Goal: Task Accomplishment & Management: Use online tool/utility

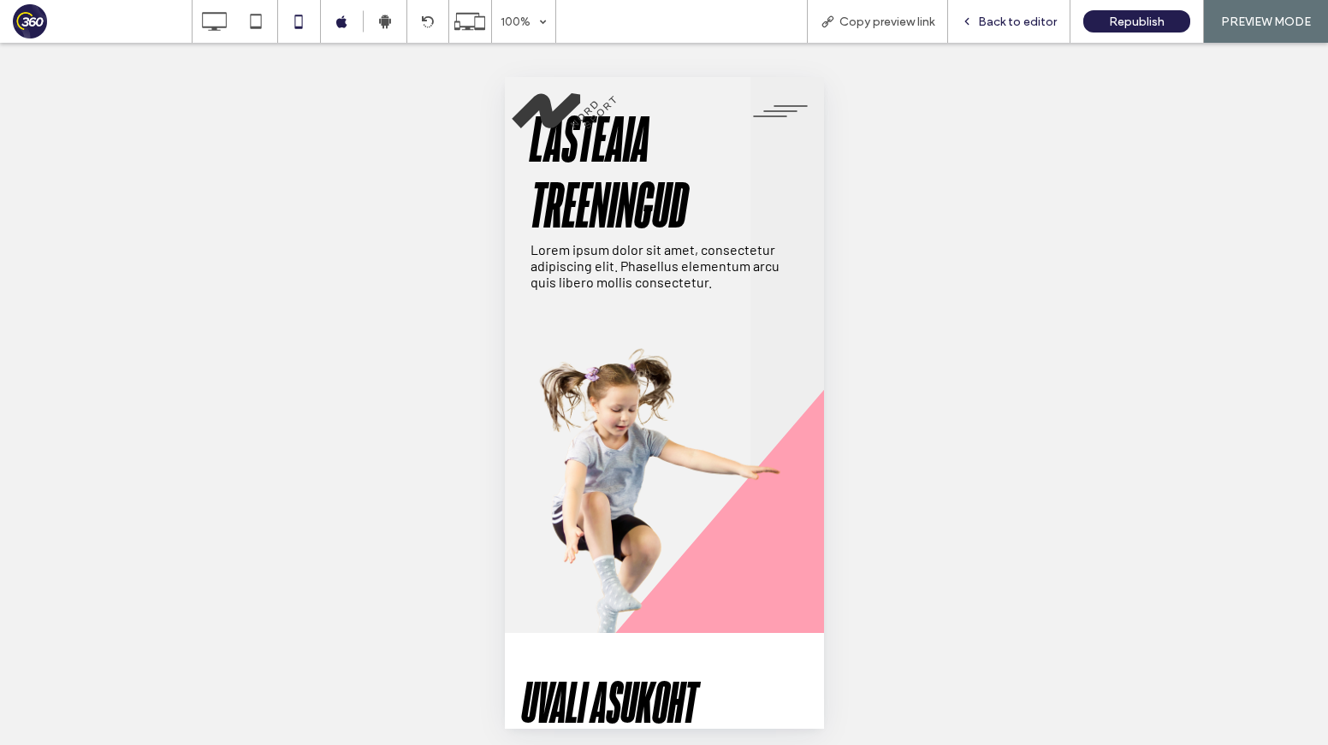
click at [1029, 22] on span "Back to editor" at bounding box center [1017, 22] width 79 height 15
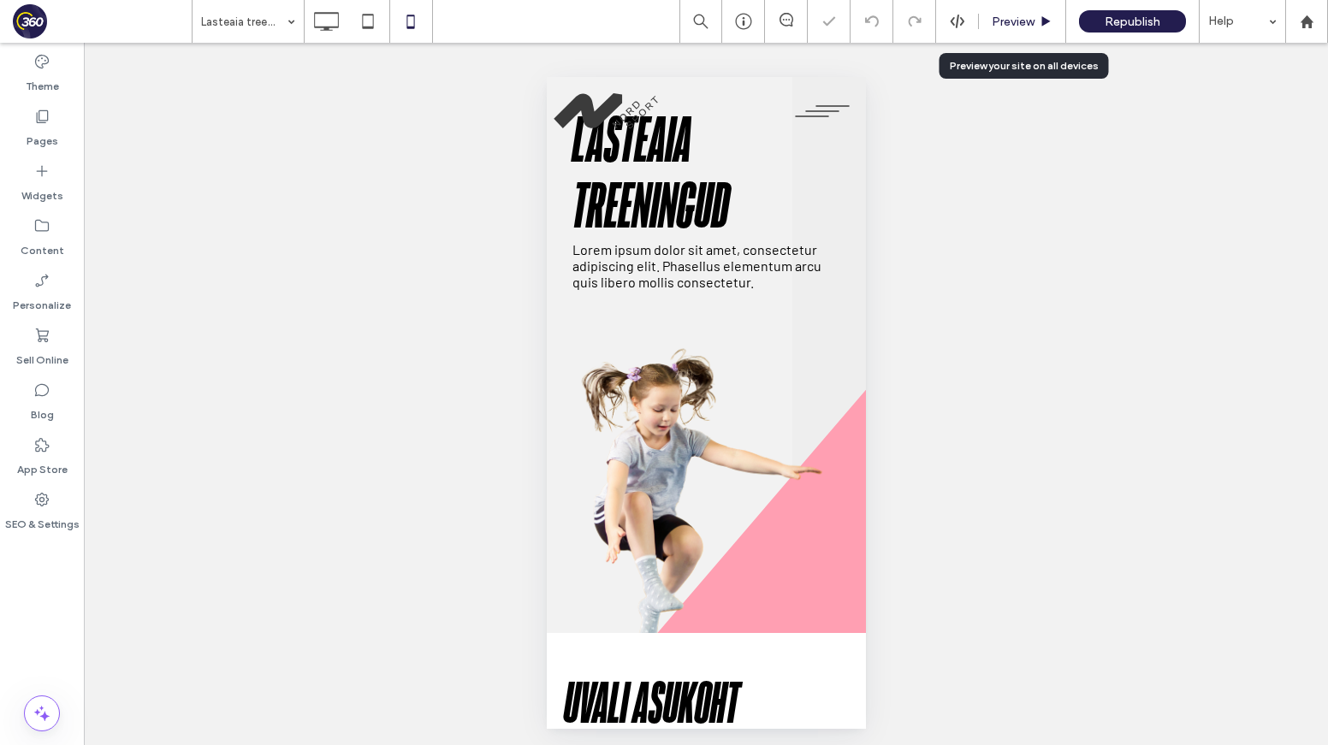
click at [1016, 24] on span "Preview" at bounding box center [1013, 22] width 43 height 15
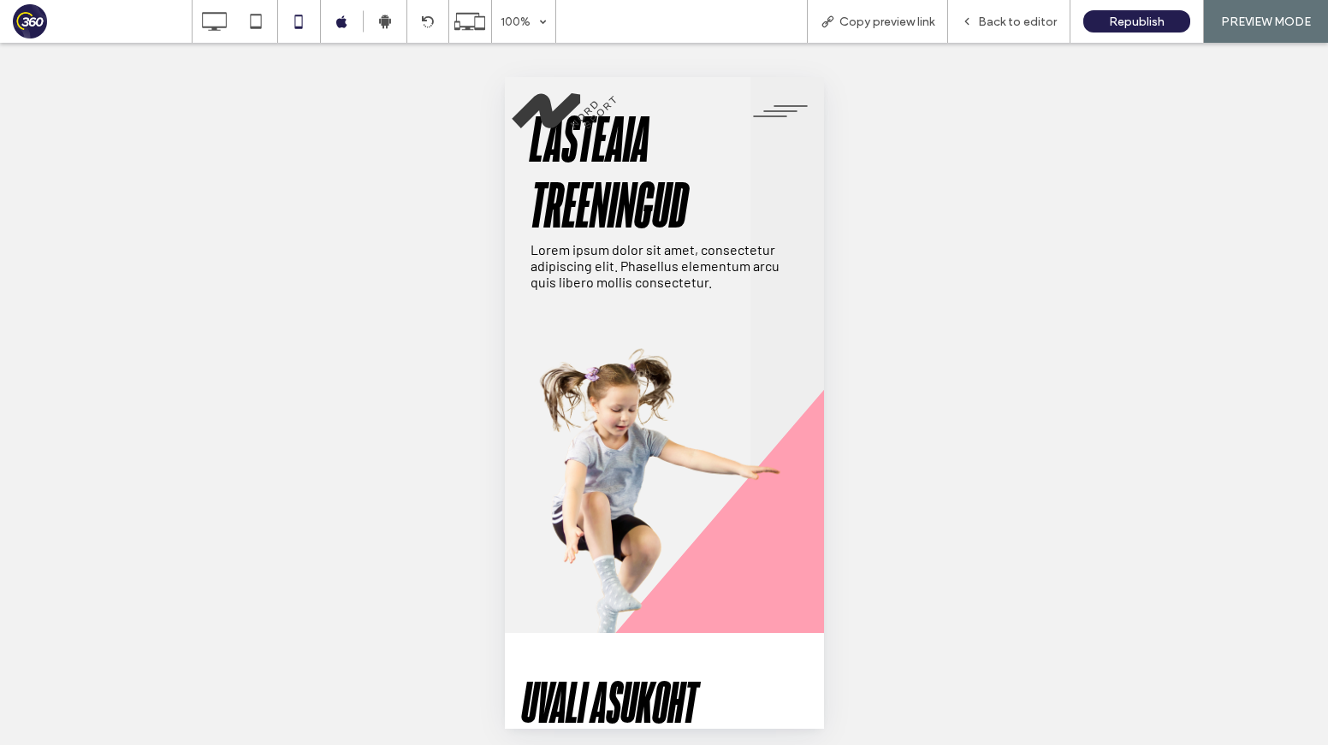
drag, startPoint x: 990, startPoint y: 25, endPoint x: 874, endPoint y: 94, distance: 134.7
click at [976, 32] on div "Back to editor" at bounding box center [1009, 21] width 122 height 43
click at [707, 246] on p "Lorem ipsum dolor sit amet, consectetur adipiscing elit. Phasellus elementum ar…" at bounding box center [664, 265] width 268 height 49
click at [1015, 19] on span "Back to editor" at bounding box center [1017, 22] width 79 height 15
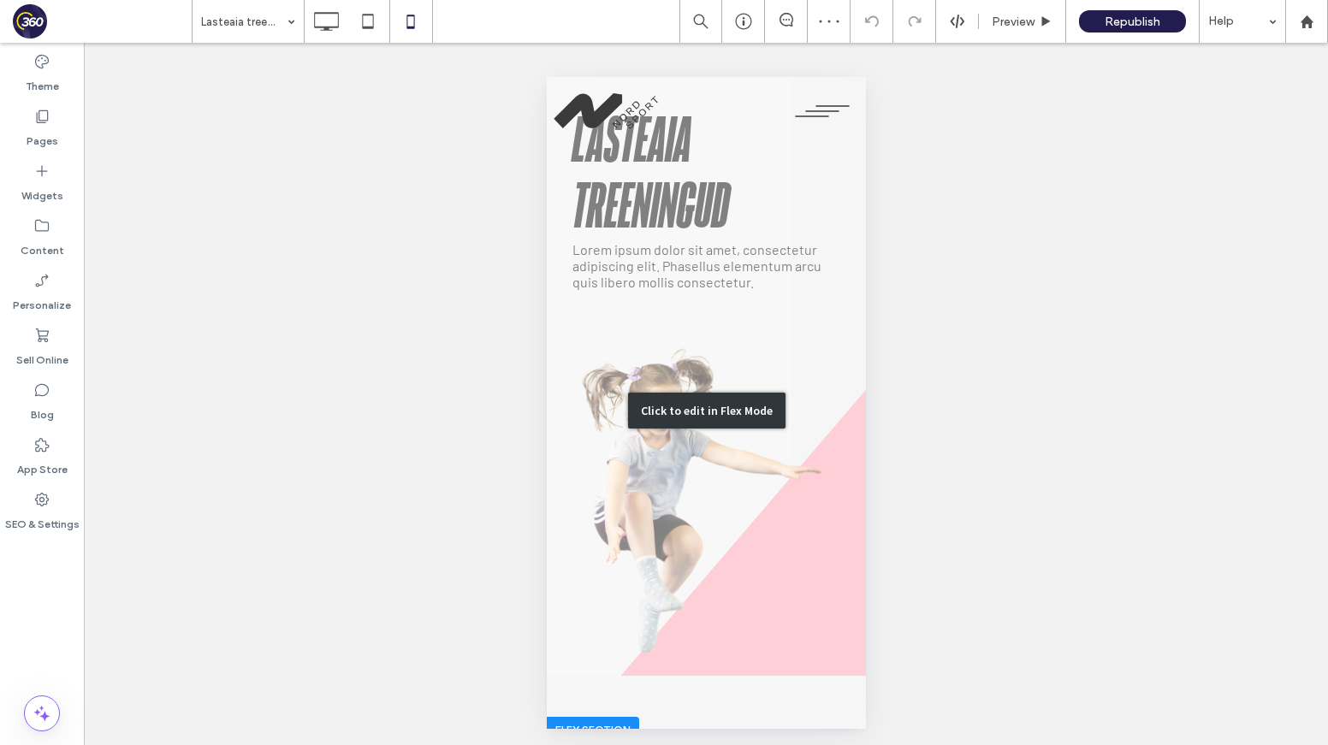
drag, startPoint x: 779, startPoint y: 269, endPoint x: 1325, endPoint y: 346, distance: 551.2
click at [779, 269] on div "Click to edit in Flex Mode" at bounding box center [705, 410] width 319 height 667
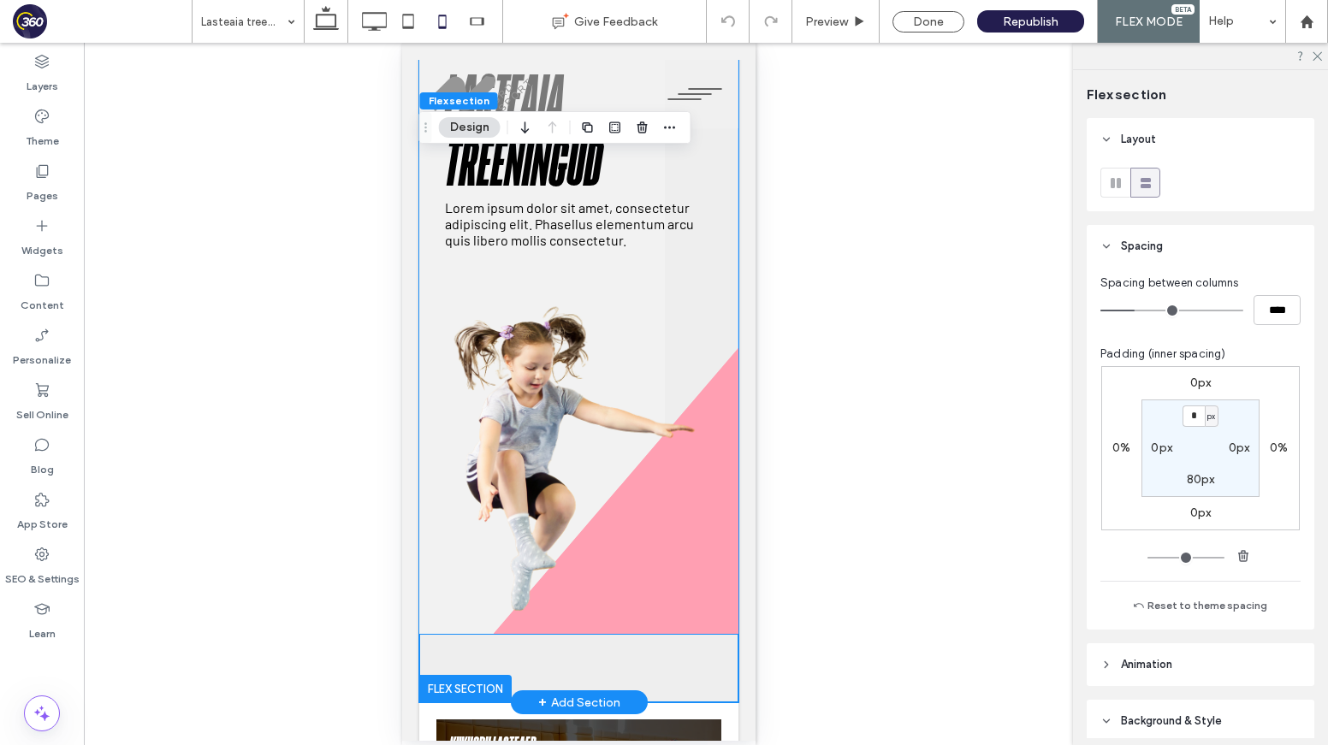
drag, startPoint x: 698, startPoint y: 295, endPoint x: 712, endPoint y: 298, distance: 13.9
click at [698, 295] on img at bounding box center [578, 467] width 268 height 353
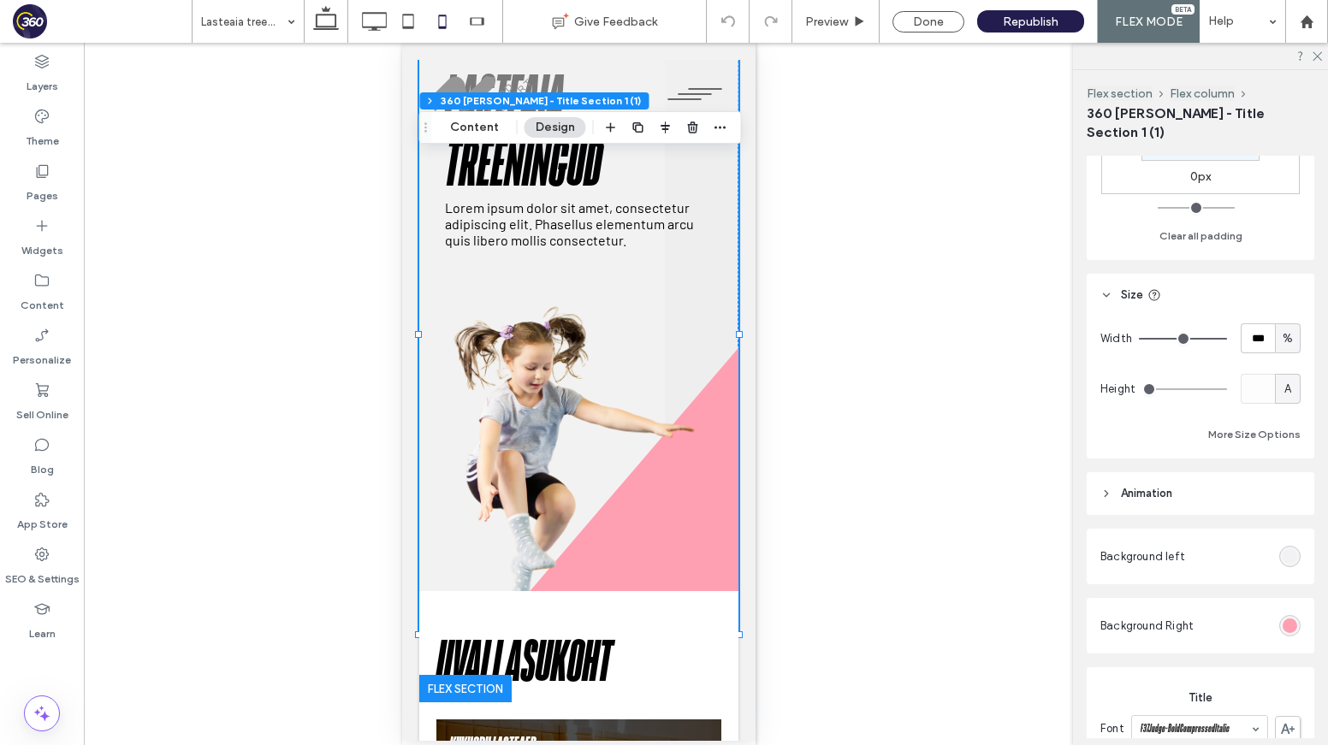
scroll to position [339, 0]
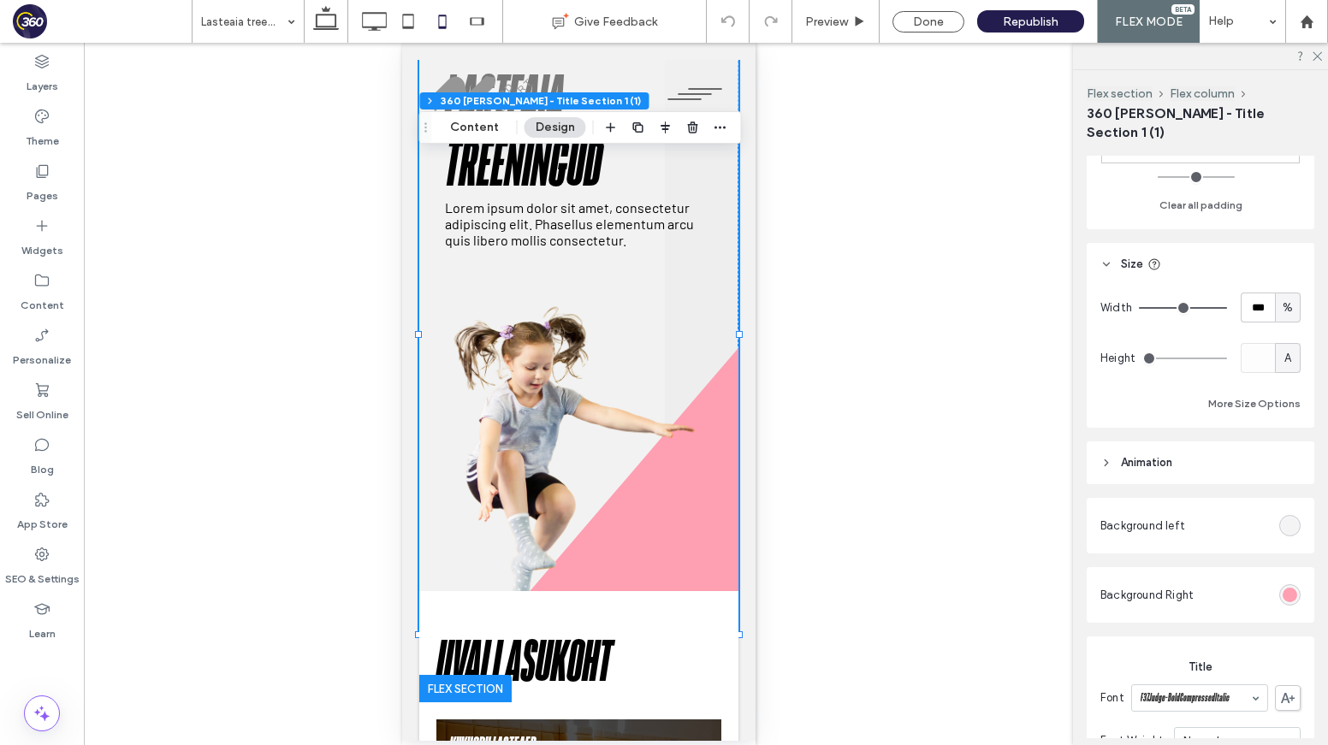
click at [1163, 518] on div "rgb(242, 242, 242)" at bounding box center [1289, 525] width 15 height 15
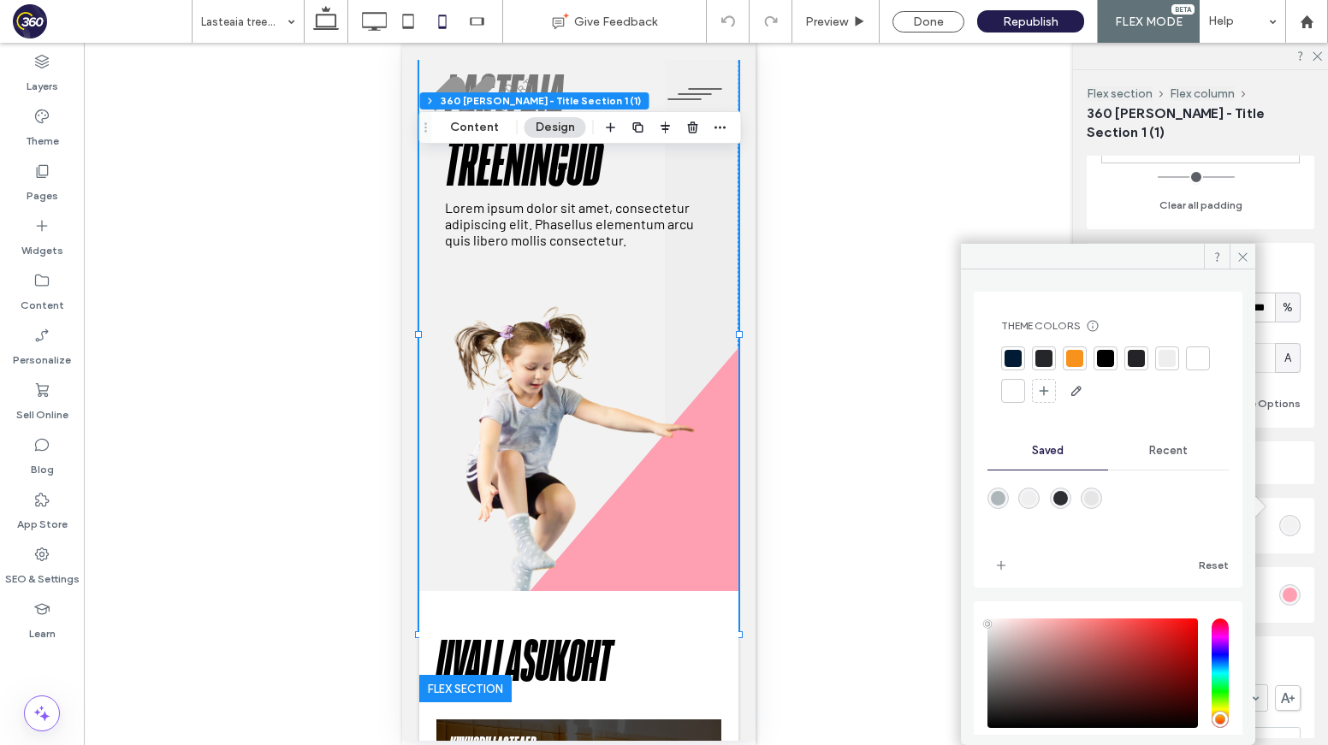
scroll to position [102, 0]
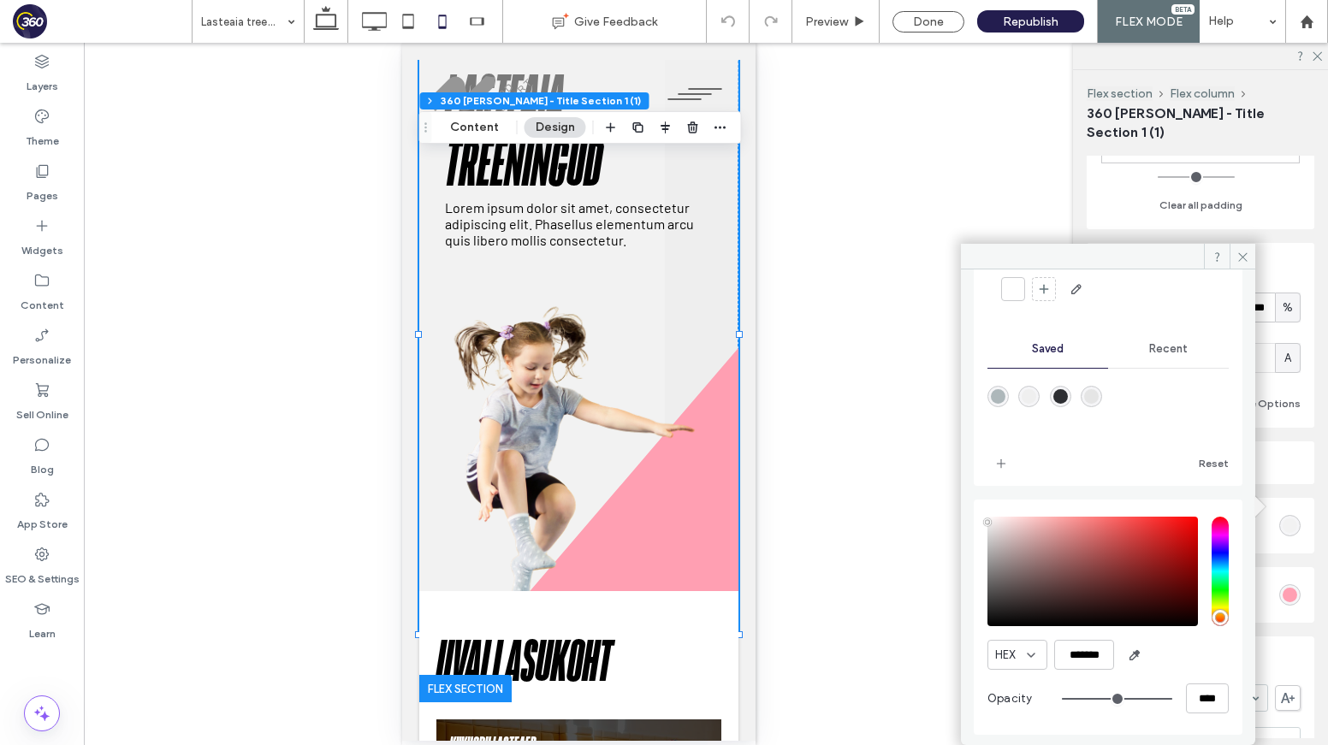
type input "*"
type input "**"
type input "*"
type input "**"
type input "*"
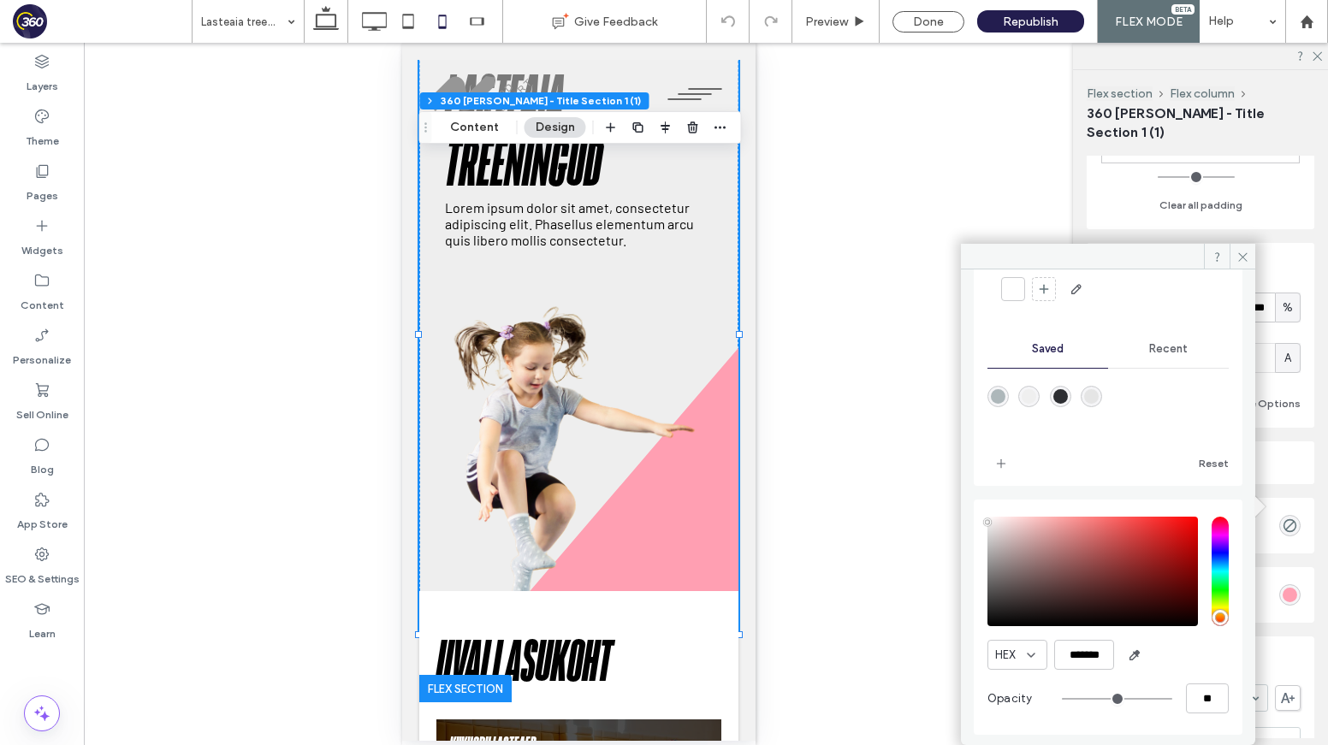
drag, startPoint x: 1062, startPoint y: 695, endPoint x: 927, endPoint y: 532, distance: 210.9
click at [952, 687] on div "Layers Theme Pages Widgets Content Personalize Sell Online Blog App Store SEO &…" at bounding box center [664, 394] width 1328 height 702
click at [829, 19] on span "Preview" at bounding box center [826, 22] width 43 height 15
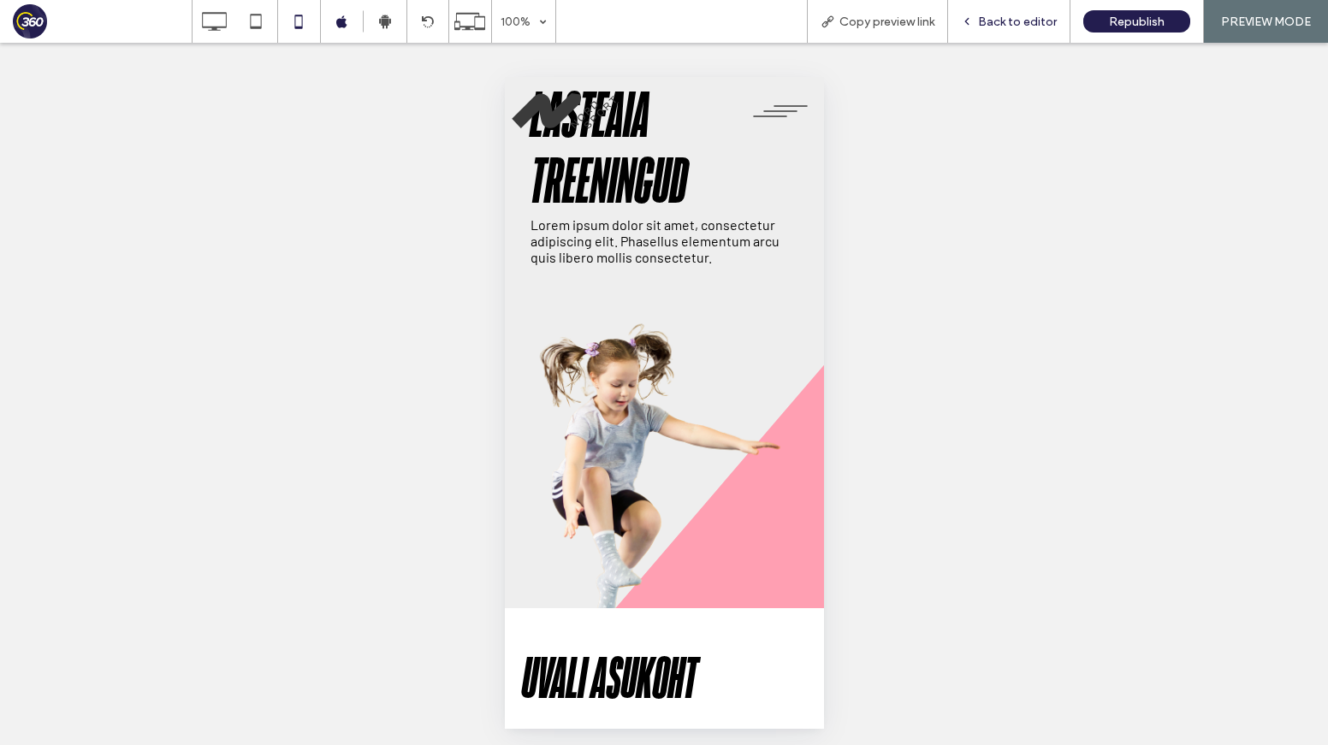
click at [997, 15] on span "Back to editor" at bounding box center [1017, 22] width 79 height 15
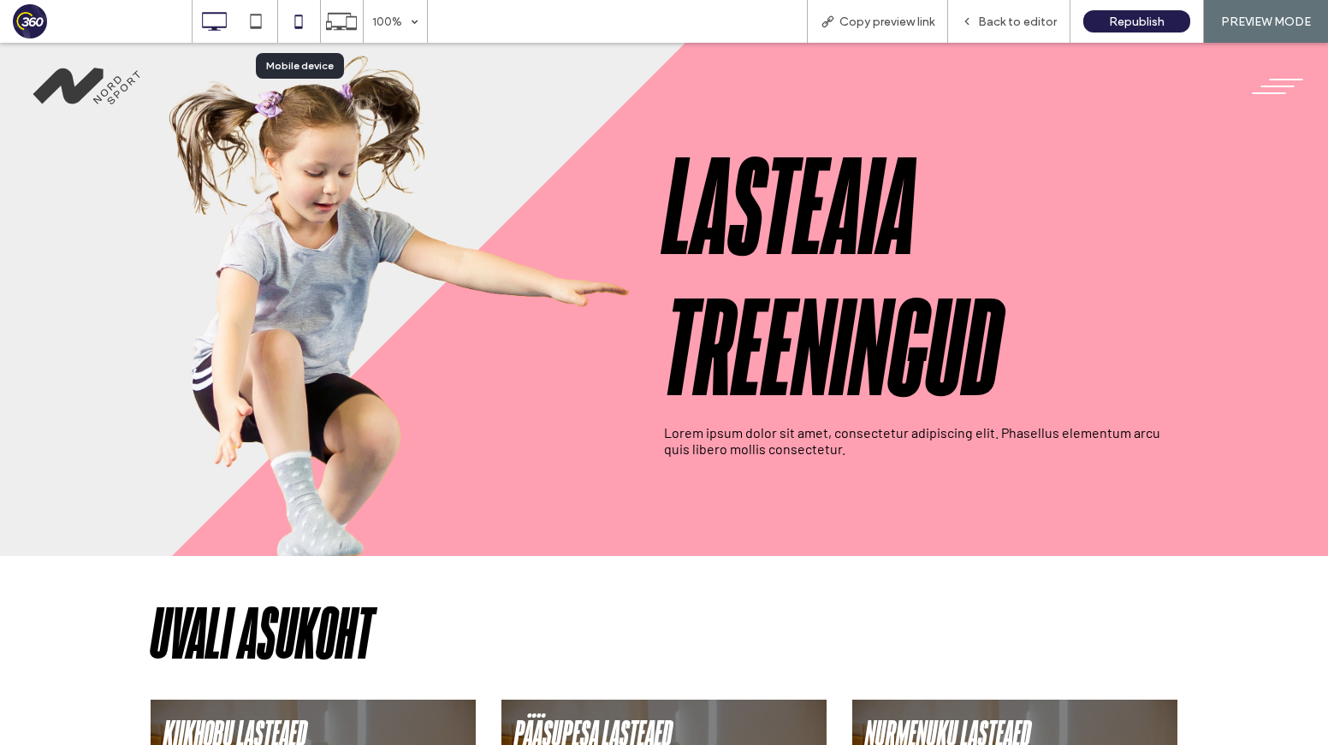
click at [308, 25] on icon at bounding box center [298, 21] width 34 height 34
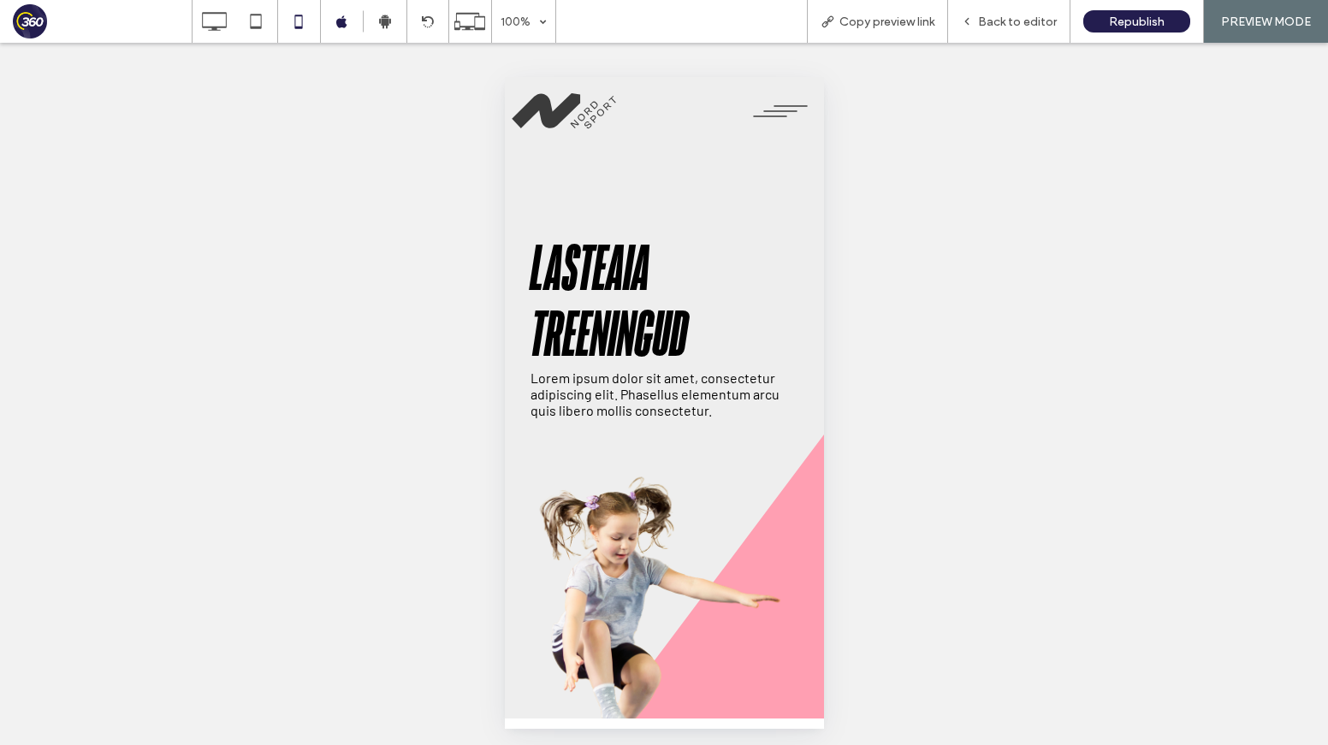
click at [781, 116] on span "menu" at bounding box center [769, 116] width 34 height 2
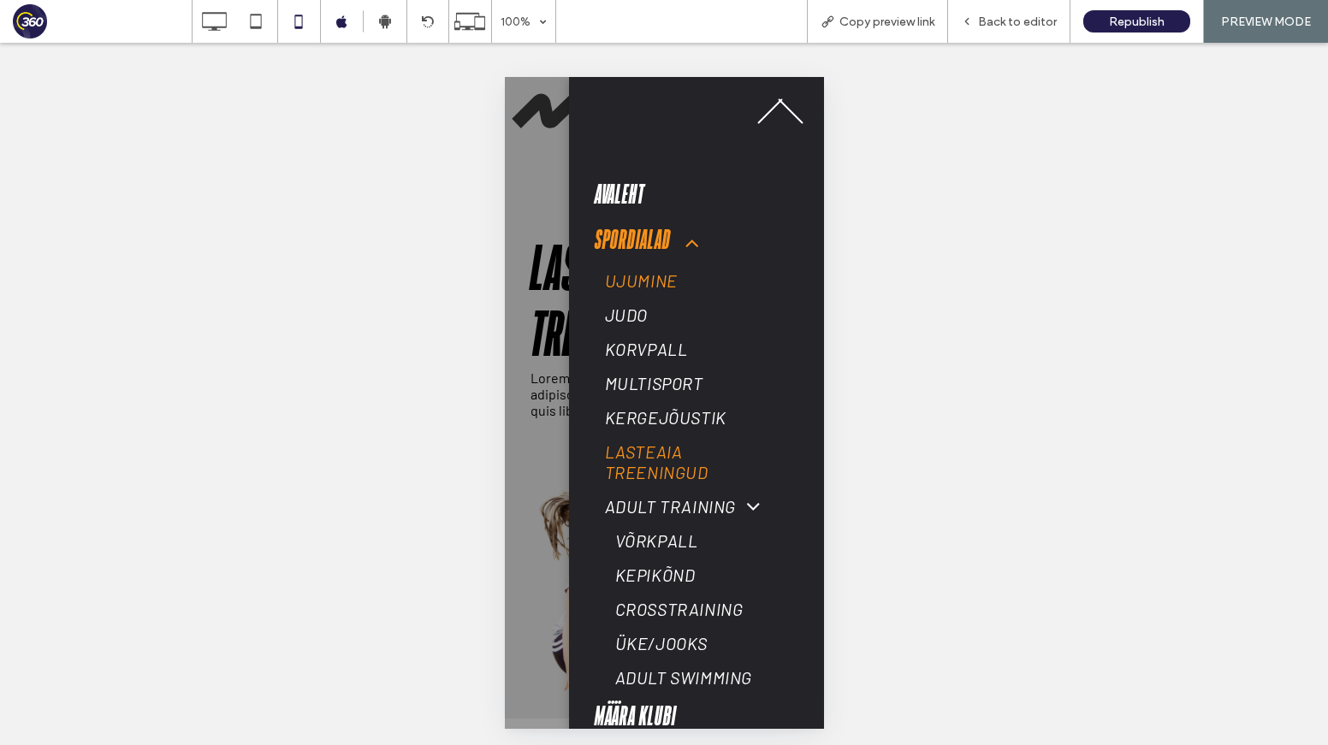
click at [667, 285] on span "Ujumine" at bounding box center [640, 280] width 73 height 21
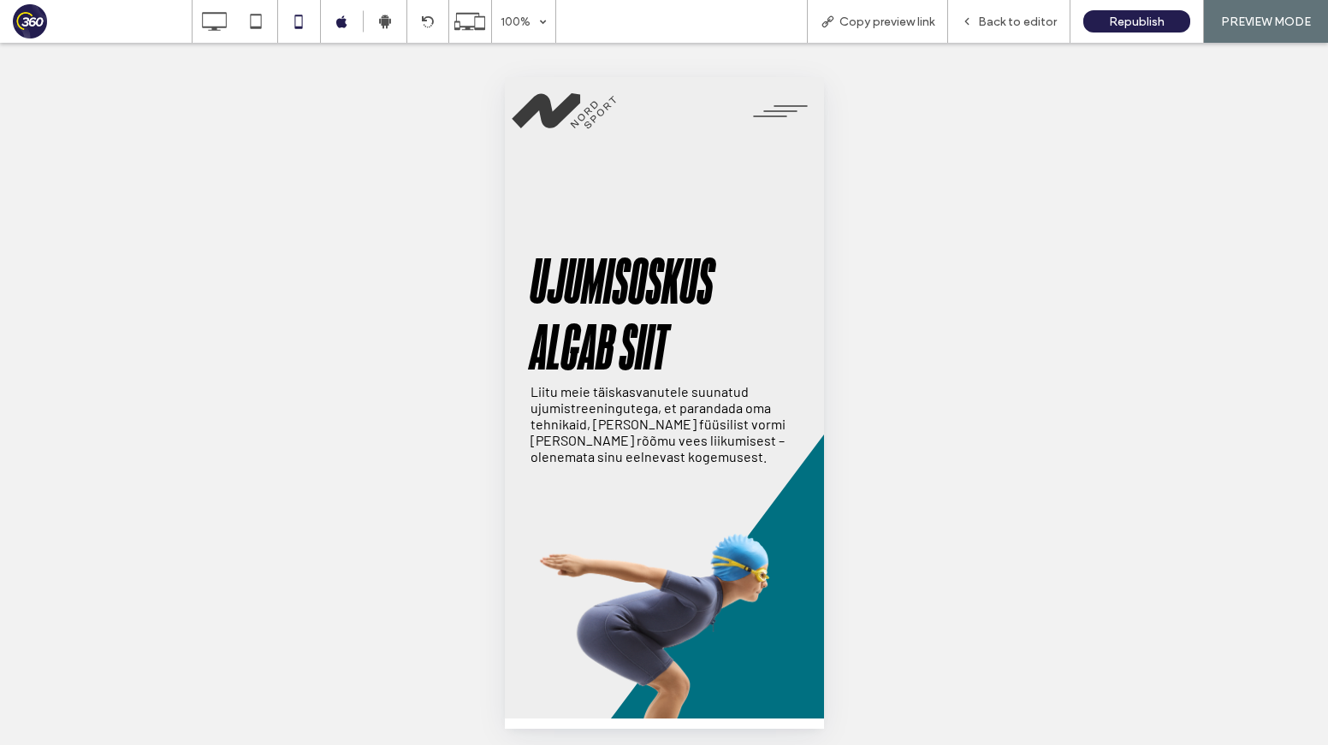
click at [777, 105] on span "menu" at bounding box center [789, 106] width 34 height 2
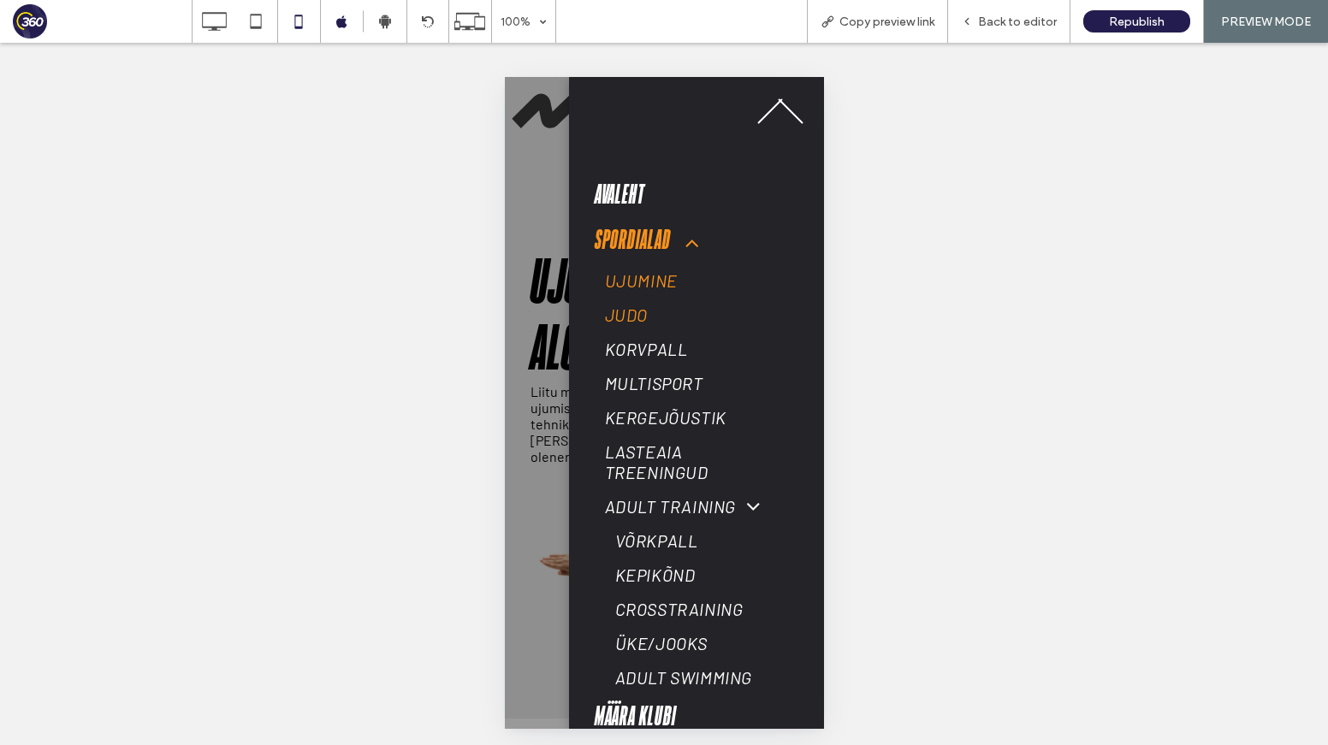
click at [639, 329] on link "JUDO" at bounding box center [693, 315] width 199 height 34
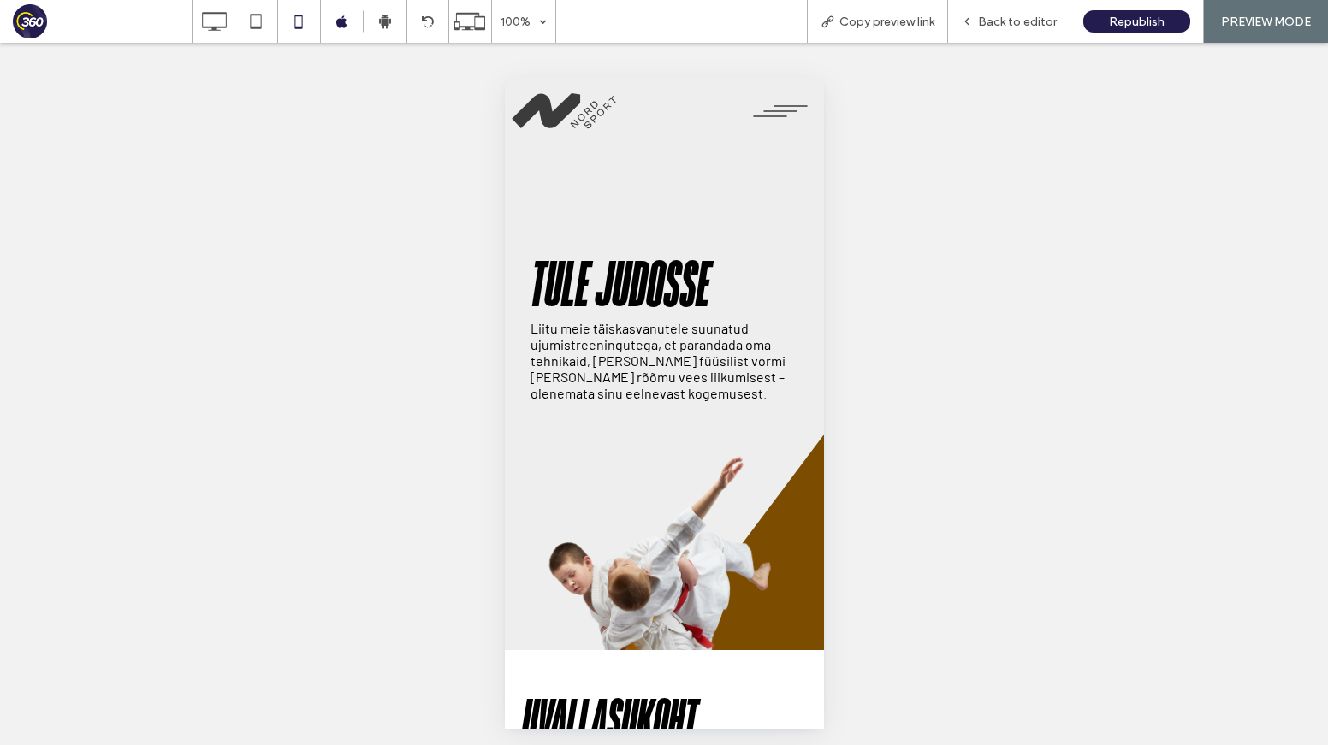
click at [796, 103] on button "menu" at bounding box center [779, 111] width 70 height 34
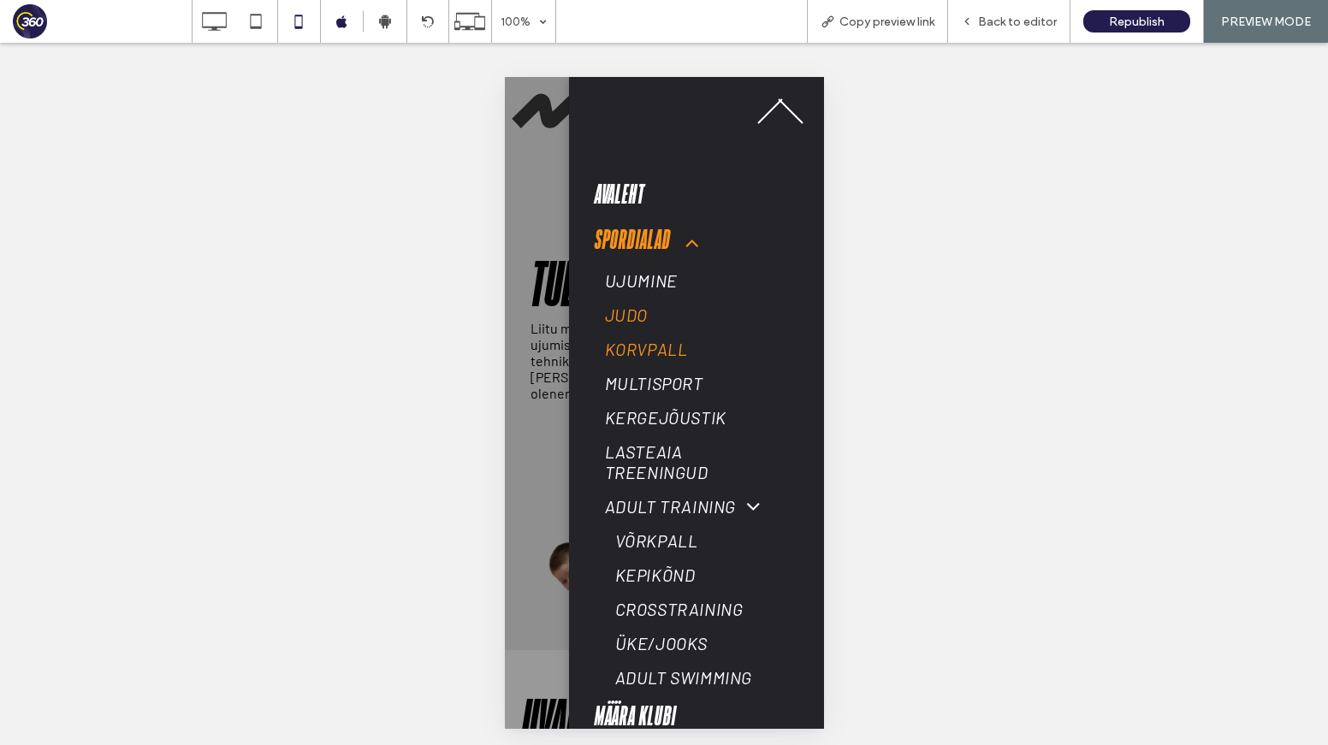
click at [663, 340] on span "Korvpall" at bounding box center [645, 349] width 83 height 21
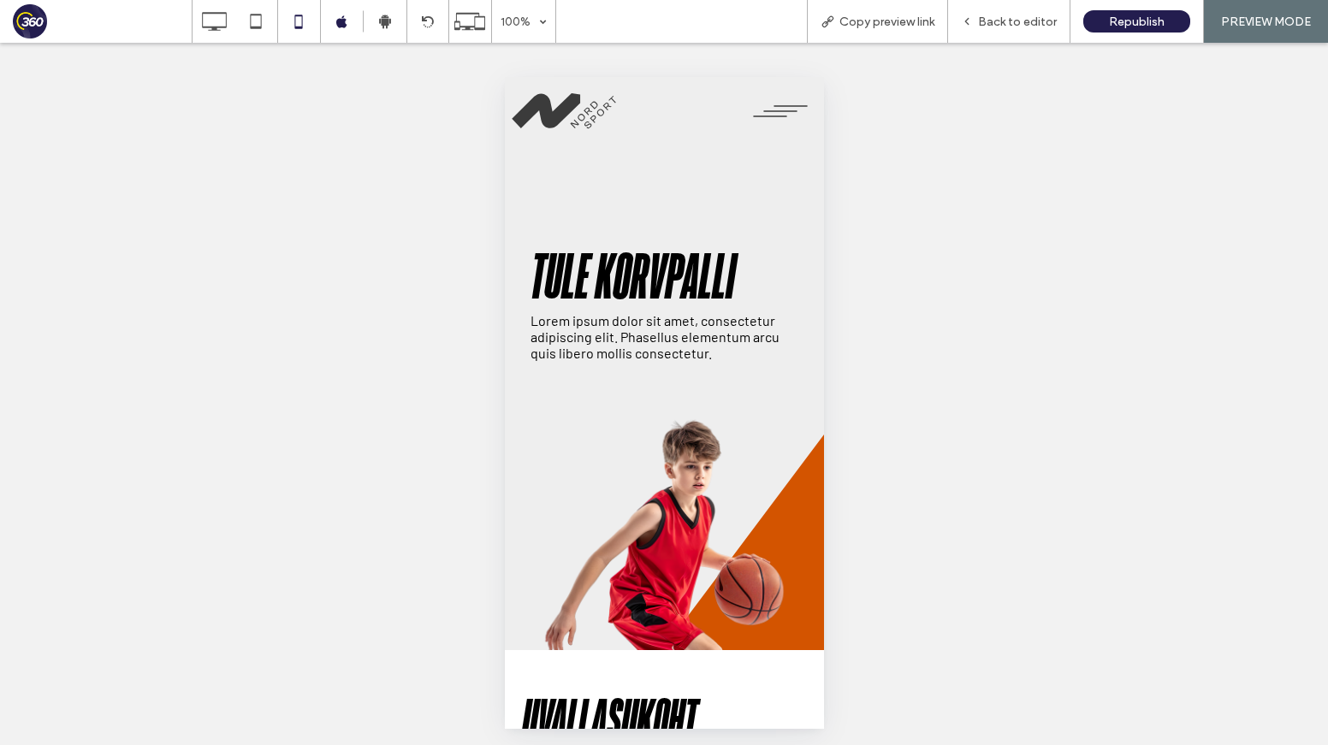
click at [782, 109] on button "menu" at bounding box center [779, 111] width 70 height 34
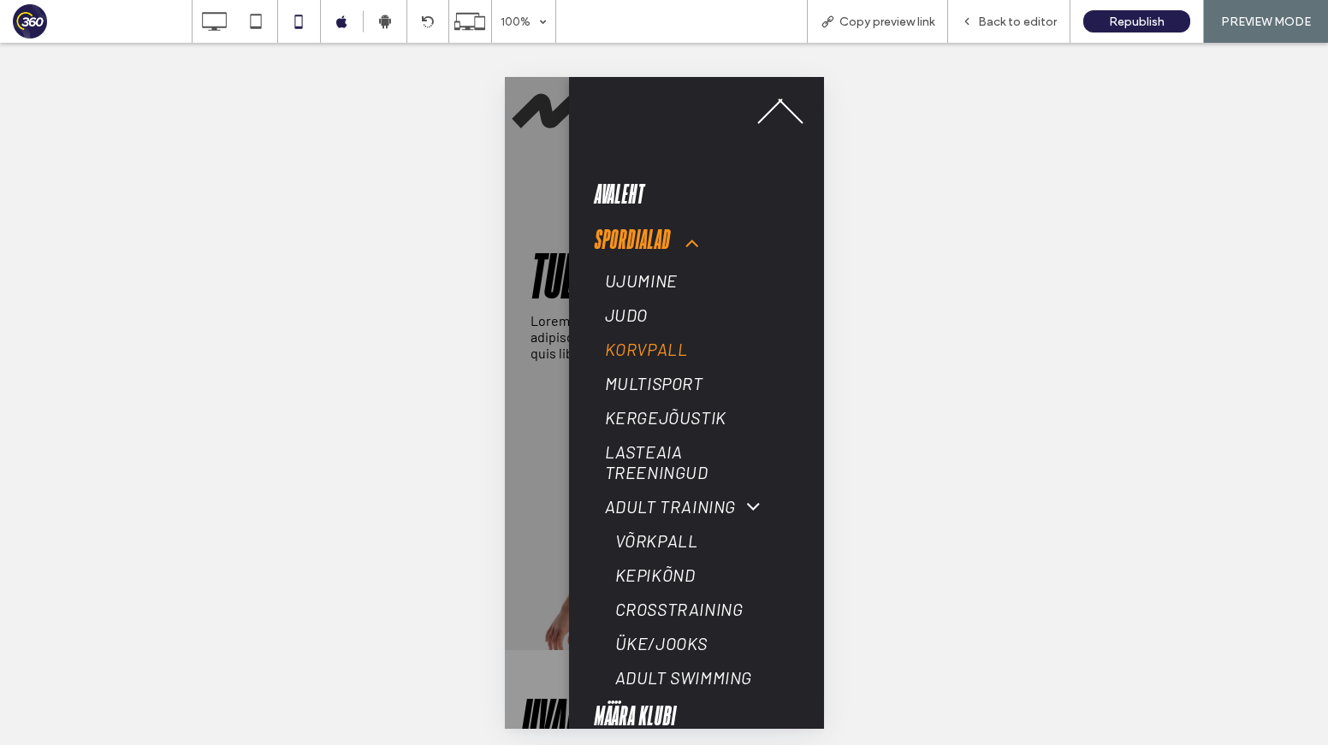
click at [671, 364] on link "Korvpall" at bounding box center [693, 349] width 199 height 34
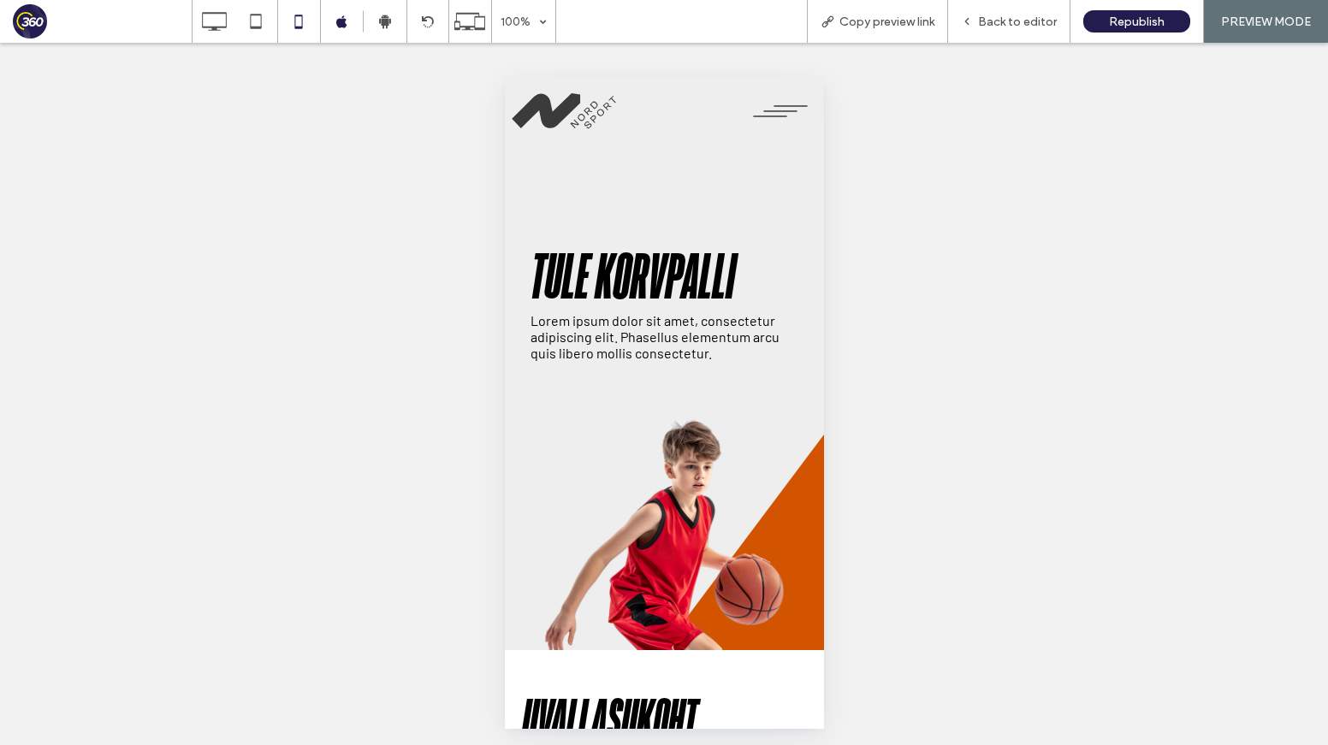
click at [671, 380] on div at bounding box center [664, 372] width 1328 height 745
click at [784, 115] on div at bounding box center [664, 372] width 1328 height 745
click at [781, 104] on button "menu" at bounding box center [779, 111] width 70 height 34
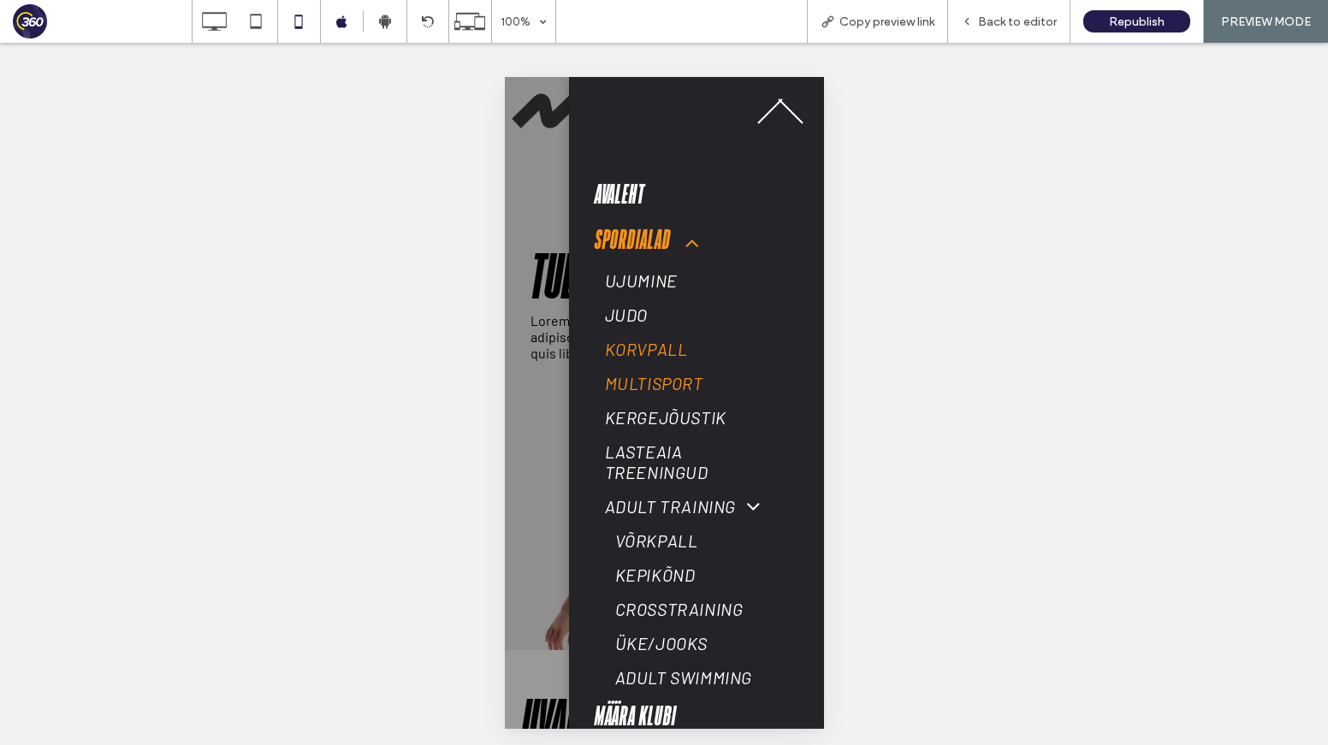
click at [679, 391] on span "Multisport" at bounding box center [653, 383] width 98 height 21
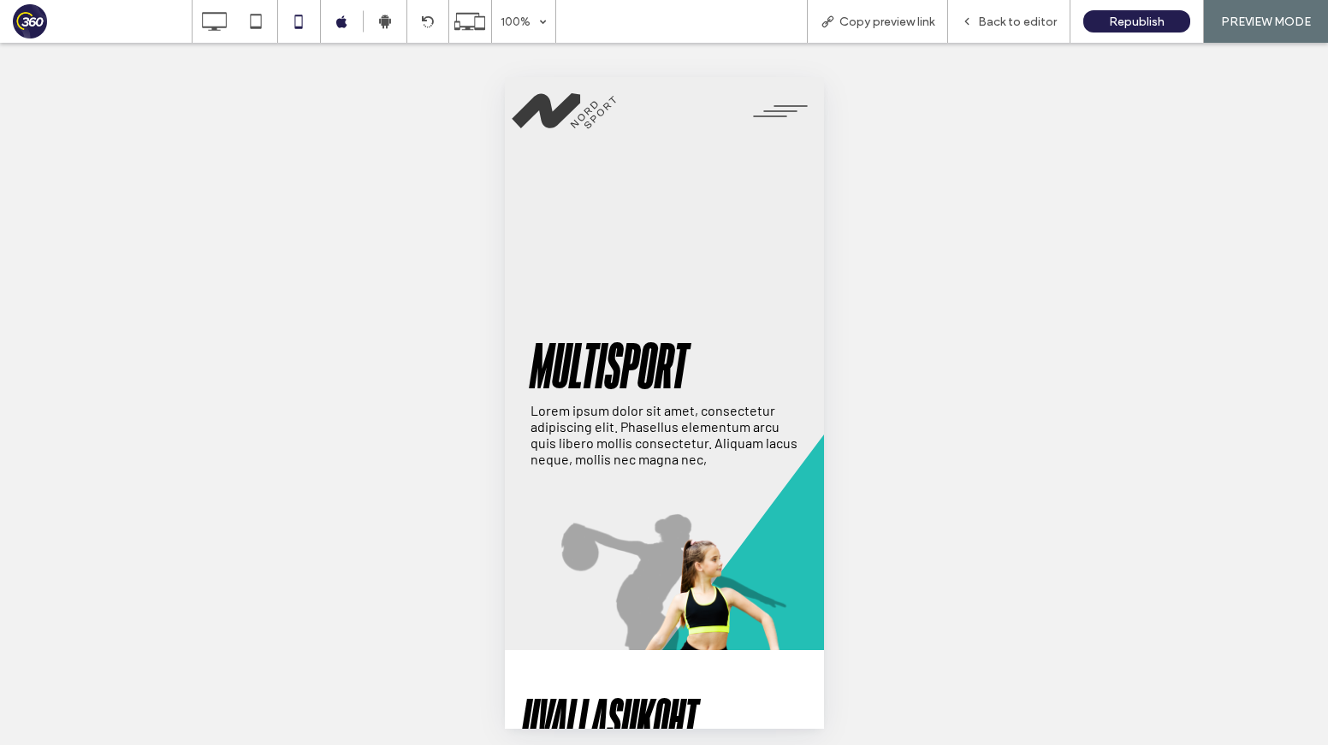
click at [780, 109] on button "menu" at bounding box center [779, 111] width 70 height 34
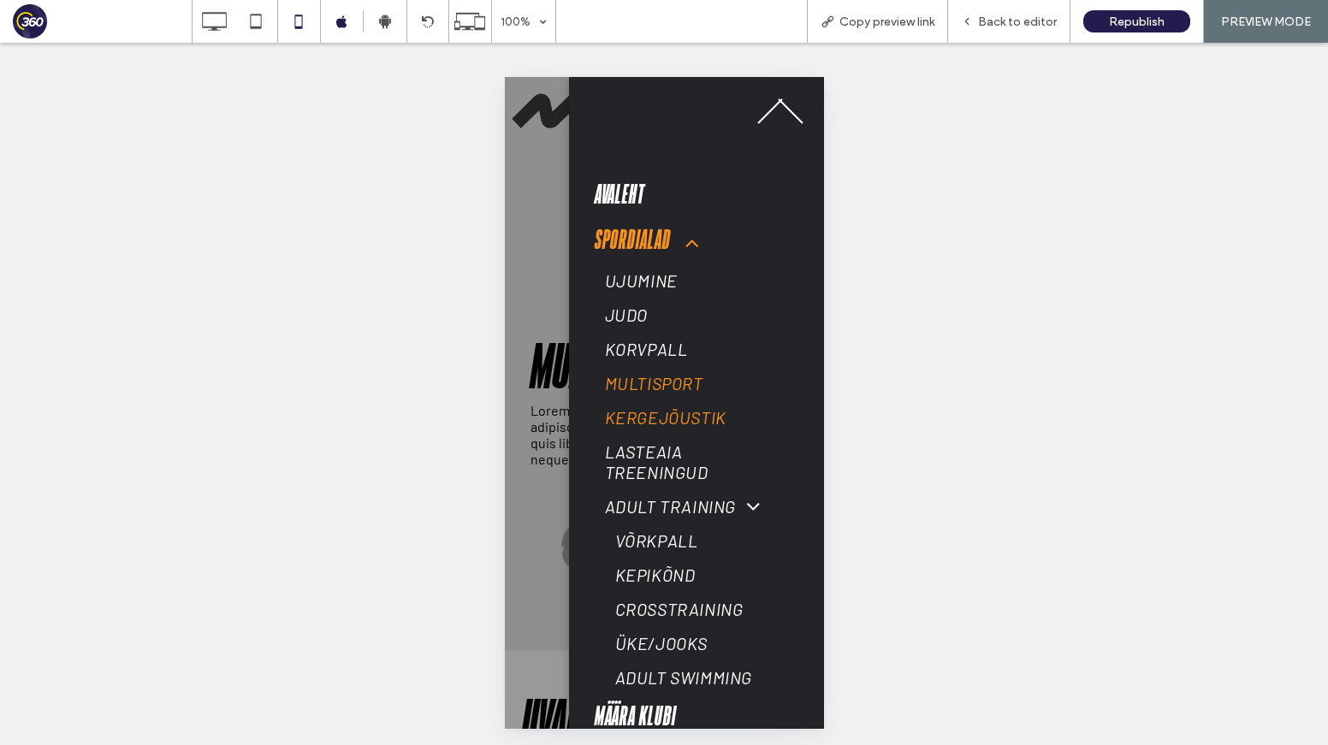
click at [648, 419] on span "Kergejõustik" at bounding box center [664, 417] width 121 height 21
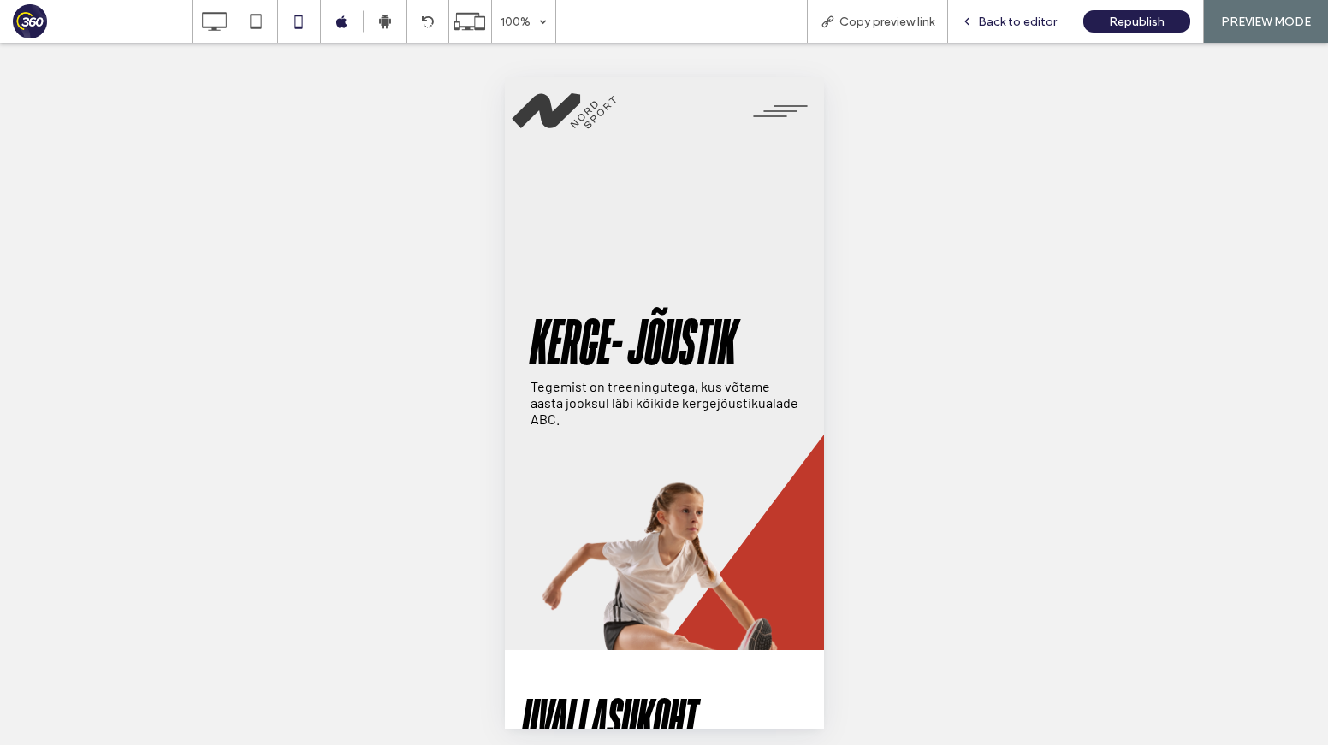
click at [1004, 23] on span "Back to editor" at bounding box center [1017, 22] width 79 height 15
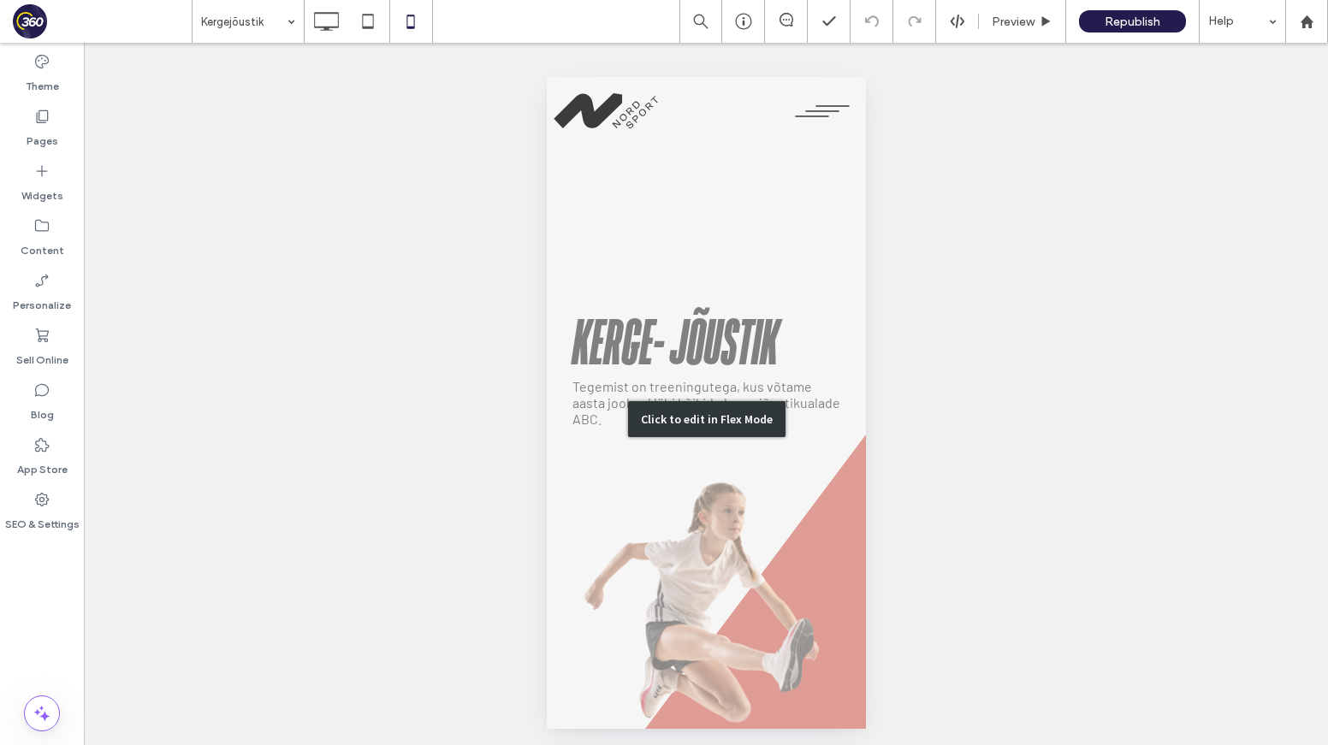
click at [568, 471] on div "Click to edit in Flex Mode" at bounding box center [705, 419] width 319 height 684
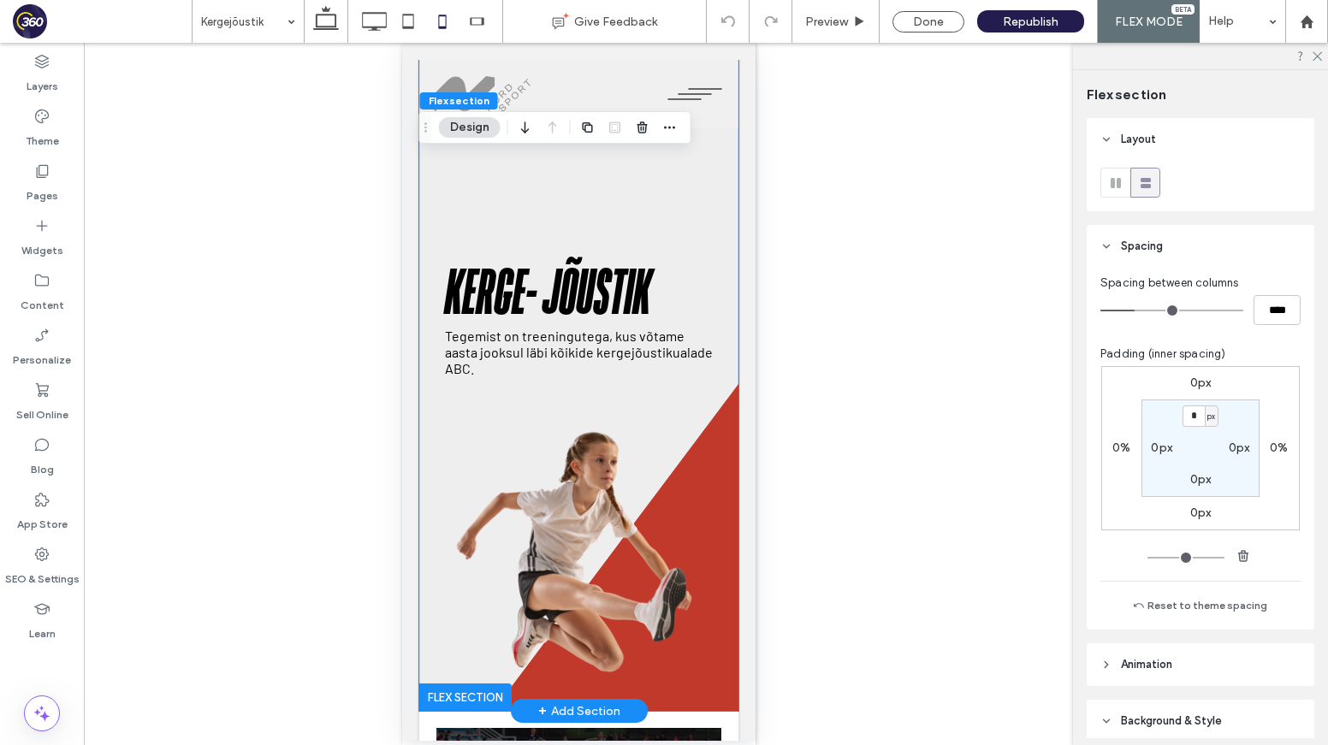
click at [593, 317] on h1 "Kerge- jõustik" at bounding box center [578, 295] width 268 height 66
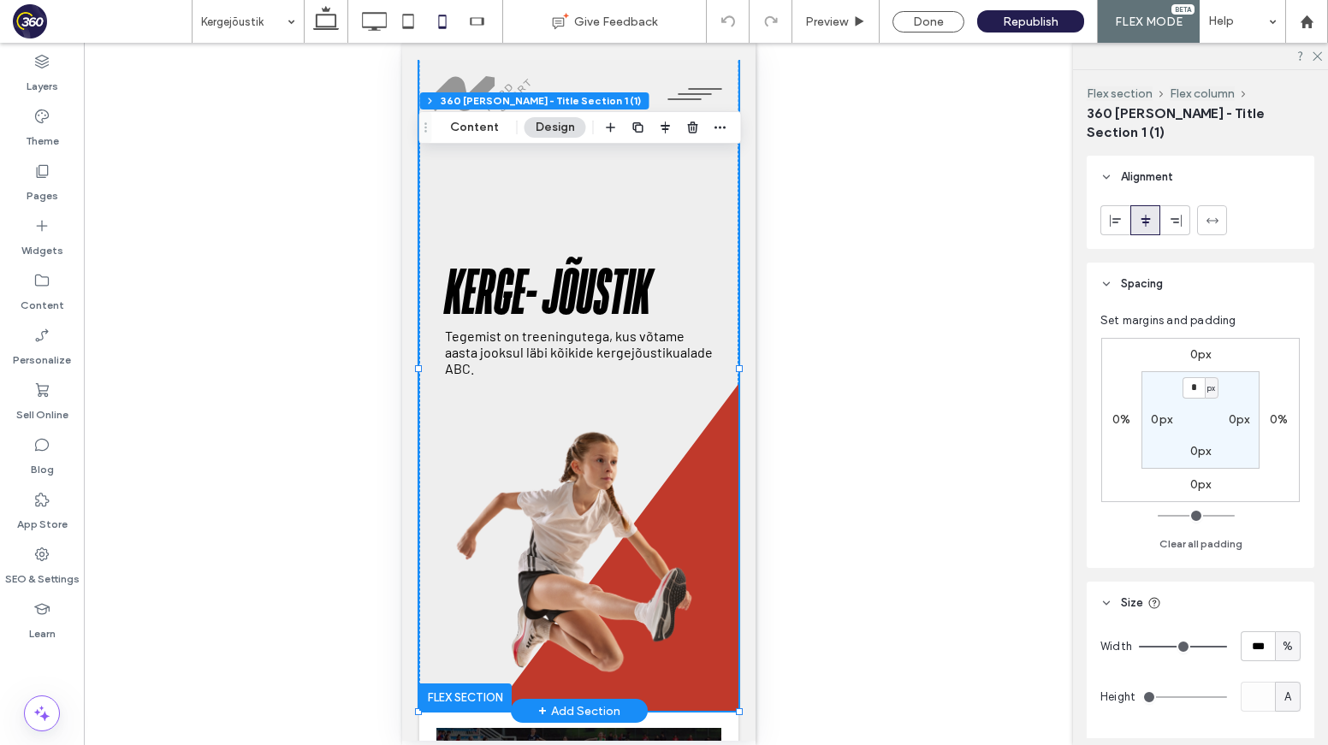
click at [593, 317] on h1 "Kerge- jõustik" at bounding box center [578, 295] width 268 height 66
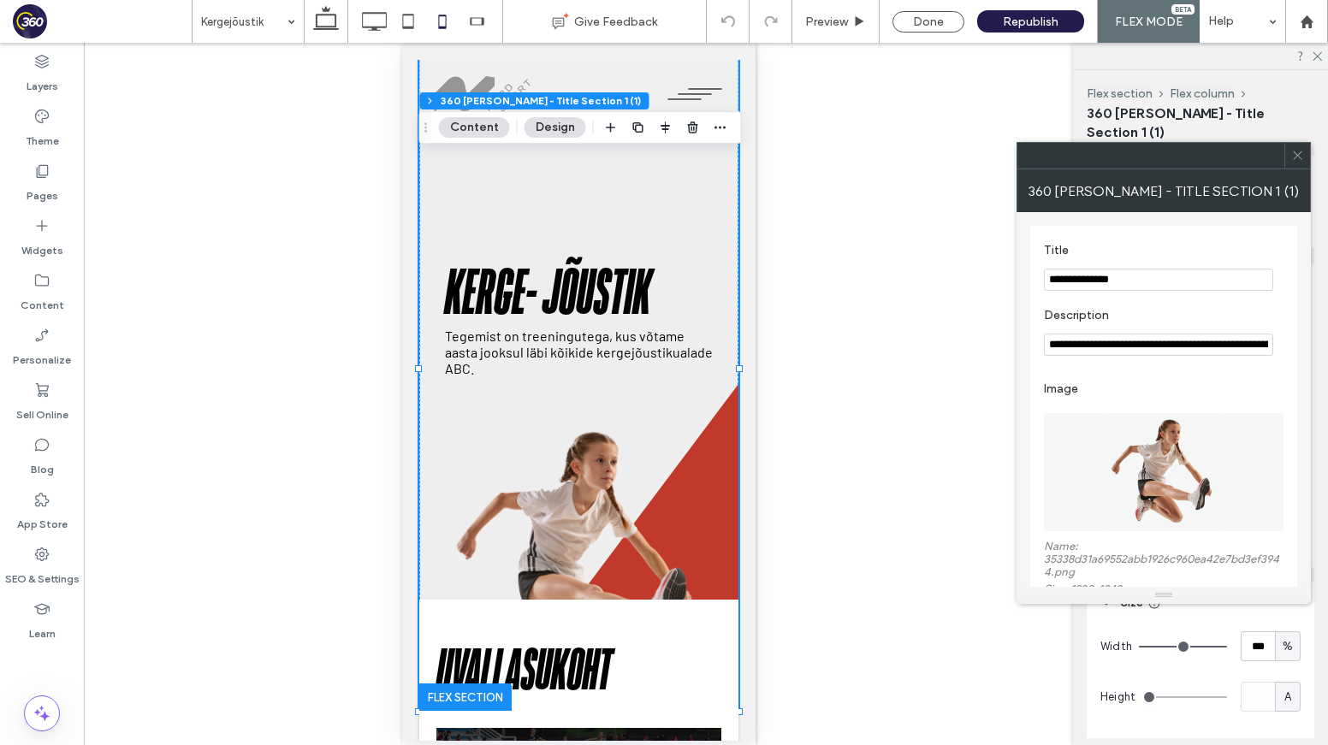
click at [1085, 278] on input "**********" at bounding box center [1158, 280] width 229 height 22
type input "**********"
click at [1305, 154] on div at bounding box center [1297, 156] width 26 height 26
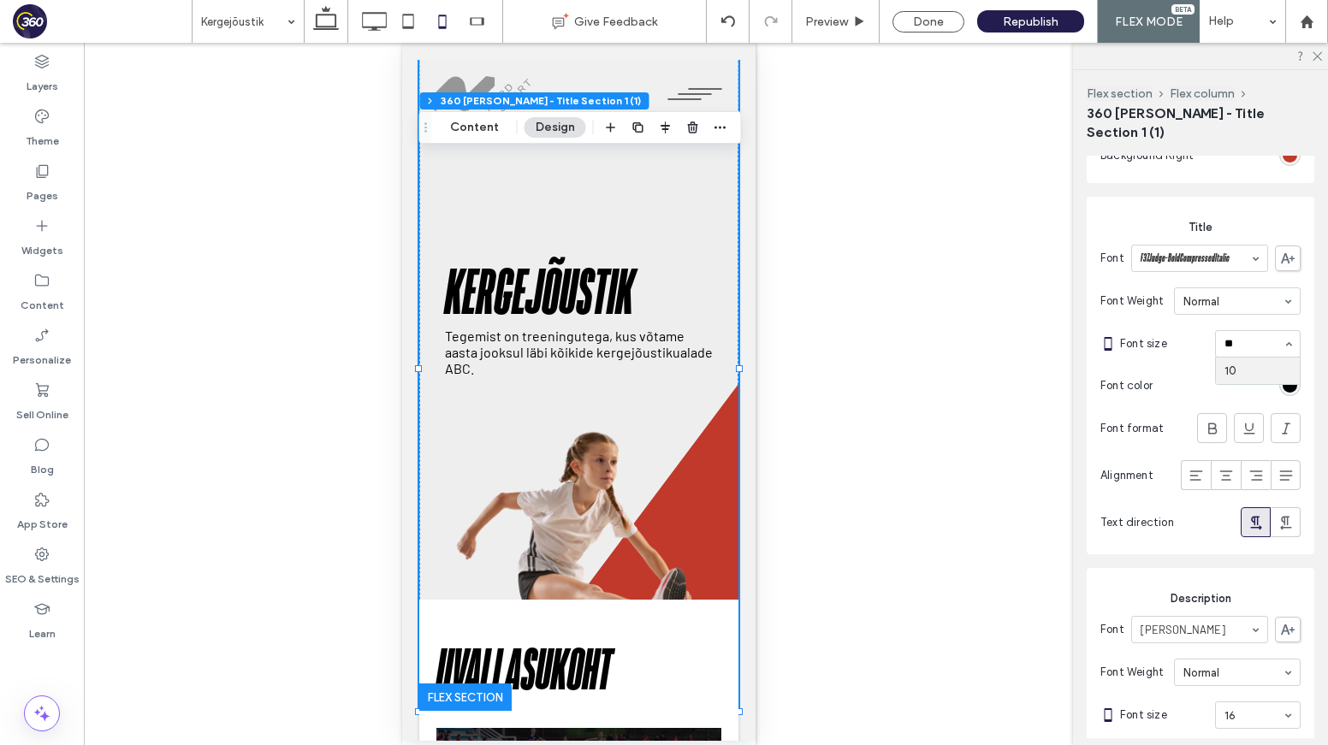
type input "***"
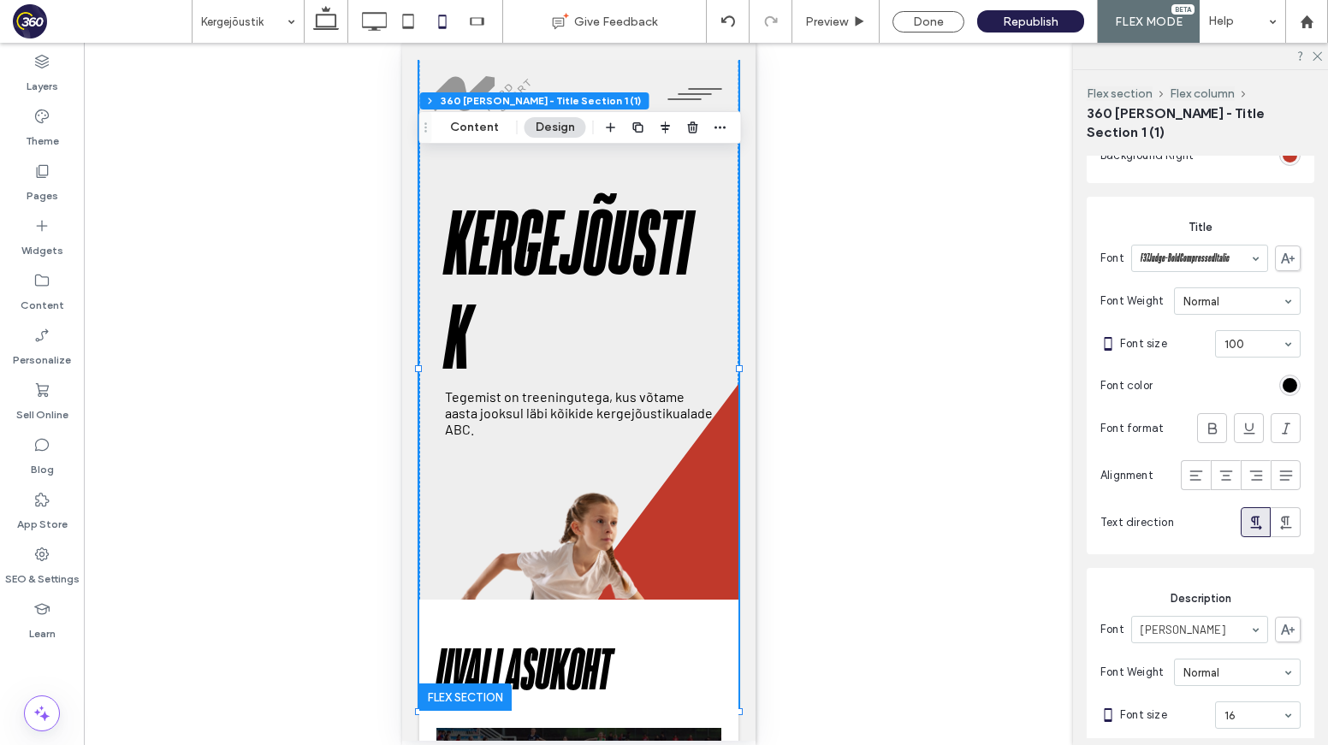
click at [1237, 333] on div at bounding box center [1258, 344] width 84 height 26
type input "**"
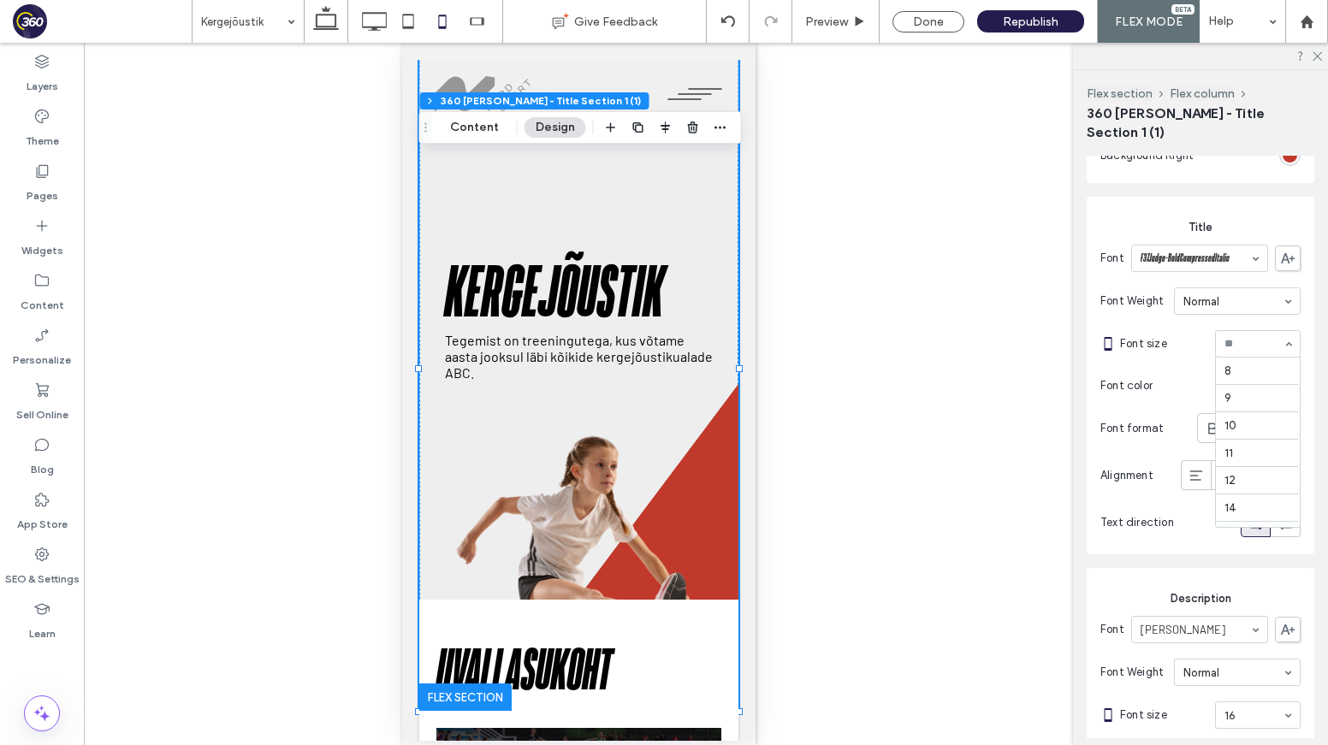
scroll to position [366, 0]
click at [837, 24] on span "Preview" at bounding box center [826, 22] width 43 height 15
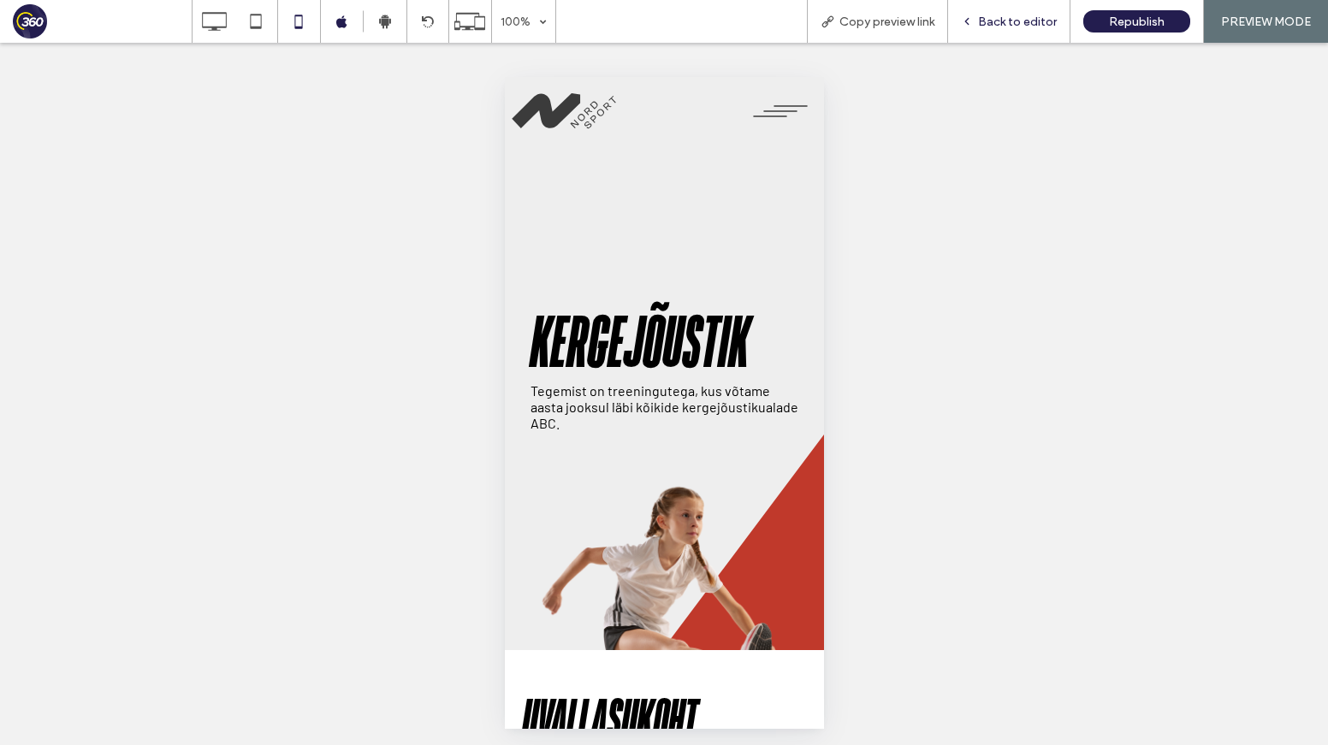
click at [996, 9] on div "Back to editor" at bounding box center [1009, 21] width 122 height 43
drag, startPoint x: 995, startPoint y: 20, endPoint x: 778, endPoint y: 182, distance: 271.4
click at [994, 21] on span "Back to editor" at bounding box center [1017, 22] width 79 height 15
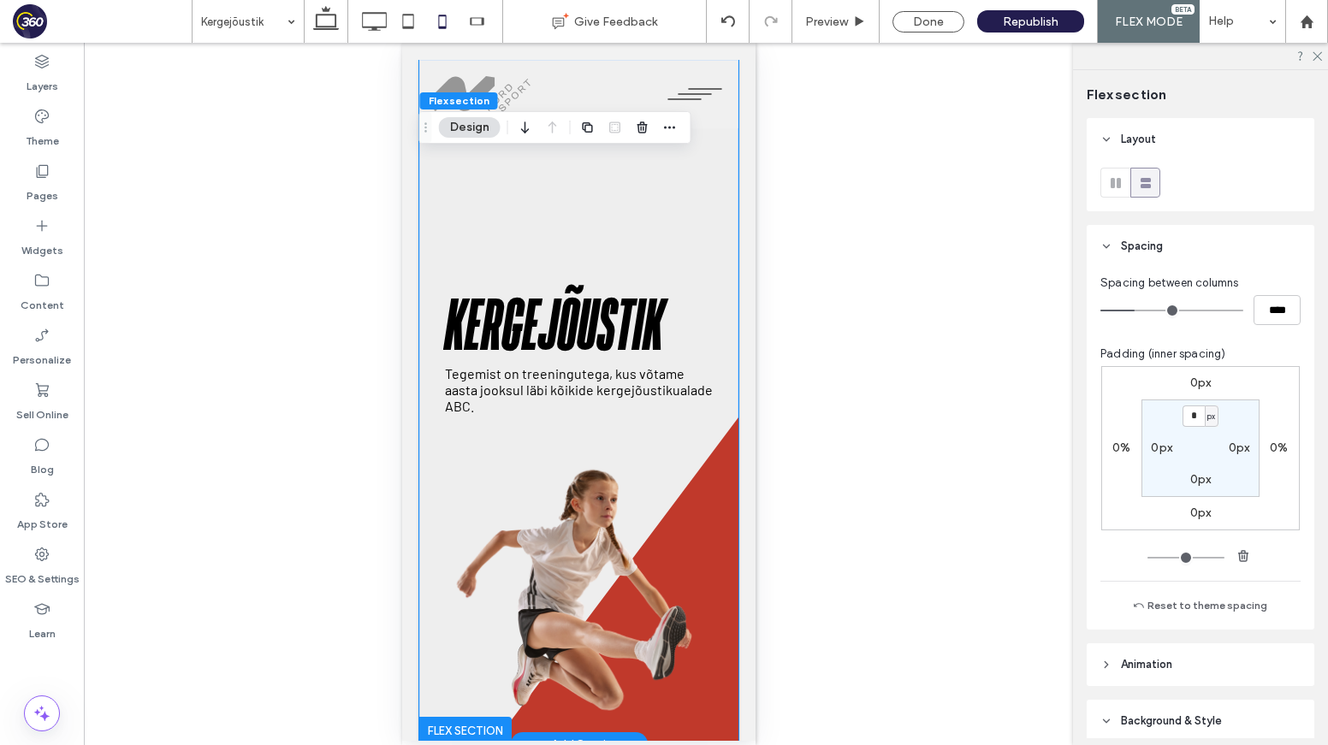
click at [629, 341] on h1 "Kergejõustik" at bounding box center [578, 327] width 268 height 75
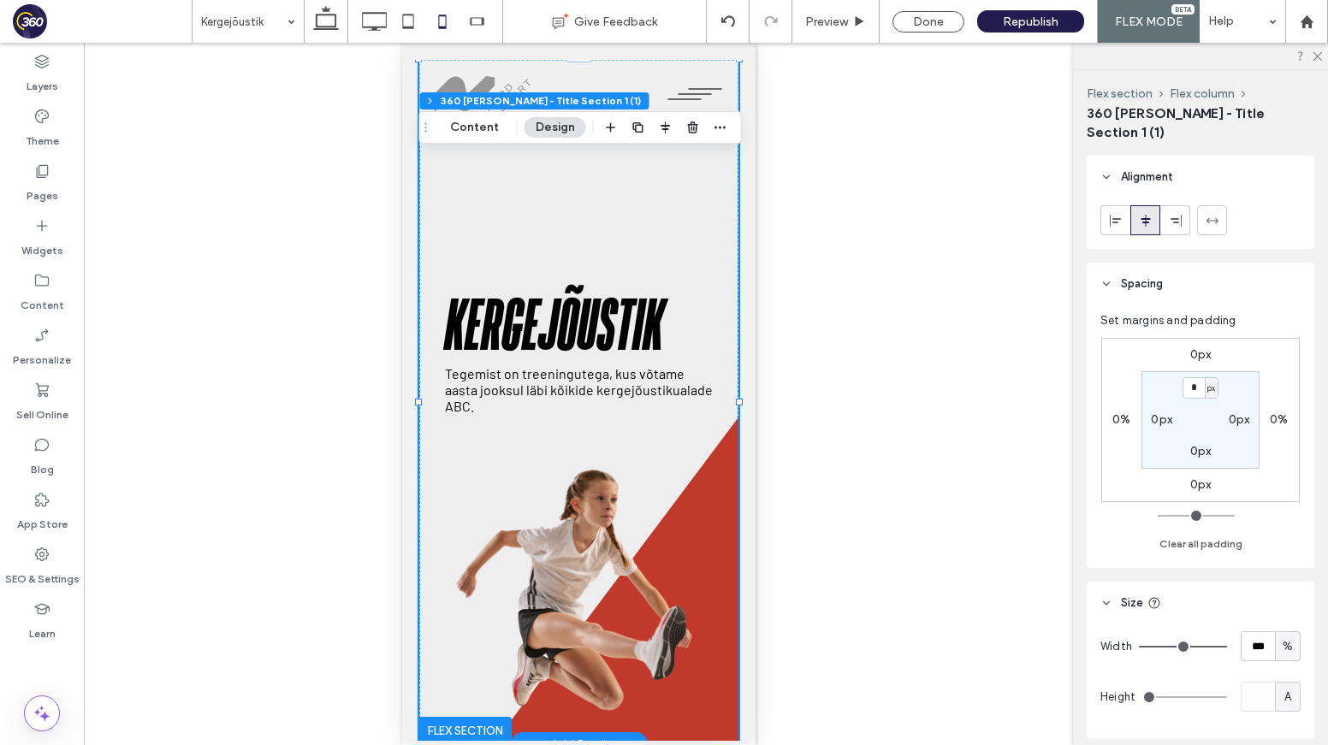
click at [673, 341] on h1 "Kergejõustik" at bounding box center [578, 327] width 268 height 75
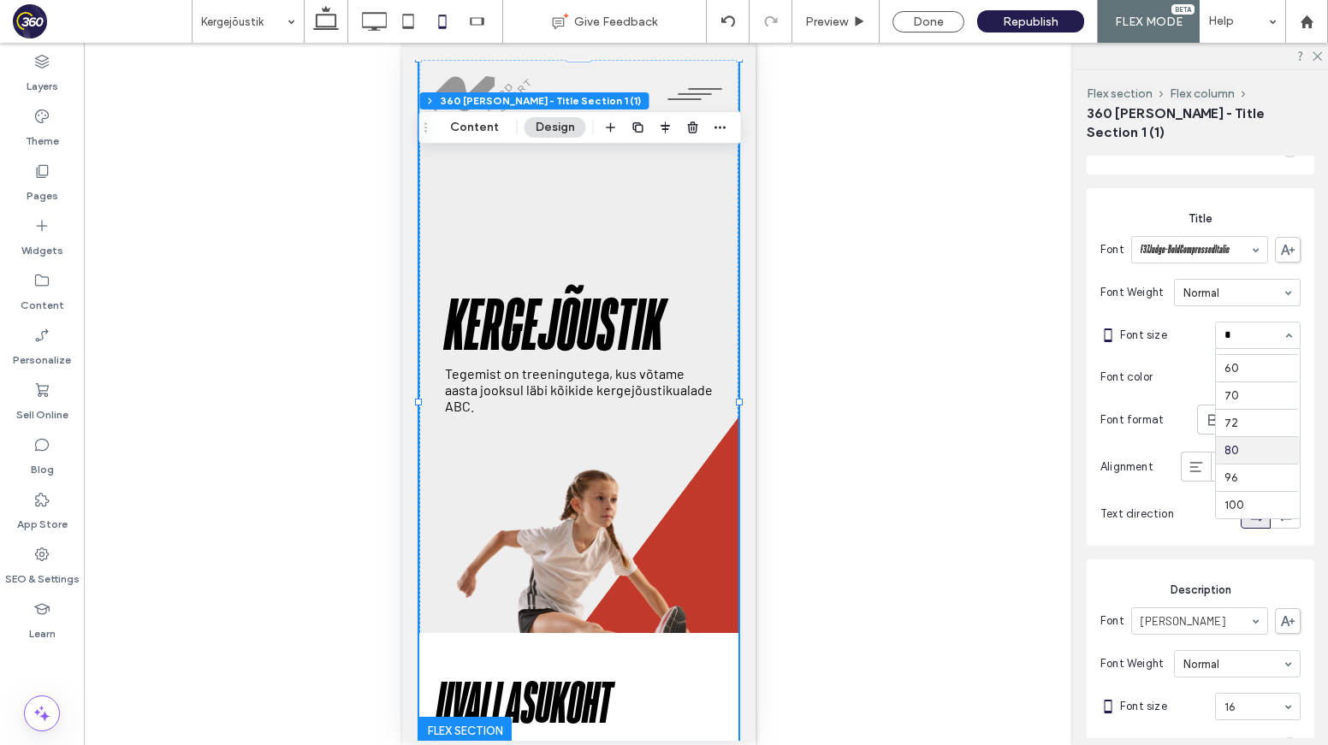
scroll to position [27, 0]
type input "***"
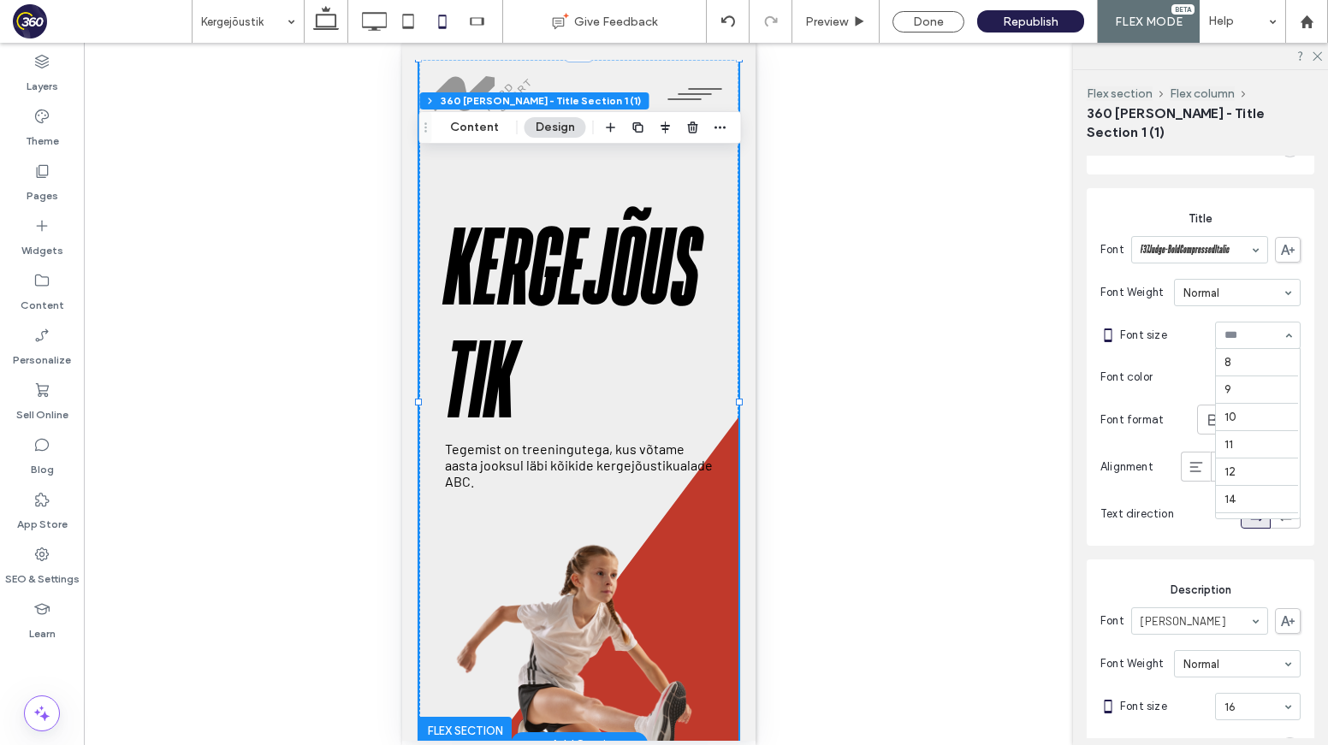
scroll to position [394, 0]
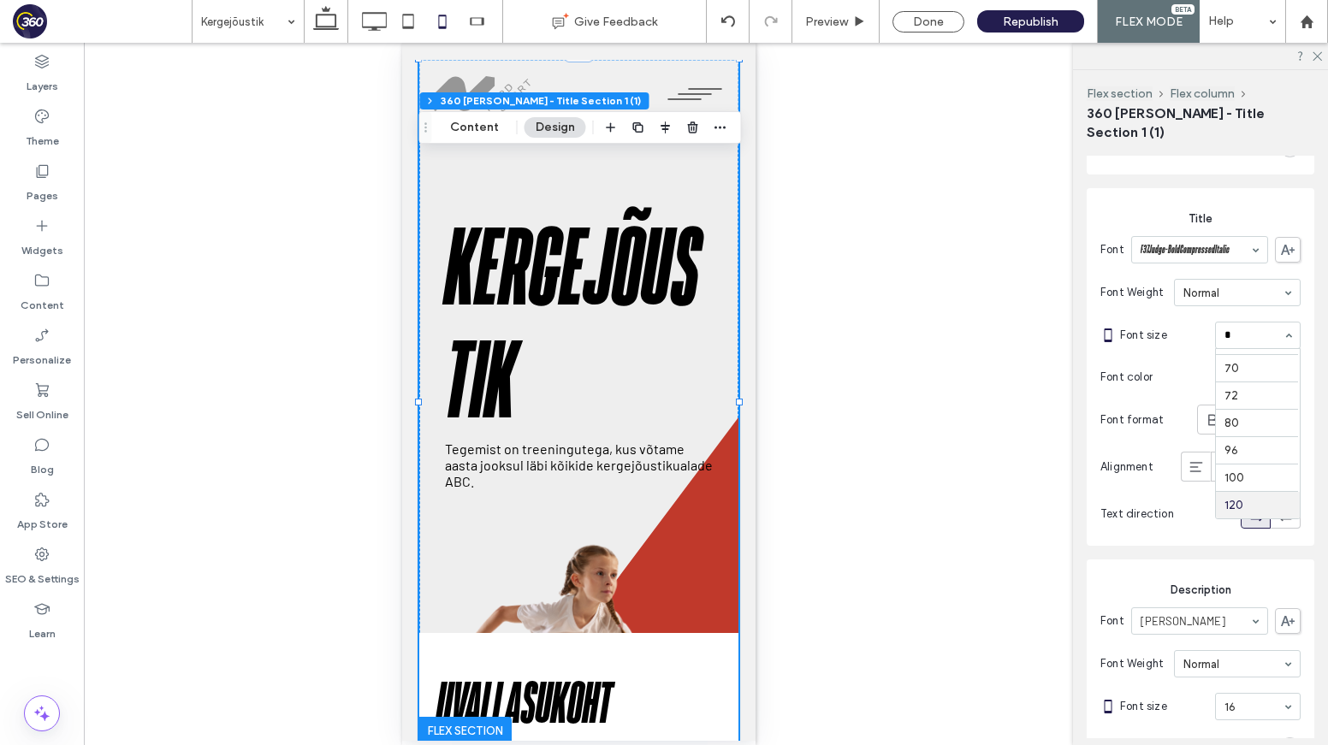
type input "**"
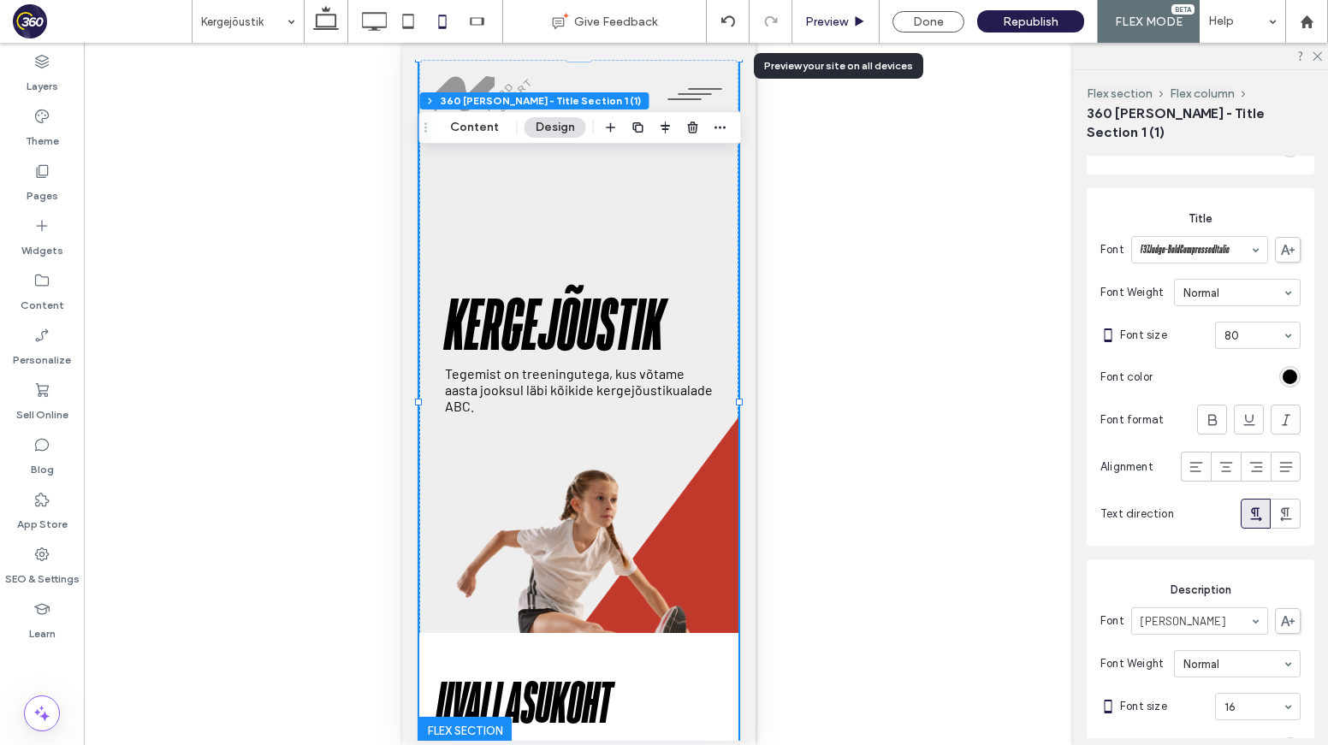
click at [820, 27] on span "Preview" at bounding box center [826, 22] width 43 height 15
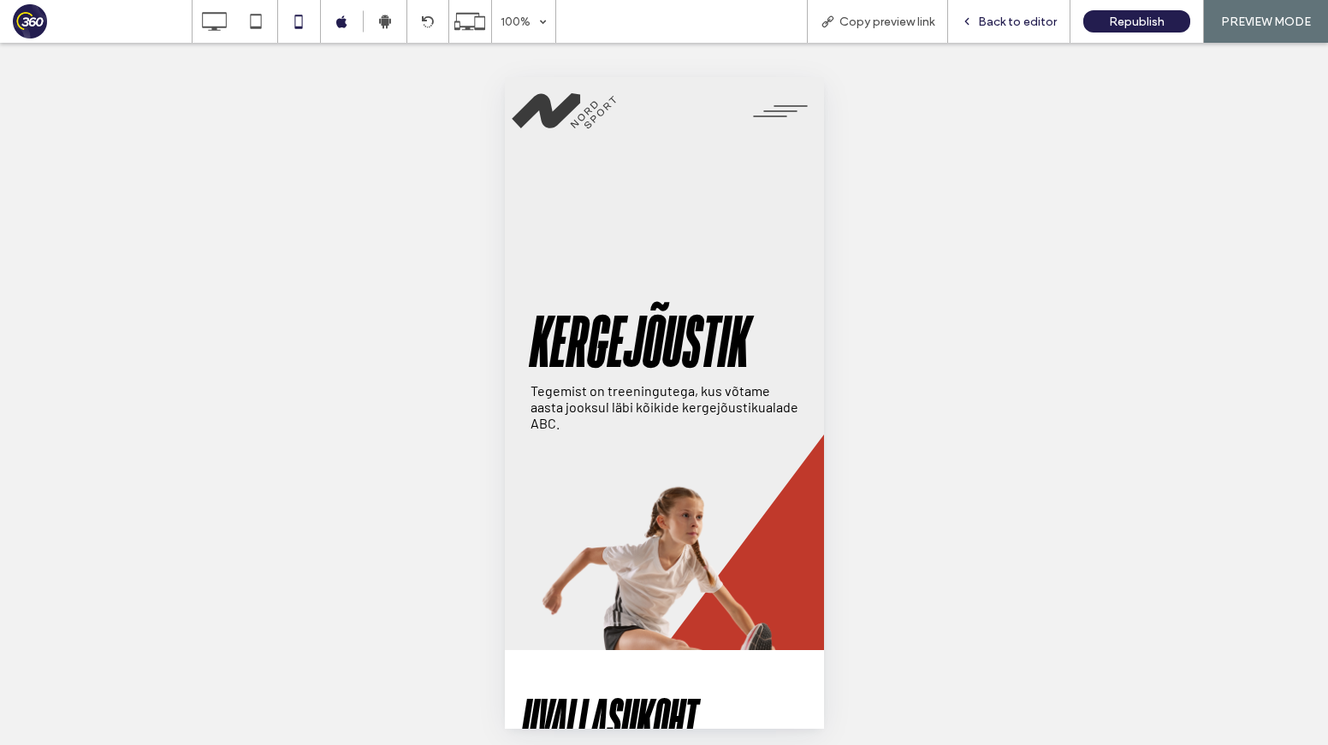
click at [1040, 23] on span "Back to editor" at bounding box center [1017, 22] width 79 height 15
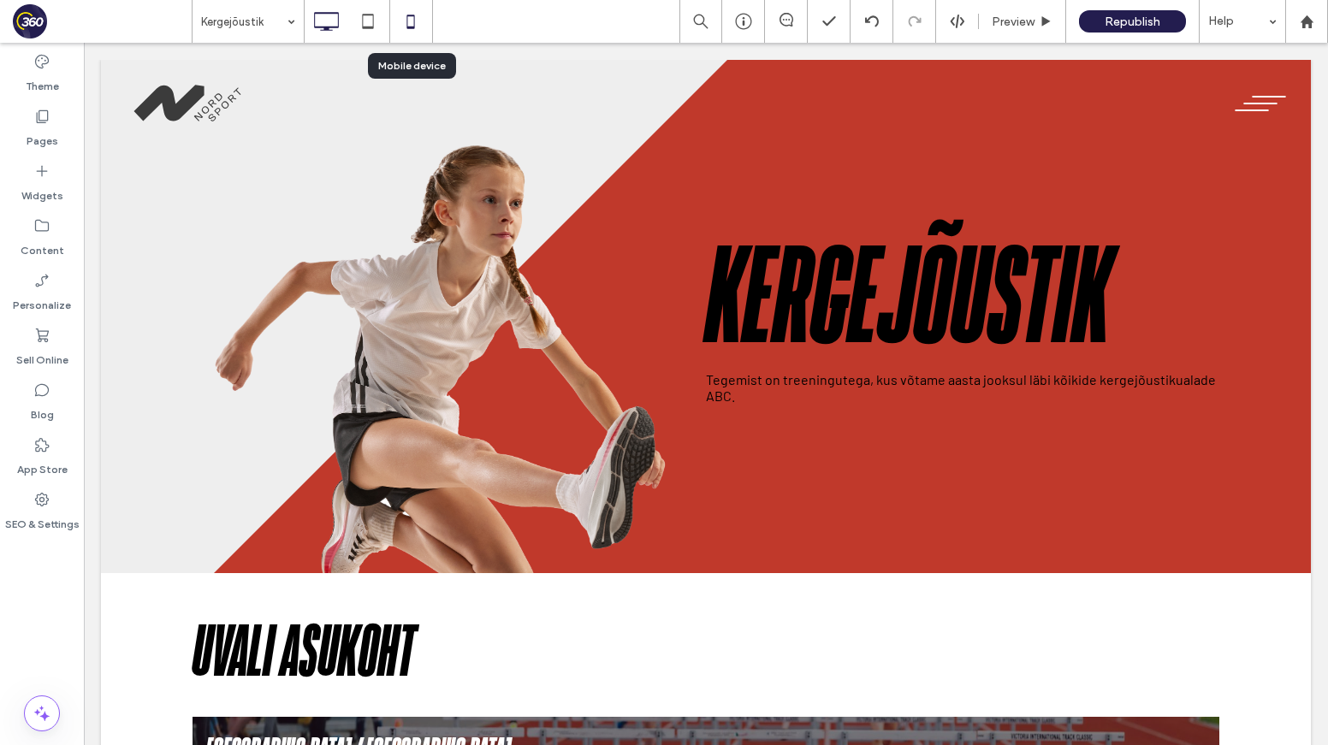
click at [410, 14] on icon at bounding box center [411, 21] width 34 height 34
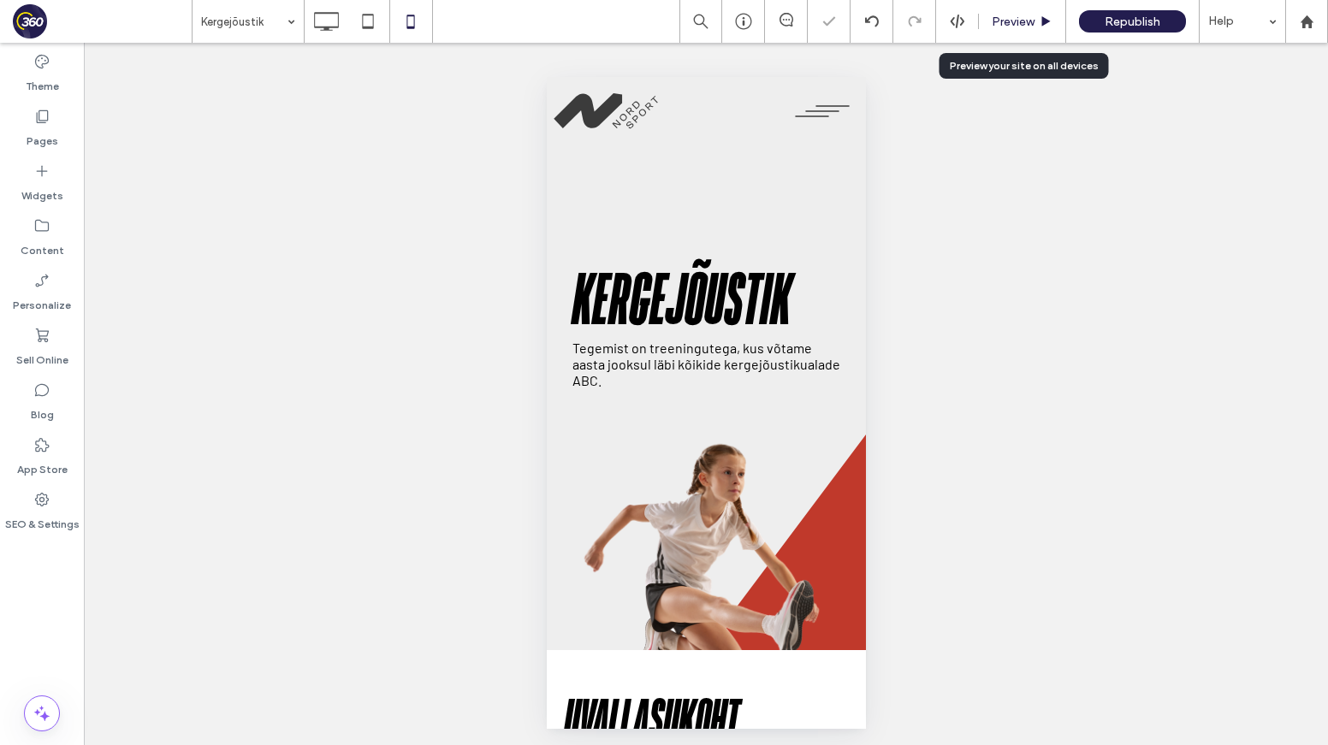
click at [1031, 21] on span "Preview" at bounding box center [1013, 22] width 43 height 15
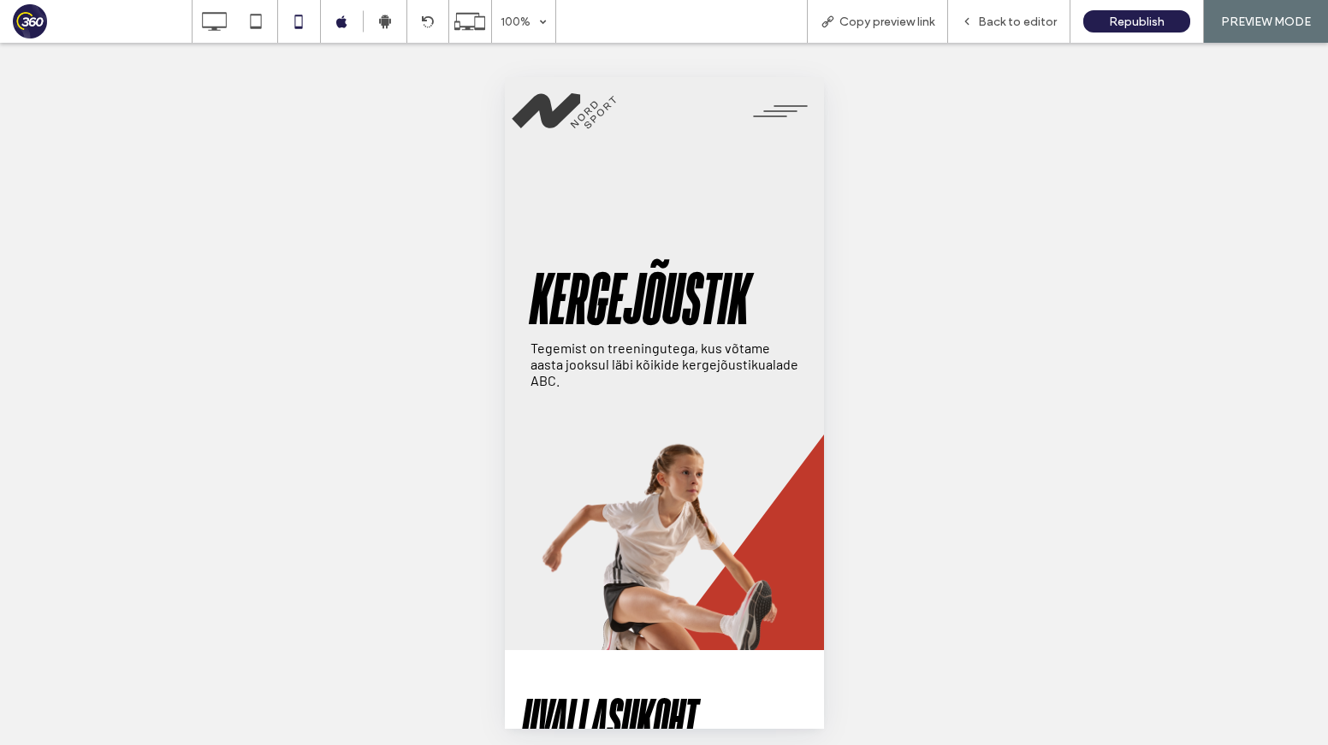
click at [787, 115] on button "menu" at bounding box center [779, 111] width 70 height 34
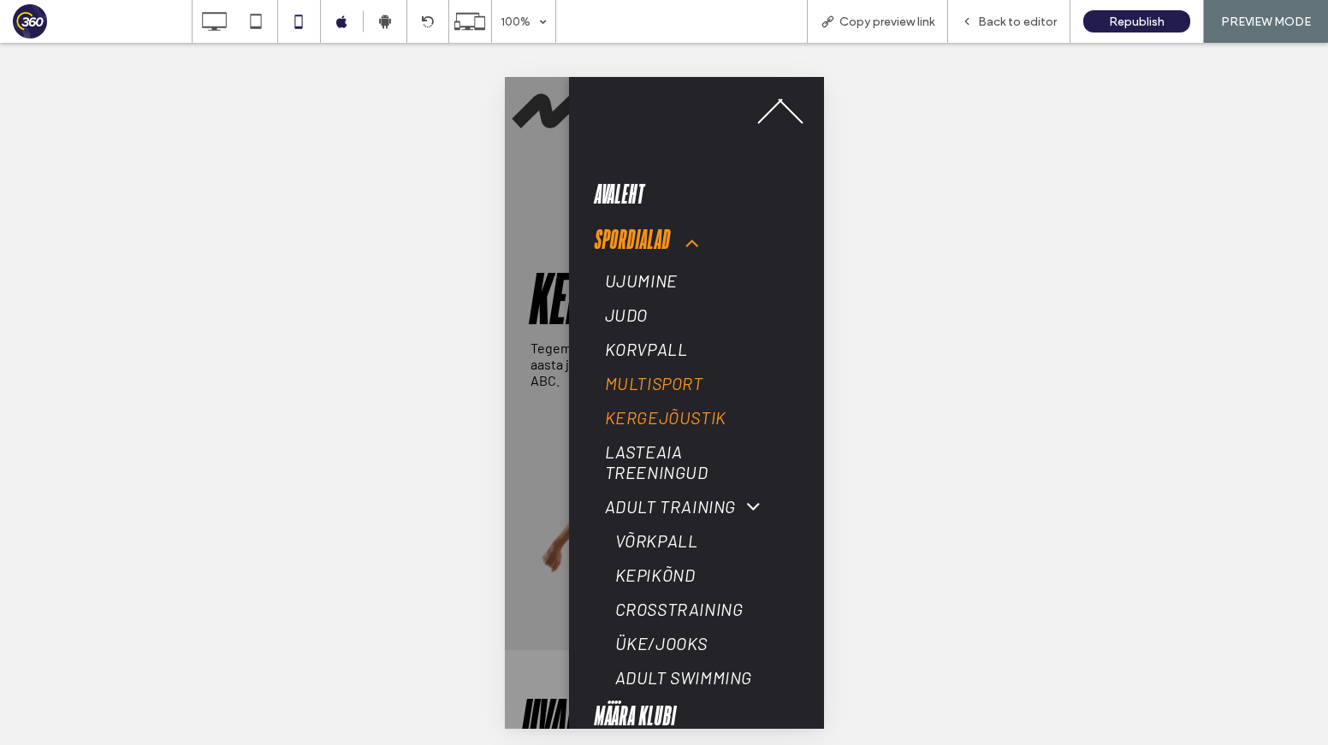
click at [673, 379] on span "Multisport" at bounding box center [653, 383] width 98 height 21
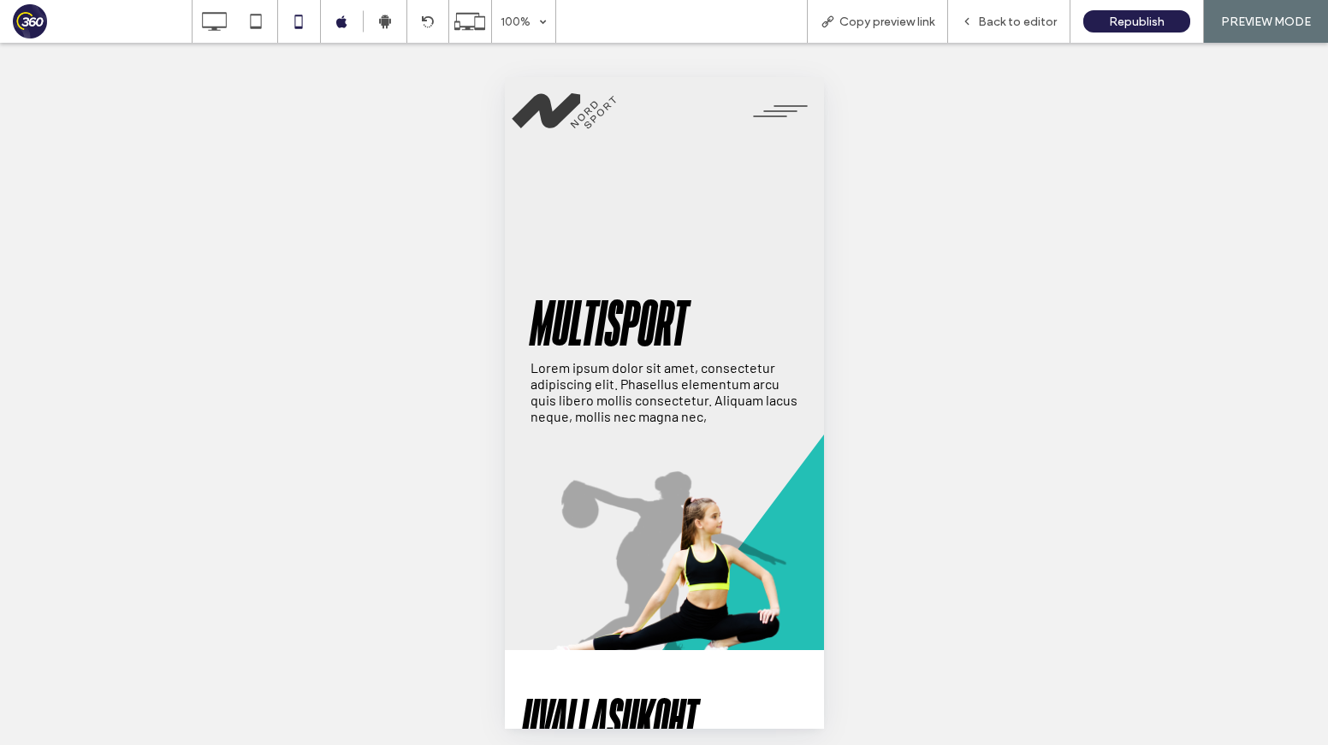
click at [790, 115] on button "menu" at bounding box center [779, 111] width 70 height 34
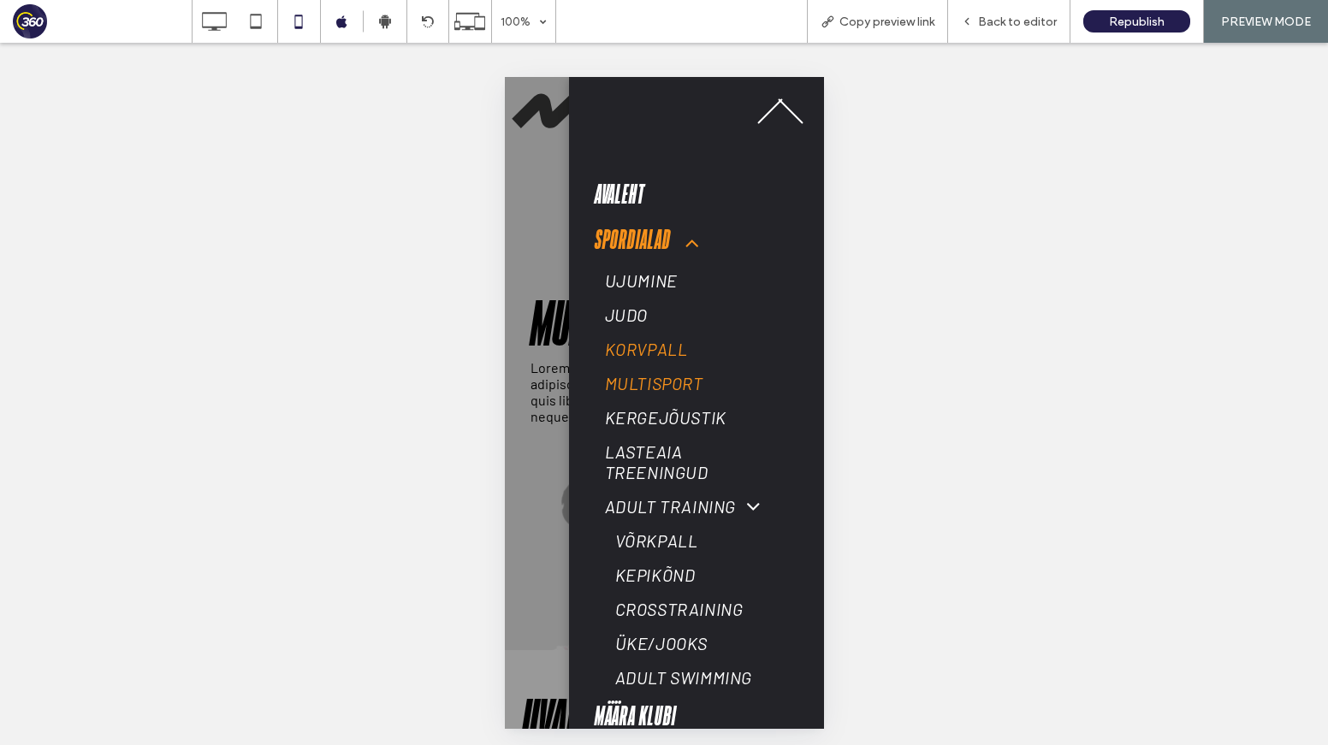
click at [670, 352] on span "Korvpall" at bounding box center [645, 349] width 83 height 21
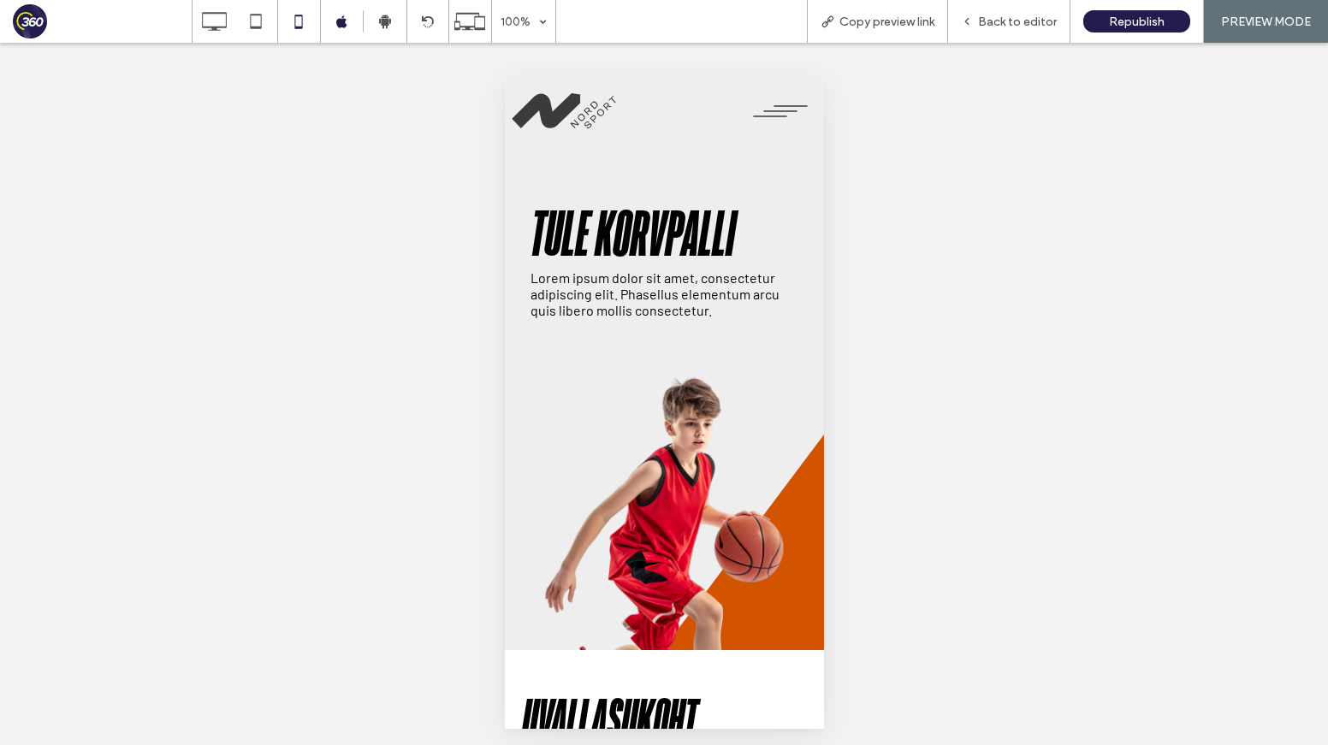
click at [784, 105] on span "menu" at bounding box center [789, 106] width 34 height 2
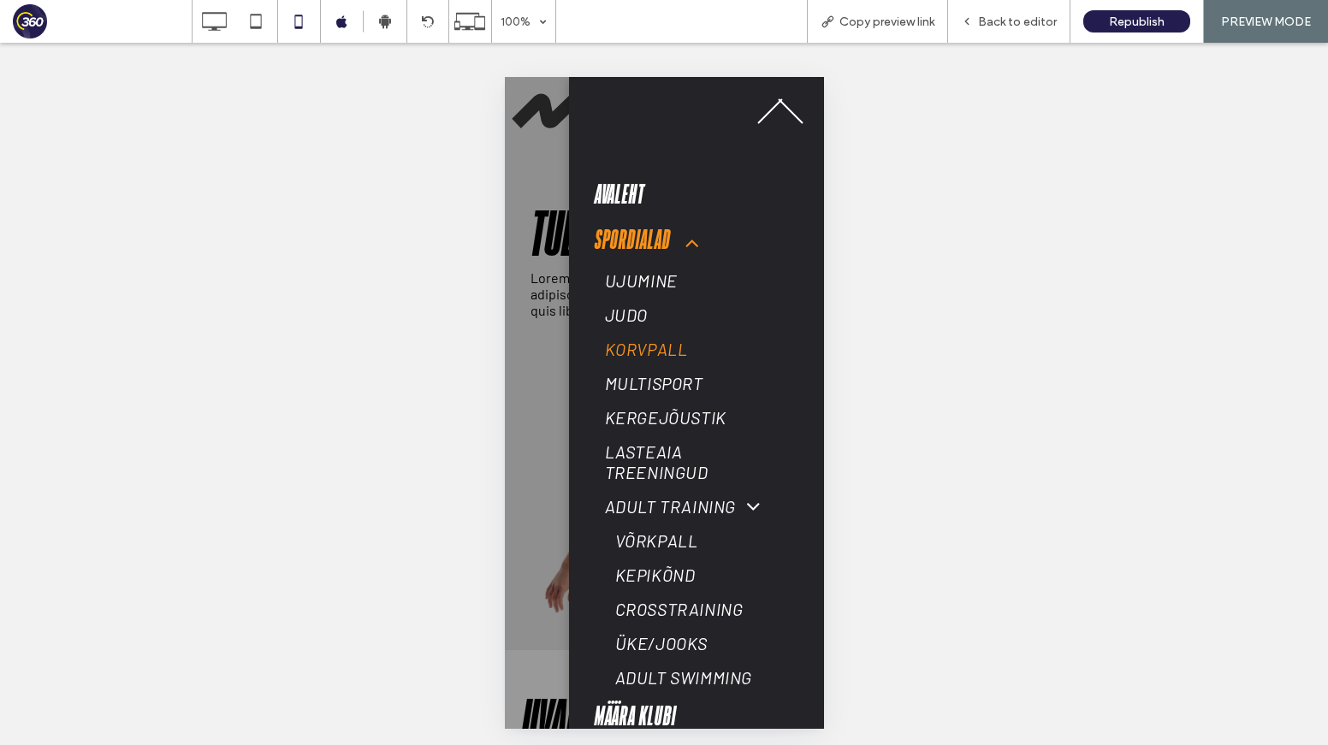
drag, startPoint x: 1171, startPoint y: 409, endPoint x: 666, endPoint y: 333, distance: 510.4
click at [666, 333] on link "Korvpall" at bounding box center [693, 349] width 199 height 34
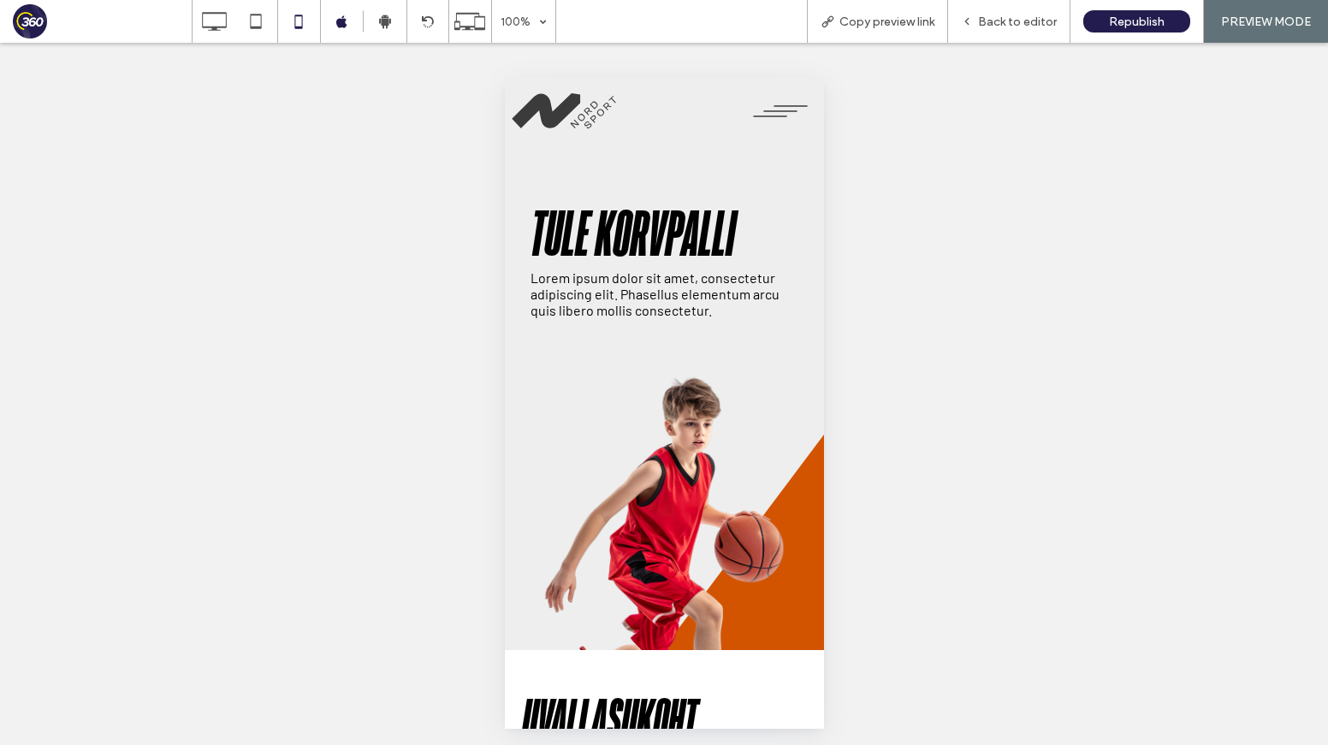
click at [793, 110] on div at bounding box center [664, 372] width 1328 height 745
click at [769, 115] on button "menu" at bounding box center [779, 111] width 70 height 34
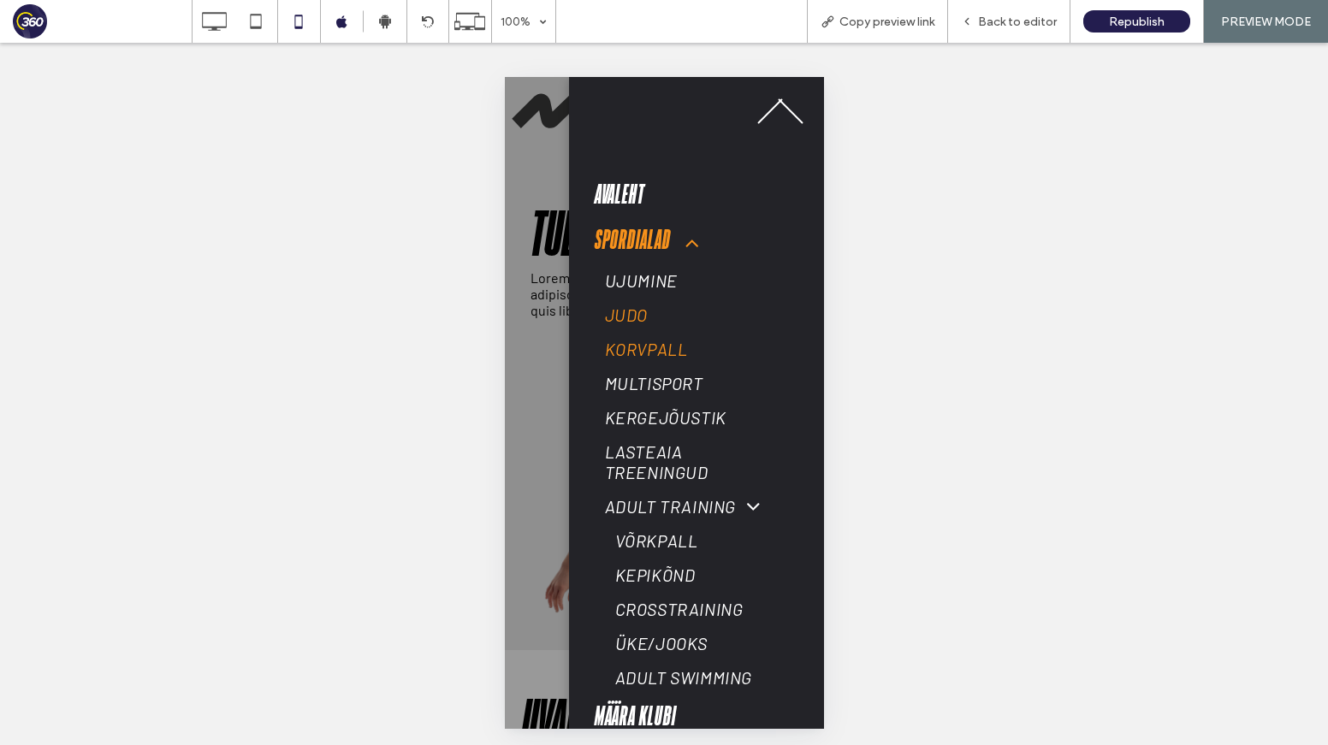
click at [633, 312] on span "JUDO" at bounding box center [625, 315] width 43 height 21
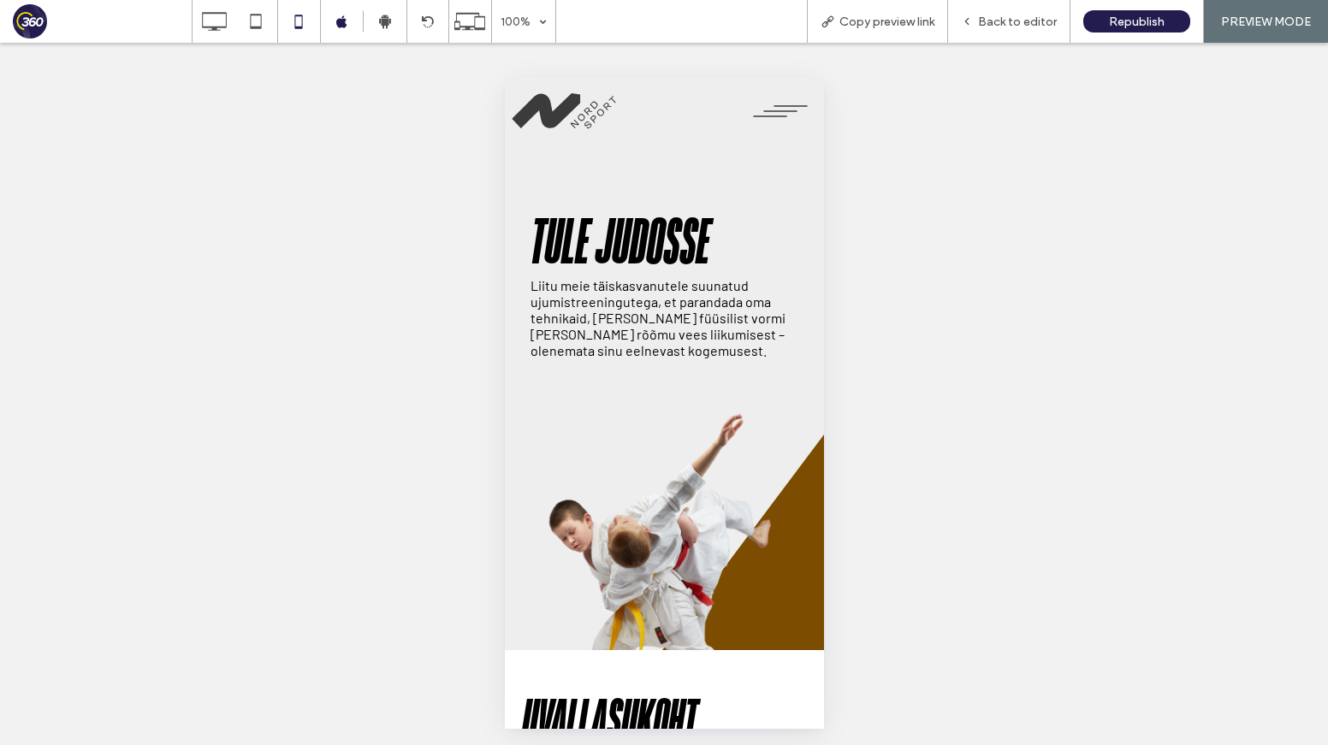
click at [784, 104] on div at bounding box center [664, 372] width 1328 height 745
click at [778, 112] on button "menu" at bounding box center [779, 111] width 70 height 34
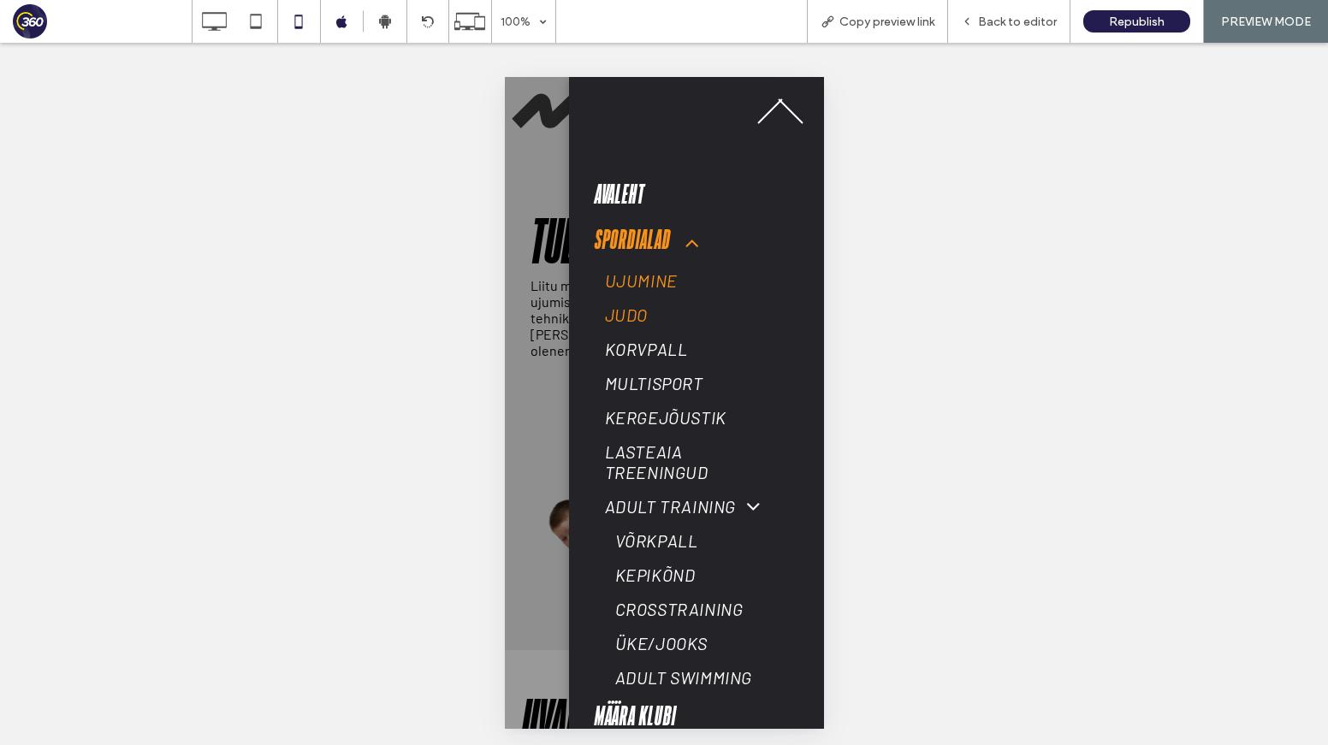
click at [674, 271] on span "Ujumine" at bounding box center [640, 280] width 73 height 21
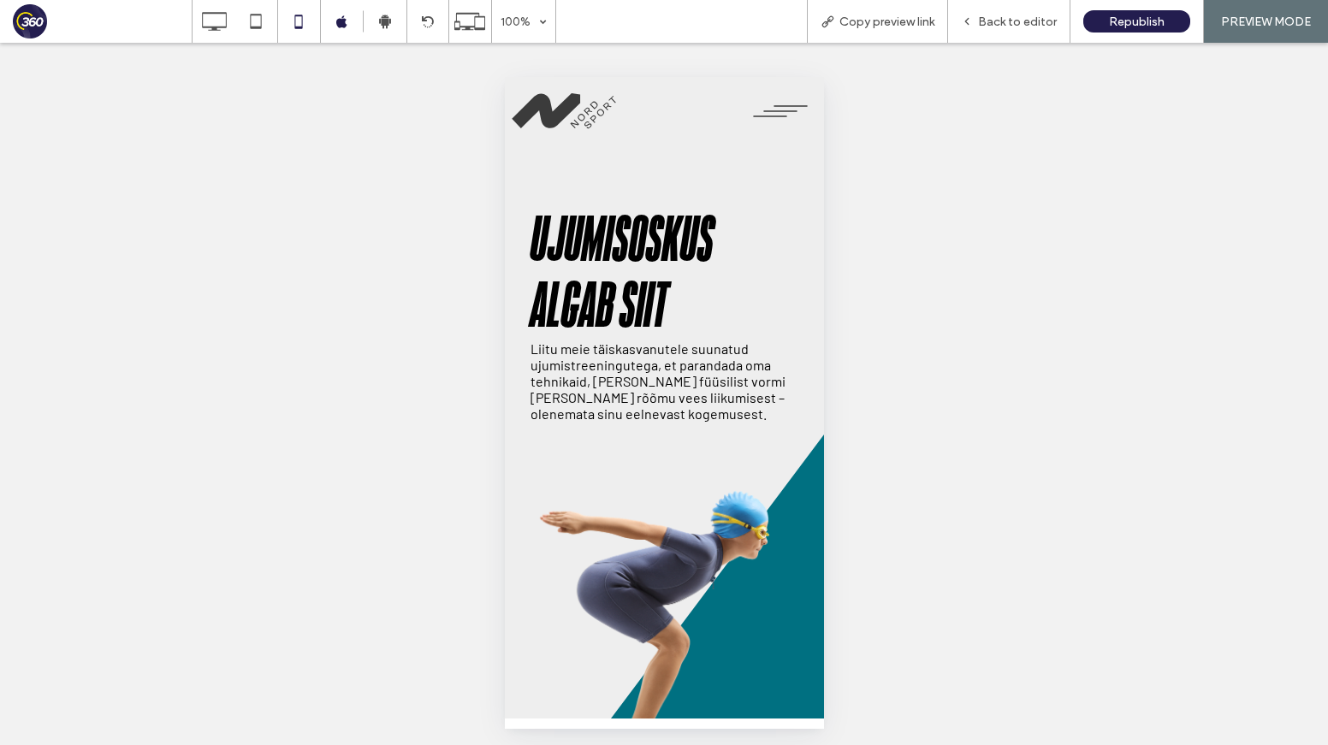
click at [772, 92] on div at bounding box center [796, 111] width 53 height 51
click at [783, 117] on button "menu" at bounding box center [779, 111] width 70 height 34
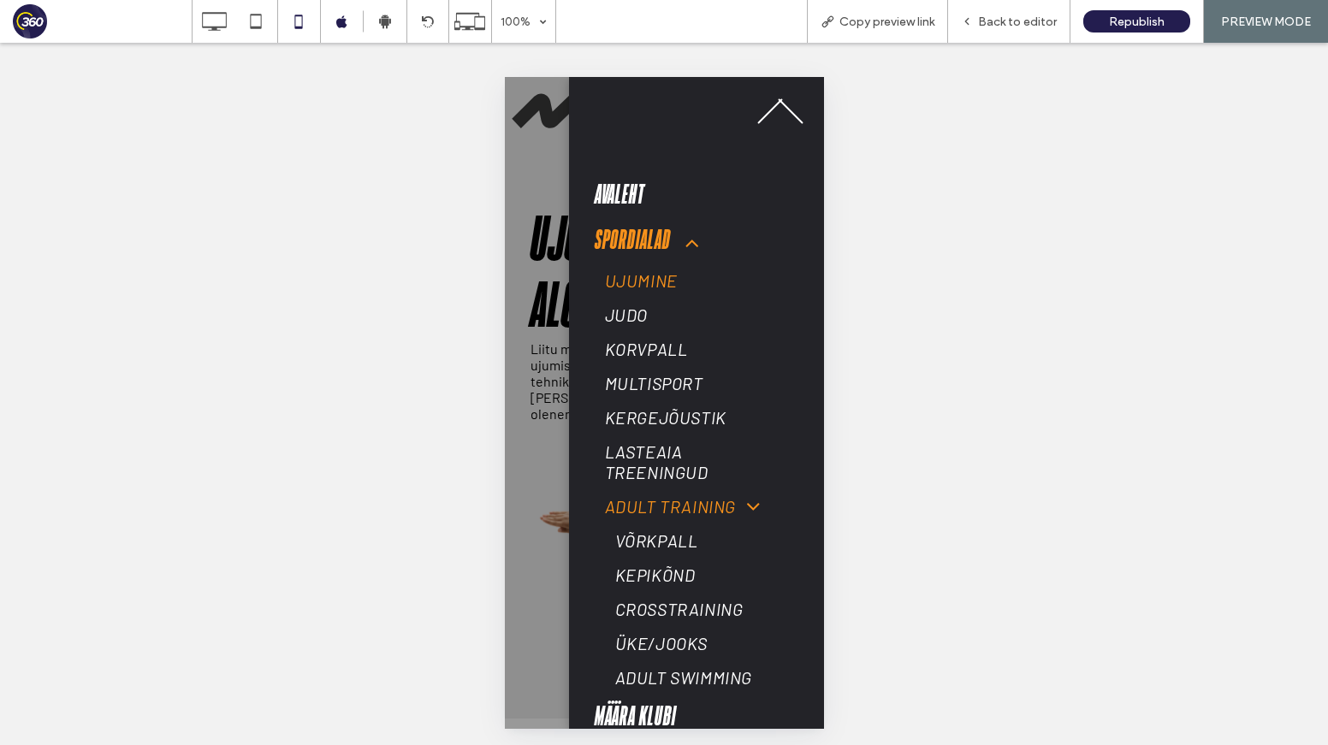
click at [686, 509] on span "Adult training" at bounding box center [679, 506] width 151 height 21
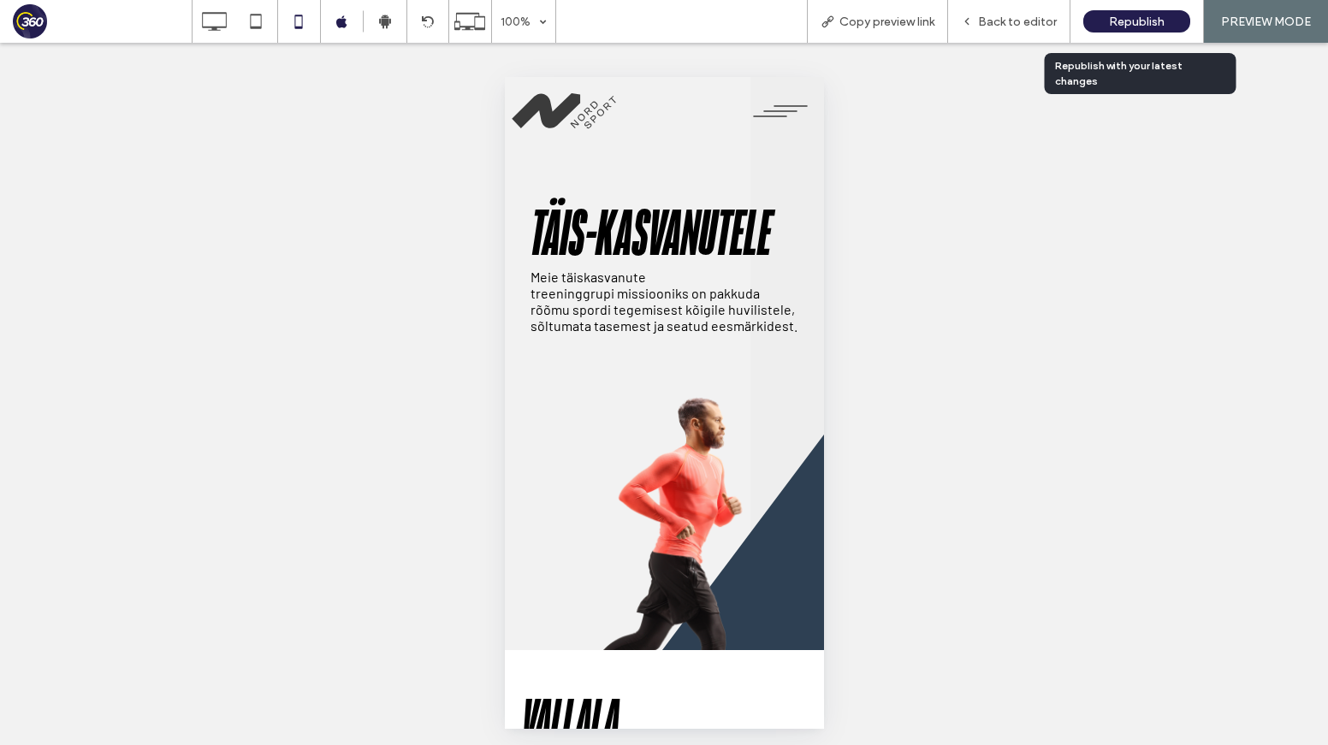
click at [1128, 20] on span "Republish" at bounding box center [1137, 22] width 56 height 15
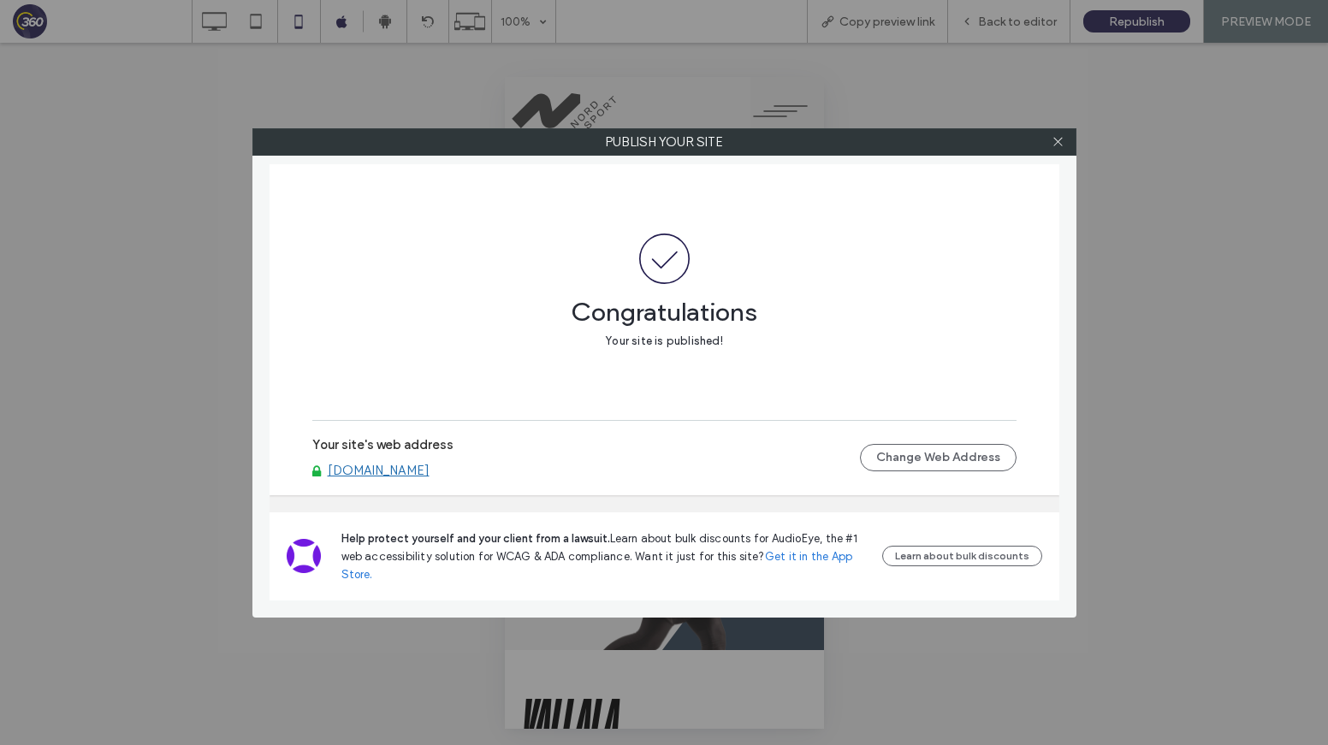
click at [1069, 126] on div "Publish your site Congratulations Your site is published! Your site's web addre…" at bounding box center [664, 372] width 1328 height 745
click at [1062, 138] on use at bounding box center [1057, 142] width 9 height 9
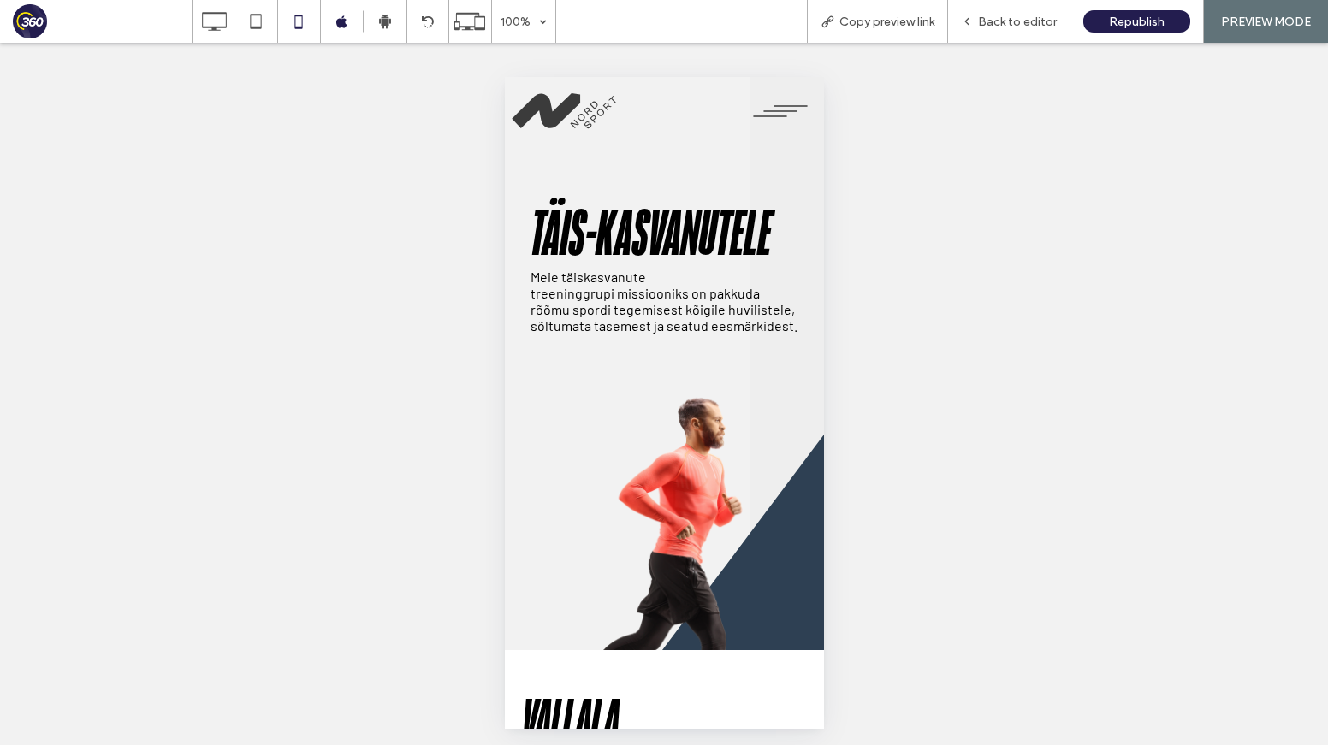
click at [792, 98] on button "menu" at bounding box center [779, 111] width 70 height 34
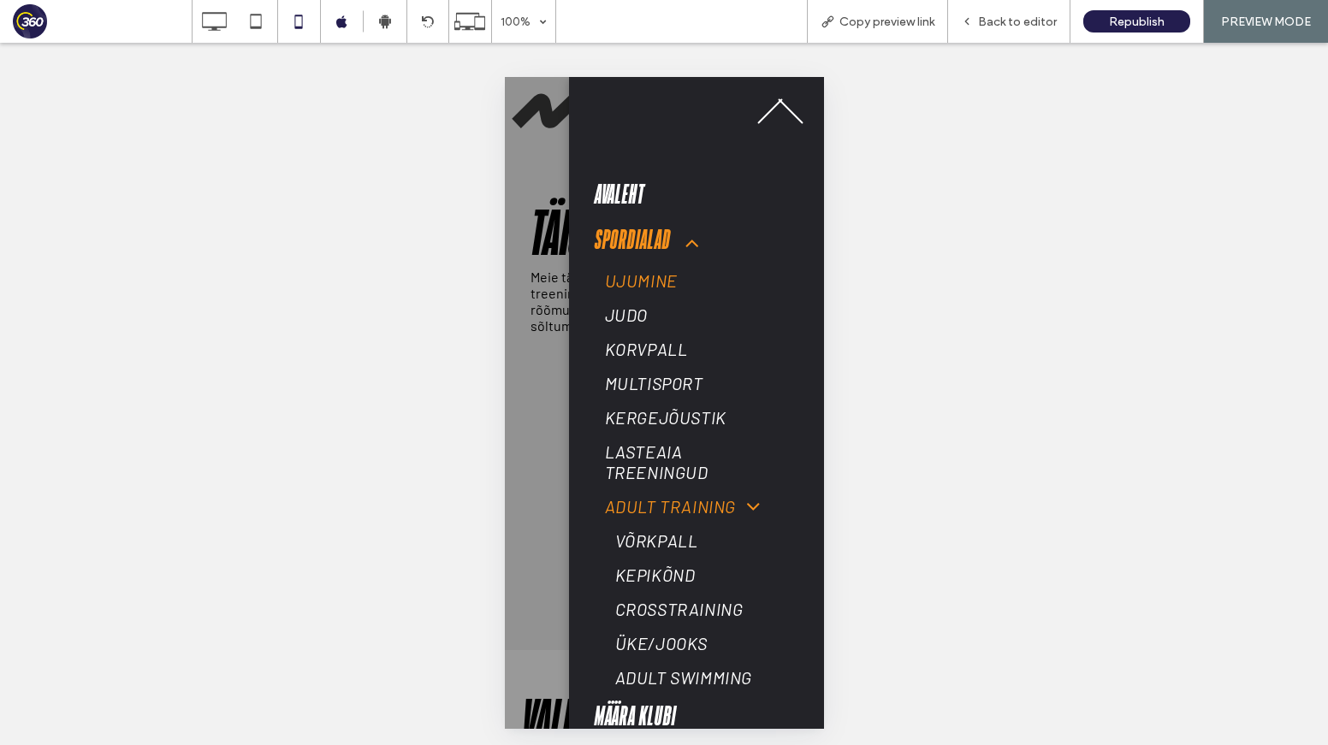
scroll to position [344, 0]
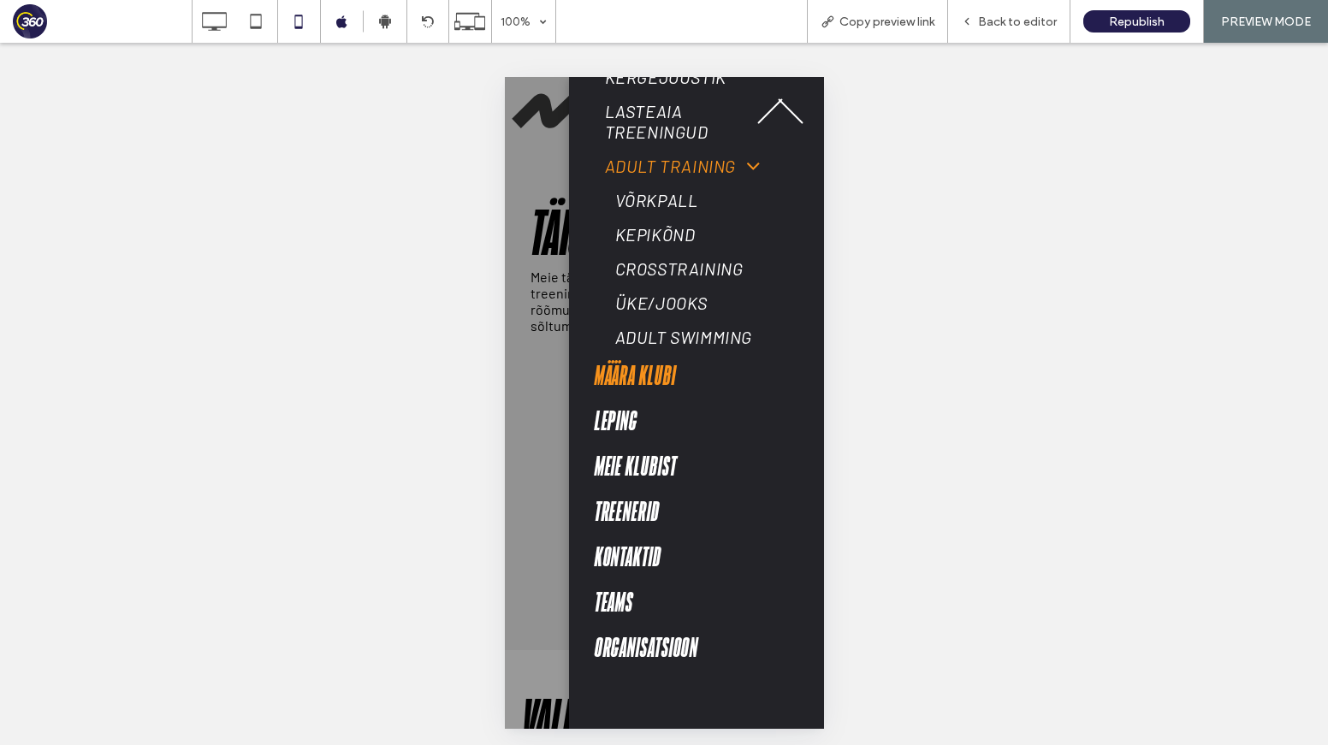
click at [658, 369] on span "Määra klubi" at bounding box center [634, 377] width 81 height 32
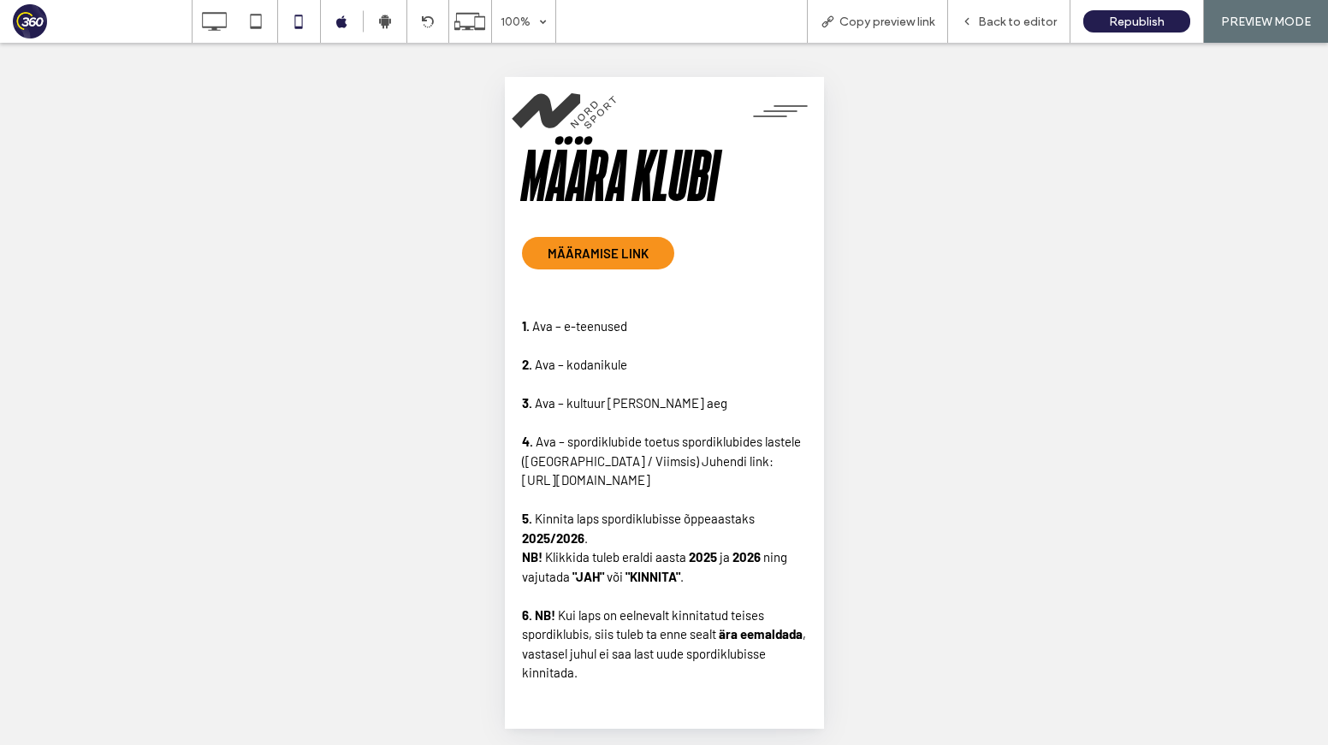
scroll to position [0, 0]
click at [1039, 16] on span "Back to editor" at bounding box center [1017, 22] width 79 height 15
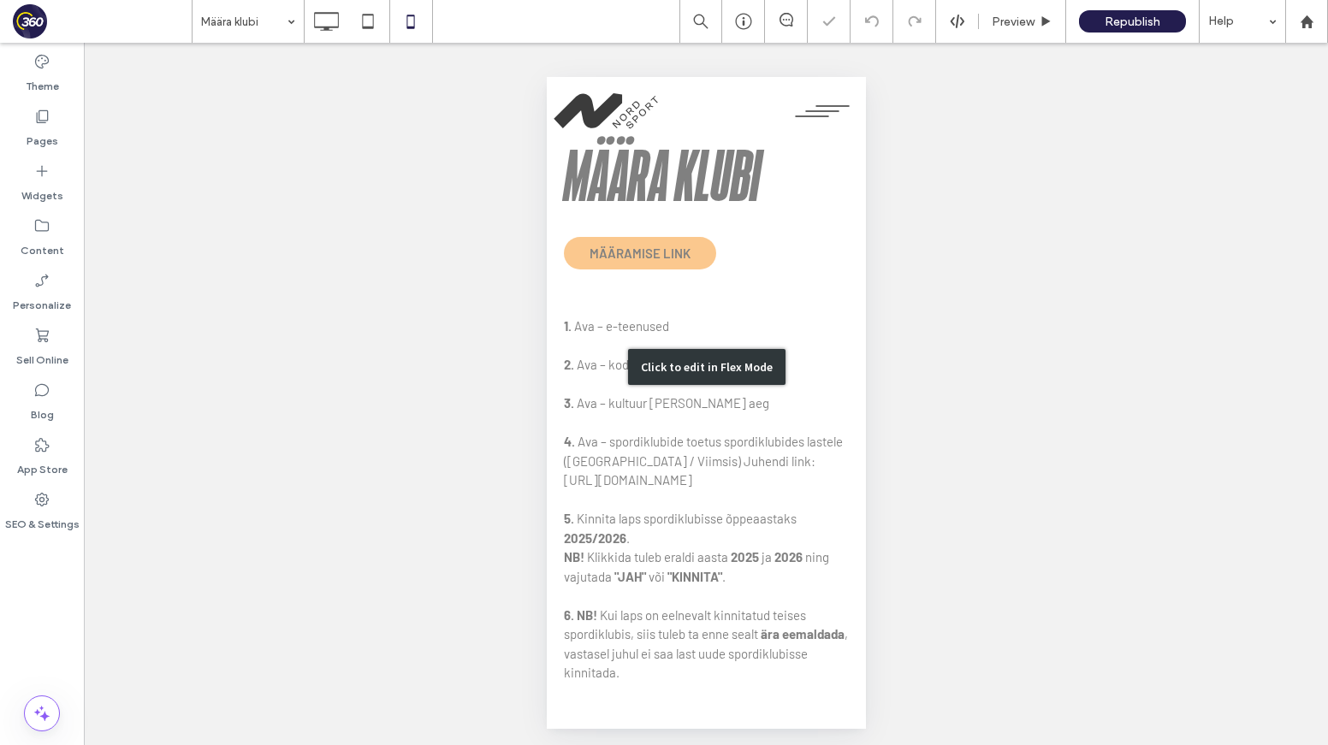
click at [795, 260] on div "Click to edit in Flex Mode" at bounding box center [705, 367] width 319 height 802
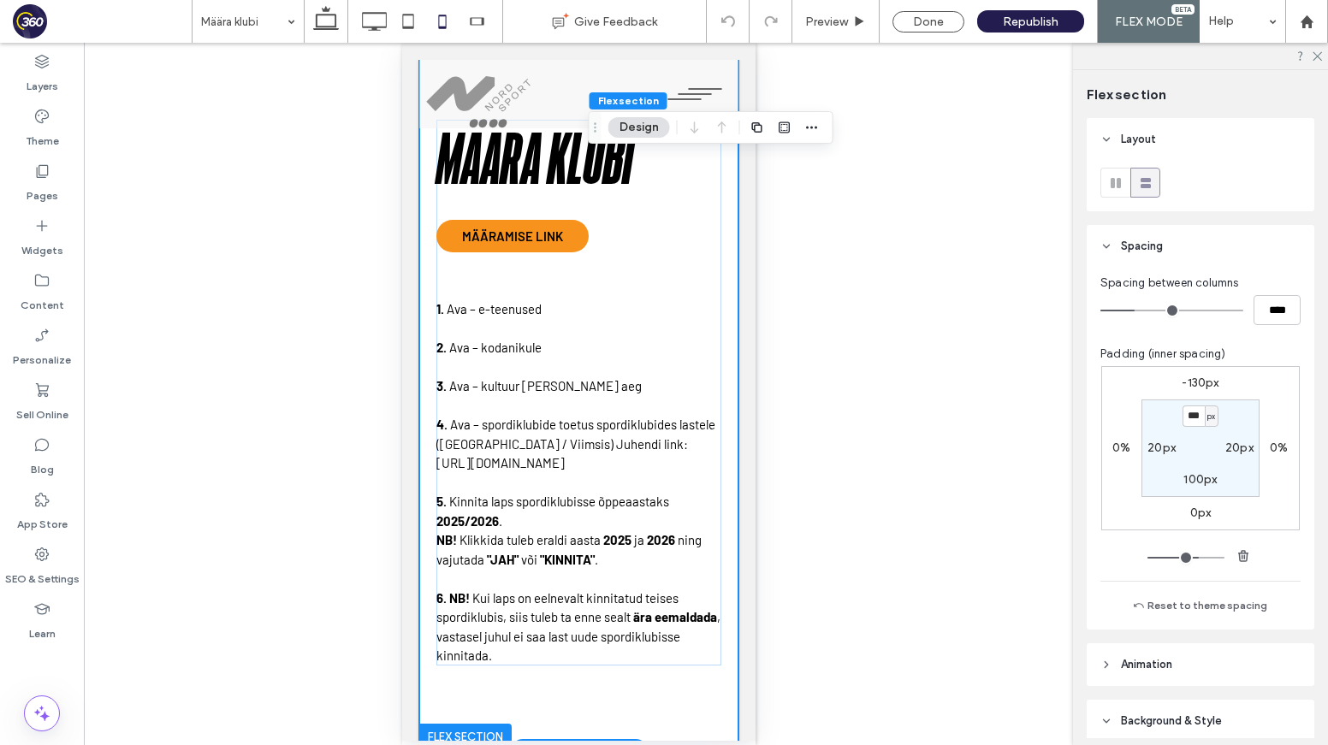
click at [721, 392] on div "Määra klubi Määramise link 1. Ava – e-teenused 2. Ava – kodanikule 3. Ava – kul…" at bounding box center [577, 350] width 319 height 802
click at [1206, 388] on label "-130px" at bounding box center [1199, 383] width 37 height 15
type input "*"
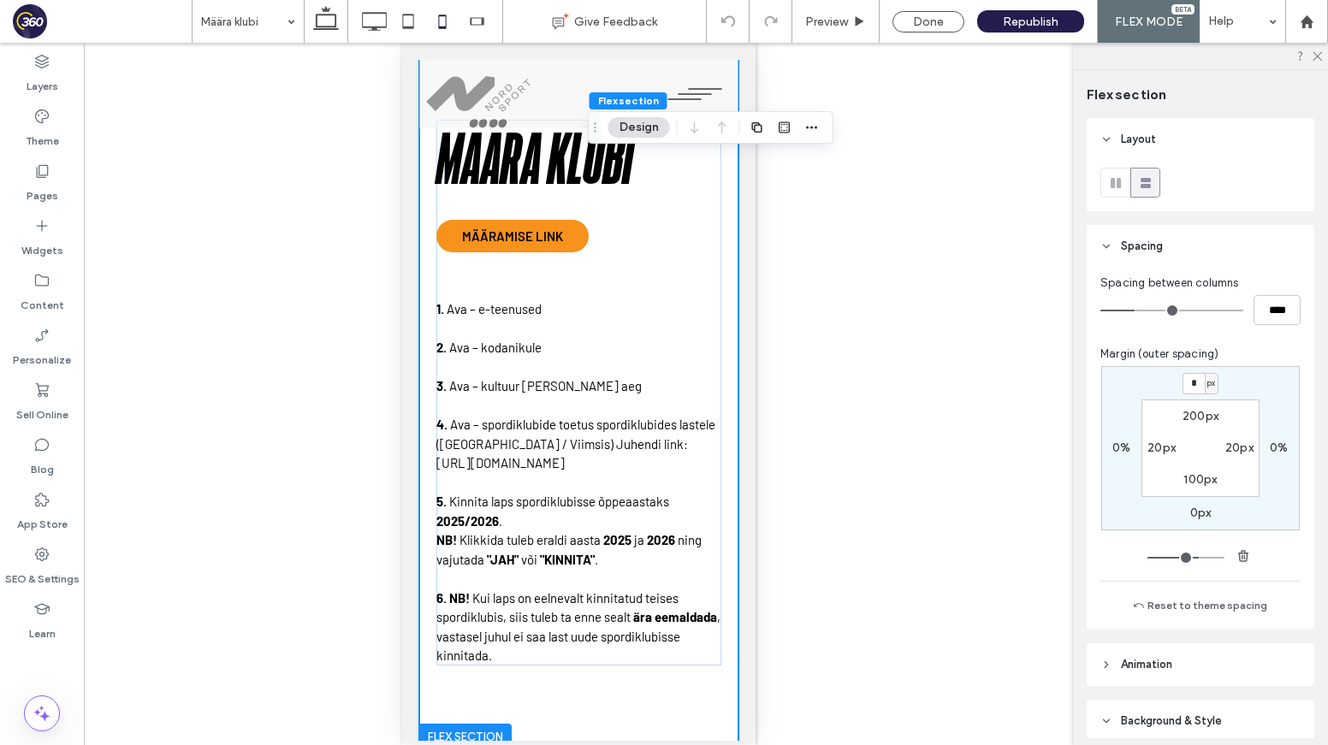
type input "*"
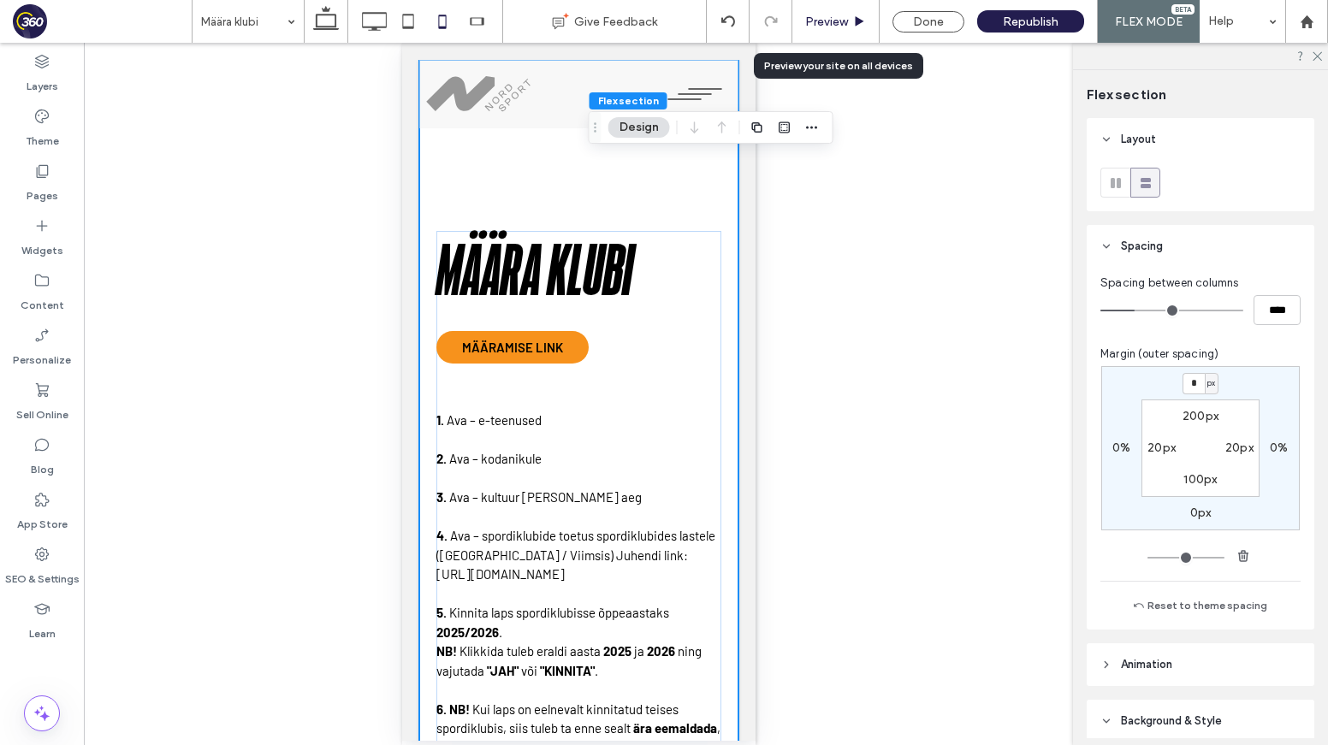
click at [854, 21] on icon at bounding box center [859, 21] width 13 height 13
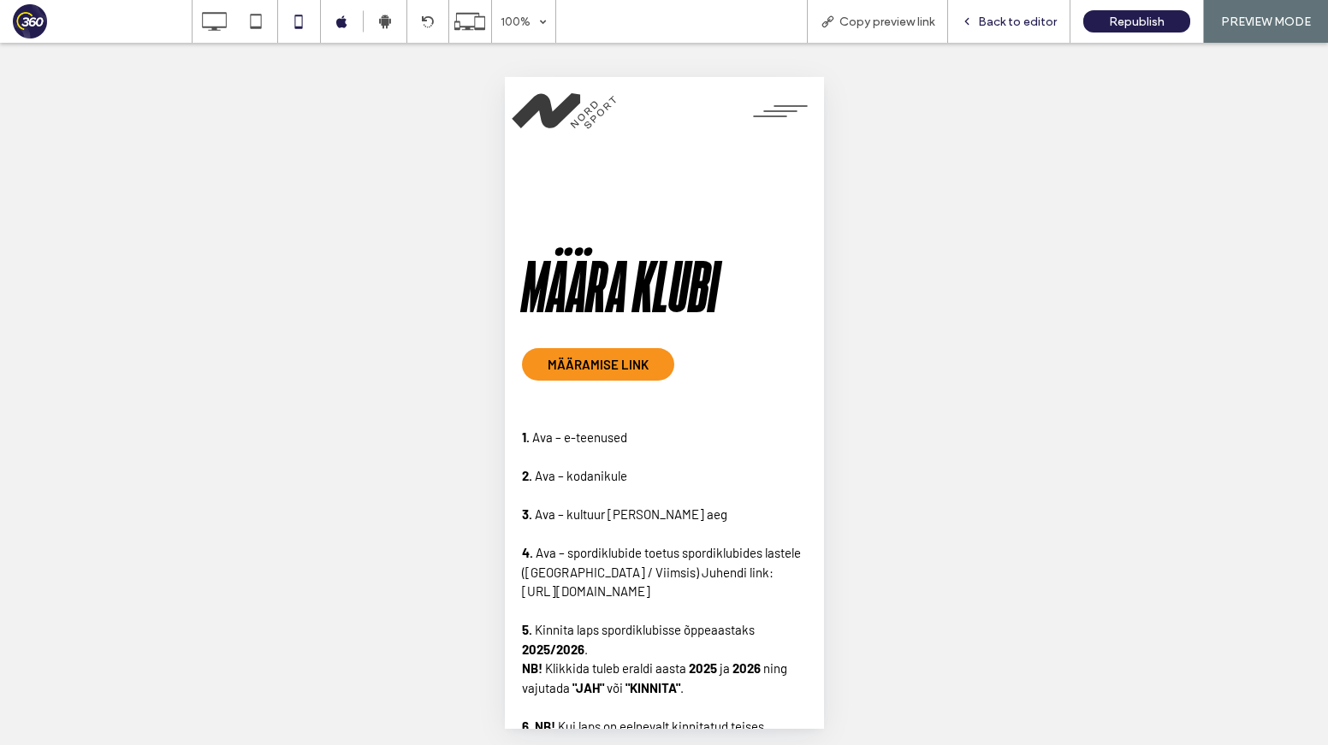
click at [991, 20] on span "Back to editor" at bounding box center [1017, 22] width 79 height 15
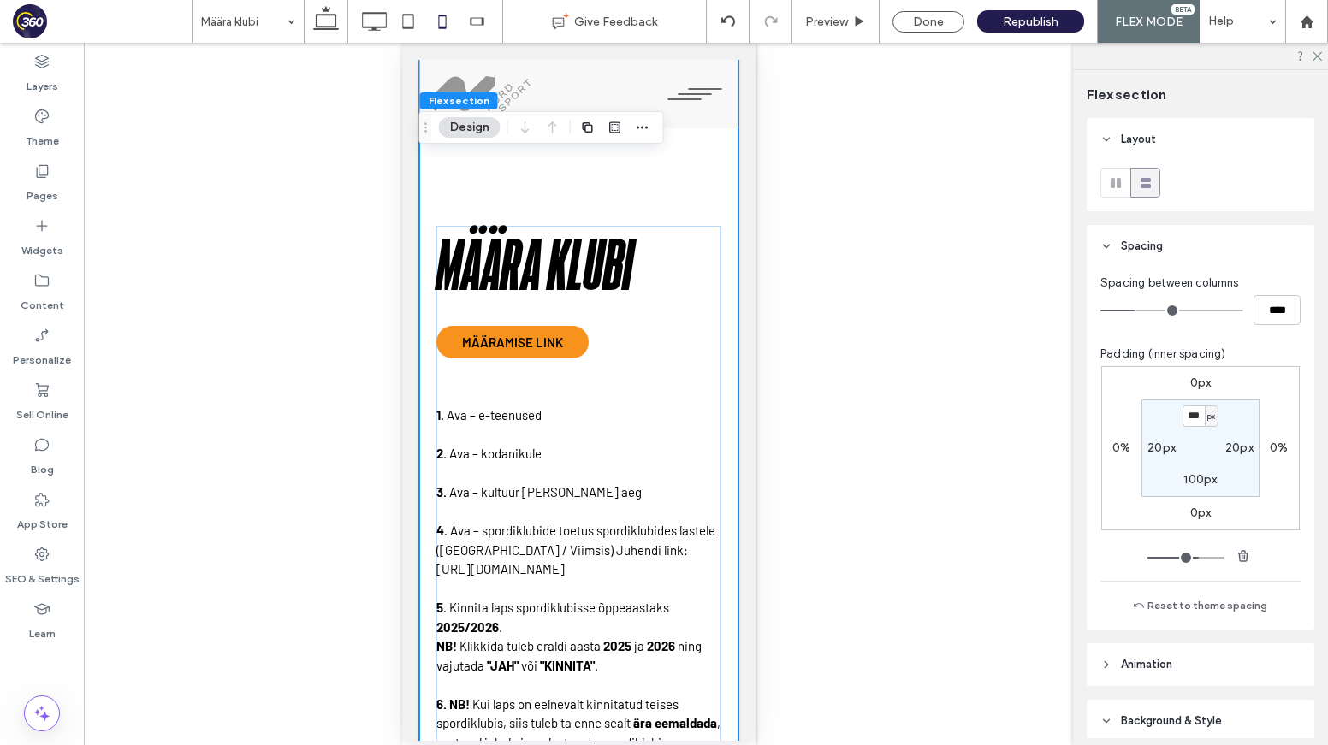
click at [710, 163] on div "Määra klubi Määramise link 1. Ava – e-teenused 2. Ava – kodanikule 3. Ava – kul…" at bounding box center [577, 456] width 319 height 802
click at [1195, 417] on input "***" at bounding box center [1193, 415] width 22 height 21
type input "***"
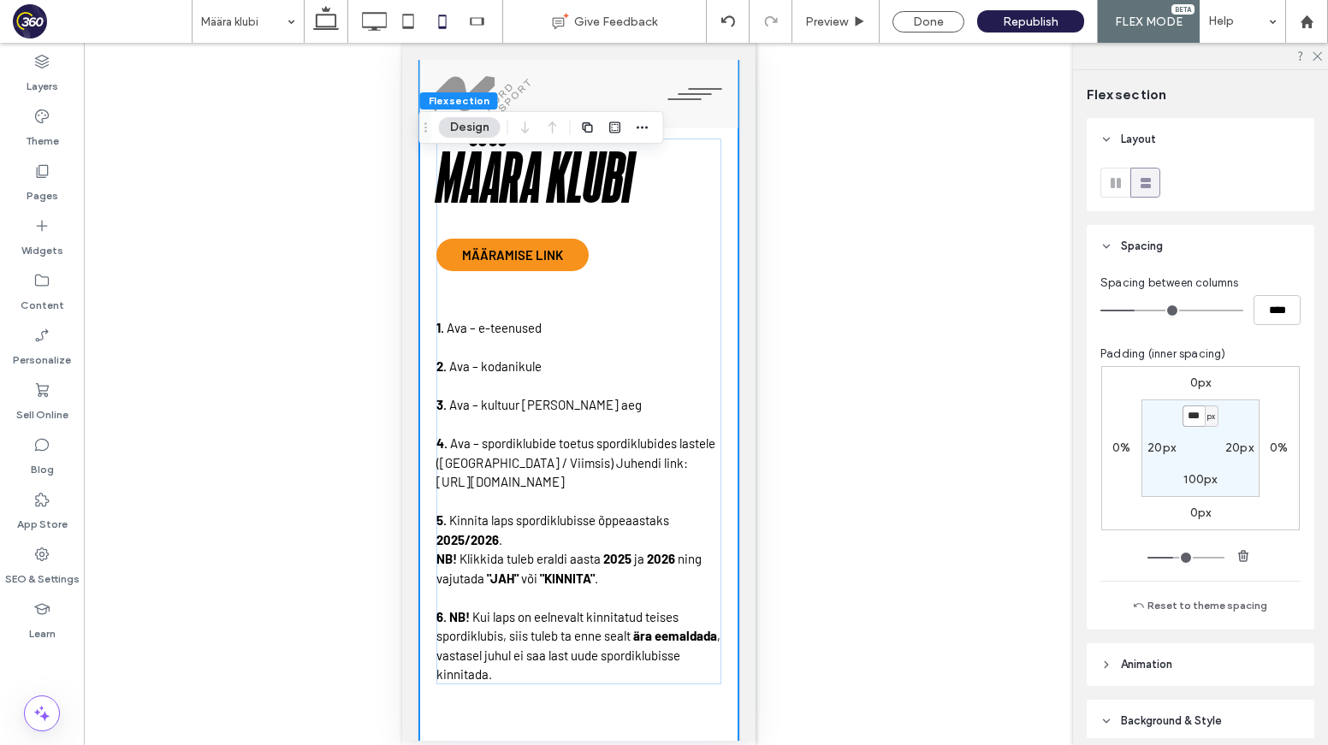
click at [1187, 411] on input "***" at bounding box center [1193, 415] width 22 height 21
type input "***"
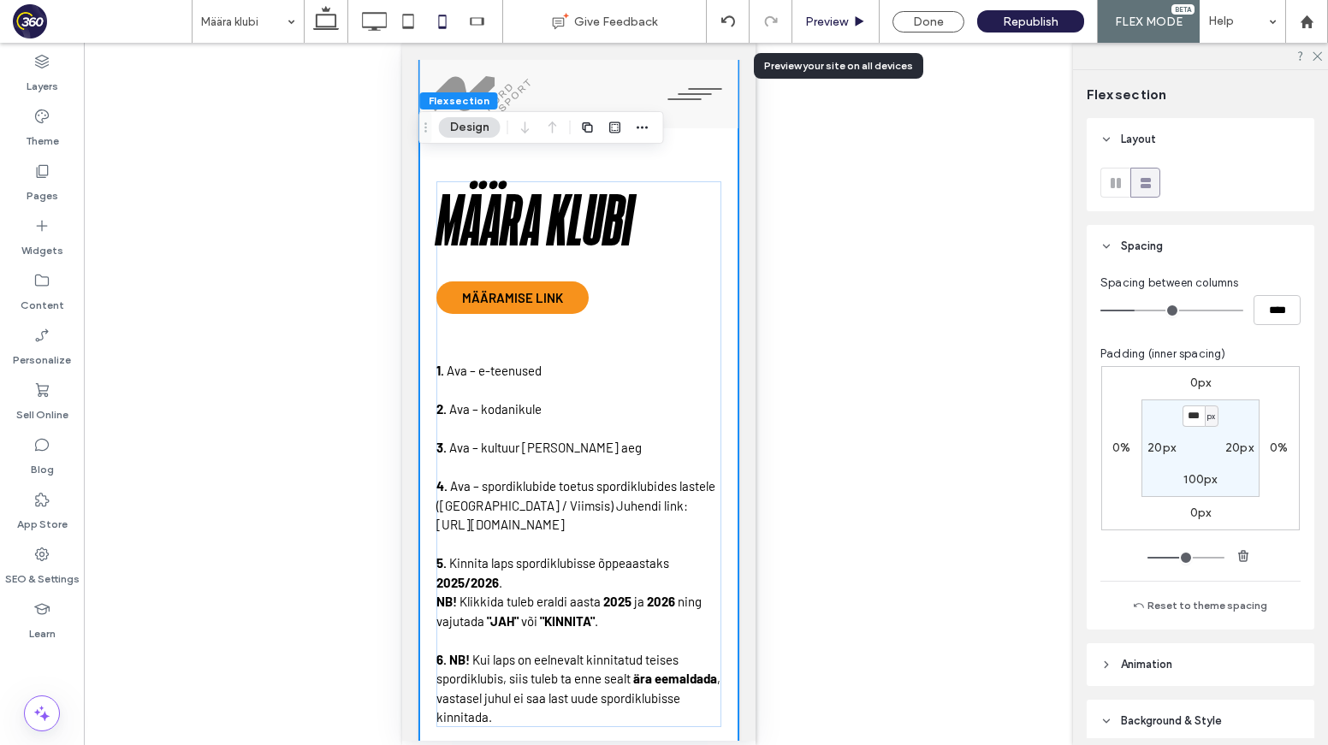
drag, startPoint x: 838, startPoint y: 16, endPoint x: 33, endPoint y: 231, distance: 833.2
click at [838, 16] on span "Preview" at bounding box center [826, 22] width 43 height 15
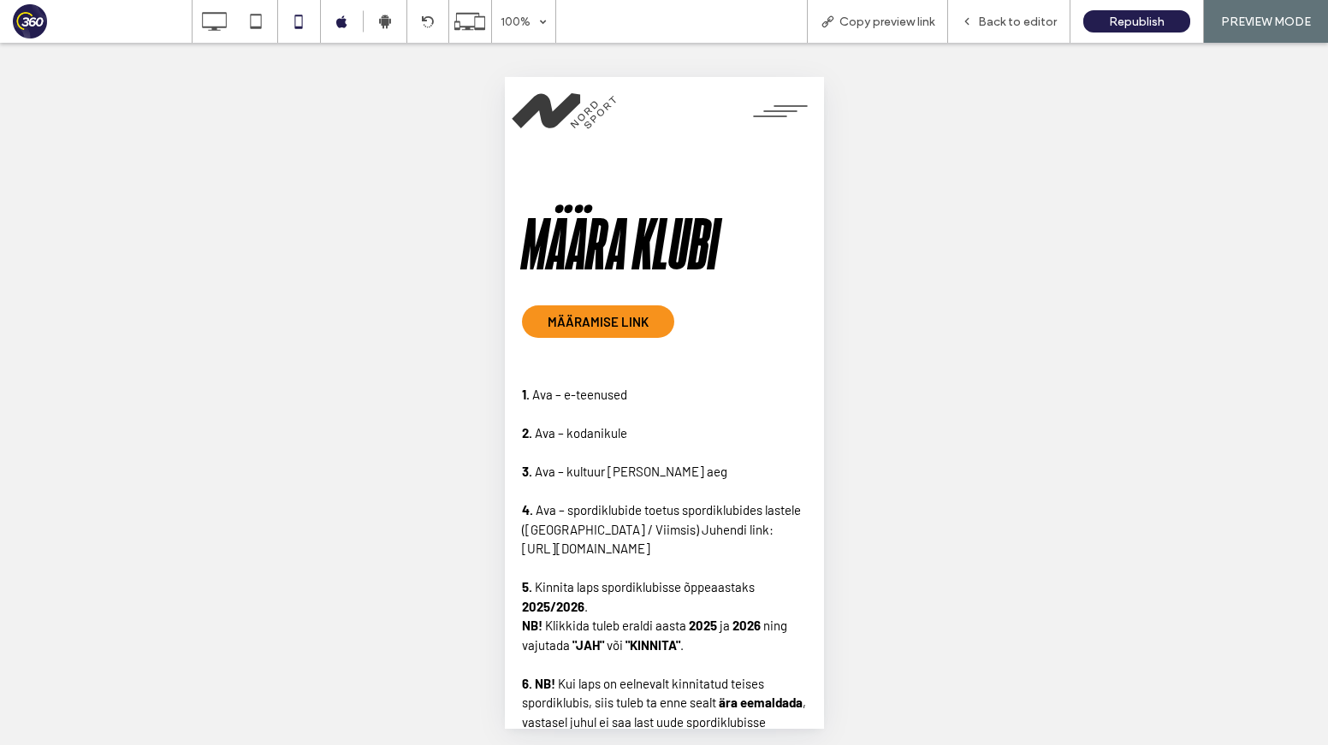
click at [784, 117] on button "menu" at bounding box center [779, 111] width 70 height 34
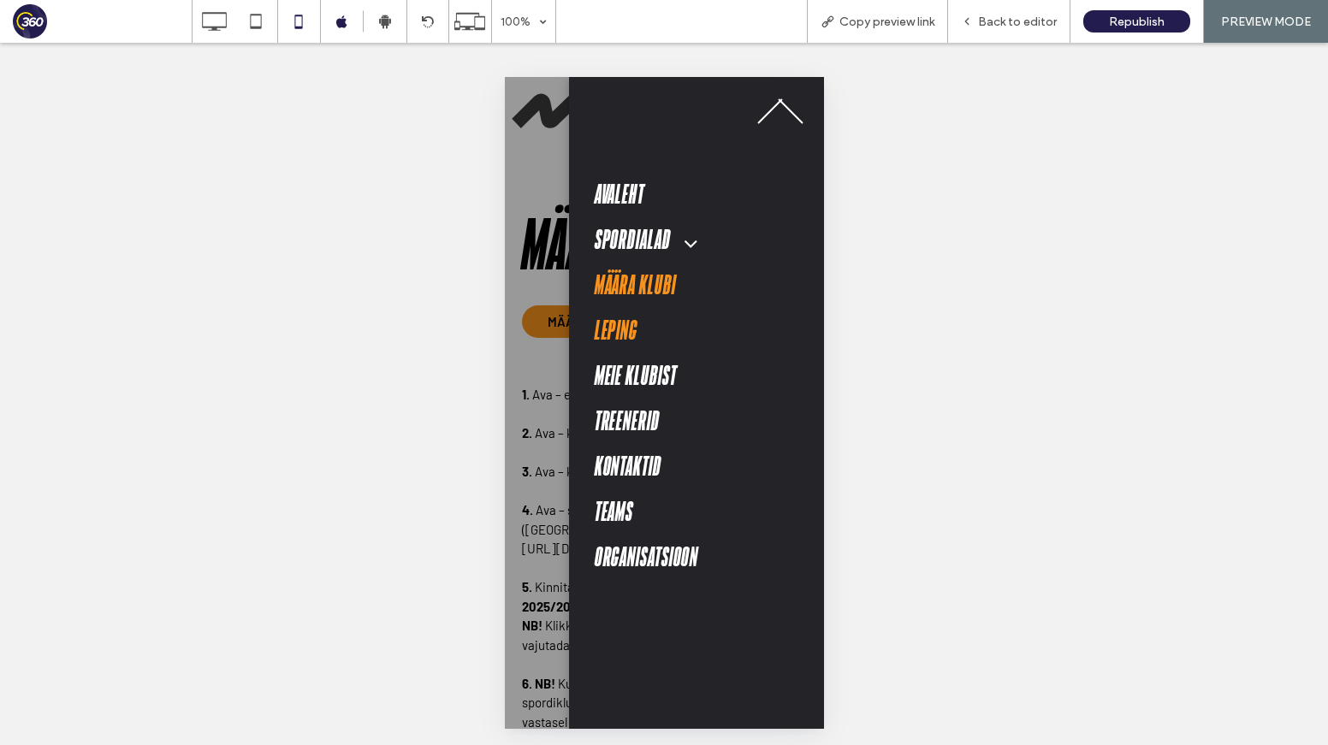
click at [646, 332] on link "Leping" at bounding box center [693, 331] width 199 height 45
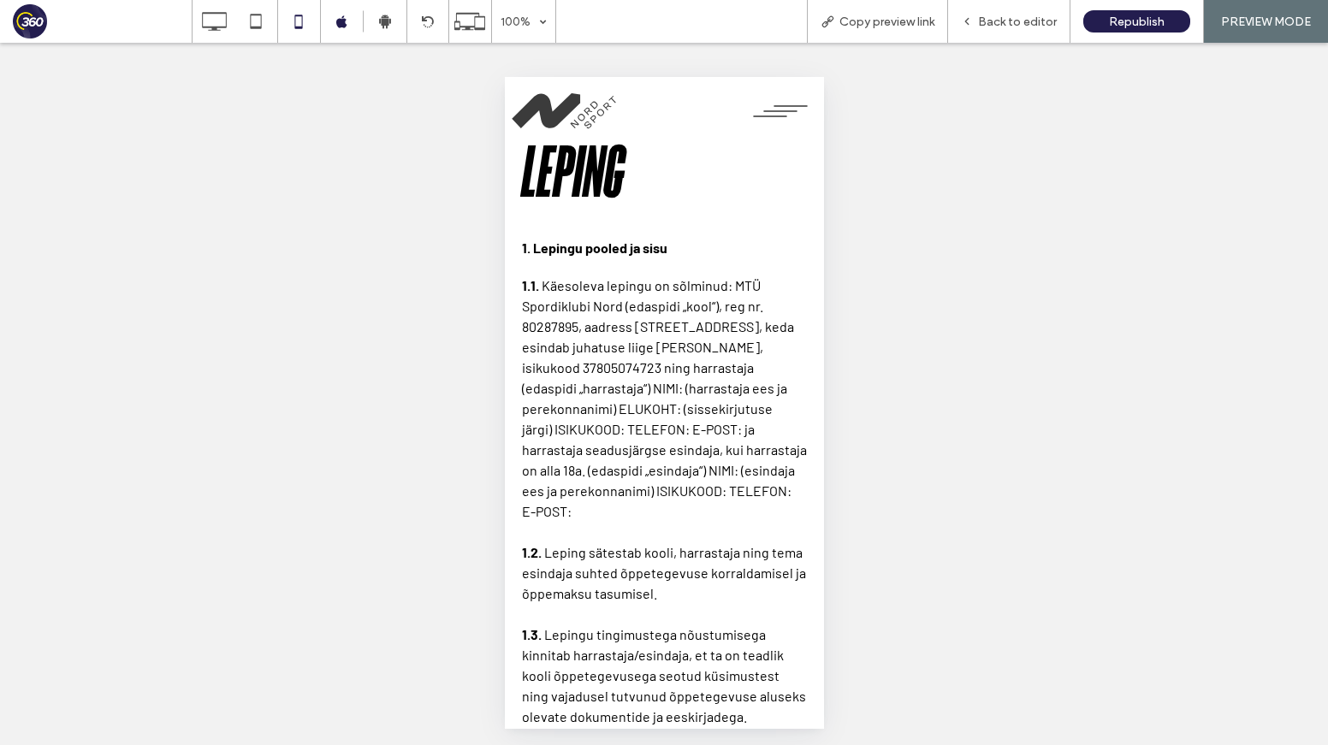
click at [1045, 19] on div "100% Copy preview link Back to editor Republish PREVIEW MODE Site Comments Team…" at bounding box center [664, 372] width 1328 height 745
click at [1024, 12] on div "Back to editor" at bounding box center [1009, 21] width 122 height 43
click at [1031, 22] on span "Back to editor" at bounding box center [1017, 22] width 79 height 15
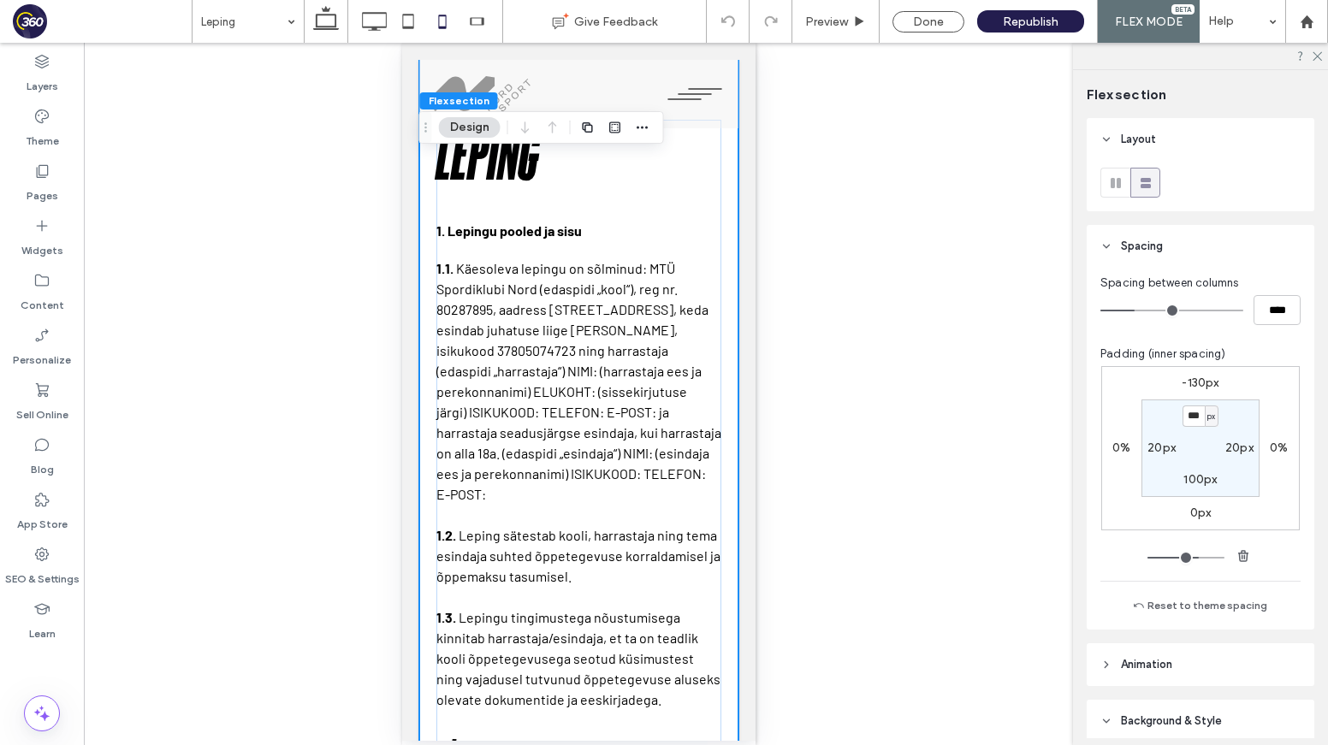
drag, startPoint x: 1195, startPoint y: 394, endPoint x: 1201, endPoint y: 384, distance: 11.2
click at [1195, 394] on div "-130px 0% 0px 0% *** px 20px 100px 20px" at bounding box center [1200, 448] width 198 height 164
click at [1201, 384] on label "-130px" at bounding box center [1199, 383] width 37 height 15
type input "*"
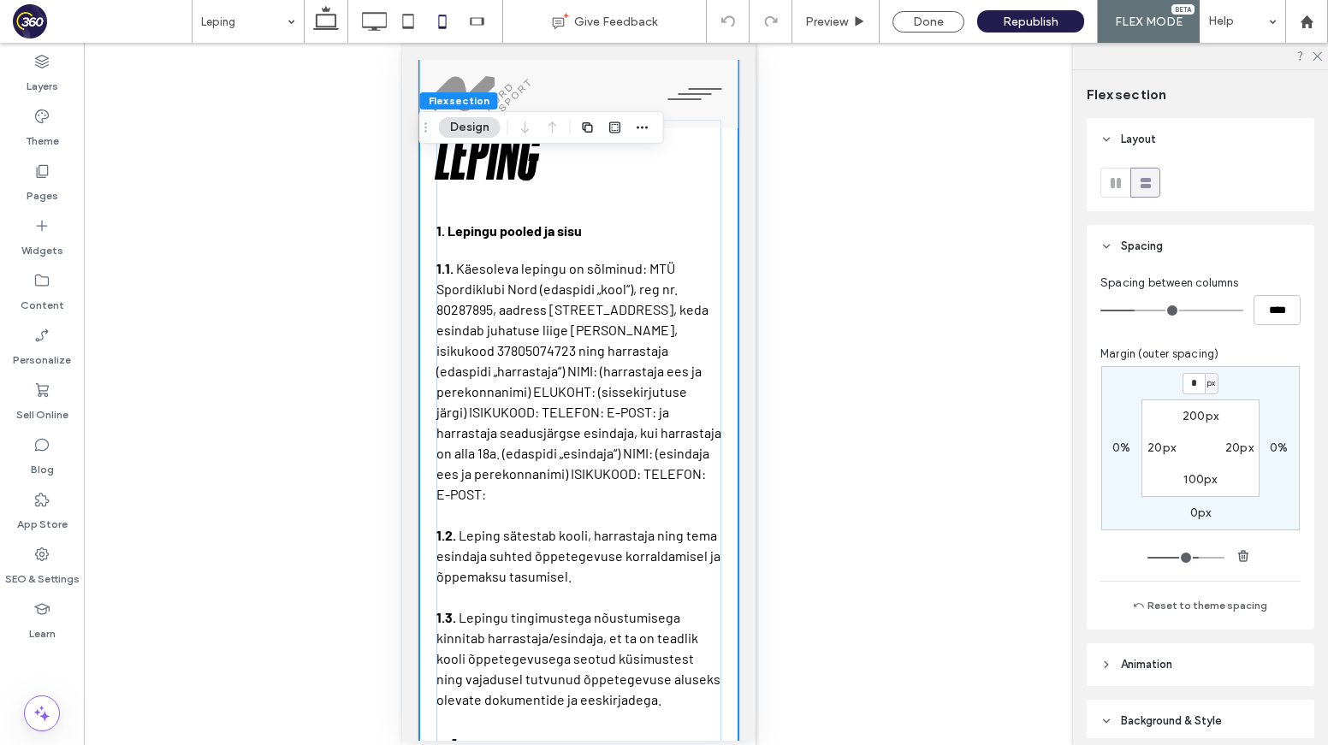
type input "*"
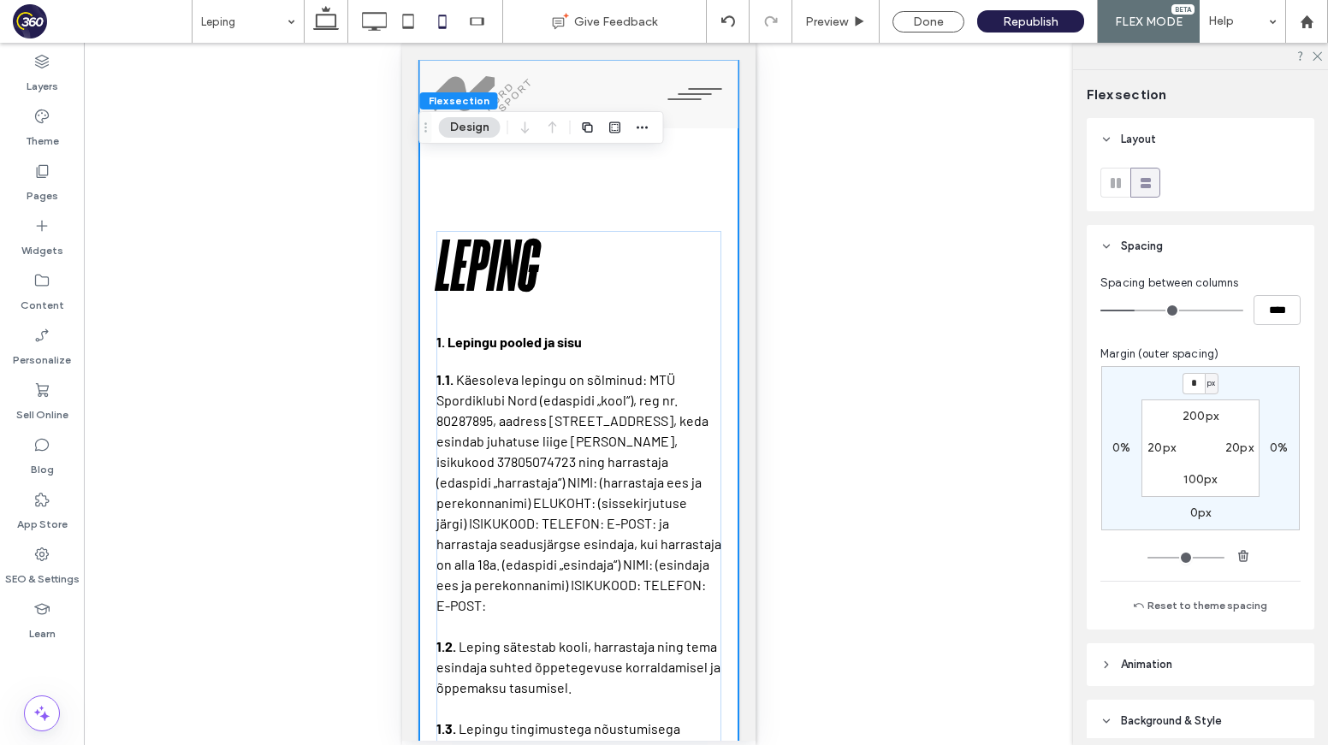
click at [1187, 419] on label "200px" at bounding box center [1200, 416] width 36 height 15
type input "***"
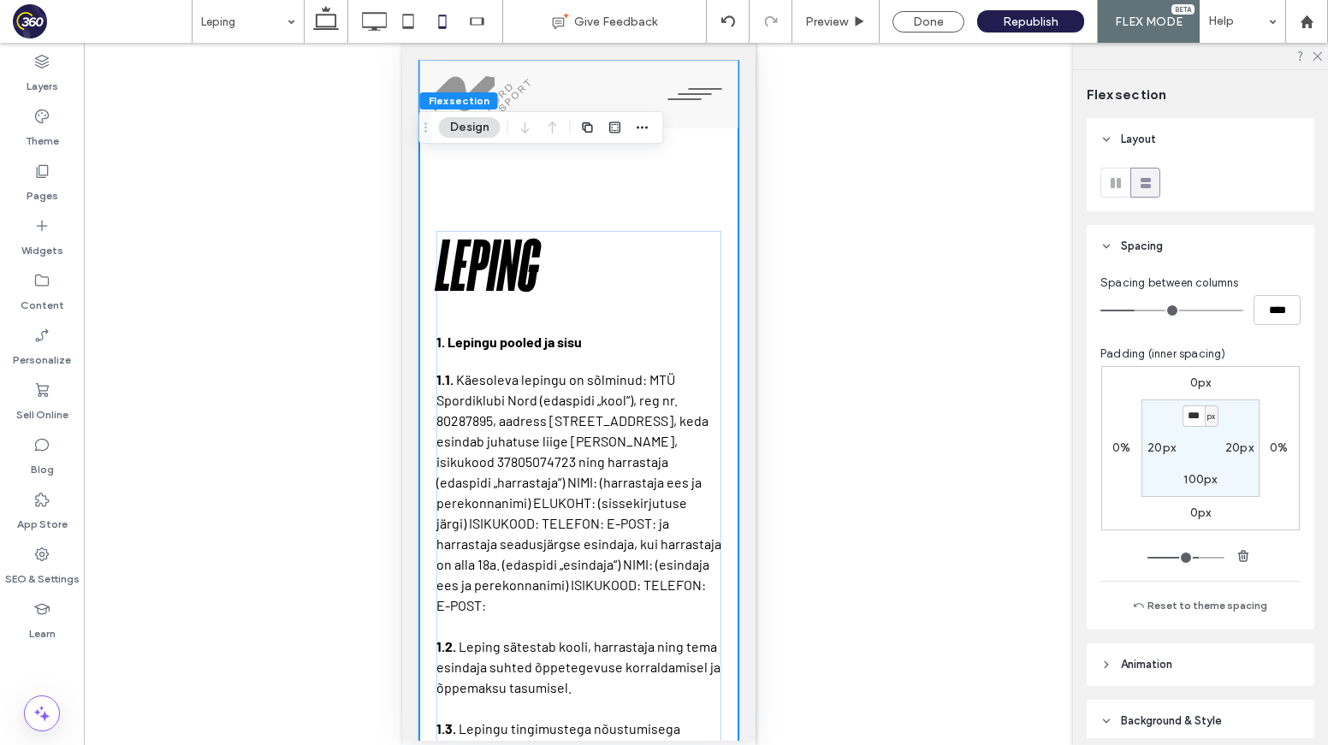
type input "***"
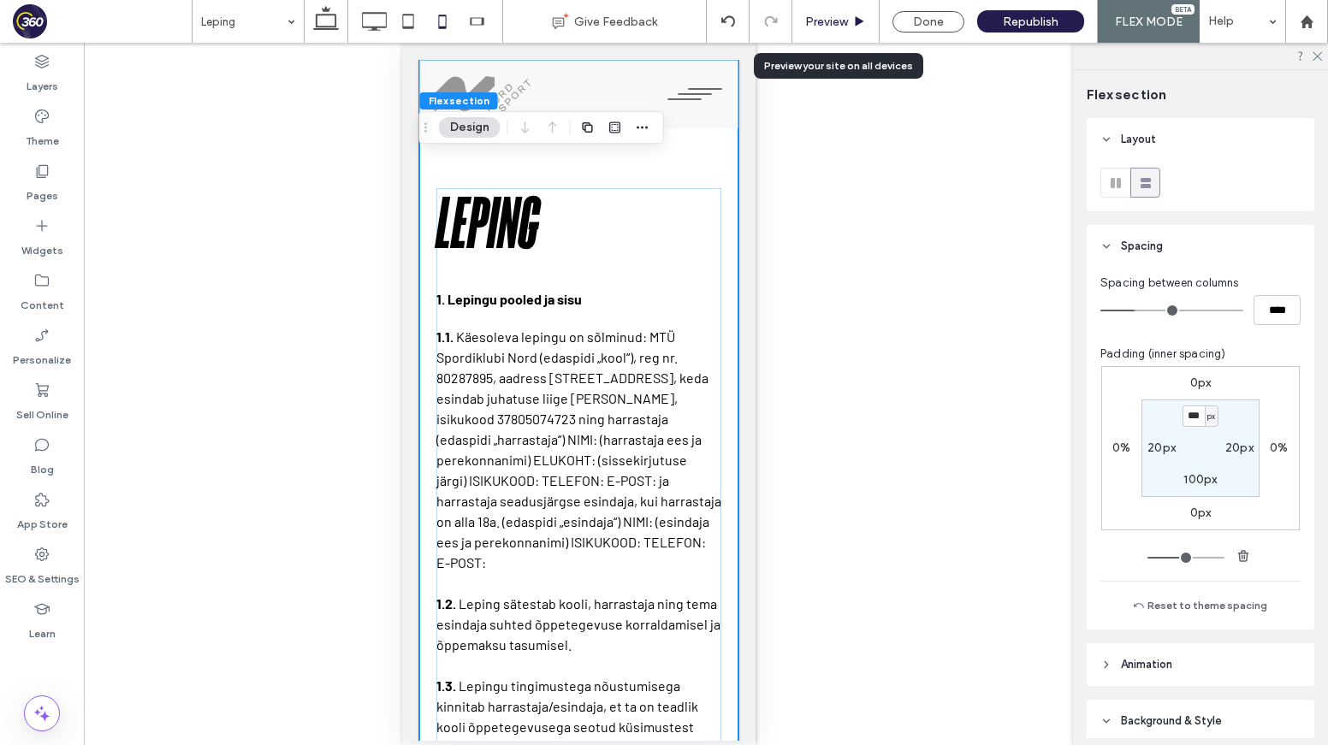
click at [861, 16] on icon at bounding box center [859, 21] width 13 height 13
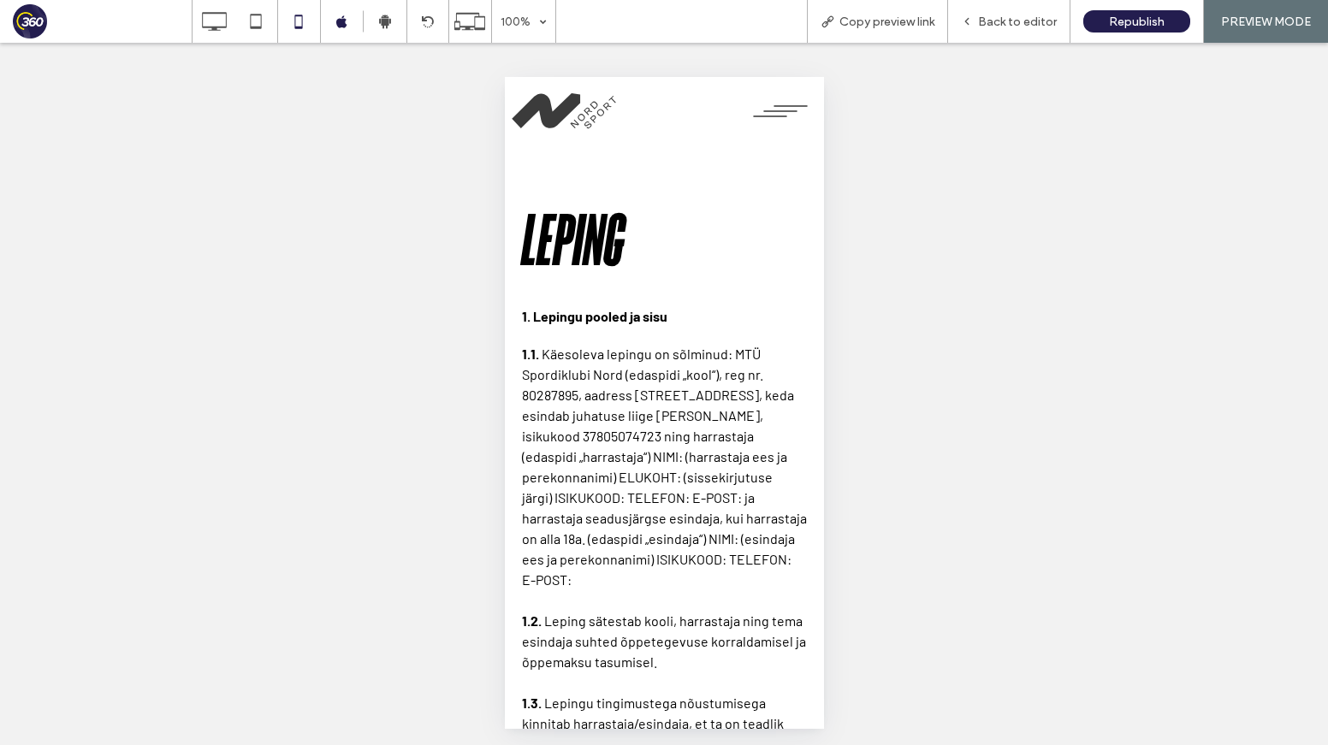
click at [798, 115] on button "menu" at bounding box center [779, 111] width 70 height 34
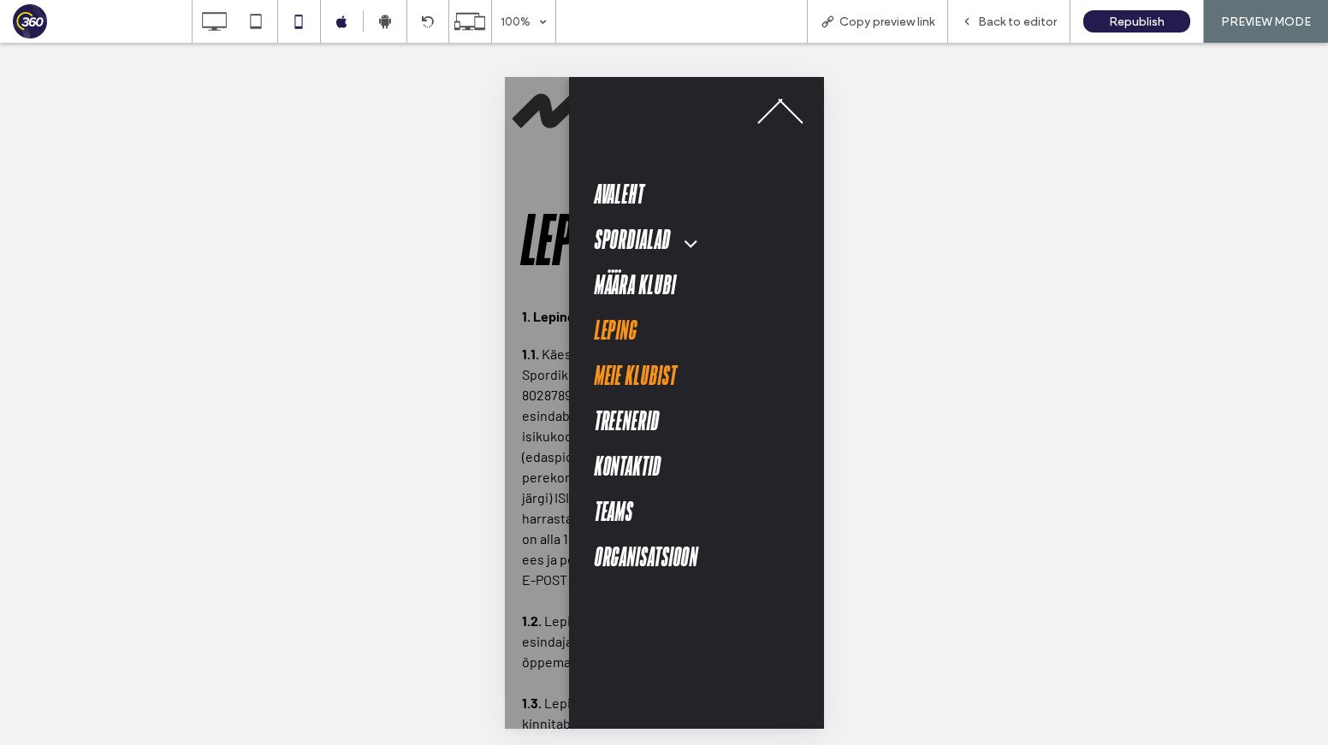
click at [630, 385] on span "Meie klubist" at bounding box center [635, 377] width 82 height 32
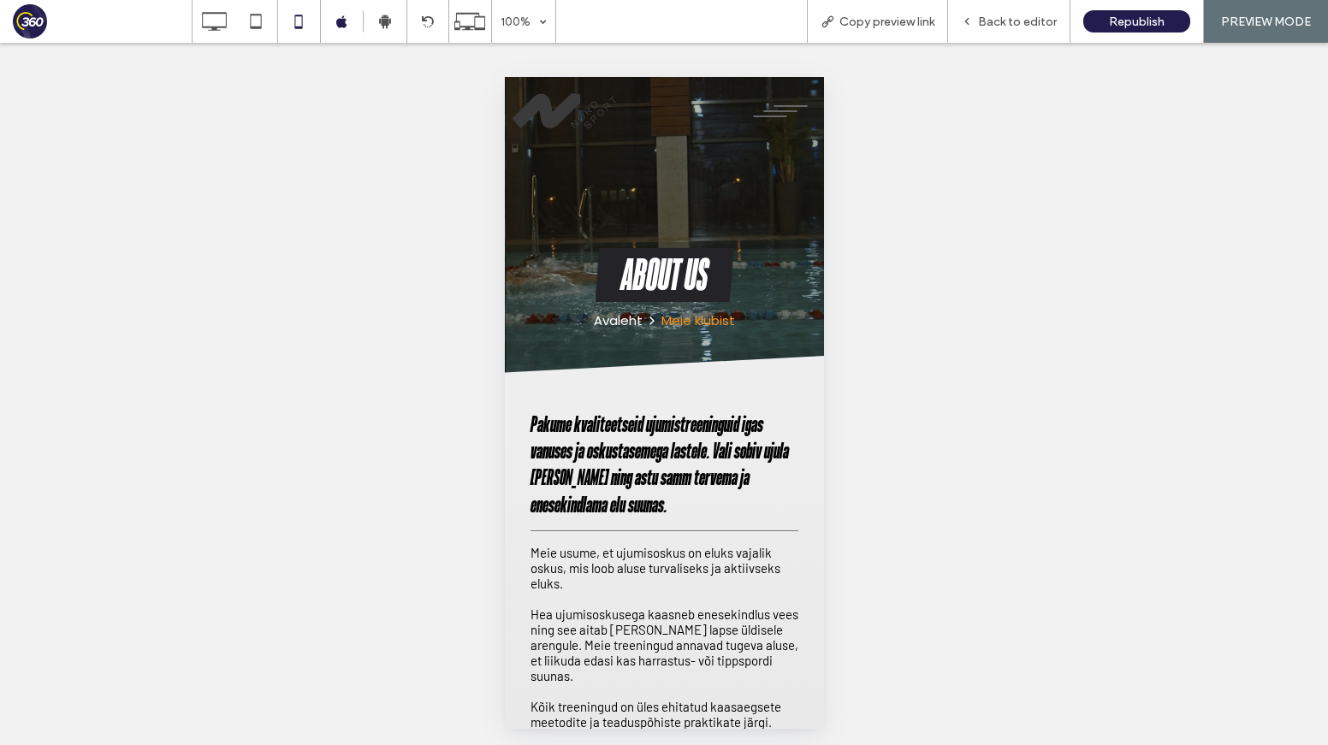
click at [776, 117] on button "menu" at bounding box center [779, 111] width 70 height 34
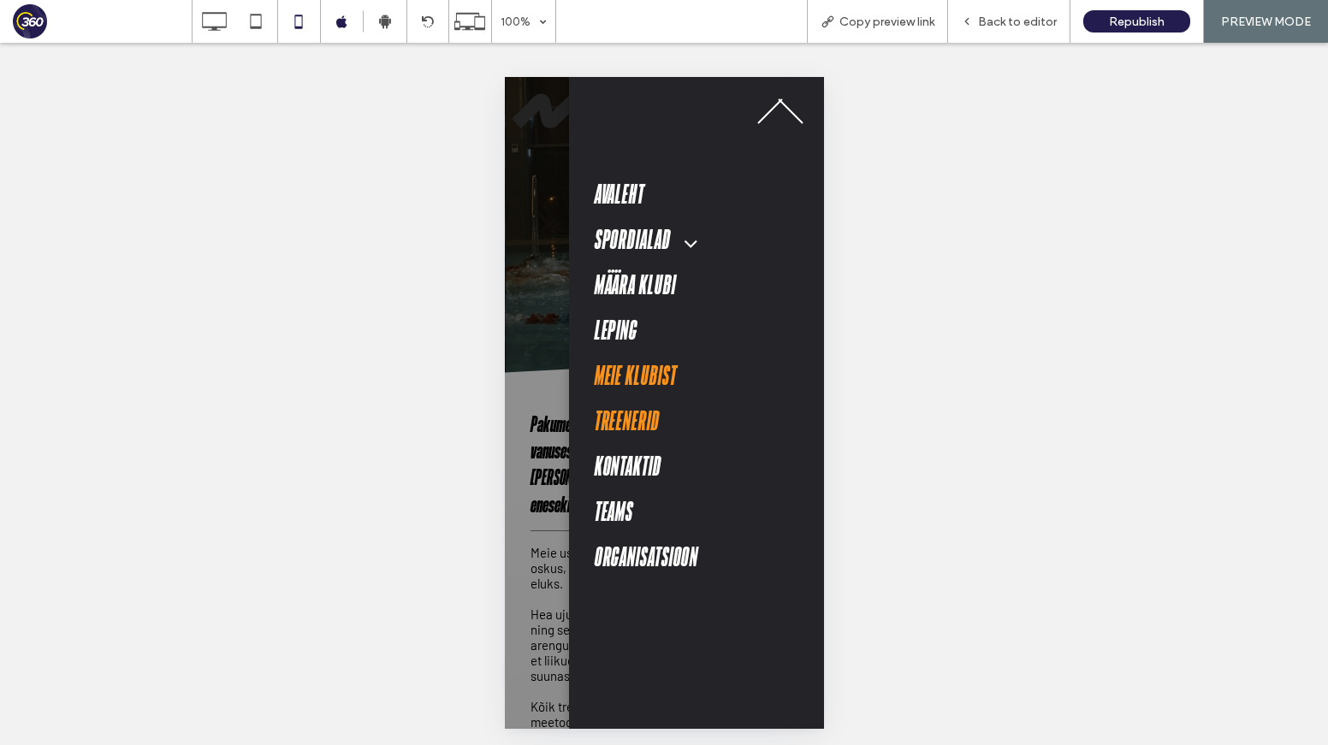
click at [660, 419] on link "Treenerid" at bounding box center [693, 422] width 199 height 45
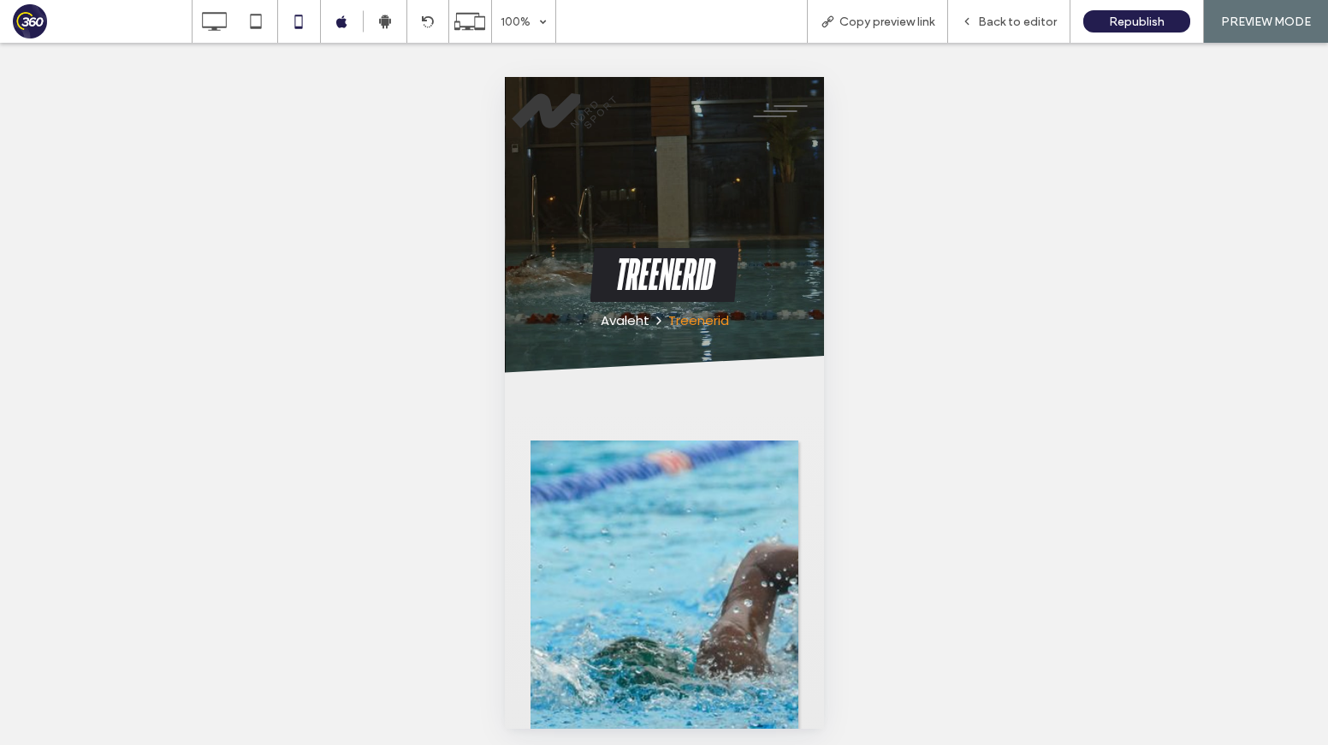
click at [776, 97] on button "menu" at bounding box center [779, 111] width 70 height 34
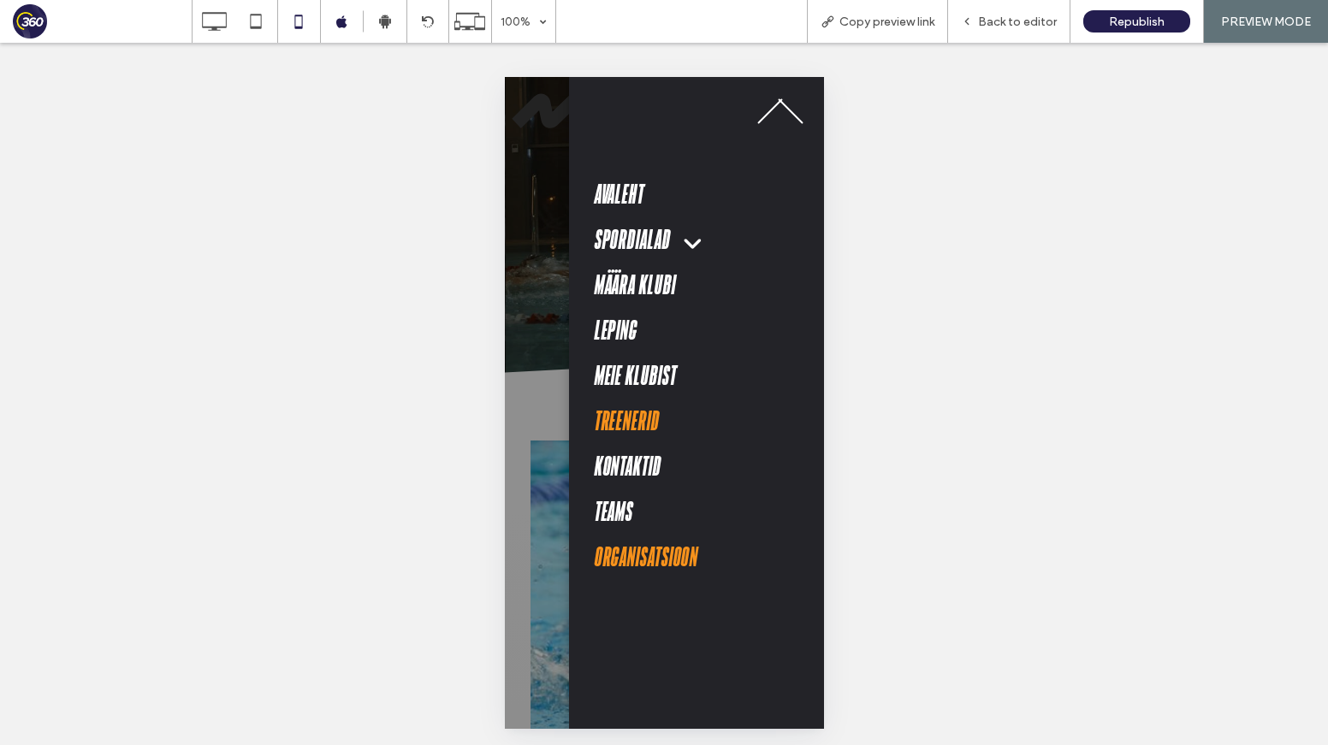
click at [666, 553] on span "Organisatsioon" at bounding box center [646, 558] width 104 height 32
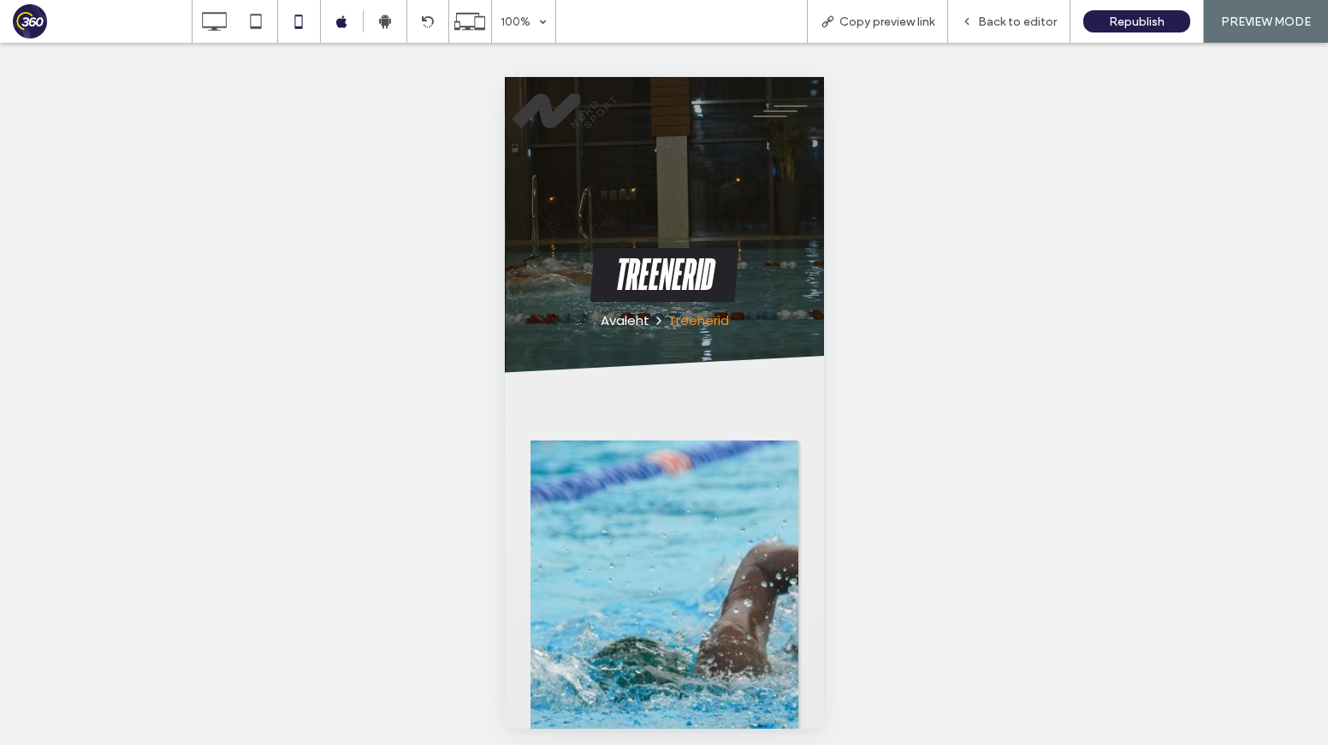
click at [1026, 24] on div at bounding box center [664, 372] width 1328 height 745
click at [1021, 25] on div at bounding box center [664, 372] width 1328 height 745
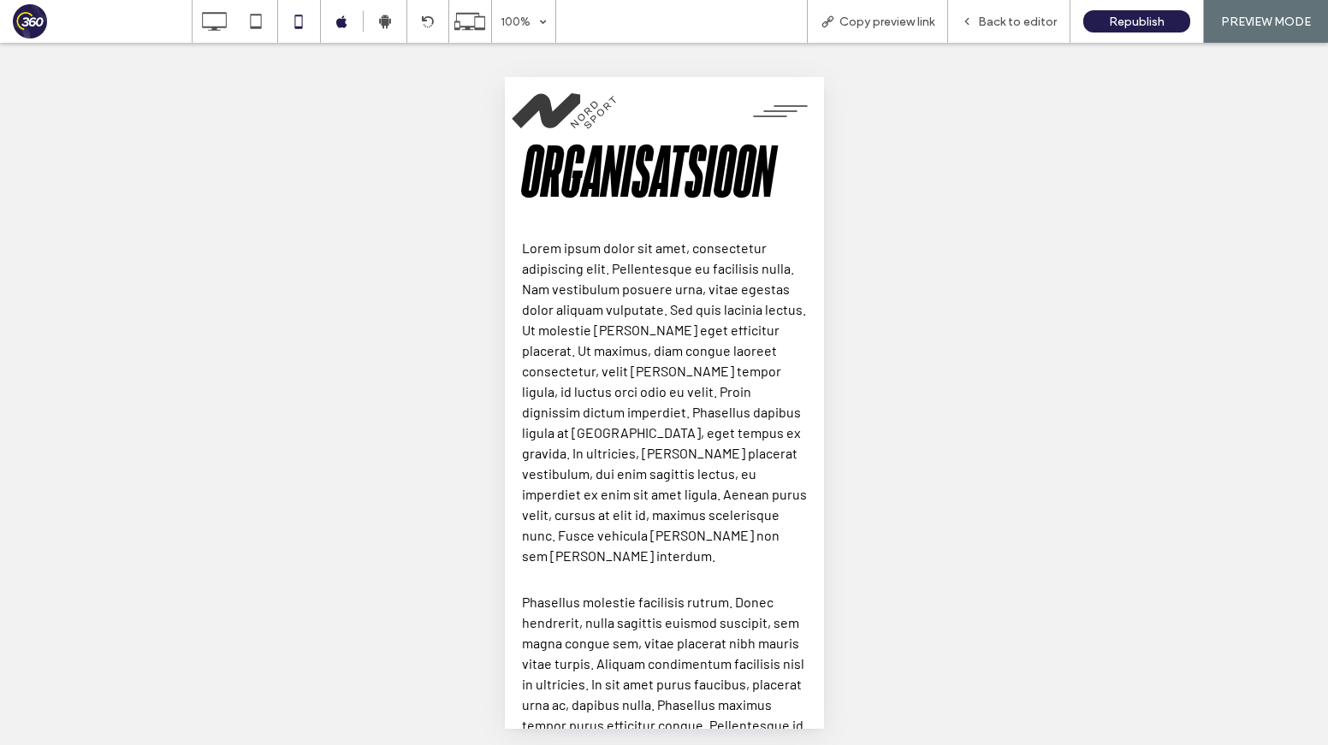
click at [726, 291] on span "Lorem ipsum dolor sit amet, consectetur adipiscing elit. Pellentesque eu facili…" at bounding box center [663, 402] width 285 height 324
click at [995, 24] on span "Back to editor" at bounding box center [1017, 22] width 79 height 15
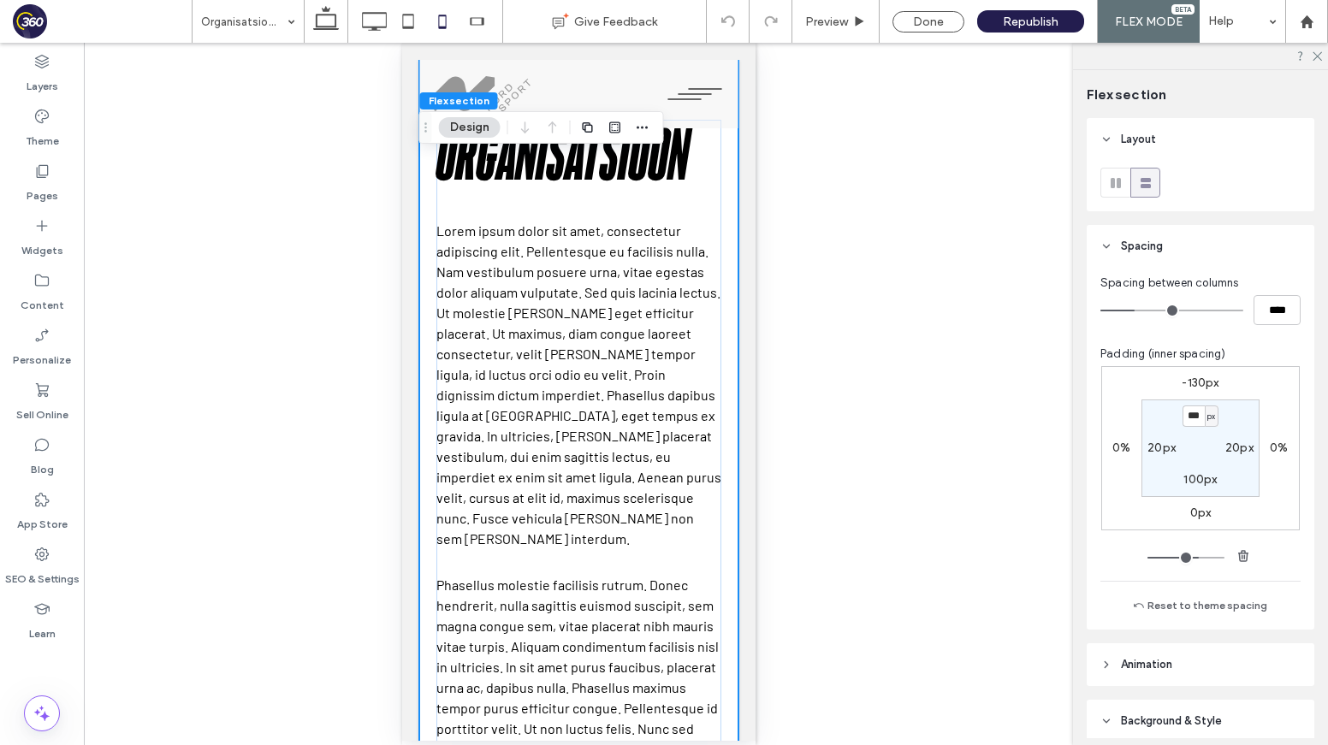
click at [1199, 382] on label "-130px" at bounding box center [1199, 383] width 37 height 15
type input "*"
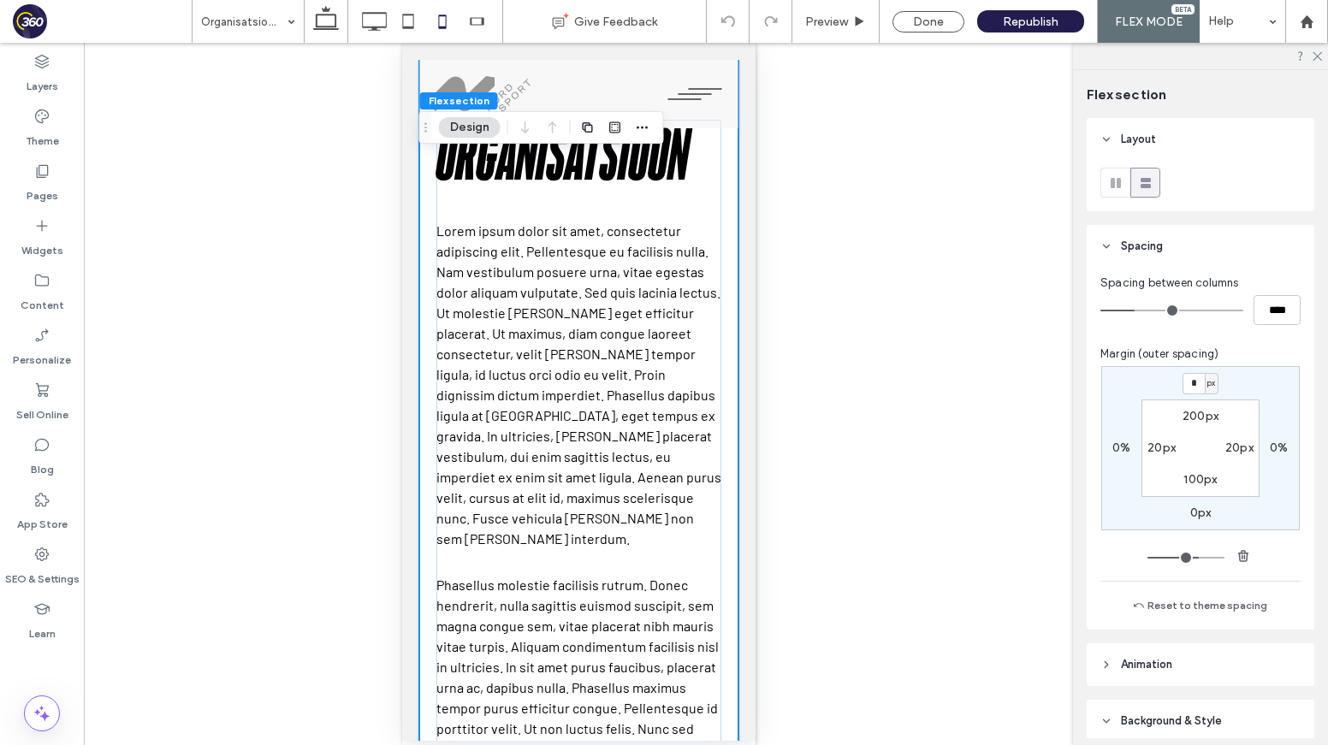
type input "*"
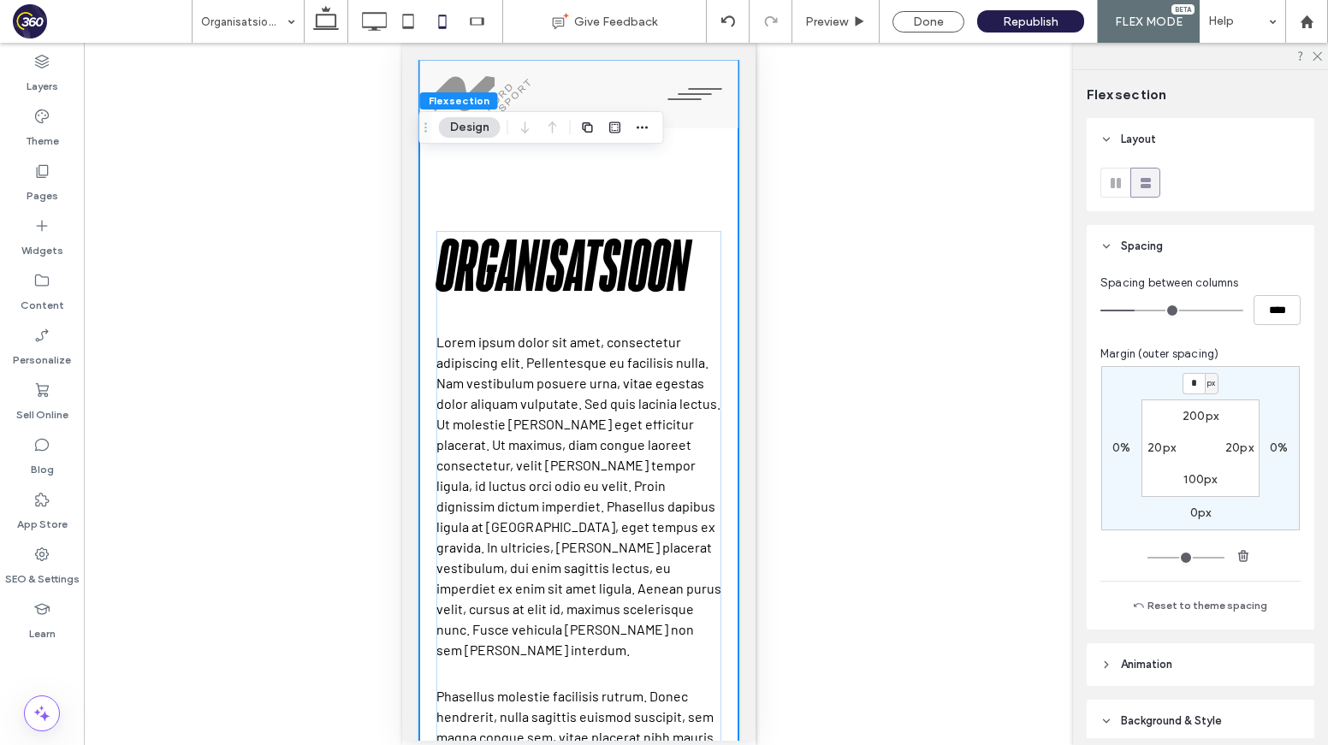
click at [1187, 403] on section "200px 20px 100px 20px" at bounding box center [1200, 449] width 118 height 98
click at [1185, 421] on label "200px" at bounding box center [1200, 416] width 36 height 15
type input "***"
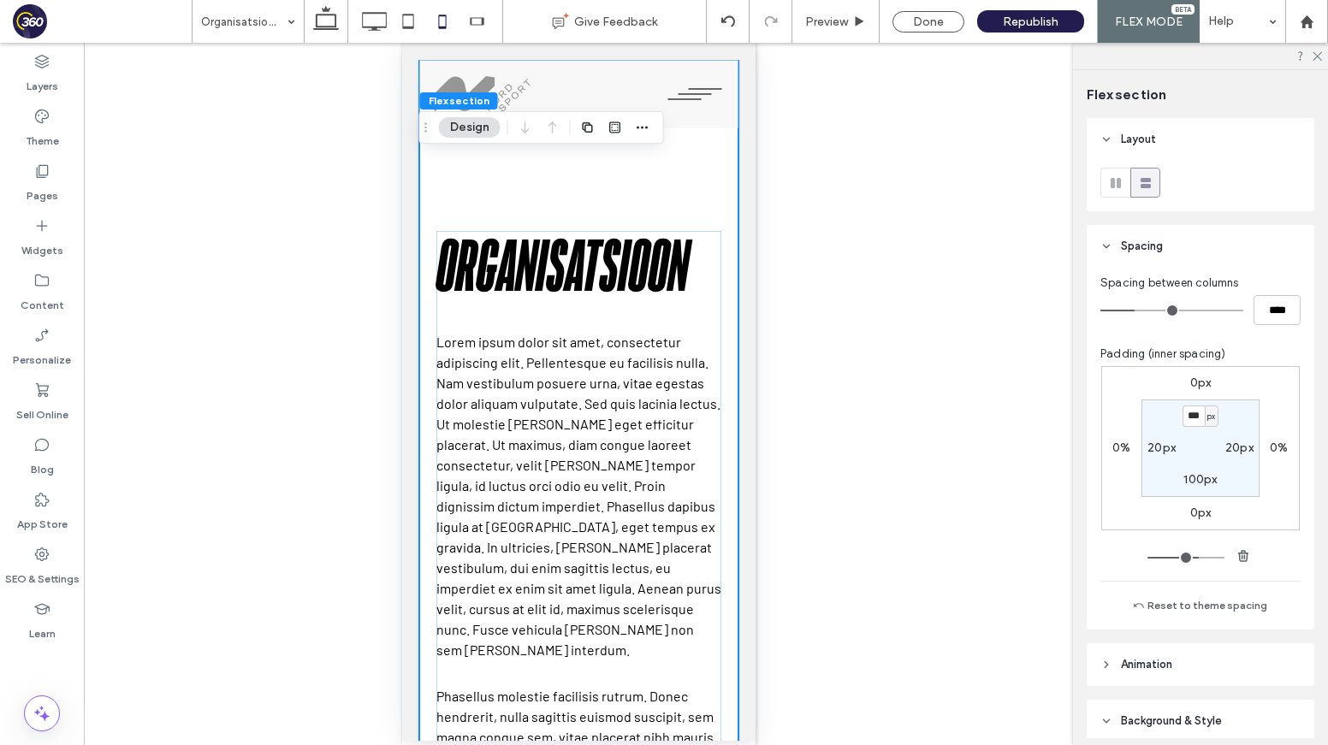
type input "***"
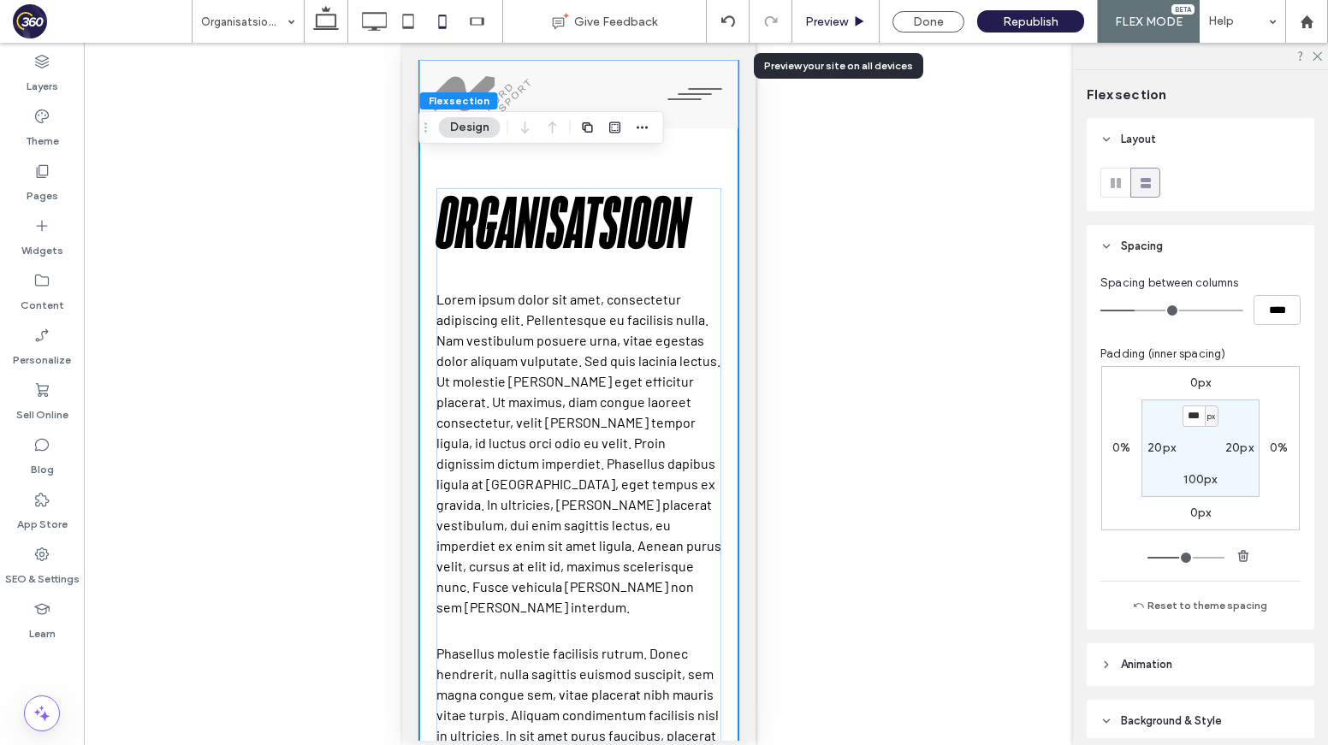
click at [830, 16] on span "Preview" at bounding box center [826, 22] width 43 height 15
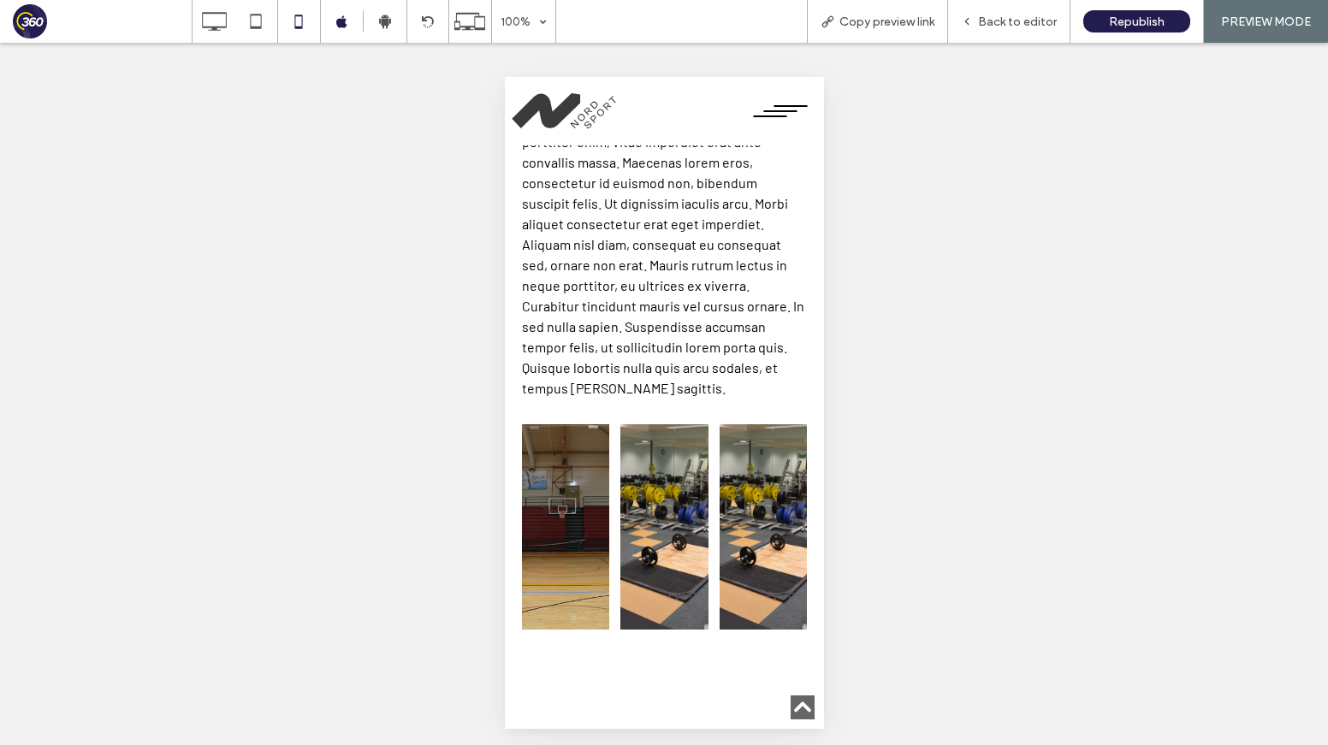
scroll to position [1279, 0]
drag, startPoint x: 1006, startPoint y: 24, endPoint x: 297, endPoint y: 363, distance: 786.0
click at [1006, 24] on span "Back to editor" at bounding box center [1017, 22] width 79 height 15
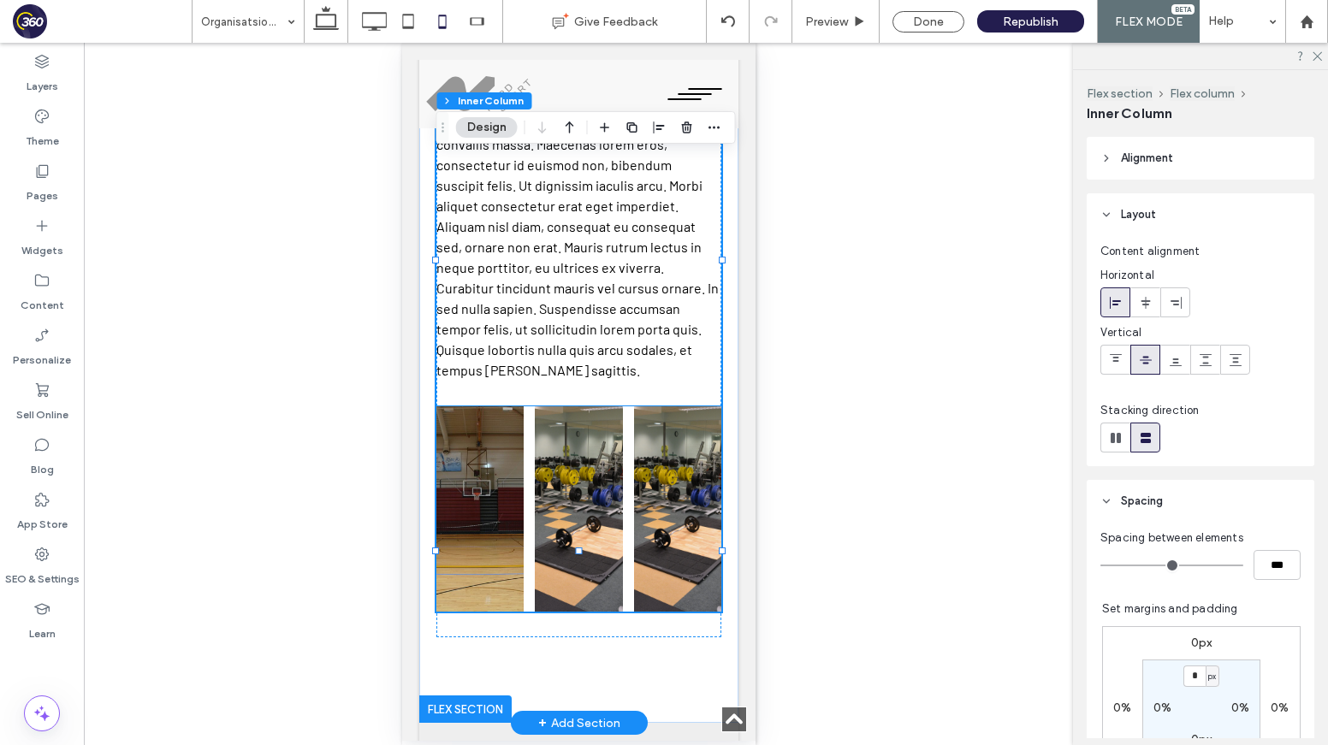
click at [532, 424] on div at bounding box center [577, 508] width 285 height 205
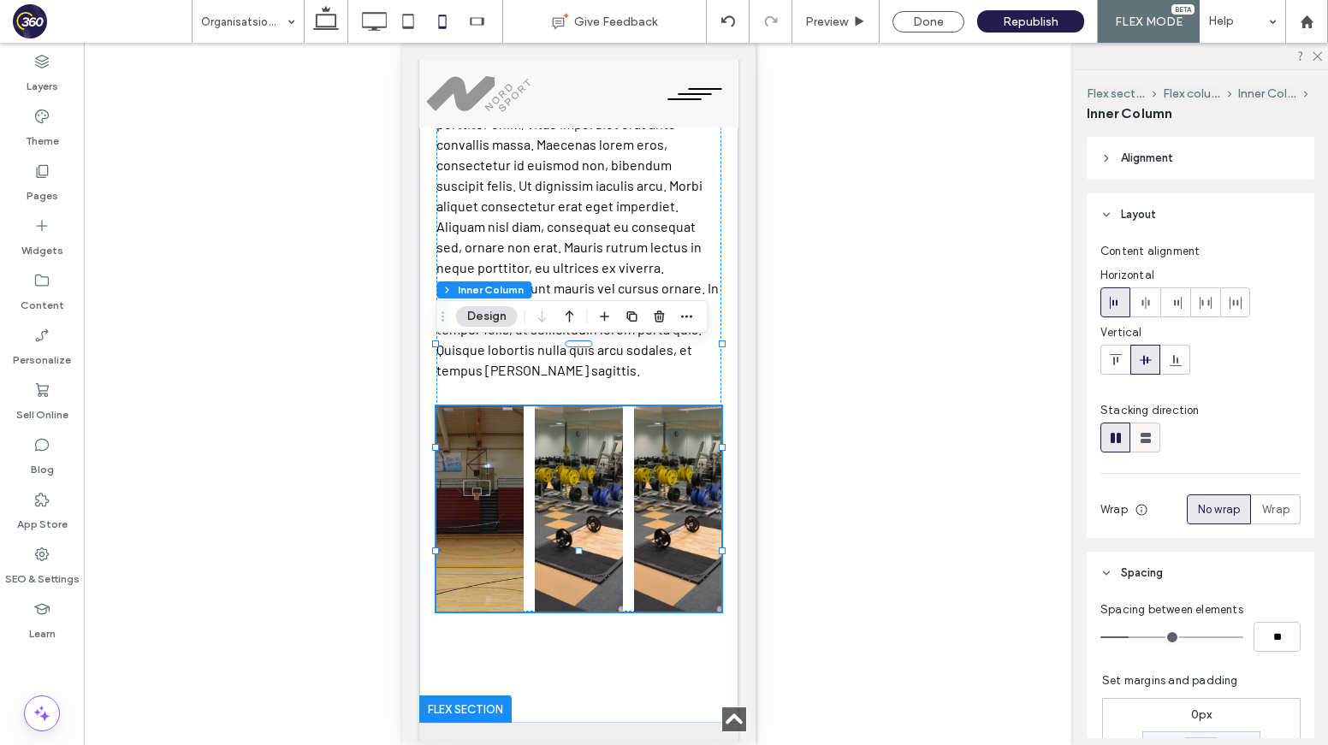
click at [1139, 439] on icon at bounding box center [1145, 437] width 17 height 17
type input "**"
type input "****"
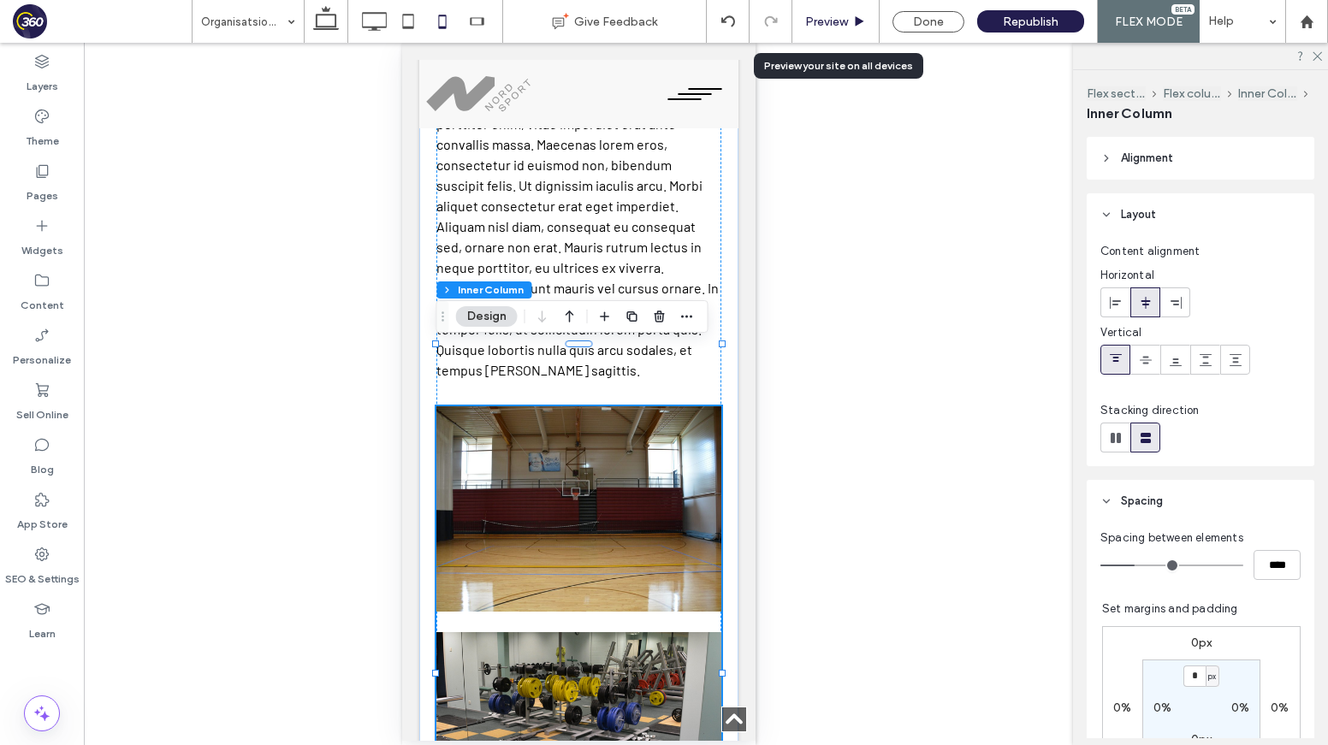
click at [821, 22] on span "Preview" at bounding box center [826, 22] width 43 height 15
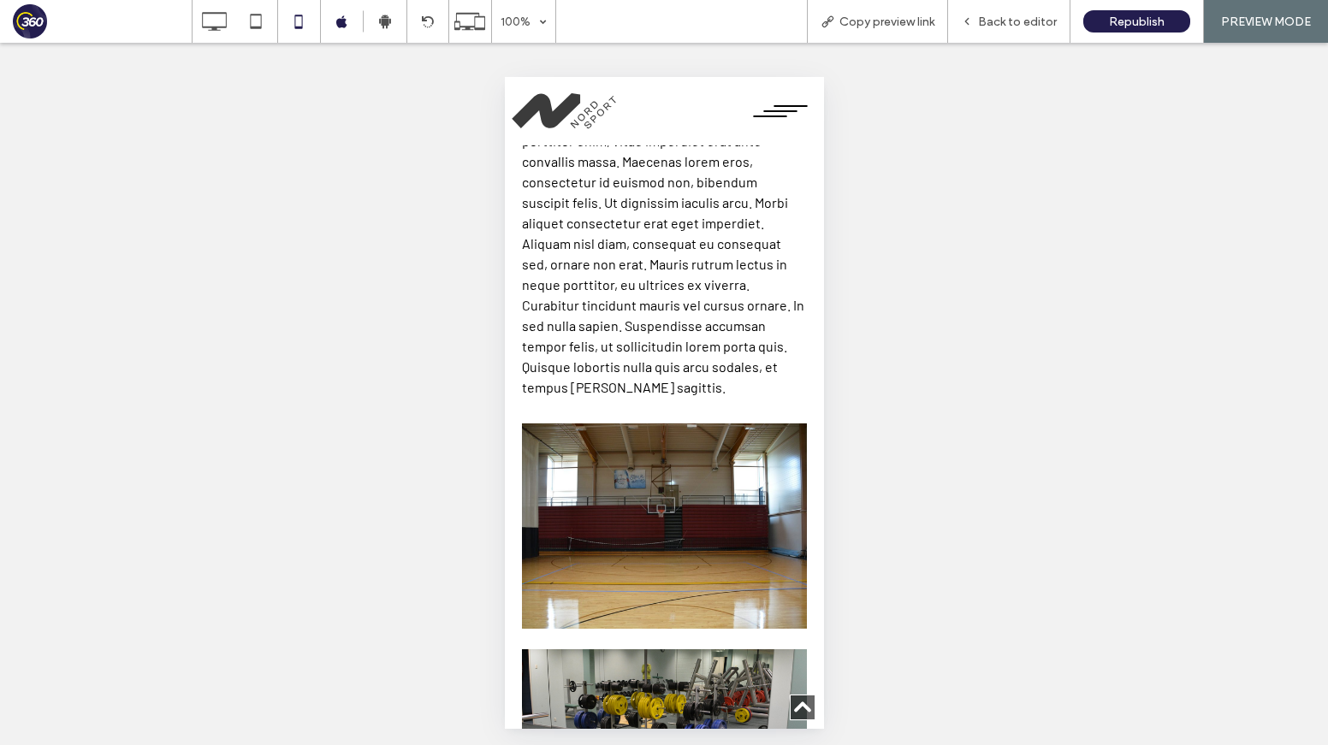
click at [788, 111] on span "menu" at bounding box center [779, 111] width 34 height 2
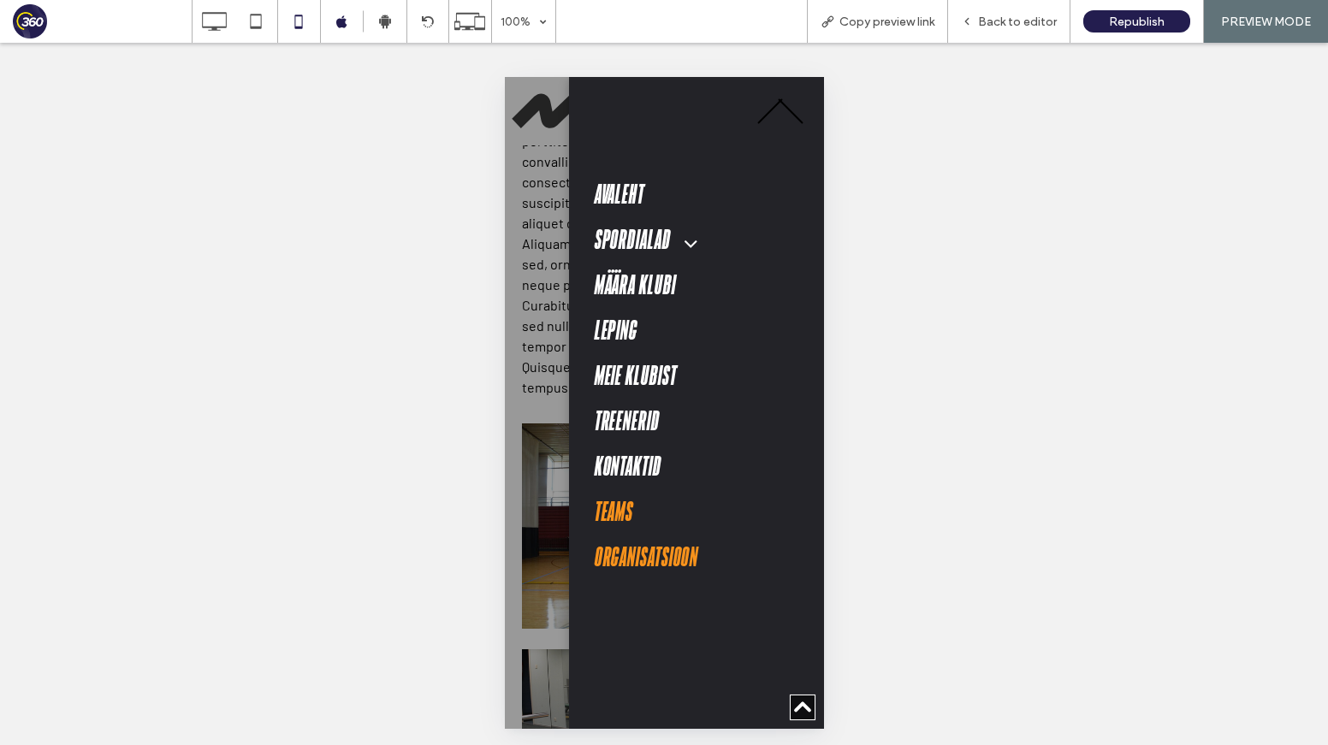
click at [627, 506] on span "teams" at bounding box center [613, 513] width 39 height 32
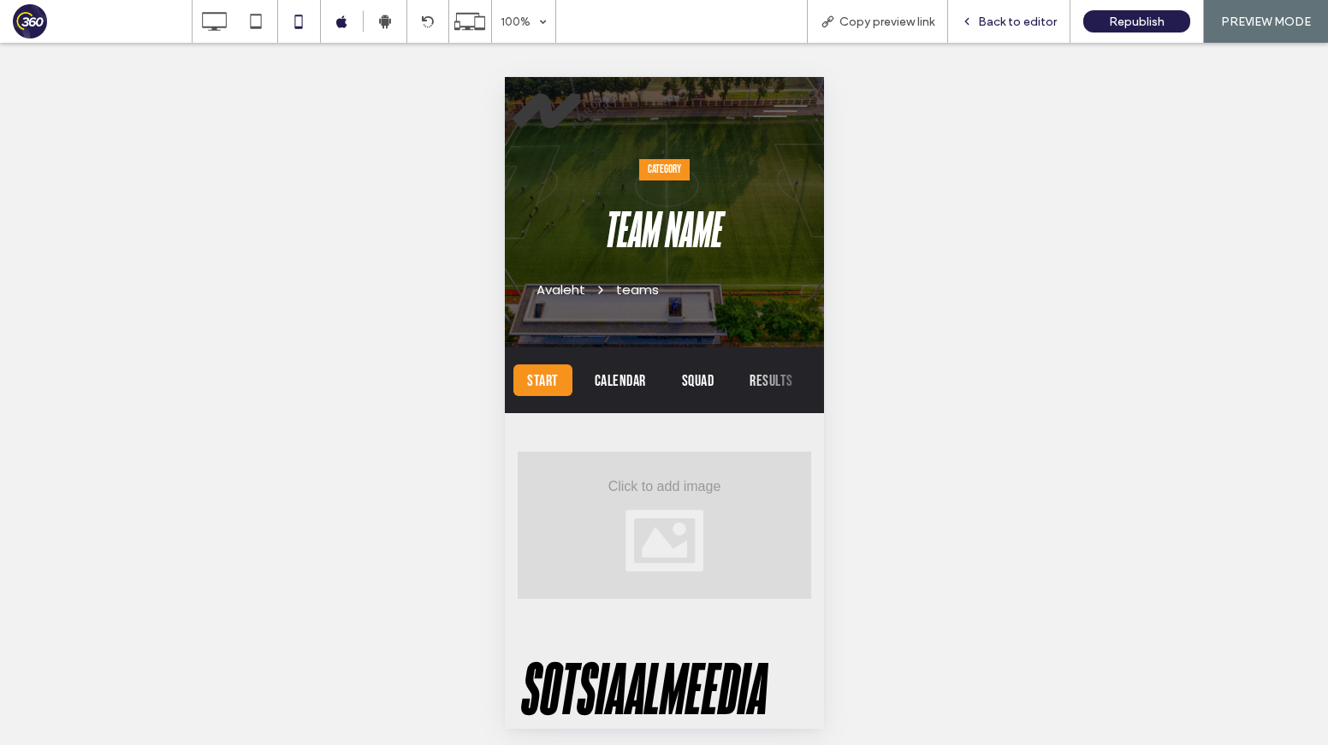
click at [1030, 13] on div "Back to editor" at bounding box center [1009, 21] width 122 height 43
drag, startPoint x: 1046, startPoint y: 19, endPoint x: 151, endPoint y: 21, distance: 895.7
click at [1045, 19] on span "Back to editor" at bounding box center [1017, 22] width 79 height 15
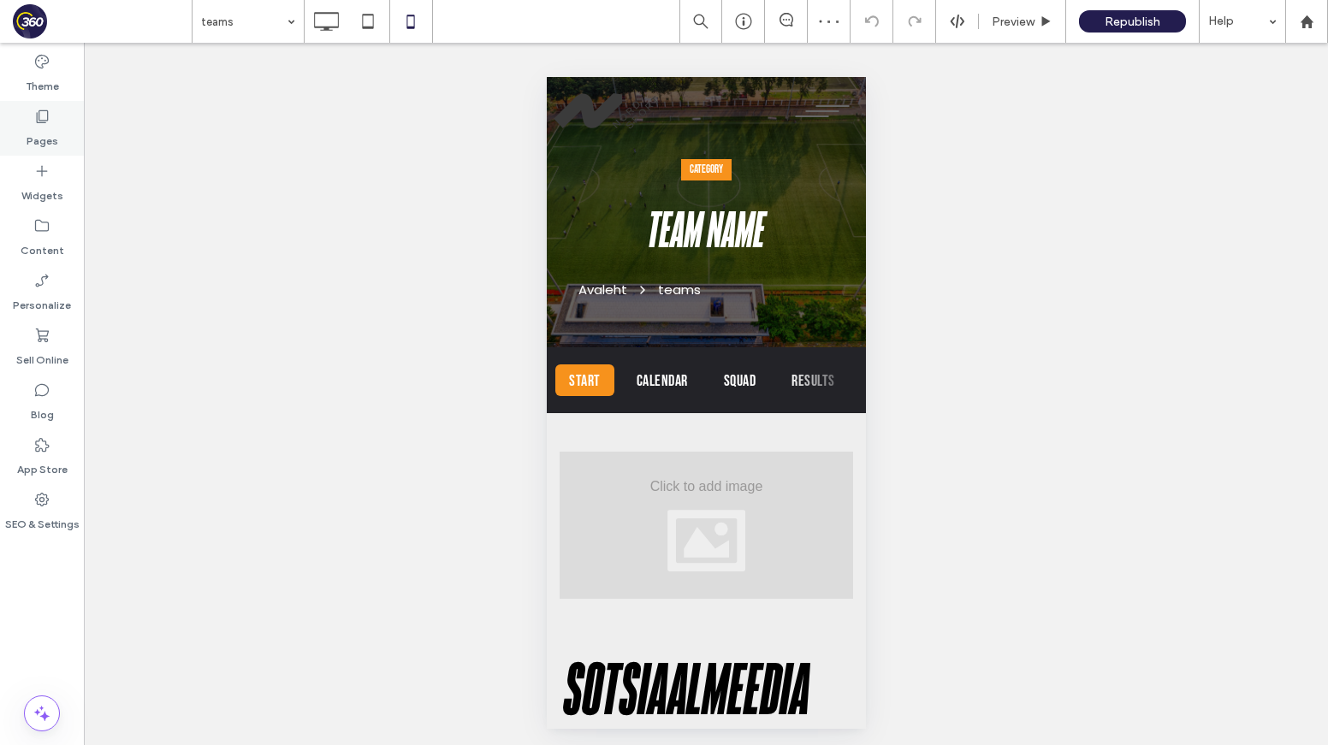
click at [39, 138] on label "Pages" at bounding box center [43, 137] width 32 height 24
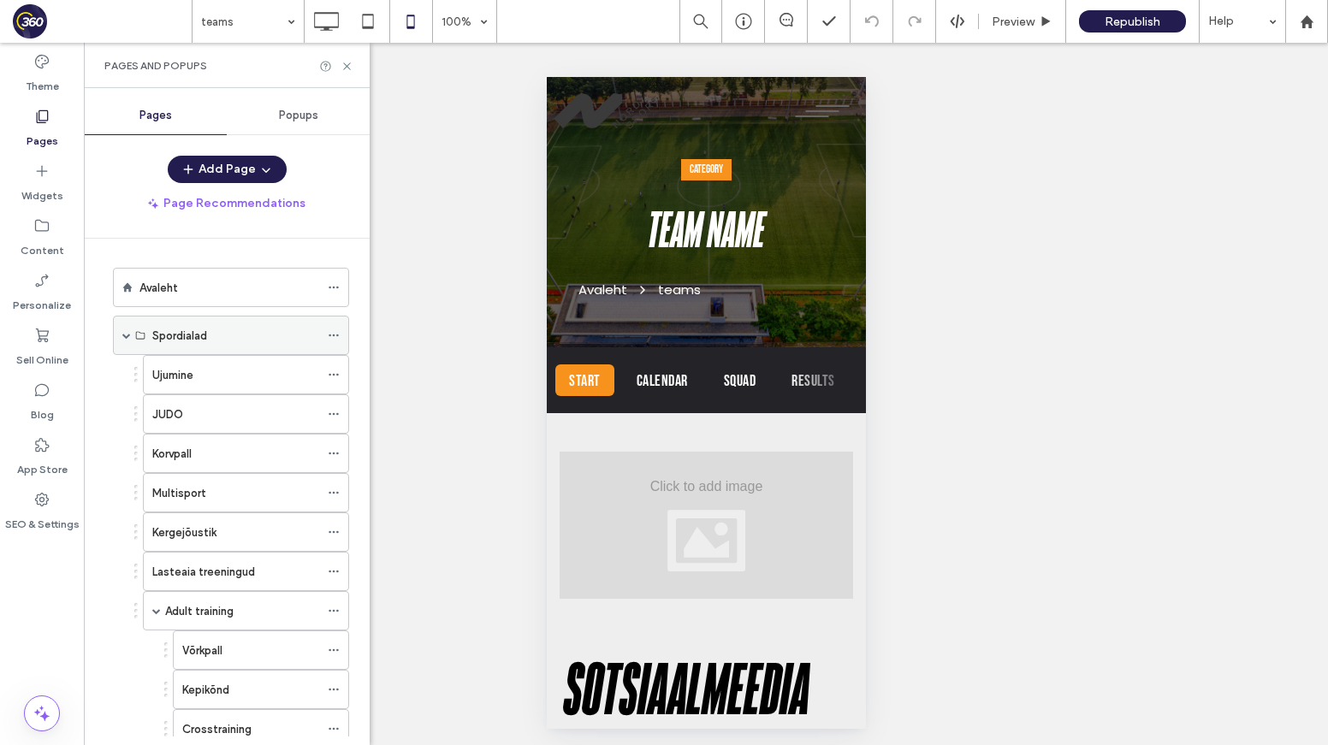
click at [126, 334] on span at bounding box center [126, 335] width 9 height 9
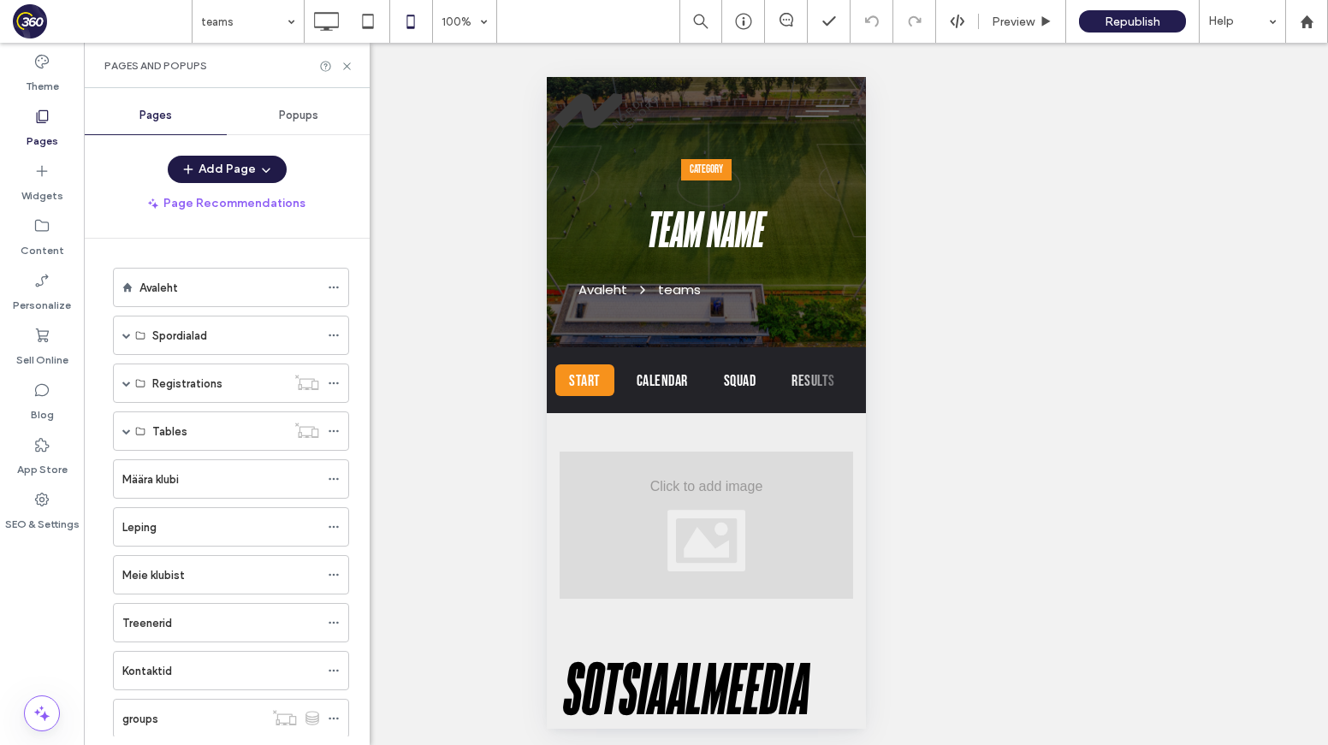
click at [243, 168] on button "Add Page" at bounding box center [227, 169] width 119 height 27
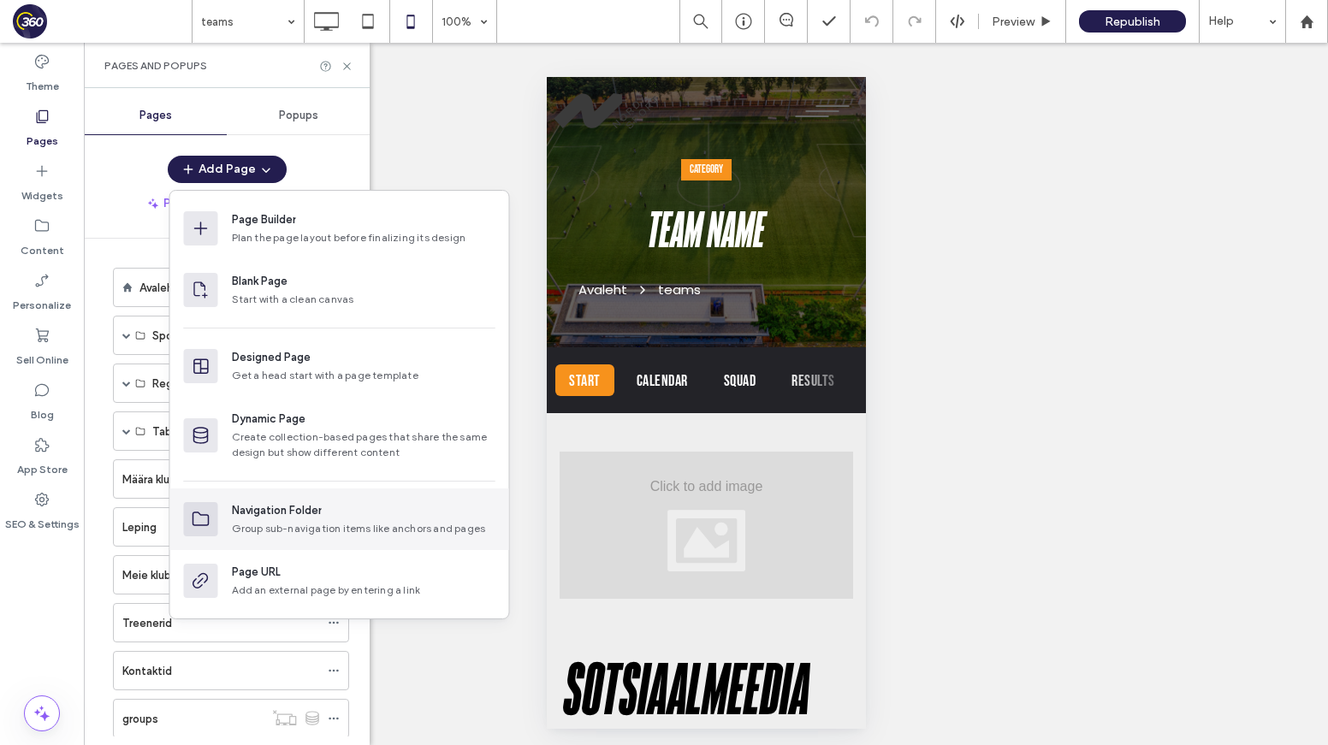
click at [264, 522] on div "Group sub-navigation items like anchors and pages" at bounding box center [363, 528] width 263 height 15
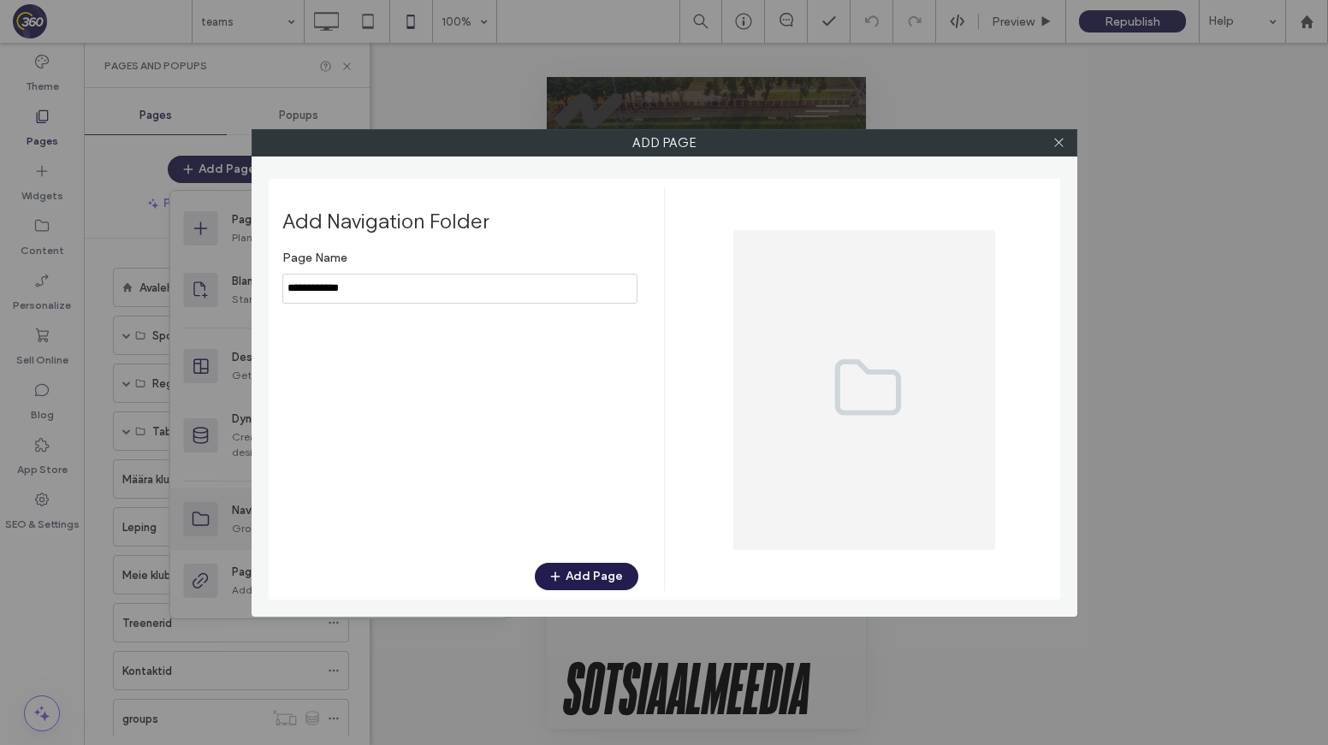
type input "**********"
drag, startPoint x: 602, startPoint y: 572, endPoint x: 621, endPoint y: 569, distance: 19.1
click at [602, 572] on button "Add Page" at bounding box center [587, 576] width 104 height 27
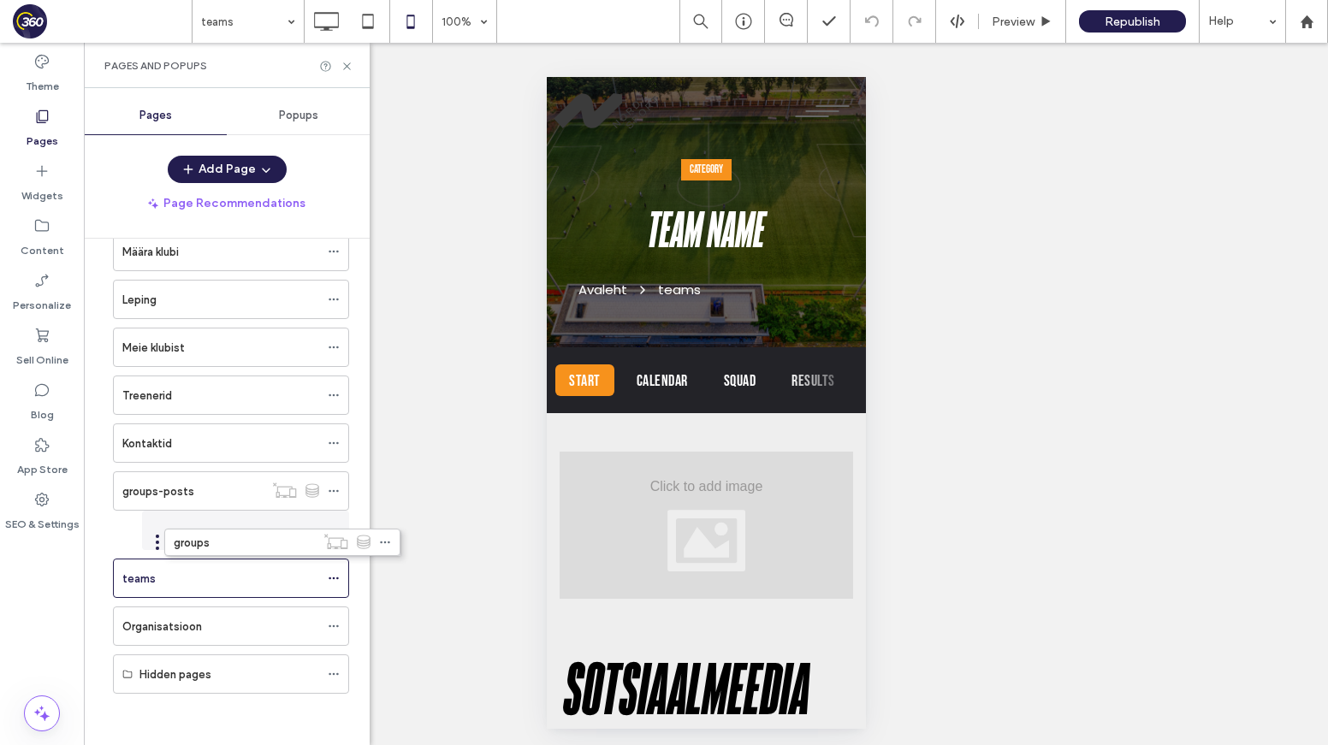
scroll to position [228, 0]
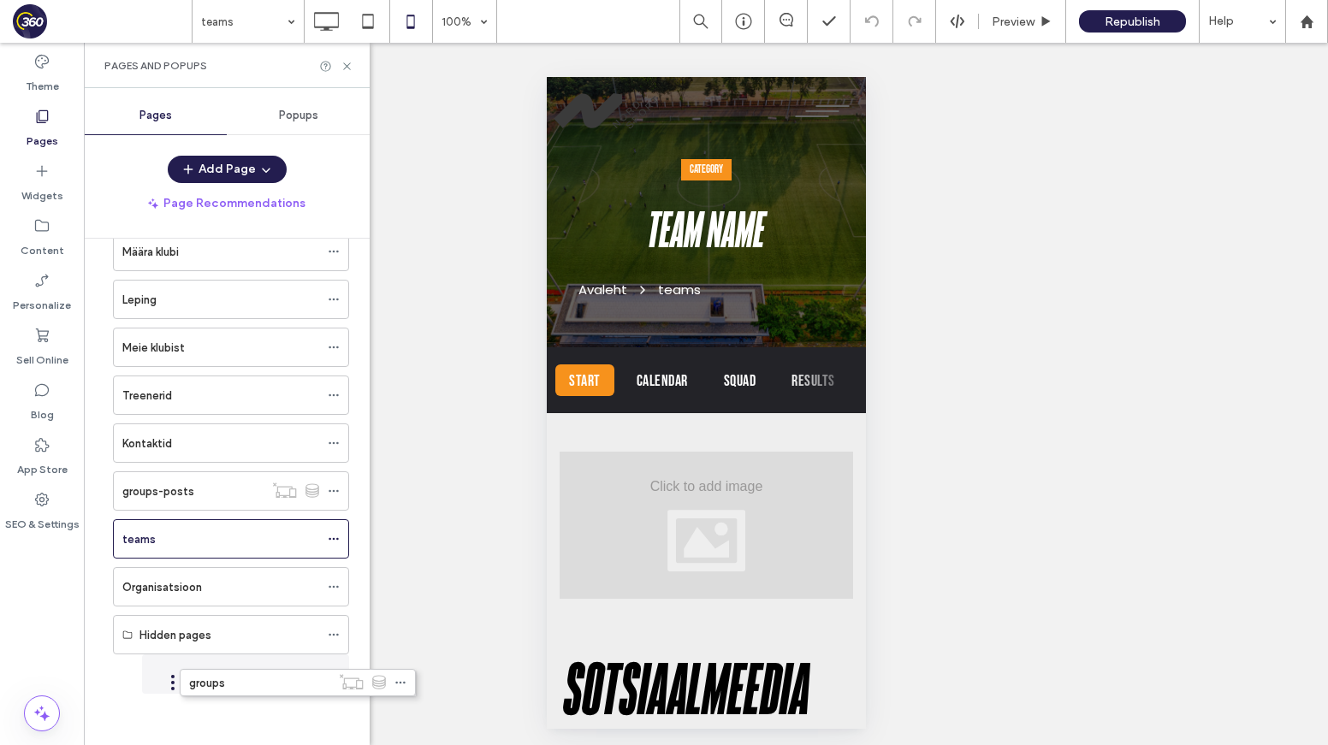
drag, startPoint x: 109, startPoint y: 477, endPoint x: 175, endPoint y: 678, distance: 211.6
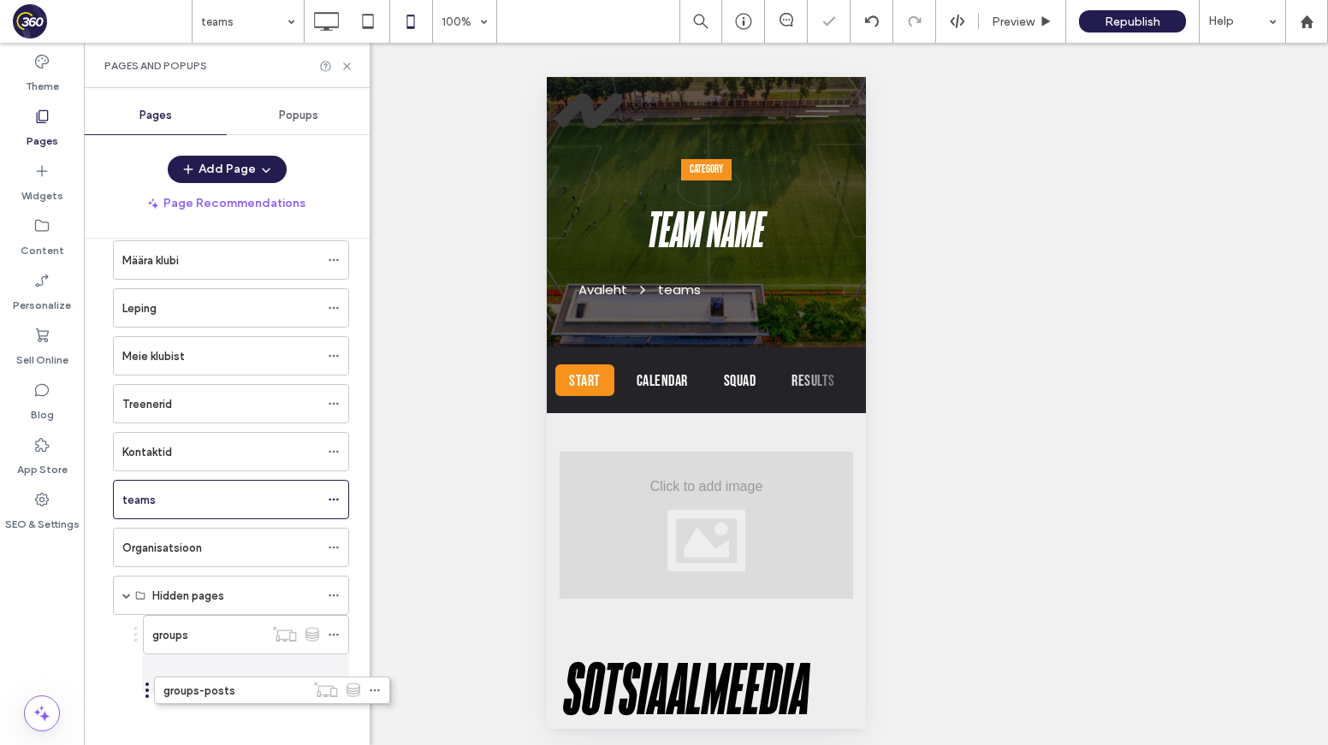
drag, startPoint x: 108, startPoint y: 489, endPoint x: 150, endPoint y: 700, distance: 214.6
click at [331, 594] on icon at bounding box center [334, 595] width 12 height 12
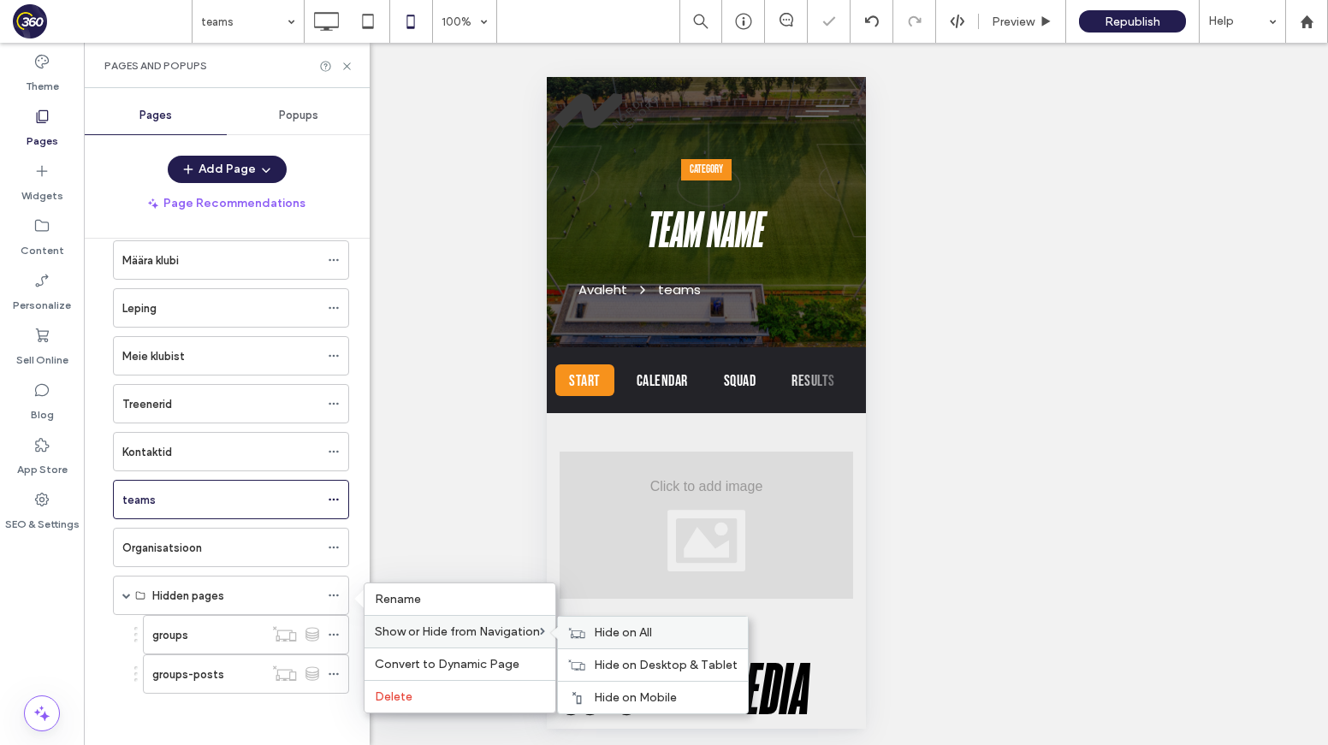
click at [581, 632] on icon at bounding box center [576, 633] width 17 height 12
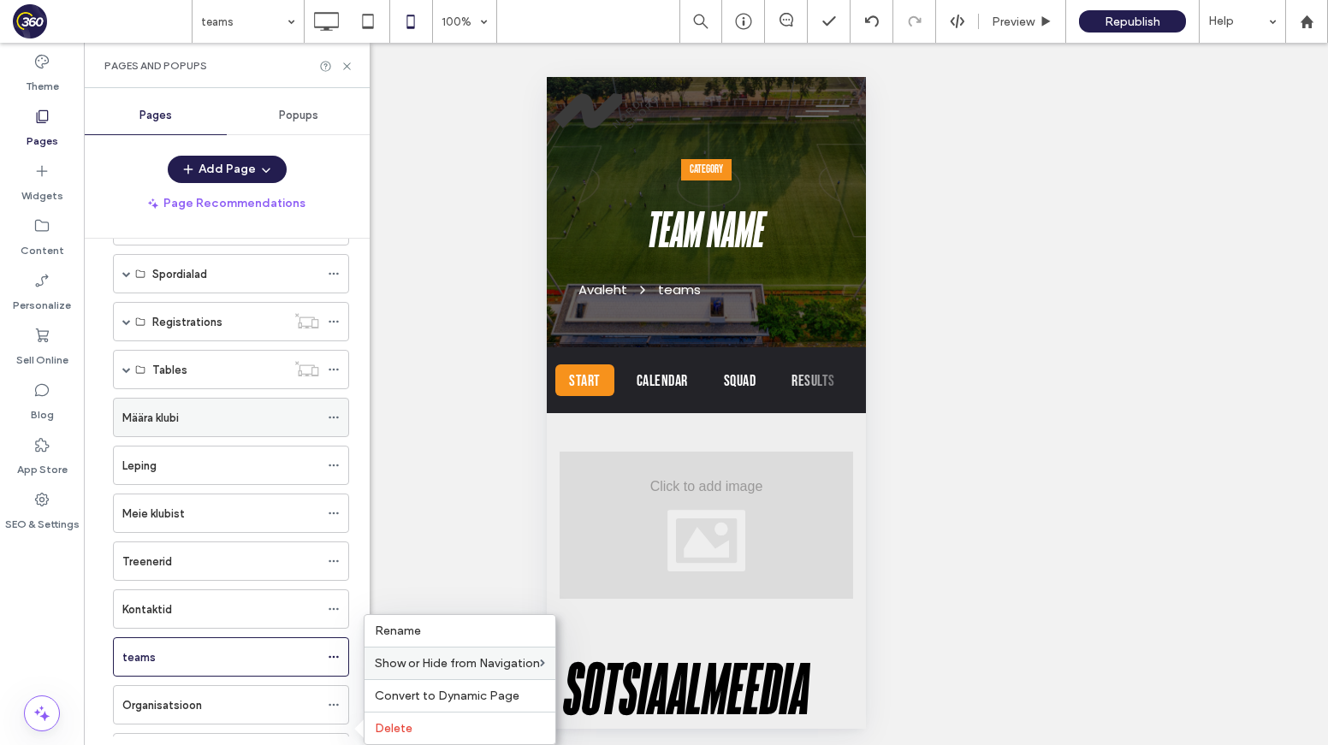
scroll to position [55, 0]
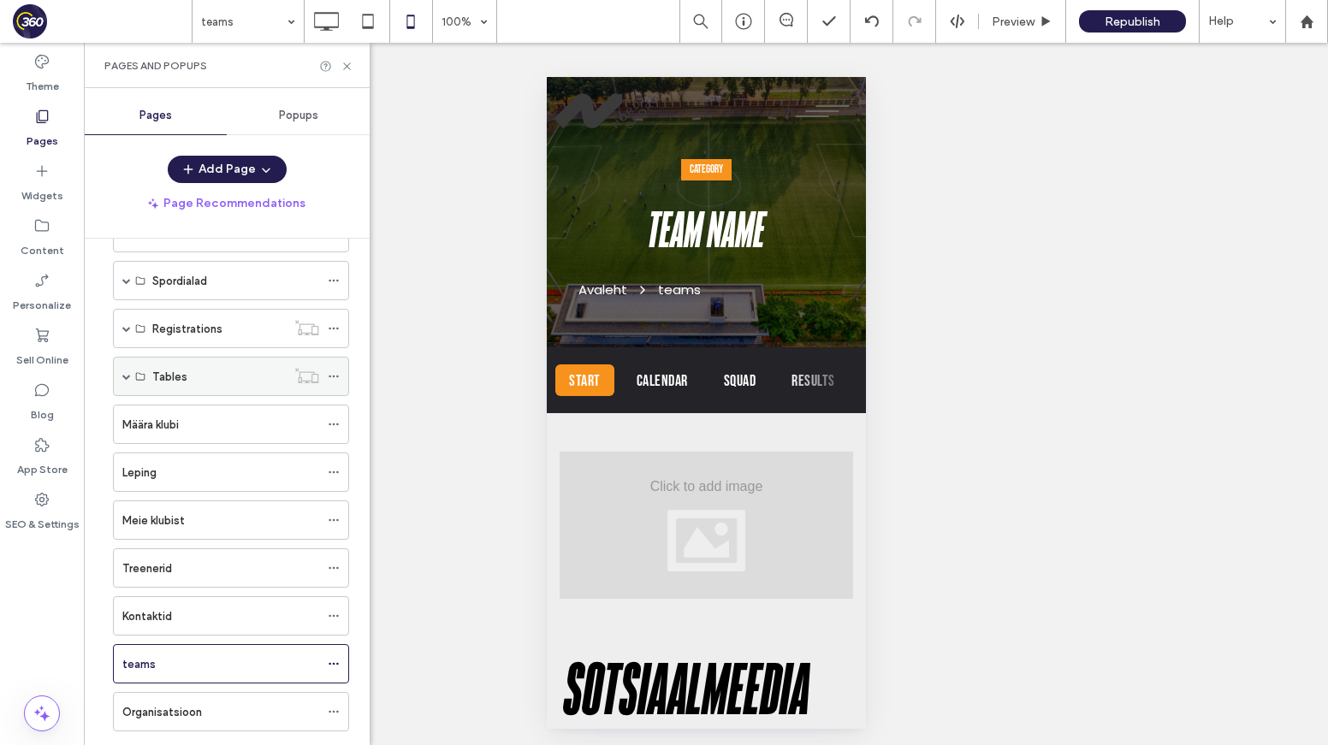
click at [130, 372] on span at bounding box center [126, 376] width 9 height 9
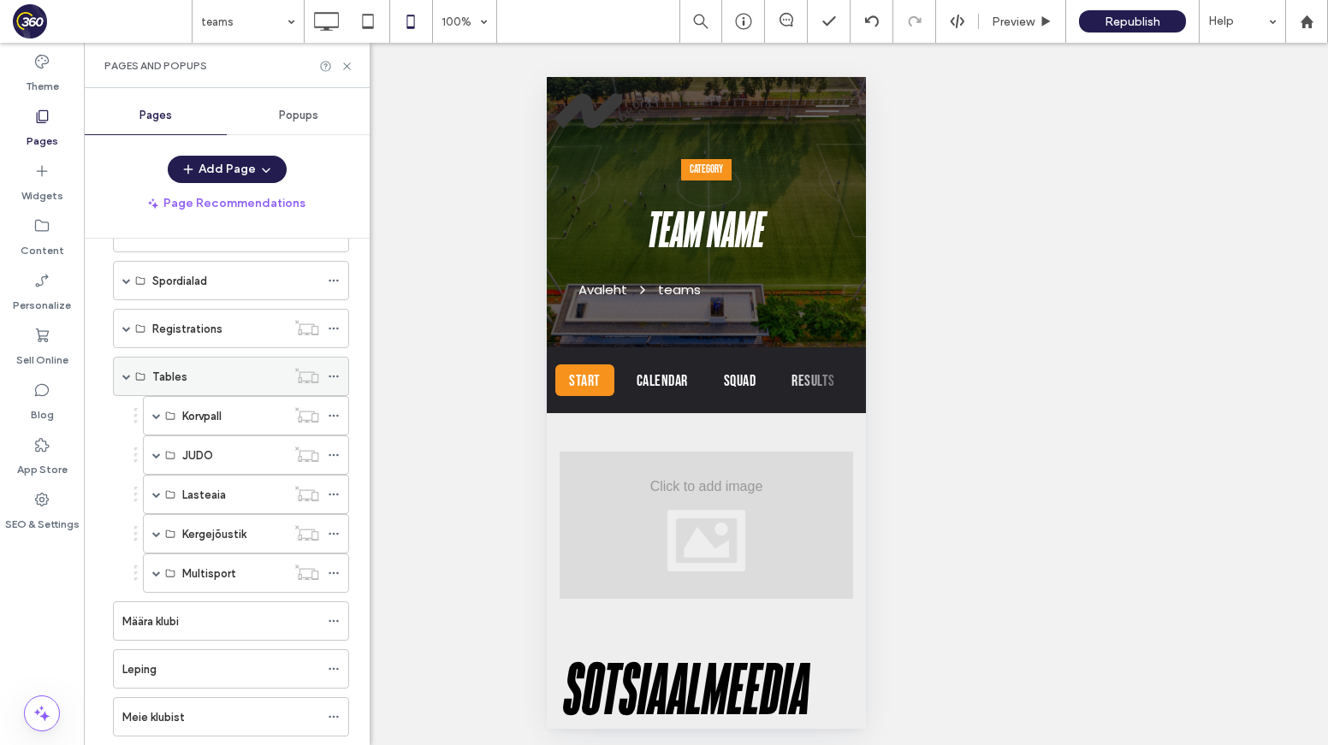
click at [125, 376] on span at bounding box center [126, 376] width 9 height 9
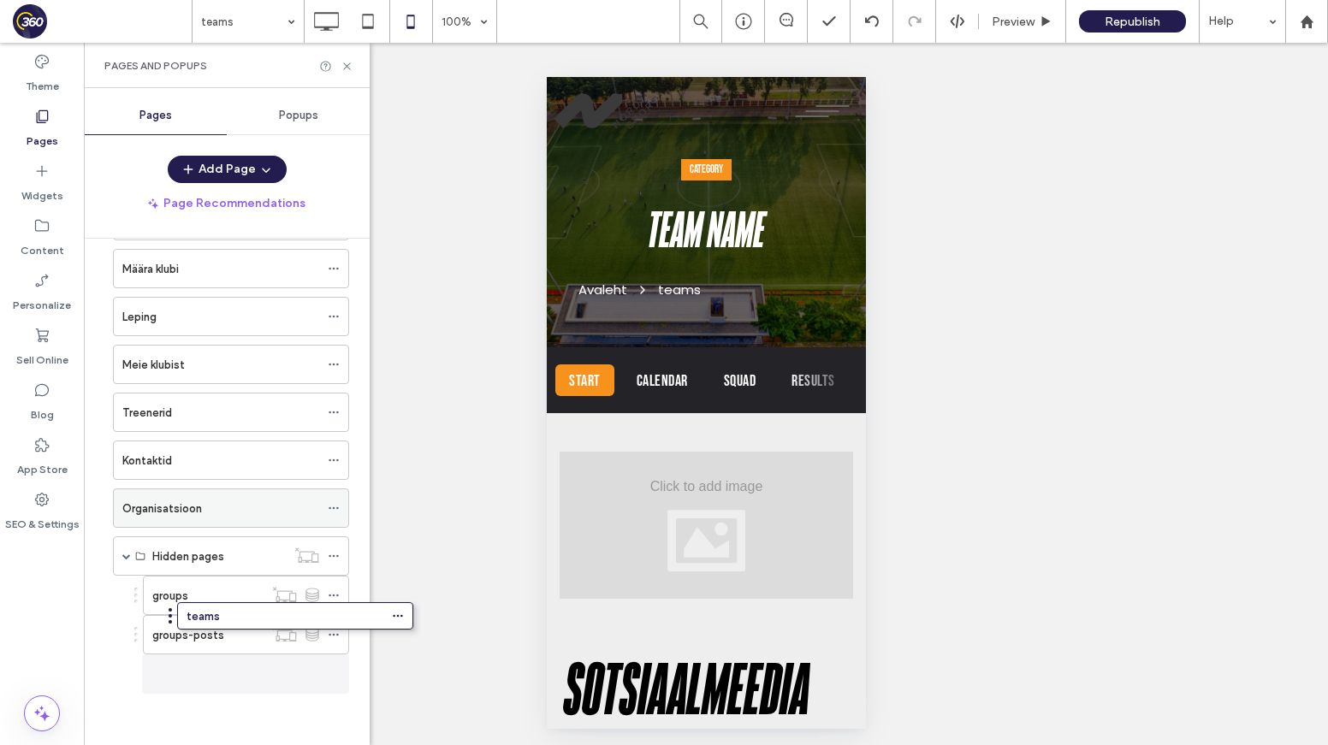
scroll to position [210, 0]
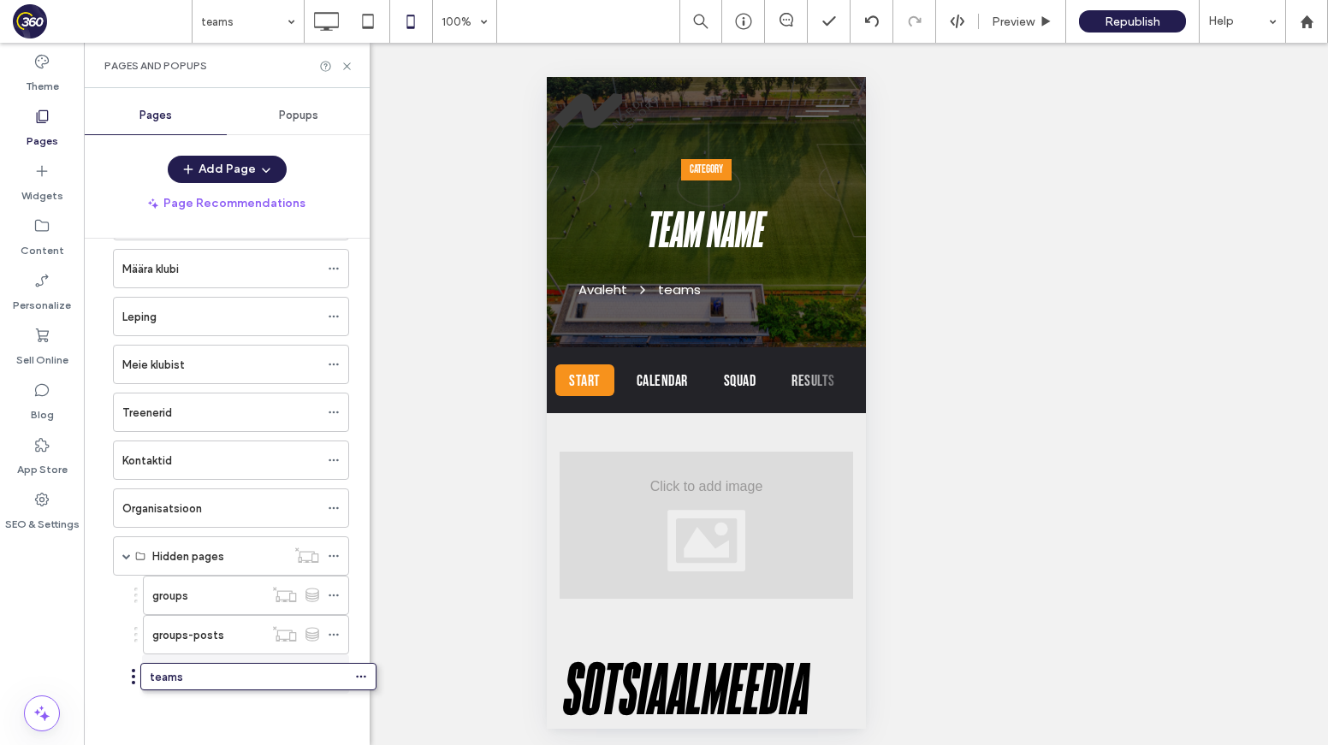
drag, startPoint x: 109, startPoint y: 496, endPoint x: 135, endPoint y: 683, distance: 188.4
click at [332, 673] on use at bounding box center [333, 674] width 9 height 3
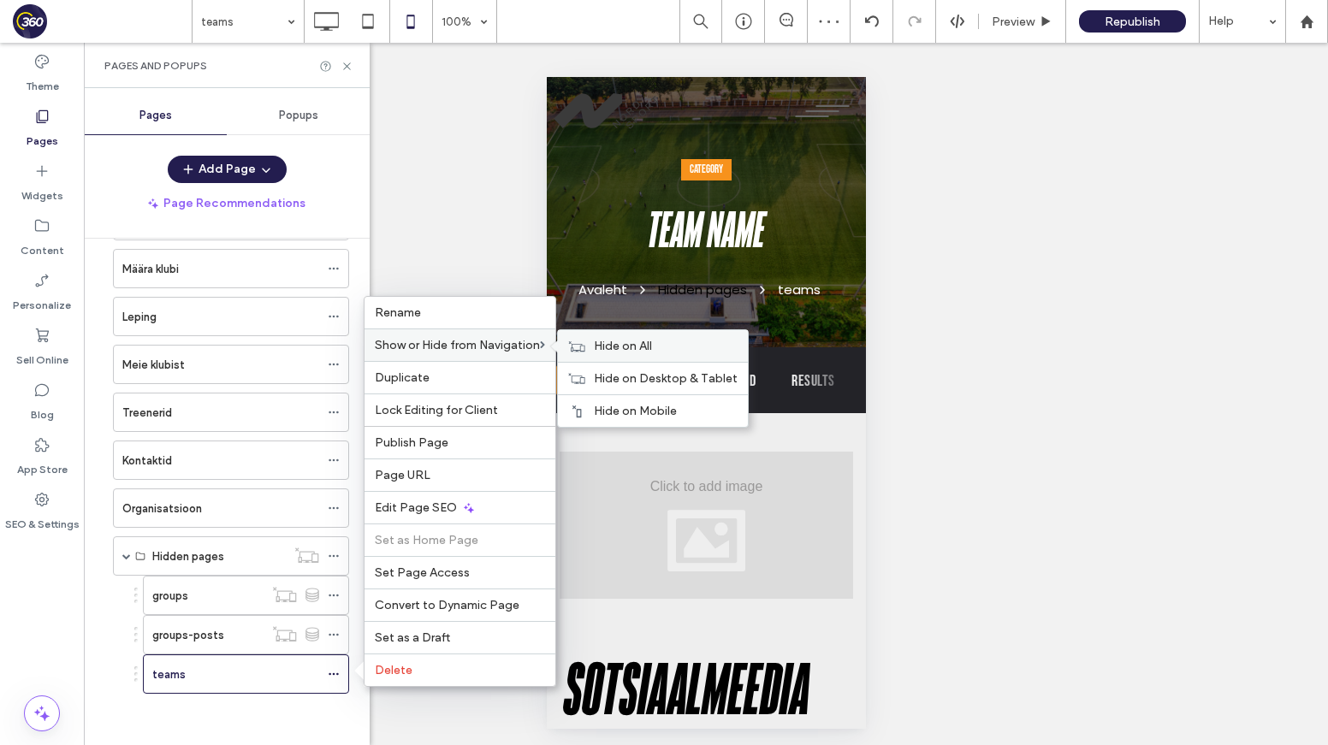
click at [613, 341] on span "Hide on All" at bounding box center [623, 346] width 58 height 15
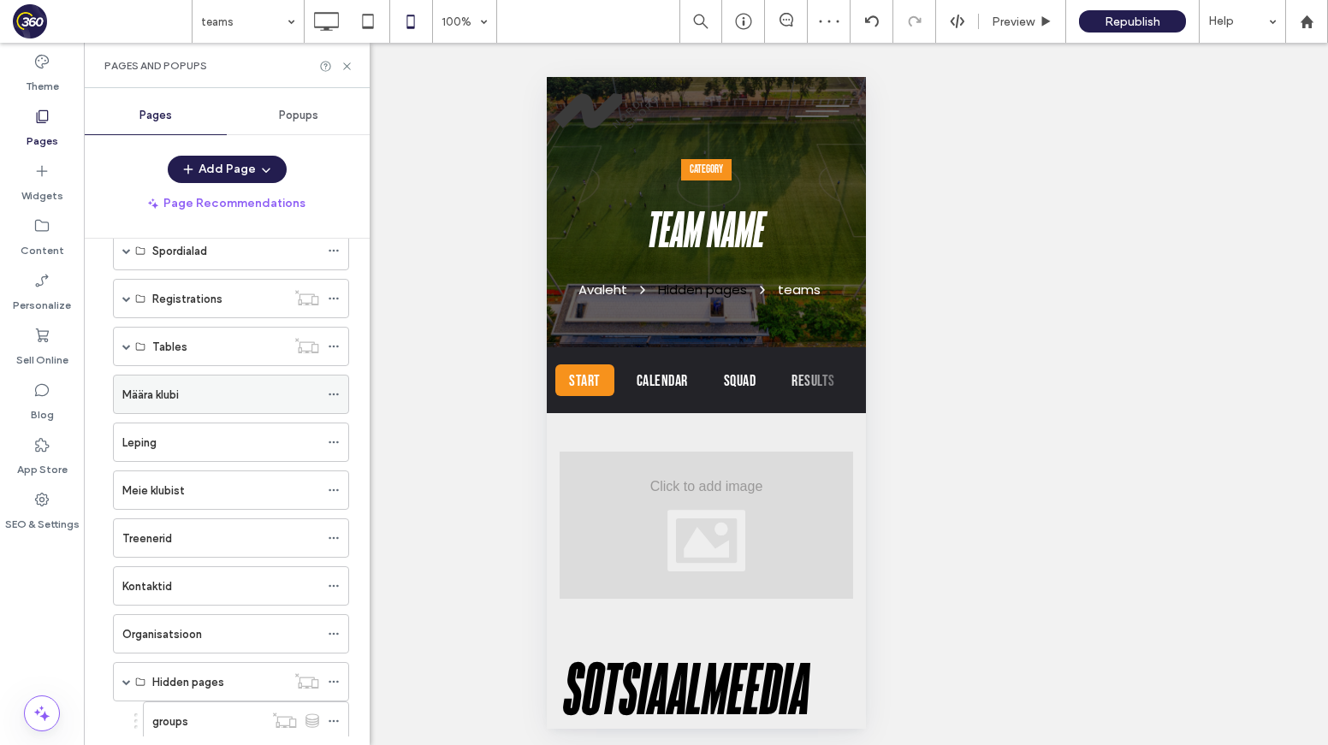
scroll to position [84, 0]
click at [254, 411] on div "Määra klubi" at bounding box center [220, 395] width 197 height 38
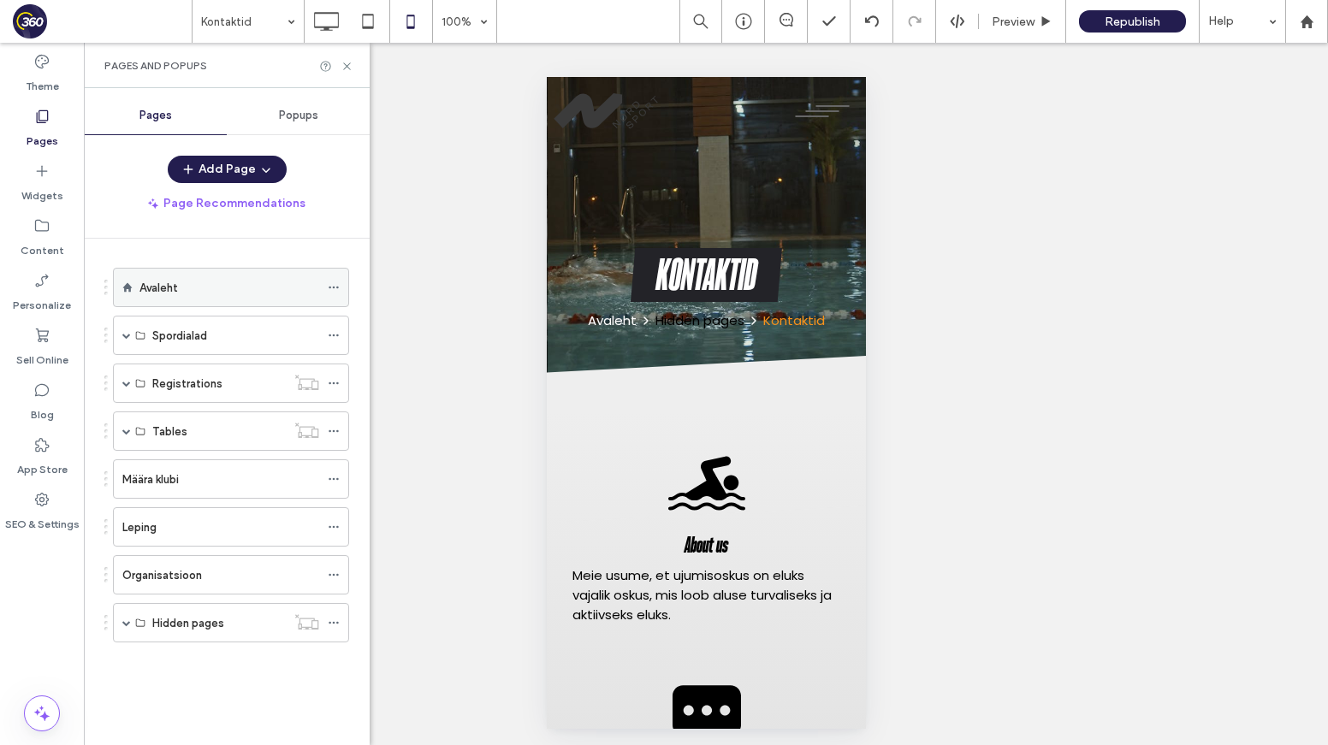
click at [213, 293] on div "Avaleht" at bounding box center [229, 288] width 180 height 18
click at [1021, 23] on div at bounding box center [664, 372] width 1328 height 745
click at [1024, 21] on span "Preview" at bounding box center [1013, 22] width 43 height 15
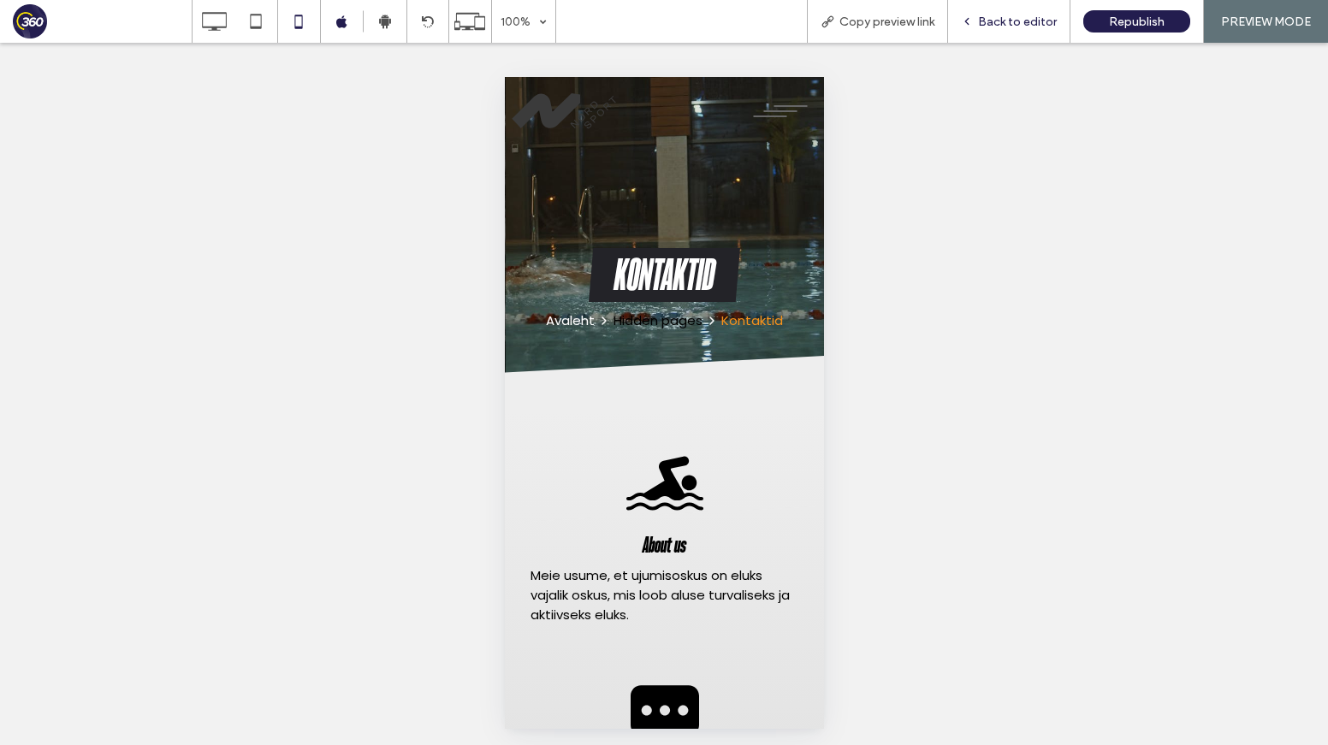
click at [988, 13] on div "Back to editor" at bounding box center [1009, 21] width 122 height 43
click at [1027, 23] on span "Back to editor" at bounding box center [1017, 22] width 79 height 15
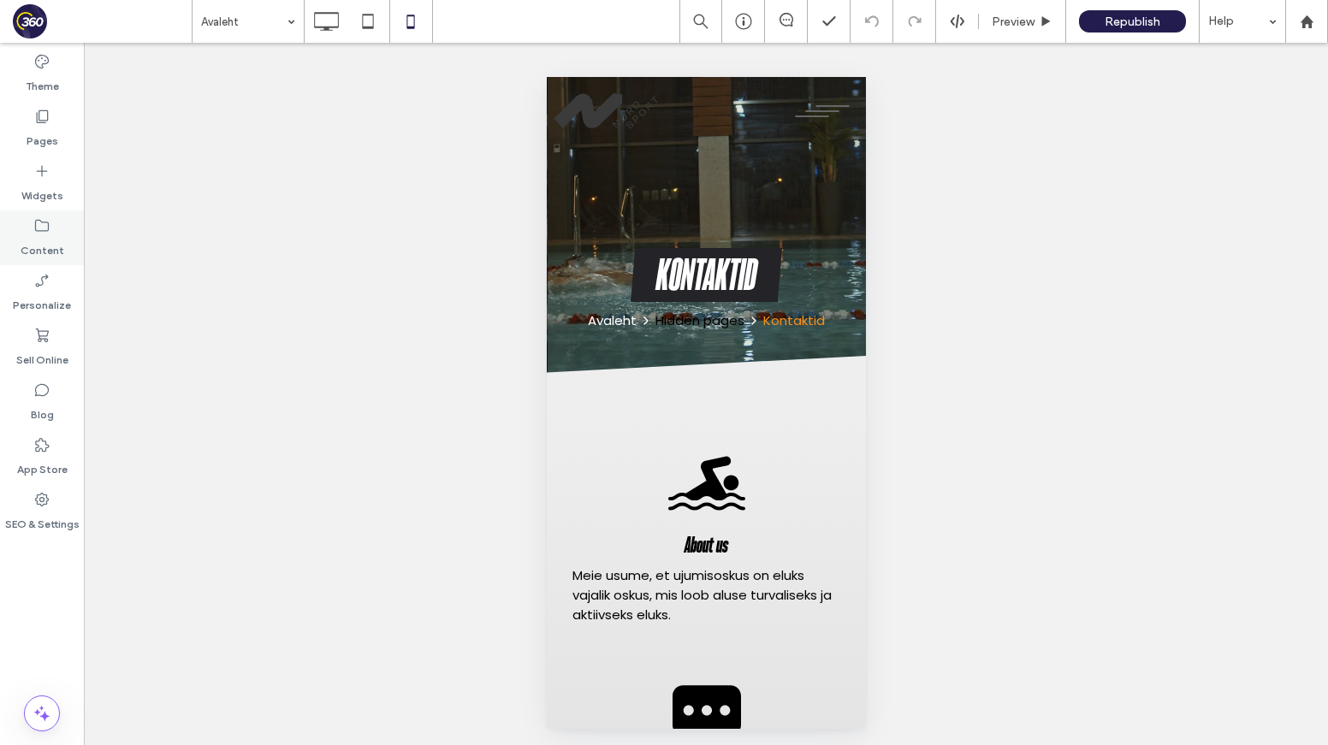
click at [61, 222] on div "Content" at bounding box center [42, 237] width 84 height 55
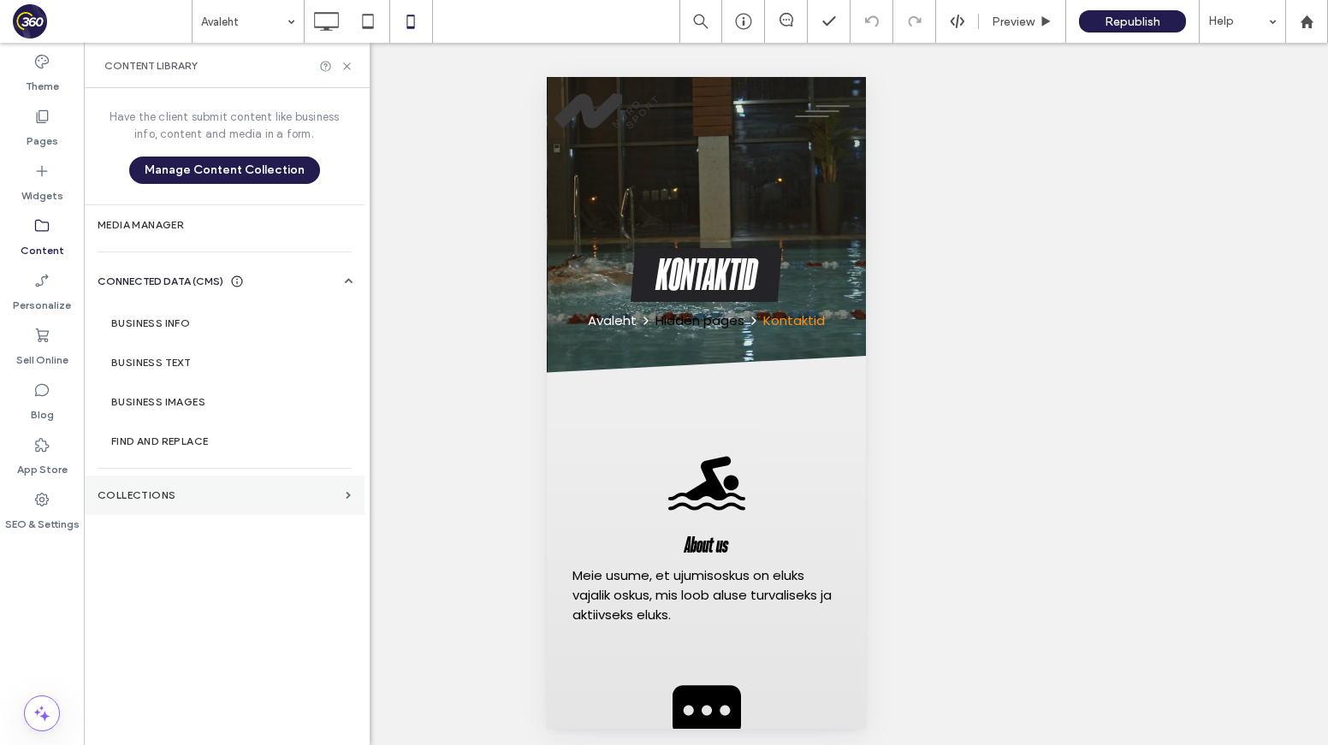
click at [223, 482] on section "Collections" at bounding box center [224, 495] width 281 height 39
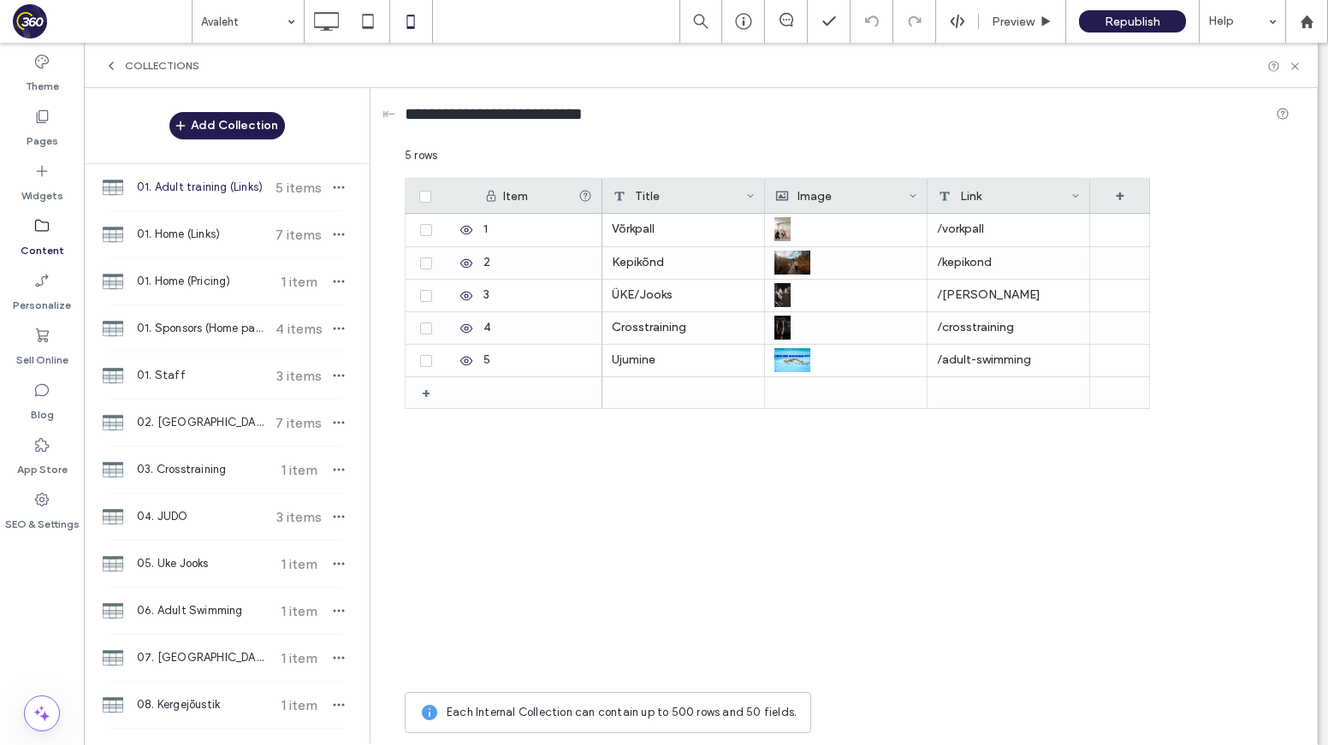
click at [198, 179] on span "01. Adult training (Links)" at bounding box center [200, 187] width 127 height 17
click at [257, 132] on button "Add Collection" at bounding box center [226, 125] width 115 height 27
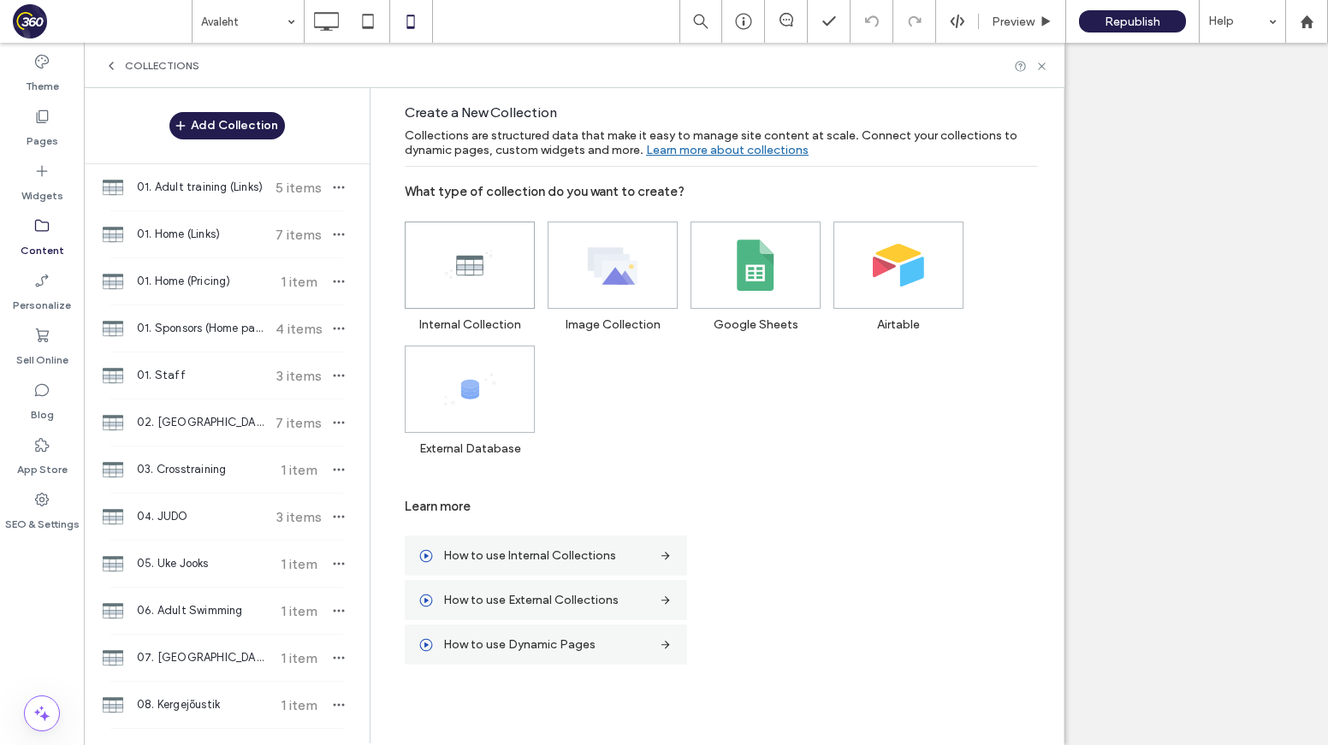
click at [482, 299] on span at bounding box center [469, 265] width 128 height 86
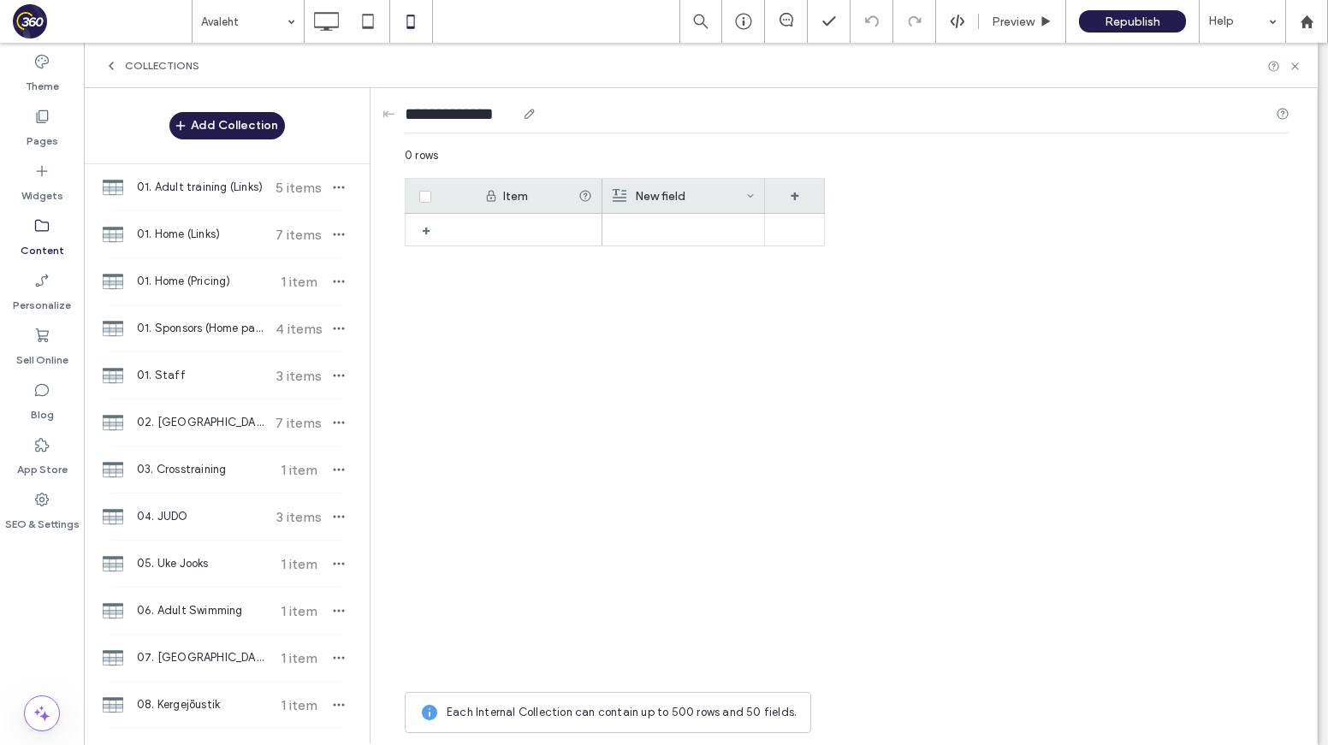
click at [488, 117] on input "**********" at bounding box center [460, 114] width 111 height 24
type input "**********"
drag, startPoint x: 488, startPoint y: 116, endPoint x: 393, endPoint y: 117, distance: 95.8
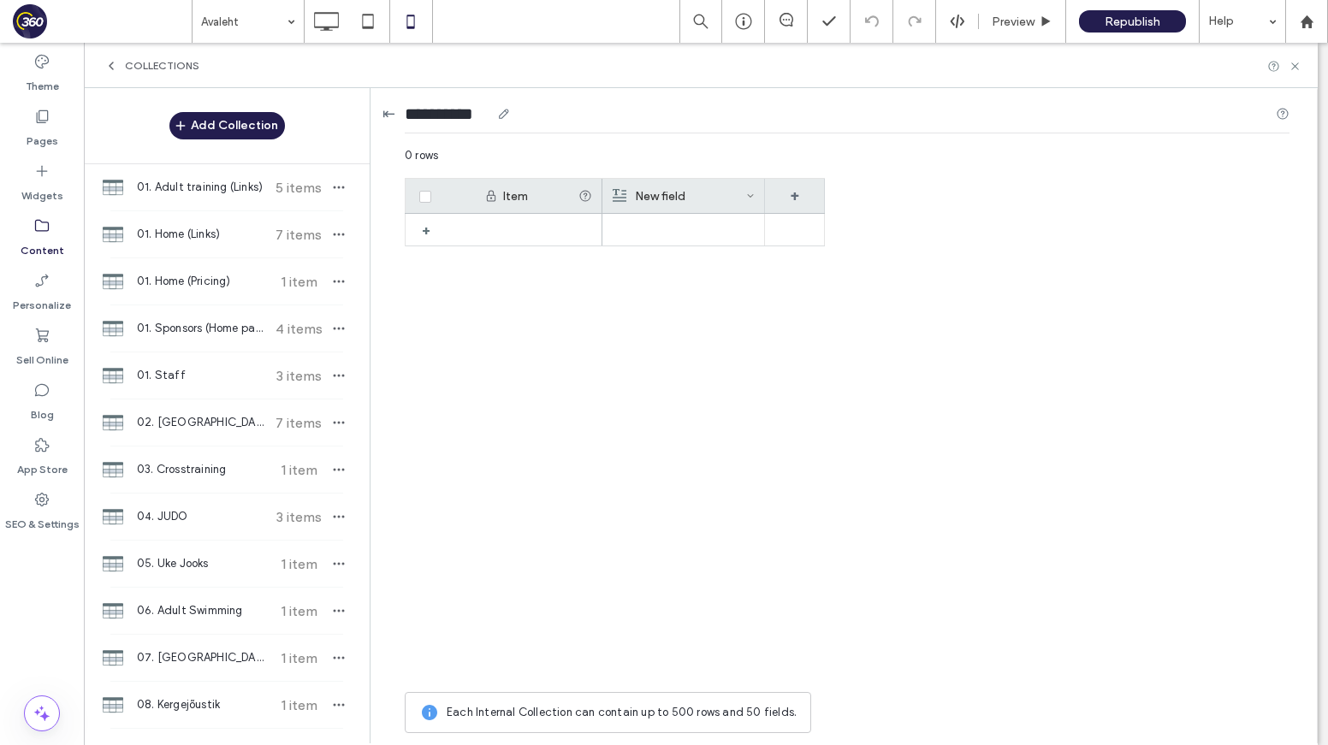
click at [393, 117] on div "**********" at bounding box center [848, 415] width 938 height 654
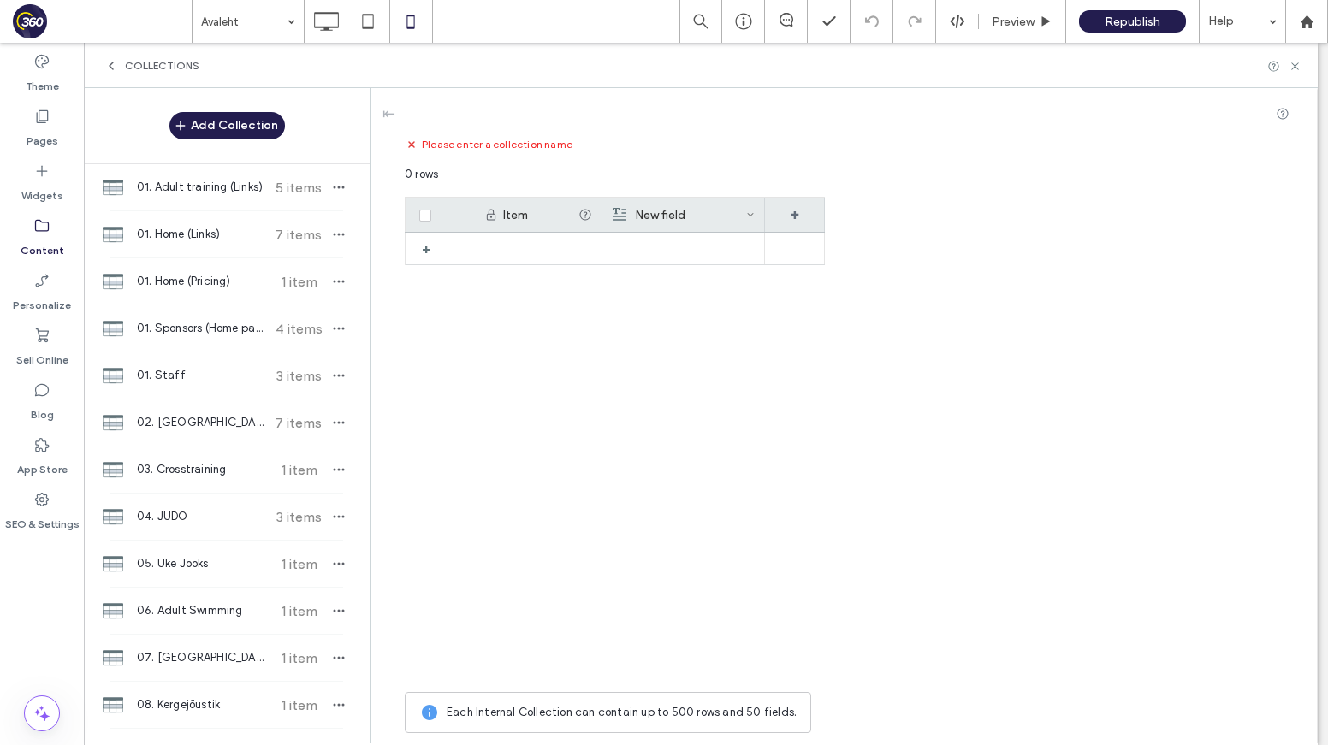
click at [483, 382] on div "+" at bounding box center [615, 458] width 420 height 451
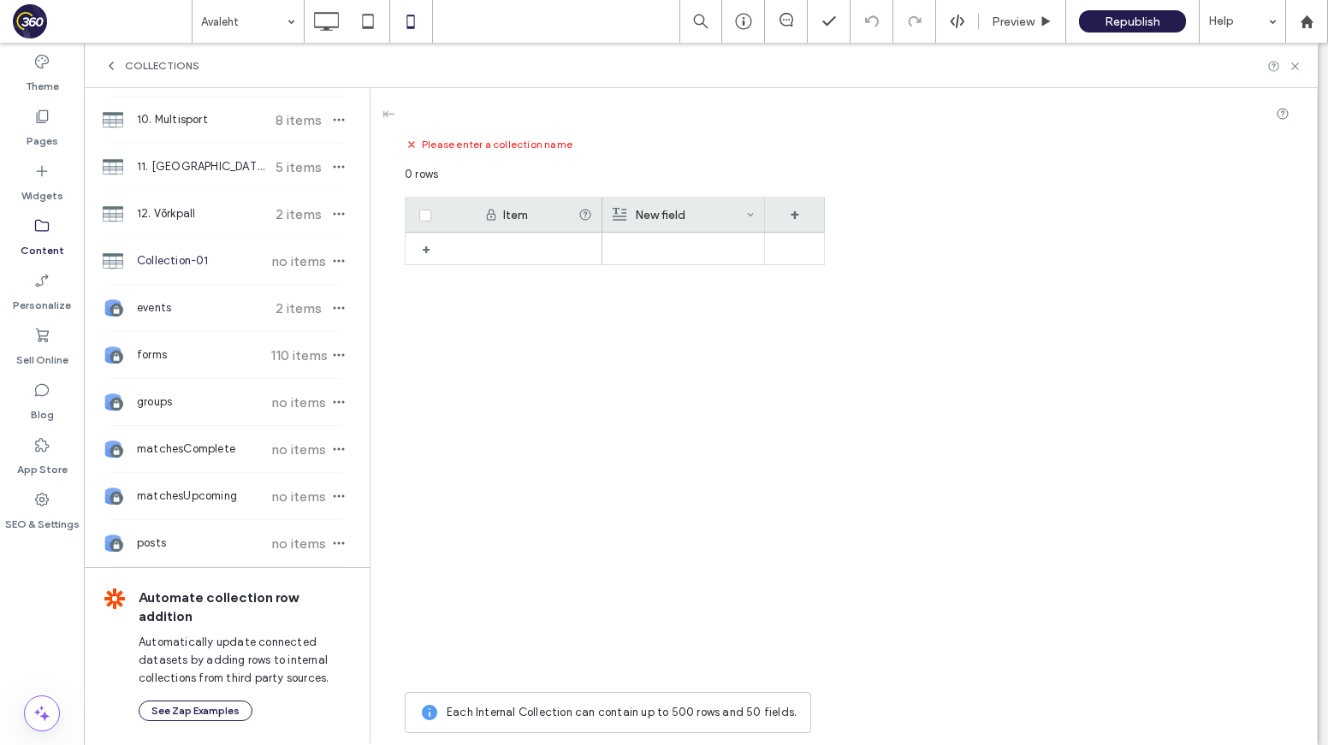
click at [223, 272] on div "Collection-01 no items" at bounding box center [227, 261] width 286 height 46
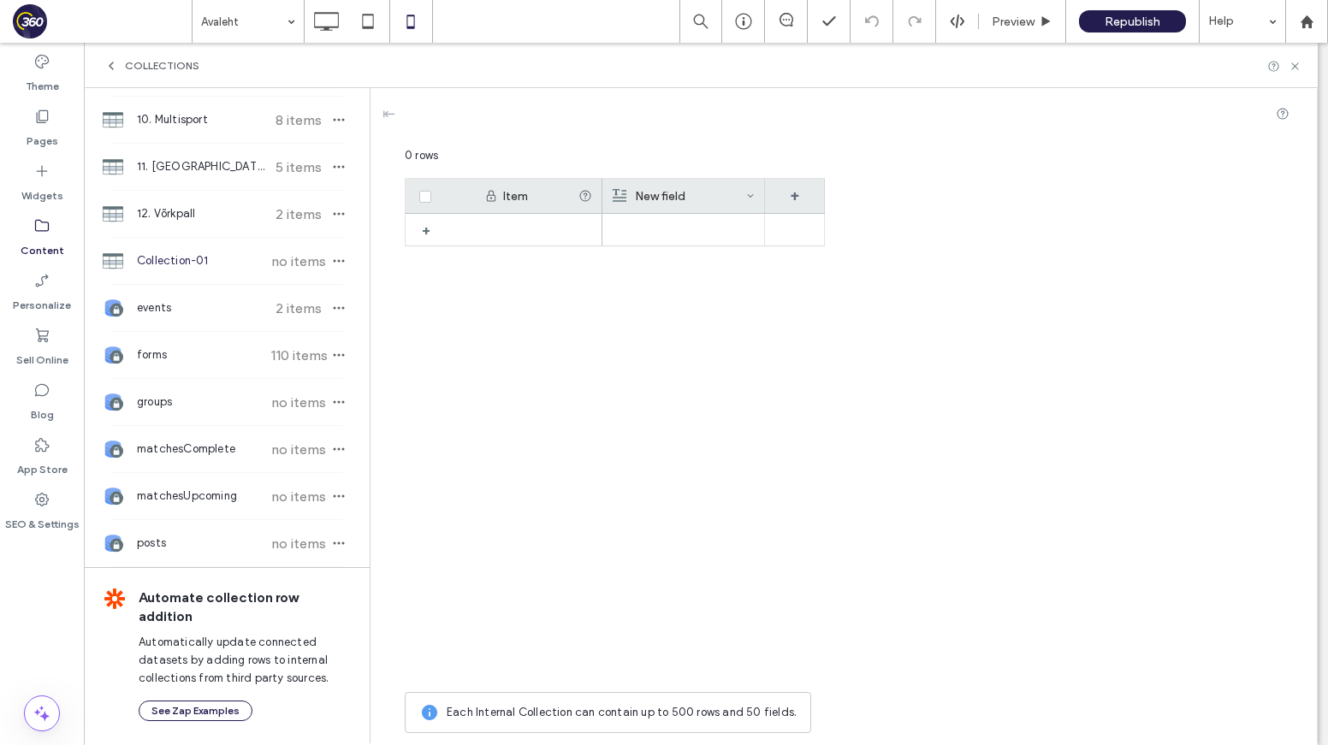
click at [316, 258] on span "no items" at bounding box center [299, 261] width 60 height 16
click at [332, 258] on icon "button" at bounding box center [339, 261] width 14 height 14
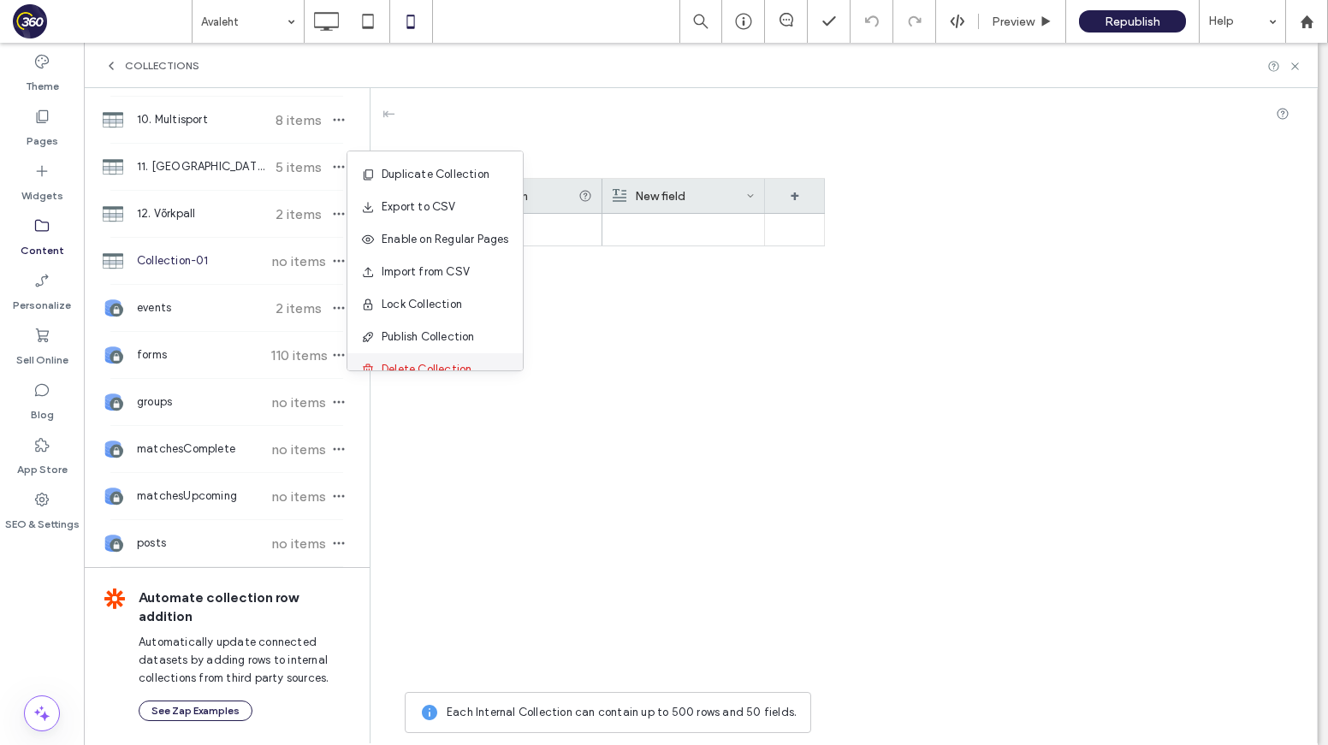
click at [394, 355] on div "Delete Collection" at bounding box center [434, 369] width 175 height 33
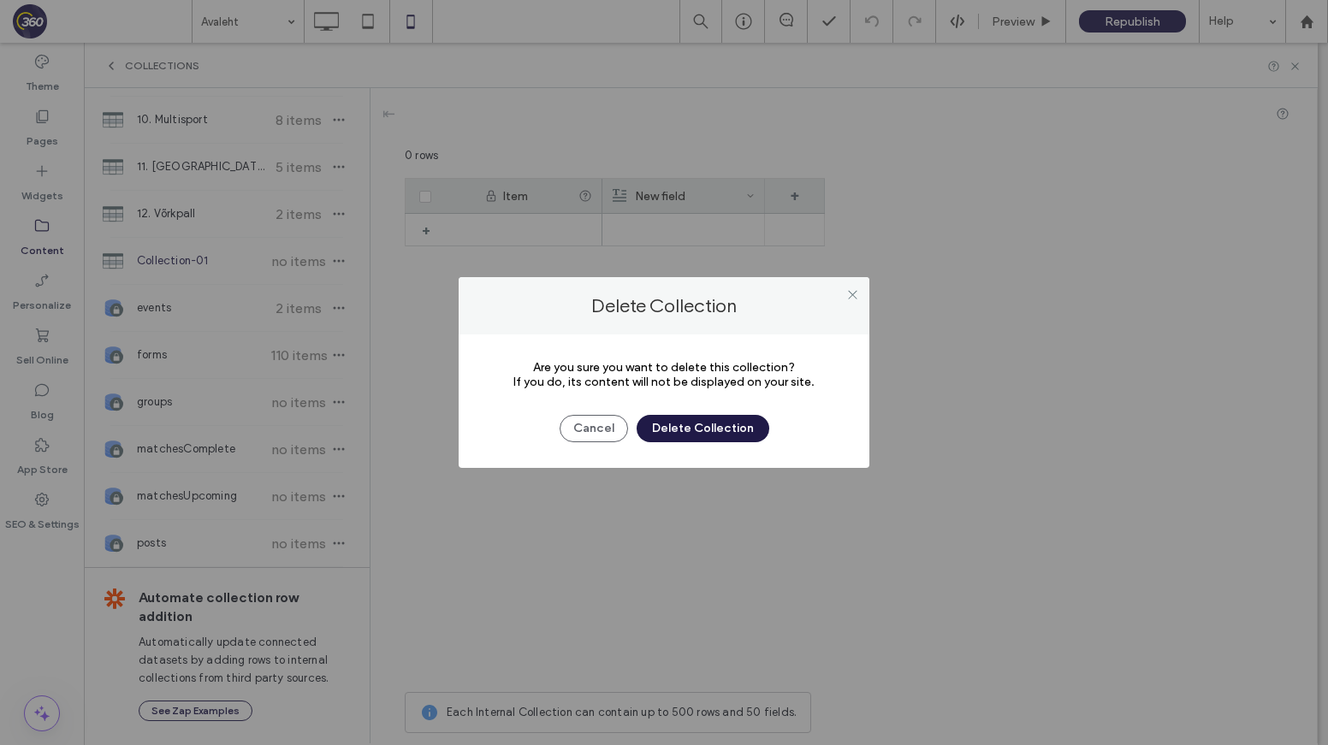
click at [707, 432] on button "Delete Collection" at bounding box center [702, 428] width 133 height 27
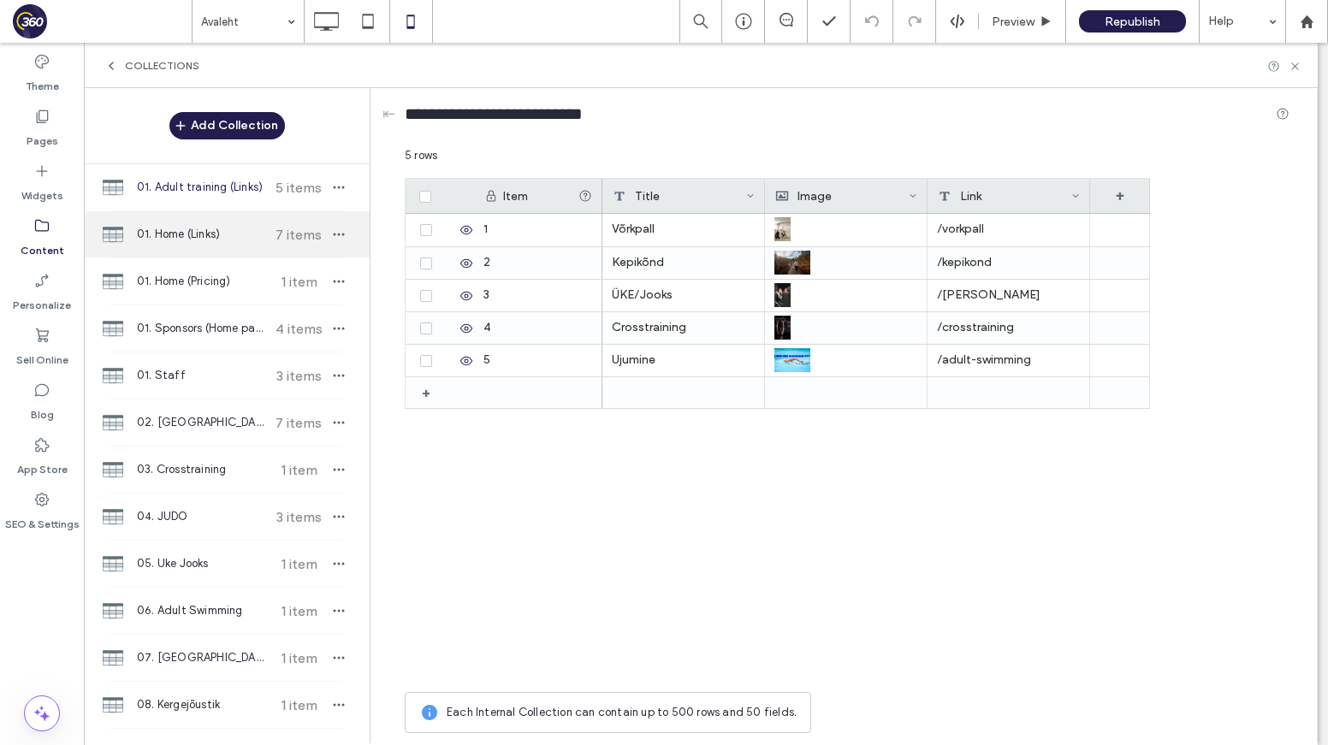
scroll to position [1, 0]
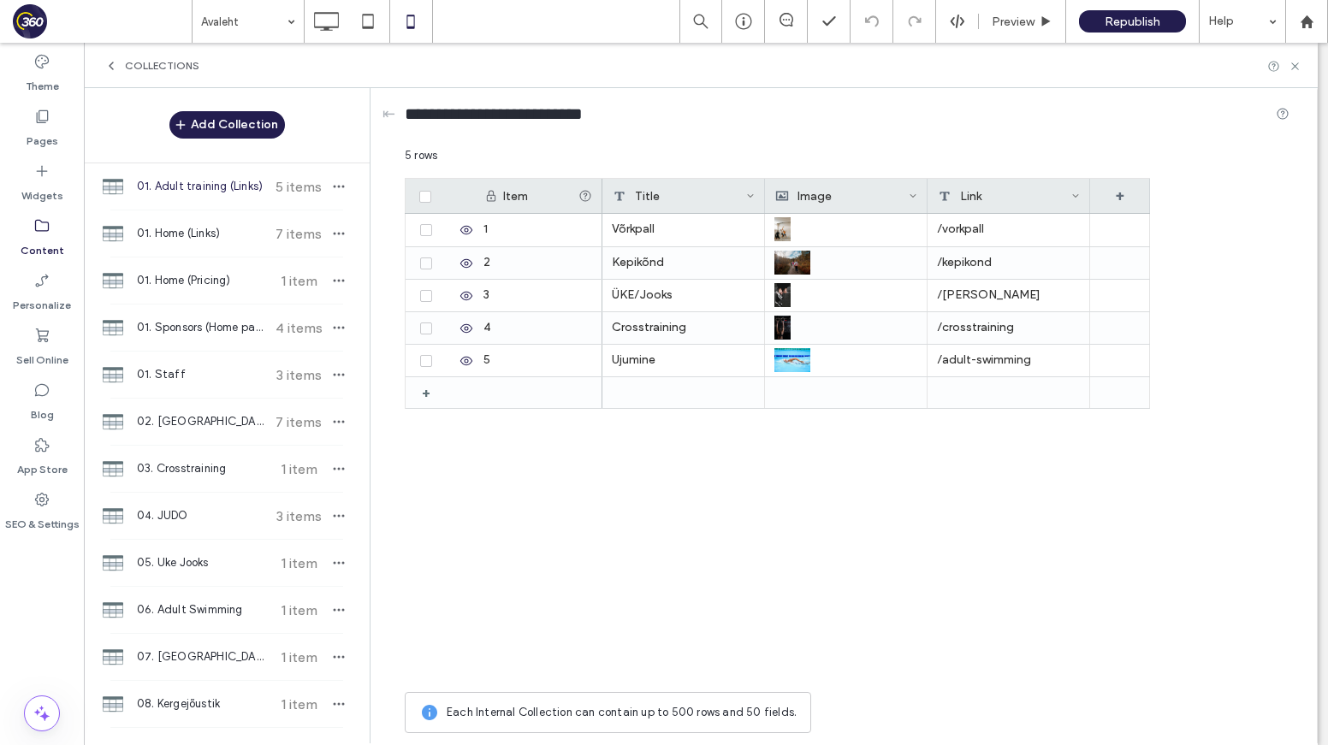
click at [211, 196] on div "01. Adult training (Links) 5 items" at bounding box center [227, 186] width 286 height 46
click at [195, 236] on span "01. Home (Links)" at bounding box center [200, 233] width 127 height 17
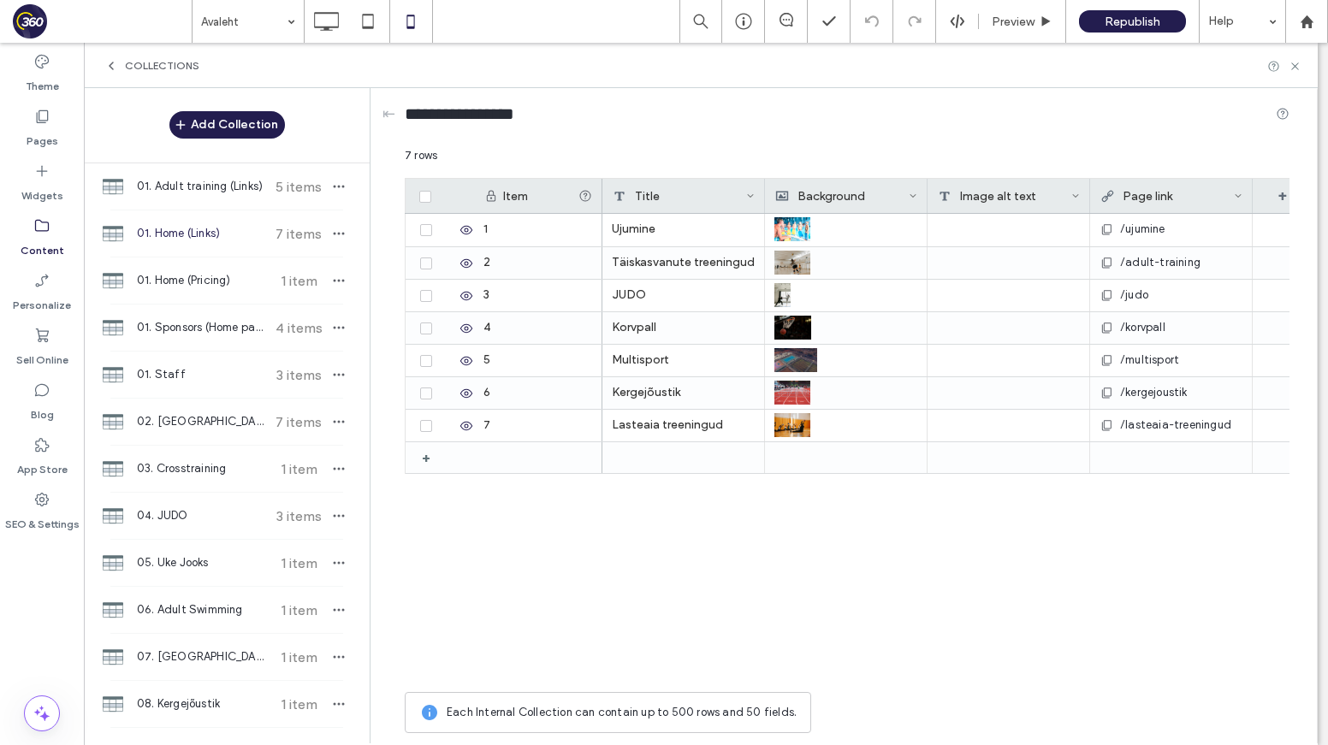
click at [200, 234] on span "01. Home (Links)" at bounding box center [200, 233] width 127 height 17
click at [542, 113] on input "**********" at bounding box center [473, 114] width 137 height 24
click at [491, 112] on input "**********" at bounding box center [473, 114] width 137 height 24
type input "**********"
click at [975, 643] on div "Ujumine /ujumine Täiskasvanute treeningud /adult-training JUDO /judo Korvpall /…" at bounding box center [945, 449] width 687 height 470
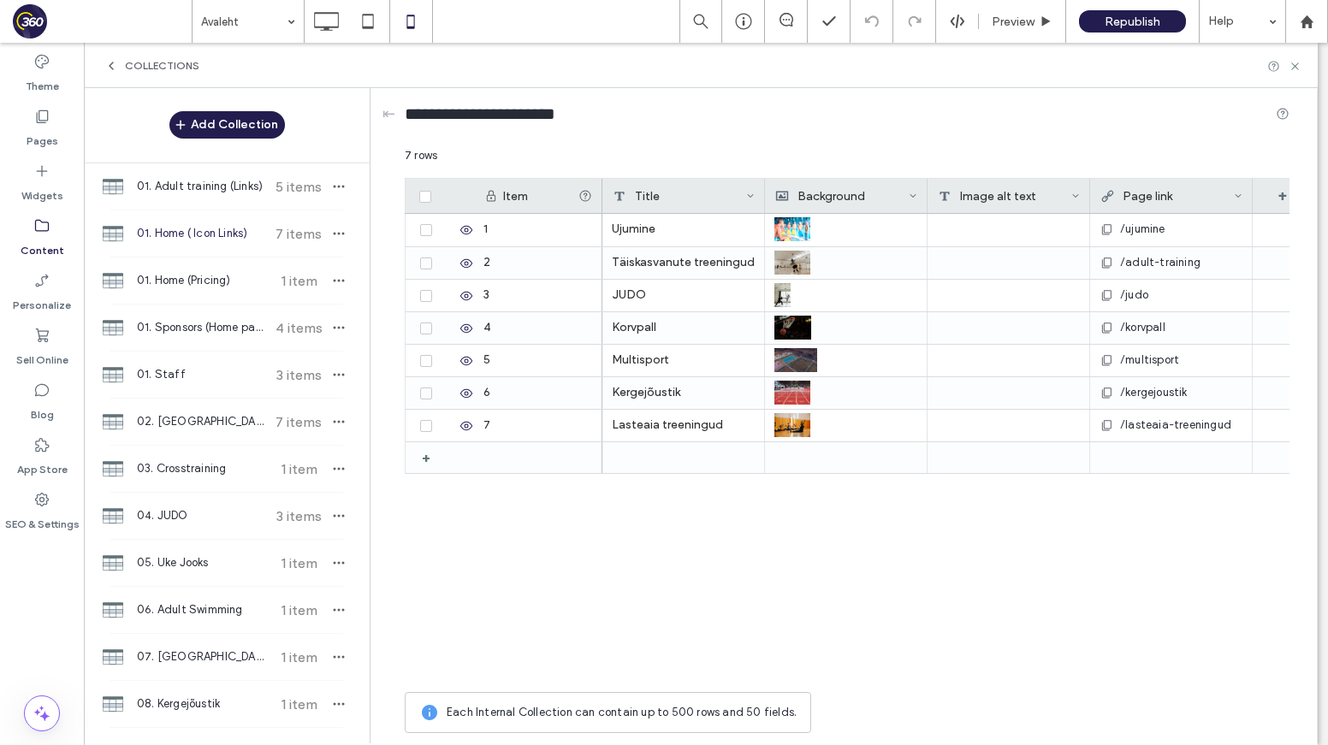
click at [911, 192] on icon at bounding box center [913, 196] width 9 height 9
click at [888, 232] on div "Delete Field" at bounding box center [844, 232] width 157 height 33
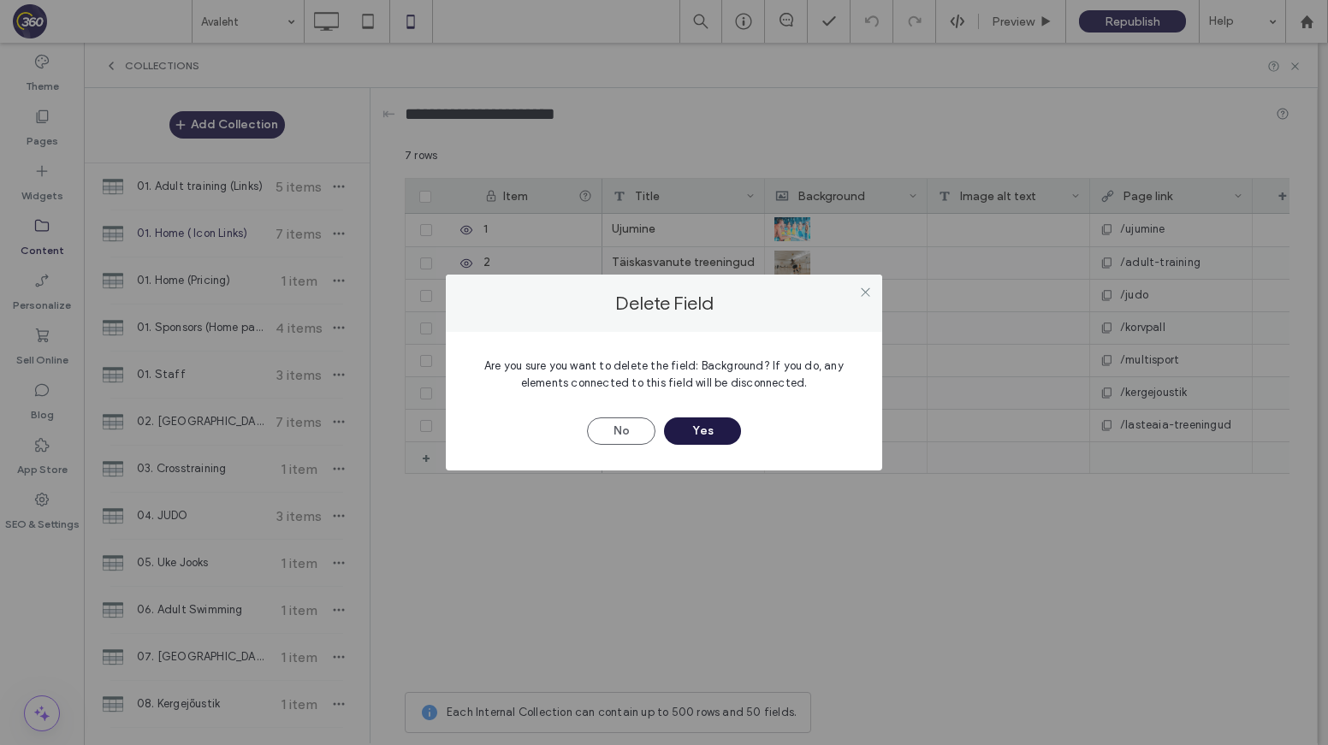
click at [712, 432] on button "Yes" at bounding box center [702, 430] width 77 height 27
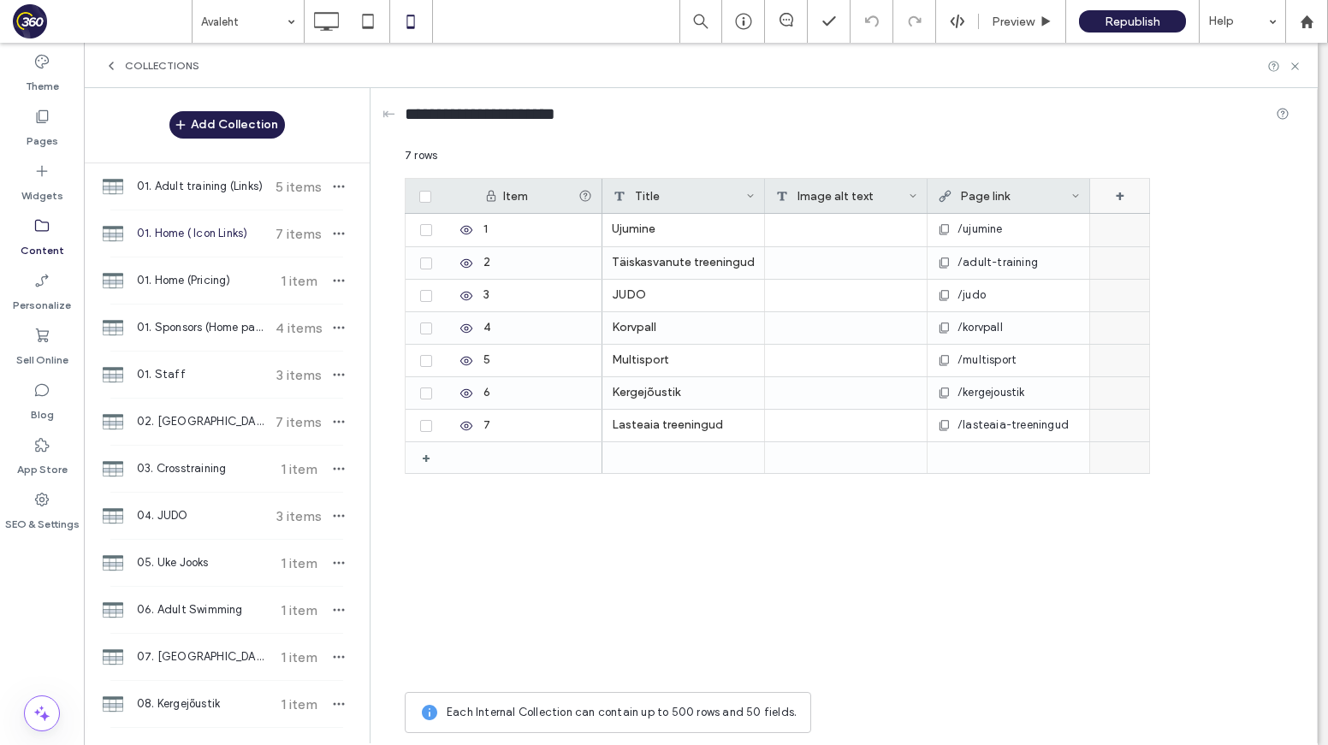
click at [1119, 198] on div "+" at bounding box center [1120, 196] width 60 height 34
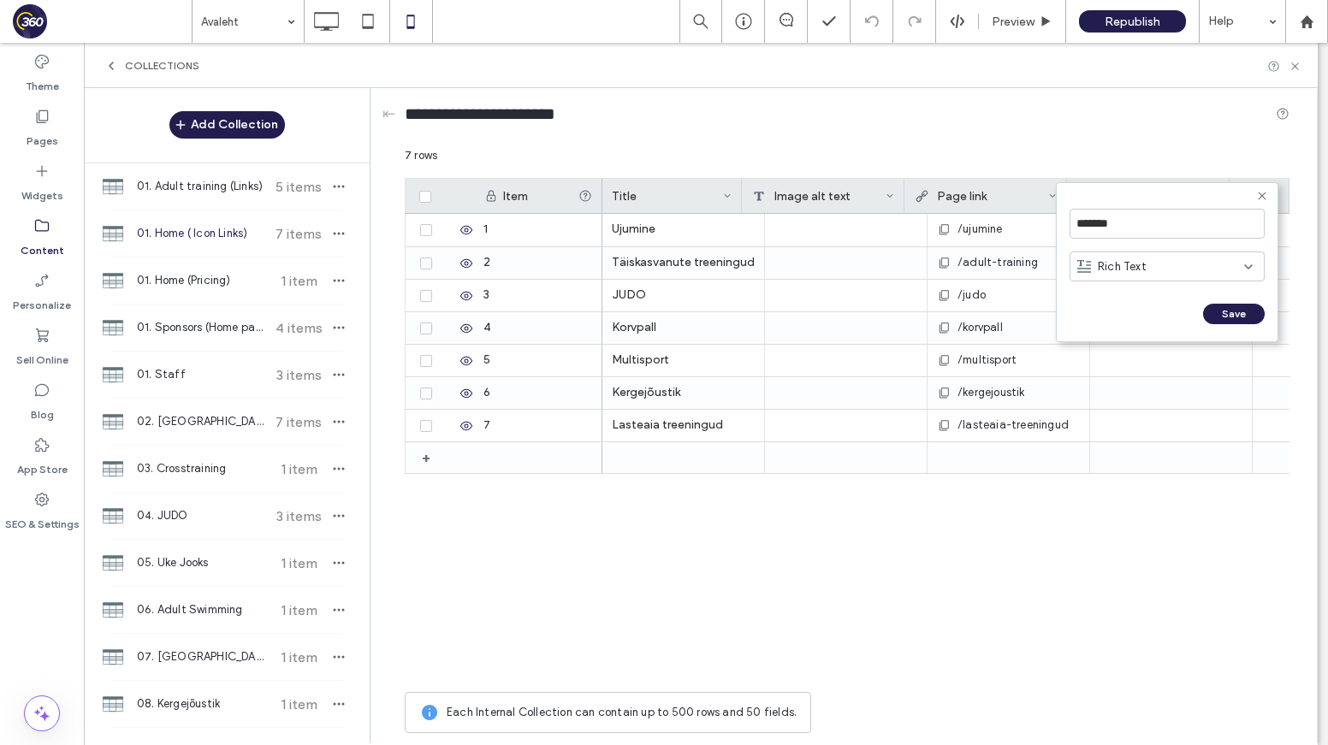
scroll to position [0, 23]
drag, startPoint x: 1122, startPoint y: 261, endPoint x: 1122, endPoint y: 279, distance: 18.0
click at [1122, 262] on span "Rich Text" at bounding box center [1122, 266] width 49 height 17
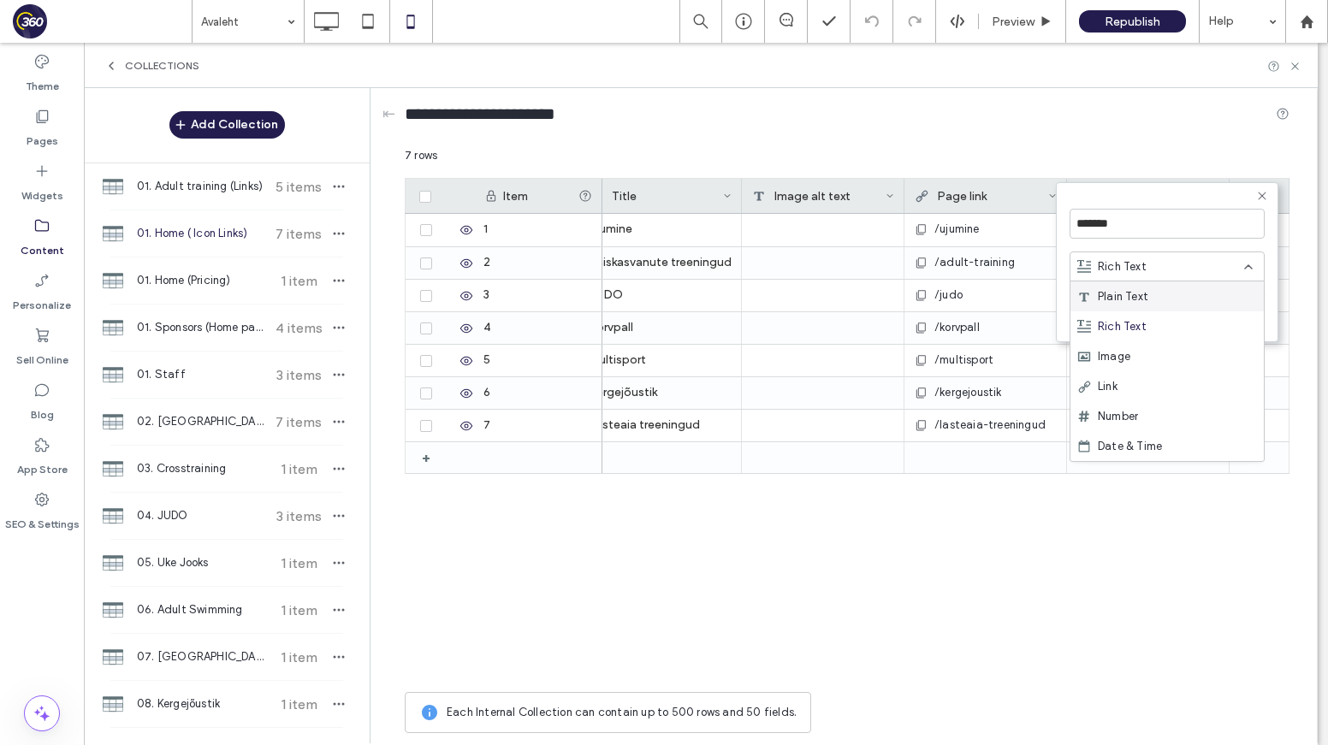
drag, startPoint x: 1123, startPoint y: 301, endPoint x: 1121, endPoint y: 283, distance: 18.1
click at [1124, 299] on span "Plain Text" at bounding box center [1123, 296] width 50 height 17
click at [1139, 264] on span "Plain Text" at bounding box center [1123, 266] width 50 height 17
click at [1146, 366] on div "Image" at bounding box center [1166, 356] width 193 height 30
click at [1119, 228] on input "*******" at bounding box center [1166, 224] width 195 height 30
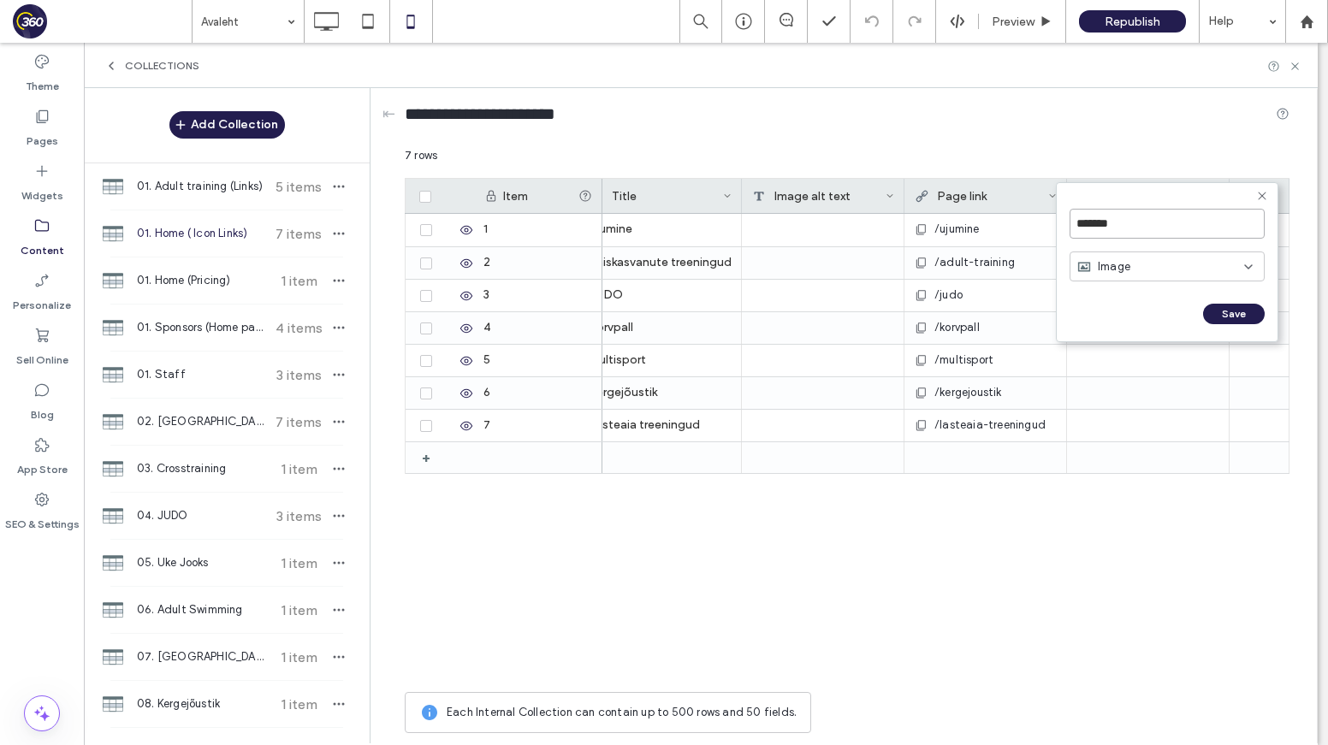
click at [1119, 228] on input "*******" at bounding box center [1166, 224] width 195 height 30
type input "**********"
click input "******" at bounding box center [1088, 331] width 38 height 15
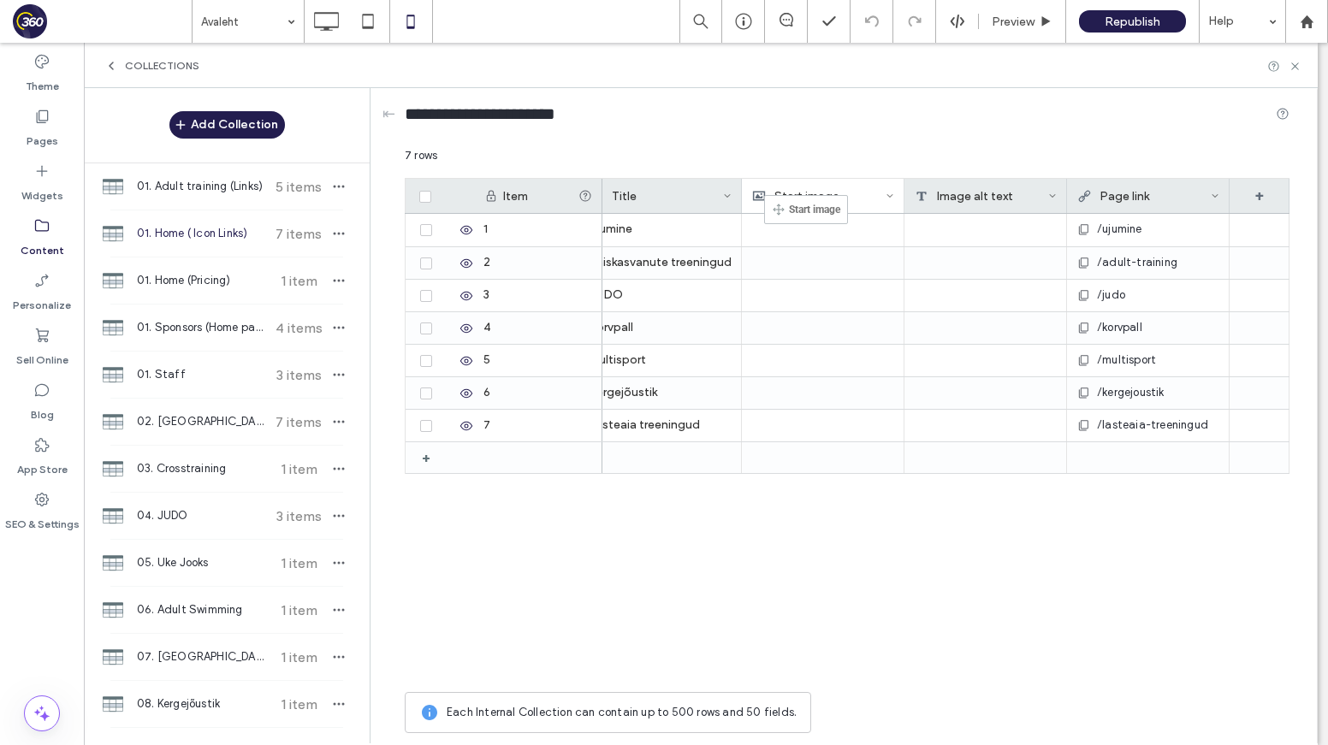
drag, startPoint x: 1108, startPoint y: 197, endPoint x: 1218, endPoint y: 187, distance: 110.8
click at [1270, 193] on div "+" at bounding box center [1259, 196] width 60 height 34
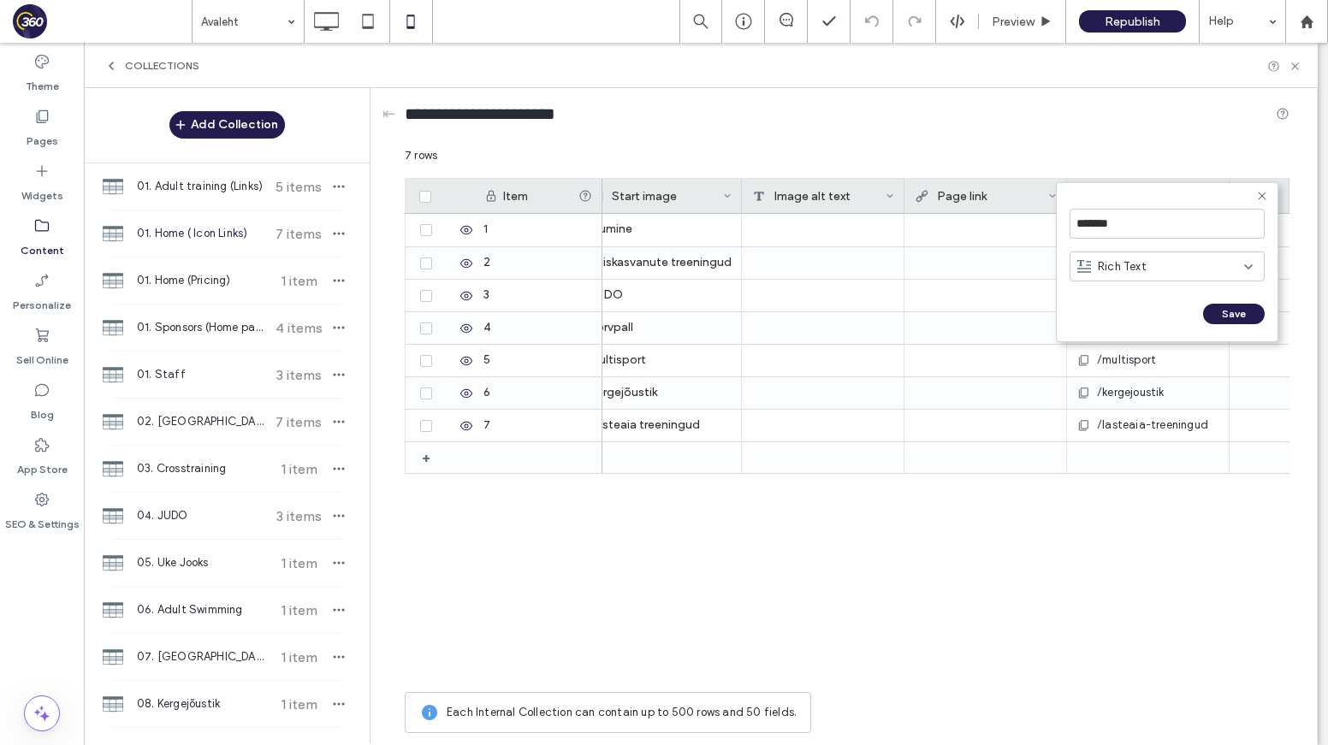
scroll to position [0, 186]
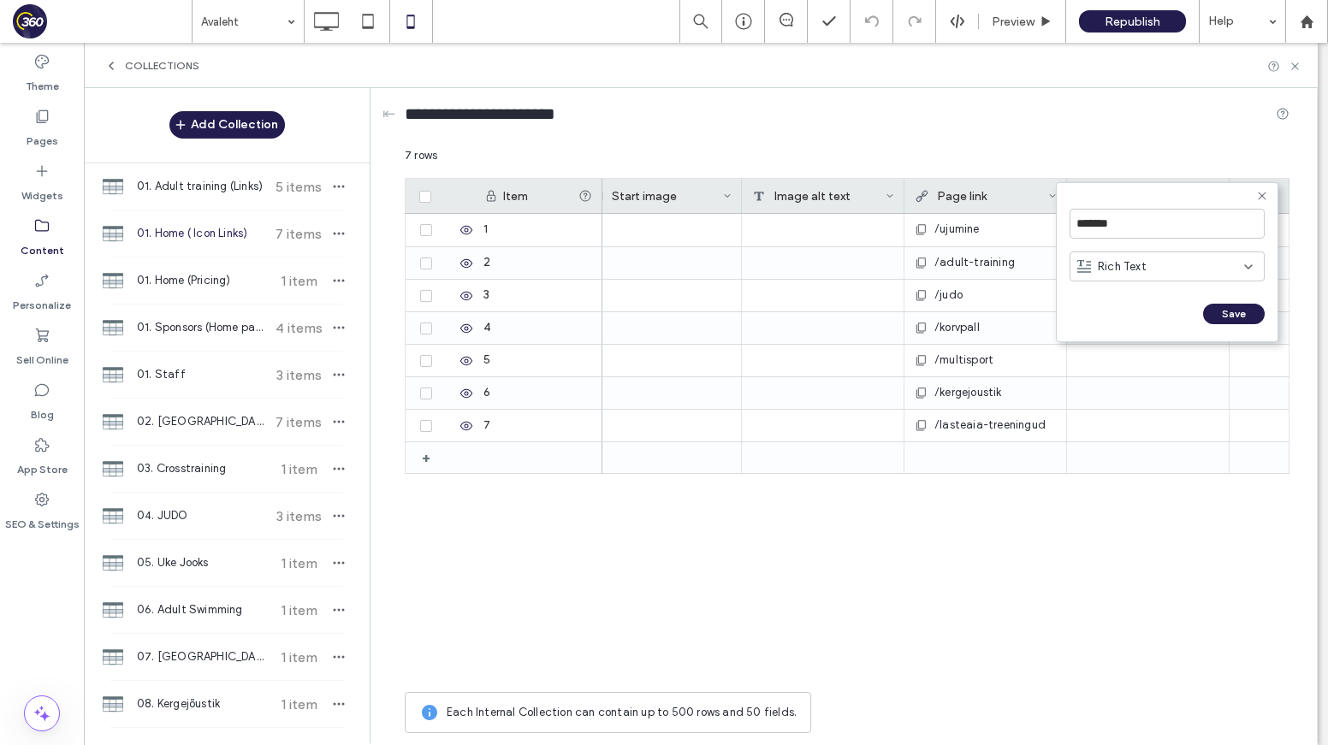
drag, startPoint x: 1171, startPoint y: 271, endPoint x: 1150, endPoint y: 298, distance: 34.1
click at [1158, 283] on div "Rich Text" at bounding box center [1166, 268] width 195 height 43
click at [1150, 298] on form "******* Rich Text Save ******" at bounding box center [1167, 262] width 222 height 160
click at [1150, 274] on div "Rich Text" at bounding box center [1160, 266] width 167 height 17
click at [1138, 304] on span "Plain Text" at bounding box center [1123, 296] width 50 height 17
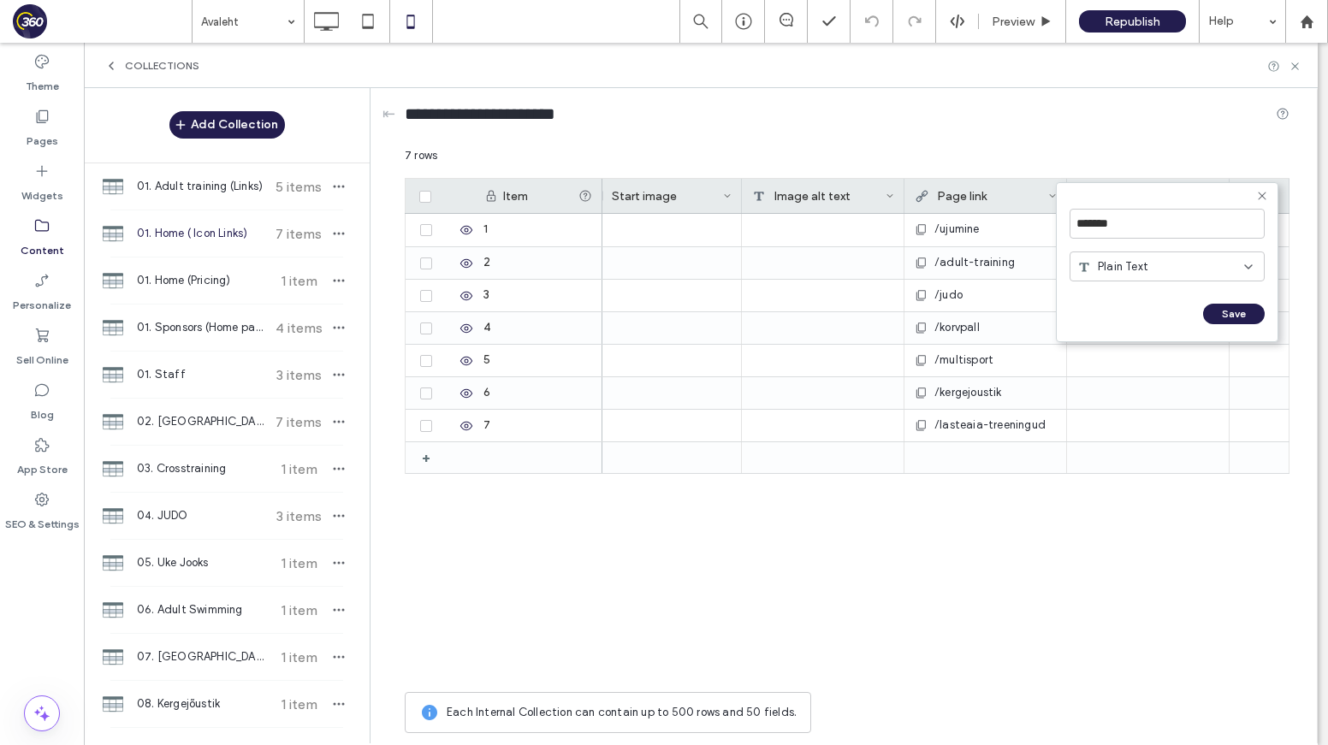
click at [1148, 277] on div "Plain Text" at bounding box center [1166, 267] width 195 height 30
drag, startPoint x: 1141, startPoint y: 354, endPoint x: 1110, endPoint y: 250, distance: 109.1
click at [1141, 353] on div "Image" at bounding box center [1166, 356] width 193 height 30
click at [1115, 220] on input "*******" at bounding box center [1166, 224] width 195 height 30
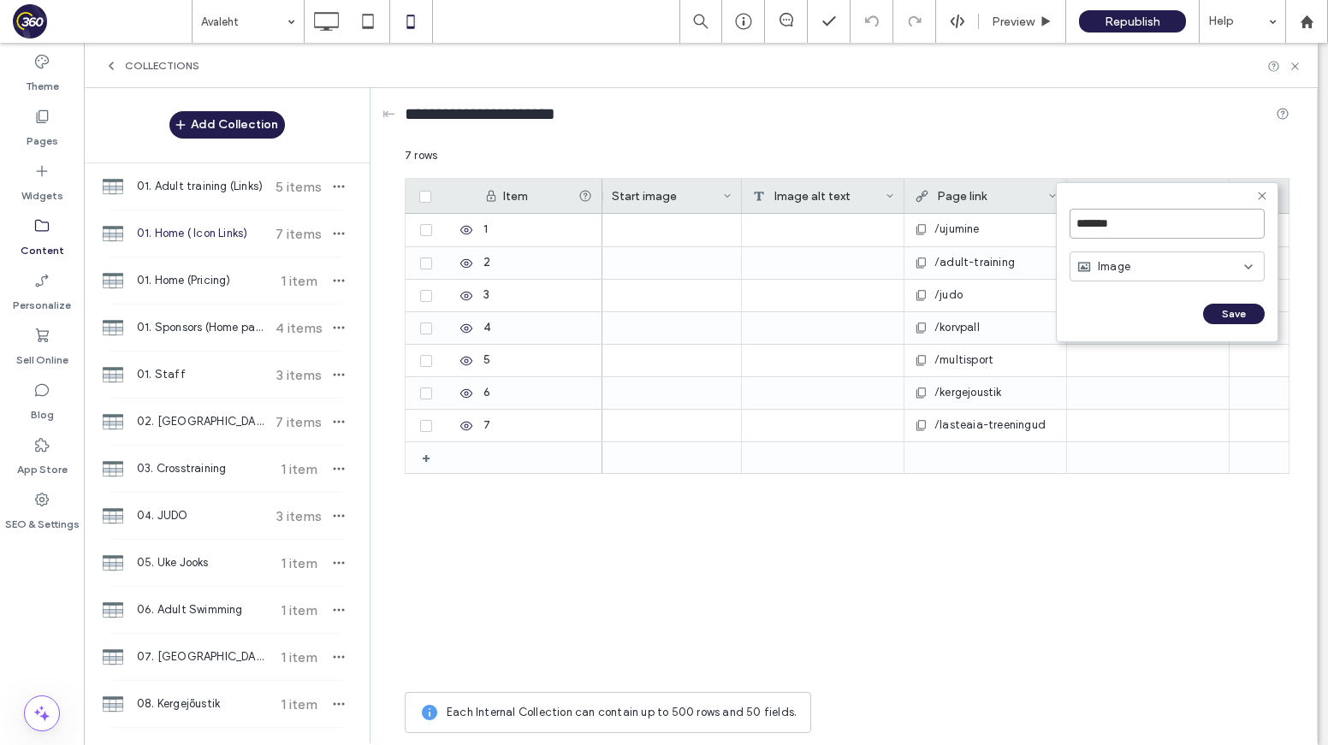
click at [1115, 220] on input "*******" at bounding box center [1166, 224] width 195 height 30
type input "*********"
click input "******" at bounding box center [1088, 331] width 38 height 15
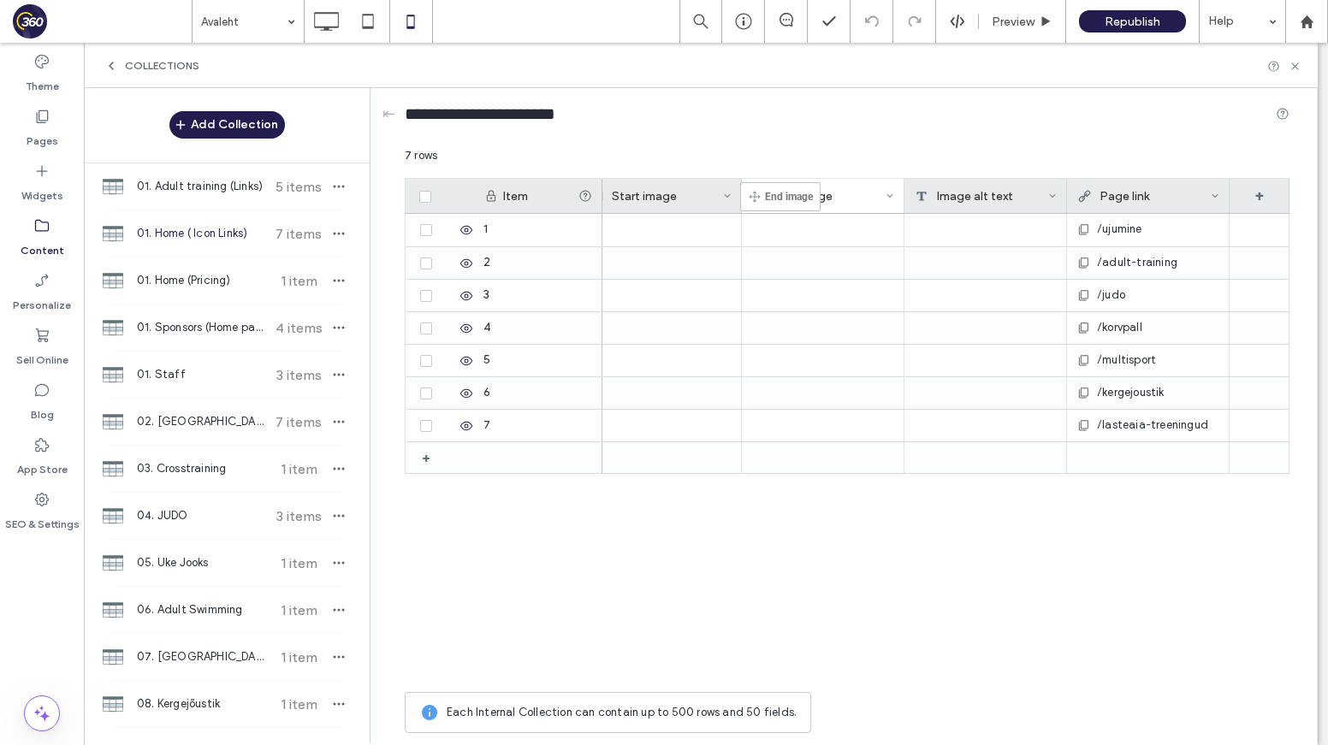
drag, startPoint x: 1145, startPoint y: 202, endPoint x: 762, endPoint y: 208, distance: 383.3
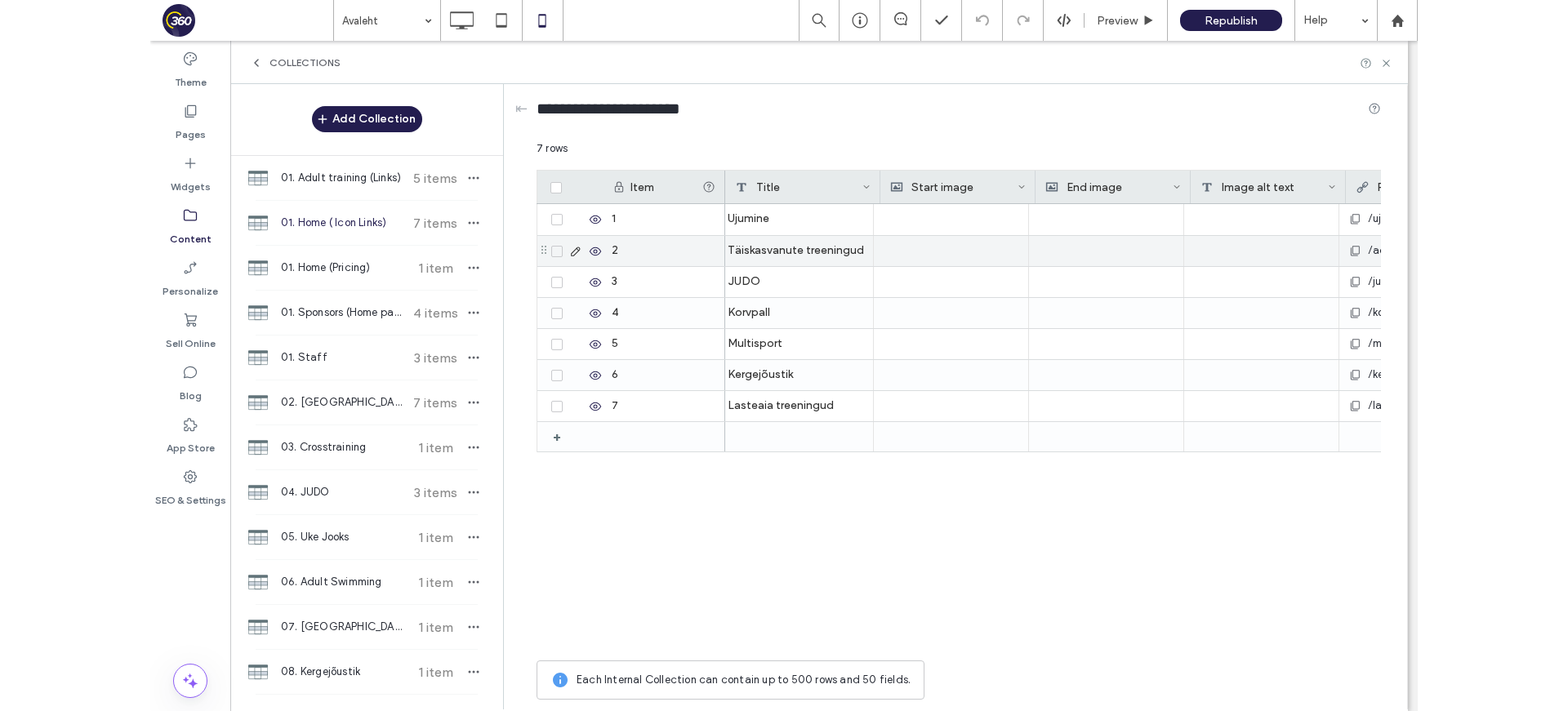
scroll to position [0, 0]
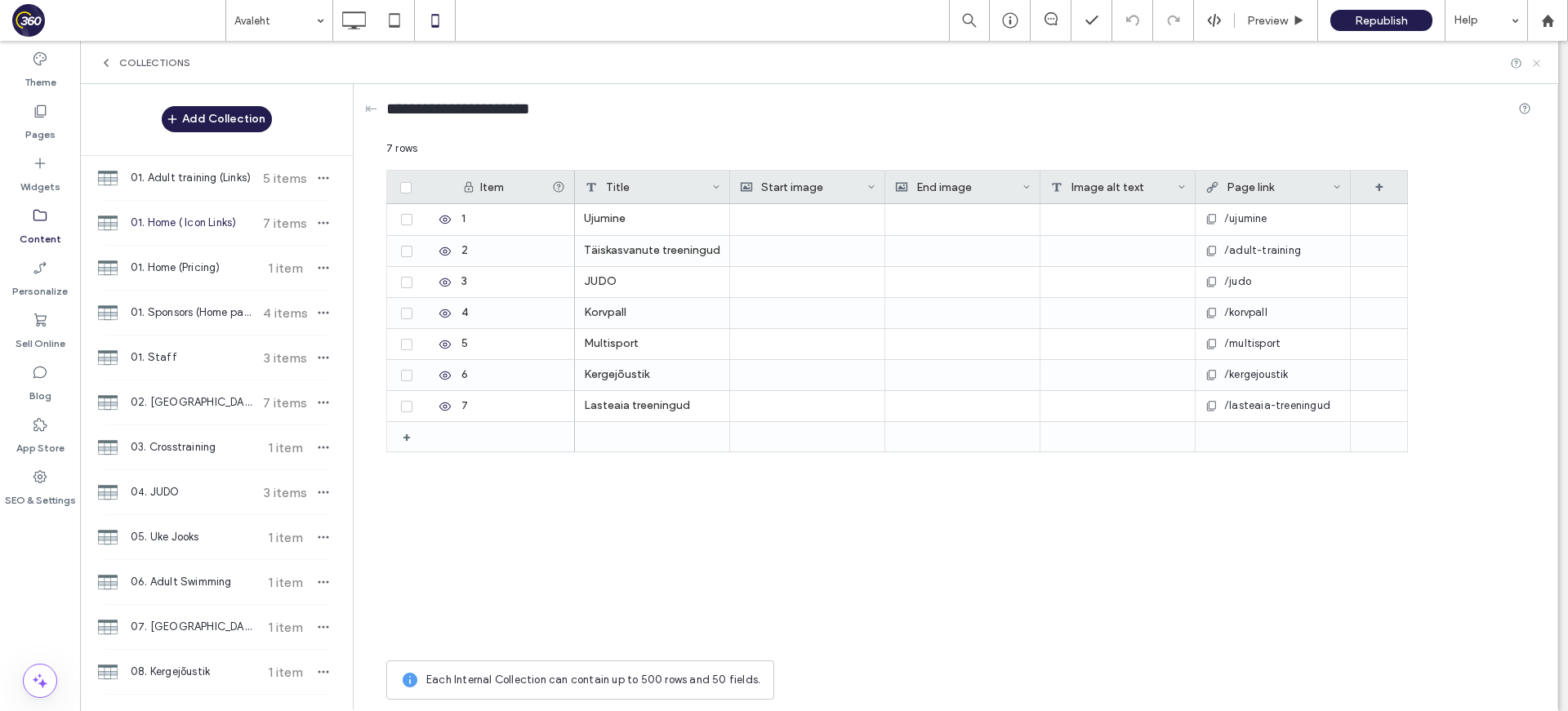
click at [1266, 64] on icon at bounding box center [1536, 63] width 12 height 12
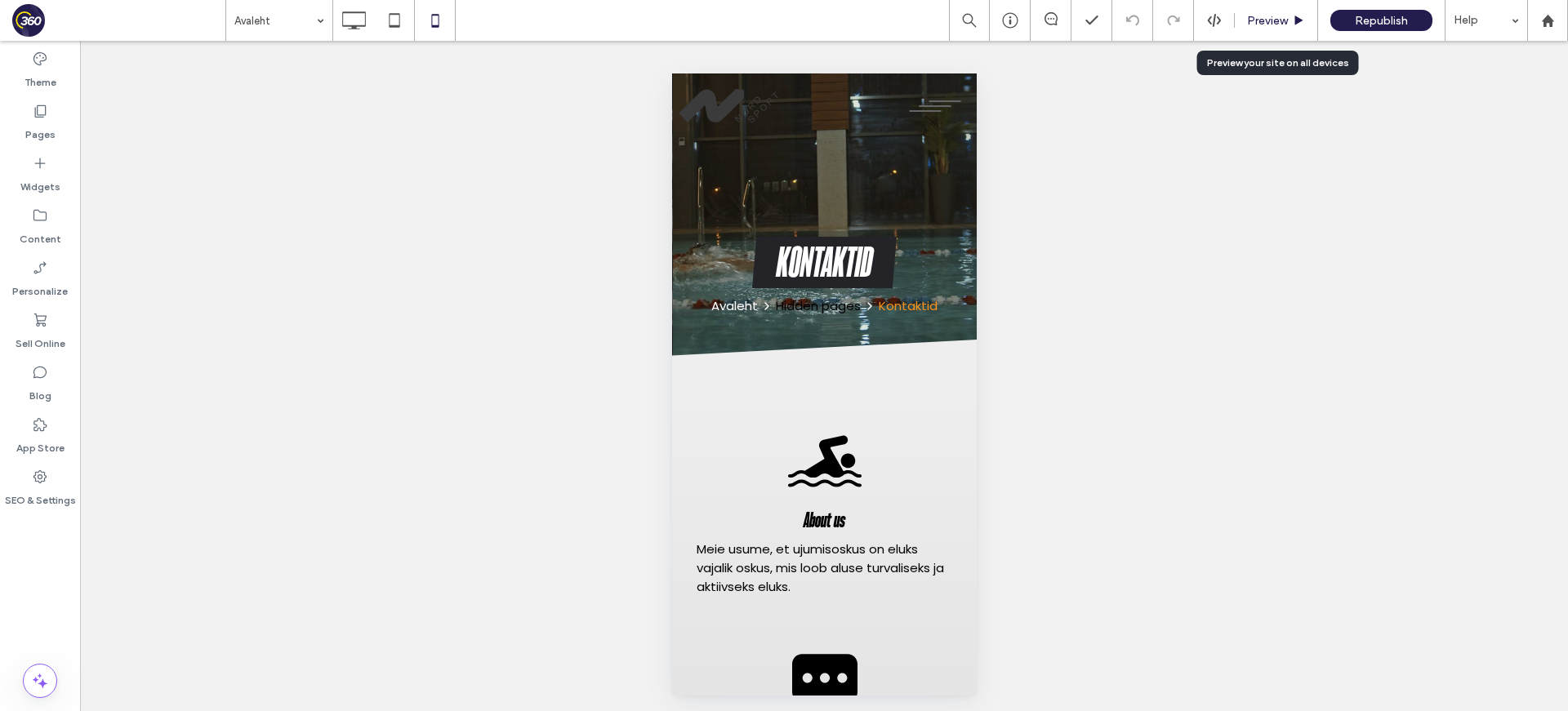
click at [1266, 14] on span "Preview" at bounding box center [1266, 21] width 41 height 14
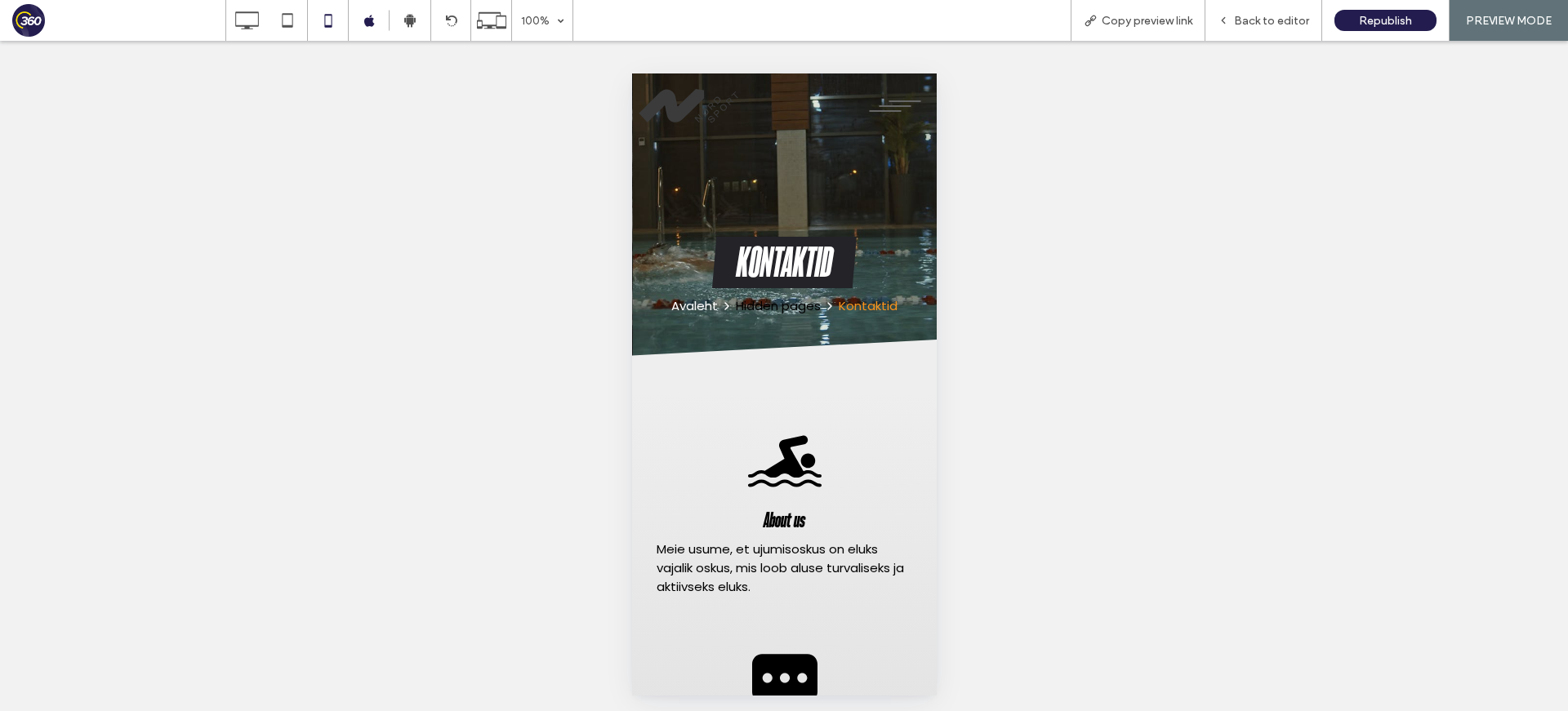
click at [236, 20] on use at bounding box center [247, 20] width 24 height 18
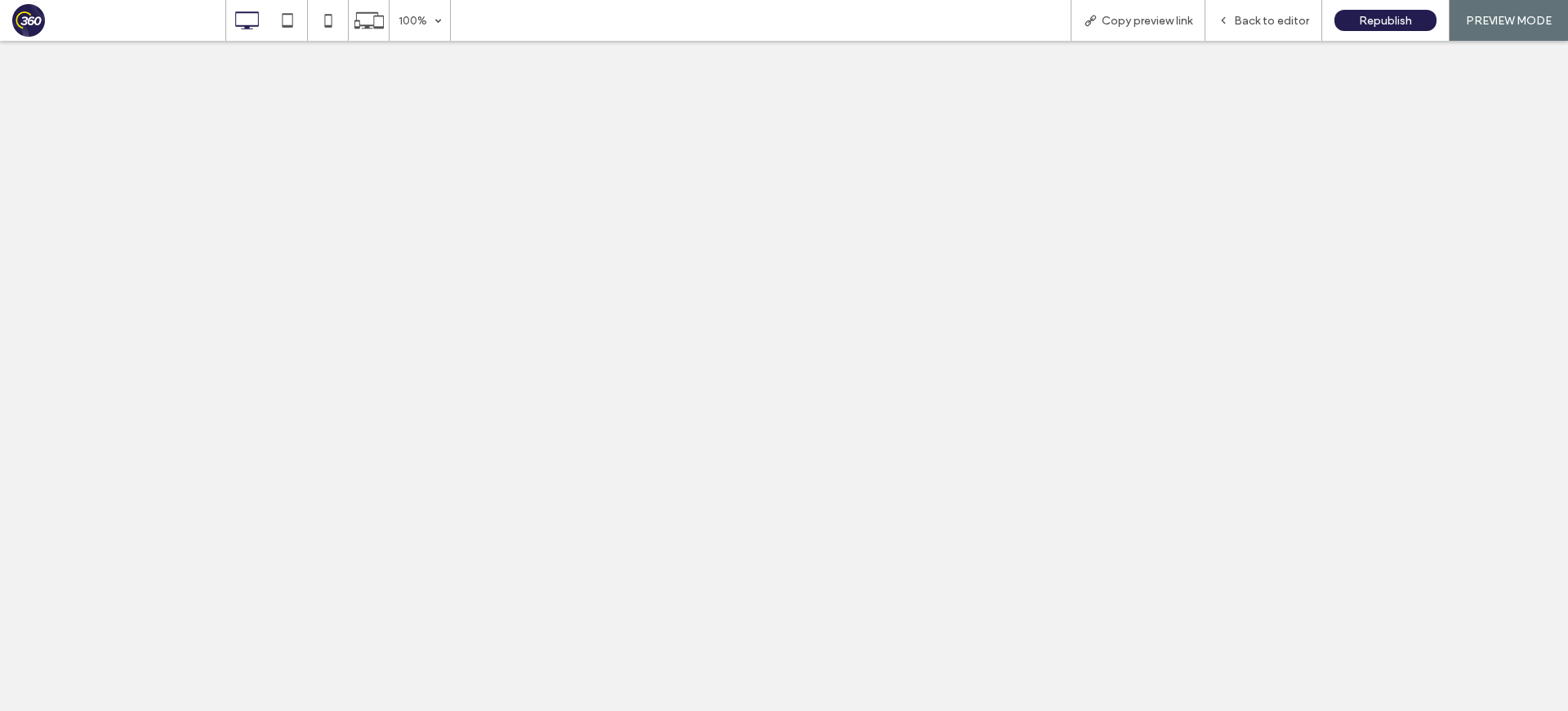
click at [243, 20] on div at bounding box center [784, 355] width 1568 height 711
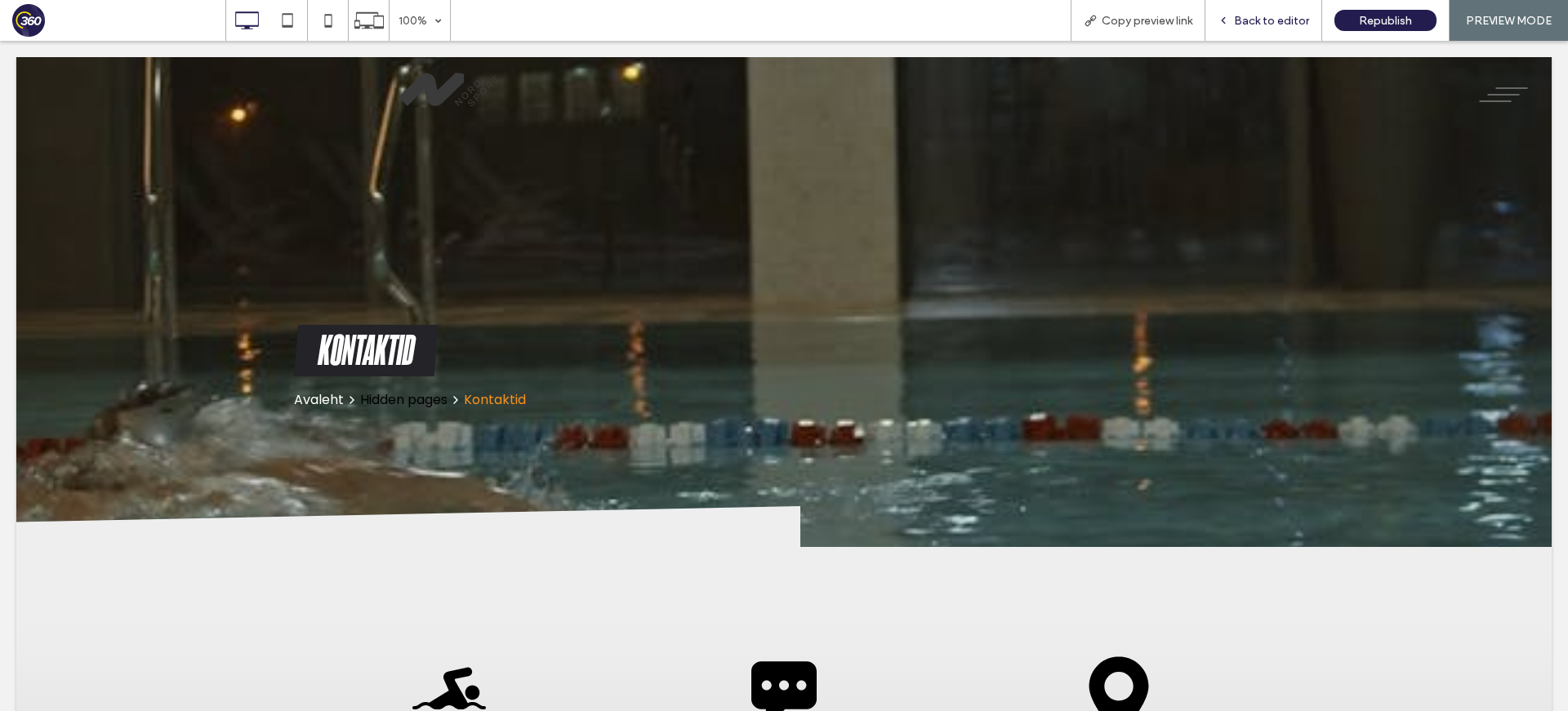
click at [1266, 31] on div "Back to editor" at bounding box center [1264, 20] width 116 height 41
click at [1266, 22] on span "Back to editor" at bounding box center [1271, 21] width 75 height 14
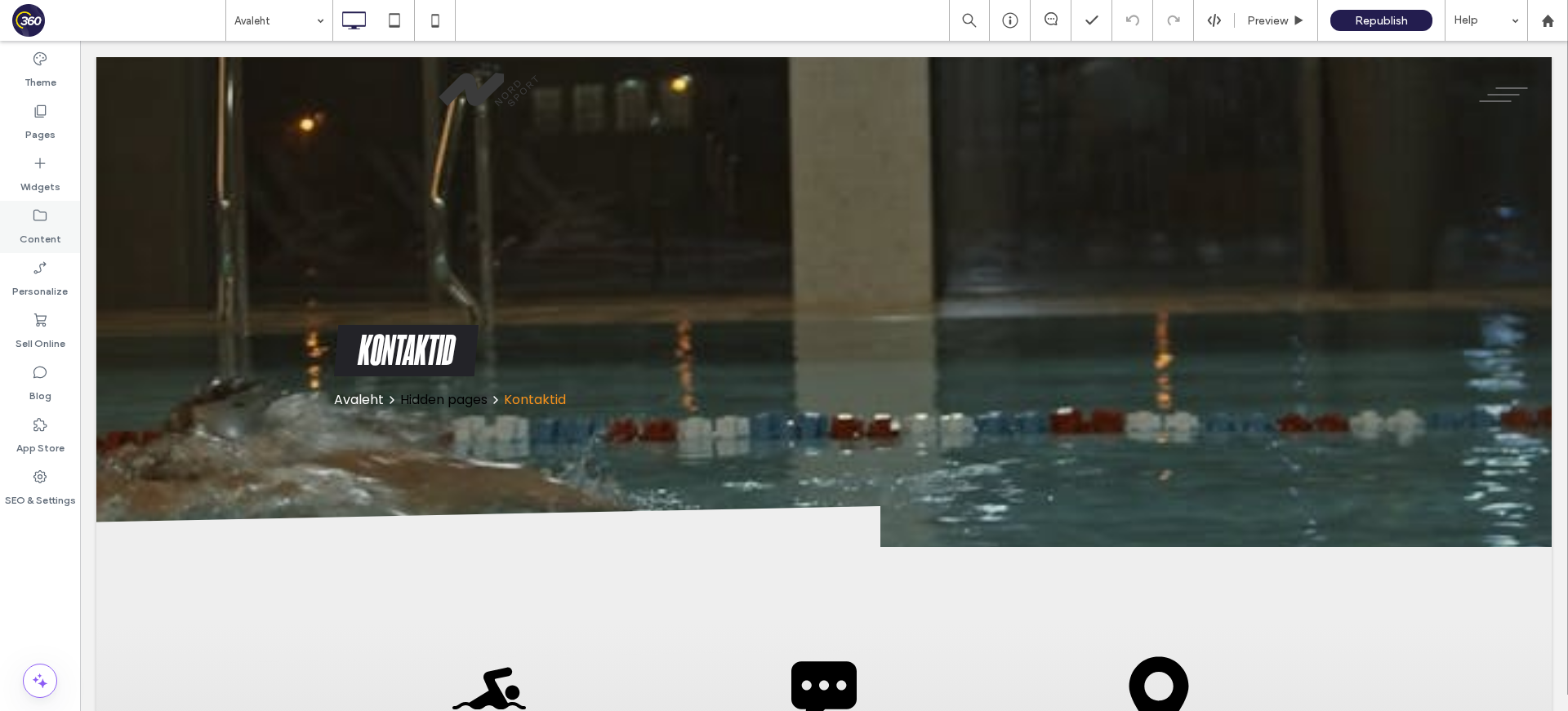
click at [17, 239] on div "Content" at bounding box center [40, 226] width 80 height 52
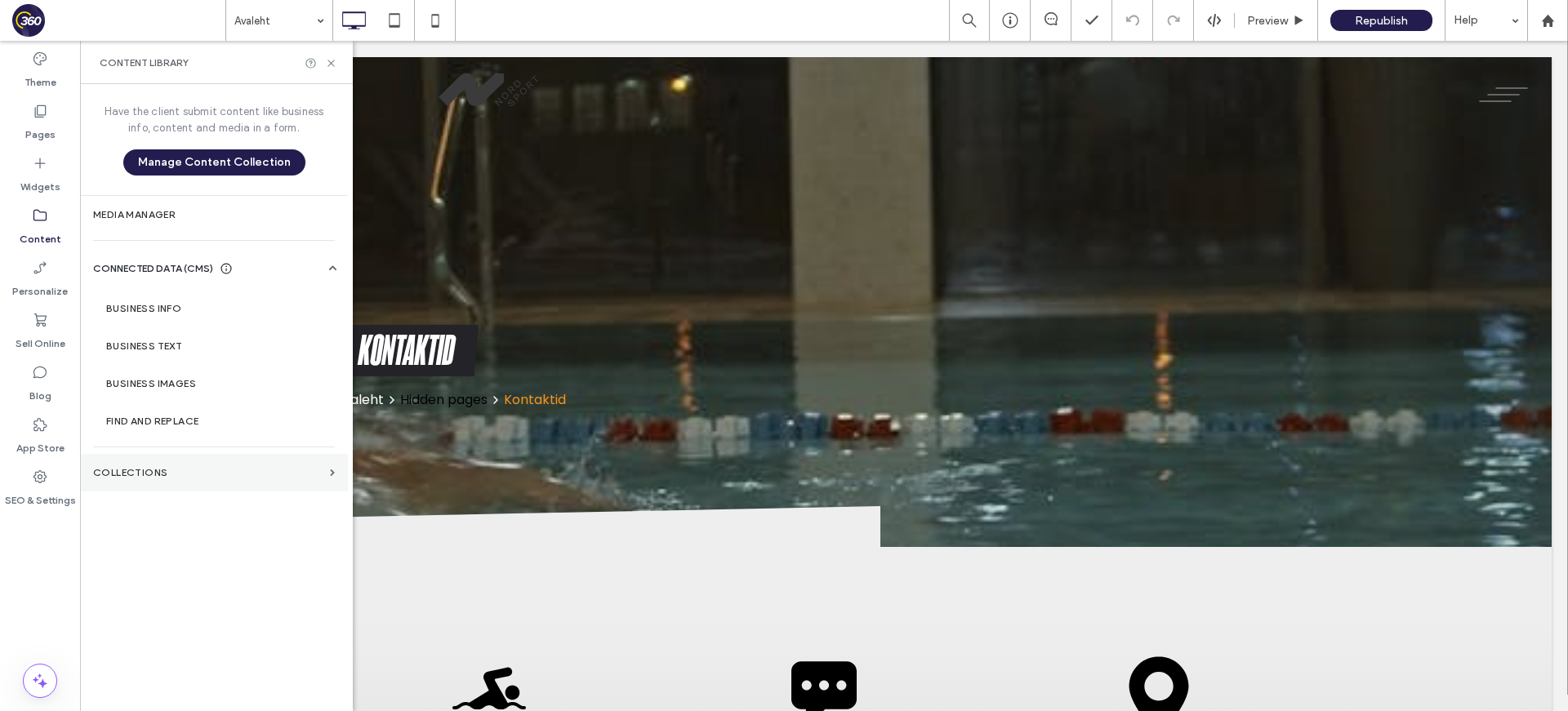
click at [216, 478] on section "Collections" at bounding box center [214, 472] width 268 height 37
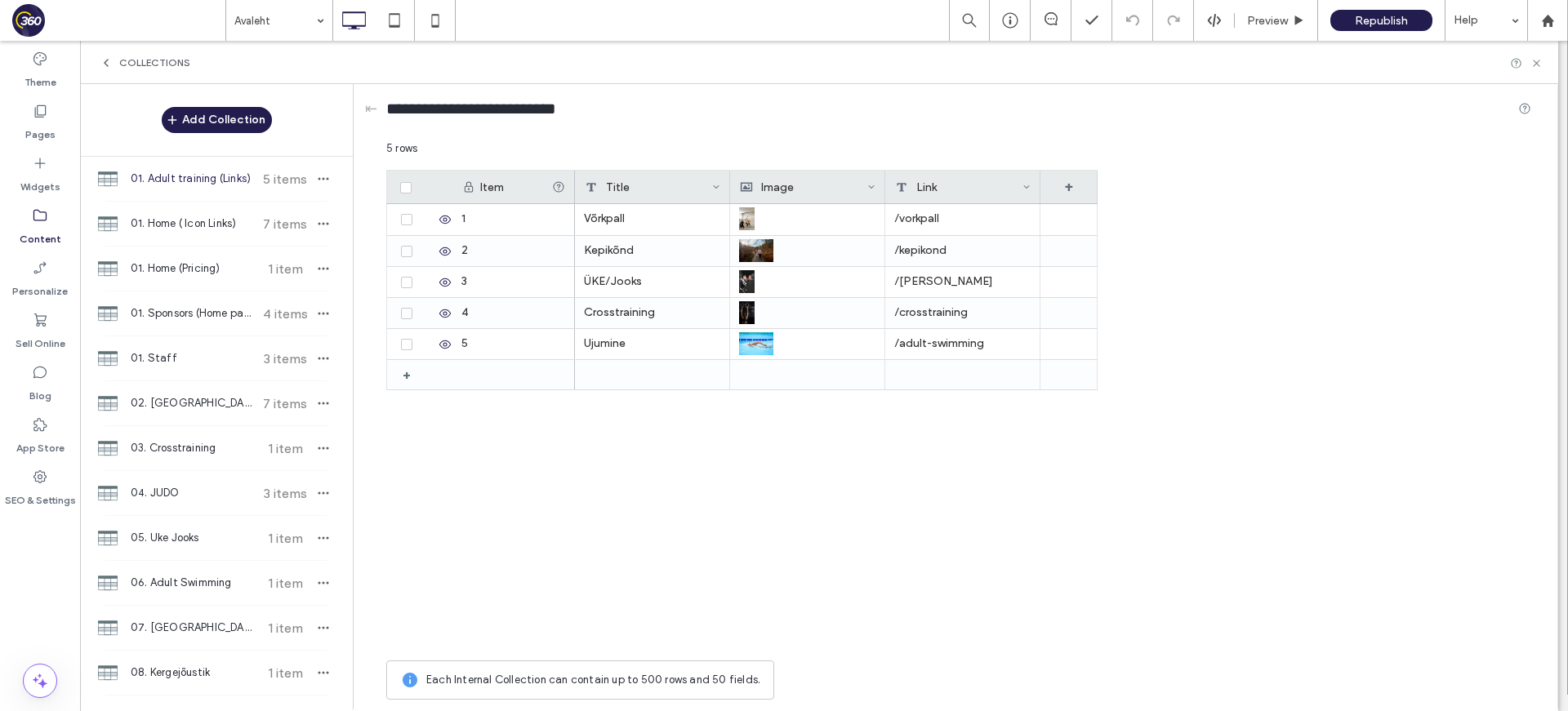
click at [218, 188] on div "01. Adult training (Links) 5 items" at bounding box center [217, 178] width 273 height 44
click at [203, 216] on span "01. Home ( Icon Links)" at bounding box center [191, 223] width 121 height 16
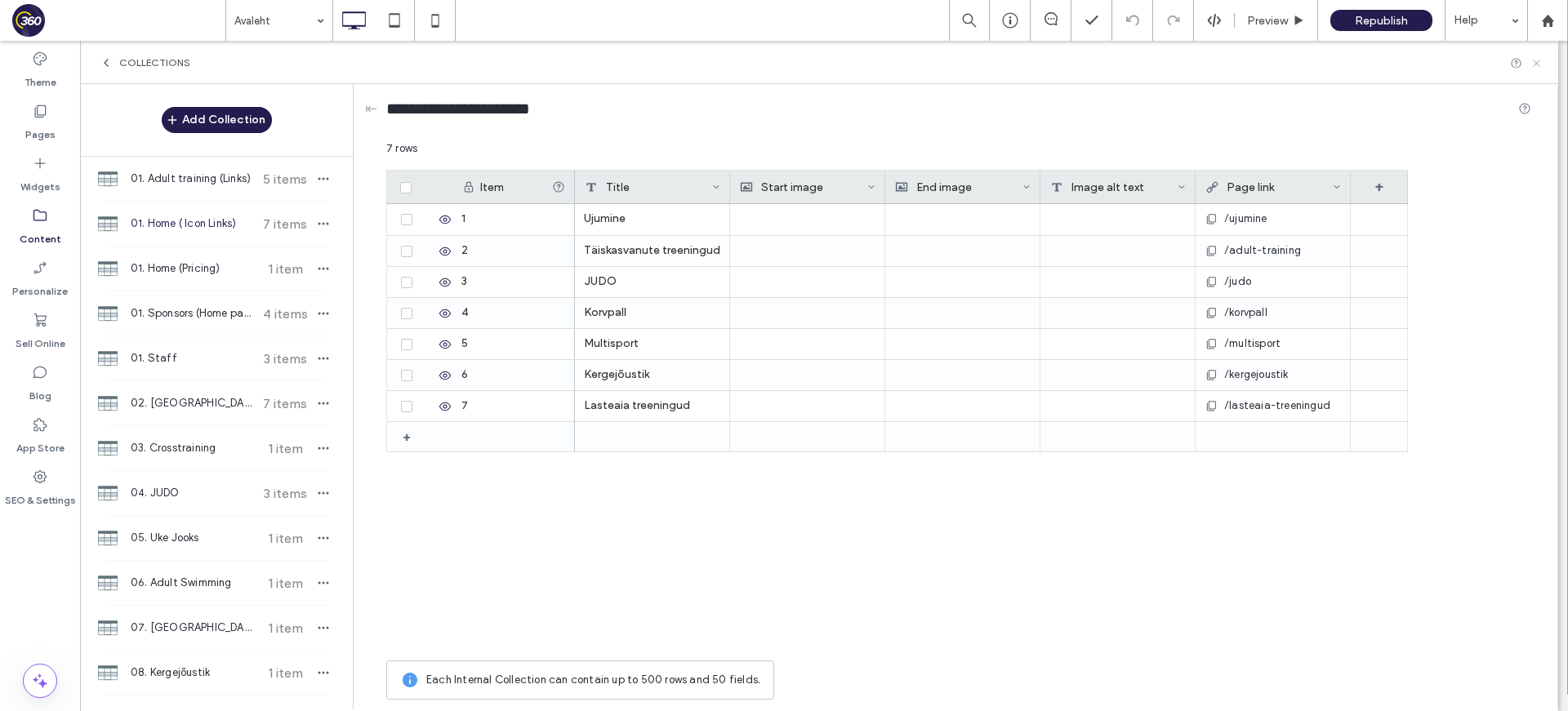
click at [1266, 61] on use at bounding box center [1536, 62] width 7 height 7
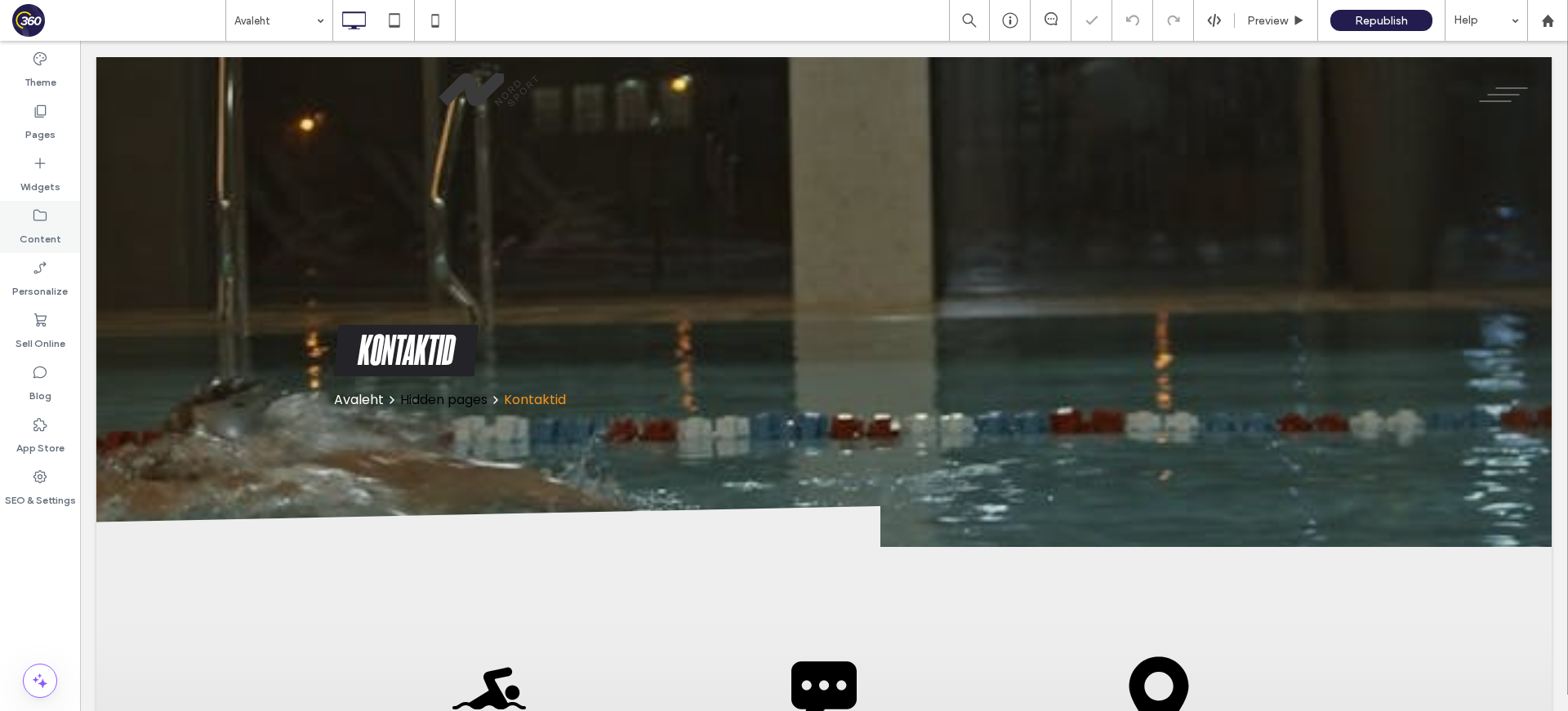
click at [41, 243] on label "Content" at bounding box center [41, 235] width 42 height 23
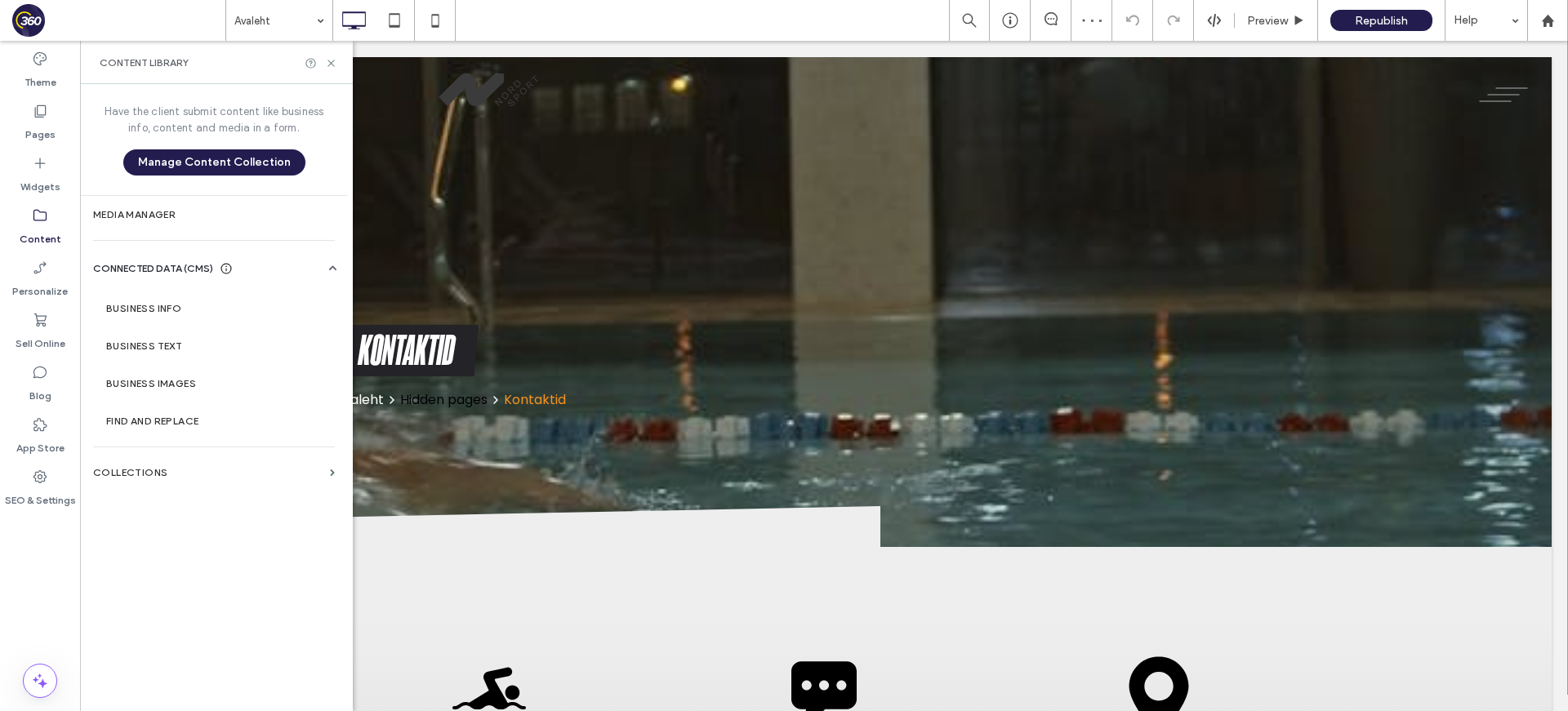
click at [234, 455] on section "Collections" at bounding box center [214, 472] width 268 height 37
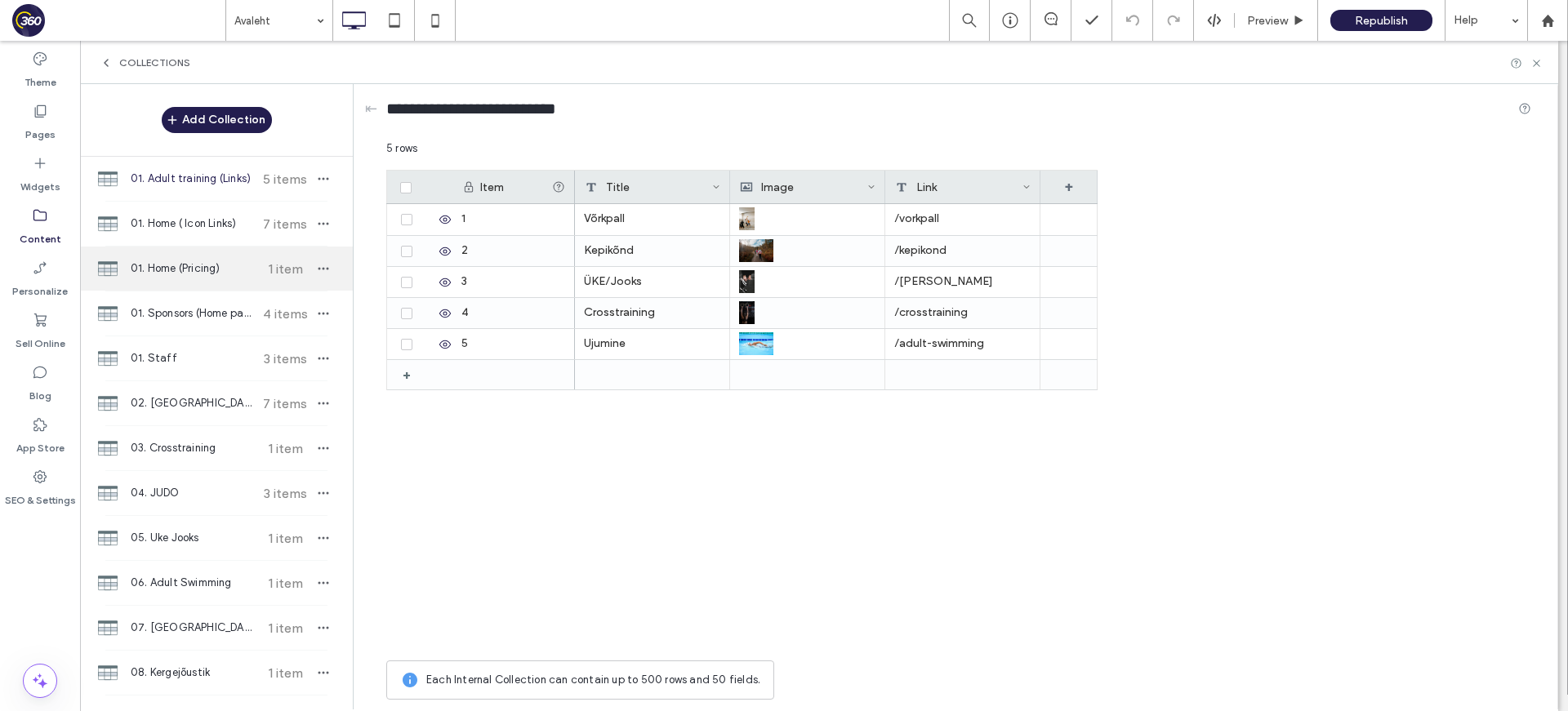
click at [219, 261] on span "01. Home (Pricing)" at bounding box center [191, 268] width 121 height 16
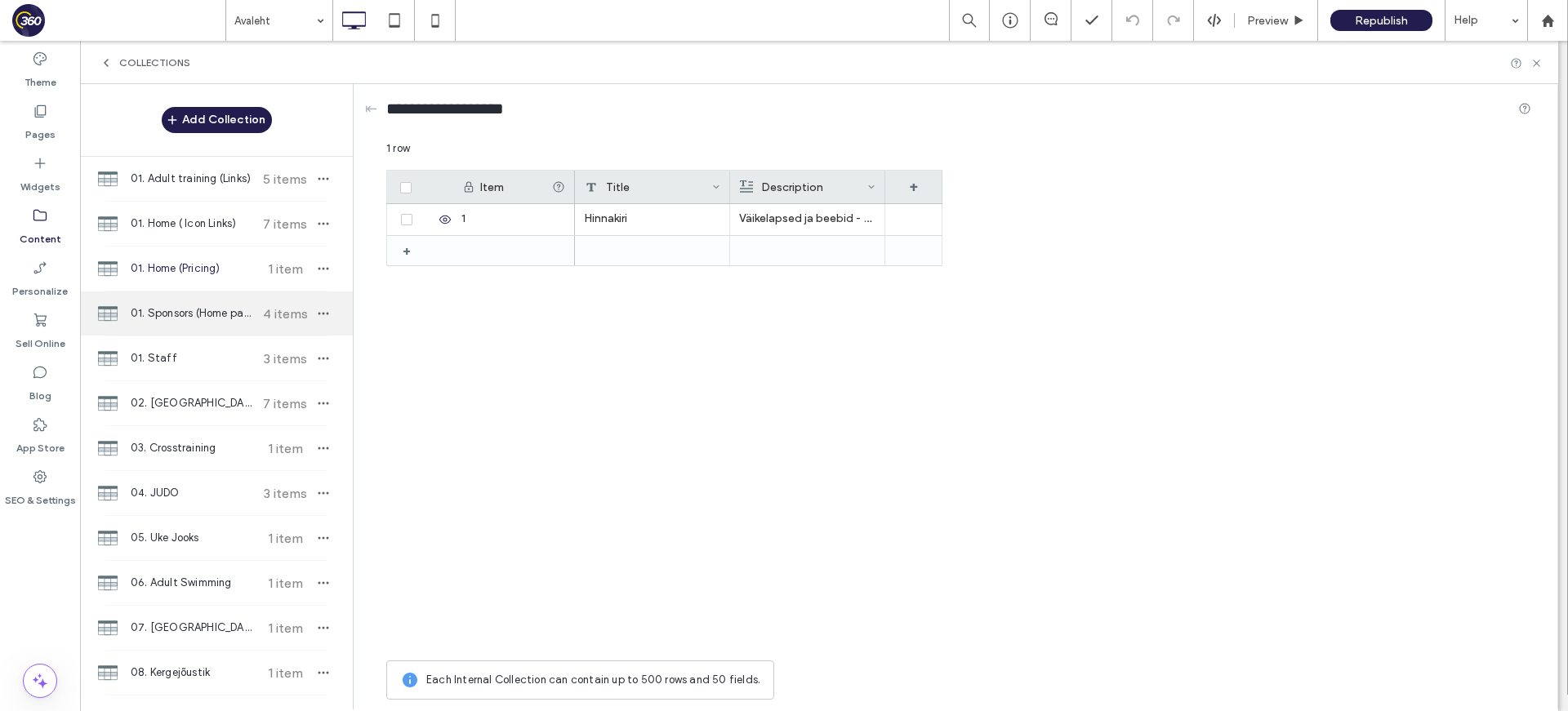
click at [227, 307] on span "01. Sponsors (Home page)" at bounding box center [191, 313] width 121 height 16
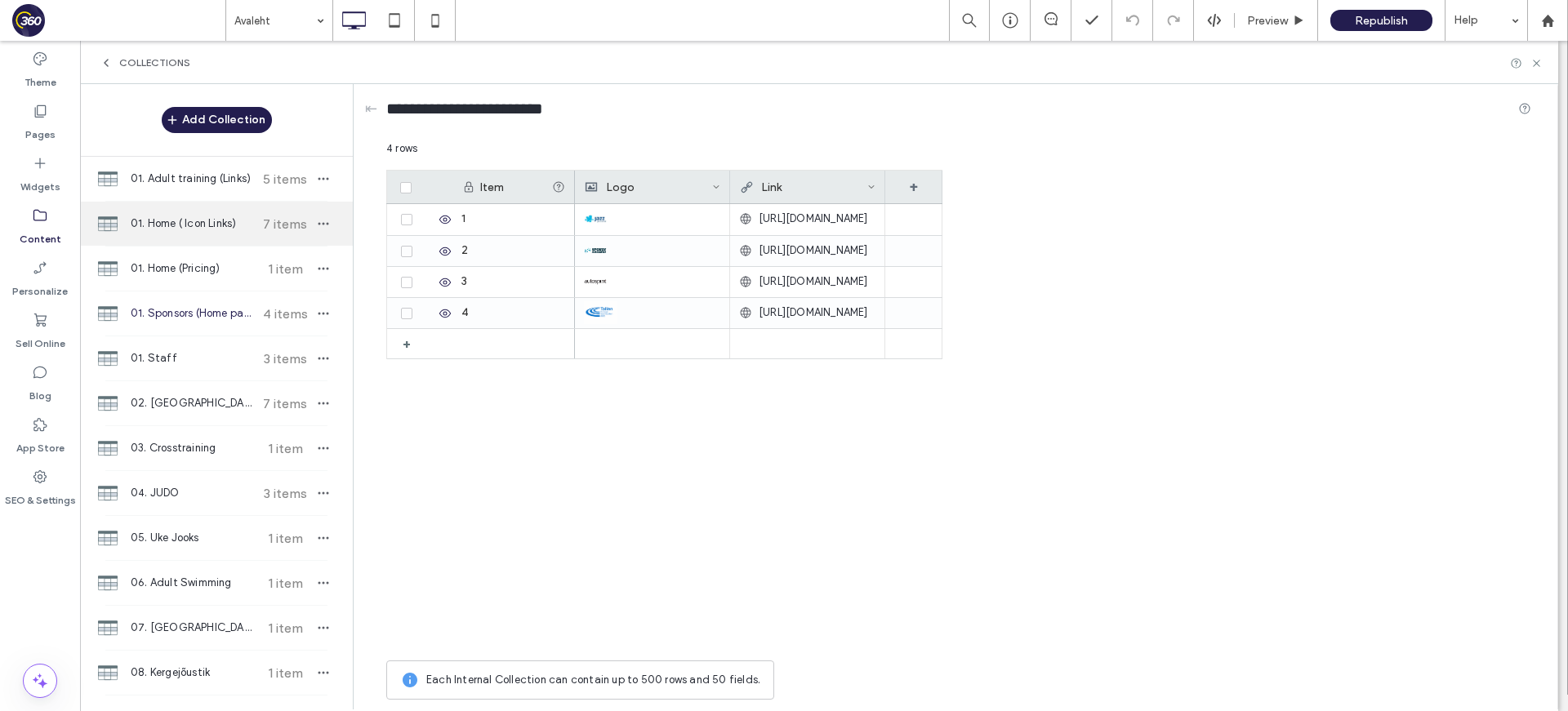
click at [251, 238] on div "01. Home ( Icon Links) 7 items" at bounding box center [217, 223] width 273 height 44
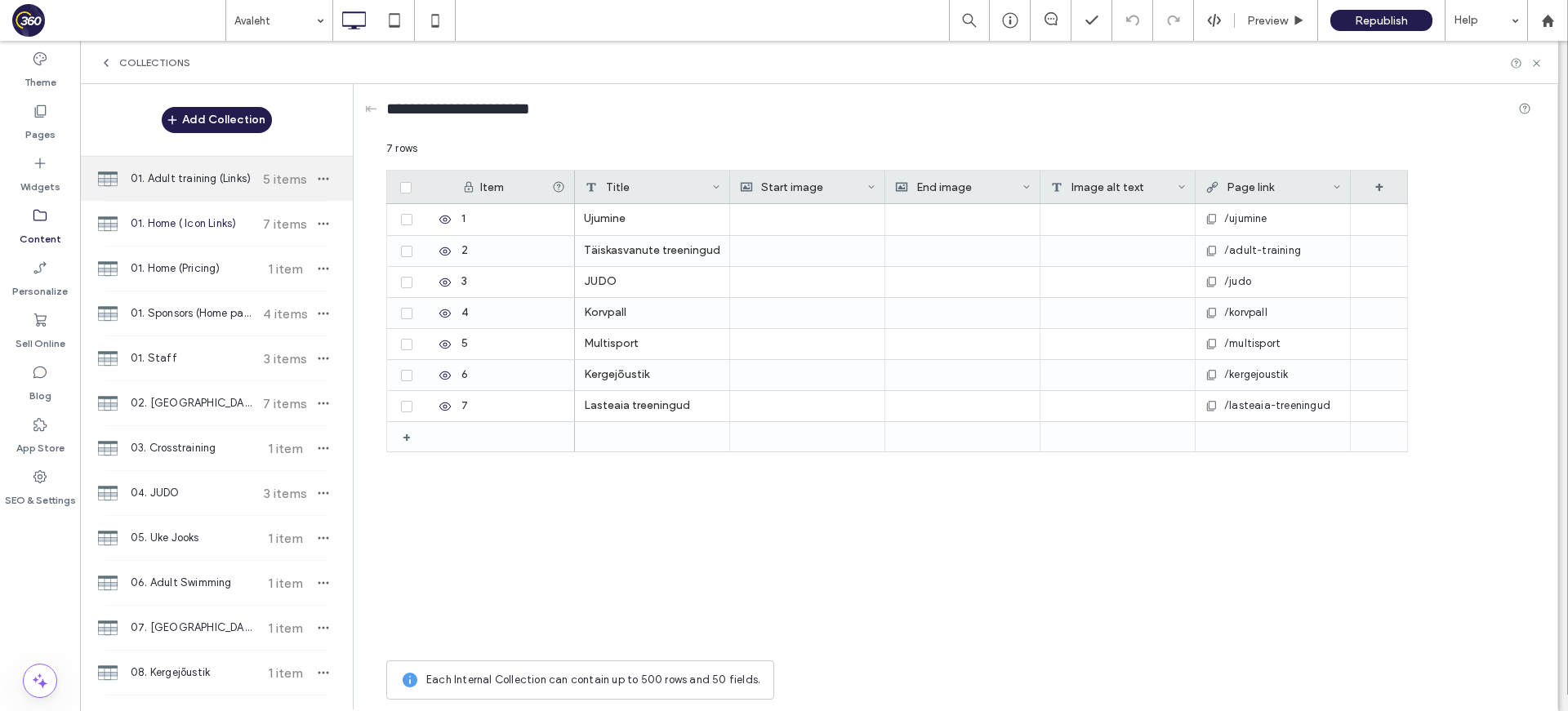
click at [224, 189] on div "01. Adult training (Links) 5 items" at bounding box center [217, 178] width 273 height 44
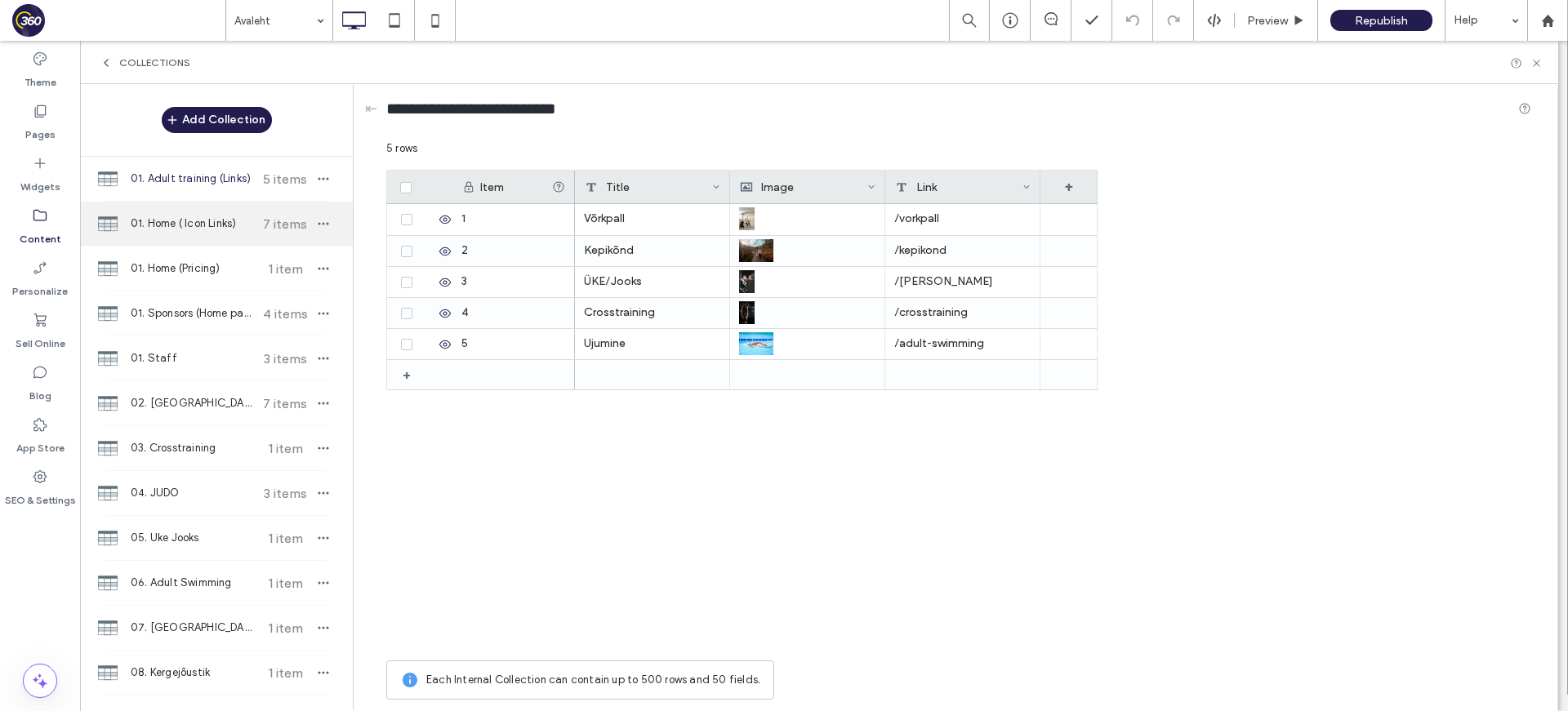
click at [223, 216] on span "01. Home ( Icon Links)" at bounding box center [191, 223] width 121 height 16
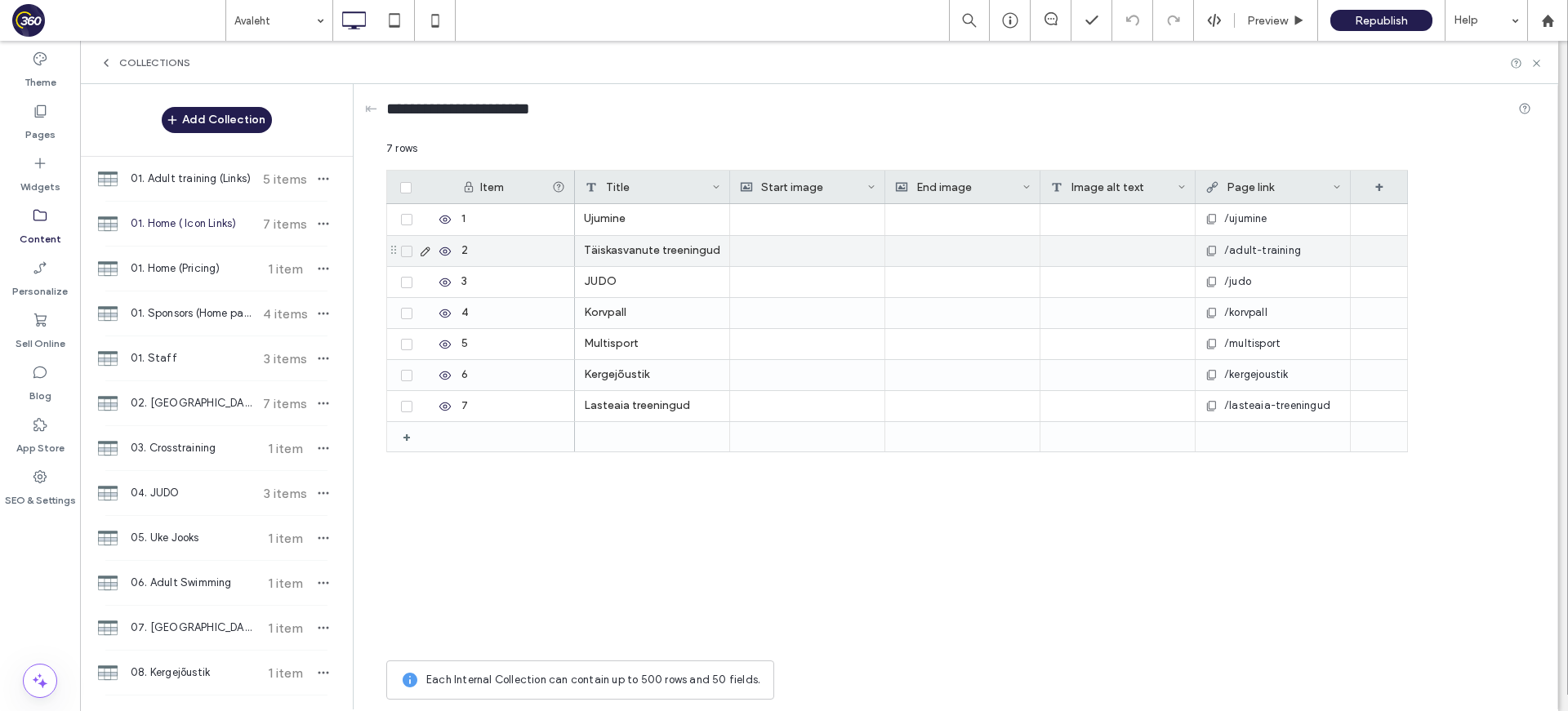
click at [686, 247] on div "Täiskasvanute treeningud" at bounding box center [652, 251] width 156 height 31
click at [692, 218] on textarea "**********" at bounding box center [663, 230] width 179 height 49
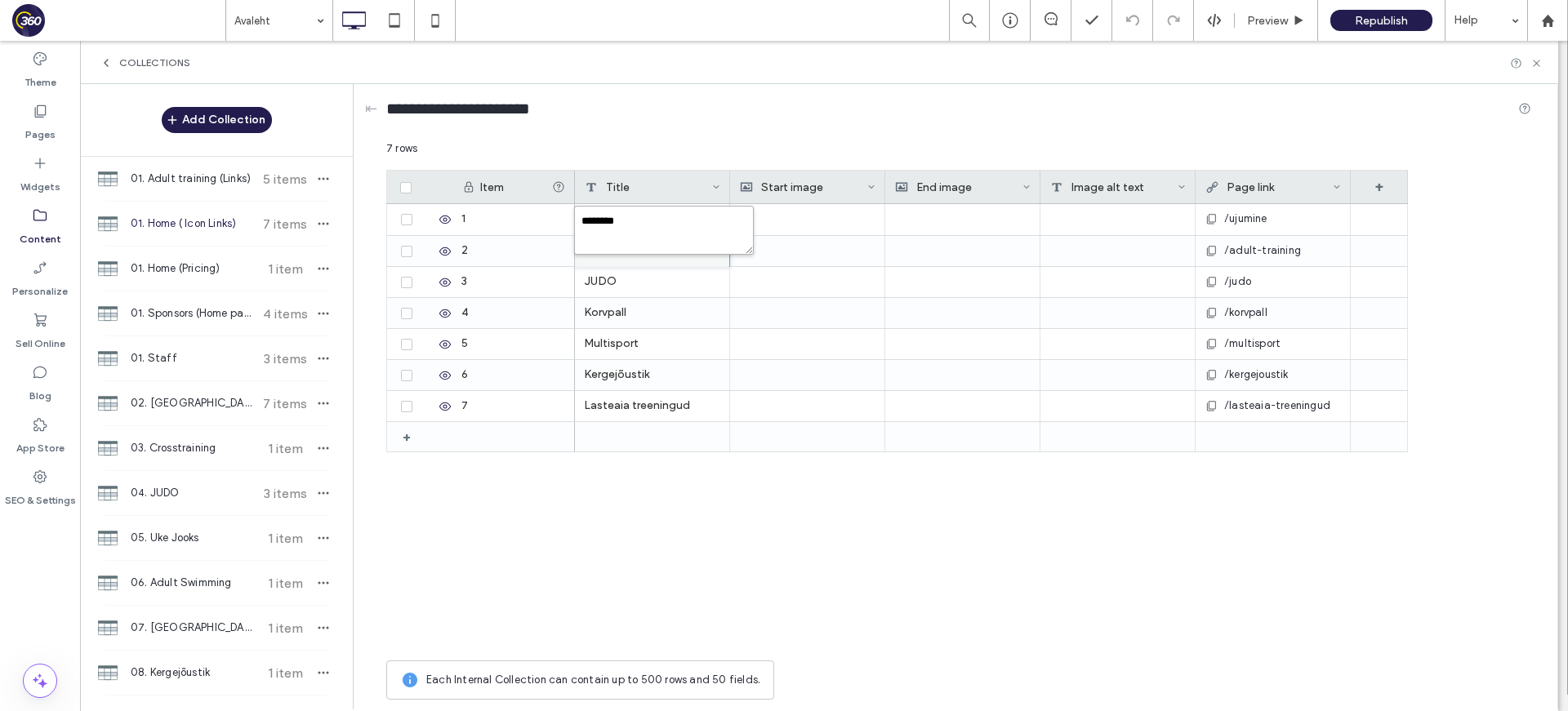
type textarea "*********"
click at [1266, 68] on icon at bounding box center [1536, 63] width 12 height 12
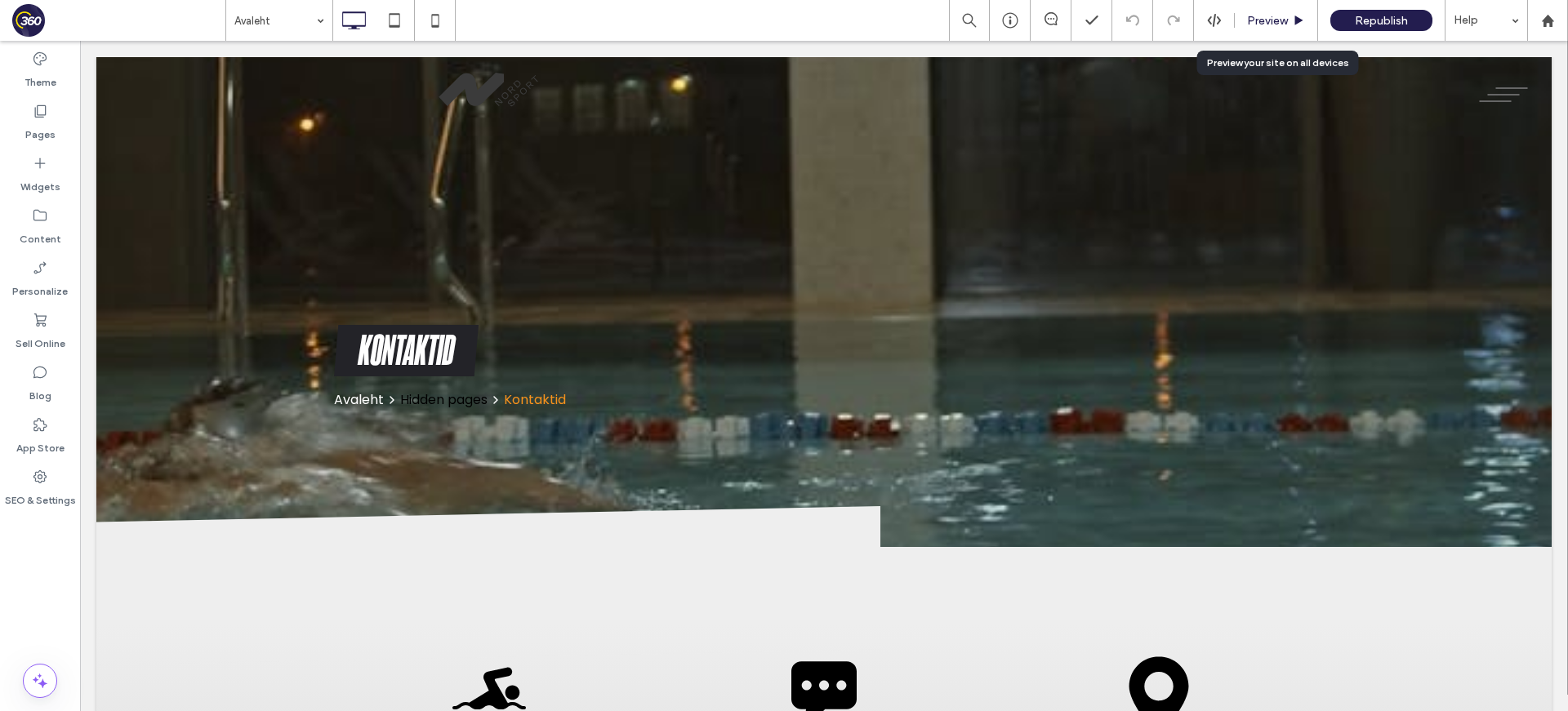
click at [1266, 25] on span "Preview" at bounding box center [1266, 21] width 41 height 14
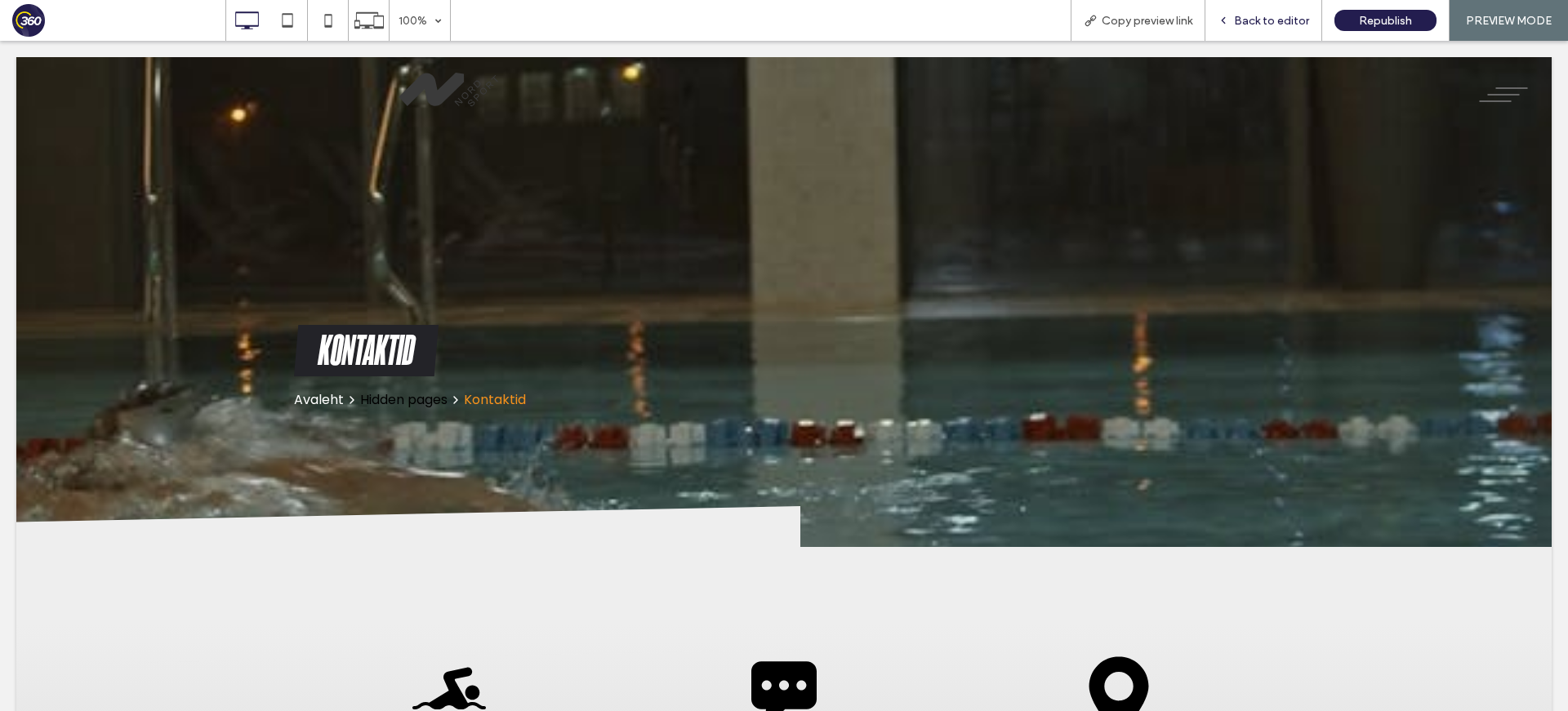
click at [1254, 0] on div "Back to editor" at bounding box center [1264, 20] width 116 height 41
click at [1259, 20] on span "Back to editor" at bounding box center [1271, 21] width 75 height 14
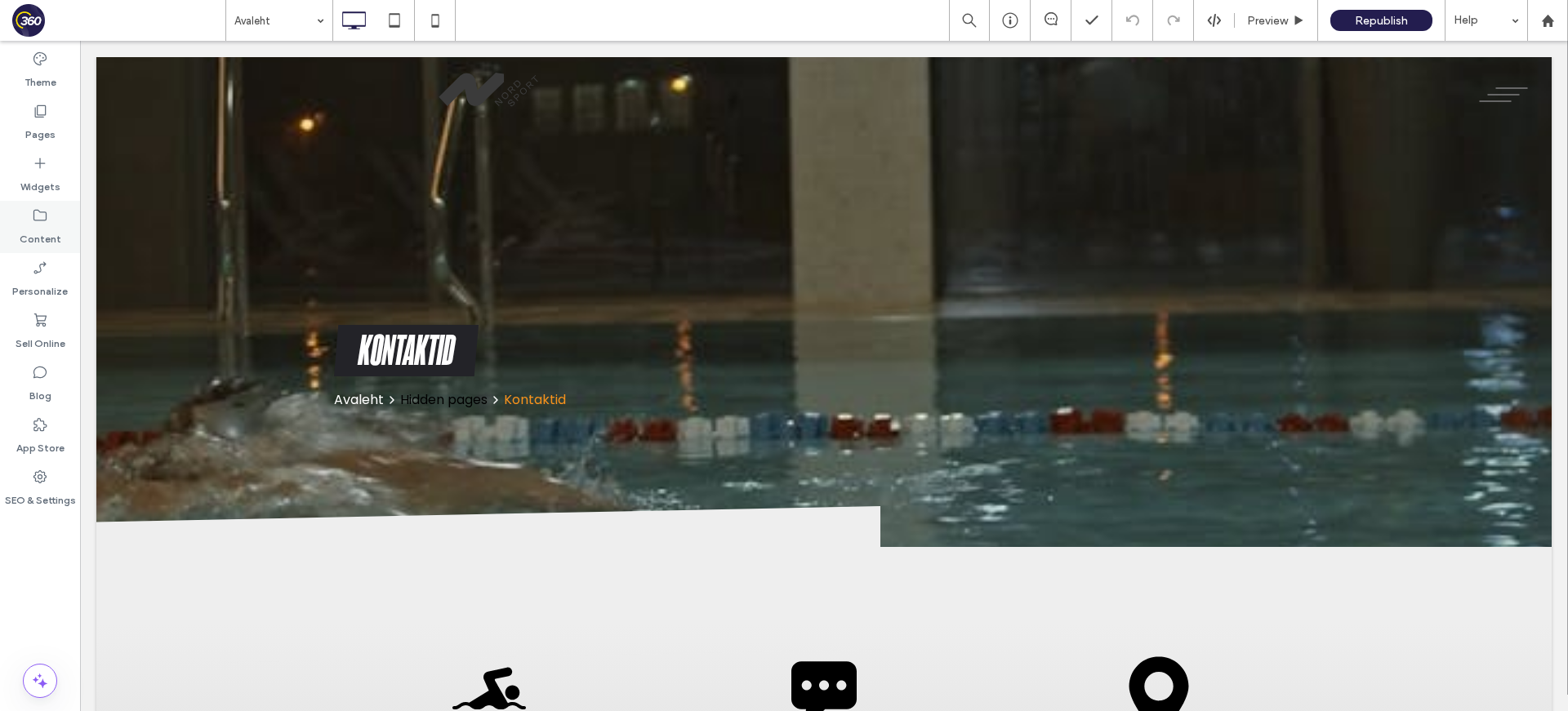
click at [64, 232] on div "Content" at bounding box center [40, 226] width 80 height 52
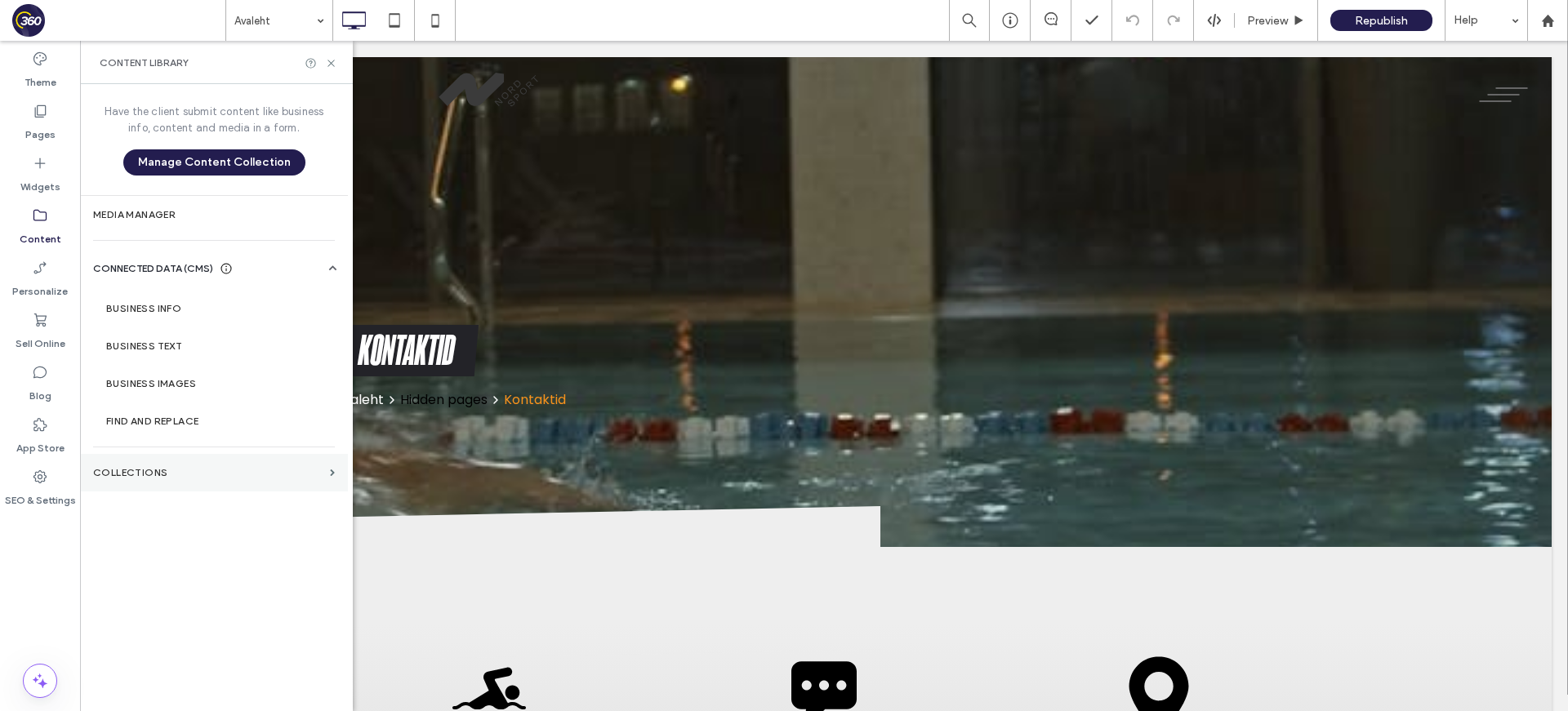
click at [152, 474] on label "Collections" at bounding box center [208, 472] width 230 height 11
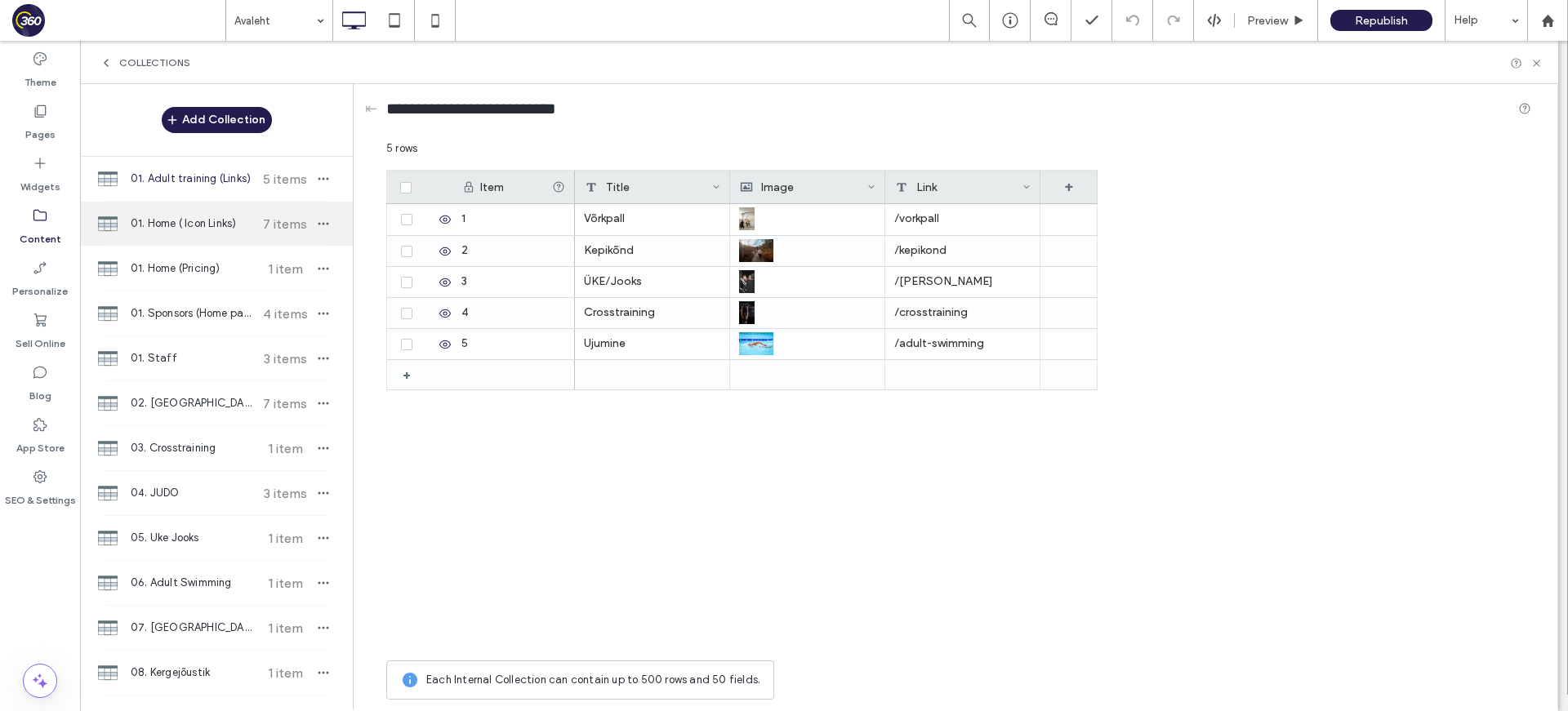
click at [257, 220] on span "7 items" at bounding box center [285, 224] width 57 height 15
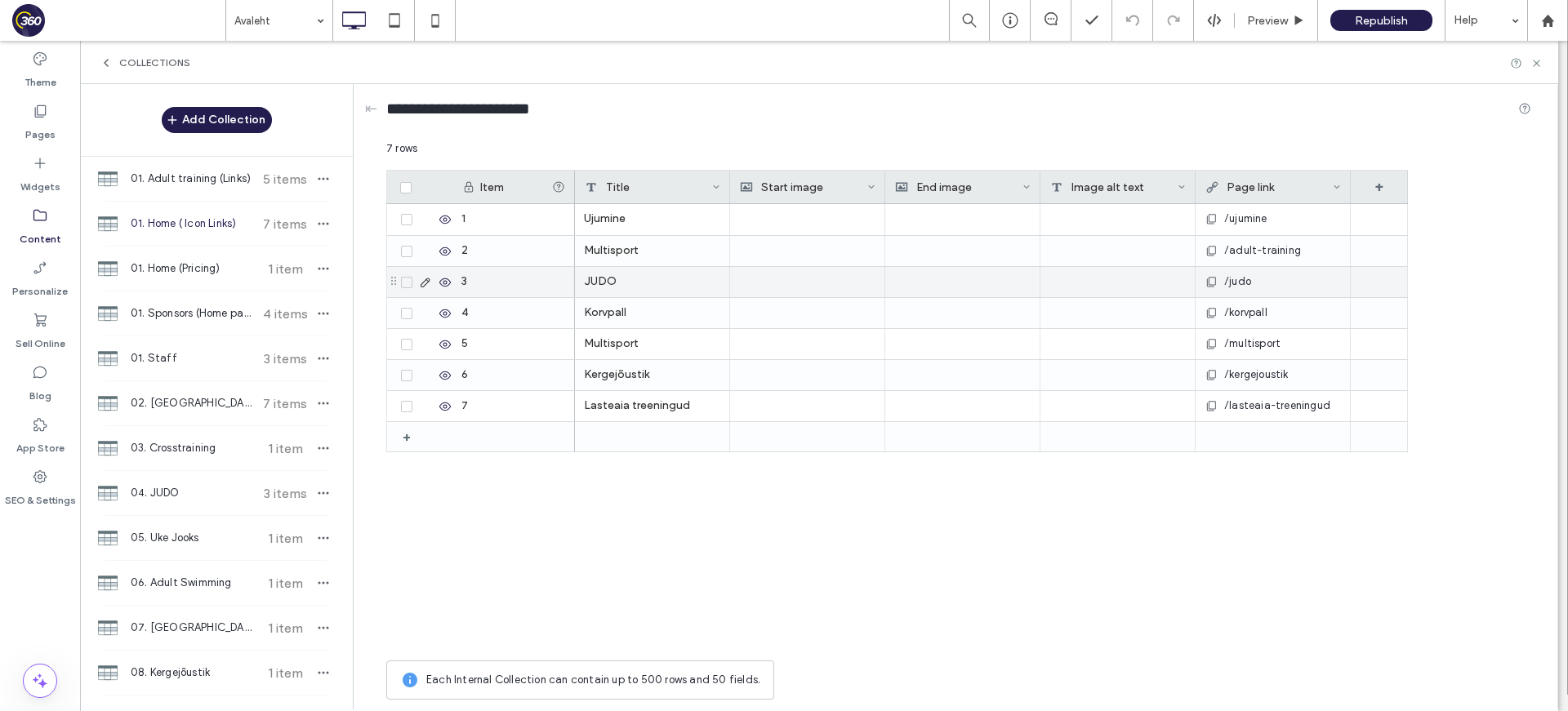
click at [643, 283] on div "JUDO" at bounding box center [652, 282] width 156 height 31
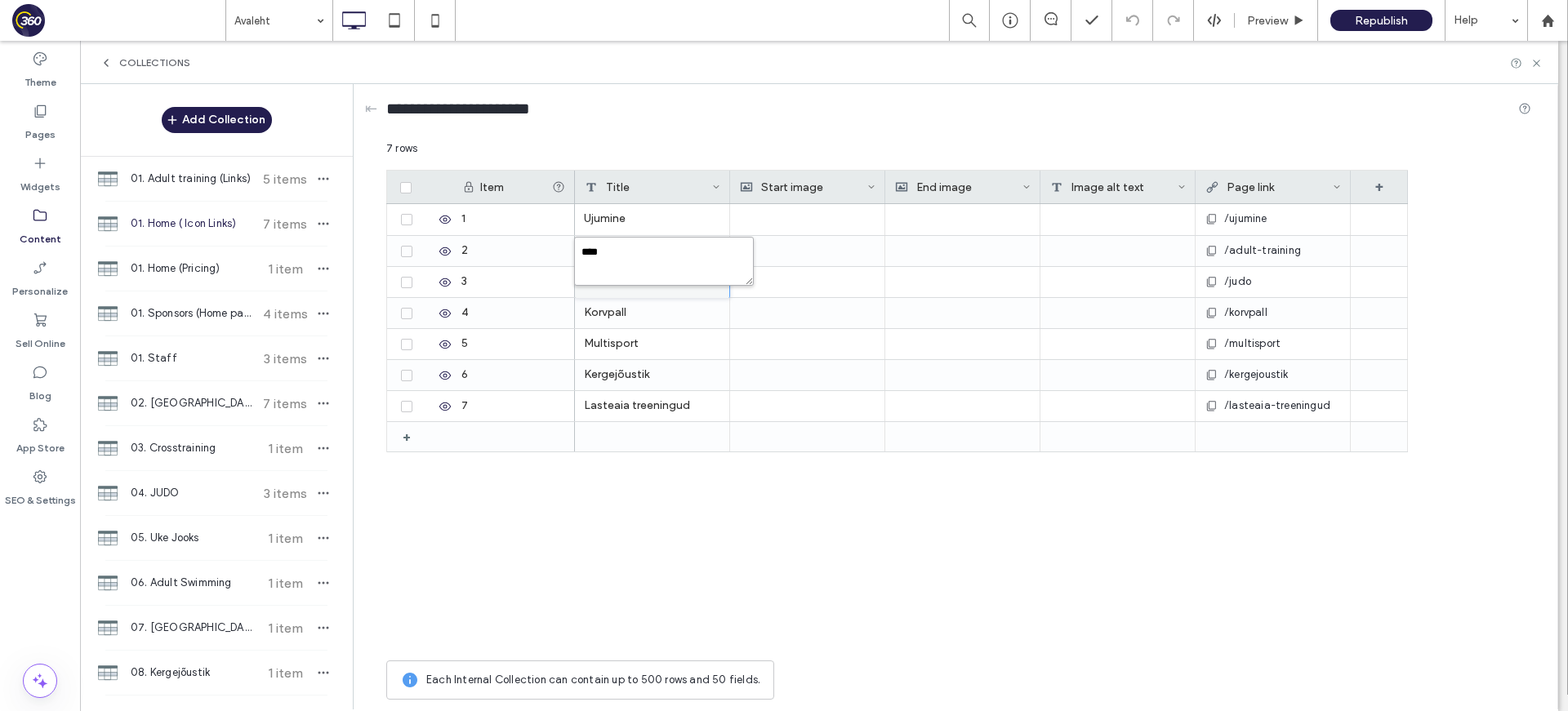
click at [653, 271] on textarea "****" at bounding box center [663, 261] width 179 height 49
paste textarea "**********"
type textarea "**********"
click at [1266, 65] on div "Collections" at bounding box center [819, 62] width 1477 height 43
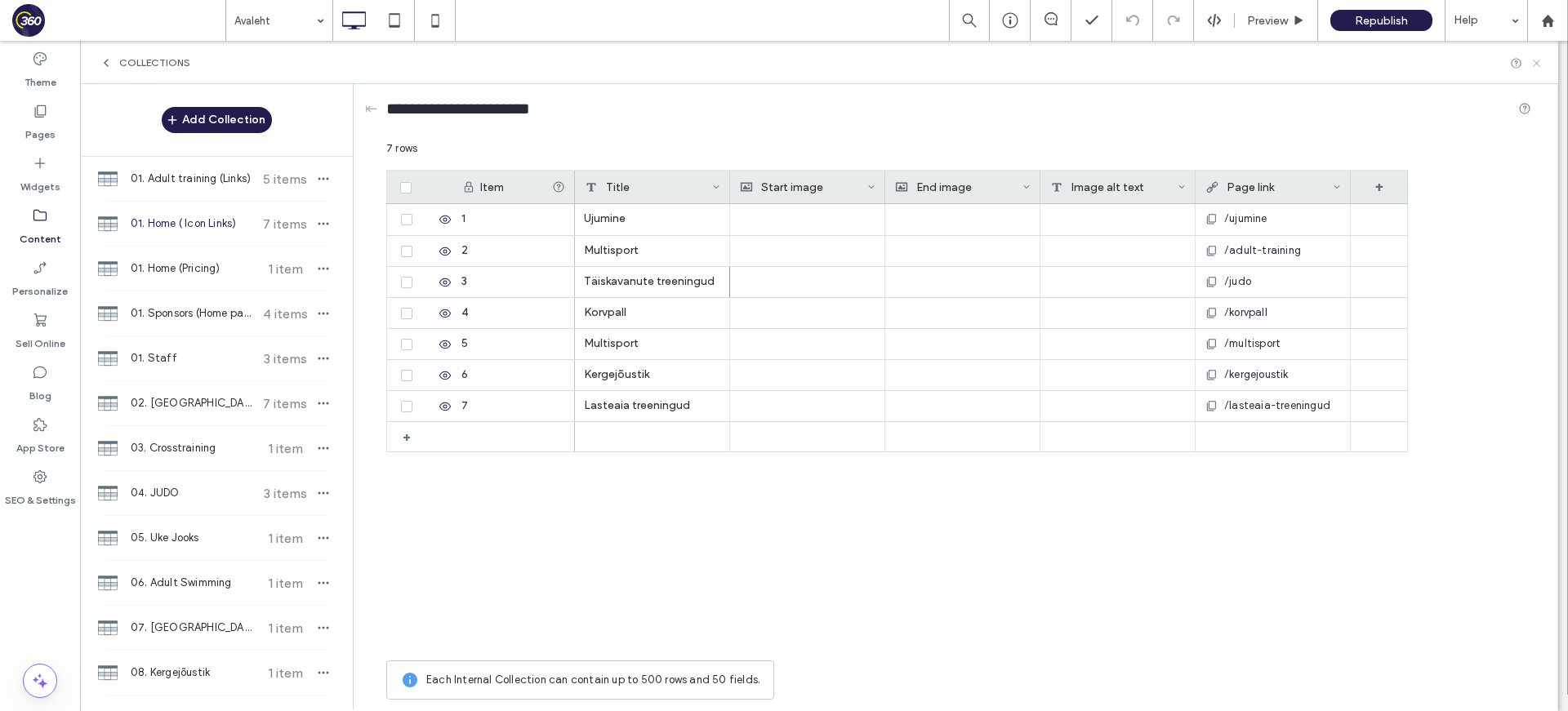
click at [1266, 64] on icon at bounding box center [1536, 63] width 12 height 12
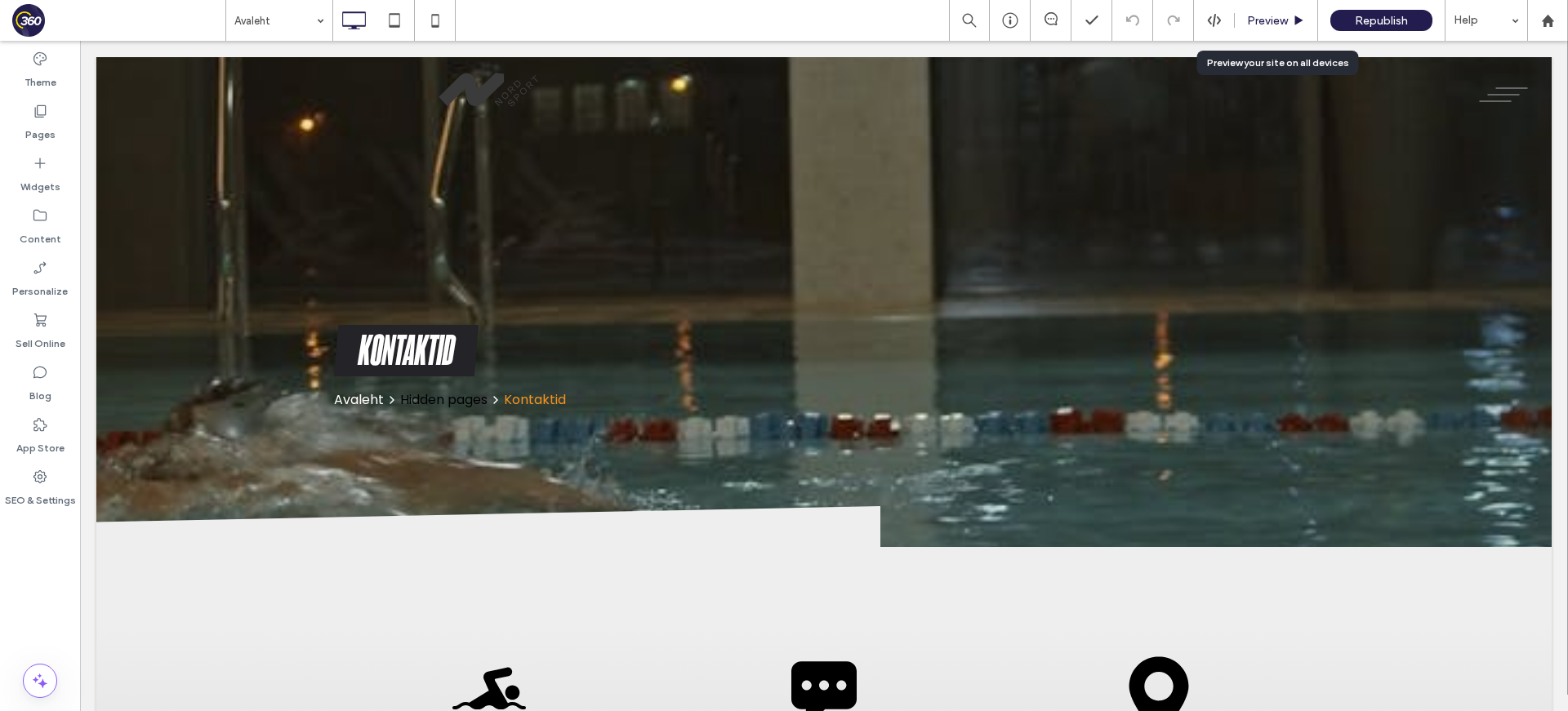
click at [1266, 21] on span "Preview" at bounding box center [1266, 21] width 41 height 14
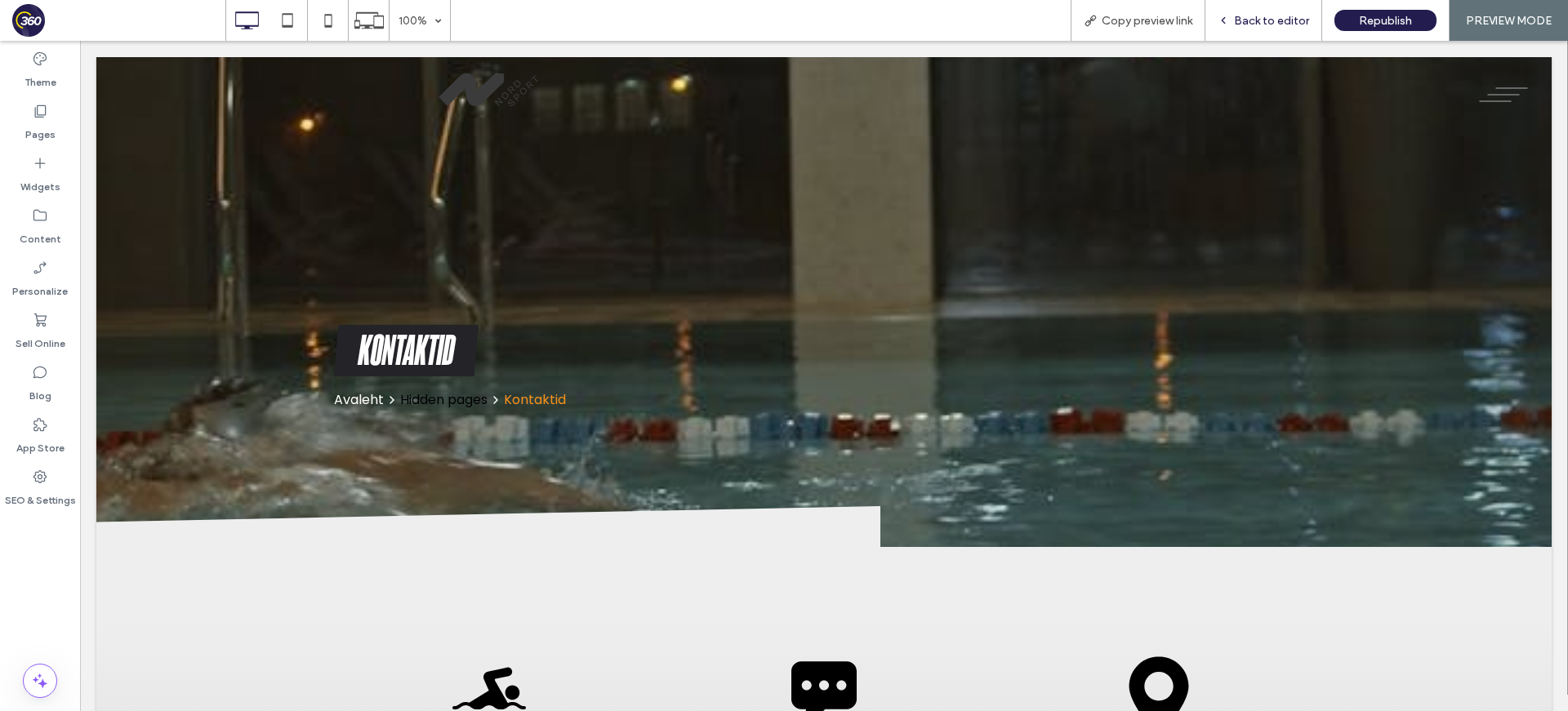
click at [1257, 21] on span "Back to editor" at bounding box center [1271, 21] width 75 height 14
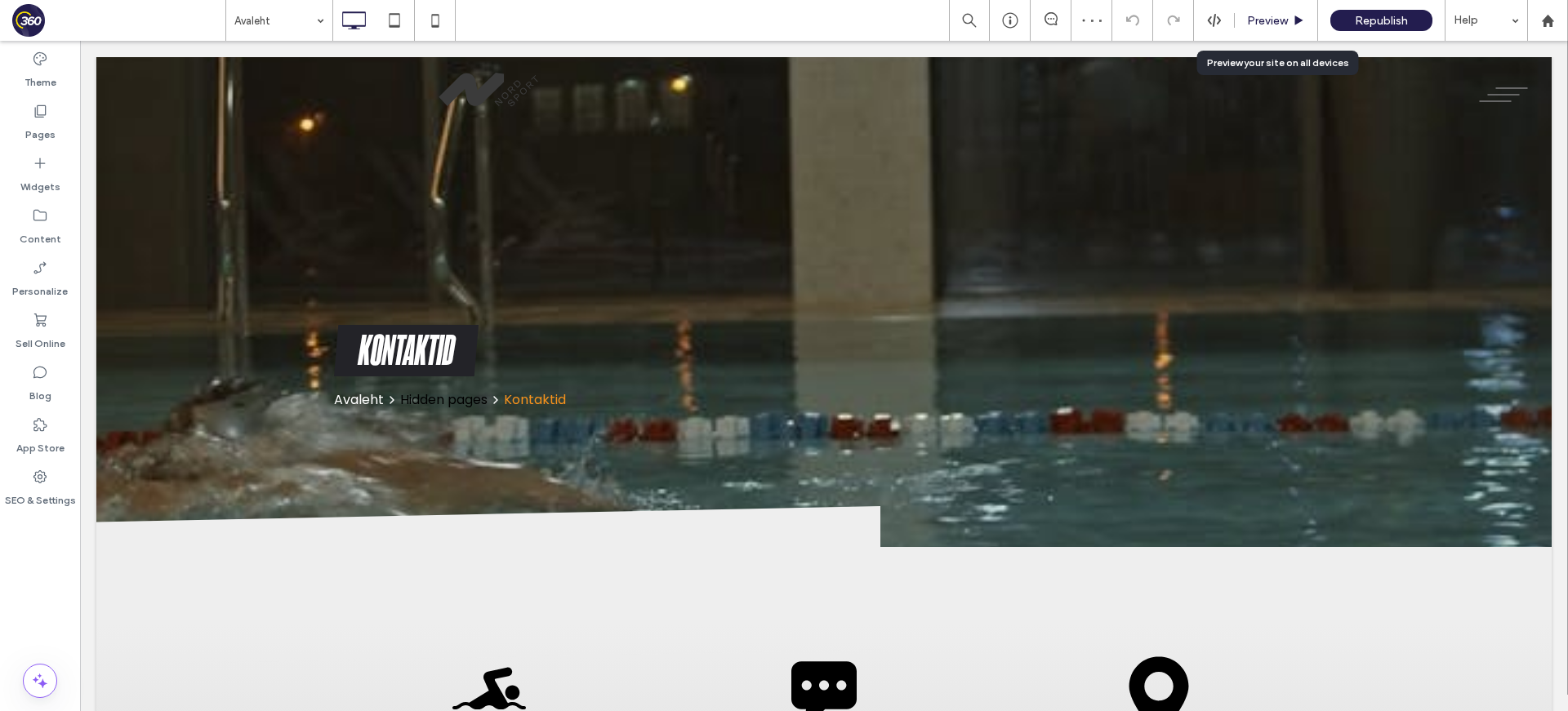
click at [1263, 23] on span "Preview" at bounding box center [1266, 21] width 41 height 14
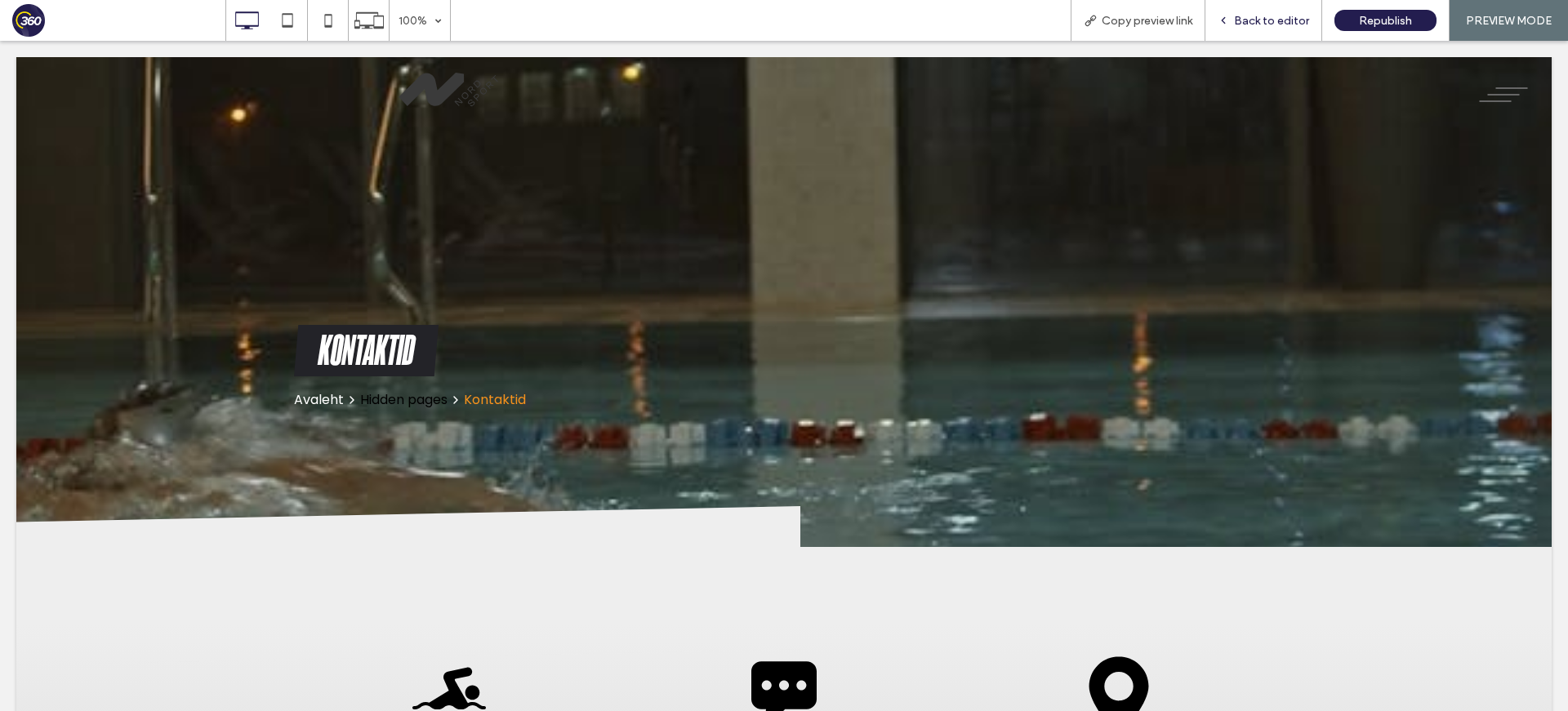
click at [1266, 21] on span "Back to editor" at bounding box center [1271, 21] width 75 height 14
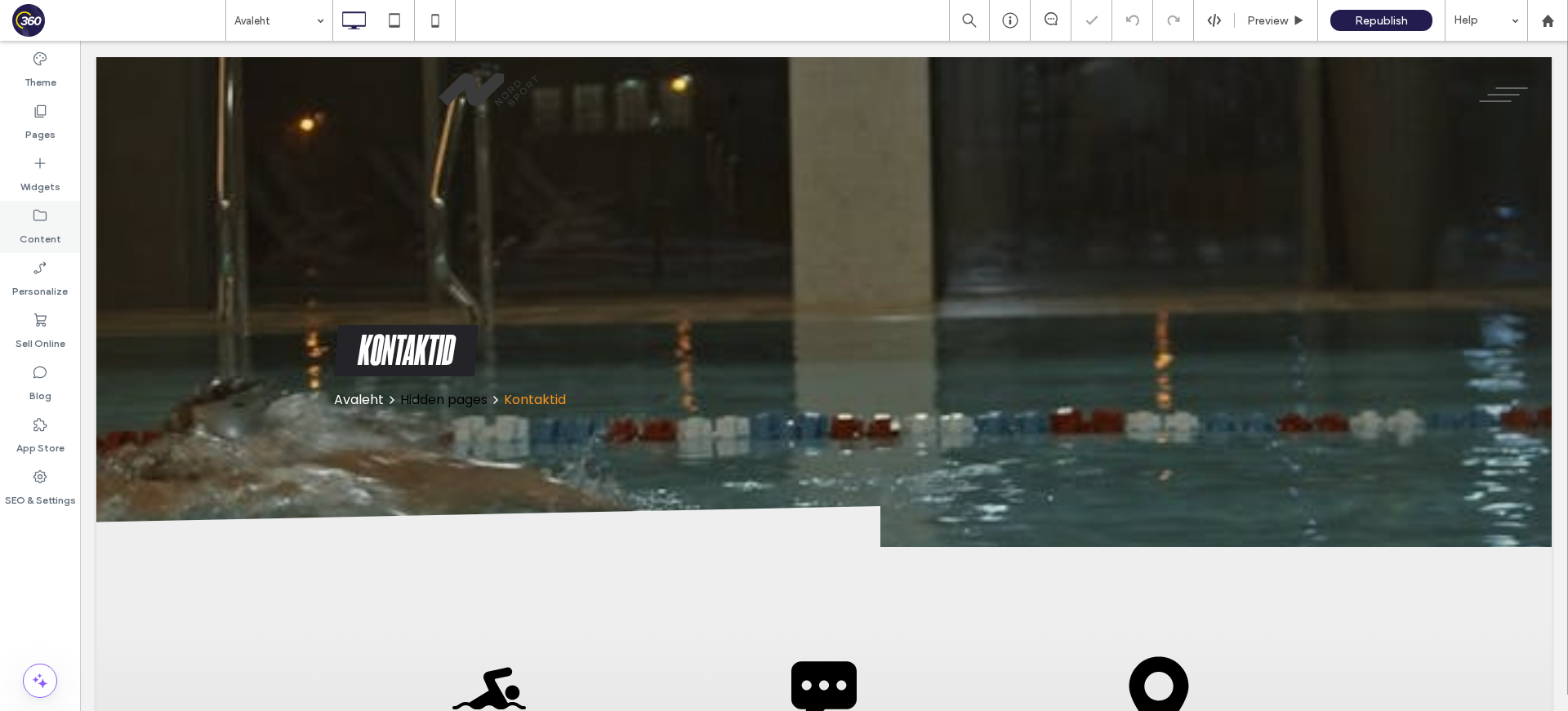
click at [43, 221] on icon at bounding box center [39, 215] width 16 height 16
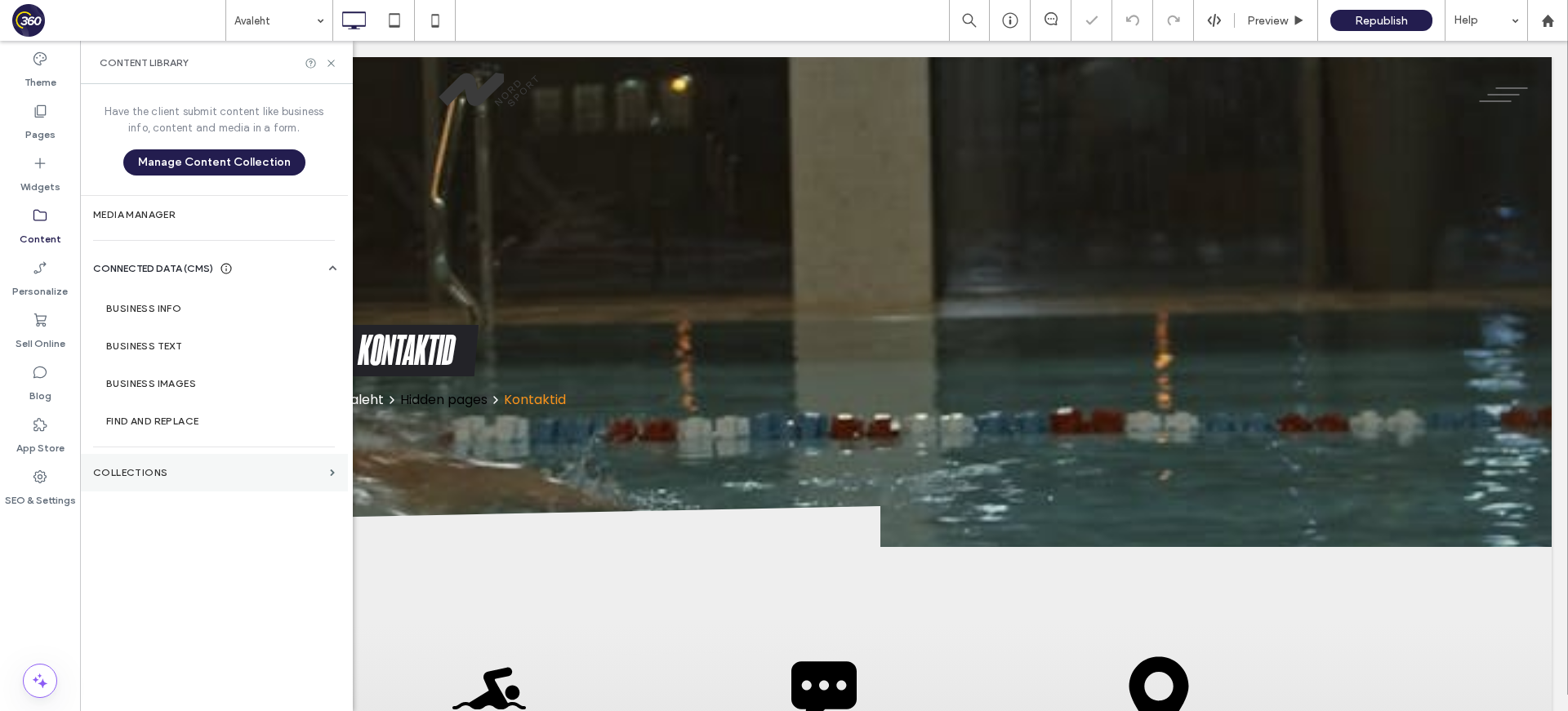
click at [159, 472] on label "Collections" at bounding box center [208, 472] width 230 height 11
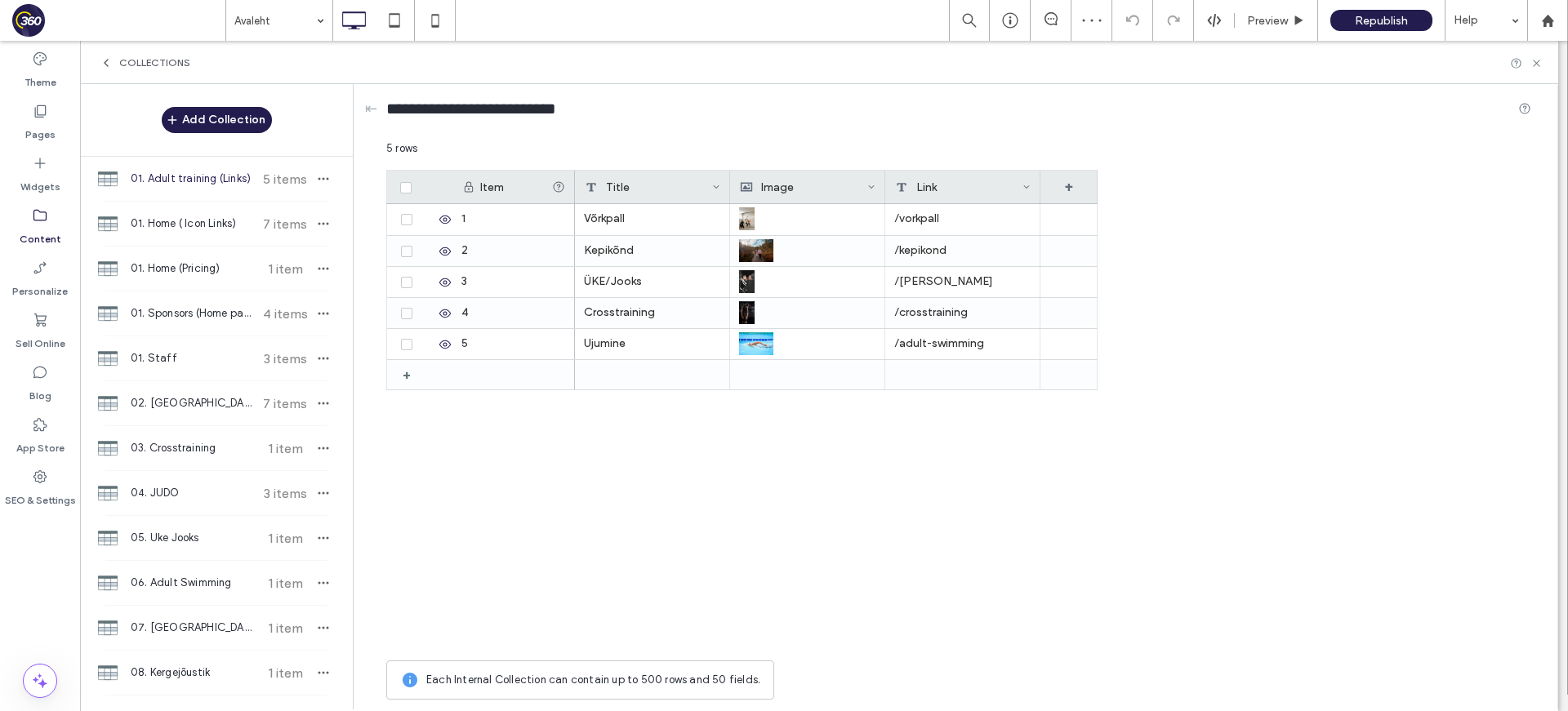
click at [212, 380] on div "01. Staff 3 items" at bounding box center [217, 358] width 273 height 44
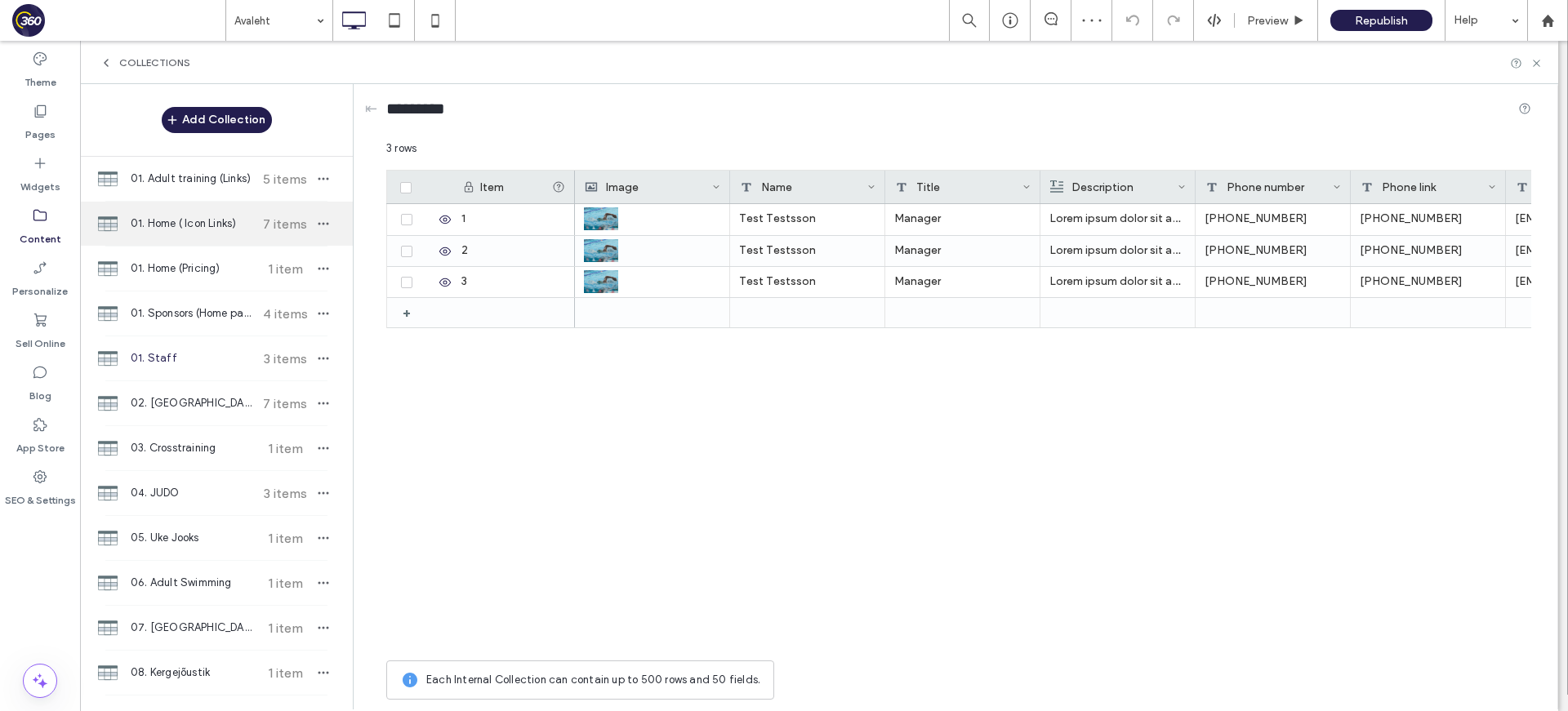
click at [219, 211] on div "01. Home ( Icon Links) 7 items" at bounding box center [217, 223] width 273 height 44
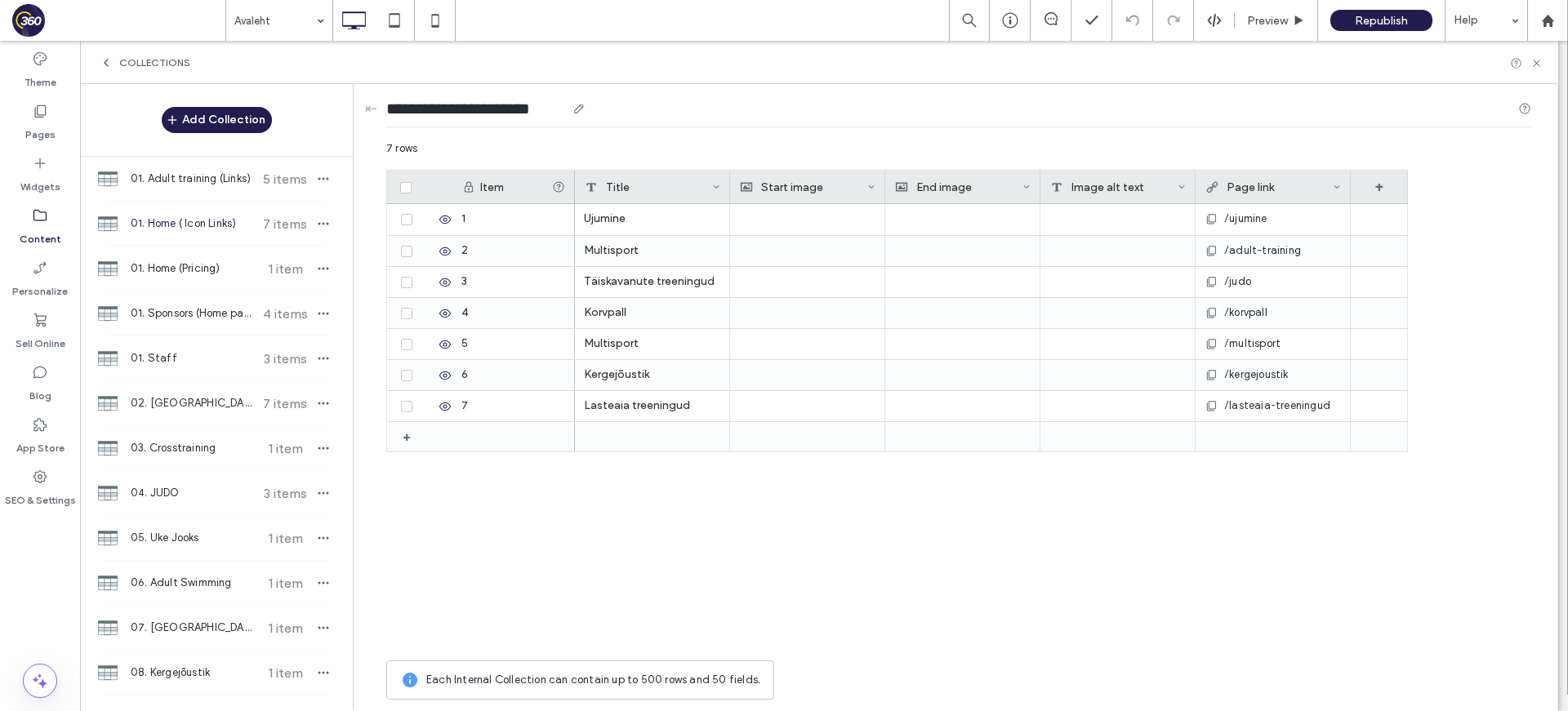
click at [469, 111] on input "**********" at bounding box center [476, 109] width 179 height 23
type input "**********"
click at [1059, 548] on div "Ujumine /ujumine Multisport /adult-training Täiskavanute treeningud /judo Korvp…" at bounding box center [991, 429] width 833 height 449
click at [644, 314] on div "Korvpall" at bounding box center [652, 313] width 156 height 31
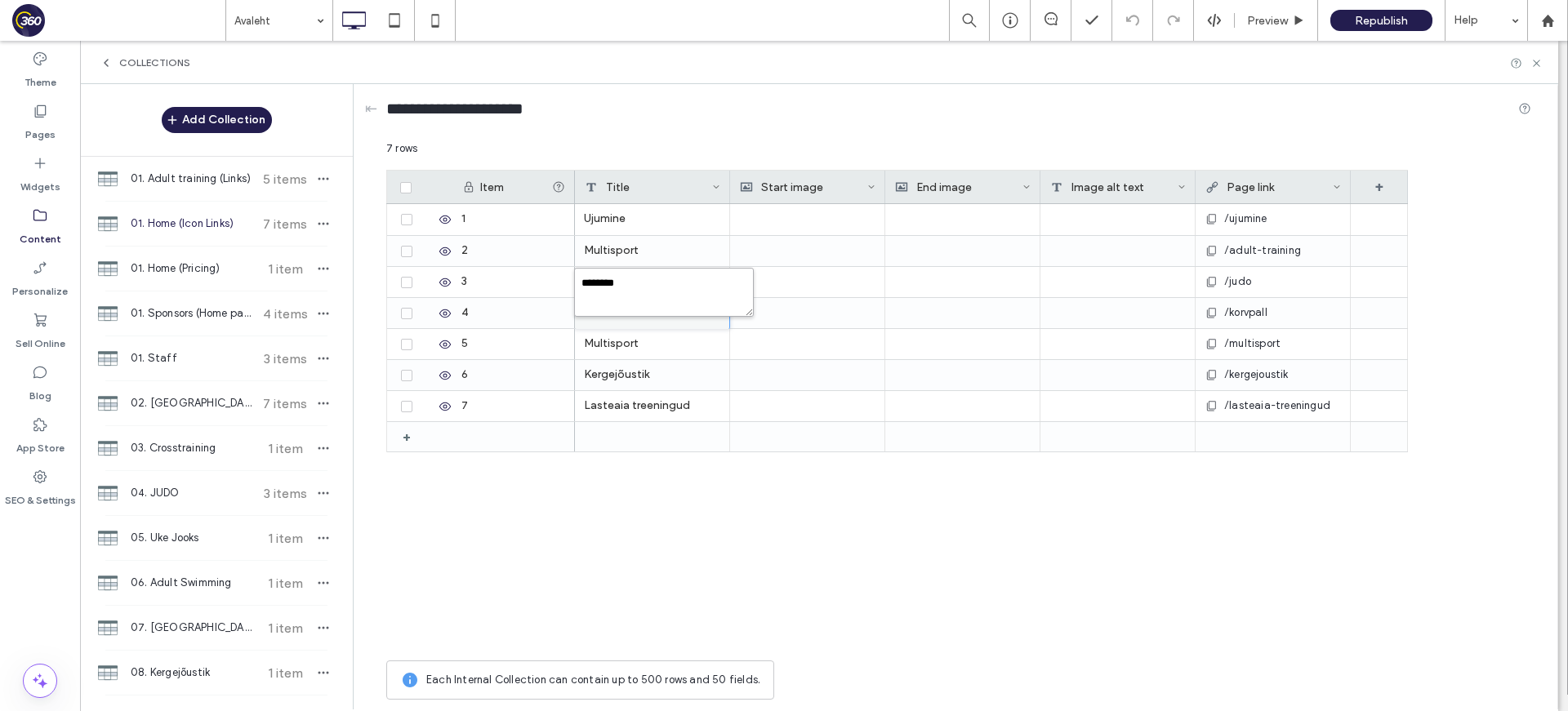
click at [650, 286] on textarea "********" at bounding box center [663, 292] width 179 height 49
click at [1266, 59] on icon at bounding box center [1536, 63] width 12 height 12
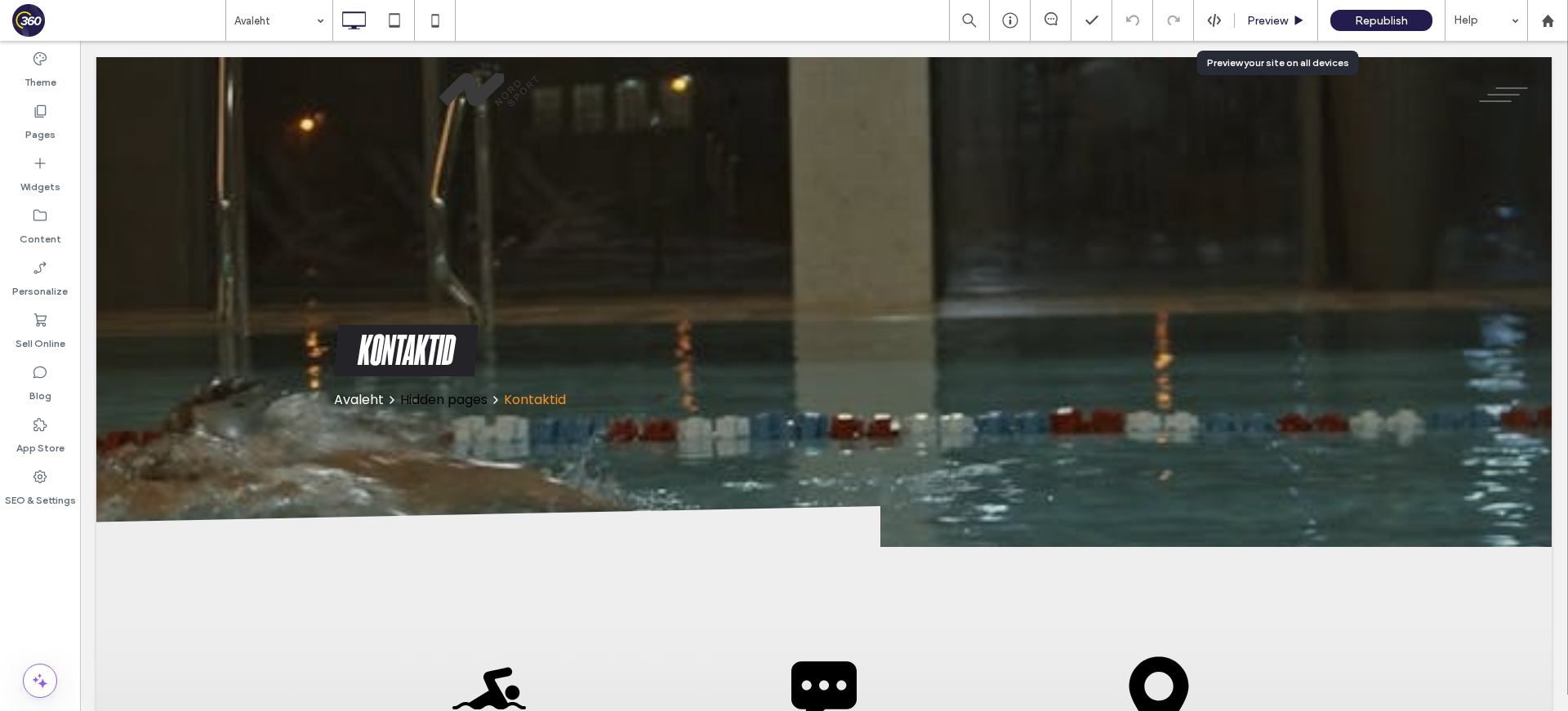
click at [1266, 8] on div "Preview" at bounding box center [1275, 20] width 83 height 41
click at [1266, 20] on span "Preview" at bounding box center [1266, 21] width 41 height 14
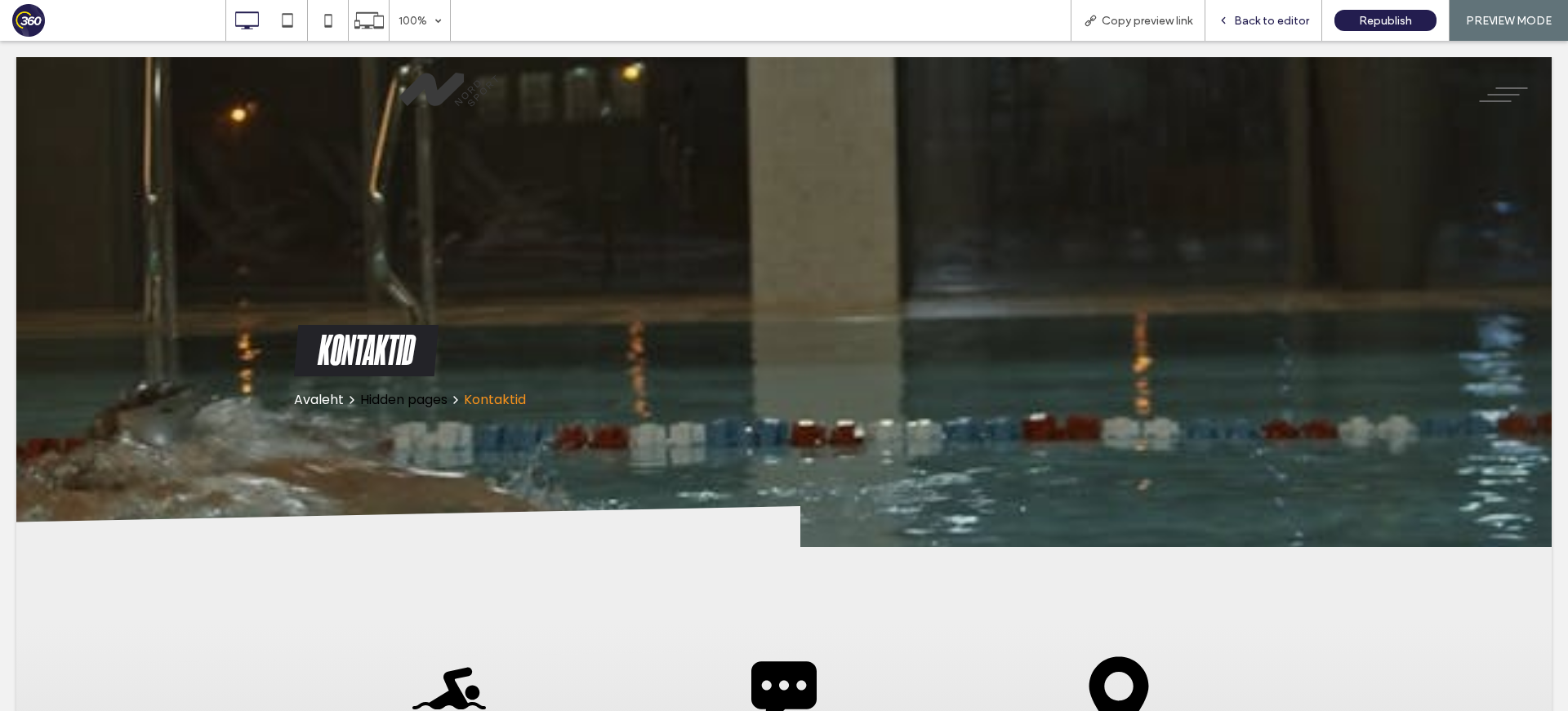
click at [1244, 20] on span "Back to editor" at bounding box center [1271, 21] width 75 height 14
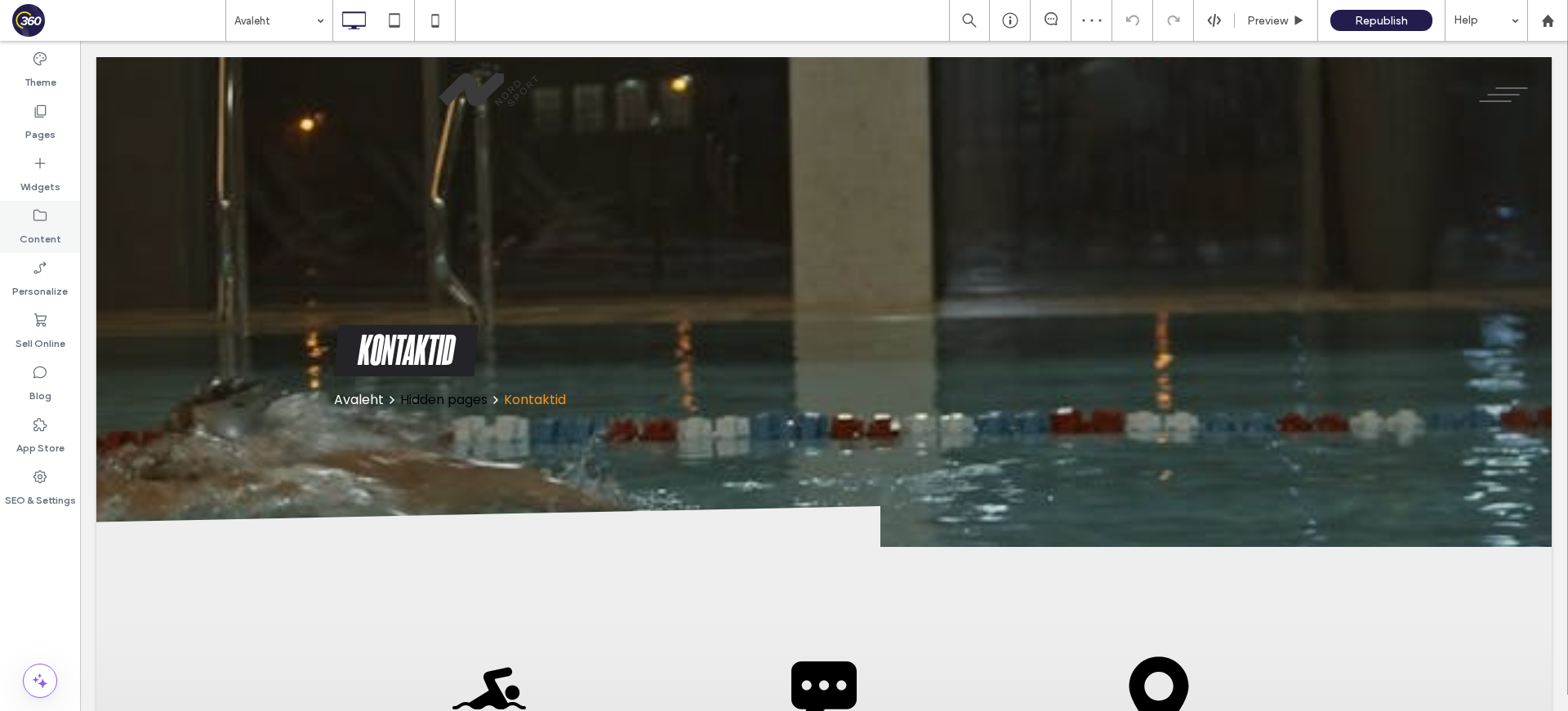
click at [24, 220] on div "Content" at bounding box center [40, 226] width 80 height 52
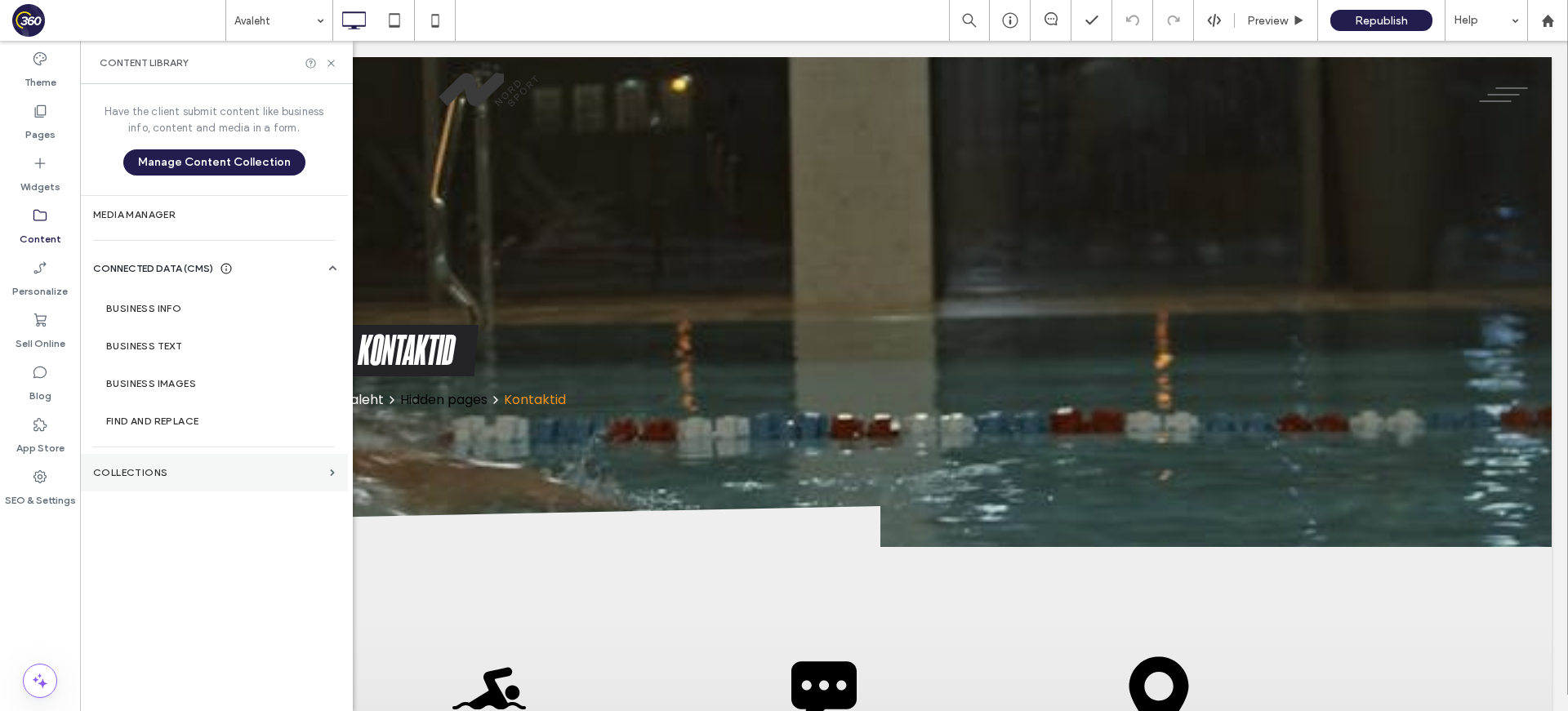
click at [156, 467] on label "Collections" at bounding box center [208, 472] width 230 height 11
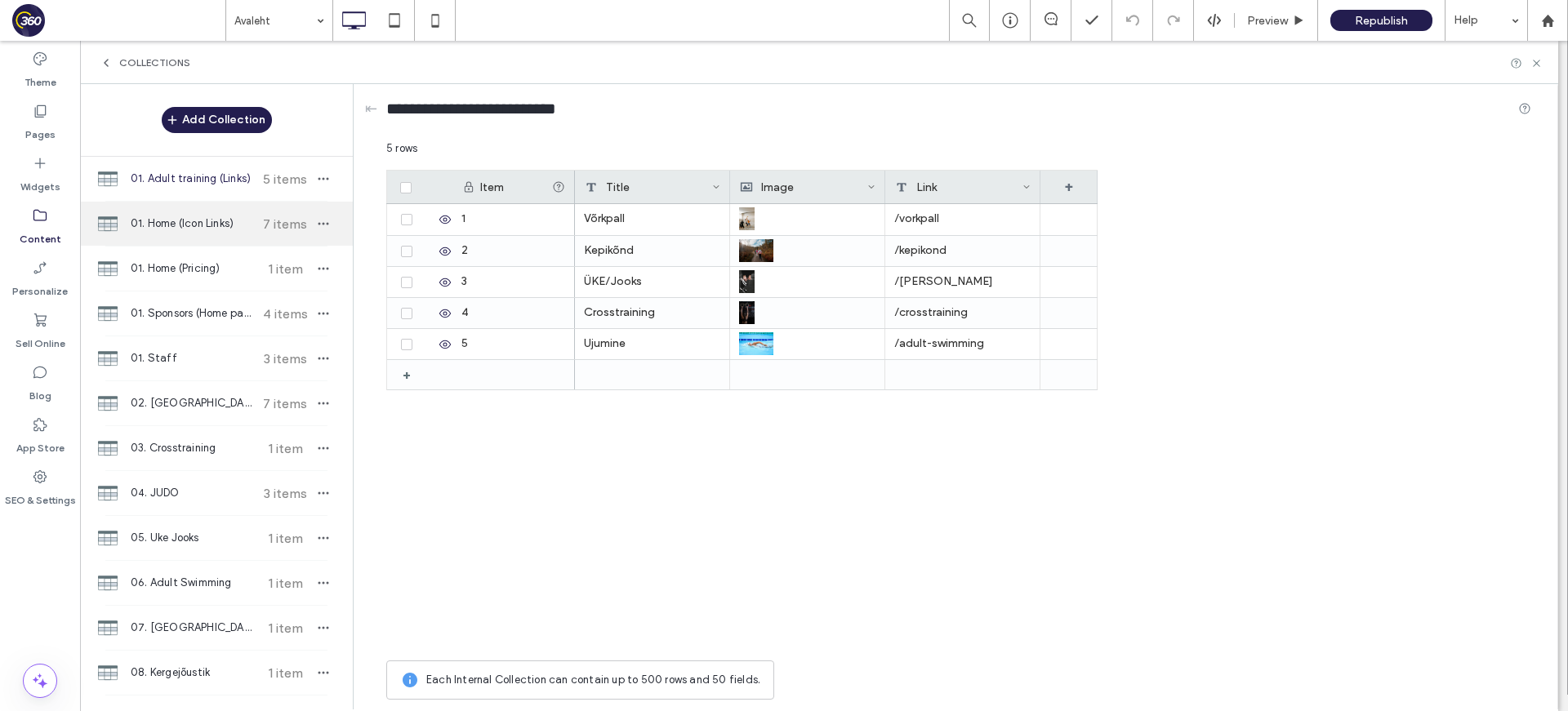
click at [230, 240] on div "01. Home (Icon Links) 7 items" at bounding box center [217, 223] width 273 height 44
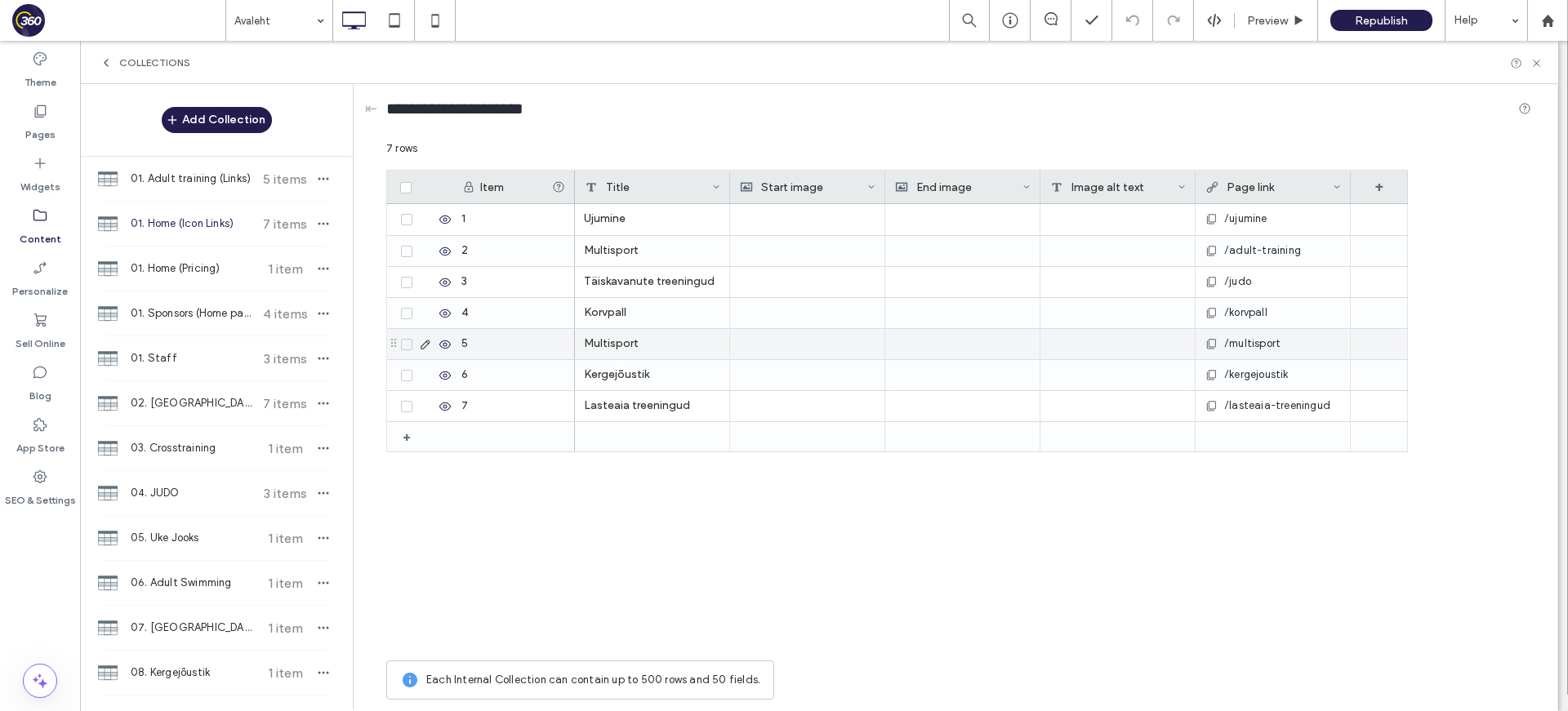
click at [661, 347] on div "Multisport" at bounding box center [652, 345] width 156 height 31
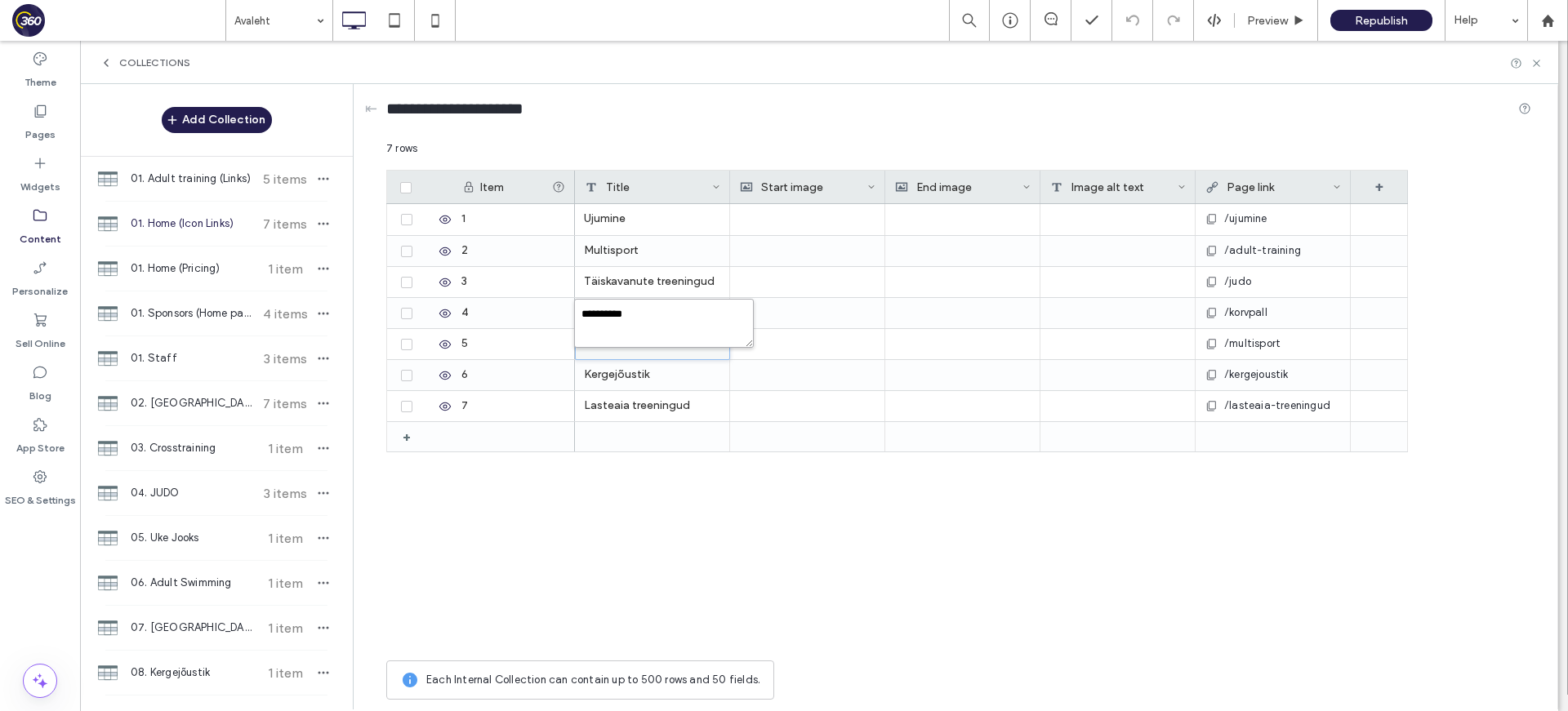
click at [666, 336] on textarea "**********" at bounding box center [663, 323] width 179 height 49
paste textarea "**"
type textarea "**********"
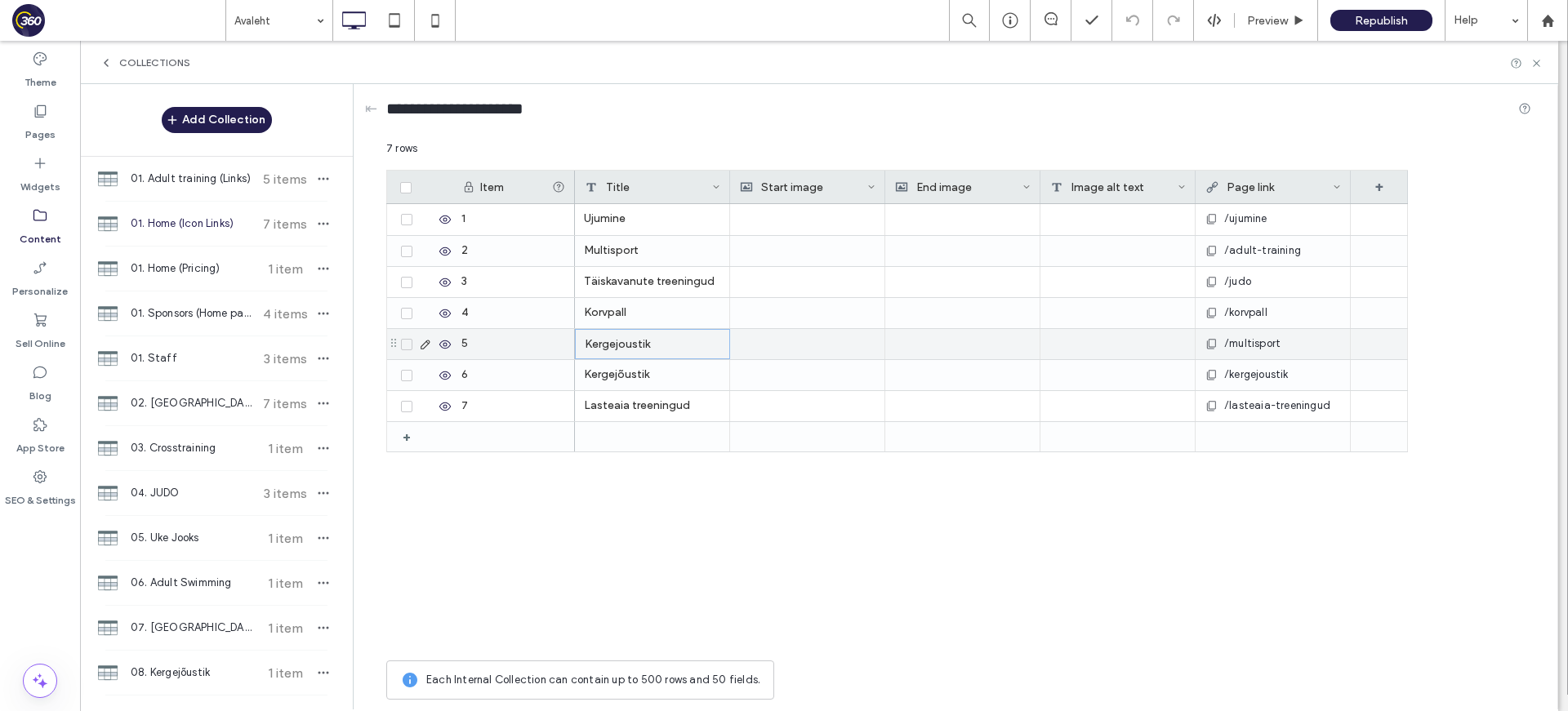
drag, startPoint x: 662, startPoint y: 350, endPoint x: 668, endPoint y: 367, distance: 18.0
click at [664, 355] on div "Kergejoustik" at bounding box center [652, 345] width 156 height 31
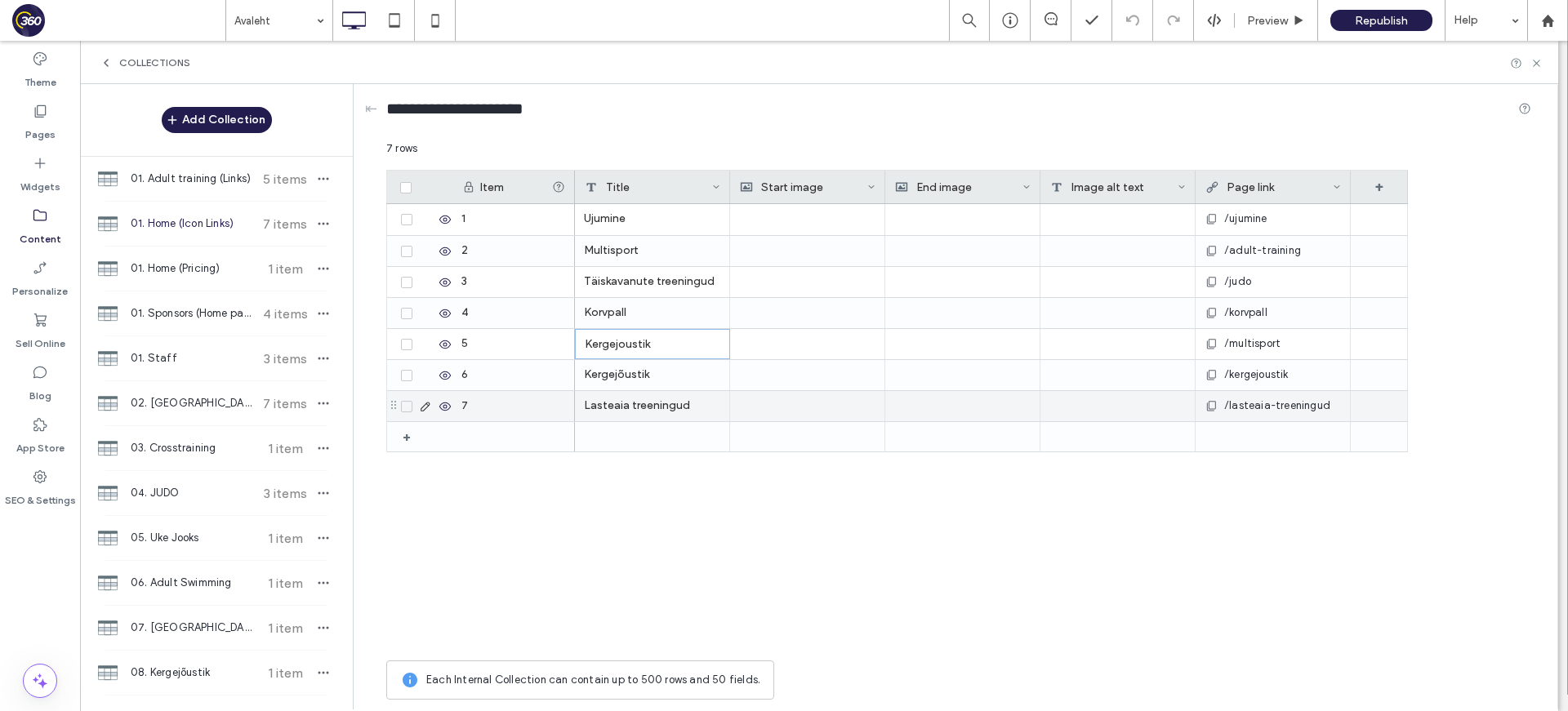
click at [674, 390] on div "Lasteaia treeningud /lasteaia-treeningud" at bounding box center [991, 406] width 833 height 31
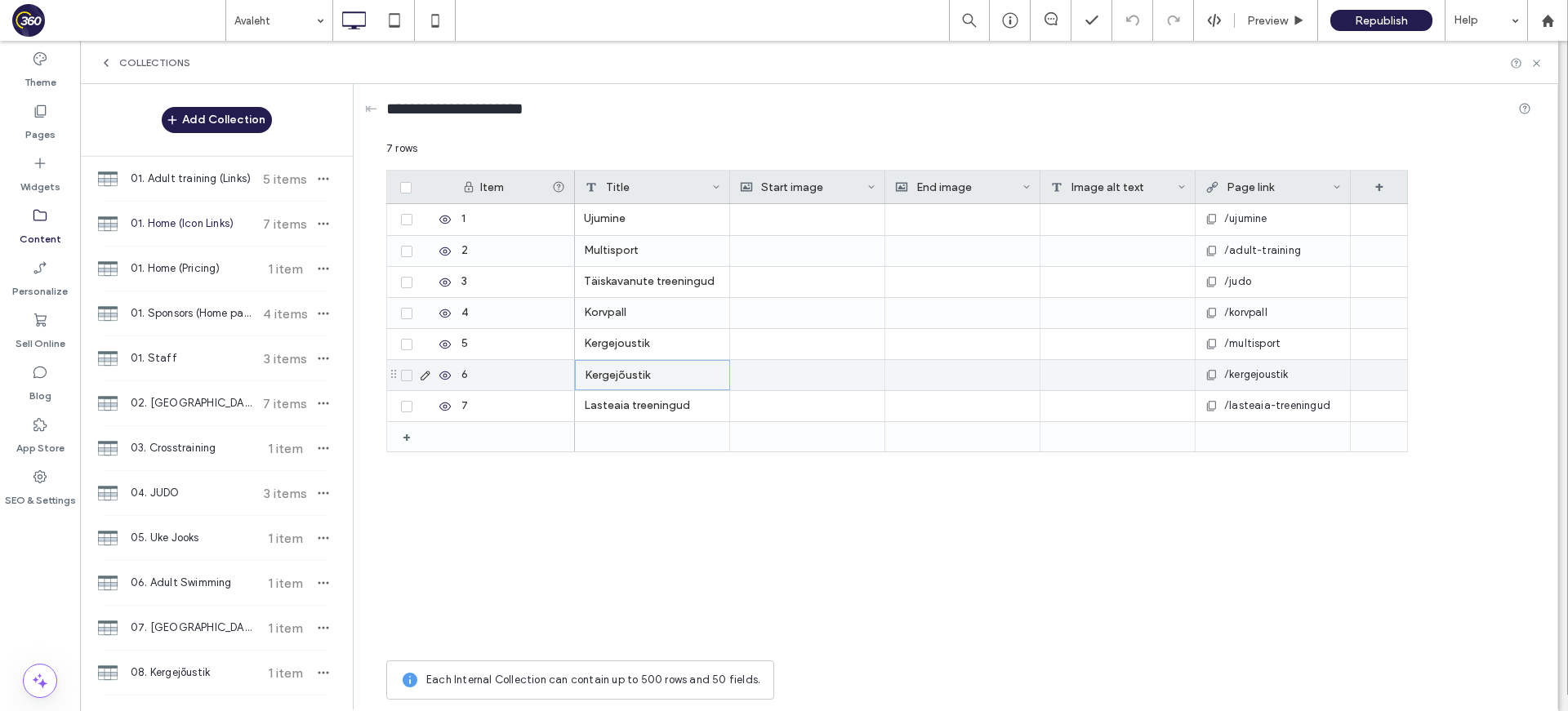
click at [675, 375] on div "Kergejõustik" at bounding box center [652, 375] width 156 height 31
click at [674, 349] on textarea "**********" at bounding box center [663, 354] width 179 height 49
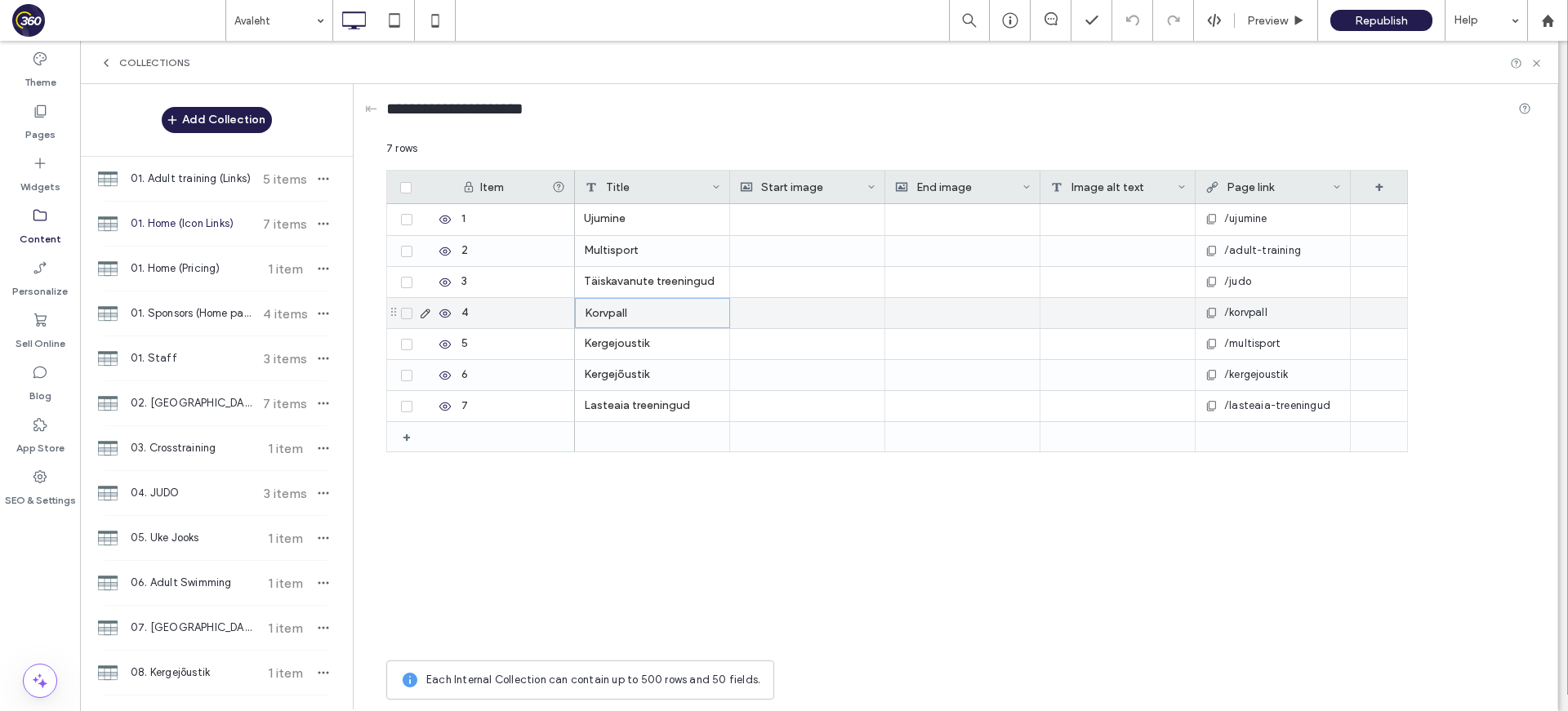
click at [675, 305] on div "Korvpall" at bounding box center [652, 313] width 156 height 31
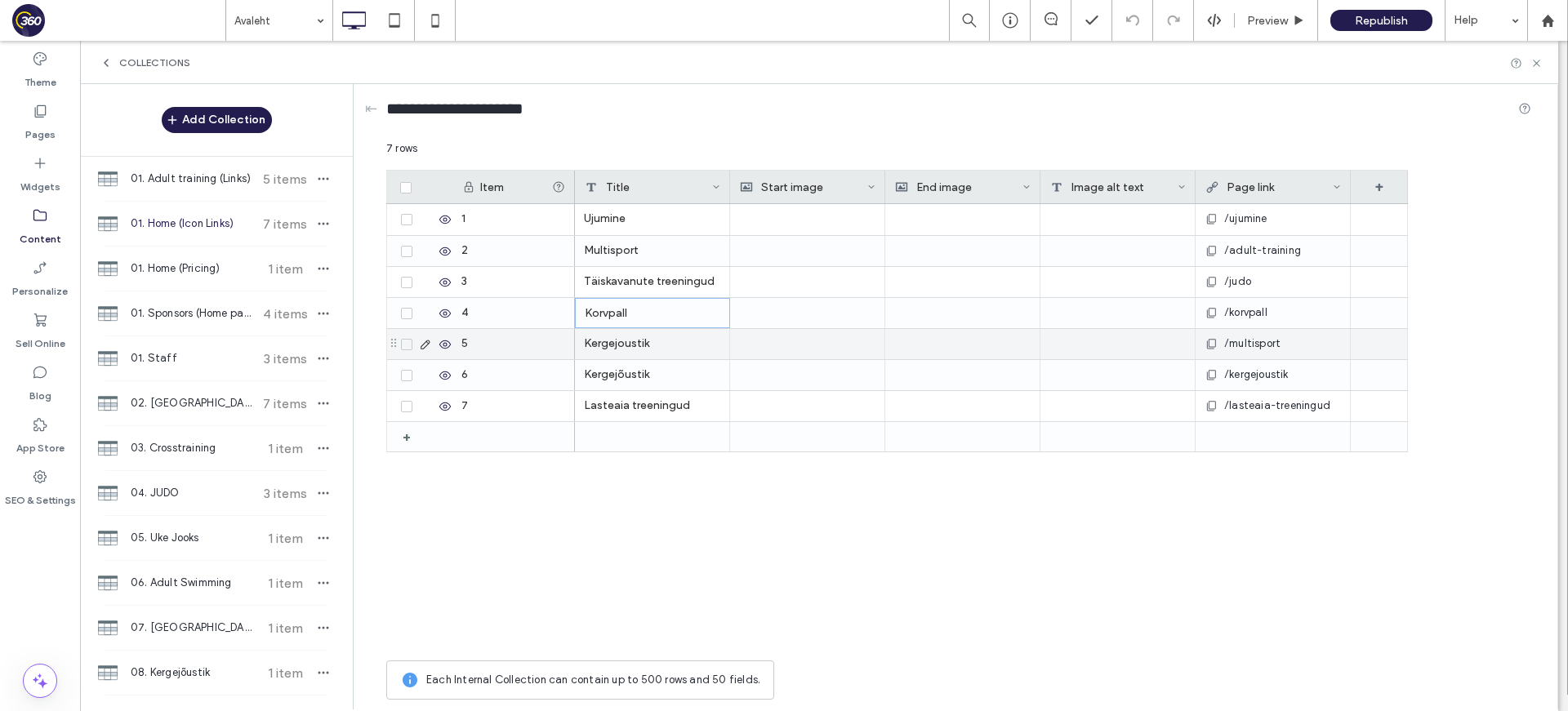
click at [662, 348] on div "Kergejoustik" at bounding box center [652, 345] width 156 height 31
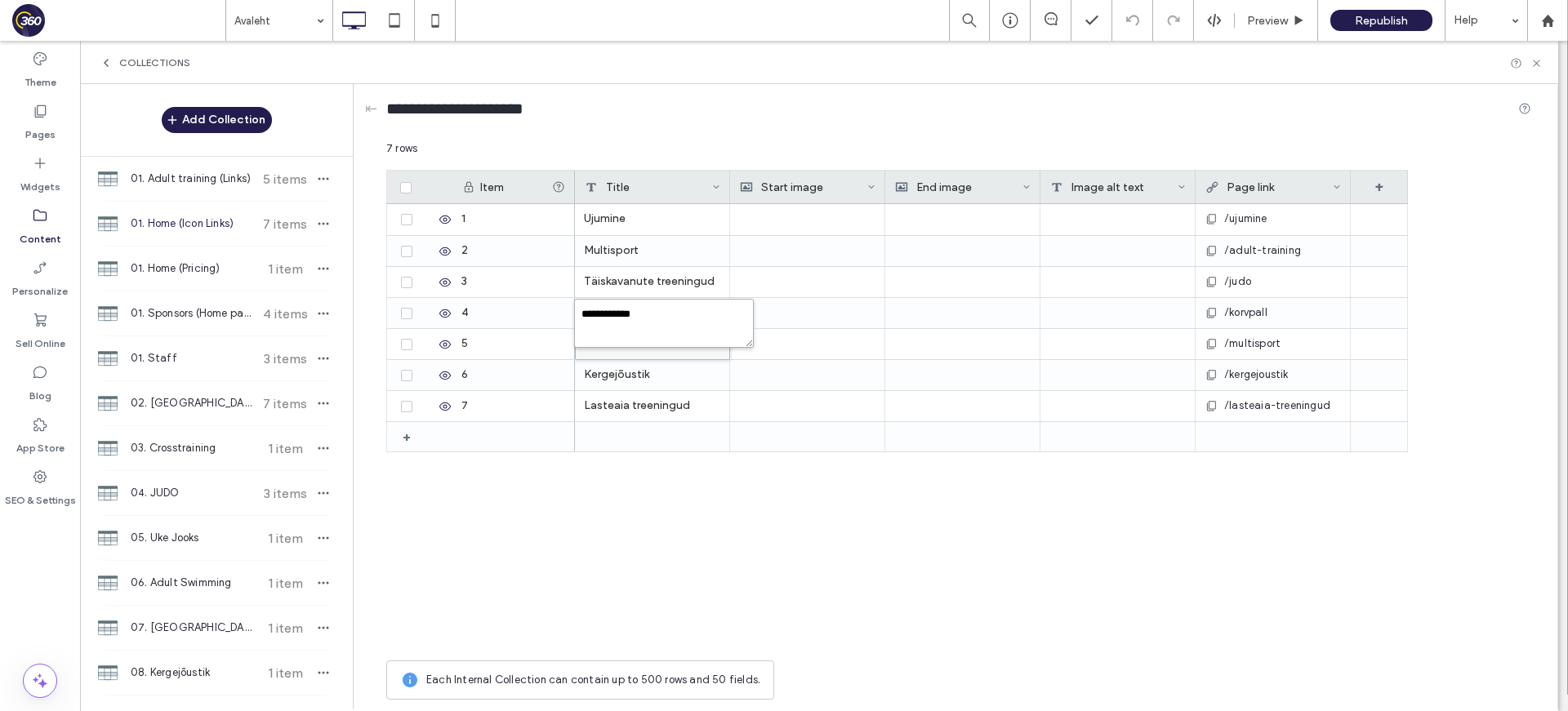
click at [666, 326] on textarea "**********" at bounding box center [663, 323] width 179 height 49
paste textarea "plain-text-cell"
type textarea "**********"
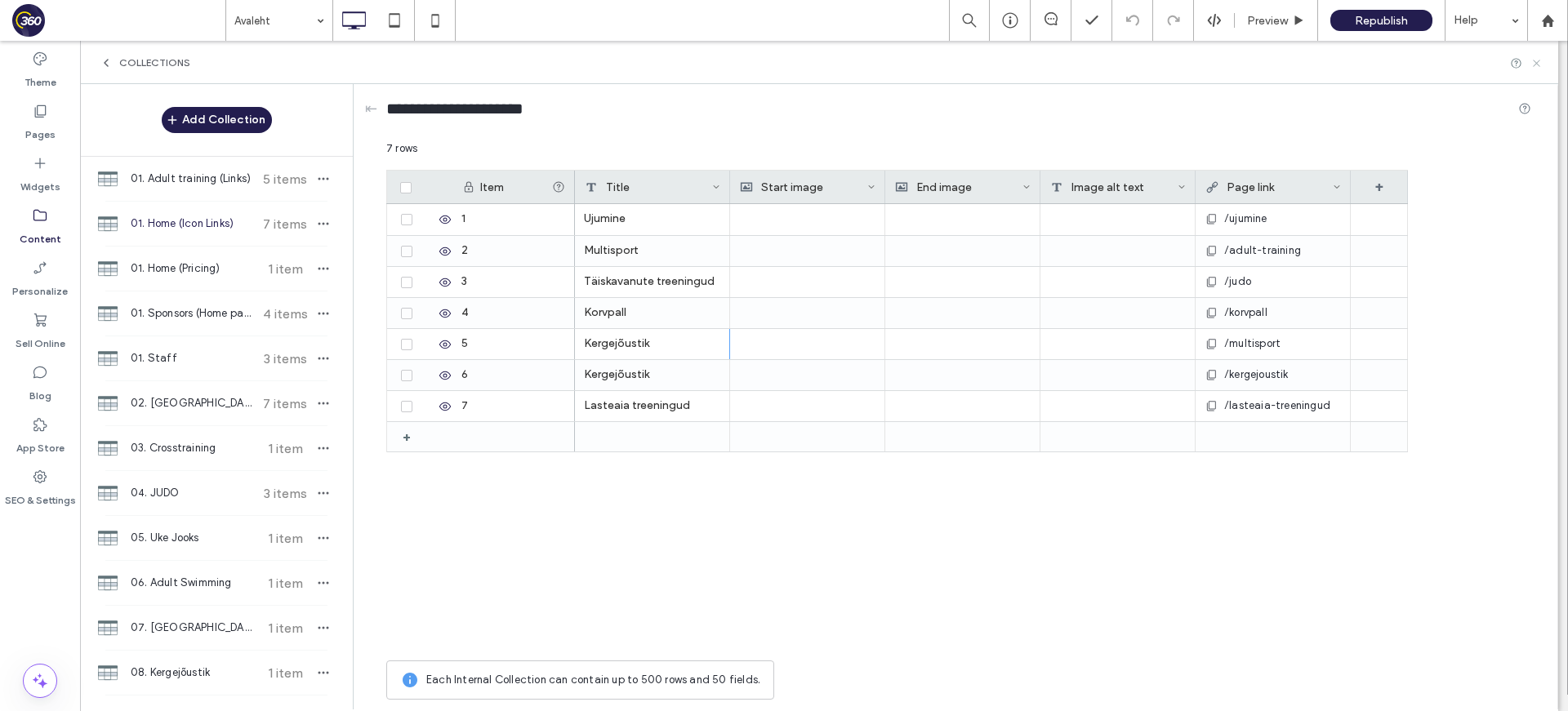
click at [1266, 59] on icon at bounding box center [1536, 63] width 12 height 12
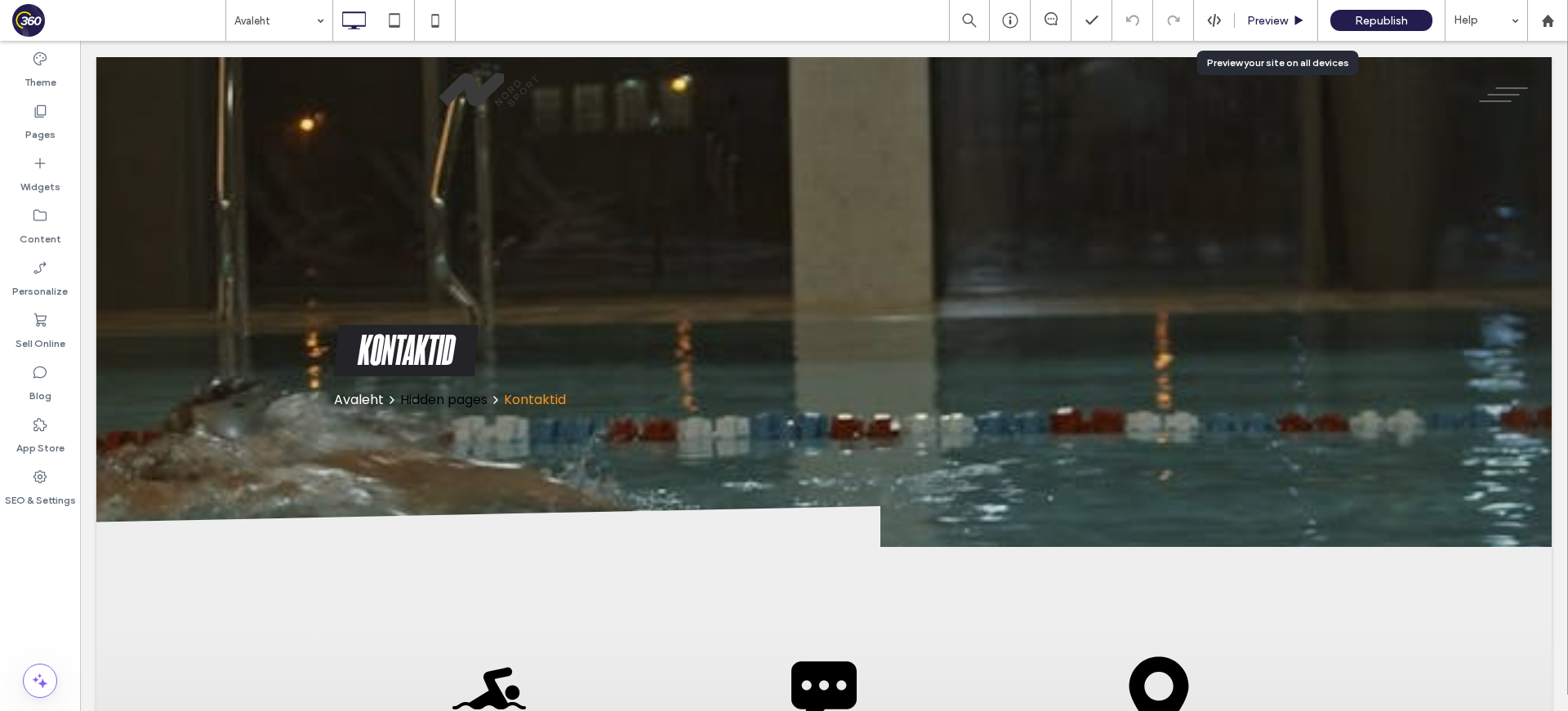
click at [1266, 23] on span "Preview" at bounding box center [1266, 21] width 41 height 14
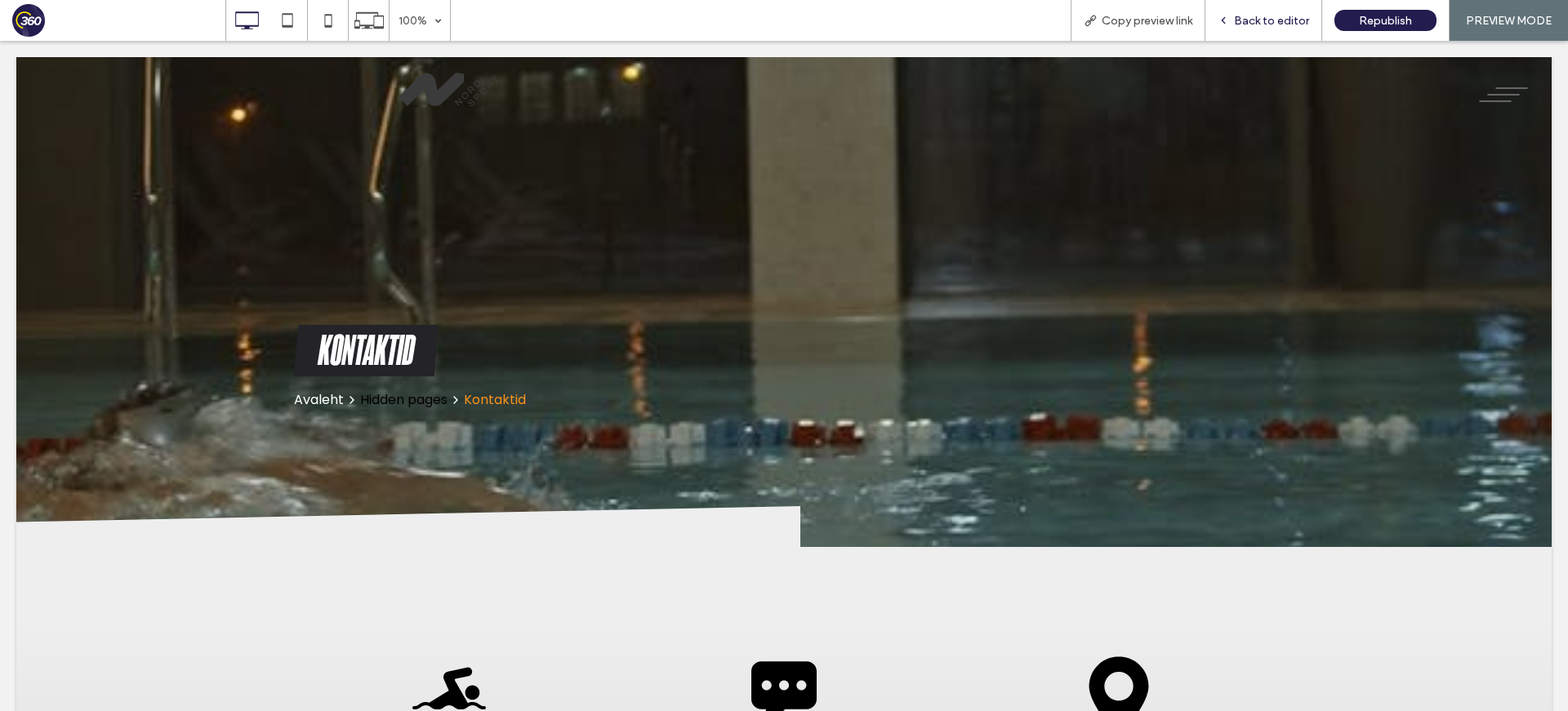
click at [1266, 18] on span "Back to editor" at bounding box center [1271, 21] width 75 height 14
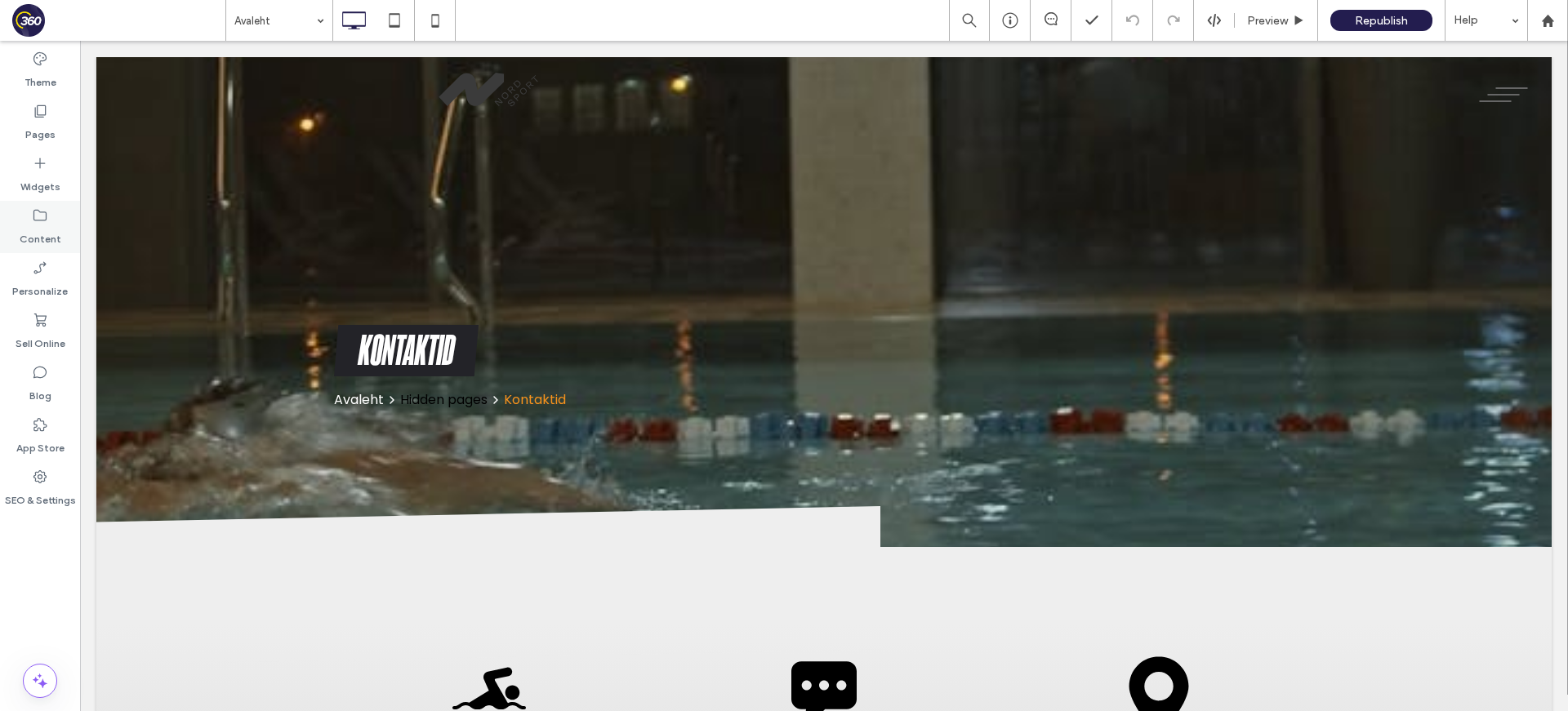
click at [51, 226] on label "Content" at bounding box center [41, 235] width 42 height 23
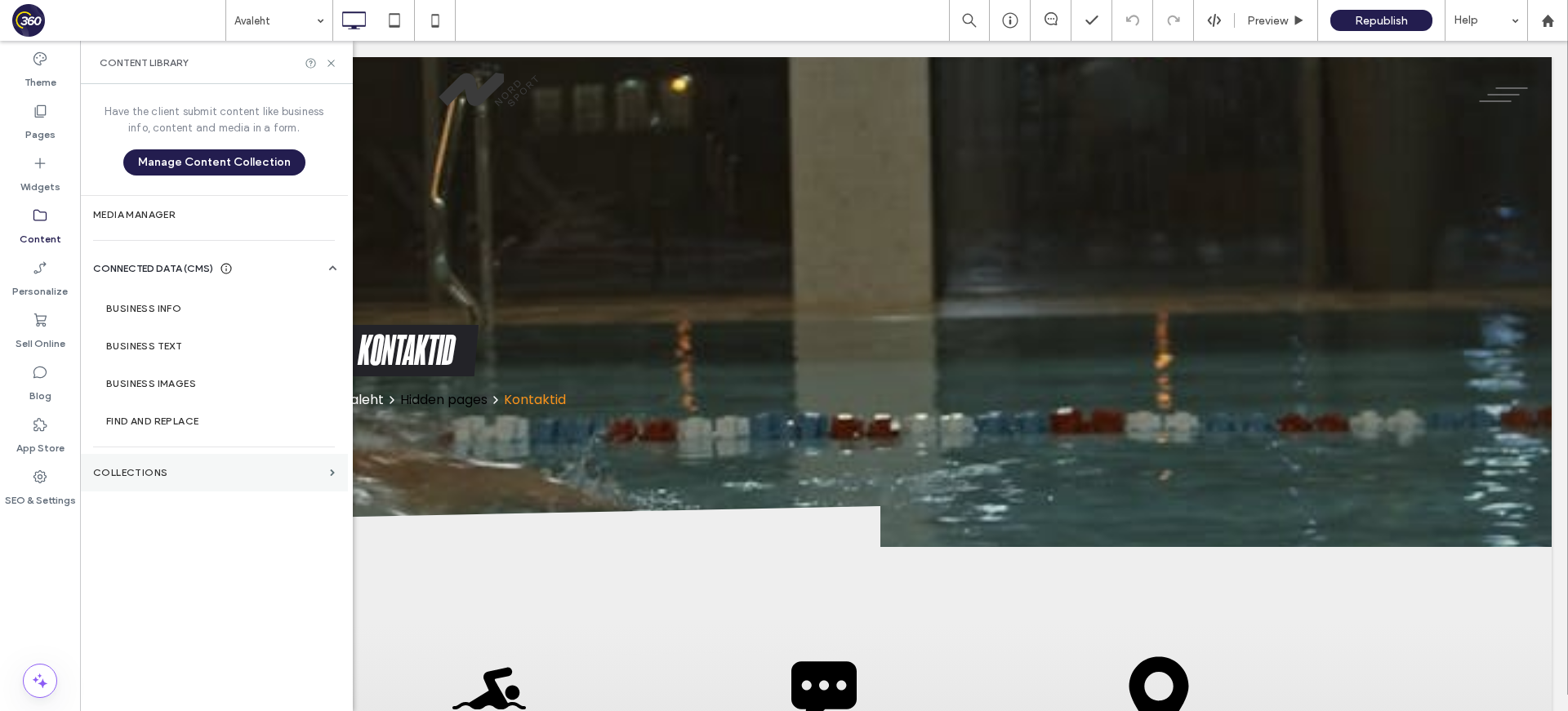
click at [150, 483] on section "Collections" at bounding box center [214, 472] width 268 height 37
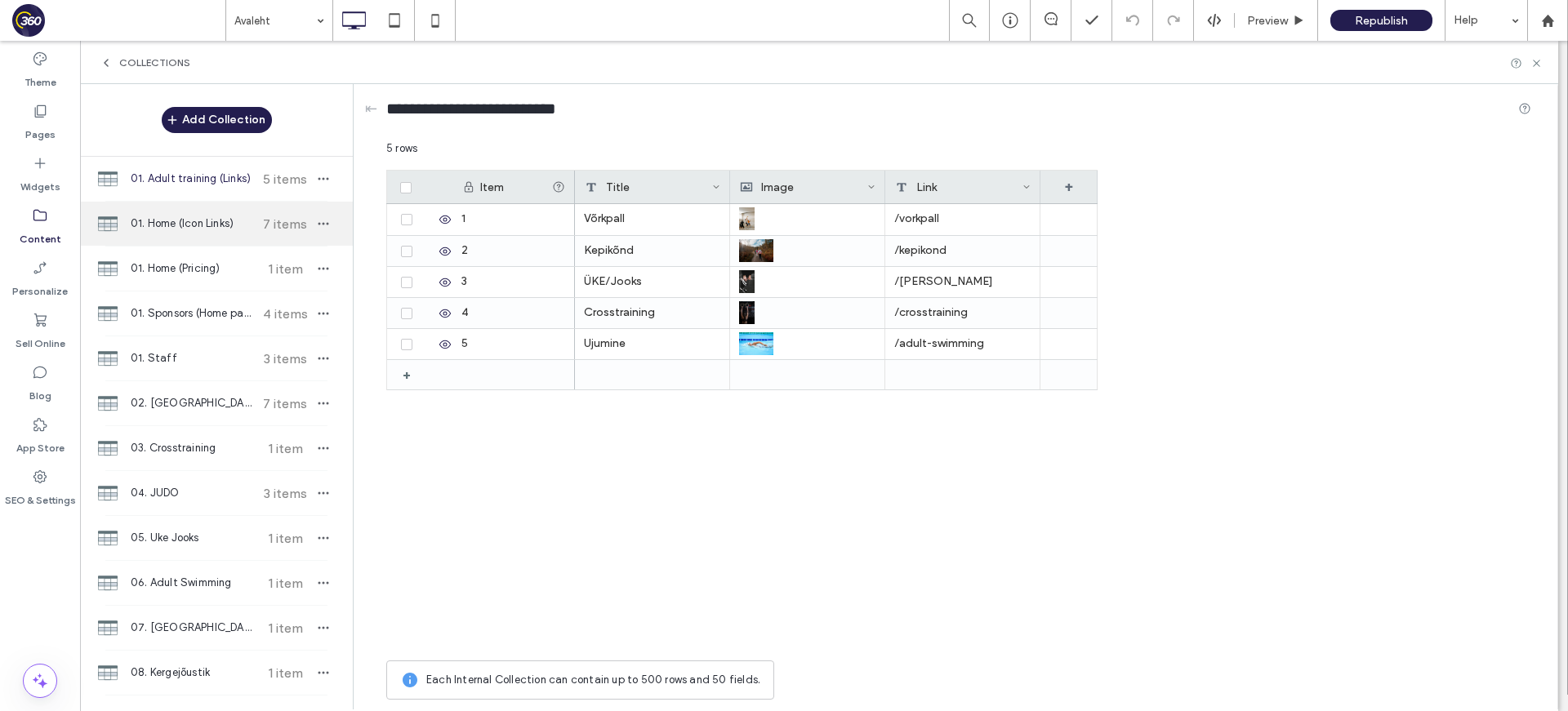
click at [222, 223] on span "01. Home (Icon Links)" at bounding box center [191, 223] width 121 height 16
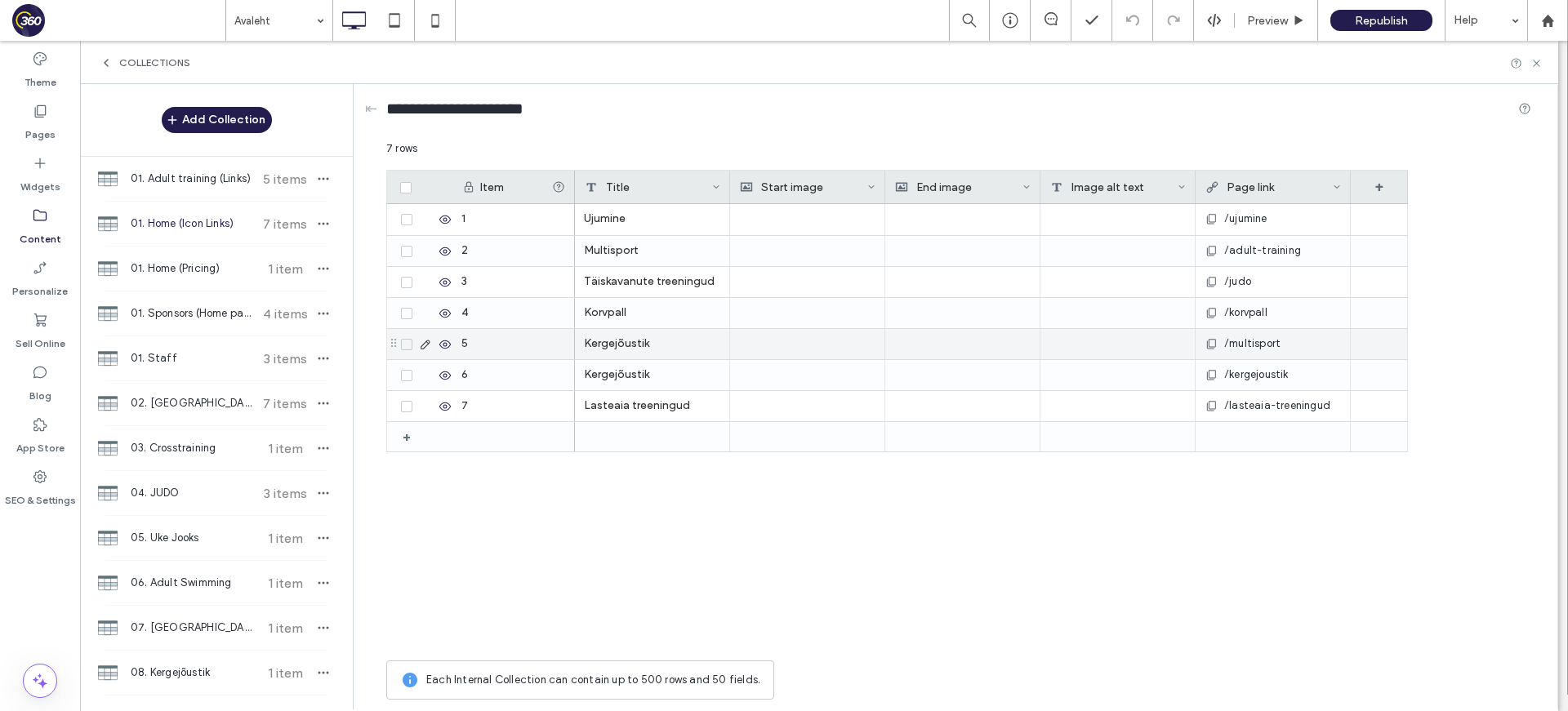
click at [657, 384] on div "Kergejõustik" at bounding box center [652, 375] width 156 height 31
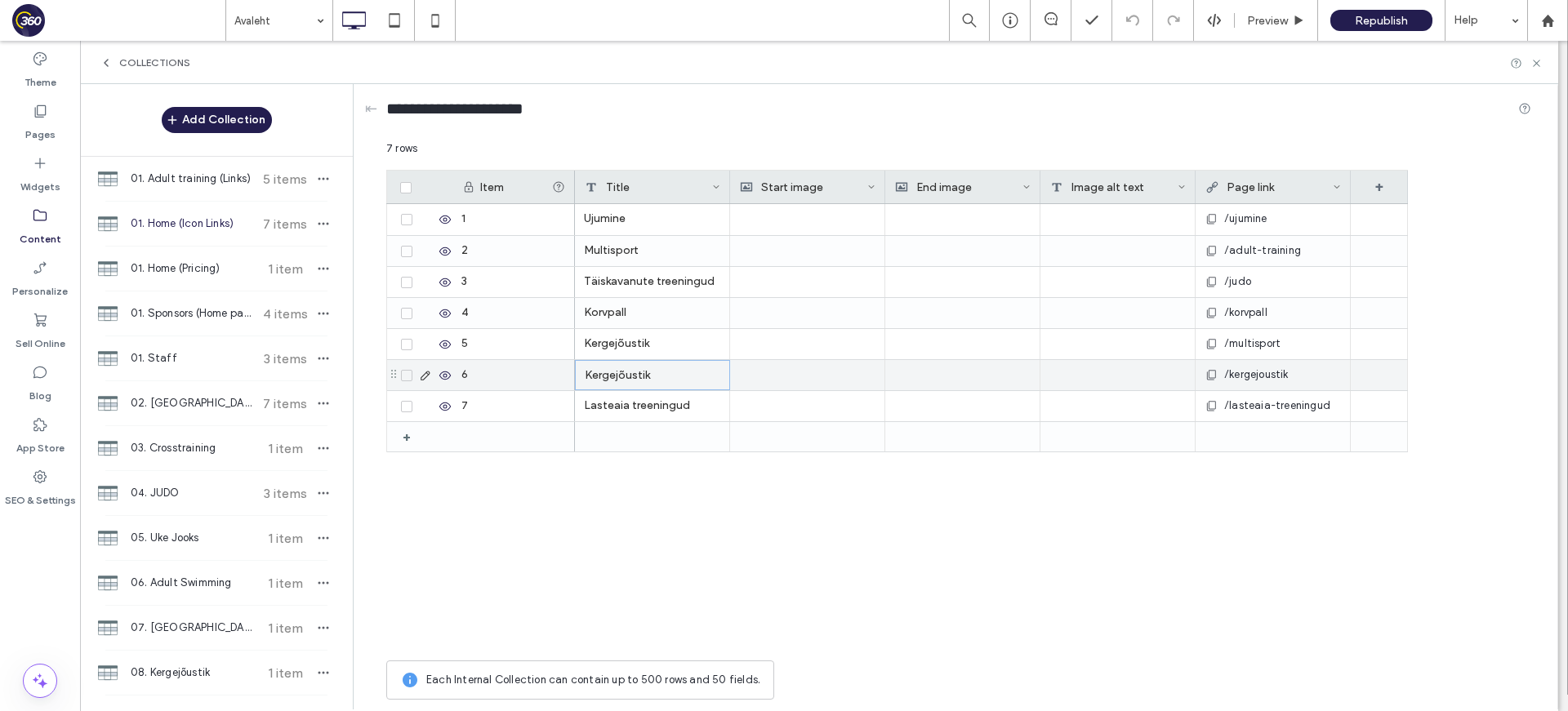
click at [657, 384] on div "Kergejõustik" at bounding box center [652, 375] width 156 height 31
click at [680, 351] on textarea "**********" at bounding box center [663, 354] width 179 height 49
paste textarea "plain-text-cell"
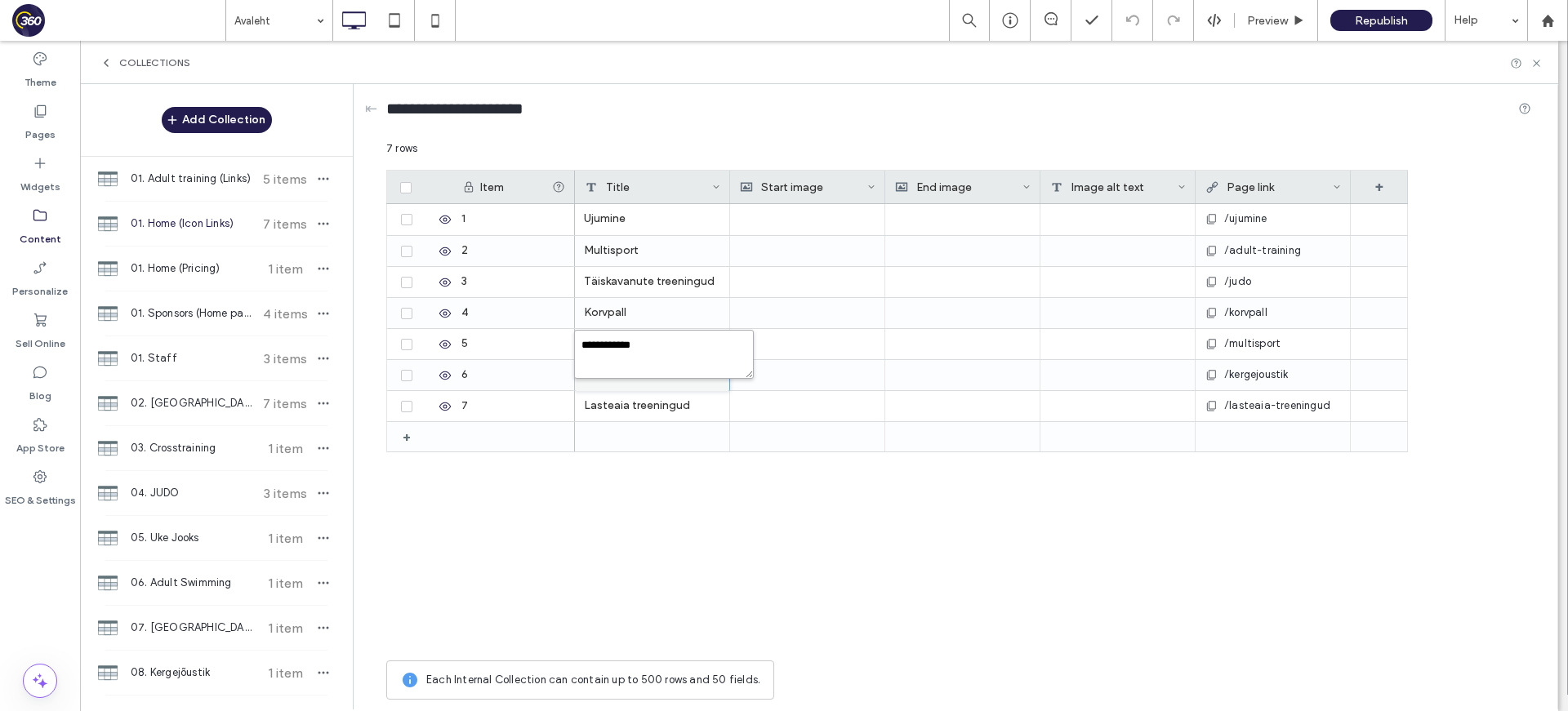
type textarea "****"
click at [1266, 63] on icon at bounding box center [1536, 63] width 12 height 12
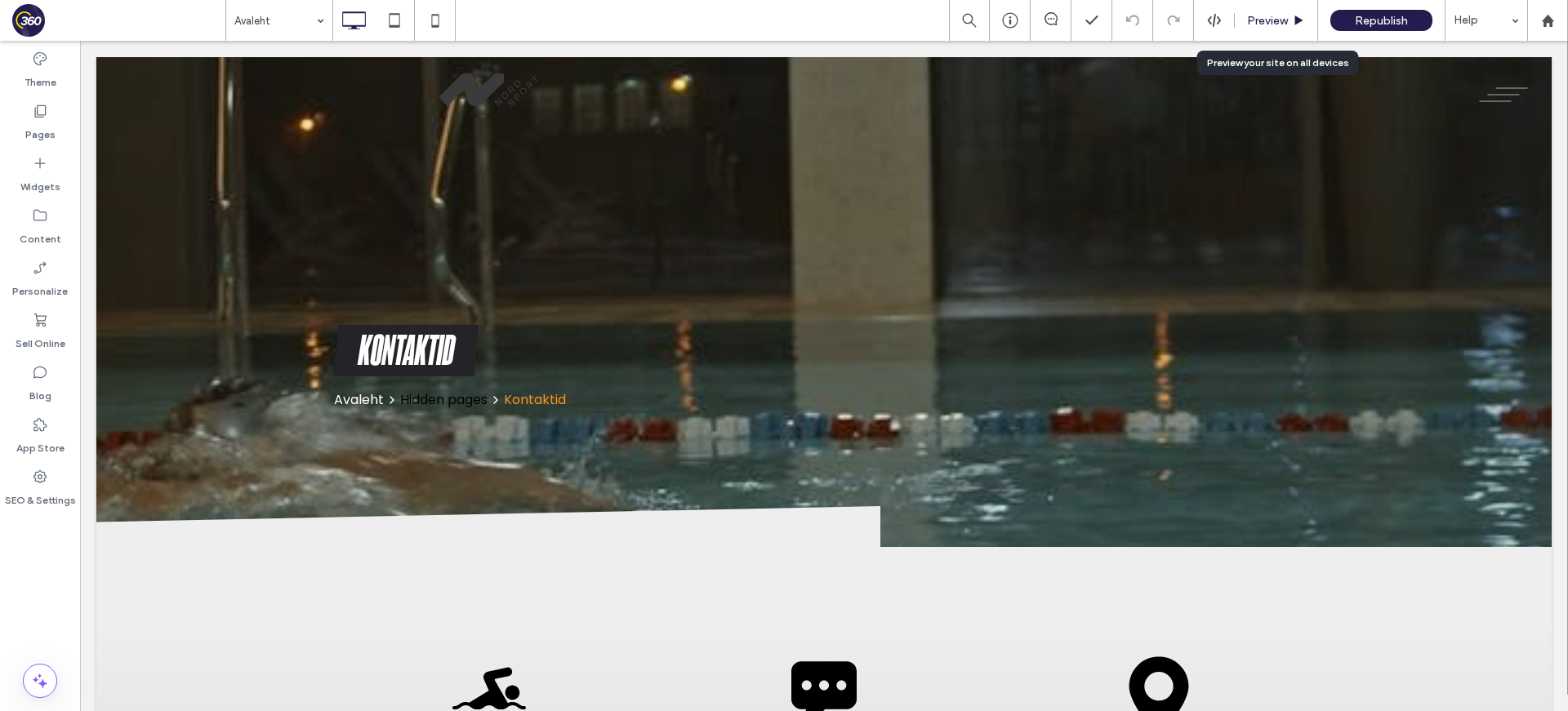
click at [1243, 26] on div "Preview" at bounding box center [1275, 21] width 82 height 14
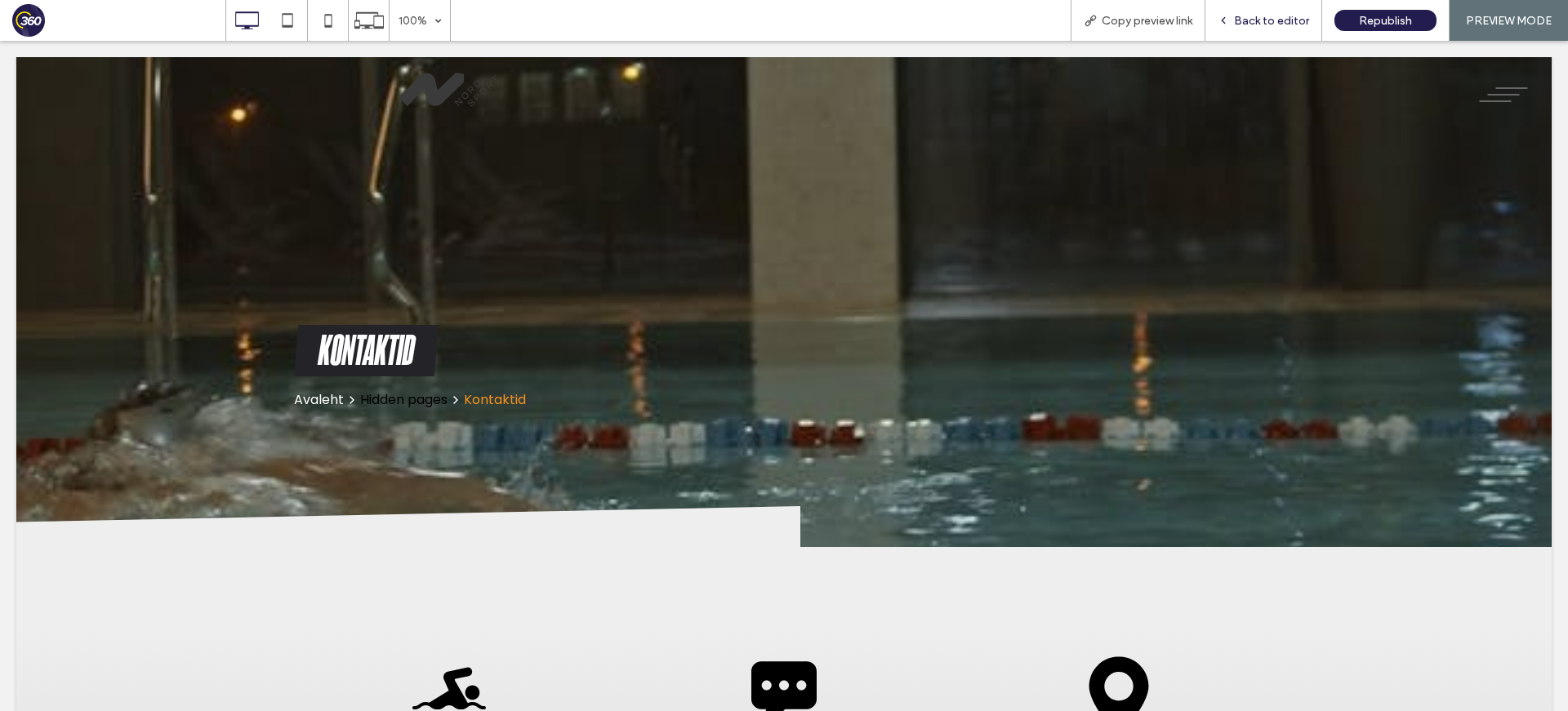
click at [1252, 17] on span "Back to editor" at bounding box center [1271, 21] width 75 height 14
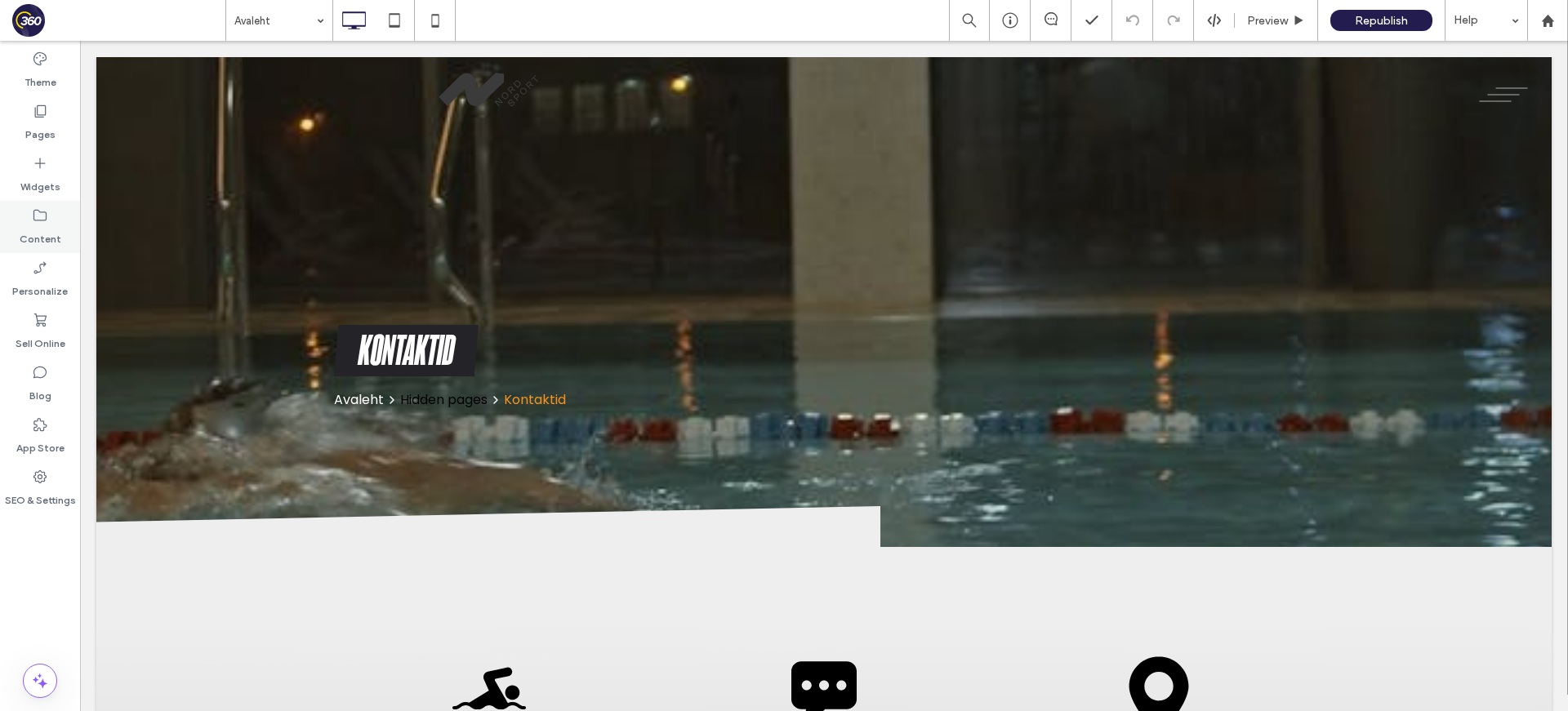
click at [56, 234] on label "Content" at bounding box center [41, 235] width 42 height 23
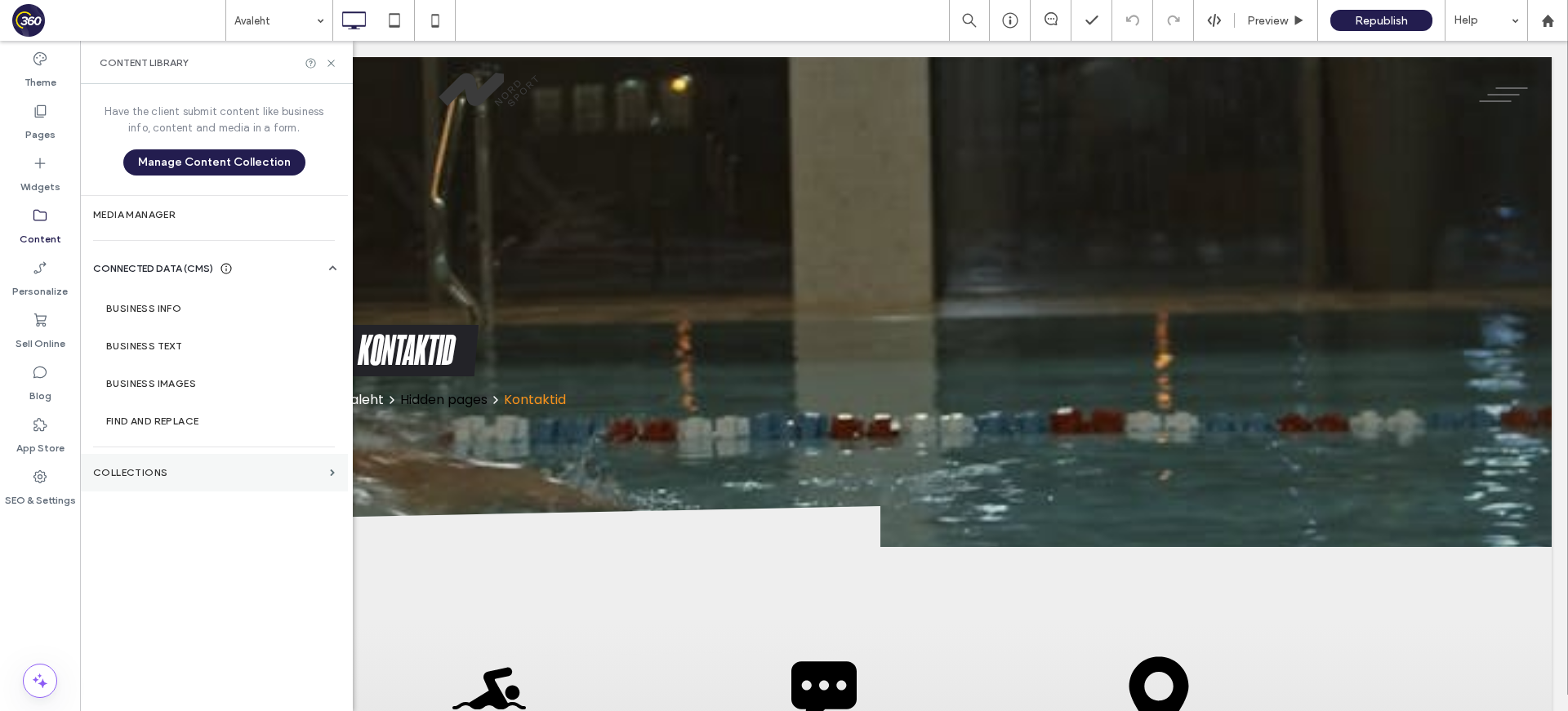
click at [162, 474] on label "Collections" at bounding box center [208, 472] width 230 height 11
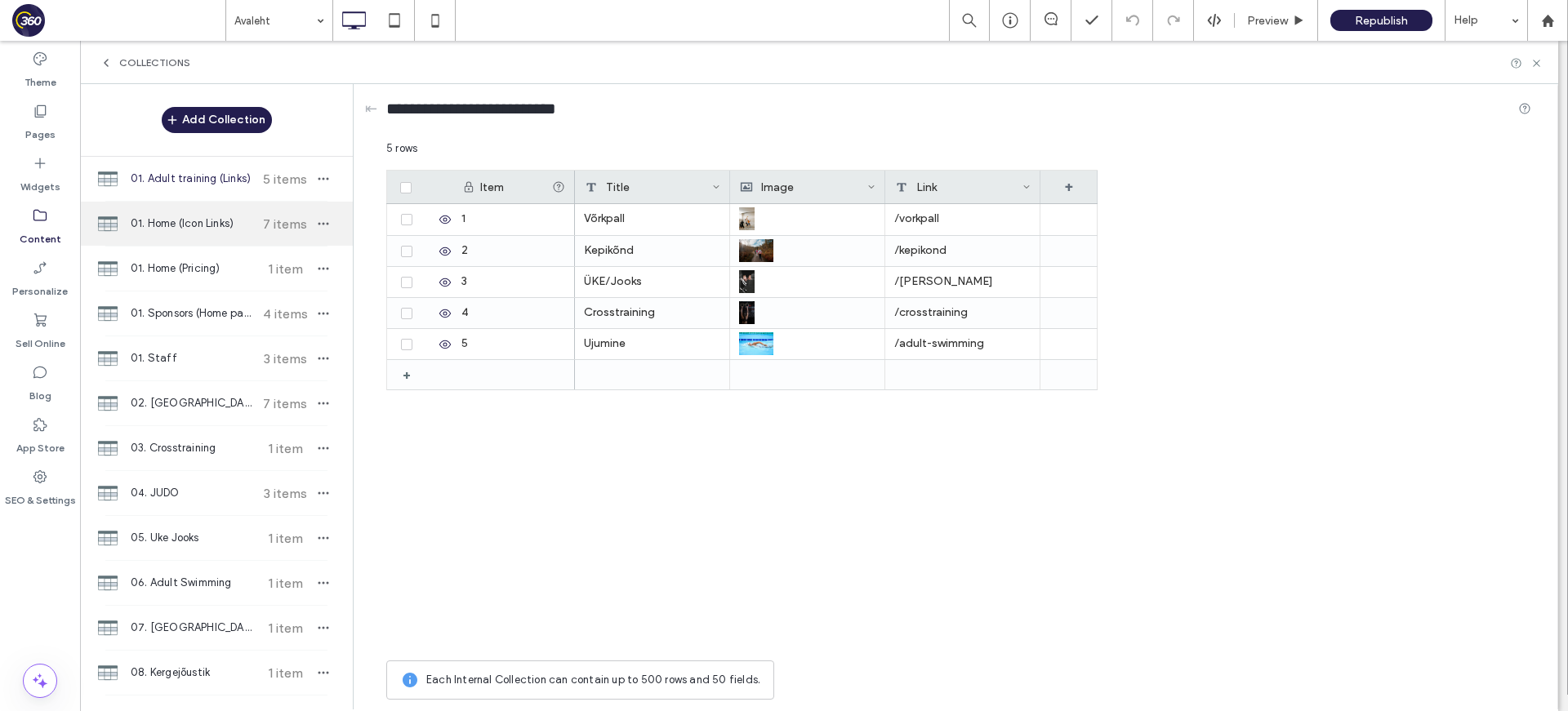
click at [230, 220] on span "01. Home (Icon Links)" at bounding box center [191, 223] width 121 height 16
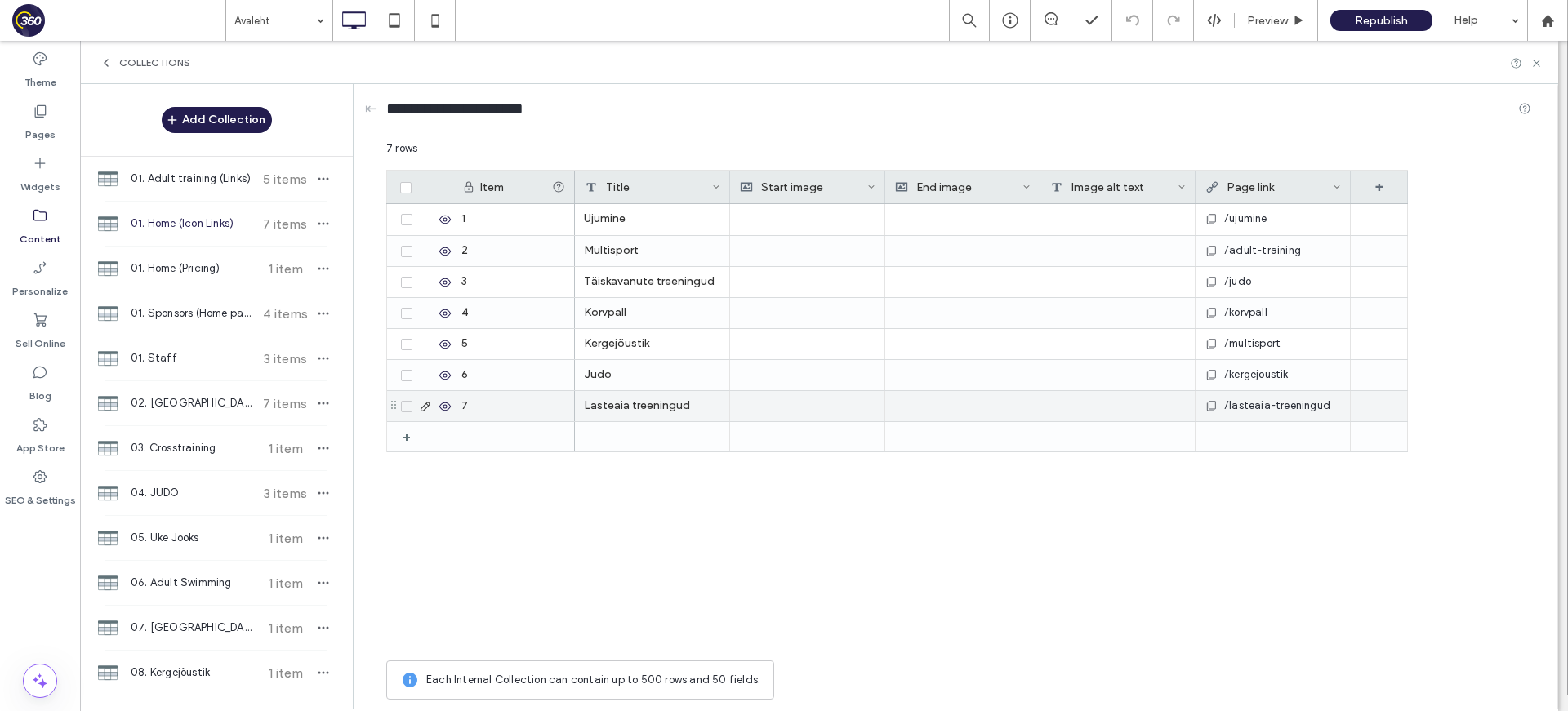
click at [681, 408] on div "Lasteaia treeningud" at bounding box center [652, 407] width 156 height 31
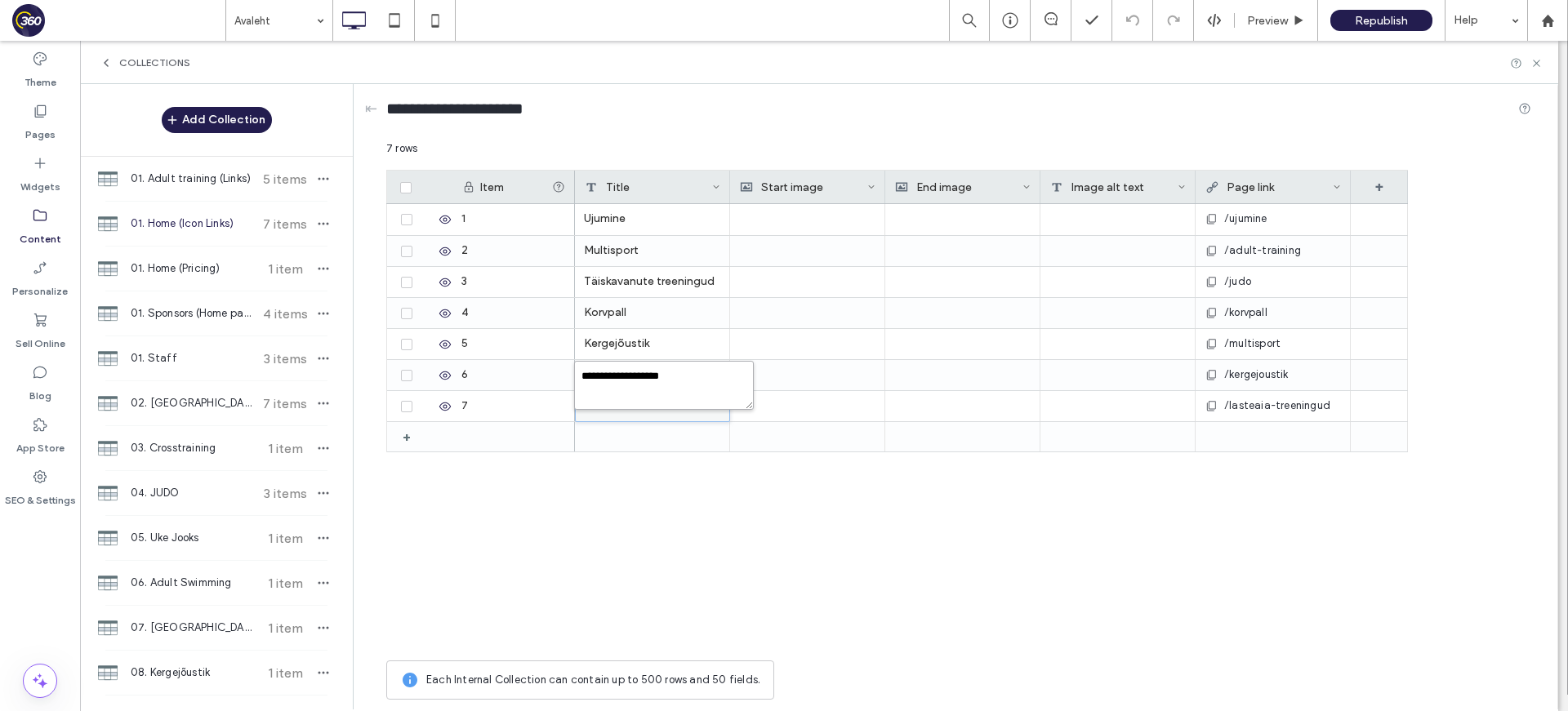
click at [706, 384] on textarea "**********" at bounding box center [663, 385] width 179 height 49
paste textarea "plain-text-cell"
type textarea "**********"
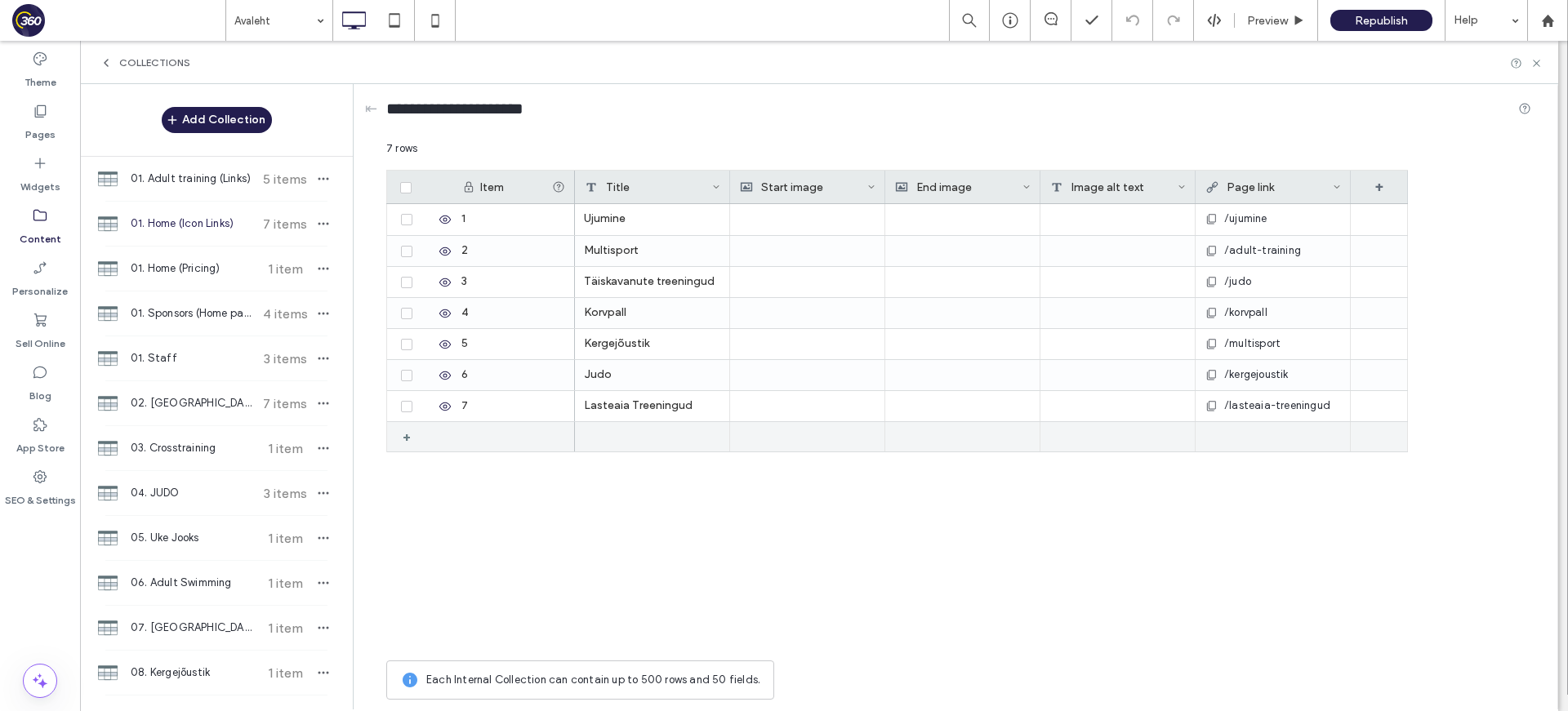
drag, startPoint x: 411, startPoint y: 435, endPoint x: 404, endPoint y: 441, distance: 9.2
click at [410, 435] on div "+" at bounding box center [412, 436] width 20 height 30
click at [1266, 65] on icon at bounding box center [1536, 63] width 12 height 12
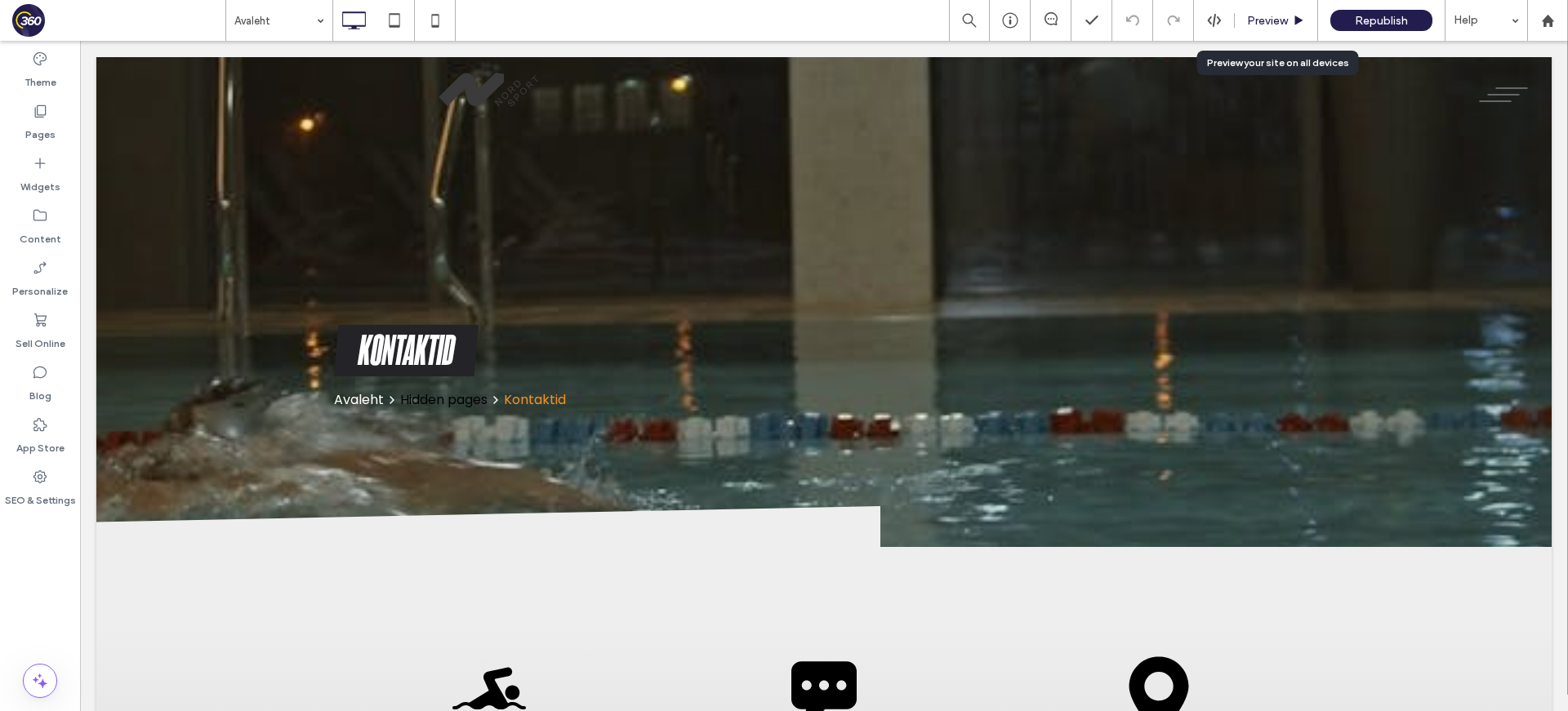
click at [1266, 21] on span "Preview" at bounding box center [1266, 21] width 41 height 14
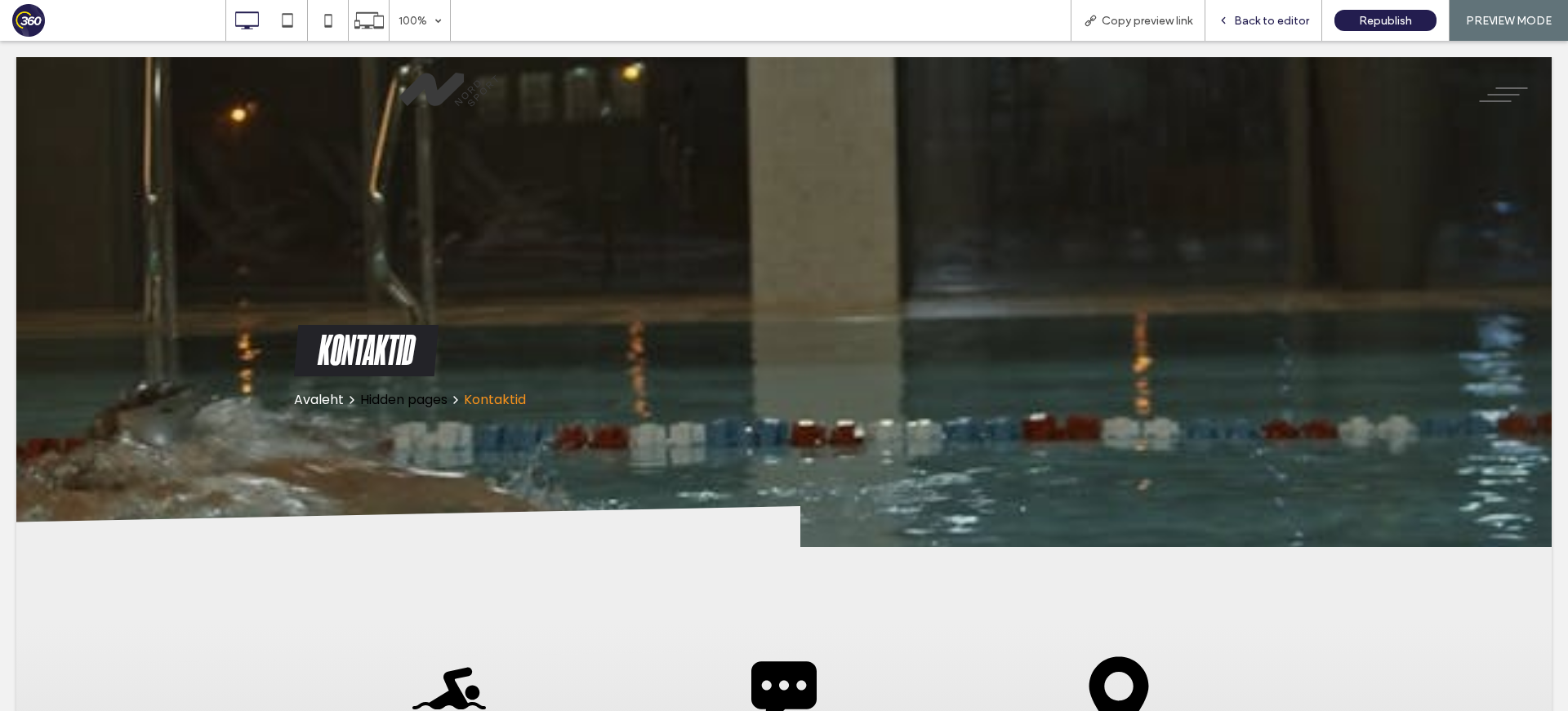
click at [1245, 20] on span "Back to editor" at bounding box center [1271, 21] width 75 height 14
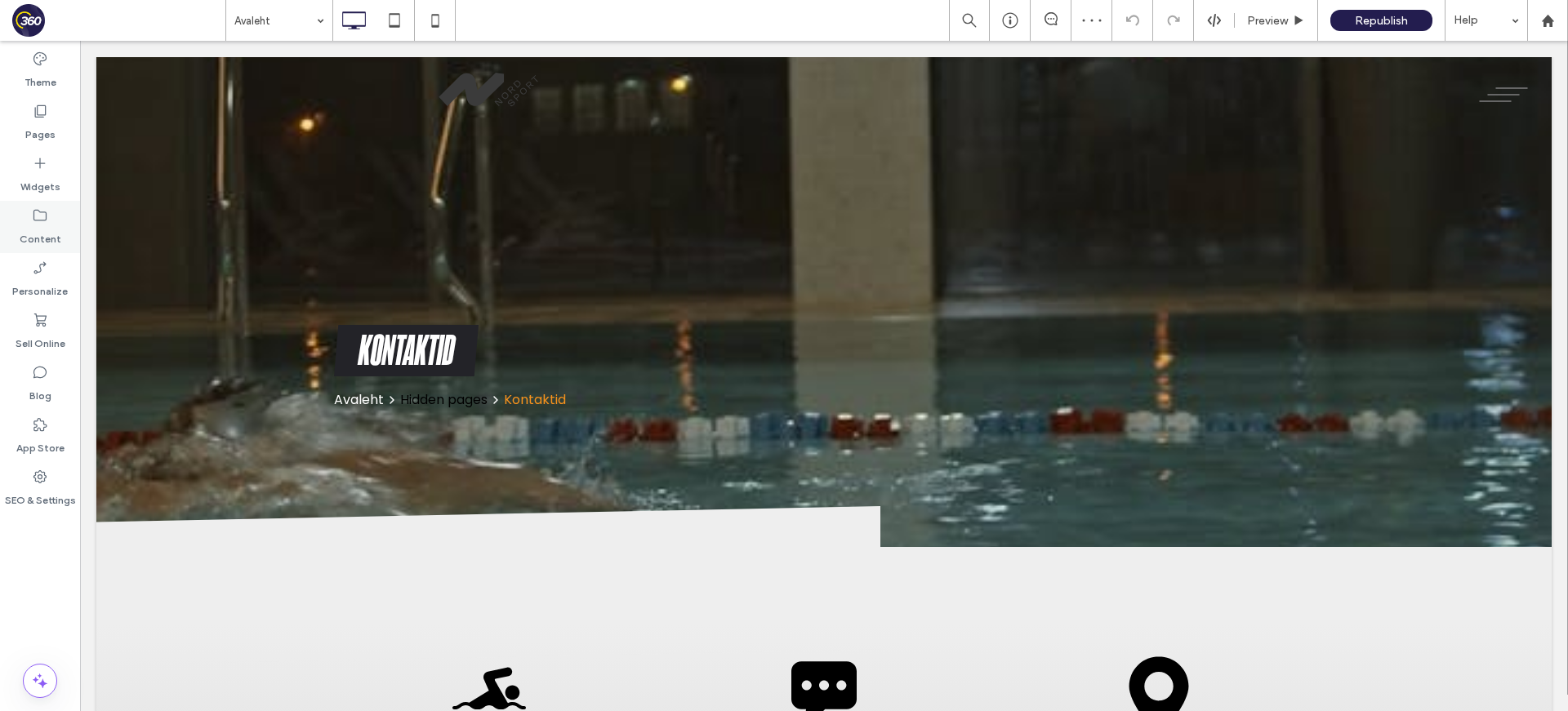
click at [47, 213] on icon at bounding box center [39, 215] width 16 height 16
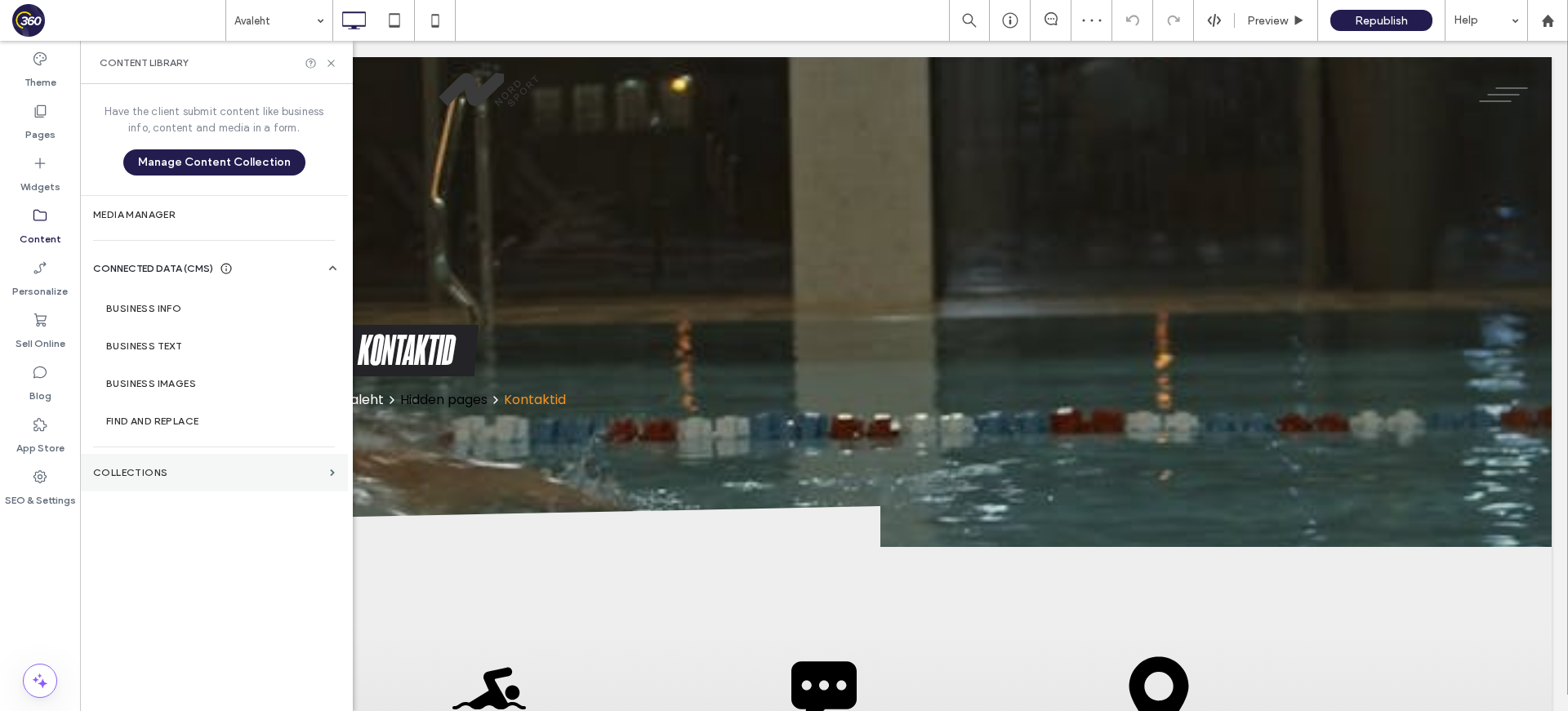
click at [190, 466] on section "Collections" at bounding box center [214, 472] width 268 height 37
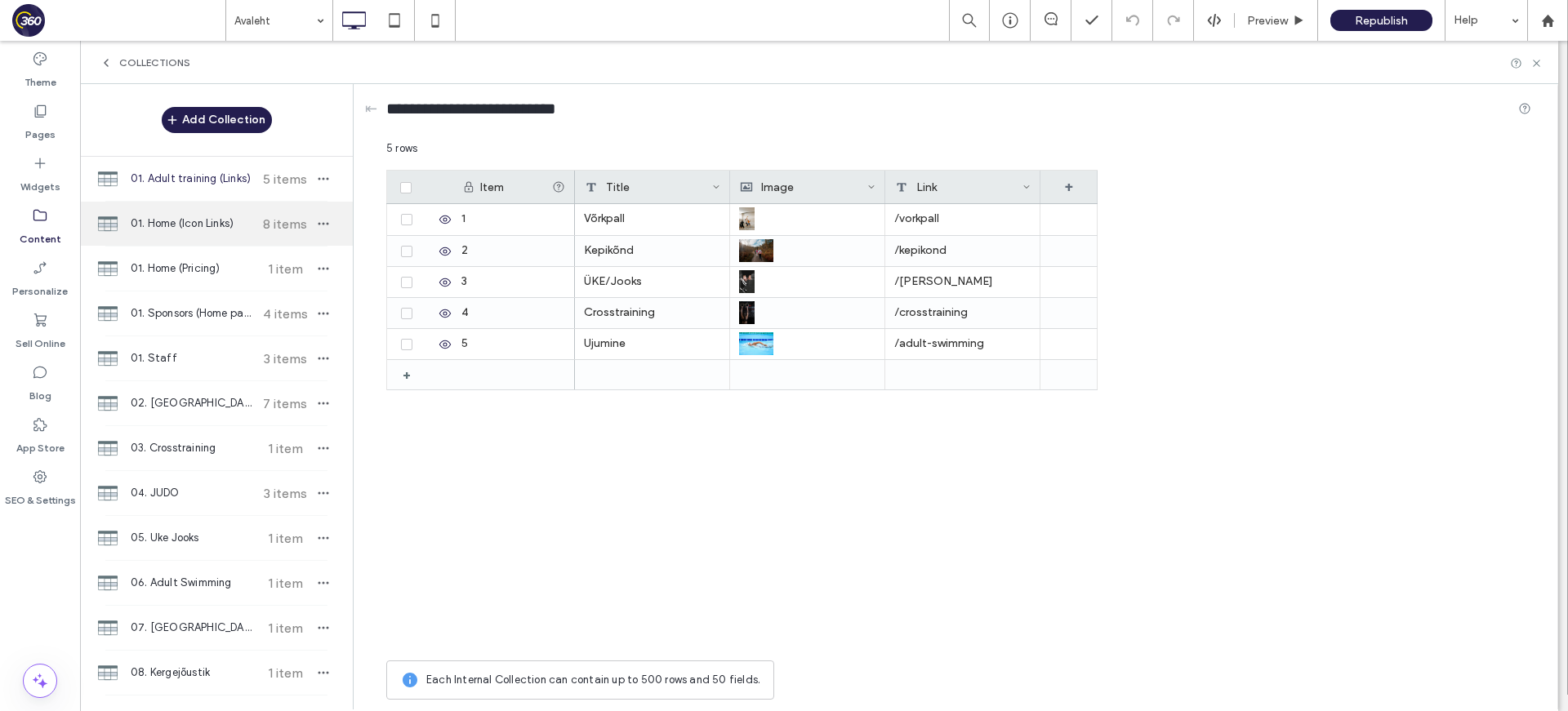
click at [187, 226] on span "01. Home (Icon Links)" at bounding box center [191, 223] width 121 height 16
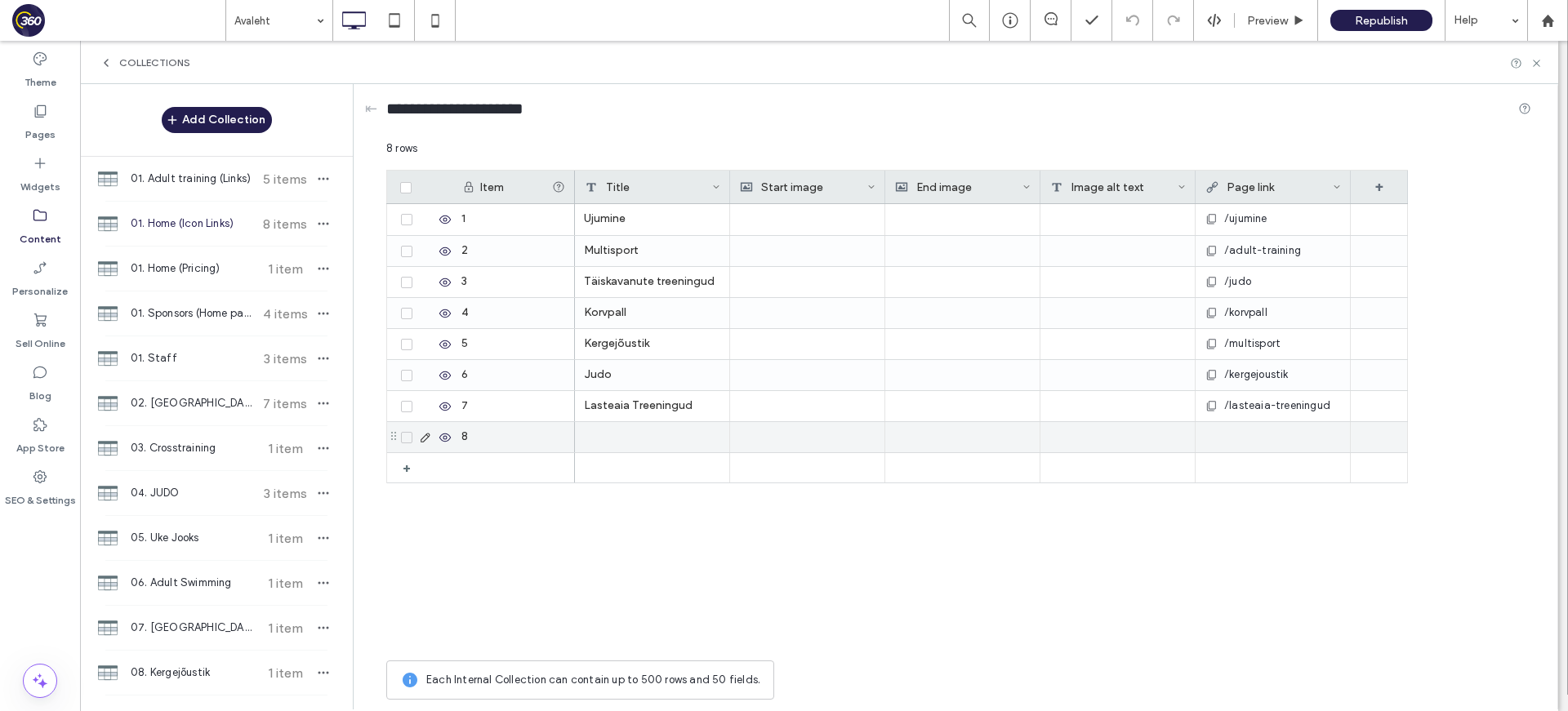
click at [596, 429] on div at bounding box center [652, 437] width 156 height 31
click at [653, 408] on textarea "plain-text-cell" at bounding box center [663, 416] width 179 height 49
paste textarea "********"
type textarea "********"
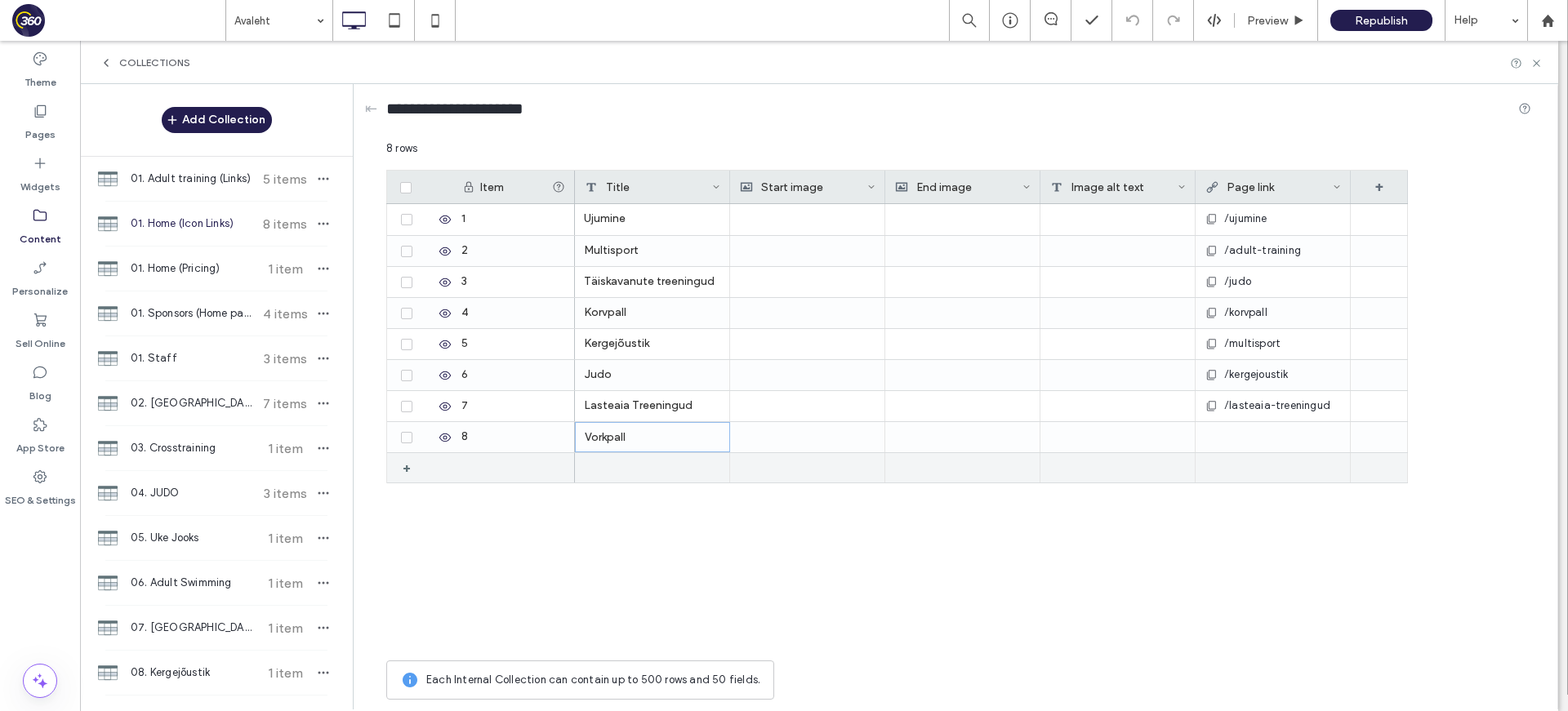
click at [1266, 432] on div at bounding box center [1272, 436] width 136 height 30
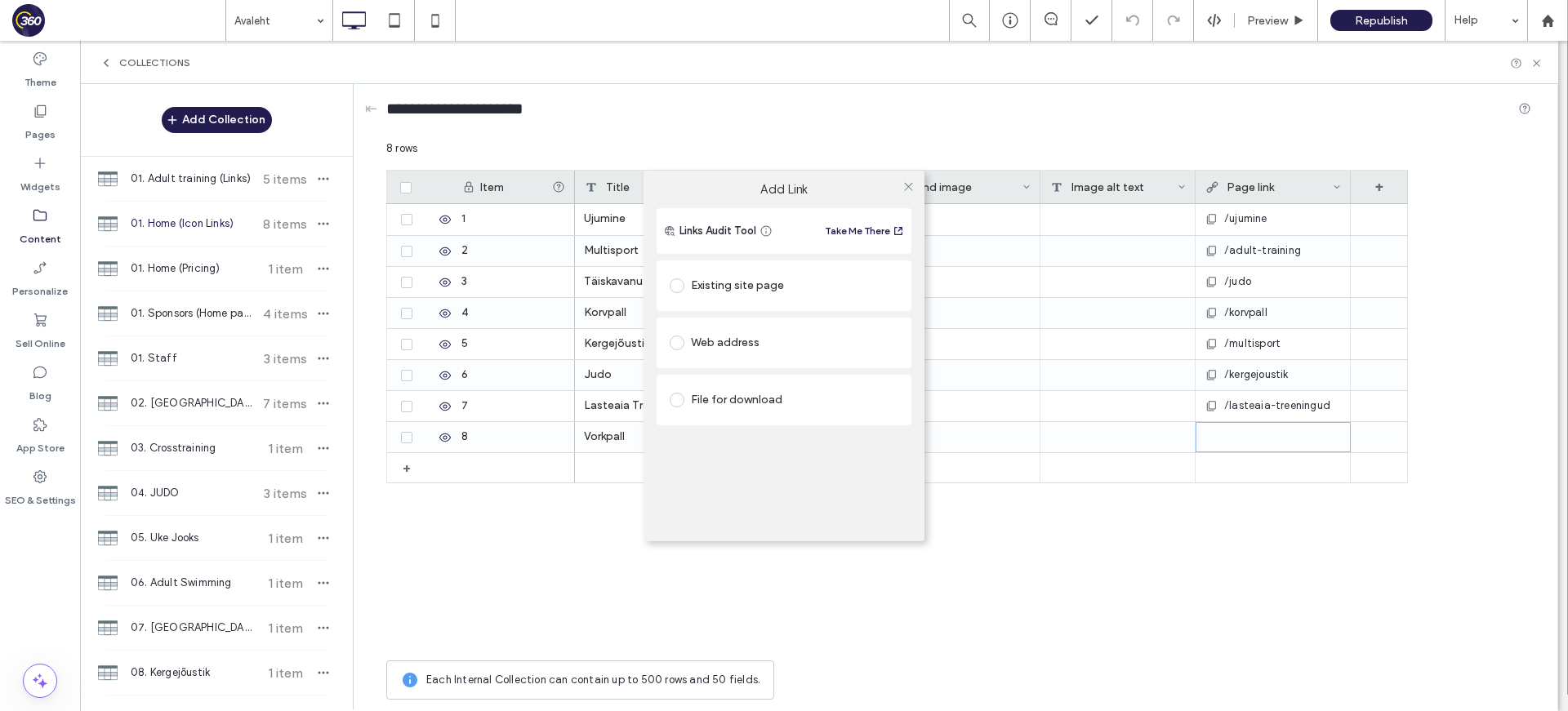
click at [754, 283] on div "Existing site page" at bounding box center [784, 285] width 229 height 26
type input "****"
click at [900, 188] on div at bounding box center [908, 187] width 25 height 25
click at [901, 185] on div at bounding box center [908, 187] width 25 height 25
click at [907, 188] on icon at bounding box center [908, 186] width 12 height 12
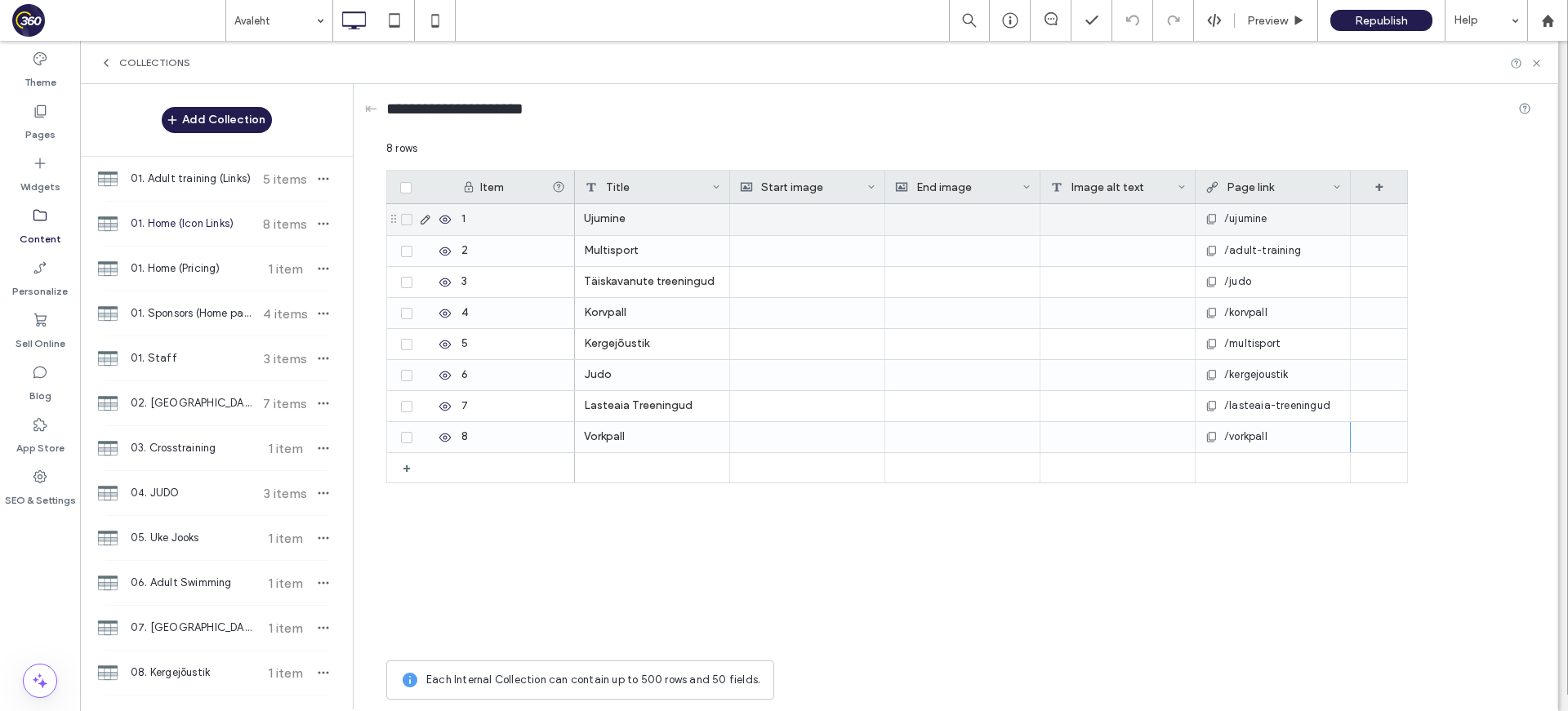
click at [958, 213] on div at bounding box center [962, 220] width 136 height 31
click at [781, 213] on div at bounding box center [807, 220] width 136 height 30
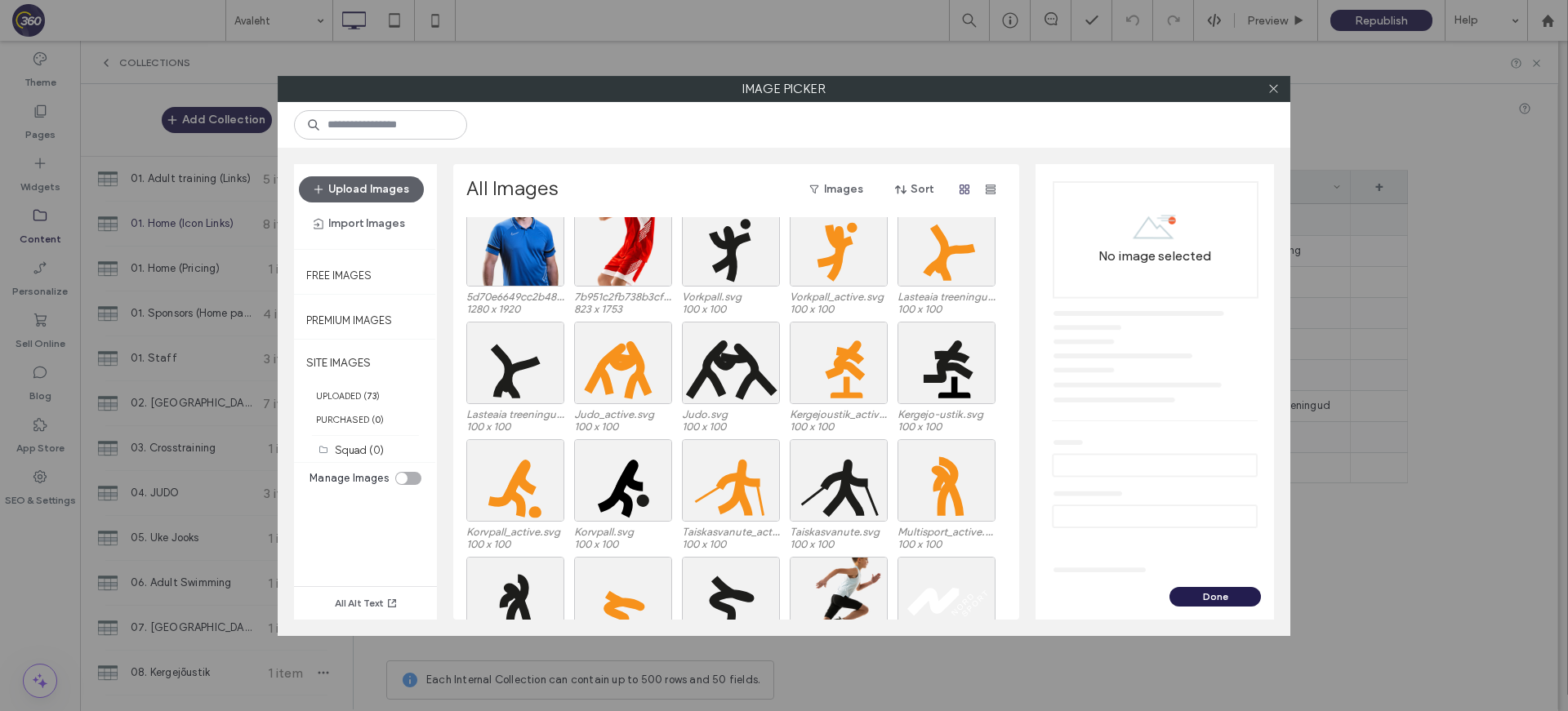
scroll to position [515, 0]
click at [1266, 94] on icon at bounding box center [1273, 88] width 12 height 12
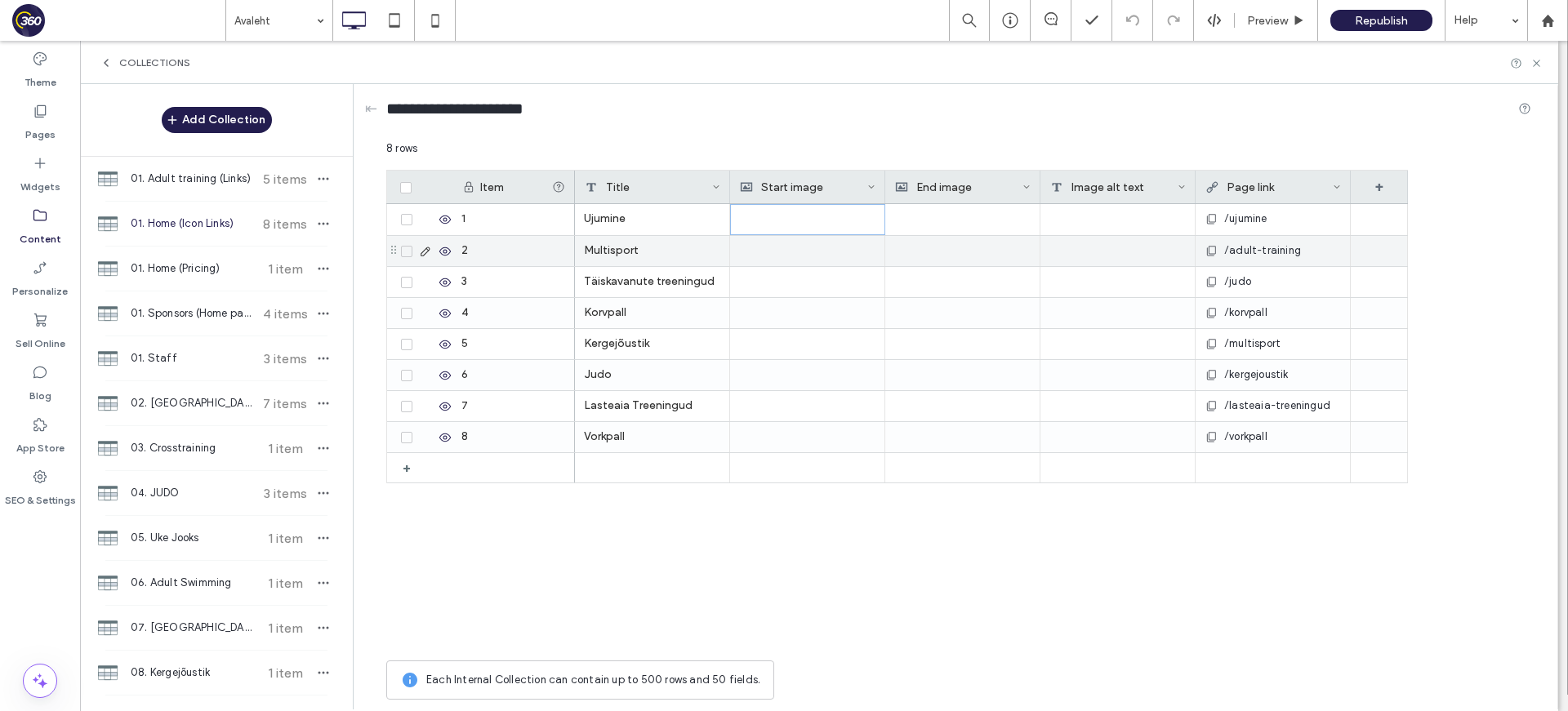
click at [830, 223] on div at bounding box center [807, 220] width 136 height 30
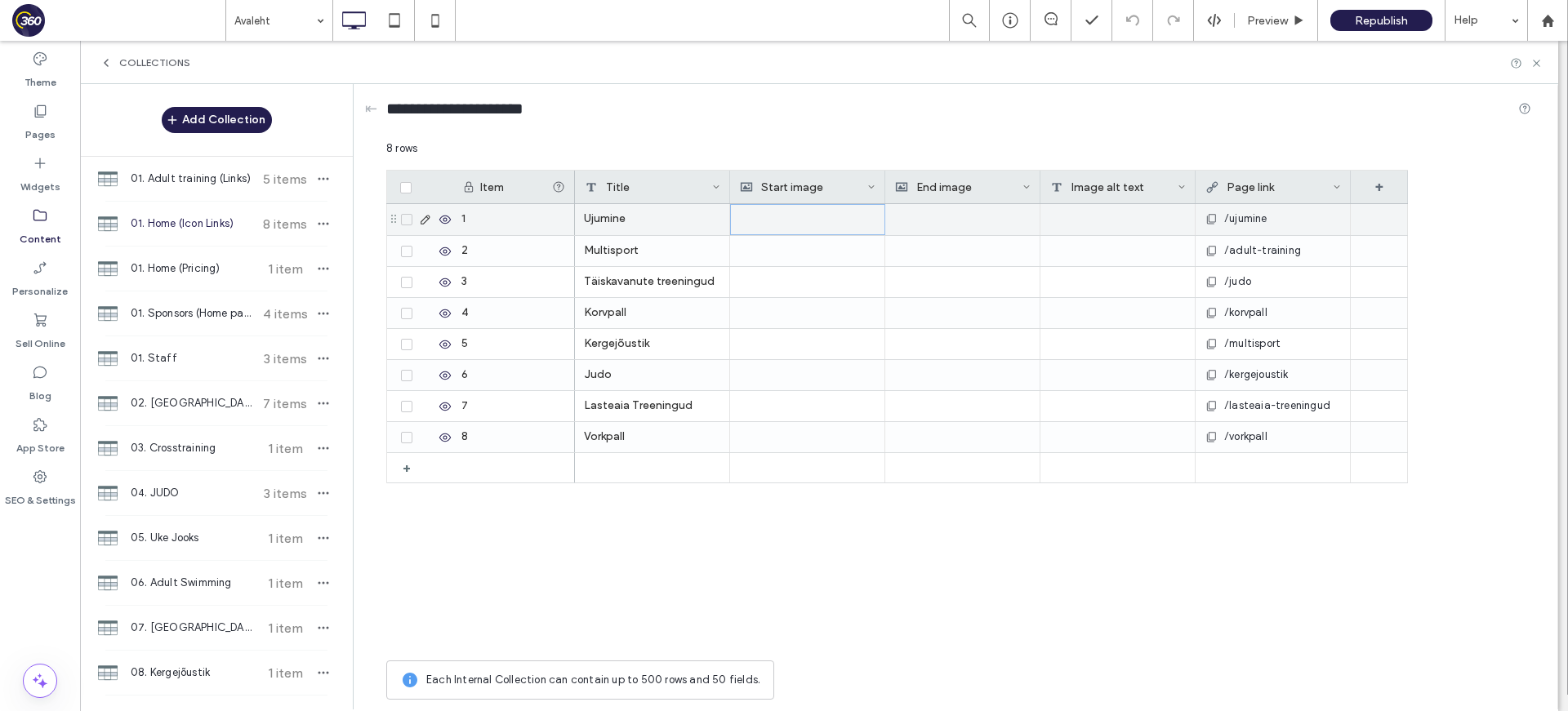
click at [830, 223] on div at bounding box center [807, 220] width 136 height 30
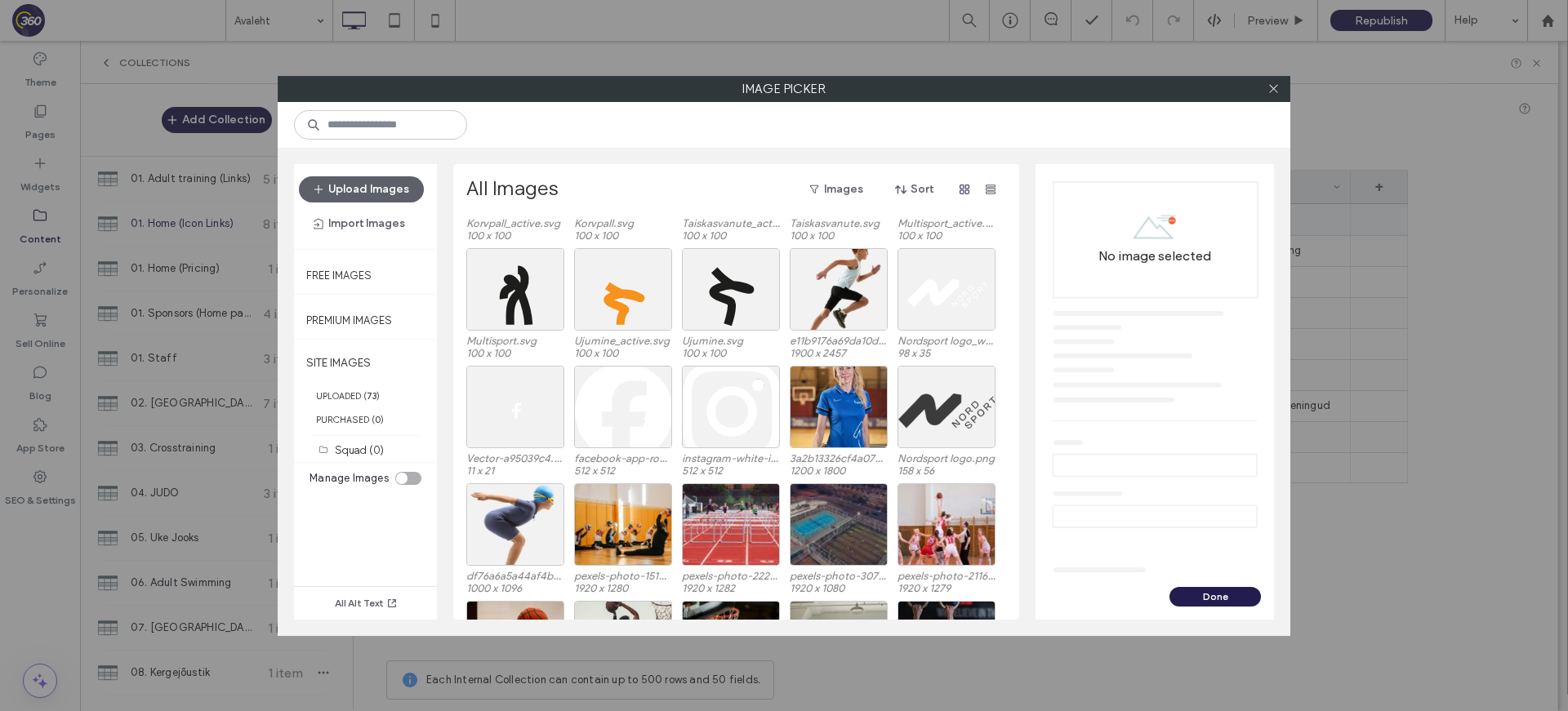
scroll to position [827, 0]
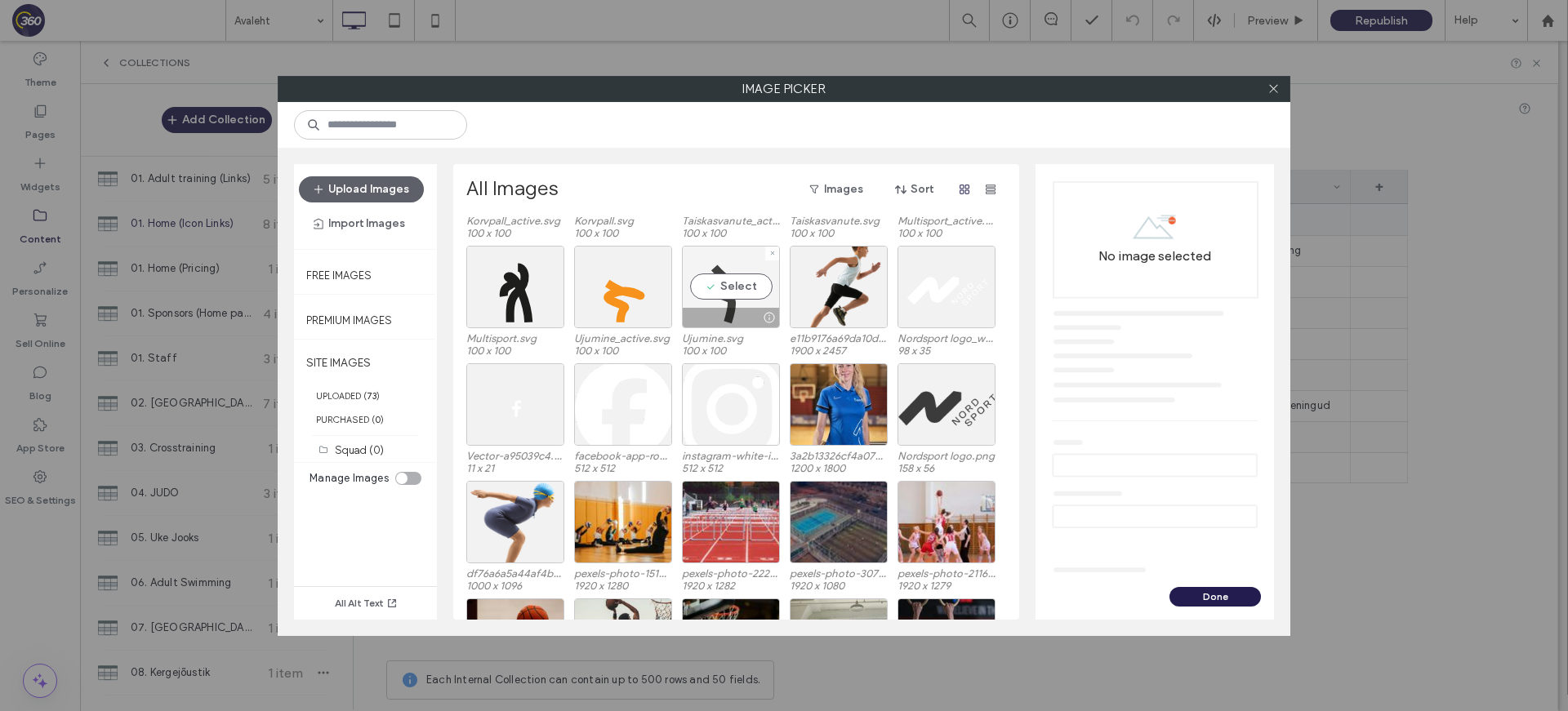
click at [732, 286] on div "Select" at bounding box center [730, 286] width 98 height 82
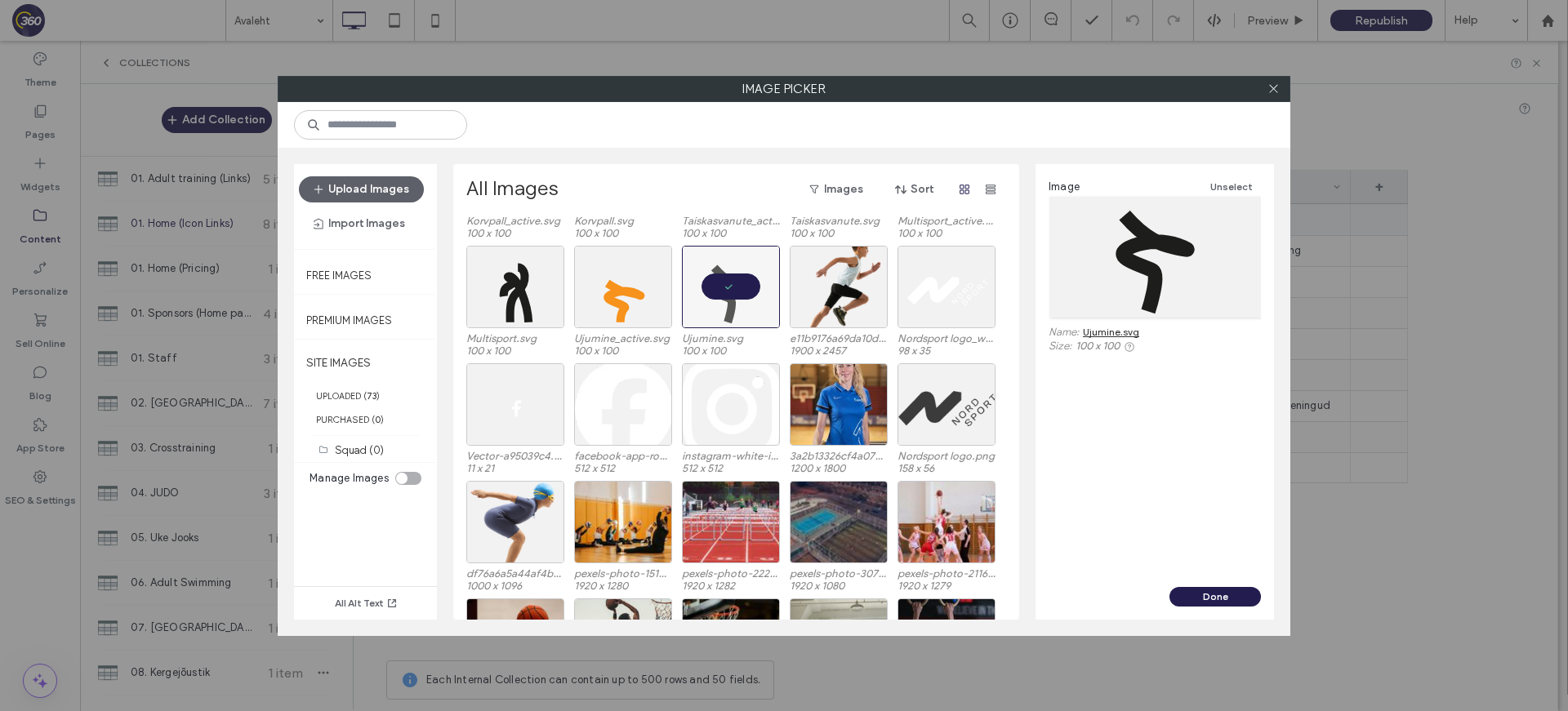
drag, startPoint x: 1225, startPoint y: 598, endPoint x: 1223, endPoint y: 577, distance: 21.1
click at [1225, 598] on button "Done" at bounding box center [1215, 596] width 92 height 20
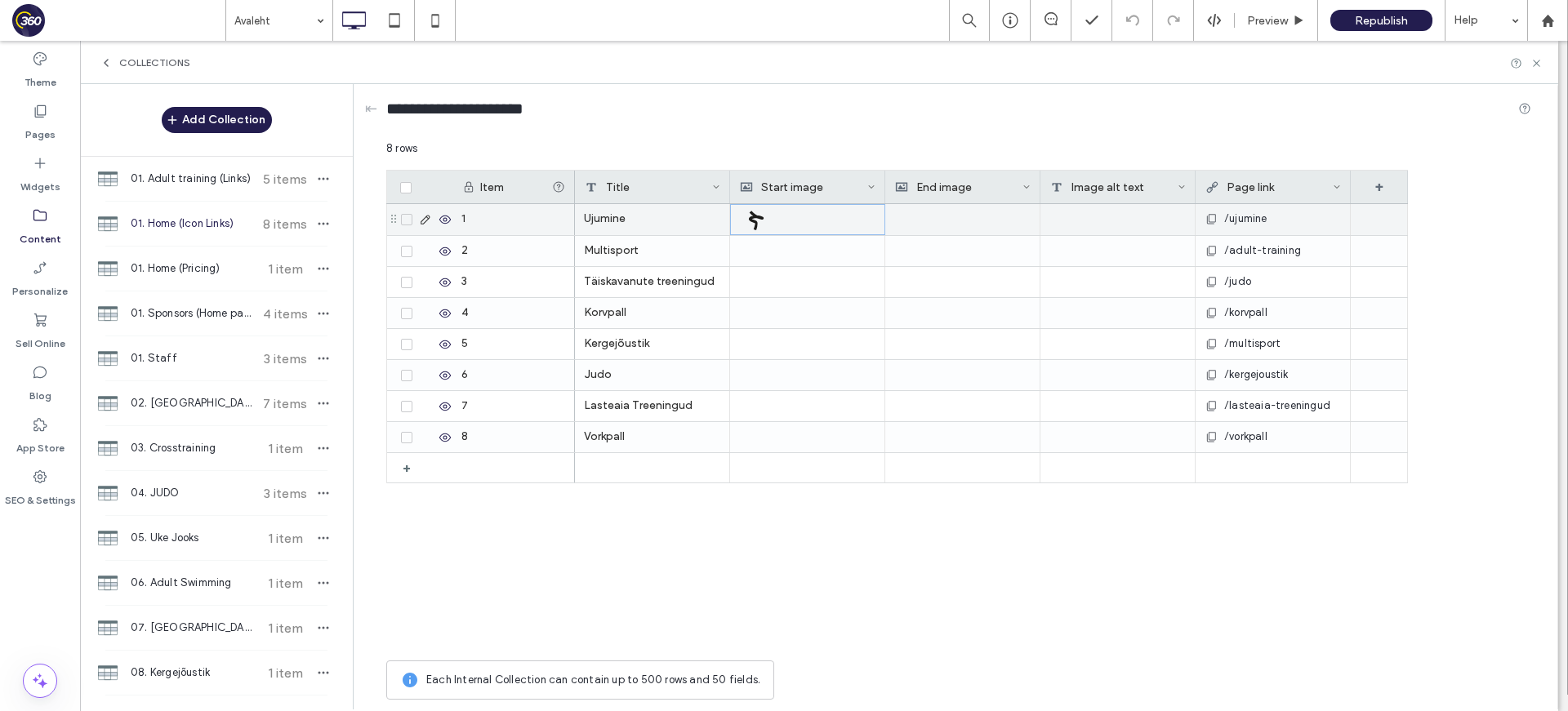
click at [930, 223] on div at bounding box center [962, 220] width 136 height 31
click at [930, 223] on div at bounding box center [963, 220] width 136 height 30
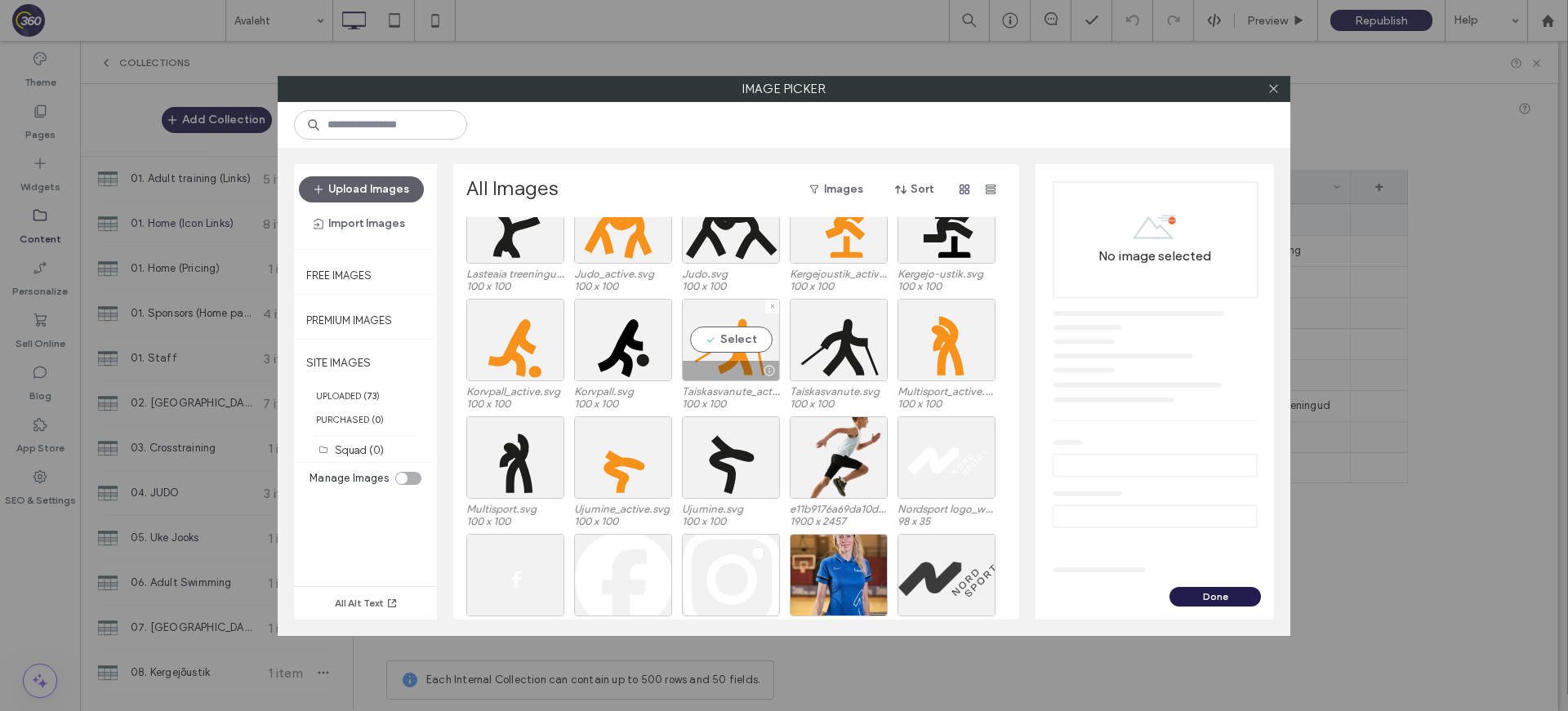
scroll to position [686, 0]
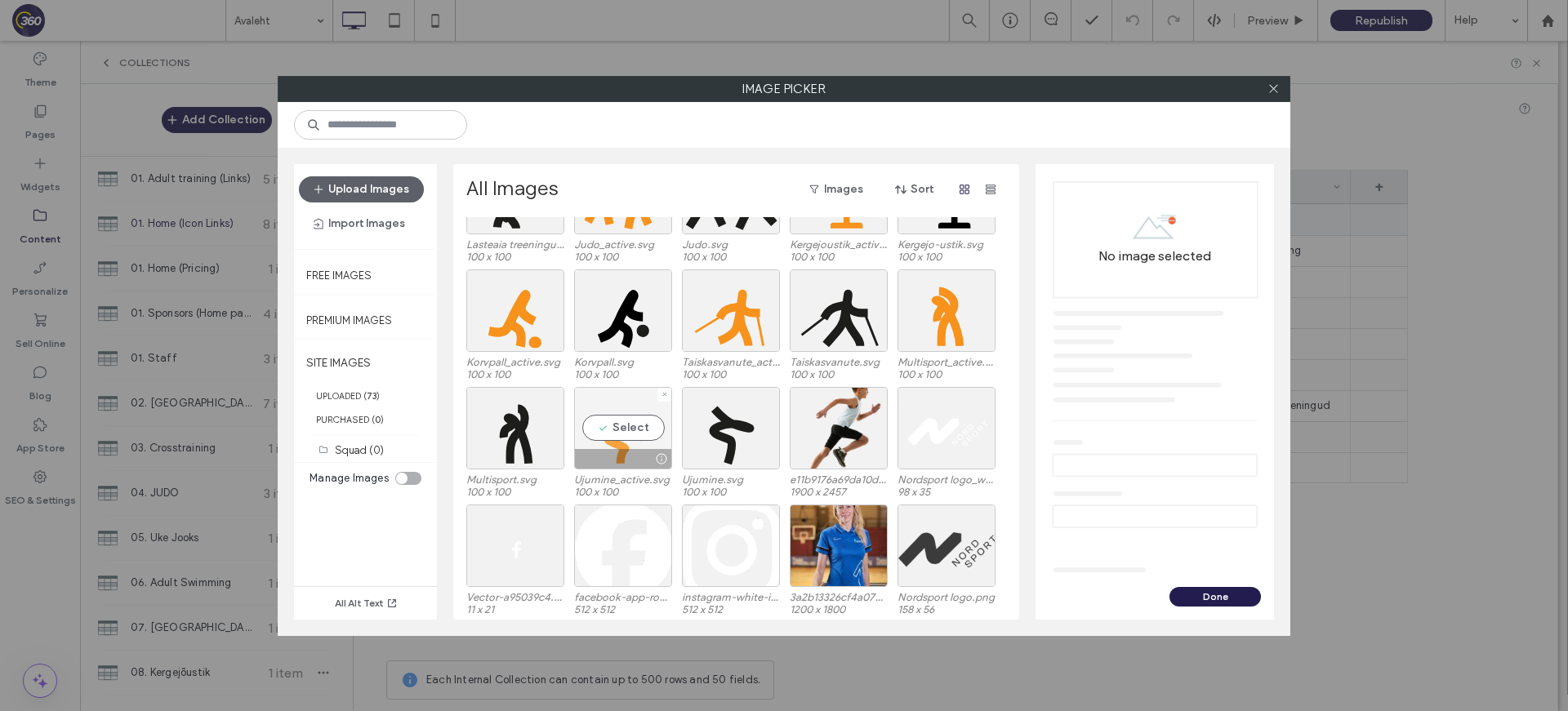
drag, startPoint x: 605, startPoint y: 429, endPoint x: 1223, endPoint y: 660, distance: 659.8
click at [605, 429] on div "Select" at bounding box center [622, 428] width 98 height 82
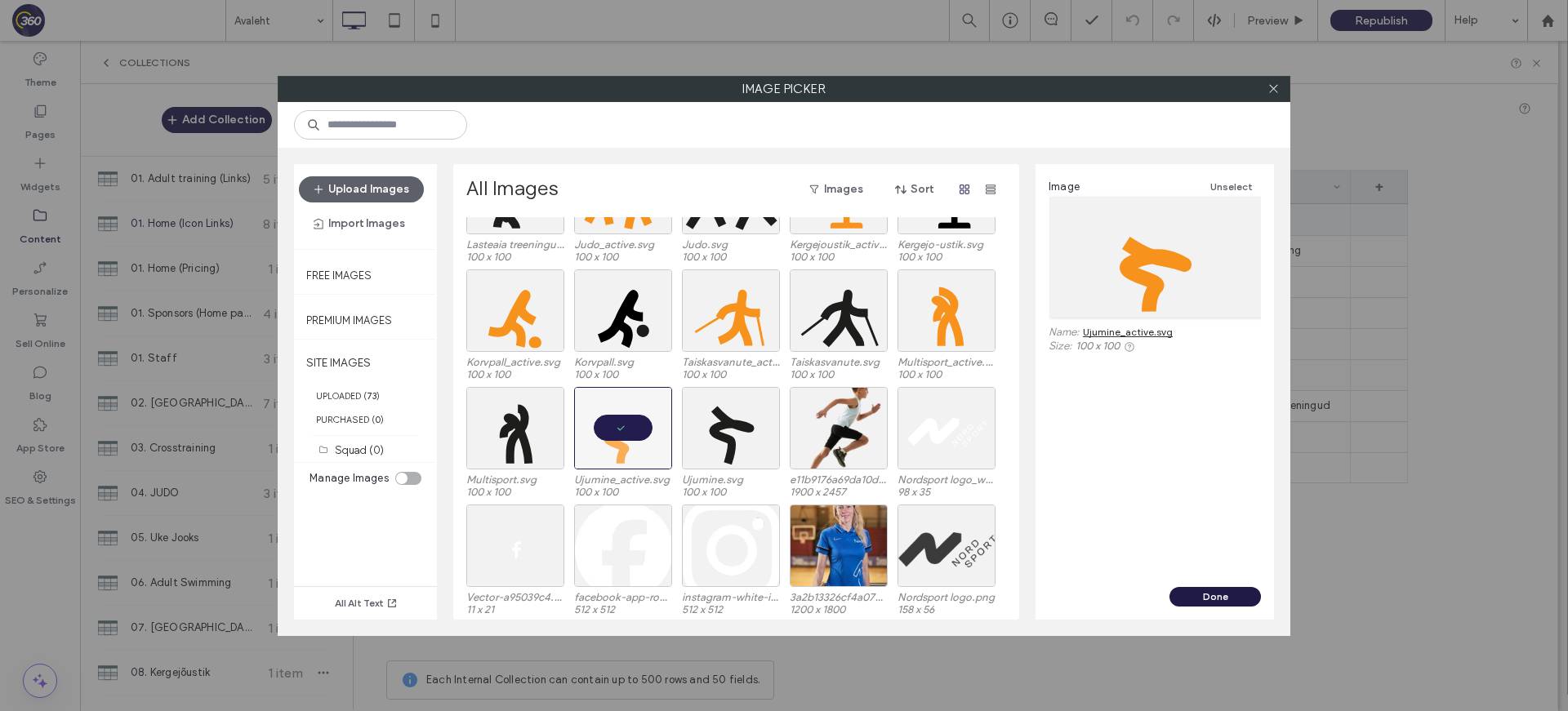
click at [1230, 596] on button "Done" at bounding box center [1215, 596] width 92 height 20
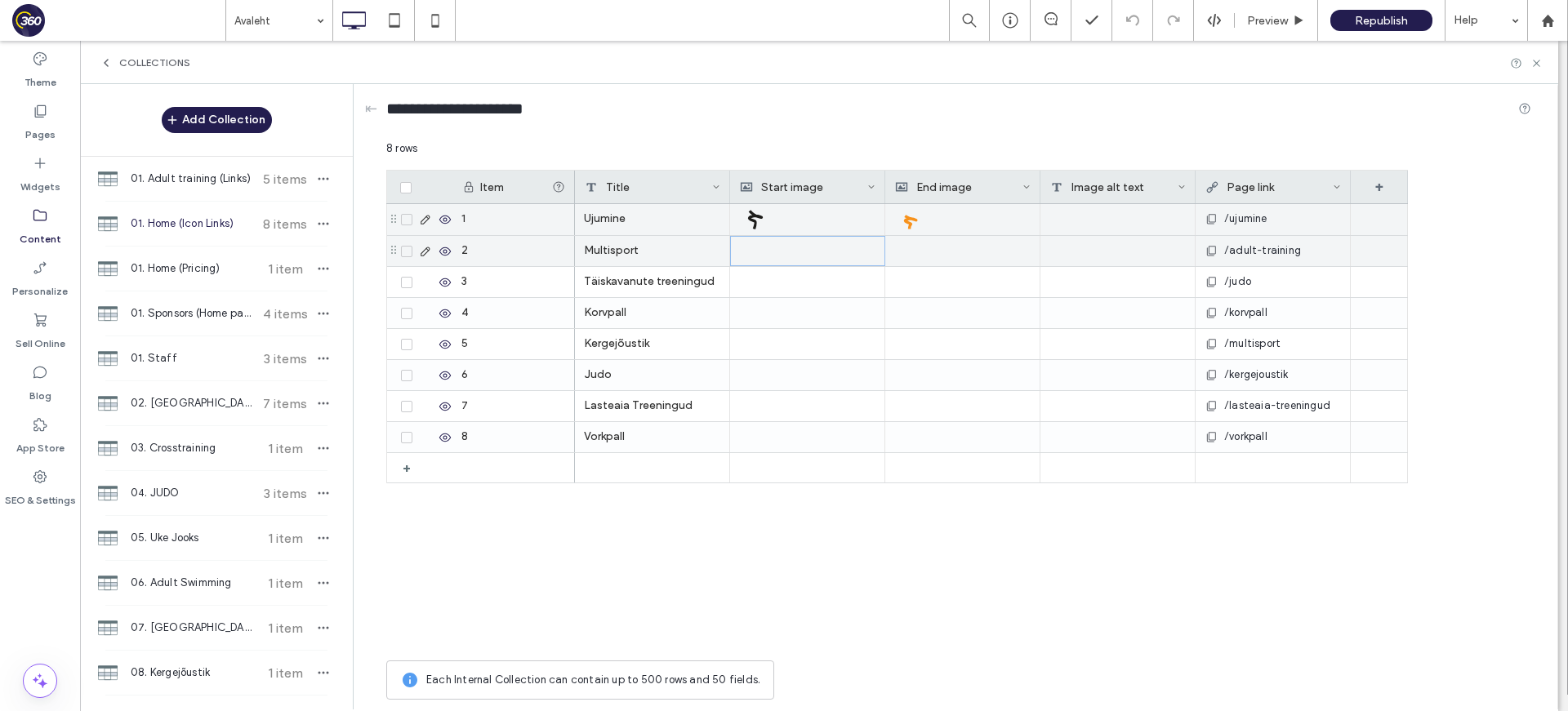
click at [807, 255] on div at bounding box center [807, 251] width 136 height 29
click at [822, 250] on div at bounding box center [807, 251] width 136 height 29
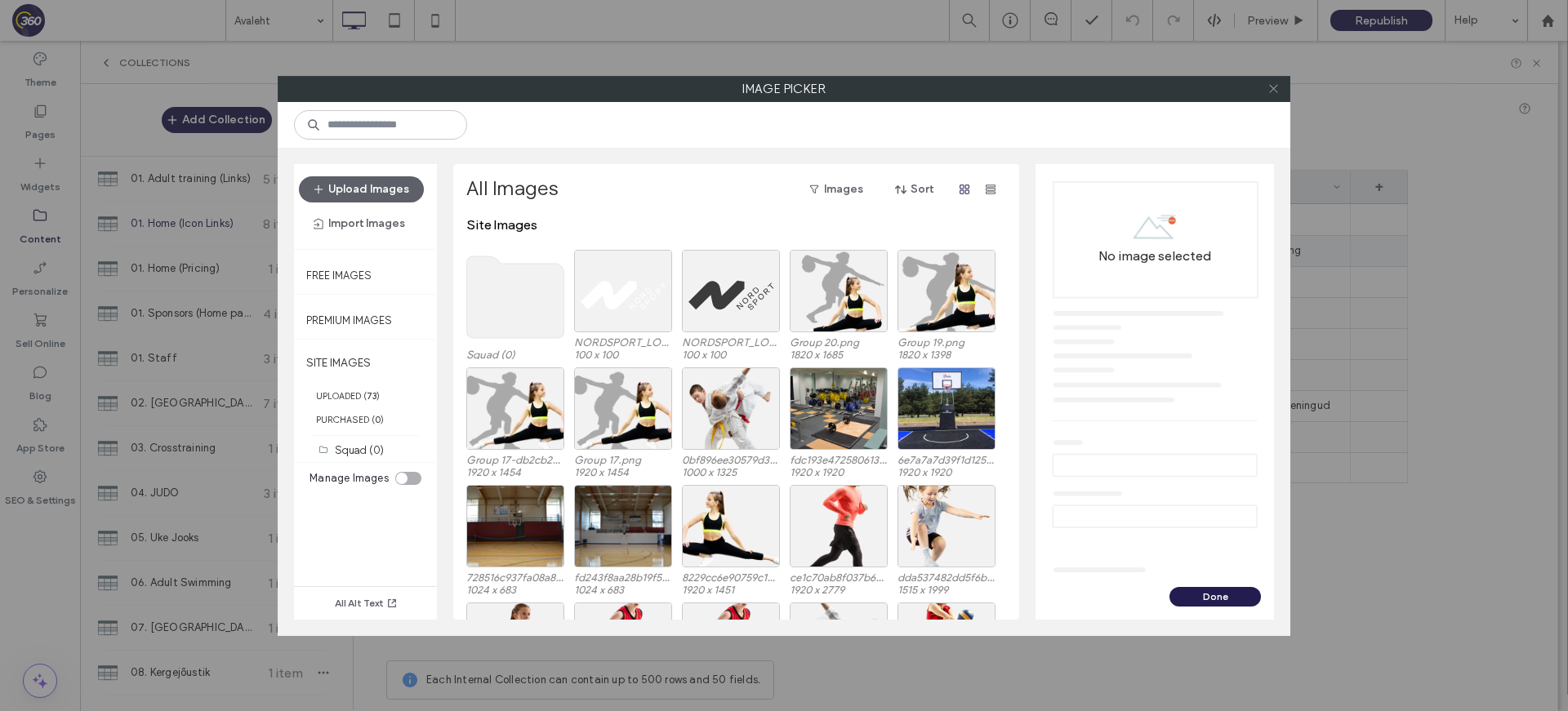
click at [1266, 90] on icon at bounding box center [1273, 88] width 12 height 12
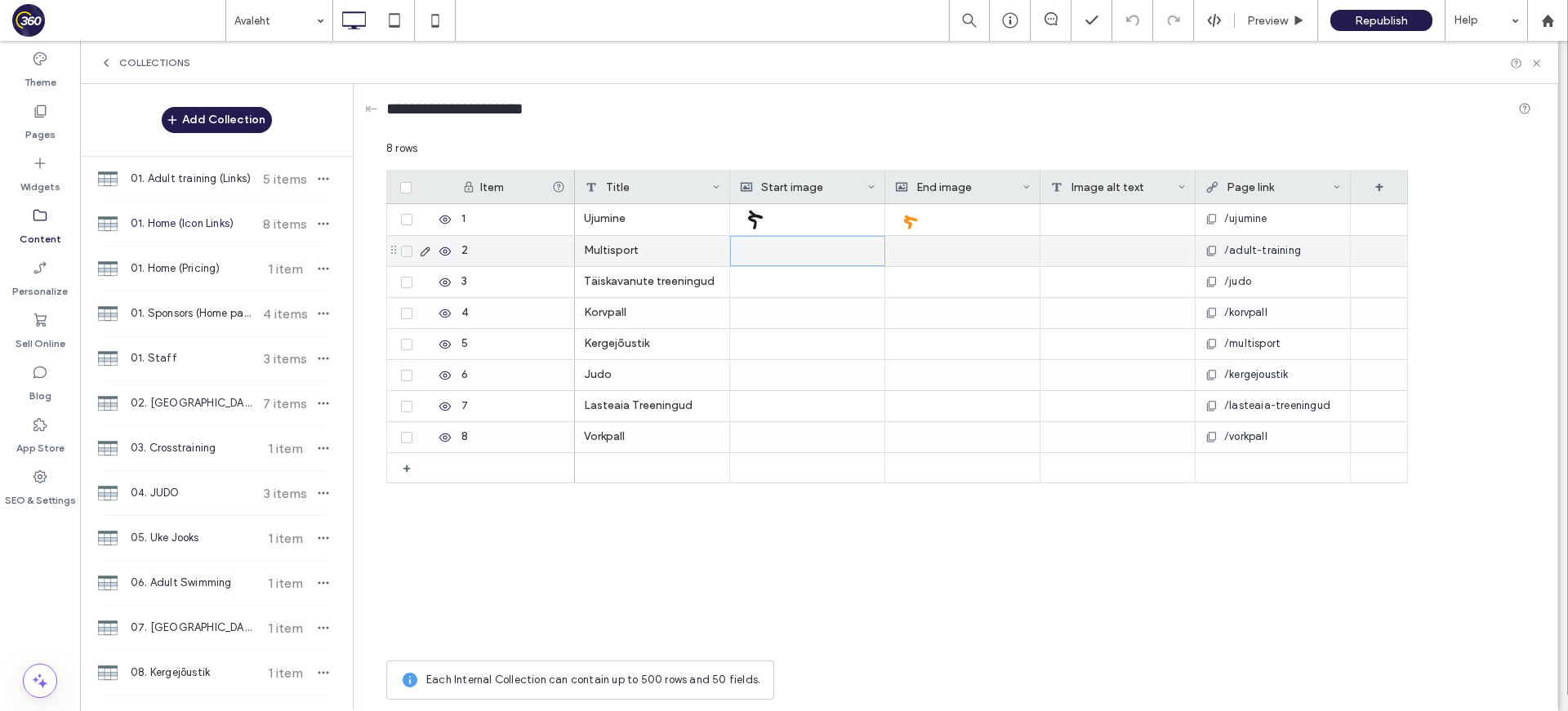
click at [830, 249] on div at bounding box center [807, 251] width 136 height 29
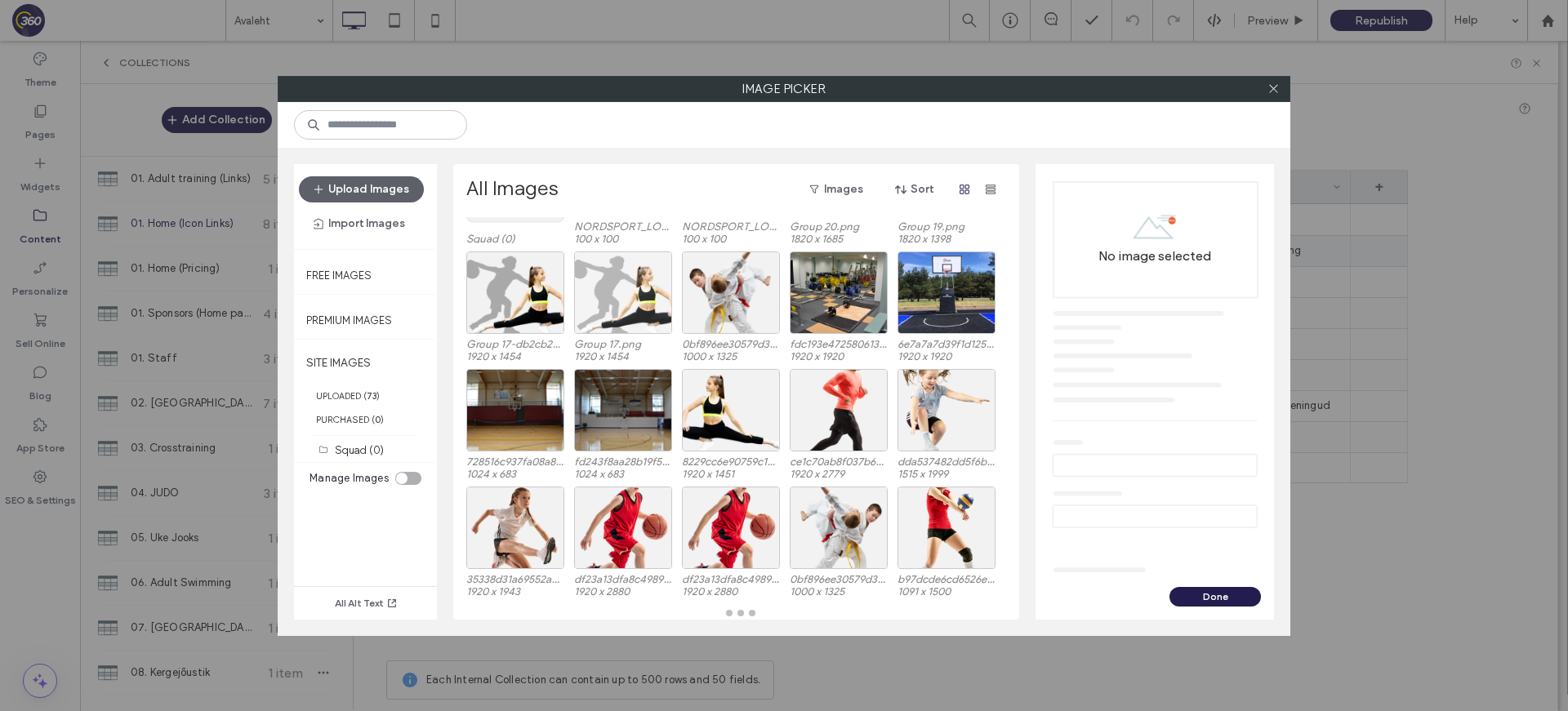
scroll to position [115, 0]
click at [1266, 93] on icon at bounding box center [1273, 88] width 12 height 12
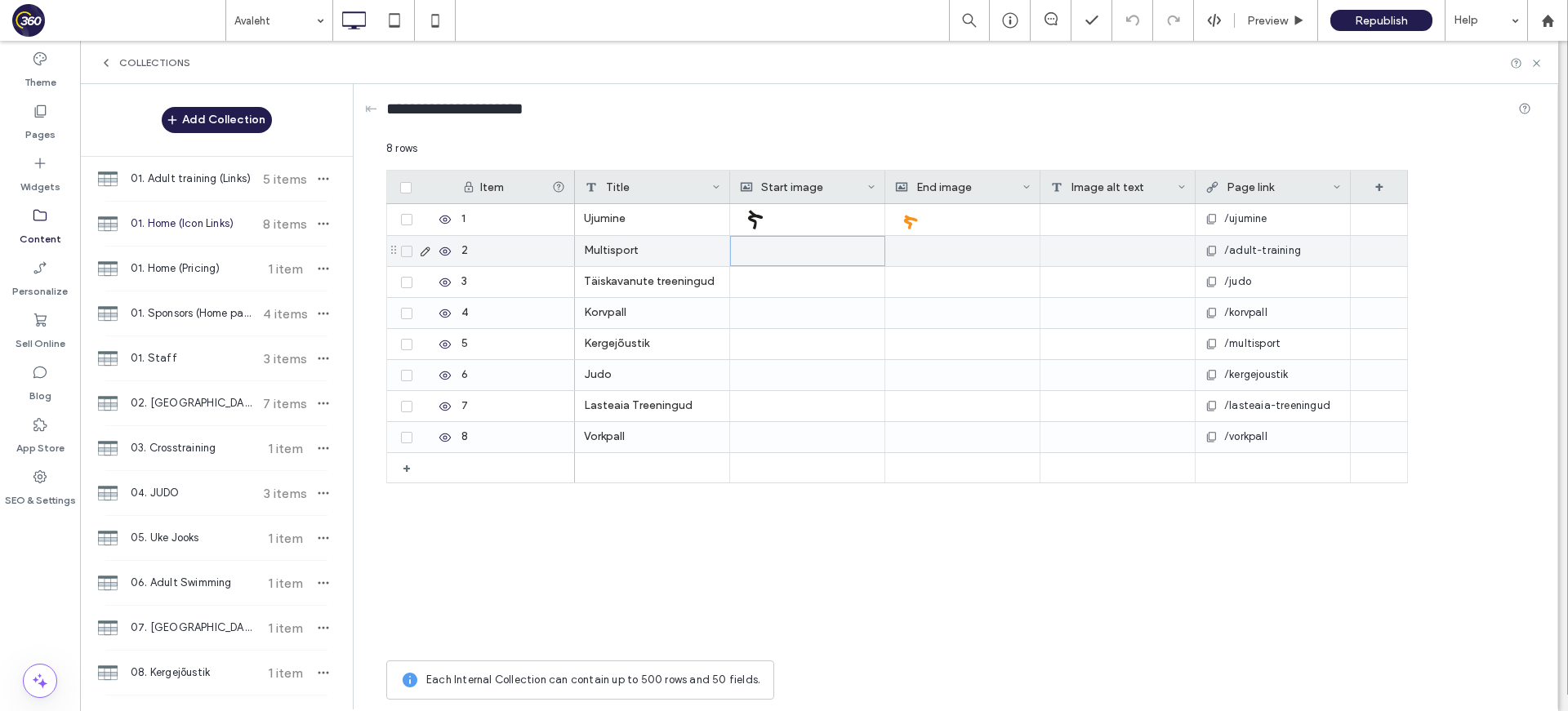
click at [811, 244] on div at bounding box center [807, 251] width 136 height 29
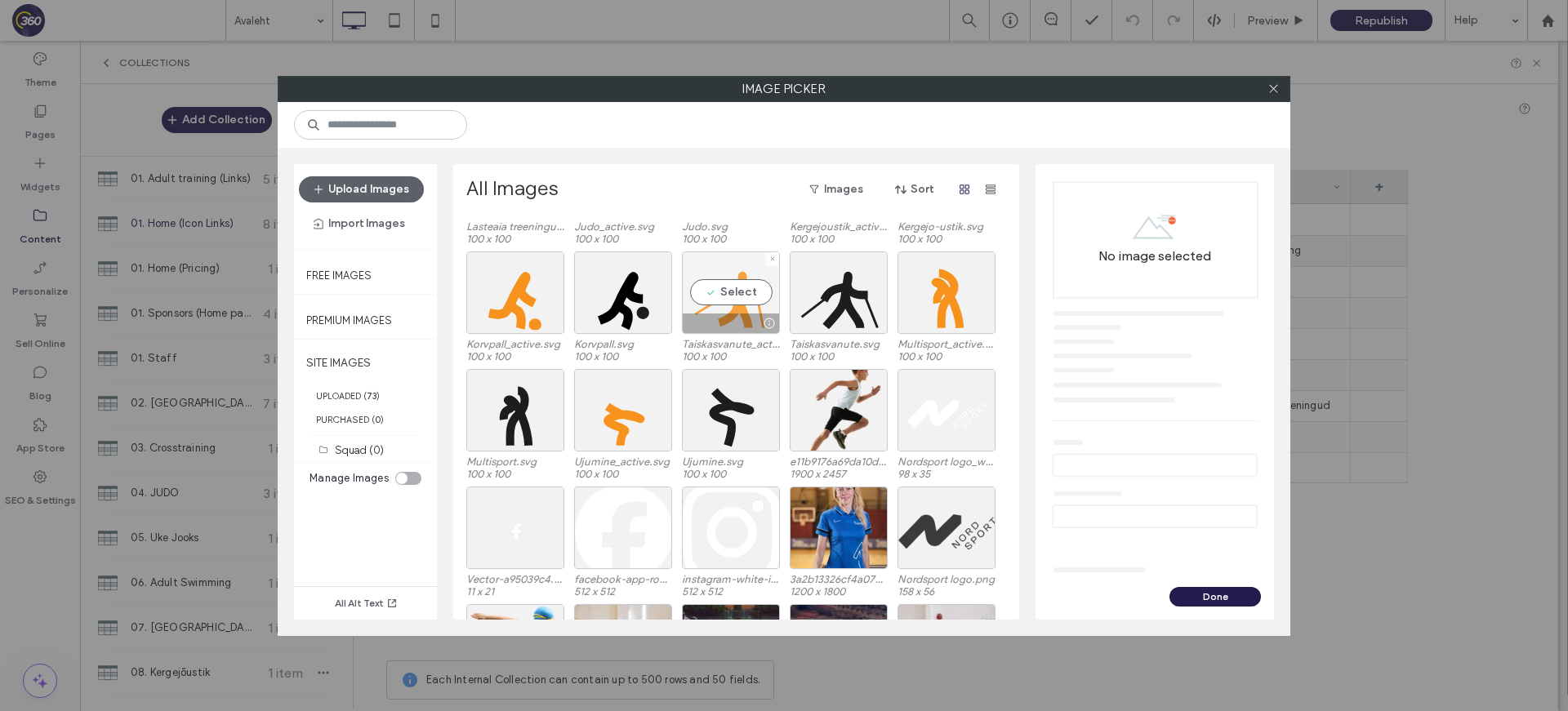
scroll to position [690, 0]
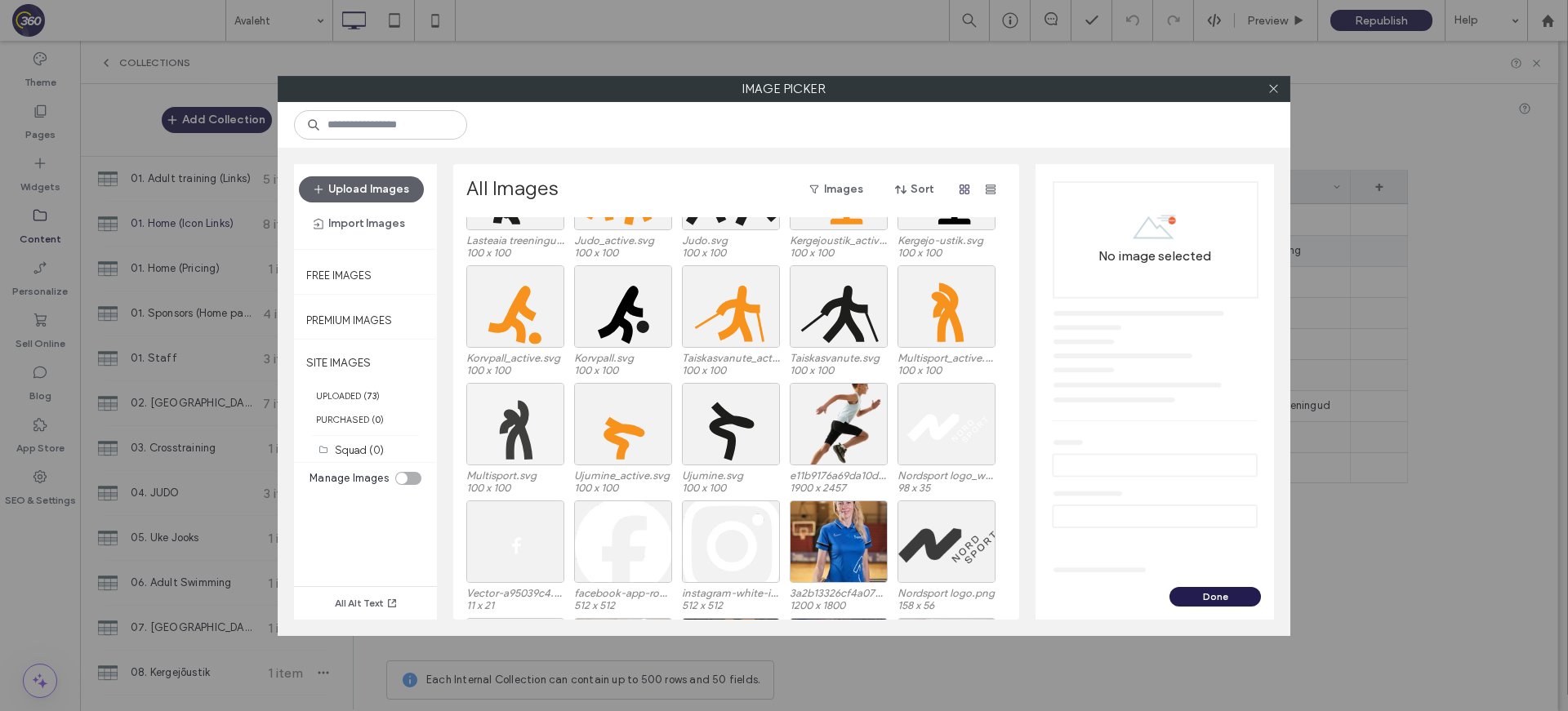
drag, startPoint x: 454, startPoint y: 437, endPoint x: 512, endPoint y: 427, distance: 58.9
click at [455, 436] on div "All Images Images Sort Site Images Squad (0) NORDSPORT_LOGO_NEGATIIV_RGB.svg 10…" at bounding box center [736, 391] width 566 height 455
click at [512, 427] on div "Select" at bounding box center [514, 424] width 98 height 82
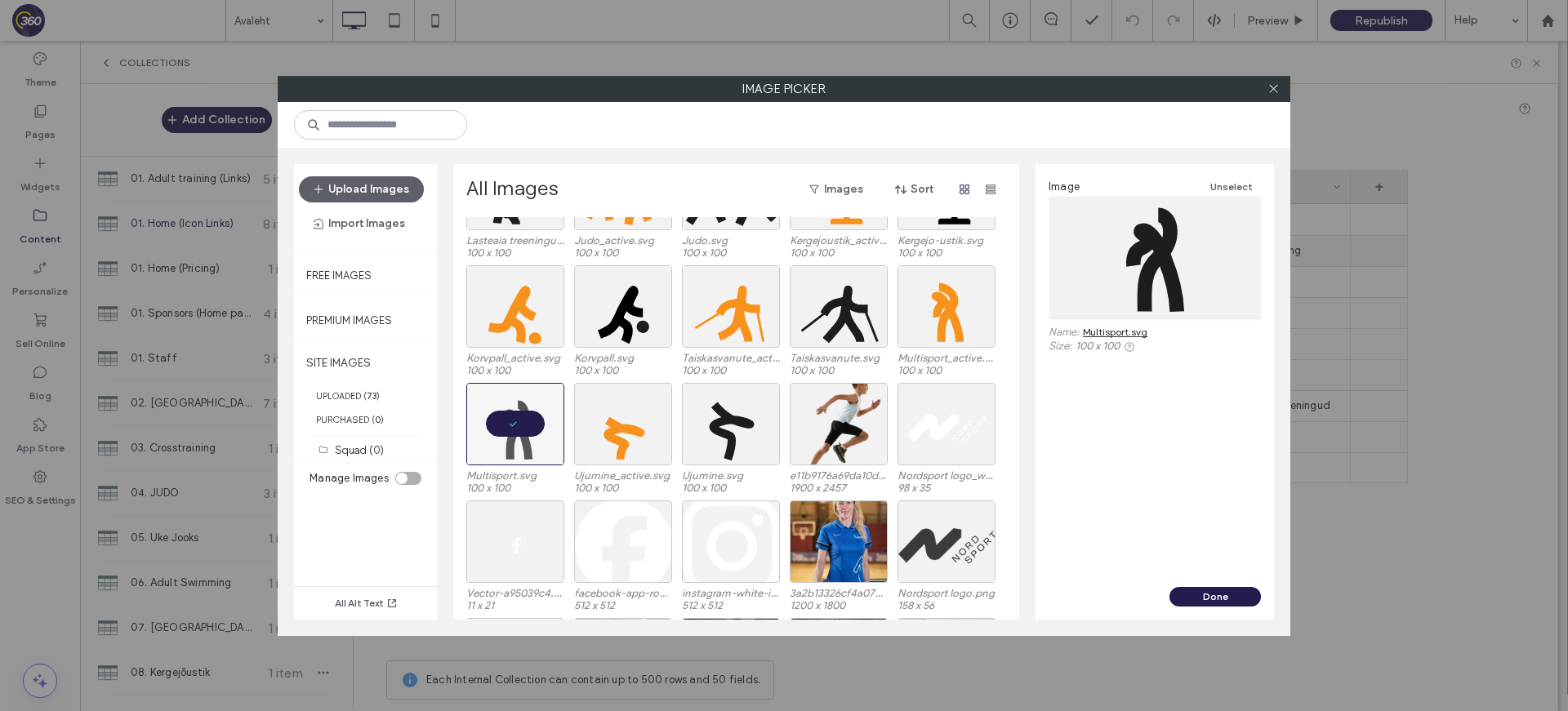
drag, startPoint x: 1183, startPoint y: 595, endPoint x: 1054, endPoint y: 262, distance: 357.1
click at [1183, 595] on button "Done" at bounding box center [1215, 596] width 92 height 20
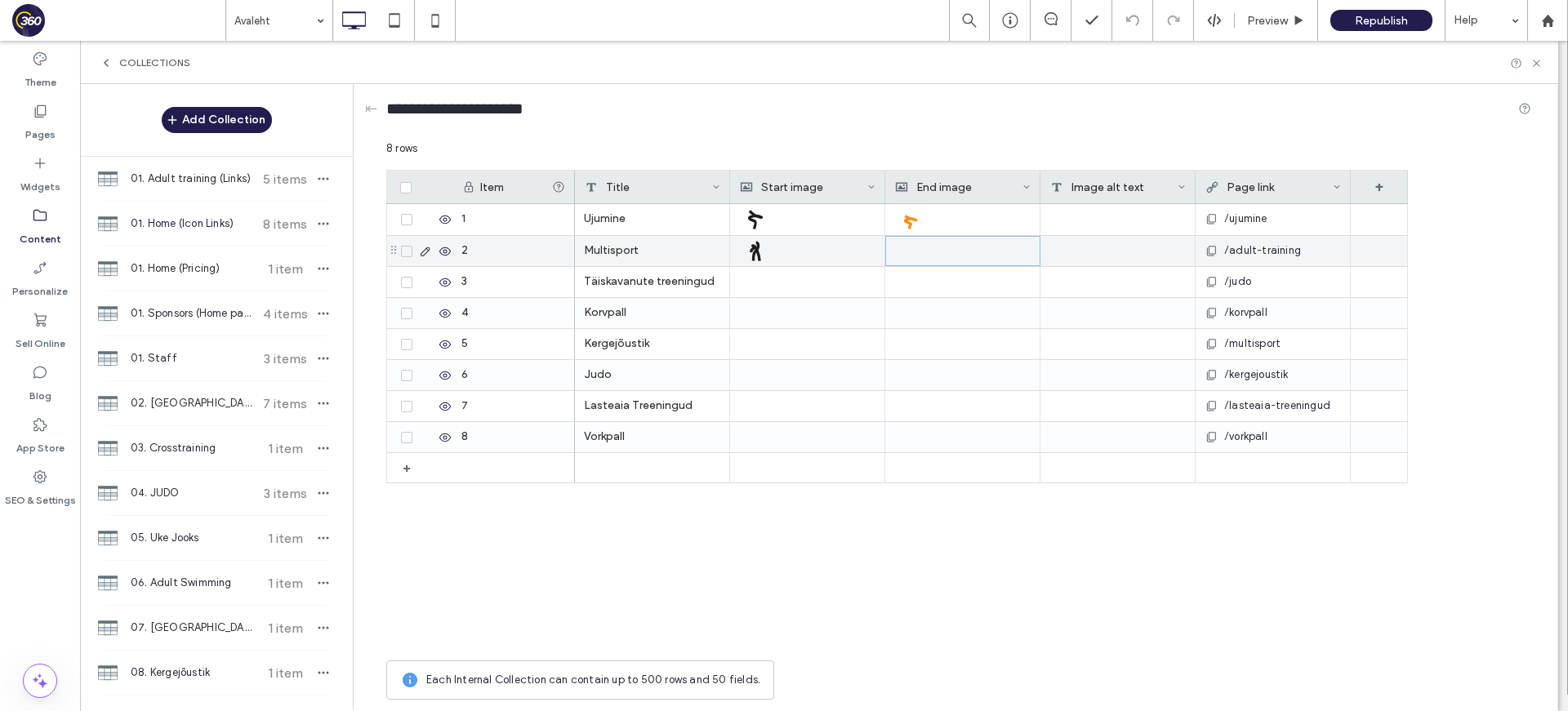
click at [939, 250] on div at bounding box center [963, 251] width 136 height 29
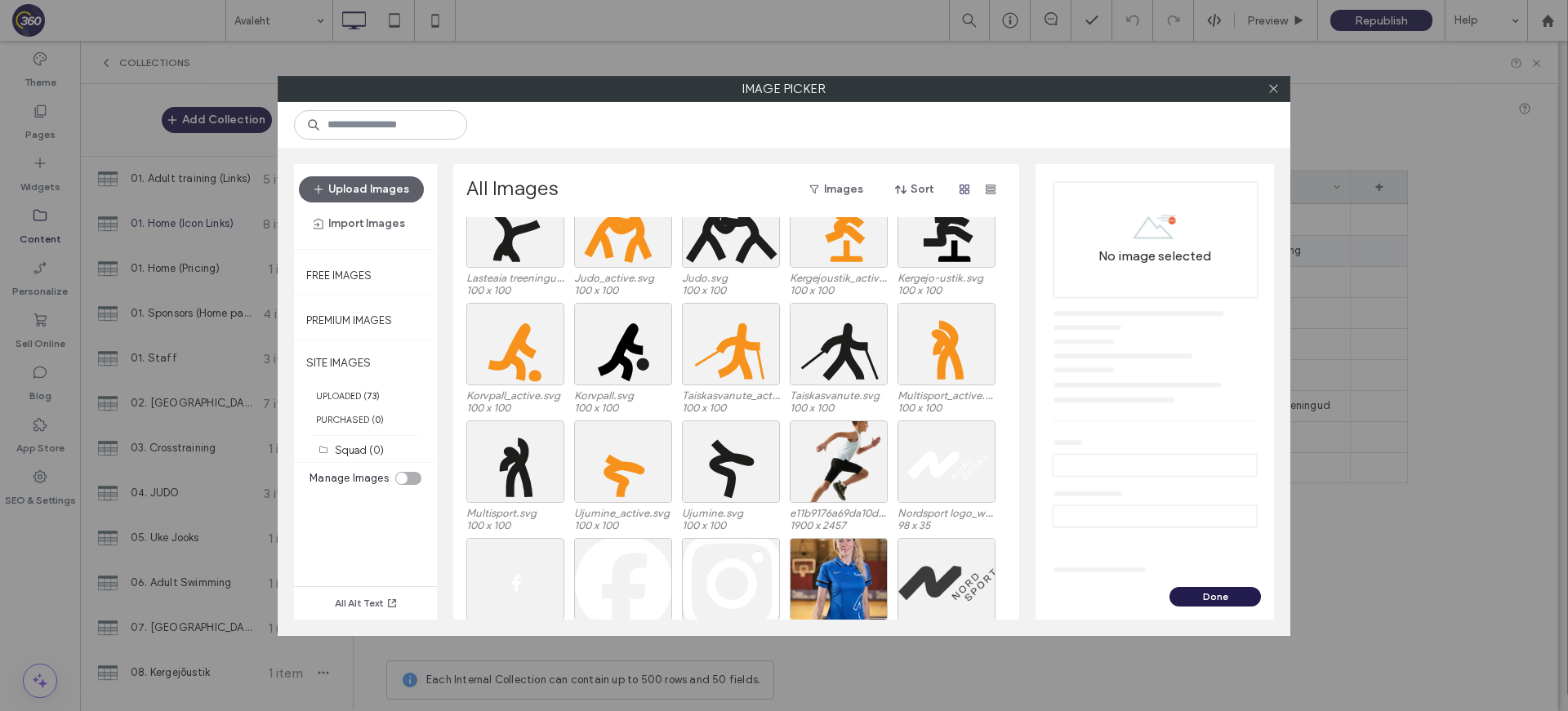
scroll to position [651, 0]
click at [963, 355] on div "Select" at bounding box center [946, 345] width 98 height 82
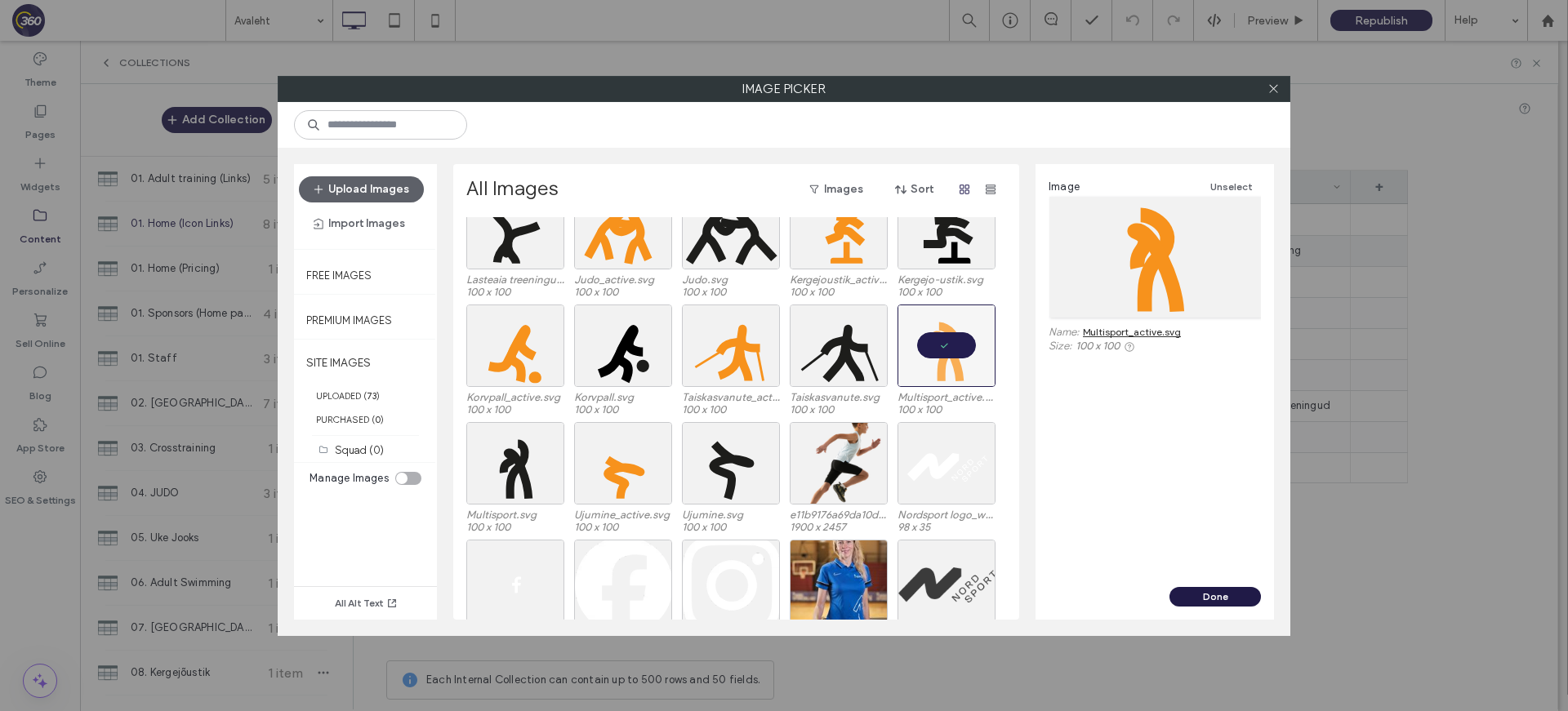
click at [1200, 601] on button "Done" at bounding box center [1215, 596] width 92 height 20
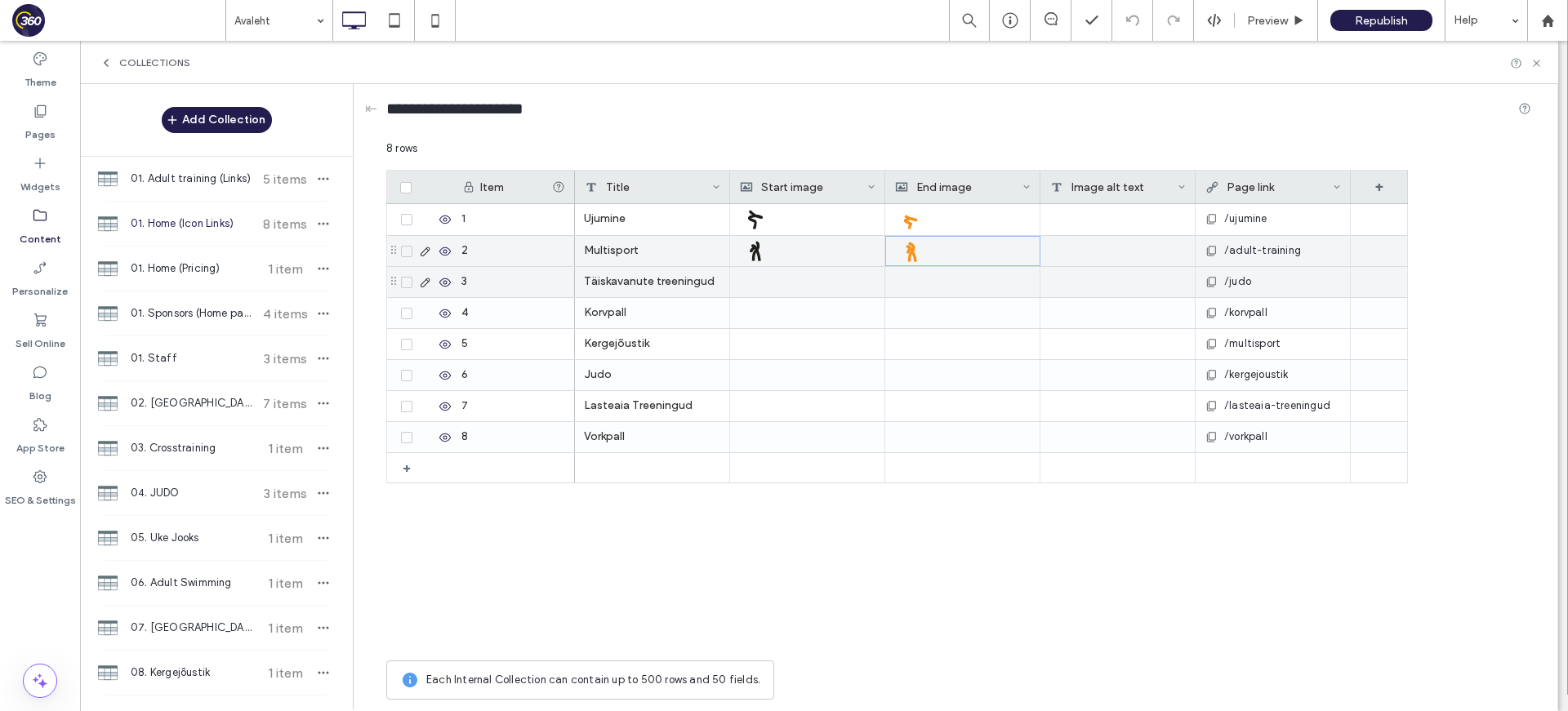
click at [796, 289] on div at bounding box center [806, 282] width 136 height 31
click at [796, 289] on div at bounding box center [807, 282] width 136 height 29
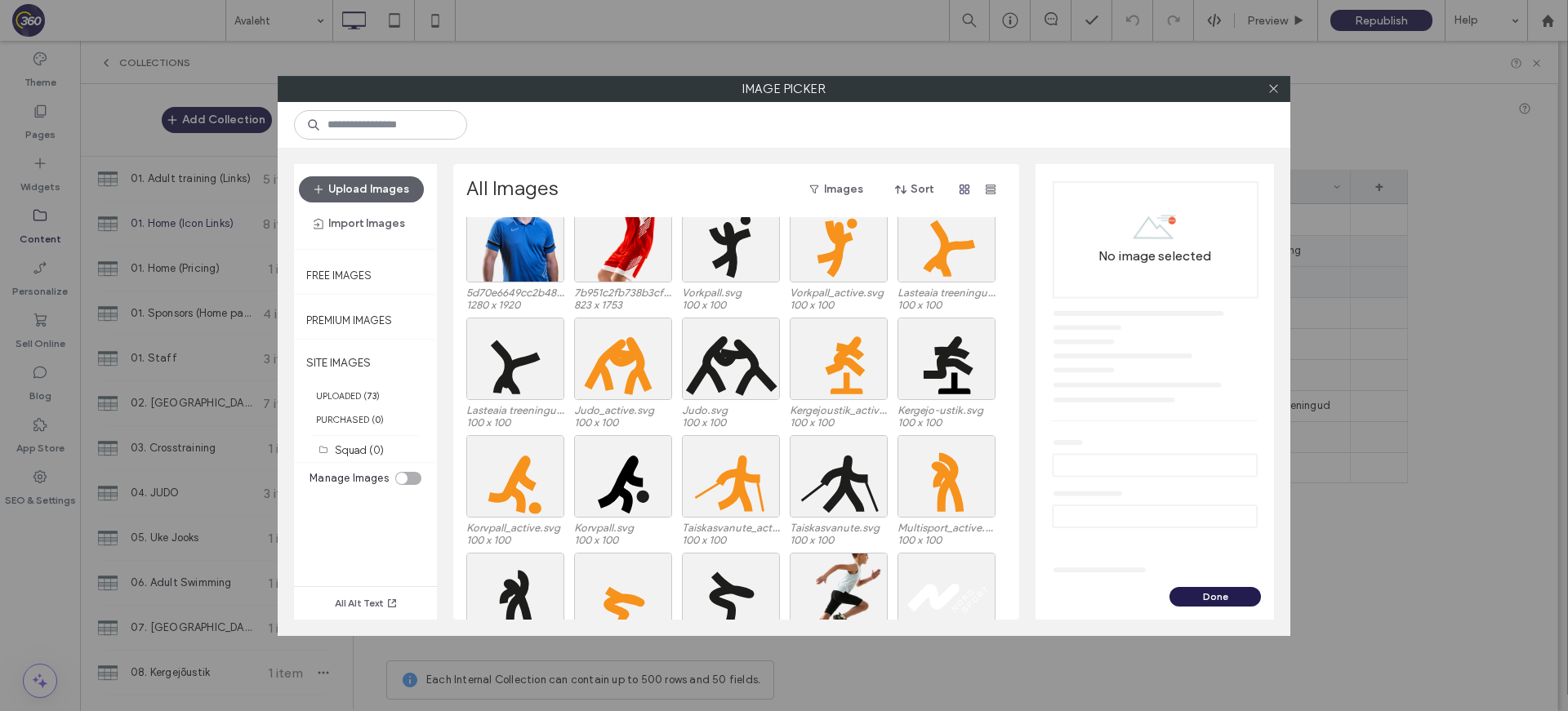
scroll to position [539, 0]
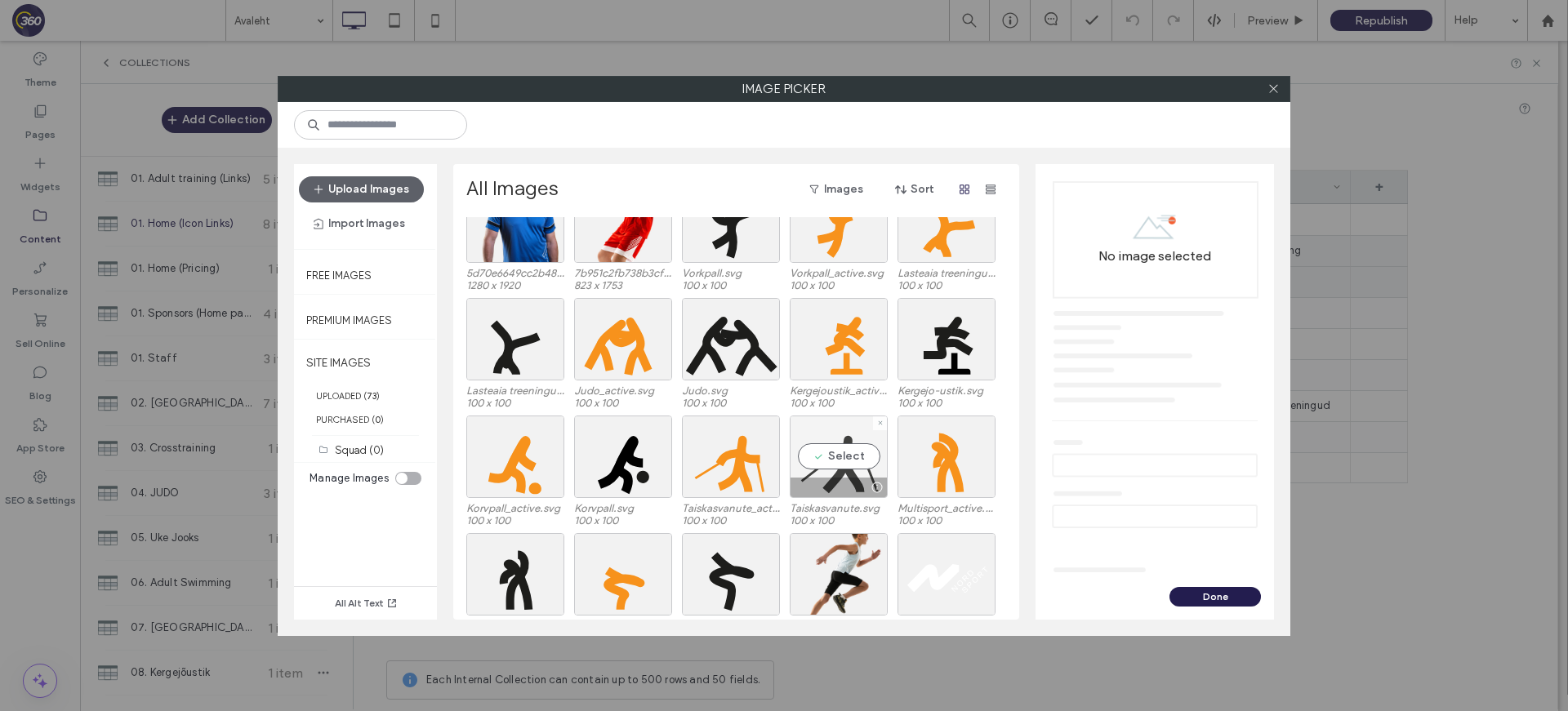
click at [839, 448] on div "Select" at bounding box center [838, 456] width 98 height 82
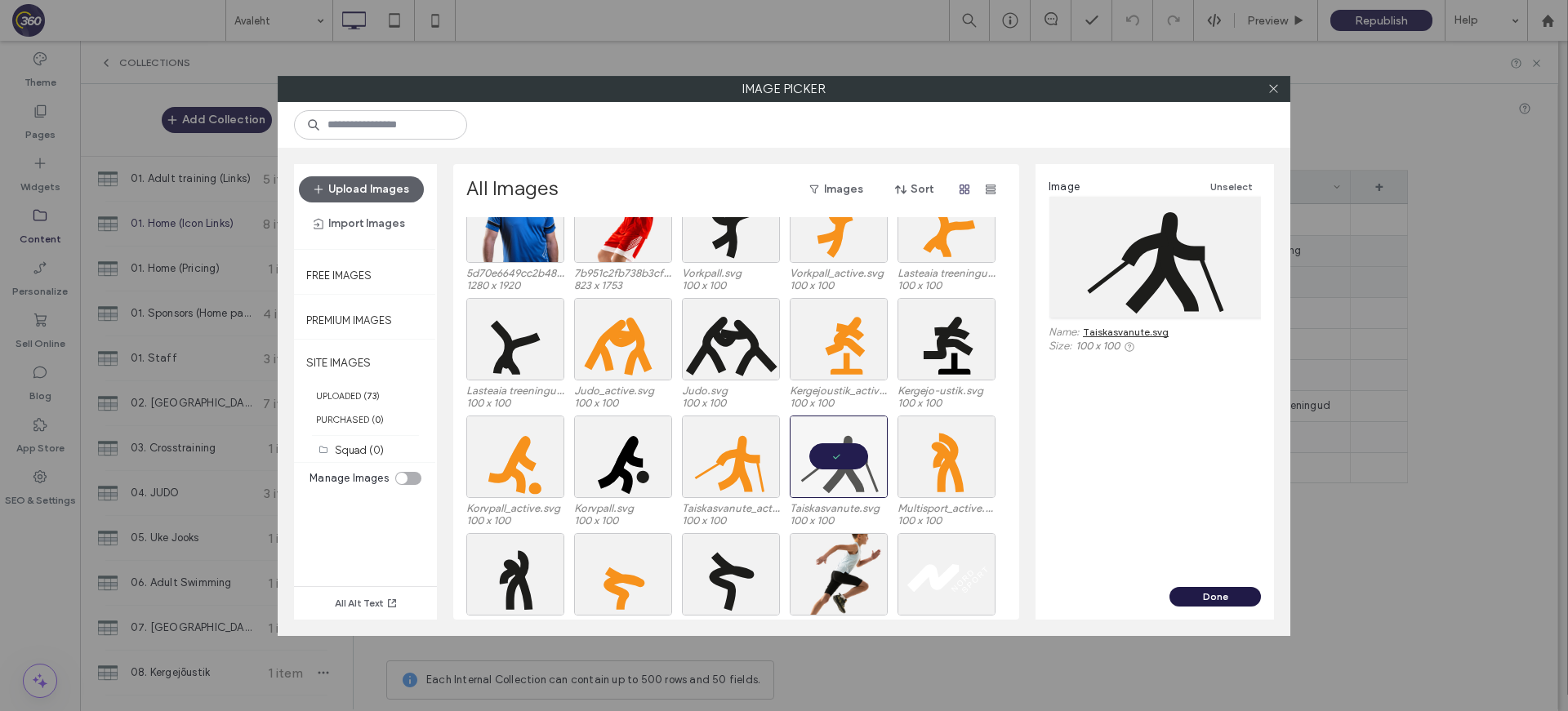
click at [1223, 594] on button "Done" at bounding box center [1215, 596] width 92 height 20
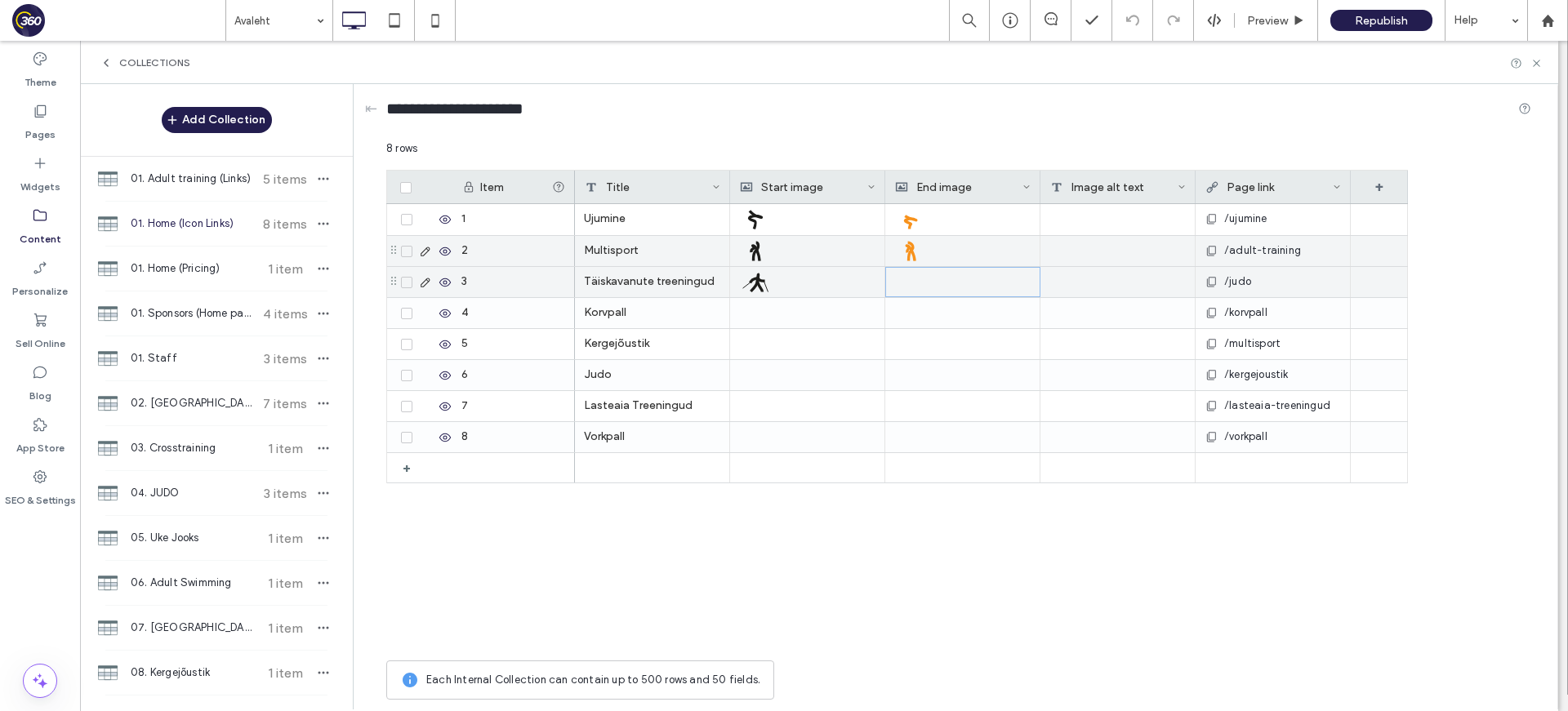
click at [957, 273] on div at bounding box center [963, 282] width 136 height 29
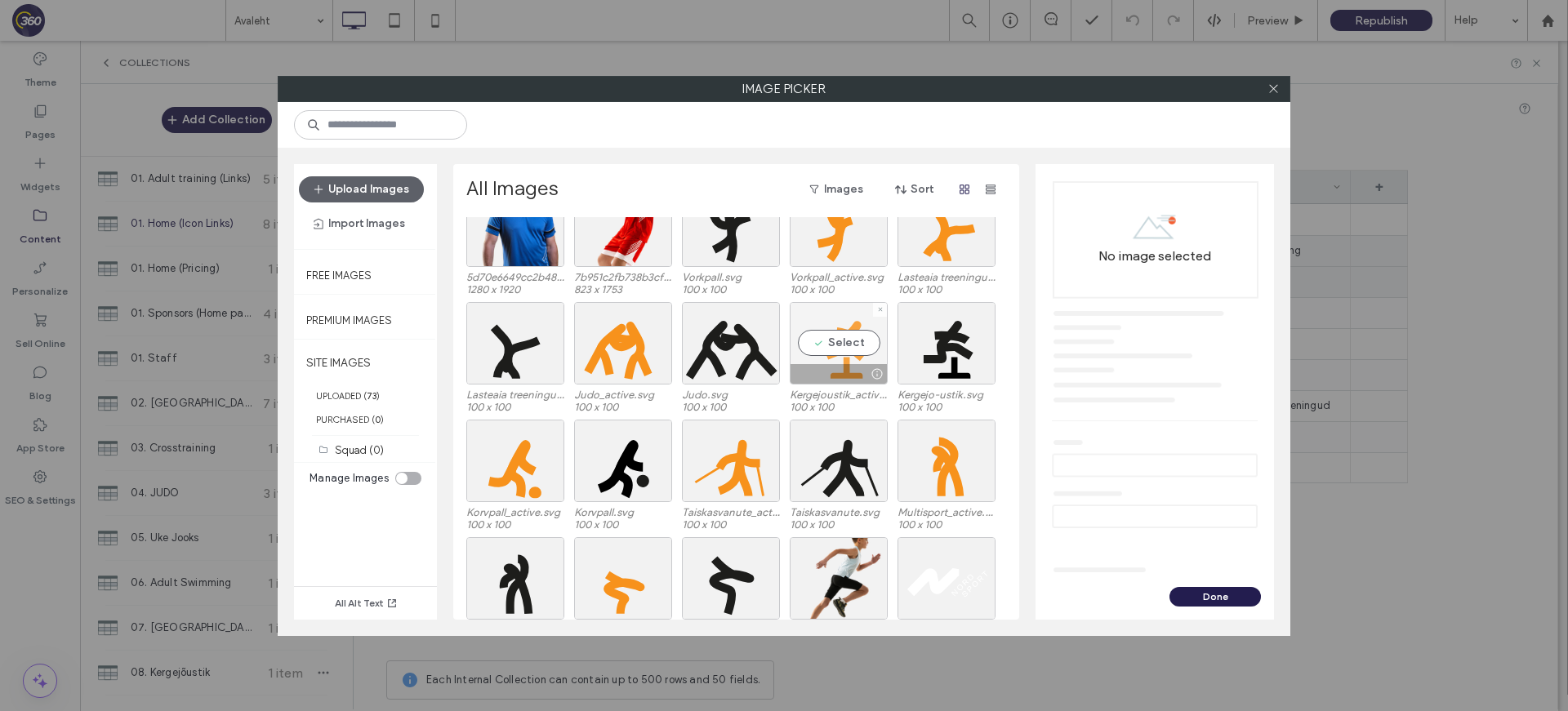
scroll to position [546, 0]
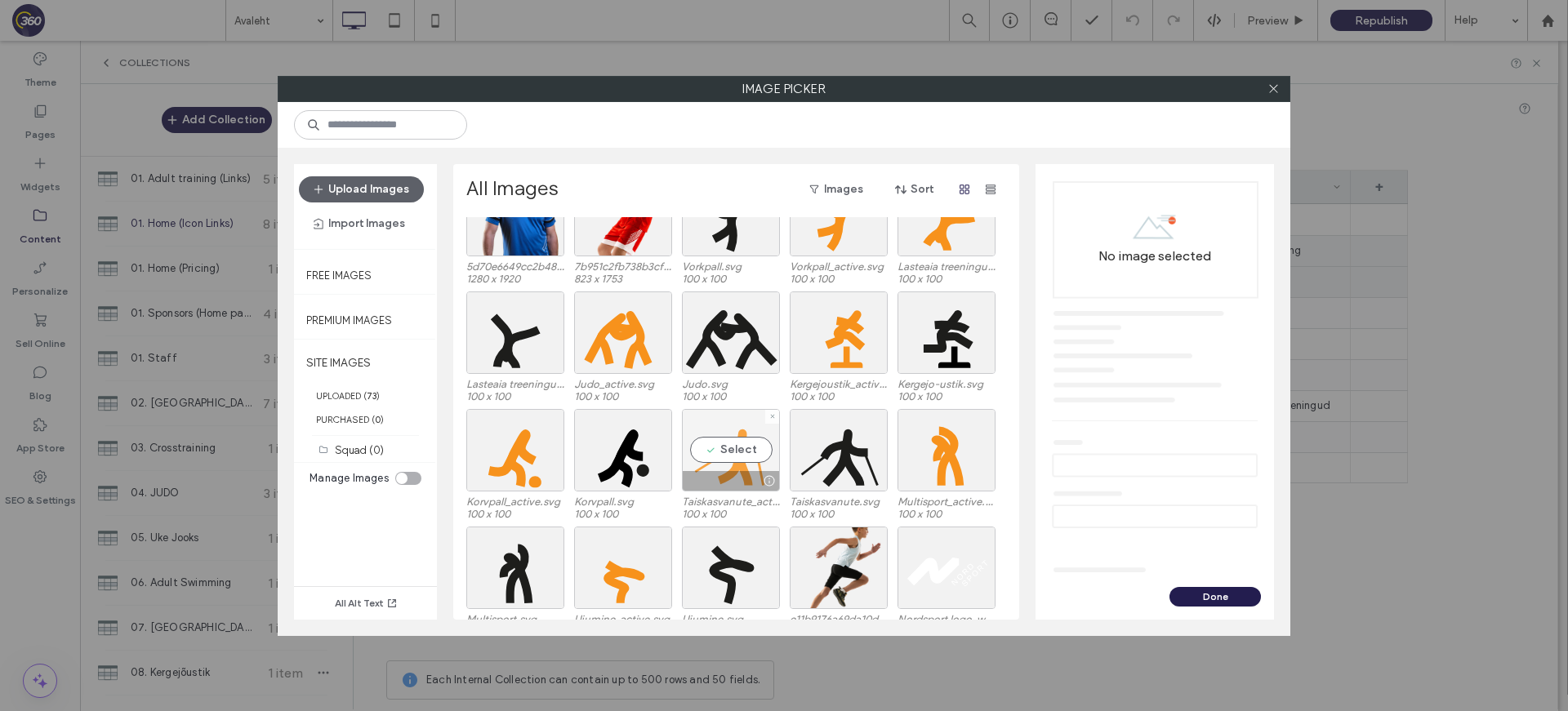
click at [754, 450] on div "Select" at bounding box center [730, 450] width 98 height 82
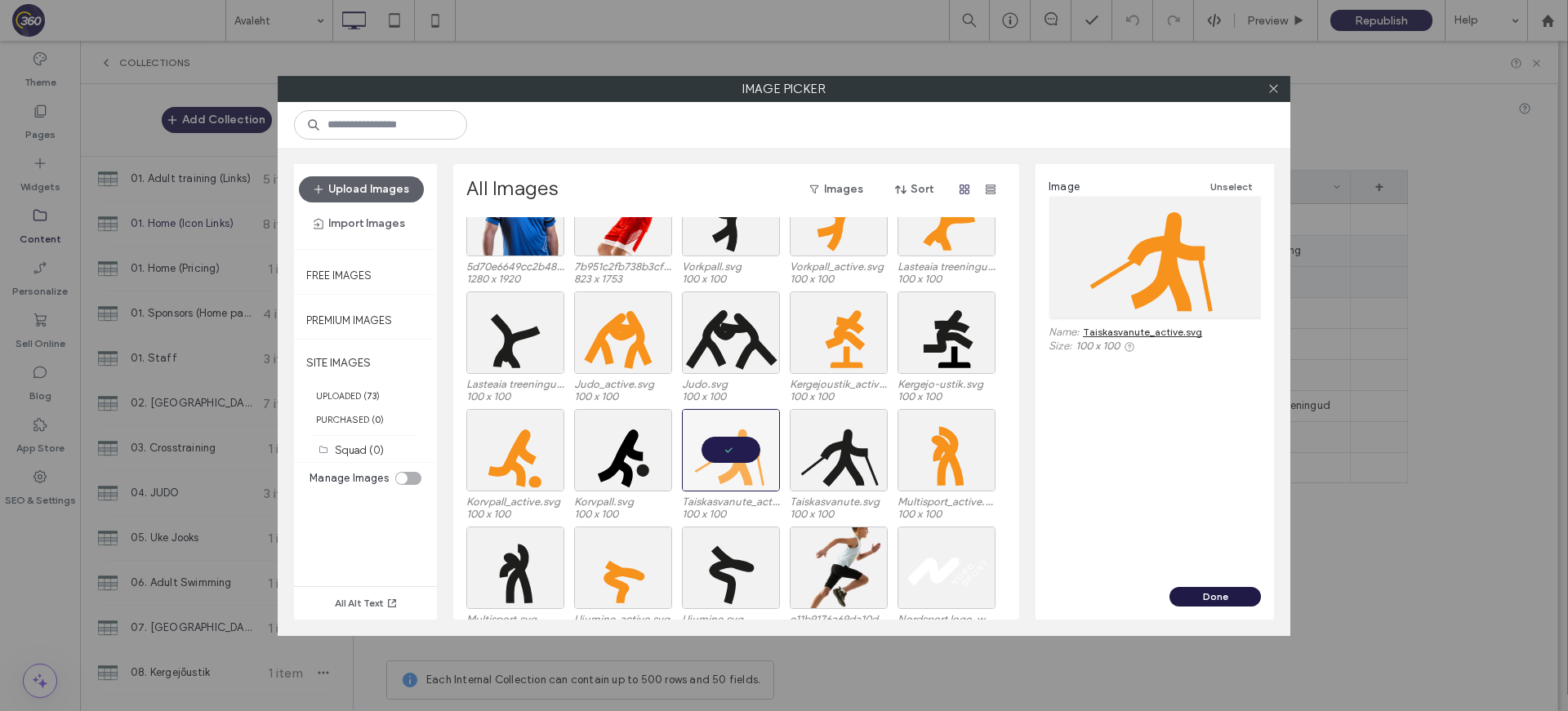
click at [1223, 589] on button "Done" at bounding box center [1215, 596] width 92 height 20
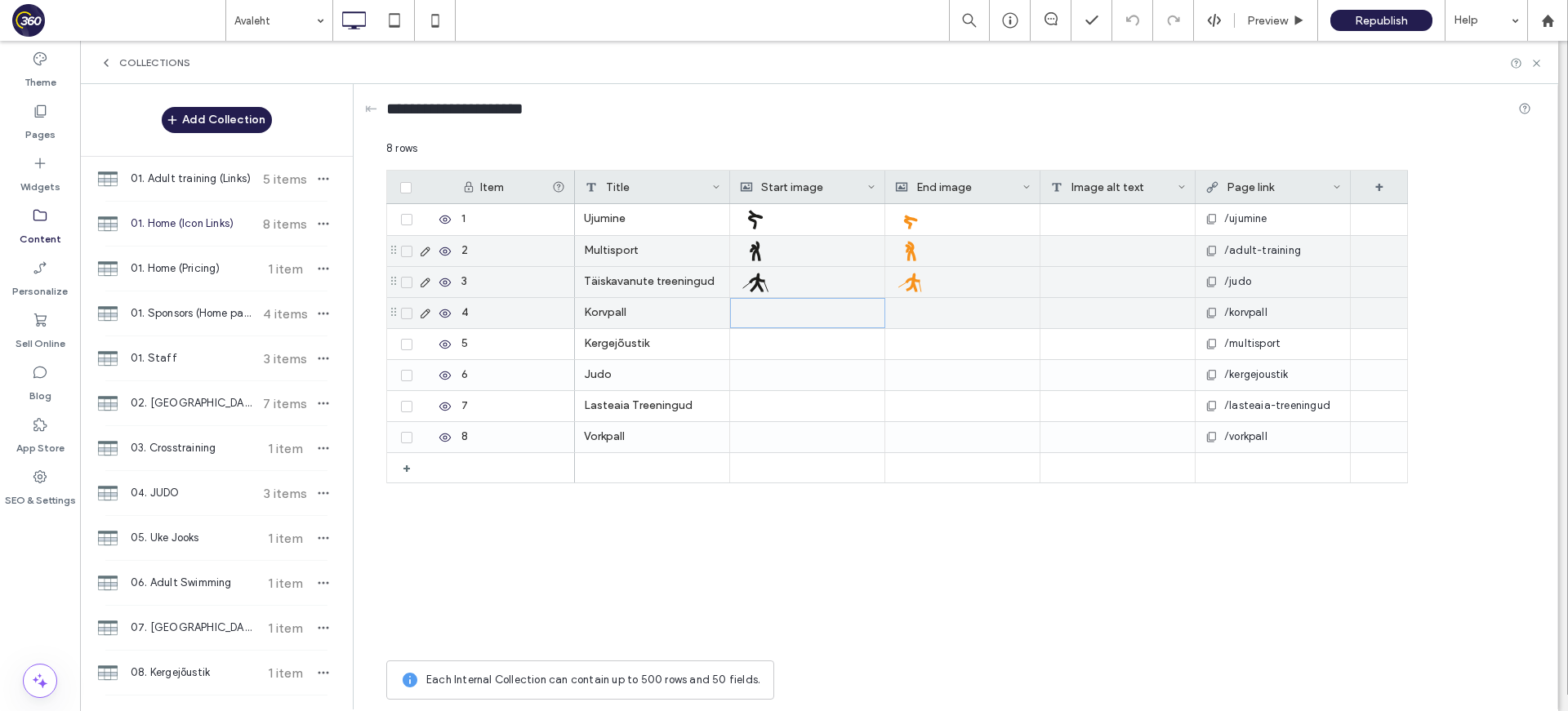
click at [789, 313] on div at bounding box center [807, 313] width 136 height 29
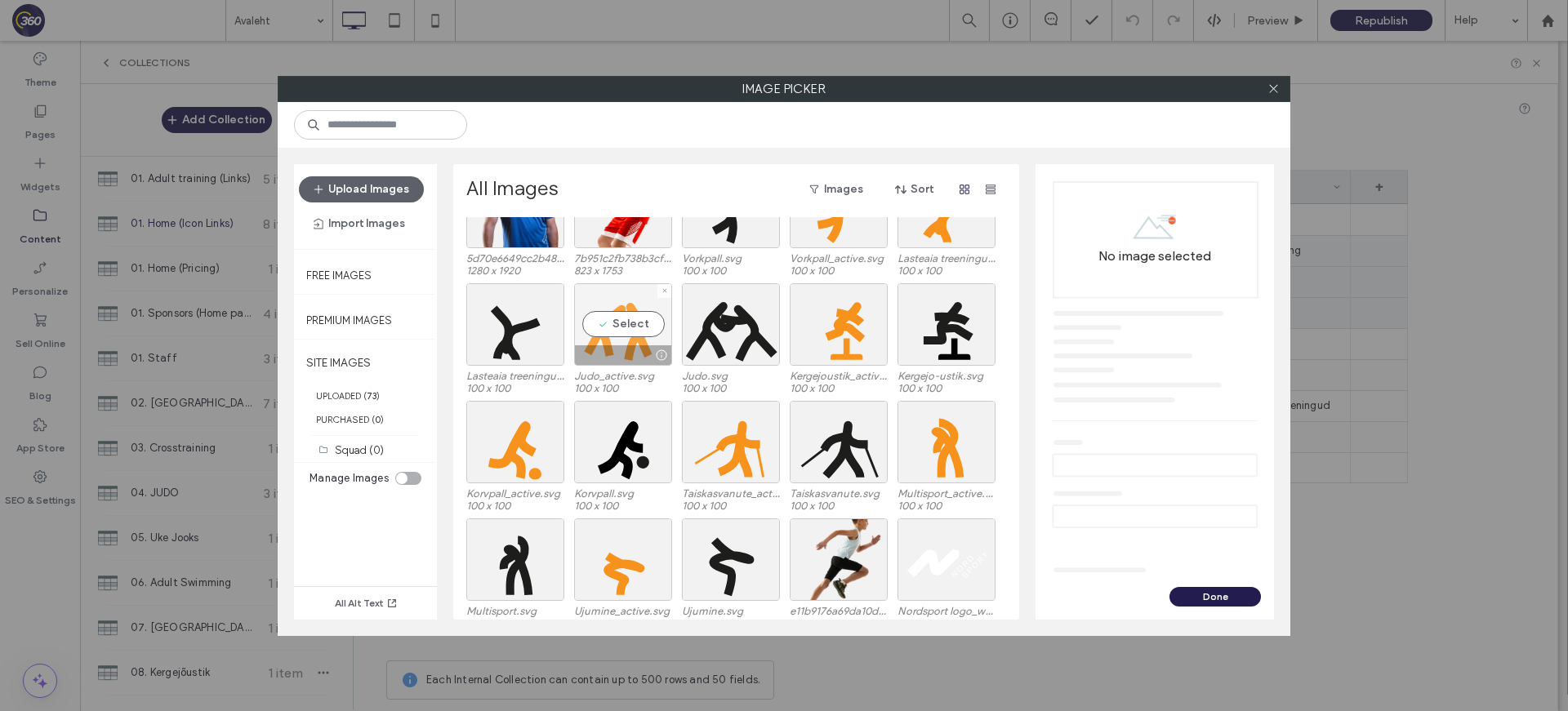
scroll to position [585, 0]
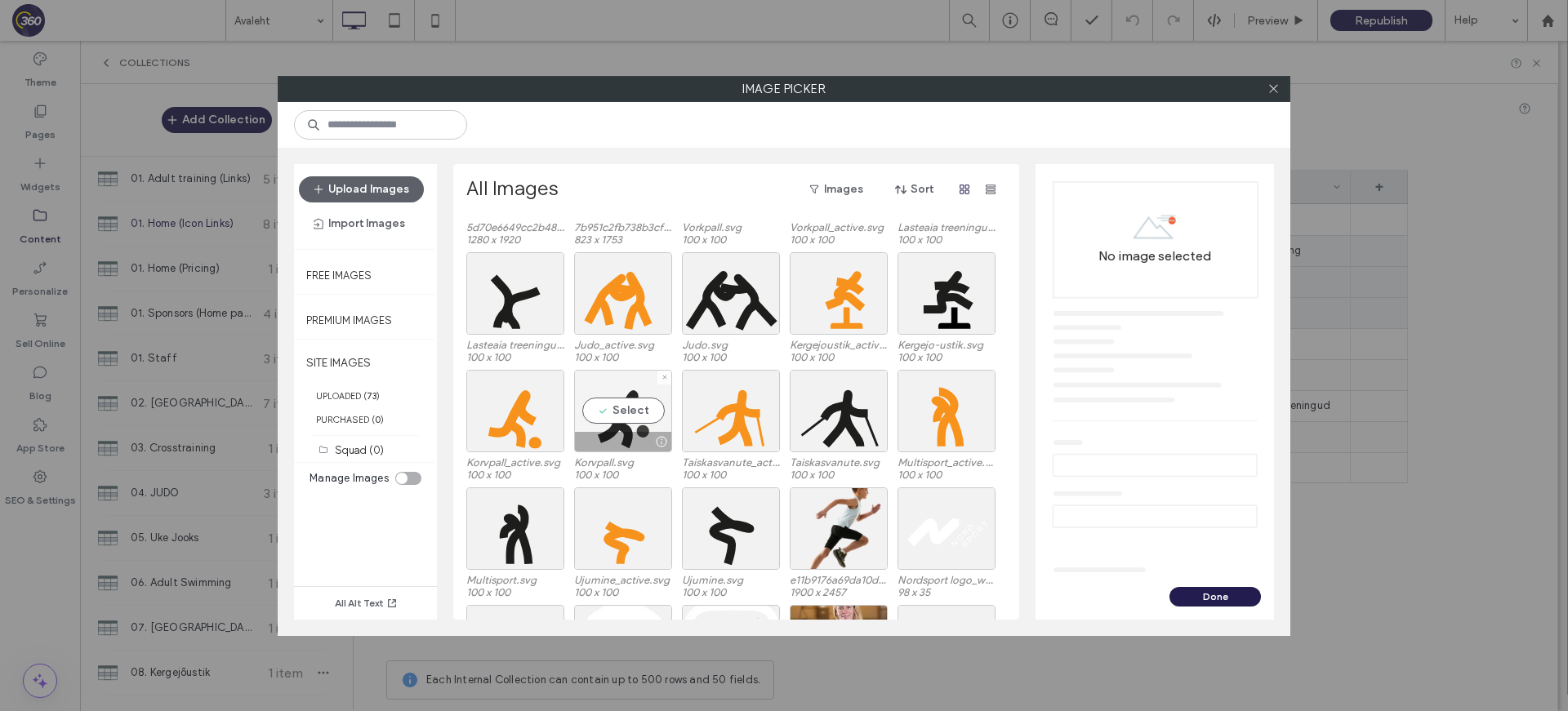
click at [630, 439] on div at bounding box center [622, 442] width 96 height 20
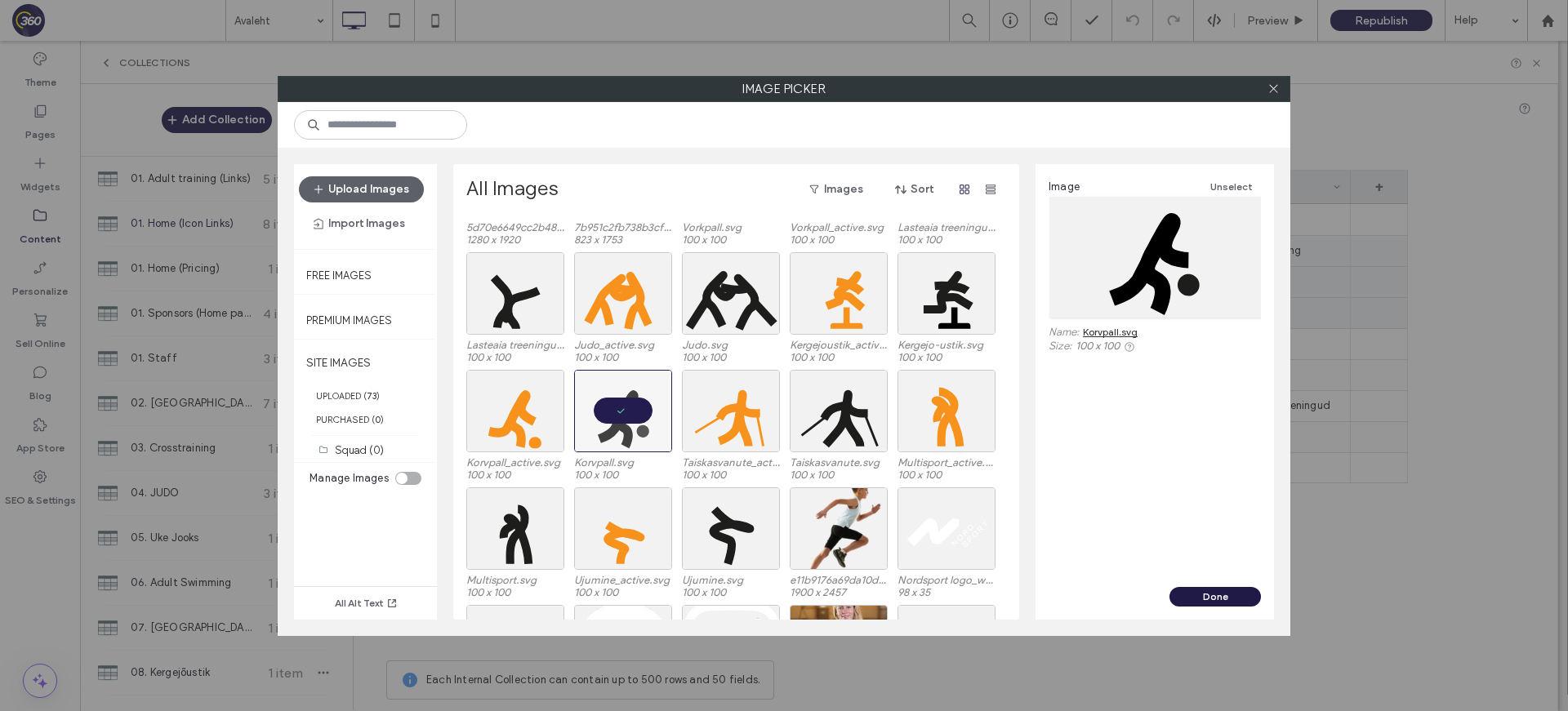
click at [1238, 597] on button "Done" at bounding box center [1215, 596] width 92 height 20
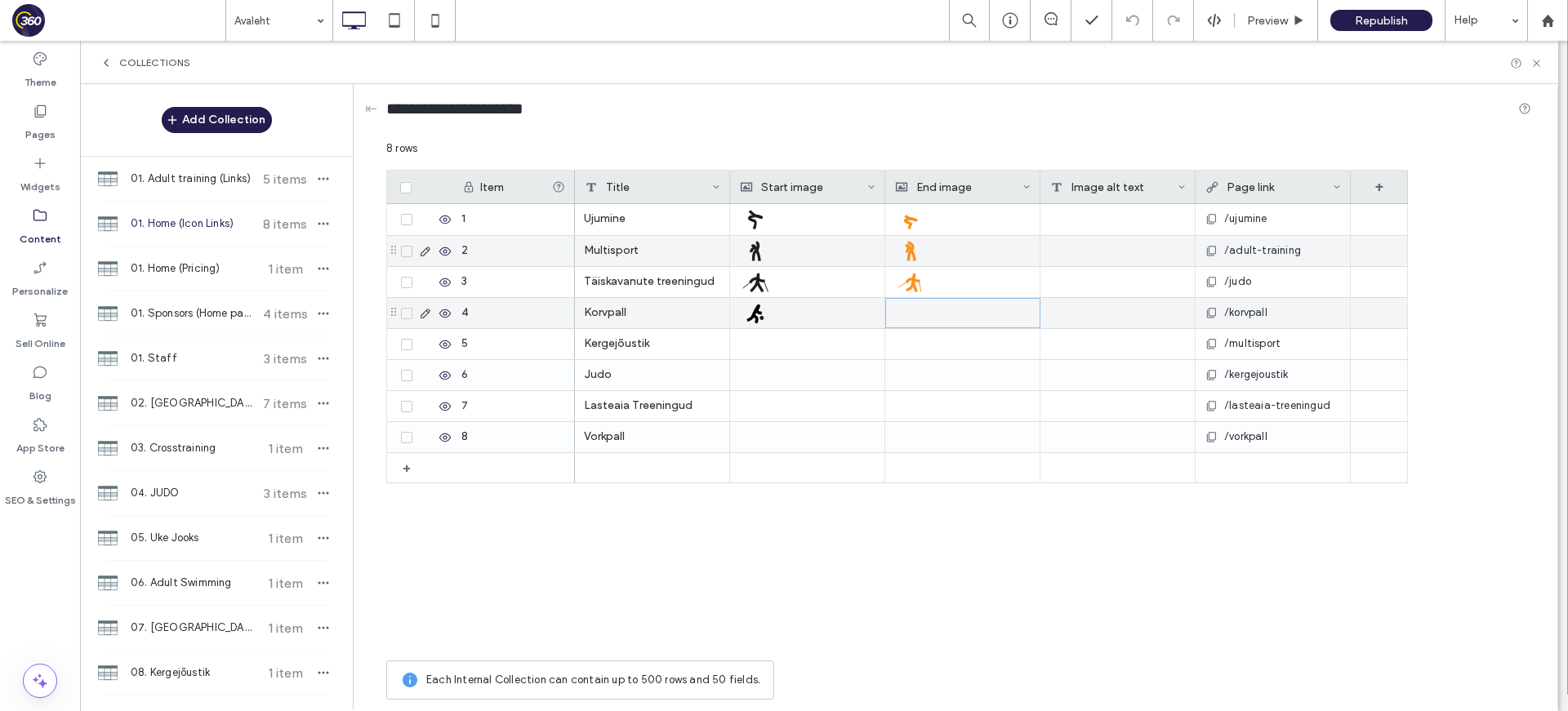
click at [974, 314] on div at bounding box center [963, 313] width 136 height 29
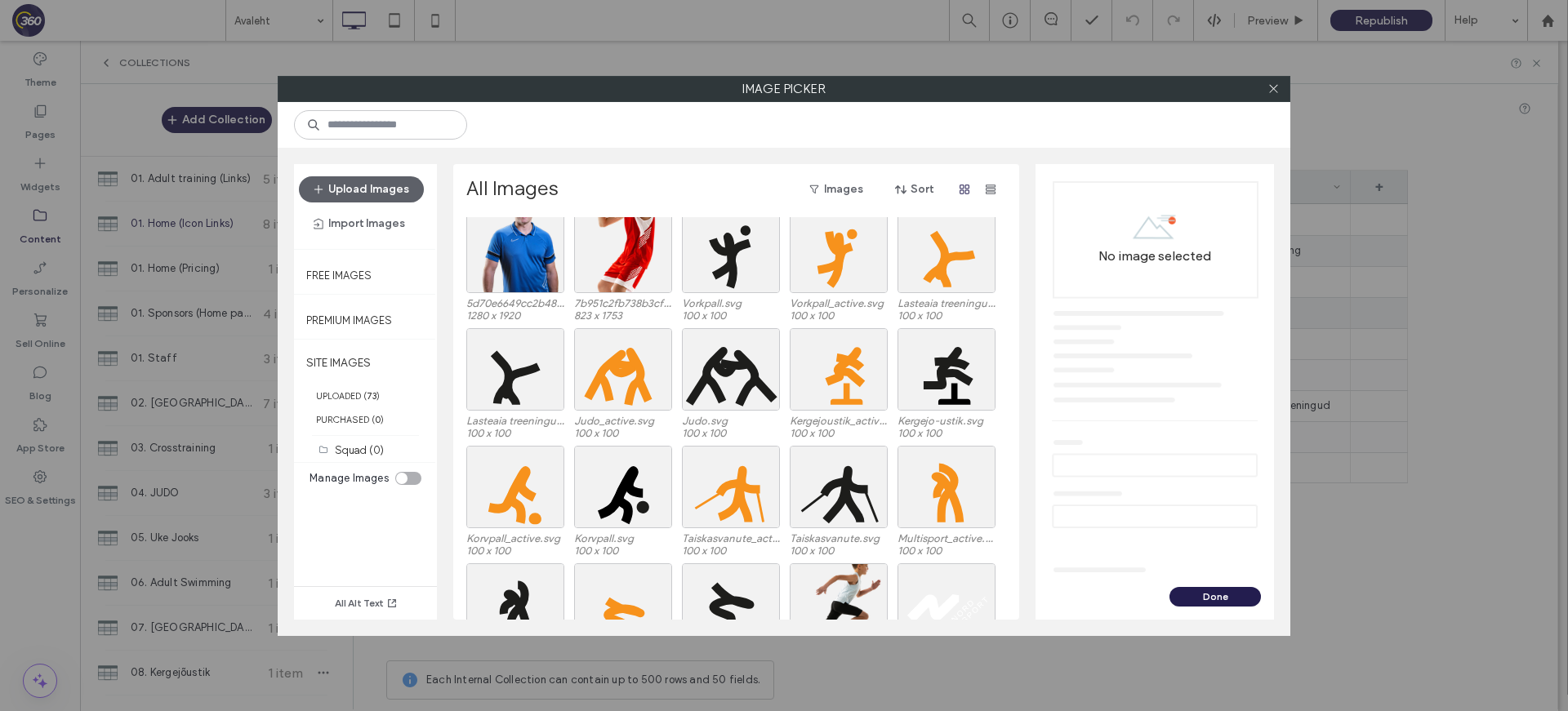
scroll to position [525, 0]
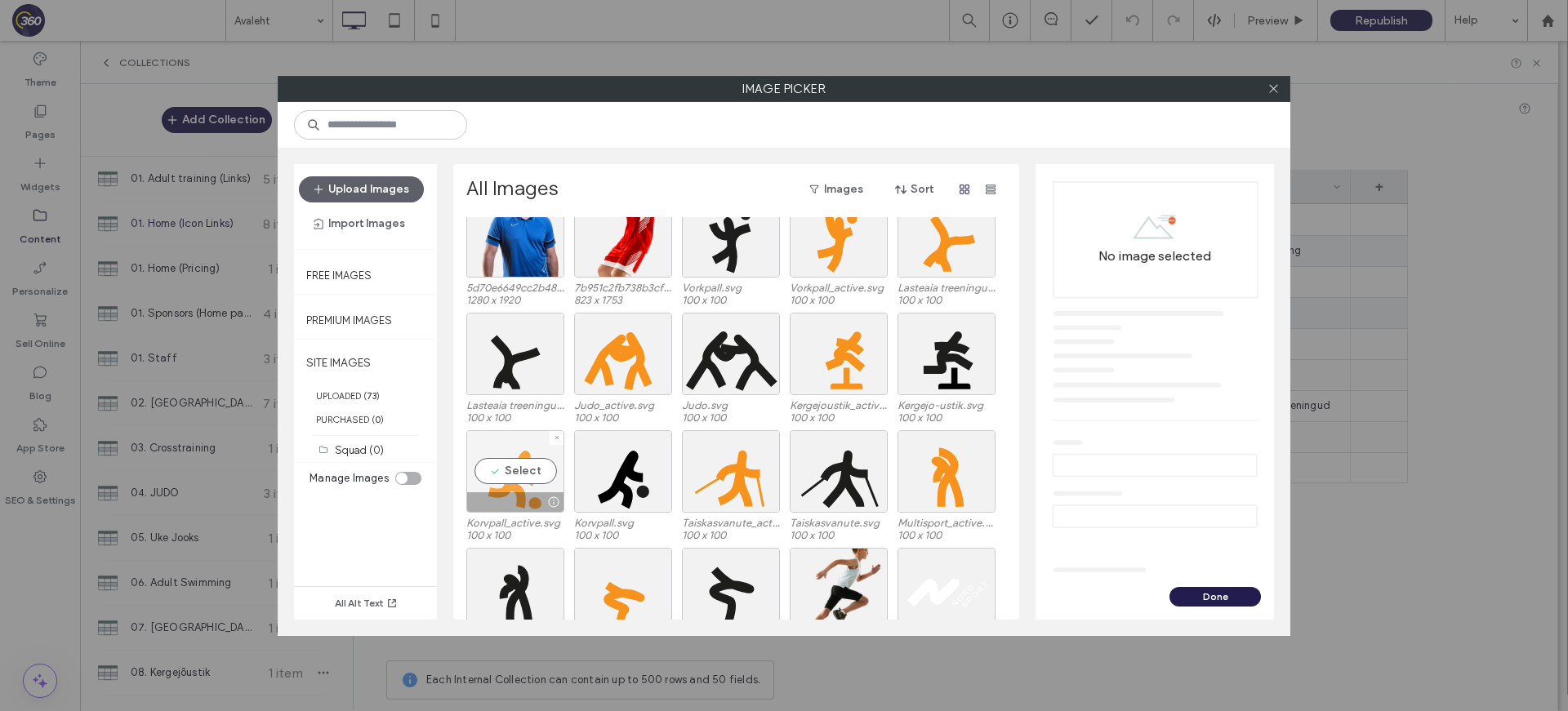
click at [516, 469] on div "Select" at bounding box center [514, 471] width 98 height 82
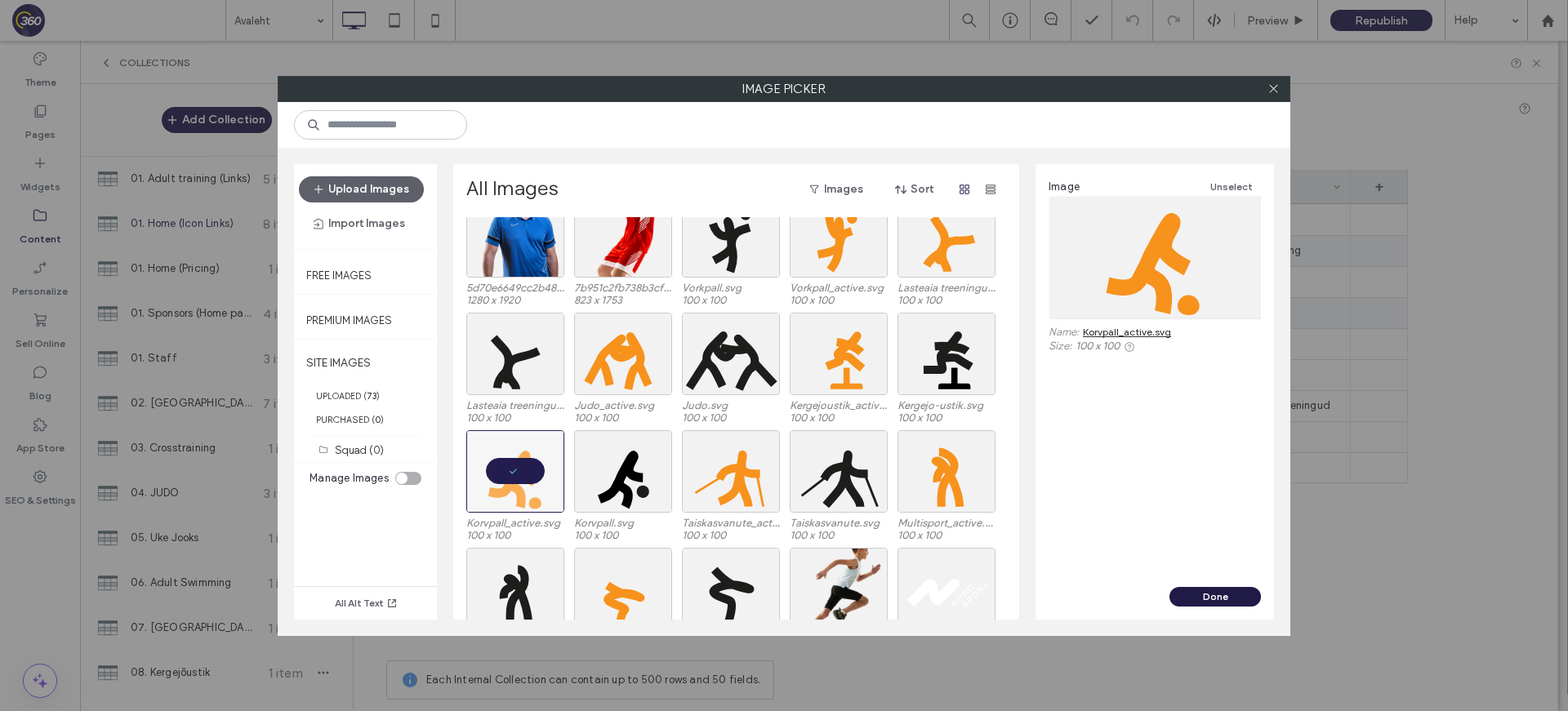
click at [1202, 600] on button "Done" at bounding box center [1215, 596] width 92 height 20
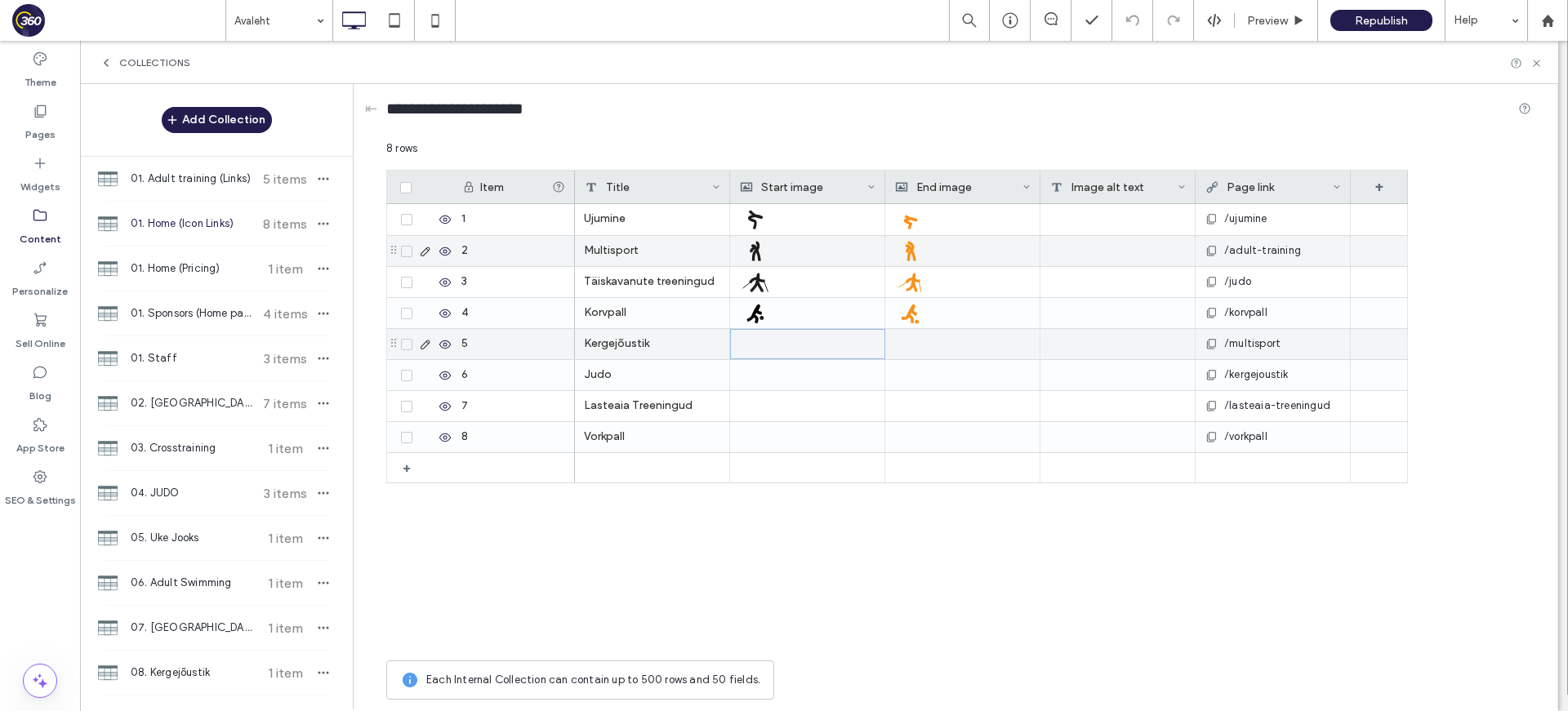
click at [788, 352] on div at bounding box center [807, 345] width 136 height 29
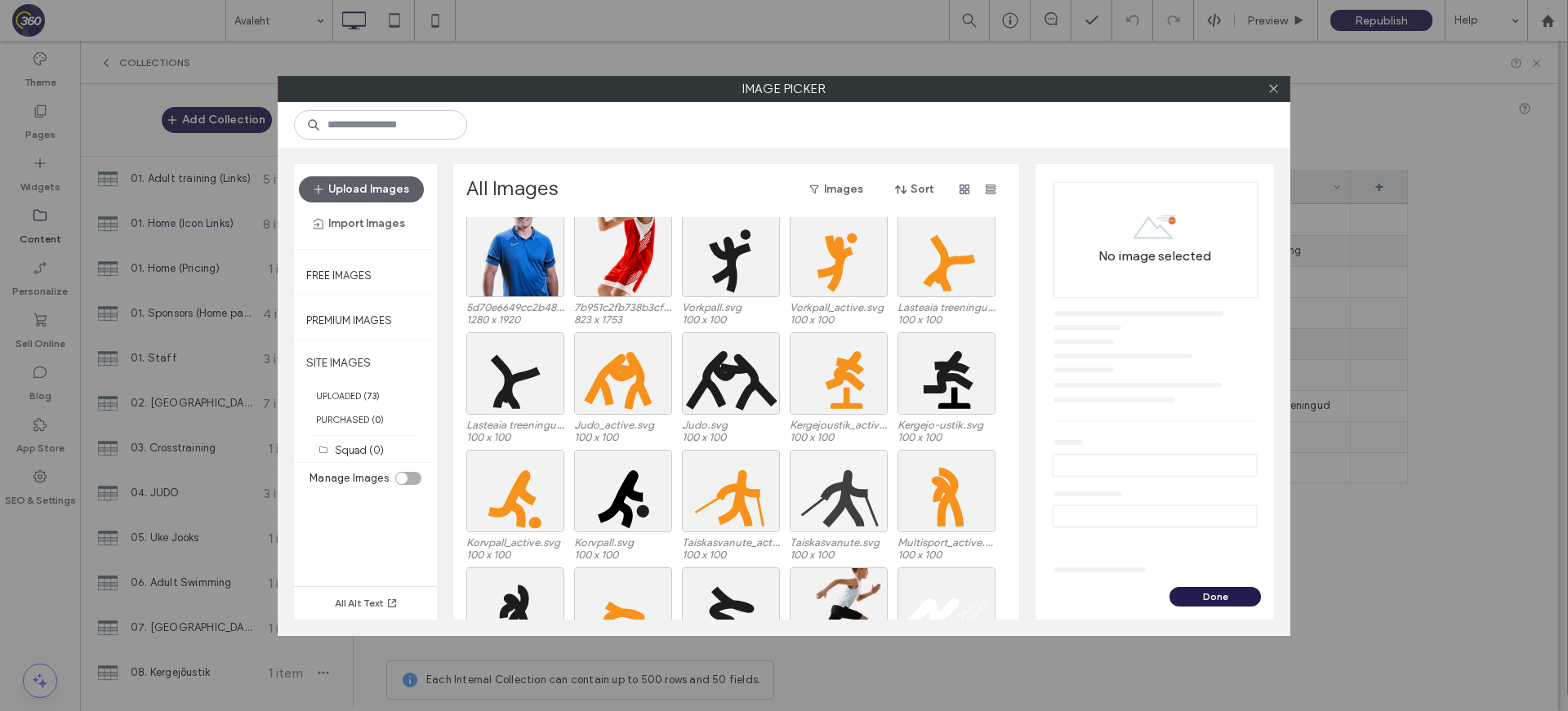
scroll to position [500, 0]
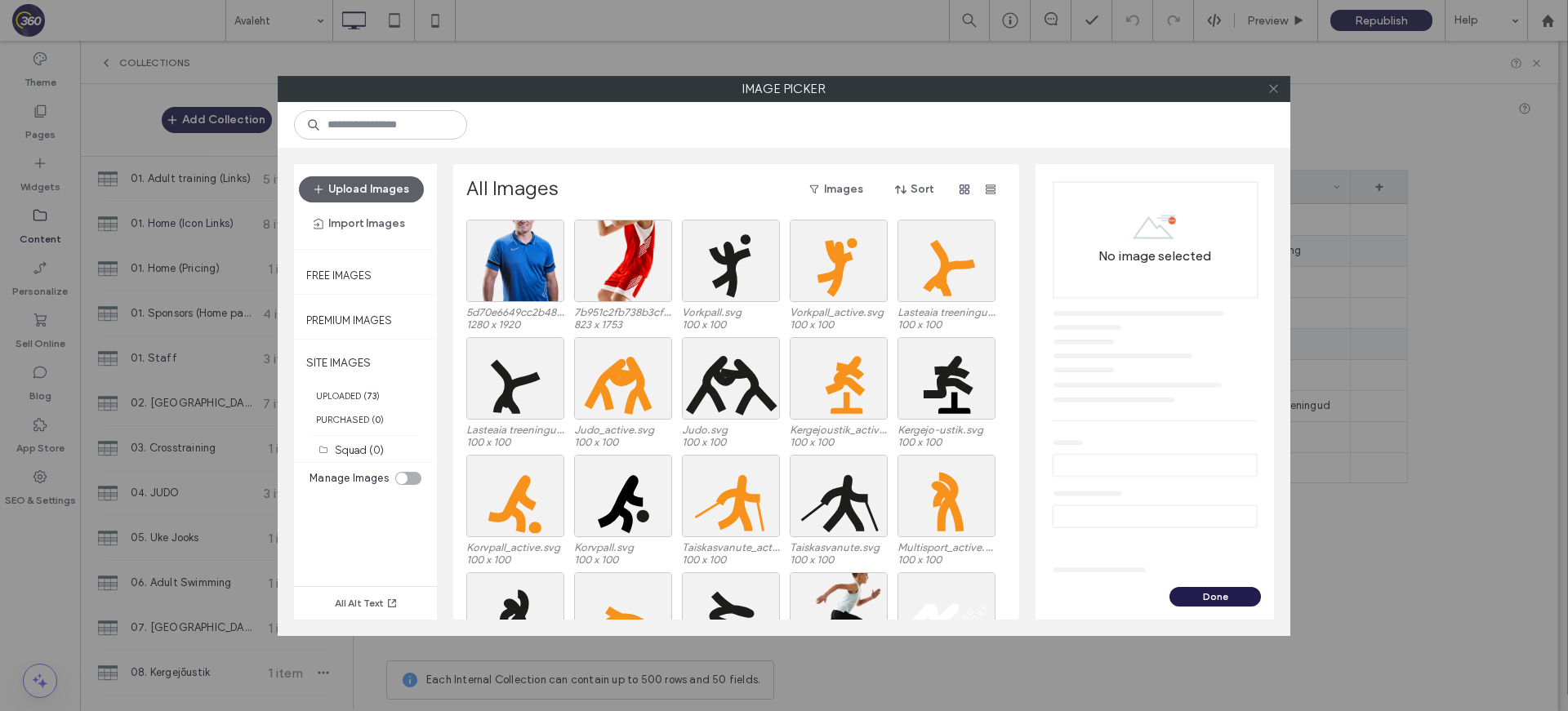
click at [1266, 90] on use at bounding box center [1272, 89] width 9 height 9
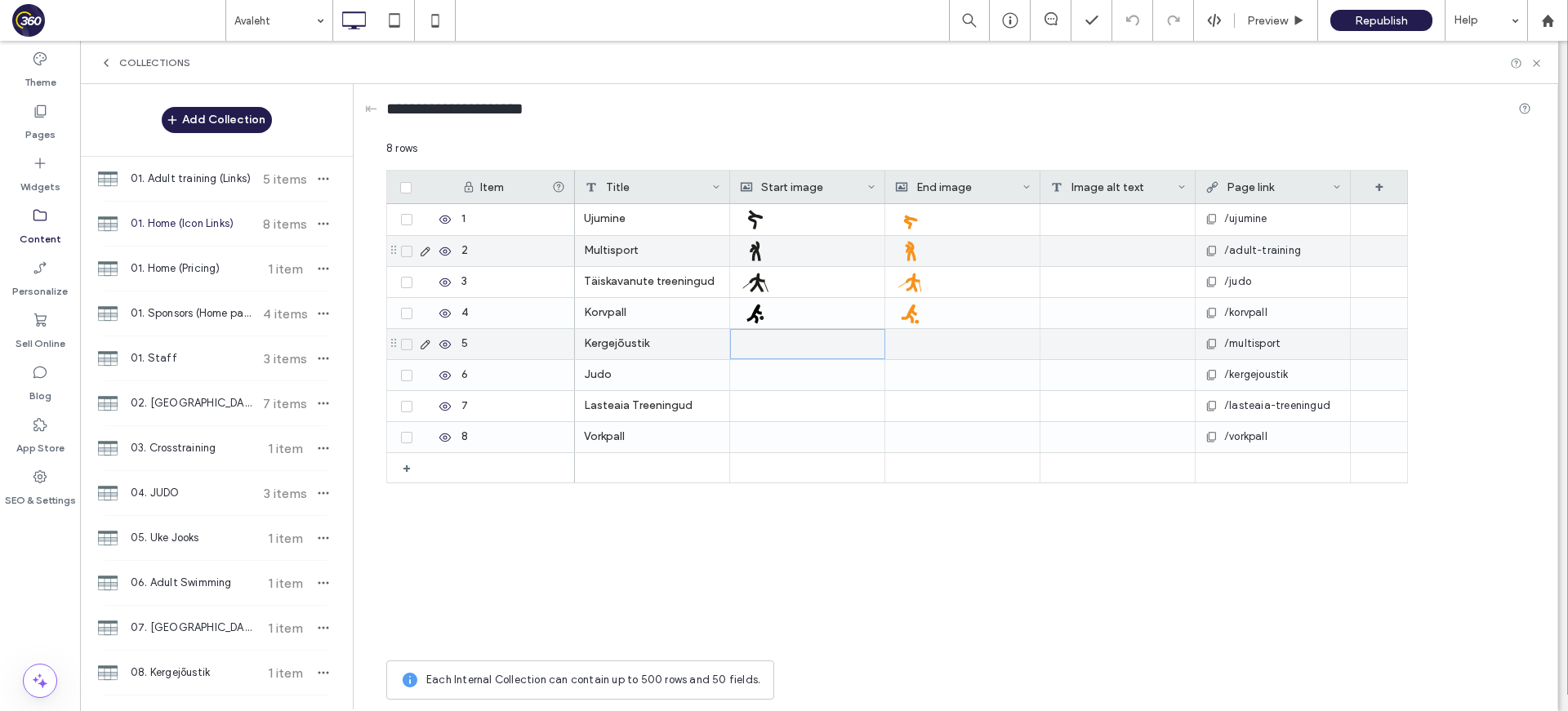
click at [821, 353] on div at bounding box center [807, 345] width 136 height 29
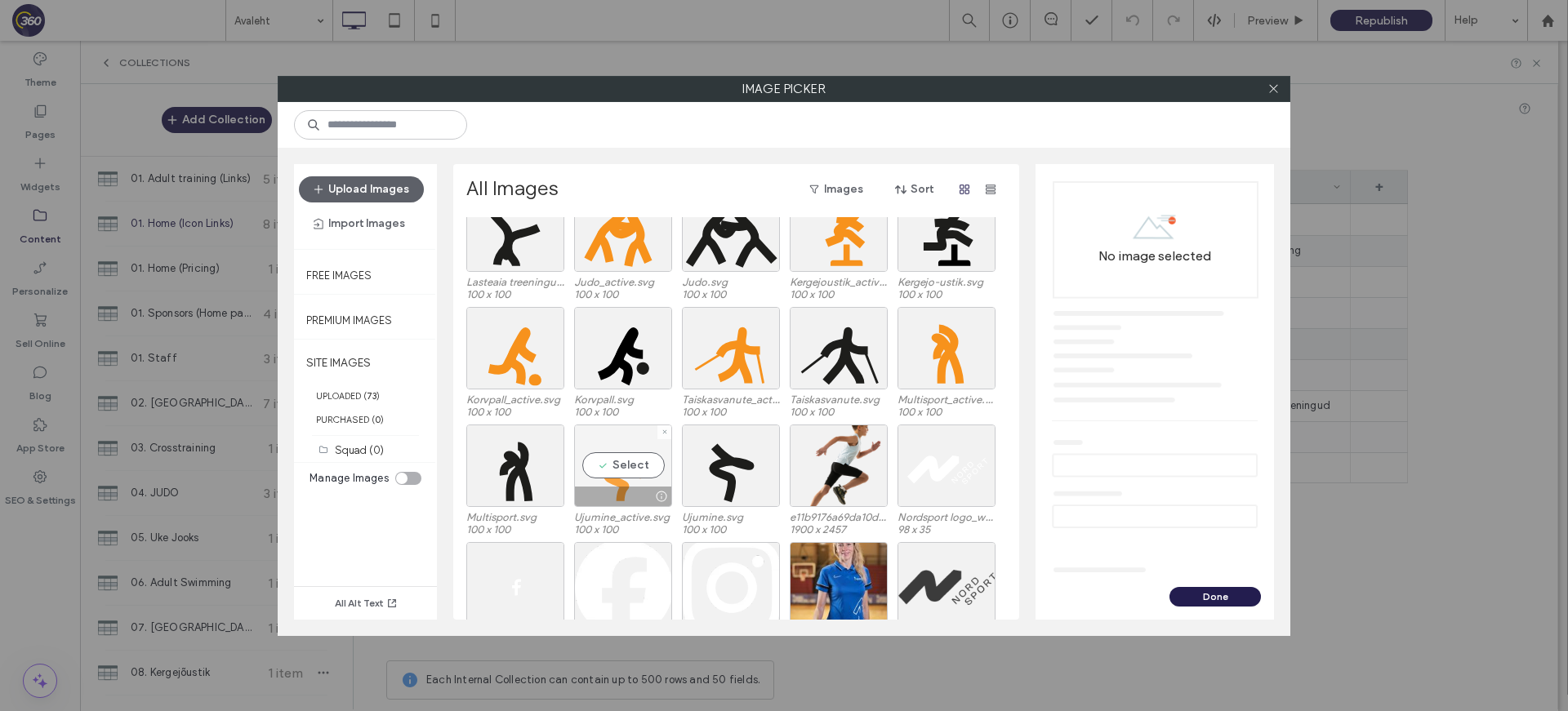
scroll to position [646, 0]
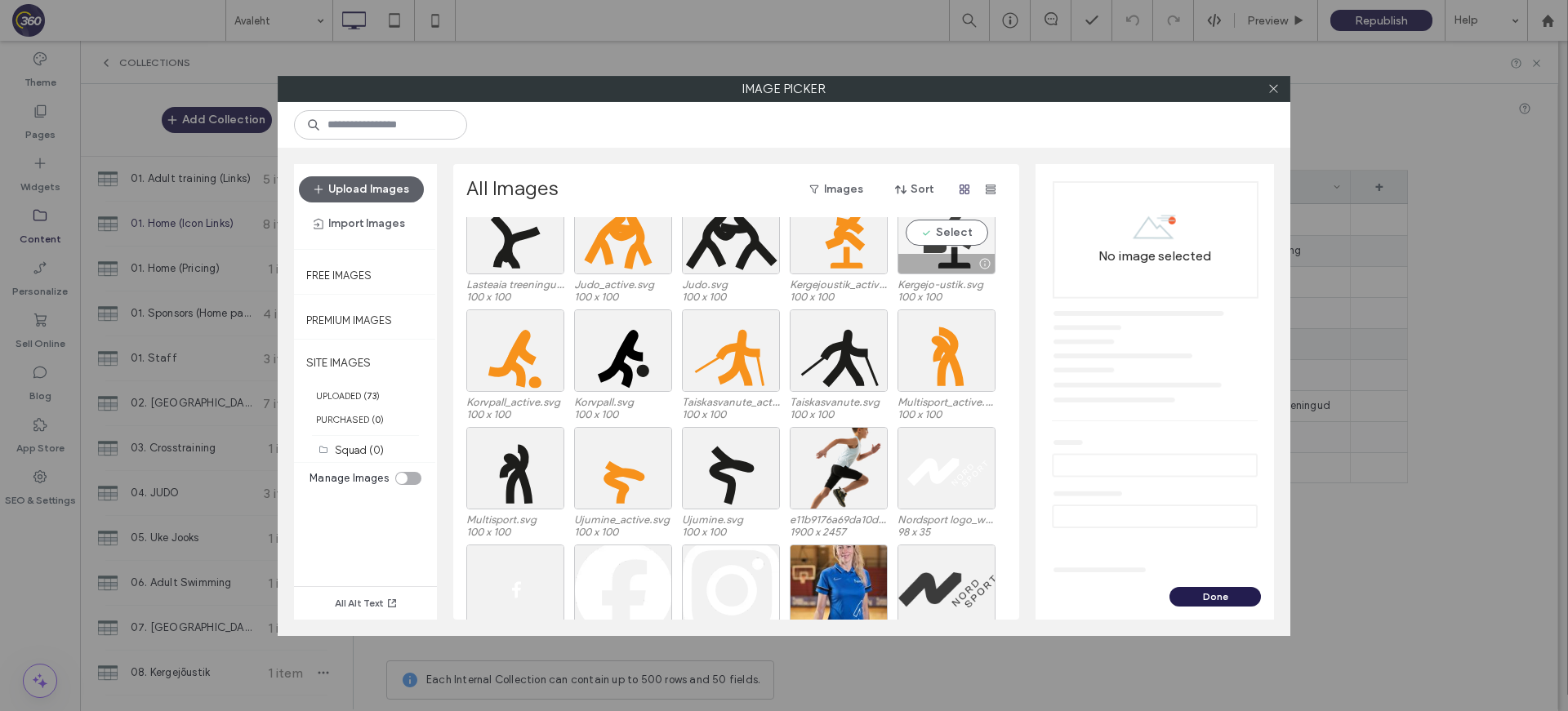
click at [937, 230] on div "Select" at bounding box center [946, 233] width 98 height 82
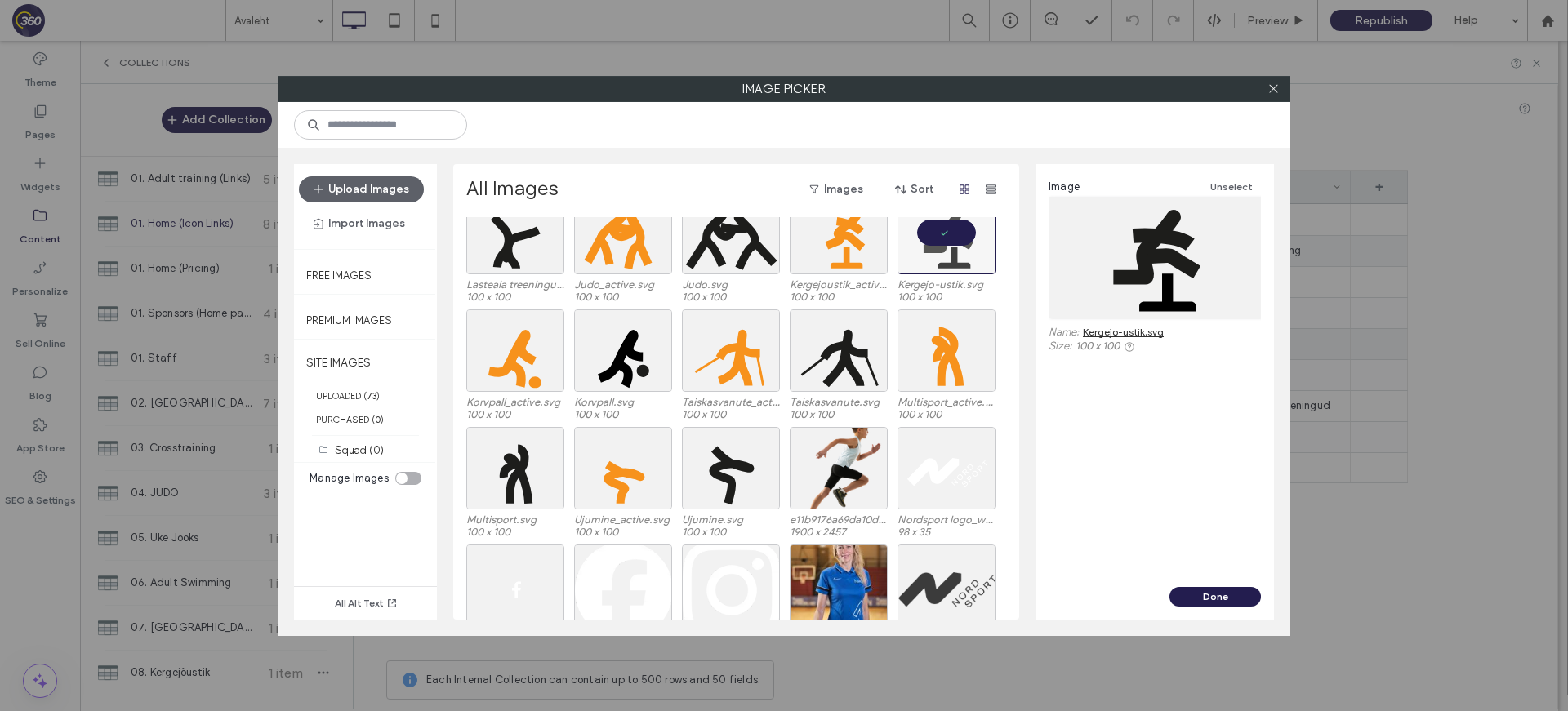
click at [1218, 596] on button "Done" at bounding box center [1215, 596] width 92 height 20
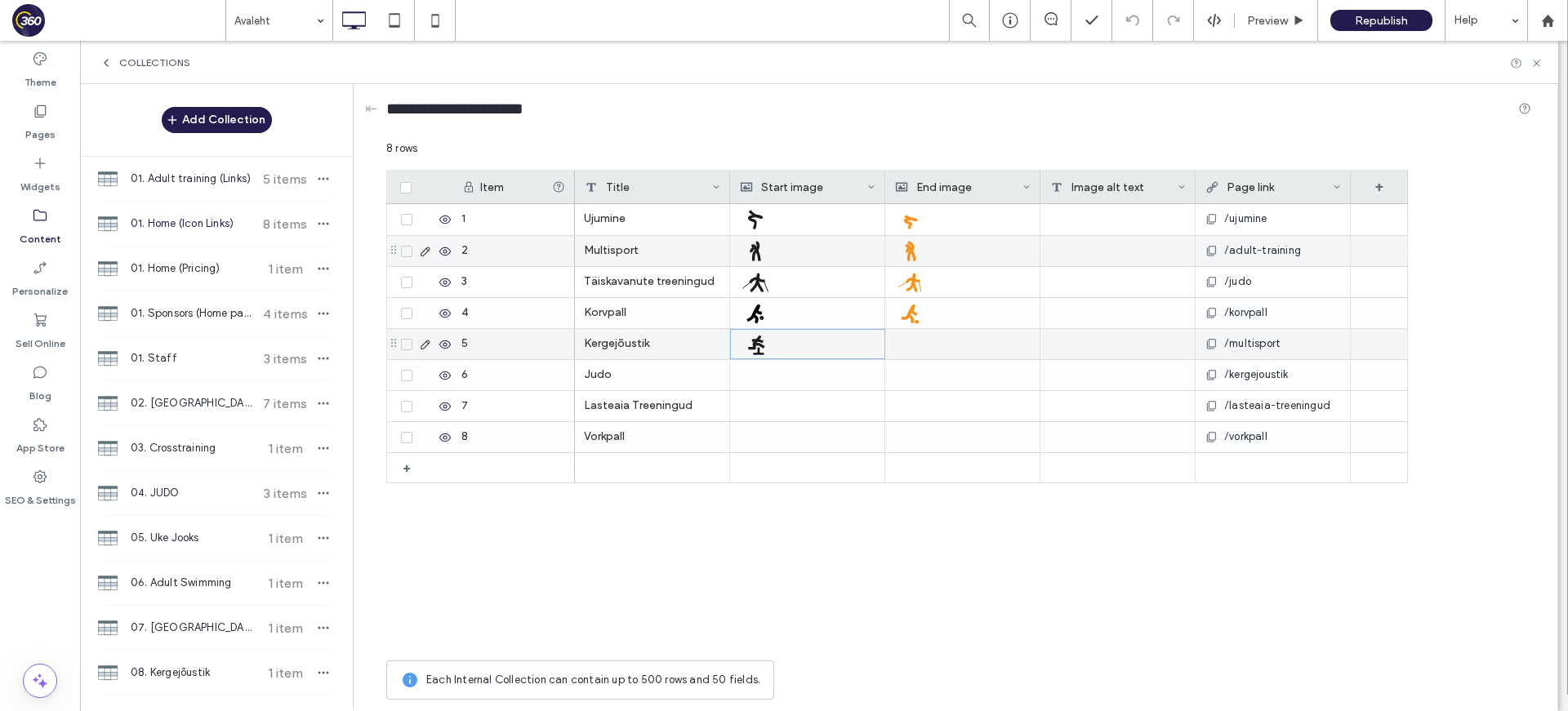
click at [979, 345] on div at bounding box center [962, 345] width 136 height 31
click at [979, 345] on div at bounding box center [963, 345] width 136 height 29
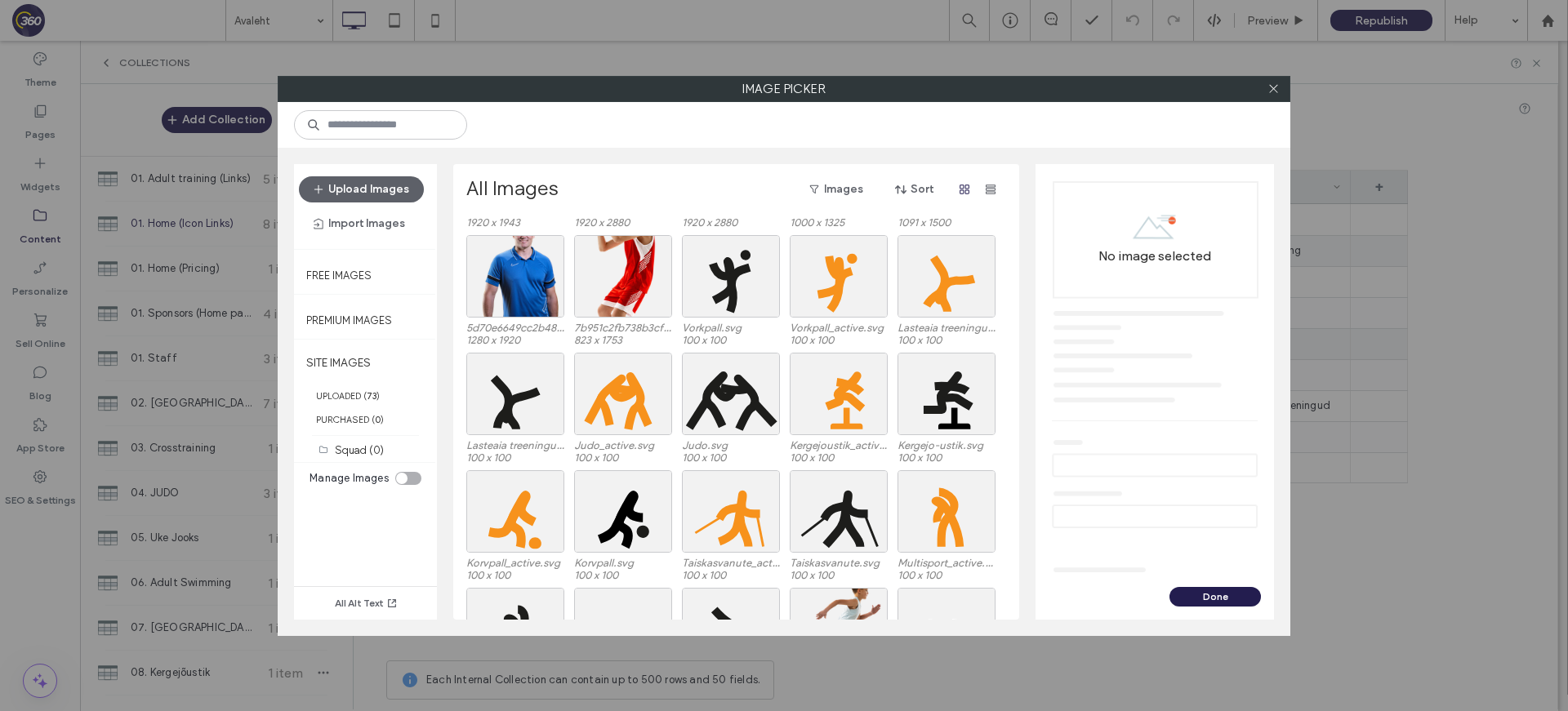
scroll to position [489, 0]
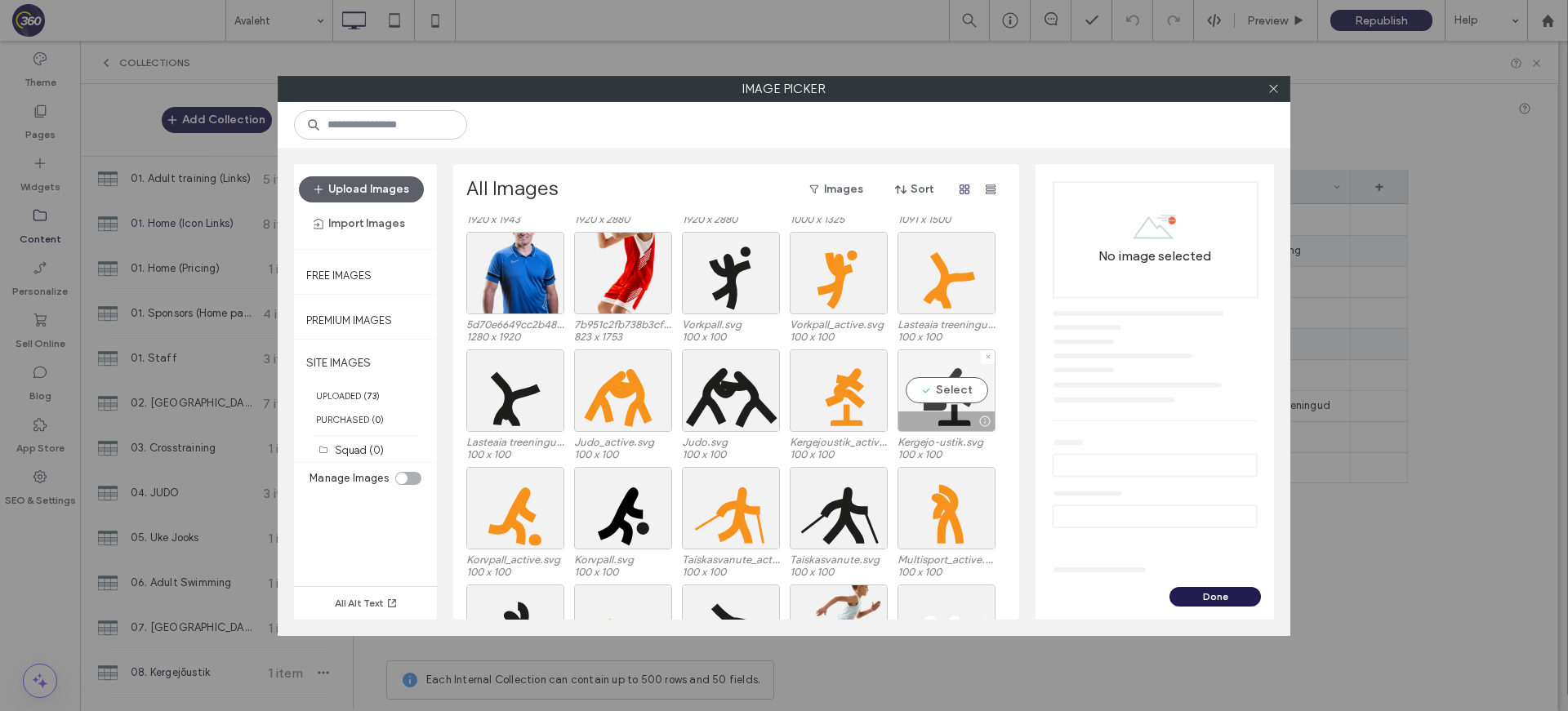
click at [935, 390] on div "Select" at bounding box center [946, 390] width 98 height 82
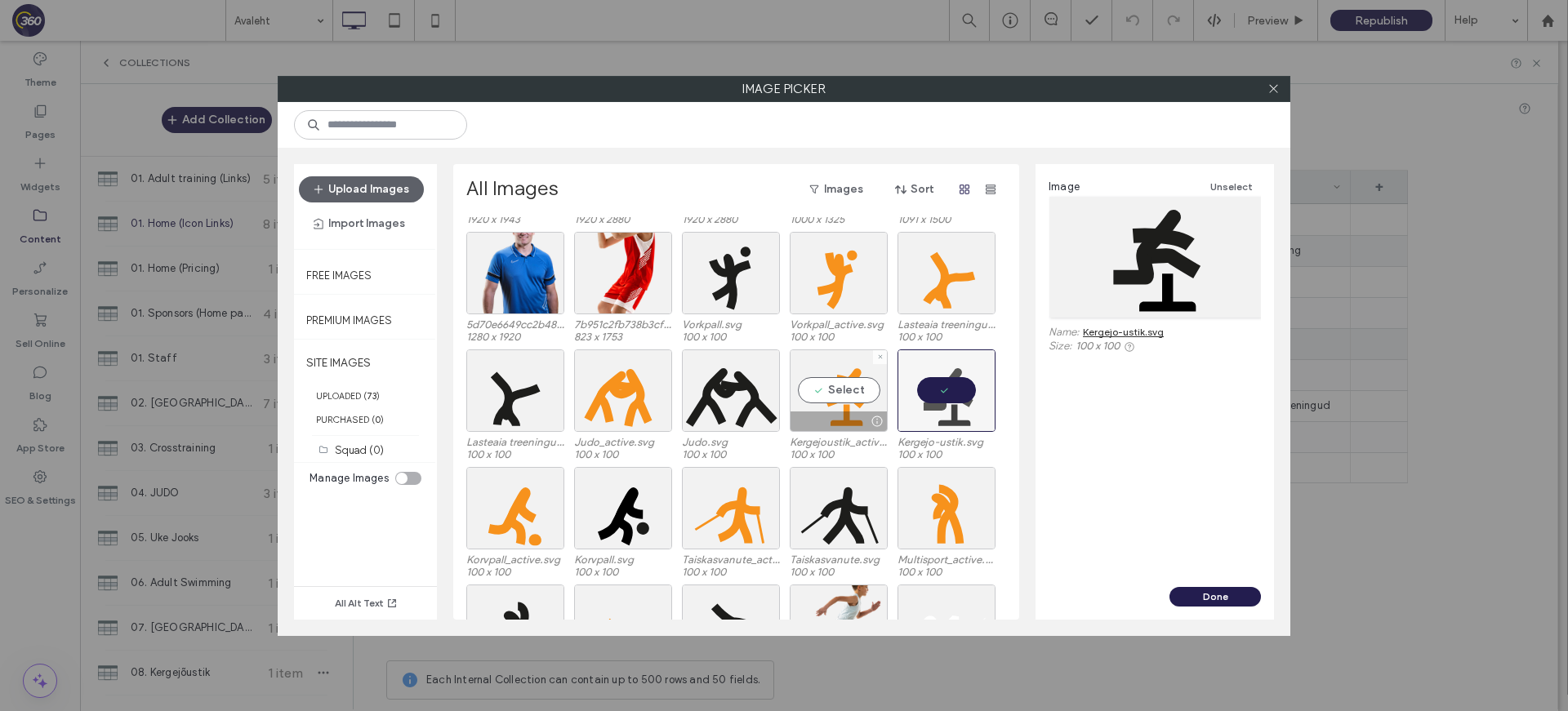
drag, startPoint x: 833, startPoint y: 398, endPoint x: 1056, endPoint y: 557, distance: 273.9
click at [834, 398] on div "Select" at bounding box center [838, 390] width 98 height 82
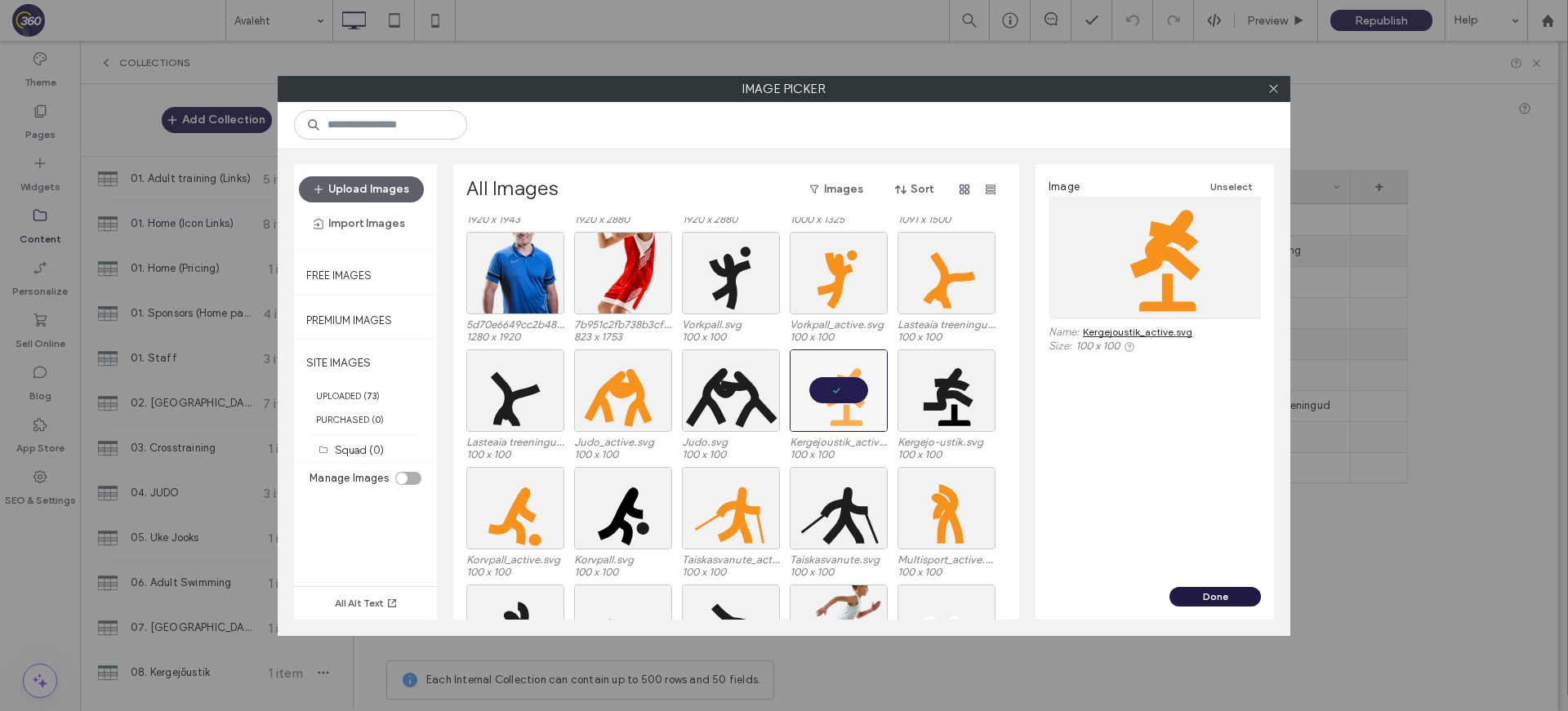
click at [1220, 591] on button "Done" at bounding box center [1215, 596] width 92 height 20
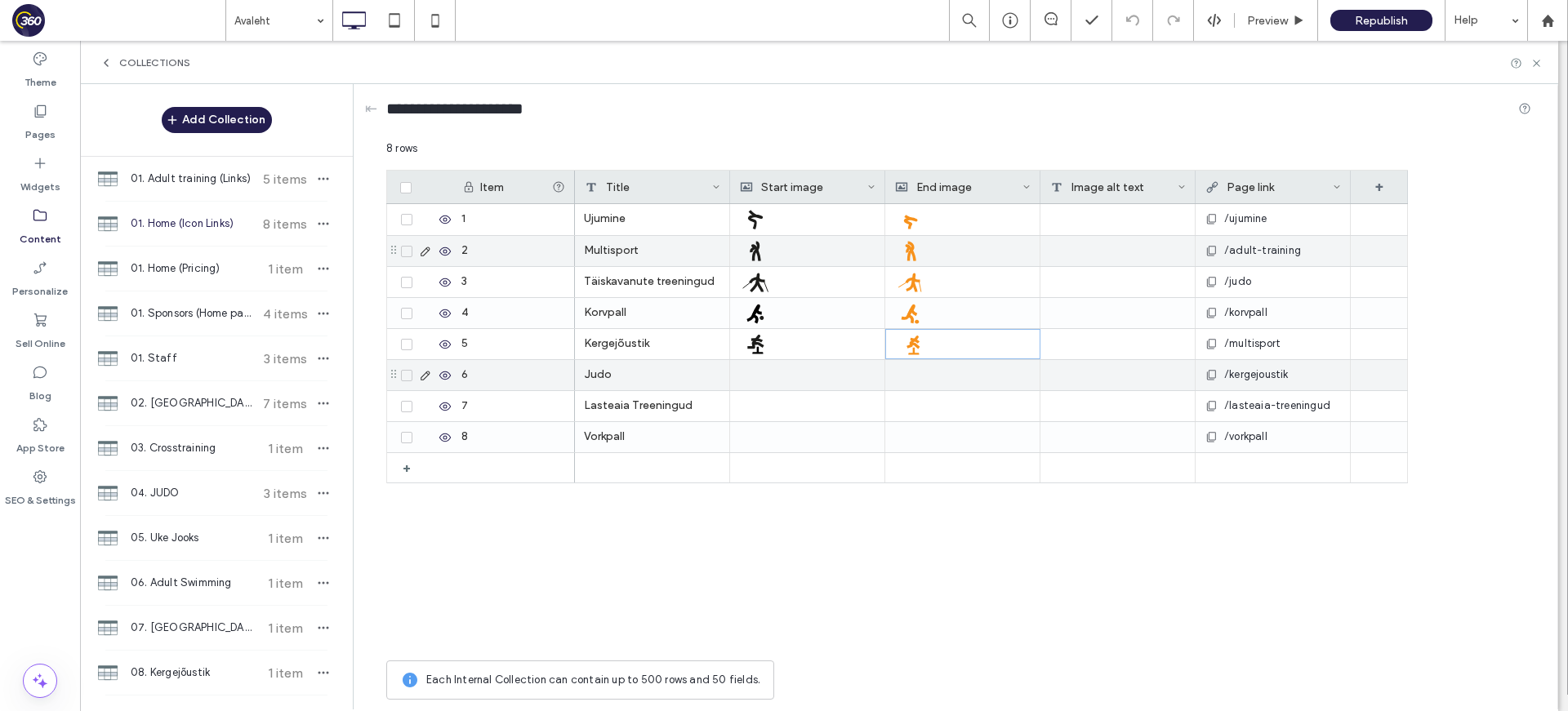
click at [770, 374] on div at bounding box center [806, 375] width 136 height 31
click at [771, 374] on div at bounding box center [807, 375] width 136 height 29
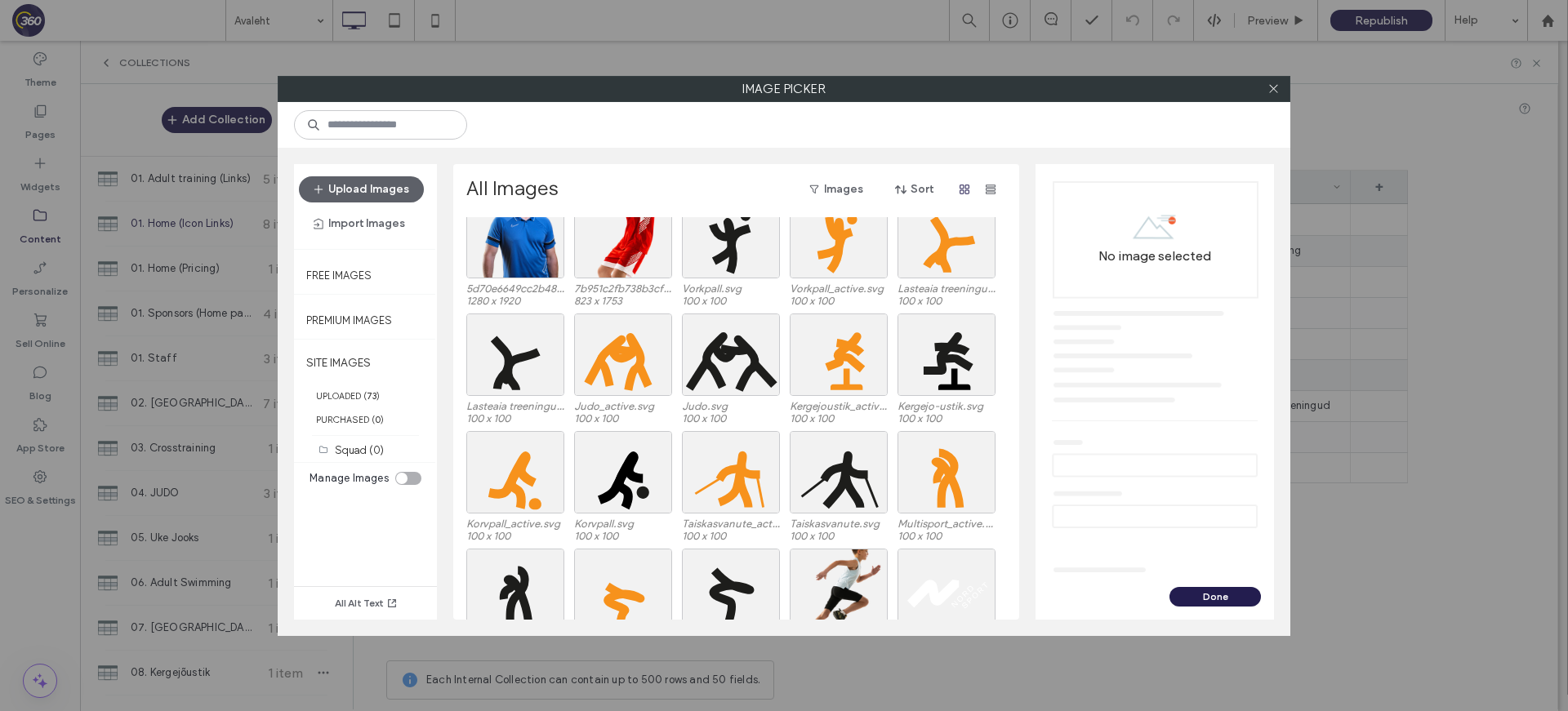
scroll to position [525, 0]
click at [742, 359] on div "Select" at bounding box center [730, 354] width 98 height 82
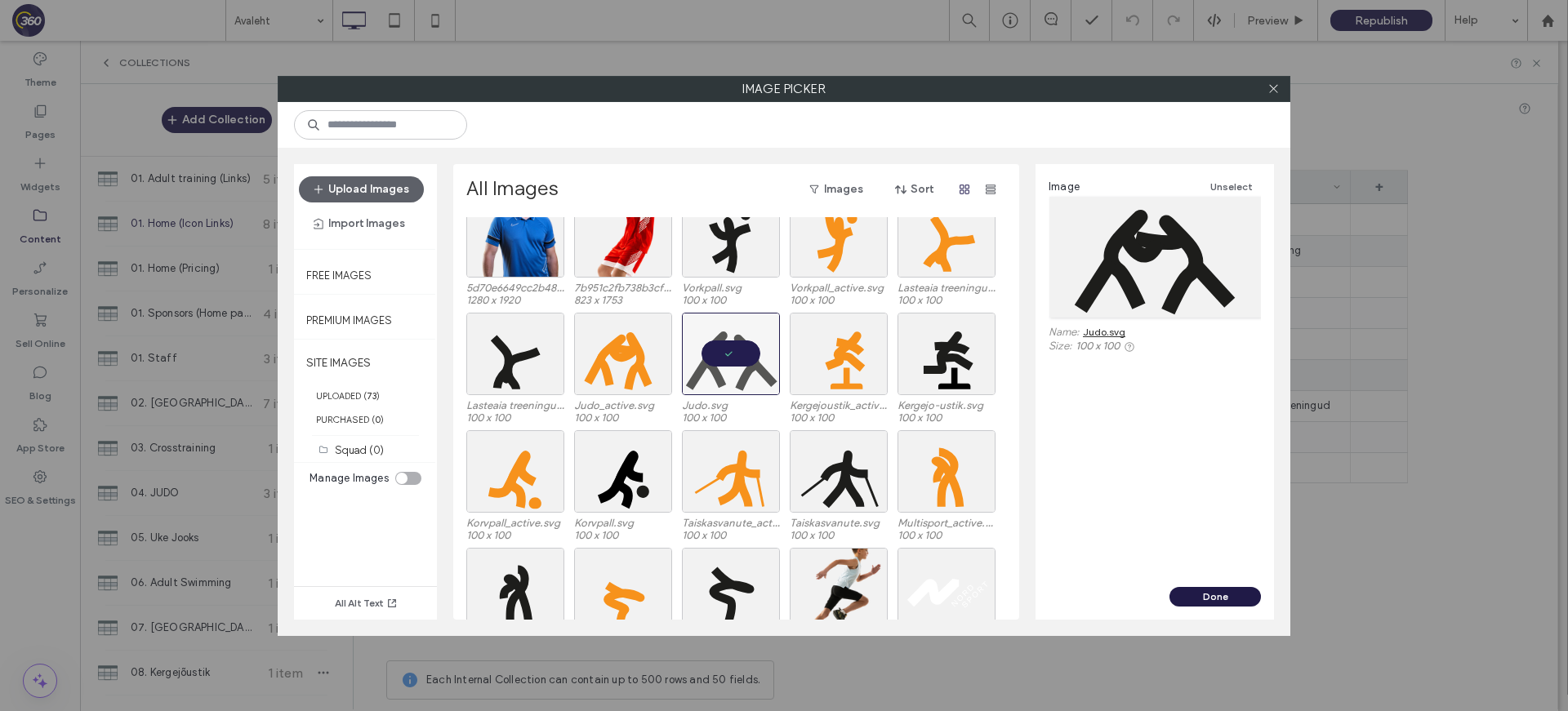
click at [1223, 596] on button "Done" at bounding box center [1215, 596] width 92 height 20
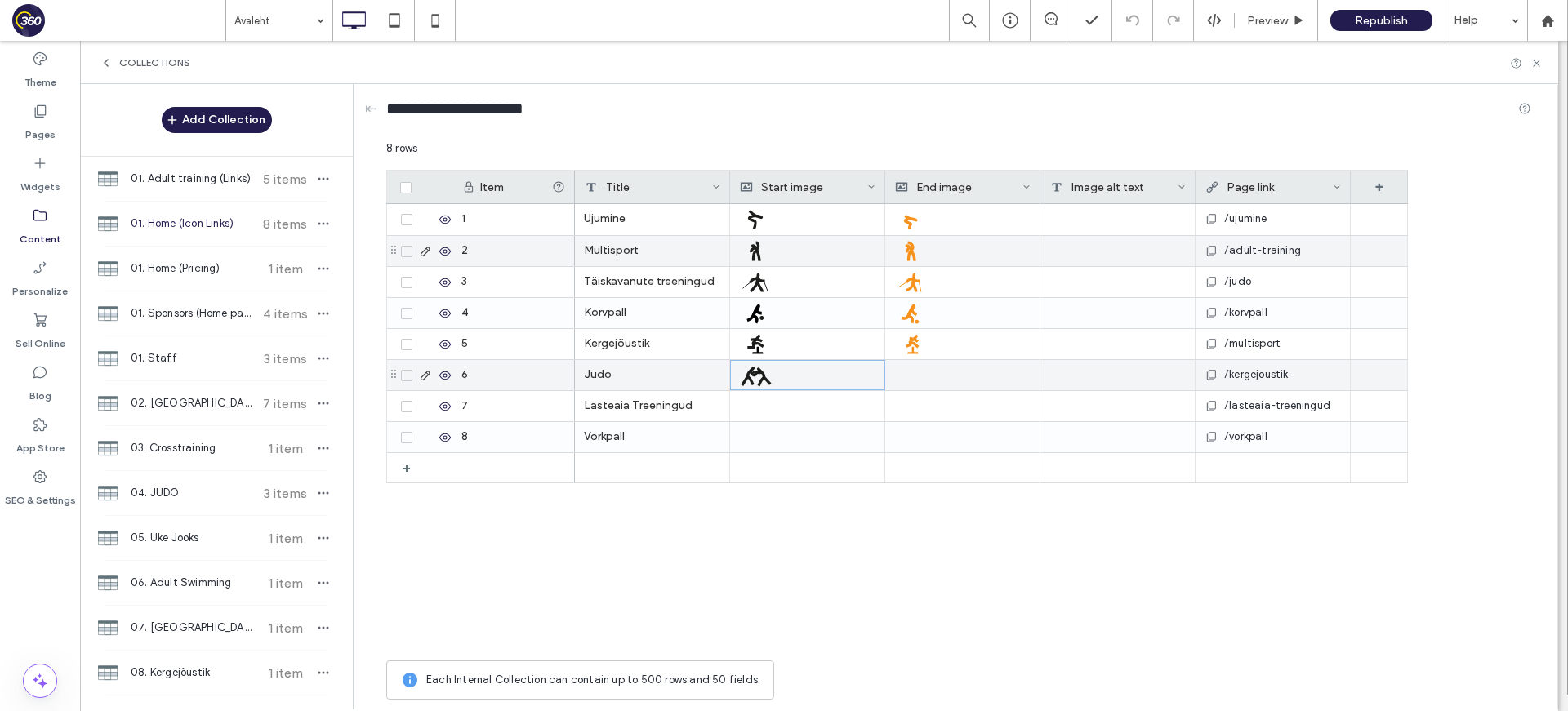
click at [910, 380] on div at bounding box center [962, 375] width 136 height 31
click at [910, 380] on div at bounding box center [963, 375] width 136 height 29
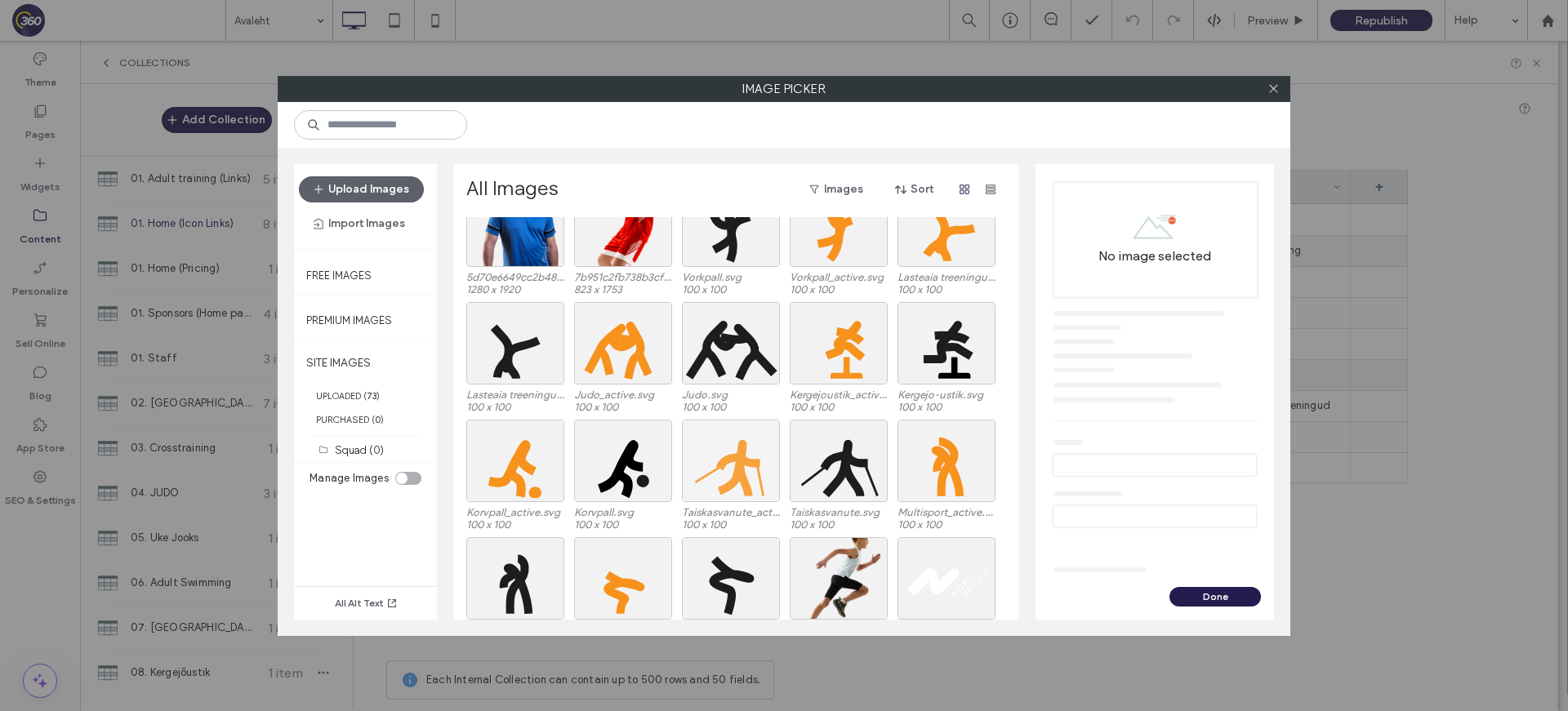
scroll to position [526, 0]
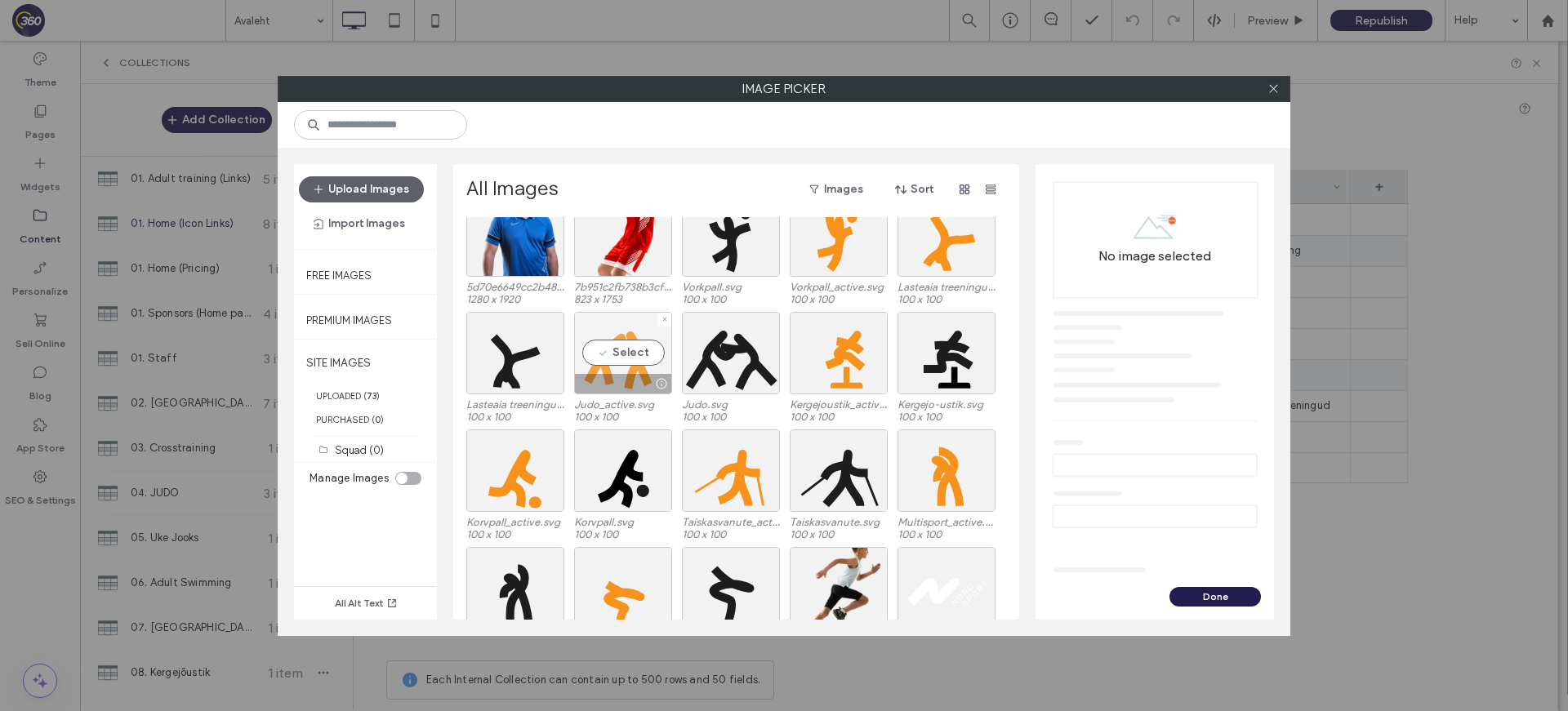
click at [622, 353] on div "Select" at bounding box center [622, 353] width 98 height 82
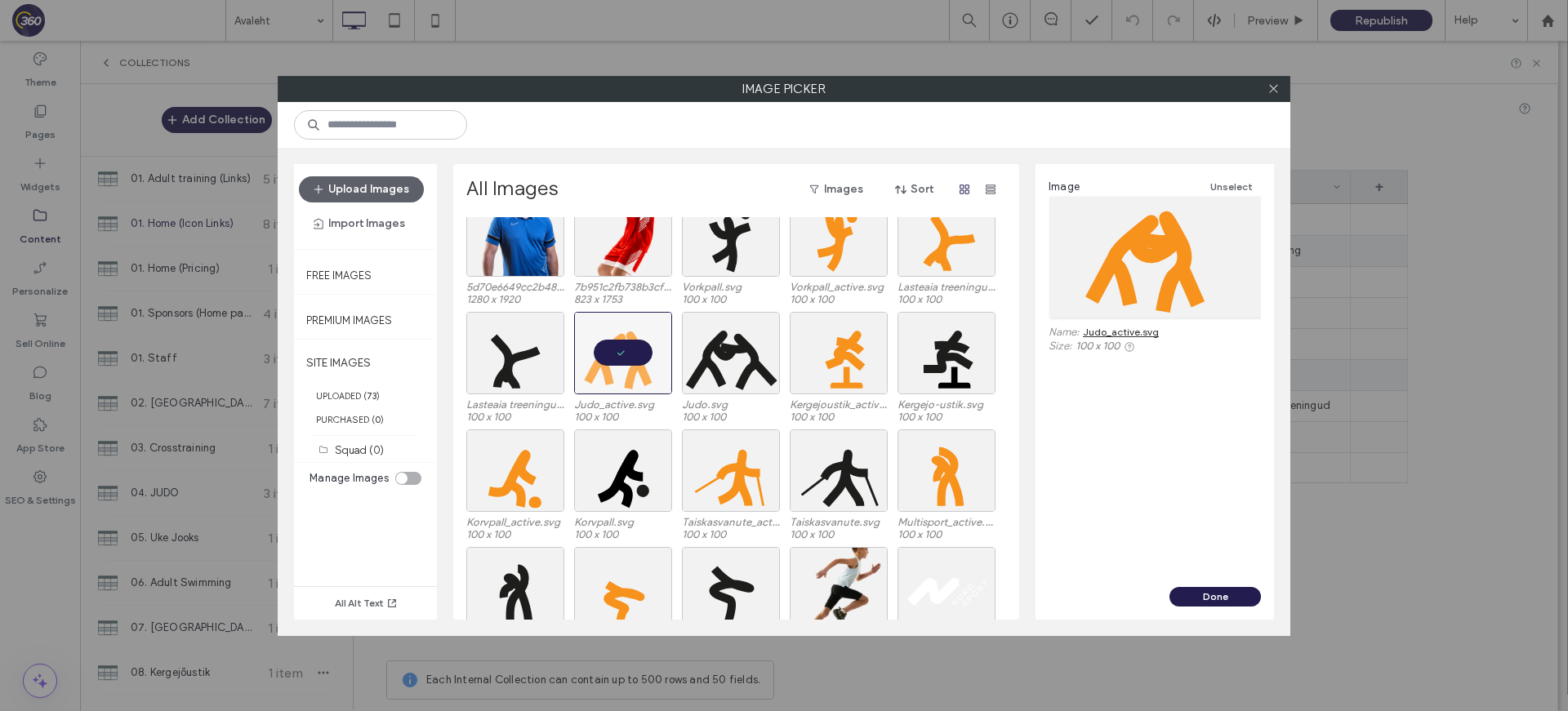
click at [1212, 600] on button "Done" at bounding box center [1215, 596] width 92 height 20
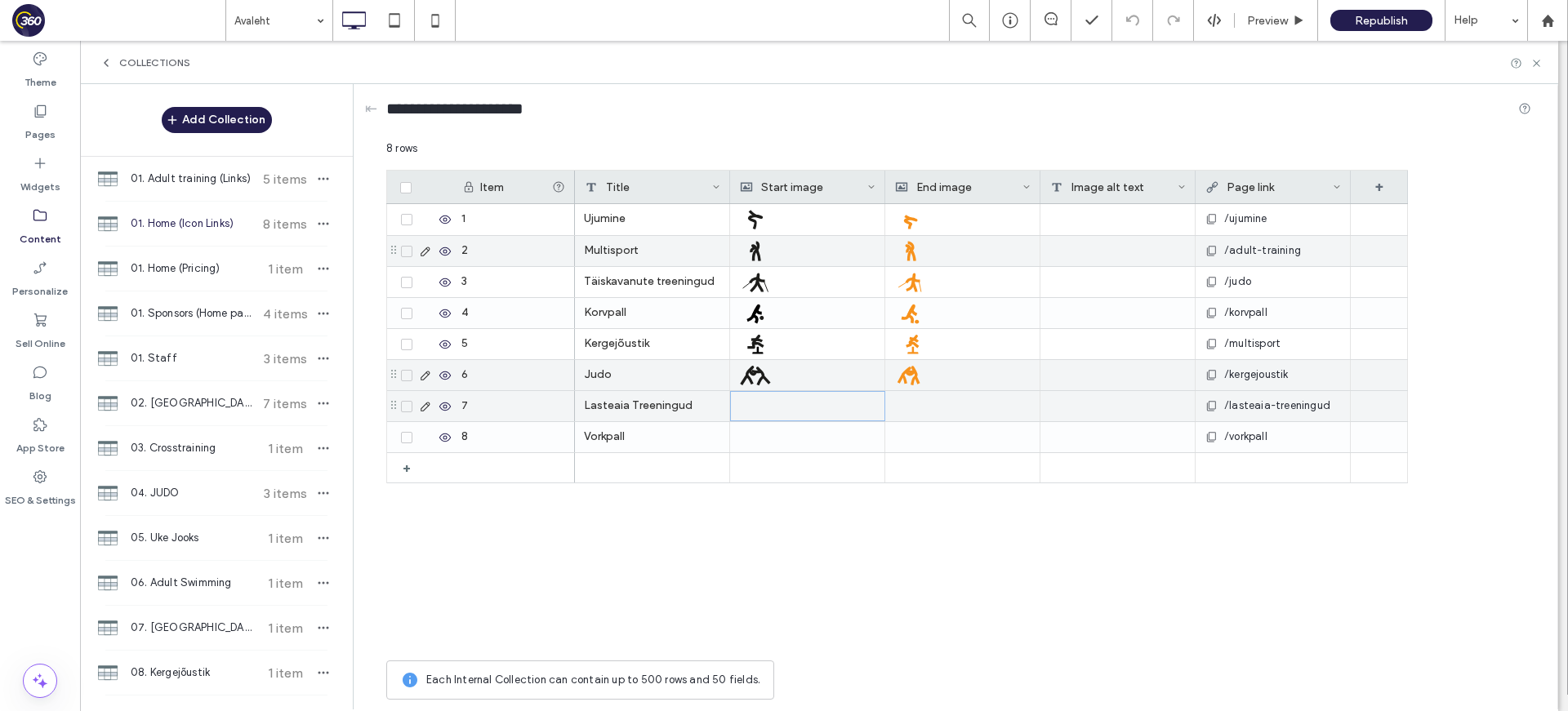
click at [742, 401] on div at bounding box center [807, 407] width 136 height 29
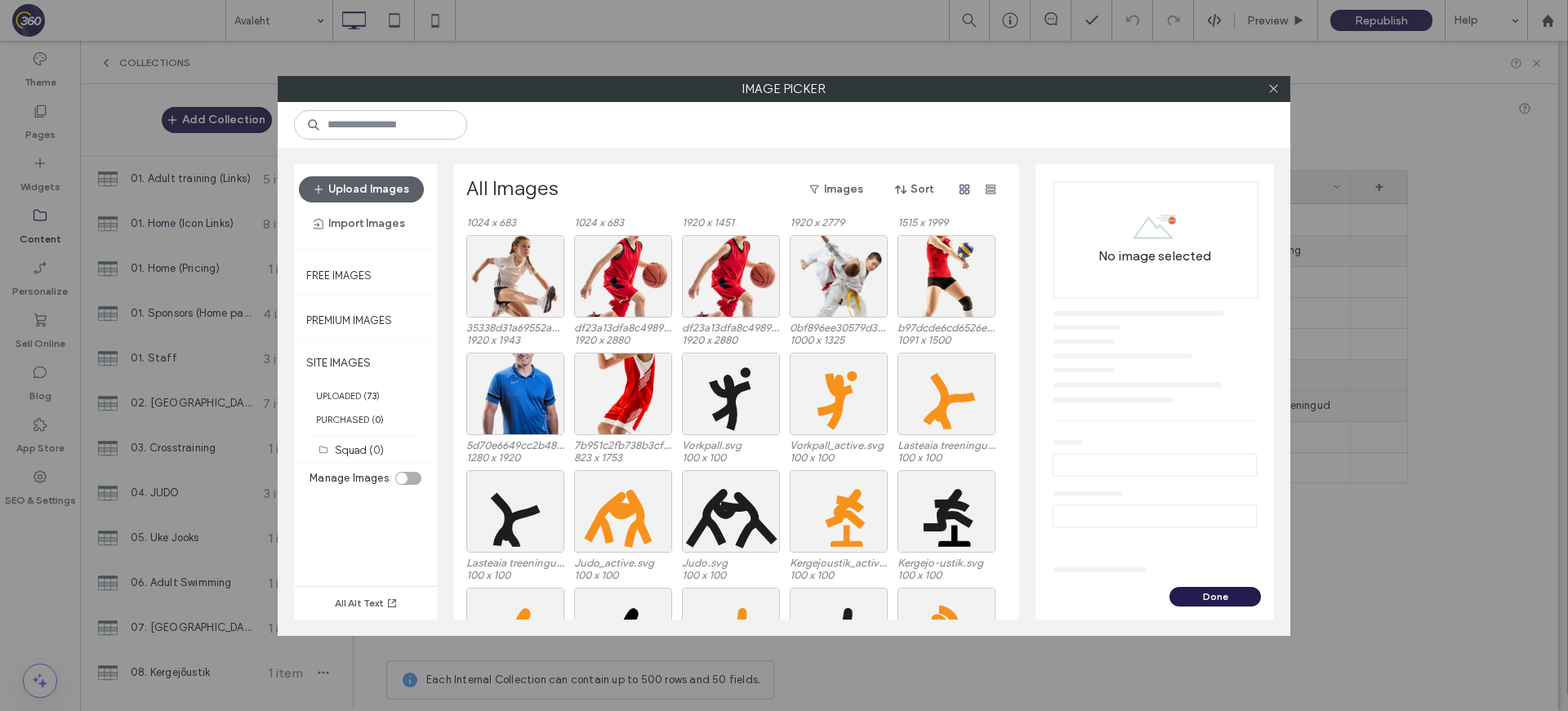
scroll to position [533, 0]
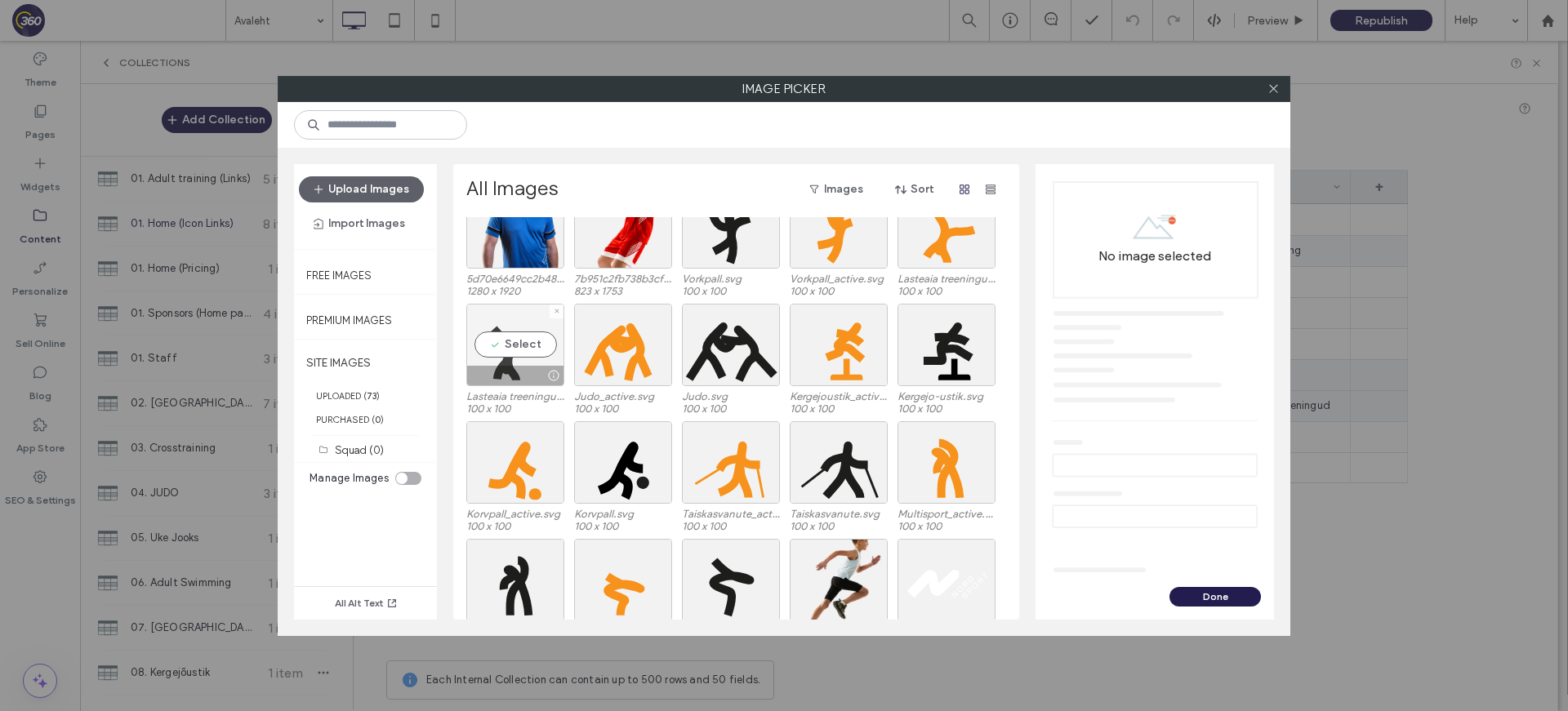
click at [525, 326] on div "Select" at bounding box center [514, 345] width 98 height 82
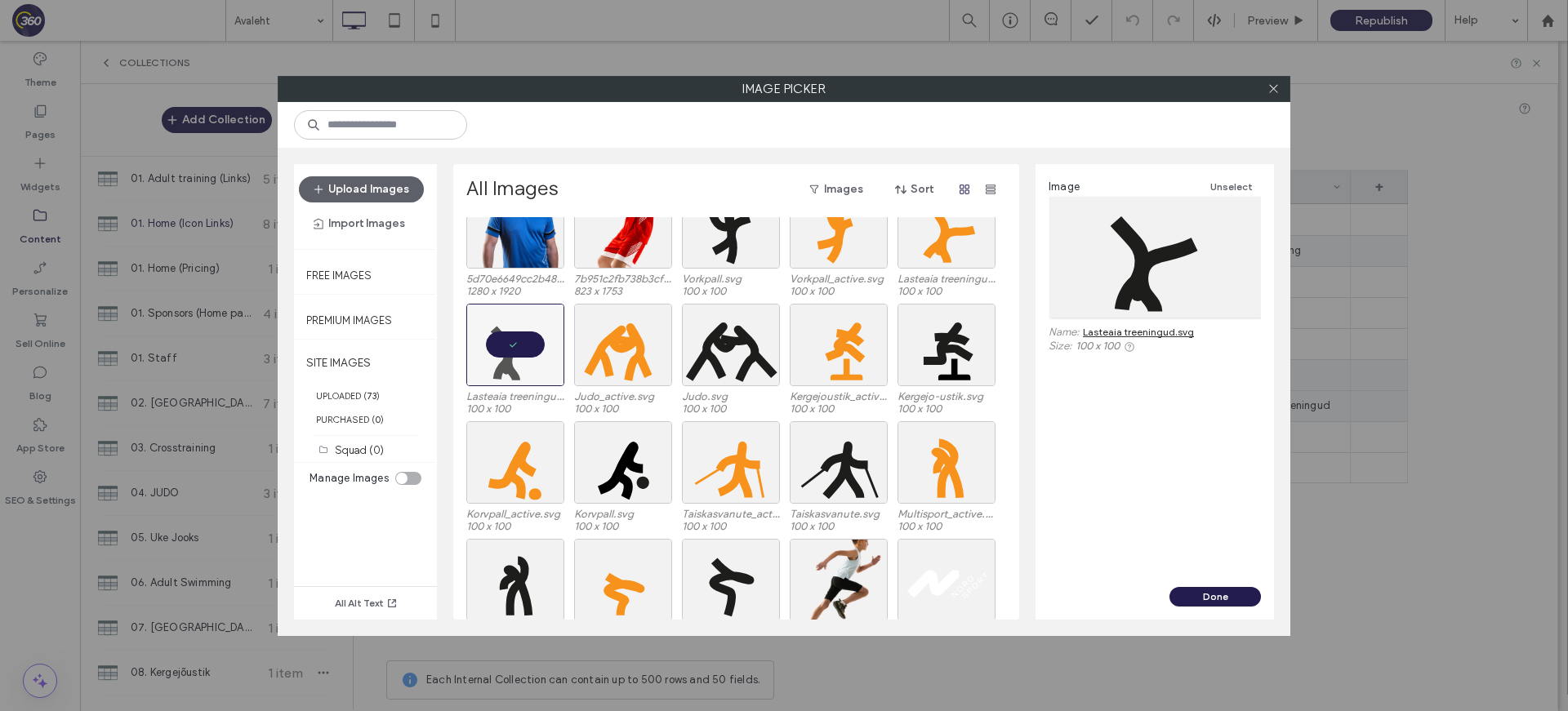
click at [1211, 588] on button "Done" at bounding box center [1215, 596] width 92 height 20
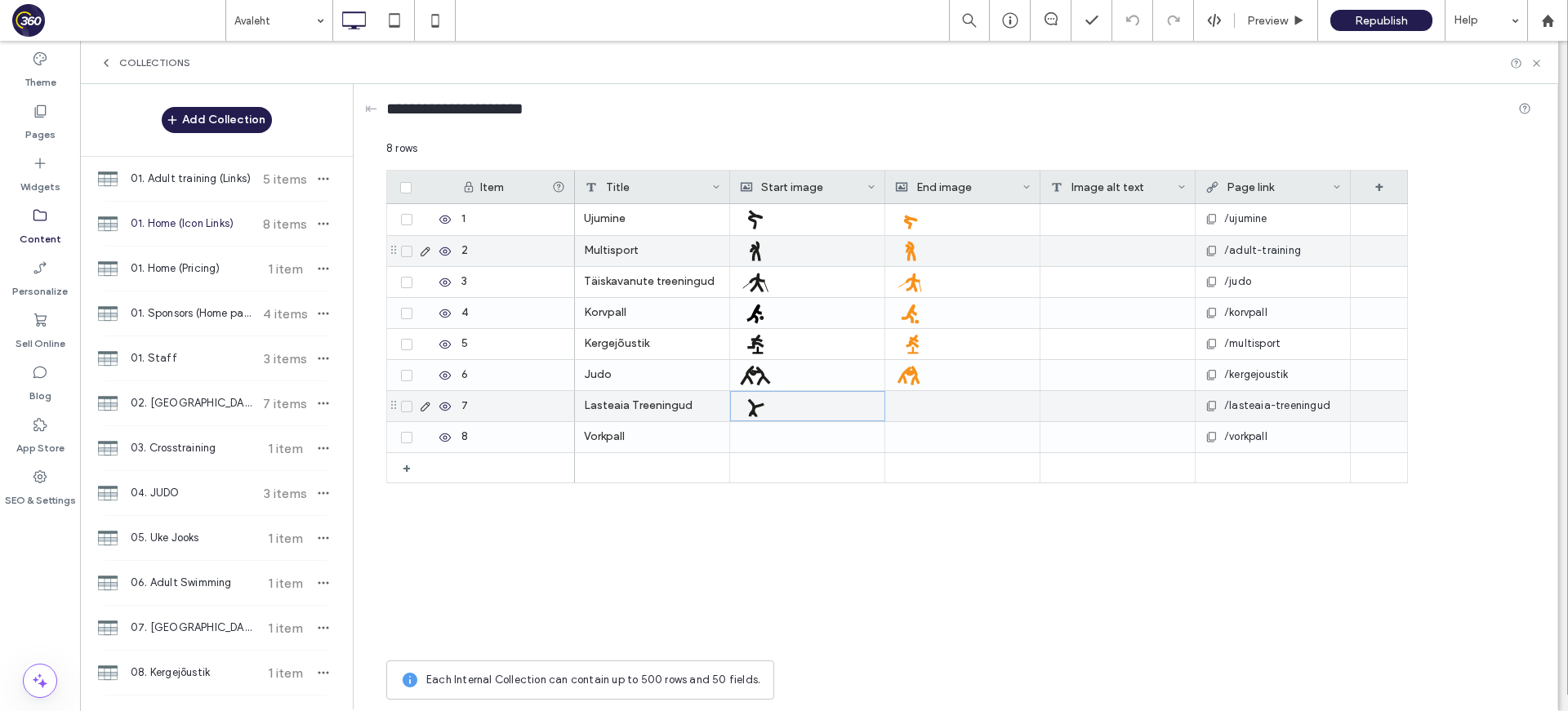
click at [957, 408] on div at bounding box center [962, 407] width 136 height 31
click at [958, 408] on div at bounding box center [963, 407] width 136 height 29
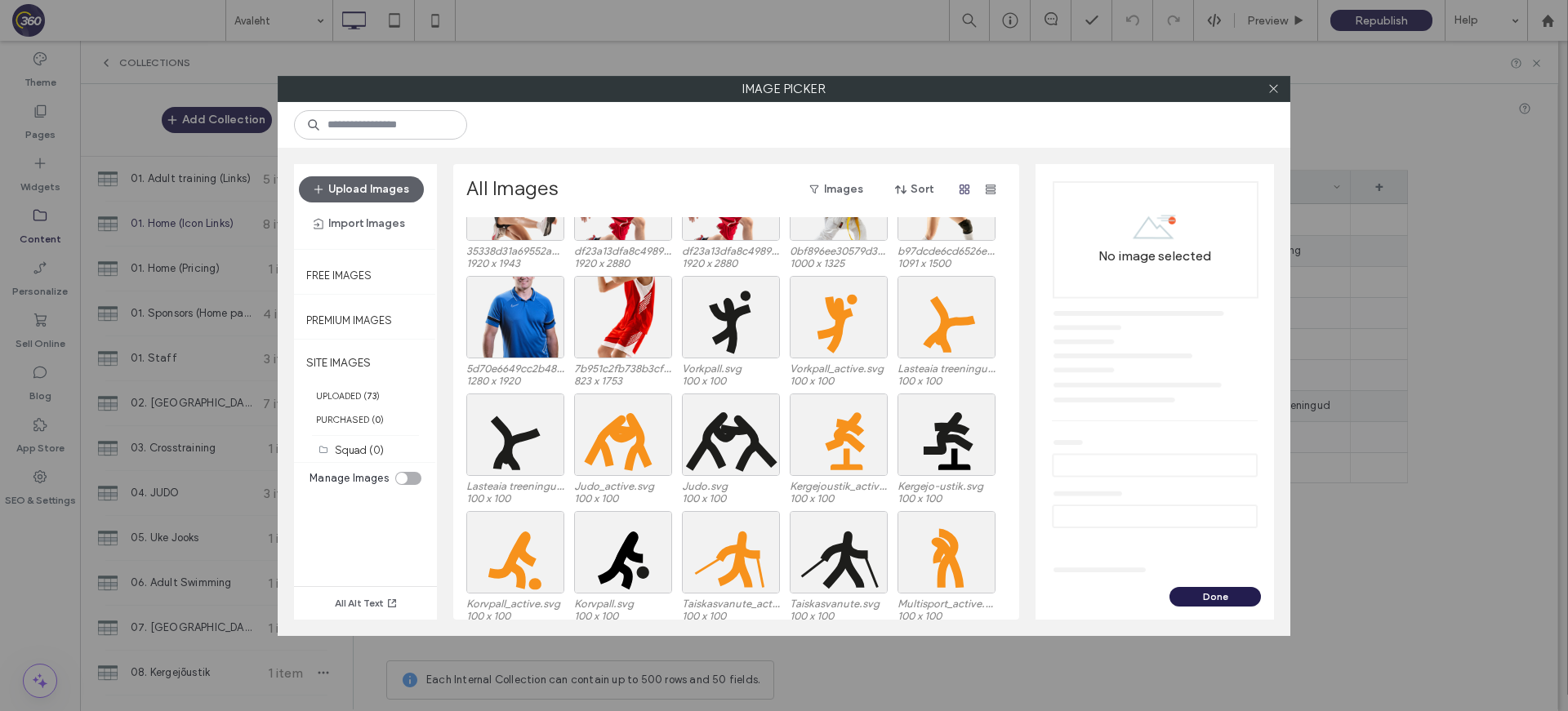
scroll to position [401, 0]
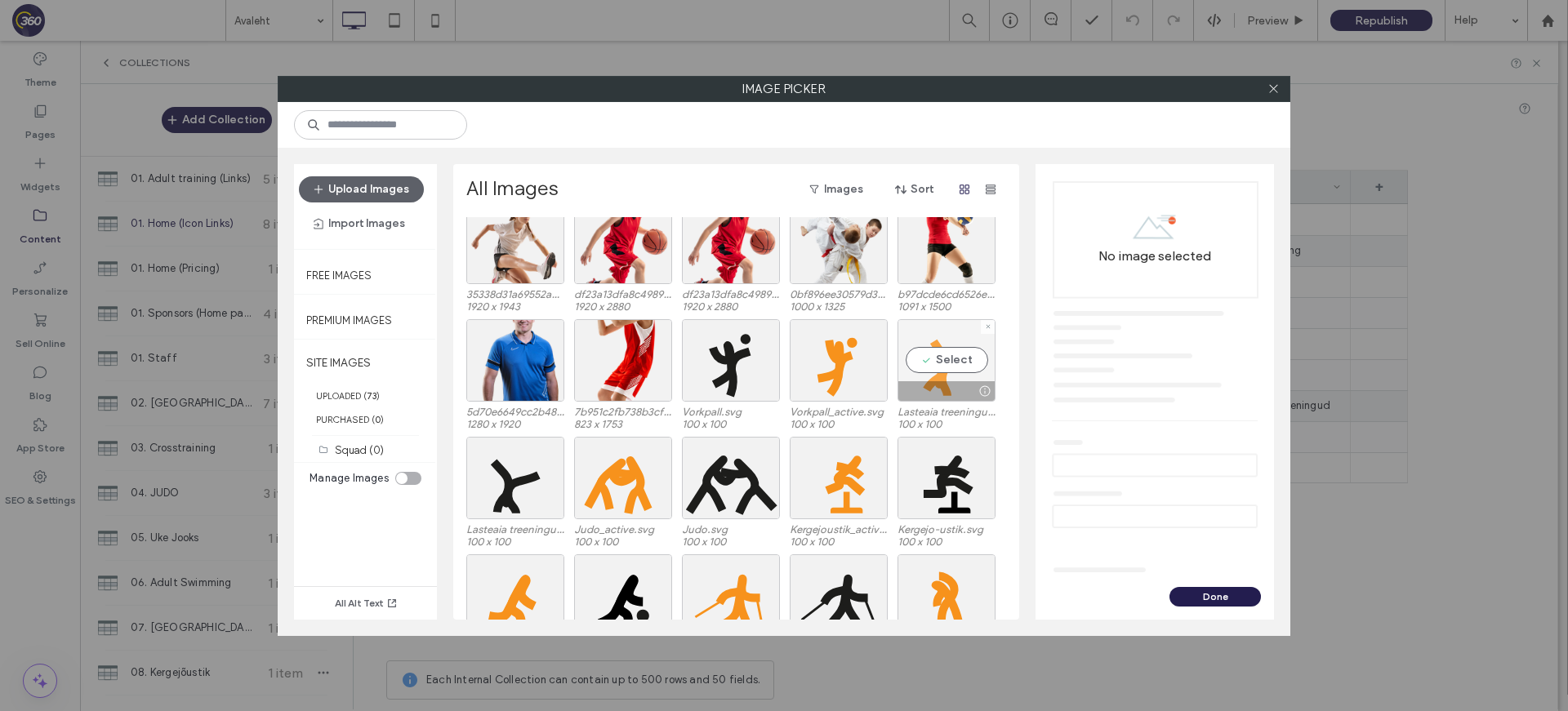
click at [928, 351] on div "Select" at bounding box center [946, 360] width 98 height 82
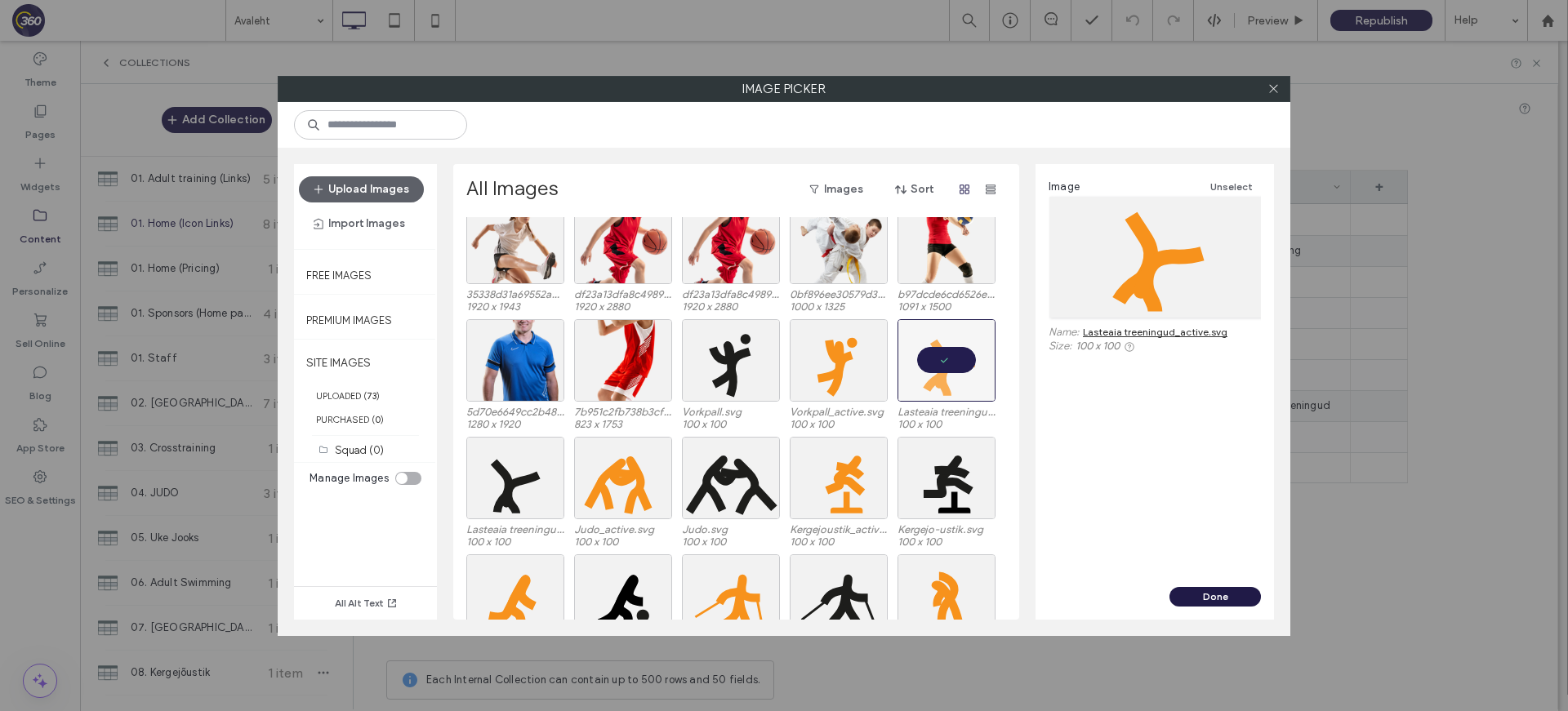
click at [1223, 595] on button "Done" at bounding box center [1215, 596] width 92 height 20
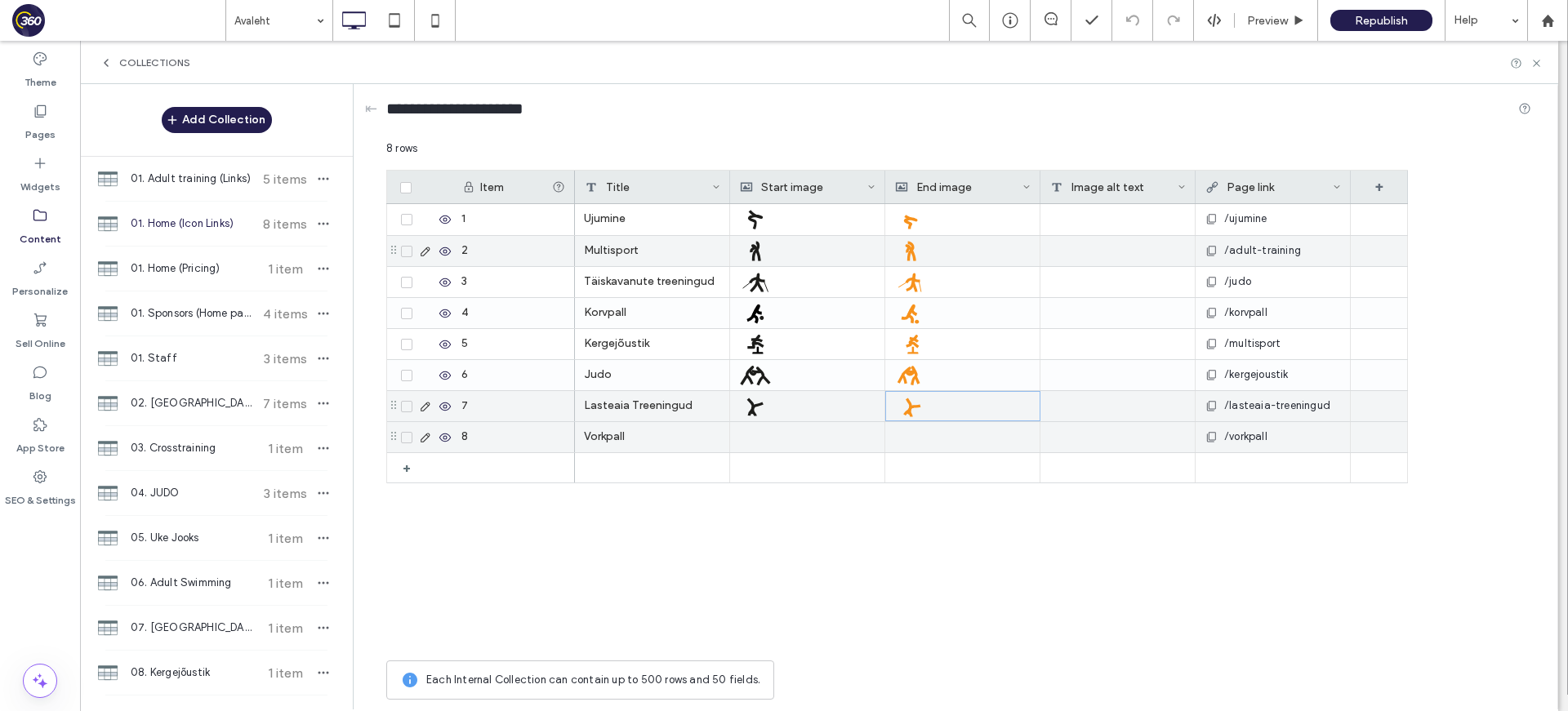
click at [745, 434] on div at bounding box center [806, 437] width 136 height 31
click at [745, 434] on div at bounding box center [807, 437] width 136 height 29
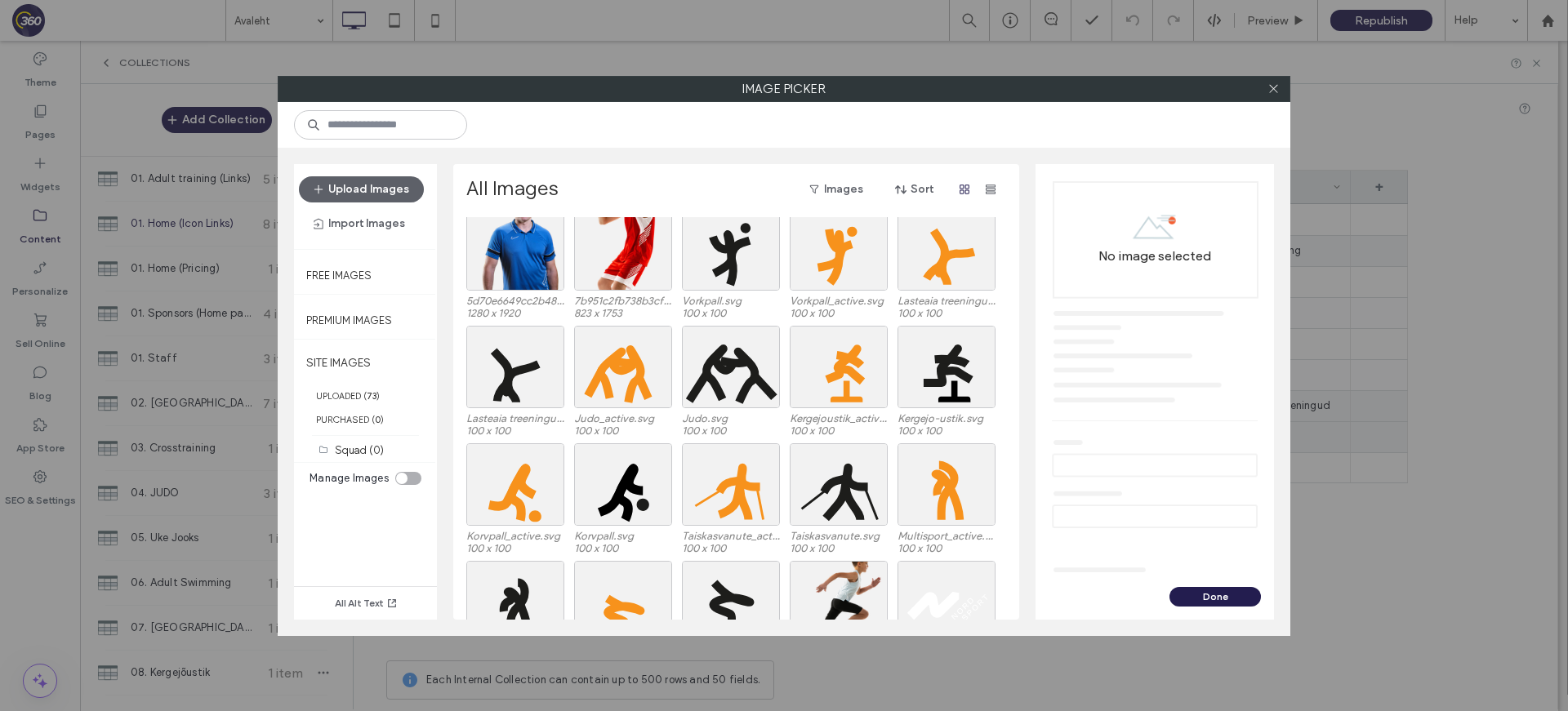
scroll to position [504, 0]
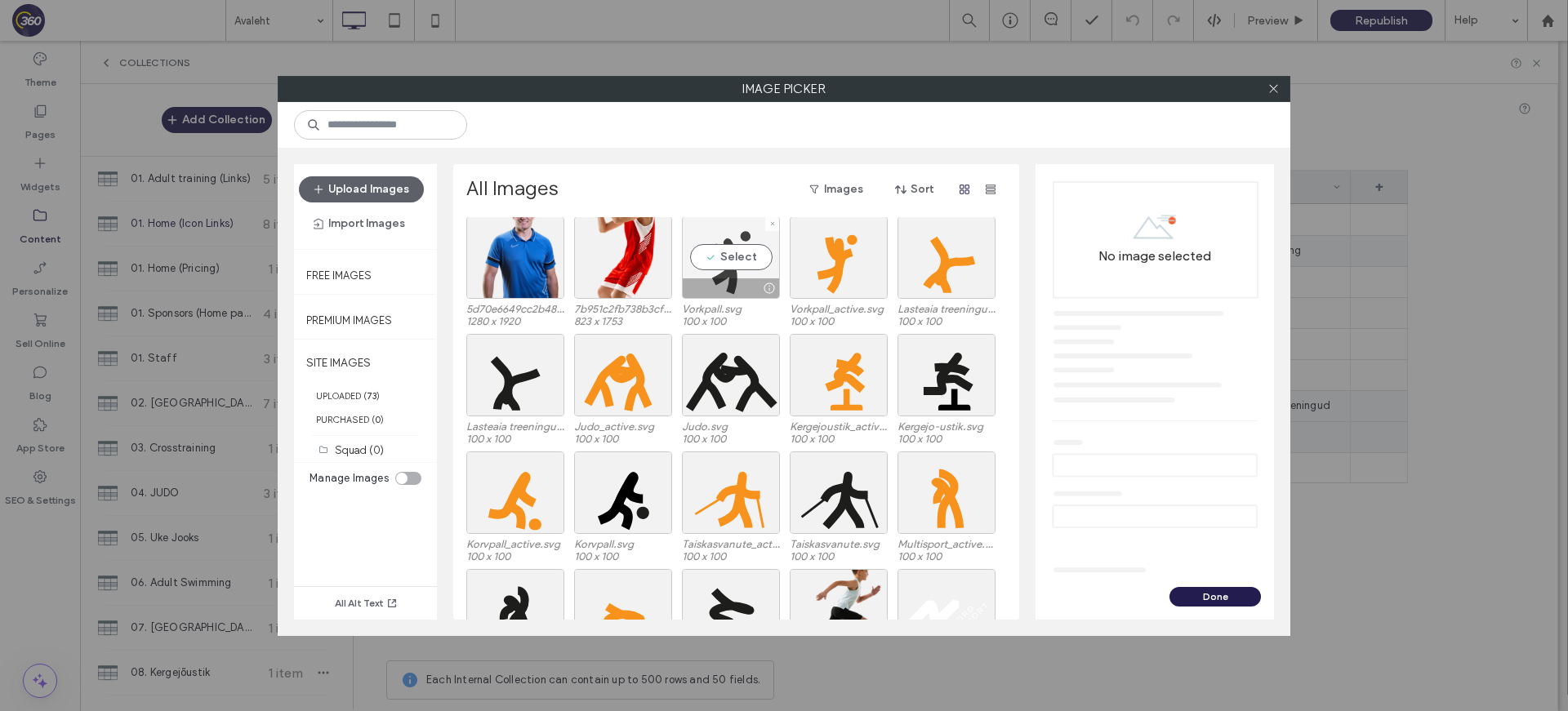
click at [738, 267] on div "Select" at bounding box center [730, 258] width 98 height 82
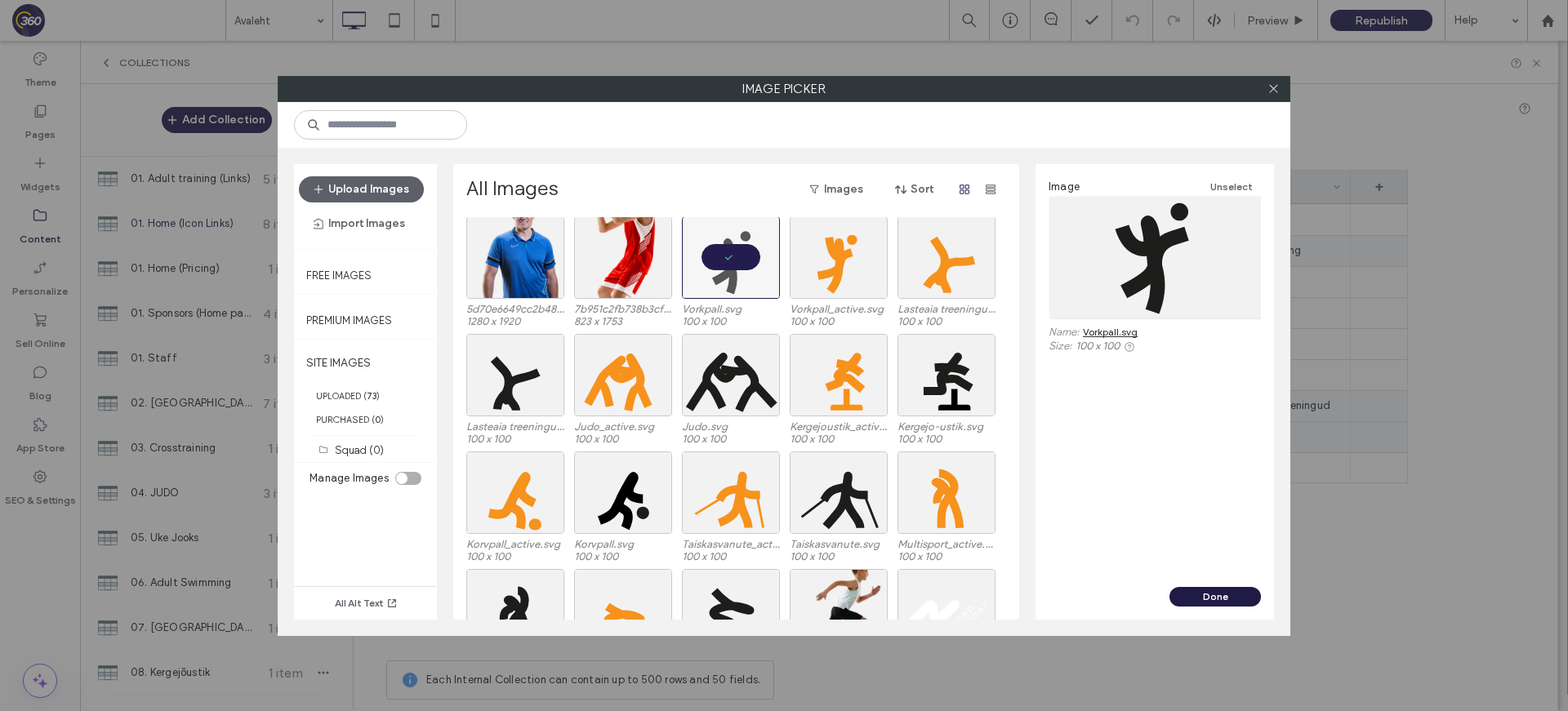
click at [1228, 596] on button "Done" at bounding box center [1215, 596] width 92 height 20
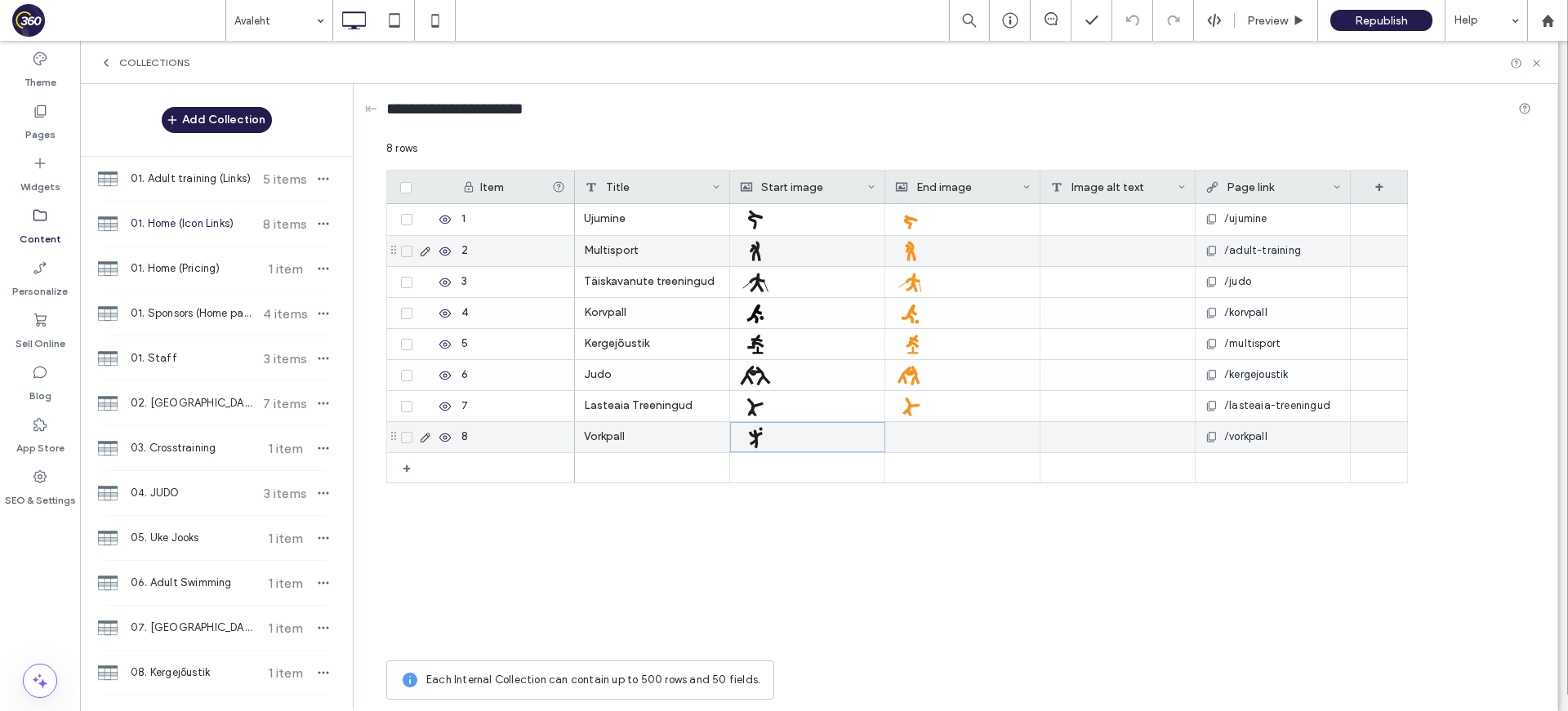
click at [974, 448] on div at bounding box center [962, 437] width 136 height 31
click at [974, 448] on div at bounding box center [963, 437] width 136 height 29
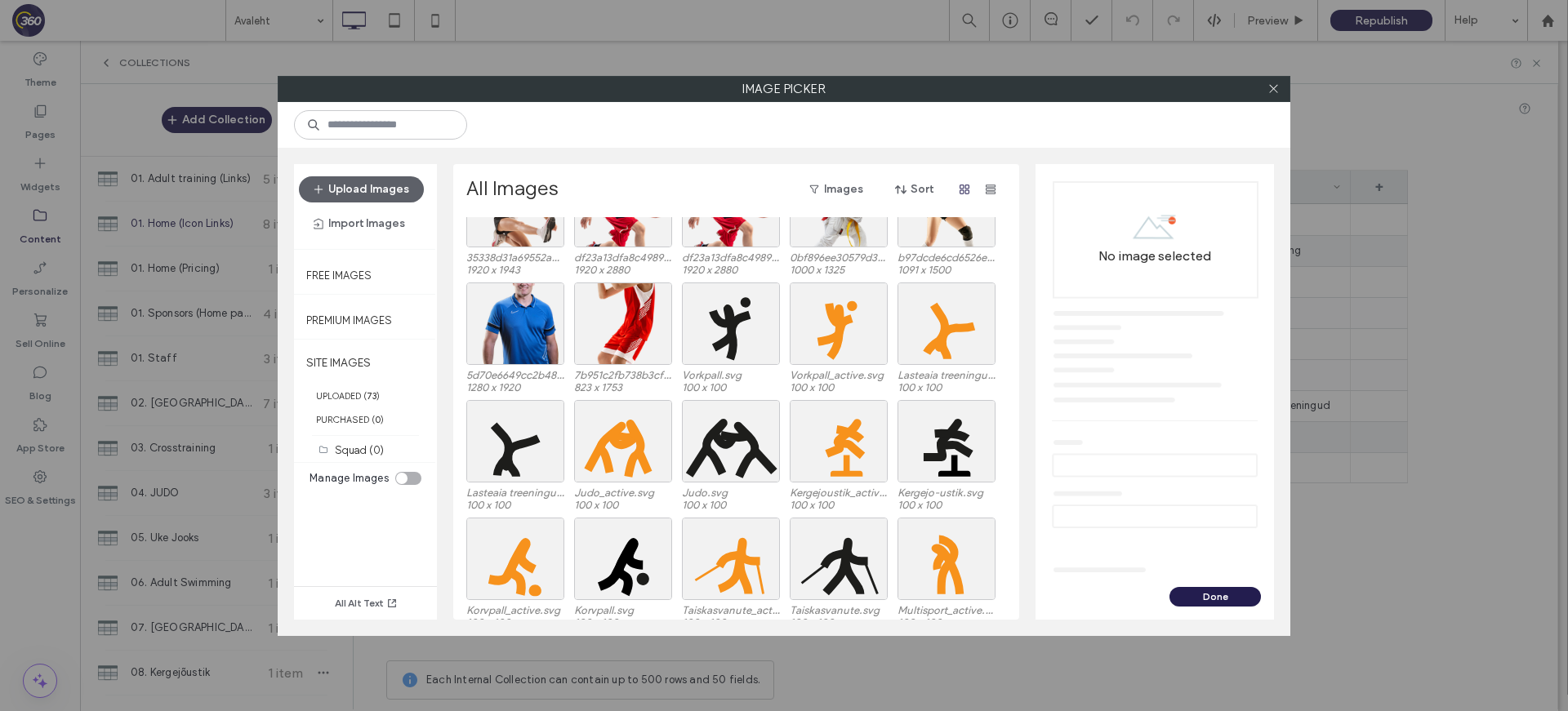
scroll to position [438, 0]
click at [845, 351] on div "Site Images Squad (0) NORDSPORT_LOGO_NEGATIIV_RGB.svg 100 x 100 NORDSPORT_LOGO_…" at bounding box center [740, 419] width 549 height 403
click at [852, 332] on div "Select" at bounding box center [838, 323] width 98 height 82
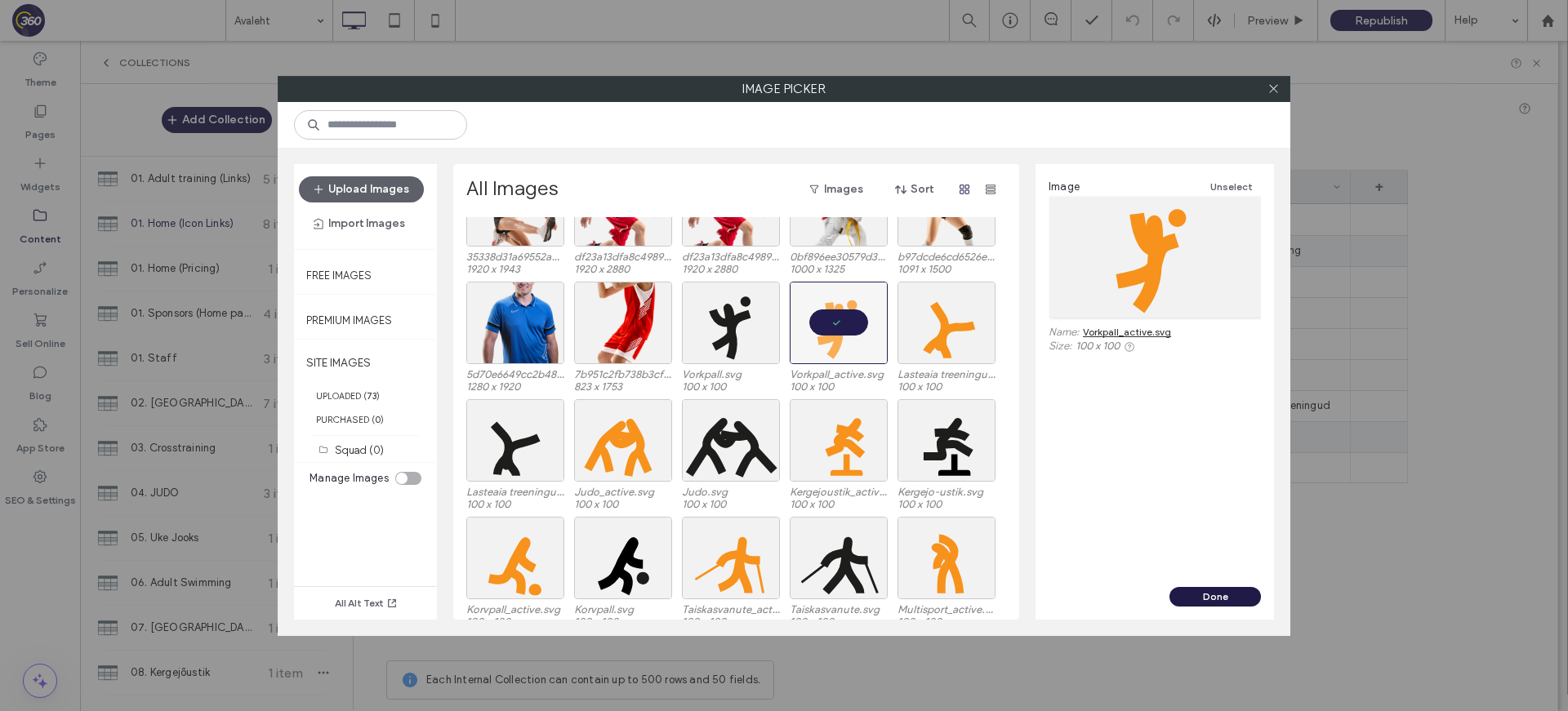
click at [1215, 594] on button "Done" at bounding box center [1215, 596] width 92 height 20
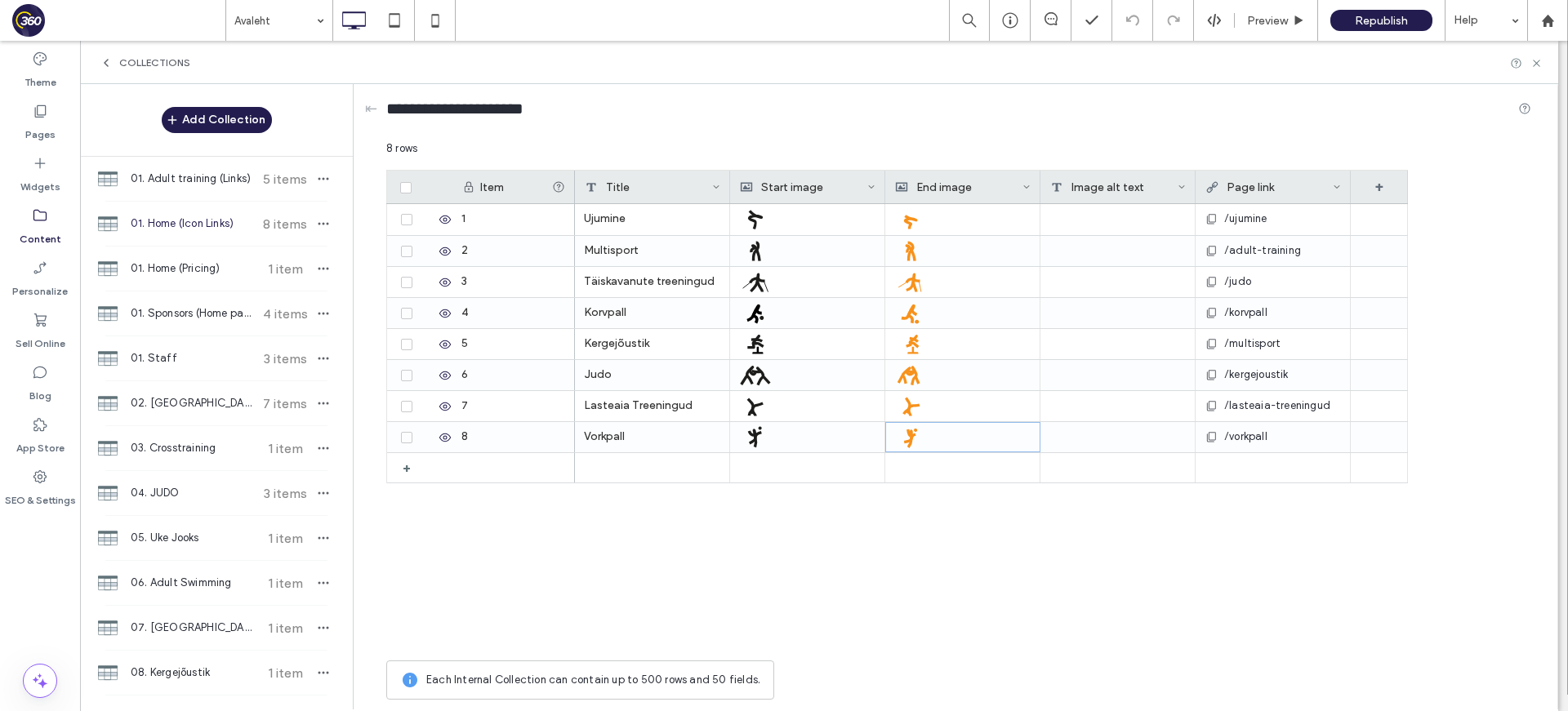
click at [240, 217] on span "01. Home (Icon Links)" at bounding box center [191, 223] width 121 height 16
click at [198, 272] on span "01. Home (Pricing)" at bounding box center [191, 268] width 121 height 16
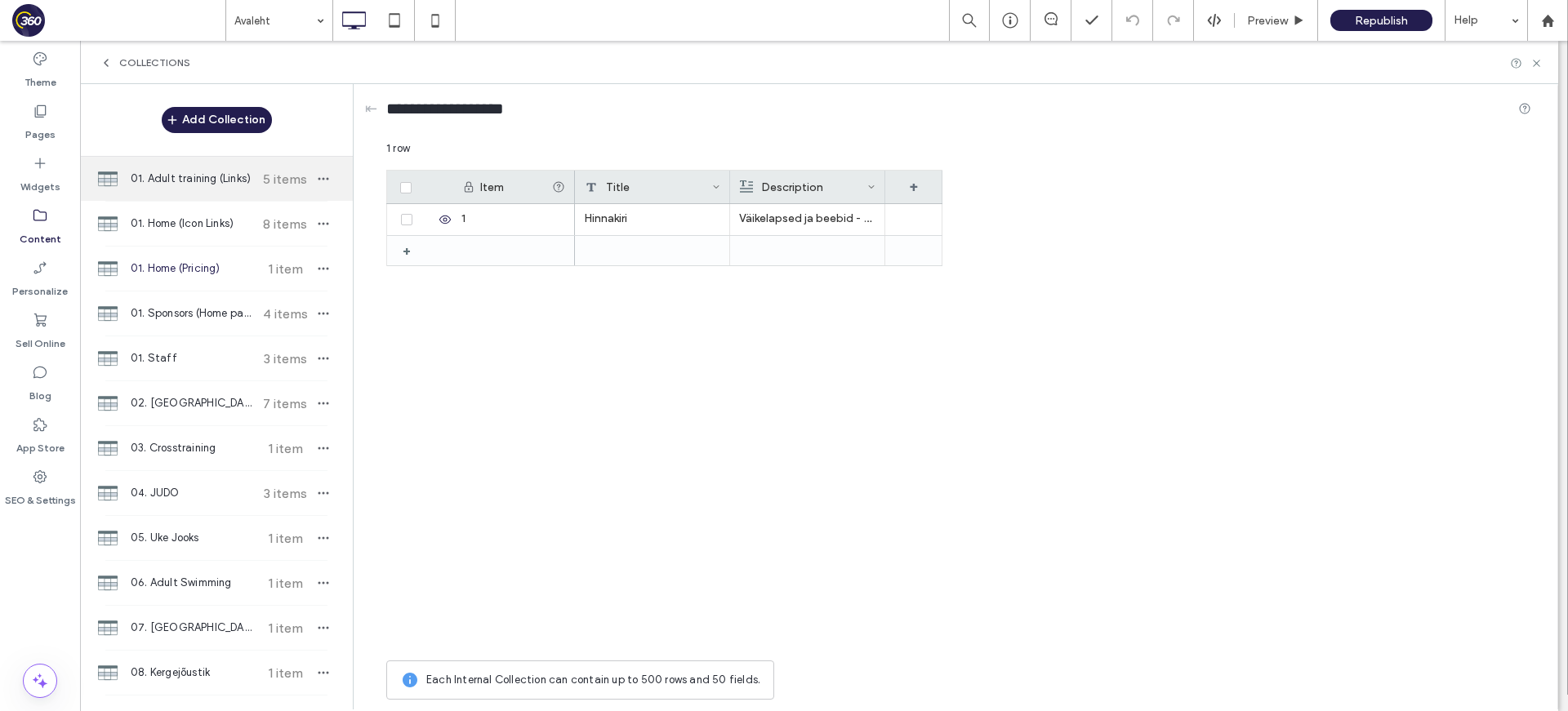
click at [218, 185] on span "01. Adult training (Links)" at bounding box center [191, 178] width 121 height 16
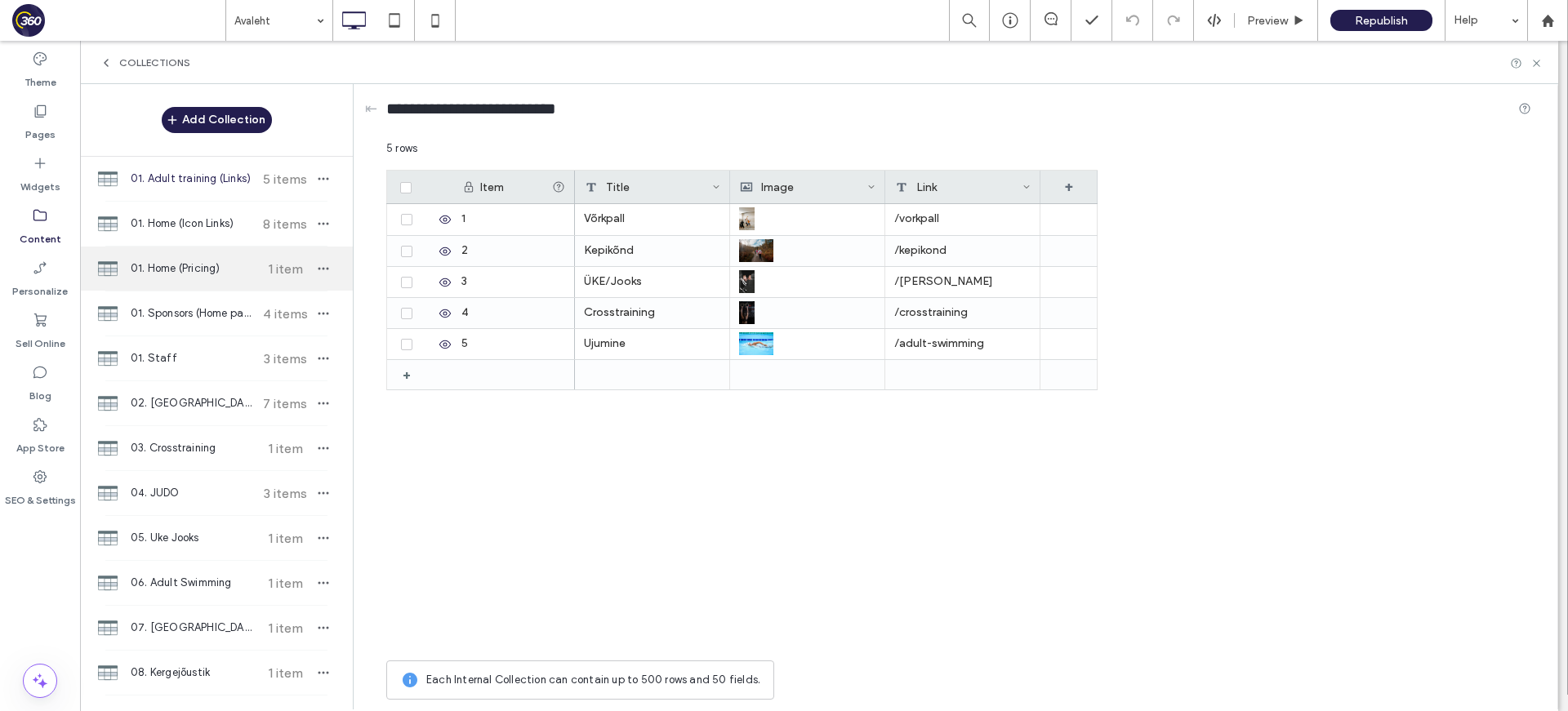
click at [216, 268] on span "01. Home (Pricing)" at bounding box center [191, 268] width 121 height 16
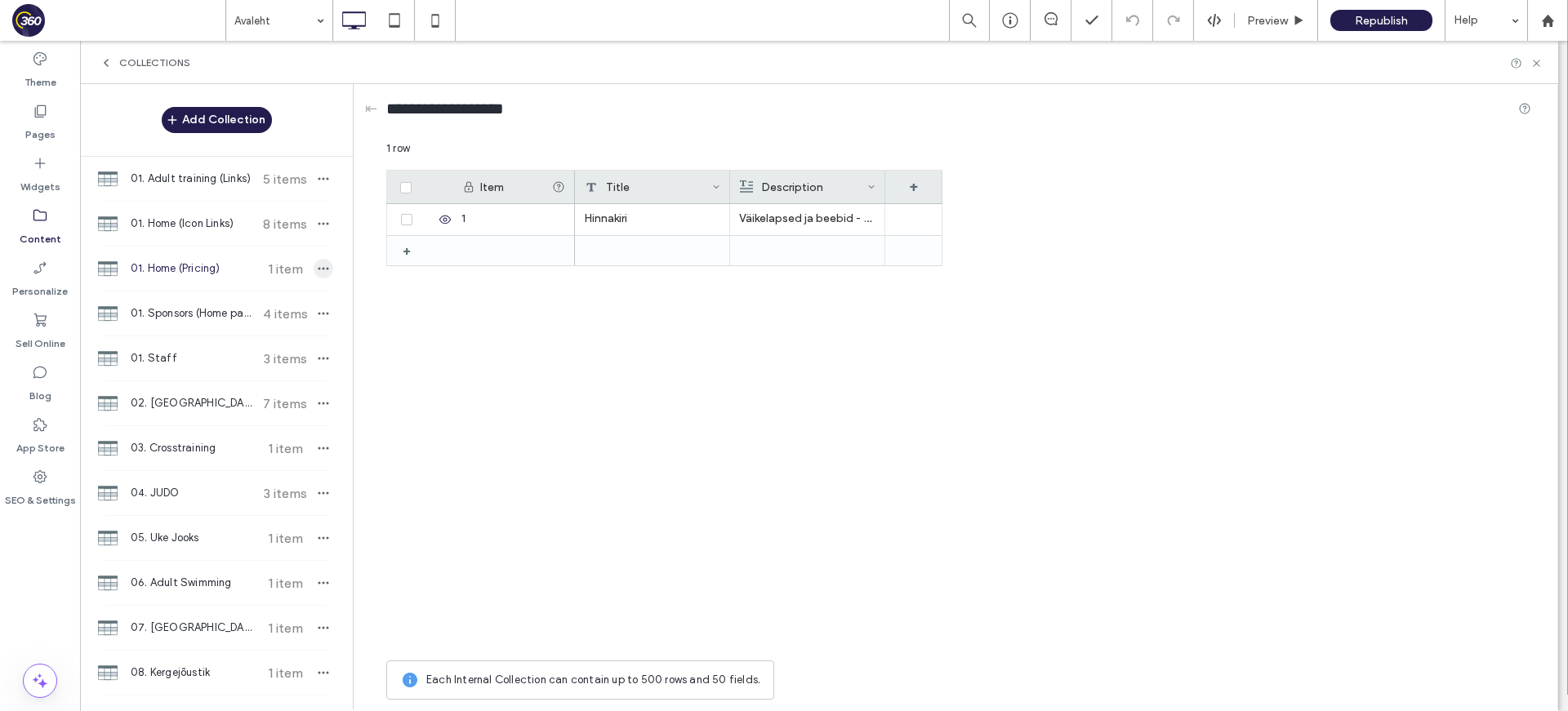
click at [317, 264] on icon "button" at bounding box center [324, 269] width 13 height 13
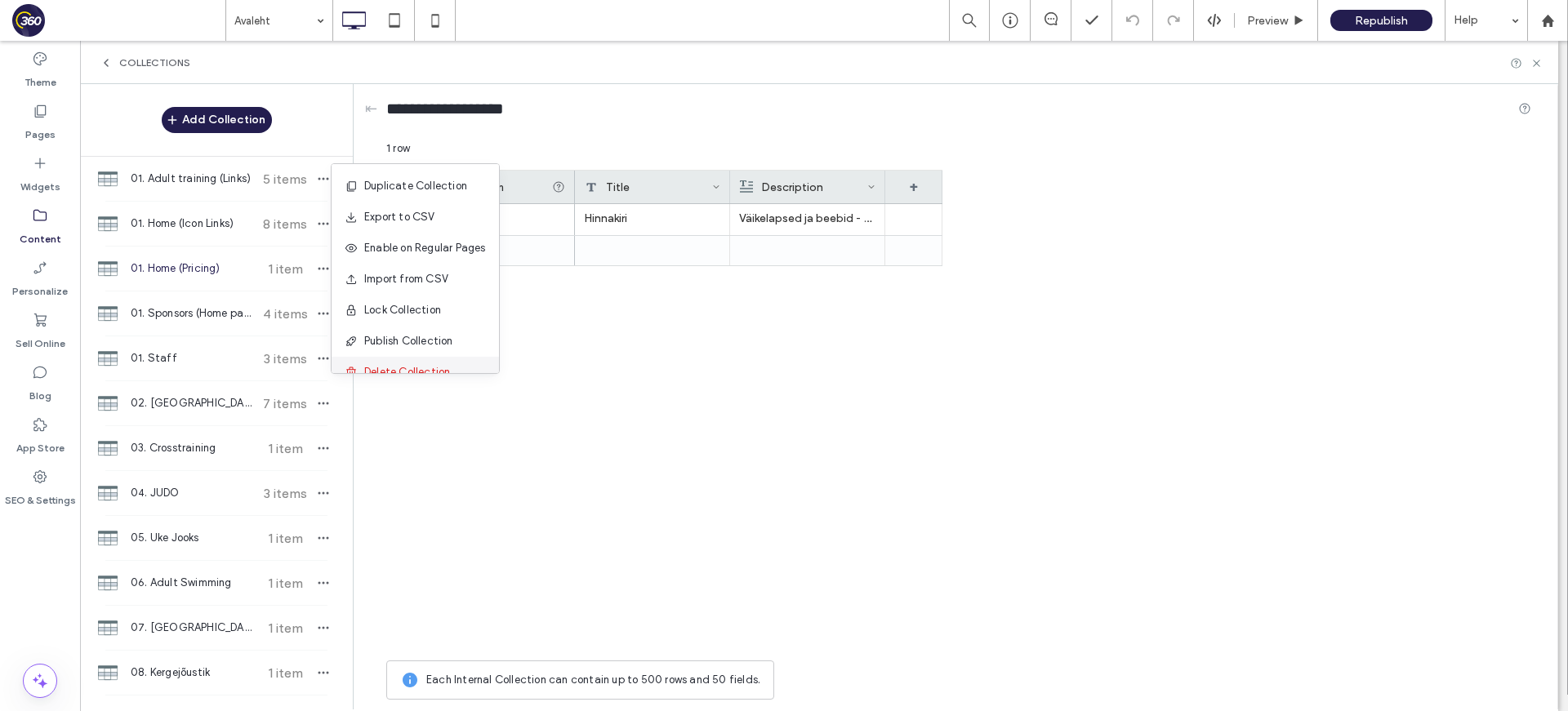
click at [402, 365] on span "Delete Collection" at bounding box center [408, 372] width 86 height 16
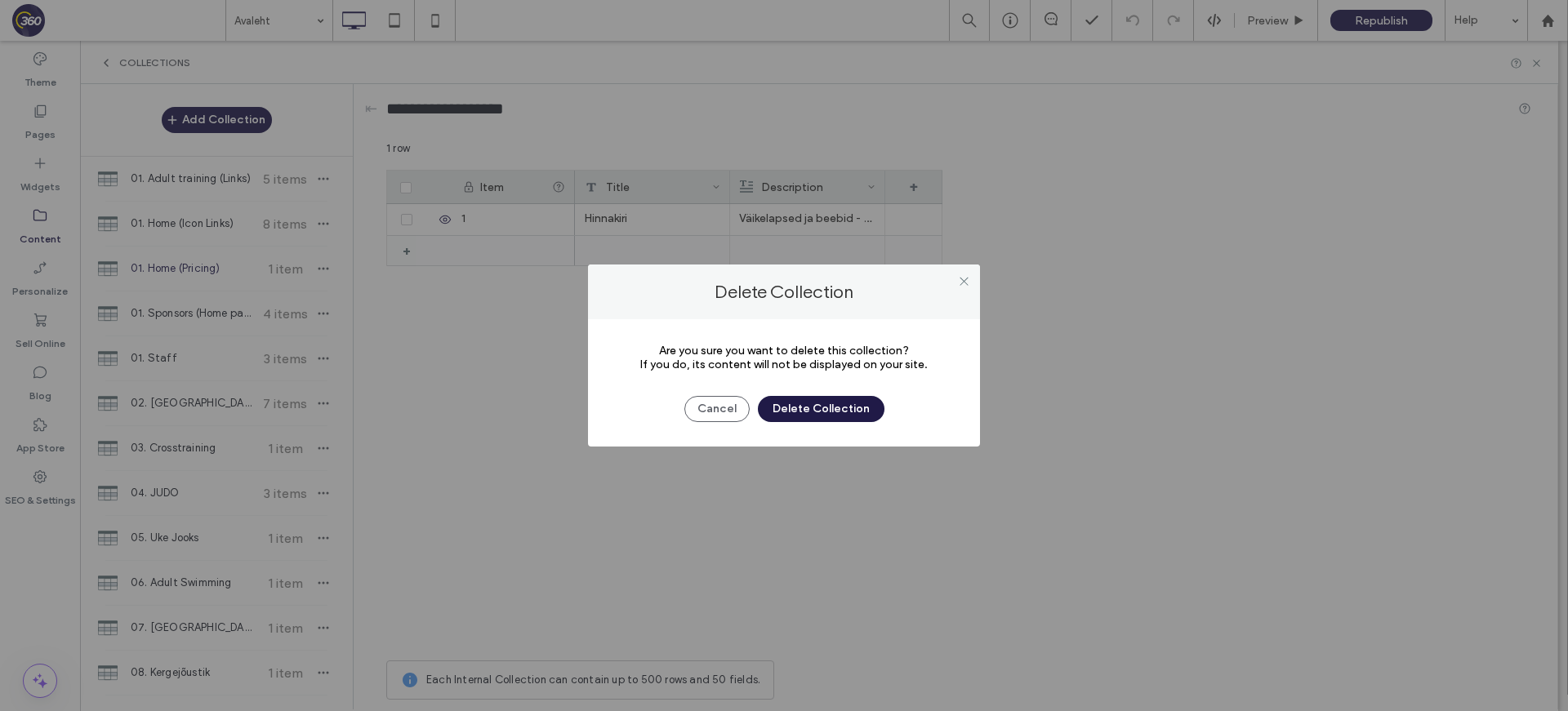
drag, startPoint x: 801, startPoint y: 405, endPoint x: 745, endPoint y: 393, distance: 57.3
click at [801, 405] on button "Delete Collection" at bounding box center [821, 408] width 127 height 26
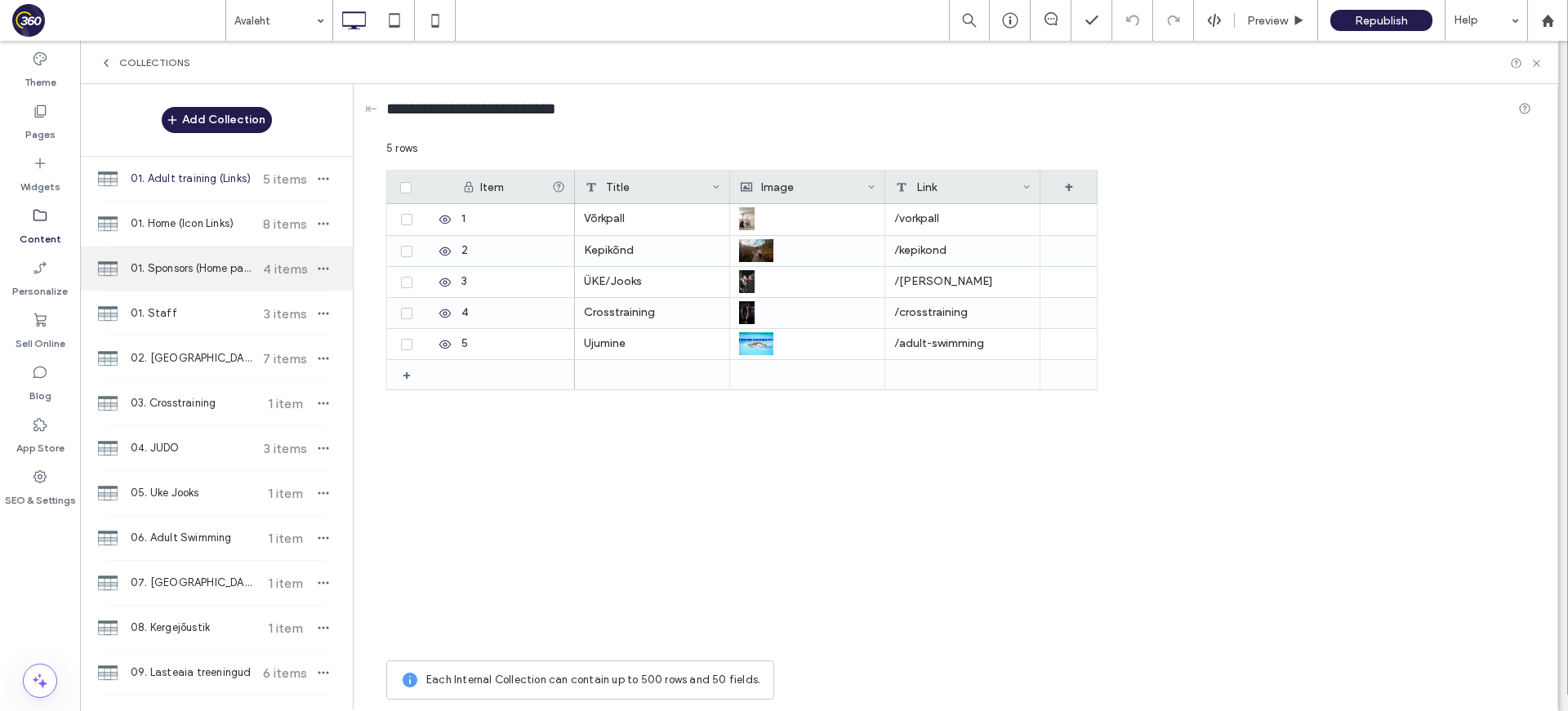
click at [207, 280] on div "01. Sponsors (Home page) 4 items" at bounding box center [217, 268] width 273 height 44
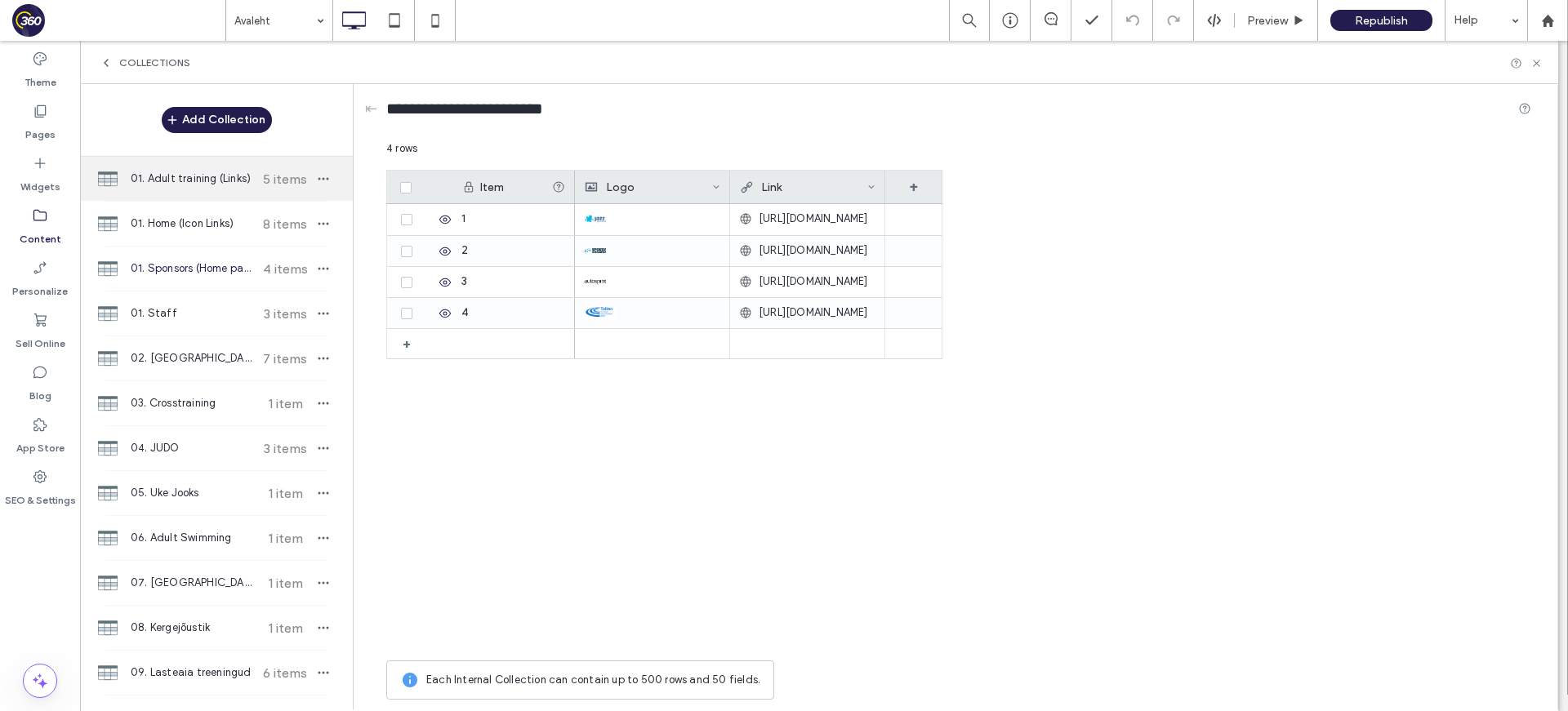
click at [235, 169] on div "01. Adult training (Links) 5 items" at bounding box center [217, 178] width 273 height 44
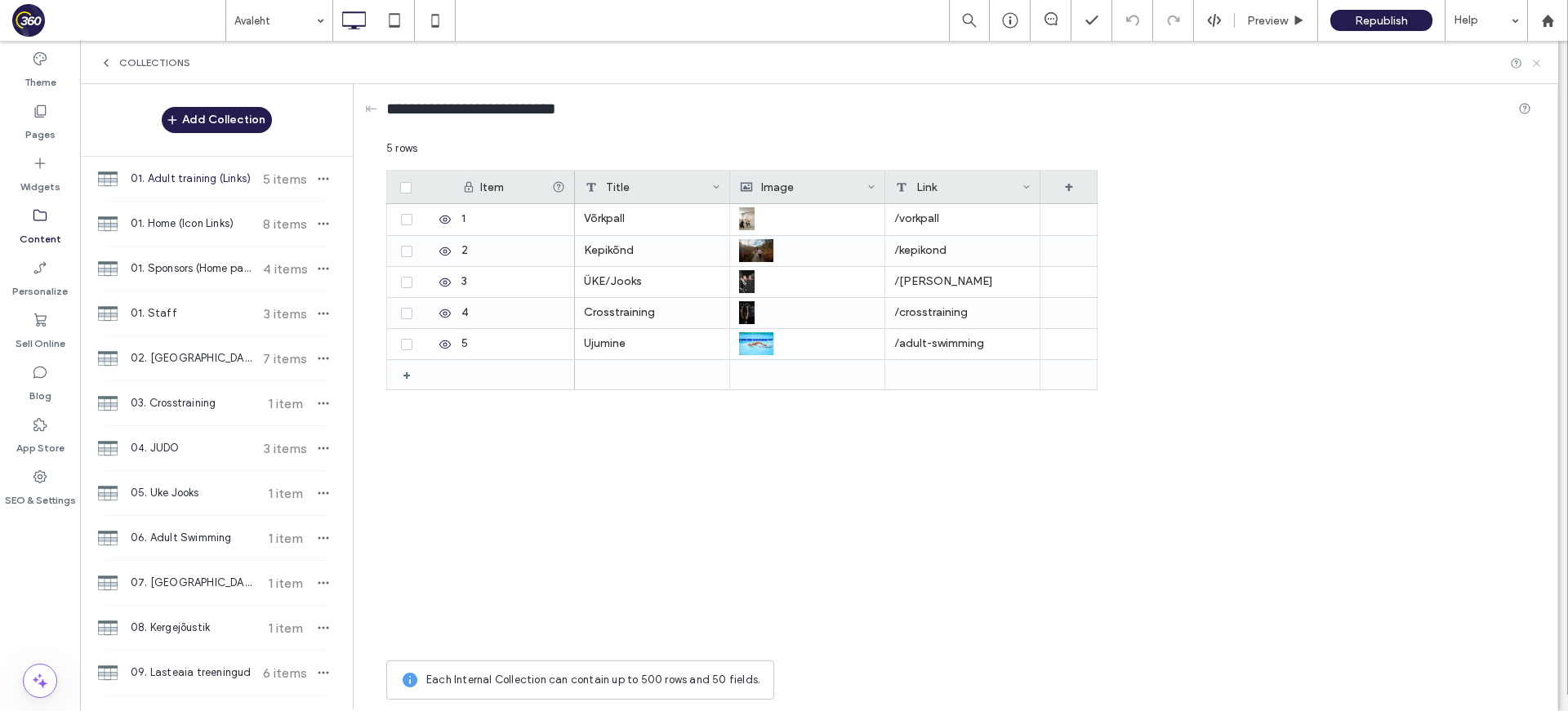
click at [1266, 65] on icon at bounding box center [1536, 63] width 12 height 12
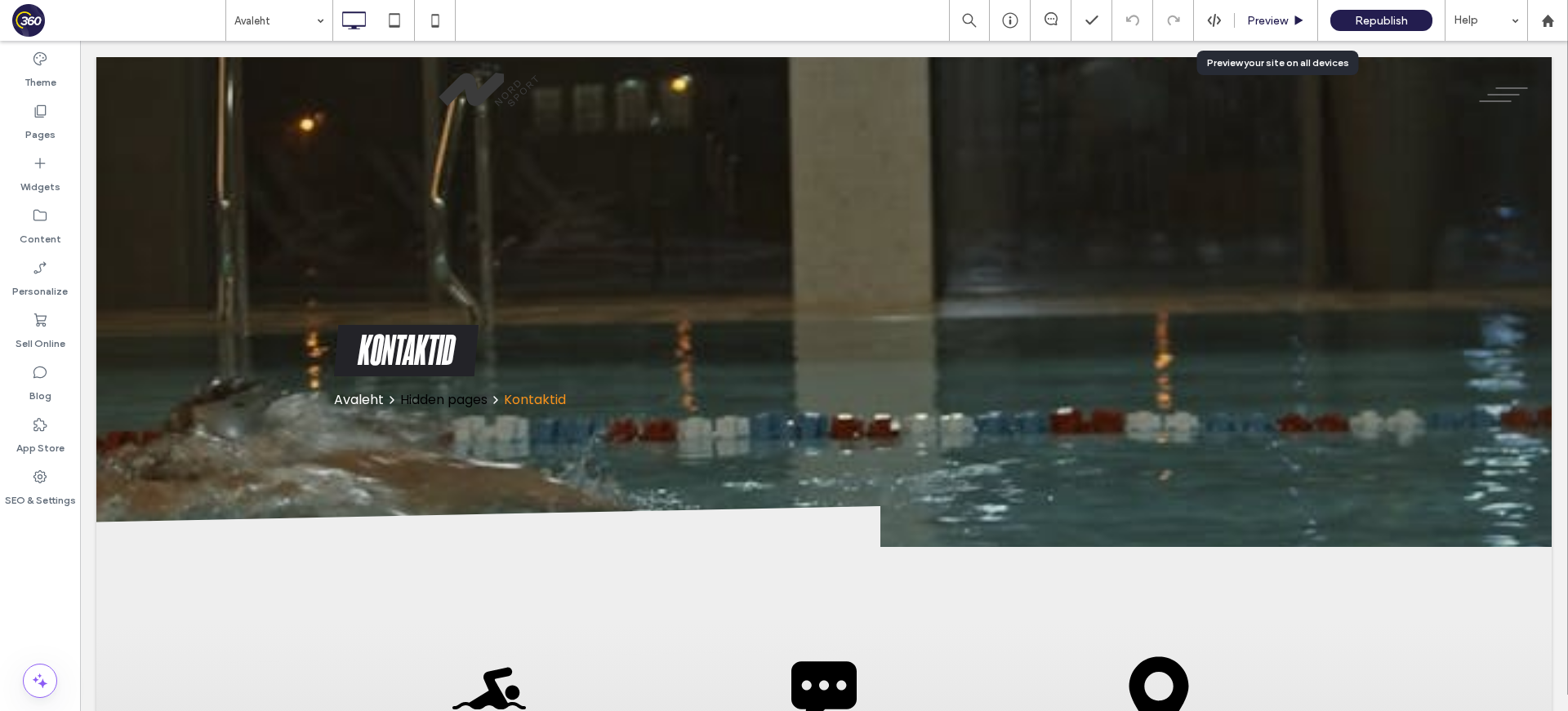
click at [1266, 21] on div "Preview" at bounding box center [1275, 21] width 82 height 14
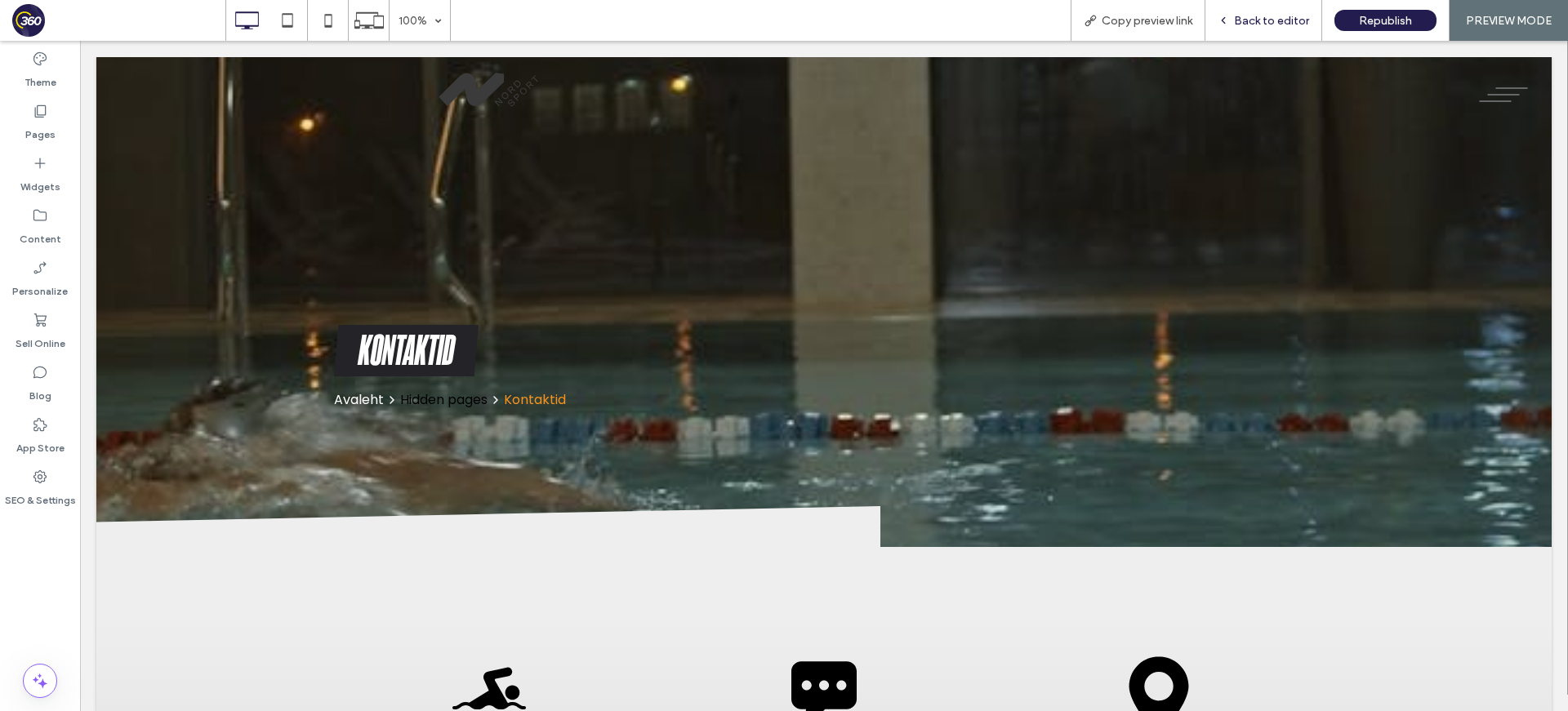
click at [1266, 17] on span "Back to editor" at bounding box center [1271, 21] width 75 height 14
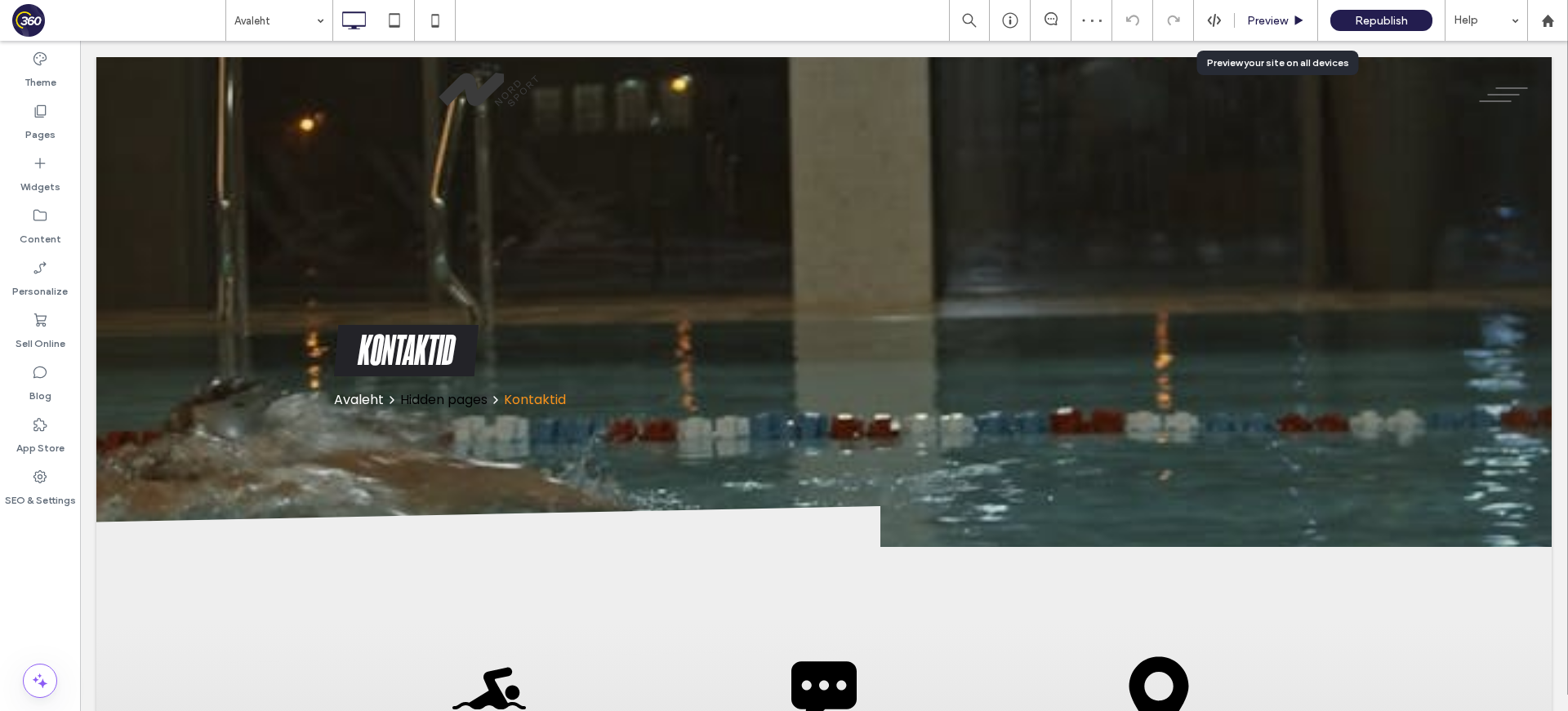
click at [1246, 14] on span "Preview" at bounding box center [1266, 21] width 41 height 14
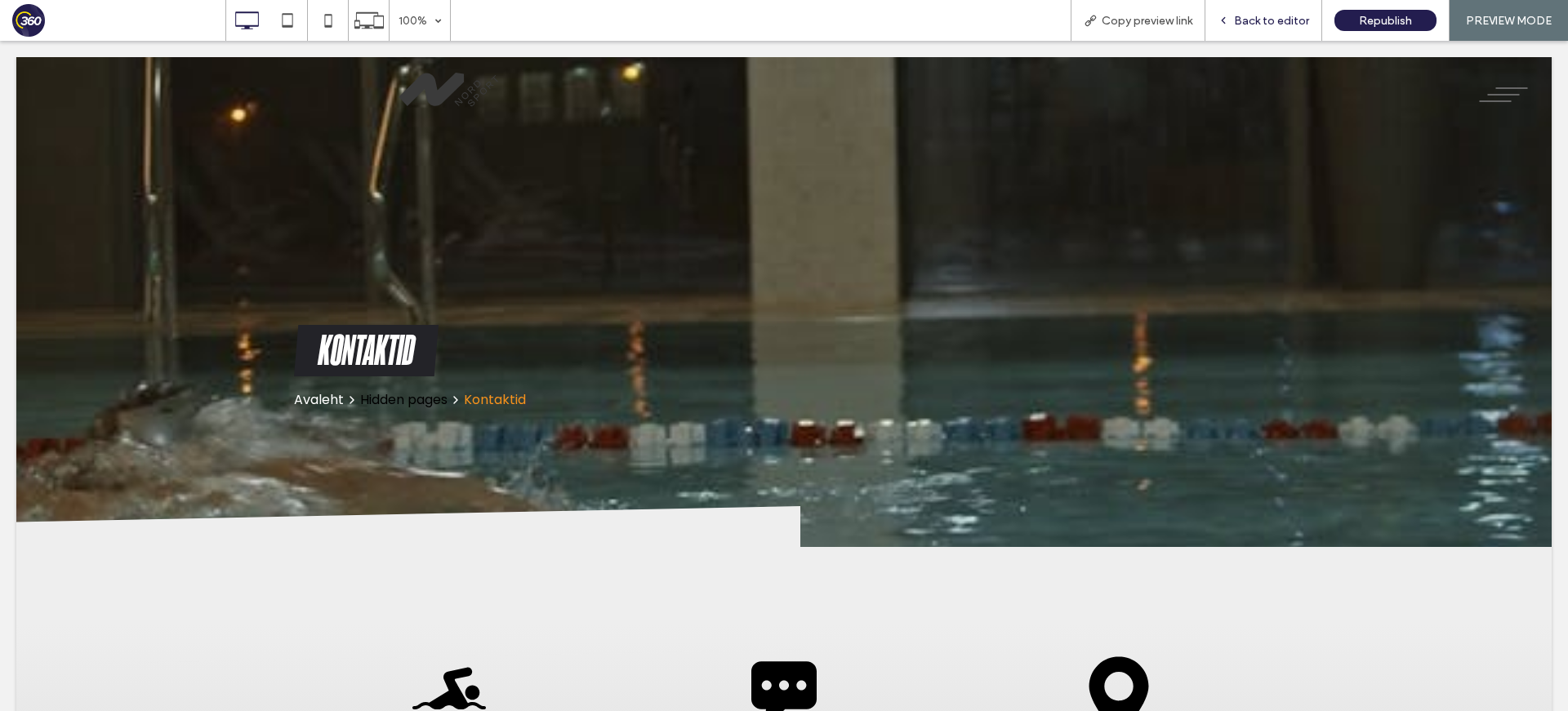
click at [1266, 16] on span "Back to editor" at bounding box center [1271, 21] width 75 height 14
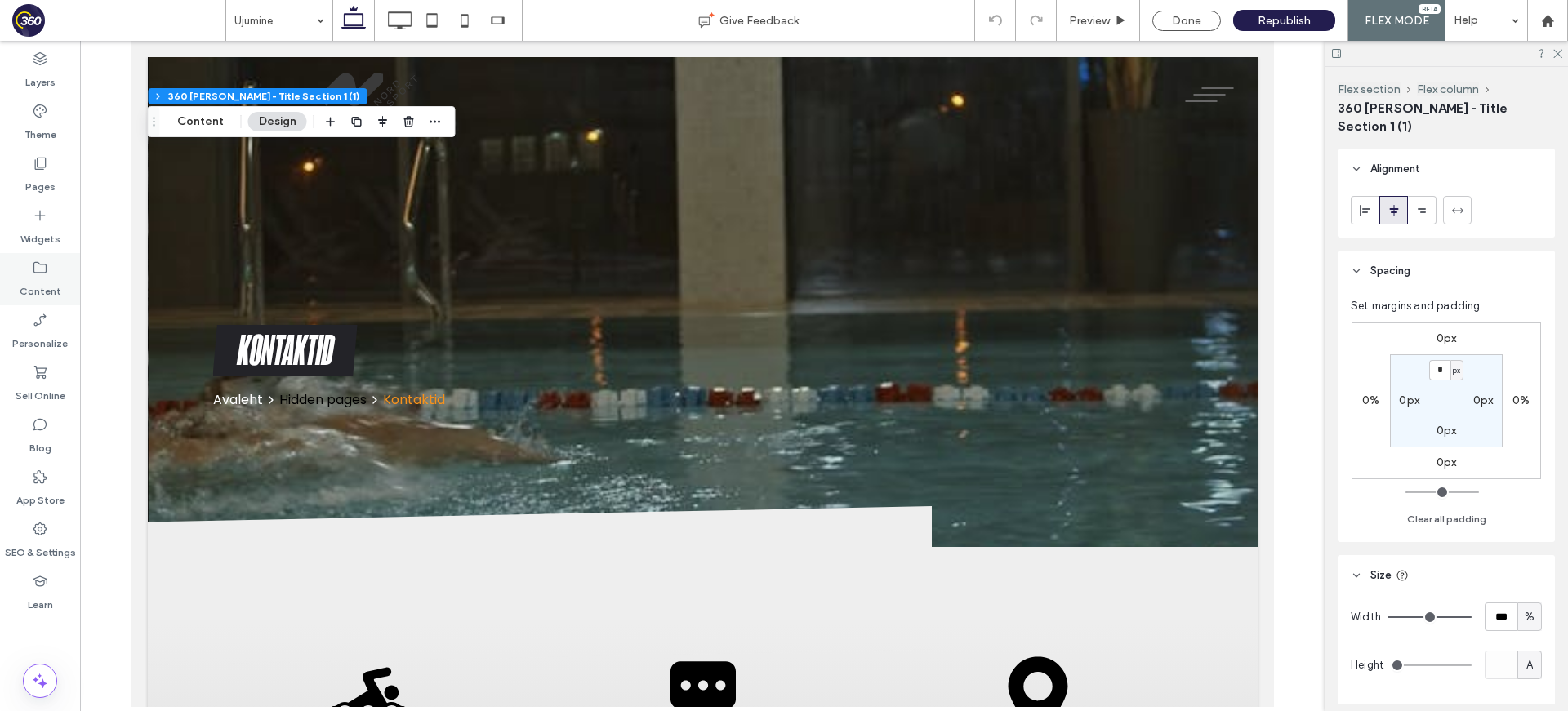
click at [68, 270] on div "Content" at bounding box center [40, 279] width 80 height 52
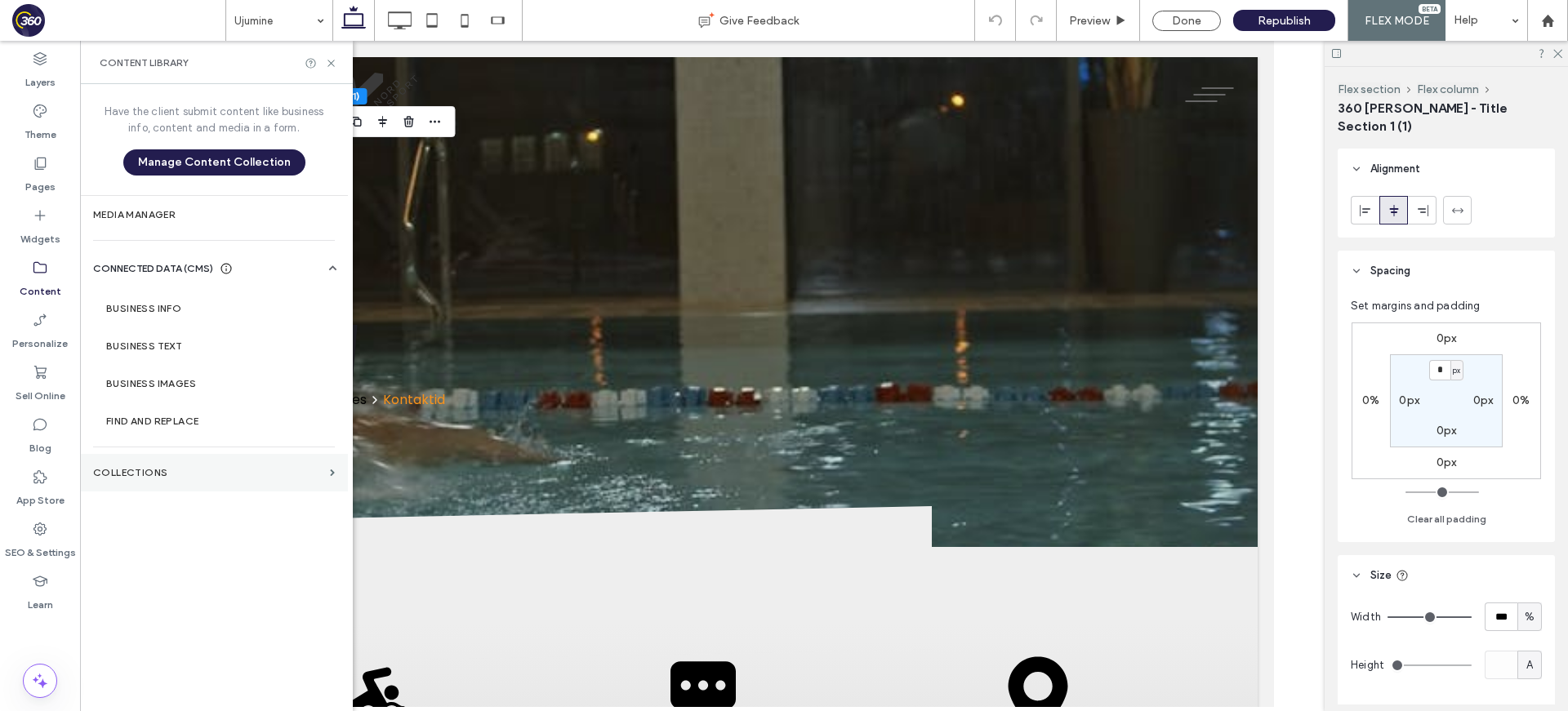
drag, startPoint x: 172, startPoint y: 469, endPoint x: 161, endPoint y: 464, distance: 12.1
click at [173, 469] on label "Collections" at bounding box center [208, 472] width 230 height 11
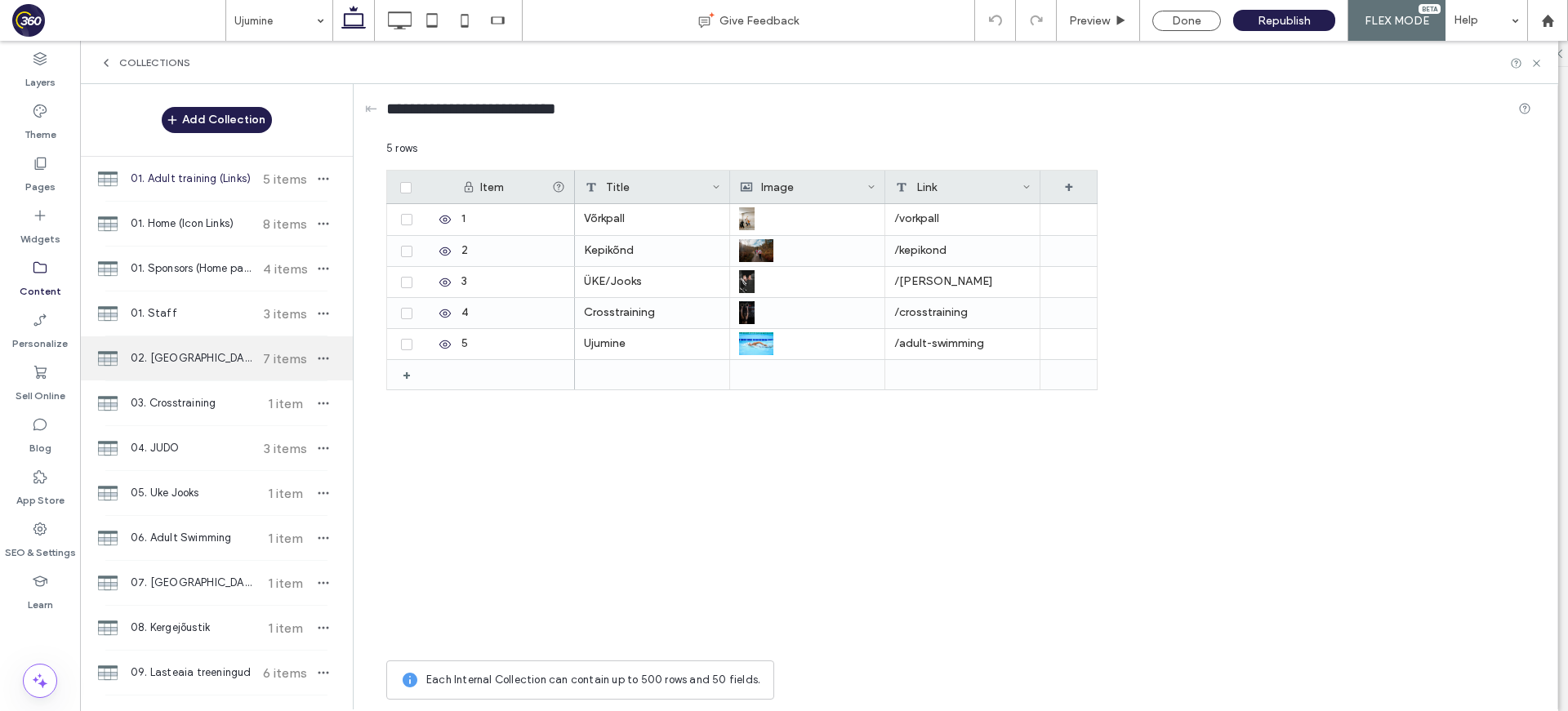
click at [211, 359] on span "02. [GEOGRAPHIC_DATA]" at bounding box center [191, 358] width 121 height 16
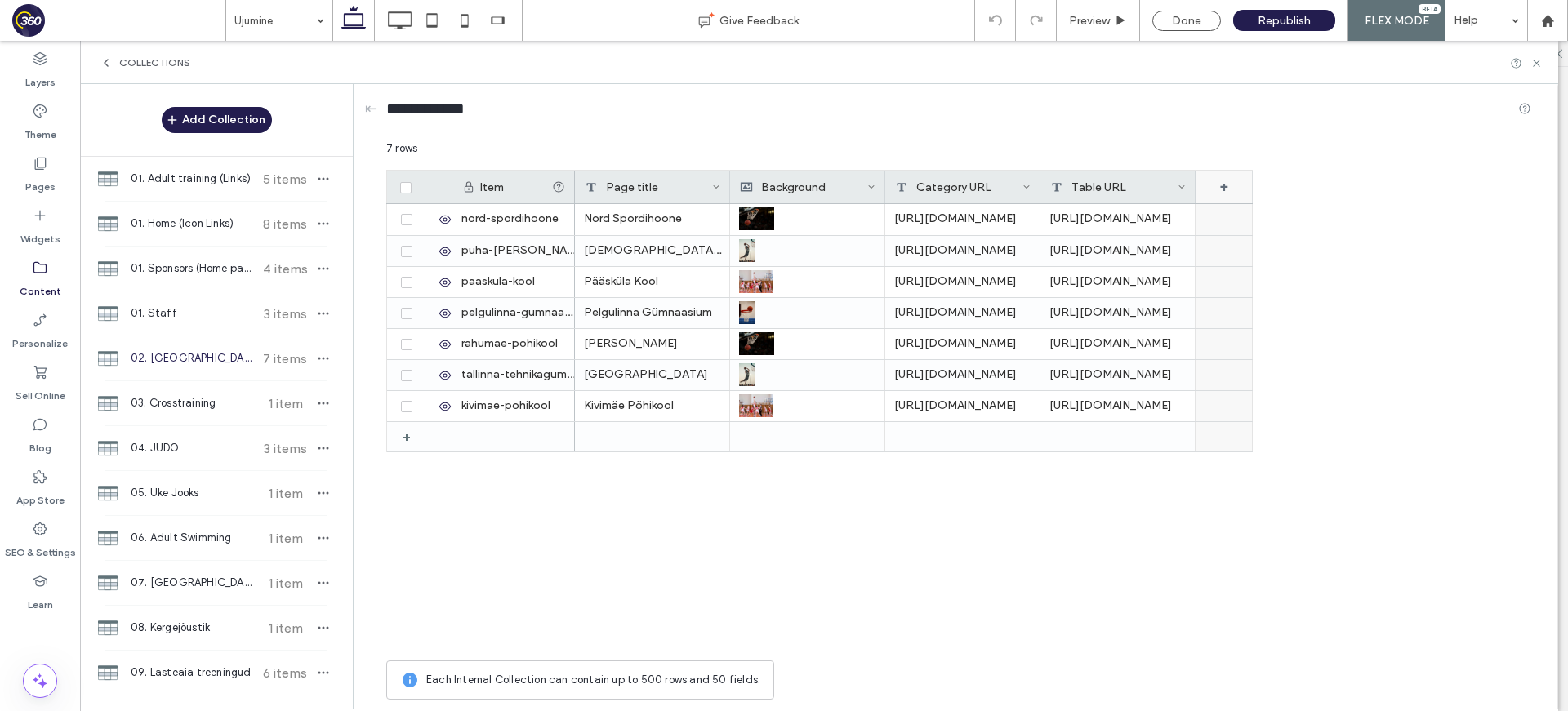
click at [1233, 189] on div "+" at bounding box center [1223, 187] width 57 height 32
click at [1266, 184] on icon at bounding box center [1382, 187] width 13 height 13
click at [1266, 189] on div "Field 5" at bounding box center [1268, 187] width 127 height 32
click at [1266, 186] on icon at bounding box center [1391, 187] width 13 height 13
click at [1266, 183] on icon at bounding box center [1336, 187] width 9 height 9
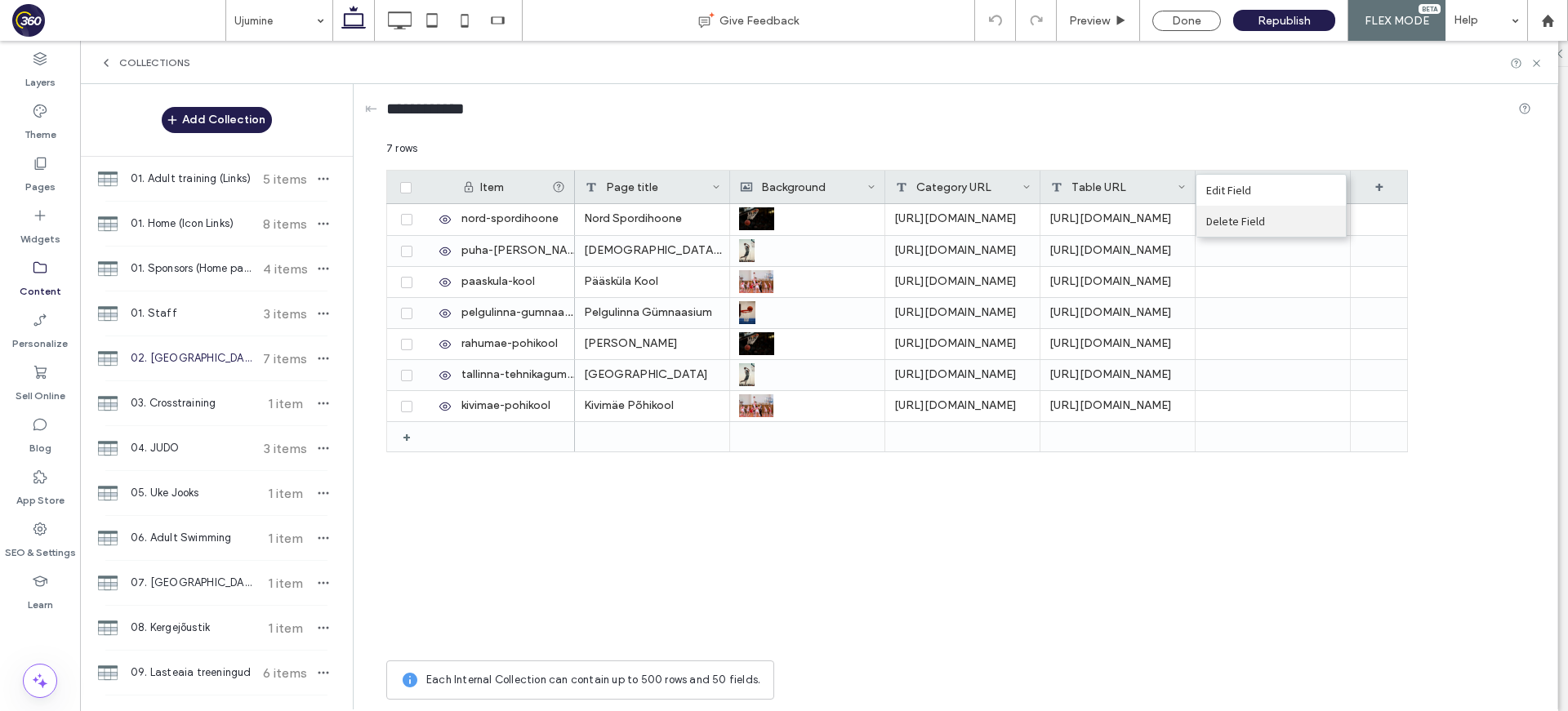
click at [1266, 223] on div "Delete Field" at bounding box center [1270, 221] width 150 height 31
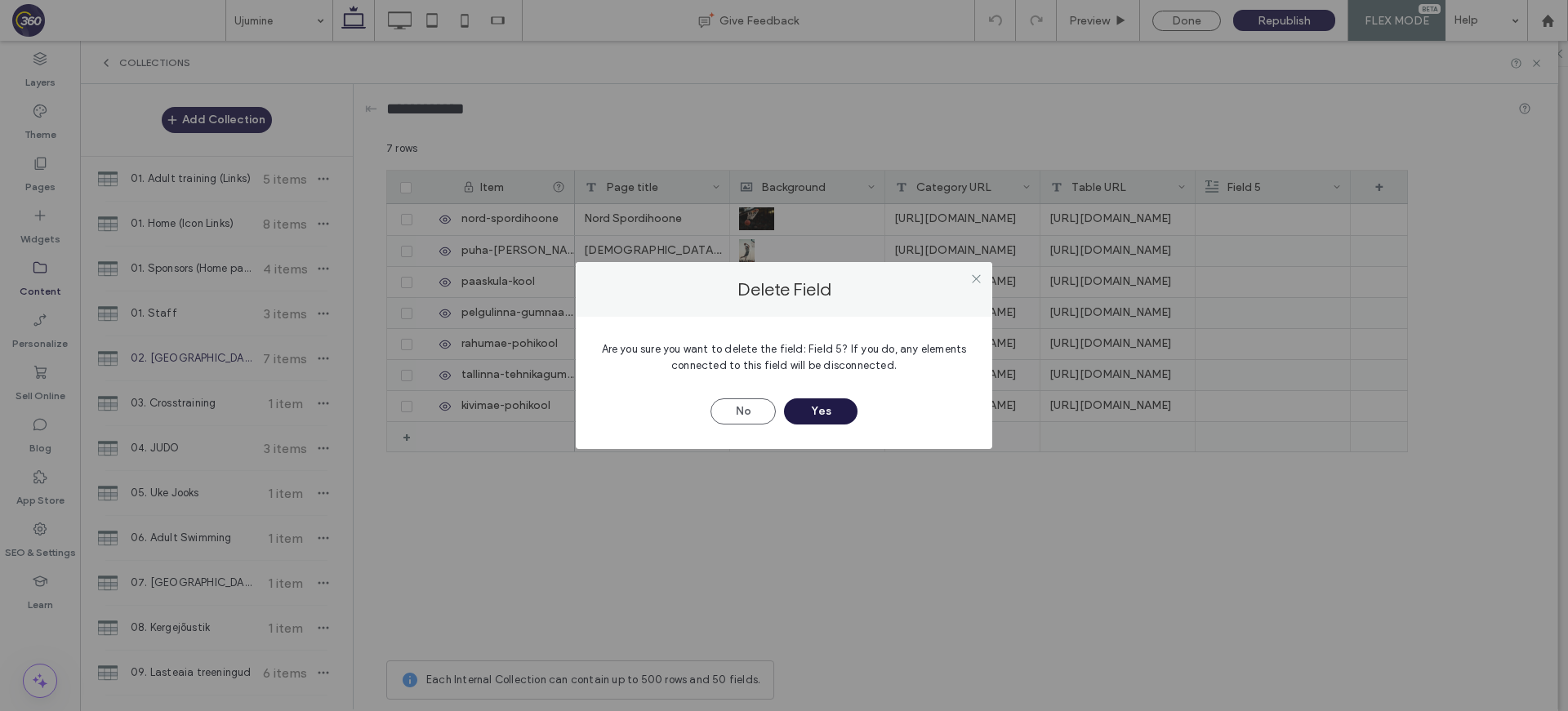
click at [839, 415] on button "Yes" at bounding box center [820, 410] width 73 height 26
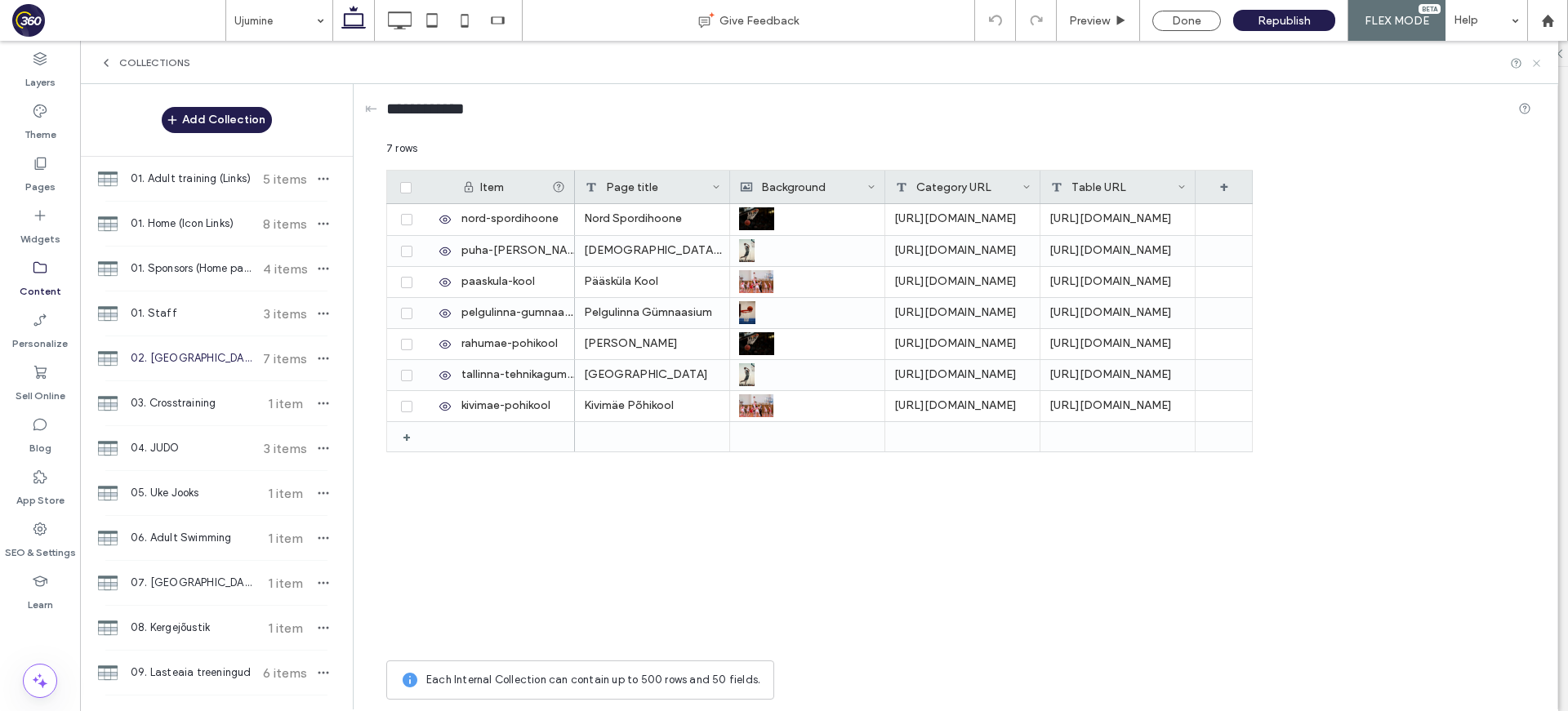
click at [1266, 65] on icon at bounding box center [1536, 63] width 12 height 12
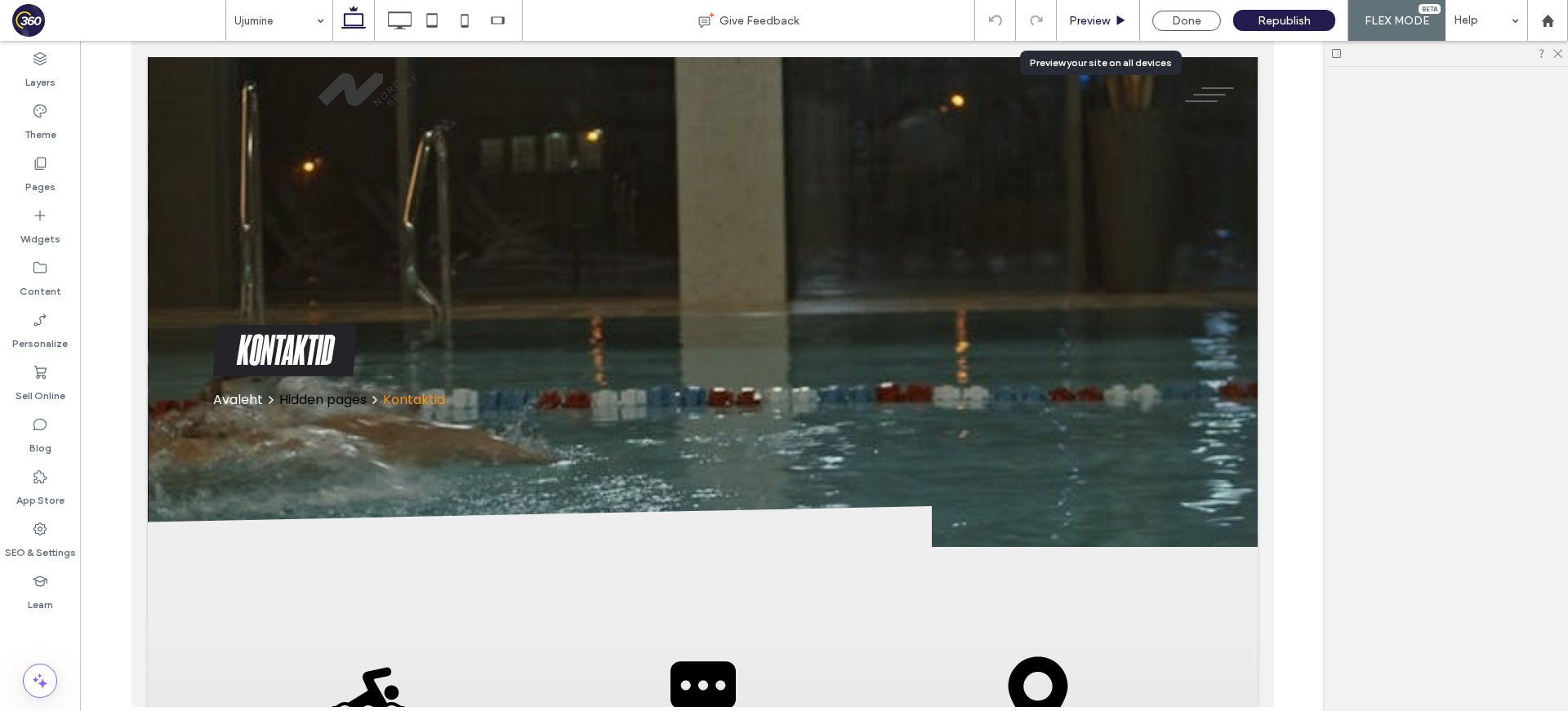
click at [1091, 12] on div "Preview" at bounding box center [1098, 20] width 83 height 41
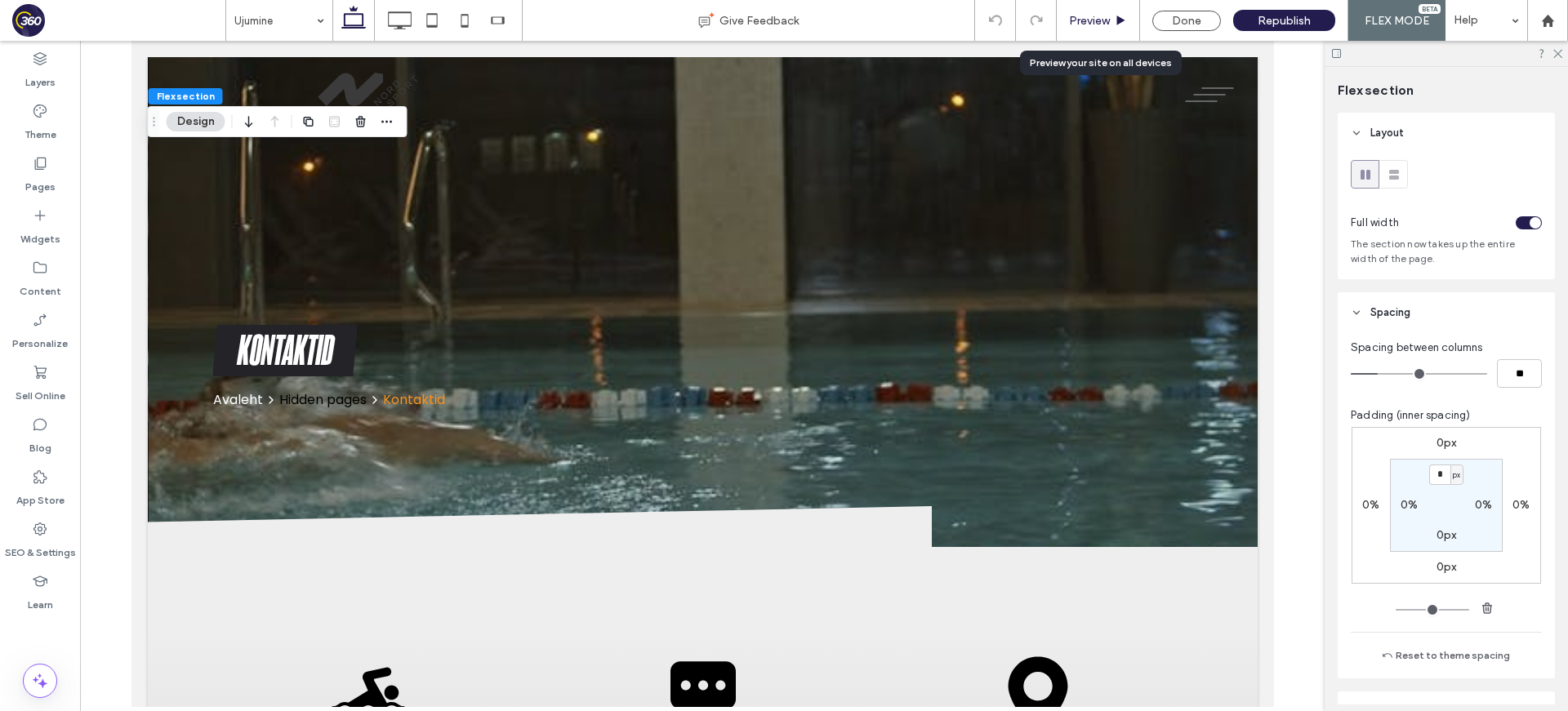
click at [1105, 26] on span "Preview" at bounding box center [1089, 21] width 41 height 14
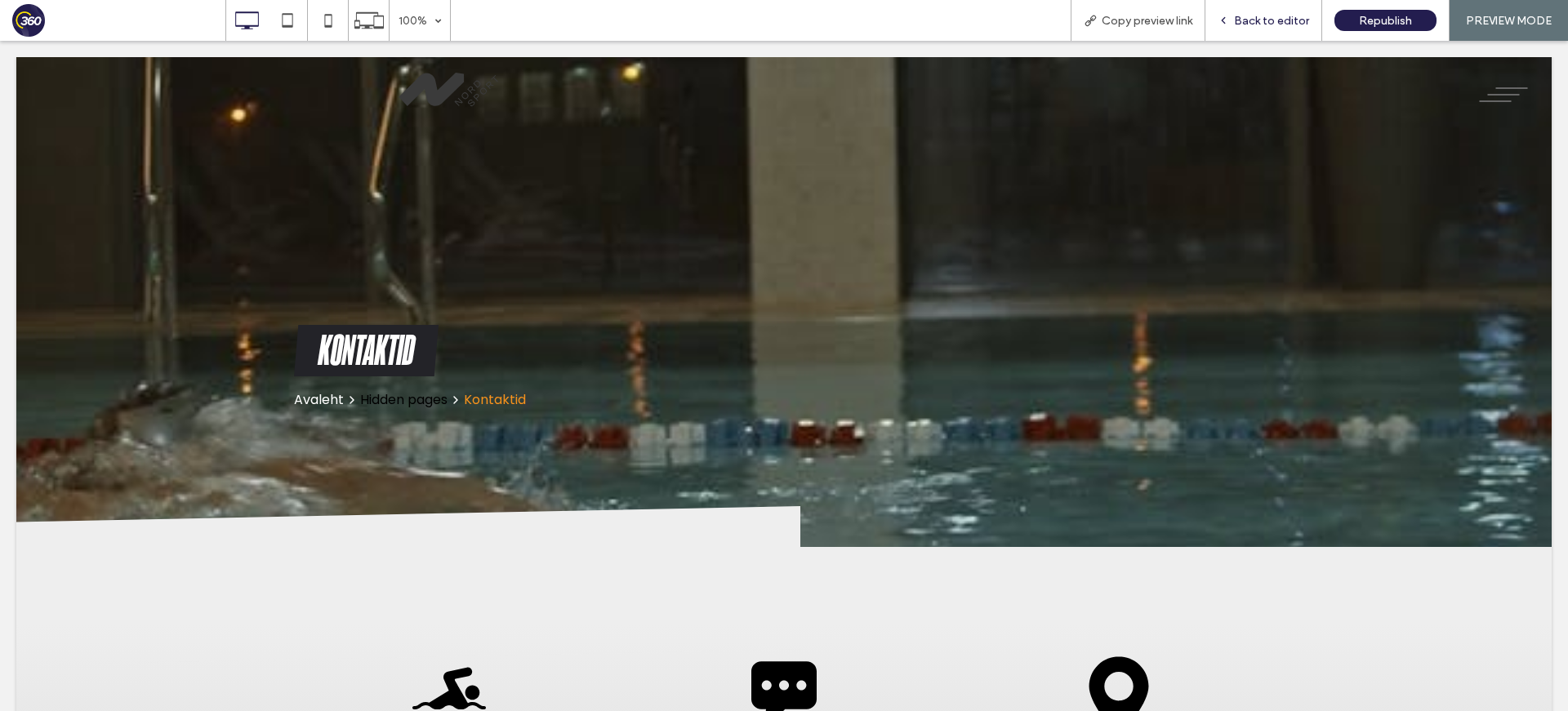
click at [1260, 17] on span "Back to editor" at bounding box center [1271, 21] width 75 height 14
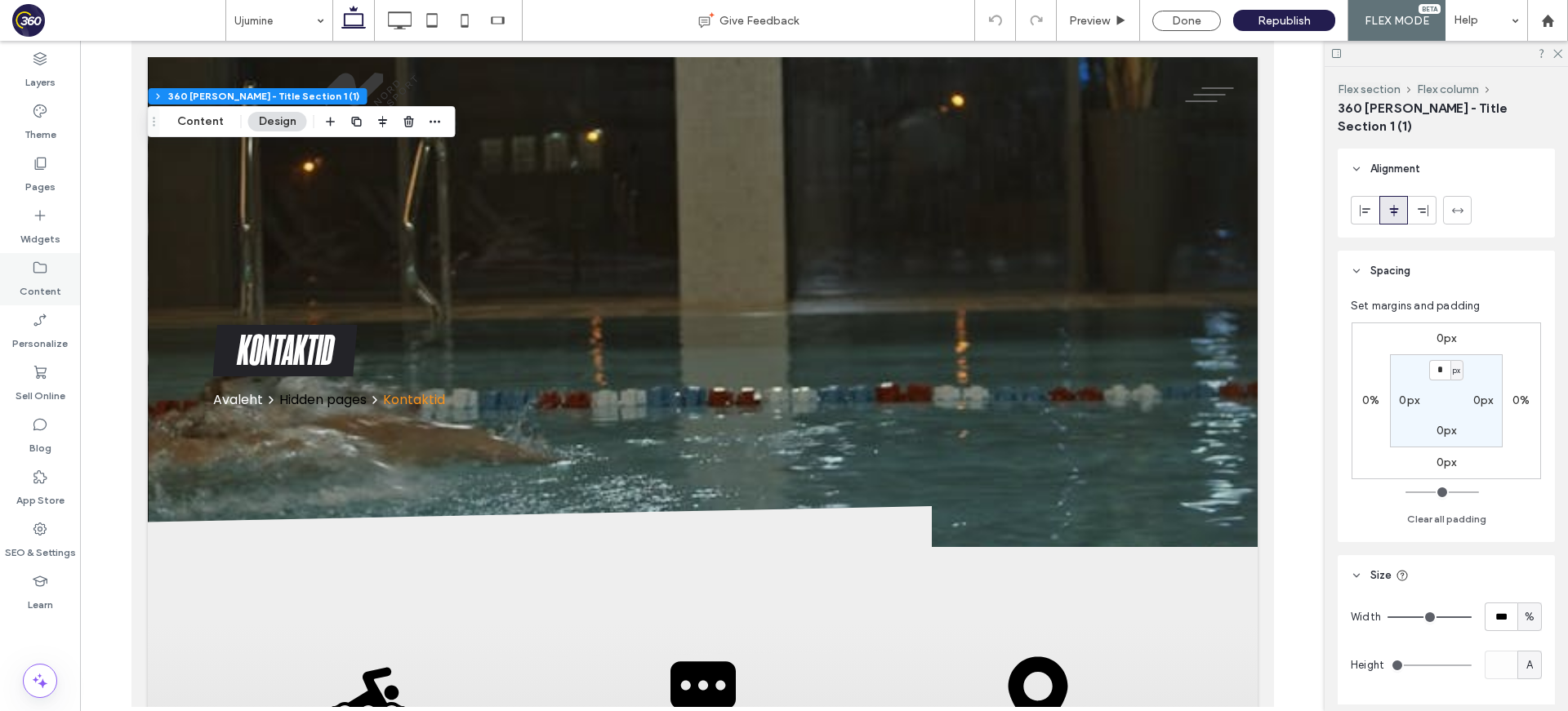
click at [34, 284] on label "Content" at bounding box center [41, 287] width 42 height 23
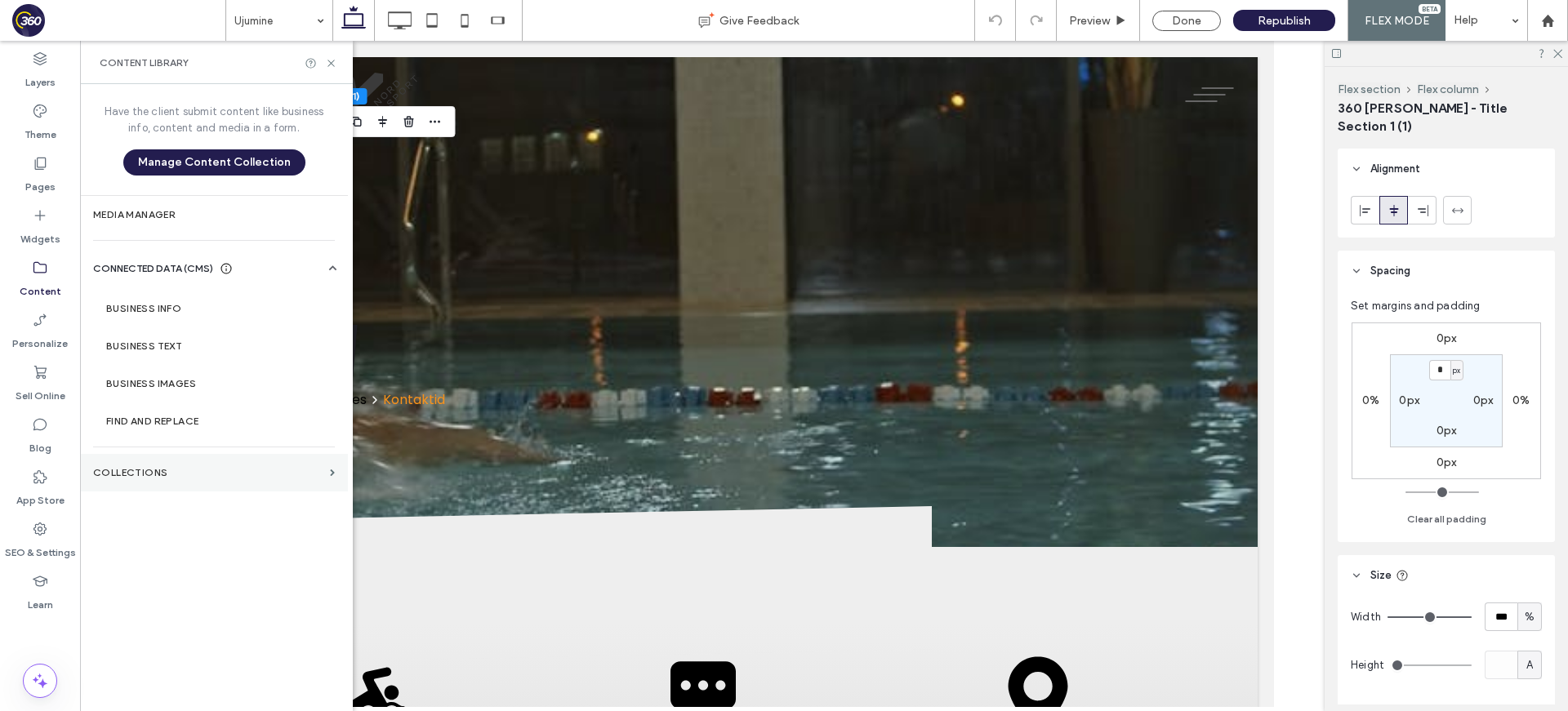
click at [167, 486] on section "Collections" at bounding box center [214, 472] width 268 height 37
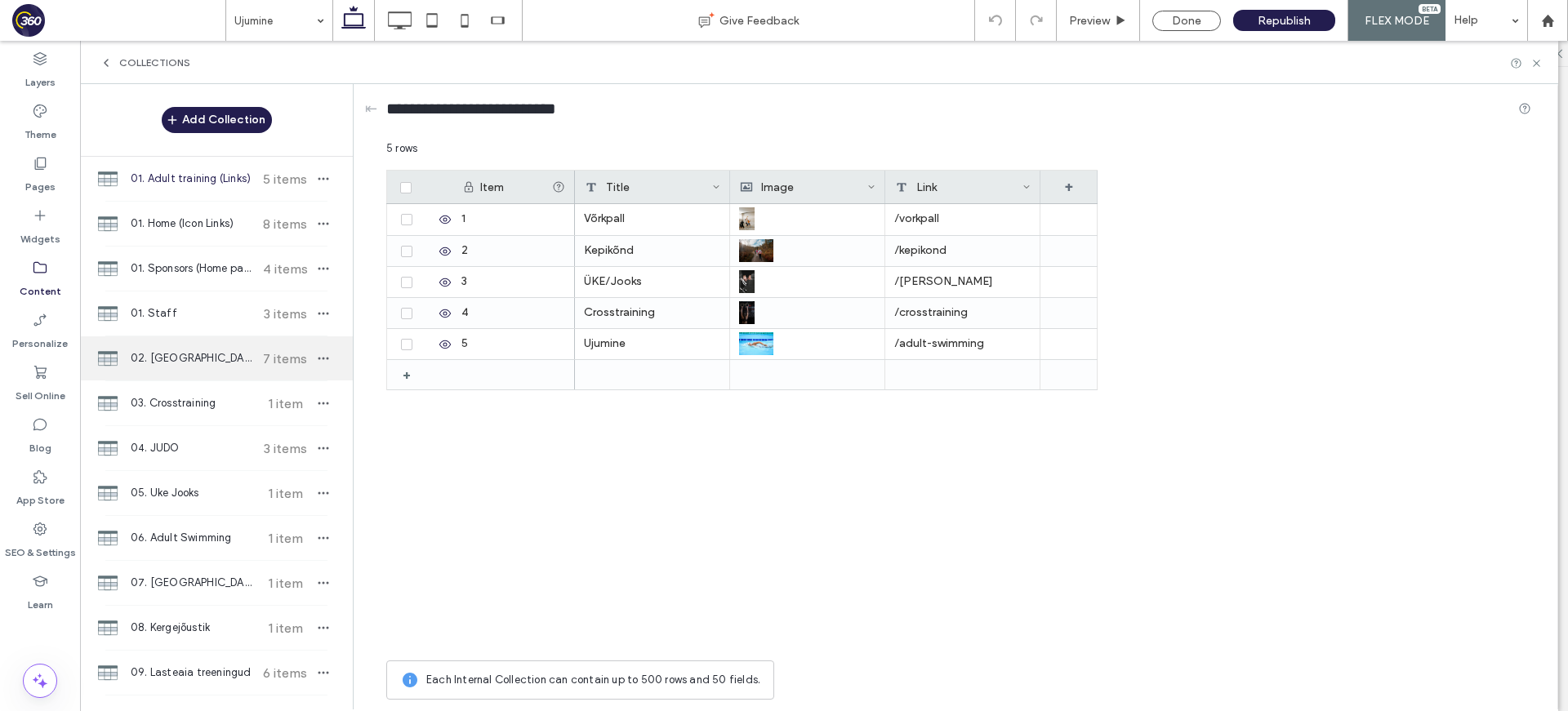
click at [203, 363] on span "02. [GEOGRAPHIC_DATA]" at bounding box center [191, 358] width 121 height 16
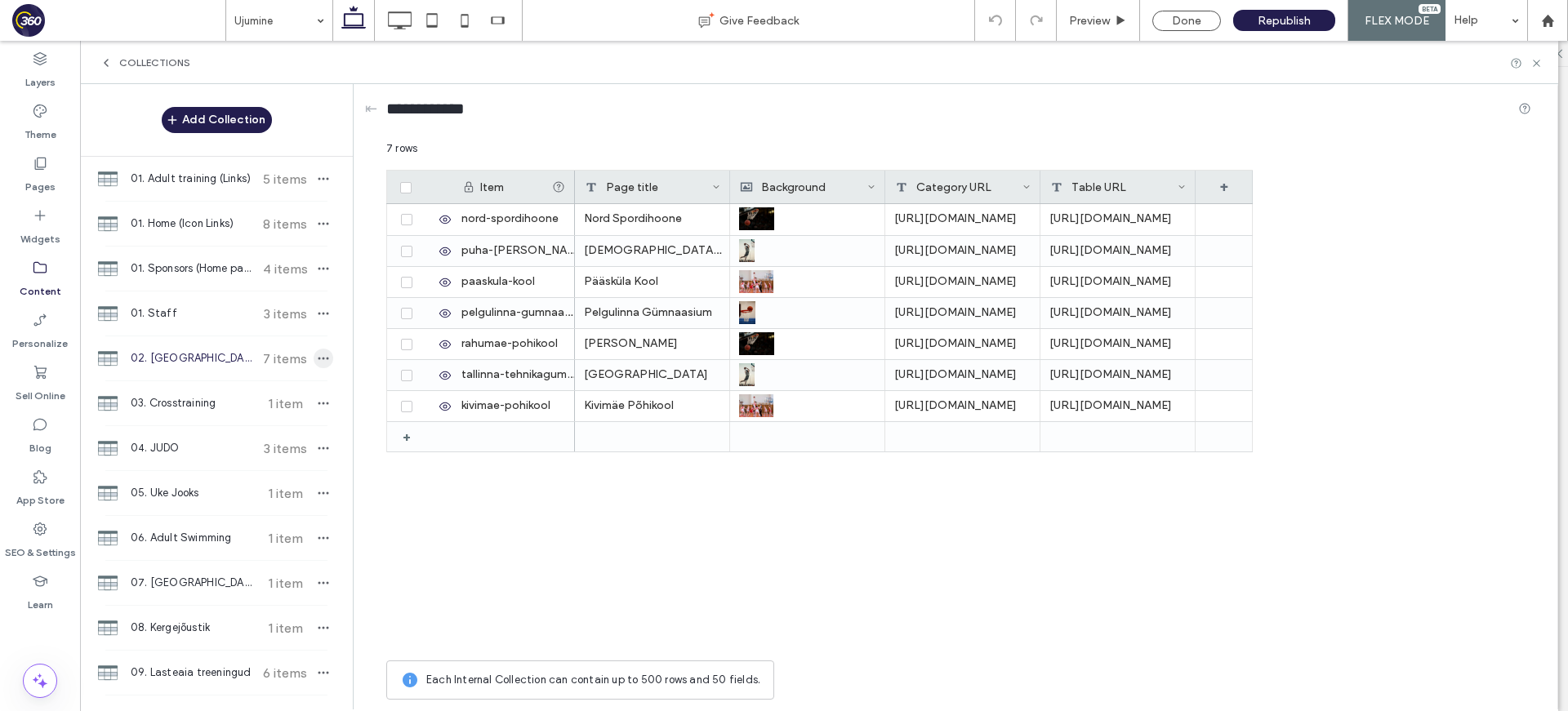
click at [321, 358] on span "button" at bounding box center [324, 358] width 20 height 20
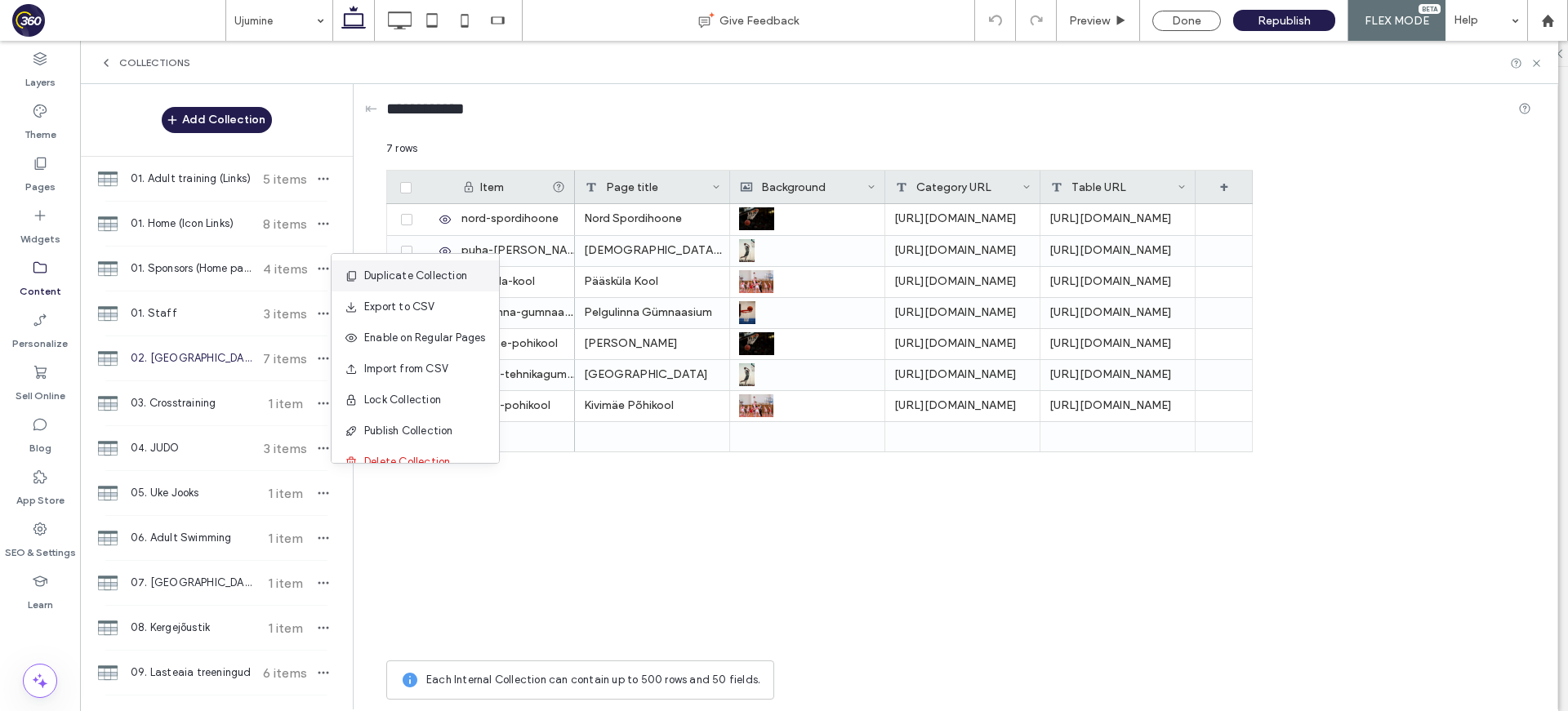
click at [387, 274] on span "Duplicate Collection" at bounding box center [416, 276] width 103 height 16
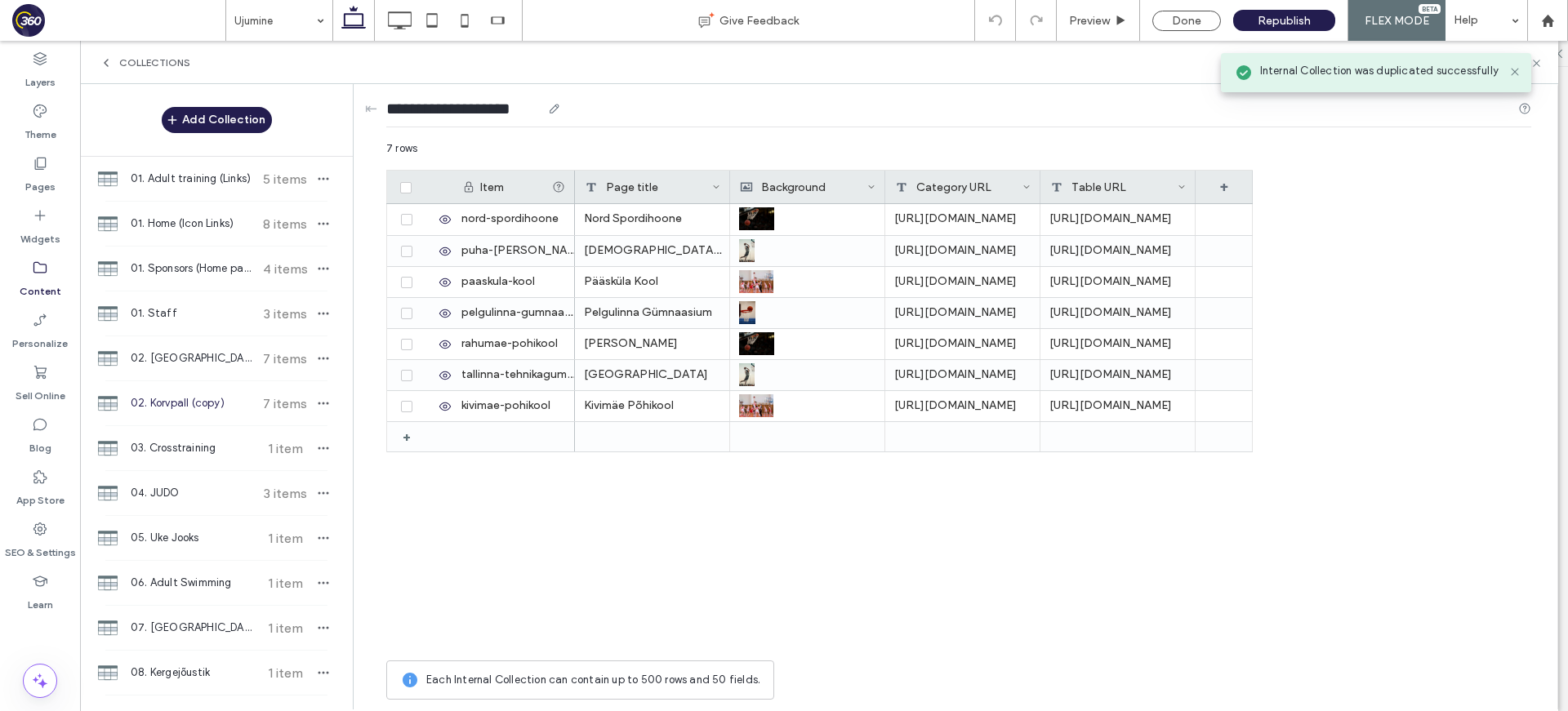
drag, startPoint x: 485, startPoint y: 110, endPoint x: 534, endPoint y: 107, distance: 49.1
click at [534, 107] on input "**********" at bounding box center [464, 109] width 156 height 23
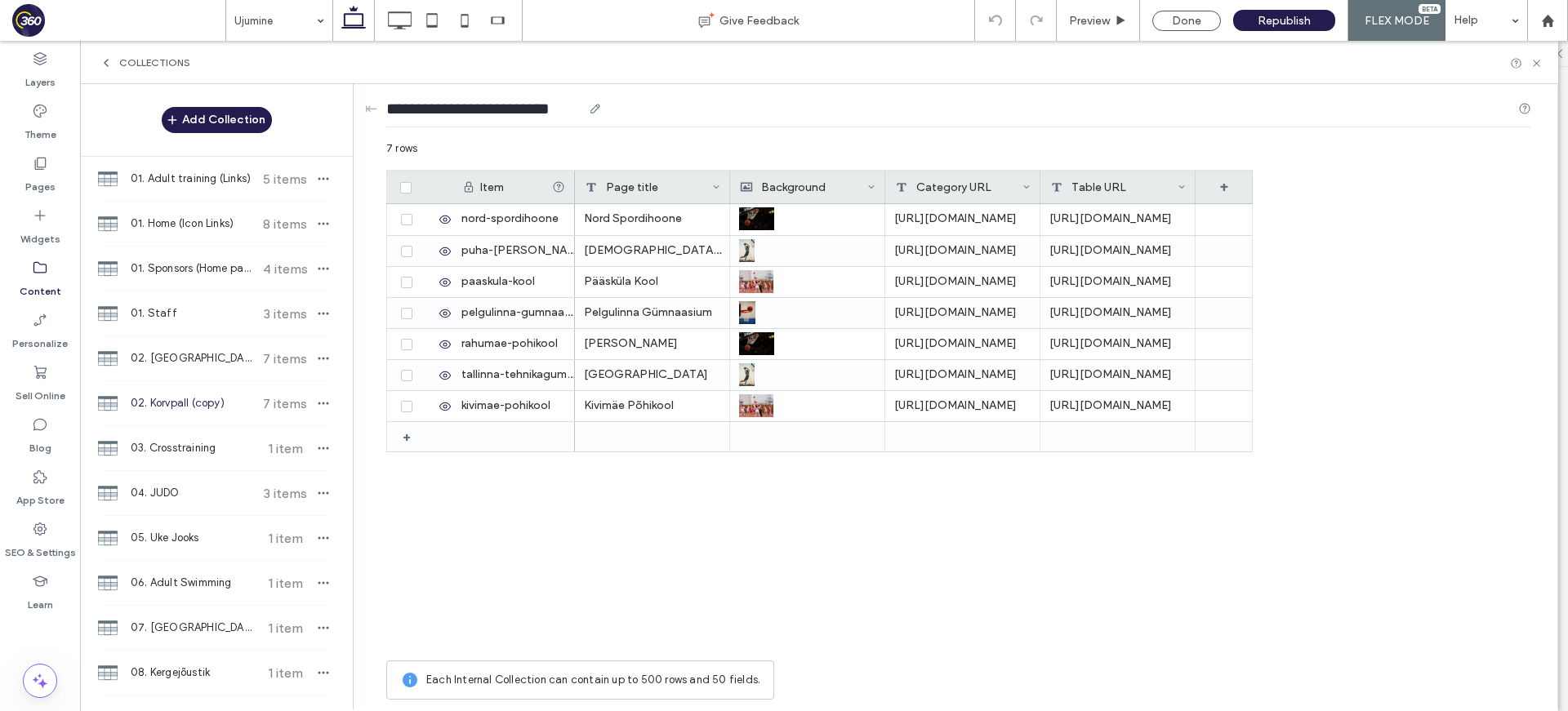
type input "**********"
click at [840, 508] on div "Nord Spordihoone [URL][DOMAIN_NAME] [URL][DOMAIN_NAME] Püha Johannese Kool [URL…" at bounding box center [913, 429] width 678 height 449
click at [403, 188] on icon at bounding box center [406, 187] width 7 height 5
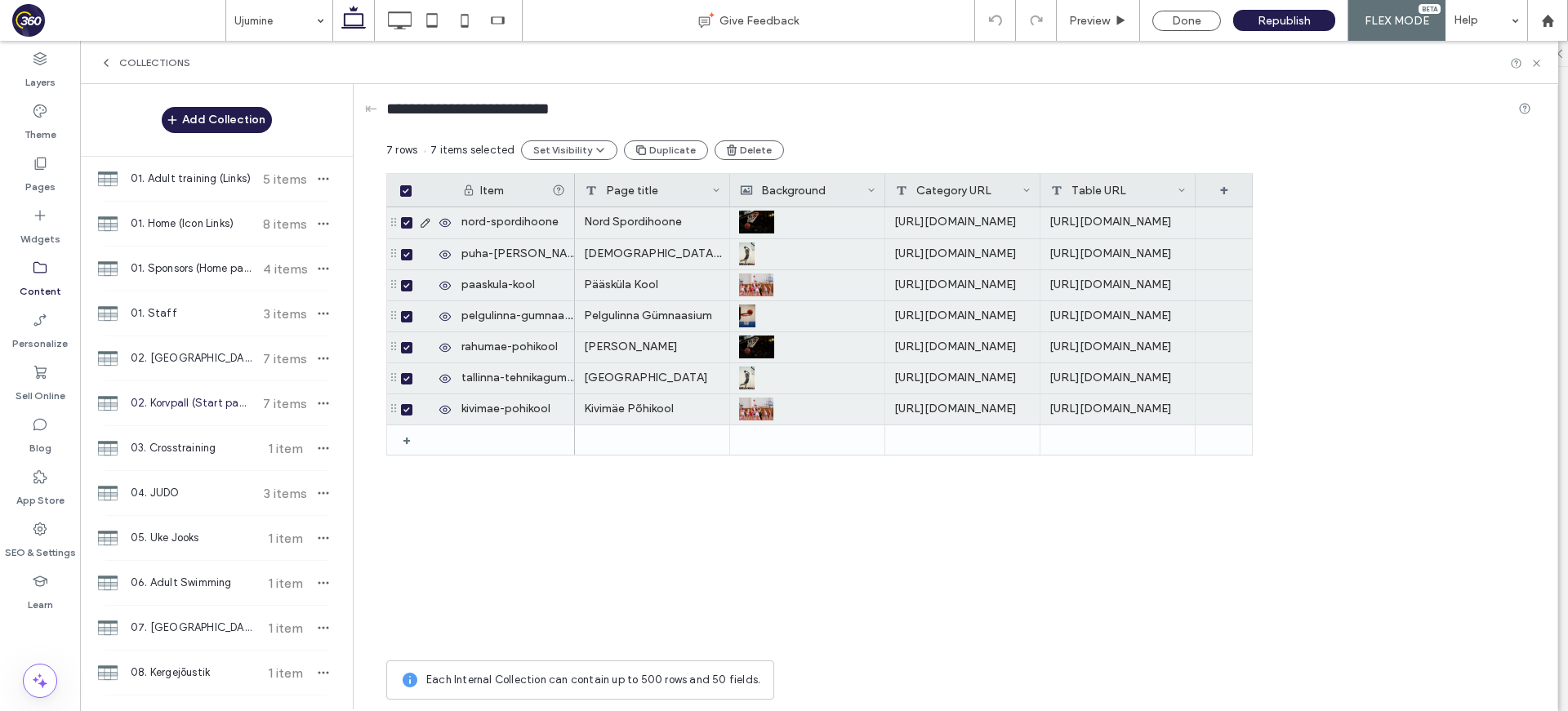
click at [406, 221] on icon at bounding box center [407, 222] width 7 height 5
drag, startPoint x: 407, startPoint y: 220, endPoint x: 477, endPoint y: 204, distance: 71.8
click at [408, 220] on span at bounding box center [407, 223] width 11 height 11
click at [738, 144] on button "Delete" at bounding box center [749, 150] width 70 height 20
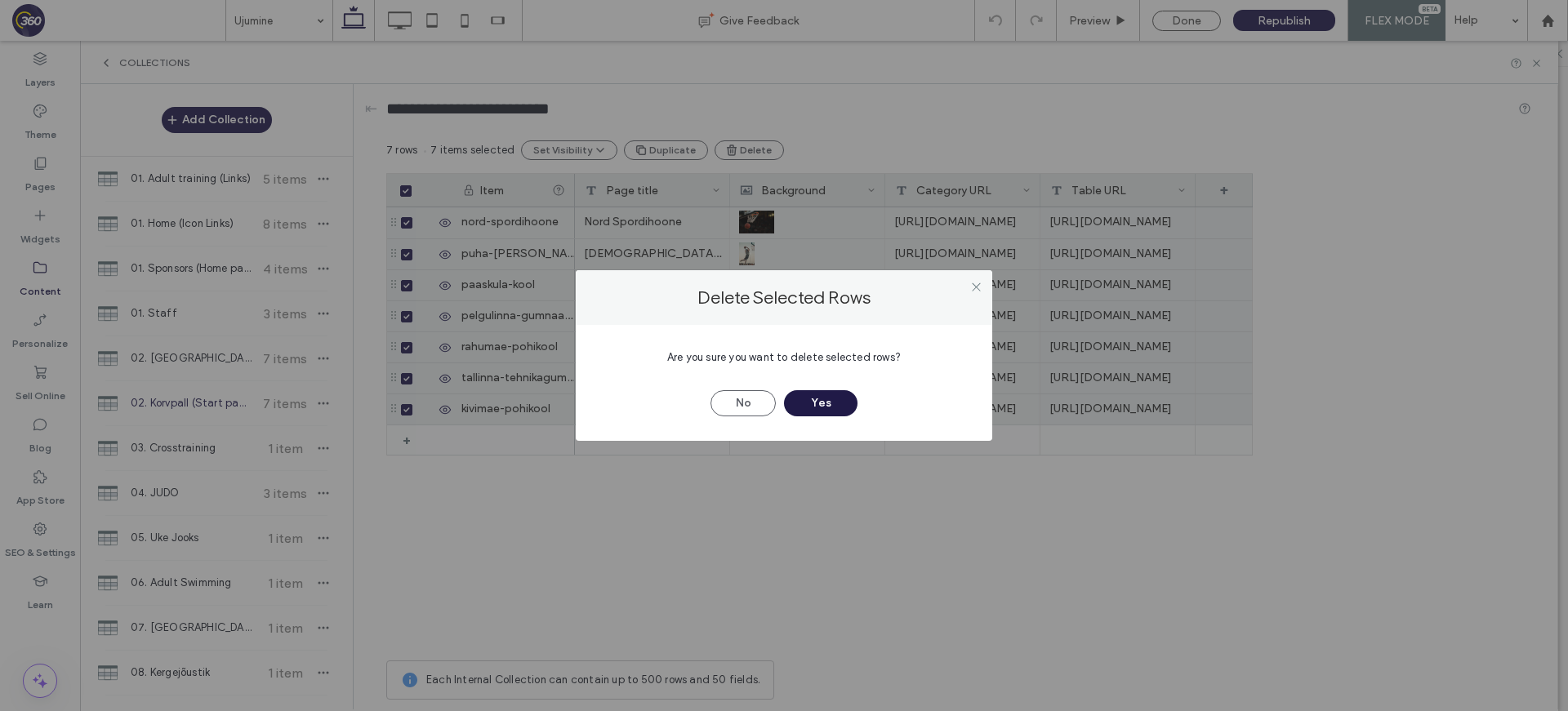
click at [824, 406] on button "Yes" at bounding box center [820, 403] width 73 height 26
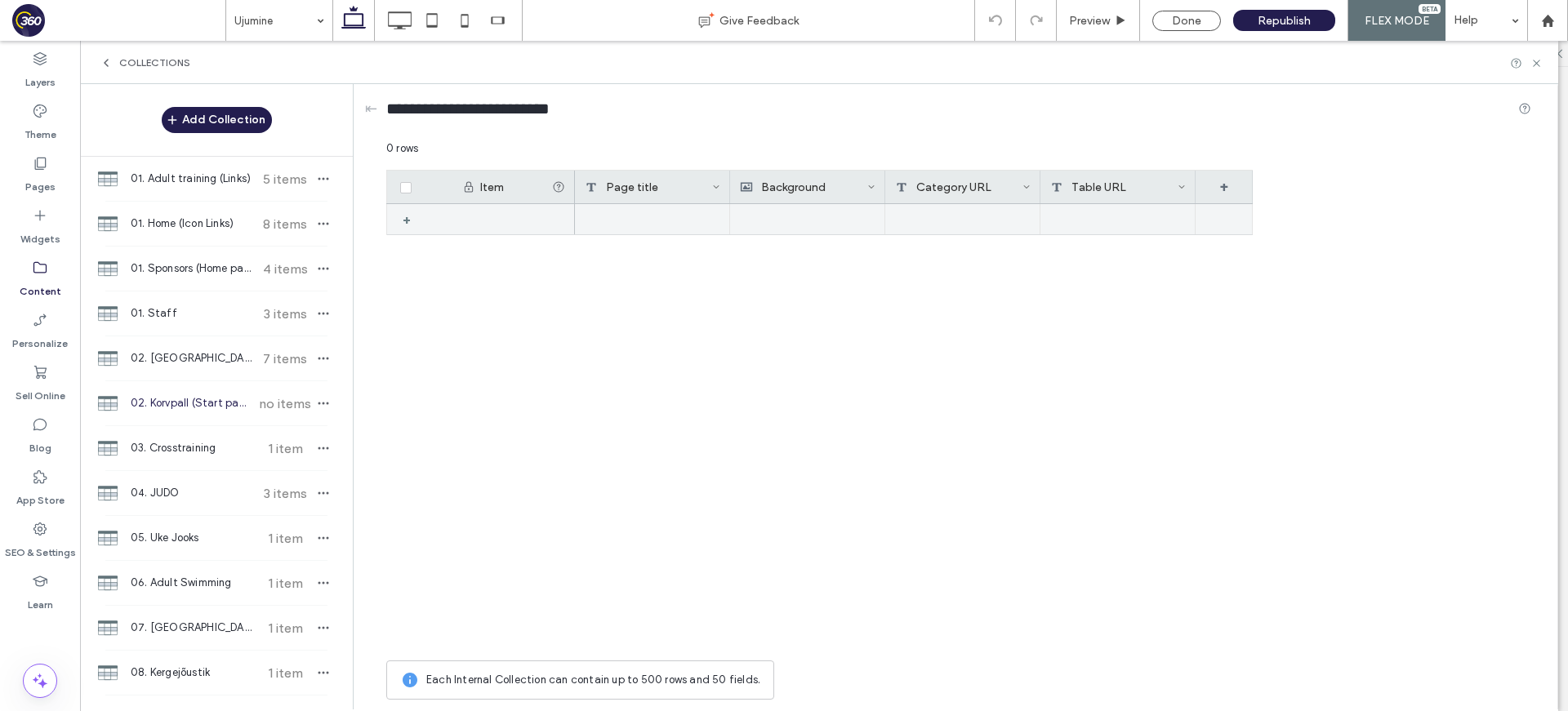
click at [405, 223] on div "+" at bounding box center [412, 220] width 20 height 30
click at [659, 219] on div at bounding box center [652, 220] width 156 height 31
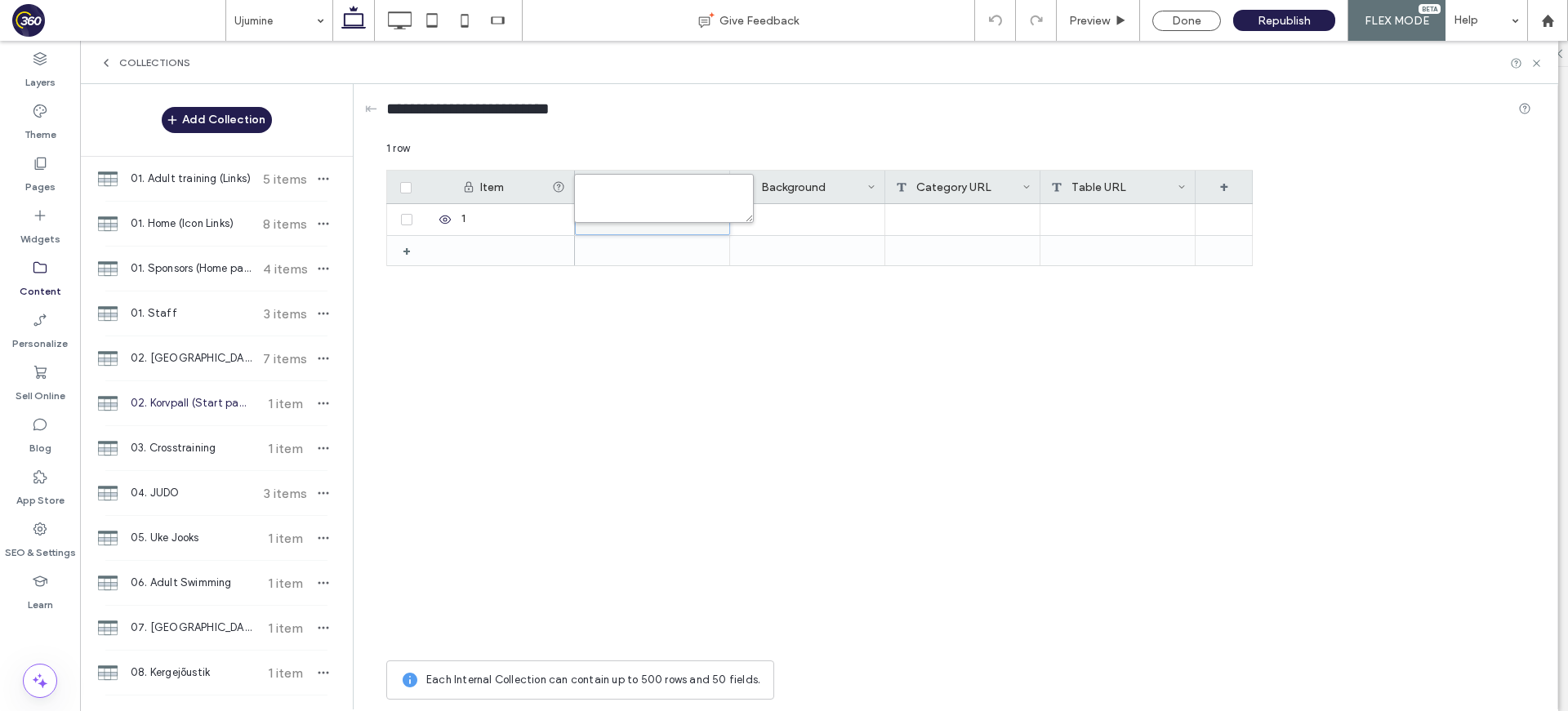
click at [668, 211] on textarea "plain-text-cell" at bounding box center [663, 198] width 179 height 49
type textarea "********"
click at [850, 182] on div "Background" at bounding box center [803, 187] width 127 height 32
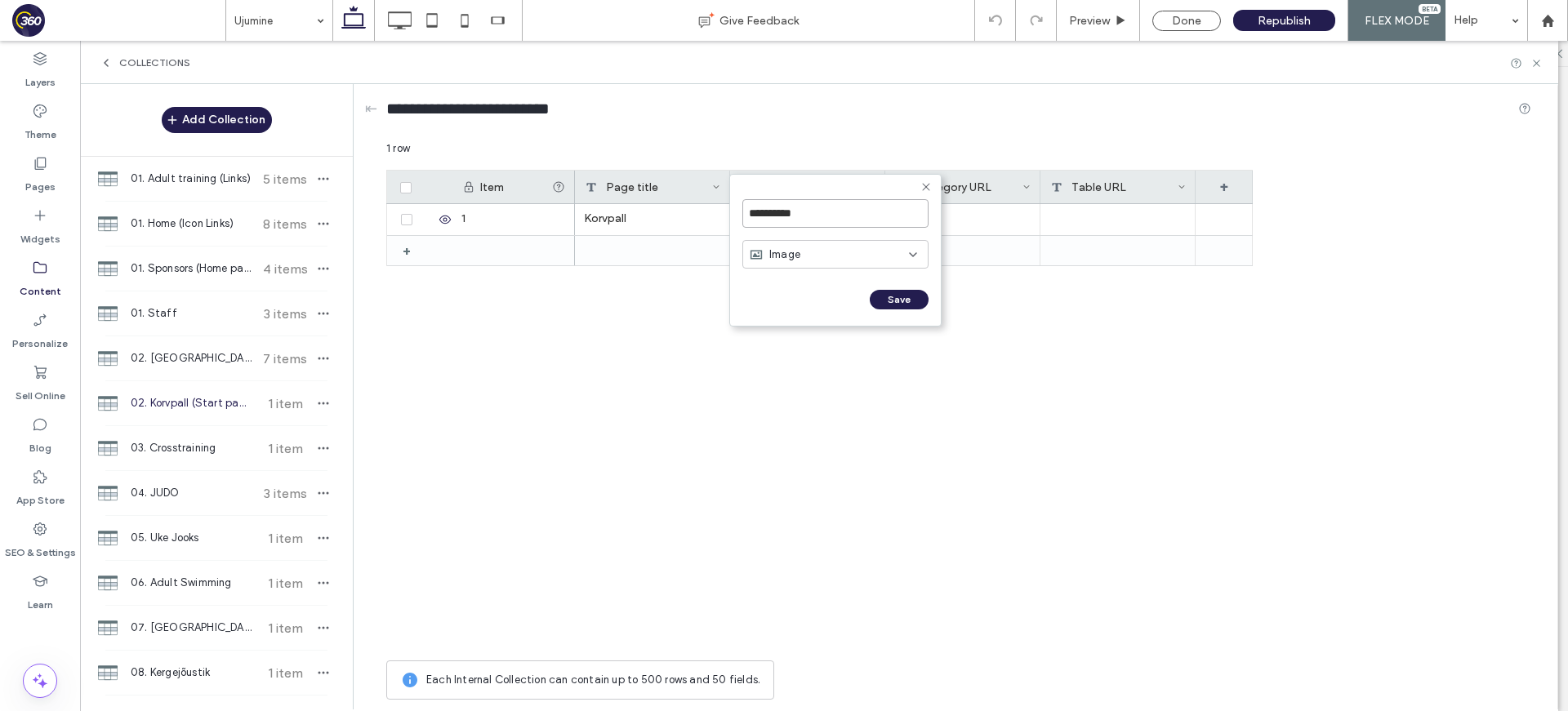
click at [817, 218] on input "**********" at bounding box center [835, 214] width 186 height 29
type input "*****"
click input "******" at bounding box center [761, 316] width 36 height 14
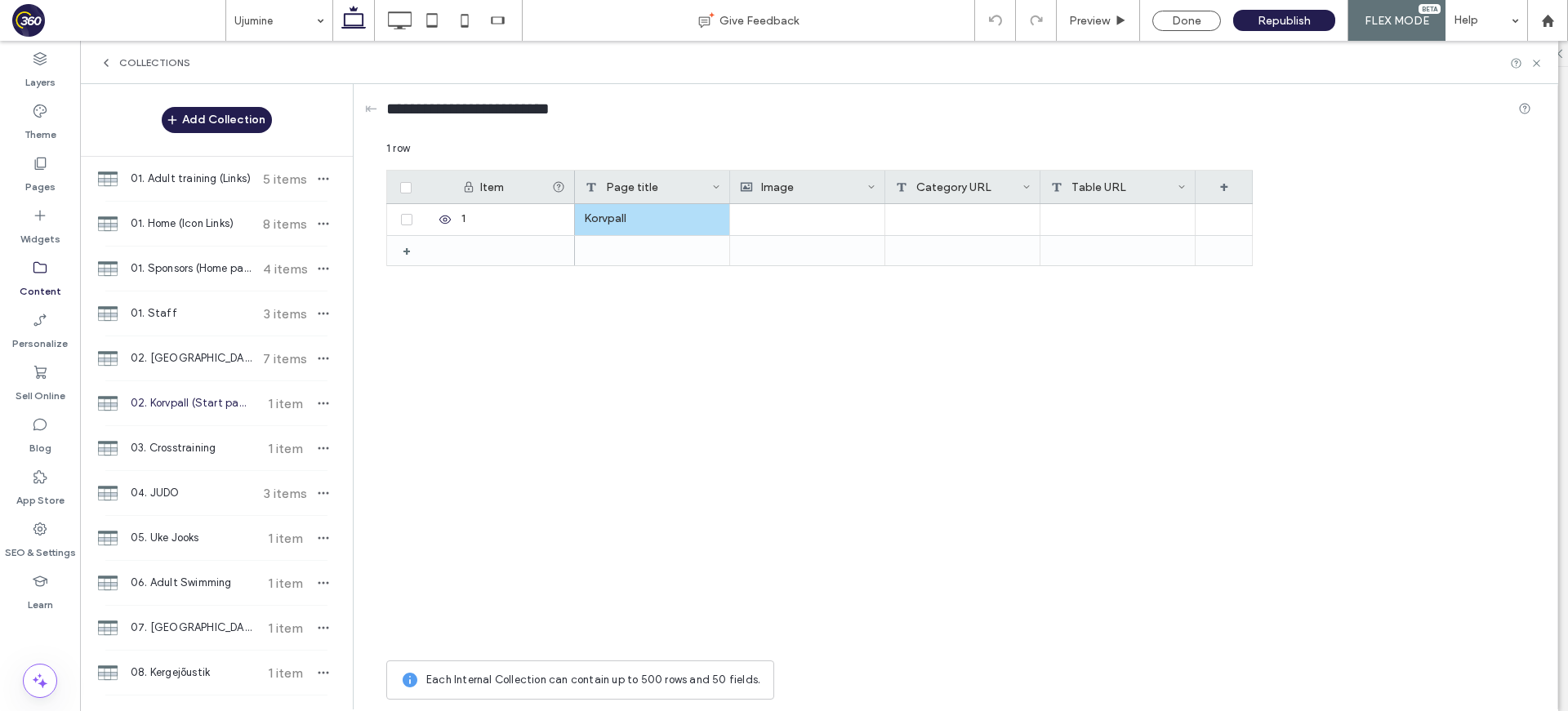
click at [988, 185] on div "Category URL" at bounding box center [958, 187] width 127 height 32
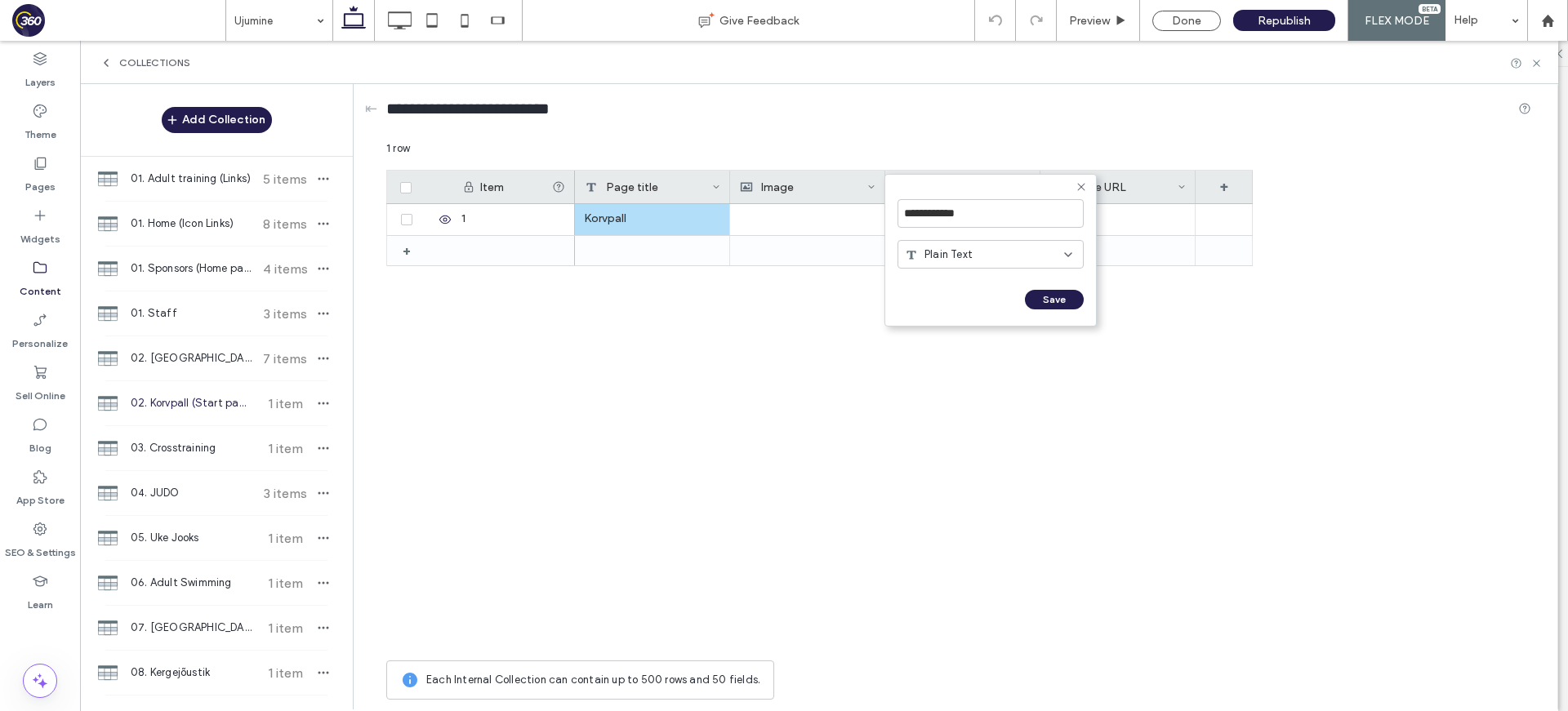
click at [1082, 185] on icon at bounding box center [1081, 187] width 13 height 13
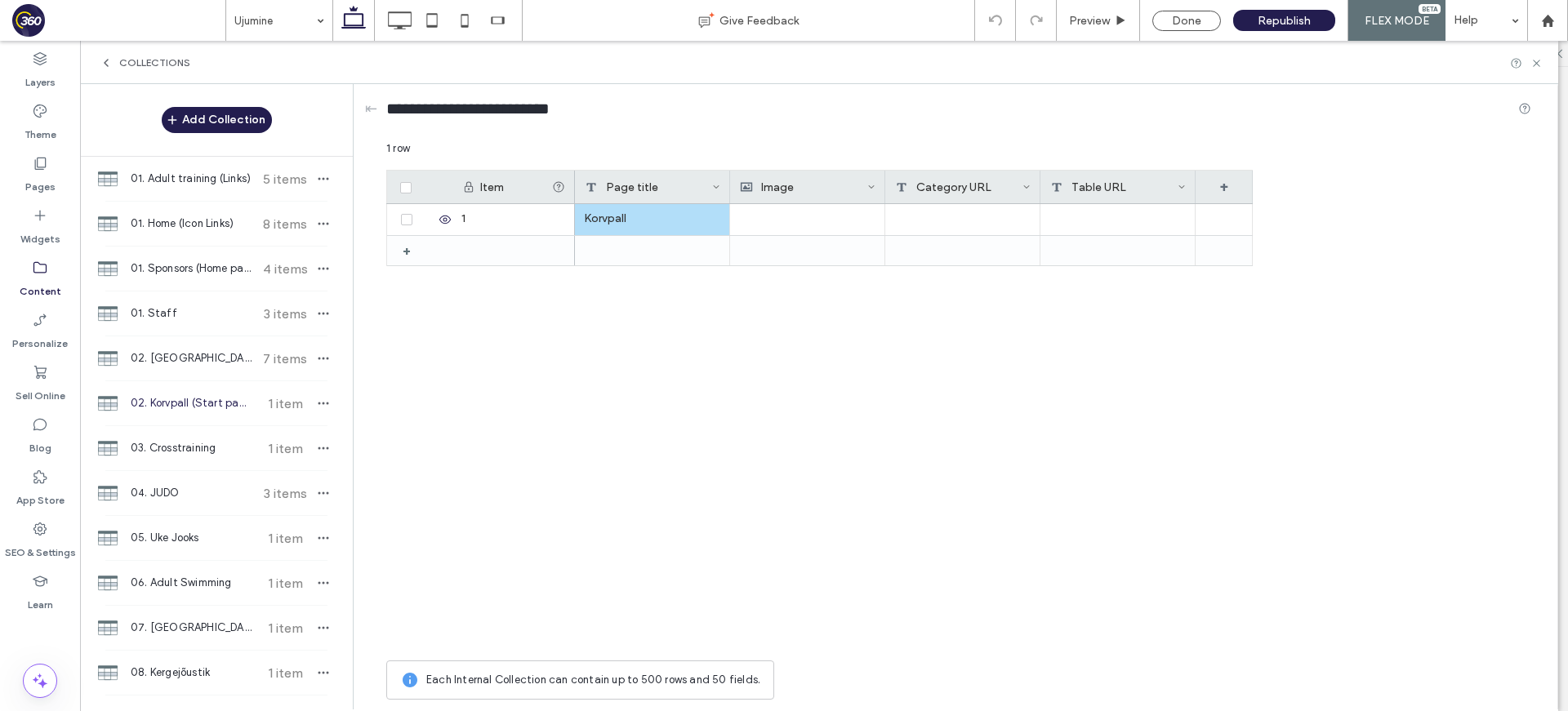
click at [1029, 184] on icon at bounding box center [1026, 187] width 9 height 9
click at [1006, 213] on div "Delete Field" at bounding box center [960, 221] width 150 height 31
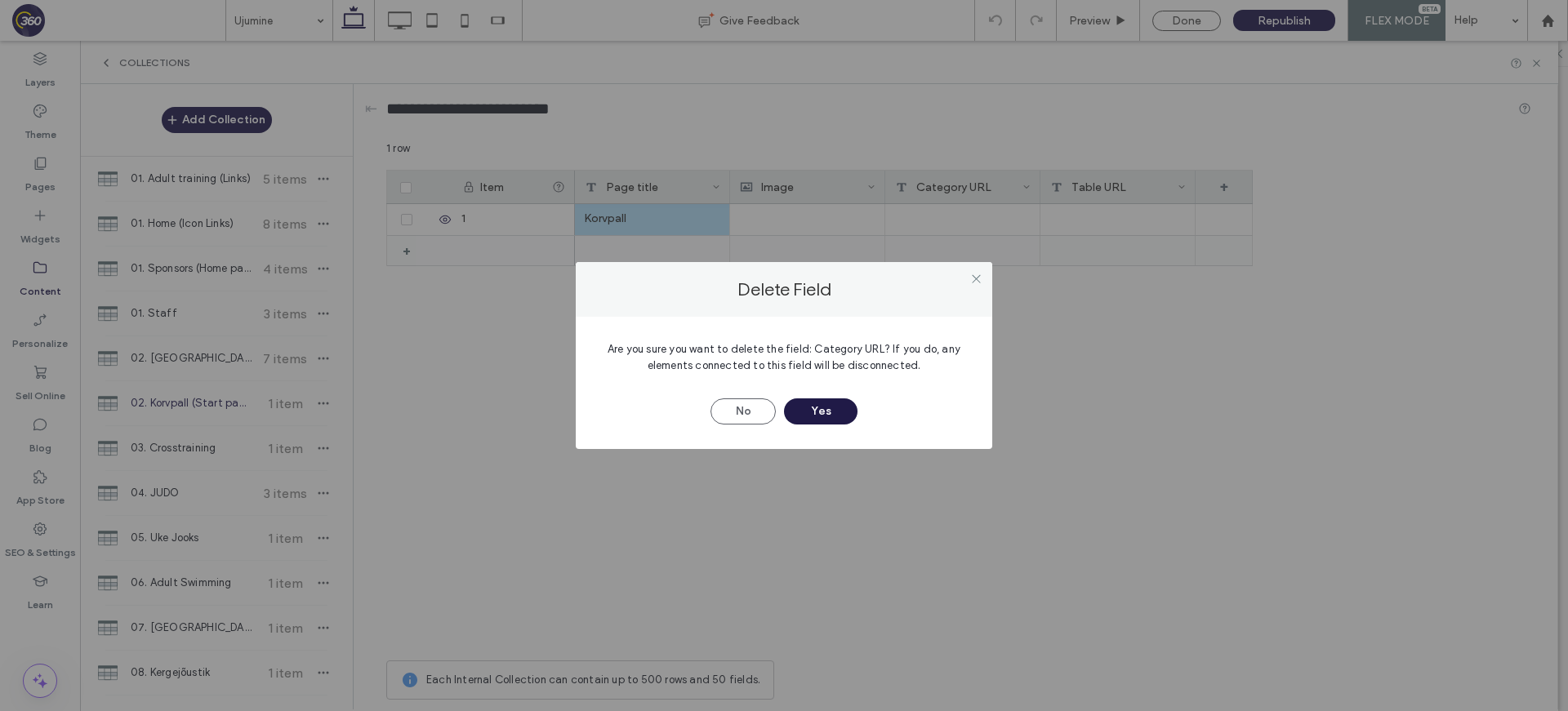
click at [834, 411] on button "Yes" at bounding box center [820, 410] width 73 height 26
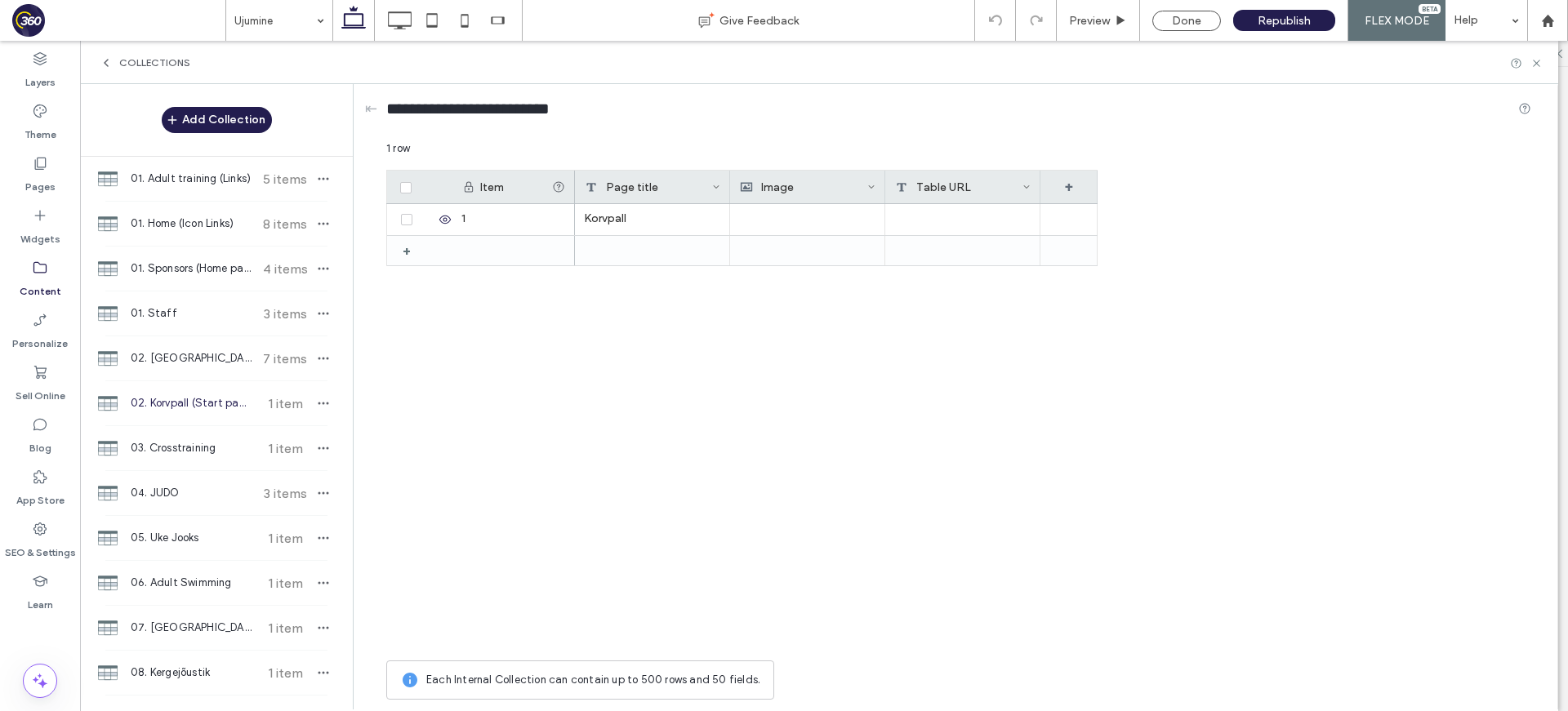
click at [1030, 183] on icon at bounding box center [1026, 187] width 9 height 9
click at [1005, 218] on div "Delete Field" at bounding box center [960, 221] width 150 height 31
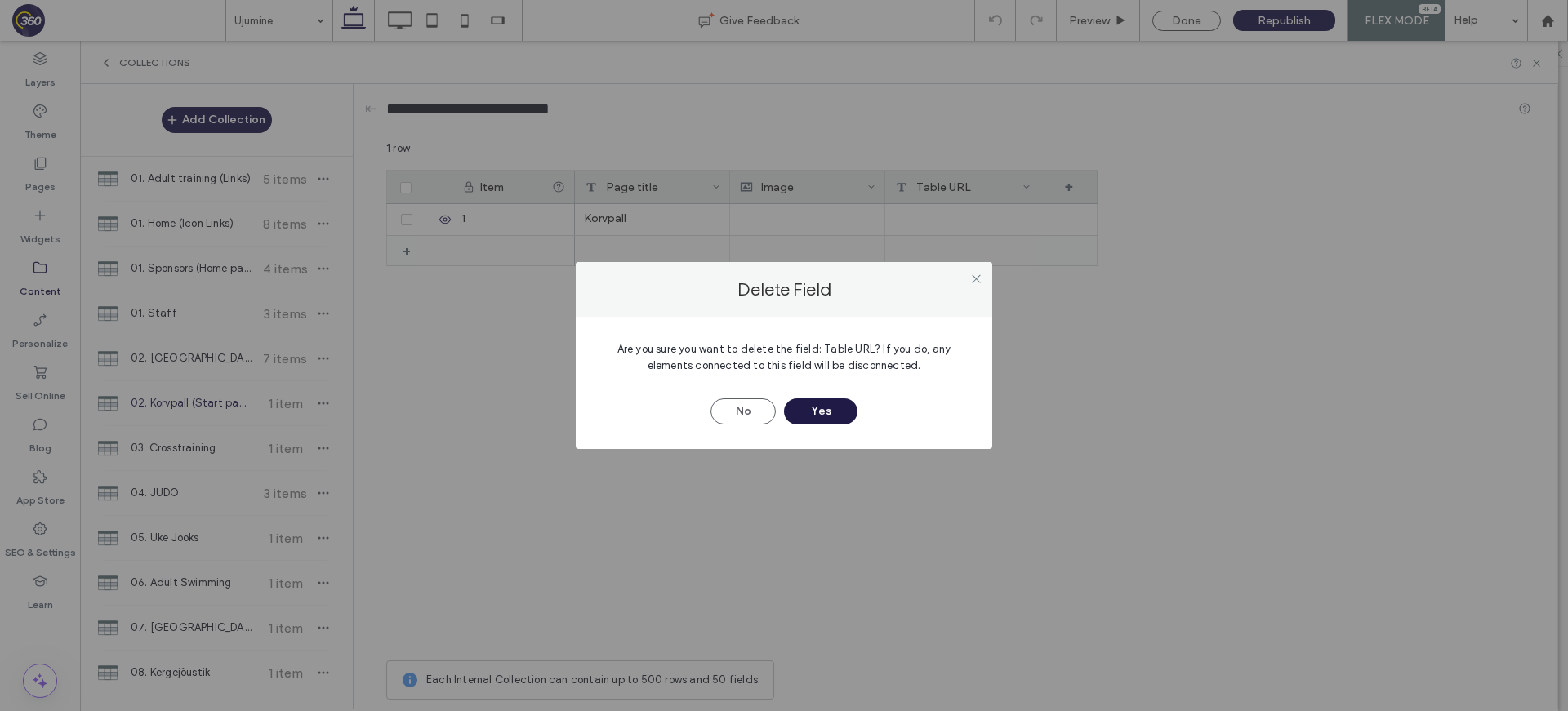
click at [826, 413] on button "Yes" at bounding box center [820, 410] width 73 height 26
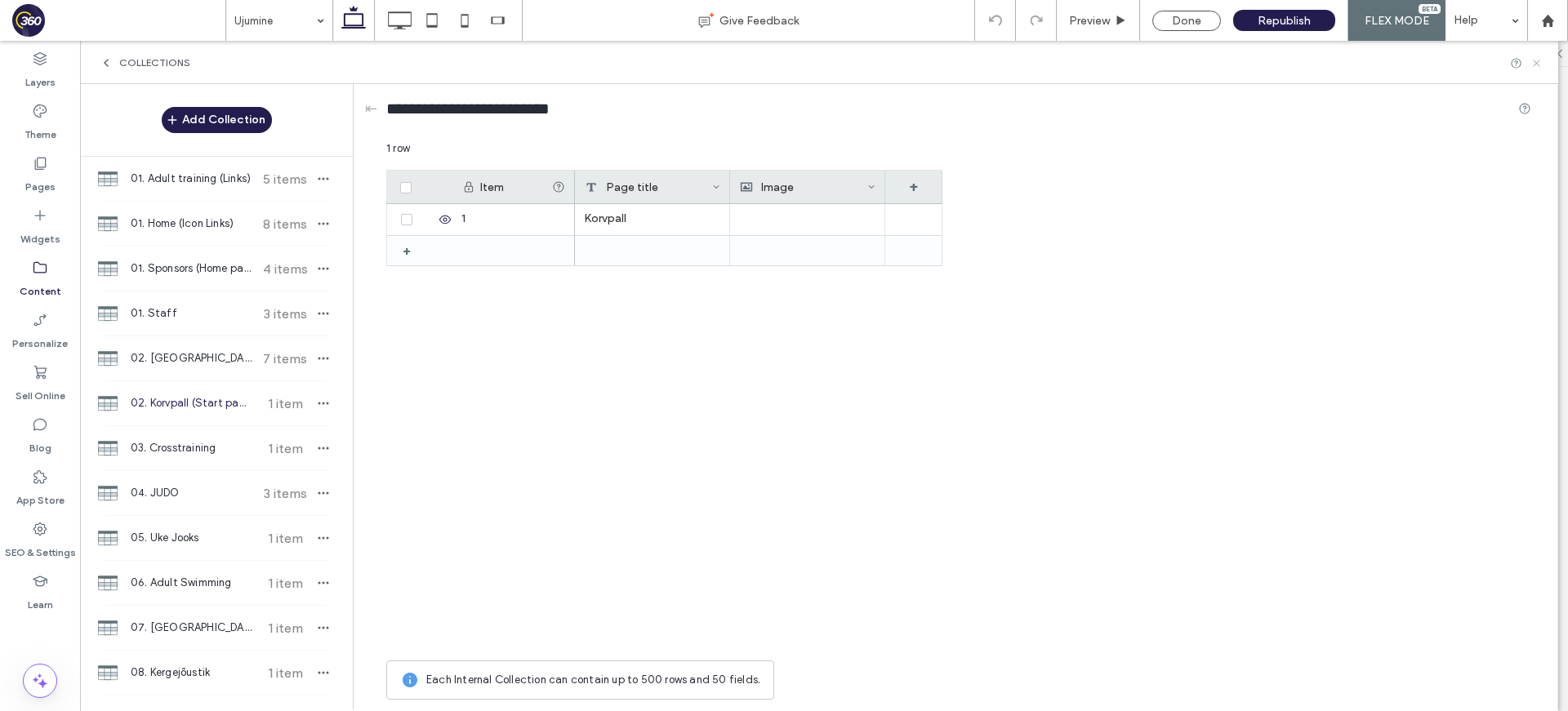
click at [1534, 66] on icon at bounding box center [1536, 63] width 12 height 12
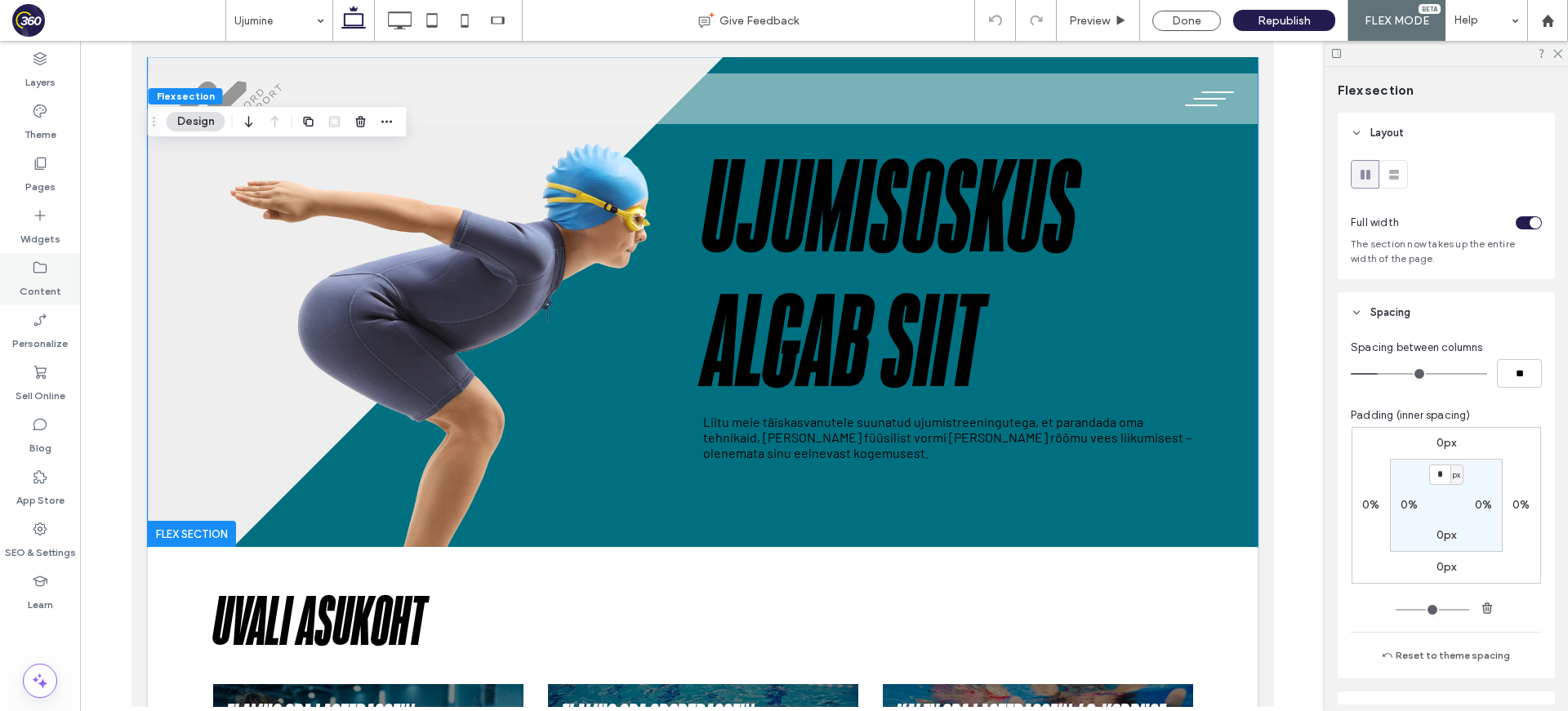
click at [31, 276] on label "Content" at bounding box center [41, 287] width 42 height 23
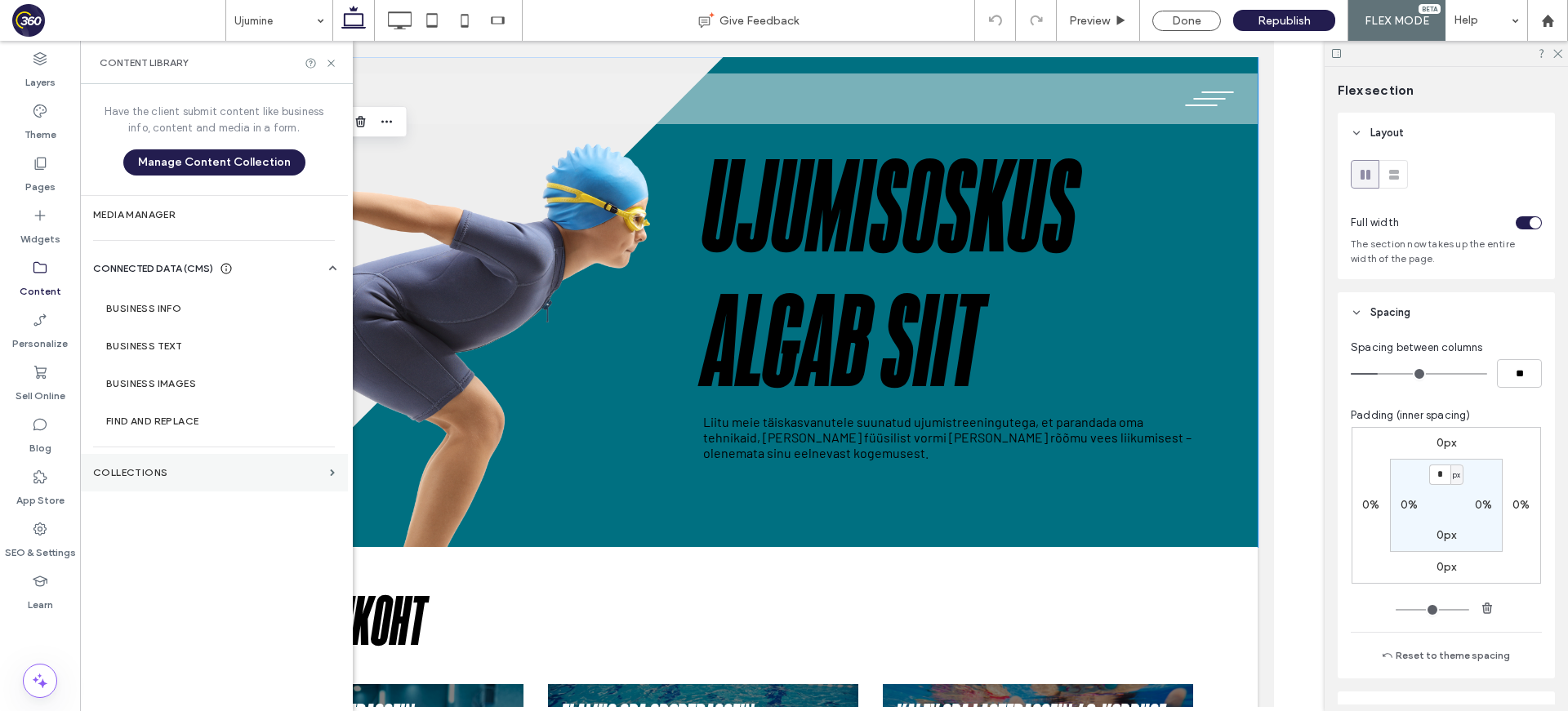
click at [189, 473] on label "Collections" at bounding box center [208, 472] width 230 height 11
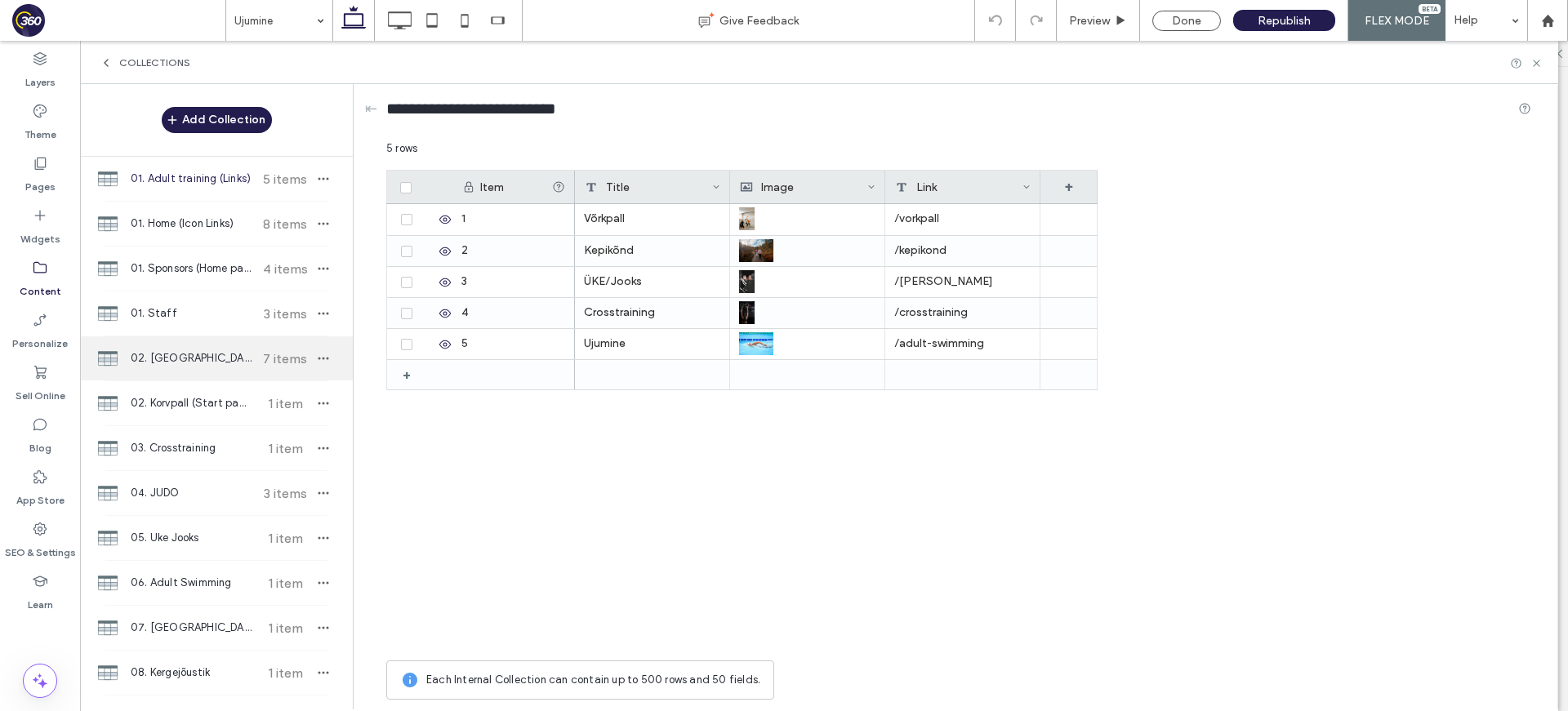
drag, startPoint x: 253, startPoint y: 365, endPoint x: 227, endPoint y: 372, distance: 26.9
click at [257, 366] on span "7 items" at bounding box center [285, 359] width 57 height 15
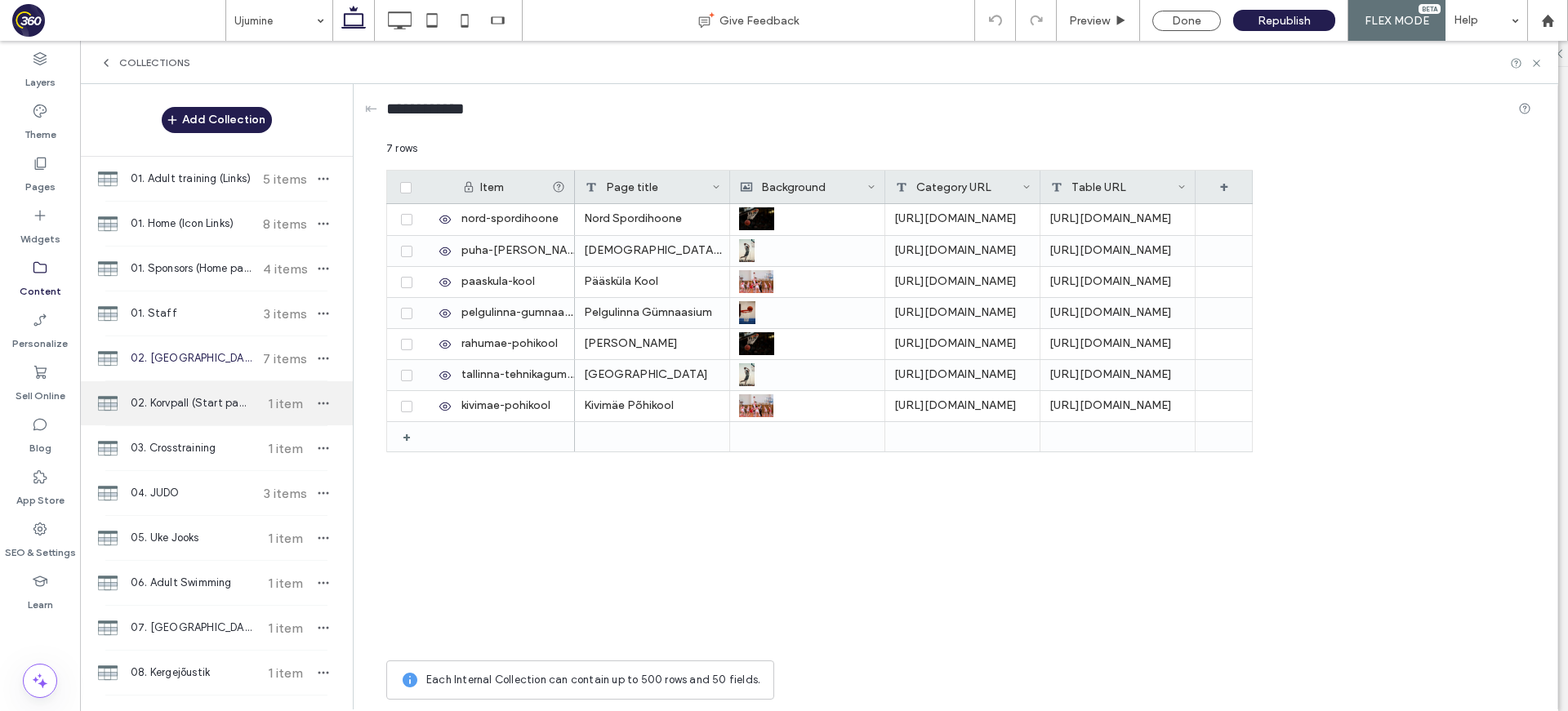
click at [203, 395] on span "02. Korvpall (Start page)" at bounding box center [191, 403] width 121 height 16
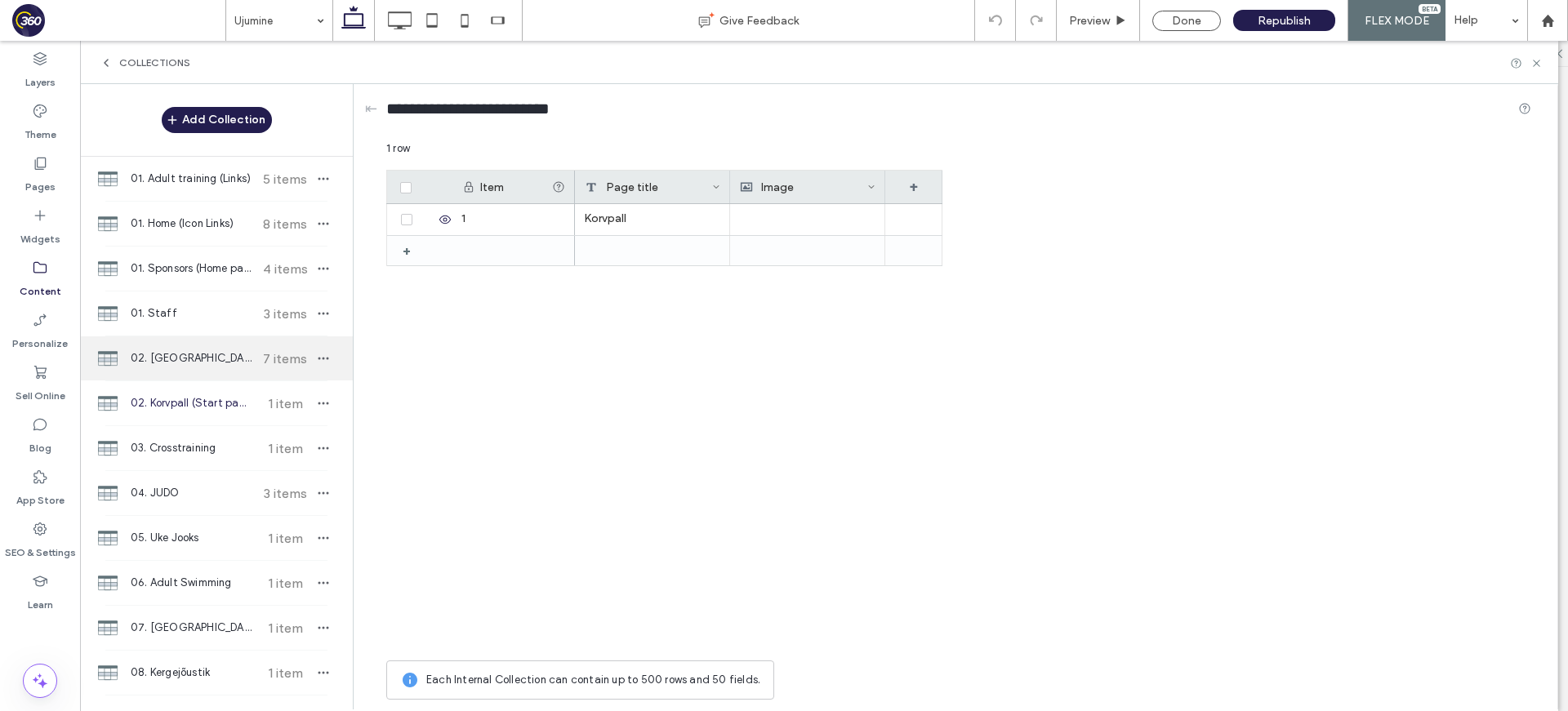
click at [198, 370] on div "02. Korvpall 7 items" at bounding box center [217, 358] width 273 height 44
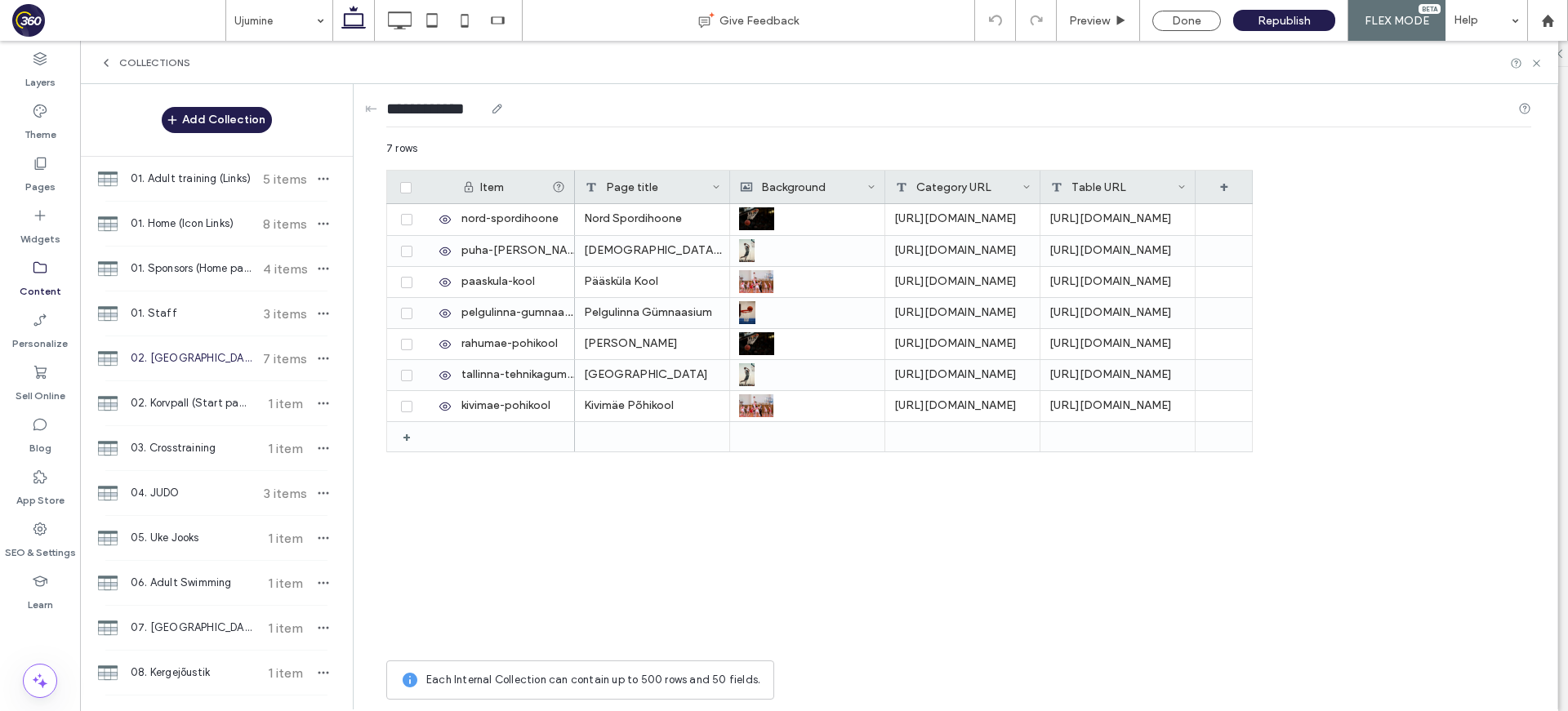
click at [538, 112] on div "**********" at bounding box center [958, 113] width 1144 height 31
click at [498, 107] on icon at bounding box center [497, 109] width 13 height 13
click at [221, 399] on span "02. Korvpall (Start page)" at bounding box center [191, 403] width 121 height 16
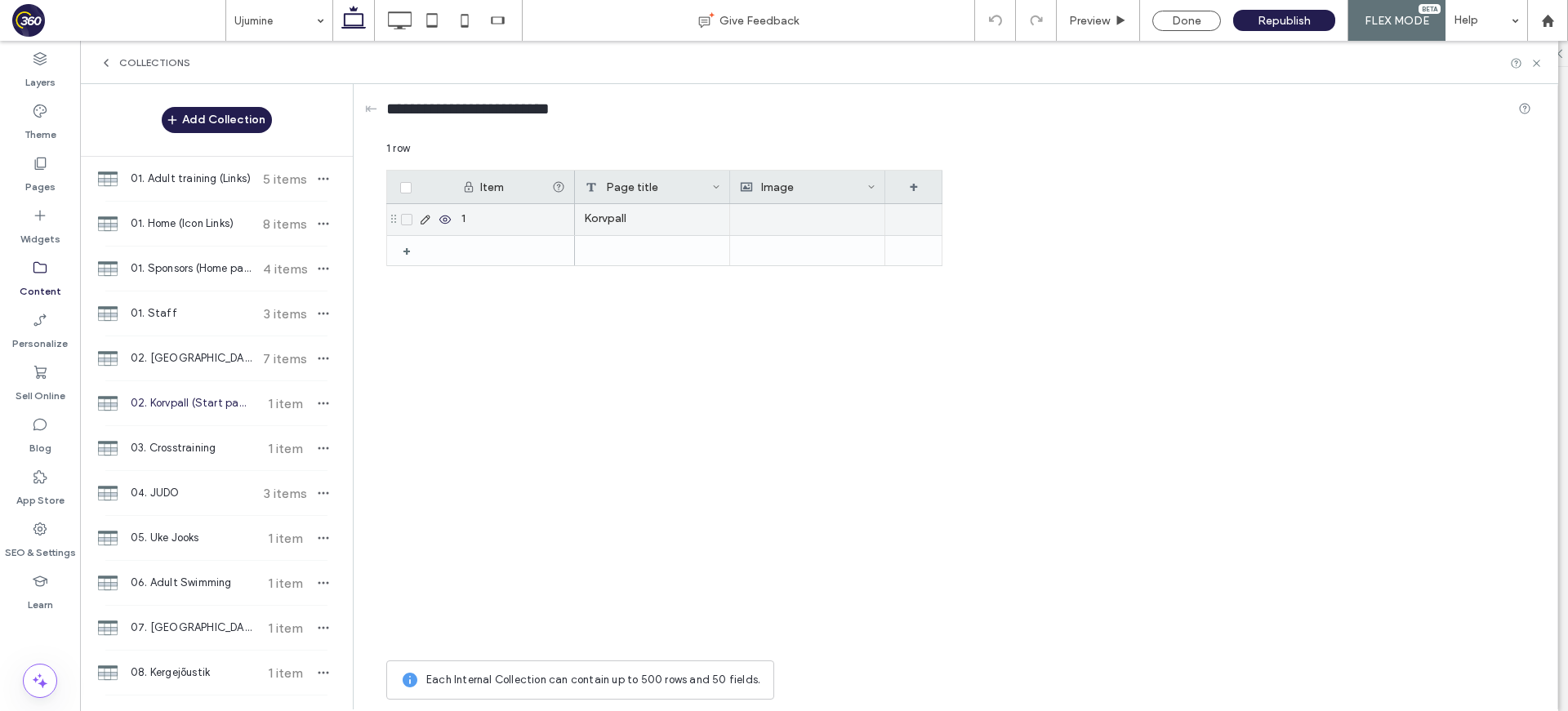
click at [795, 221] on div at bounding box center [806, 220] width 136 height 31
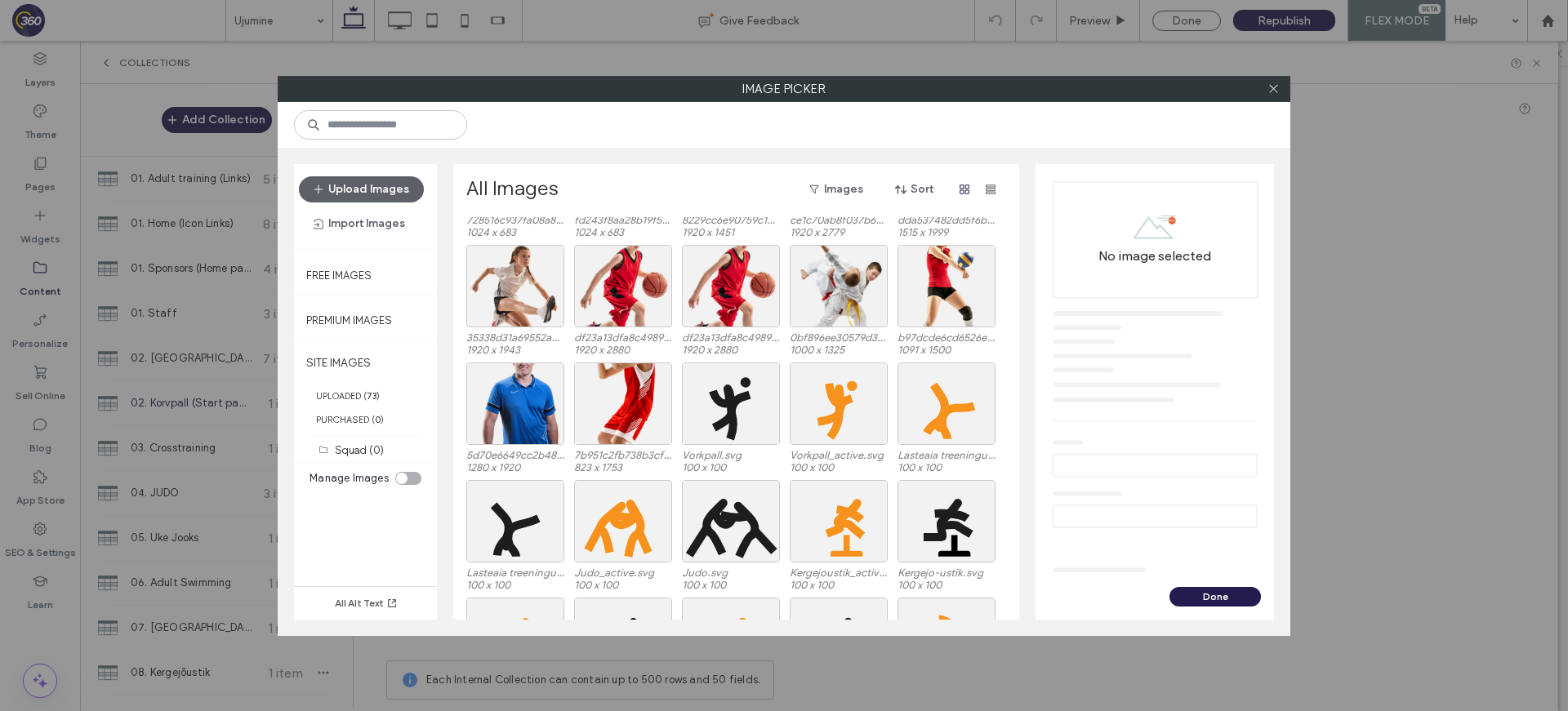
scroll to position [261, 0]
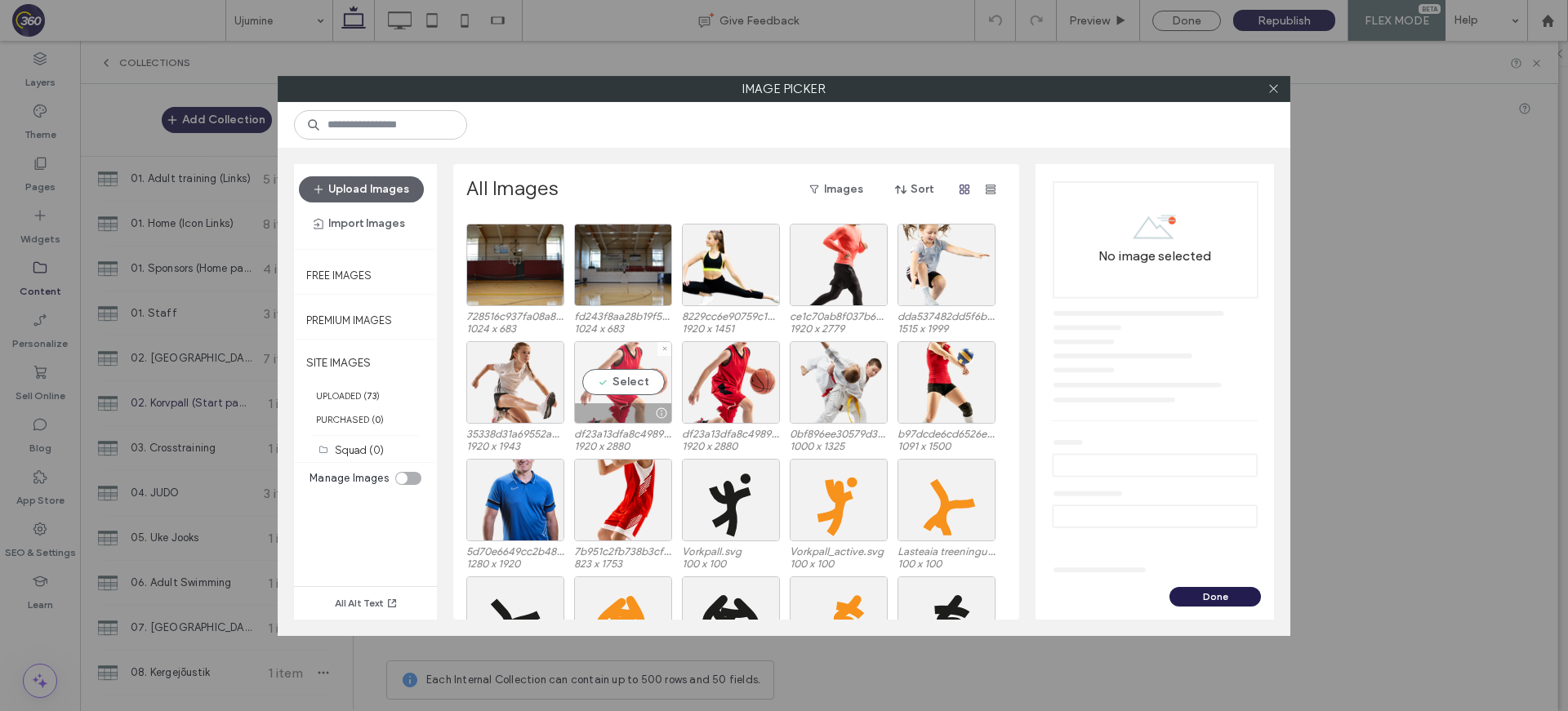
click at [632, 383] on div "Select" at bounding box center [622, 383] width 98 height 82
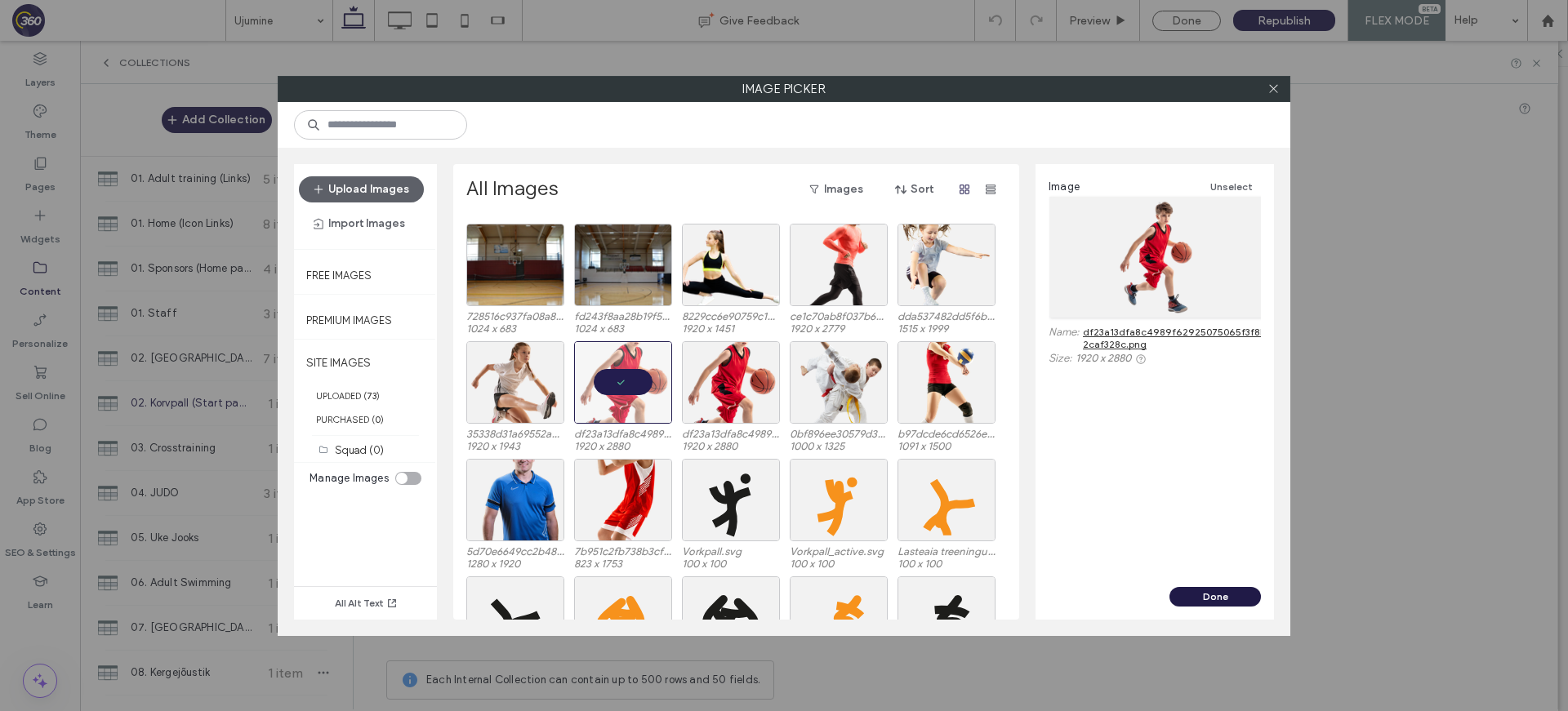
click at [1232, 601] on button "Done" at bounding box center [1215, 596] width 92 height 20
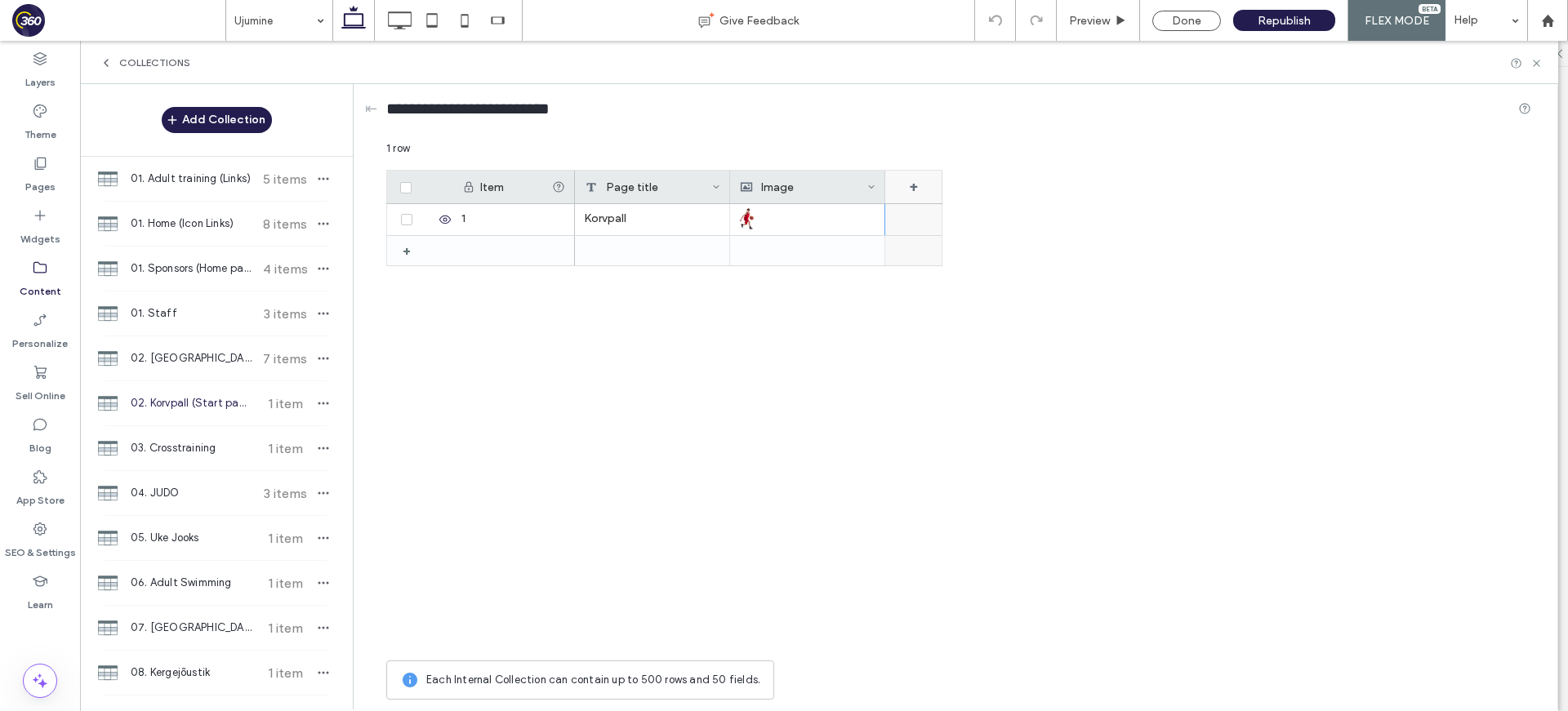
click at [903, 189] on div "+" at bounding box center [913, 187] width 57 height 32
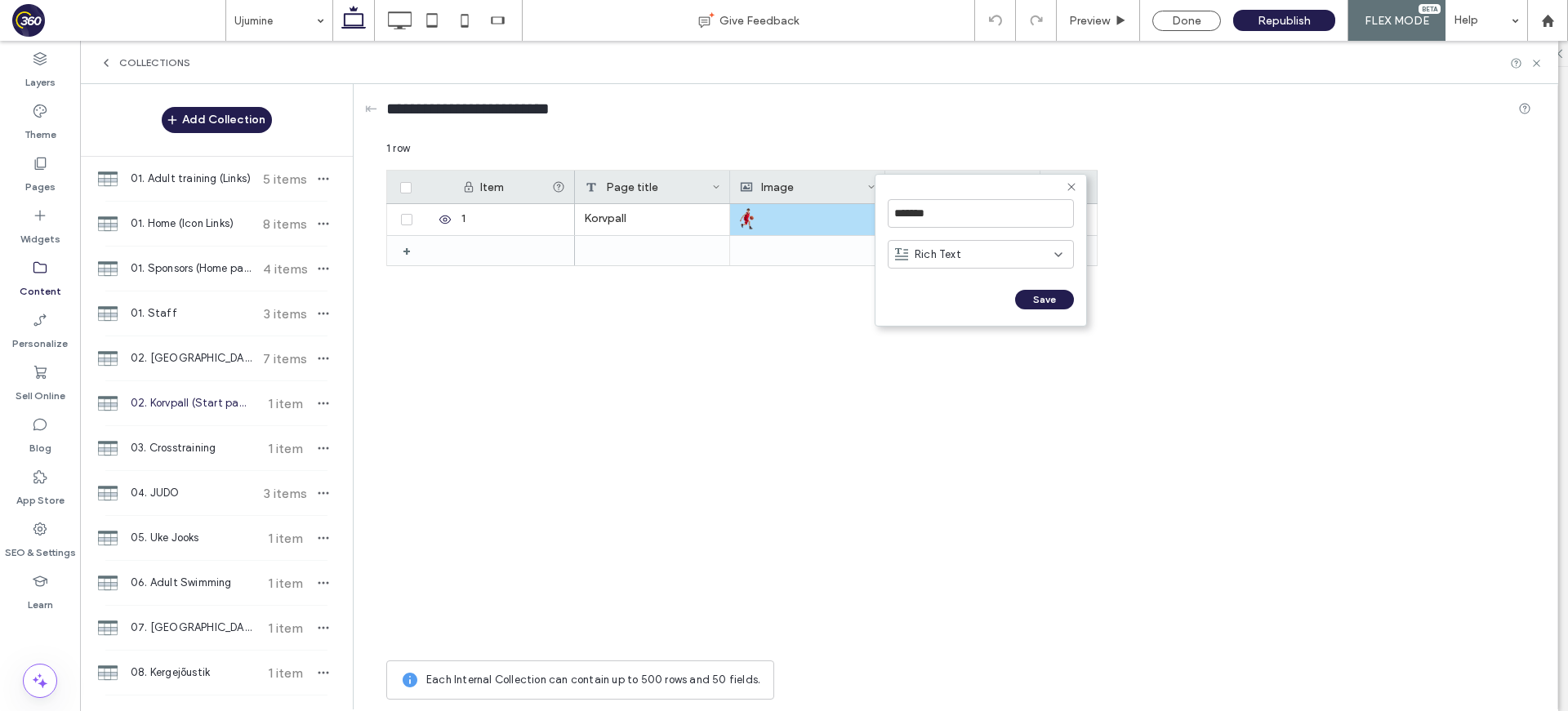
drag, startPoint x: 969, startPoint y: 250, endPoint x: 963, endPoint y: 262, distance: 13.4
click at [969, 250] on div "Rich Text" at bounding box center [974, 254] width 159 height 16
drag, startPoint x: 972, startPoint y: 310, endPoint x: 960, endPoint y: 250, distance: 61.2
click at [972, 304] on div "Rich Text" at bounding box center [980, 311] width 184 height 29
click at [963, 218] on input "*******" at bounding box center [980, 214] width 186 height 29
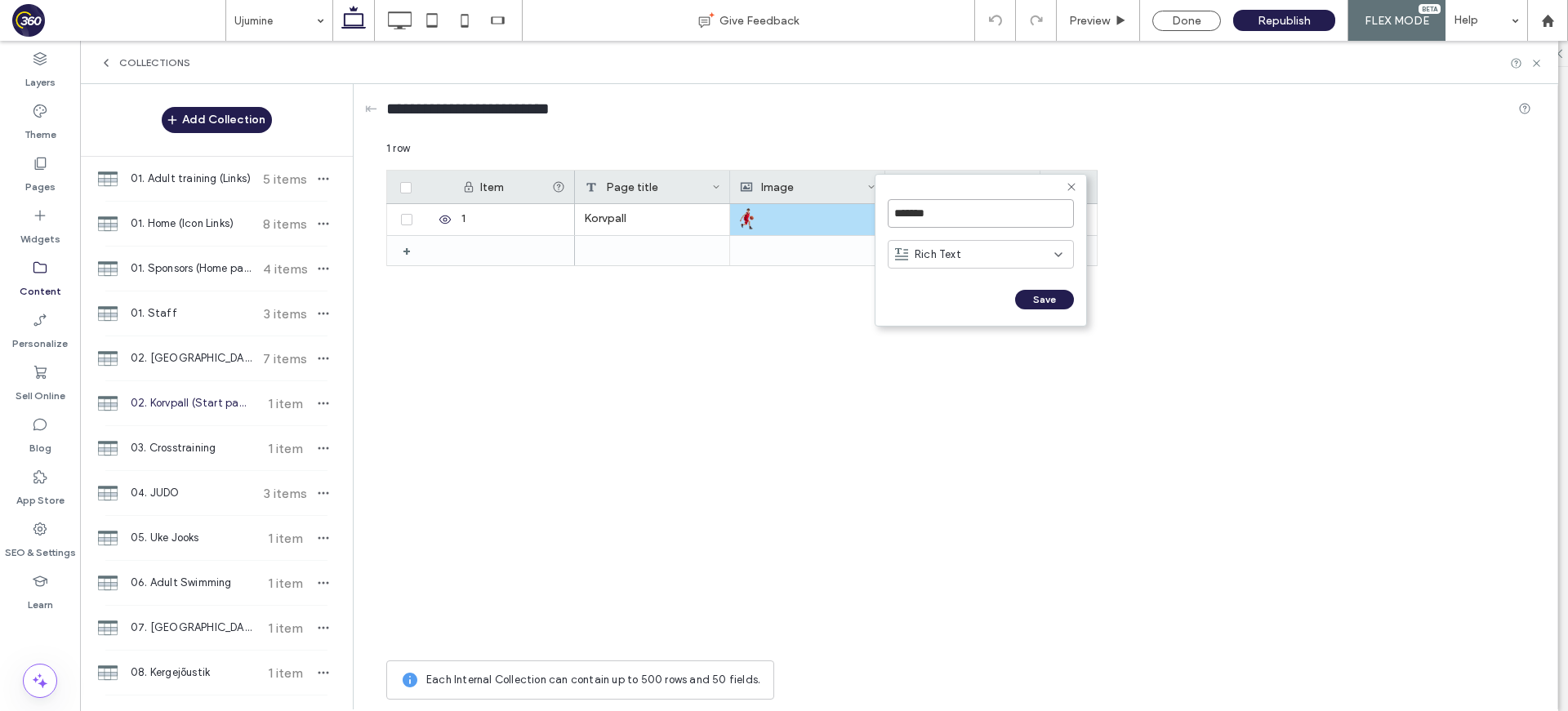
click at [963, 218] on input "*******" at bounding box center [980, 214] width 186 height 29
type input "**********"
click input "******" at bounding box center [906, 316] width 36 height 14
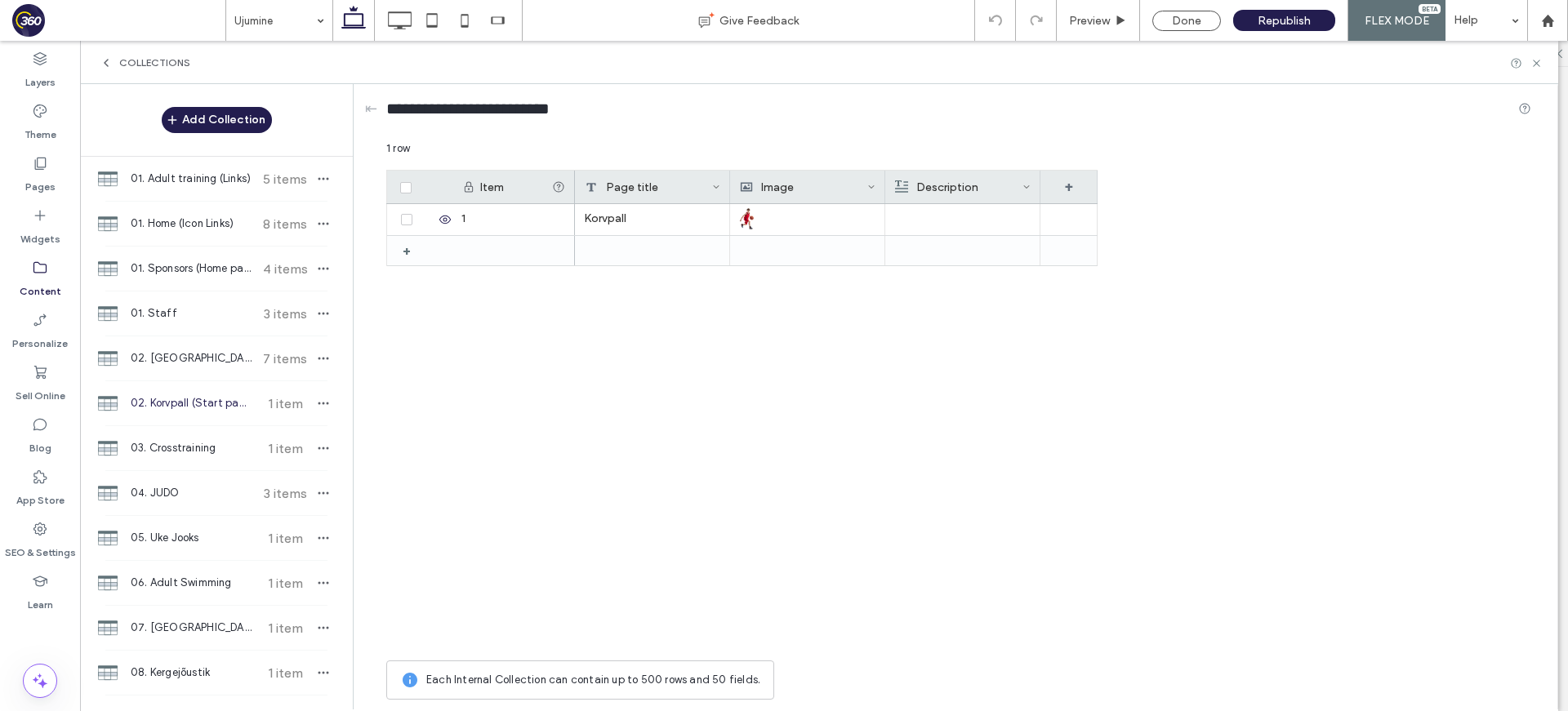
click at [1535, 60] on icon at bounding box center [1536, 63] width 12 height 12
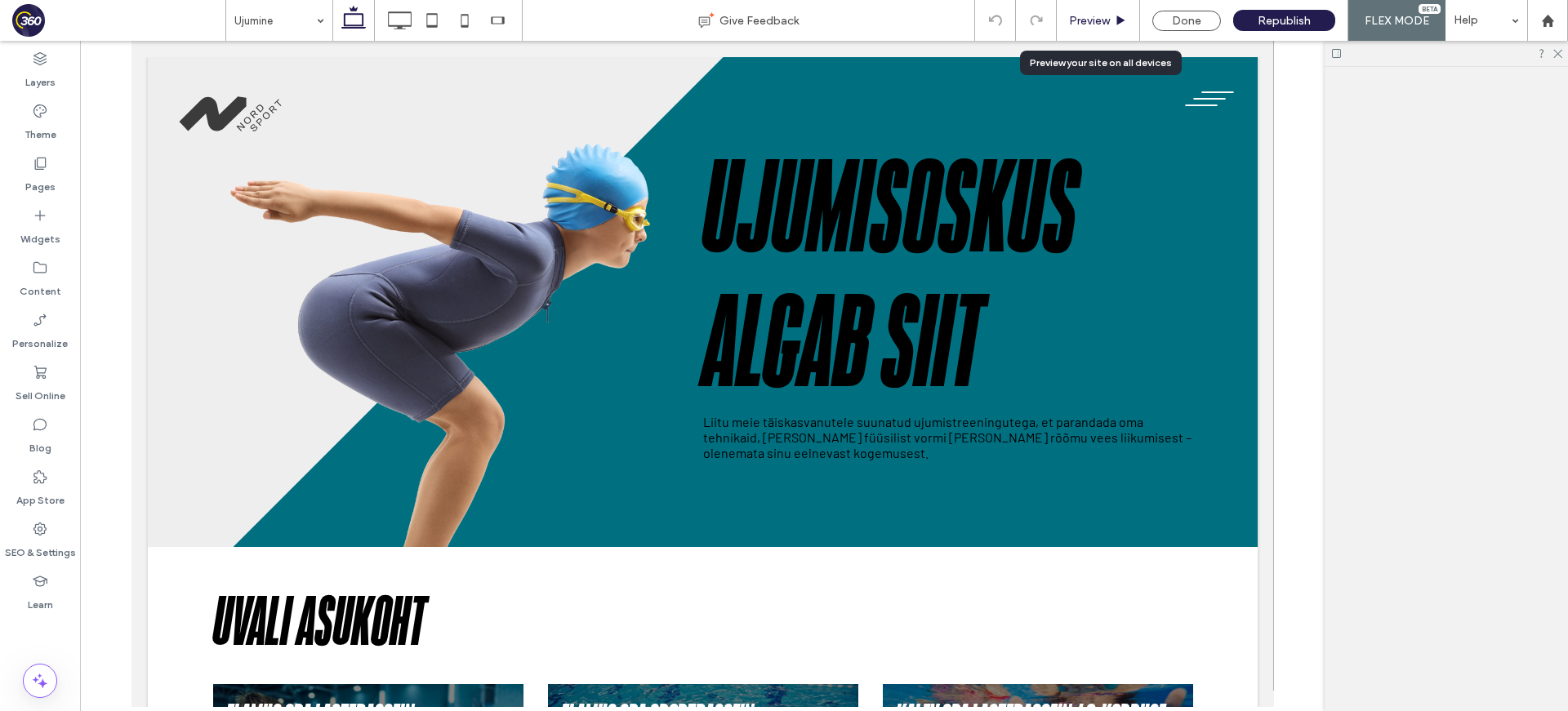
scroll to position [0, 0]
click at [1048, 231] on h1 "Ujumisoskus algab siit" at bounding box center [947, 279] width 490 height 269
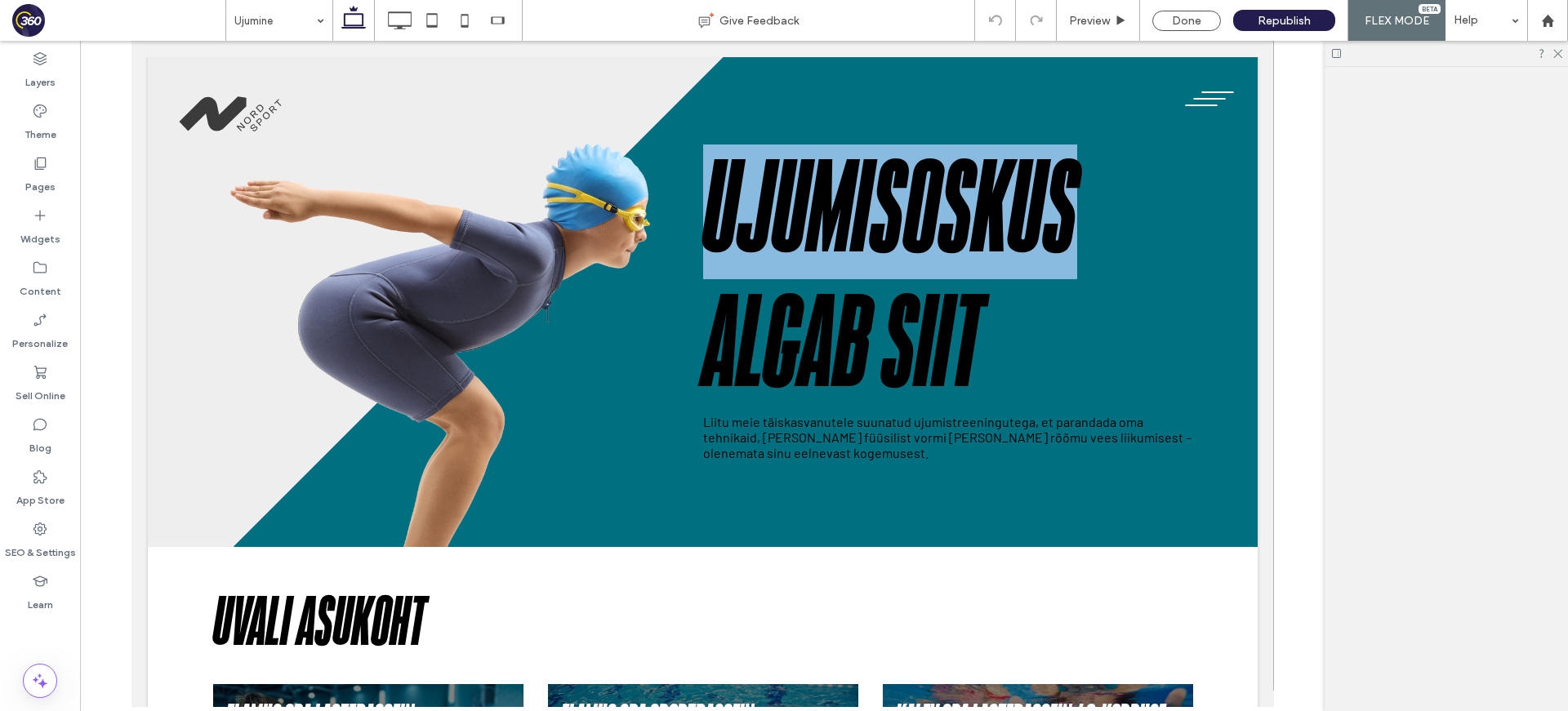
click at [1048, 231] on h1 "Ujumisoskus algab siit" at bounding box center [947, 279] width 490 height 269
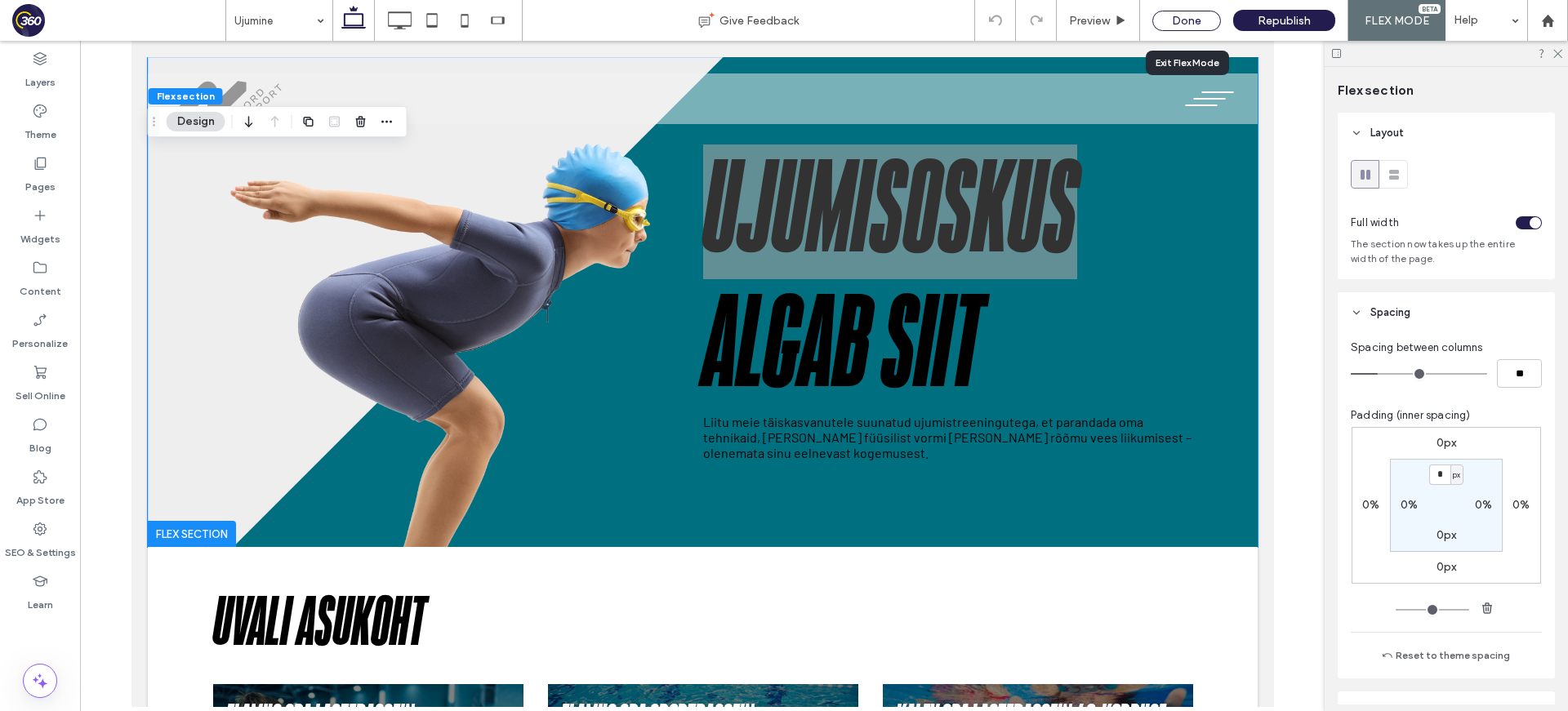
click at [1208, 14] on div "Done" at bounding box center [1186, 20] width 69 height 20
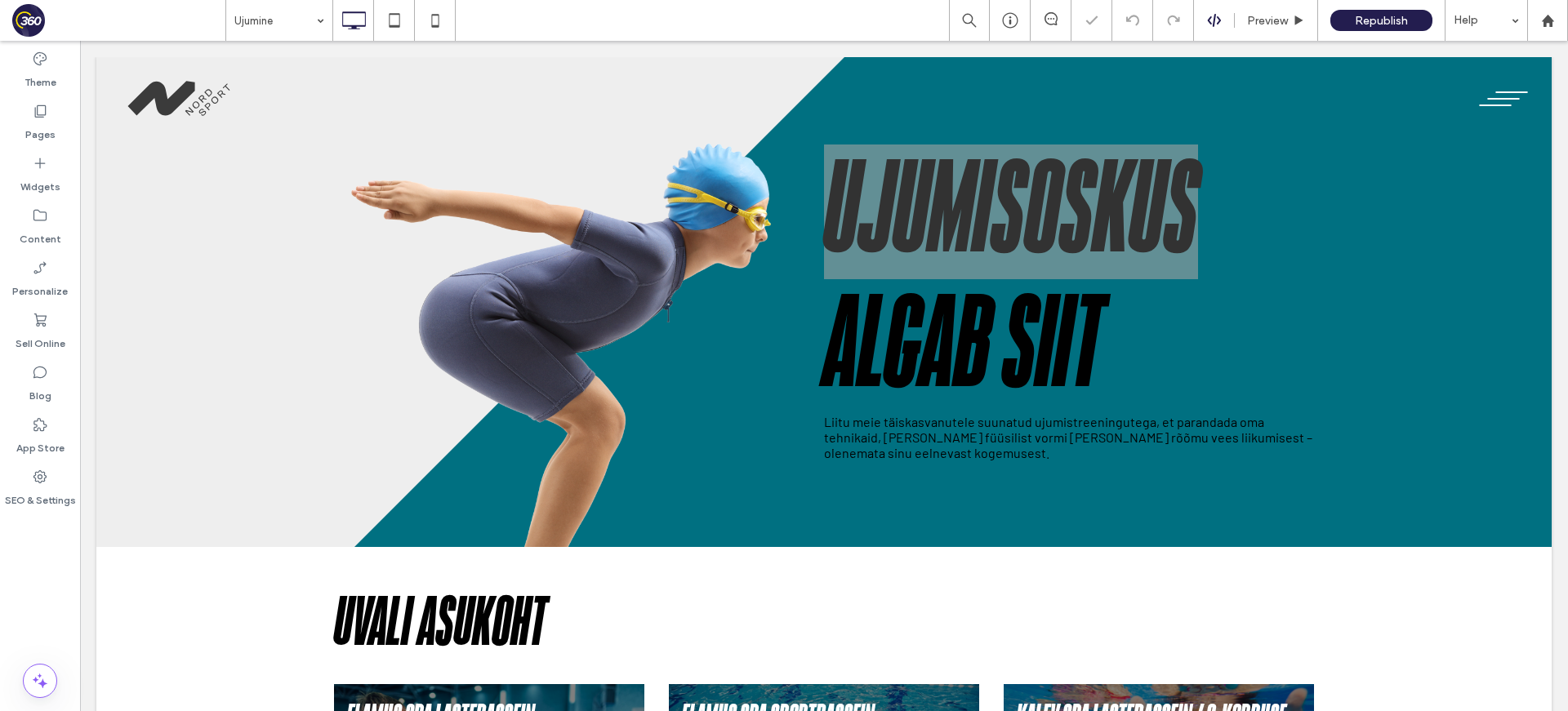
click at [1204, 21] on div at bounding box center [1214, 20] width 40 height 14
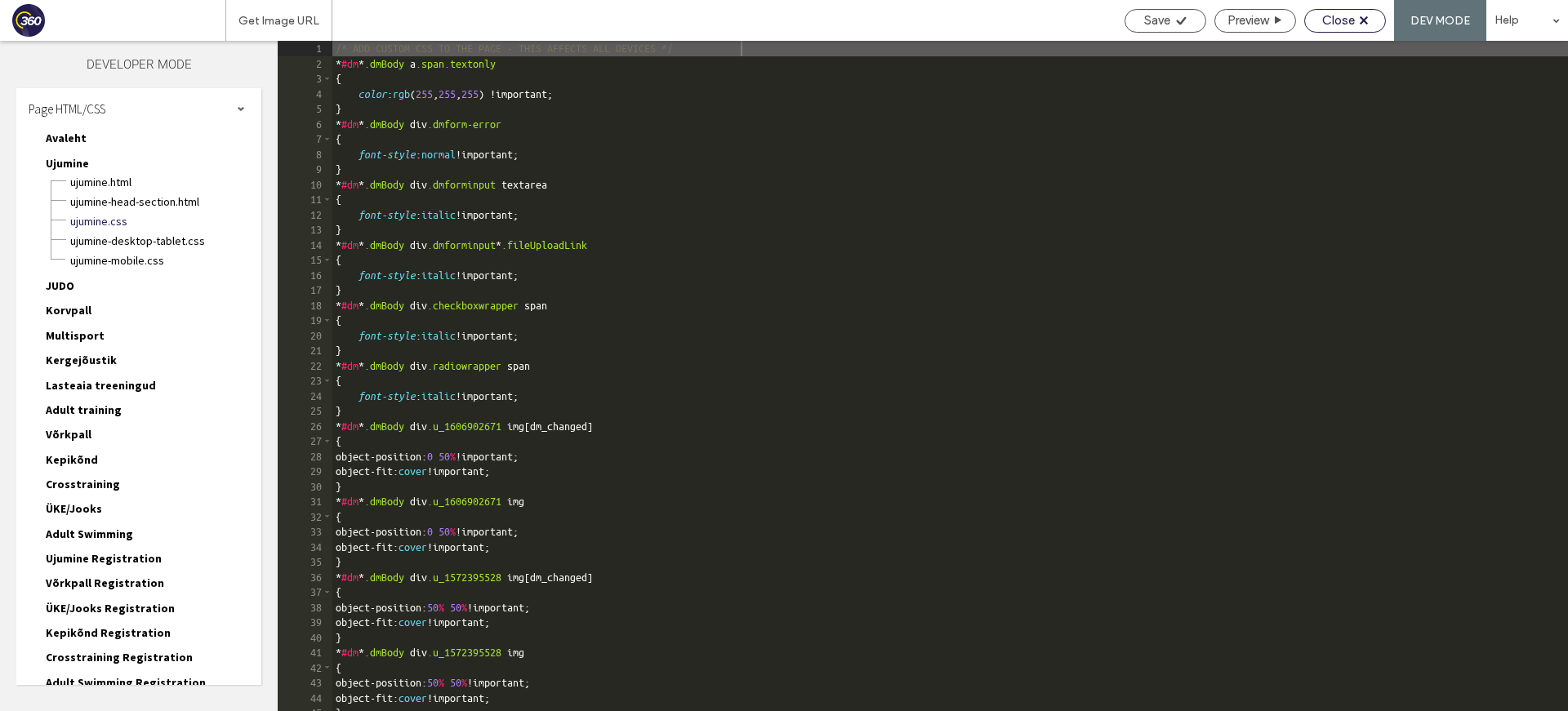
click at [1348, 18] on span "Close" at bounding box center [1338, 20] width 32 height 14
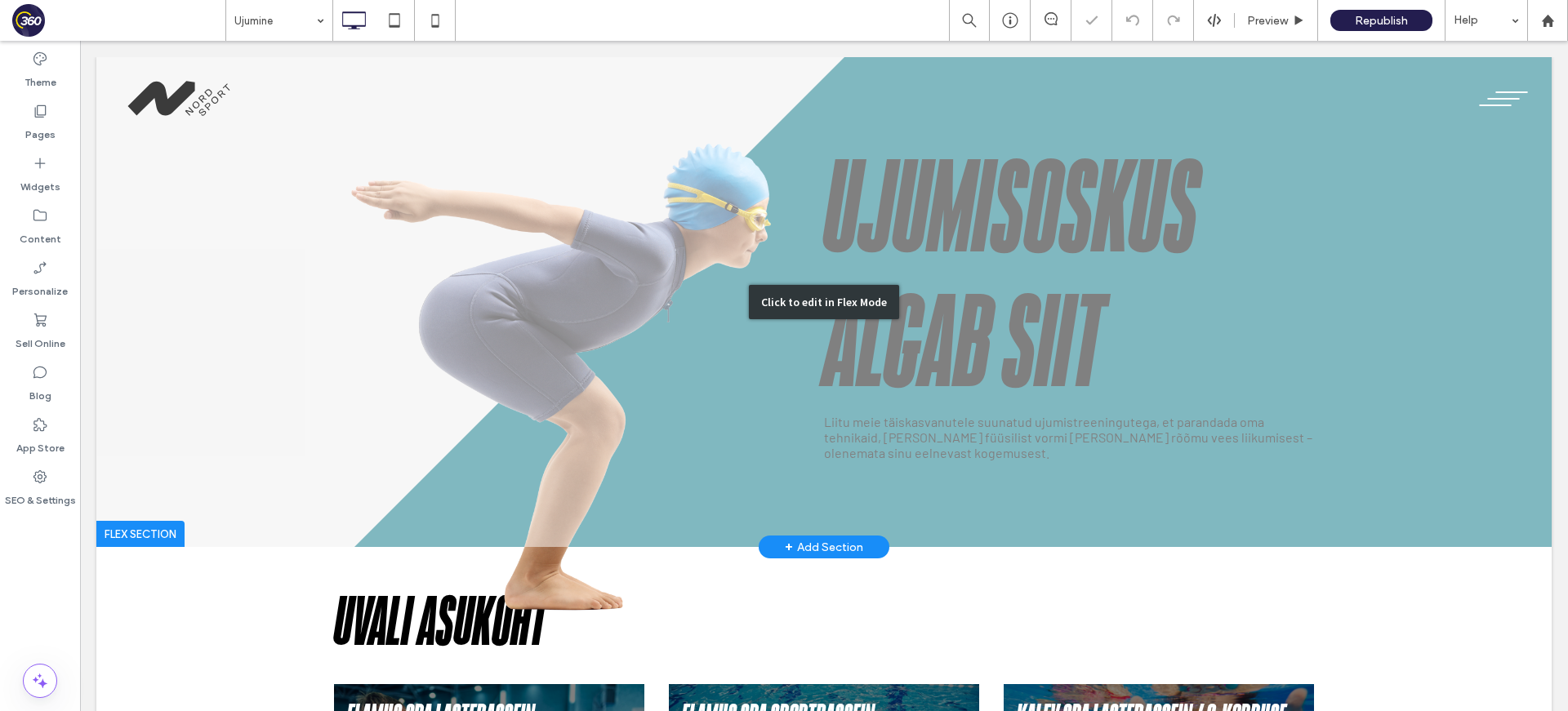
click at [1157, 366] on div "Click to edit in Flex Mode" at bounding box center [824, 302] width 1454 height 490
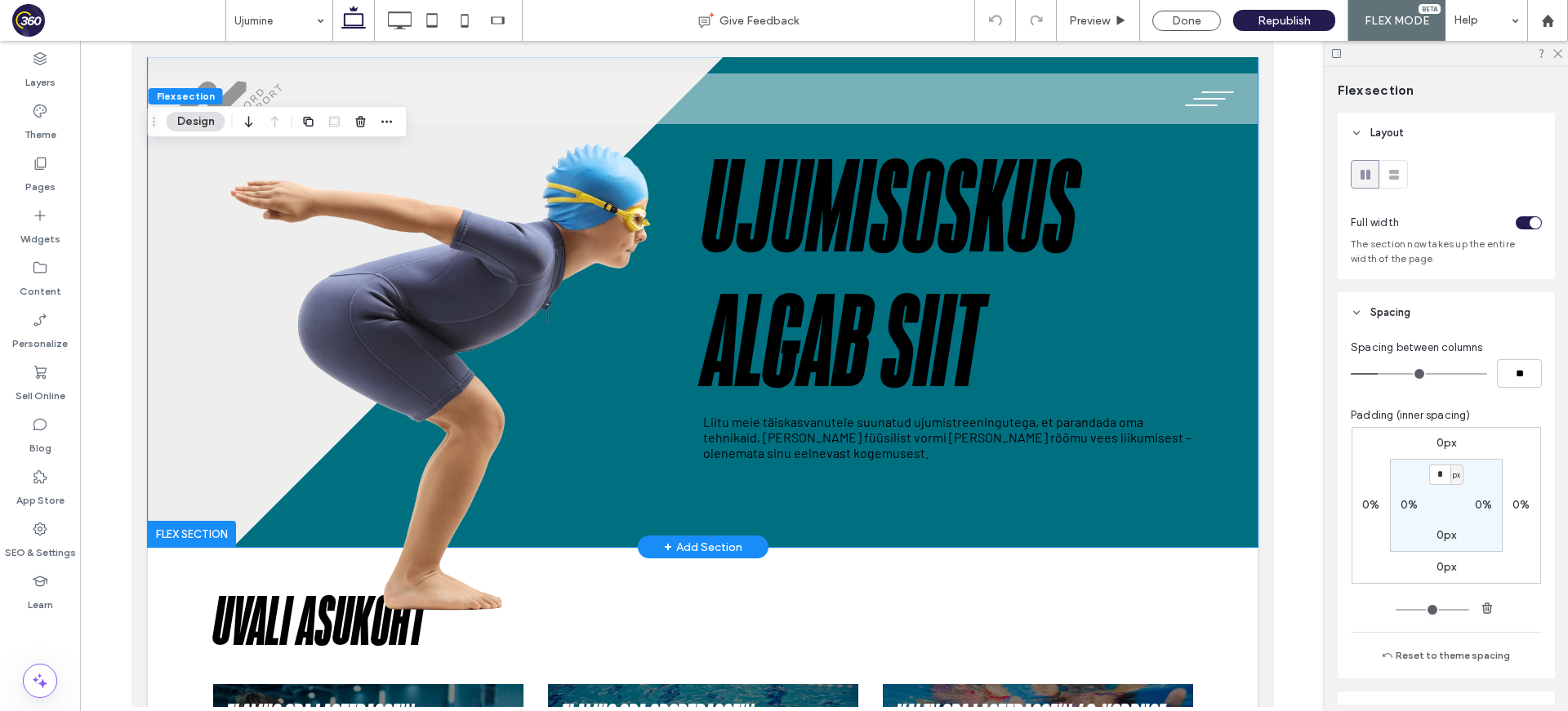
click at [1141, 351] on h1 "Ujumisoskus algab siit" at bounding box center [947, 279] width 490 height 269
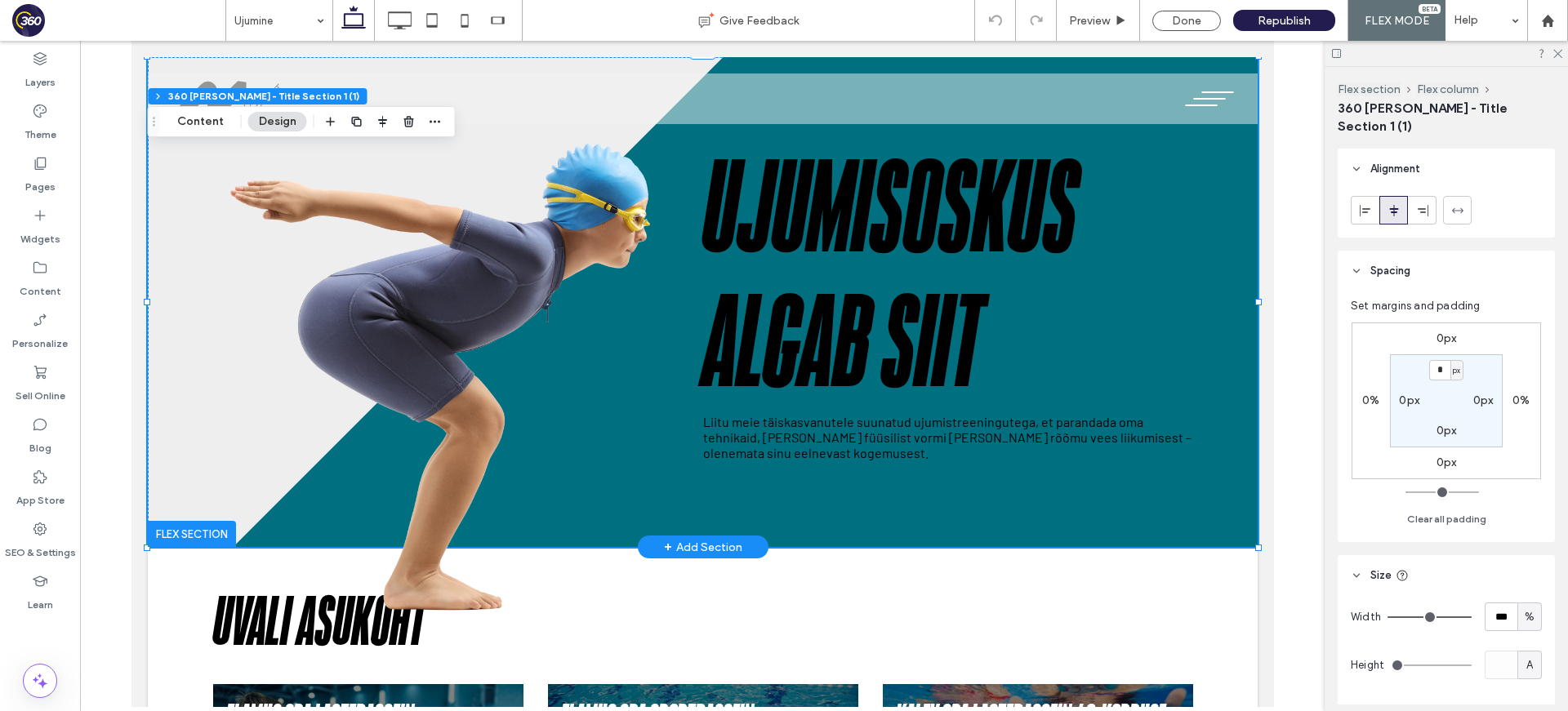
click at [1141, 351] on h1 "Ujumisoskus algab siit" at bounding box center [947, 279] width 490 height 269
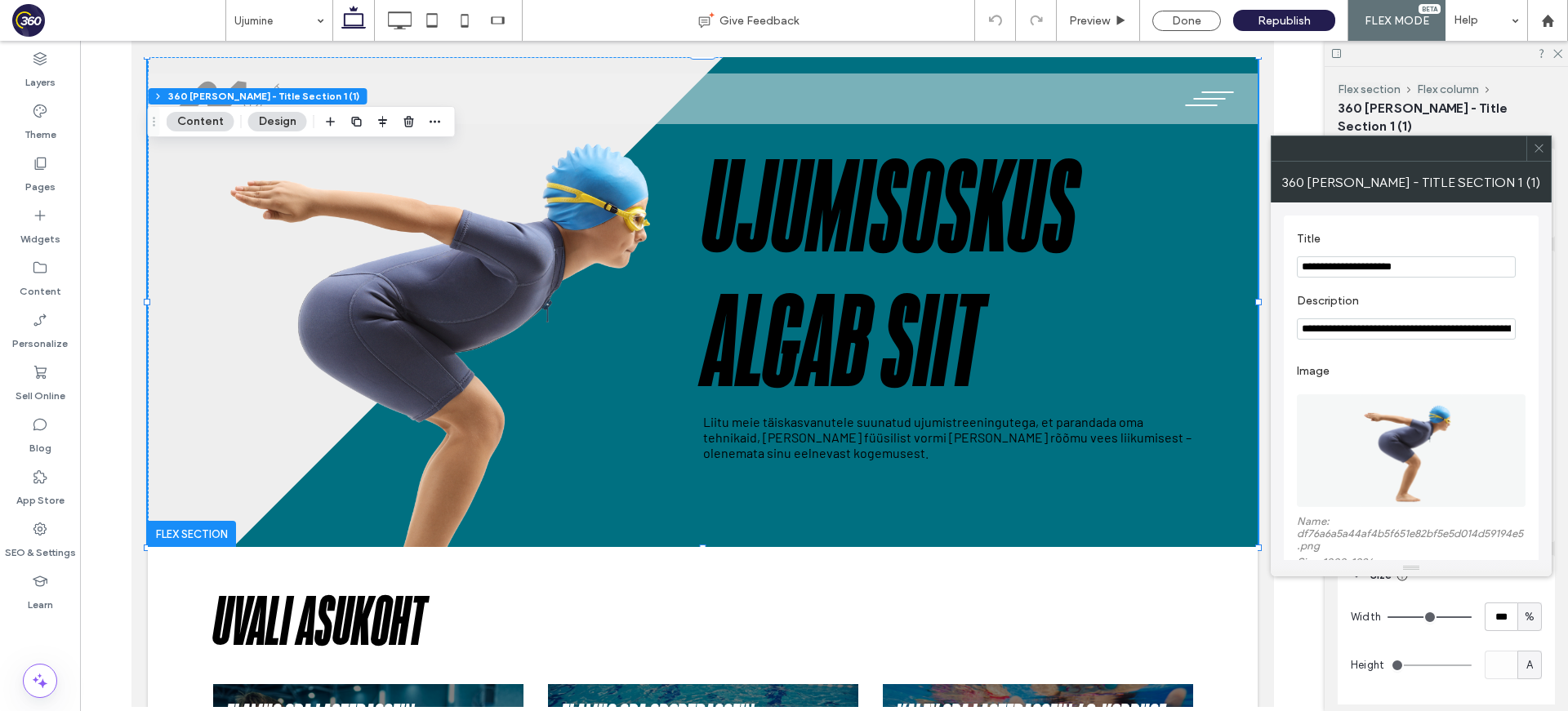
click at [1381, 342] on section "**********" at bounding box center [1411, 316] width 229 height 62
drag, startPoint x: 1546, startPoint y: 149, endPoint x: 1538, endPoint y: 113, distance: 36.9
click at [1546, 149] on div at bounding box center [1538, 149] width 25 height 25
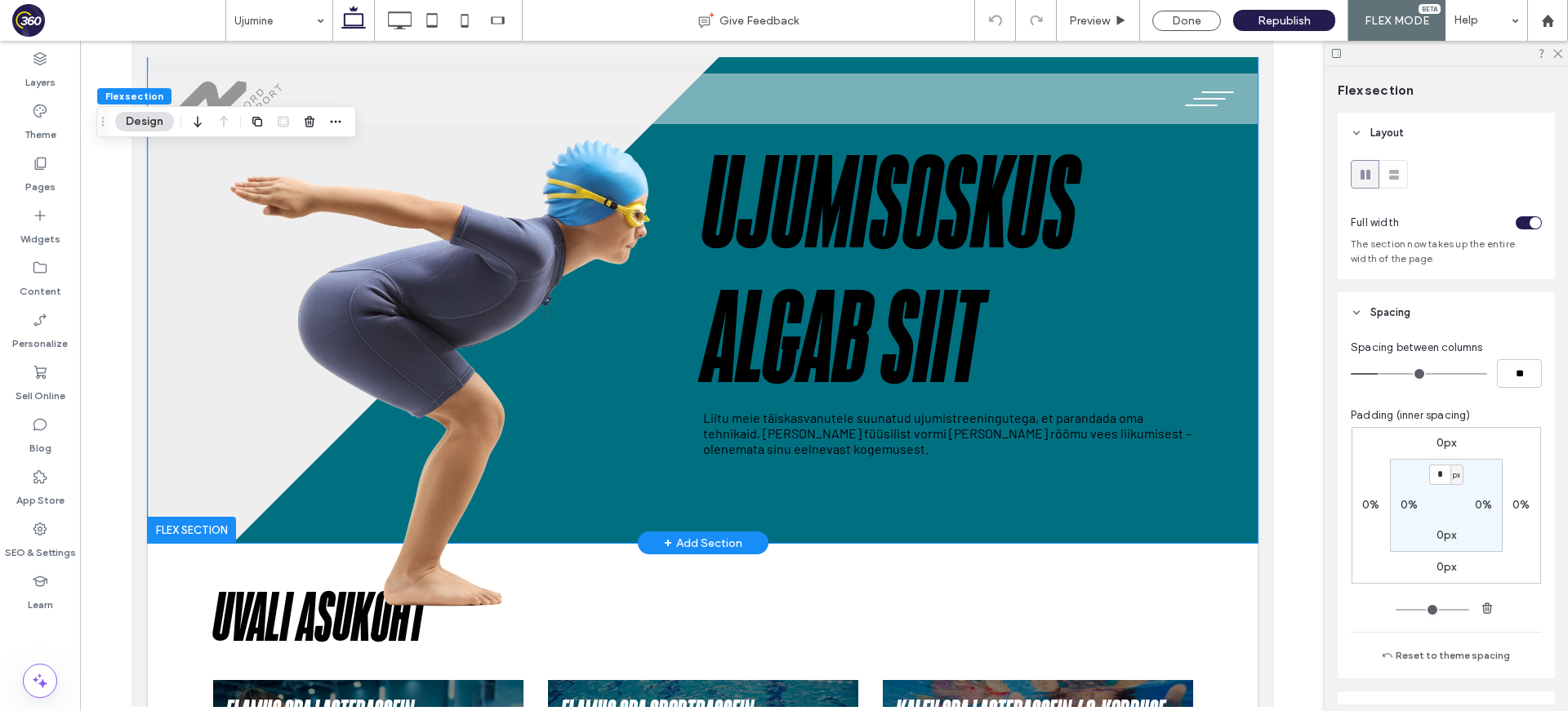
click at [964, 261] on h1 "Ujumisoskus algab siit" at bounding box center [947, 275] width 490 height 269
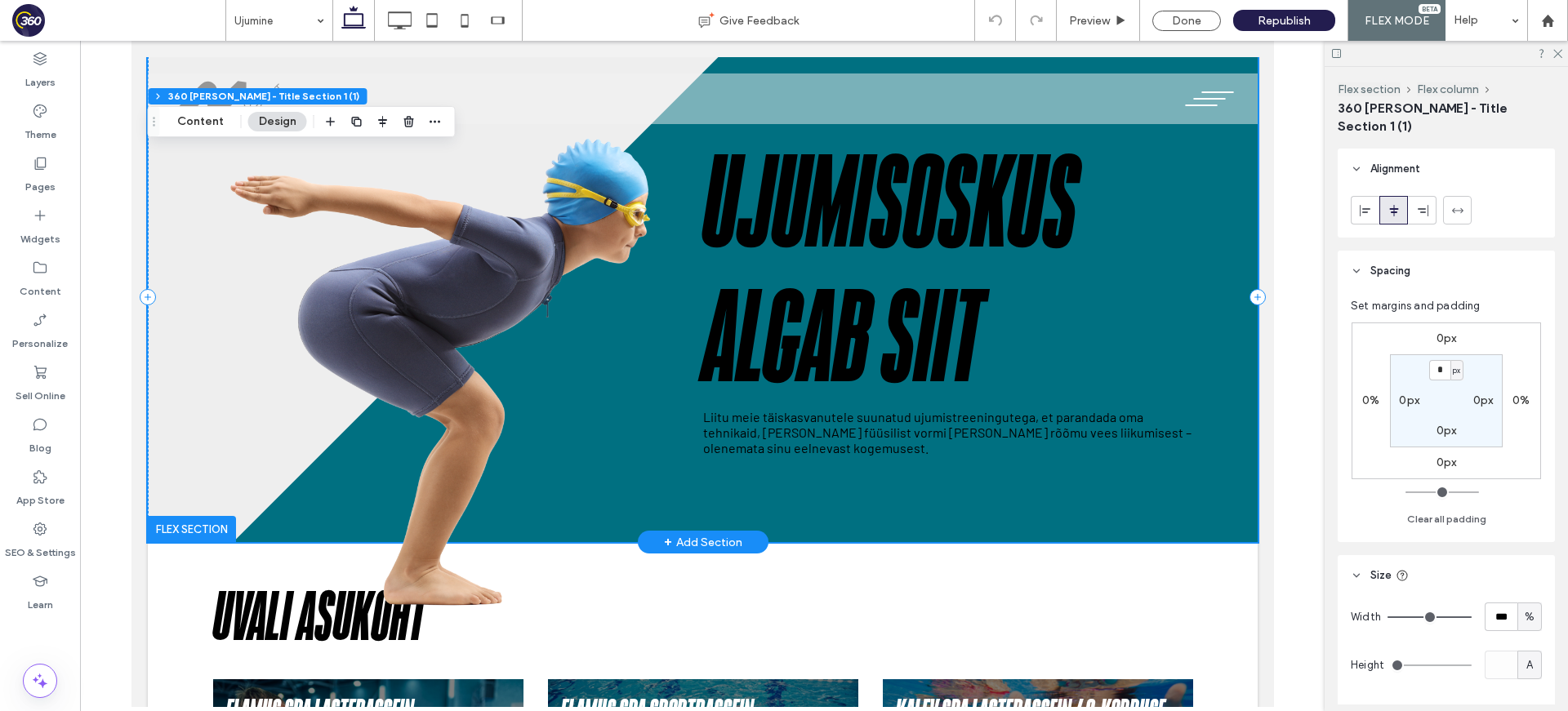
click at [877, 265] on h1 "Ujumisoskus algab siit" at bounding box center [947, 274] width 490 height 269
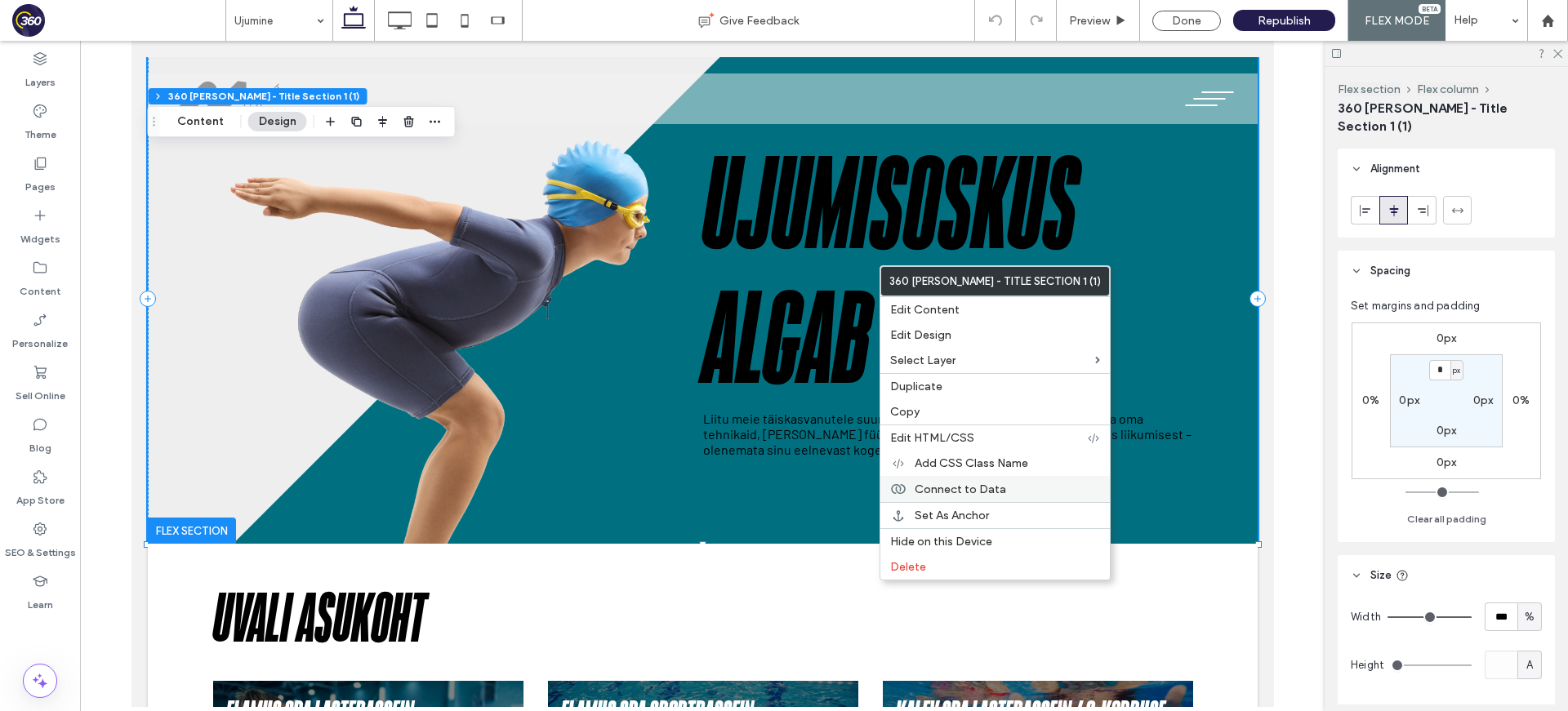
click at [989, 488] on span "Connect to Data" at bounding box center [960, 490] width 92 height 14
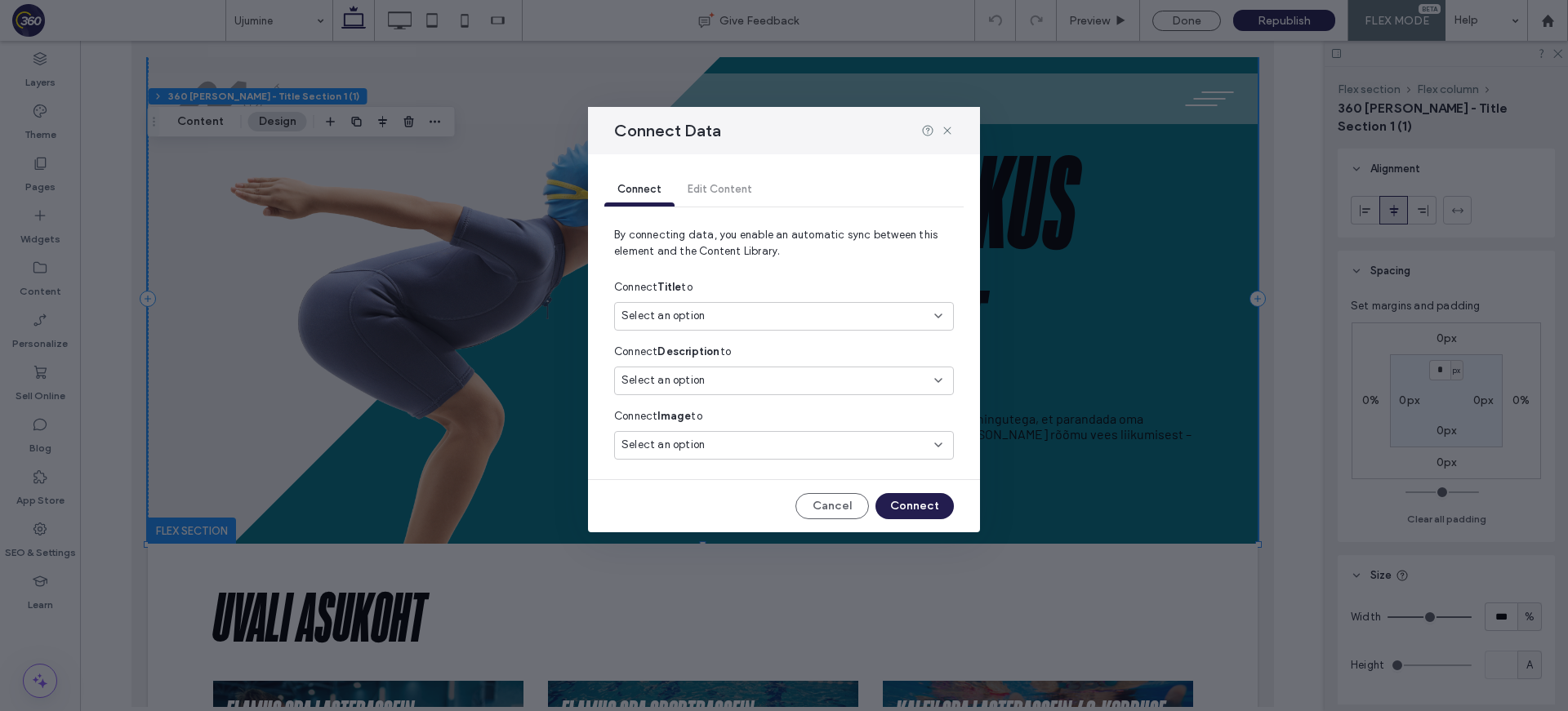
click at [774, 318] on div "Select an option" at bounding box center [774, 316] width 305 height 16
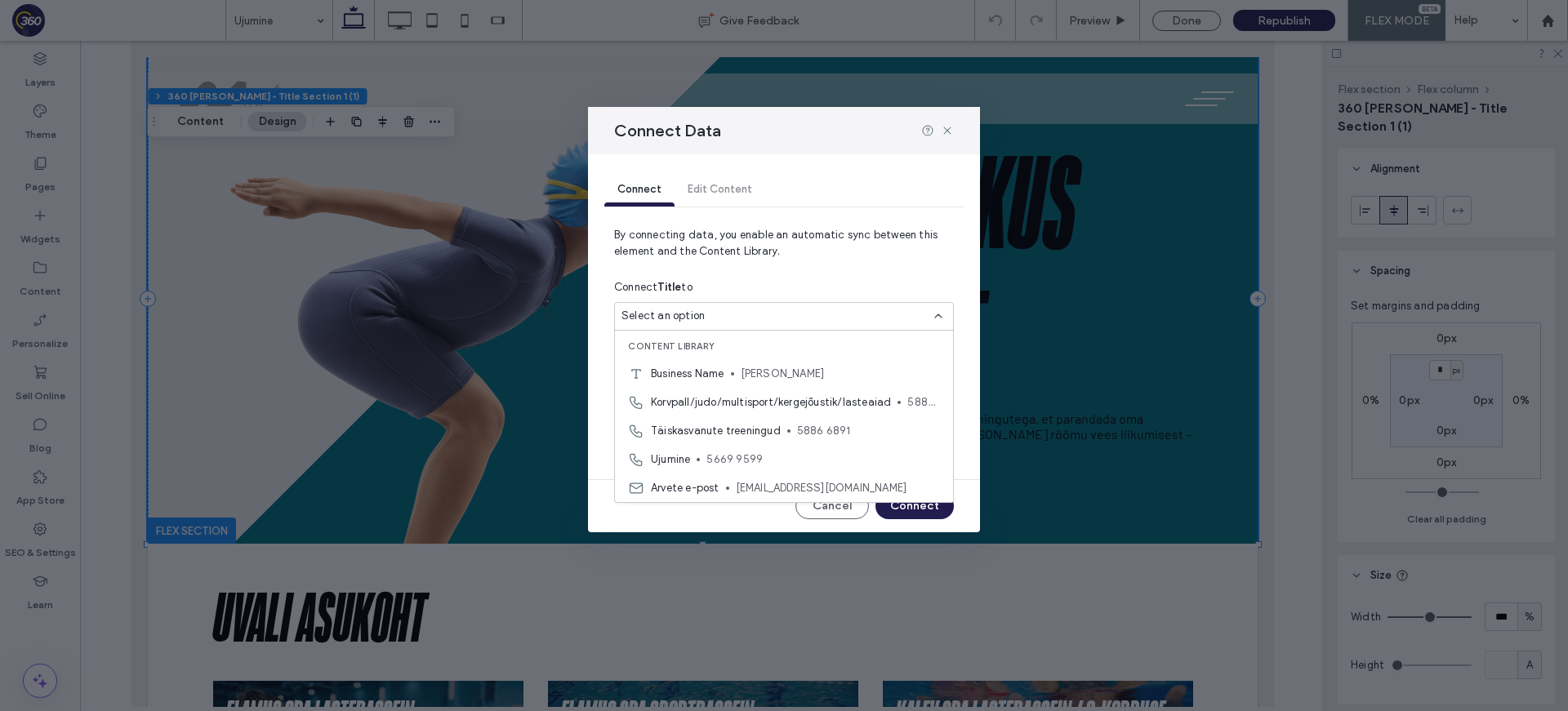
drag, startPoint x: 788, startPoint y: 288, endPoint x: 884, endPoint y: 225, distance: 114.8
click at [800, 282] on div "Connect Title to" at bounding box center [784, 287] width 340 height 30
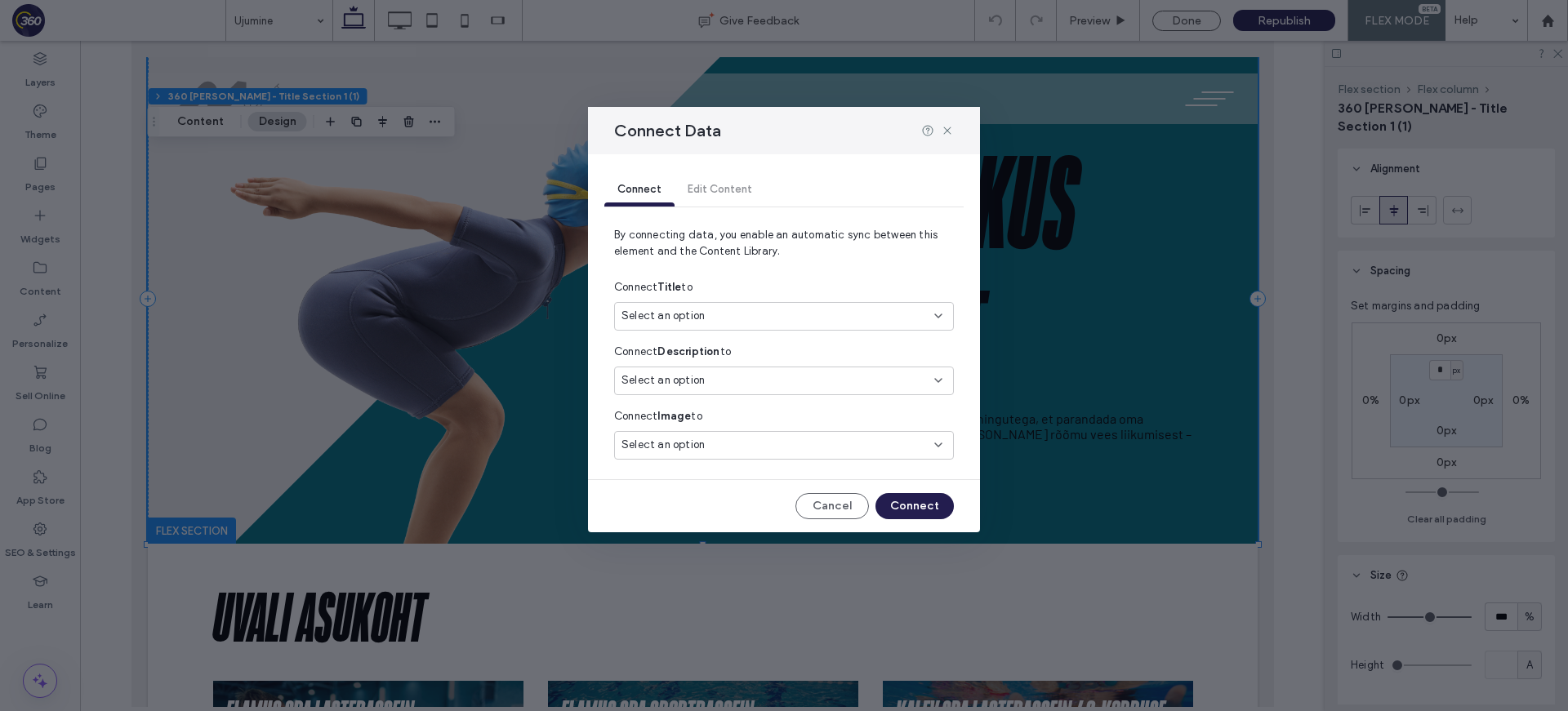
drag, startPoint x: 957, startPoint y: 123, endPoint x: 882, endPoint y: 142, distance: 77.4
click at [956, 123] on div "Connect Data" at bounding box center [784, 131] width 392 height 48
drag, startPoint x: 941, startPoint y: 127, endPoint x: 105, endPoint y: 321, distance: 858.2
click at [941, 127] on icon at bounding box center [948, 131] width 13 height 13
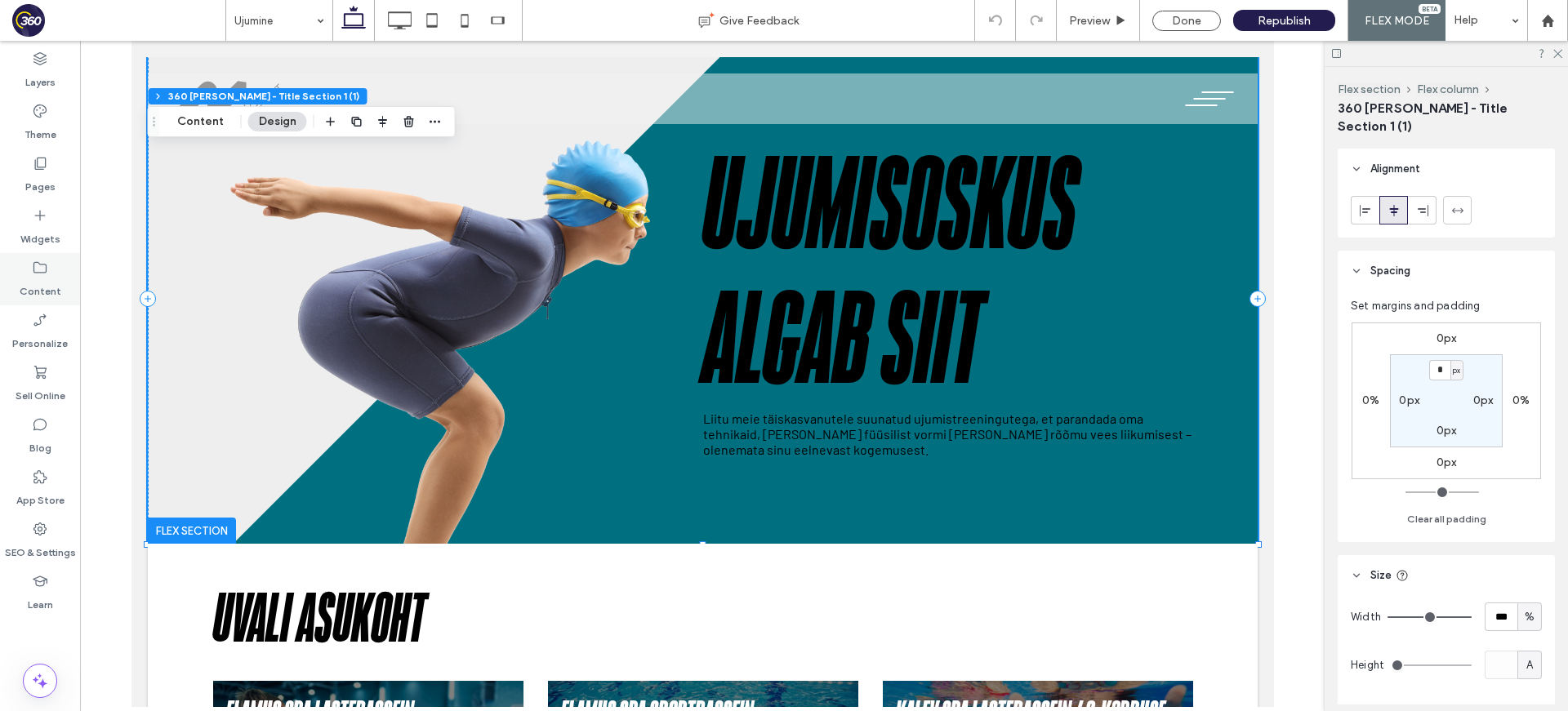
click at [53, 286] on label "Content" at bounding box center [41, 287] width 42 height 23
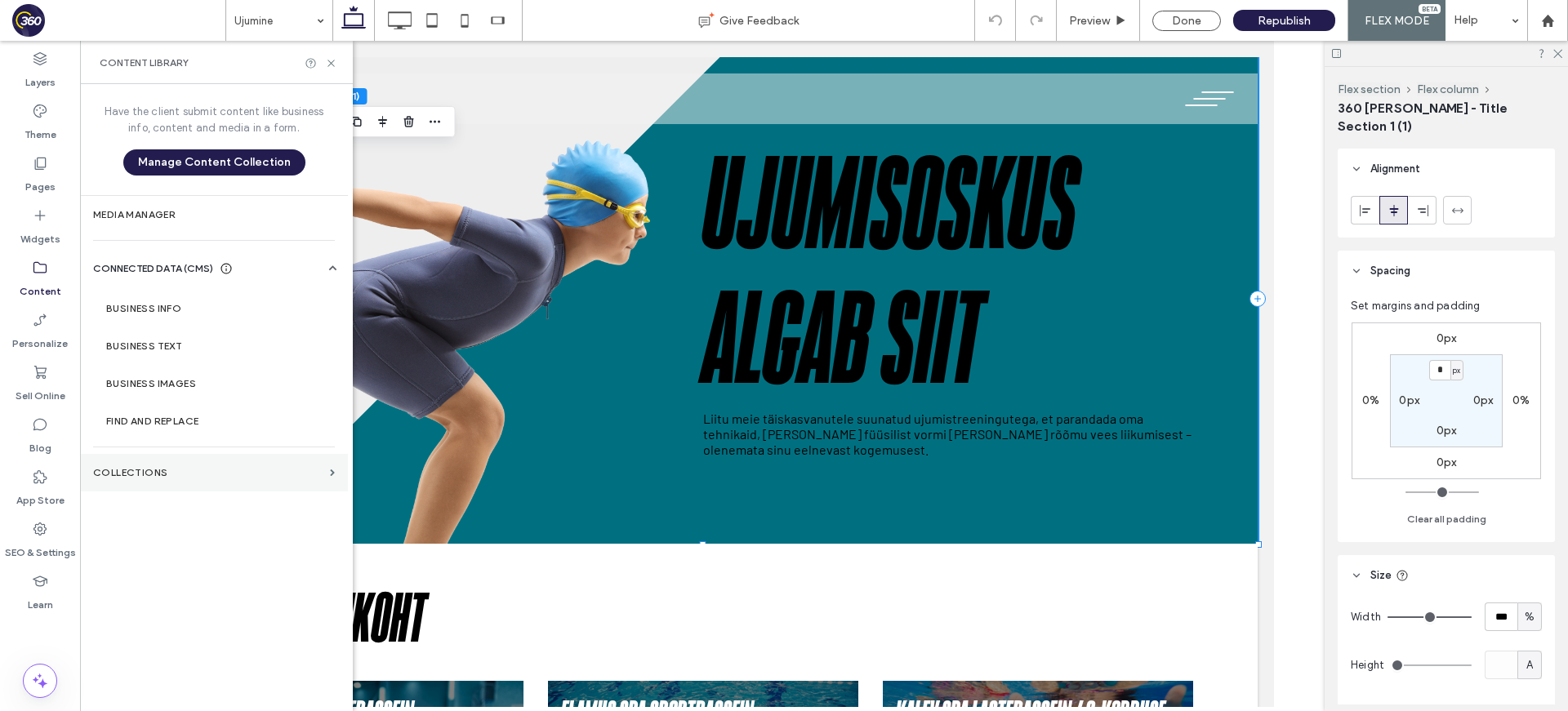
click at [151, 470] on label "Collections" at bounding box center [208, 472] width 230 height 11
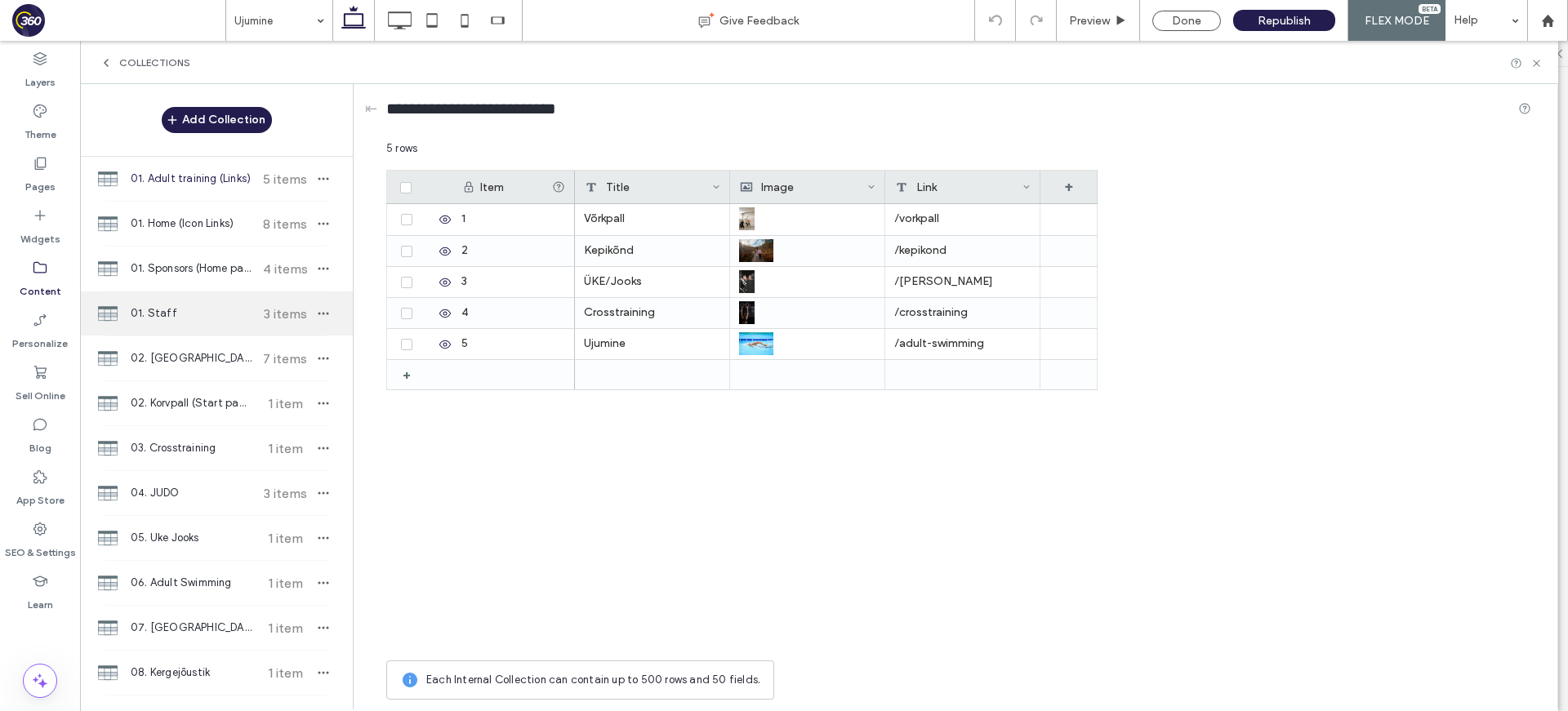
click at [190, 319] on span "01. Staff" at bounding box center [191, 313] width 121 height 16
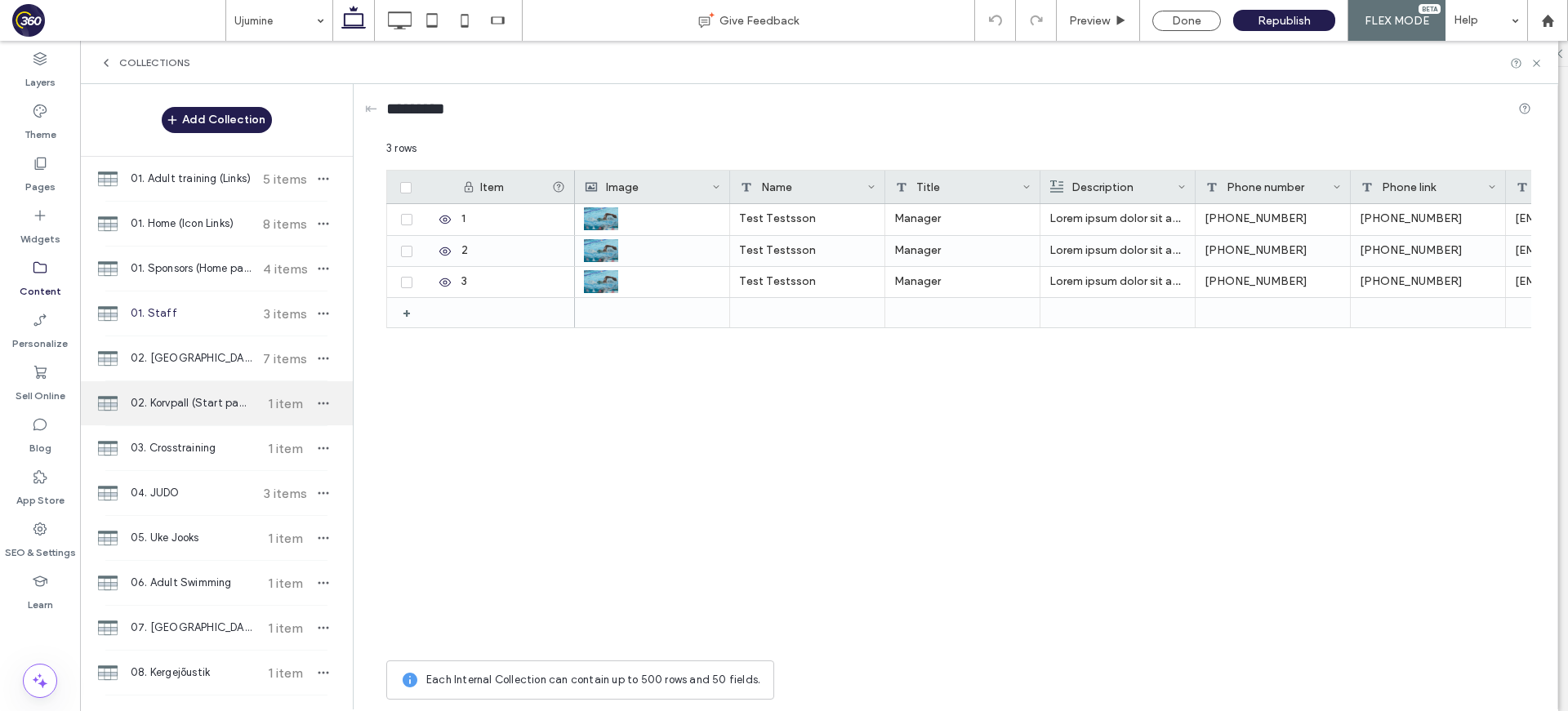
click at [199, 409] on span "02. Korvpall (Start page)" at bounding box center [191, 403] width 121 height 16
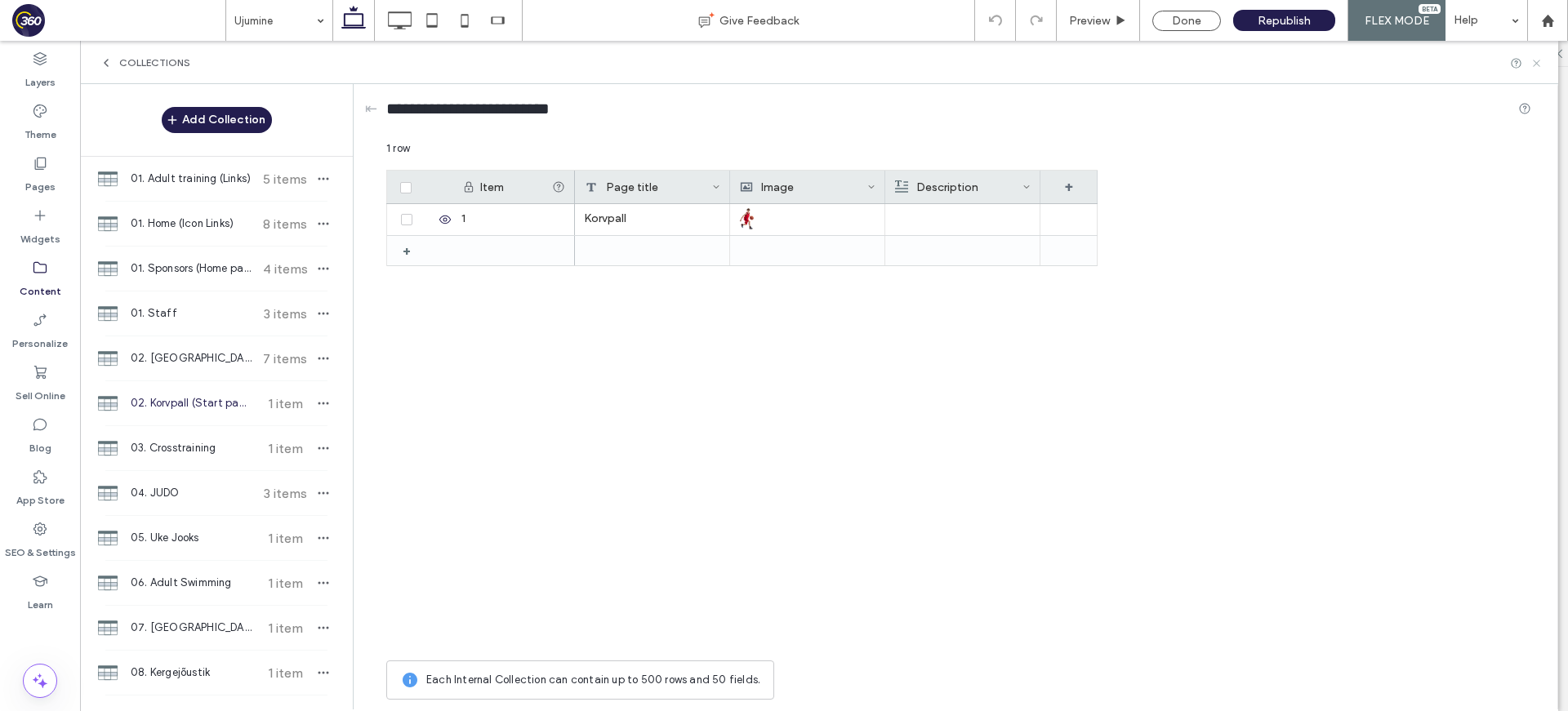
click at [1539, 59] on use at bounding box center [1536, 62] width 7 height 7
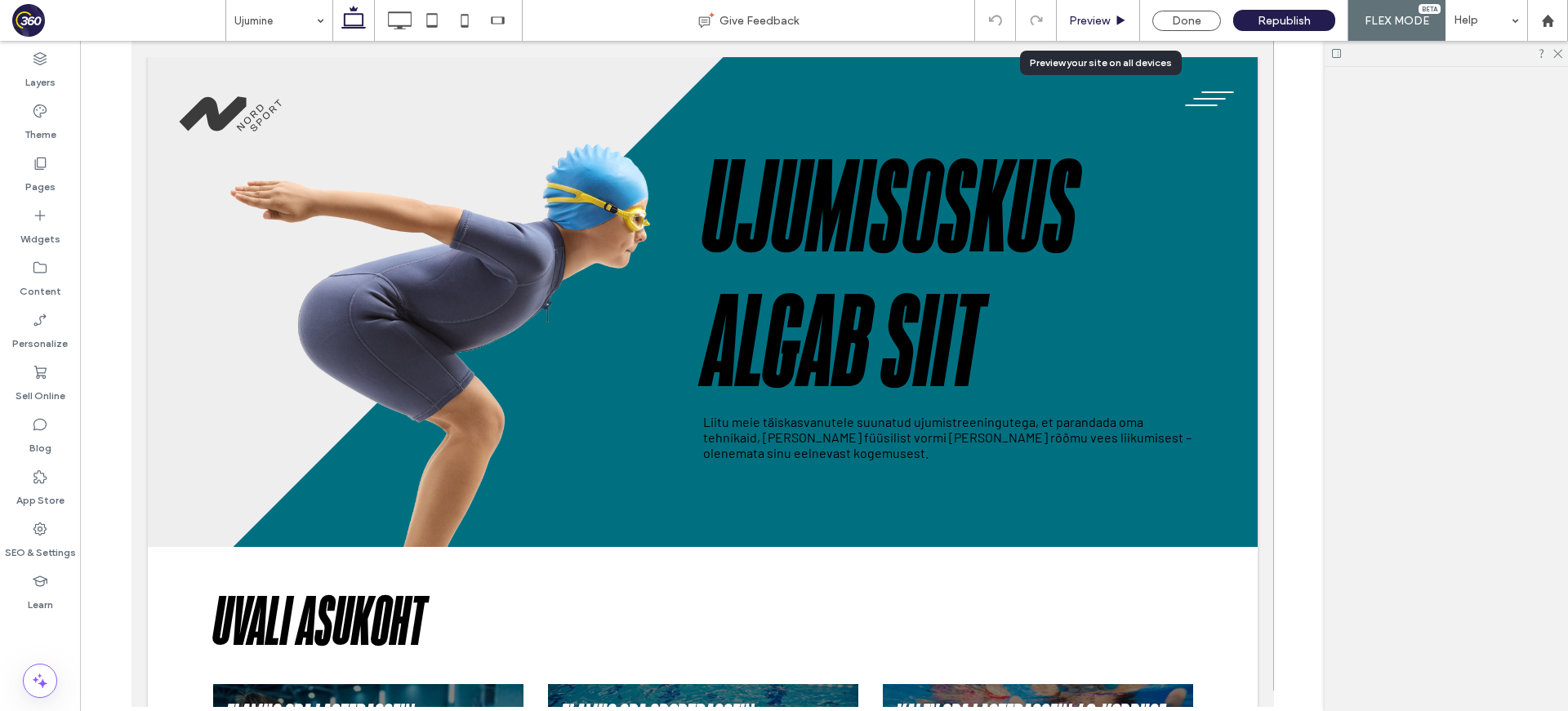
scroll to position [0, 0]
click at [1084, 20] on span "Preview" at bounding box center [1089, 21] width 41 height 14
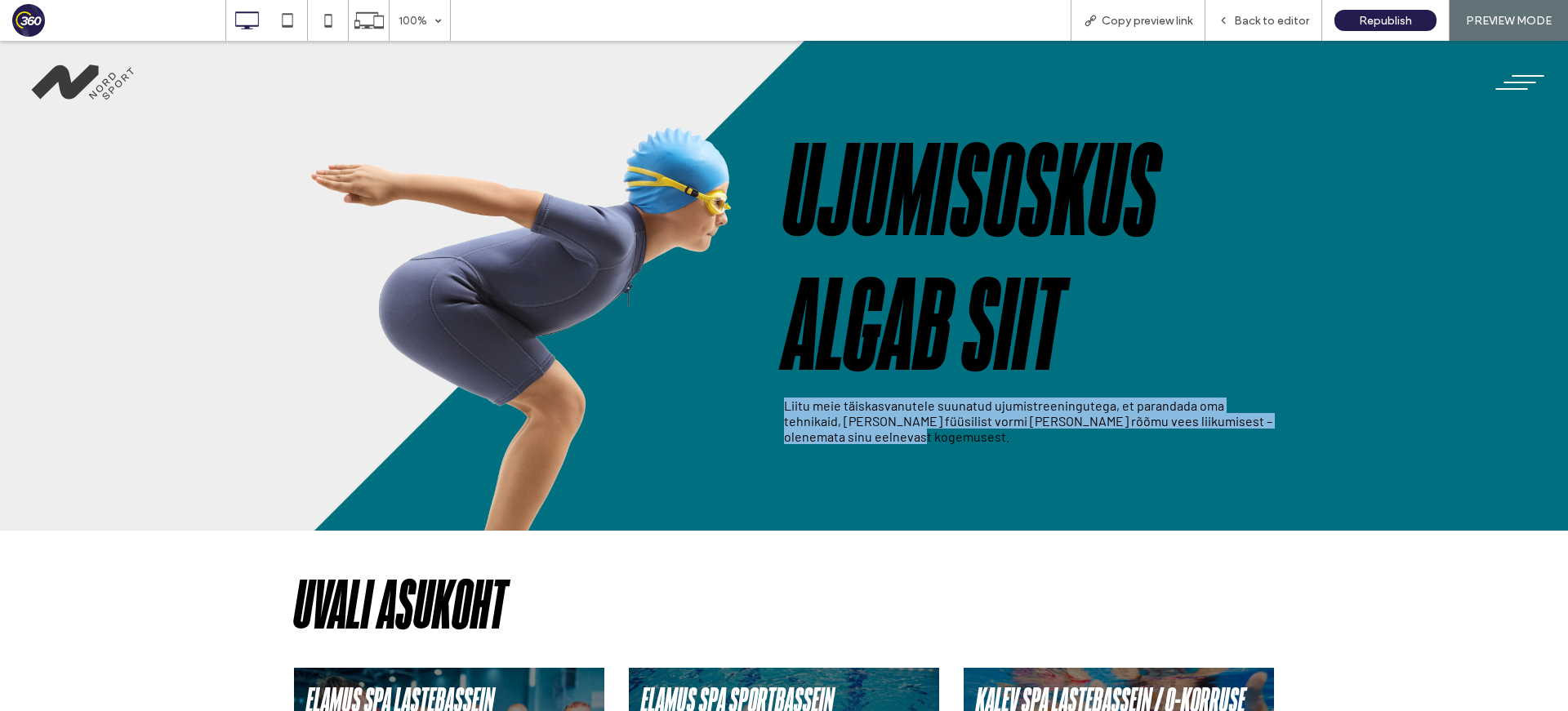
drag, startPoint x: 784, startPoint y: 404, endPoint x: 872, endPoint y: 436, distance: 93.6
click at [871, 436] on p "Liitu meie täiskasvanutele suunatud ujumistreeningutega, et parandada oma tehni…" at bounding box center [1028, 421] width 490 height 47
copy p "Liitu meie täiskasvanutele suunatud ujumistreeningutega, et parandada oma tehni…"
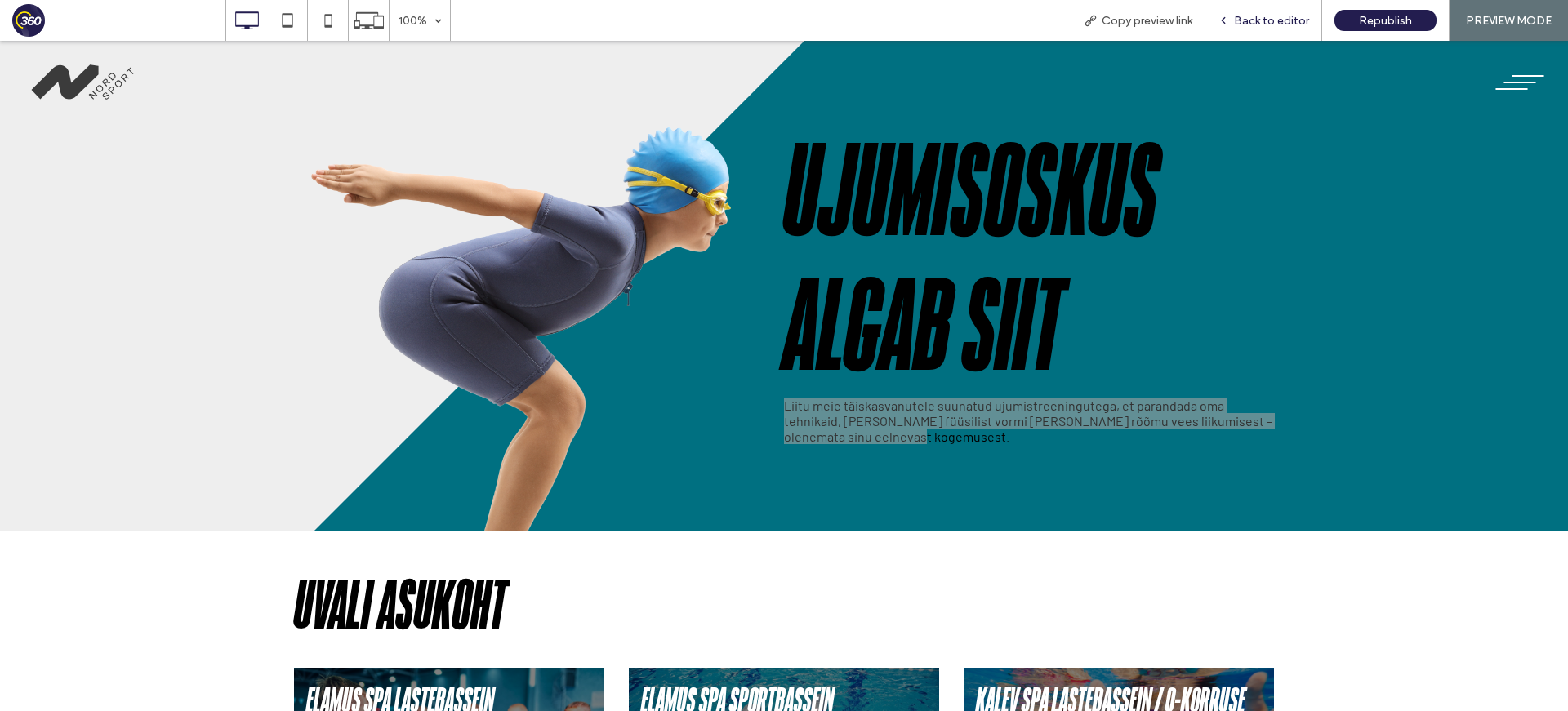
drag, startPoint x: 1258, startPoint y: 14, endPoint x: 857, endPoint y: 16, distance: 401.0
click at [1258, 14] on span "Back to editor" at bounding box center [1271, 21] width 75 height 14
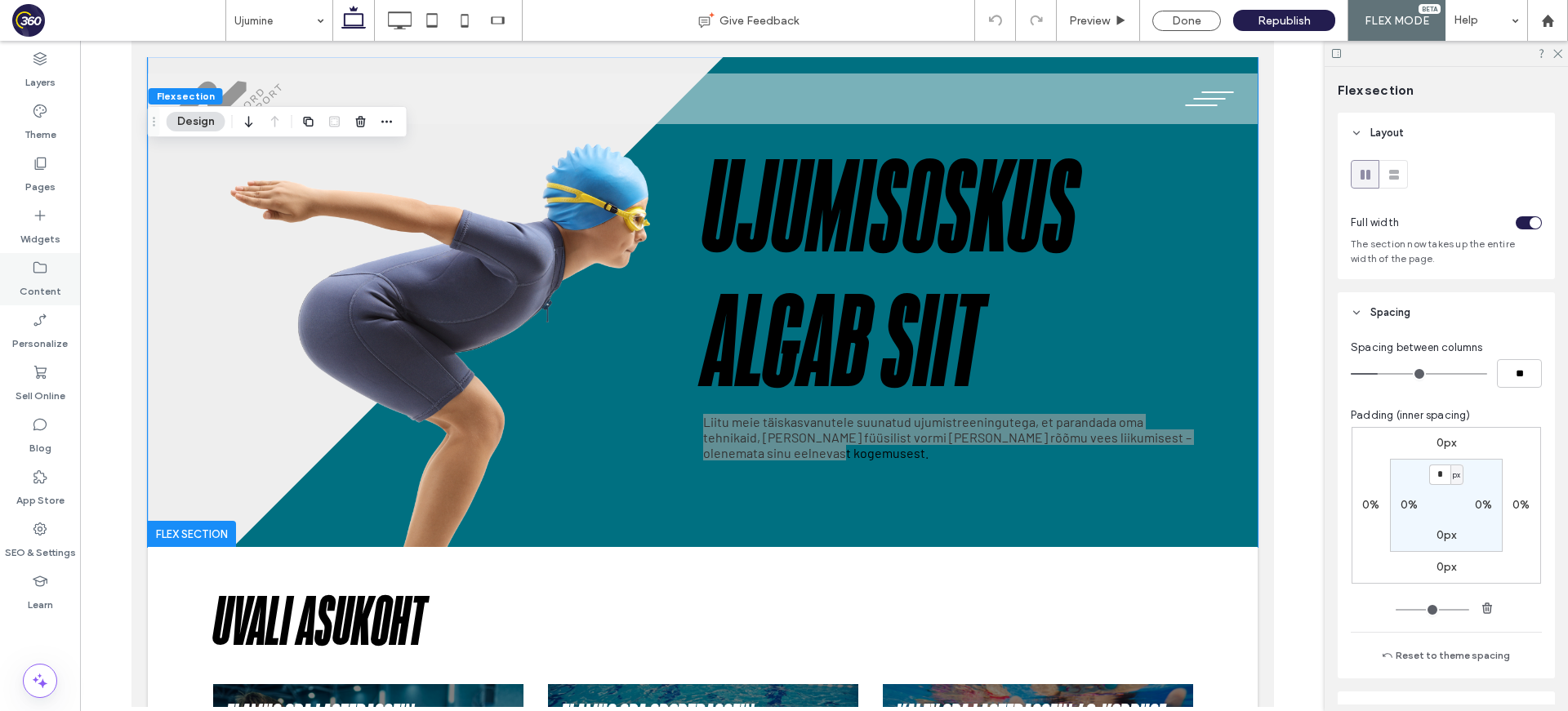
click at [33, 290] on label "Content" at bounding box center [41, 287] width 42 height 23
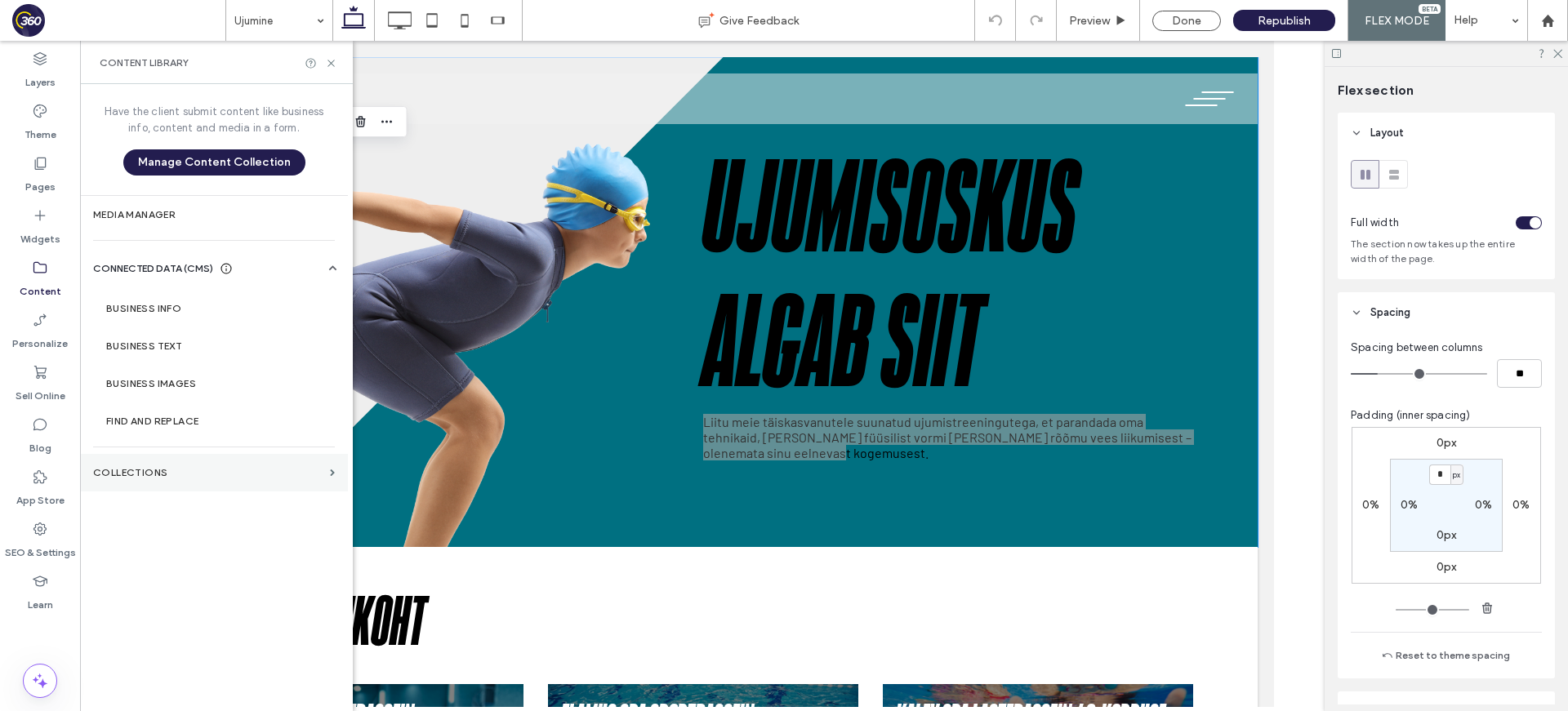
click at [224, 471] on label "Collections" at bounding box center [208, 472] width 230 height 11
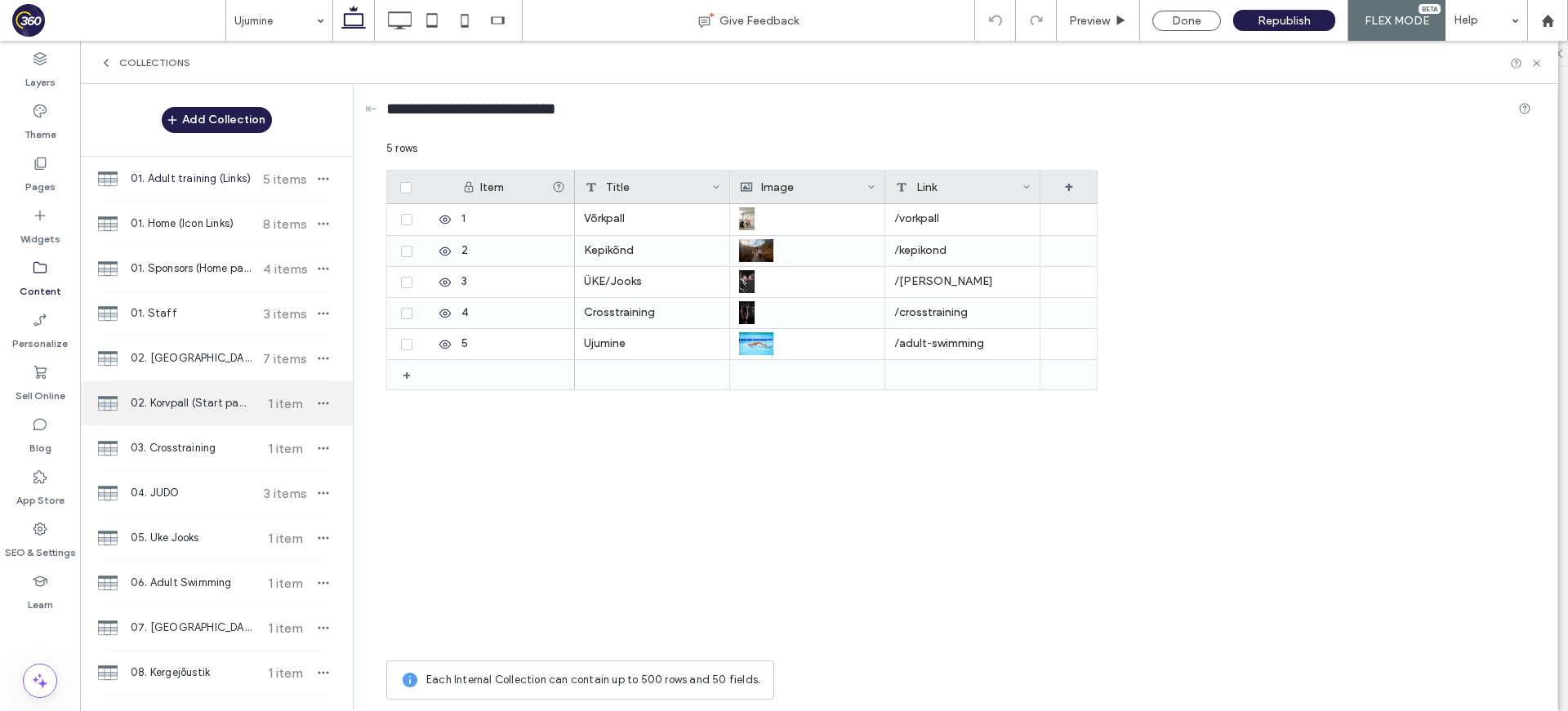
click at [217, 408] on span "02. Korvpall (Start page)" at bounding box center [191, 403] width 121 height 16
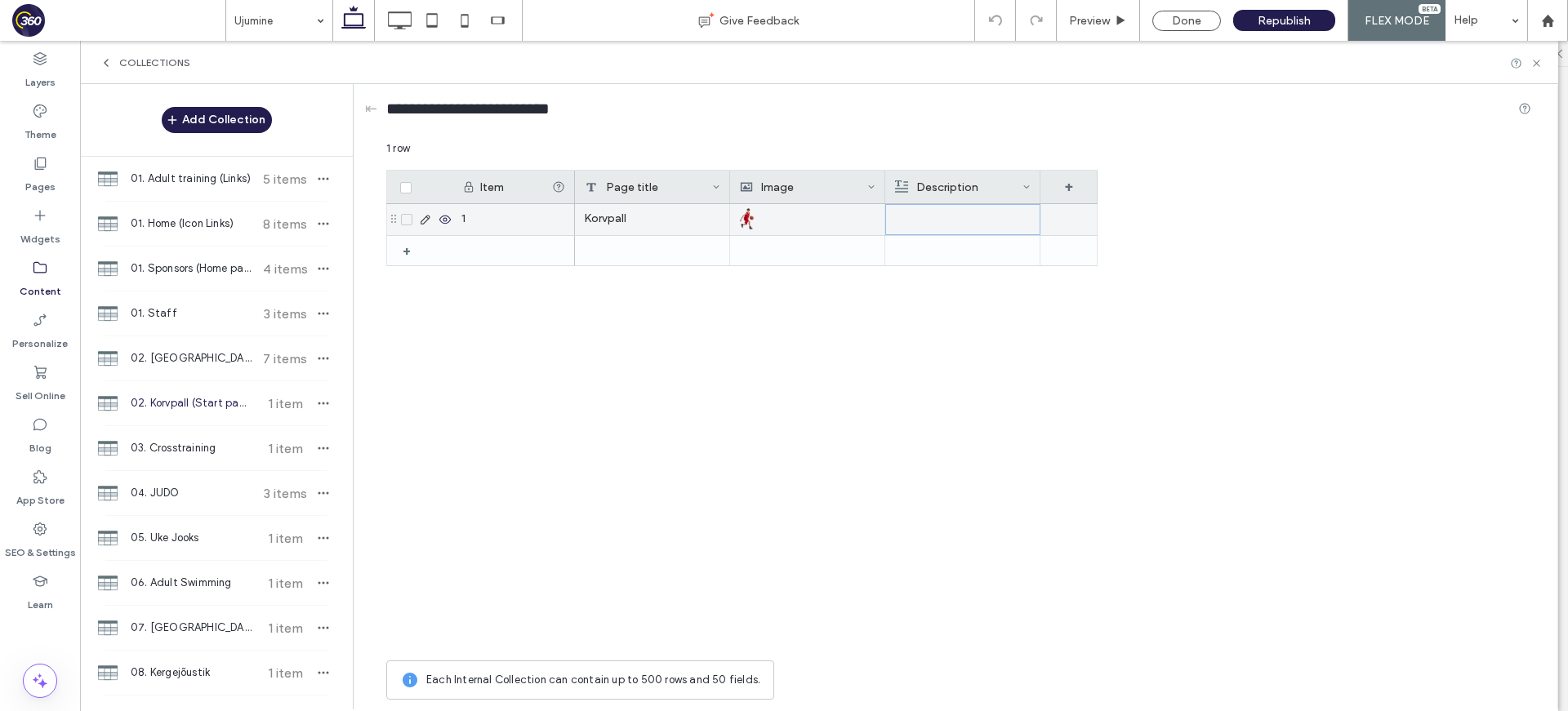
click at [951, 213] on div at bounding box center [963, 220] width 136 height 30
click at [960, 210] on div "Rich Text Editor" at bounding box center [973, 206] width 173 height 11
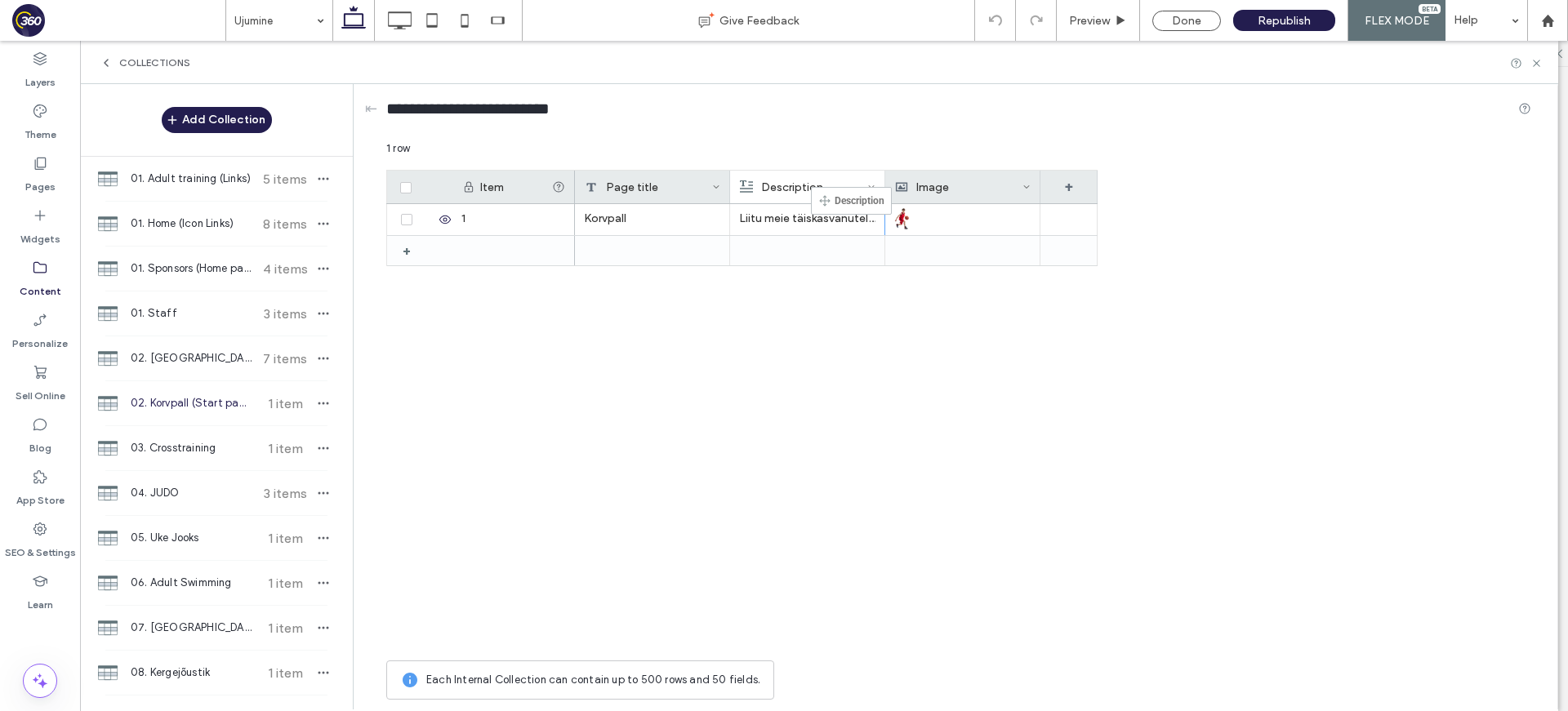
drag, startPoint x: 988, startPoint y: 195, endPoint x: 867, endPoint y: 213, distance: 122.3
click at [1540, 65] on icon at bounding box center [1536, 63] width 12 height 12
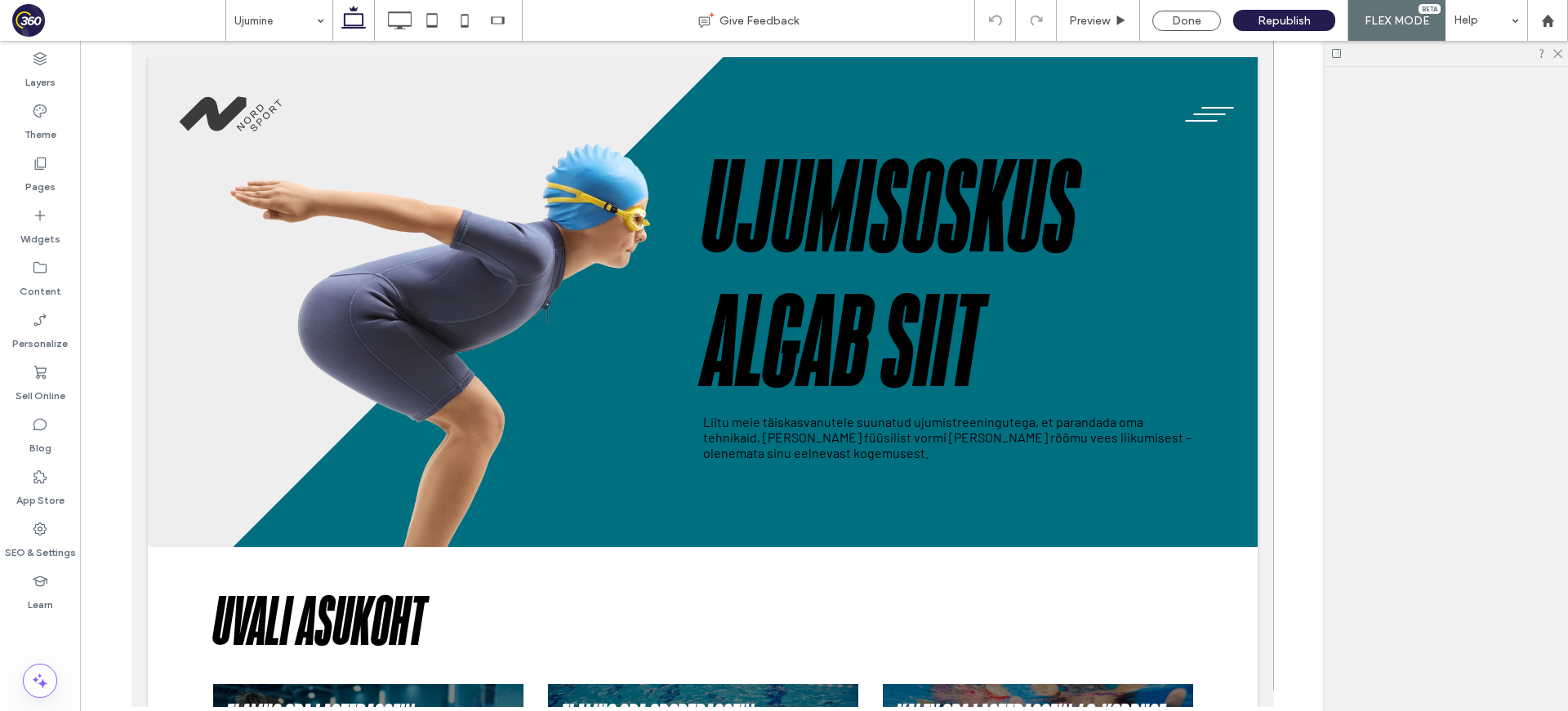
drag, startPoint x: 774, startPoint y: 288, endPoint x: 967, endPoint y: 122, distance: 254.6
click at [775, 288] on h1 "Ujumisoskus algab siit" at bounding box center [947, 279] width 490 height 269
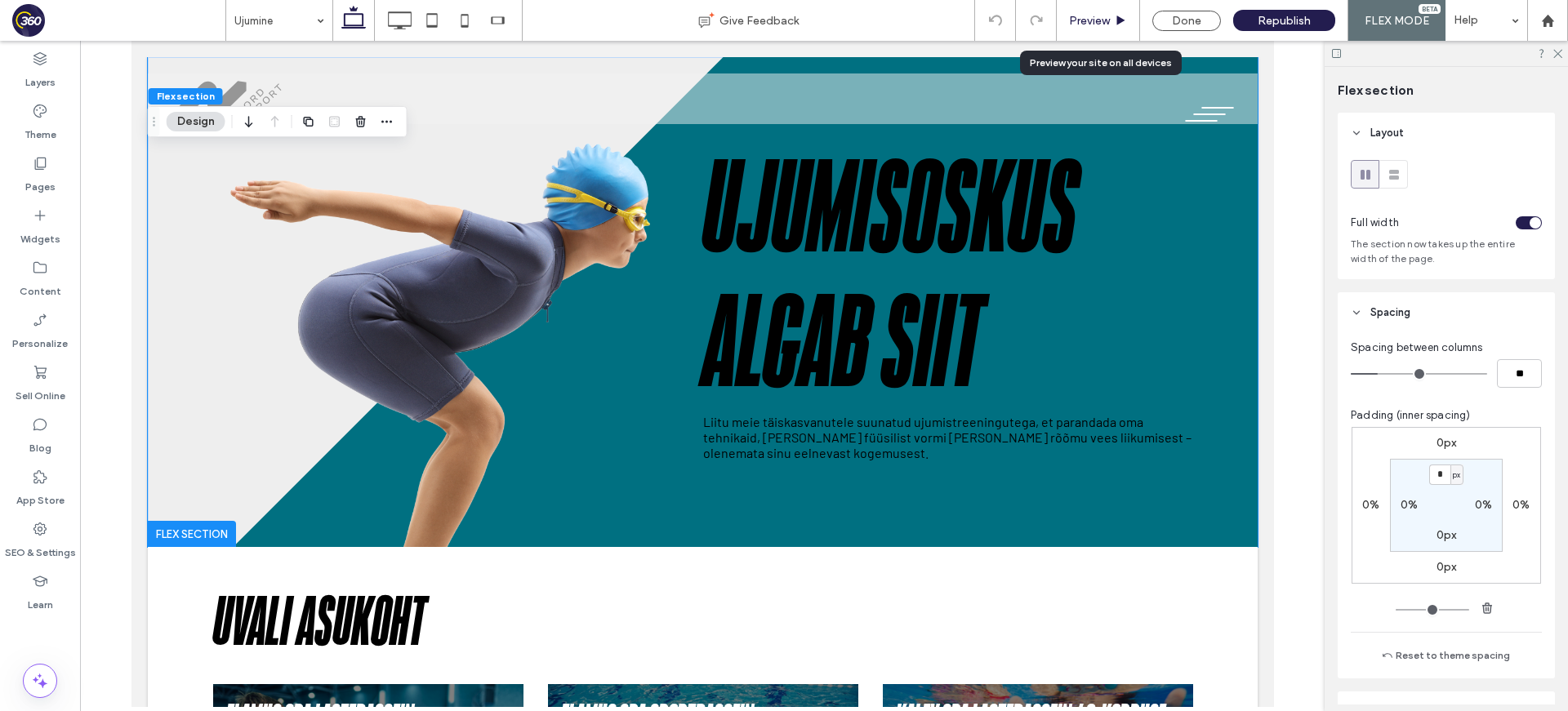
click at [1107, 28] on div "Preview" at bounding box center [1098, 20] width 83 height 41
click at [1093, 19] on span "Preview" at bounding box center [1089, 21] width 41 height 14
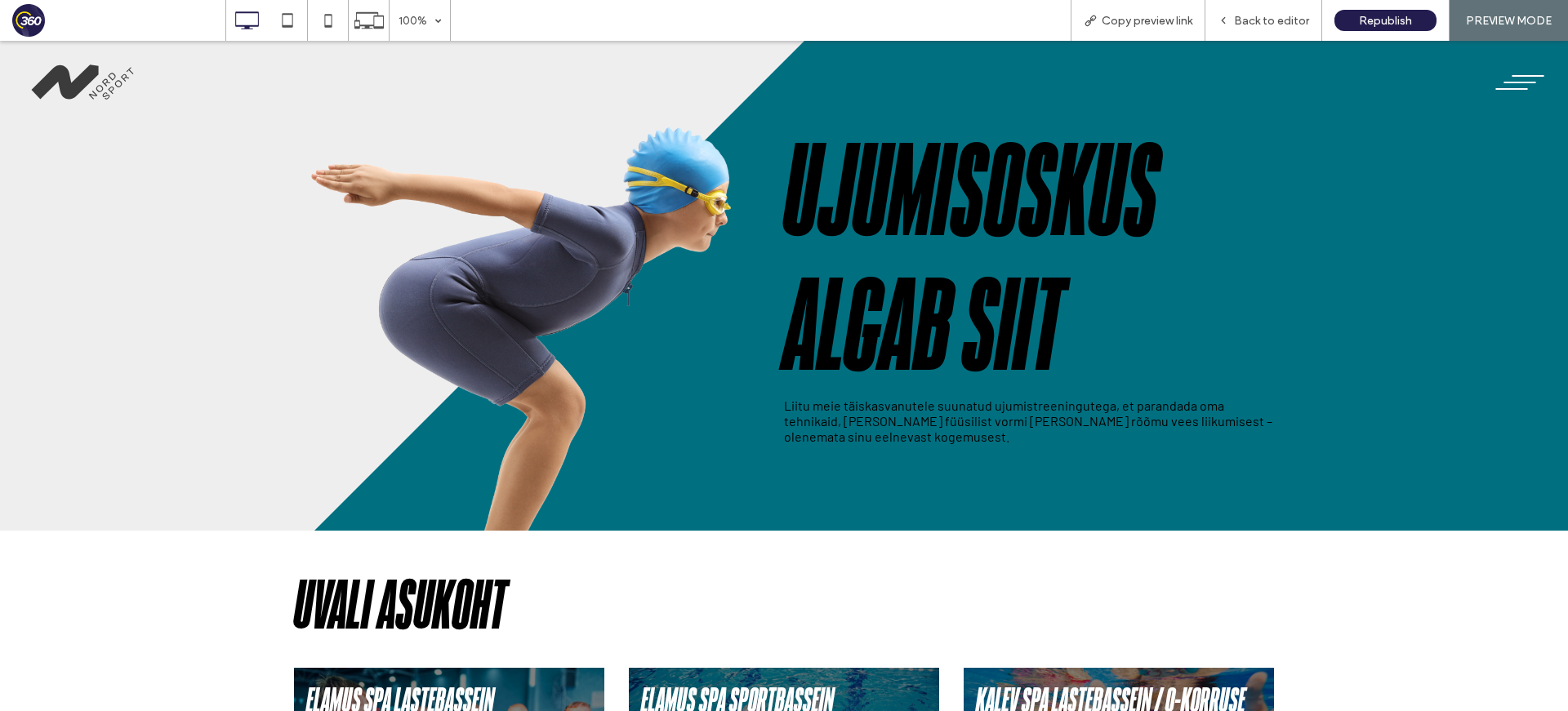
click at [1506, 82] on span "menu" at bounding box center [1519, 83] width 32 height 2
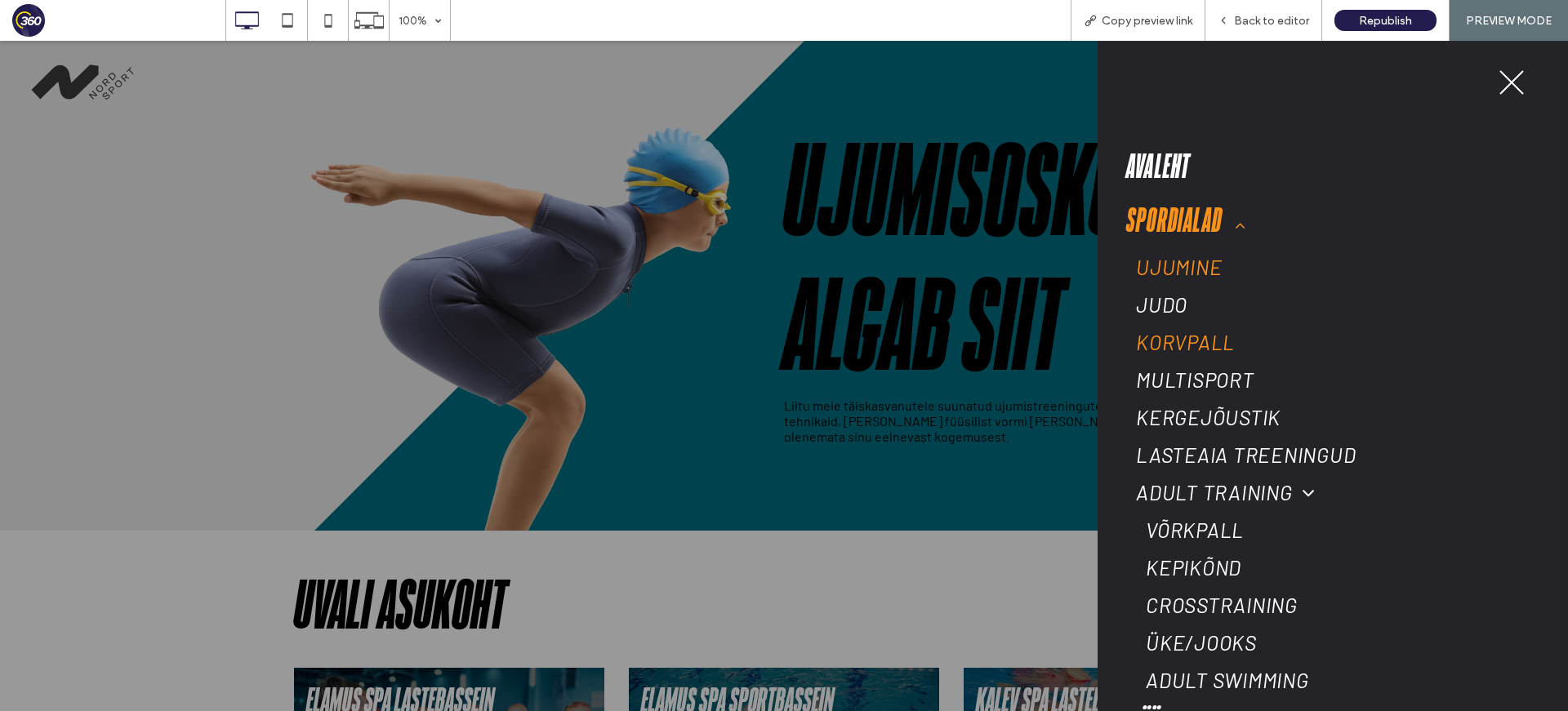
click at [1211, 354] on link "Korvpall" at bounding box center [1325, 342] width 397 height 37
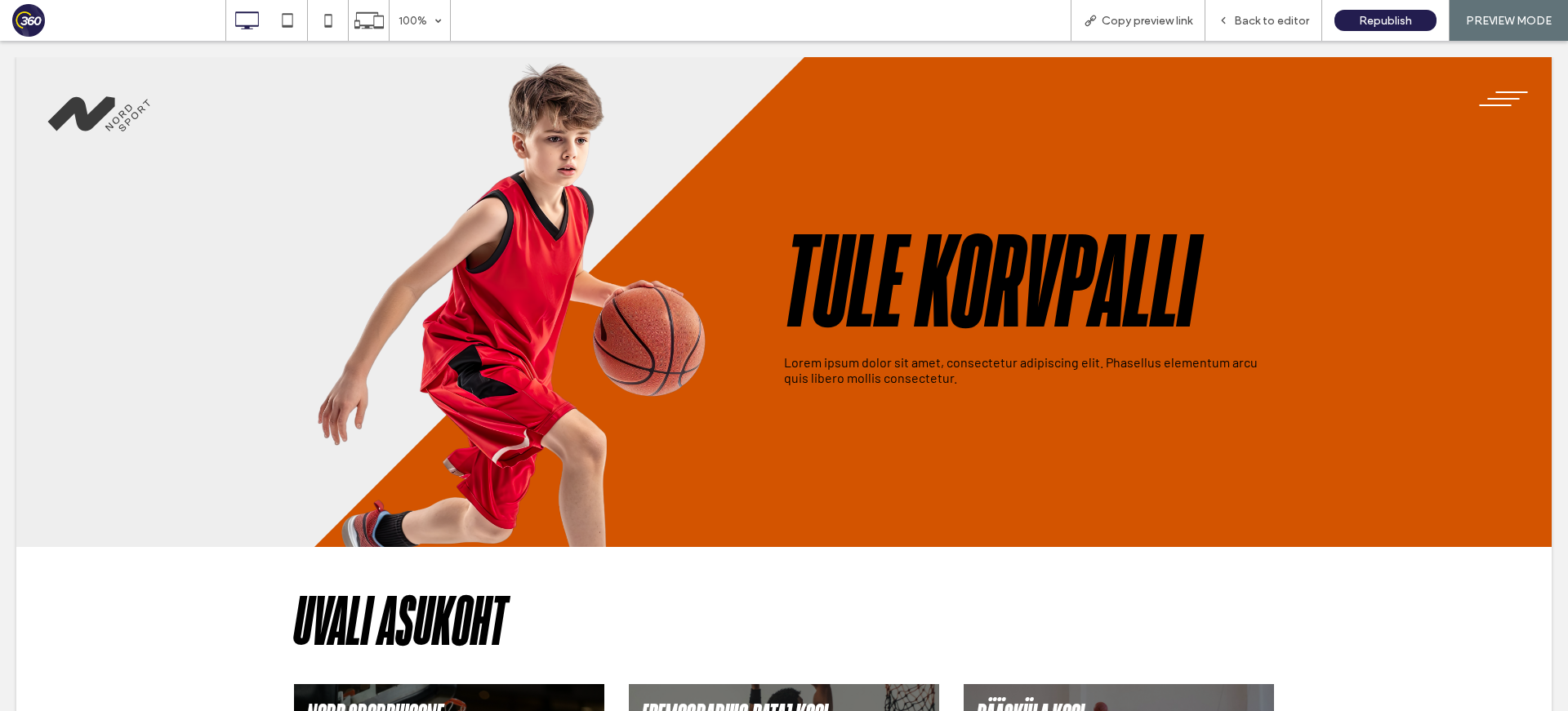
click at [1268, 21] on div at bounding box center [784, 355] width 1568 height 711
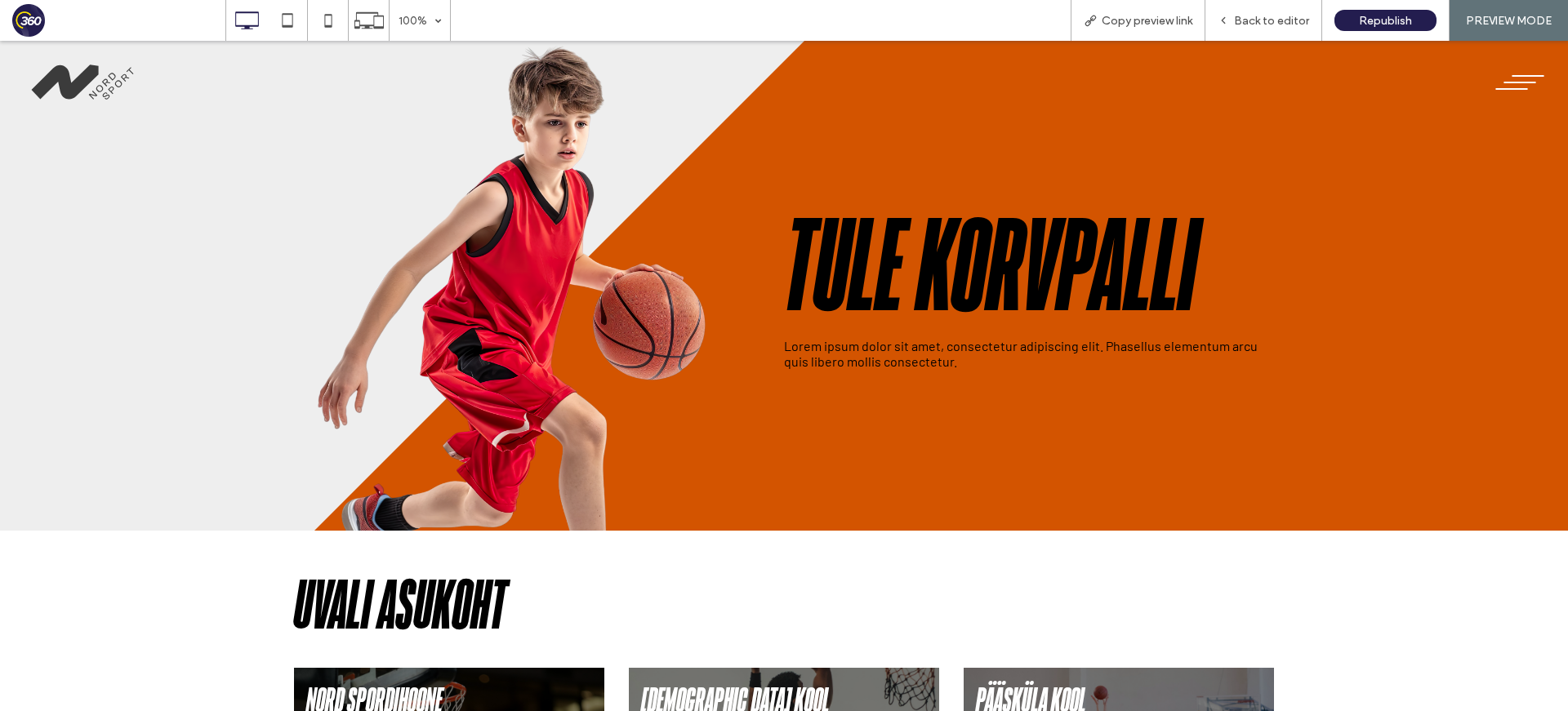
click at [1268, 21] on span "Back to editor" at bounding box center [1271, 21] width 75 height 14
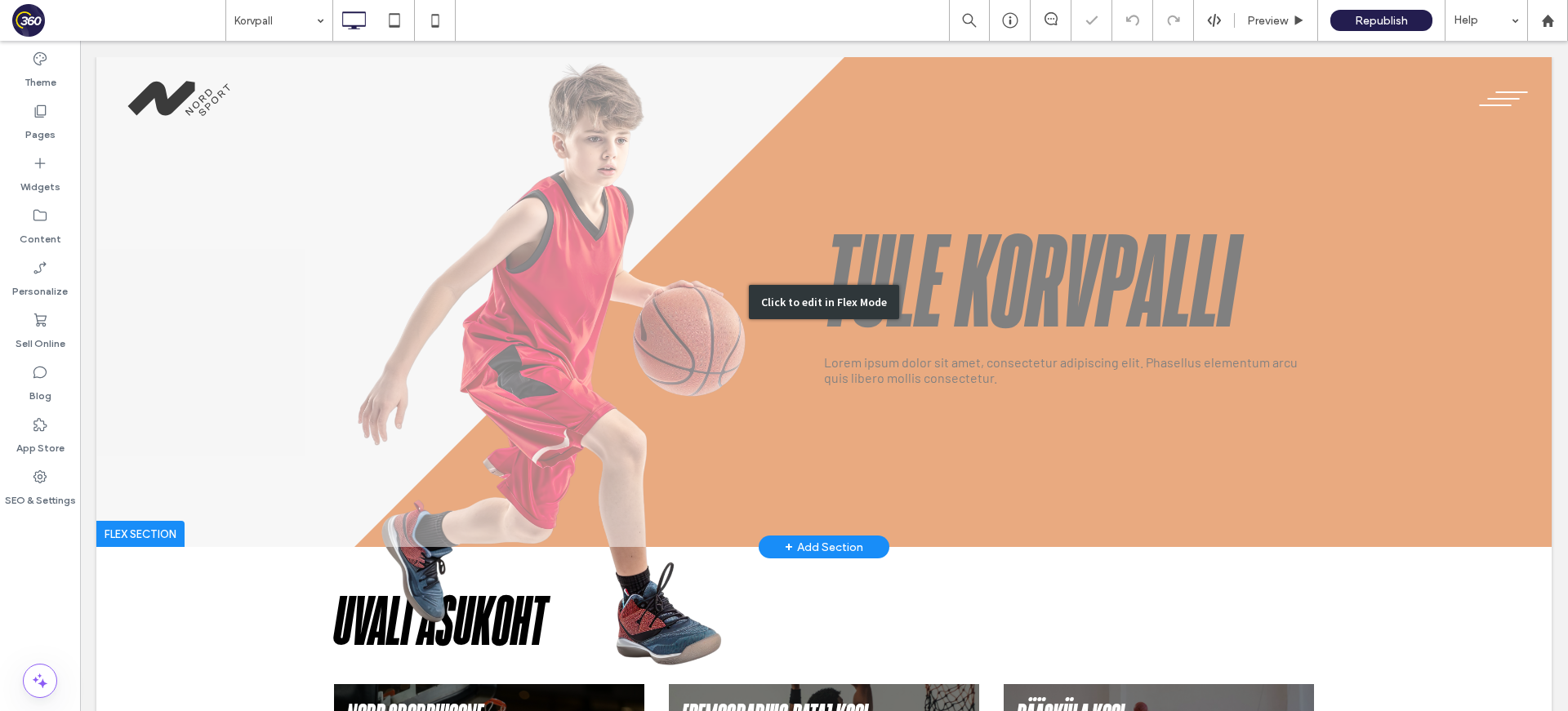
click at [901, 257] on div "Click to edit in Flex Mode" at bounding box center [824, 302] width 1454 height 490
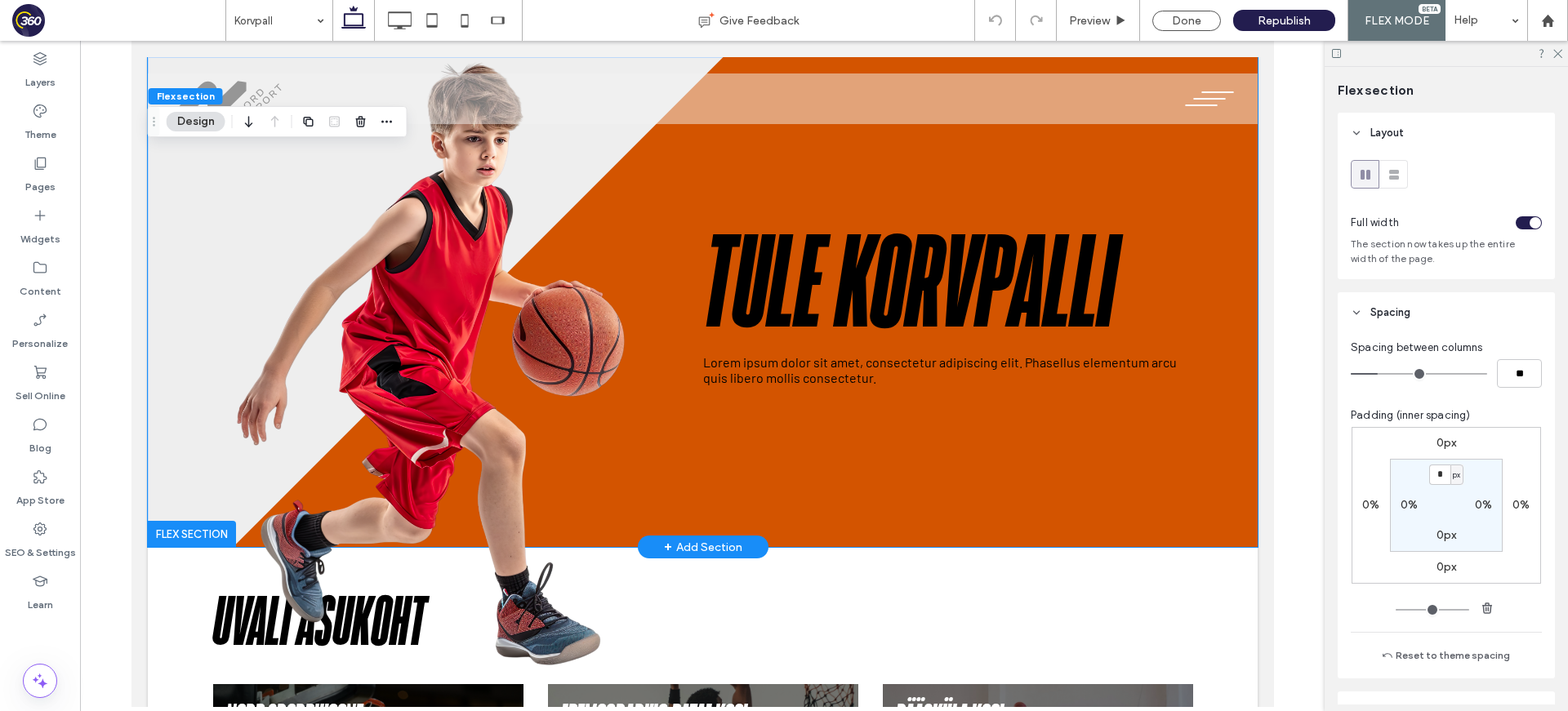
click at [900, 257] on h1 "Tule Korvpalli" at bounding box center [947, 286] width 490 height 135
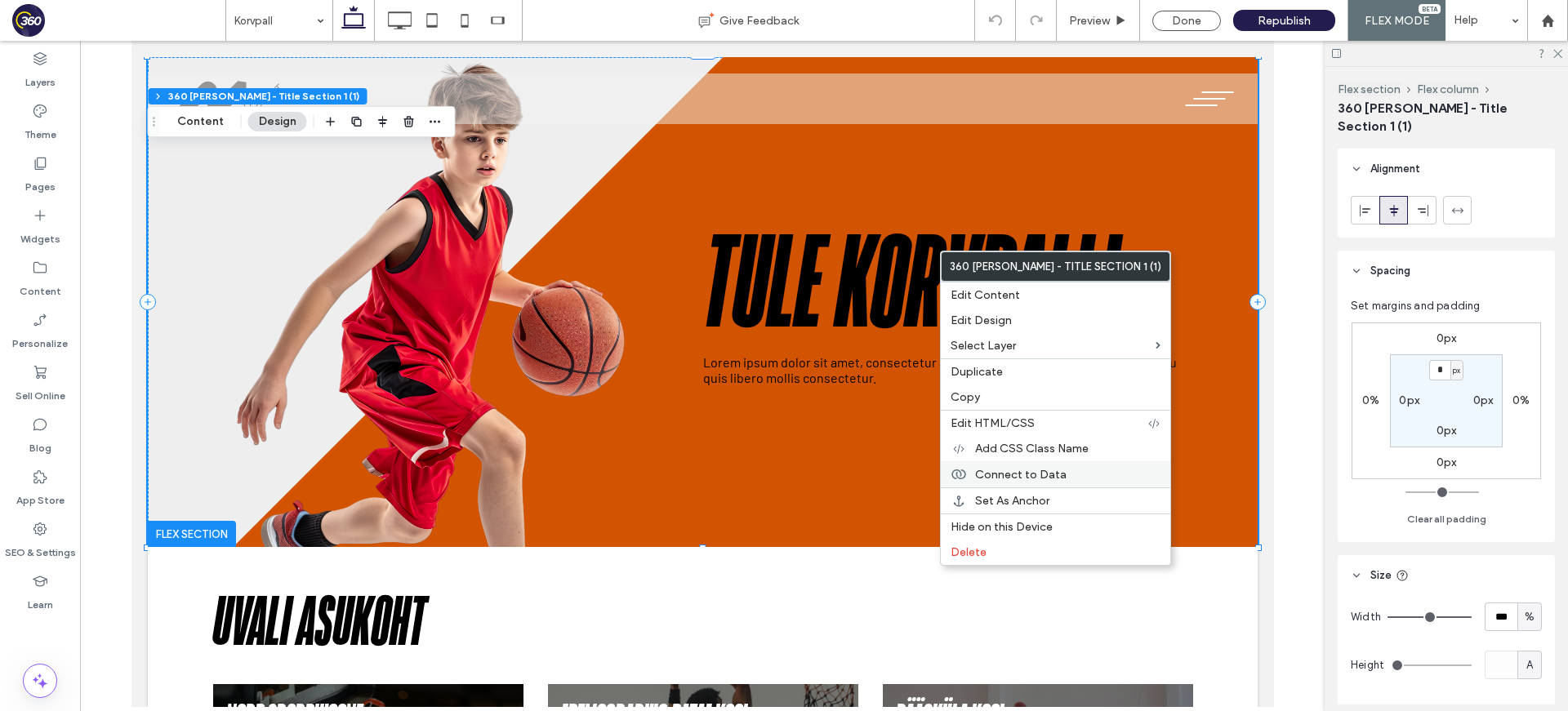
click at [1050, 474] on span "Connect to Data" at bounding box center [1020, 474] width 92 height 14
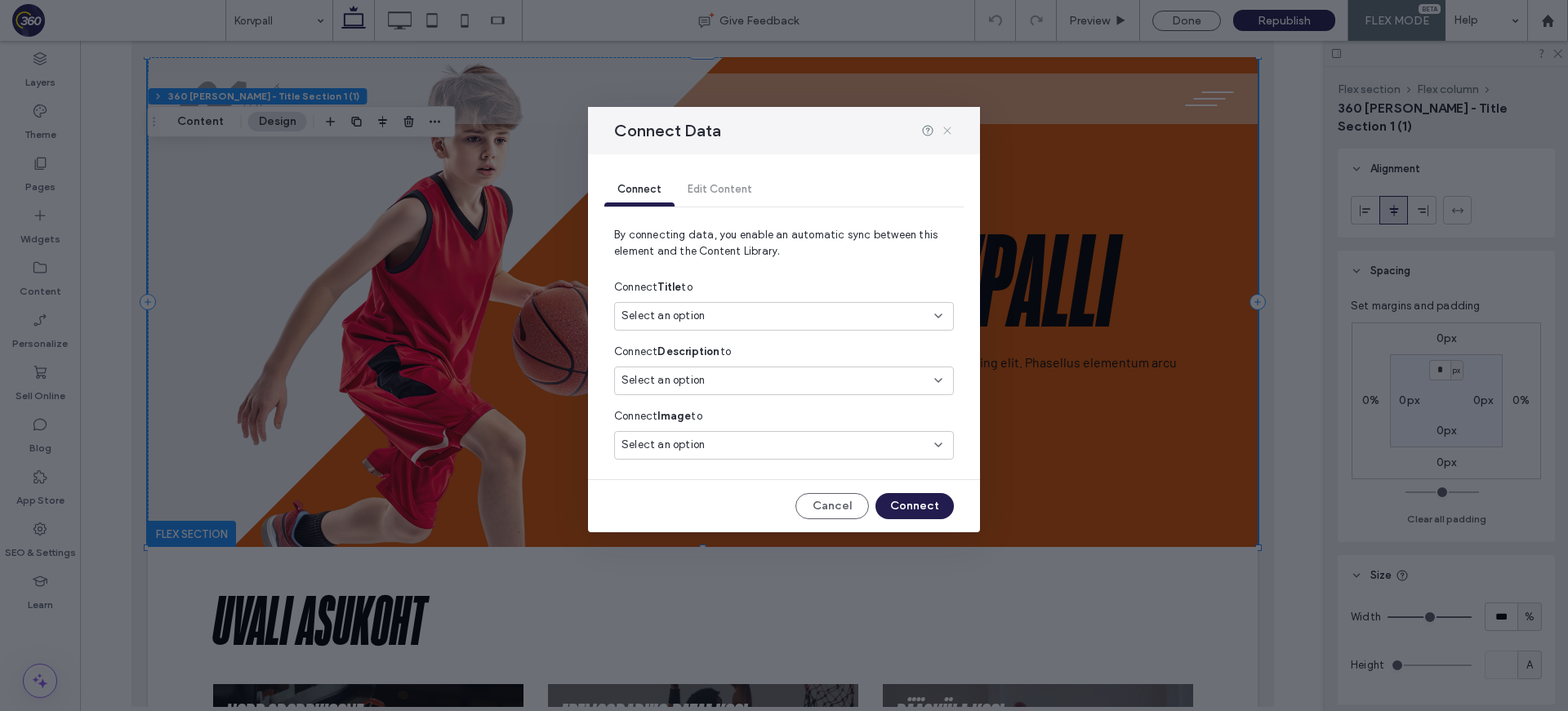
click at [942, 129] on icon at bounding box center [948, 131] width 13 height 13
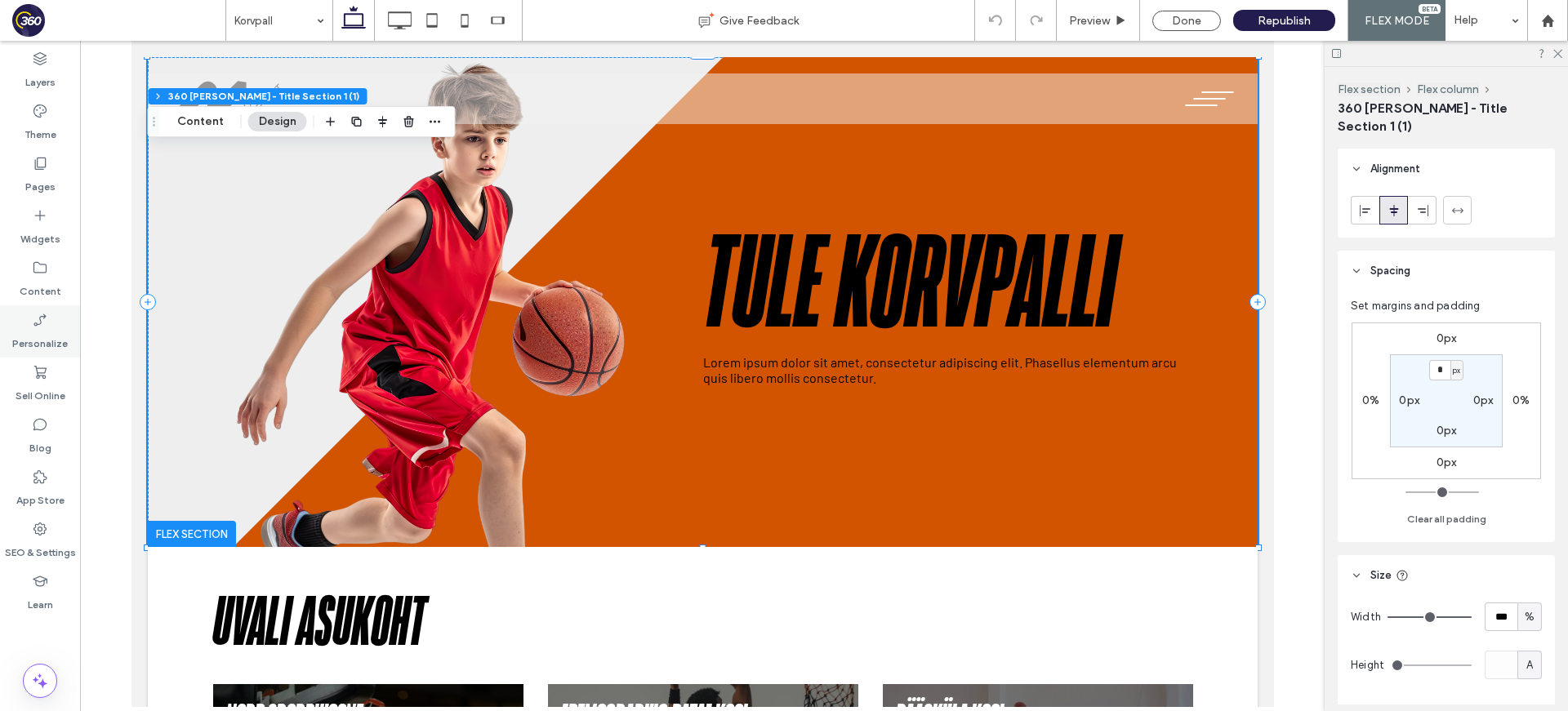
drag, startPoint x: 34, startPoint y: 276, endPoint x: 74, endPoint y: 336, distance: 72.1
click at [34, 276] on label "Content" at bounding box center [41, 287] width 42 height 23
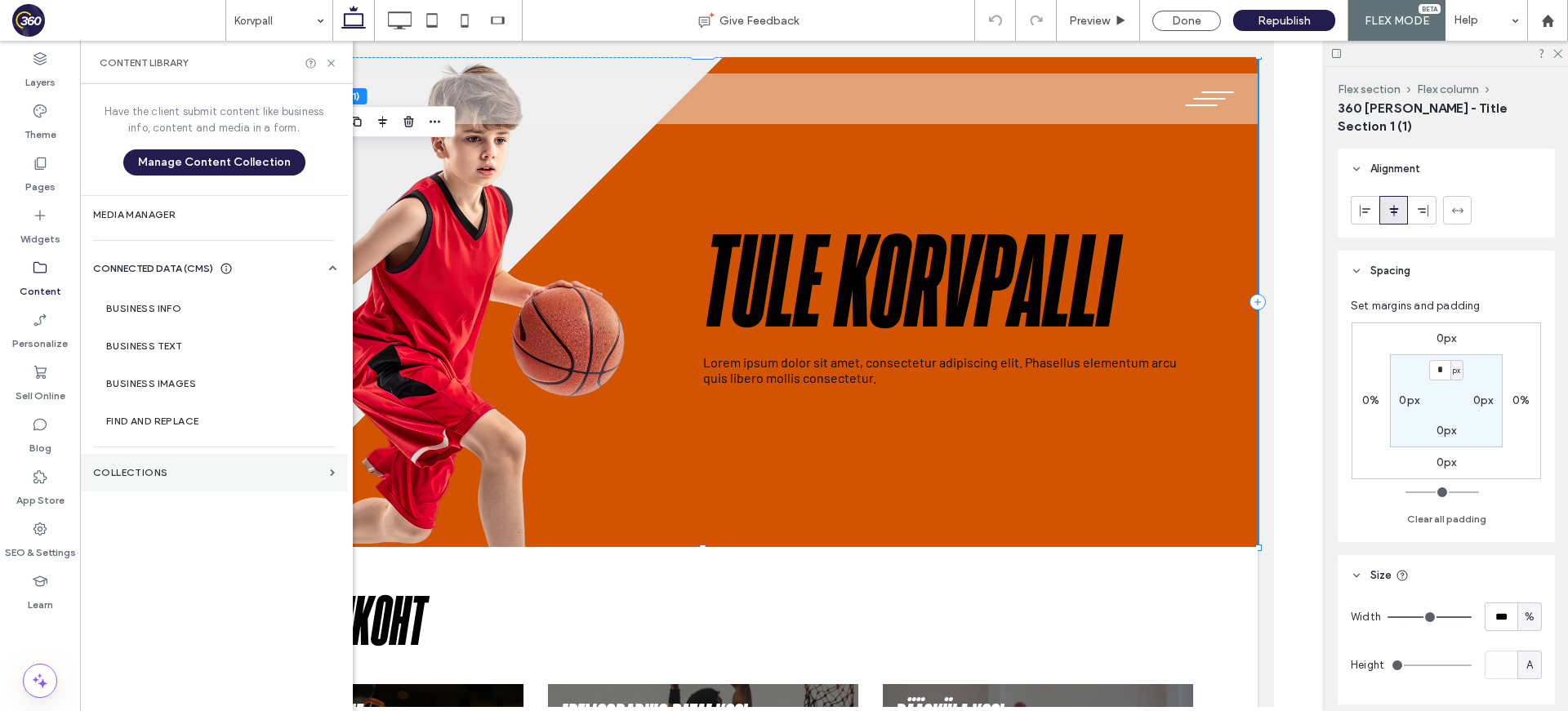
click at [183, 476] on label "Collections" at bounding box center [208, 472] width 230 height 11
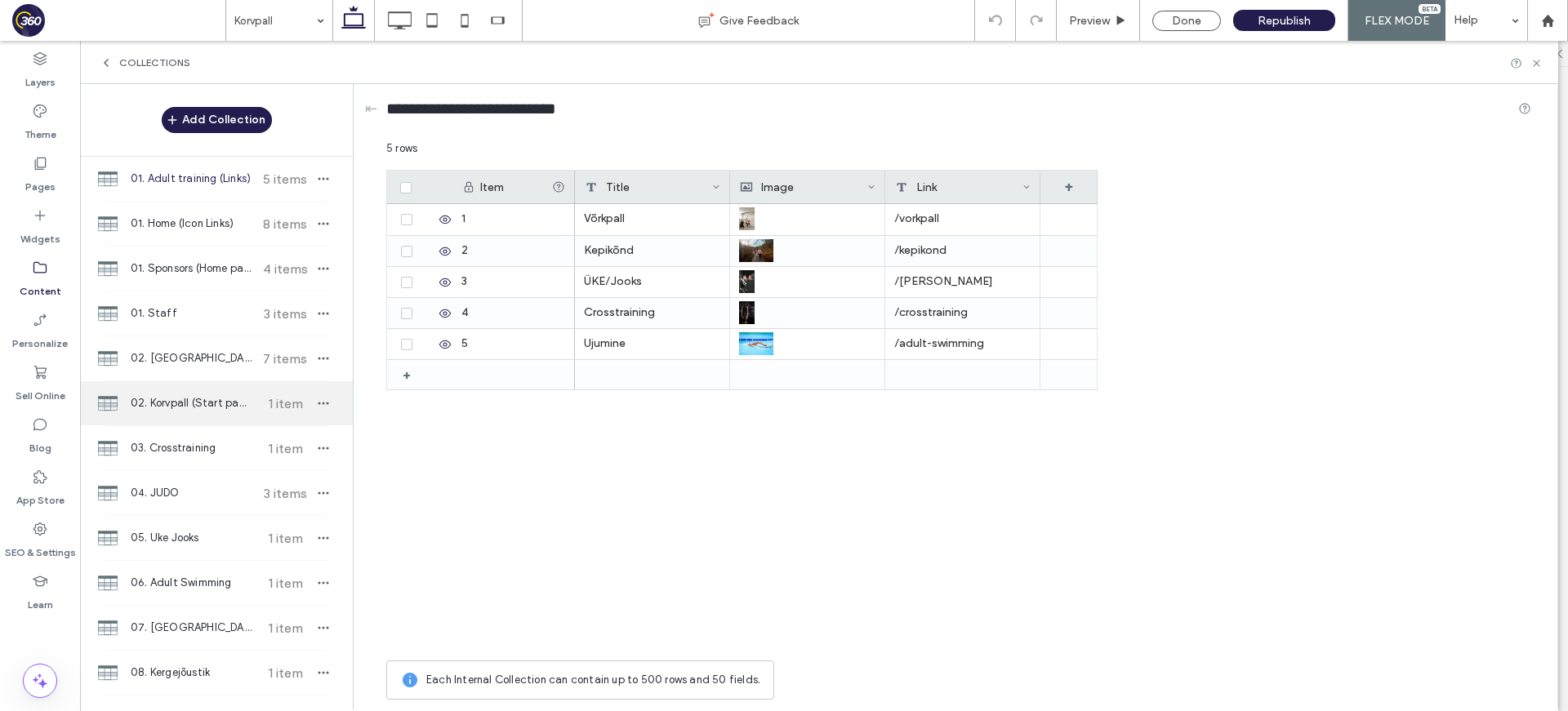
click at [206, 409] on span "02. Korvpall (Start page)" at bounding box center [191, 403] width 121 height 16
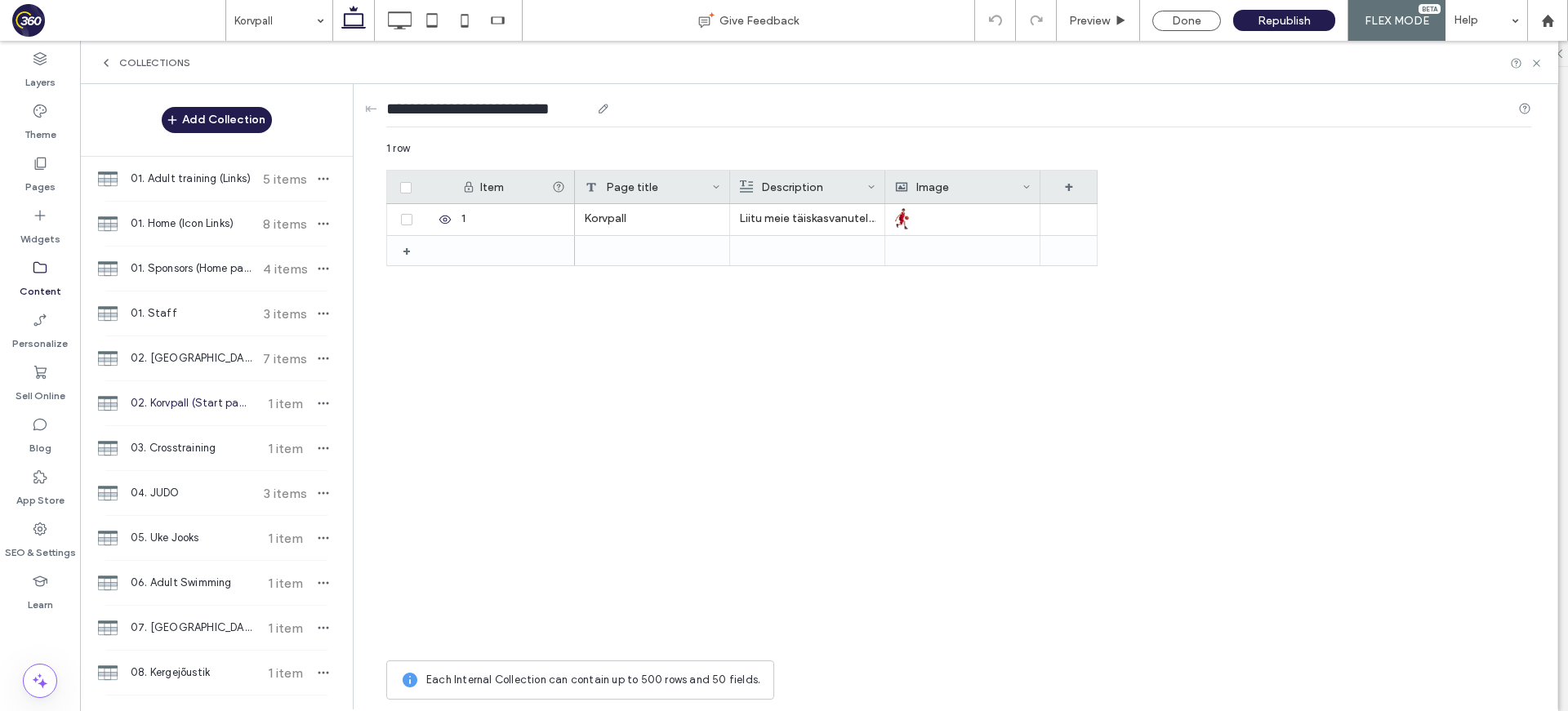
drag, startPoint x: 523, startPoint y: 113, endPoint x: 574, endPoint y: 110, distance: 51.1
click at [574, 110] on input "**********" at bounding box center [489, 109] width 204 height 23
type input "**********"
click at [533, 606] on div "+ 1 Korvpall Liitu meie täiskasvanutele suunatud ujumistreeningutega, et parand…" at bounding box center [742, 429] width 711 height 449
click at [501, 221] on div "1" at bounding box center [513, 220] width 122 height 31
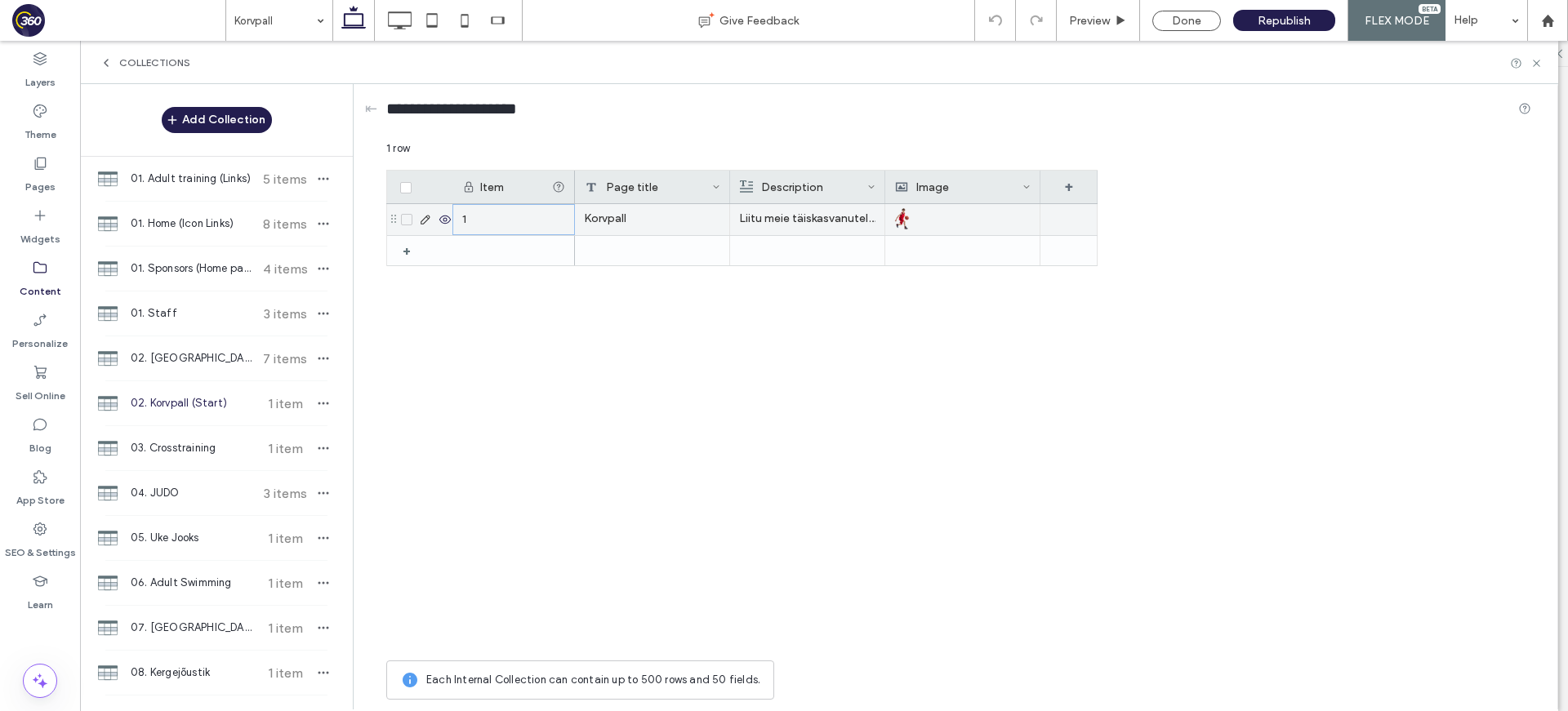
click at [481, 224] on div "1" at bounding box center [513, 220] width 122 height 31
click at [319, 404] on use "button" at bounding box center [324, 404] width 10 height 3
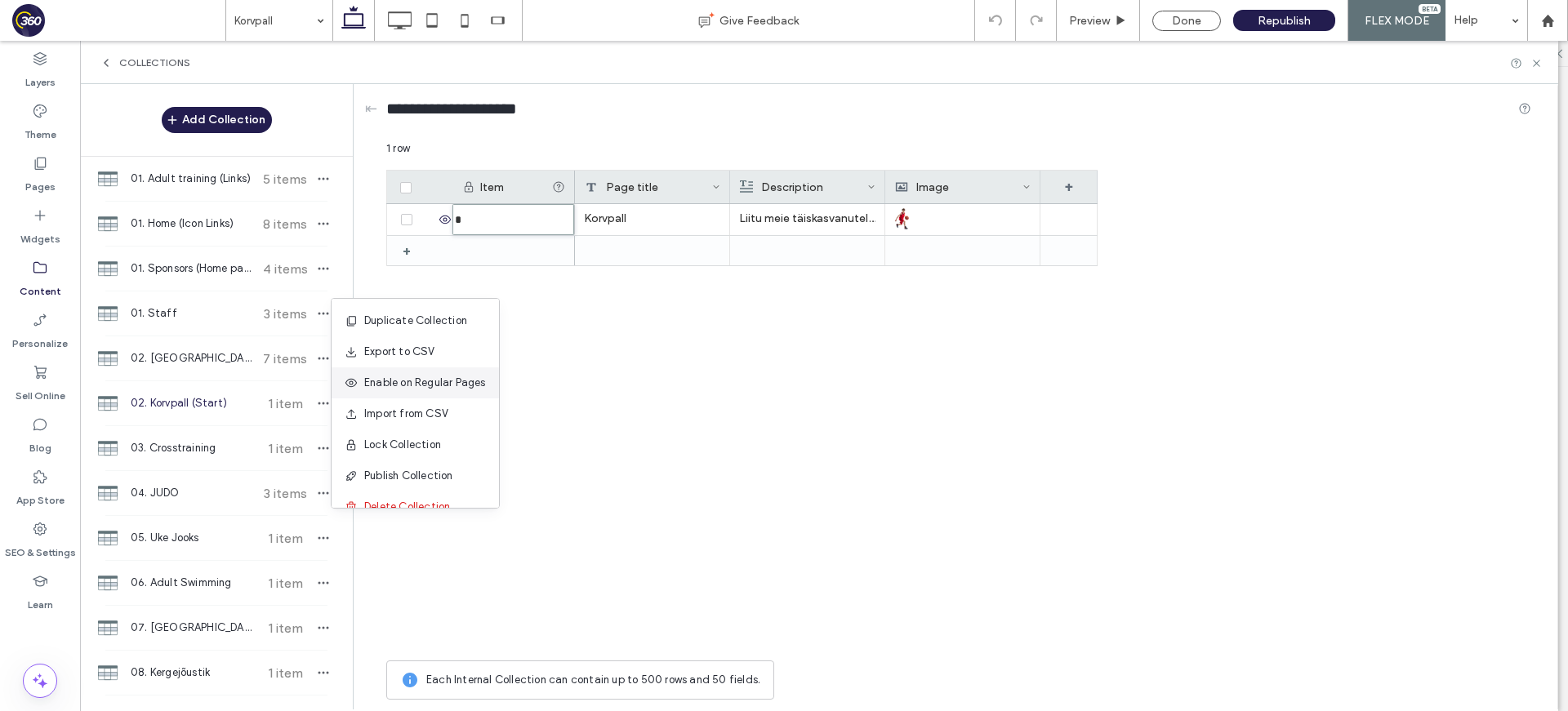
click at [428, 387] on span "Enable on Regular Pages" at bounding box center [425, 383] width 121 height 16
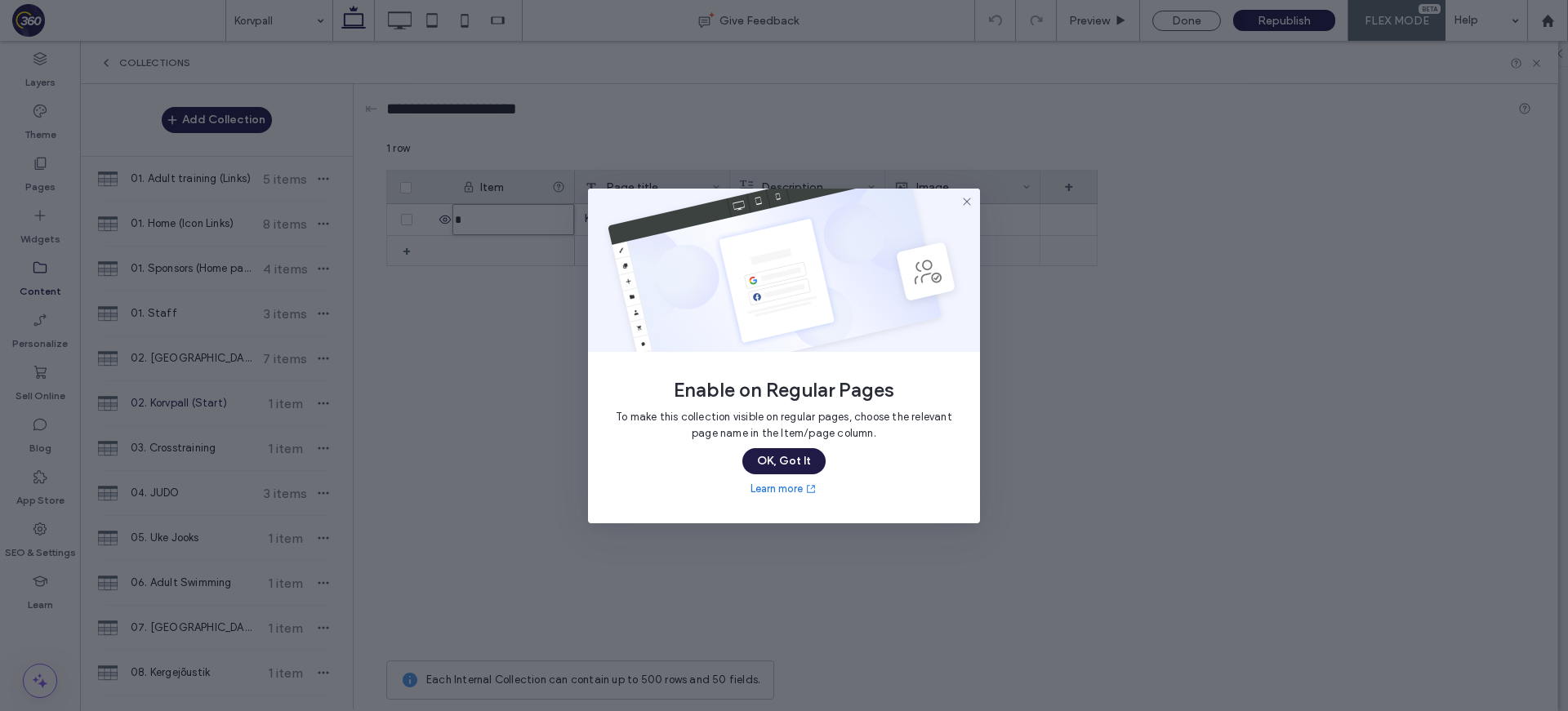
click at [810, 466] on button "OK, Got It" at bounding box center [784, 461] width 83 height 26
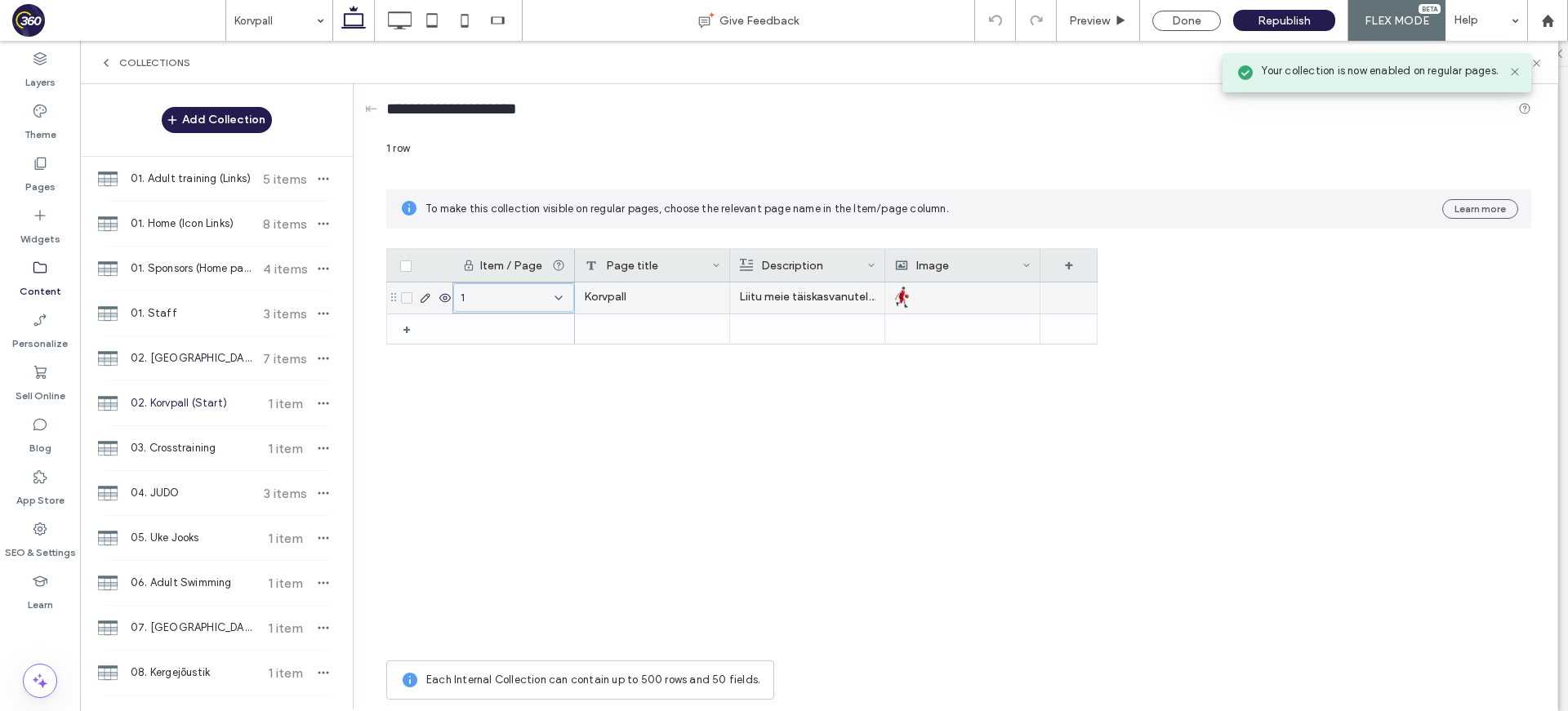
click at [529, 301] on div "1" at bounding box center [503, 298] width 87 height 16
type input "****"
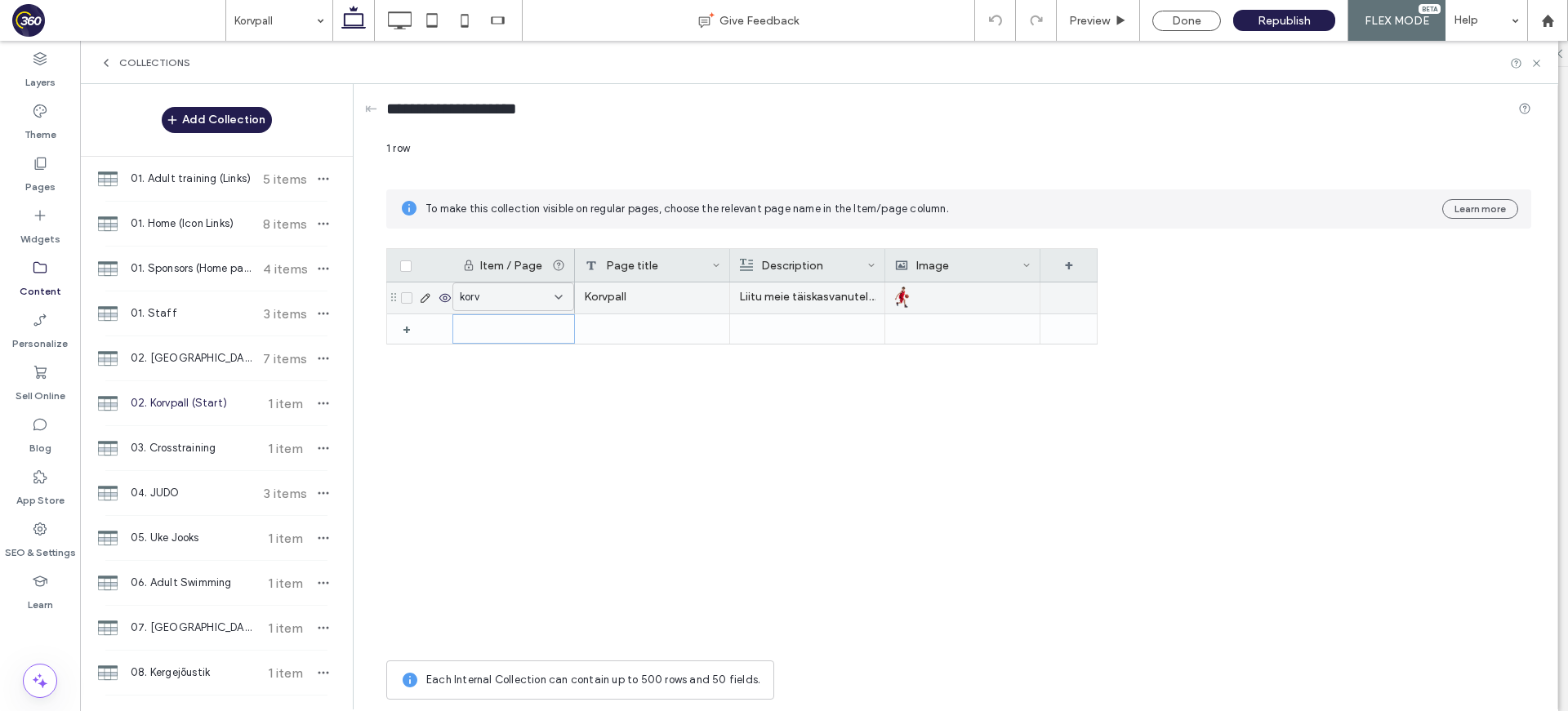
click at [510, 297] on div "korv" at bounding box center [504, 297] width 88 height 16
type input "********"
click at [1537, 60] on icon at bounding box center [1536, 63] width 12 height 12
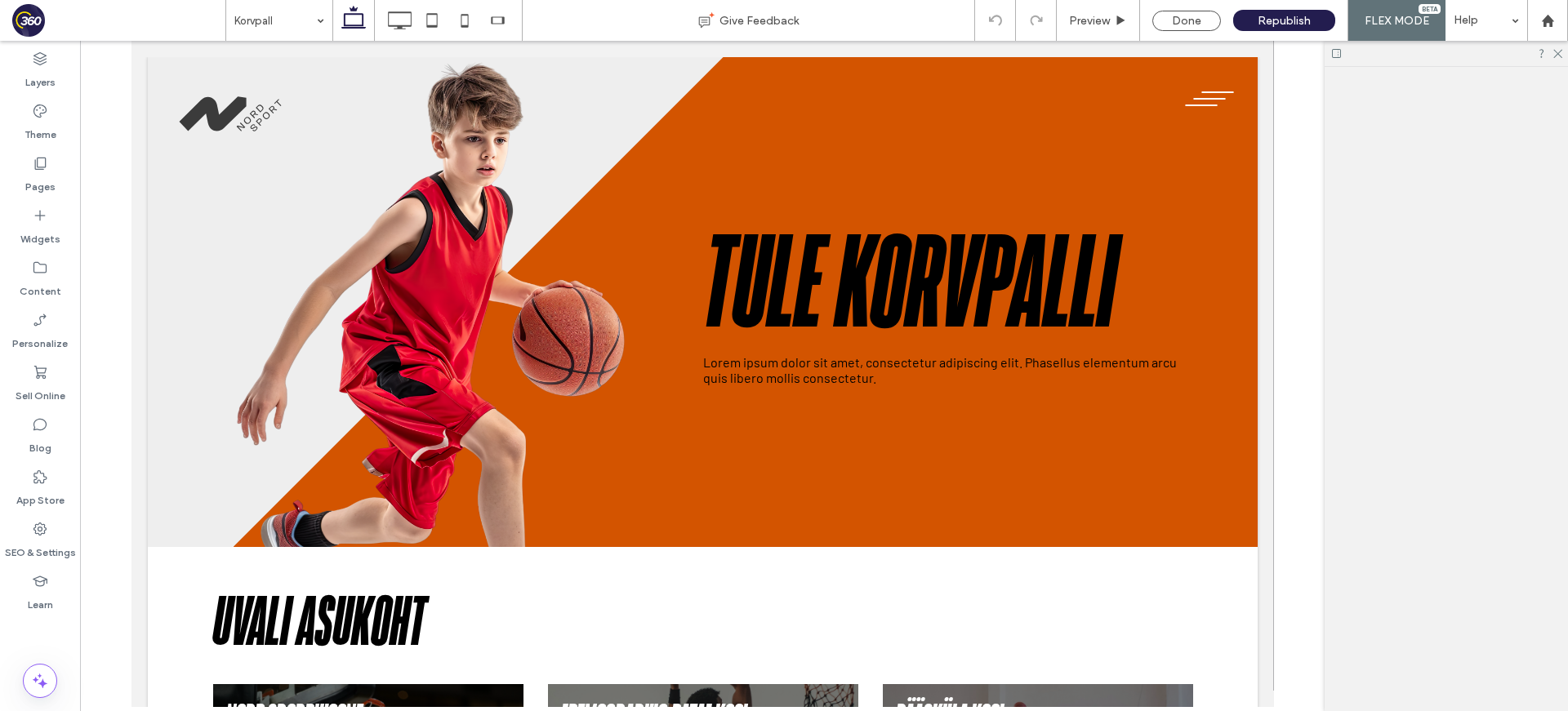
click at [907, 255] on h1 "Tule Korvpalli" at bounding box center [947, 286] width 490 height 135
click at [856, 210] on div "Tule Korvpalli Lorem ipsum dolor sit amet, consectetur adipiscing elit. Phasell…" at bounding box center [701, 323] width 980 height 450
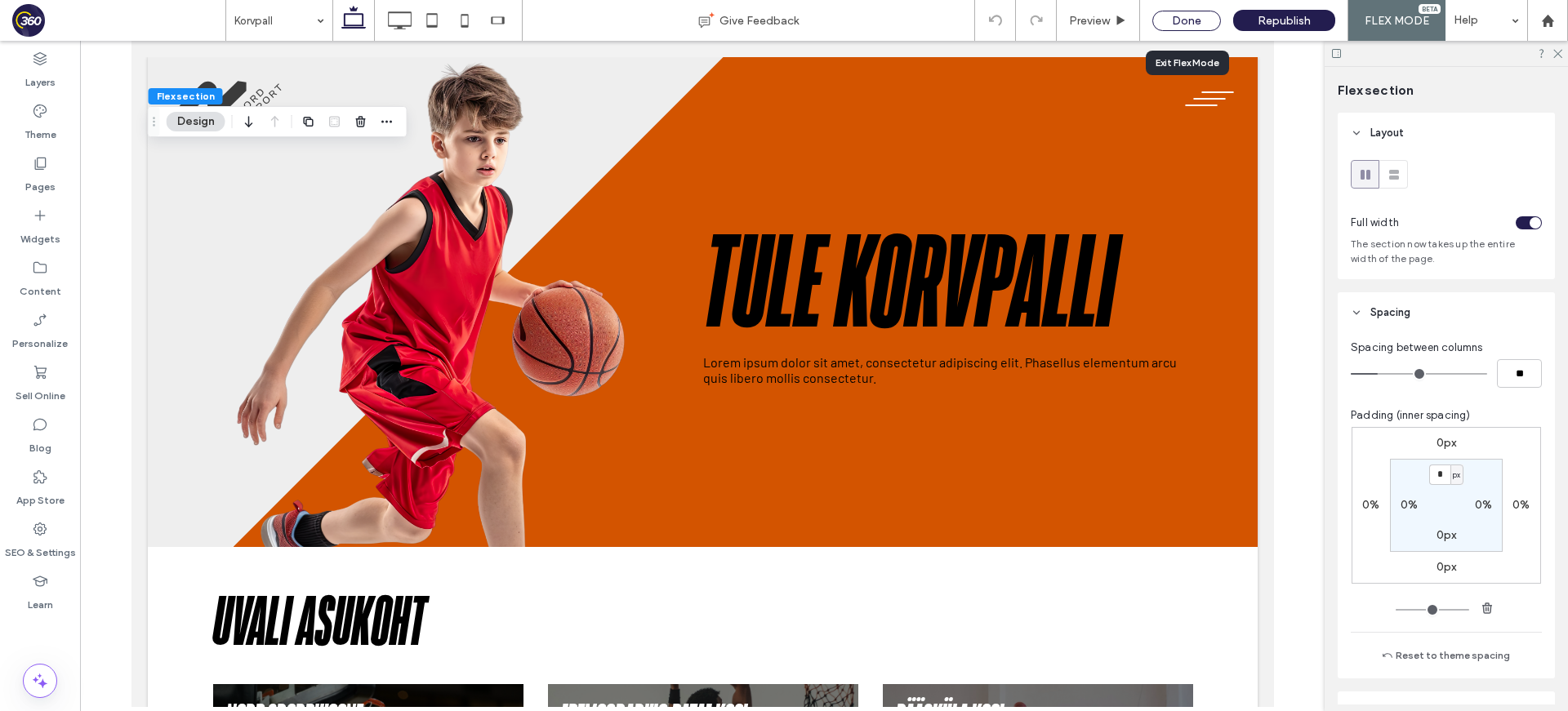
click at [1183, 26] on div "Done" at bounding box center [1186, 20] width 69 height 20
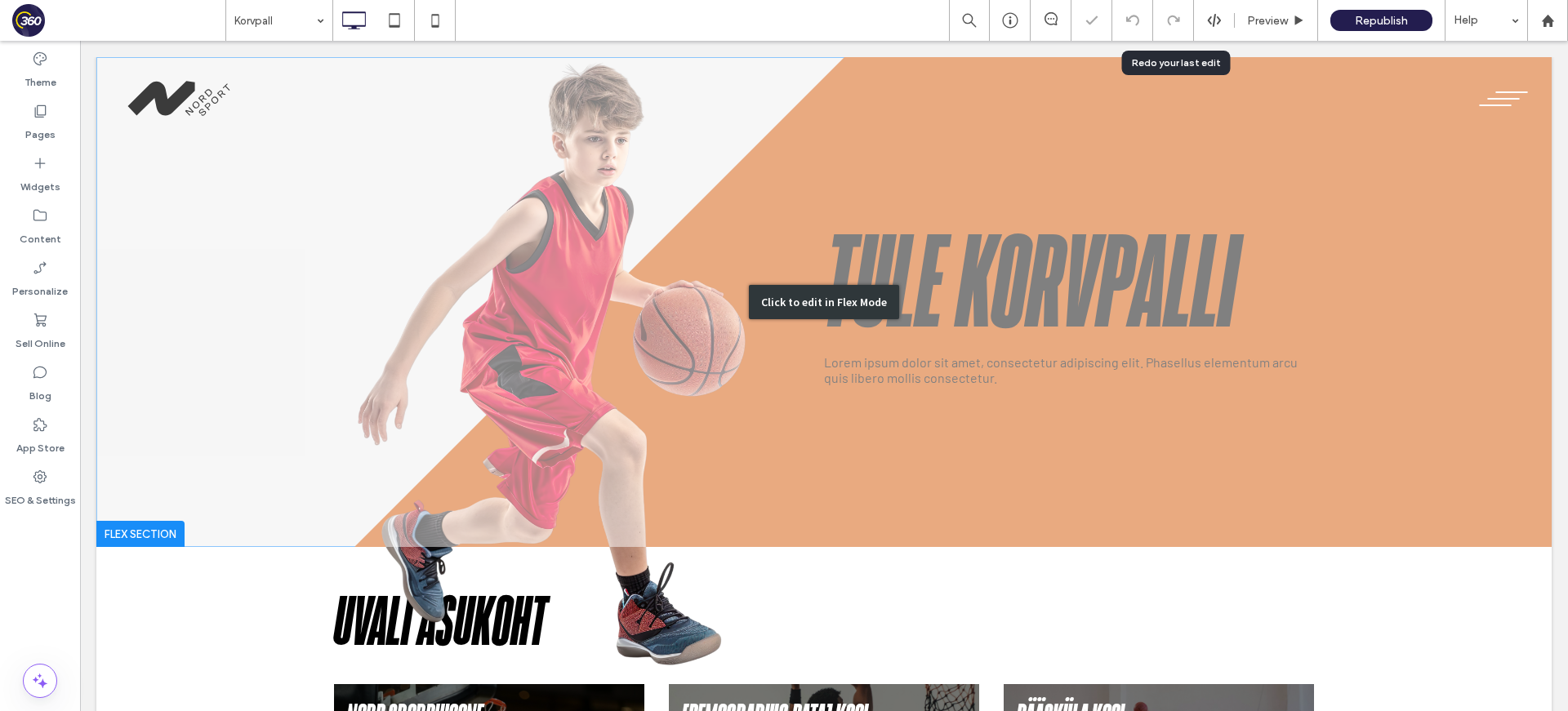
click at [1120, 220] on div "Click to edit in Flex Mode" at bounding box center [824, 302] width 1454 height 490
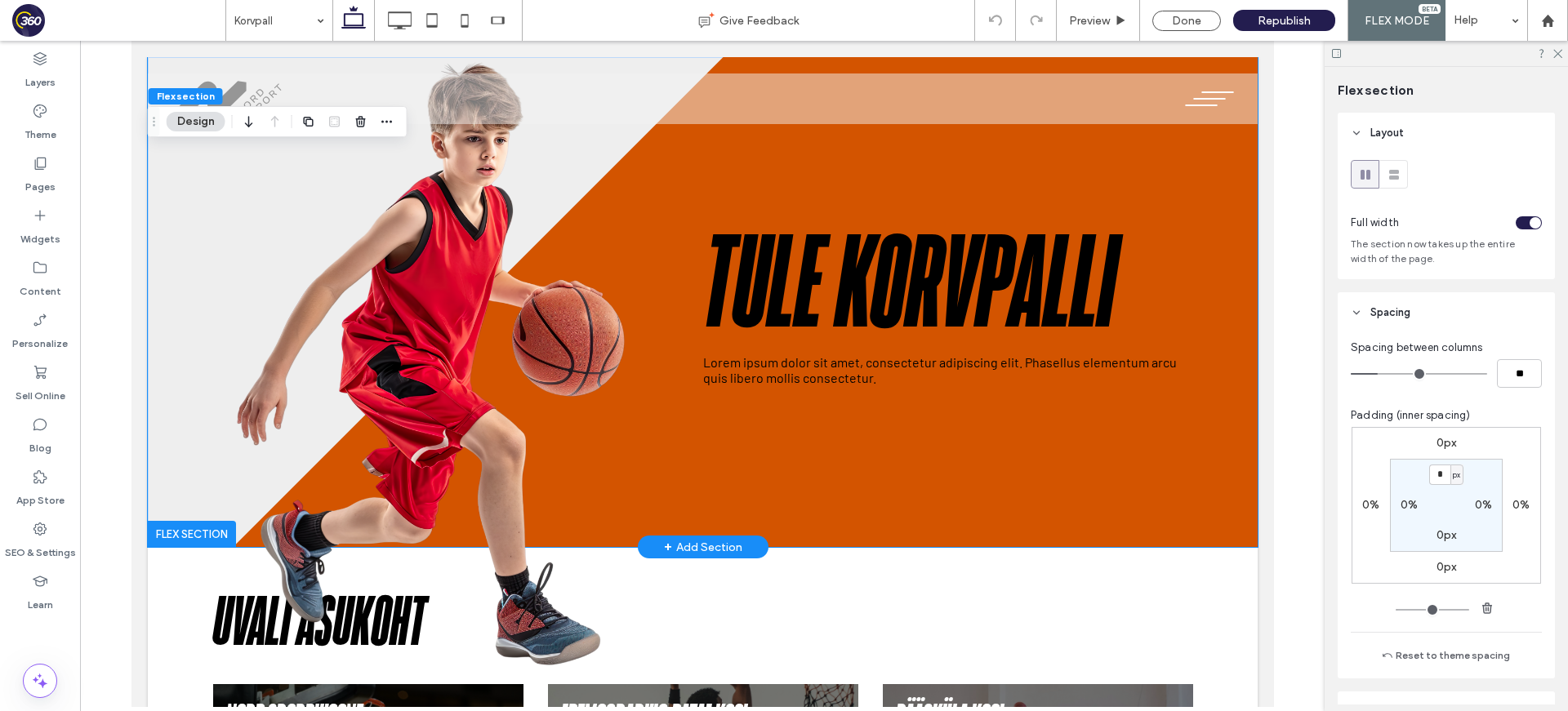
click at [1036, 222] on h1 "Tule Korvpalli" at bounding box center [947, 286] width 490 height 135
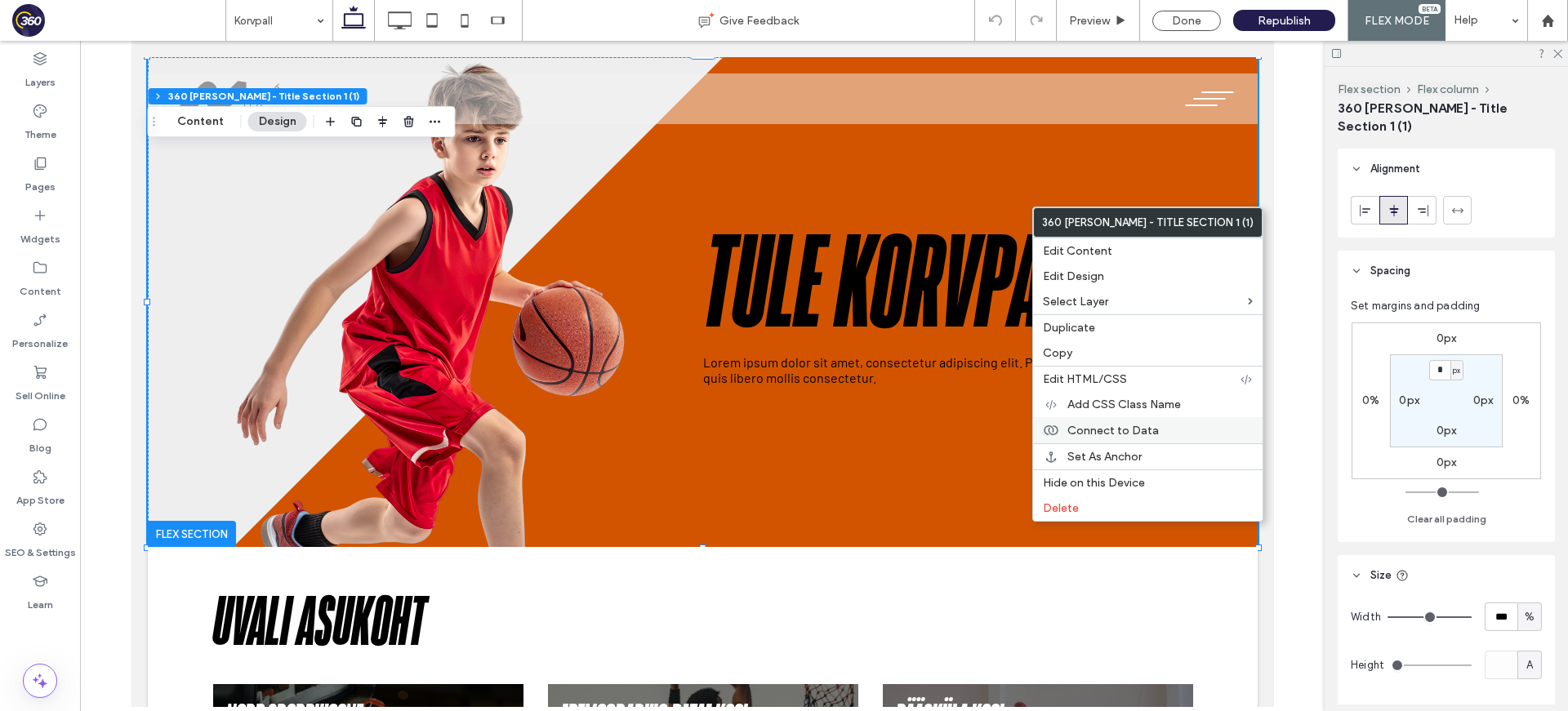
click at [1116, 433] on span "Connect to Data" at bounding box center [1113, 430] width 92 height 14
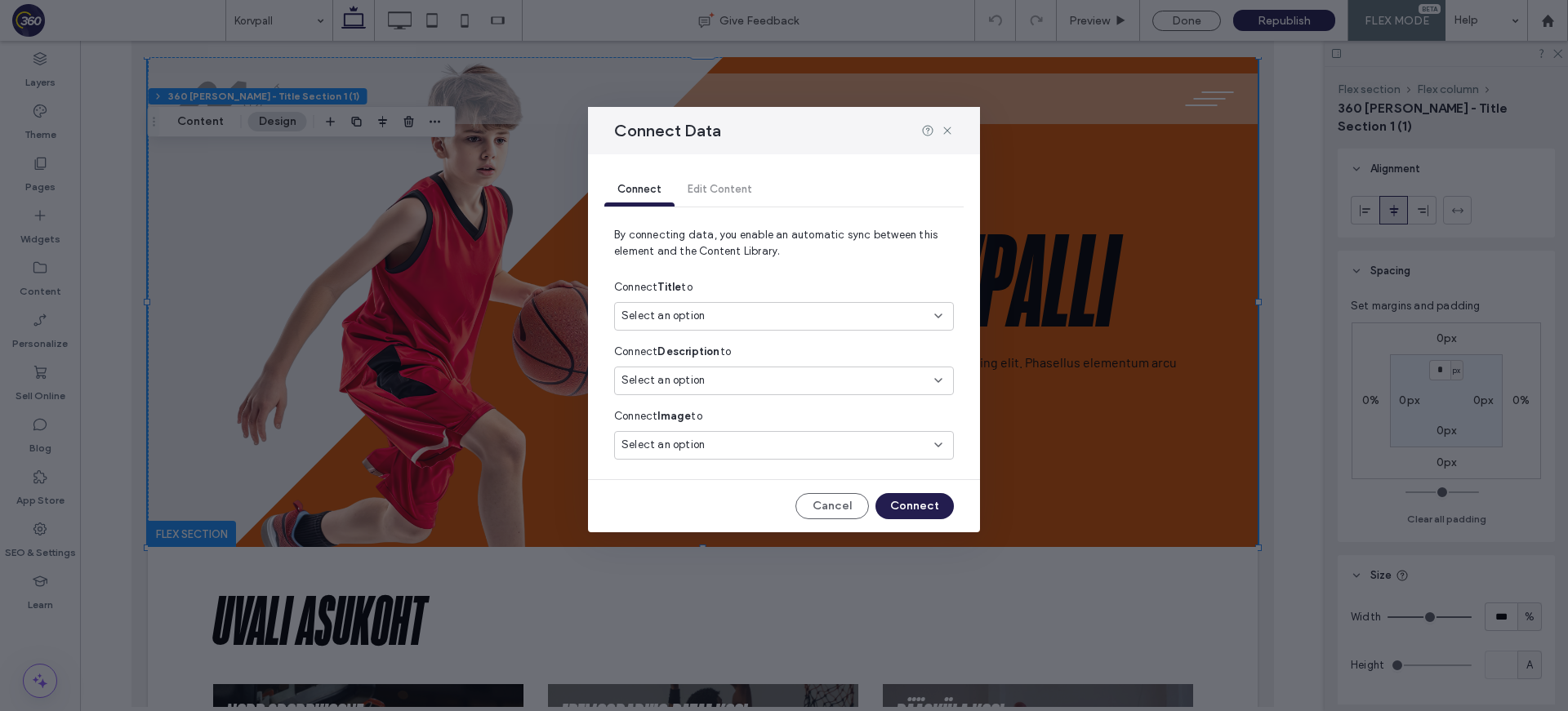
click at [775, 321] on div "Select an option" at bounding box center [774, 316] width 305 height 16
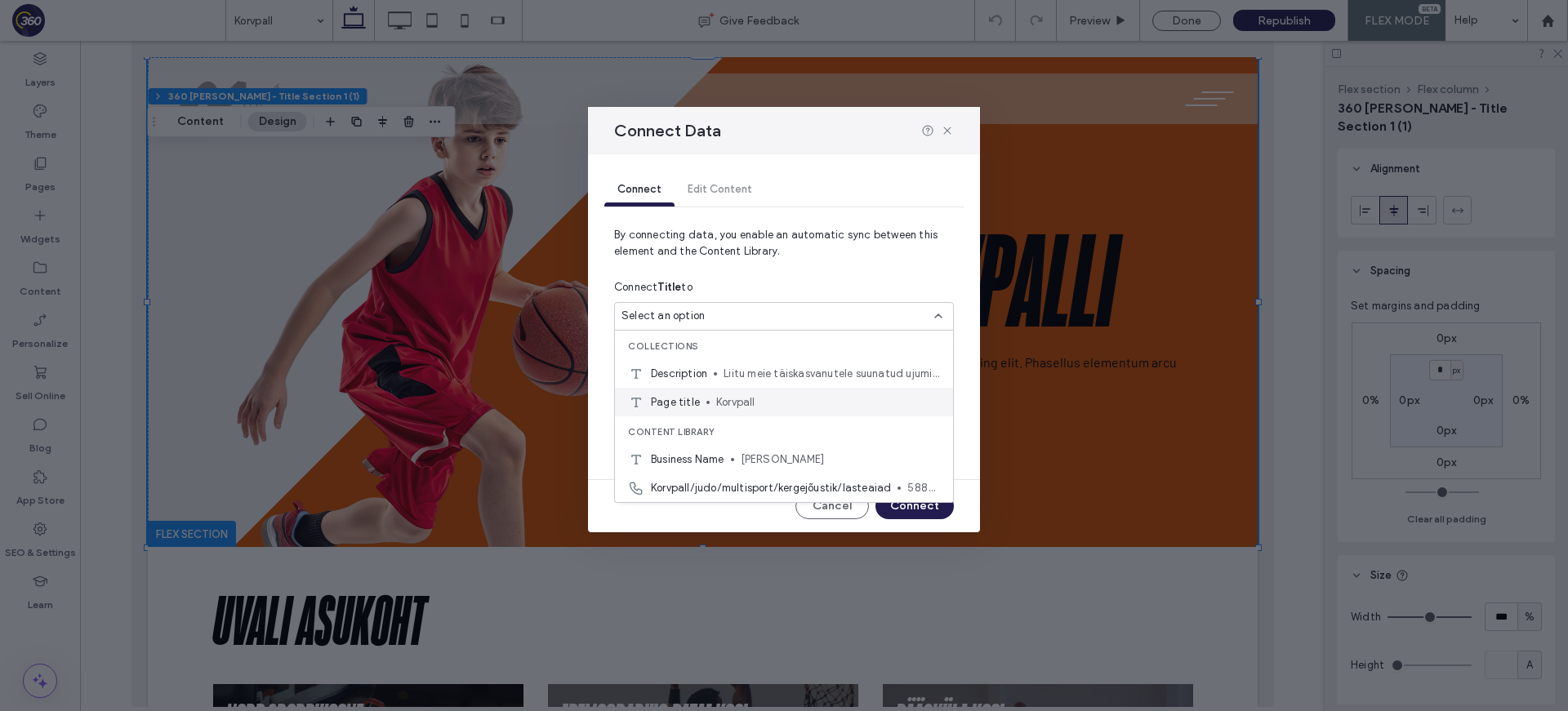
click at [764, 396] on span "Korvpall" at bounding box center [827, 402] width 223 height 16
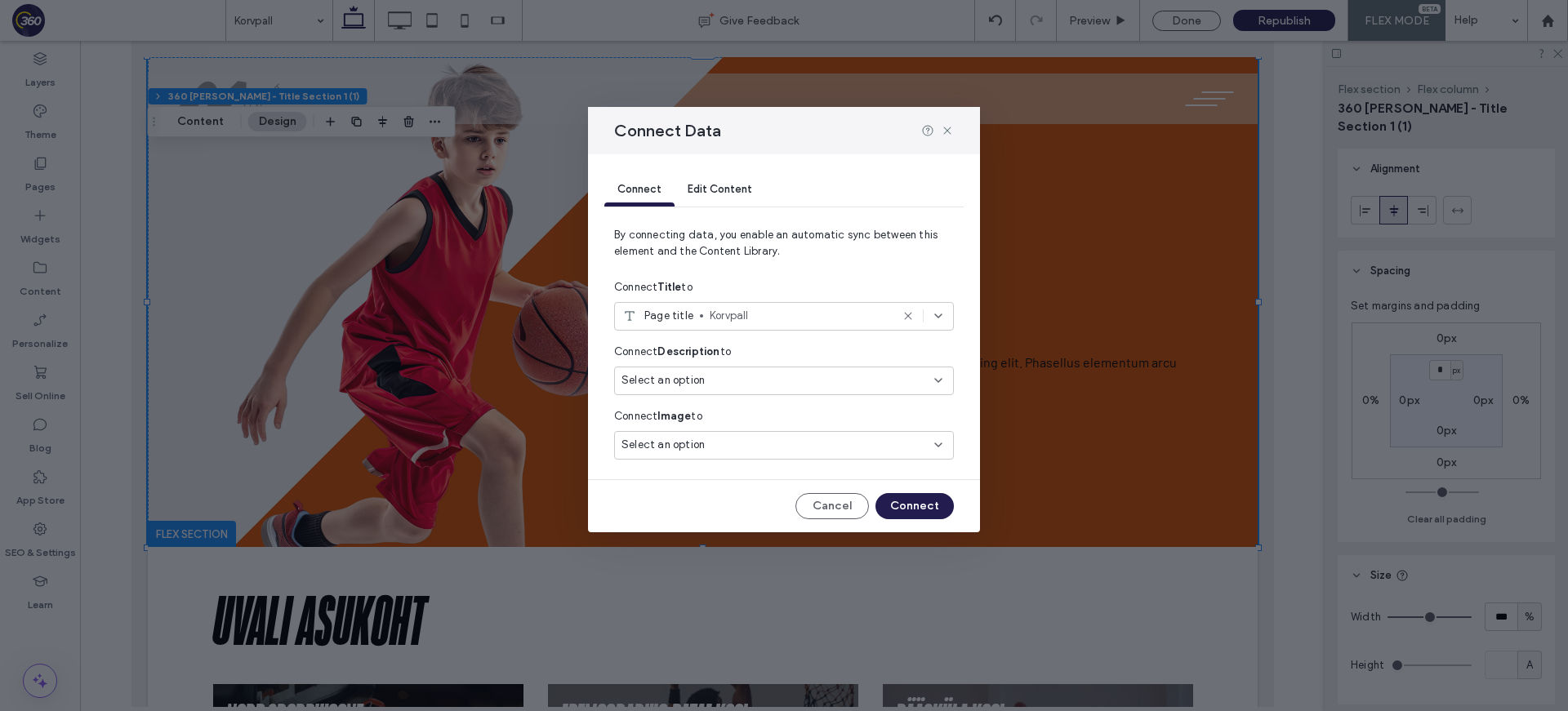
click at [798, 392] on div "Select an option" at bounding box center [784, 381] width 340 height 29
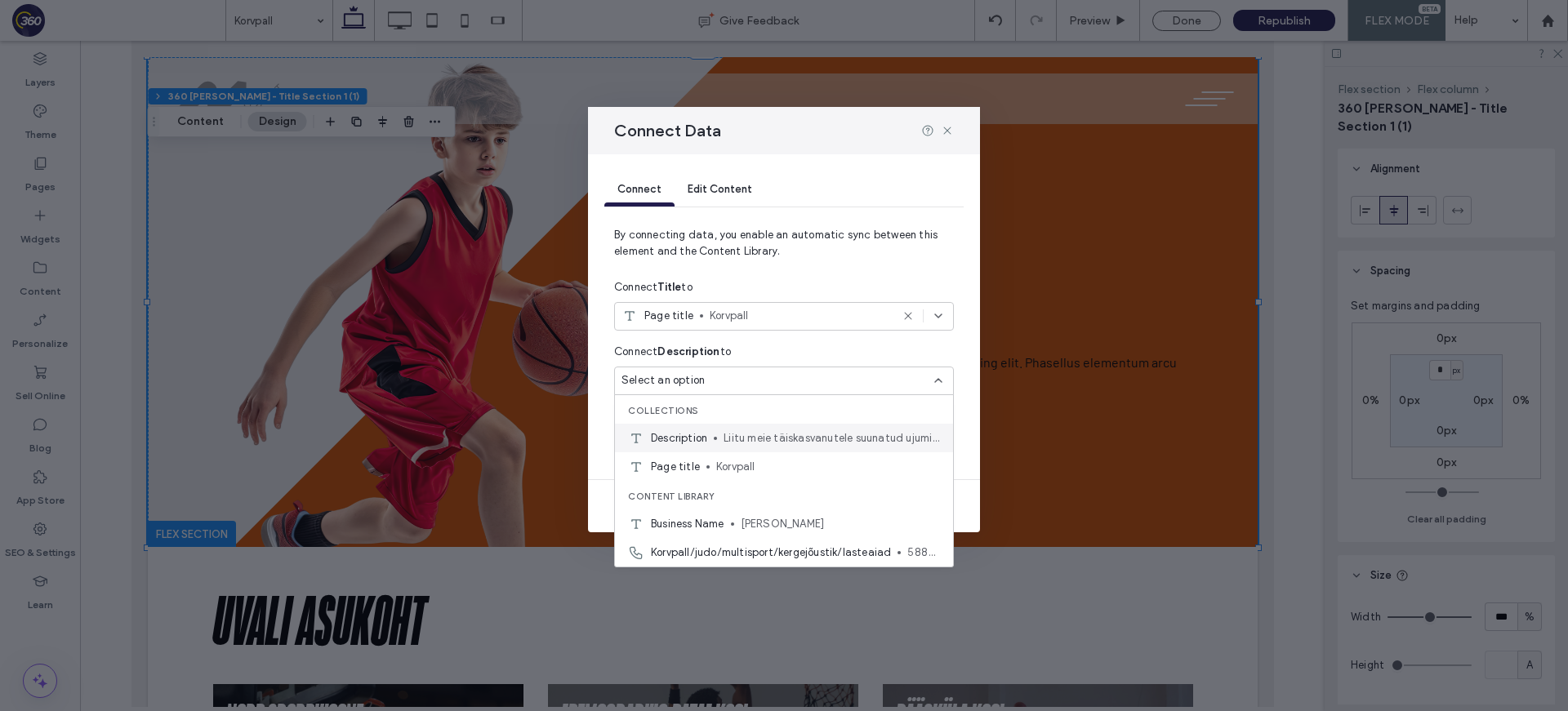
click at [802, 427] on div "Description Liitu meie täiskasvanutele suunatud ujumistreeningutega, et paranda…" at bounding box center [784, 438] width 338 height 29
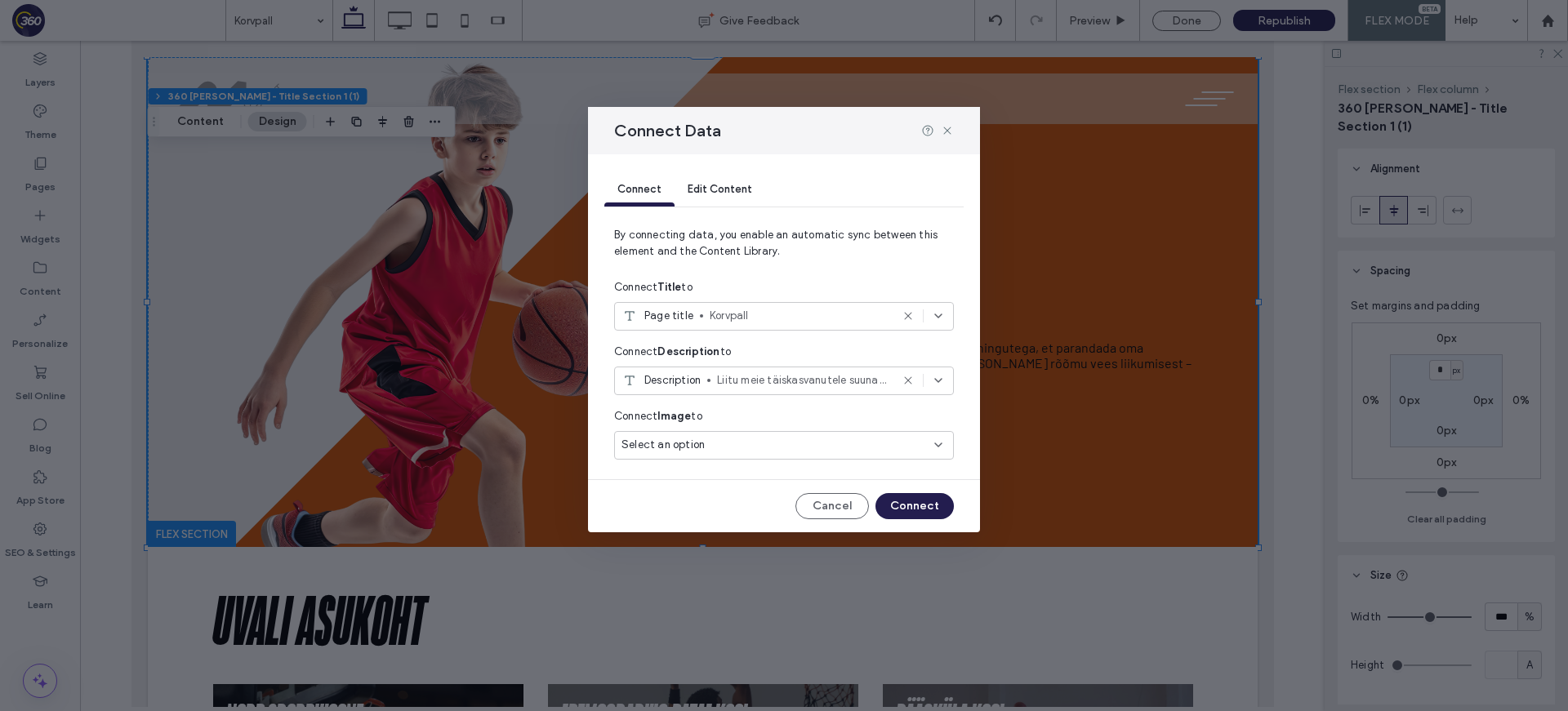
click at [800, 460] on div "Select an option" at bounding box center [784, 449] width 340 height 35
click at [808, 450] on div "Select an option" at bounding box center [774, 445] width 305 height 16
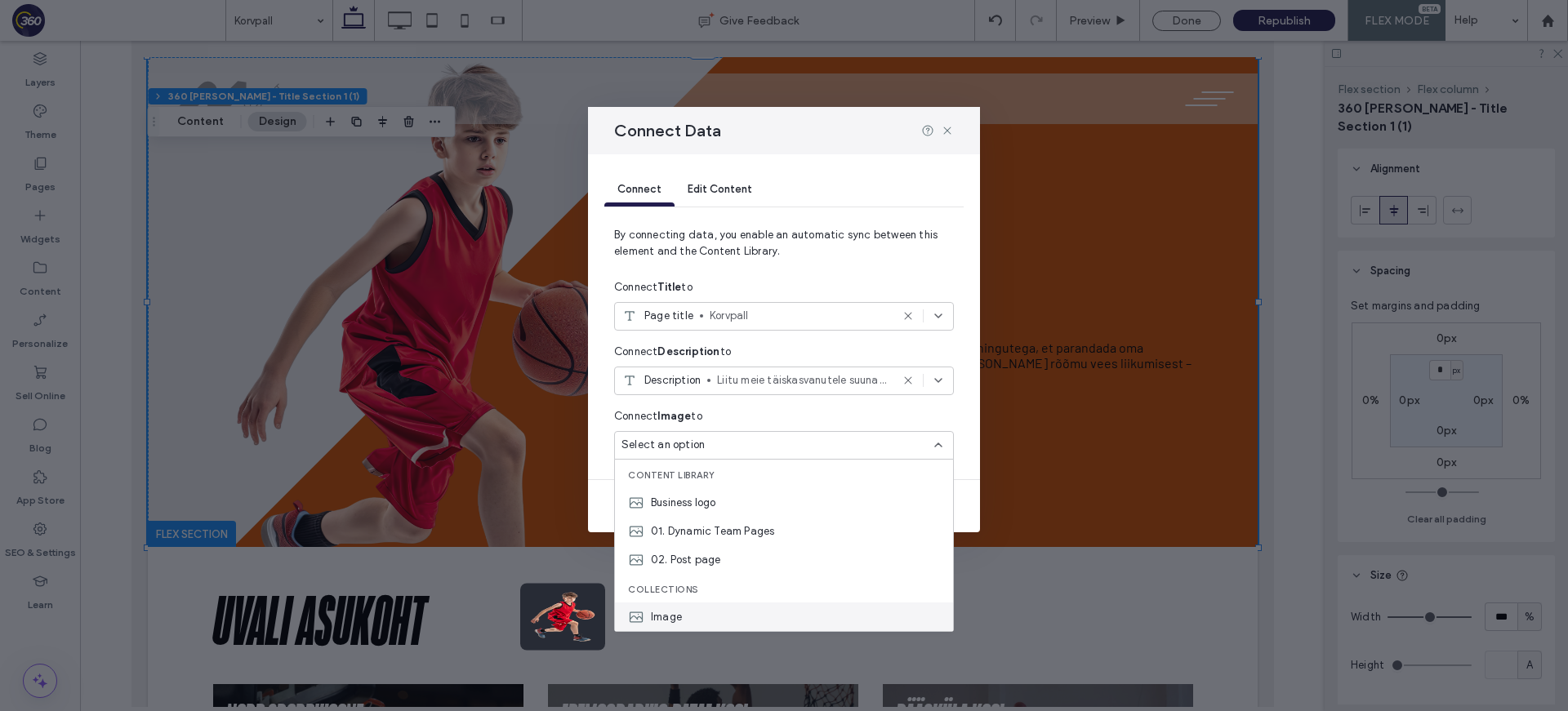
click at [723, 611] on div "Image" at bounding box center [784, 617] width 338 height 29
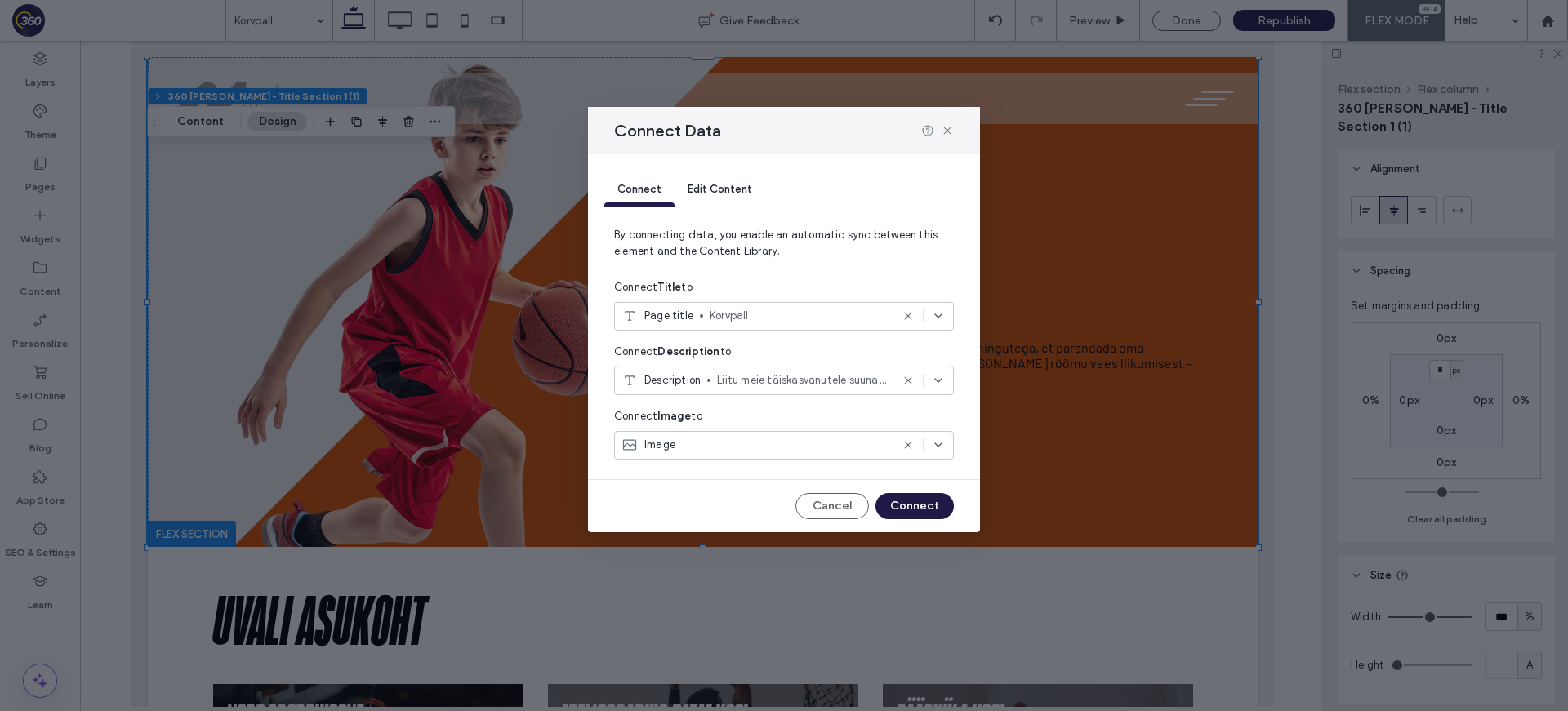
click at [913, 503] on button "Connect" at bounding box center [914, 506] width 78 height 26
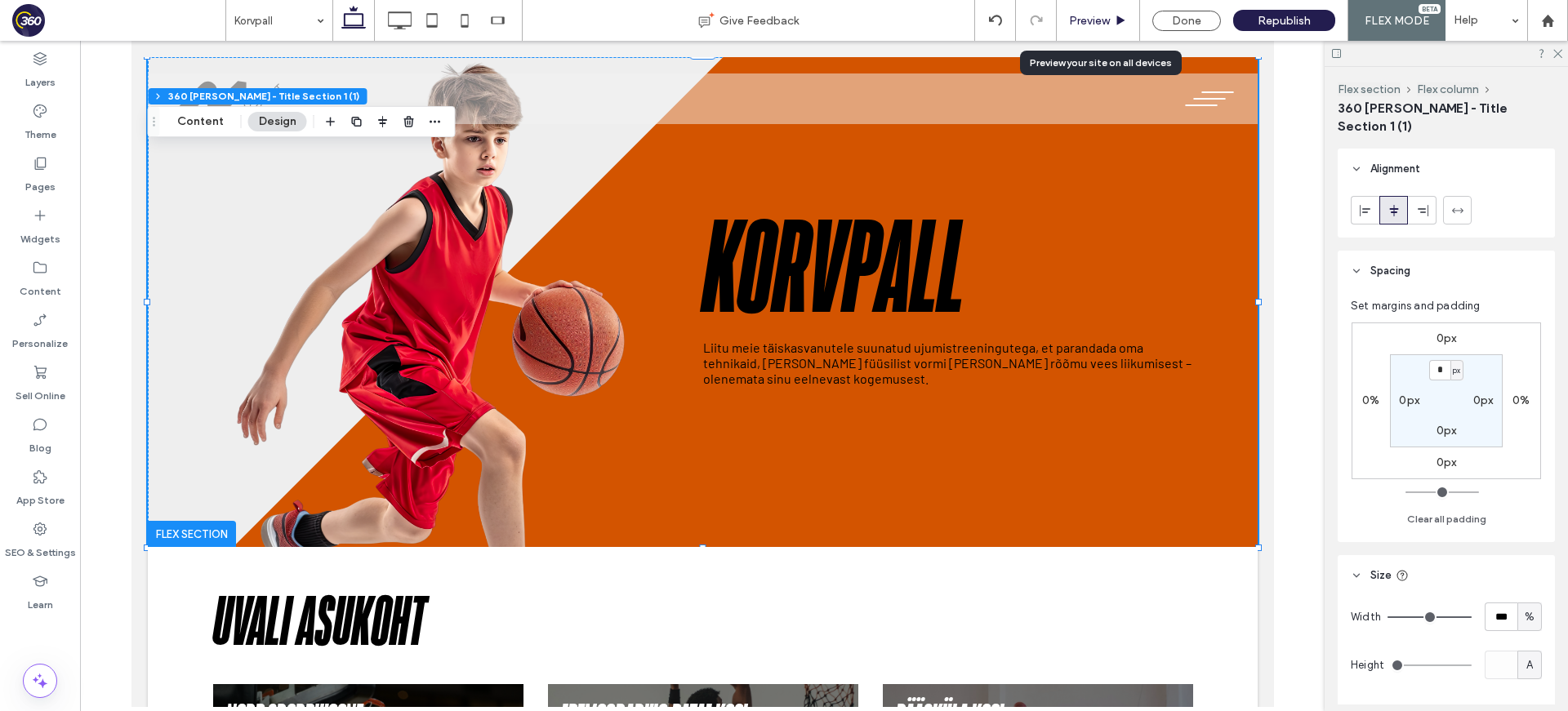
click at [1106, 20] on span "Preview" at bounding box center [1089, 21] width 41 height 14
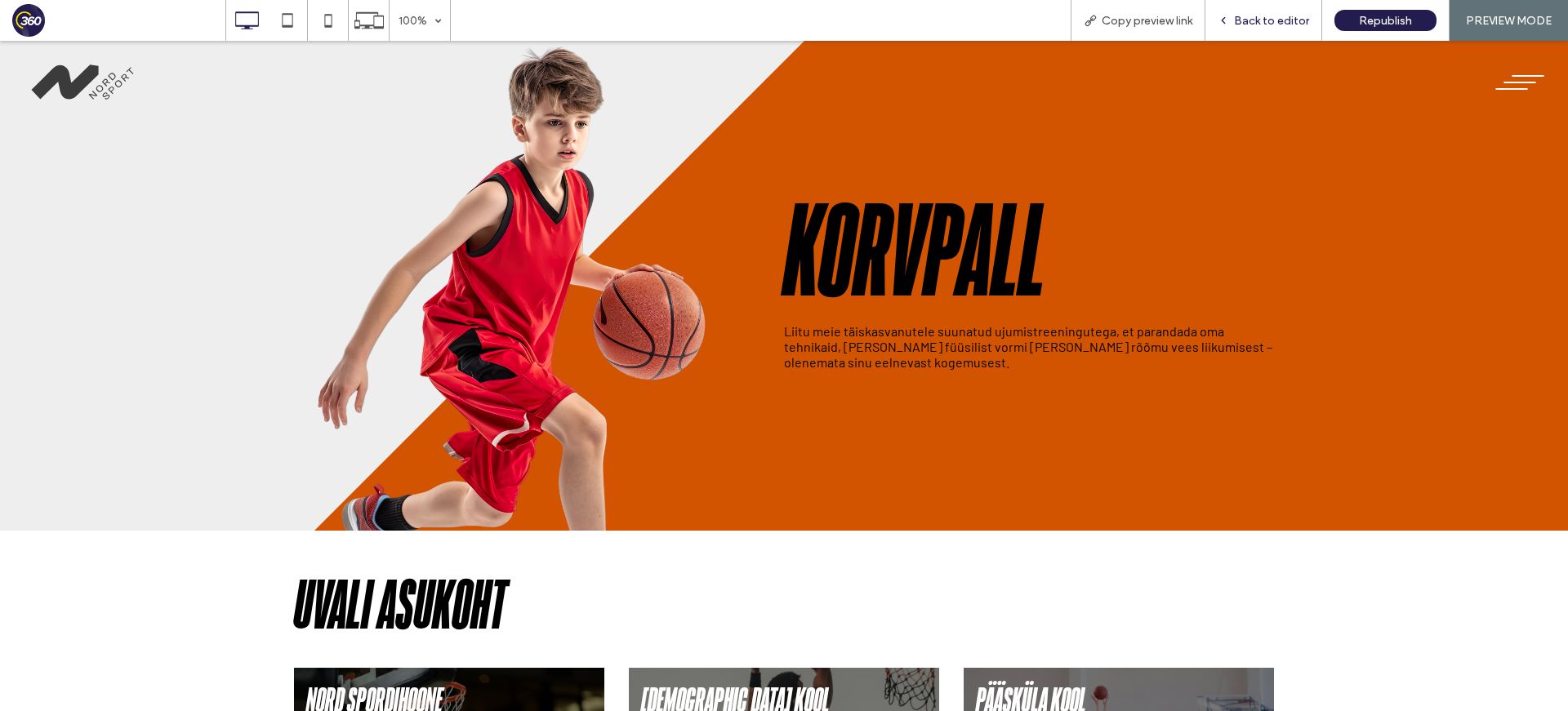
click at [1268, 15] on span "Back to editor" at bounding box center [1271, 21] width 75 height 14
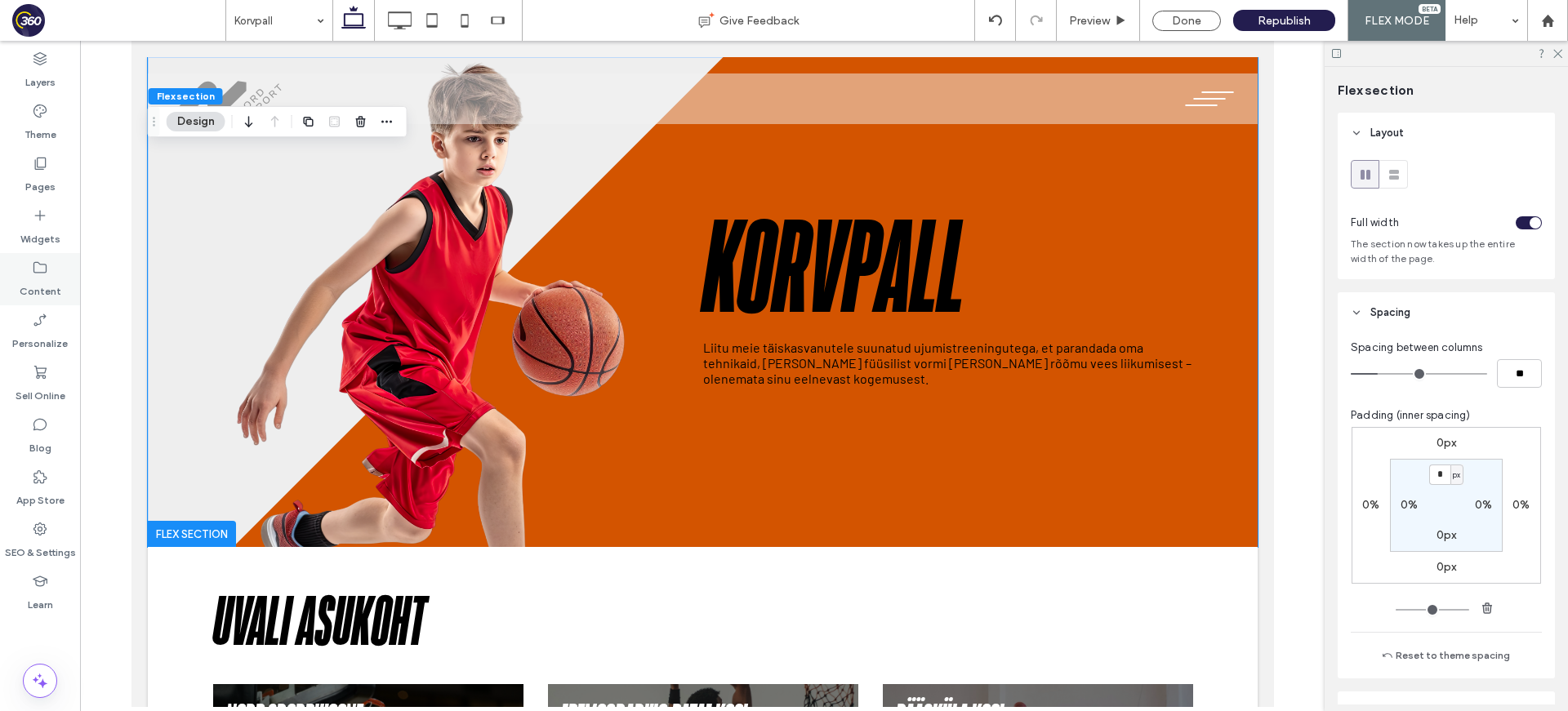
click at [26, 285] on label "Content" at bounding box center [41, 287] width 42 height 23
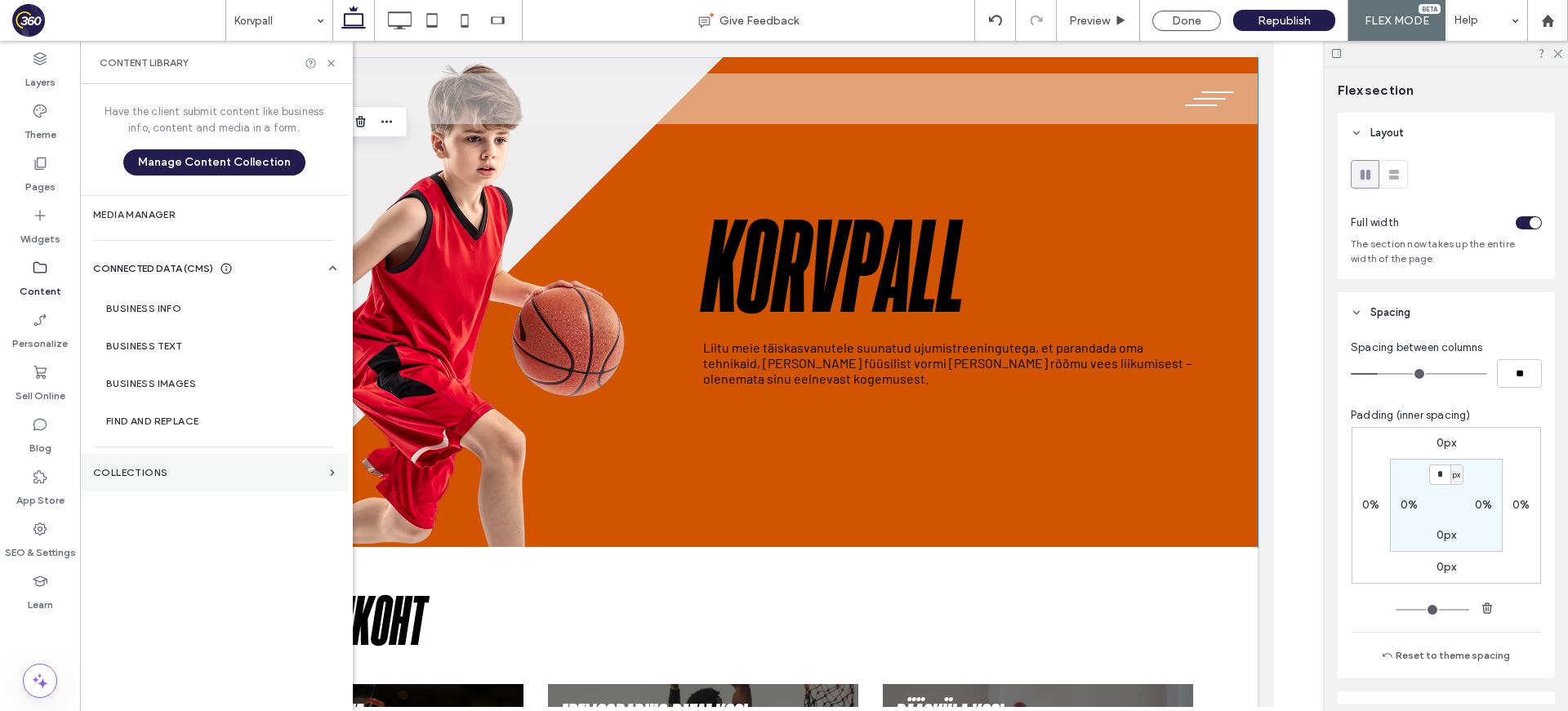
click at [160, 468] on label "Collections" at bounding box center [208, 472] width 230 height 11
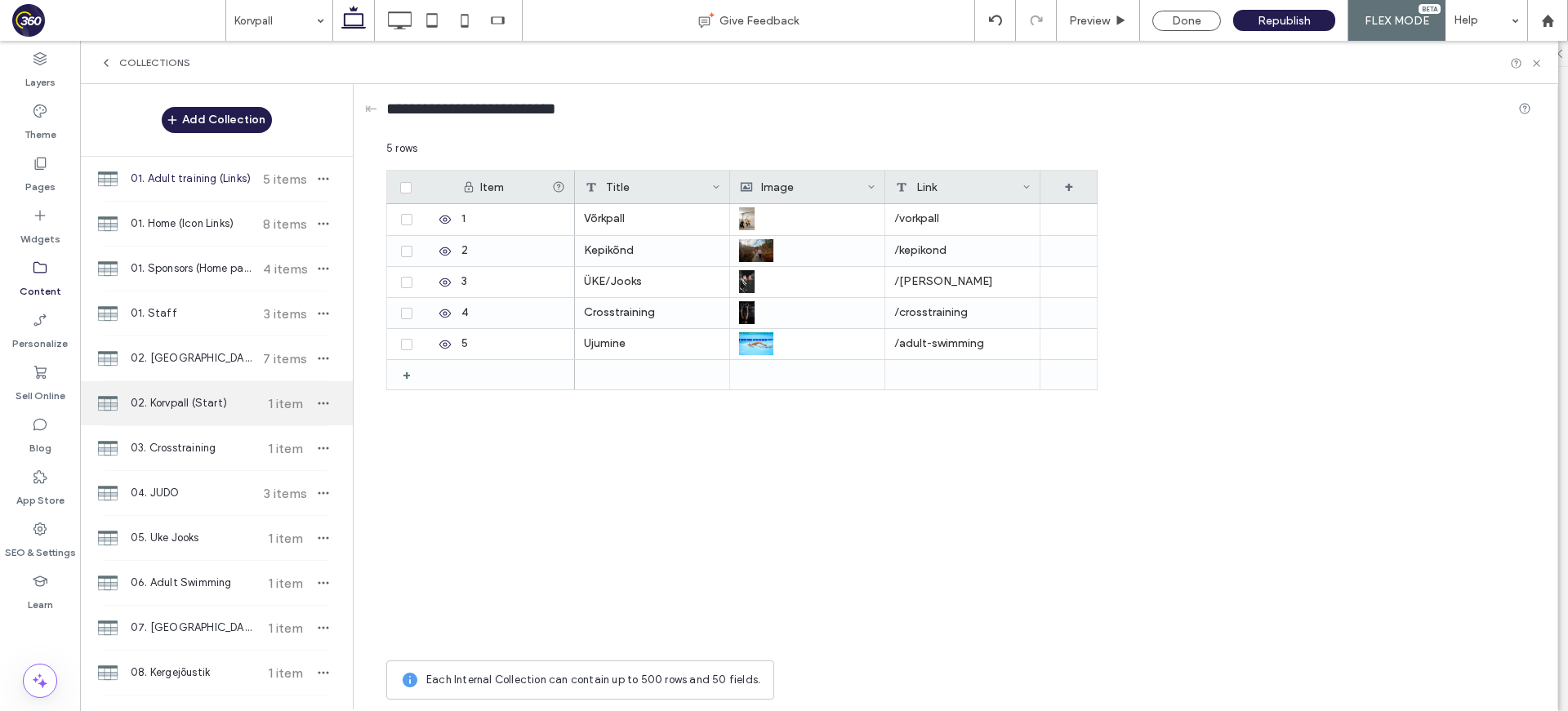
click at [215, 399] on span "02. Korvpall (Start)" at bounding box center [191, 403] width 121 height 16
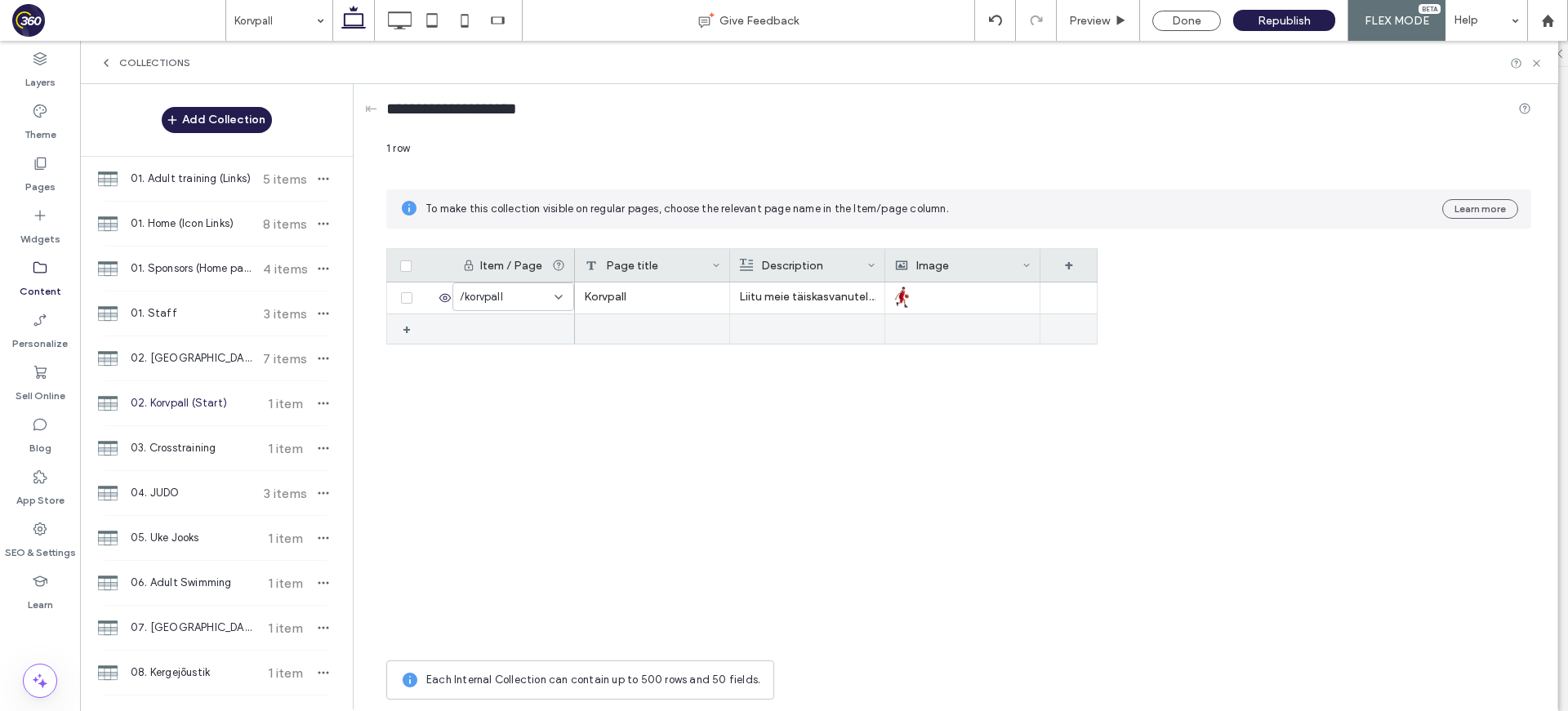
click at [620, 289] on div "Korvpall" at bounding box center [652, 298] width 156 height 31
click at [585, 190] on textarea "********" at bounding box center [663, 198] width 179 height 49
type textarea "**********"
click at [609, 303] on div "TuleKorvpall" at bounding box center [652, 298] width 156 height 31
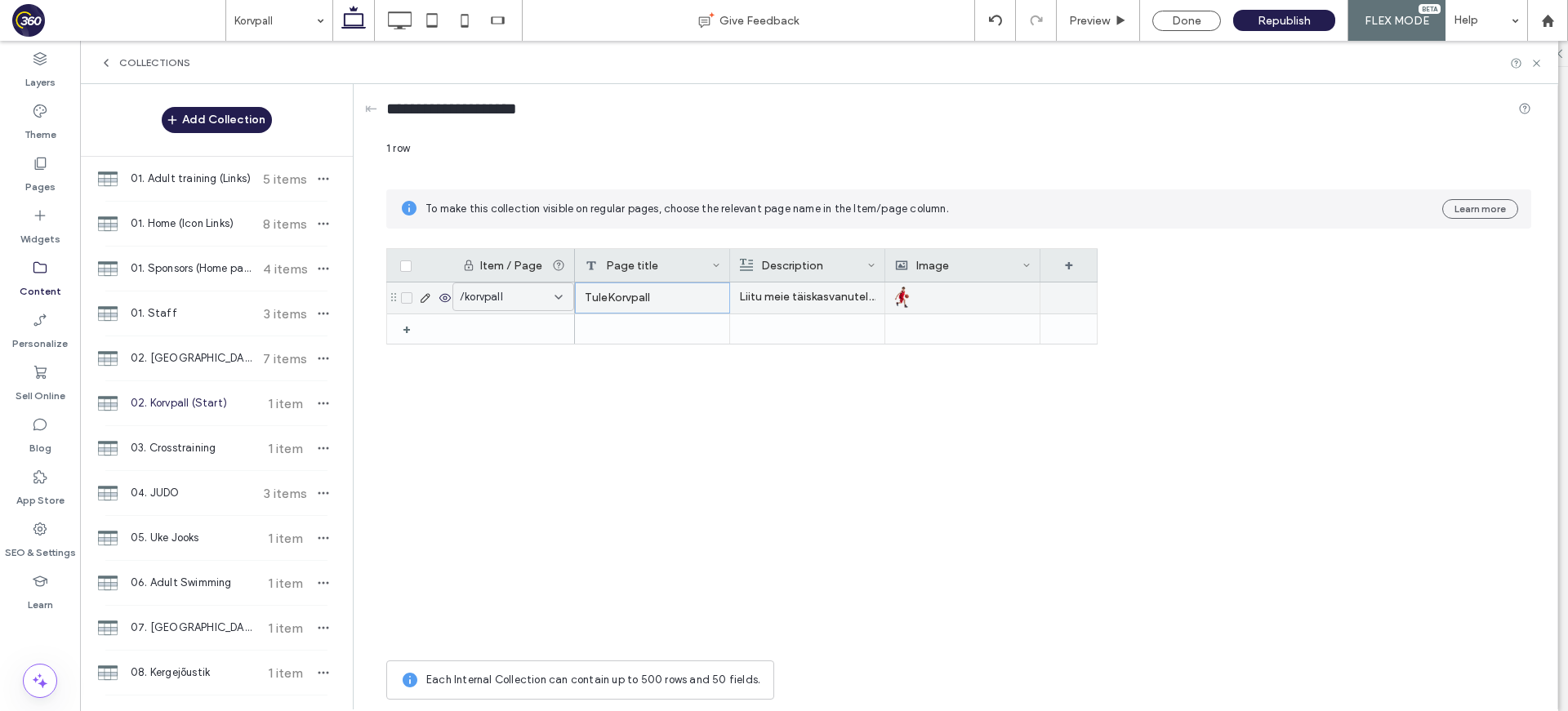
click at [609, 303] on div "TuleKorvpall" at bounding box center [652, 298] width 156 height 31
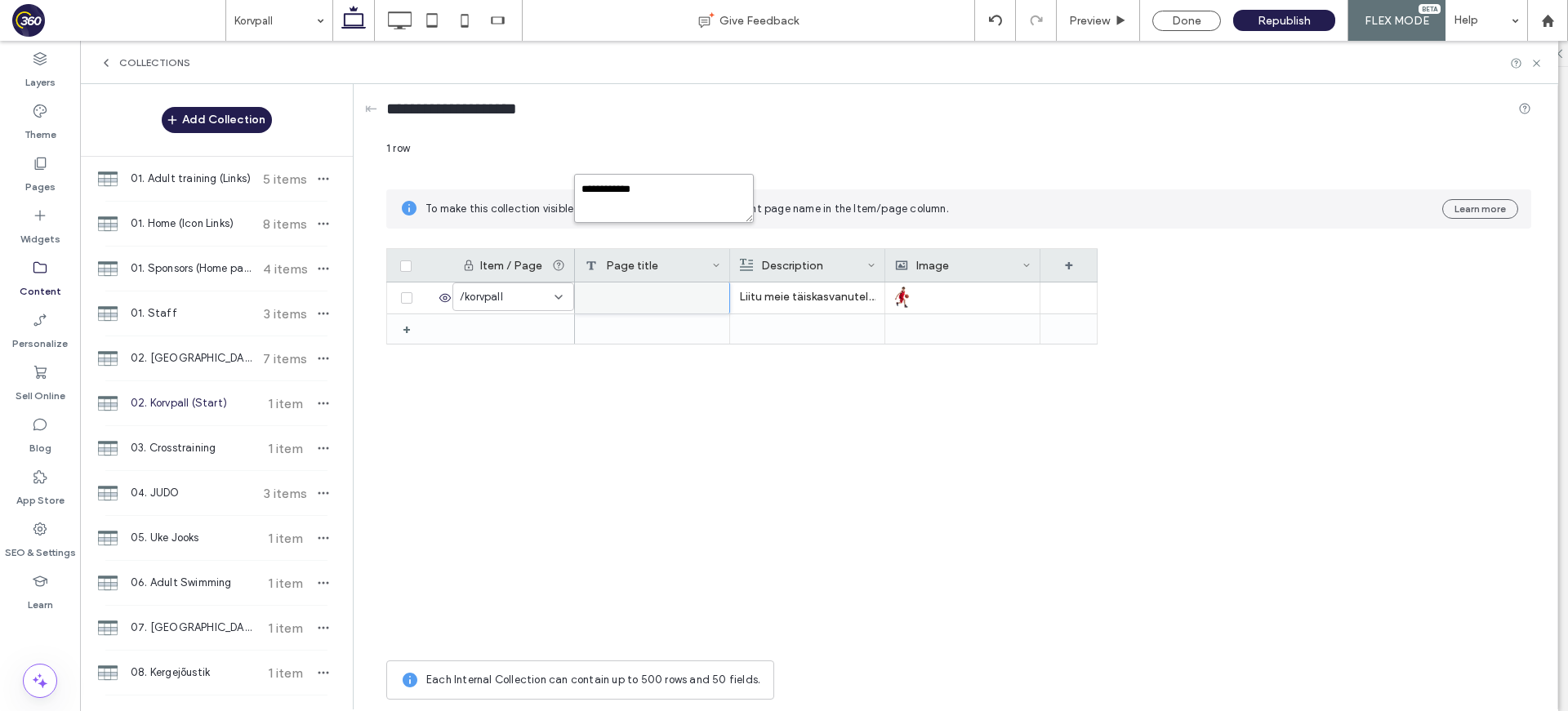
click at [599, 191] on textarea "**********" at bounding box center [663, 198] width 179 height 49
type textarea "**********"
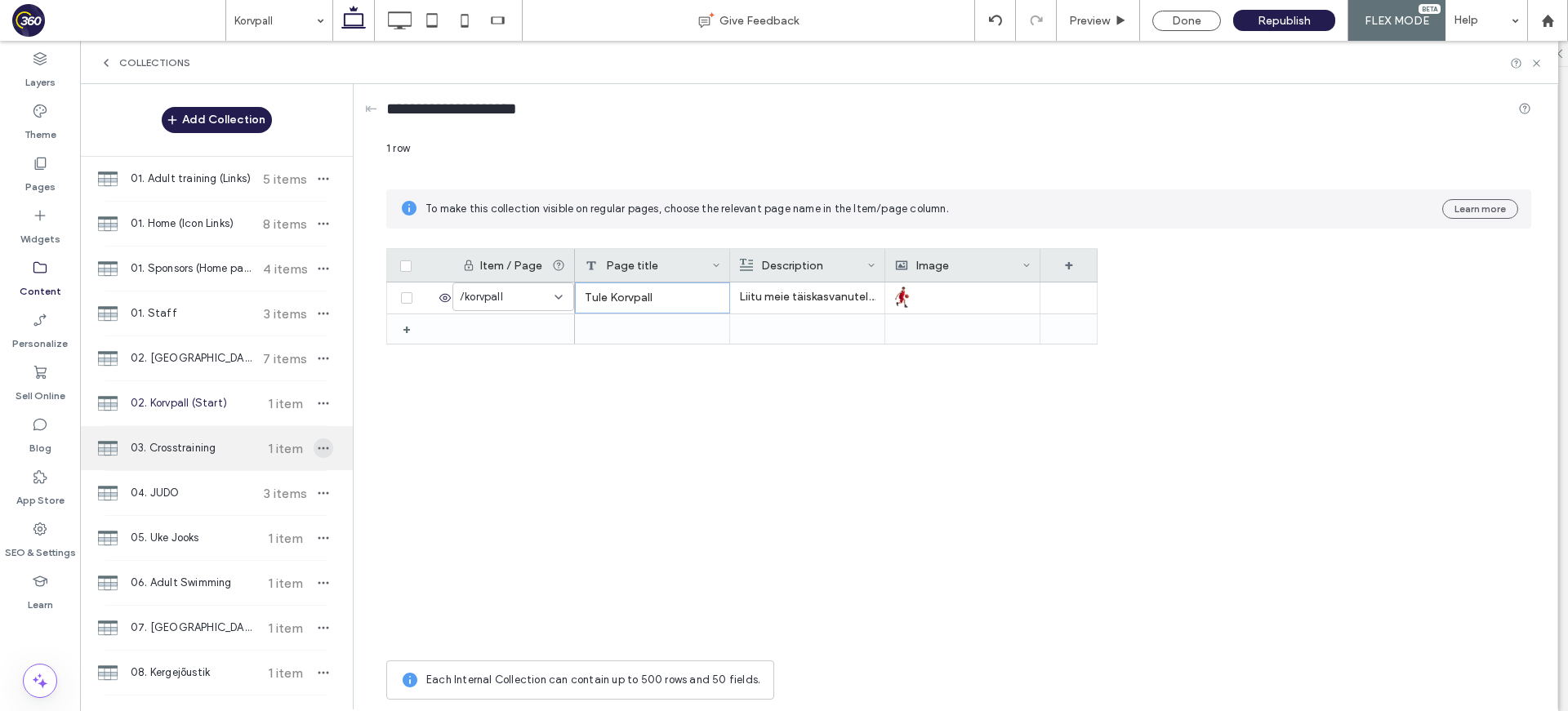
click at [317, 449] on icon "button" at bounding box center [324, 449] width 13 height 13
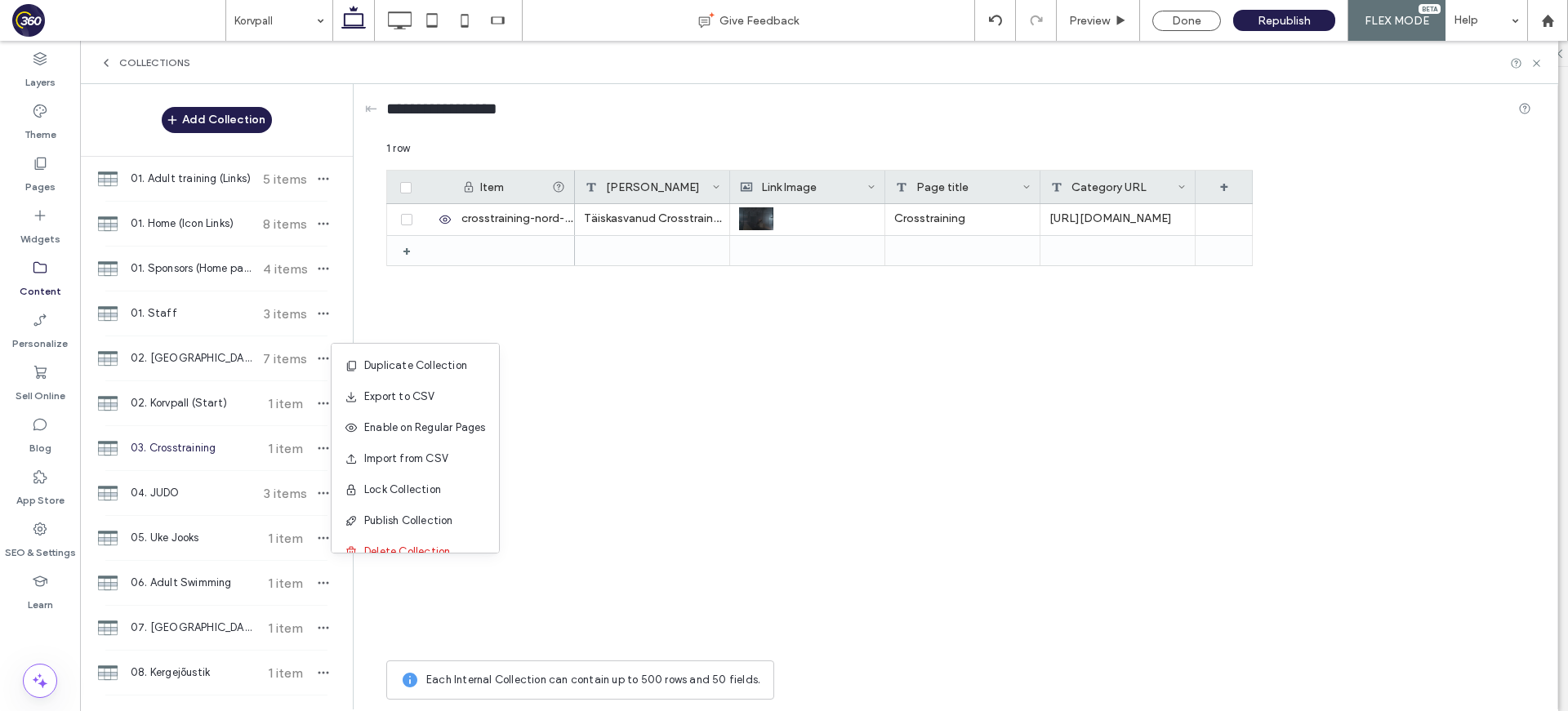
click at [237, 441] on span "03. Crosstraining" at bounding box center [191, 448] width 121 height 16
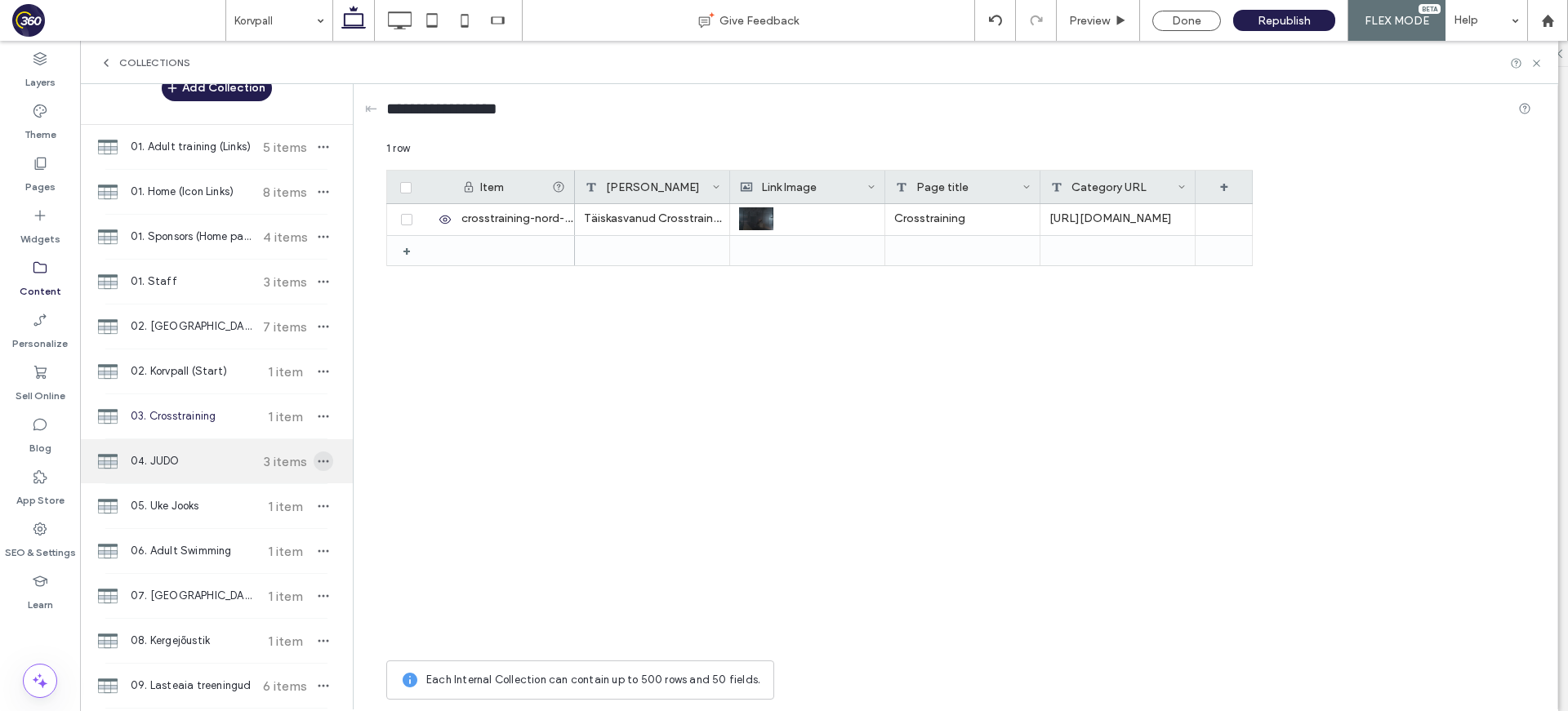
click at [317, 465] on icon "button" at bounding box center [324, 462] width 13 height 13
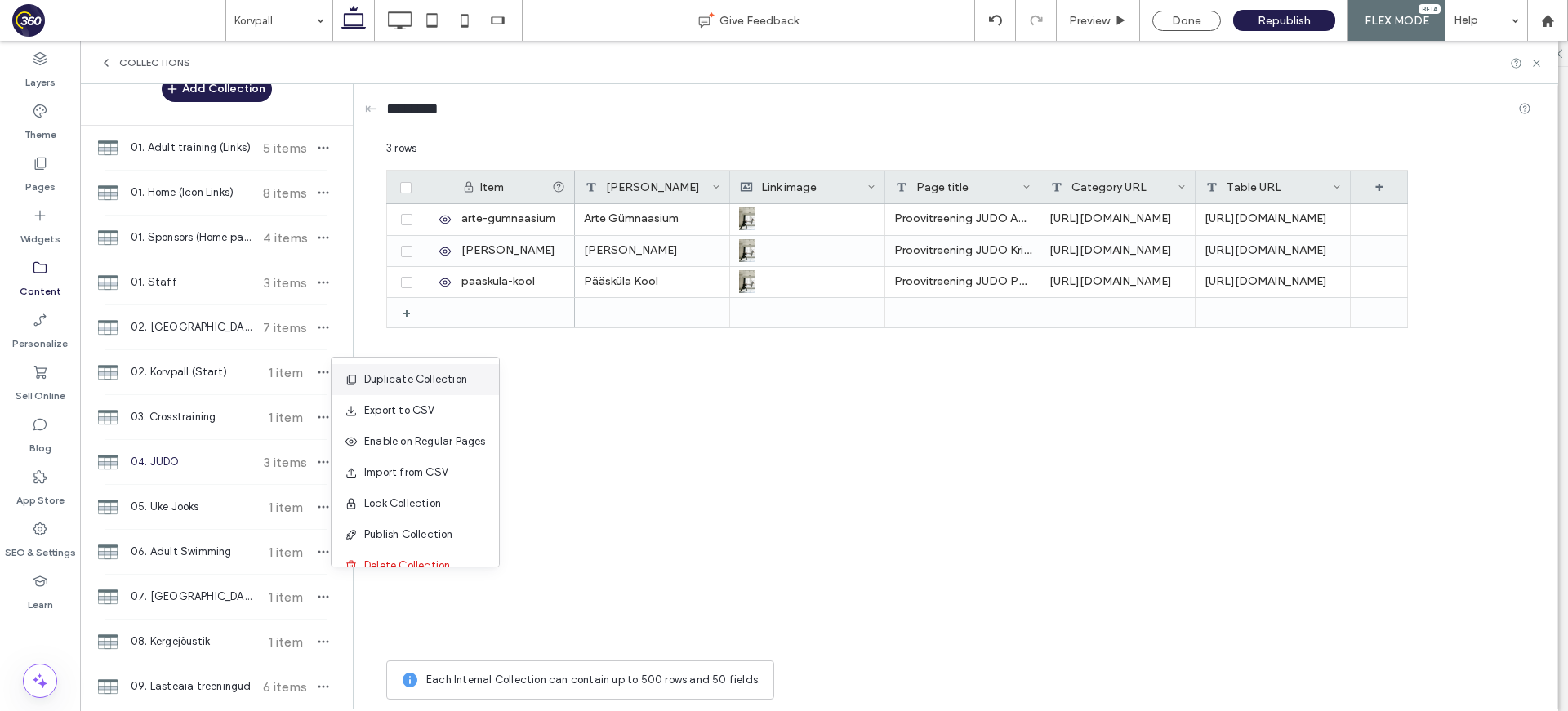
click at [396, 382] on span "Duplicate Collection" at bounding box center [416, 379] width 103 height 16
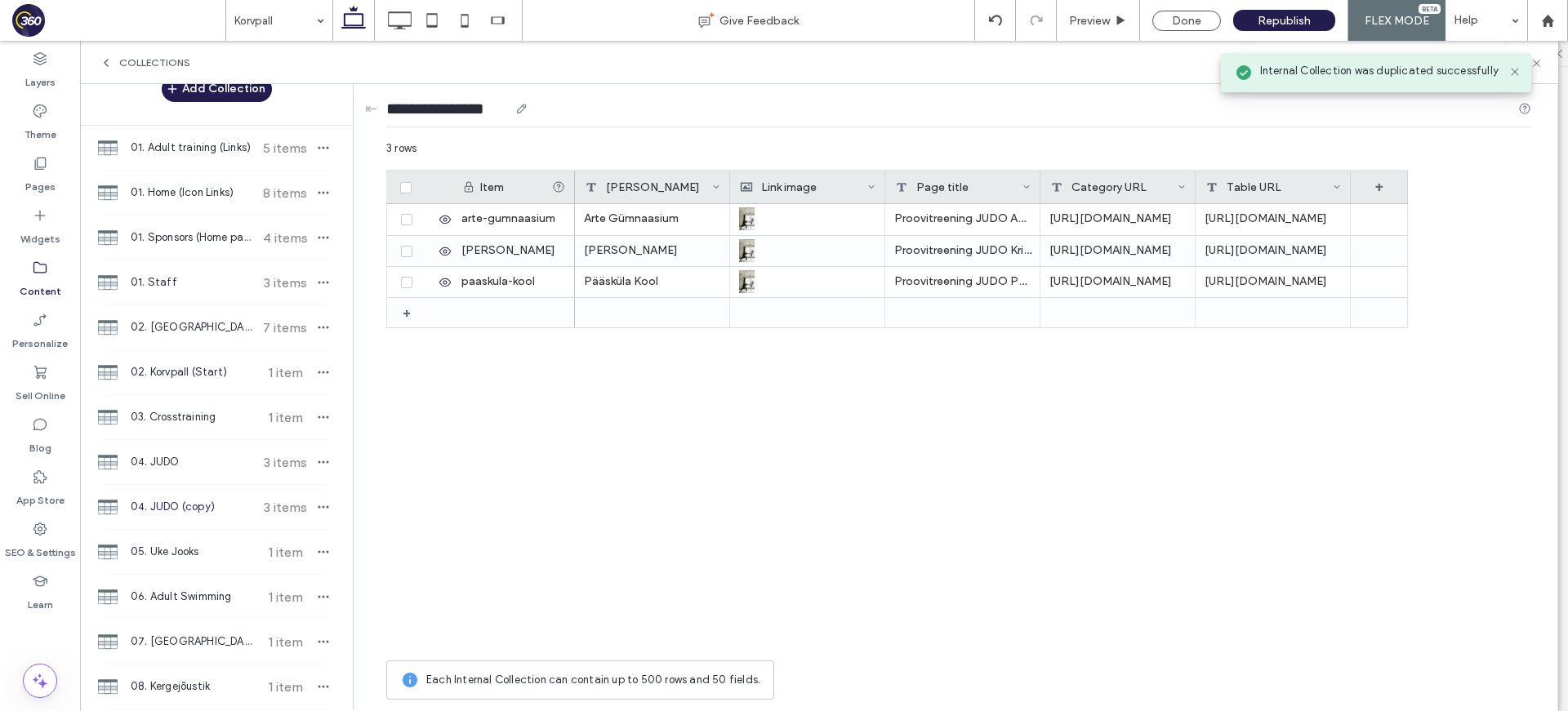
scroll to position [0, 1]
drag, startPoint x: 430, startPoint y: 108, endPoint x: 514, endPoint y: 110, distance: 84.0
click at [514, 110] on div "**********" at bounding box center [459, 109] width 145 height 23
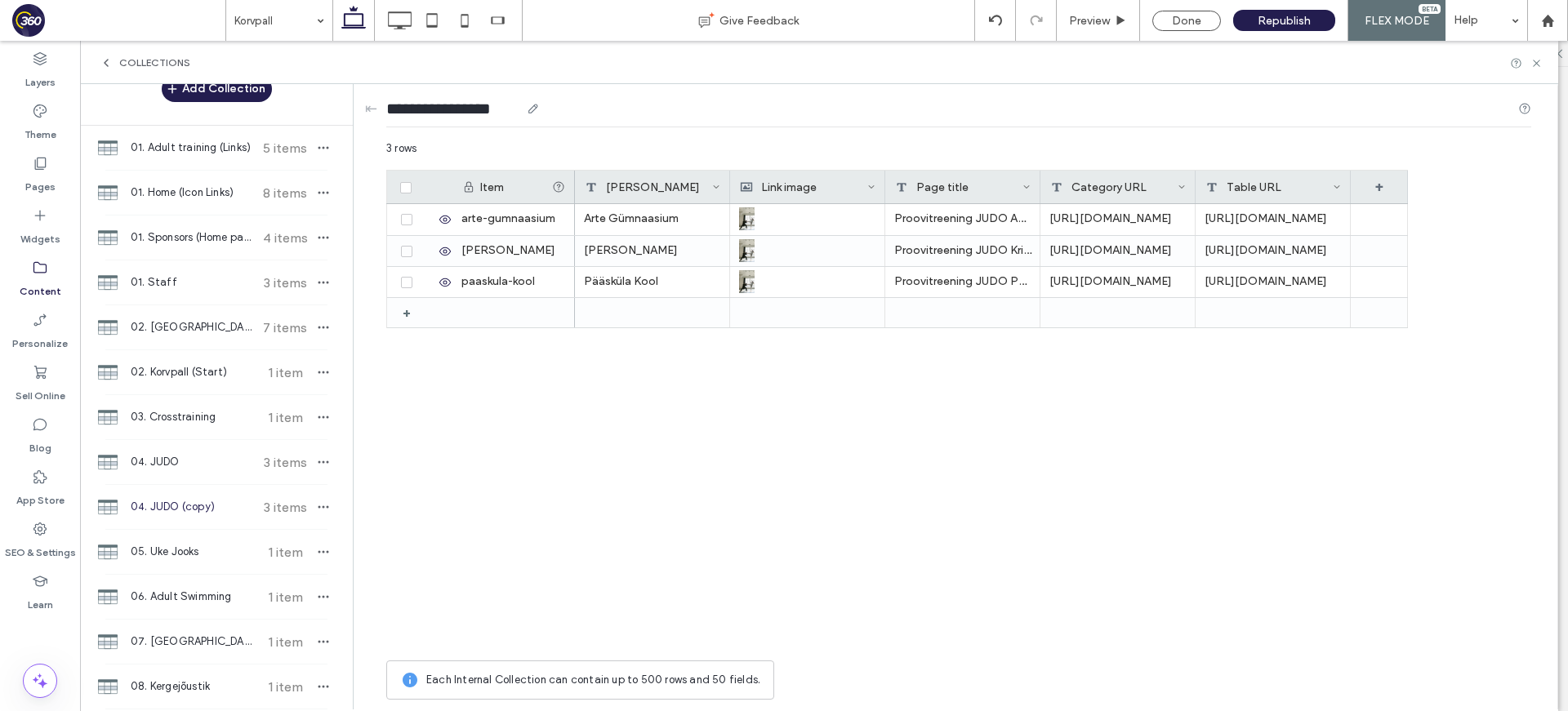
type input "**********"
click at [405, 183] on span at bounding box center [406, 188] width 11 height 11
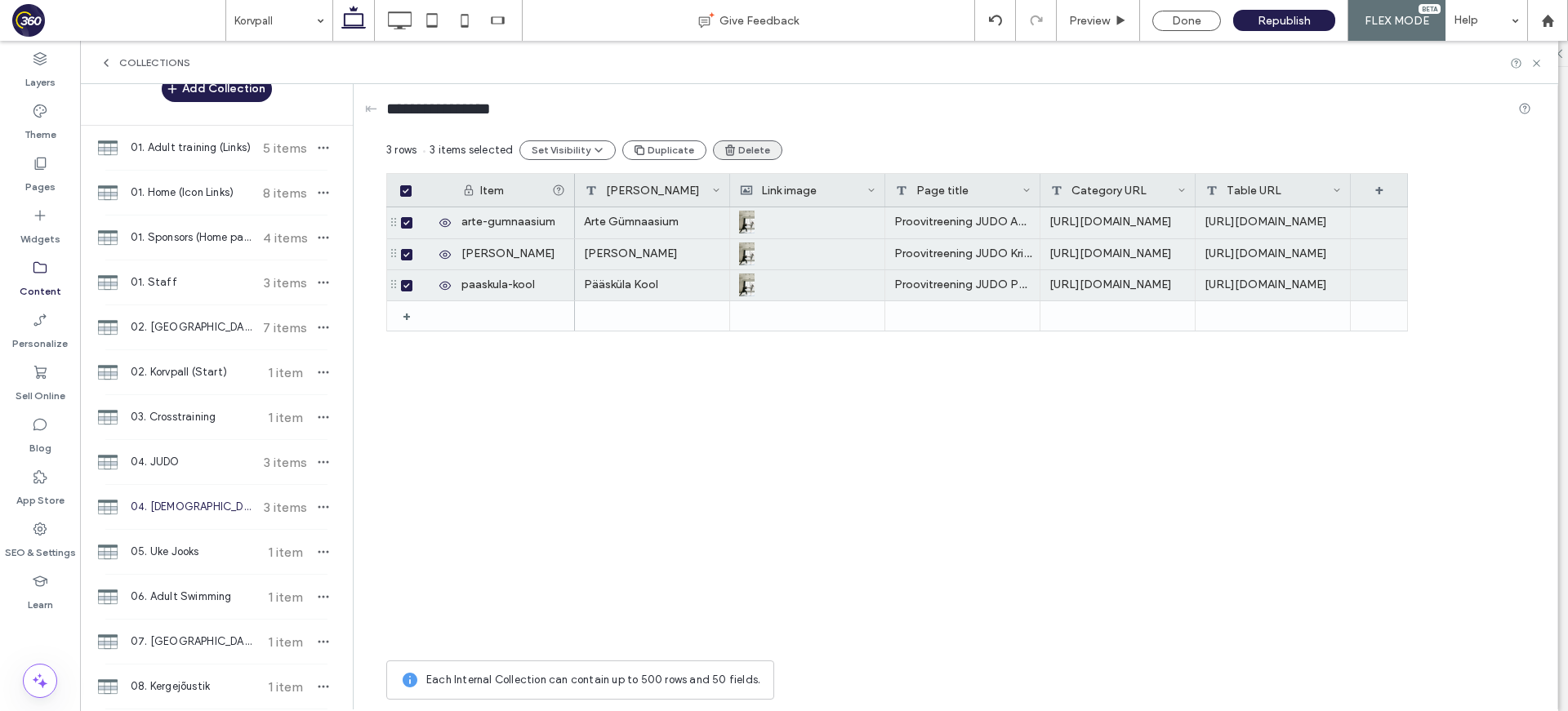
click at [761, 151] on button "Delete" at bounding box center [747, 150] width 70 height 20
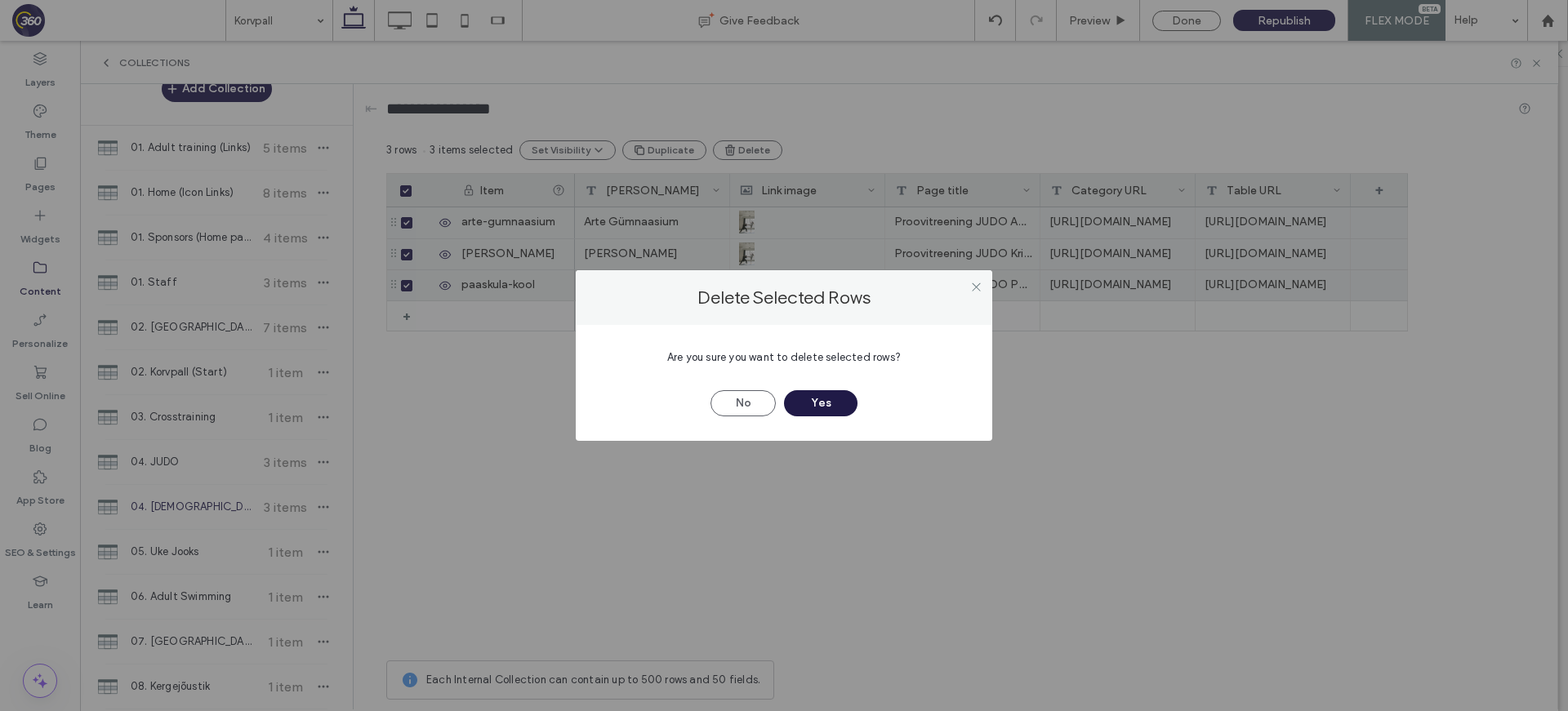
click at [834, 404] on button "Yes" at bounding box center [820, 403] width 73 height 26
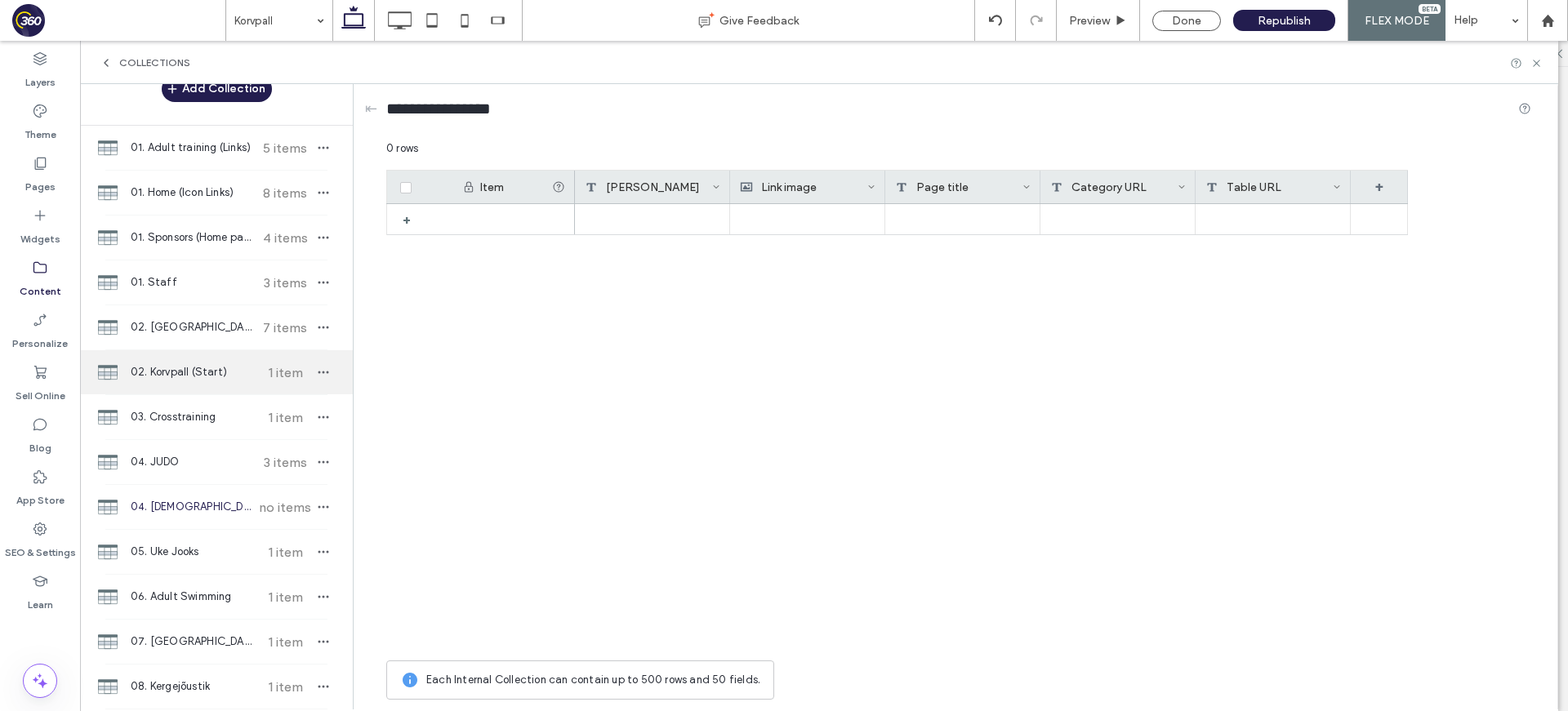
click at [211, 371] on span "02. Korvpall (Start)" at bounding box center [191, 372] width 121 height 16
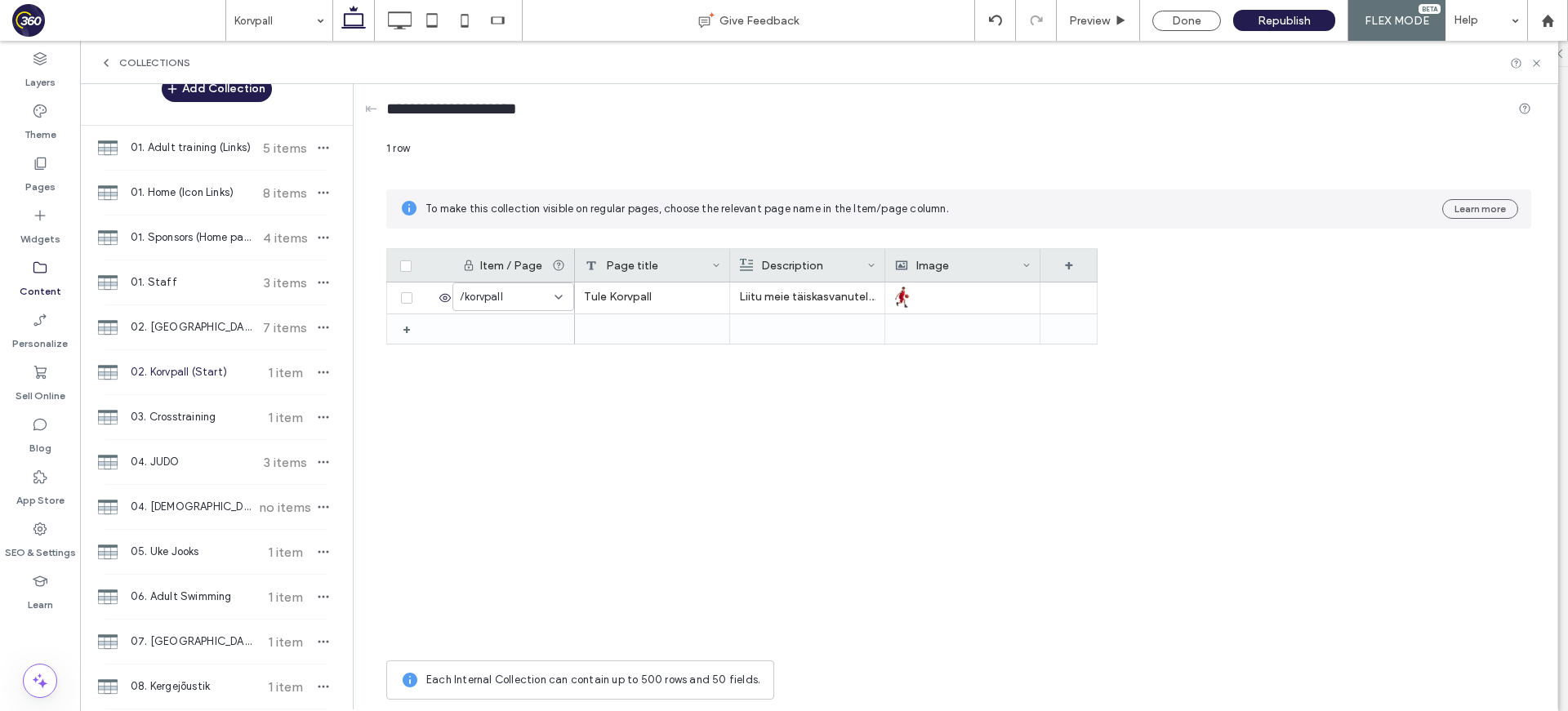
click at [672, 250] on div "Page title" at bounding box center [648, 265] width 127 height 32
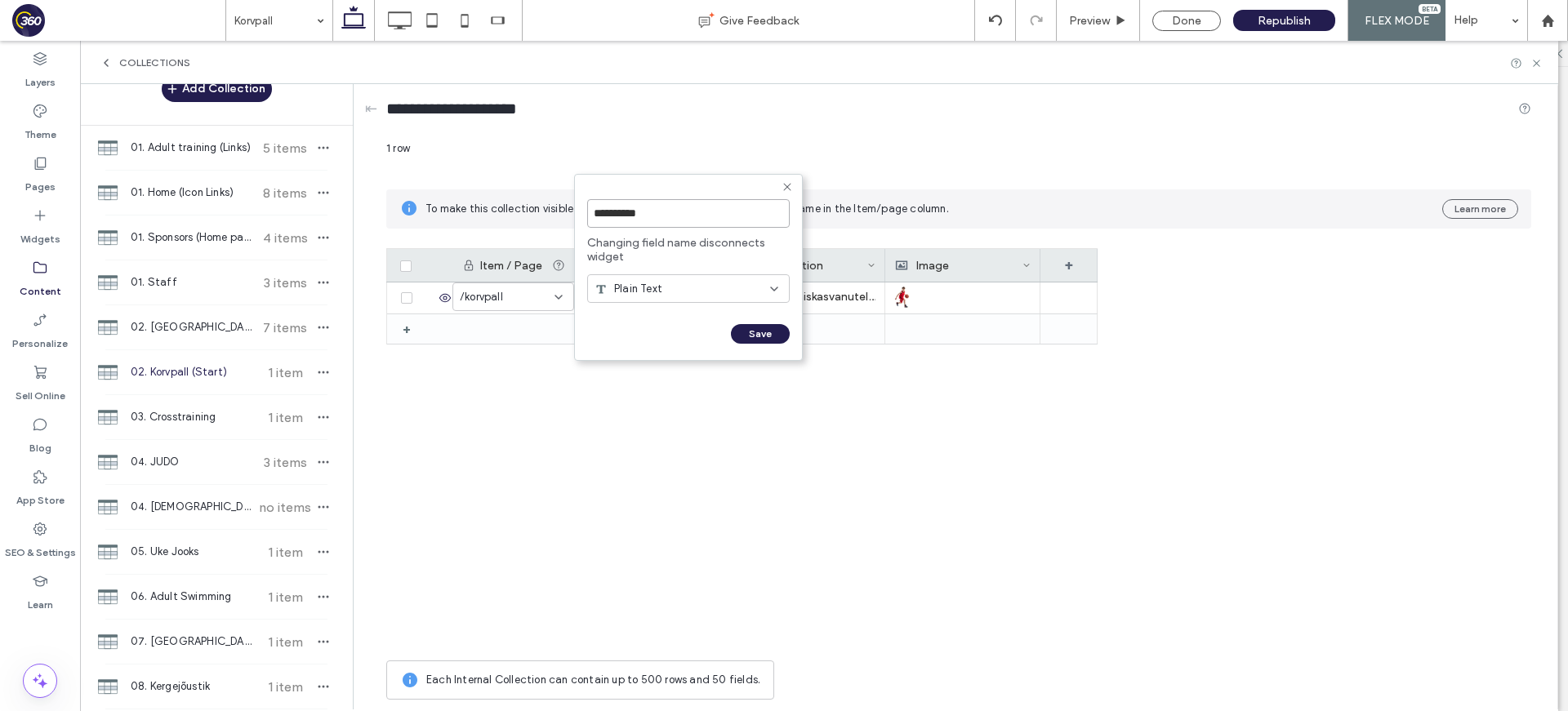
click at [661, 216] on input "**********" at bounding box center [688, 214] width 202 height 29
type input "*****"
click input "******" at bounding box center [605, 350] width 36 height 14
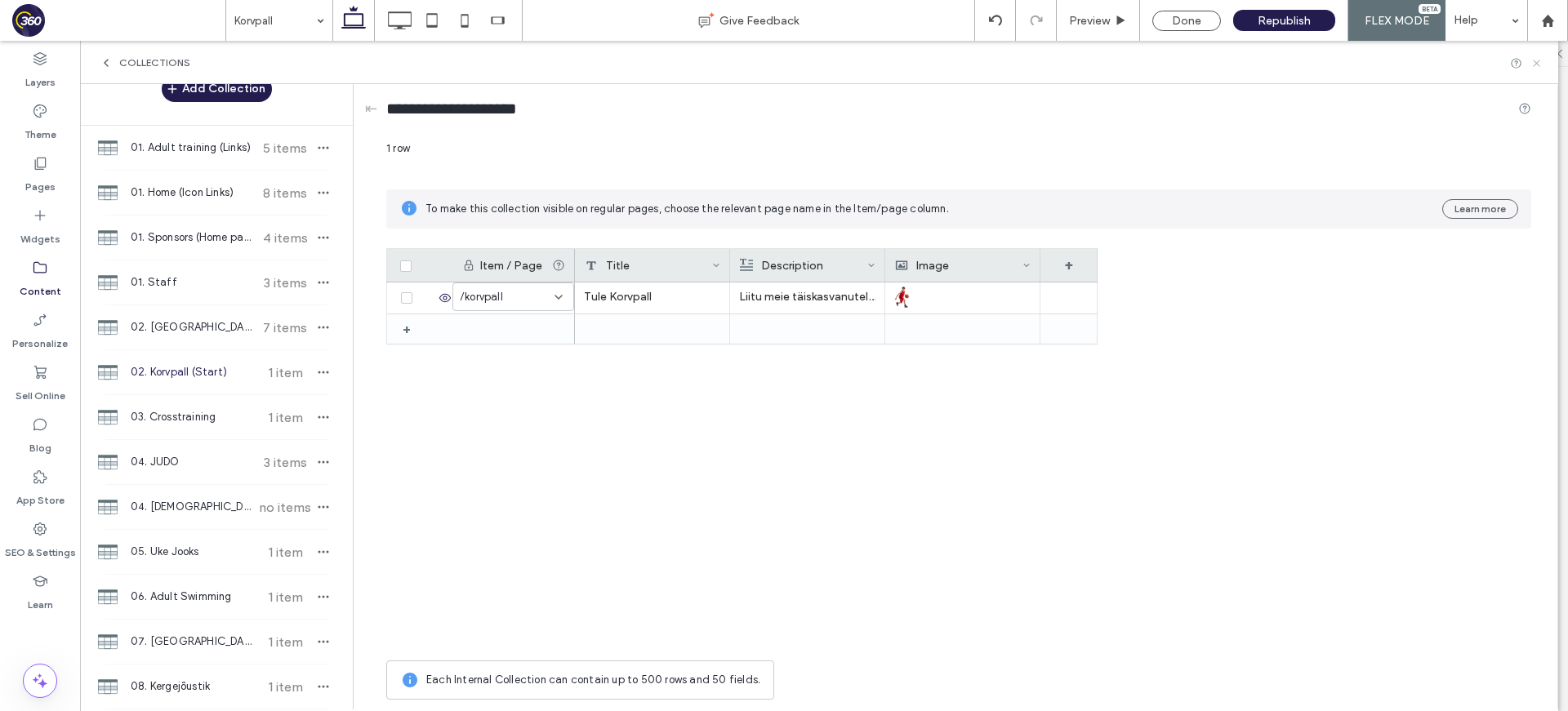
click at [1539, 65] on icon at bounding box center [1536, 63] width 12 height 12
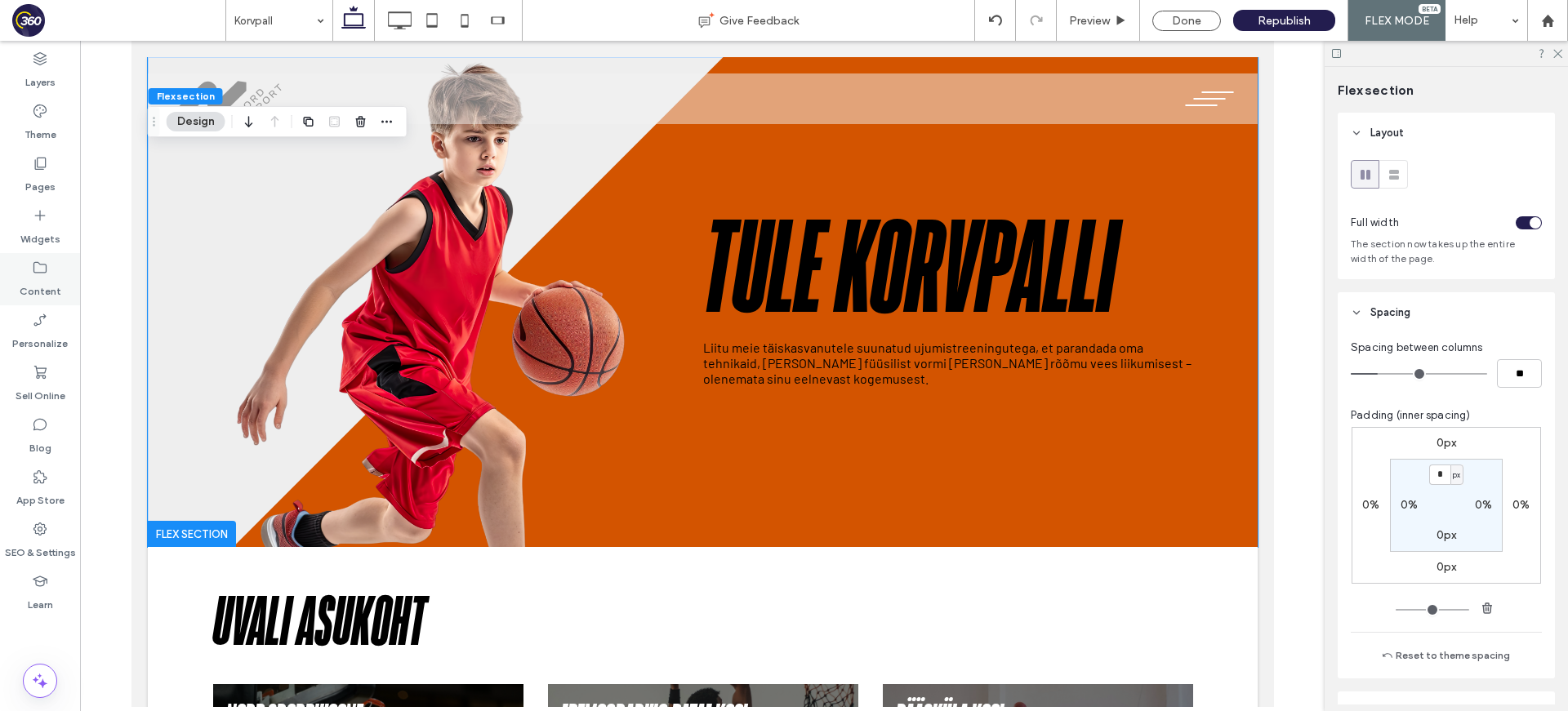
click at [48, 277] on label "Content" at bounding box center [41, 287] width 42 height 23
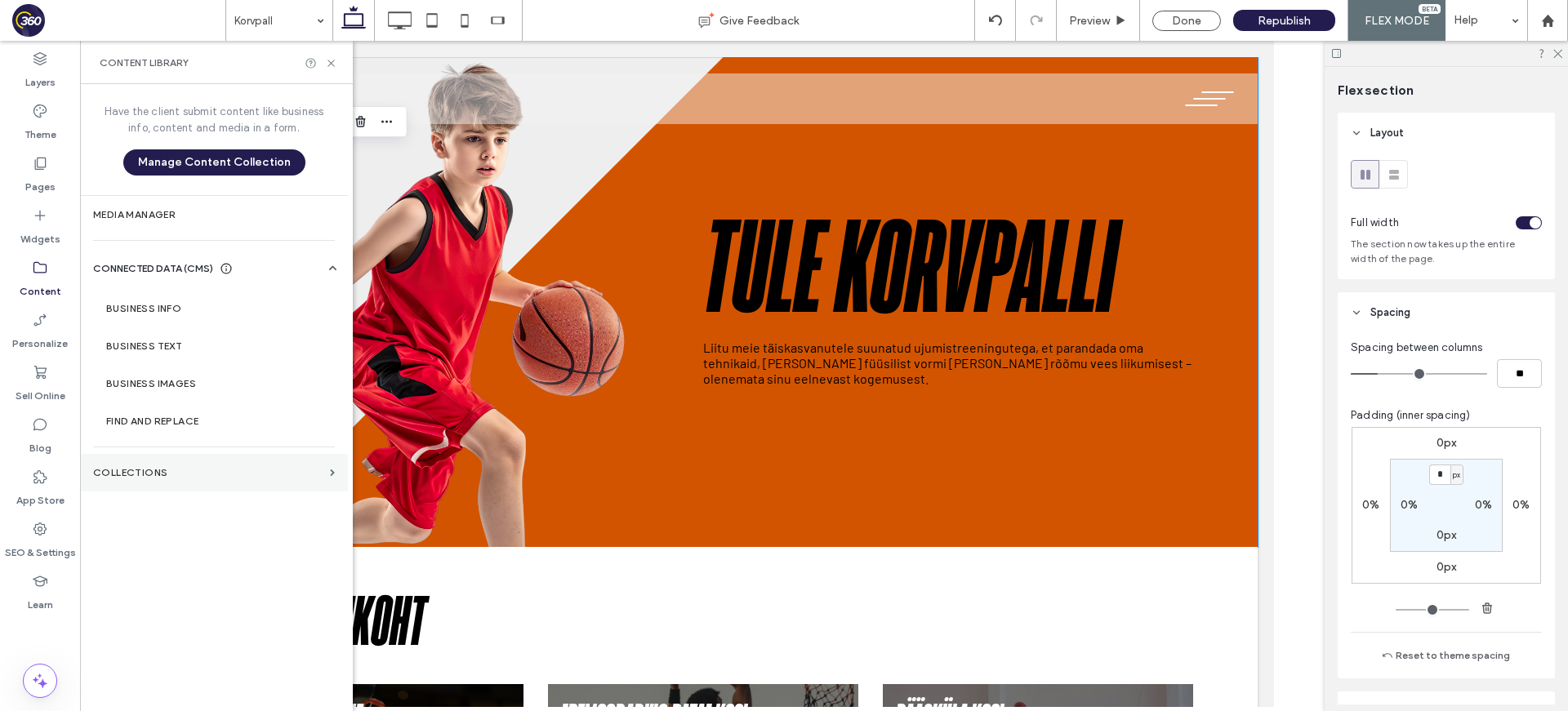
click at [164, 473] on label "Collections" at bounding box center [208, 472] width 230 height 11
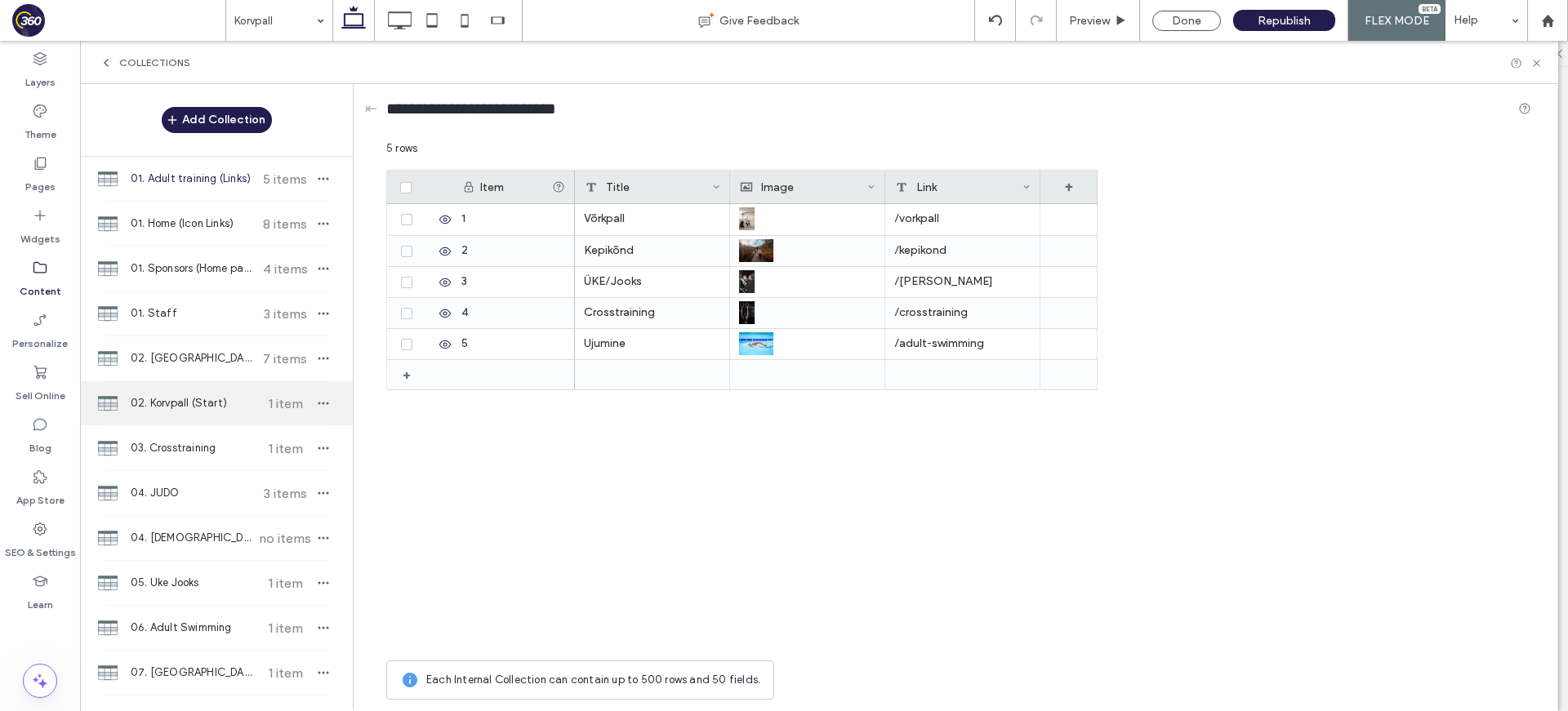
click at [233, 398] on span "02. Korvpall (Start)" at bounding box center [191, 403] width 121 height 16
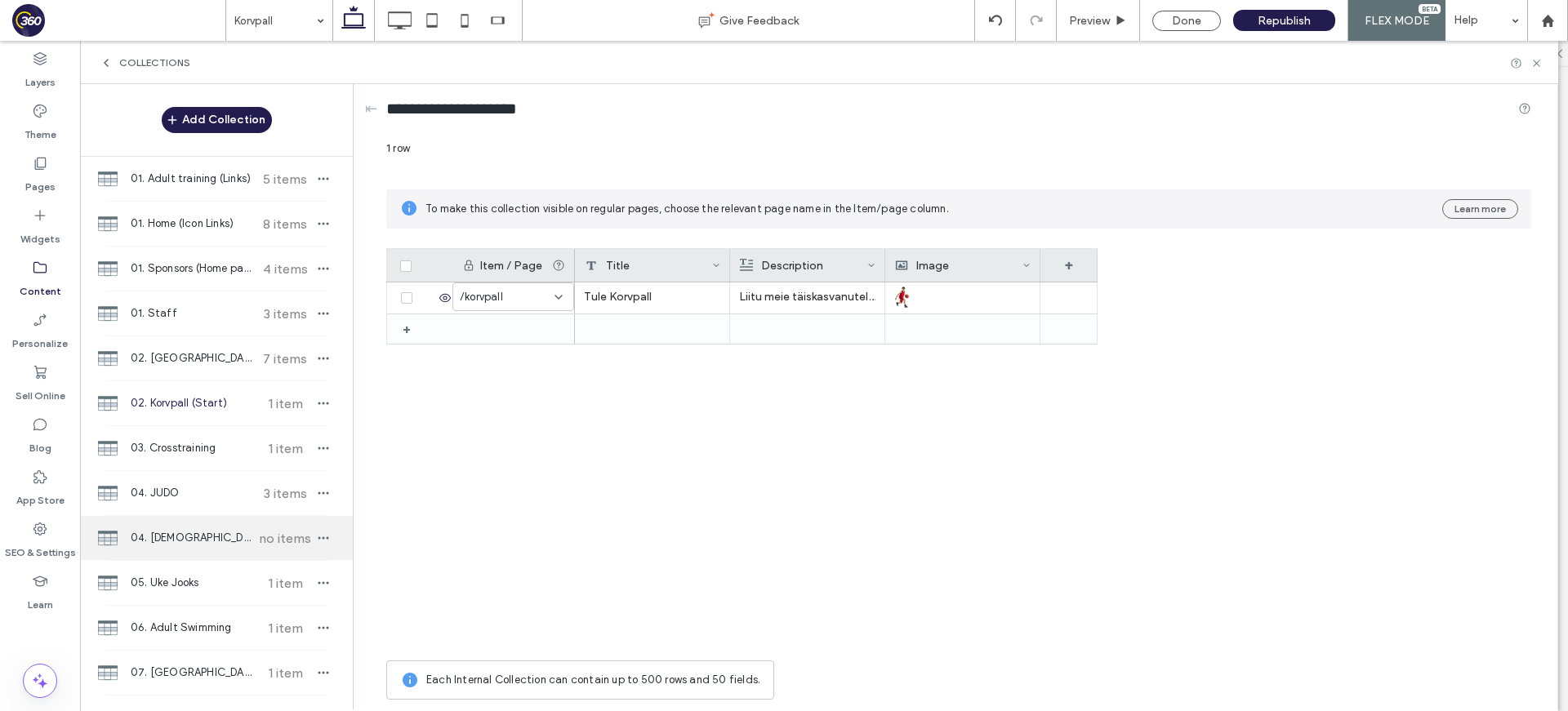
click at [217, 530] on span "04. [DEMOGRAPHIC_DATA] (Start)" at bounding box center [191, 537] width 121 height 16
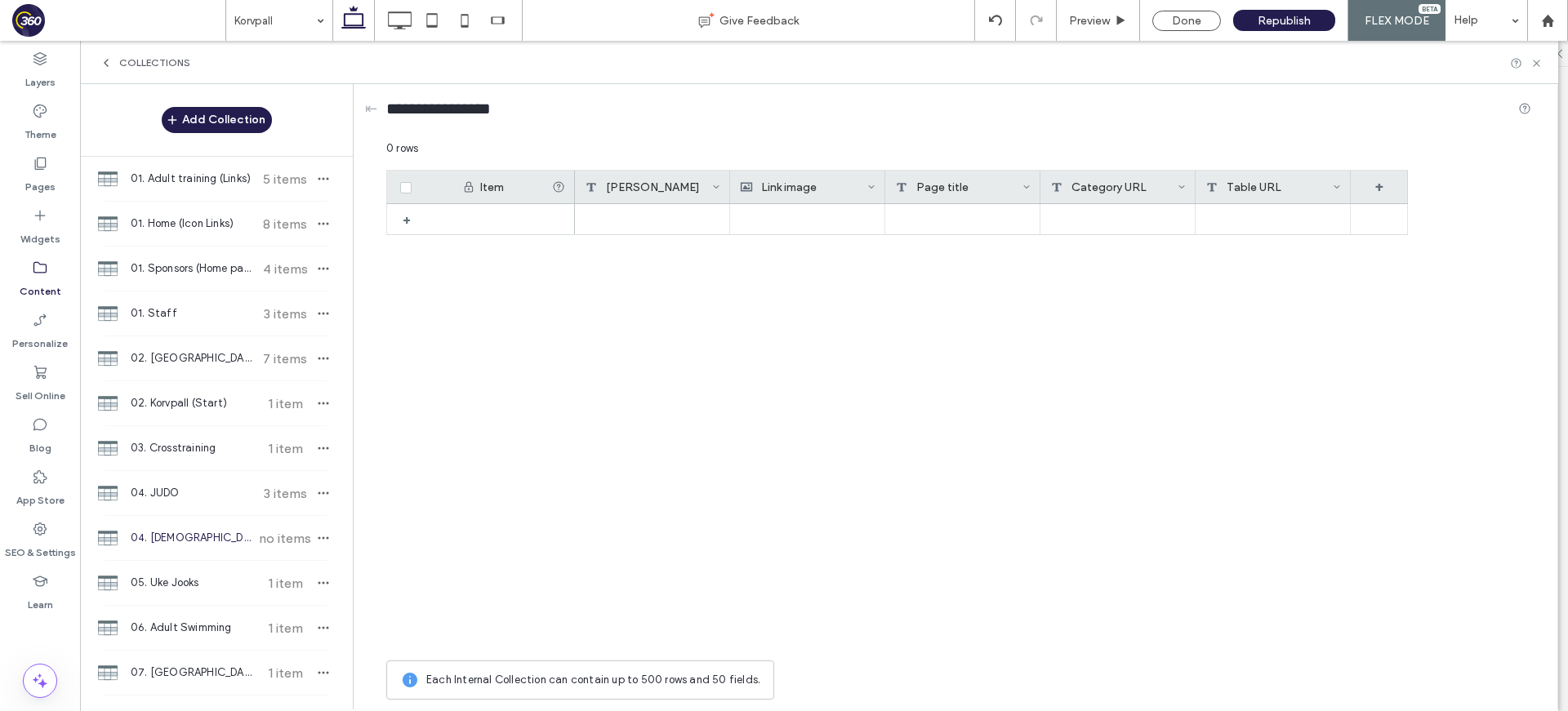
click at [709, 185] on div "[PERSON_NAME]" at bounding box center [648, 187] width 127 height 32
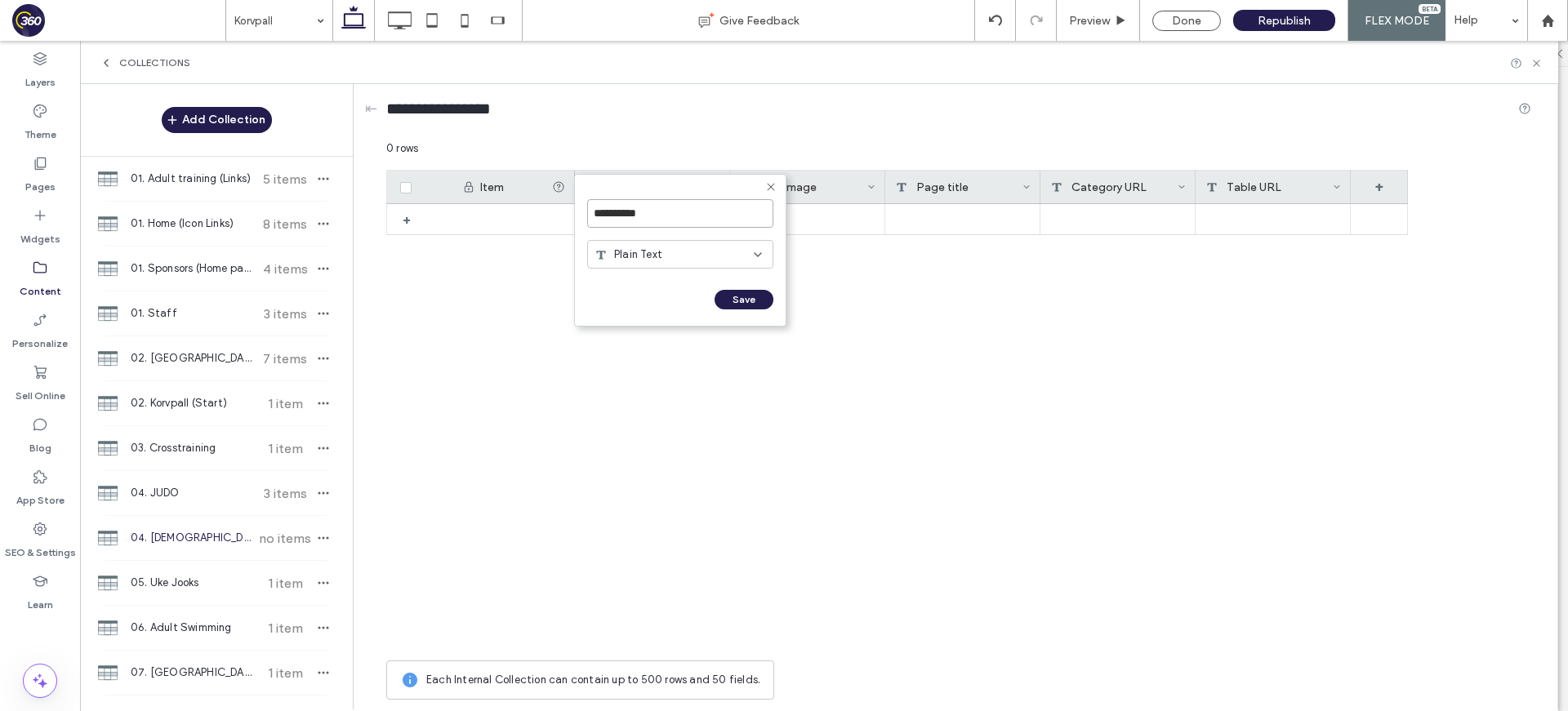
click at [671, 212] on input "**********" at bounding box center [679, 214] width 186 height 29
type input "*****"
click input "******" at bounding box center [605, 316] width 36 height 14
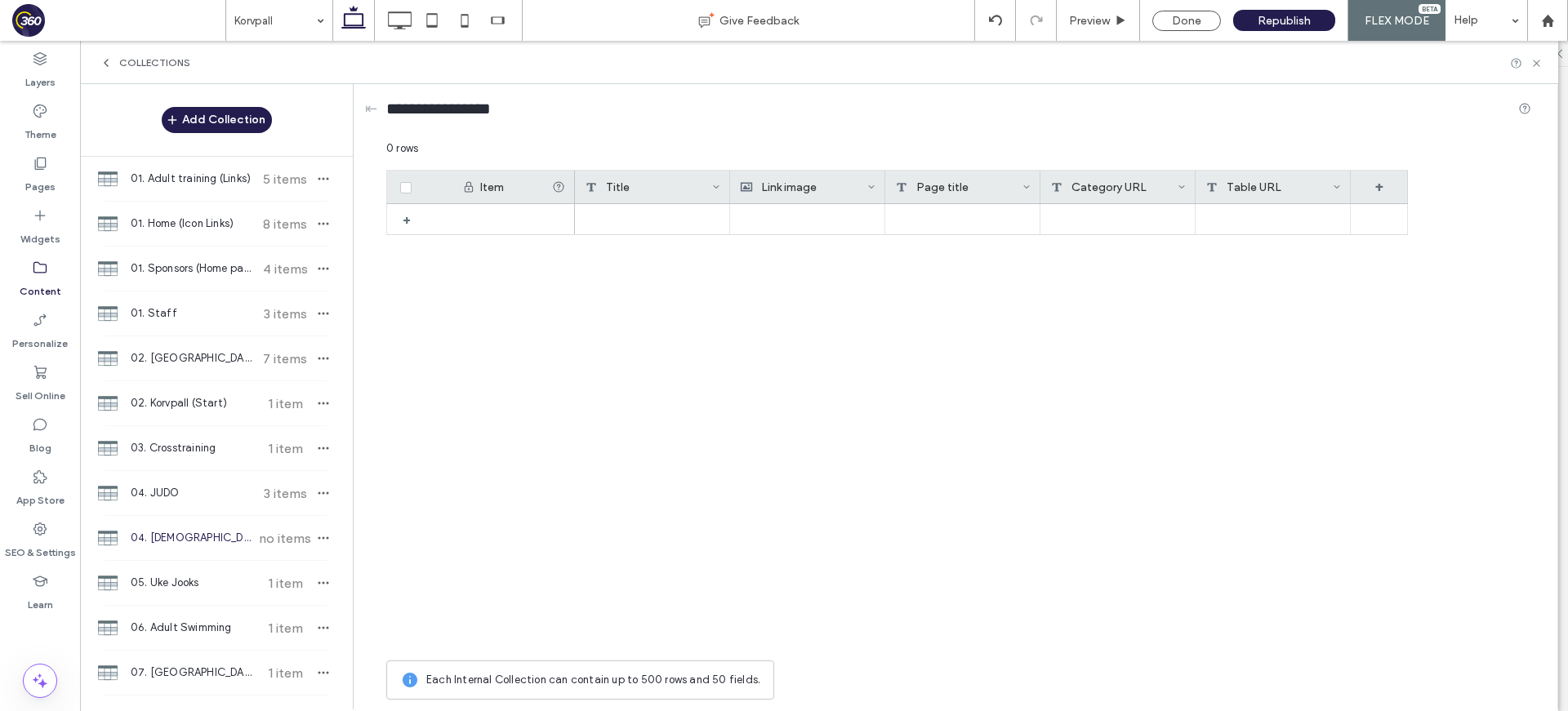
click at [843, 183] on div "Link image" at bounding box center [803, 187] width 127 height 32
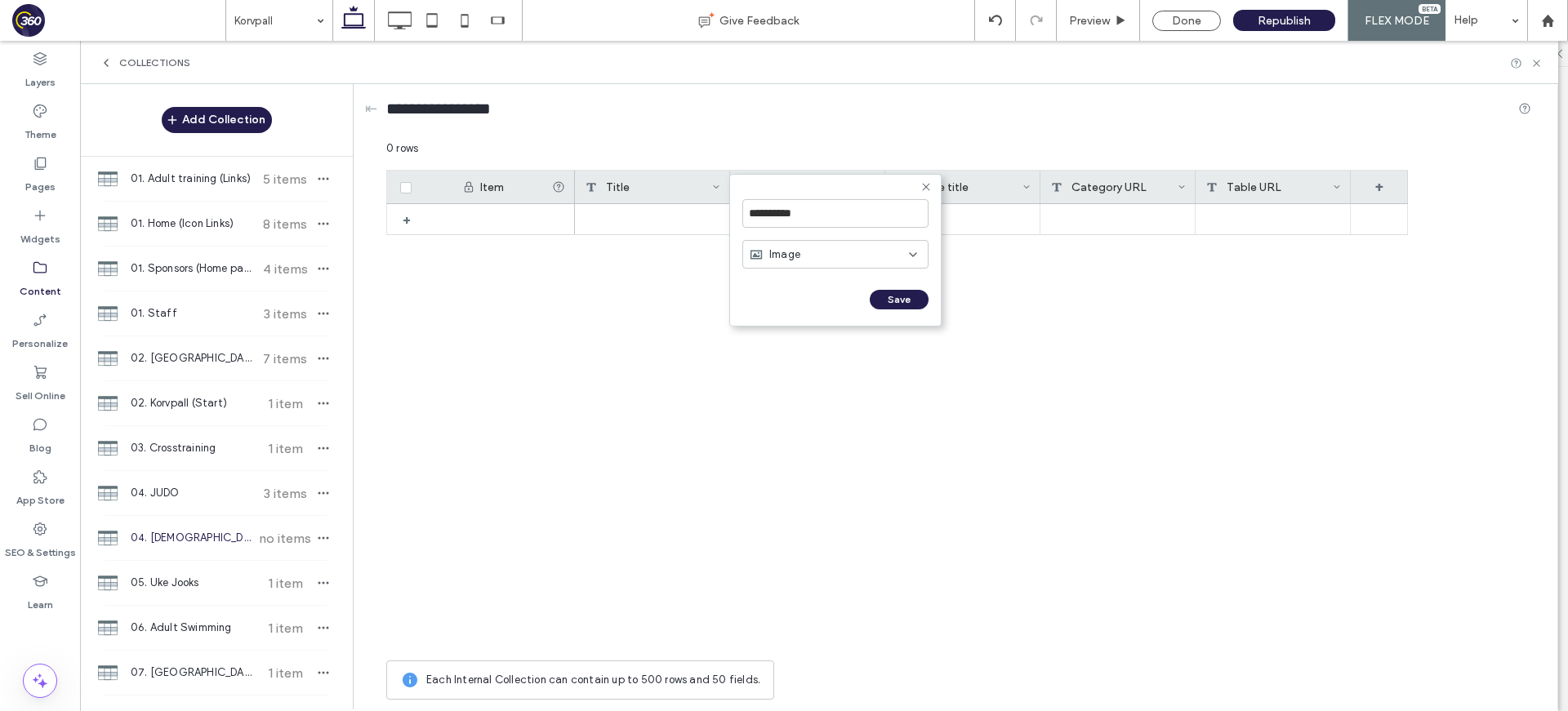
click at [827, 228] on div "**********" at bounding box center [835, 213] width 186 height 45
click at [835, 214] on input "**********" at bounding box center [835, 214] width 186 height 29
click at [815, 254] on div "Image" at bounding box center [828, 254] width 159 height 16
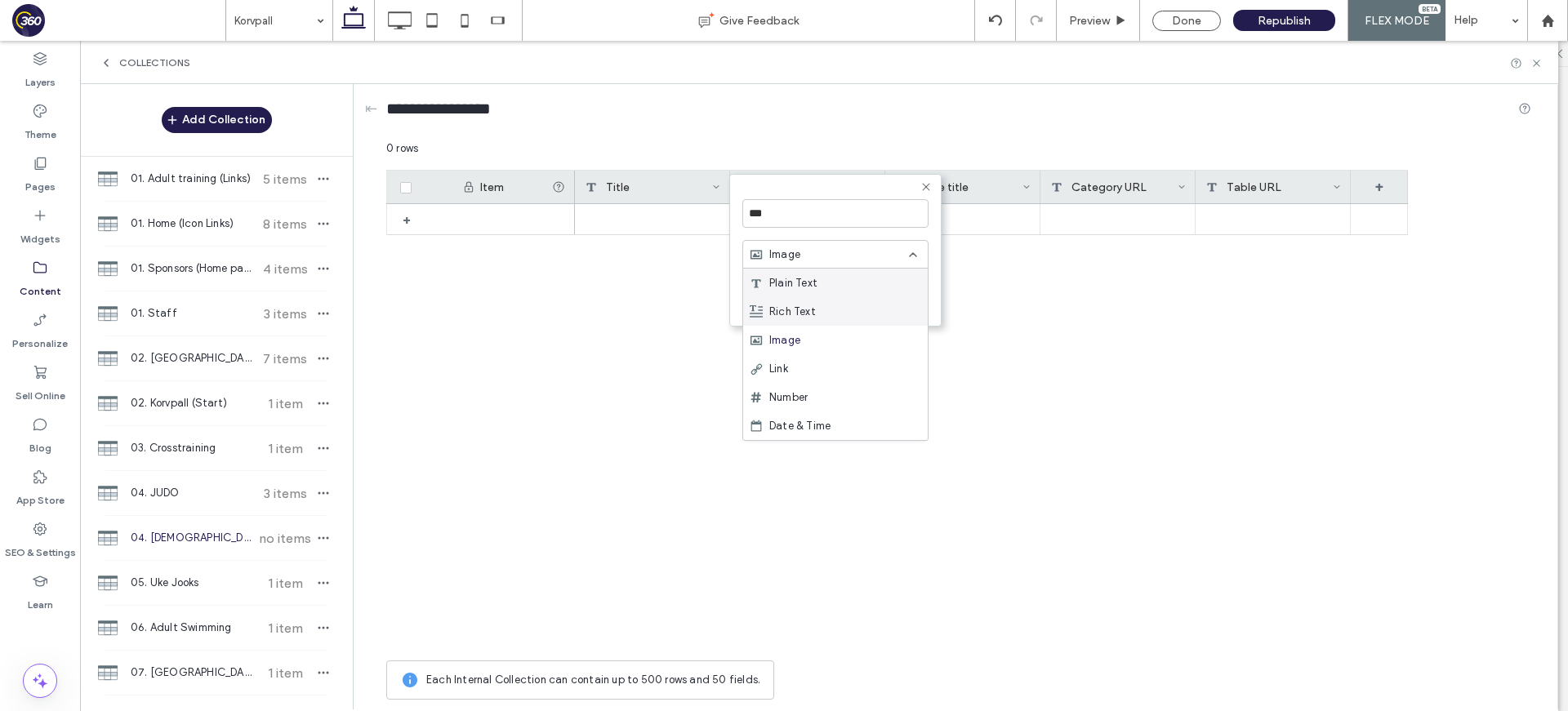
click at [826, 312] on div "Rich Text" at bounding box center [834, 311] width 184 height 29
click at [802, 219] on input "***" at bounding box center [835, 214] width 186 height 29
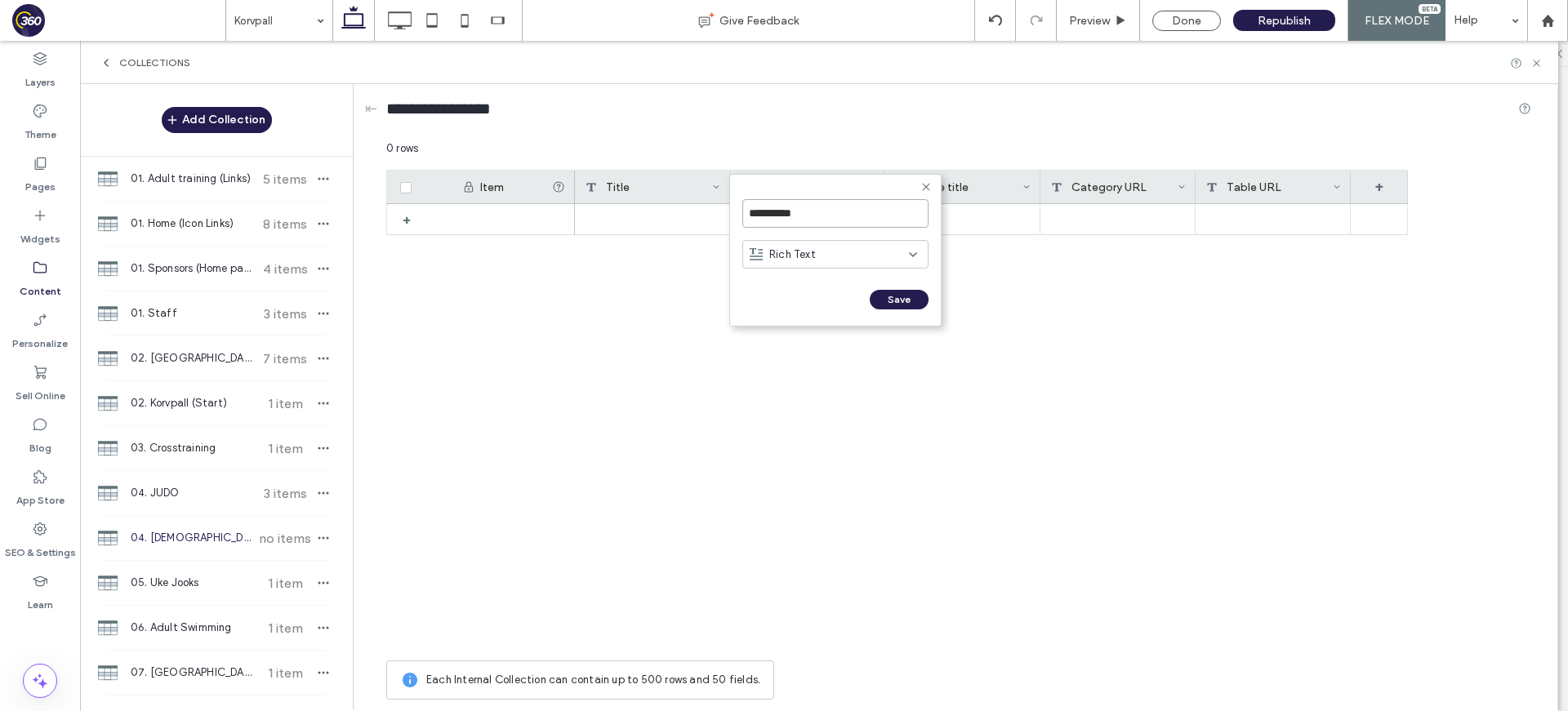
type input "**********"
click input "******" at bounding box center [761, 316] width 36 height 14
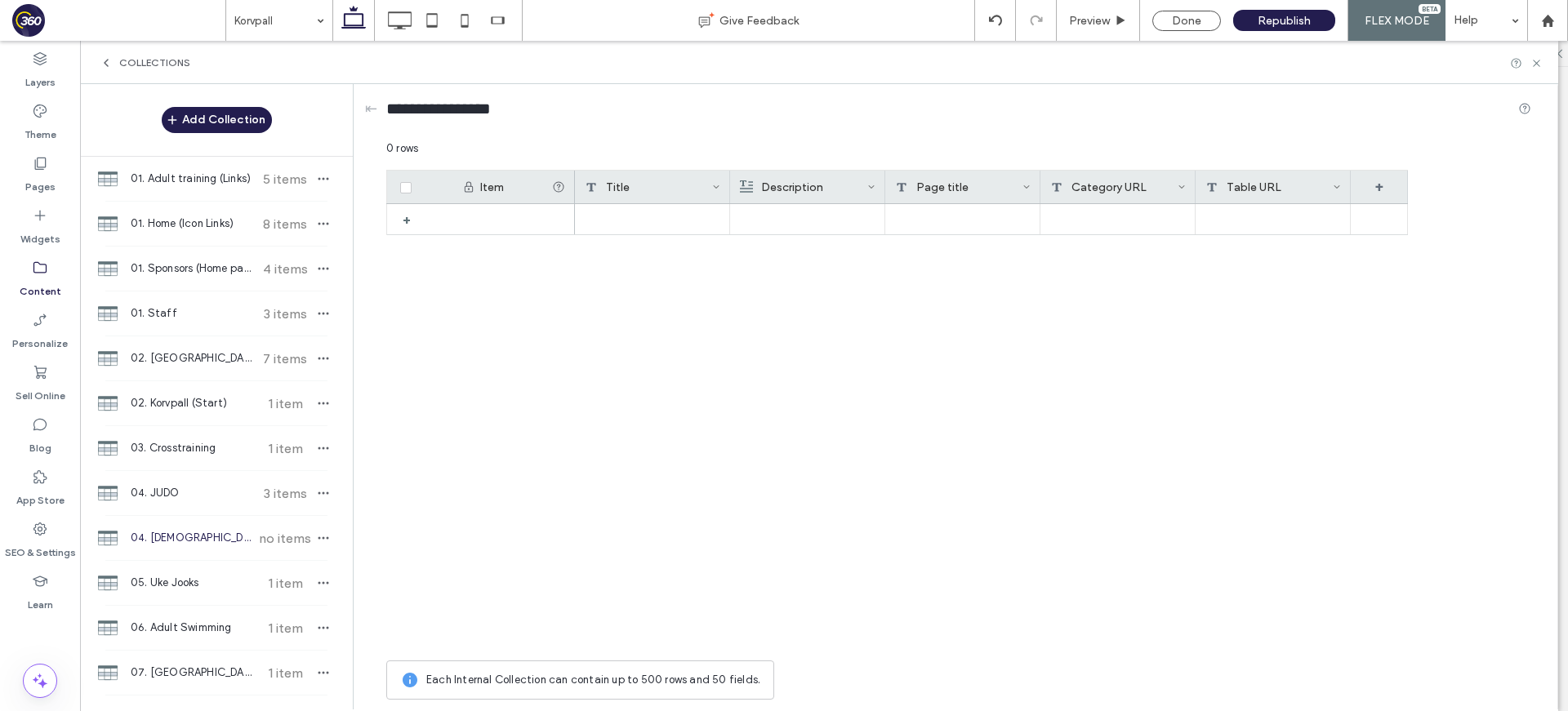
click at [1025, 183] on icon at bounding box center [1026, 187] width 9 height 9
click at [986, 222] on div "Delete Field" at bounding box center [960, 221] width 150 height 31
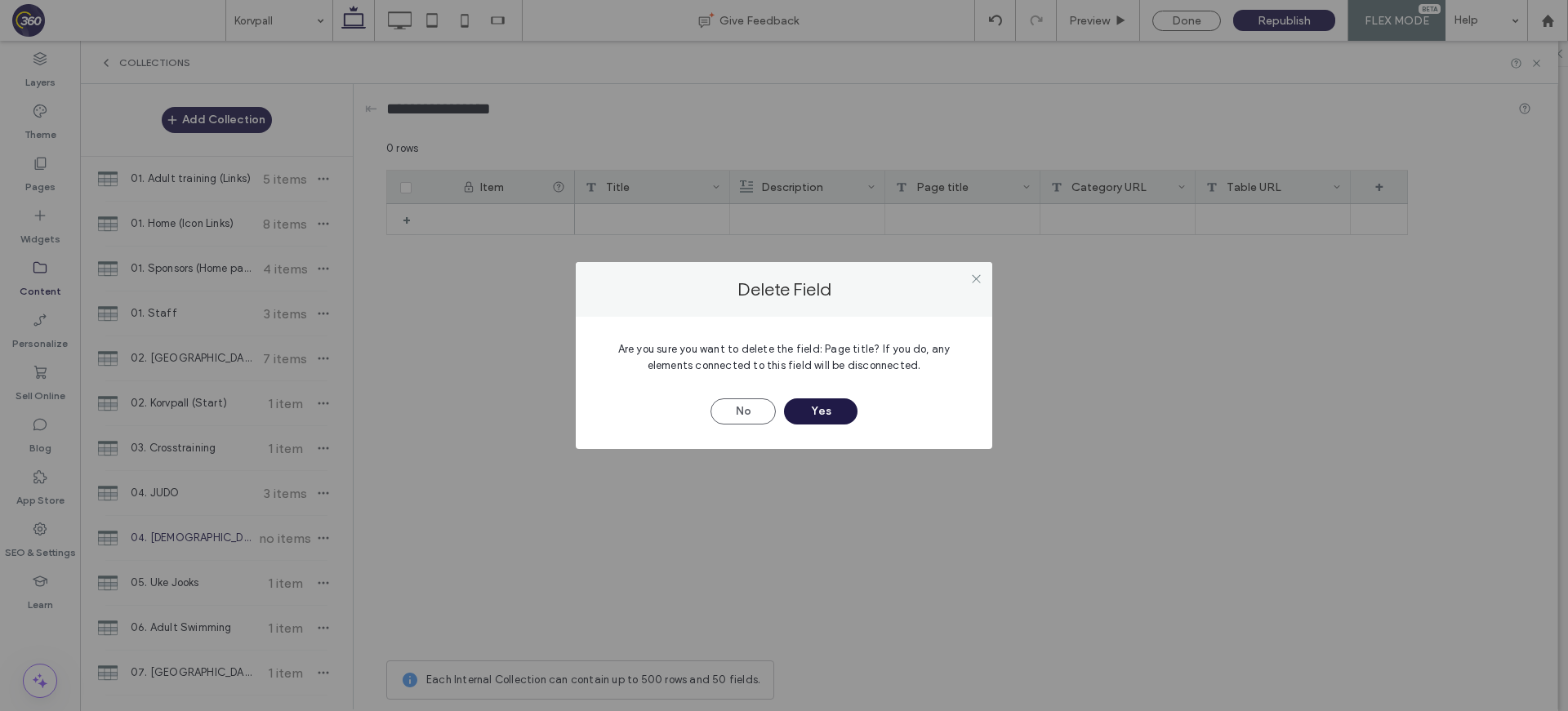
drag, startPoint x: 812, startPoint y: 414, endPoint x: 989, endPoint y: 195, distance: 281.6
click at [812, 414] on button "Yes" at bounding box center [820, 410] width 73 height 26
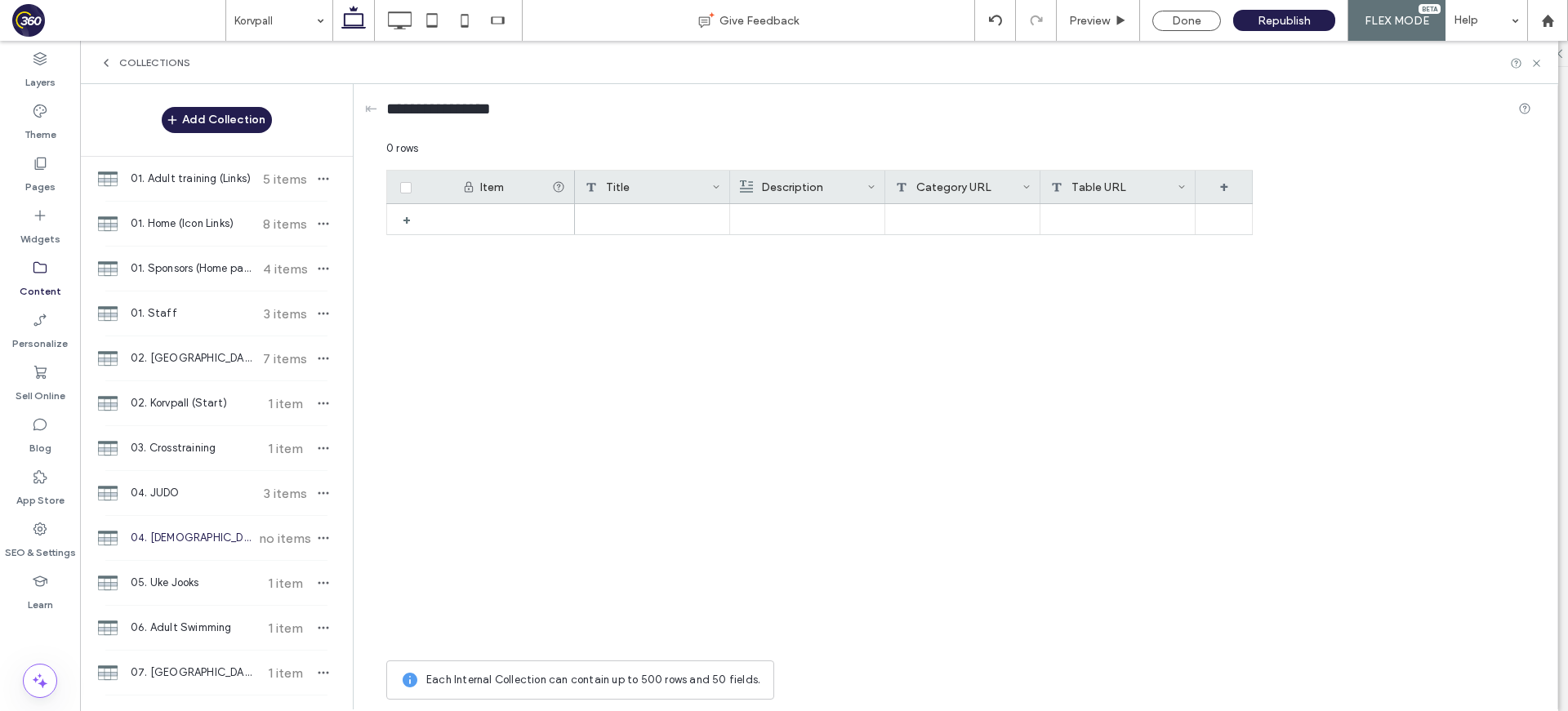
click at [1031, 187] on div "Category URL" at bounding box center [962, 187] width 156 height 32
click at [1023, 183] on icon at bounding box center [1026, 187] width 9 height 9
click at [976, 227] on div "Delete Field" at bounding box center [960, 221] width 150 height 31
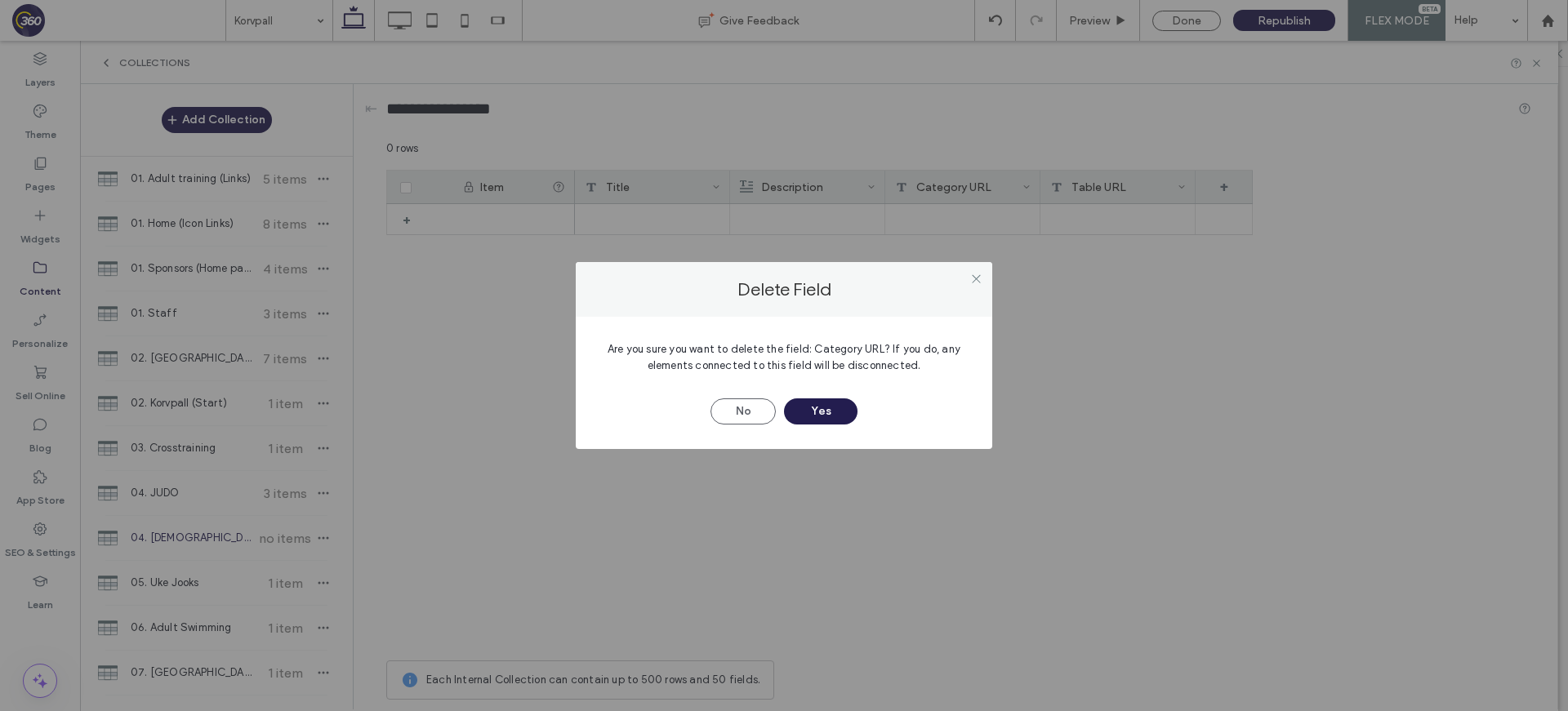
drag, startPoint x: 829, startPoint y: 413, endPoint x: 988, endPoint y: 260, distance: 220.7
click at [838, 408] on button "Yes" at bounding box center [820, 410] width 73 height 26
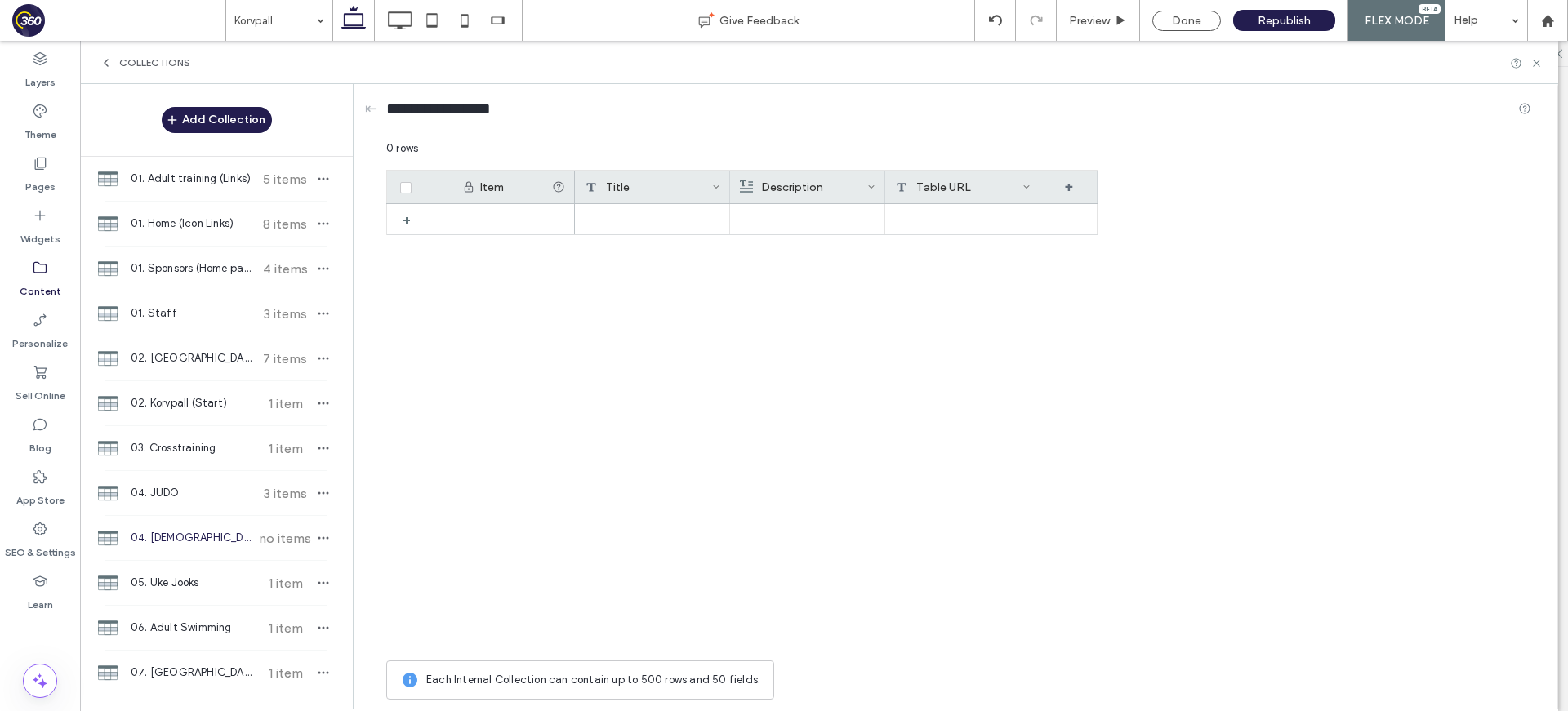
click at [1027, 186] on icon at bounding box center [1026, 187] width 9 height 9
click at [970, 228] on div "Delete Field" at bounding box center [960, 221] width 150 height 31
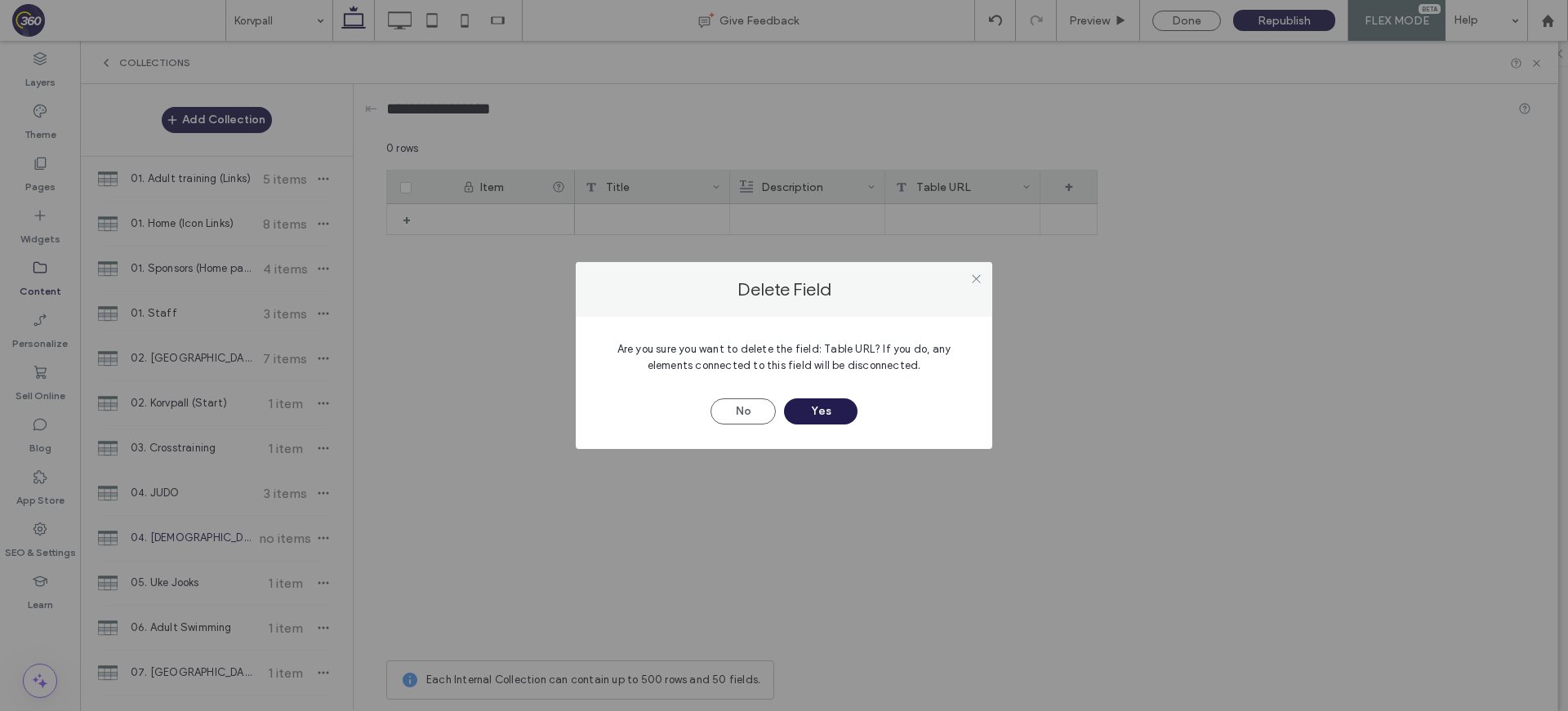
drag, startPoint x: 835, startPoint y: 408, endPoint x: 848, endPoint y: 397, distance: 17.0
click at [838, 405] on button "Yes" at bounding box center [820, 410] width 73 height 26
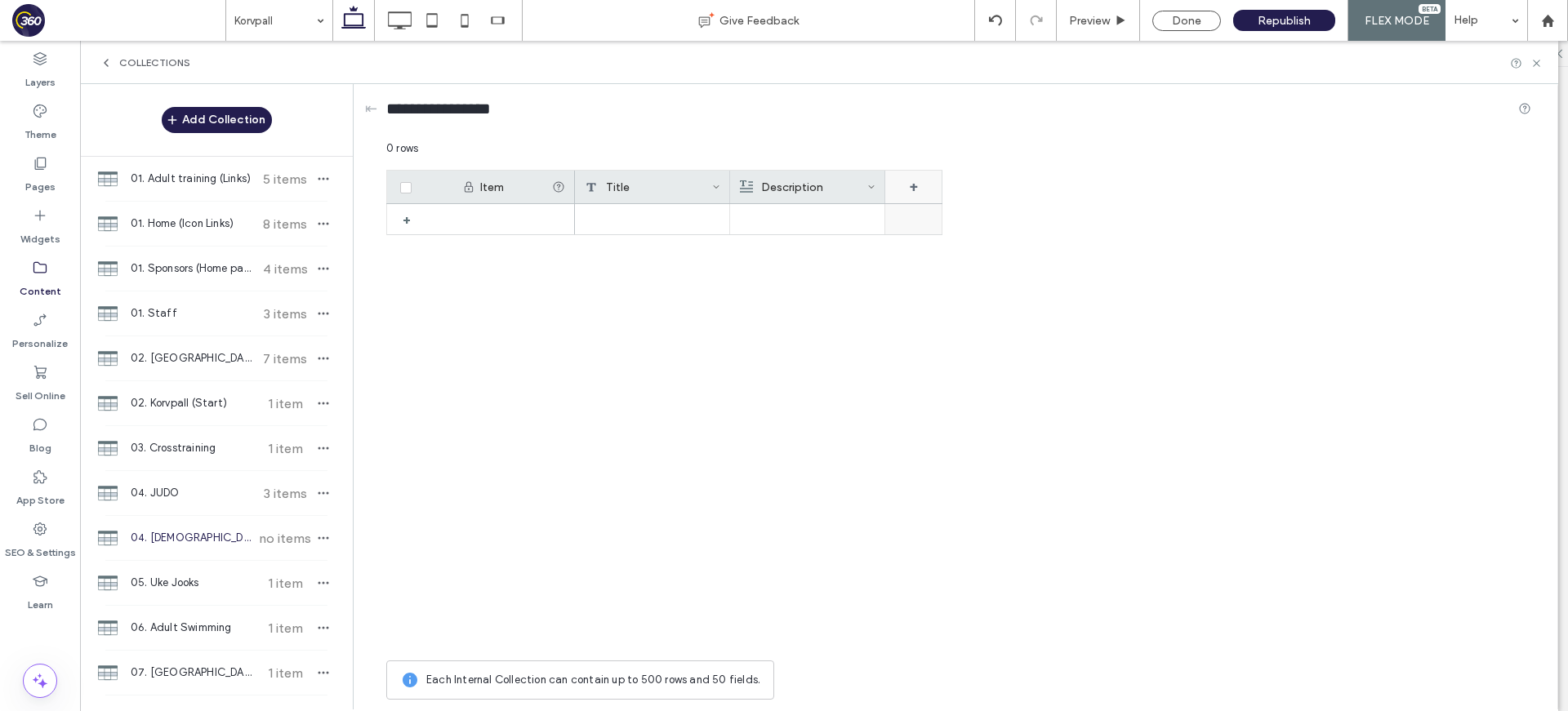
click at [934, 193] on div "+" at bounding box center [913, 187] width 57 height 32
click at [926, 247] on span "Rich Text" at bounding box center [937, 254] width 47 height 16
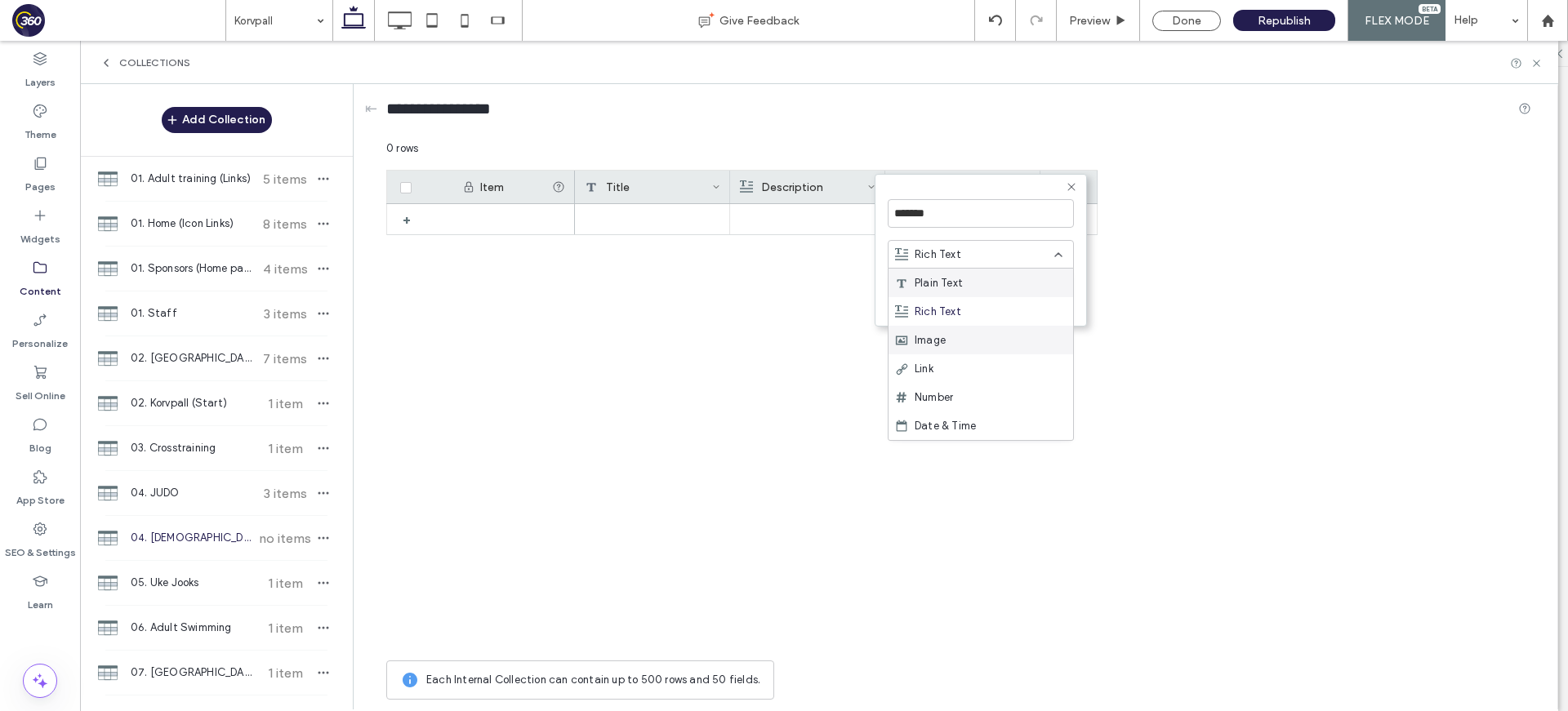
drag, startPoint x: 929, startPoint y: 331, endPoint x: 946, endPoint y: 239, distance: 93.6
click at [930, 330] on div "Image" at bounding box center [980, 340] width 184 height 29
click at [950, 221] on input "*******" at bounding box center [980, 214] width 186 height 29
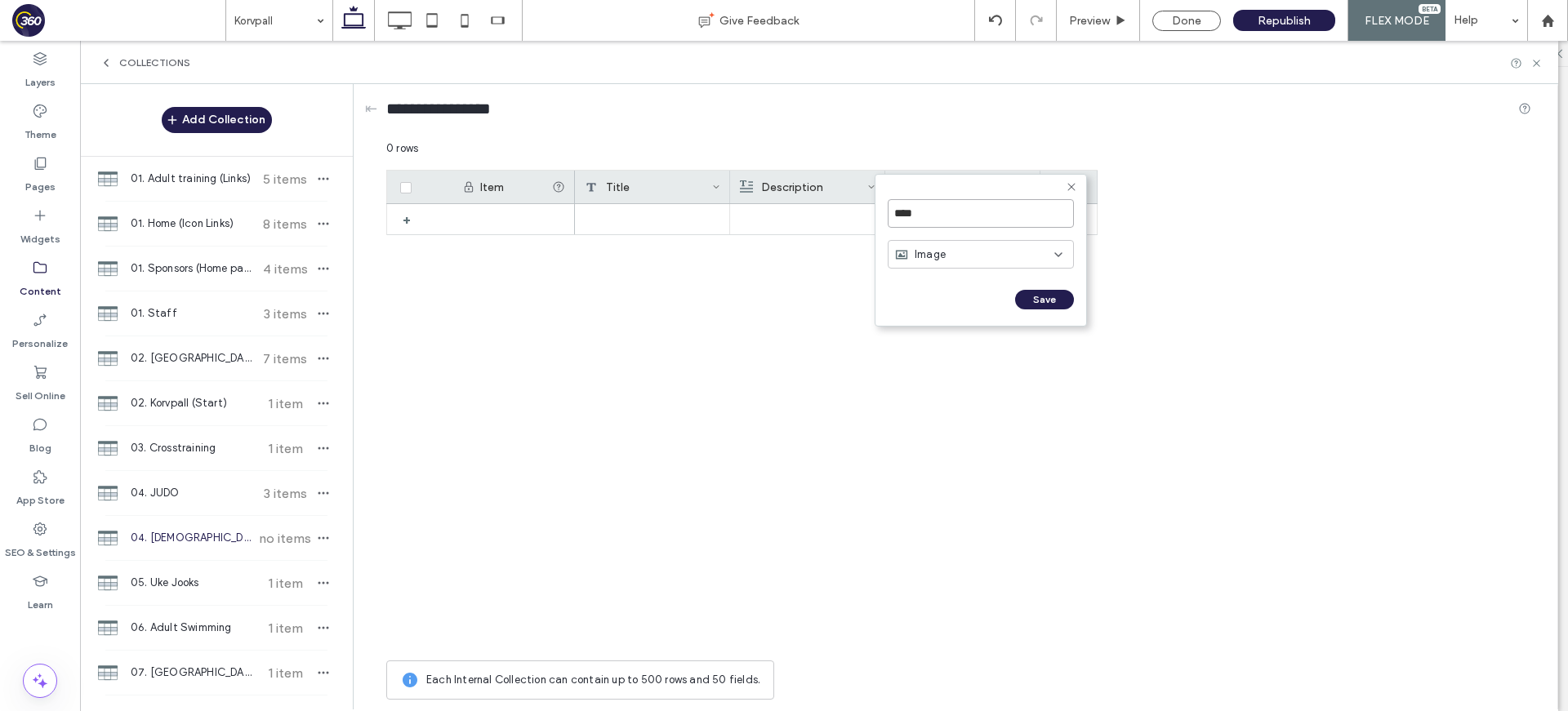
type input "*****"
click input "******" at bounding box center [906, 316] width 36 height 14
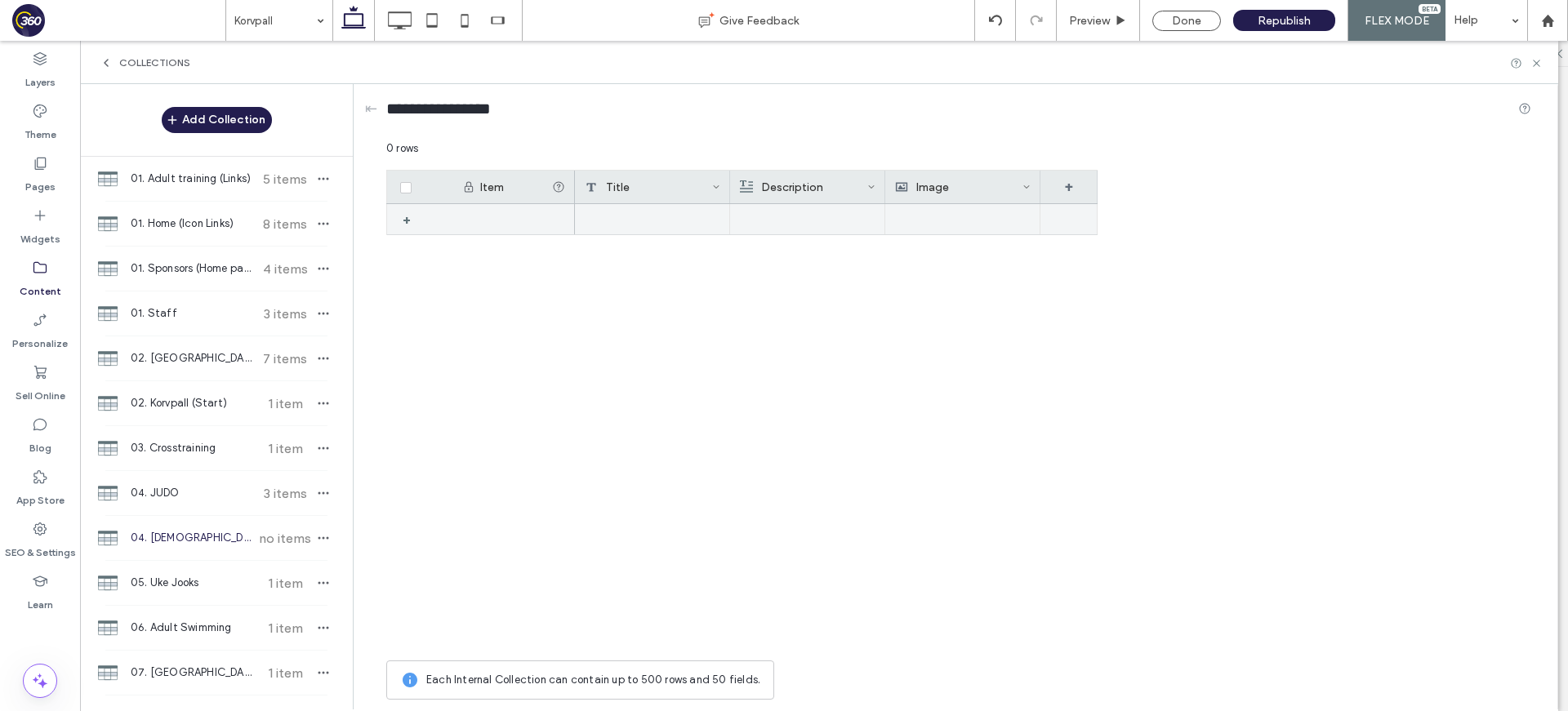
click at [661, 212] on div at bounding box center [652, 220] width 156 height 31
click at [645, 223] on div at bounding box center [652, 220] width 156 height 31
click at [653, 206] on textarea "plain-text-cell" at bounding box center [663, 198] width 179 height 49
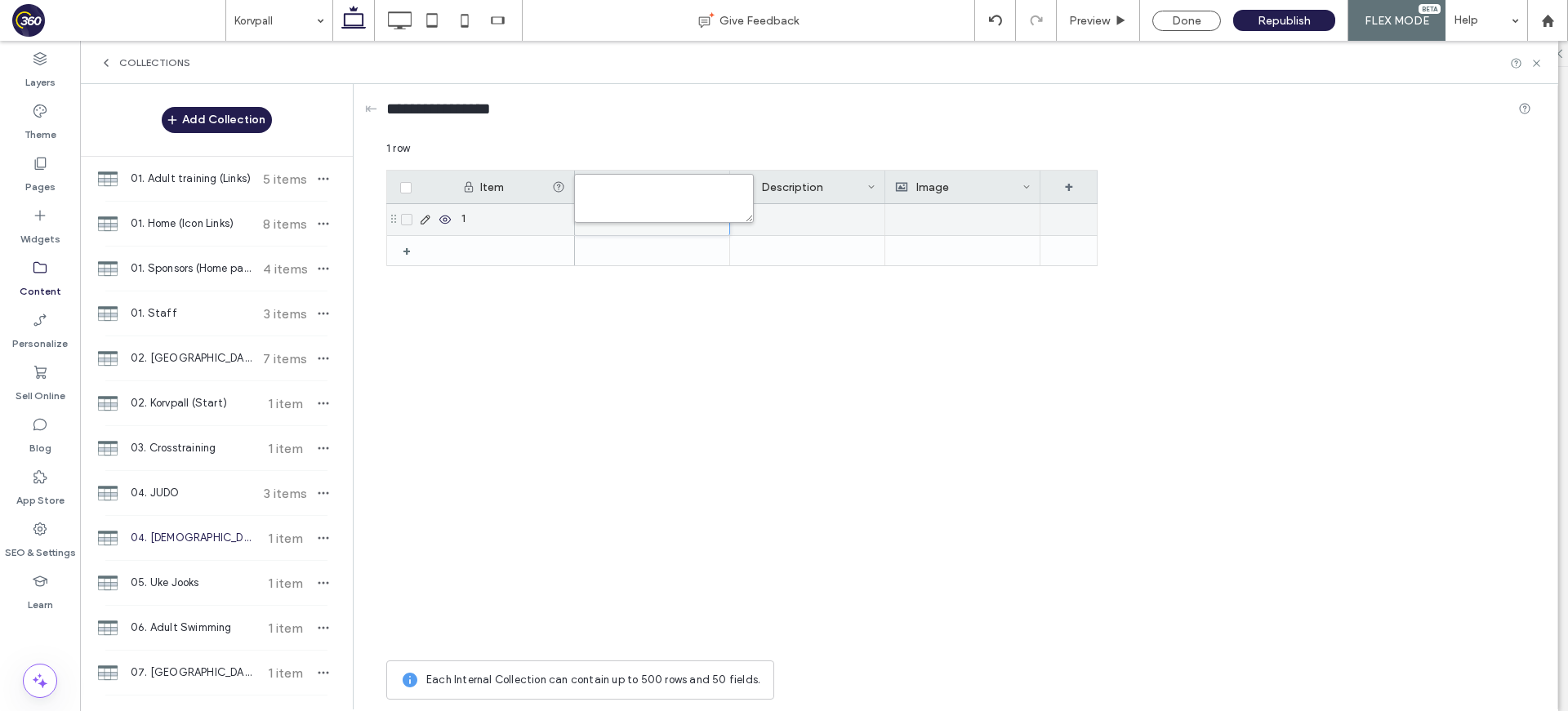
paste textarea "**** *******"
type textarea "**** *******"
click at [788, 218] on div at bounding box center [807, 220] width 136 height 30
click at [661, 217] on div "Tule Judosse" at bounding box center [652, 220] width 156 height 31
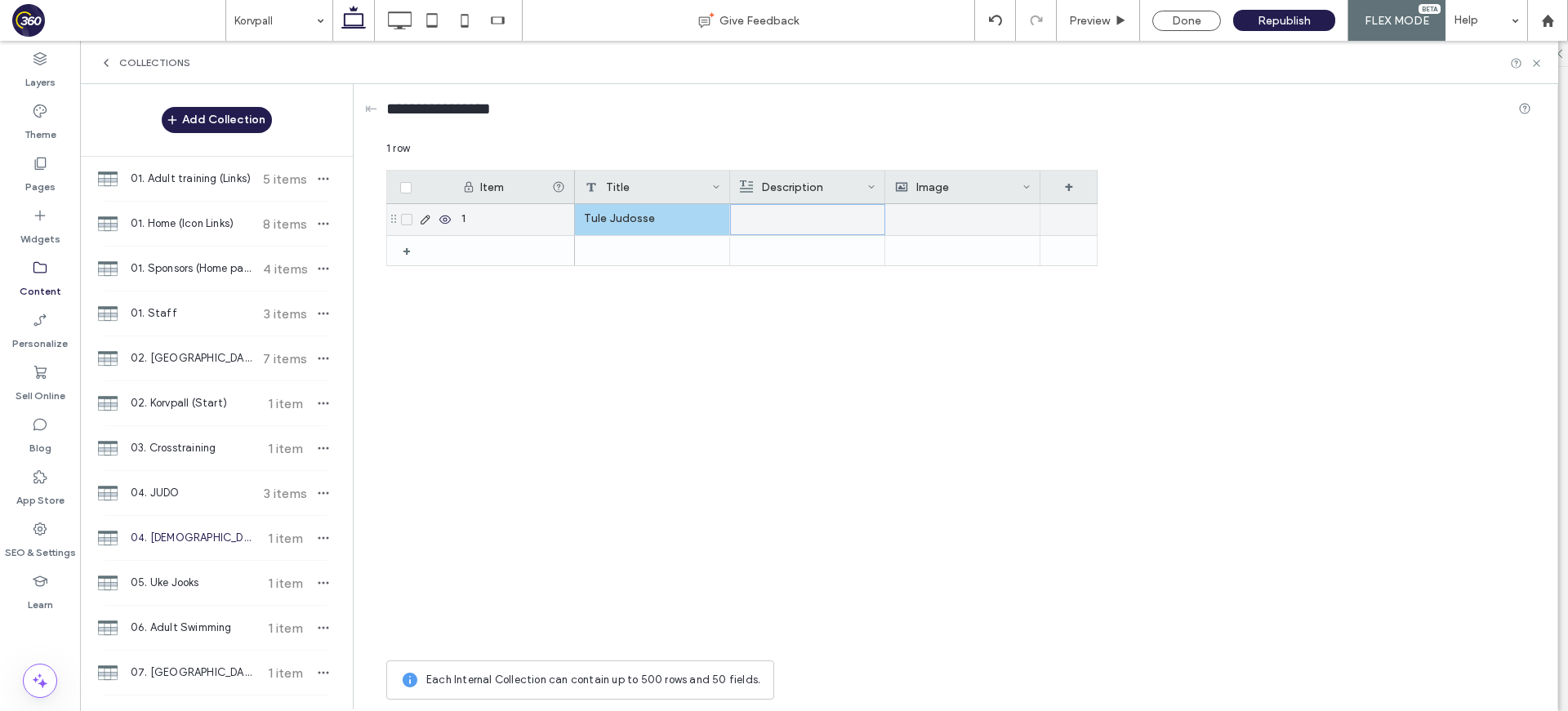
click at [783, 205] on div at bounding box center [807, 220] width 136 height 30
click at [783, 218] on div at bounding box center [807, 220] width 136 height 30
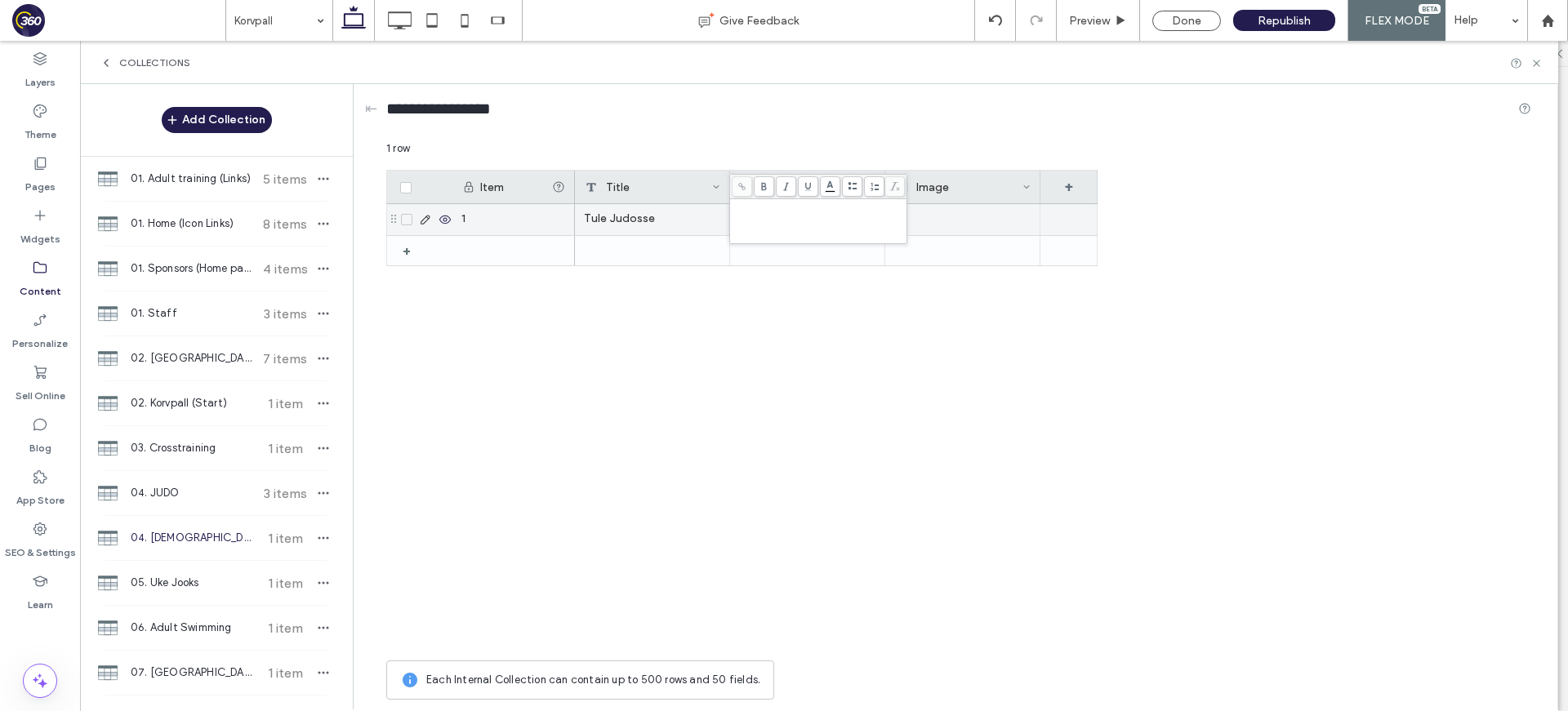
click at [789, 207] on div "Rich Text Editor" at bounding box center [818, 206] width 173 height 11
click at [908, 223] on div at bounding box center [963, 220] width 136 height 30
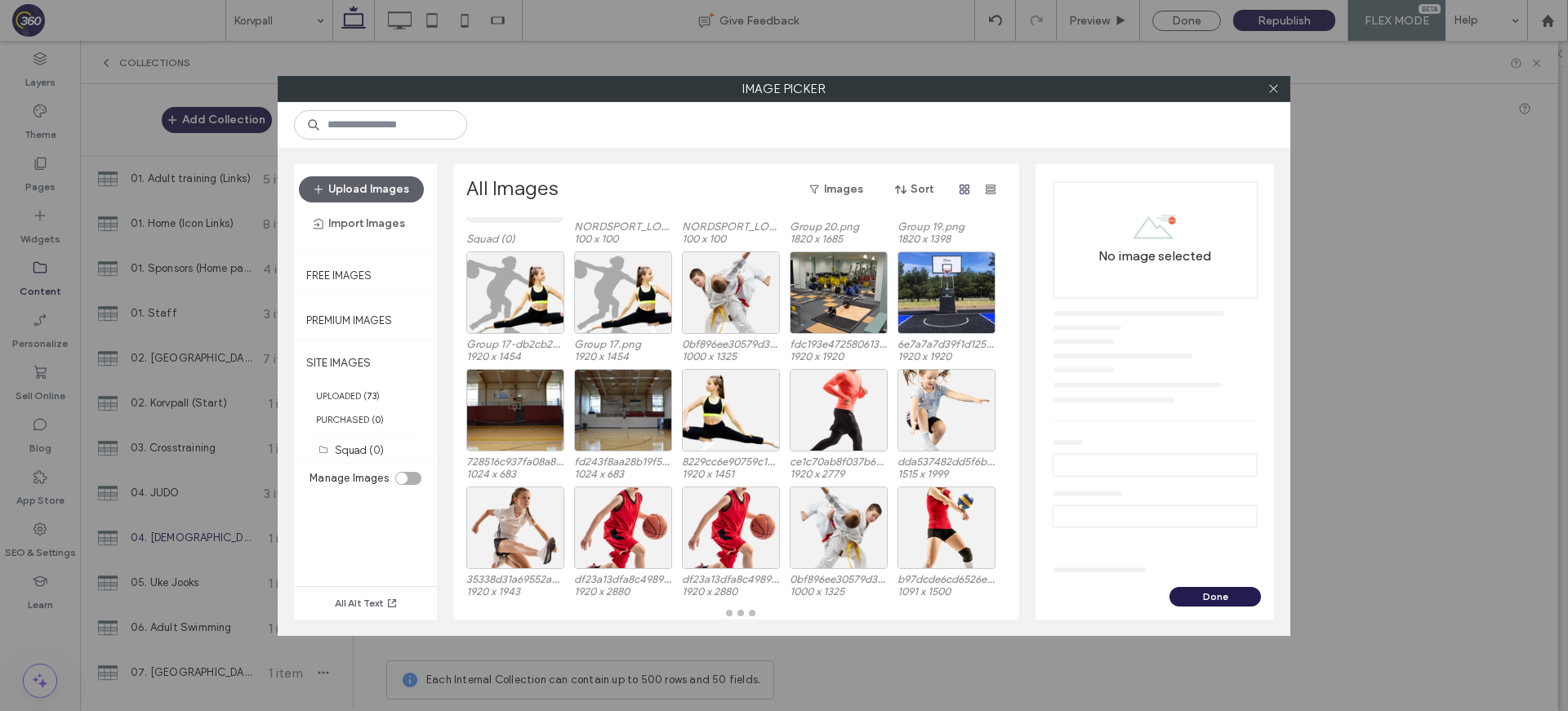
scroll to position [115, 0]
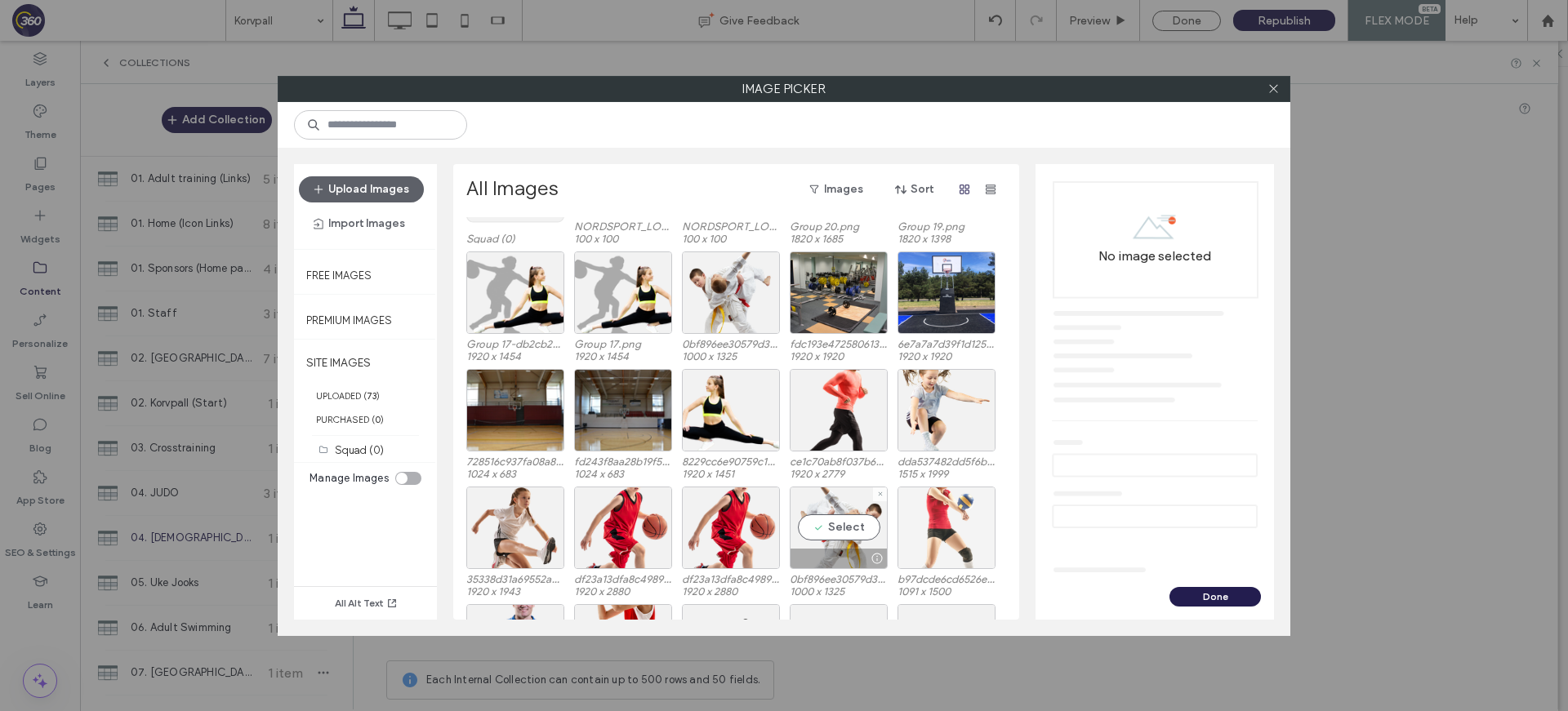
click at [868, 524] on div "Select" at bounding box center [838, 528] width 98 height 82
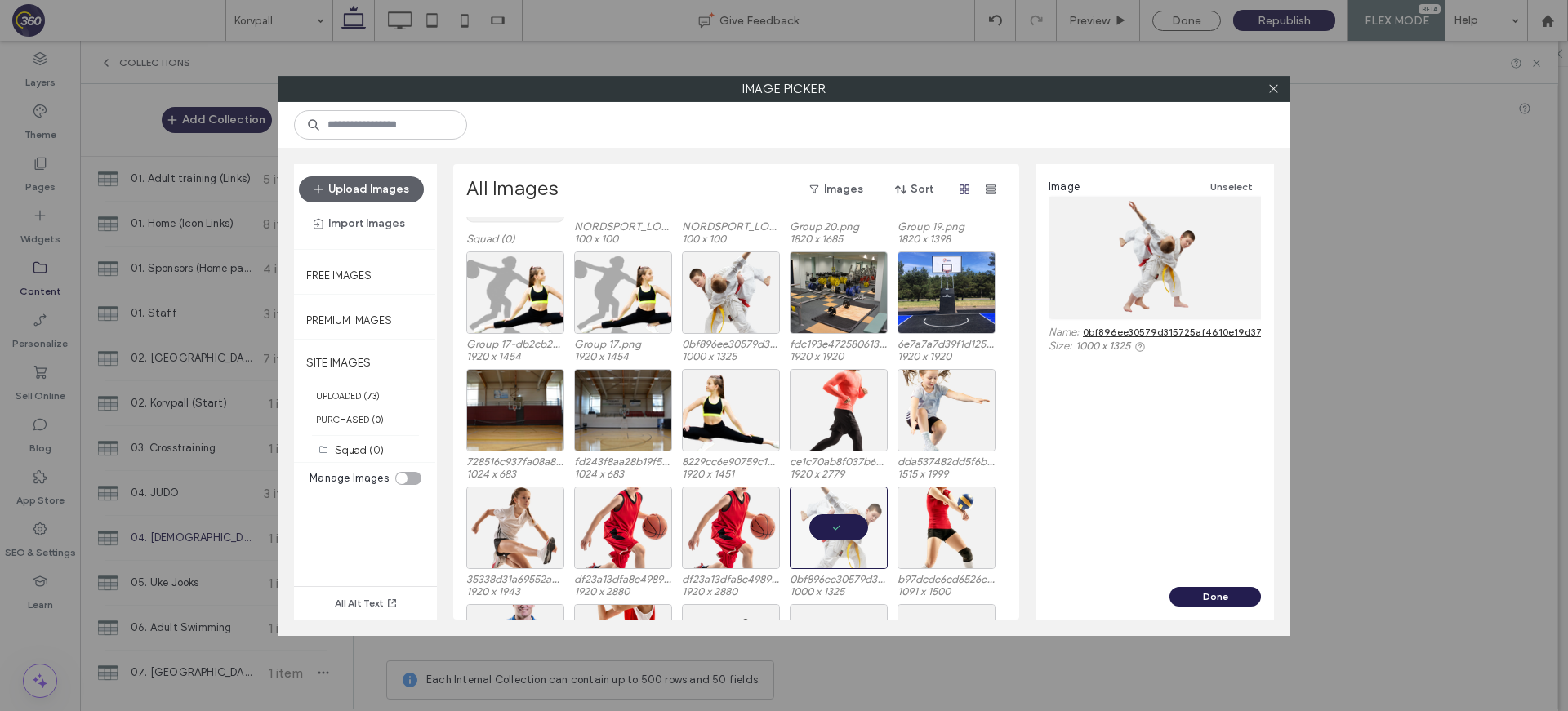
click at [1197, 590] on button "Done" at bounding box center [1215, 596] width 92 height 20
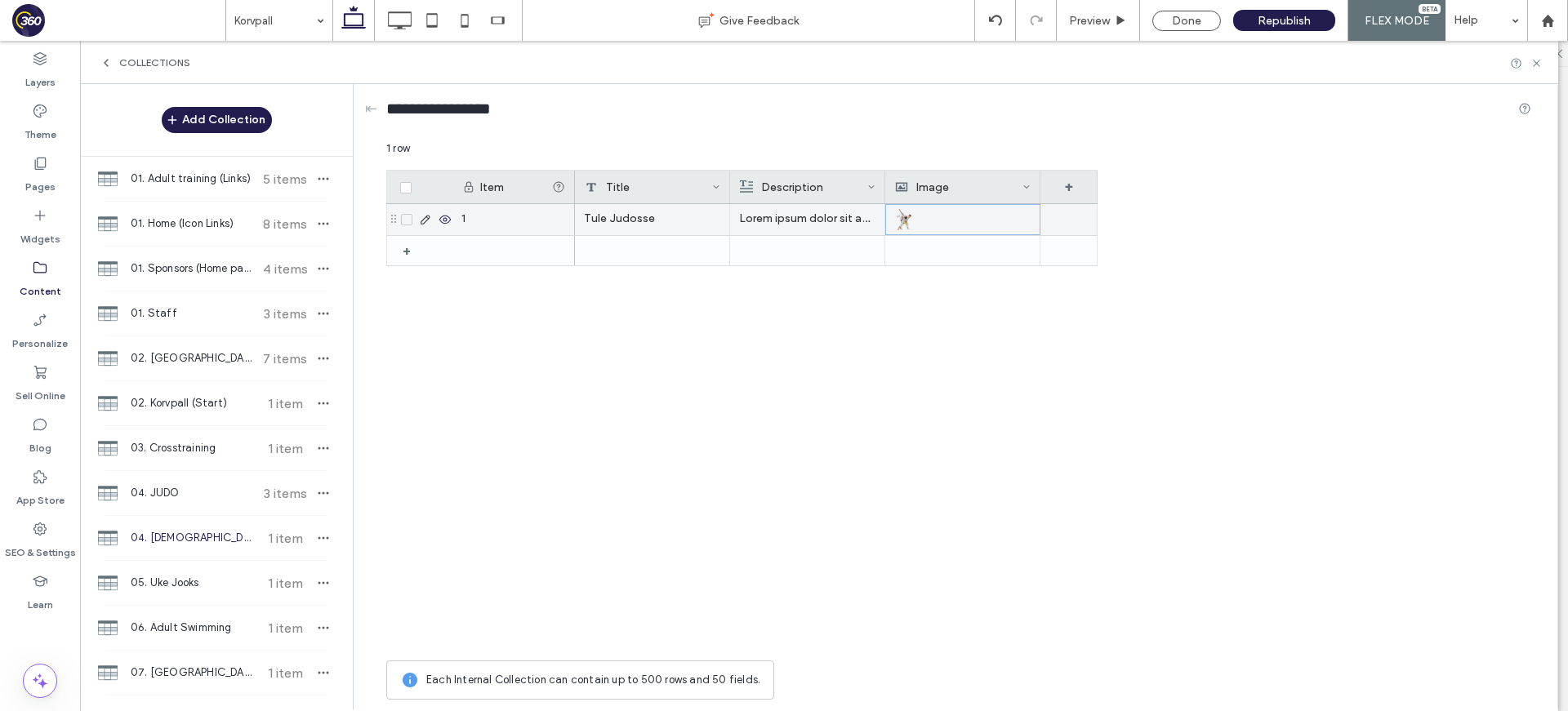
click at [216, 537] on span "04. [DEMOGRAPHIC_DATA] (Start)" at bounding box center [191, 537] width 121 height 16
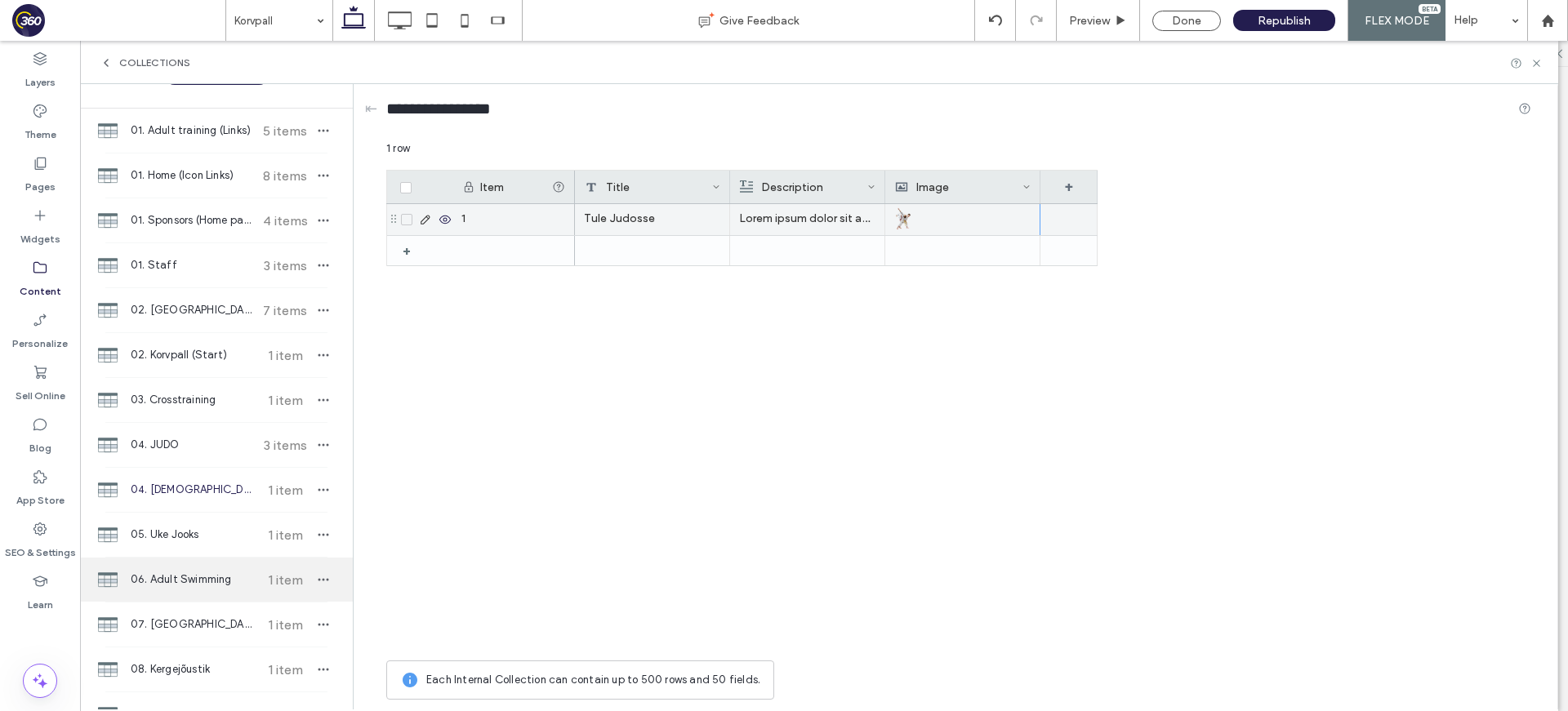
scroll to position [50, 0]
click at [216, 521] on div "05. Uke Jooks 1 item" at bounding box center [217, 533] width 273 height 44
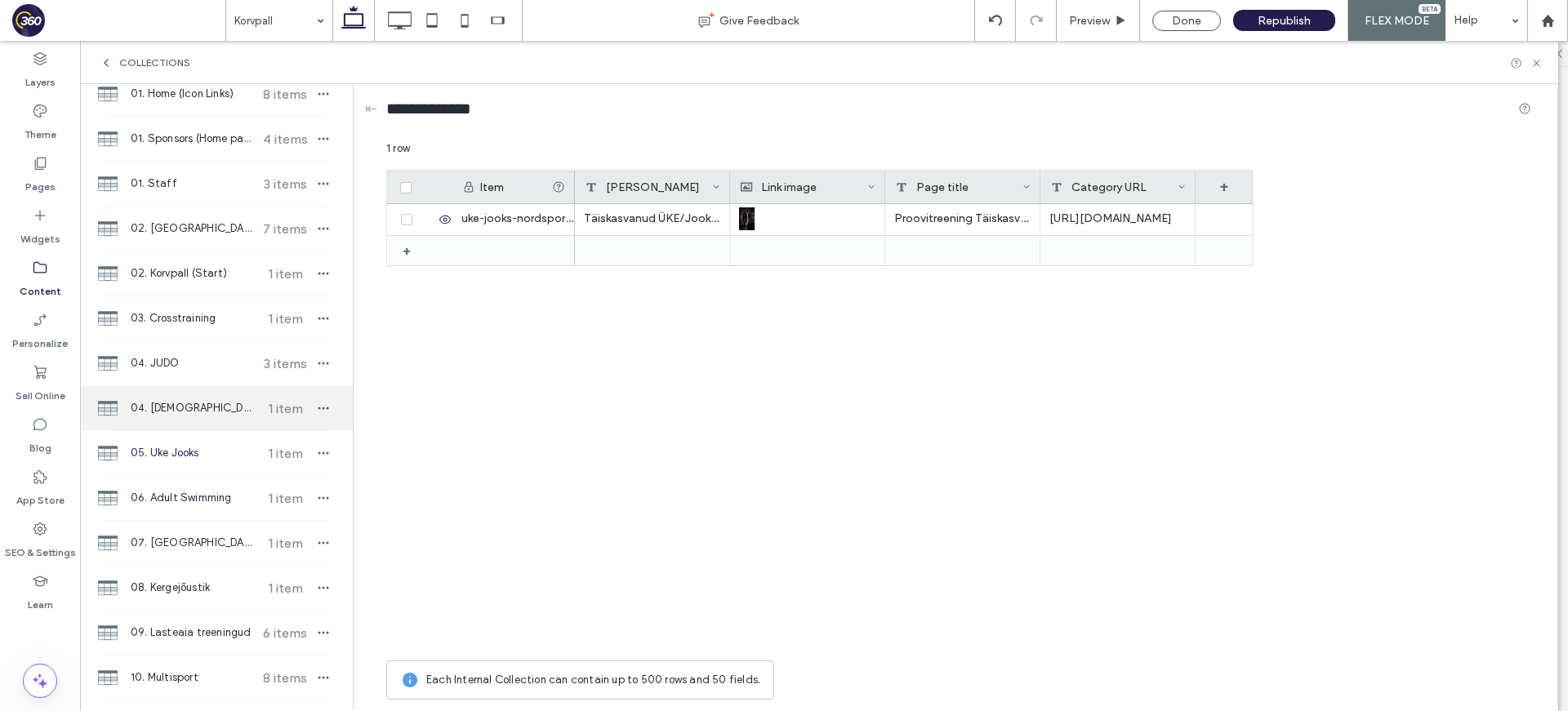
scroll to position [131, 0]
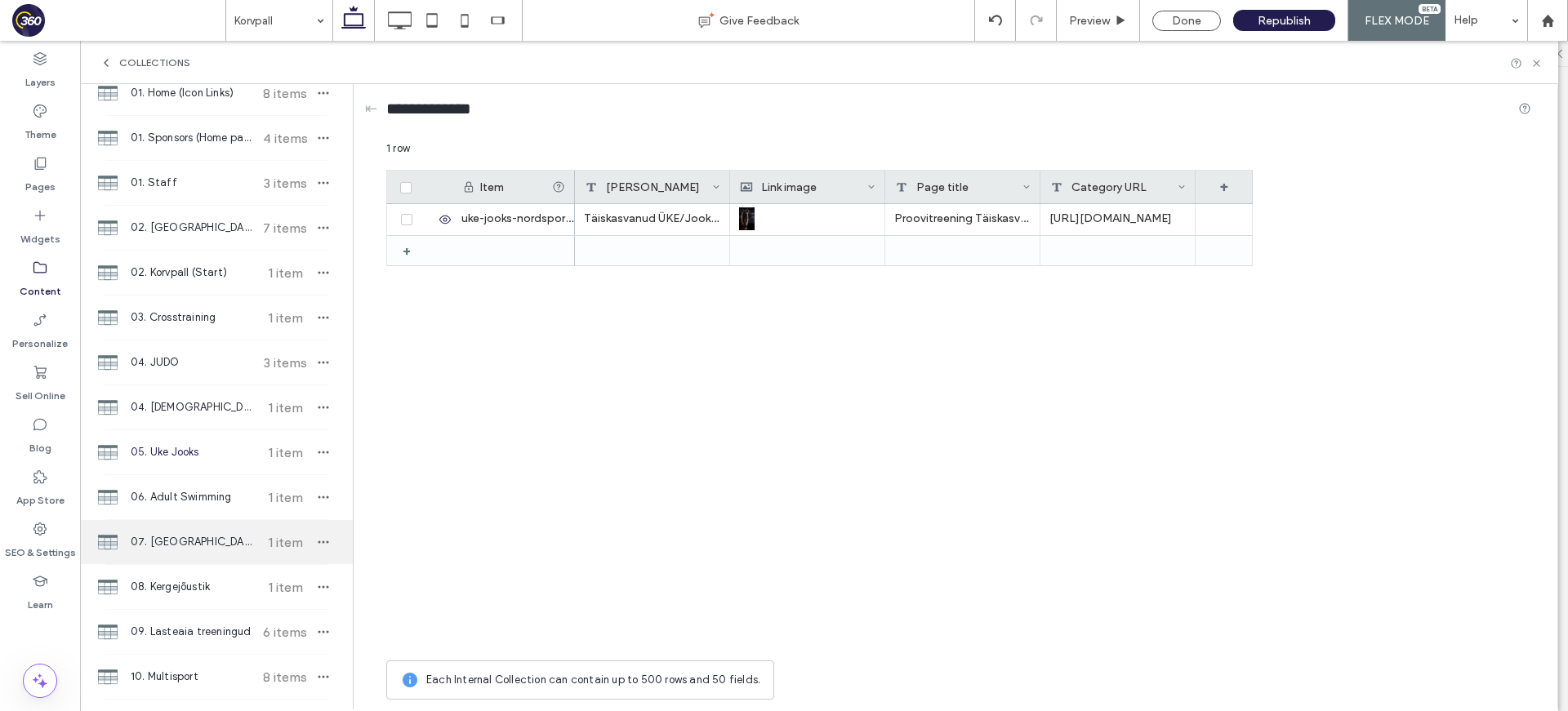
click at [208, 544] on span "07. [GEOGRAPHIC_DATA]" at bounding box center [191, 541] width 121 height 16
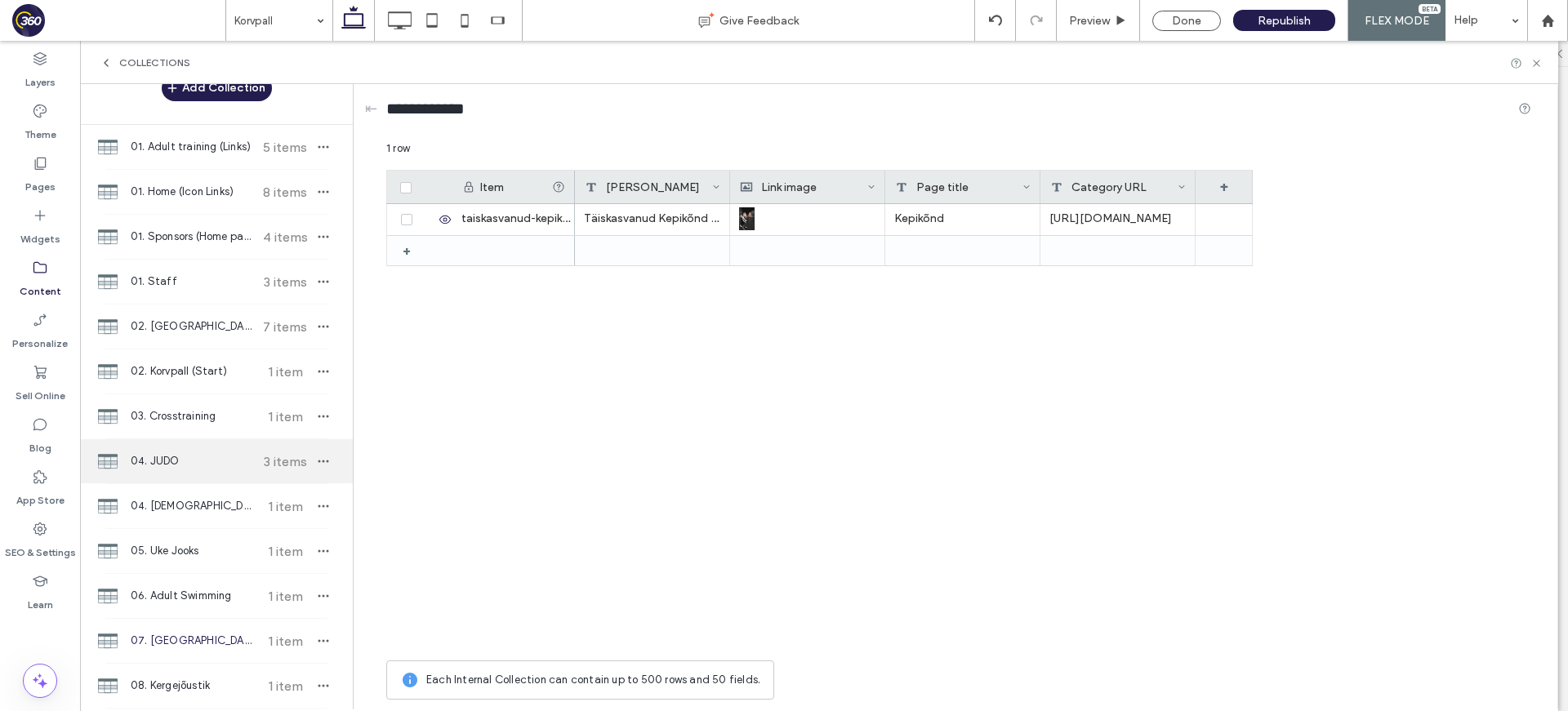
scroll to position [101, 0]
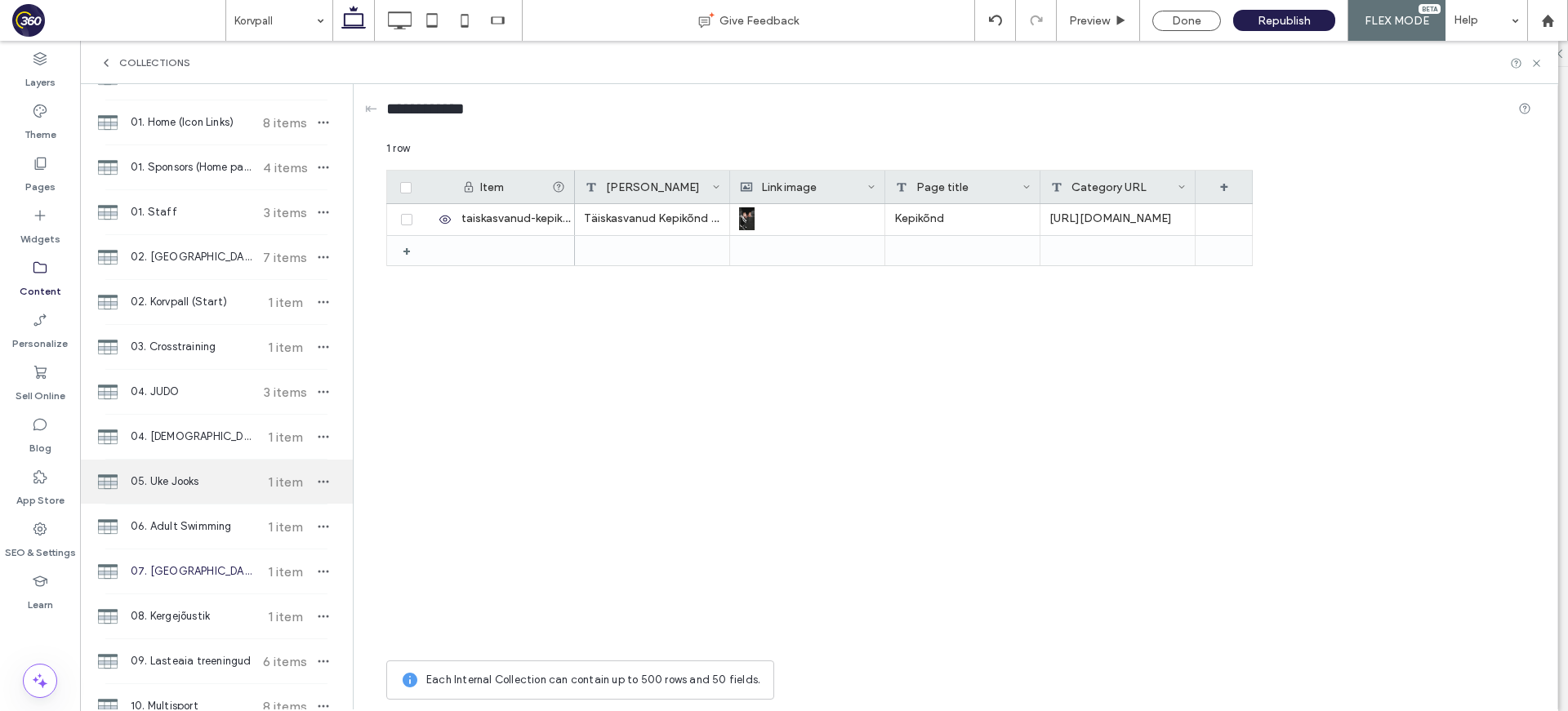
click at [208, 476] on span "05. Uke Jooks" at bounding box center [191, 481] width 121 height 16
click at [317, 478] on icon "button" at bounding box center [324, 482] width 13 height 13
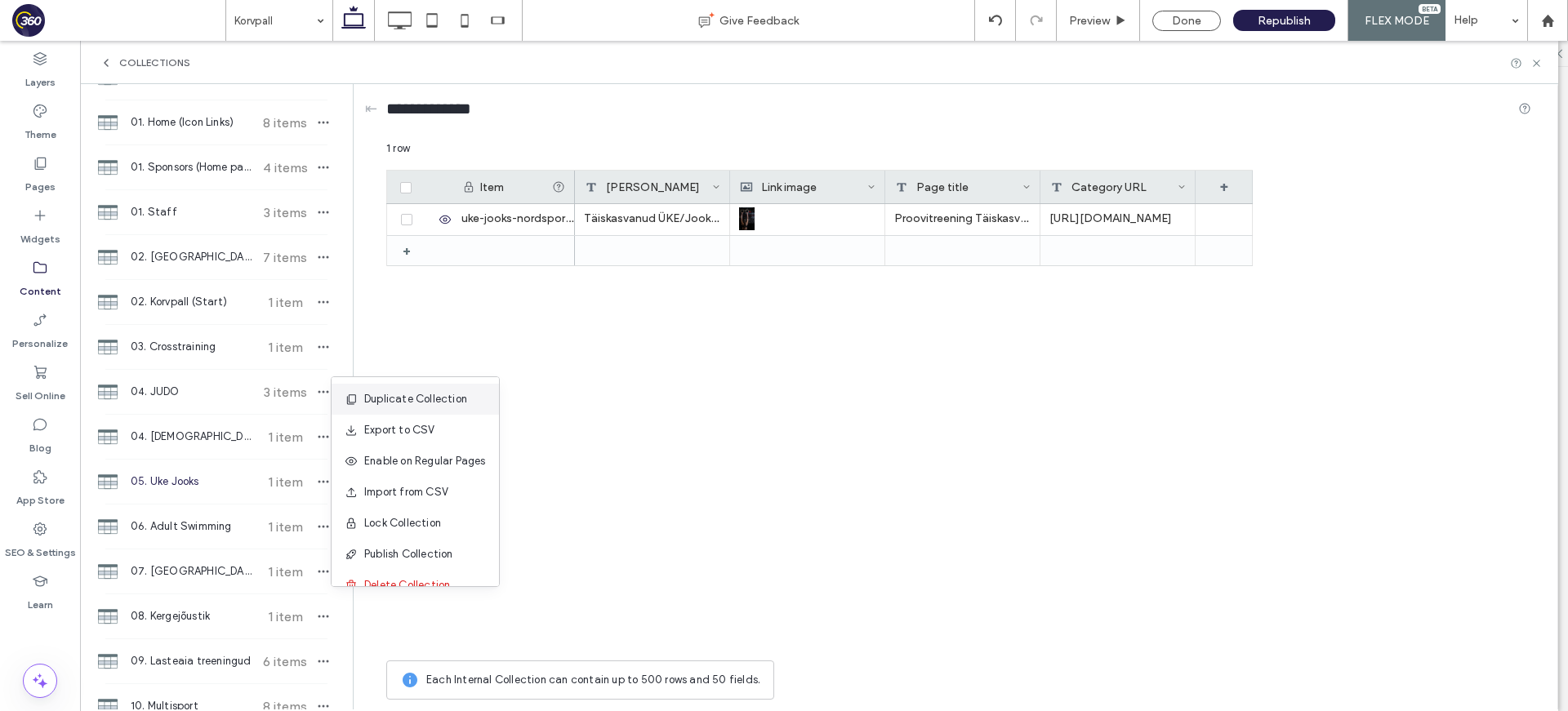
click at [398, 400] on span "Duplicate Collection" at bounding box center [416, 399] width 103 height 16
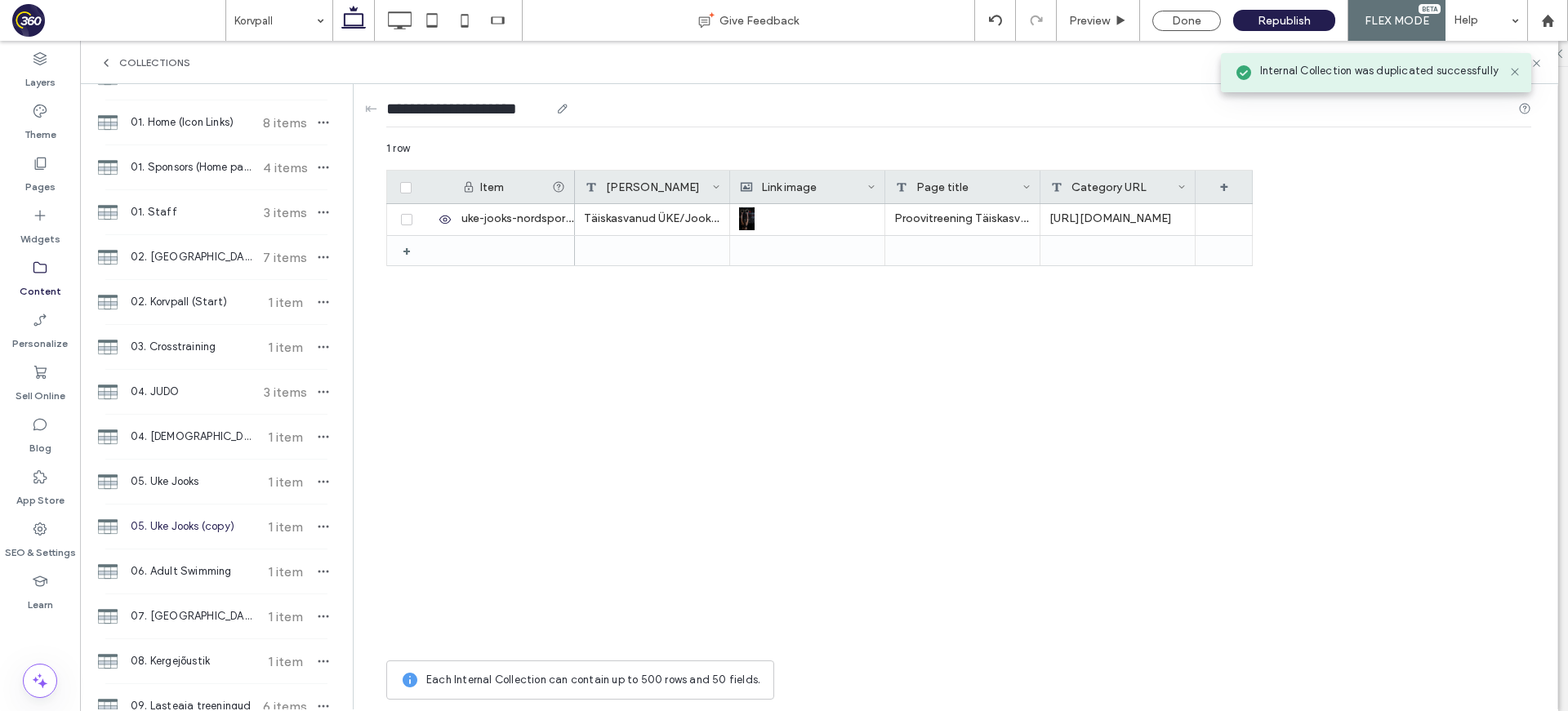
drag, startPoint x: 496, startPoint y: 107, endPoint x: 561, endPoint y: 107, distance: 65.0
click at [561, 107] on div "**********" at bounding box center [478, 109] width 183 height 23
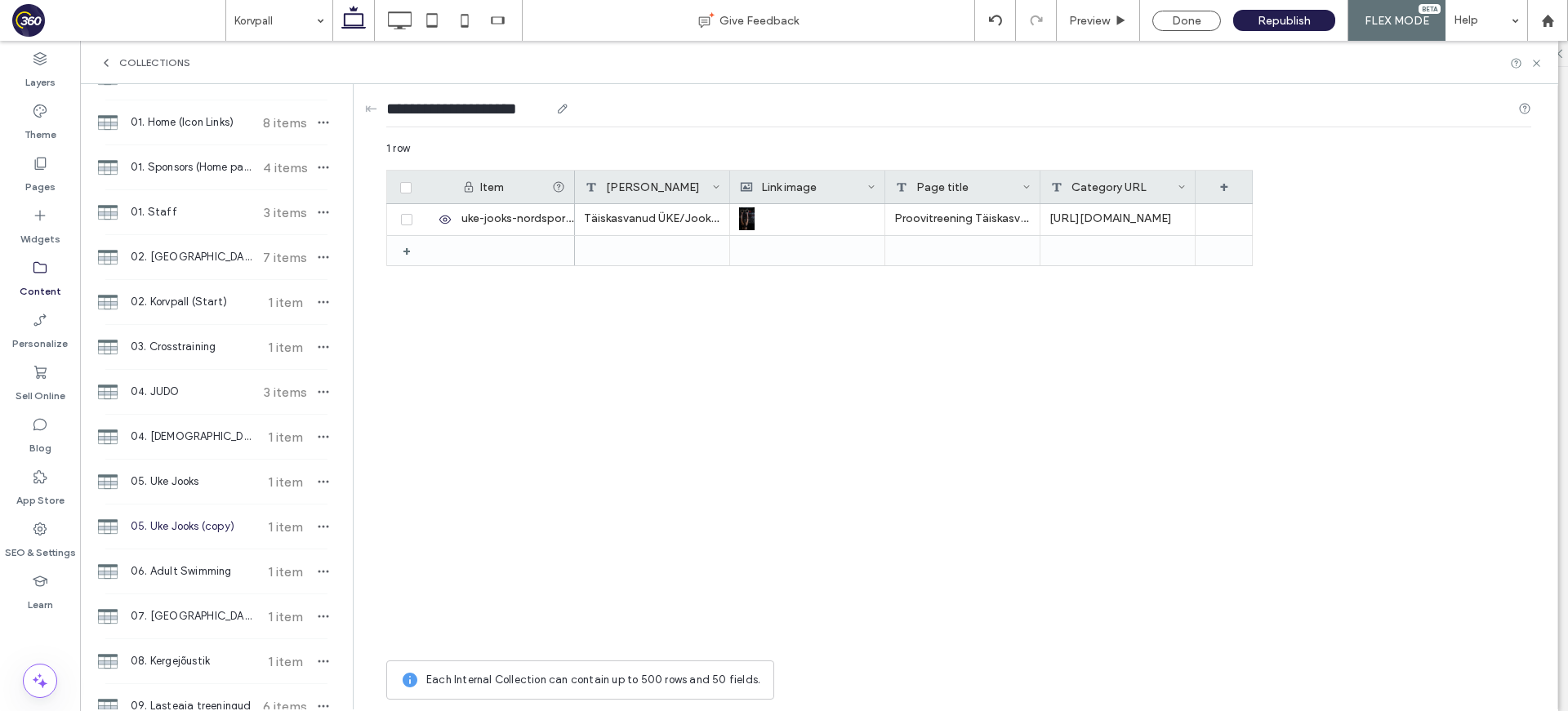
click at [503, 108] on input "**********" at bounding box center [468, 109] width 163 height 23
type input "**********"
drag, startPoint x: 528, startPoint y: 357, endPoint x: 399, endPoint y: 183, distance: 216.6
click at [512, 343] on div "+ uke-jooks-nordspordihoone Täiskasvanud ÜKE/Jooks Nord Spordihoone Proovitreen…" at bounding box center [820, 429] width 867 height 449
click at [402, 183] on span at bounding box center [406, 188] width 11 height 11
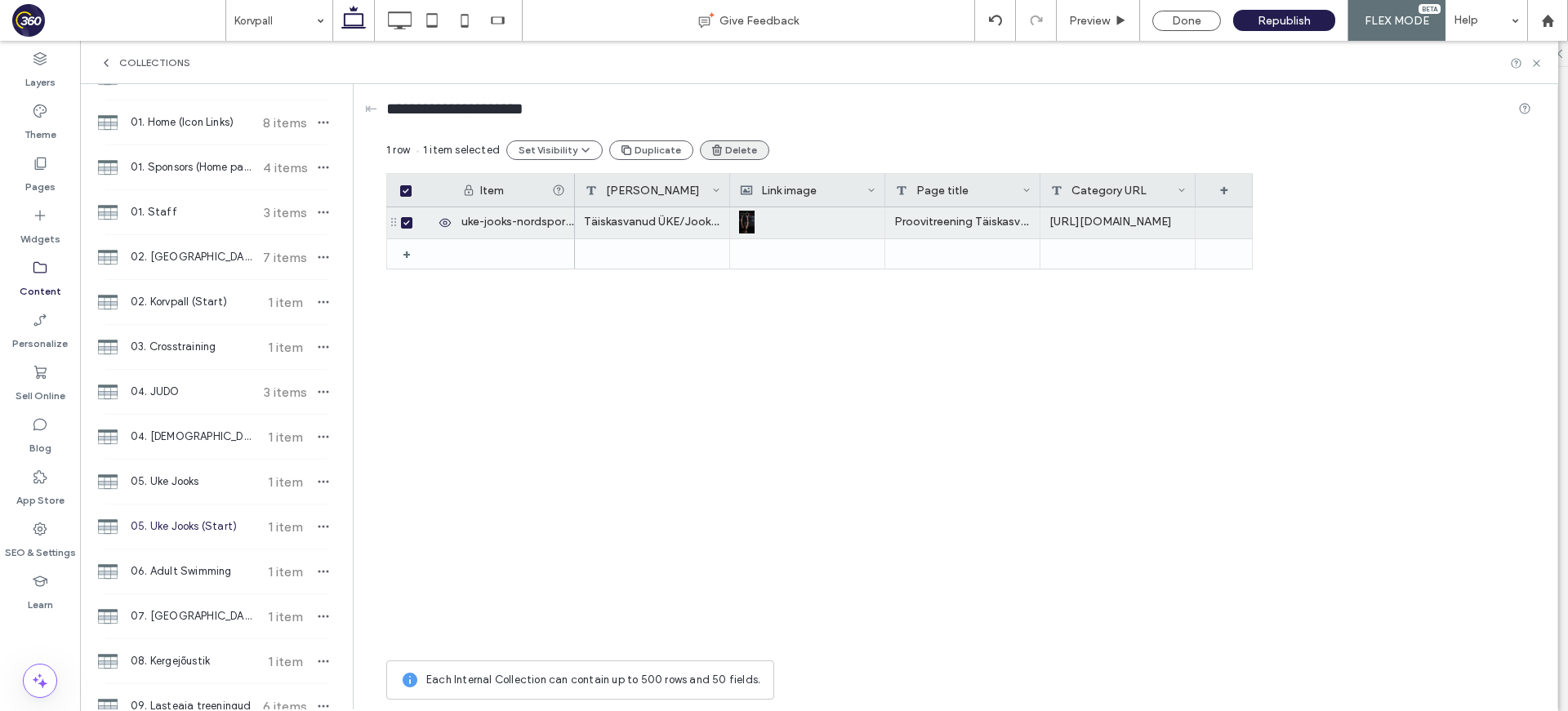
click at [745, 153] on button "Delete" at bounding box center [734, 150] width 70 height 20
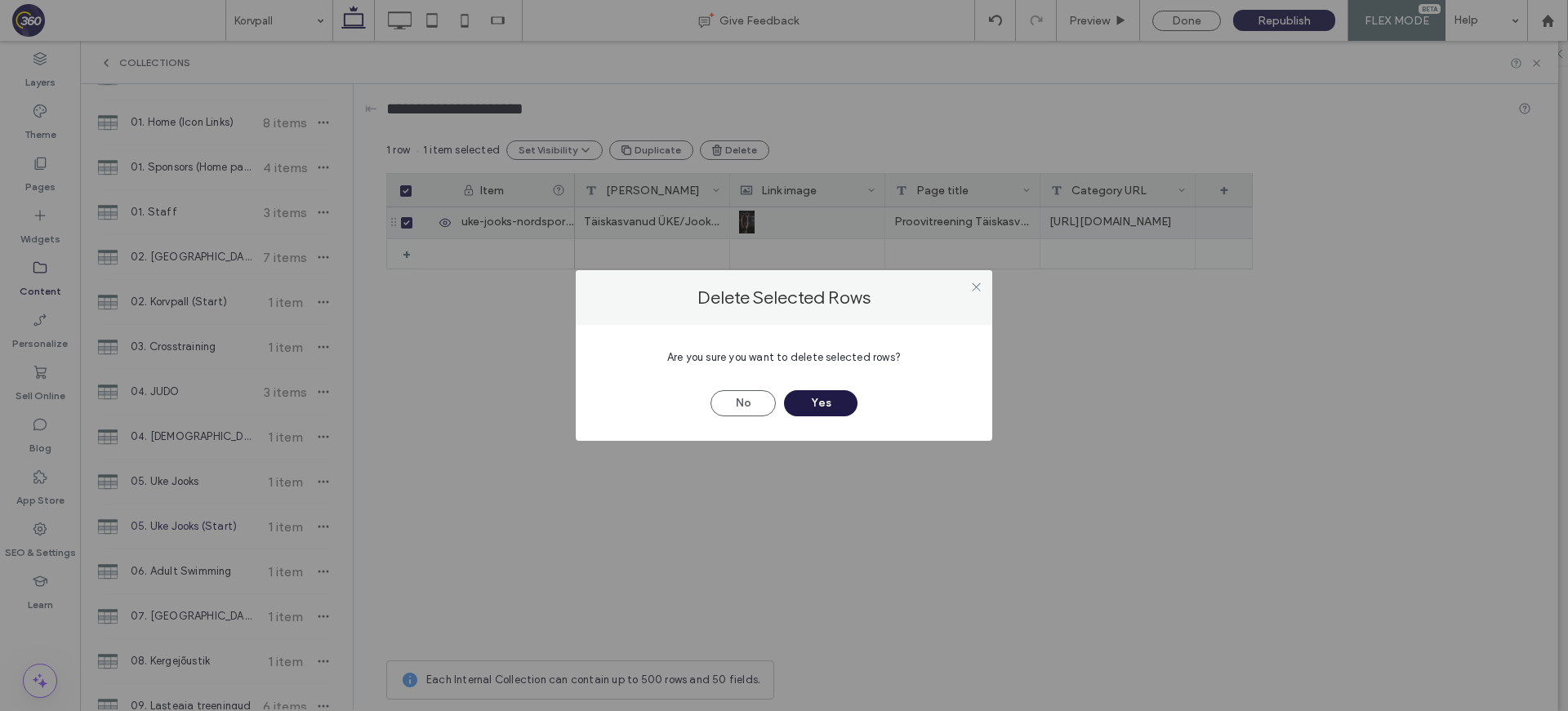
click at [824, 396] on button "Yes" at bounding box center [820, 403] width 73 height 26
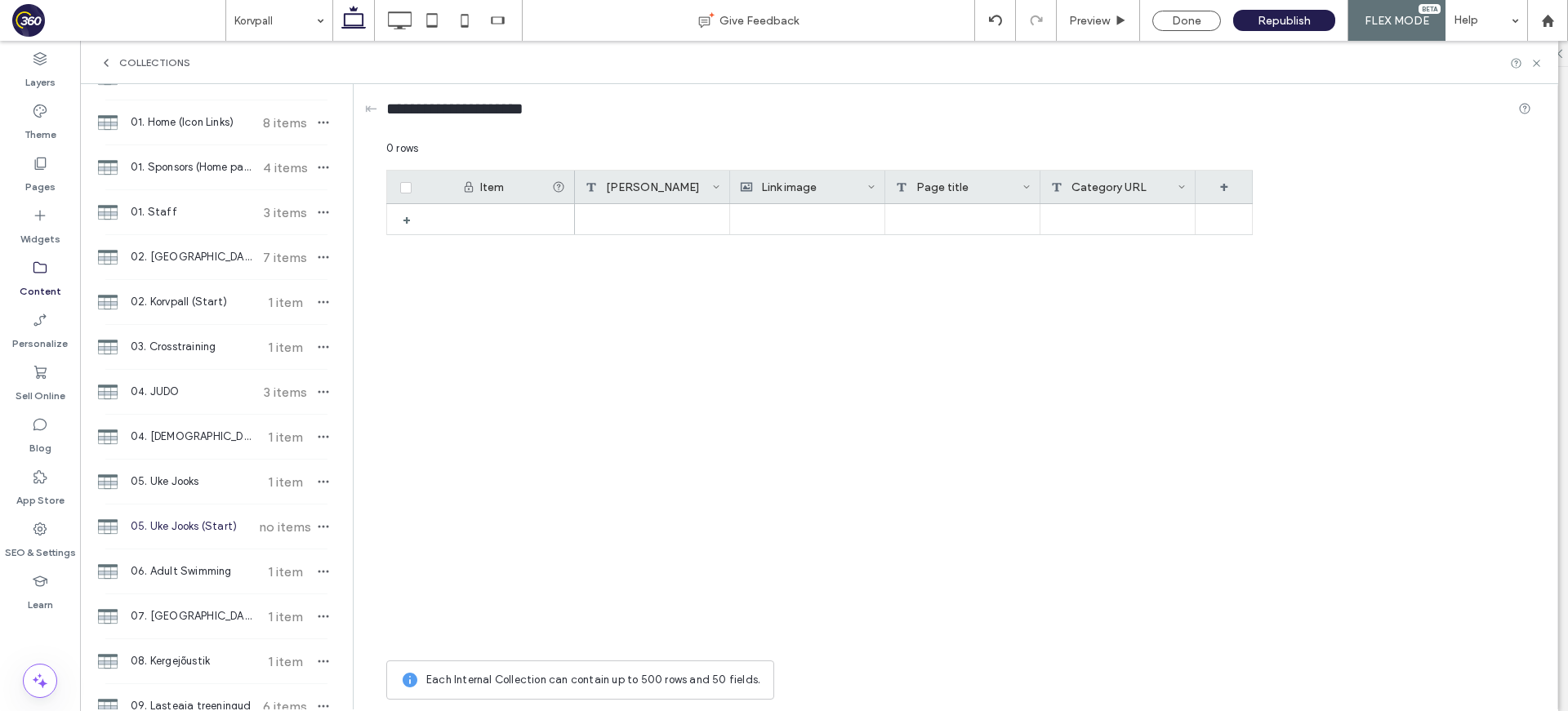
click at [710, 183] on div "[PERSON_NAME]" at bounding box center [648, 187] width 127 height 32
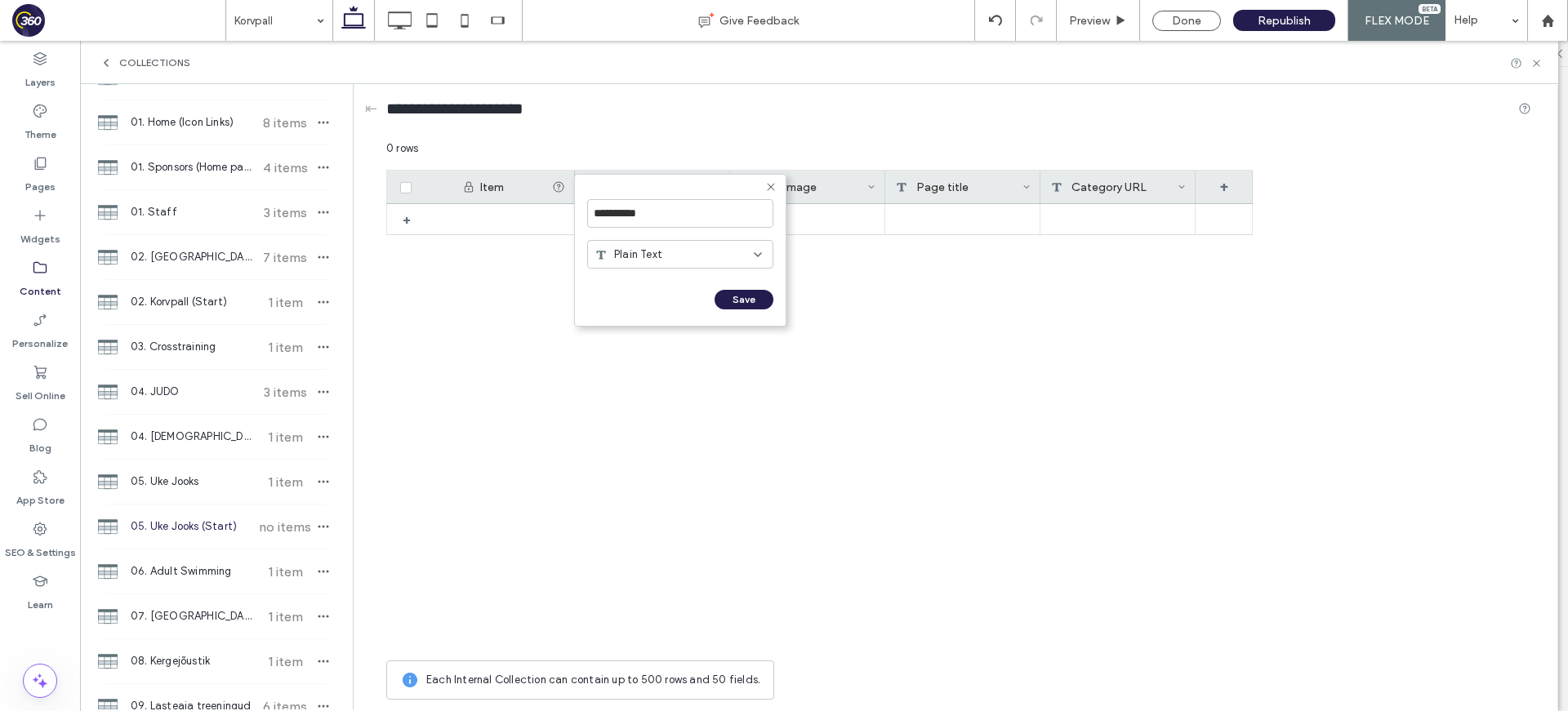
click at [688, 261] on div "Plain Text" at bounding box center [674, 254] width 159 height 16
click at [675, 277] on div "Plain Text" at bounding box center [679, 282] width 184 height 29
click at [675, 212] on input "**********" at bounding box center [679, 214] width 186 height 29
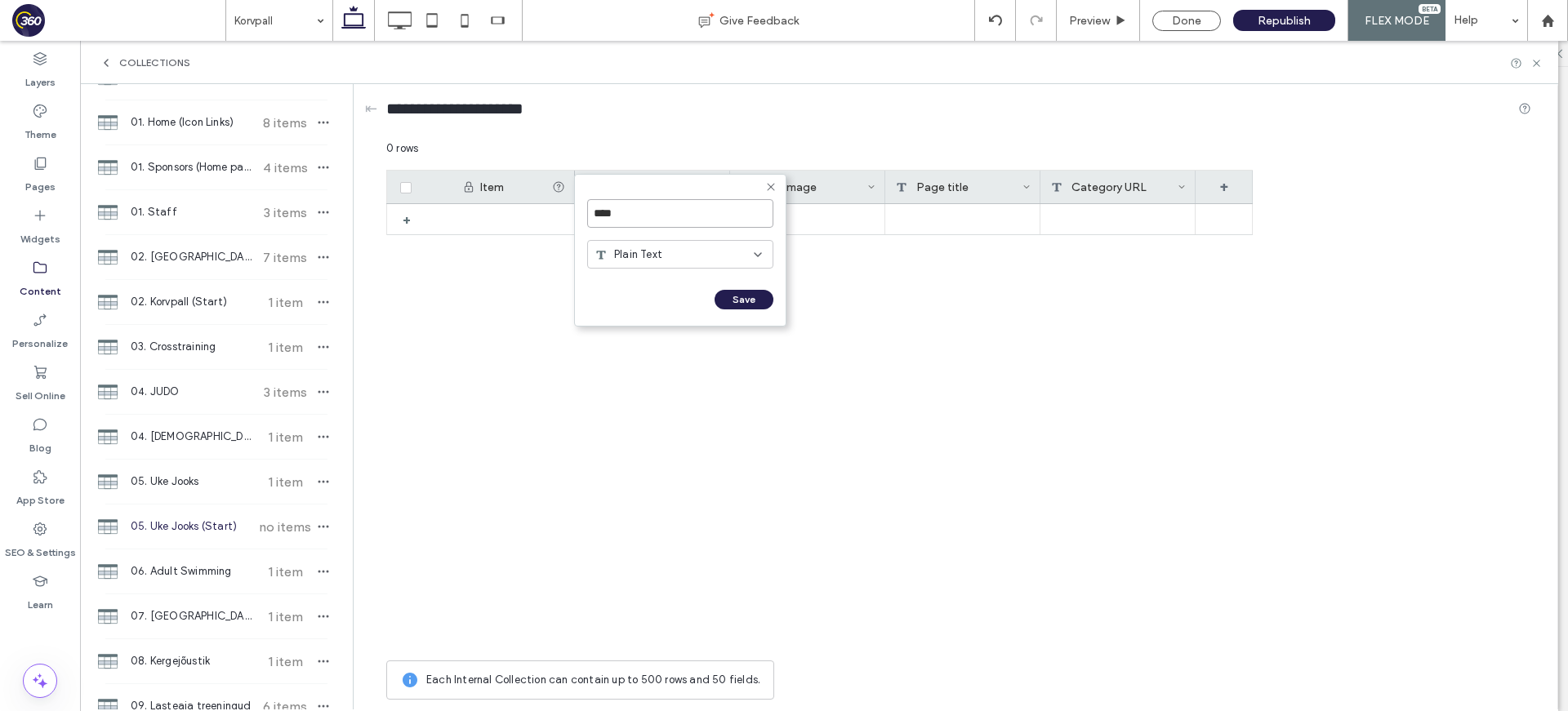
type input "*****"
click input "******" at bounding box center [605, 316] width 36 height 14
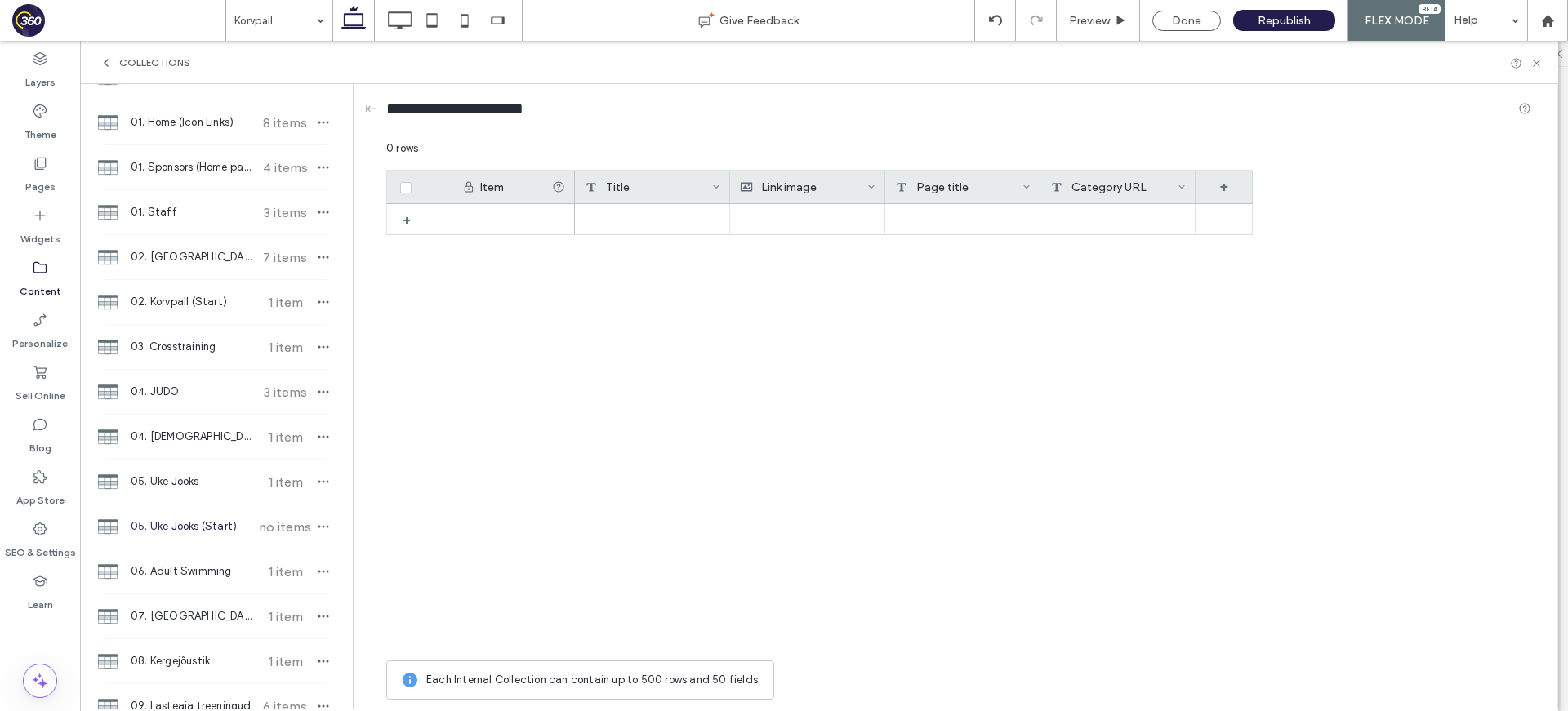
click at [871, 184] on icon at bounding box center [871, 187] width 9 height 9
click at [833, 190] on div "Edit Field" at bounding box center [805, 190] width 150 height 31
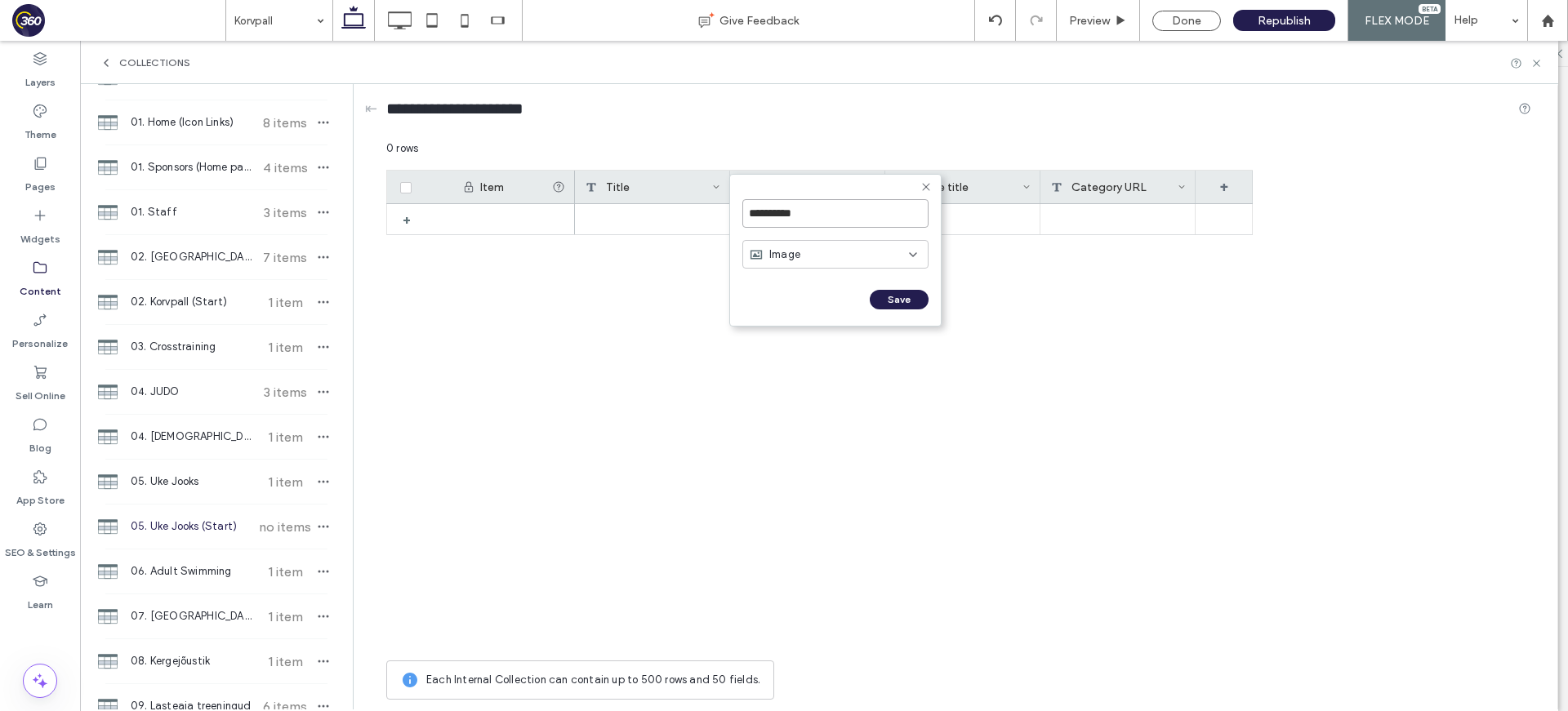
click at [798, 204] on input "**********" at bounding box center [835, 214] width 186 height 29
type input "*****"
click input "******" at bounding box center [761, 316] width 36 height 14
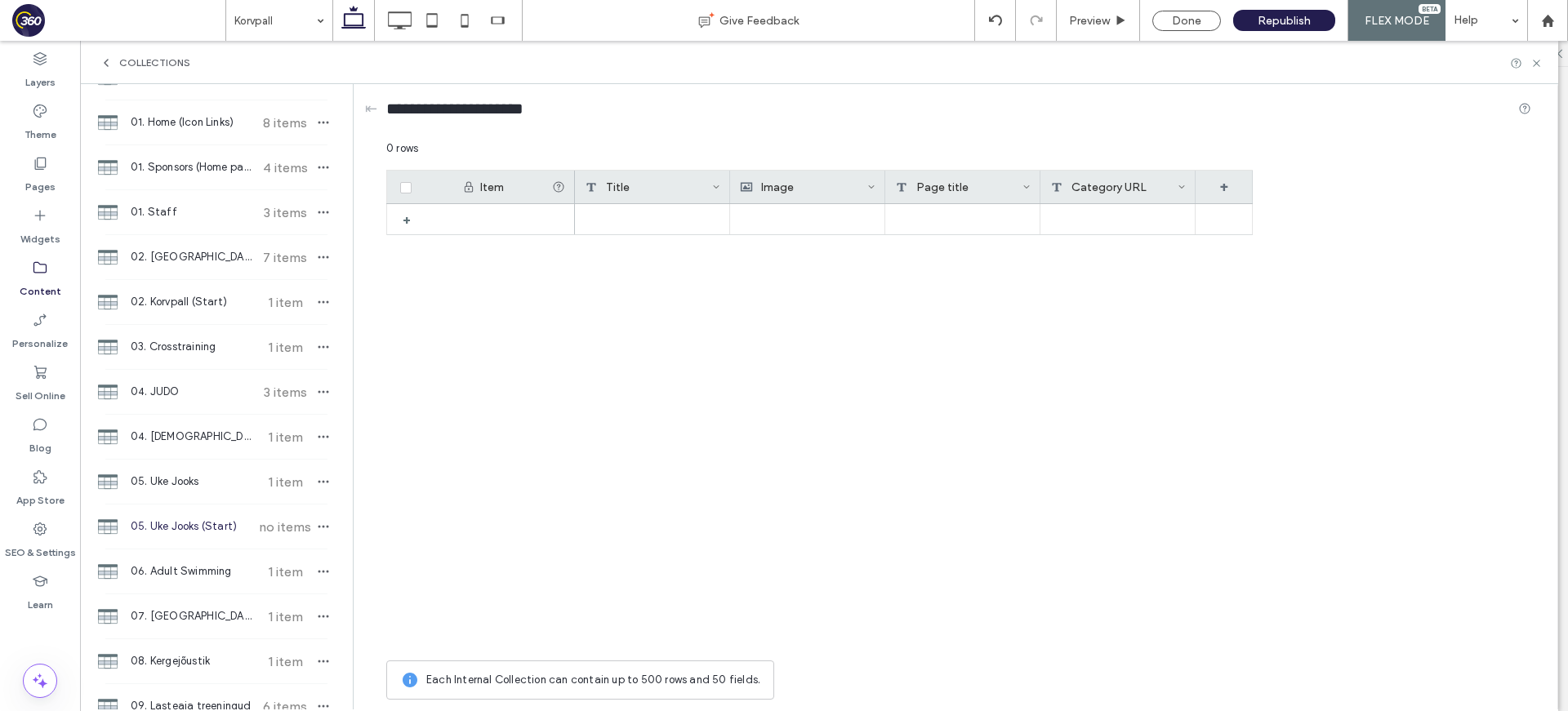
click at [1030, 183] on icon at bounding box center [1026, 187] width 9 height 9
click at [992, 223] on div "Delete Field" at bounding box center [960, 221] width 150 height 31
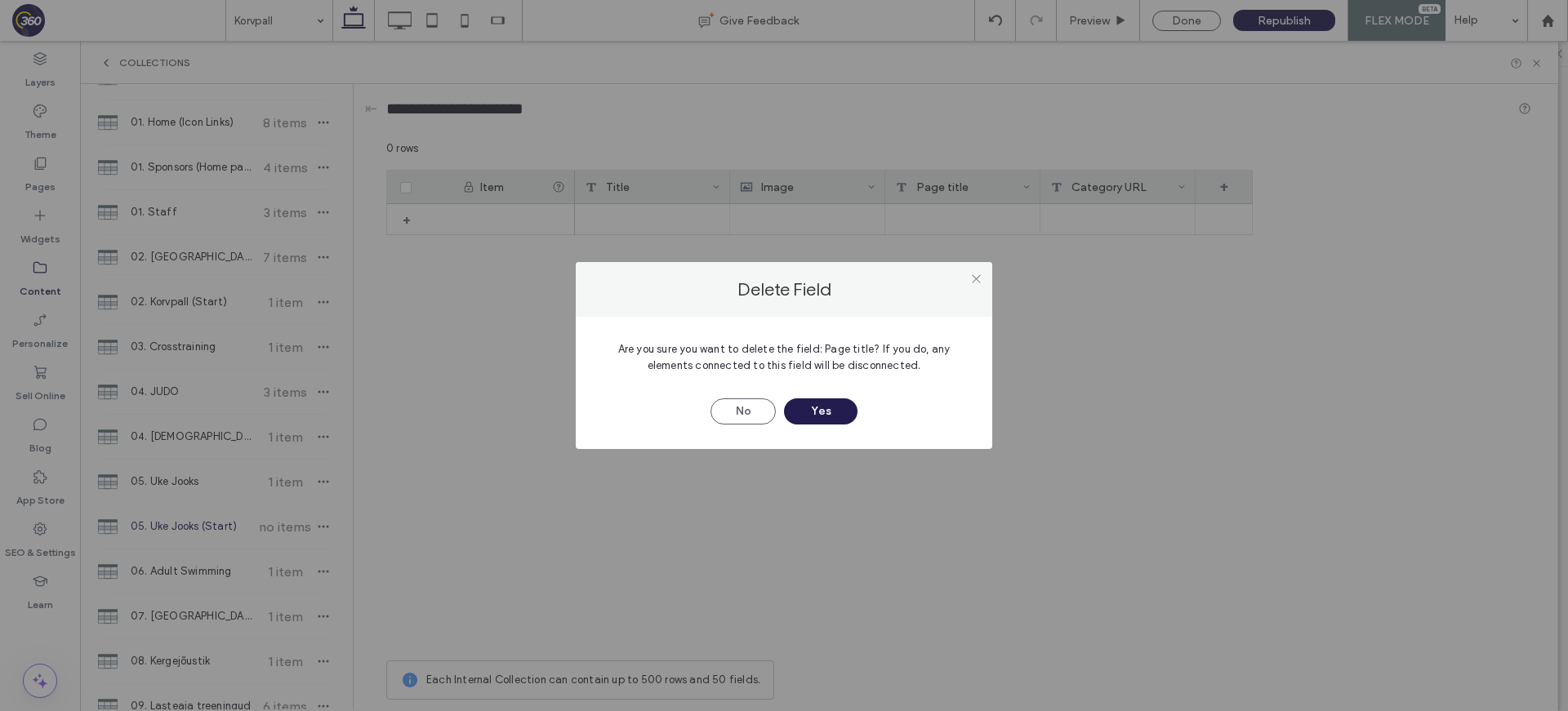
drag, startPoint x: 827, startPoint y: 415, endPoint x: 962, endPoint y: 290, distance: 184.0
click at [828, 414] on button "Yes" at bounding box center [820, 410] width 73 height 26
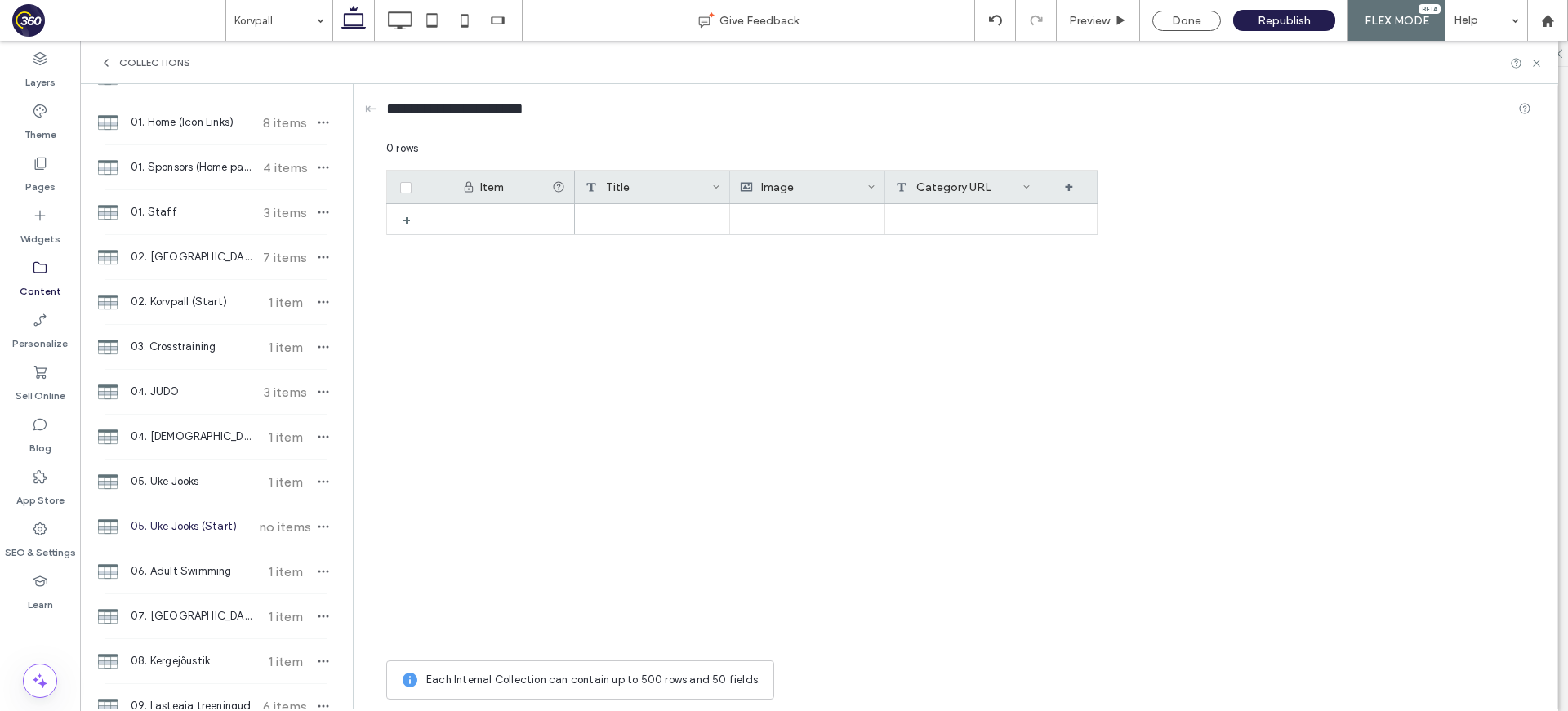
click at [1025, 189] on icon at bounding box center [1026, 187] width 9 height 9
click at [1009, 218] on div "Delete Field" at bounding box center [960, 221] width 150 height 31
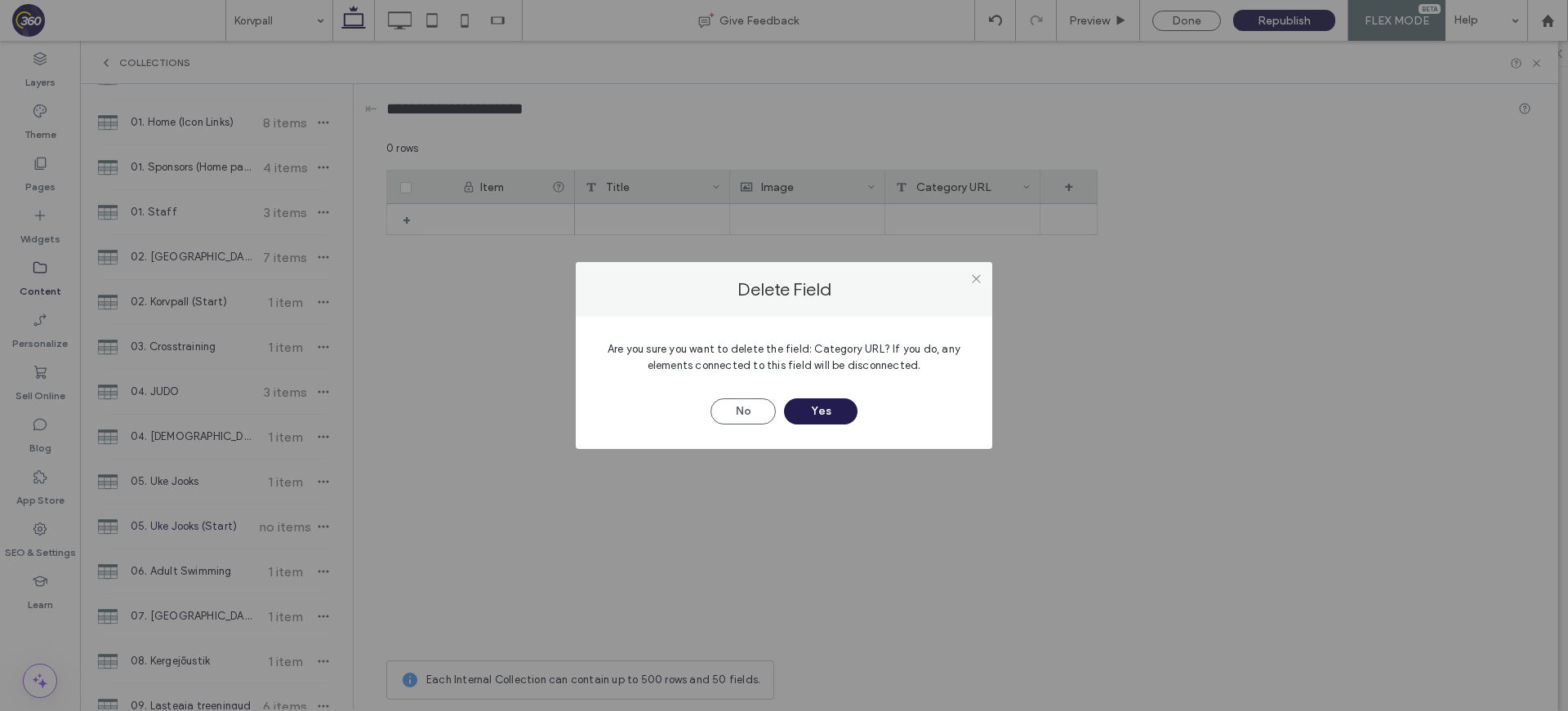
drag, startPoint x: 818, startPoint y: 398, endPoint x: 994, endPoint y: 280, distance: 211.9
click at [818, 398] on button "Yes" at bounding box center [820, 410] width 73 height 26
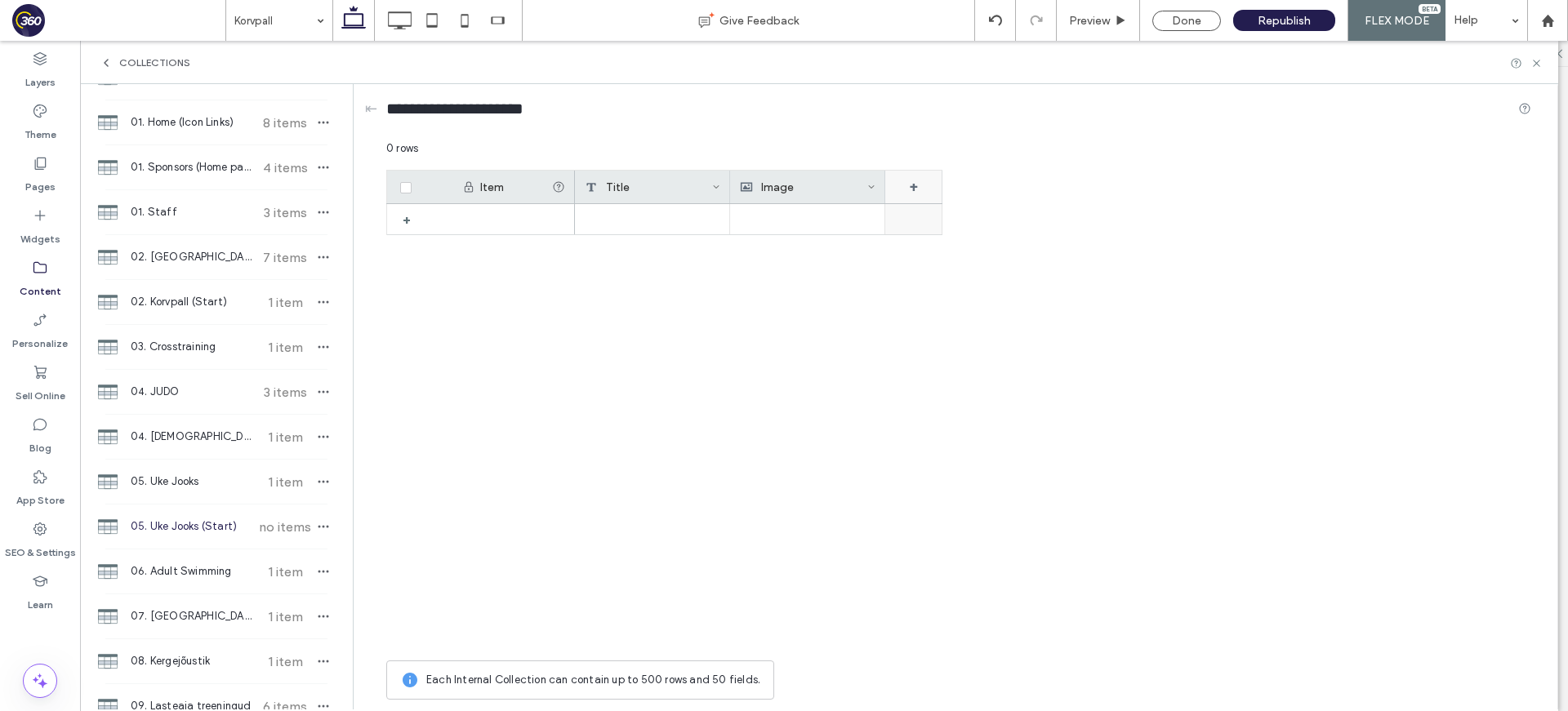
click at [924, 189] on div "+" at bounding box center [913, 187] width 57 height 32
click at [969, 203] on input "*******" at bounding box center [980, 214] width 186 height 29
type input "**********"
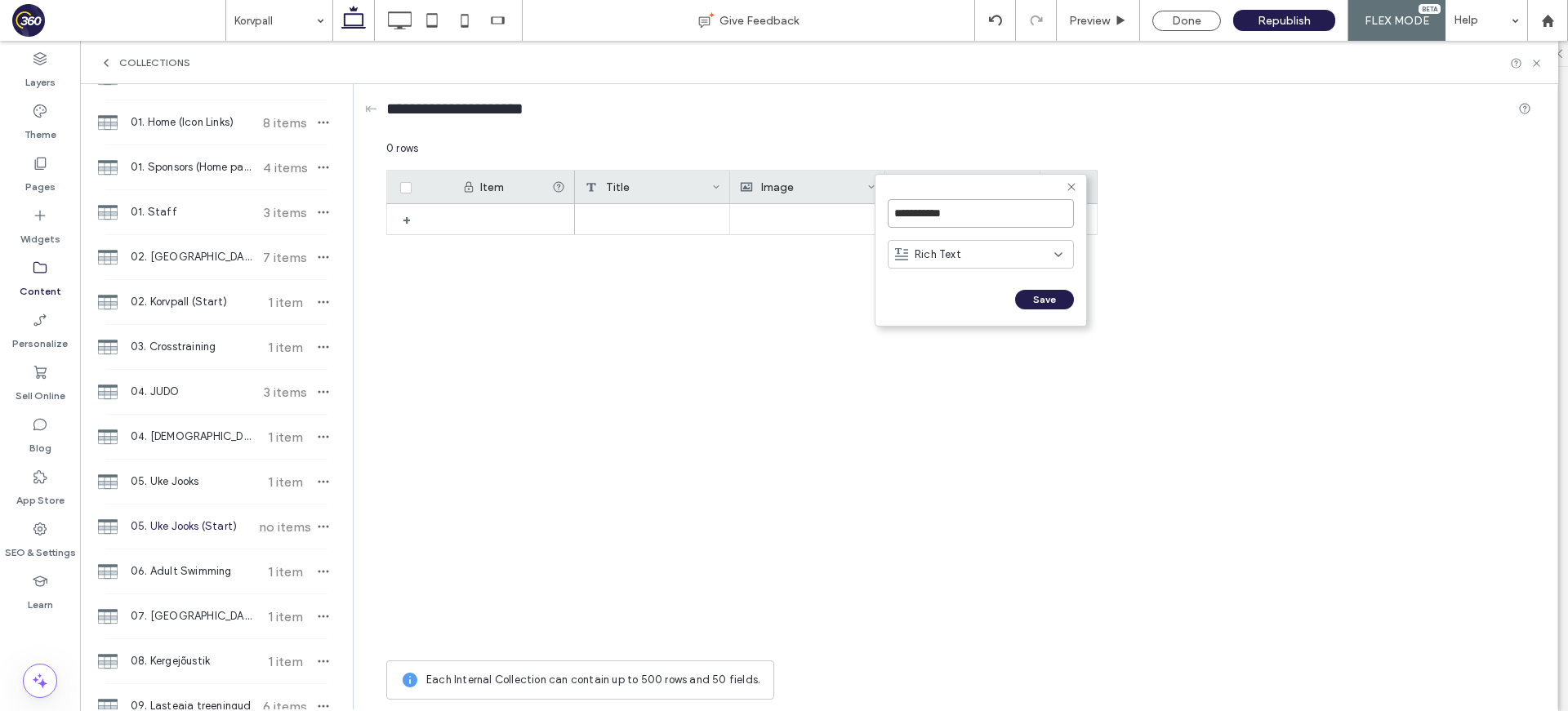
click input "******" at bounding box center [906, 316] width 36 height 14
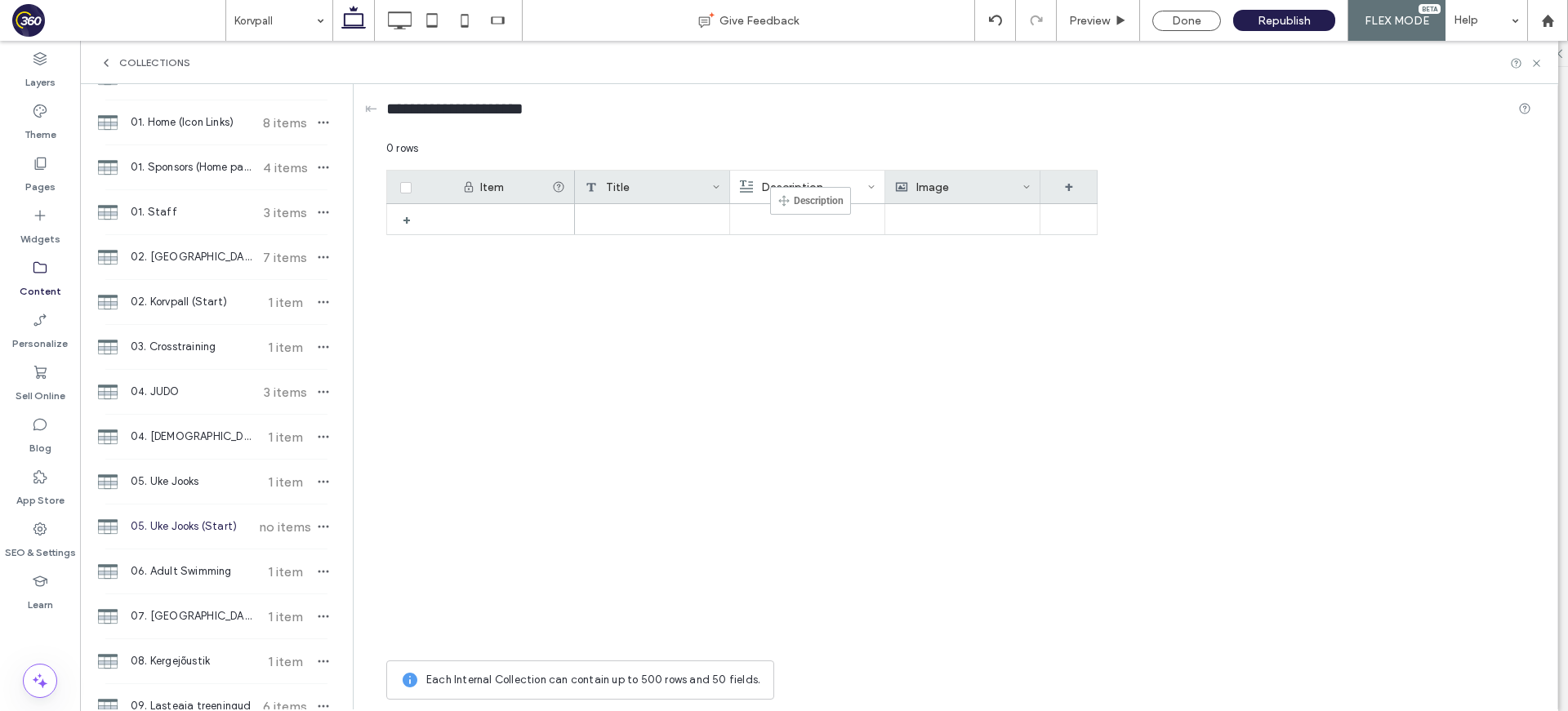
drag, startPoint x: 916, startPoint y: 187, endPoint x: 790, endPoint y: 195, distance: 126.3
click at [233, 477] on span "05. Uke Jooks" at bounding box center [191, 481] width 121 height 16
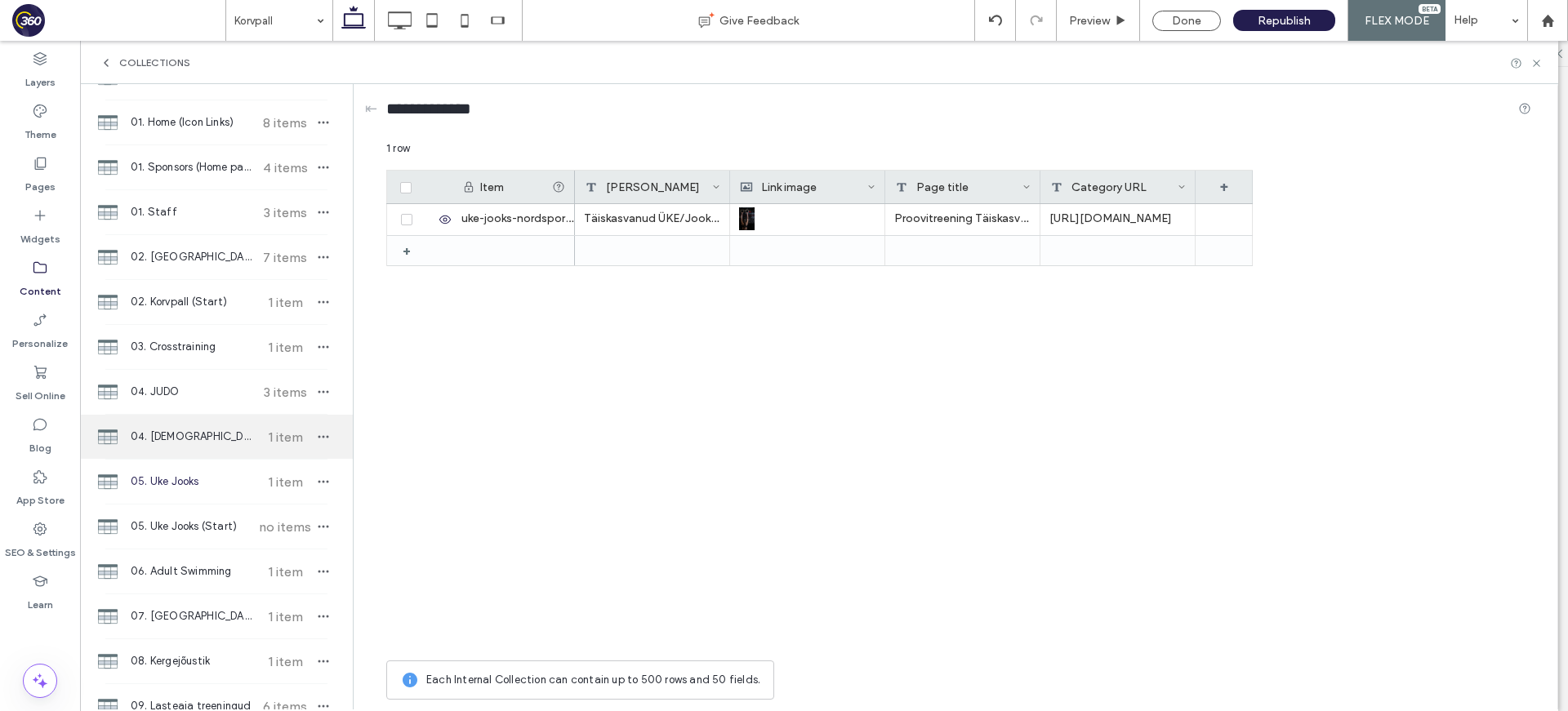
click at [229, 435] on span "04. [DEMOGRAPHIC_DATA] (Start)" at bounding box center [191, 436] width 121 height 16
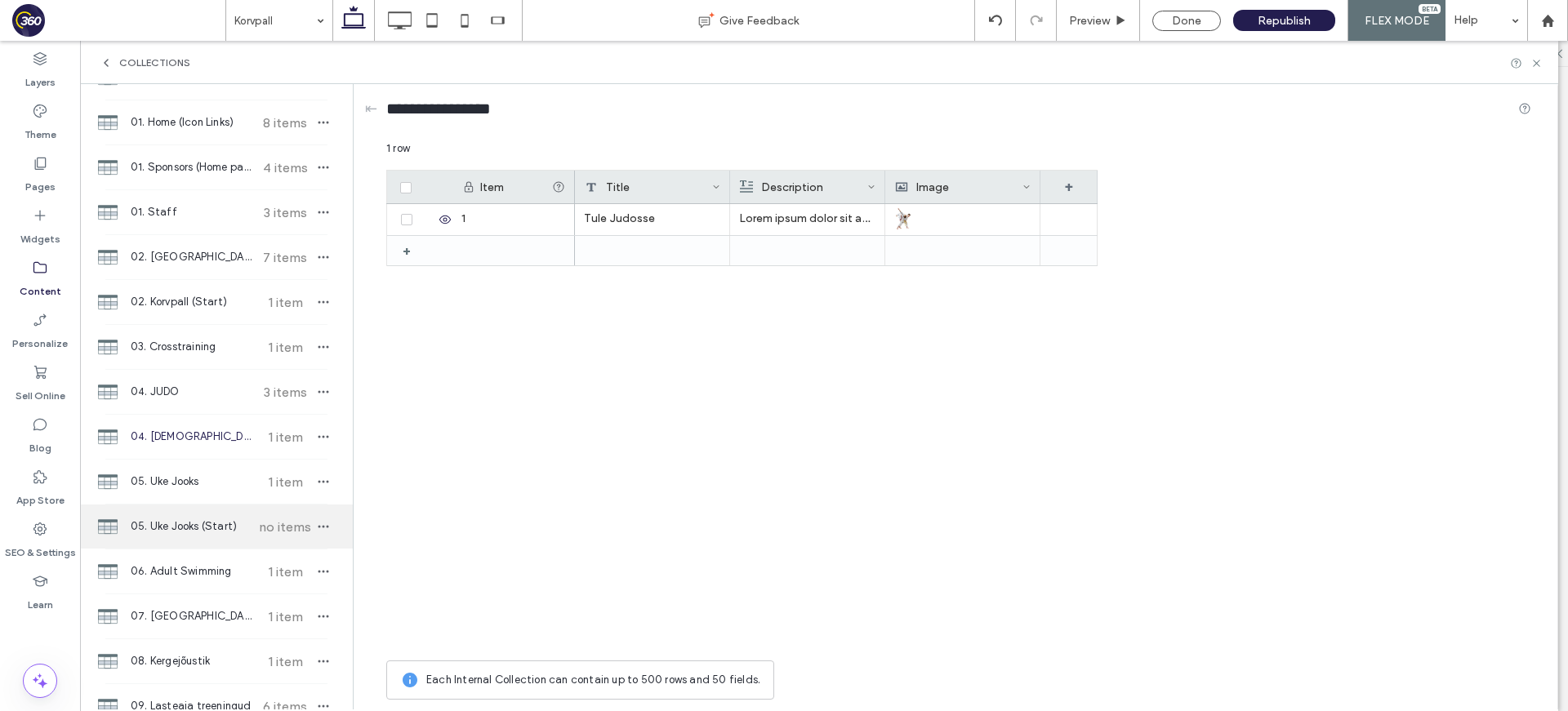
click at [213, 526] on span "05. Uke Jooks (Start)" at bounding box center [191, 526] width 121 height 16
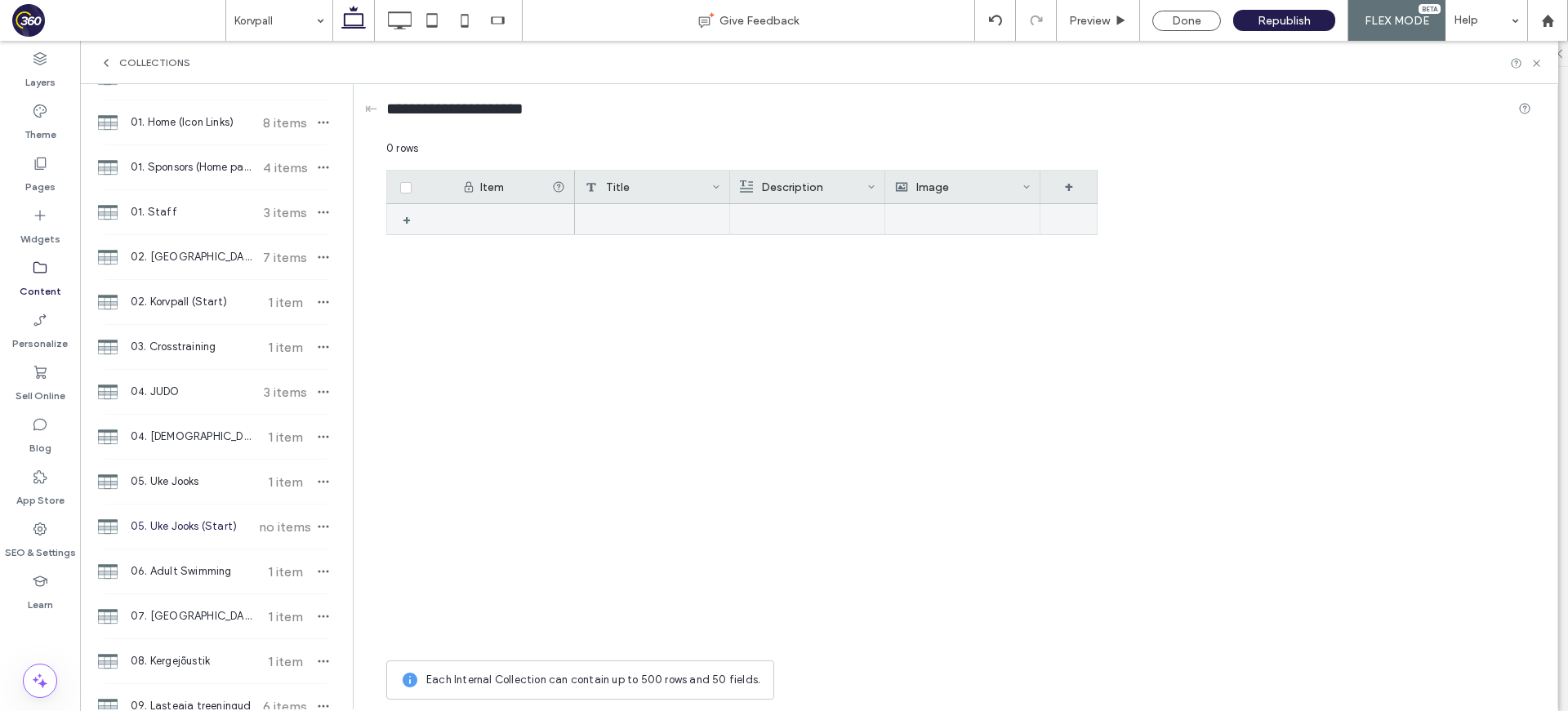
click at [669, 216] on div at bounding box center [652, 220] width 156 height 31
click at [618, 223] on div at bounding box center [652, 220] width 156 height 31
click at [633, 195] on textarea "plain-text-cell" at bounding box center [663, 198] width 179 height 49
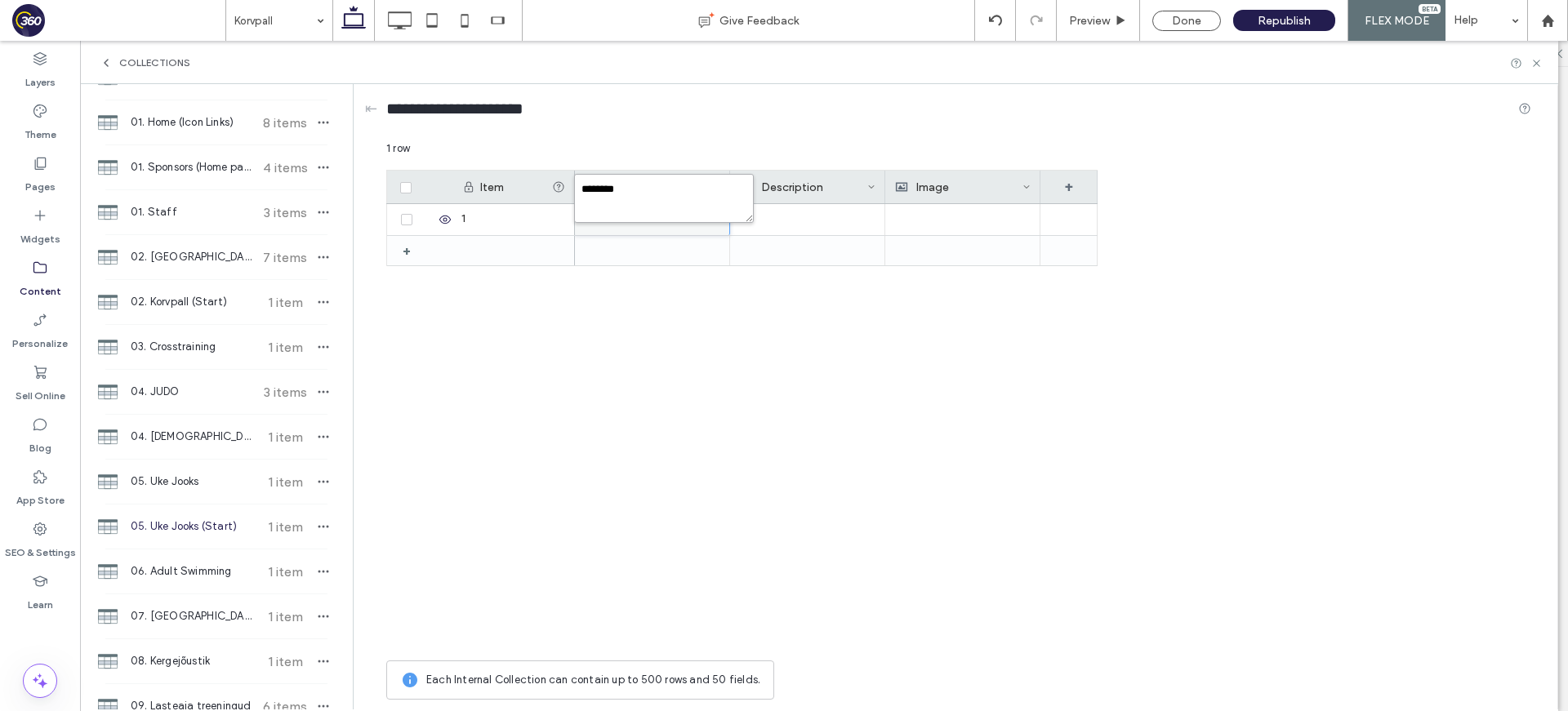
type textarea "*********"
click at [772, 202] on div "Description" at bounding box center [803, 187] width 127 height 32
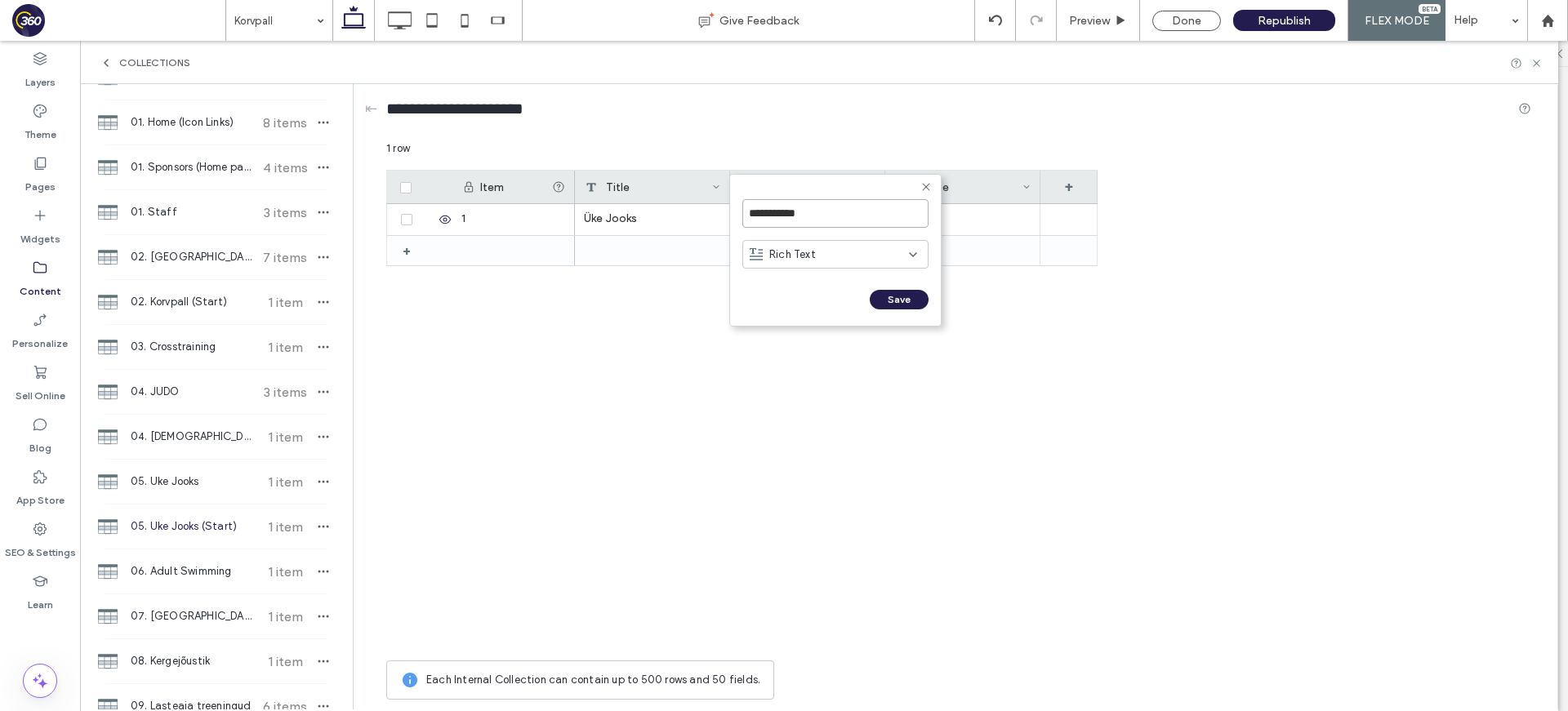
click at [774, 221] on input "**********" at bounding box center [835, 214] width 186 height 29
click at [698, 212] on div "Üke Jooks" at bounding box center [652, 220] width 156 height 31
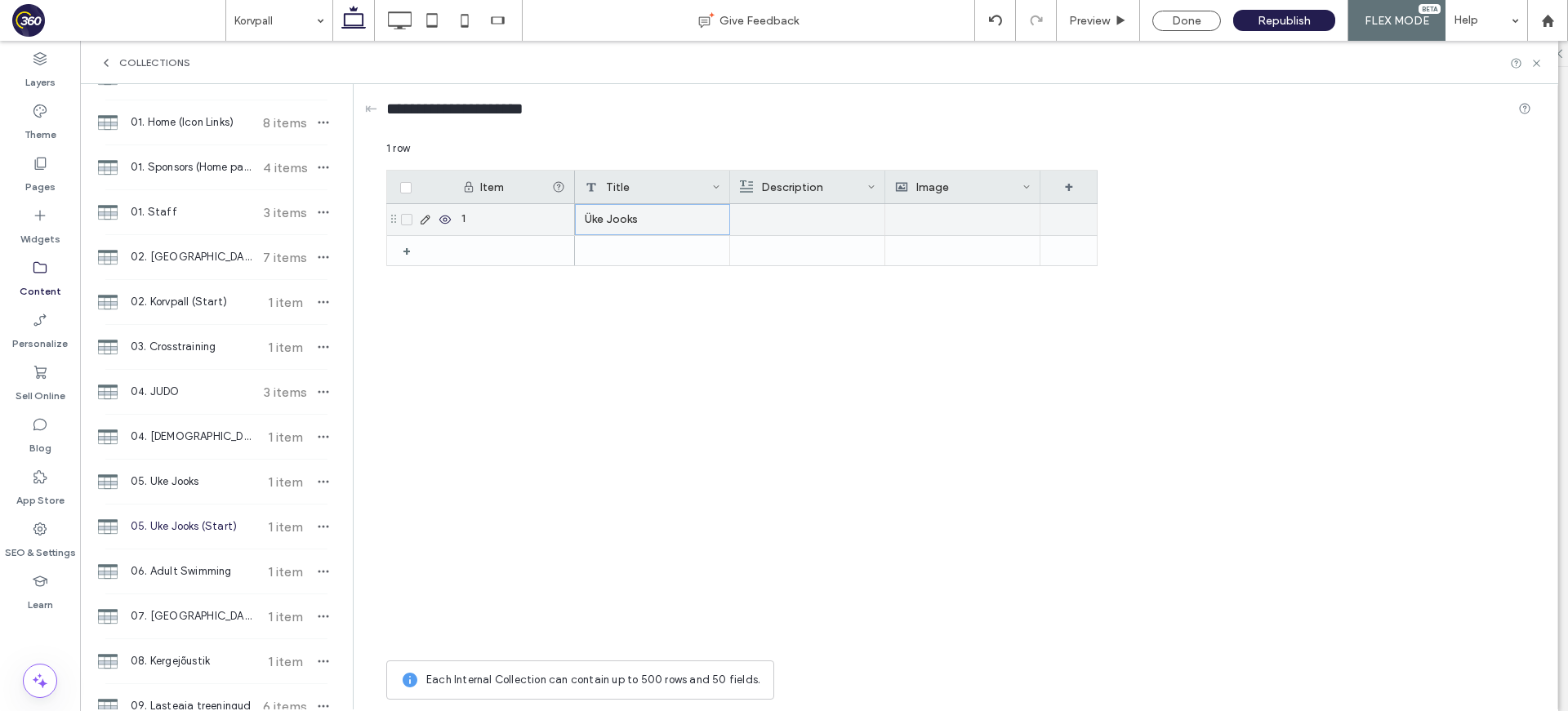
click at [801, 220] on div at bounding box center [806, 220] width 136 height 31
click at [801, 220] on div at bounding box center [807, 220] width 136 height 30
click at [802, 214] on div "Rich Text Editor" at bounding box center [818, 220] width 173 height 41
click at [978, 225] on div at bounding box center [962, 220] width 136 height 31
click at [978, 225] on div at bounding box center [963, 220] width 136 height 30
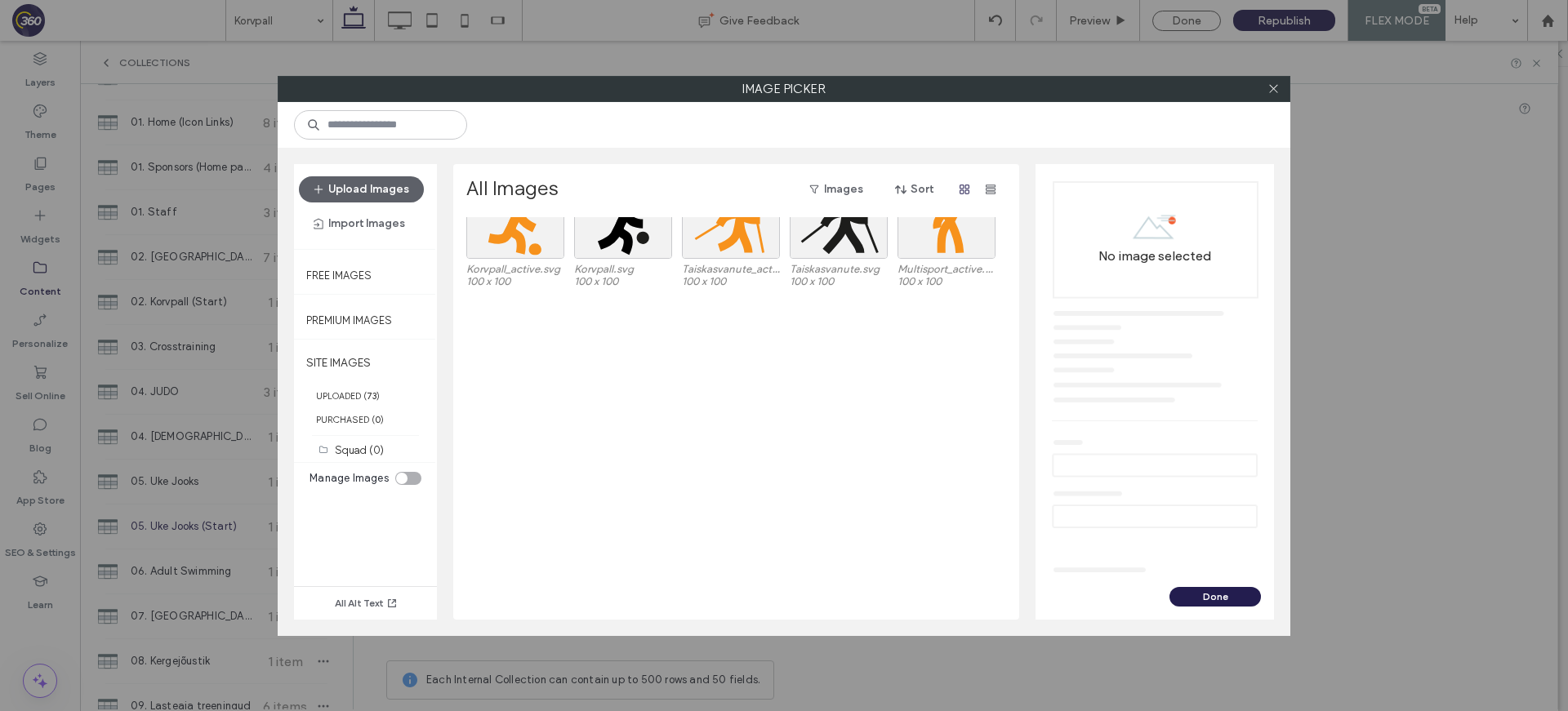
scroll to position [0, 0]
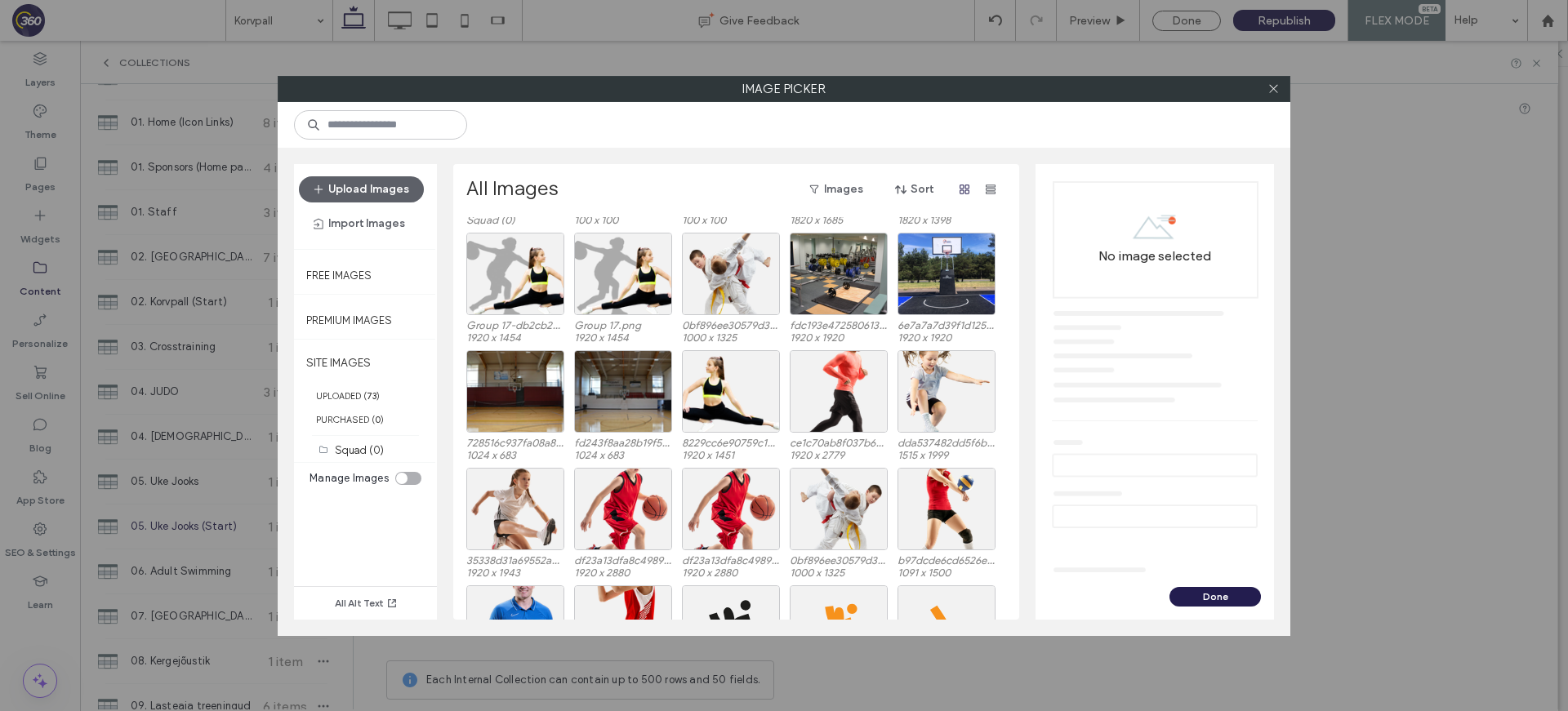
scroll to position [129, 0]
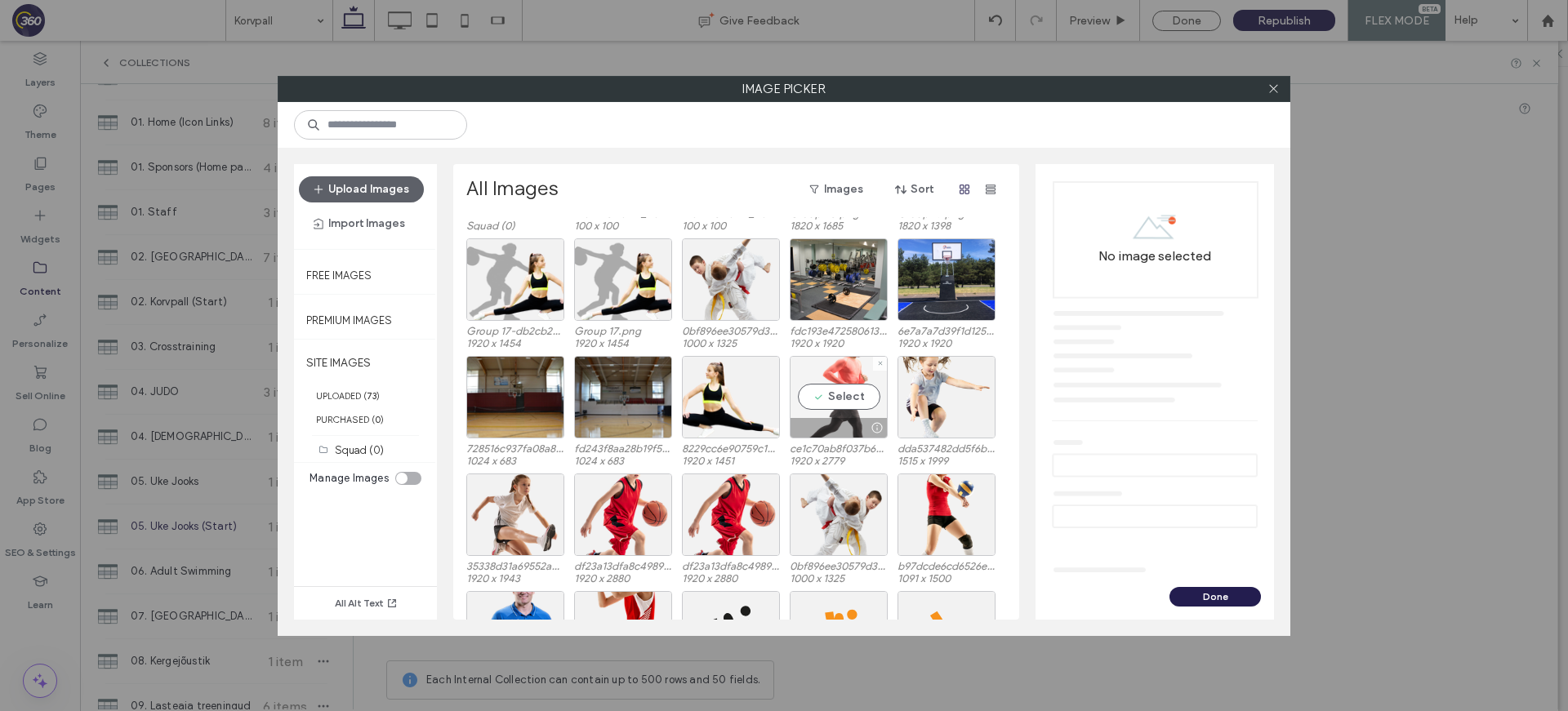
click at [829, 394] on div "Select" at bounding box center [838, 397] width 98 height 82
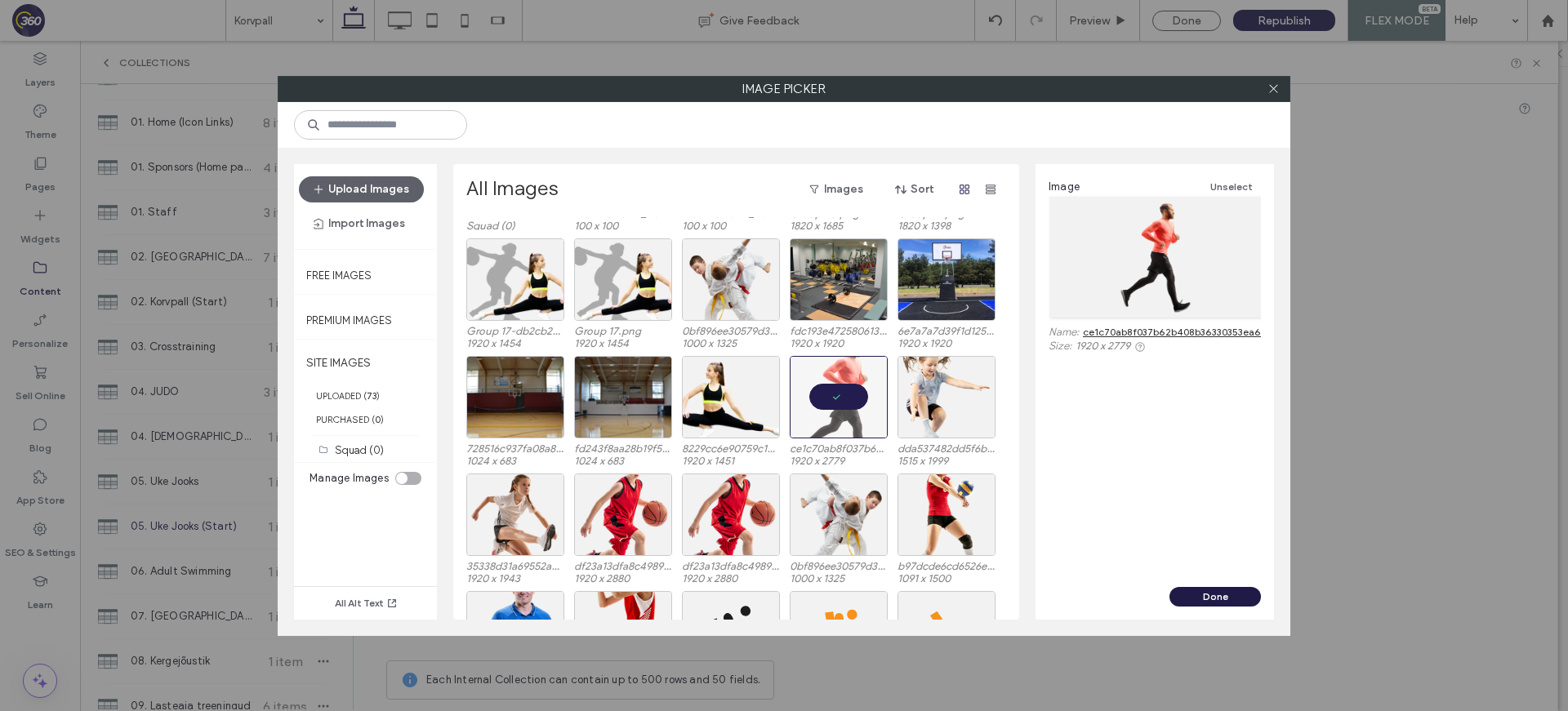
click at [1208, 601] on button "Done" at bounding box center [1215, 596] width 92 height 20
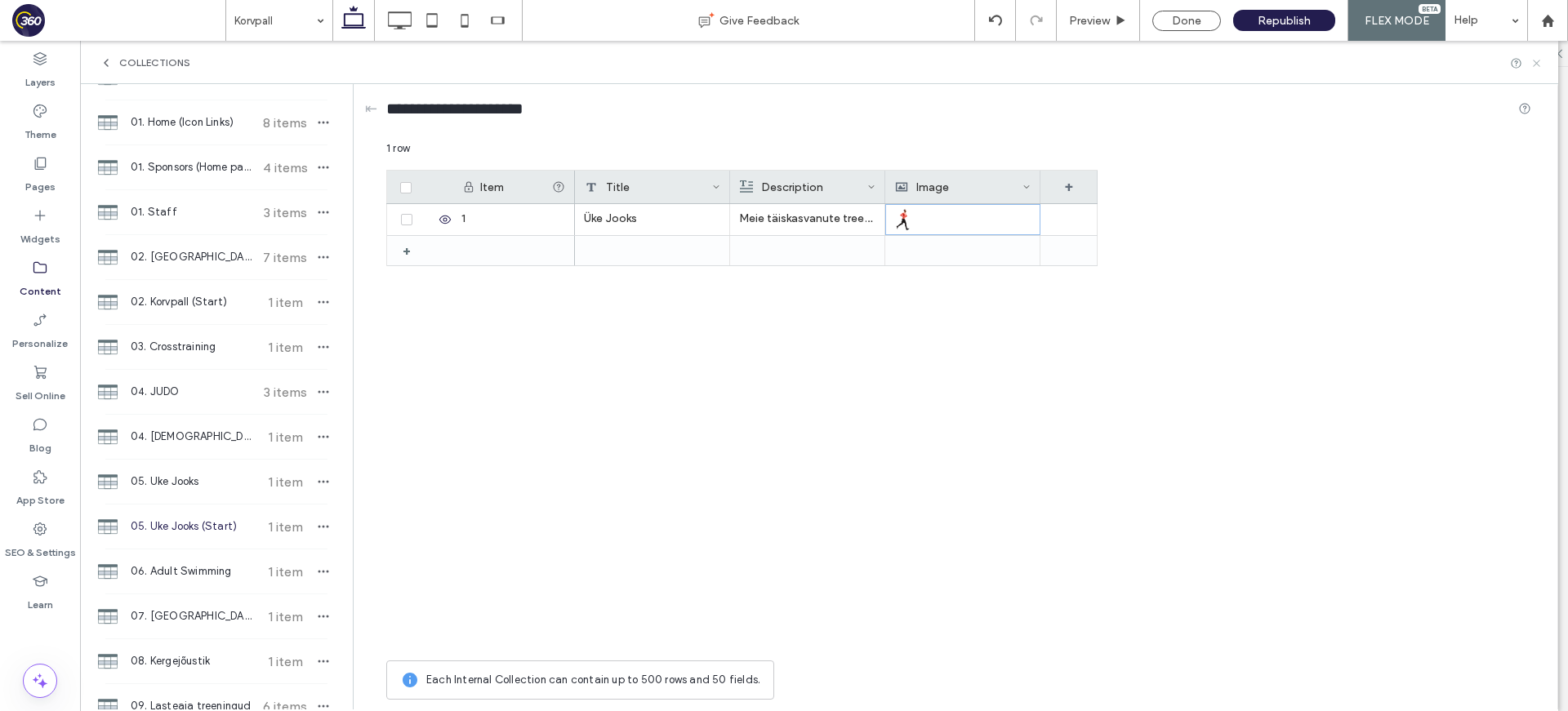
click at [1537, 65] on icon at bounding box center [1536, 63] width 12 height 12
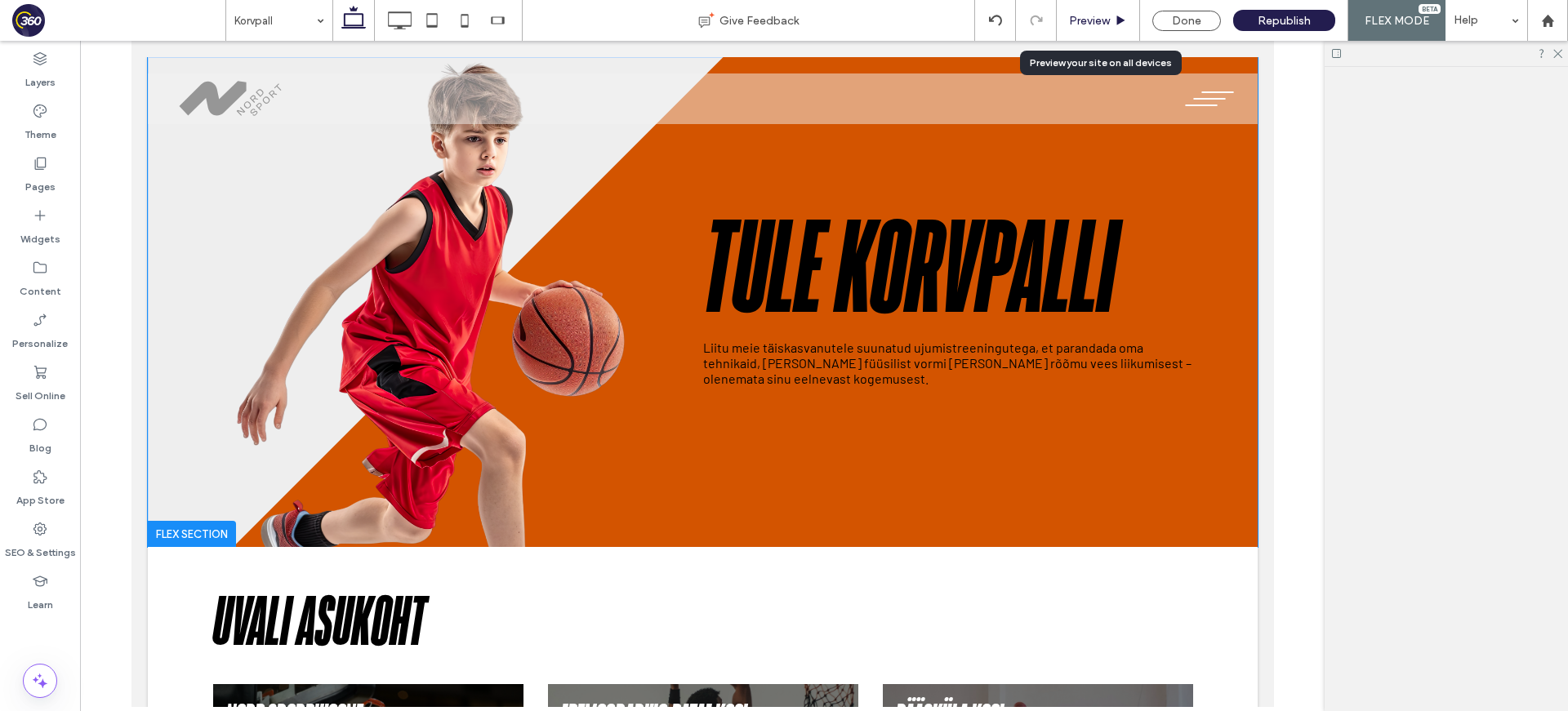
click at [1093, 9] on div "Preview" at bounding box center [1098, 20] width 83 height 41
click at [1096, 14] on span "Preview" at bounding box center [1089, 21] width 41 height 14
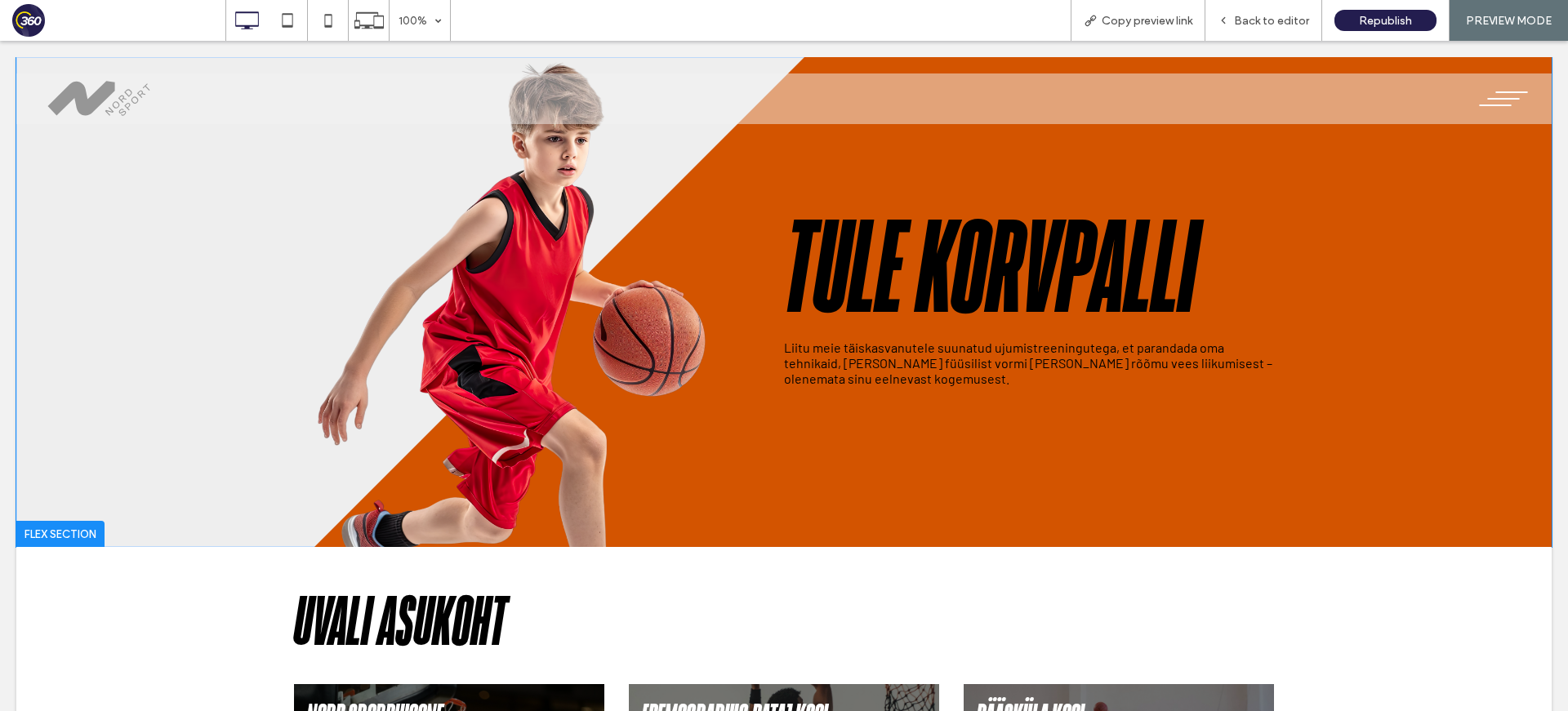
click at [1232, 23] on div at bounding box center [784, 355] width 1568 height 711
click at [1250, 18] on div at bounding box center [784, 355] width 1568 height 711
click at [1268, 22] on span "Back to editor" at bounding box center [1271, 21] width 75 height 14
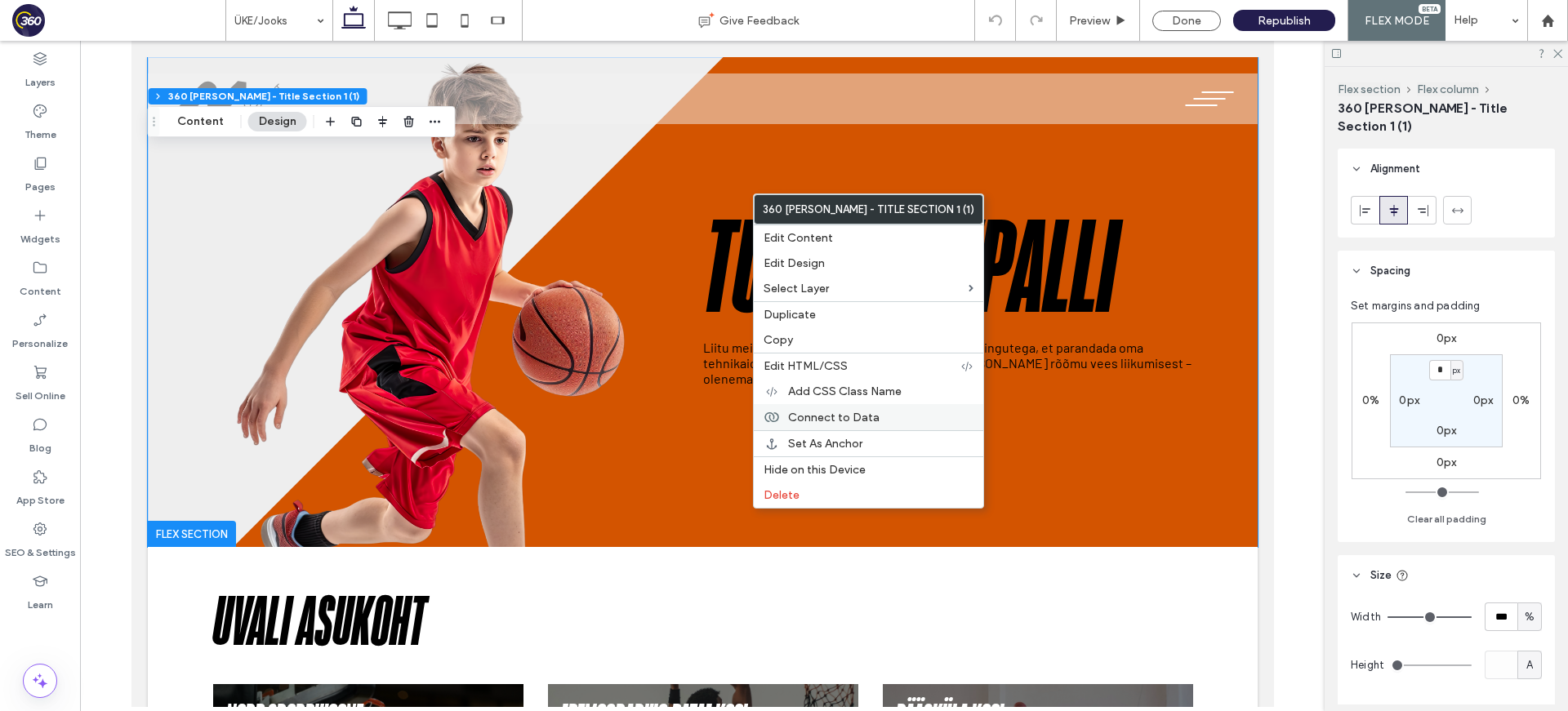
click at [871, 420] on span "Connect to Data" at bounding box center [834, 417] width 92 height 14
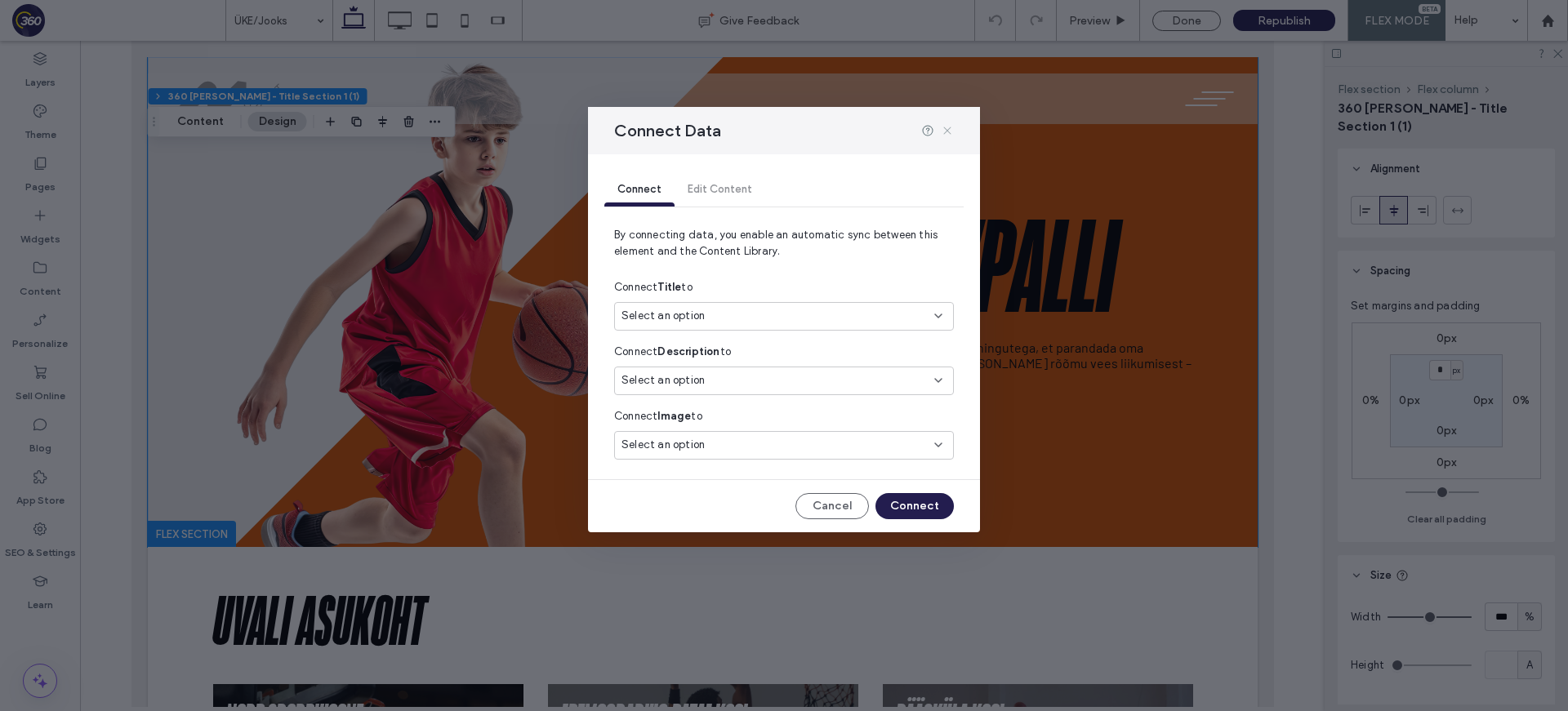
click at [951, 128] on icon at bounding box center [948, 131] width 13 height 13
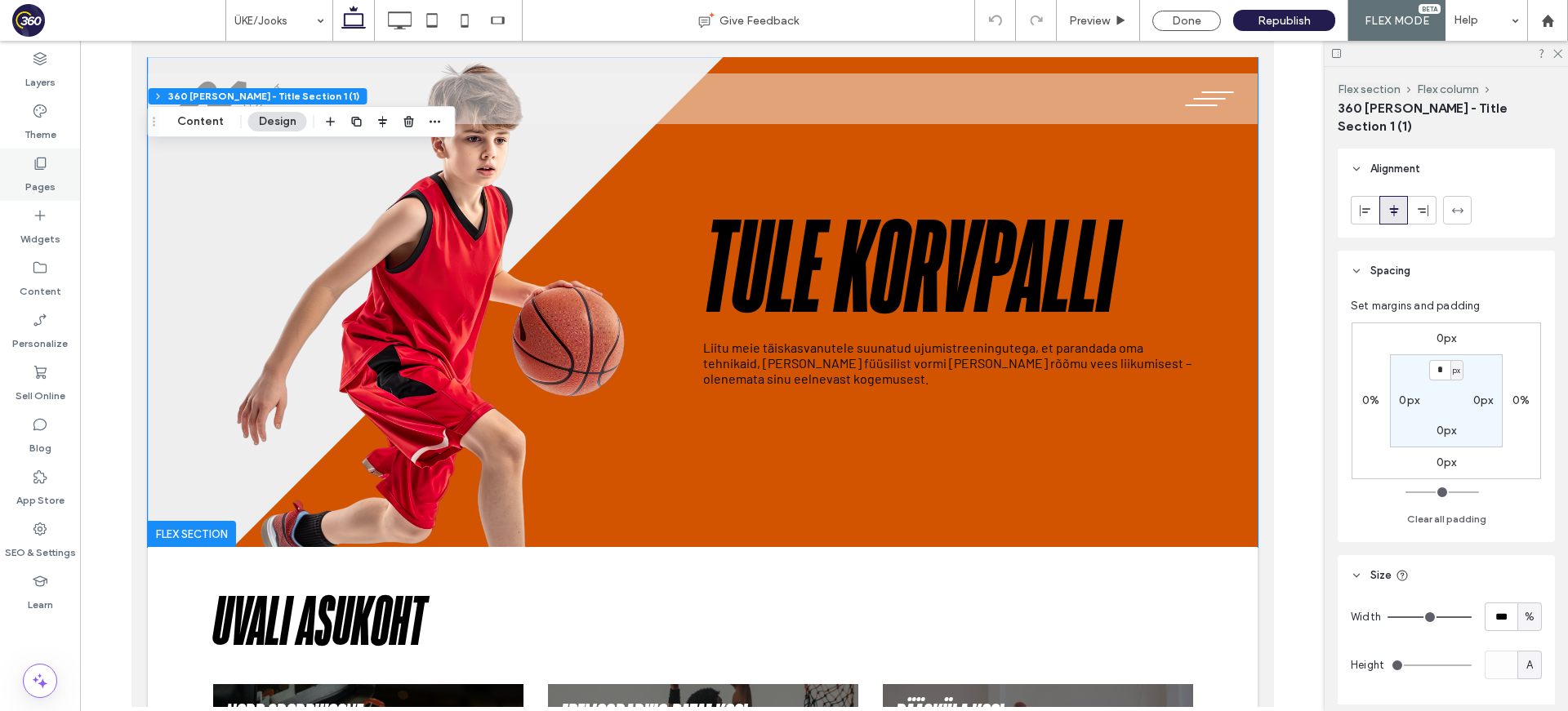
click at [27, 184] on label "Pages" at bounding box center [41, 183] width 31 height 23
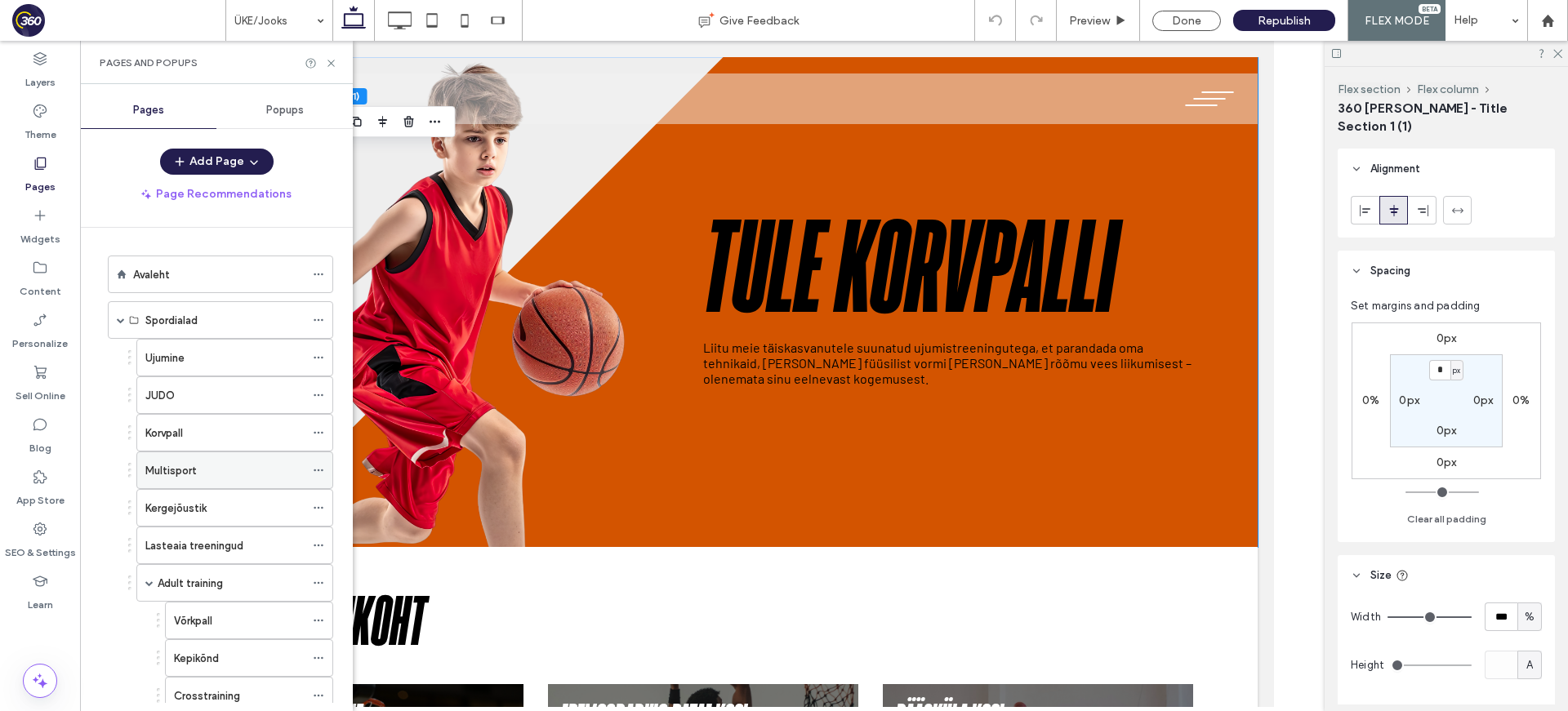
scroll to position [402, 0]
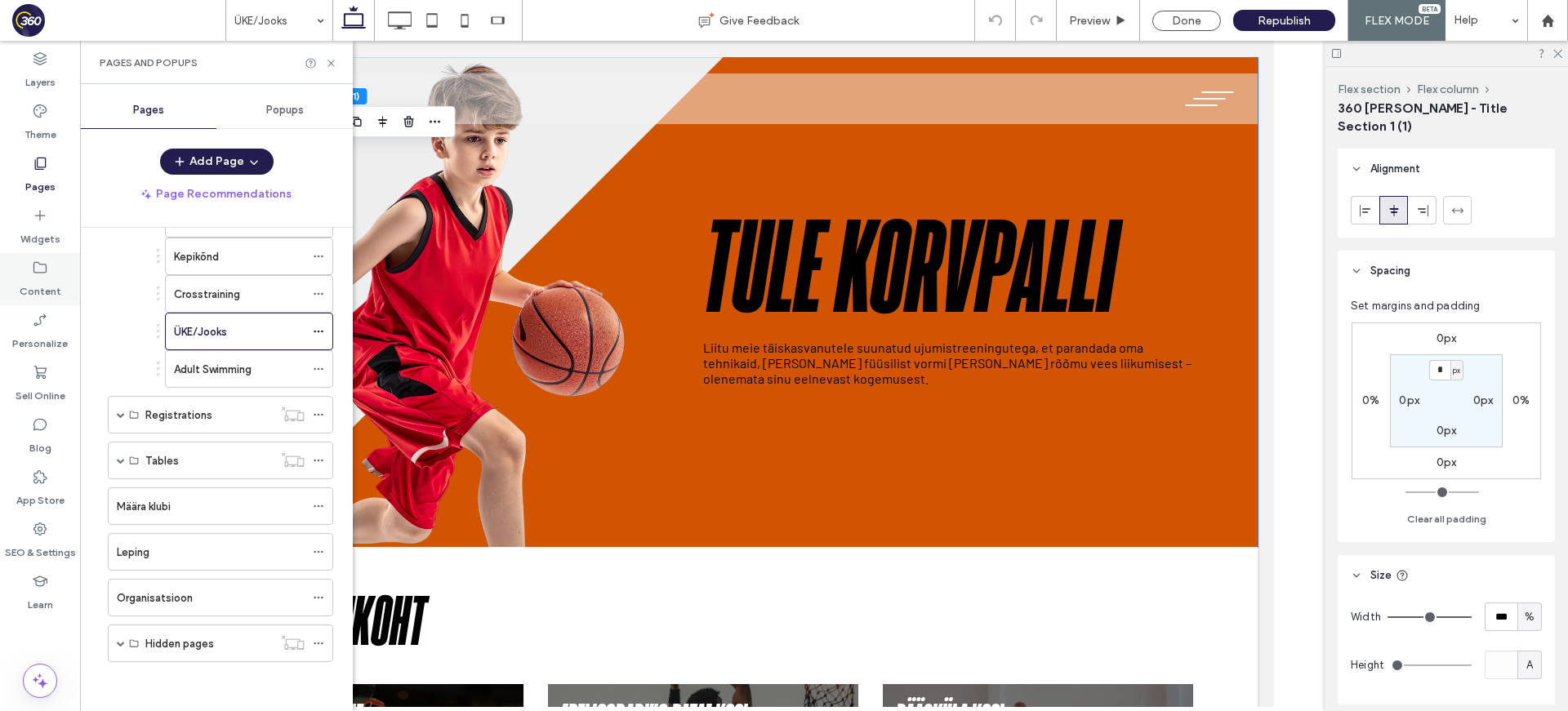
click at [48, 289] on label "Content" at bounding box center [41, 287] width 42 height 23
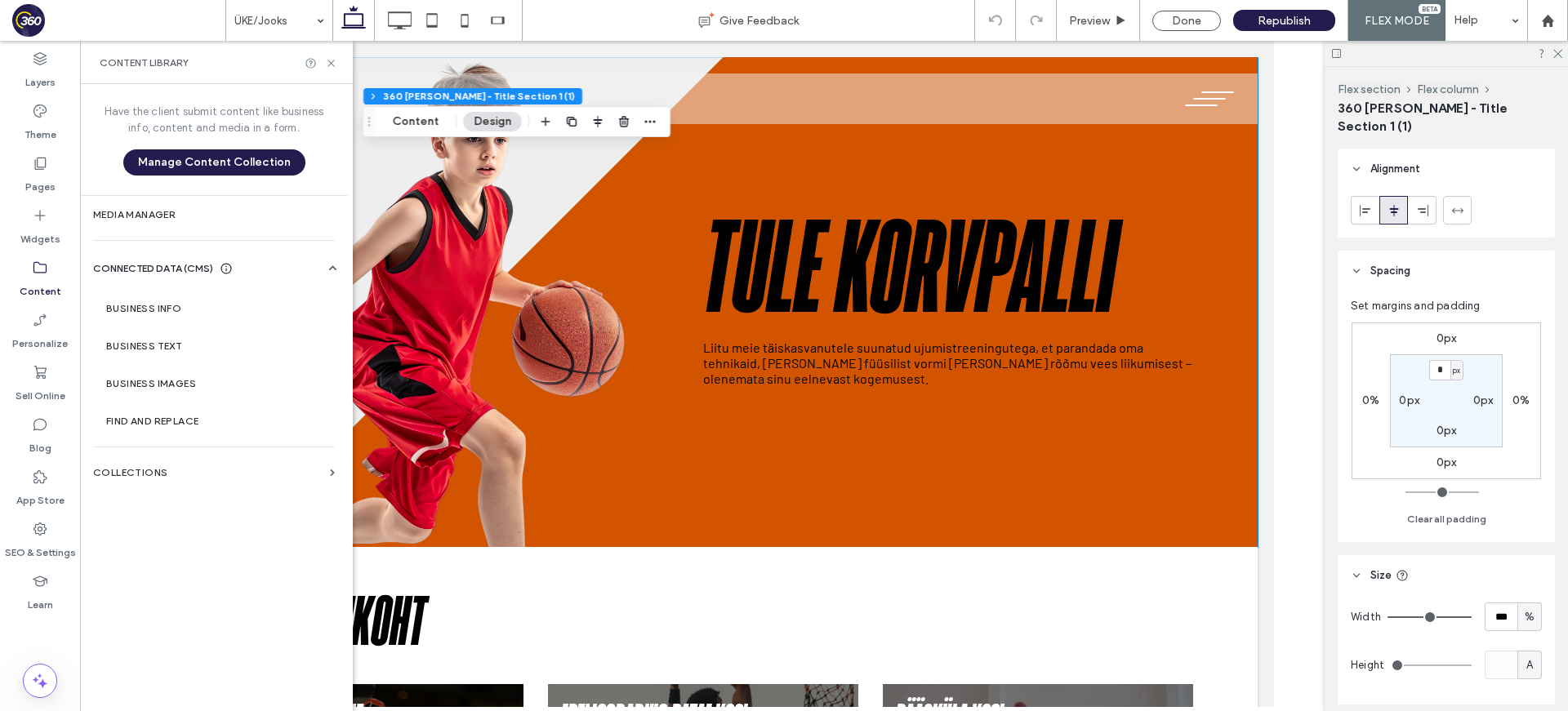
click at [222, 466] on section "Collections" at bounding box center [214, 472] width 268 height 37
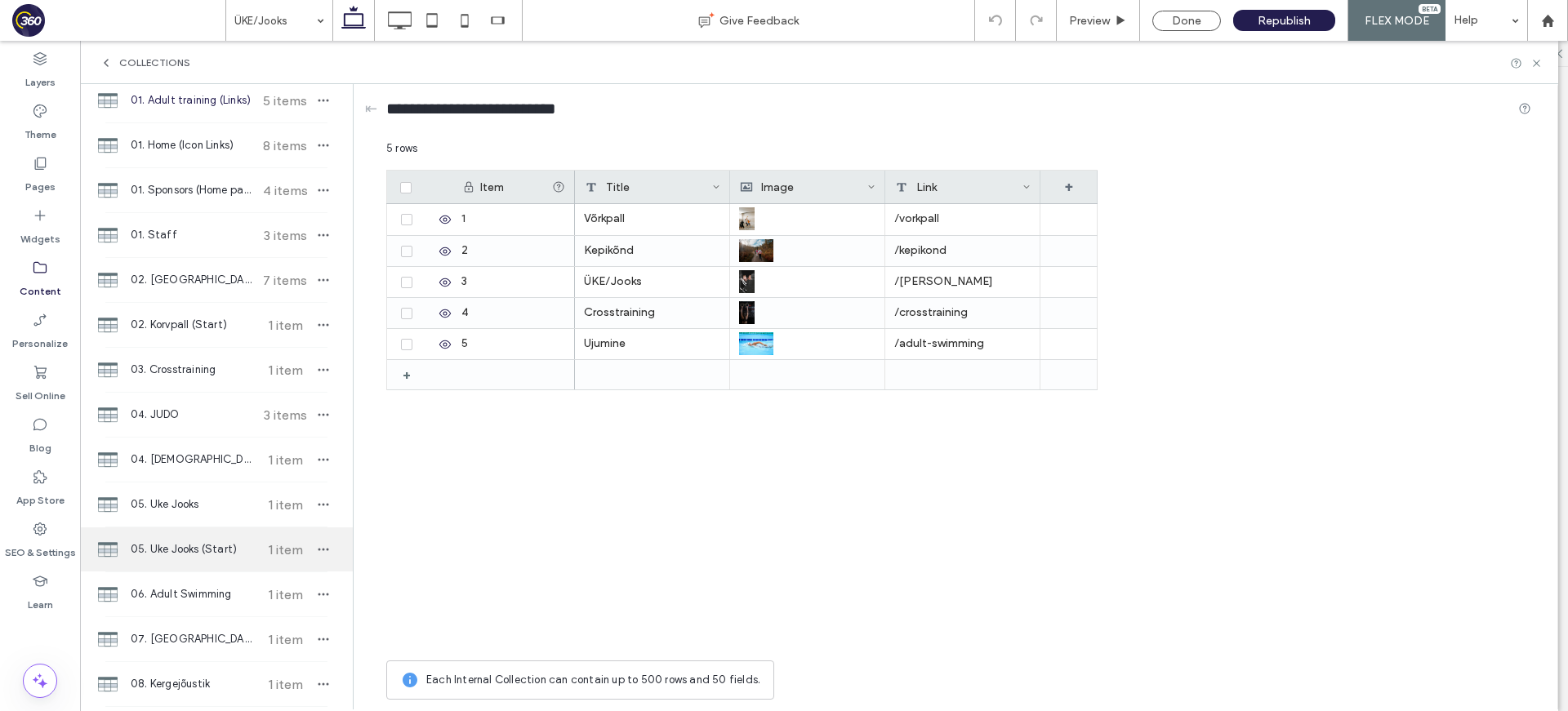
click at [230, 548] on span "05. Uke Jooks (Start)" at bounding box center [191, 549] width 121 height 16
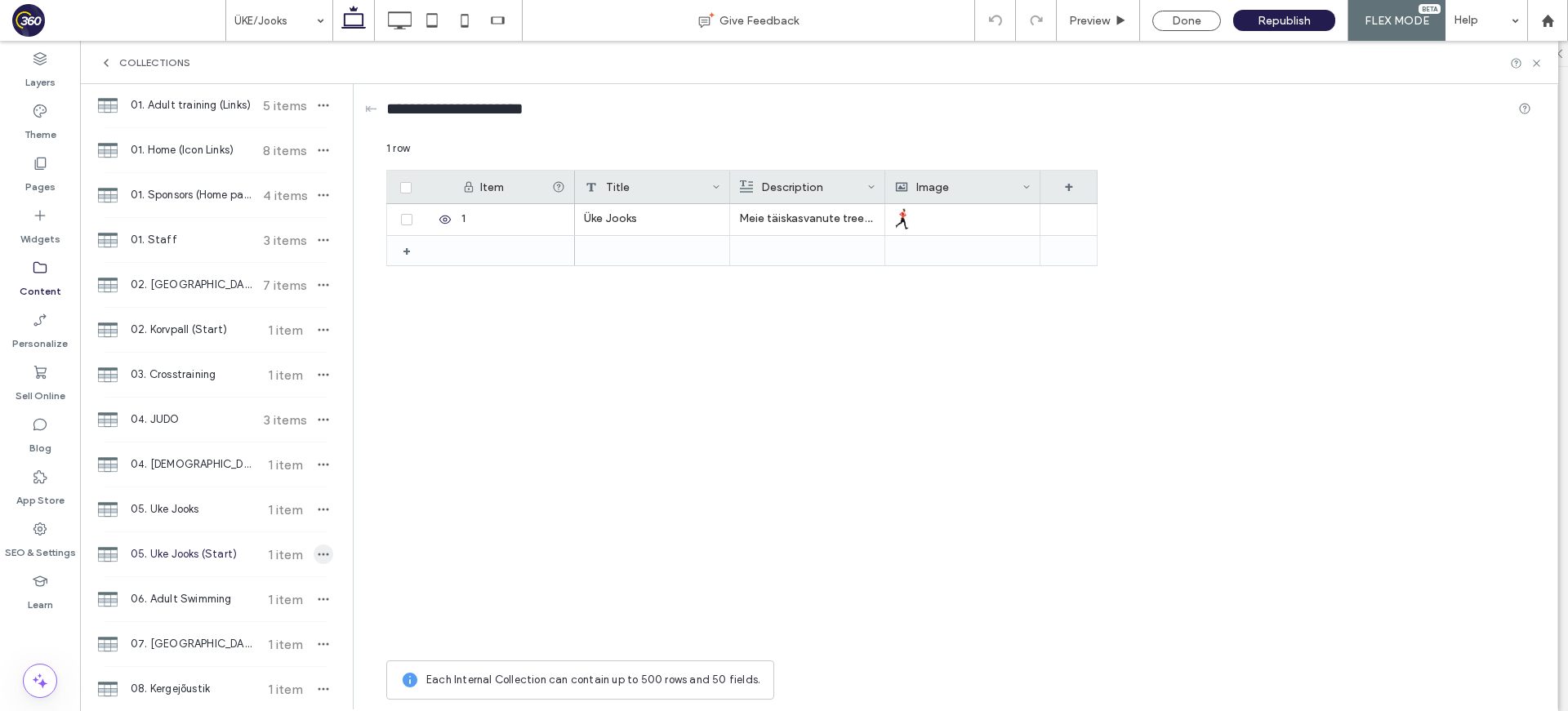
click at [317, 555] on icon "button" at bounding box center [324, 554] width 13 height 13
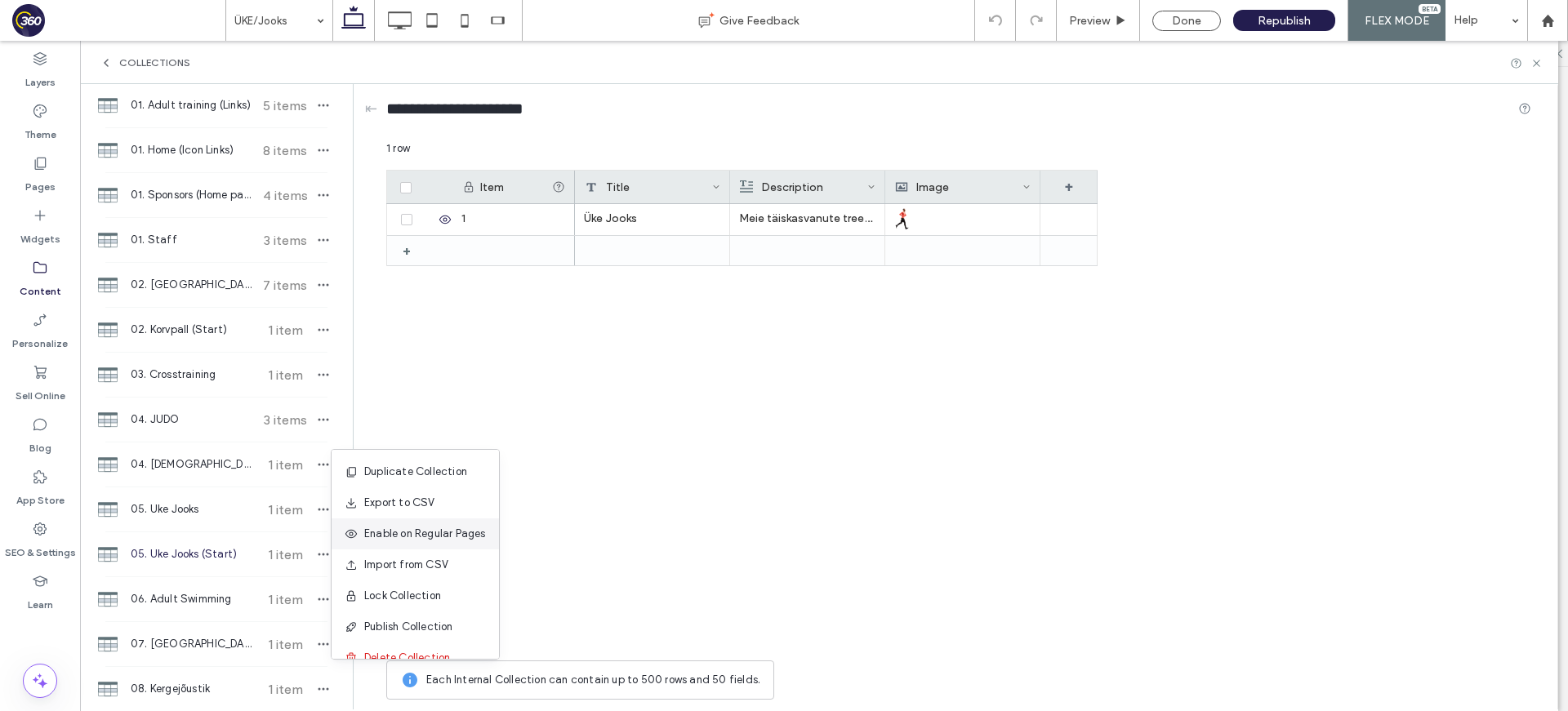
click at [452, 536] on span "Enable on Regular Pages" at bounding box center [425, 533] width 121 height 16
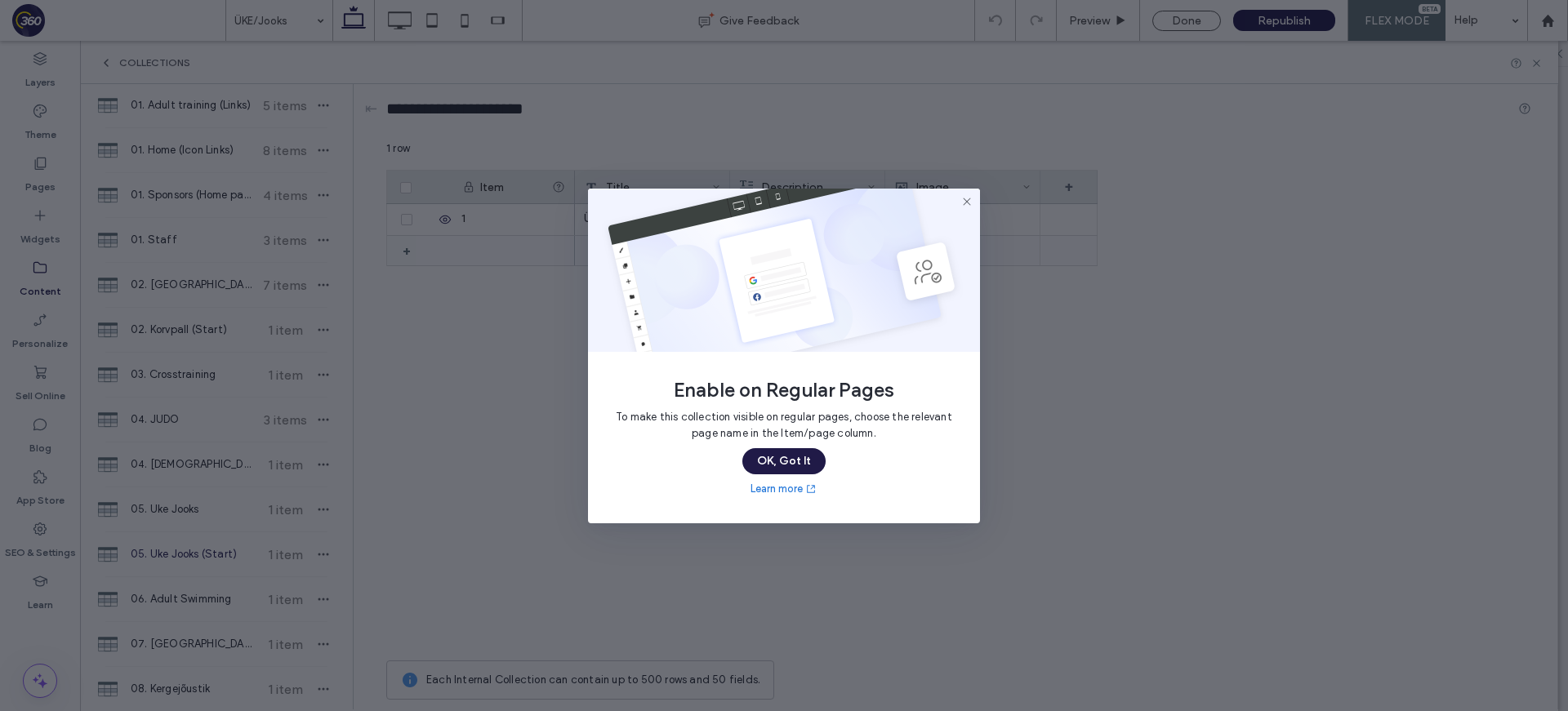
click at [800, 468] on button "OK, Got It" at bounding box center [784, 461] width 83 height 26
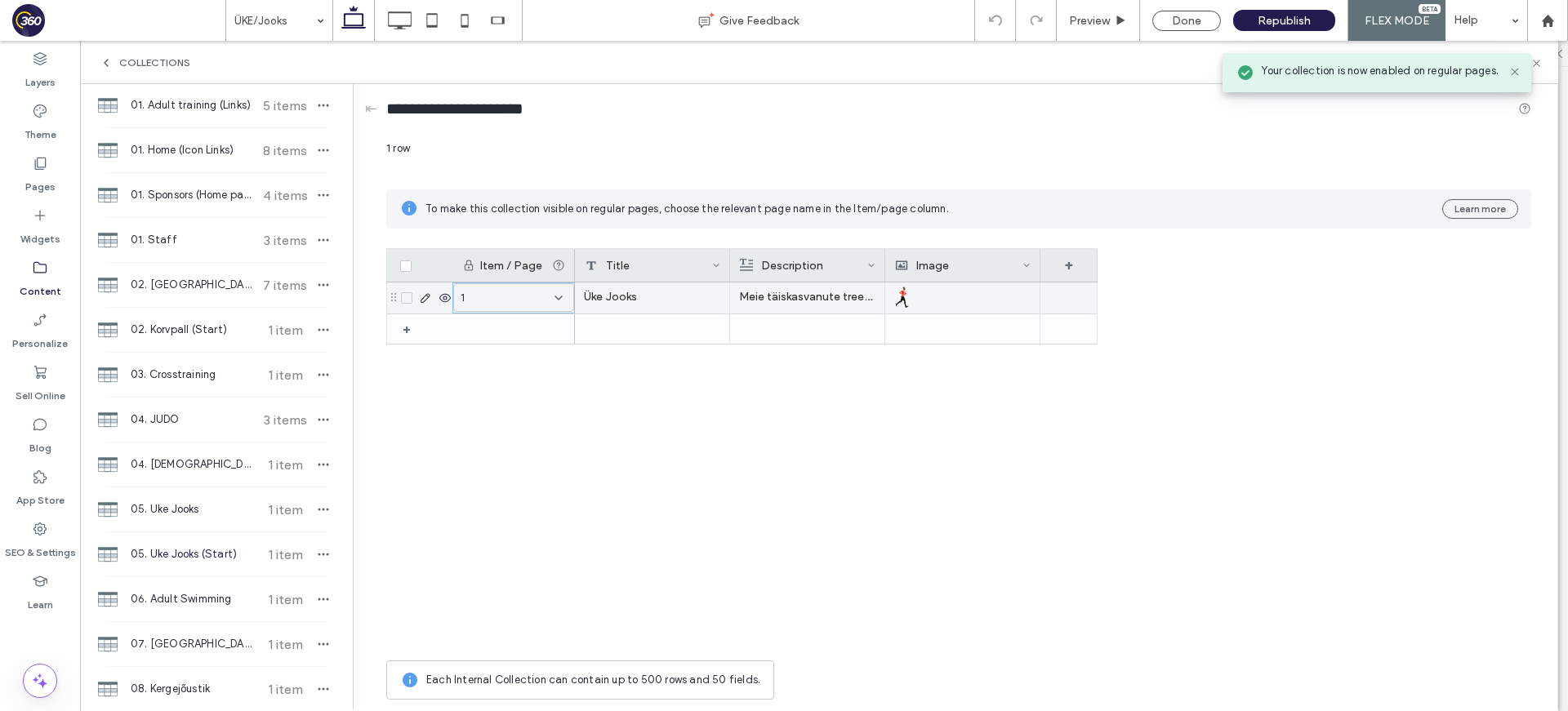
click at [528, 291] on div "1" at bounding box center [503, 298] width 87 height 16
type input "***"
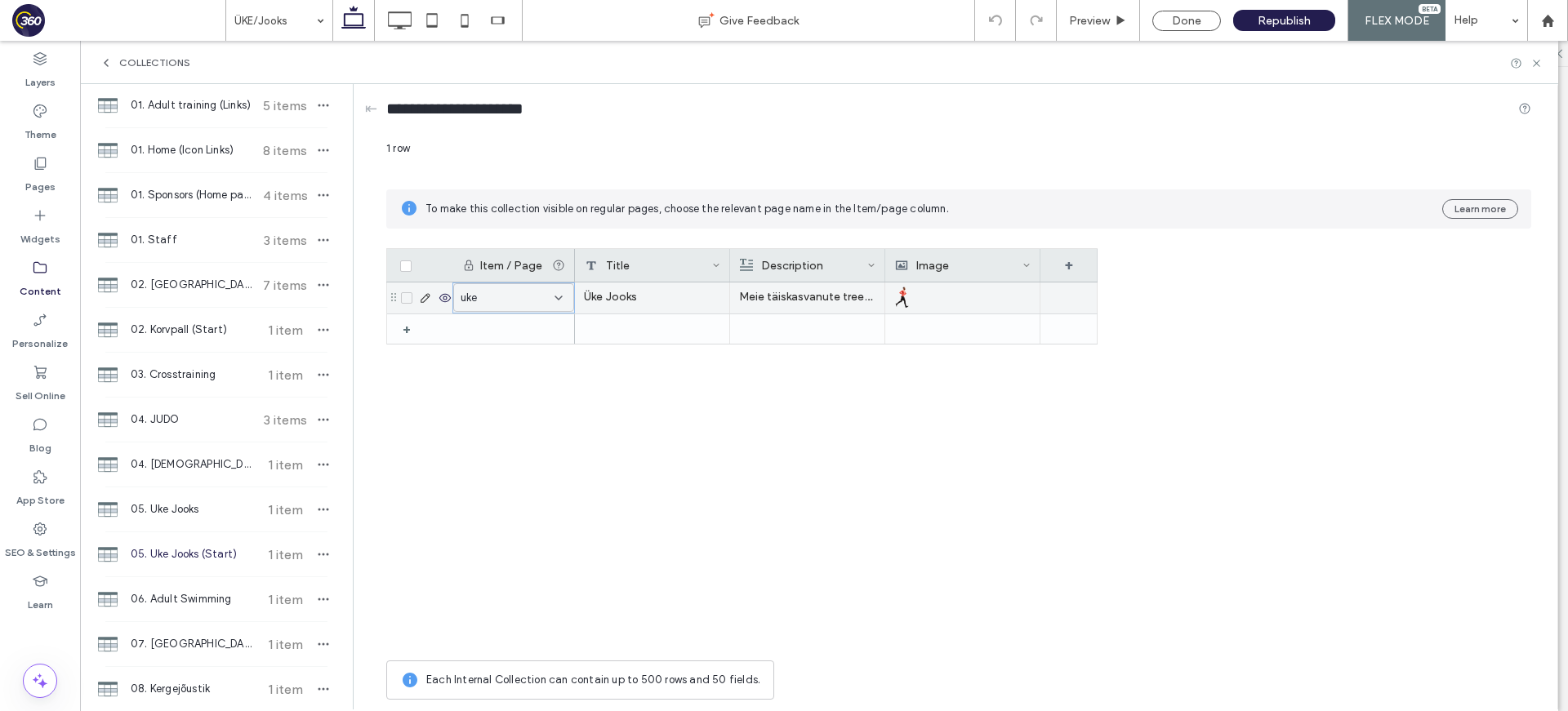
click at [512, 302] on div "uke" at bounding box center [513, 298] width 121 height 29
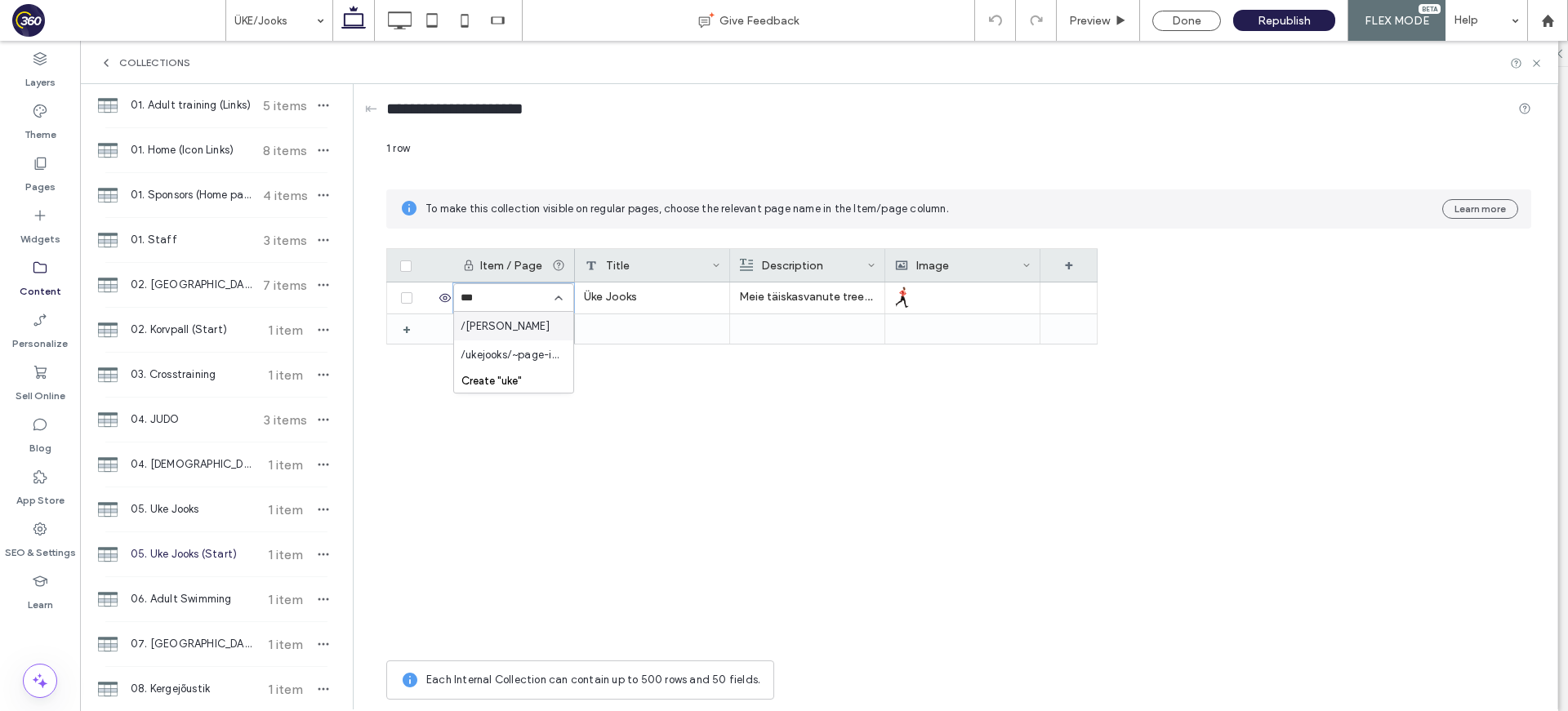
type input "***"
click at [506, 330] on div "/uke-jooks /ukejooks/~page-item~ Create "uke"" at bounding box center [513, 352] width 119 height 81
type input "***"
click at [501, 335] on div "All Pages /organisatsioon /groups-posts/~page-item~ /groups/~page-item~ /blog-s…" at bounding box center [513, 397] width 120 height 172
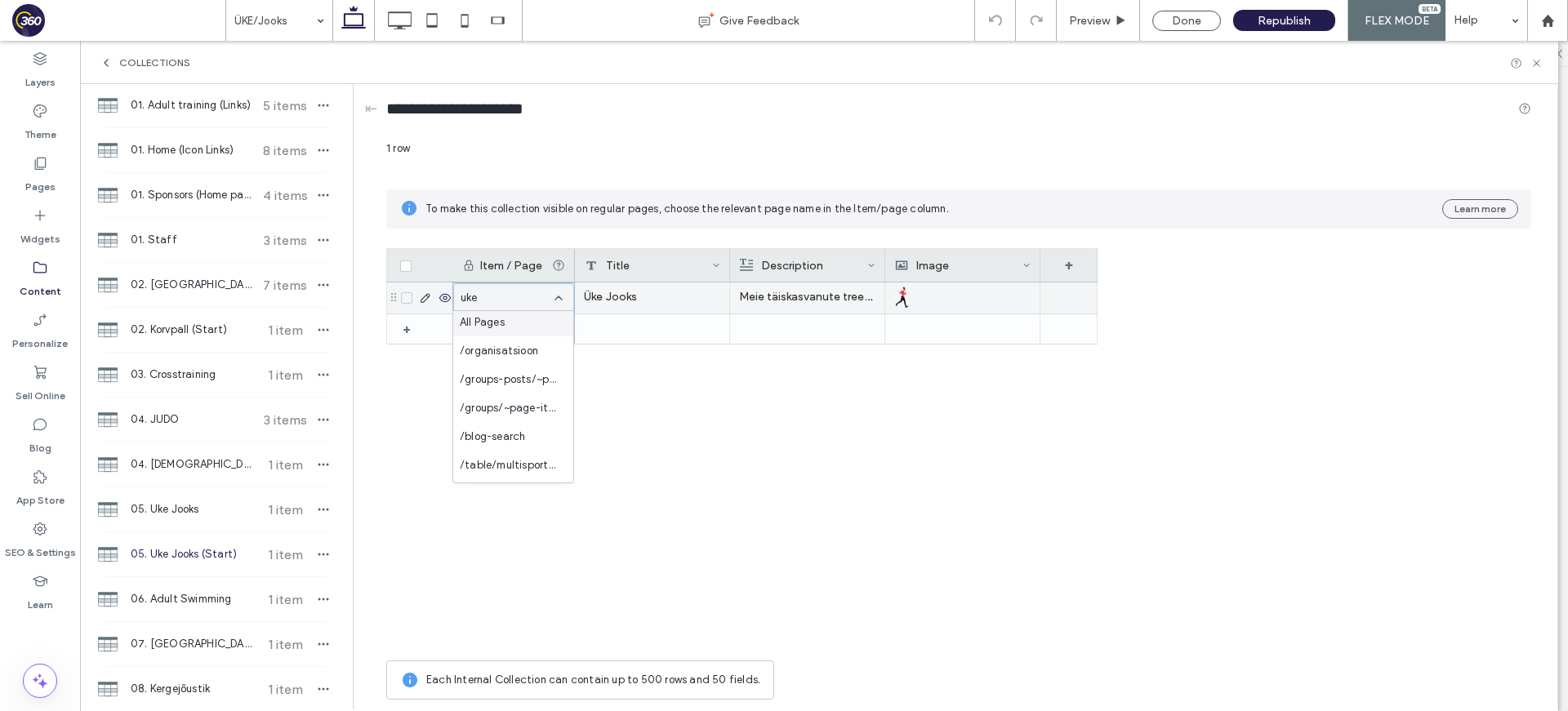
scroll to position [1, 0]
click at [491, 297] on div "uke" at bounding box center [503, 298] width 87 height 16
type input "*********"
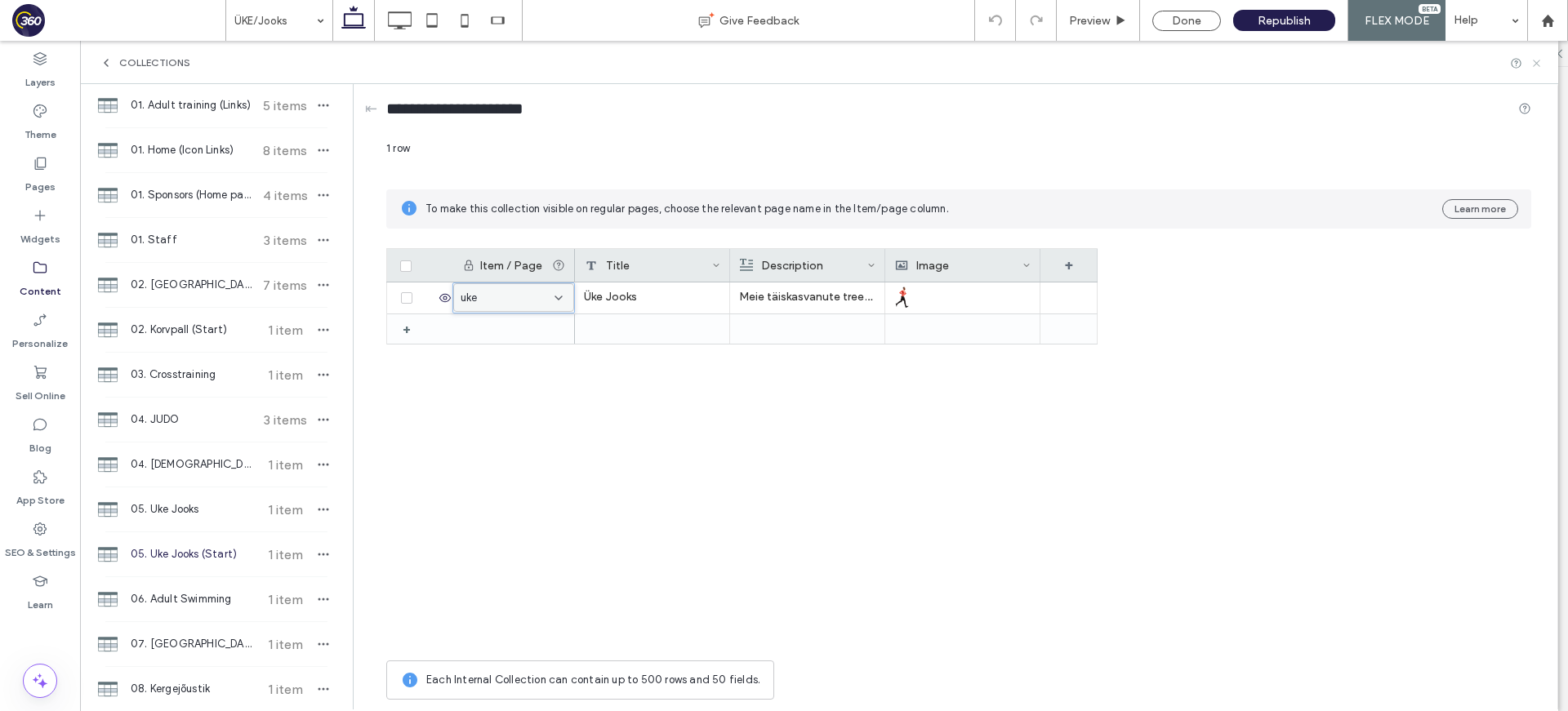
click at [1541, 63] on icon at bounding box center [1536, 63] width 12 height 12
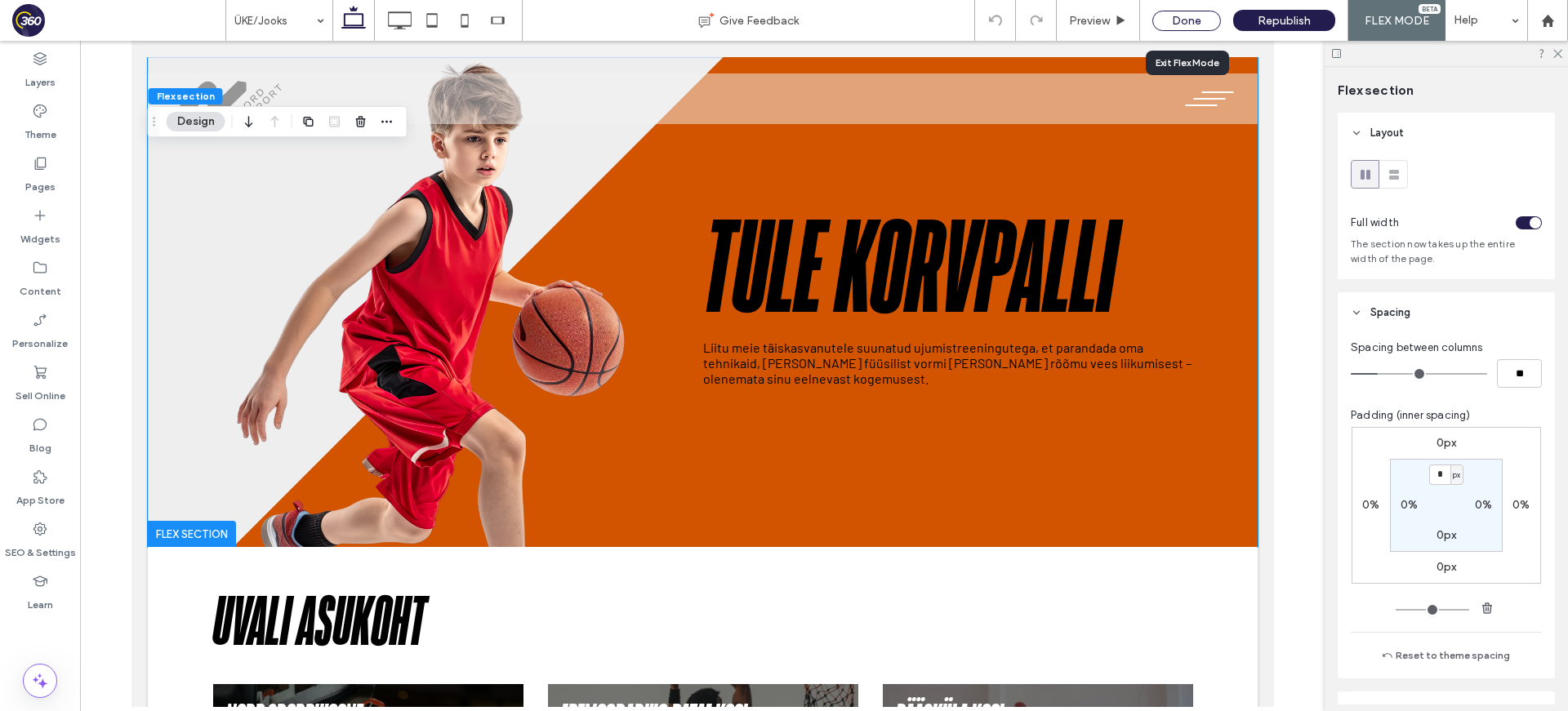
click at [1201, 24] on div "Done" at bounding box center [1186, 20] width 69 height 20
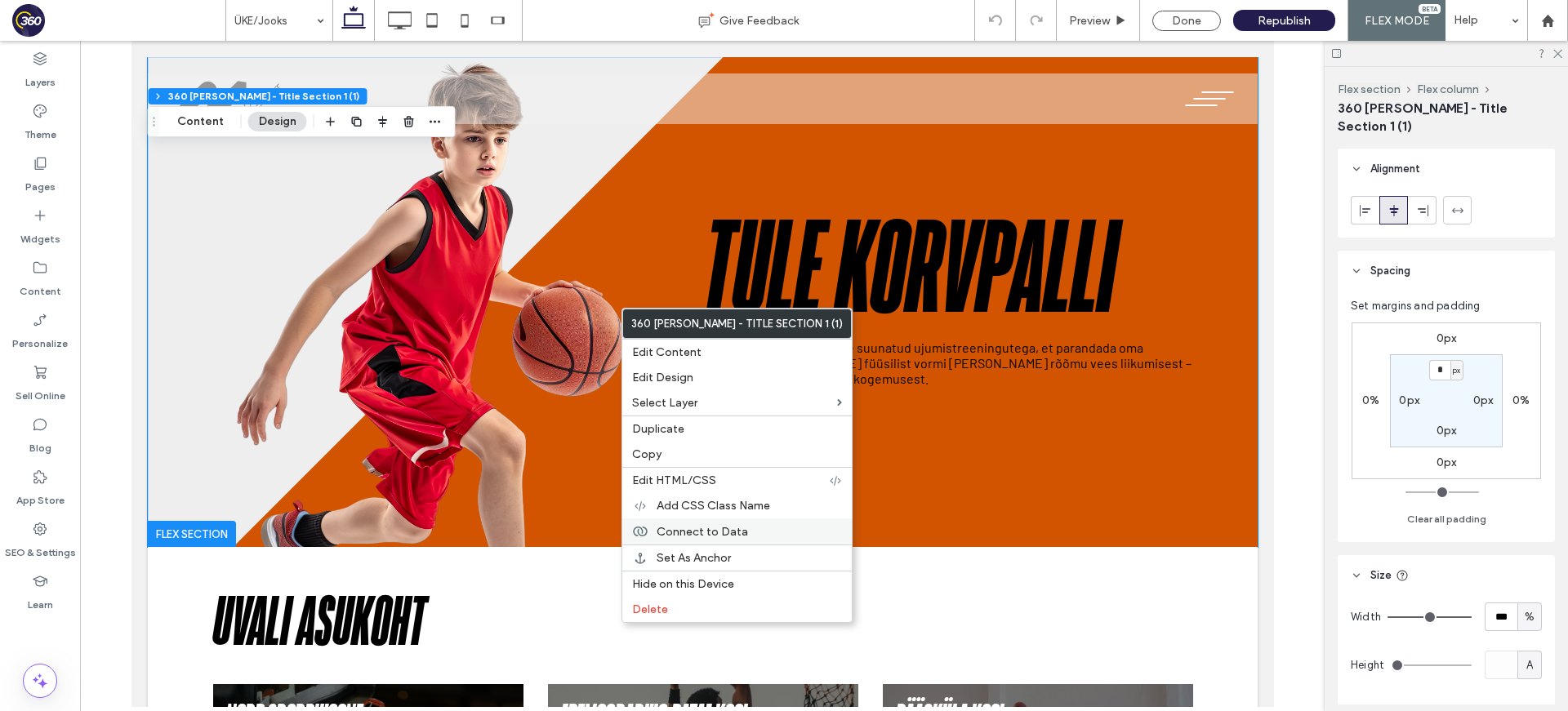
click at [711, 528] on span "Connect to Data" at bounding box center [702, 532] width 92 height 14
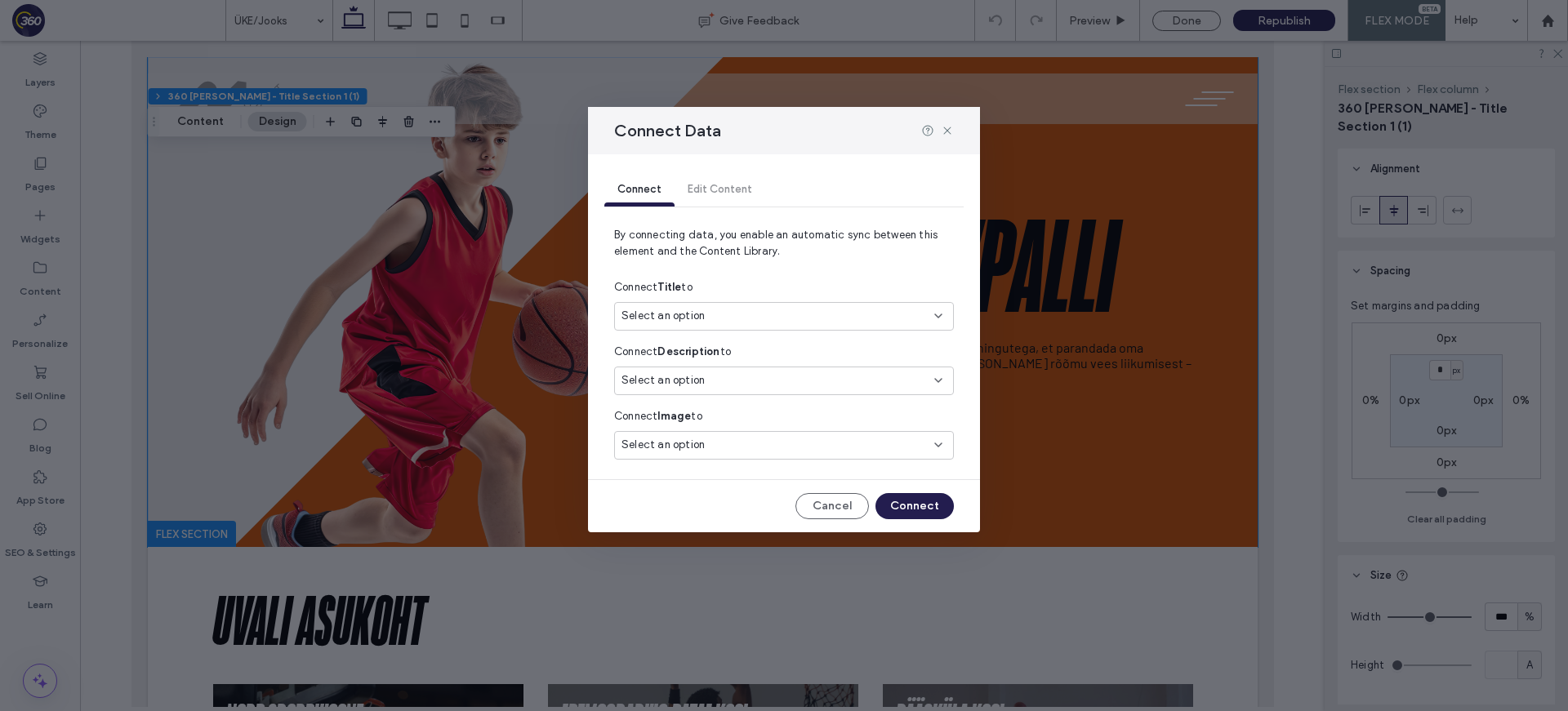
click at [765, 320] on div "Select an option" at bounding box center [774, 316] width 305 height 16
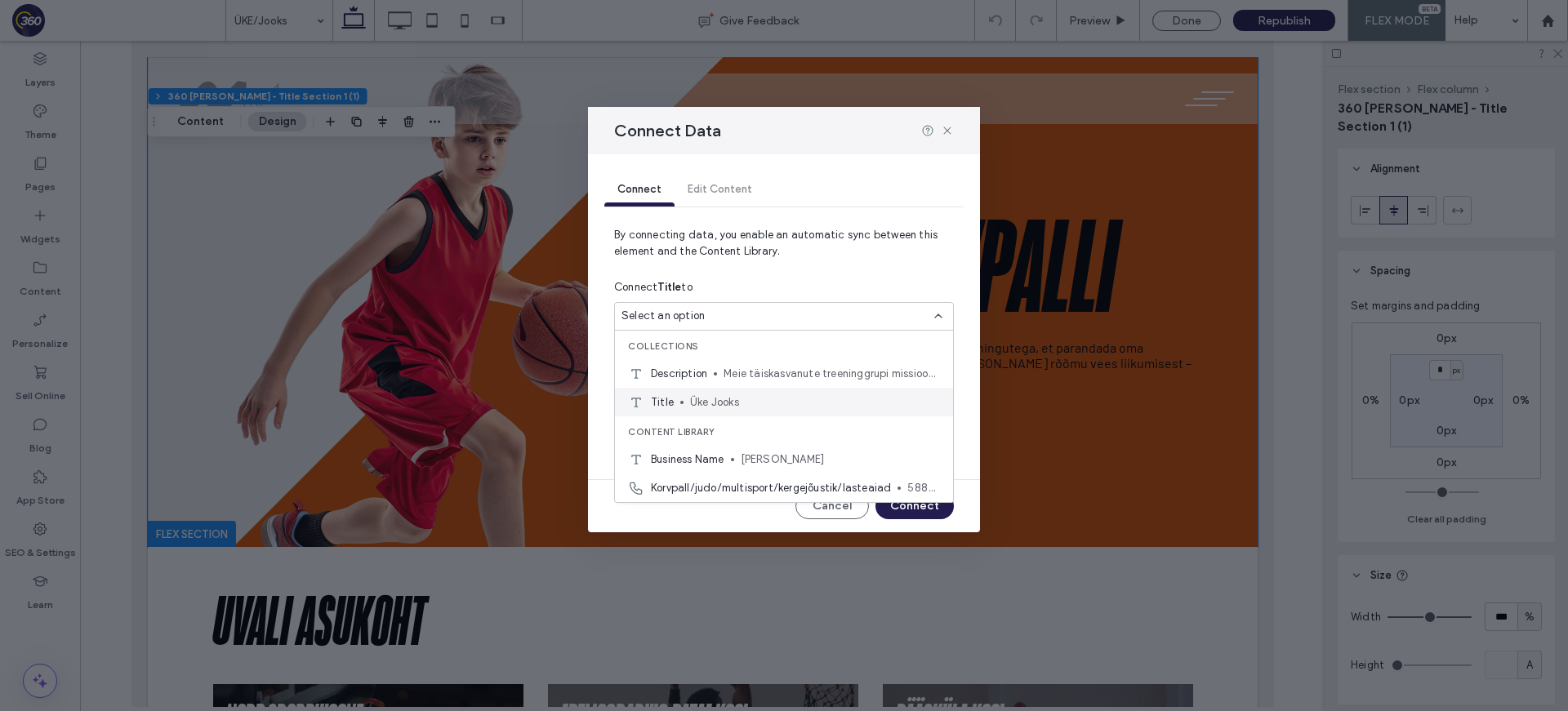
click at [749, 396] on span "Üke Jooks" at bounding box center [815, 402] width 250 height 16
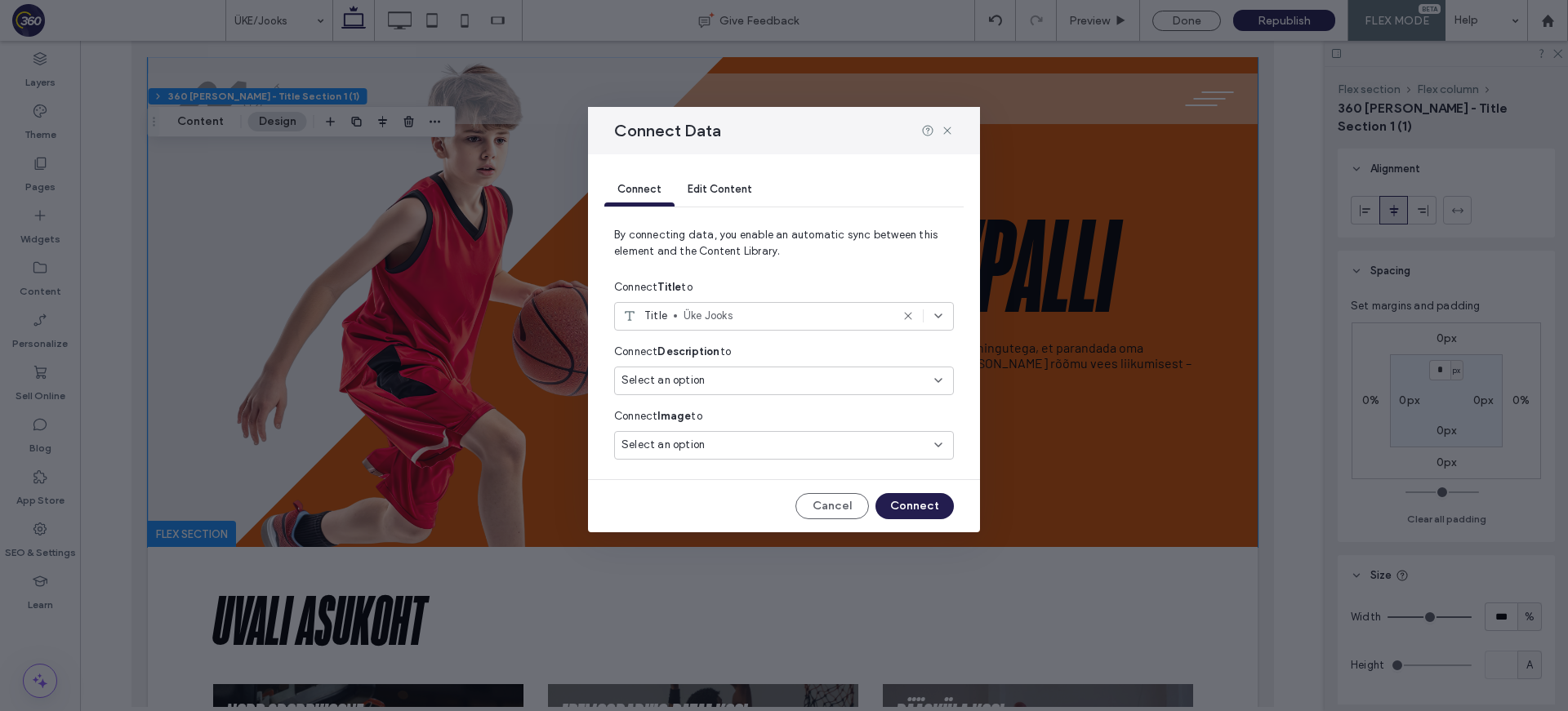
click at [822, 387] on div "Select an option" at bounding box center [774, 380] width 305 height 16
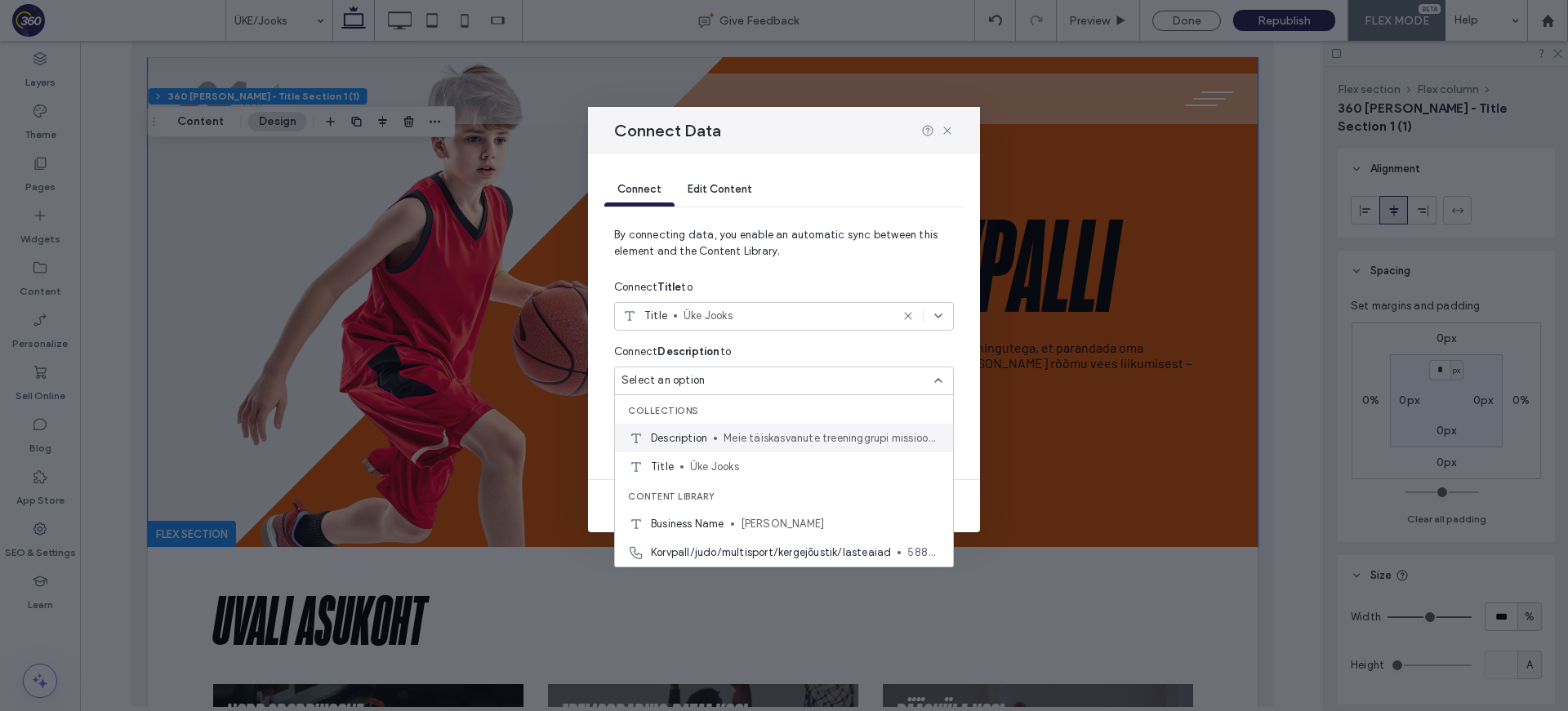
click at [794, 427] on div "Description Meie täiskasvanute treeninggrupi missiooniks on pakkuda rõõmu spord…" at bounding box center [784, 438] width 338 height 29
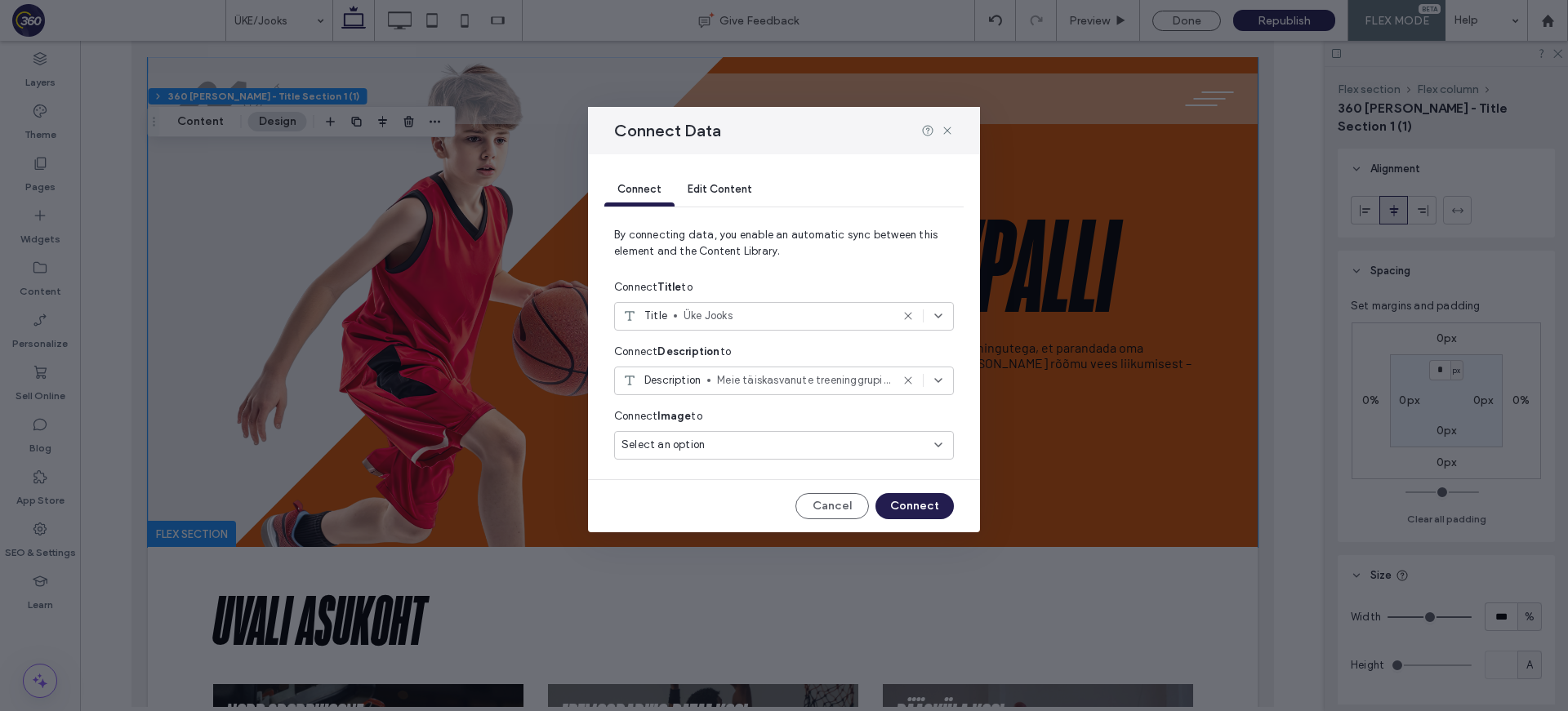
click at [795, 433] on div "Connect Image to Select an option" at bounding box center [784, 434] width 340 height 65
click at [792, 444] on div "Select an option" at bounding box center [774, 445] width 305 height 16
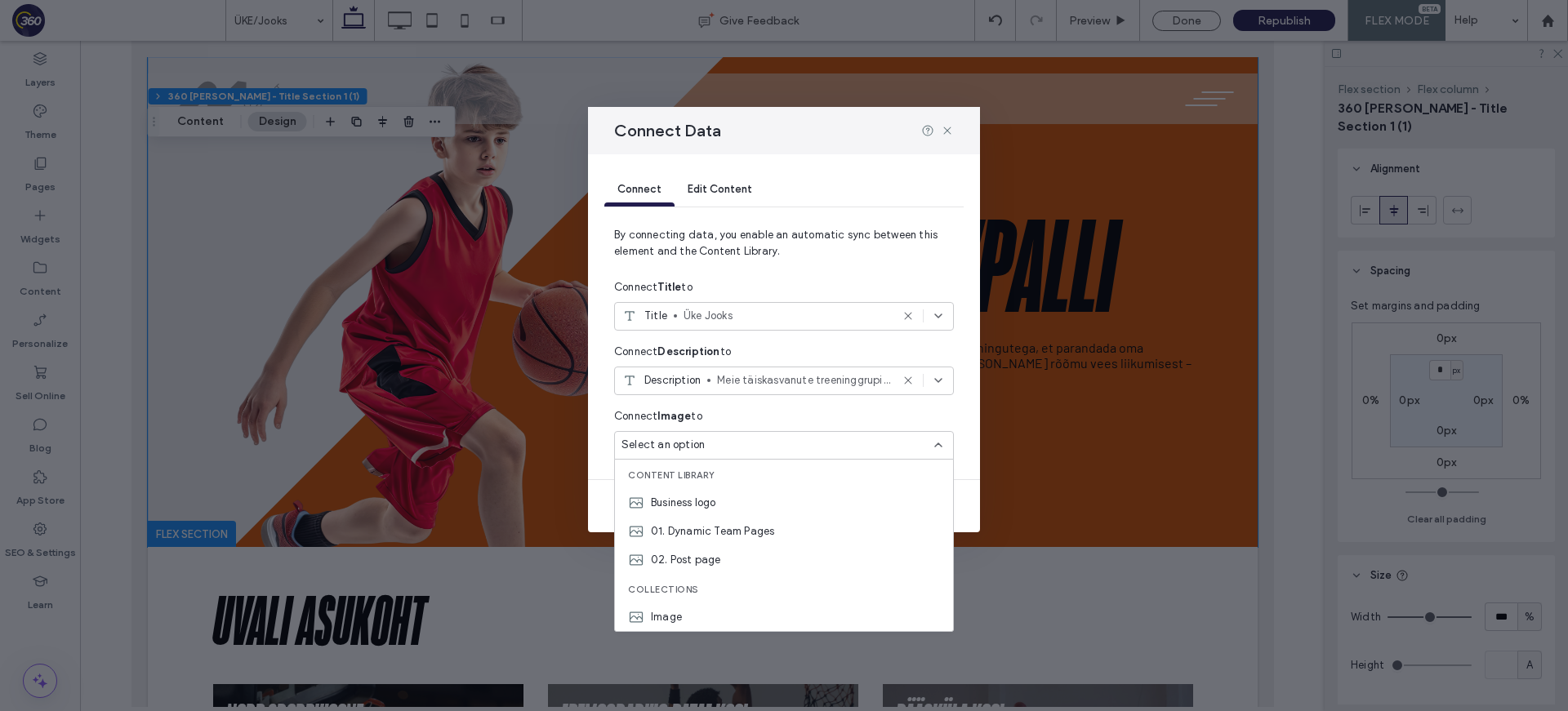
click at [696, 613] on div "Image" at bounding box center [784, 617] width 338 height 29
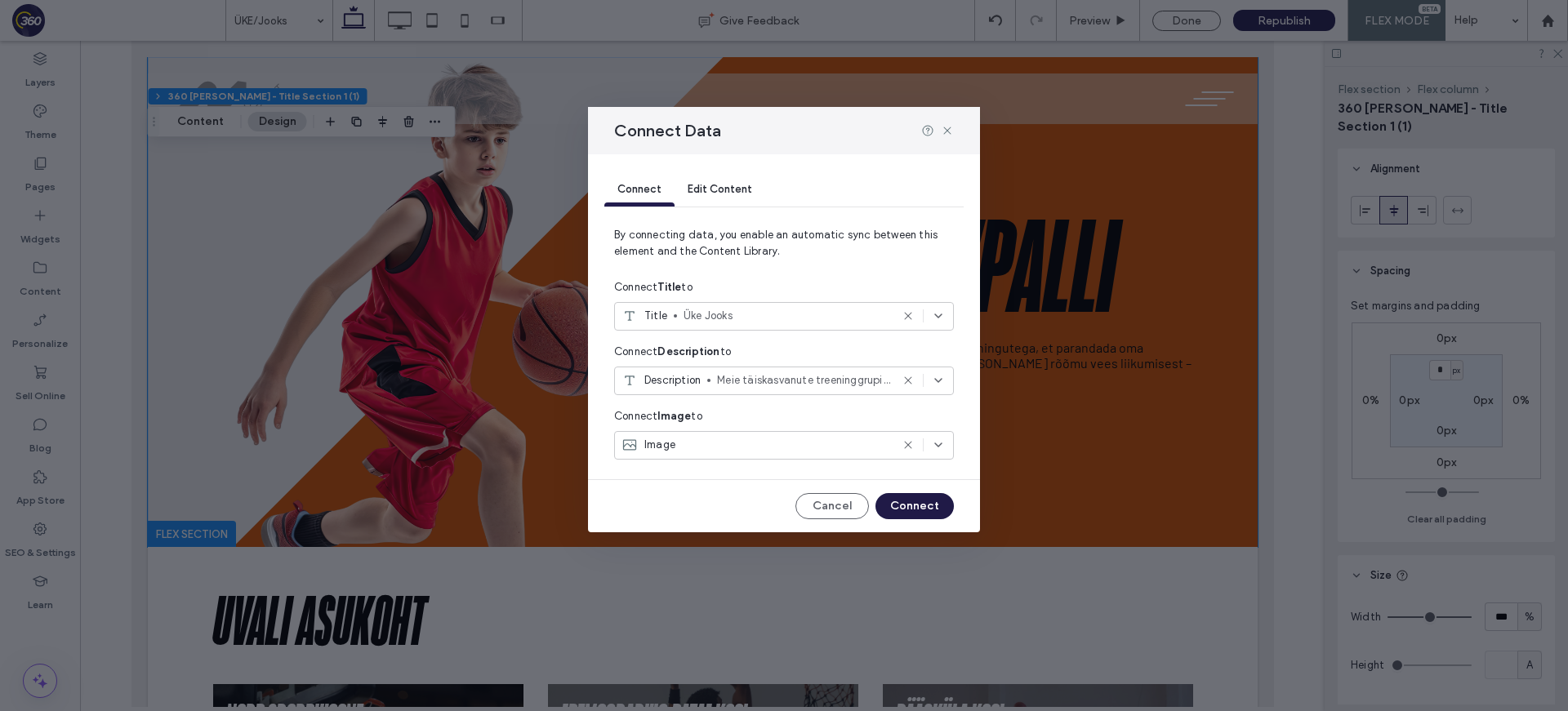
click at [922, 513] on button "Connect" at bounding box center [914, 506] width 78 height 26
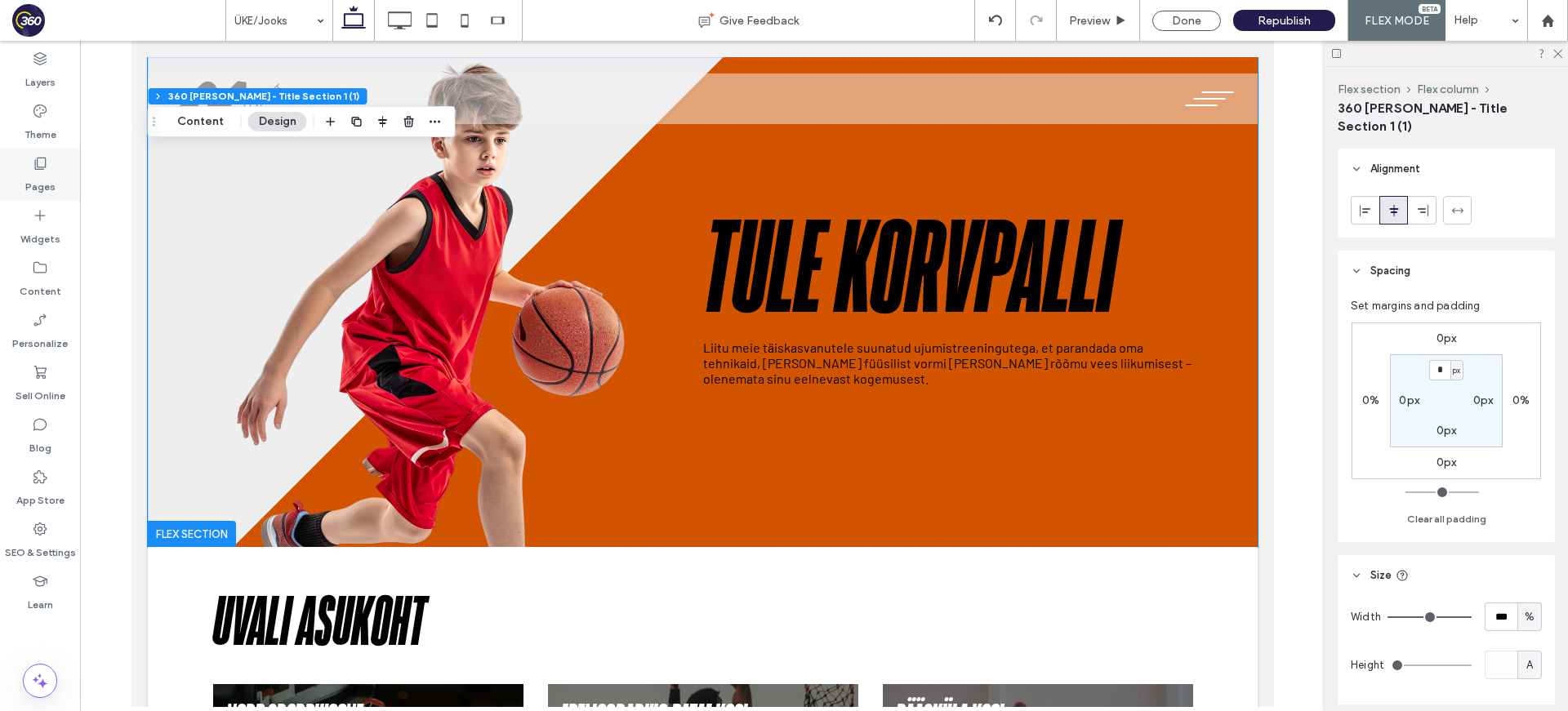
click at [35, 162] on use at bounding box center [41, 163] width 11 height 12
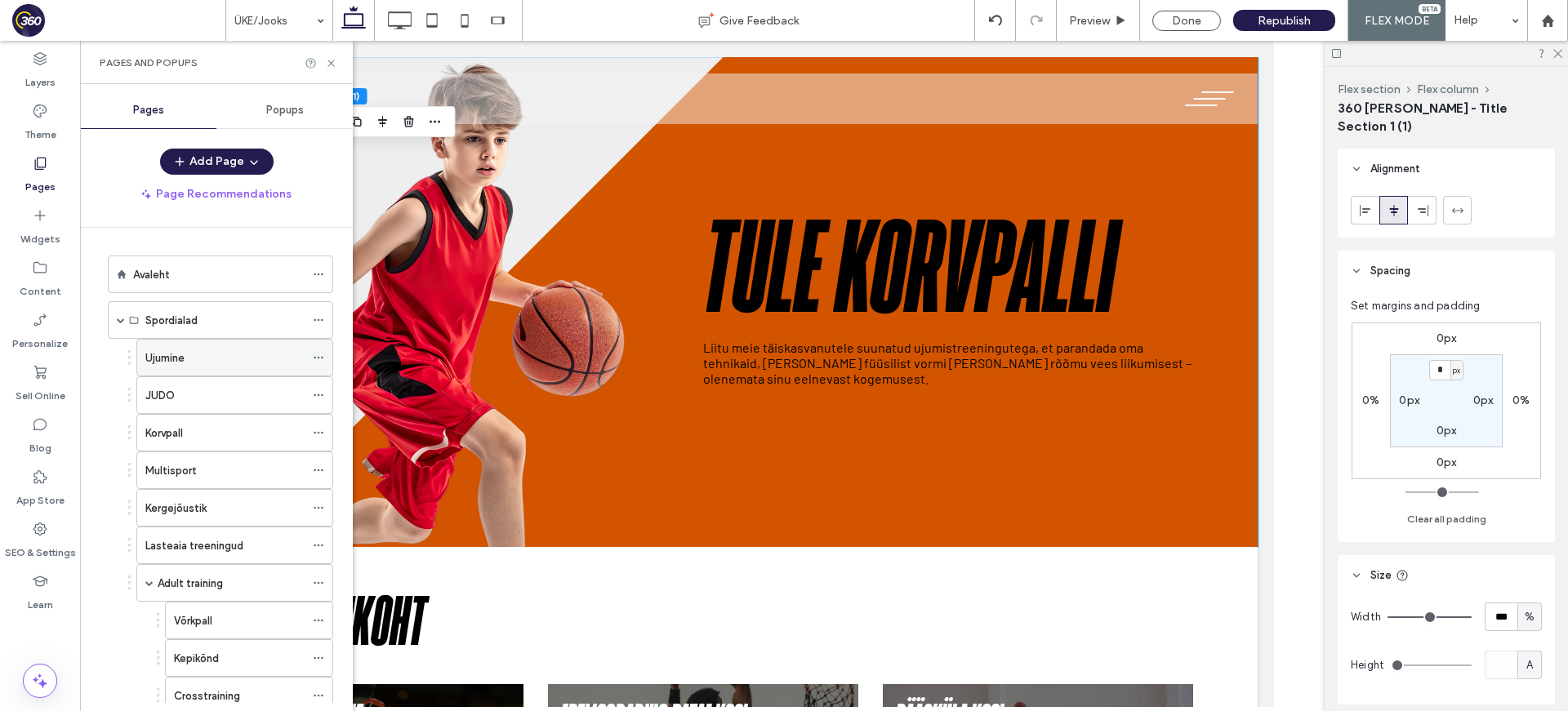
scroll to position [402, 0]
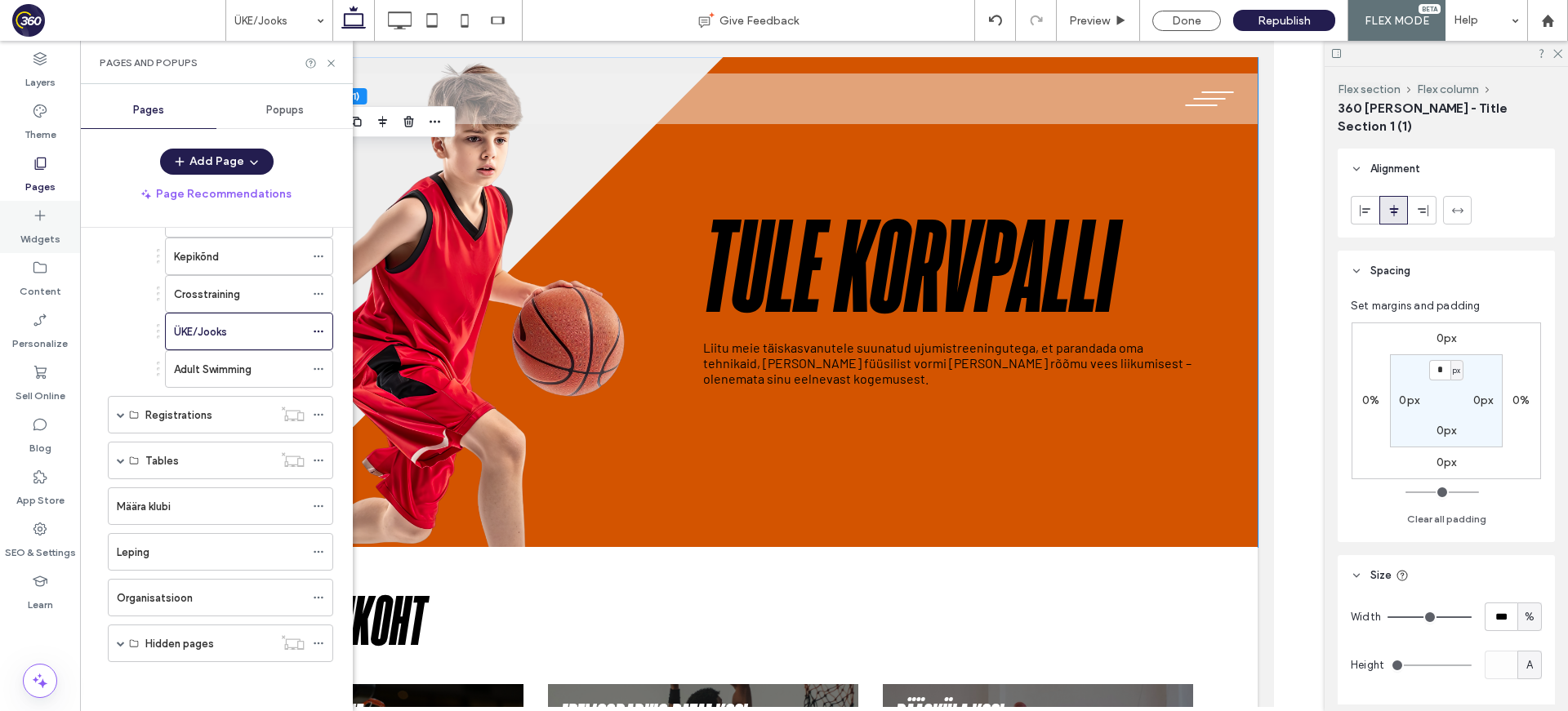
click at [42, 252] on div "Widgets" at bounding box center [40, 226] width 80 height 52
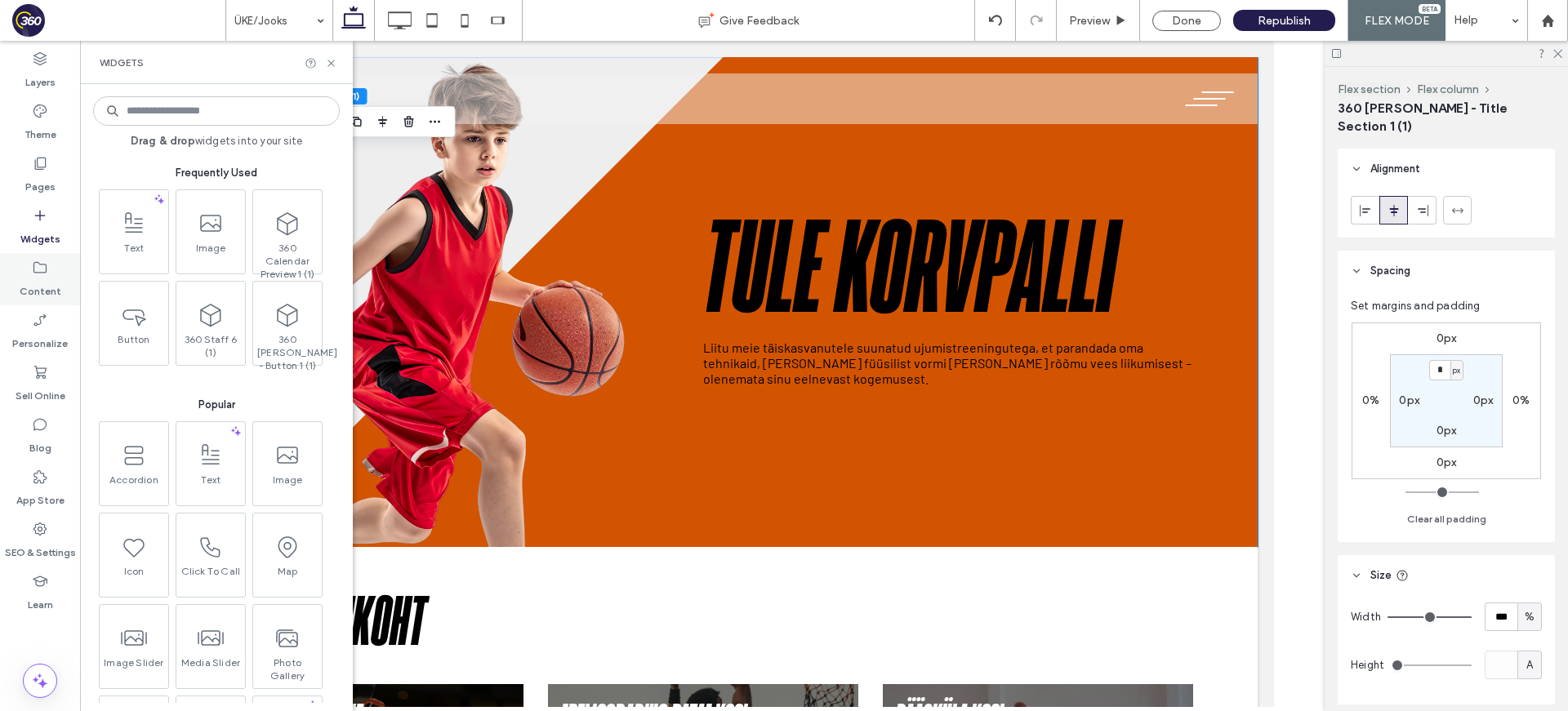
click at [48, 271] on icon at bounding box center [39, 267] width 16 height 16
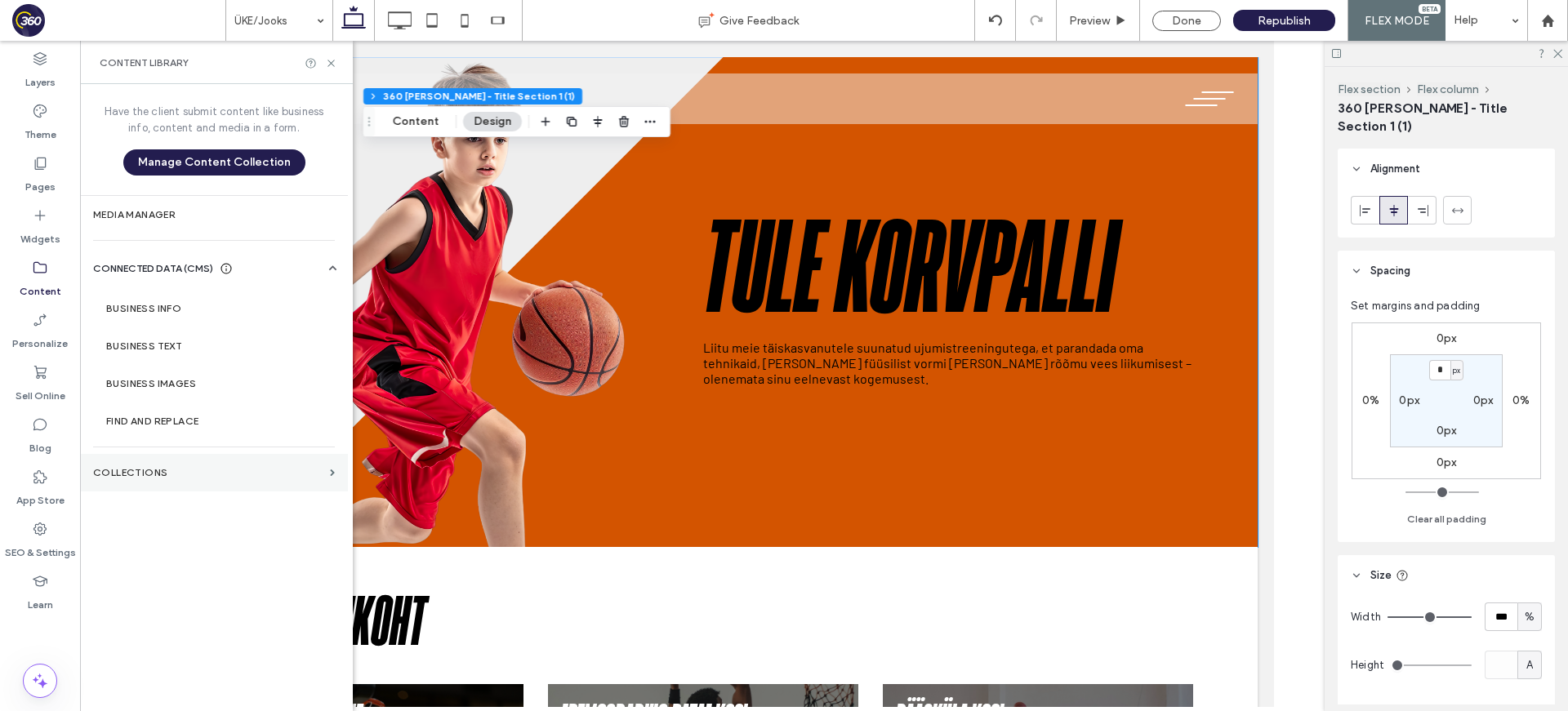
click at [182, 471] on label "Collections" at bounding box center [208, 472] width 230 height 11
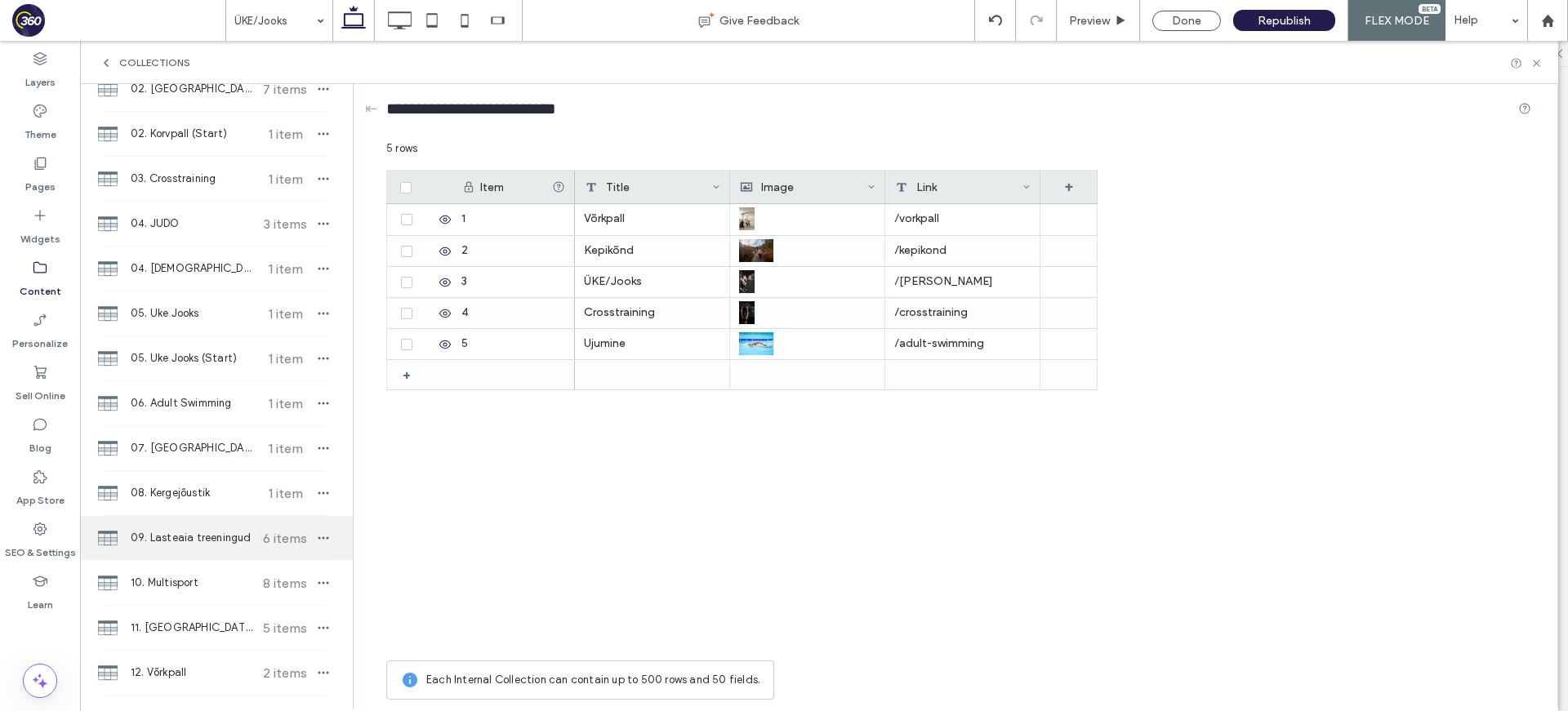
scroll to position [297, 0]
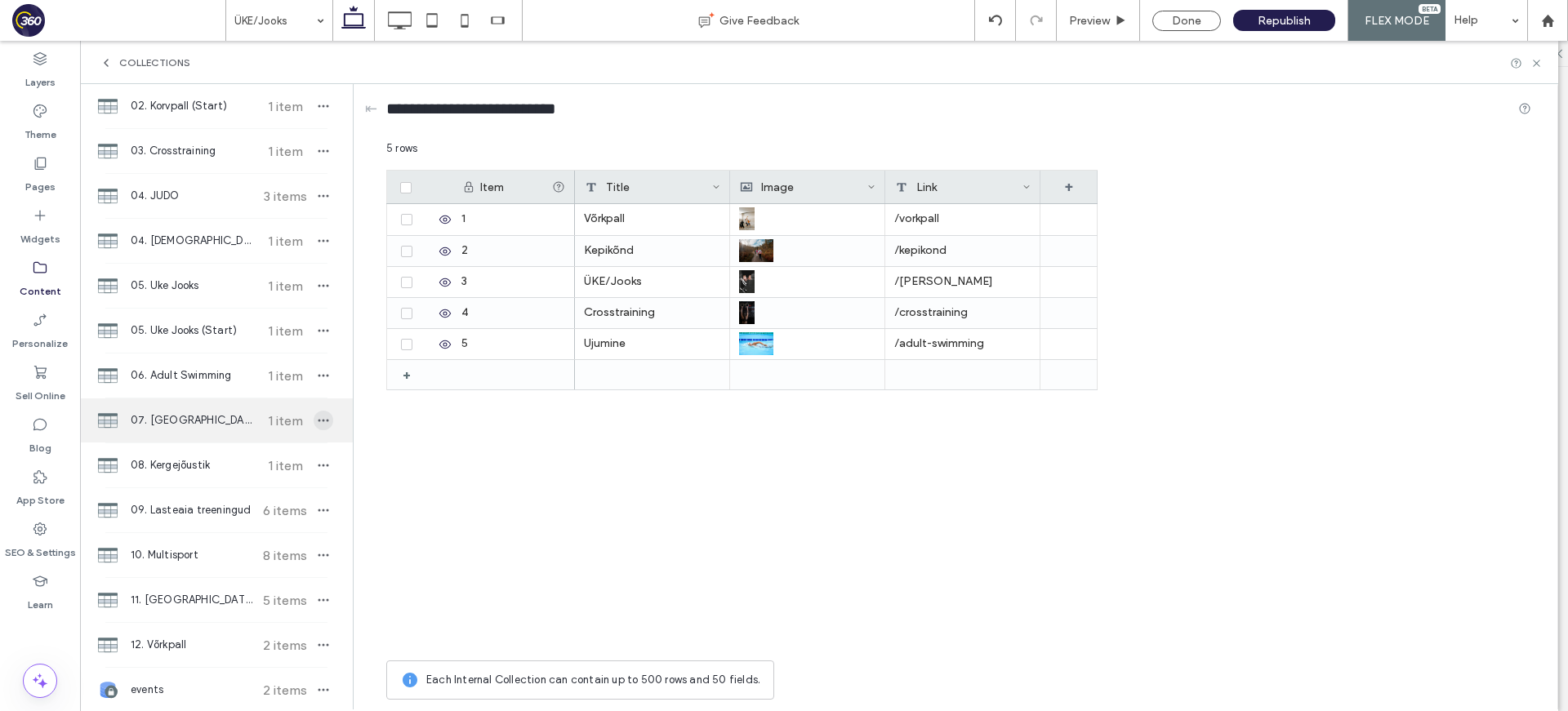
click at [317, 417] on icon "button" at bounding box center [324, 421] width 13 height 13
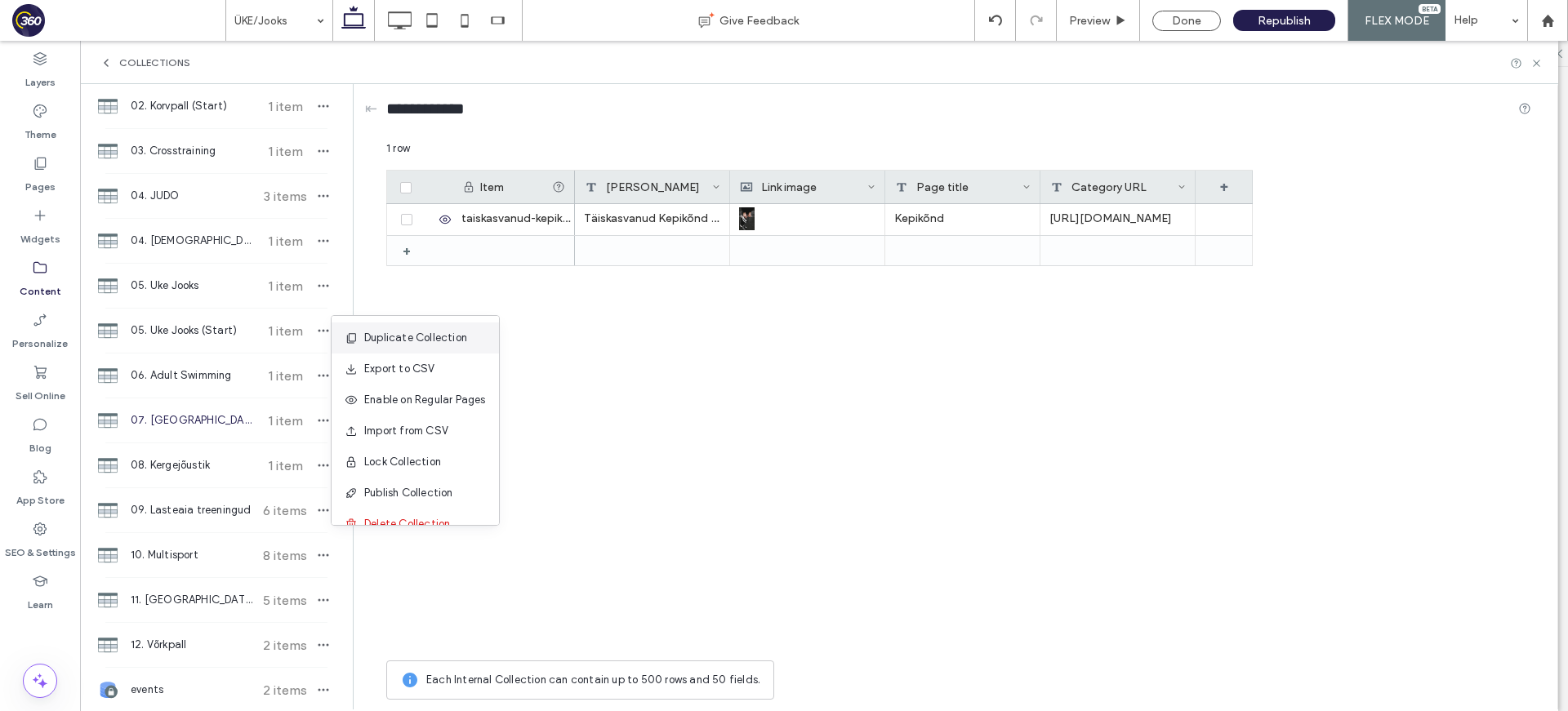
click at [370, 342] on span "Duplicate Collection" at bounding box center [416, 338] width 103 height 16
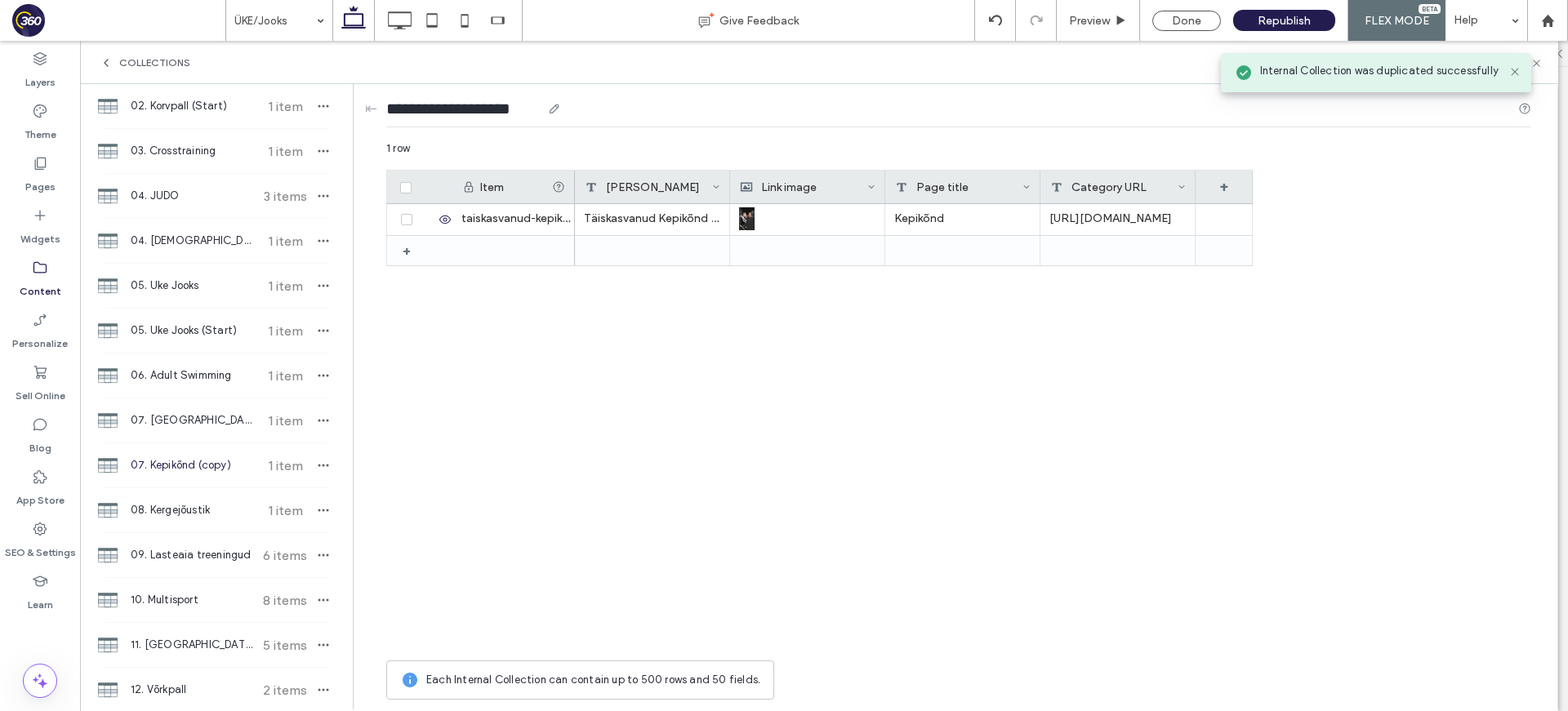
drag, startPoint x: 495, startPoint y: 108, endPoint x: 568, endPoint y: 114, distance: 73.2
click at [568, 114] on div "**********" at bounding box center [958, 113] width 1144 height 31
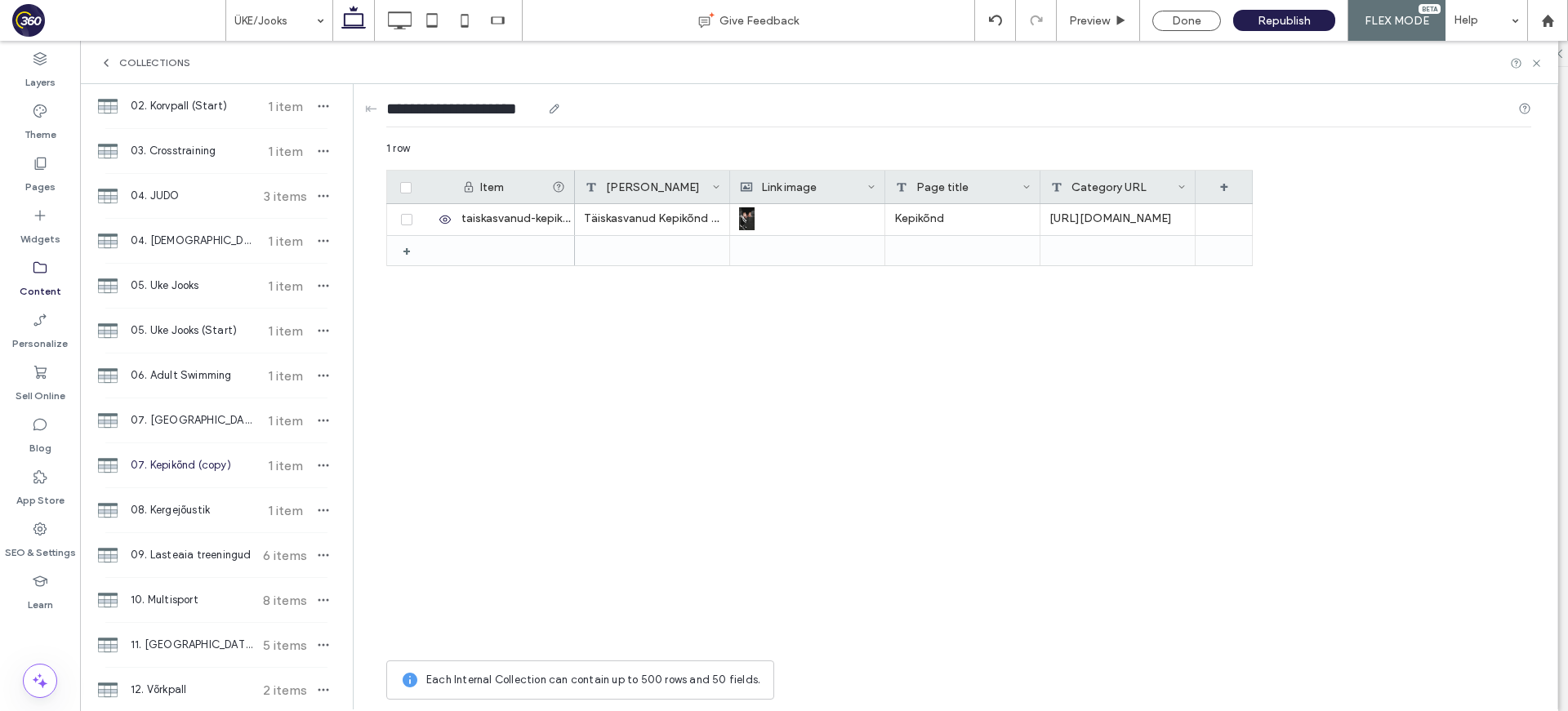
type input "**********"
click at [408, 191] on span at bounding box center [406, 188] width 11 height 11
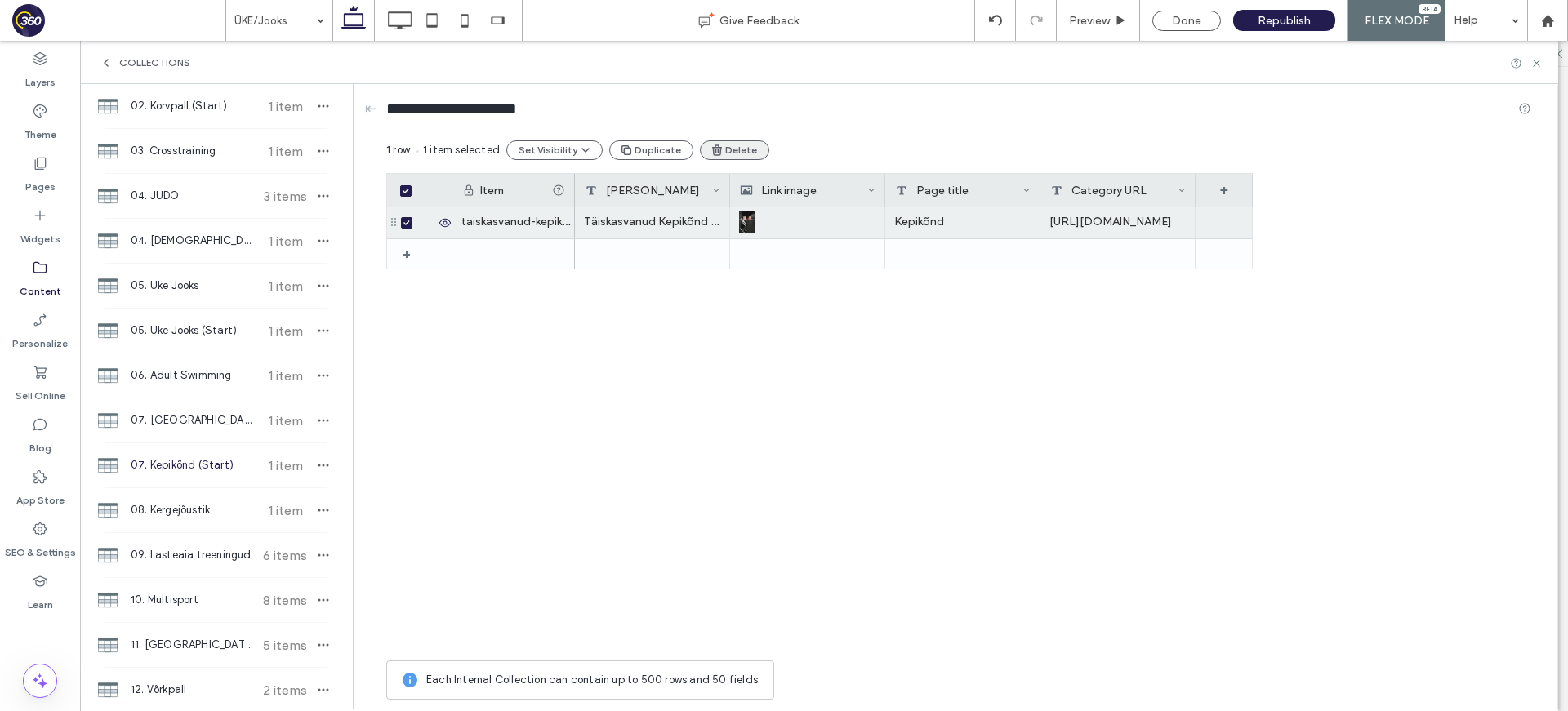
click at [749, 150] on button "Delete" at bounding box center [734, 150] width 70 height 20
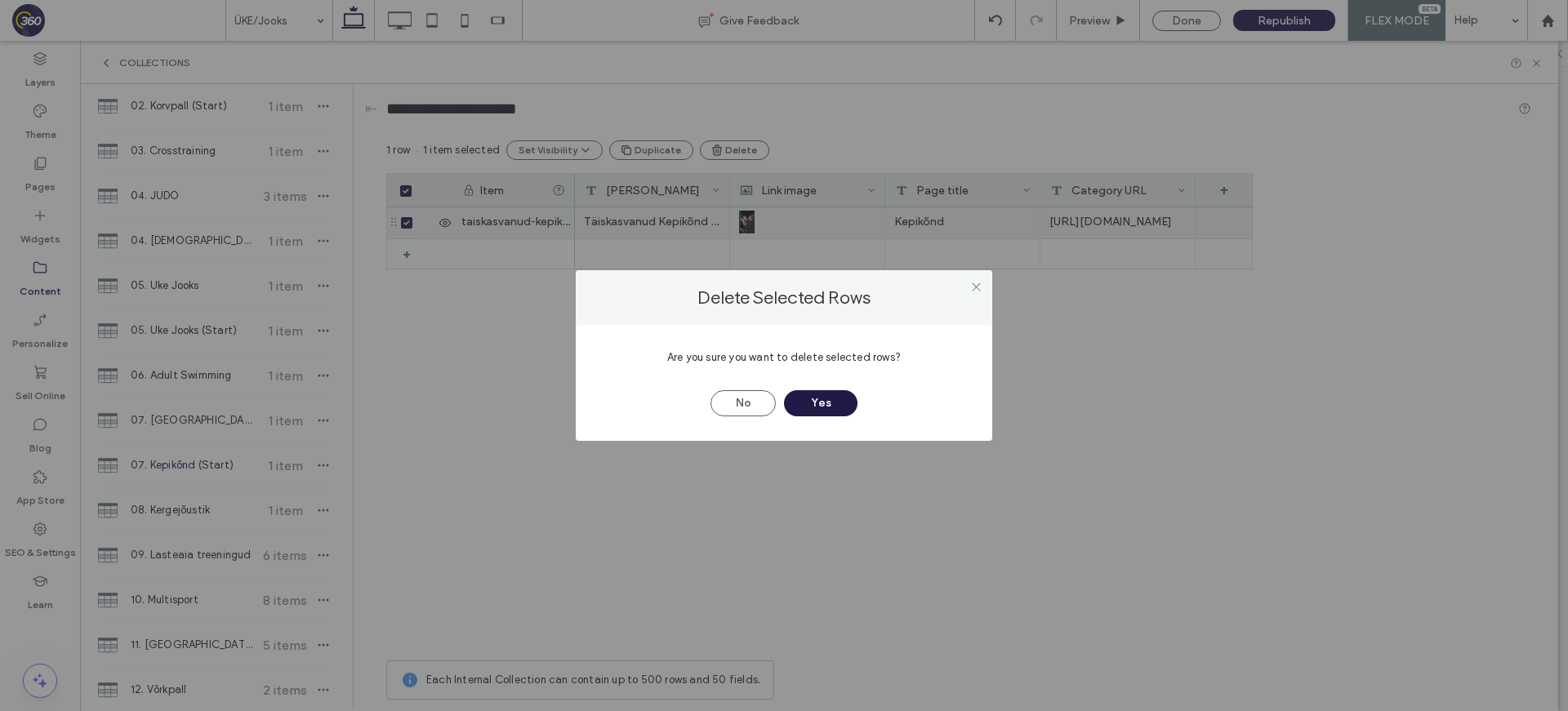
click at [835, 397] on button "Yes" at bounding box center [820, 403] width 73 height 26
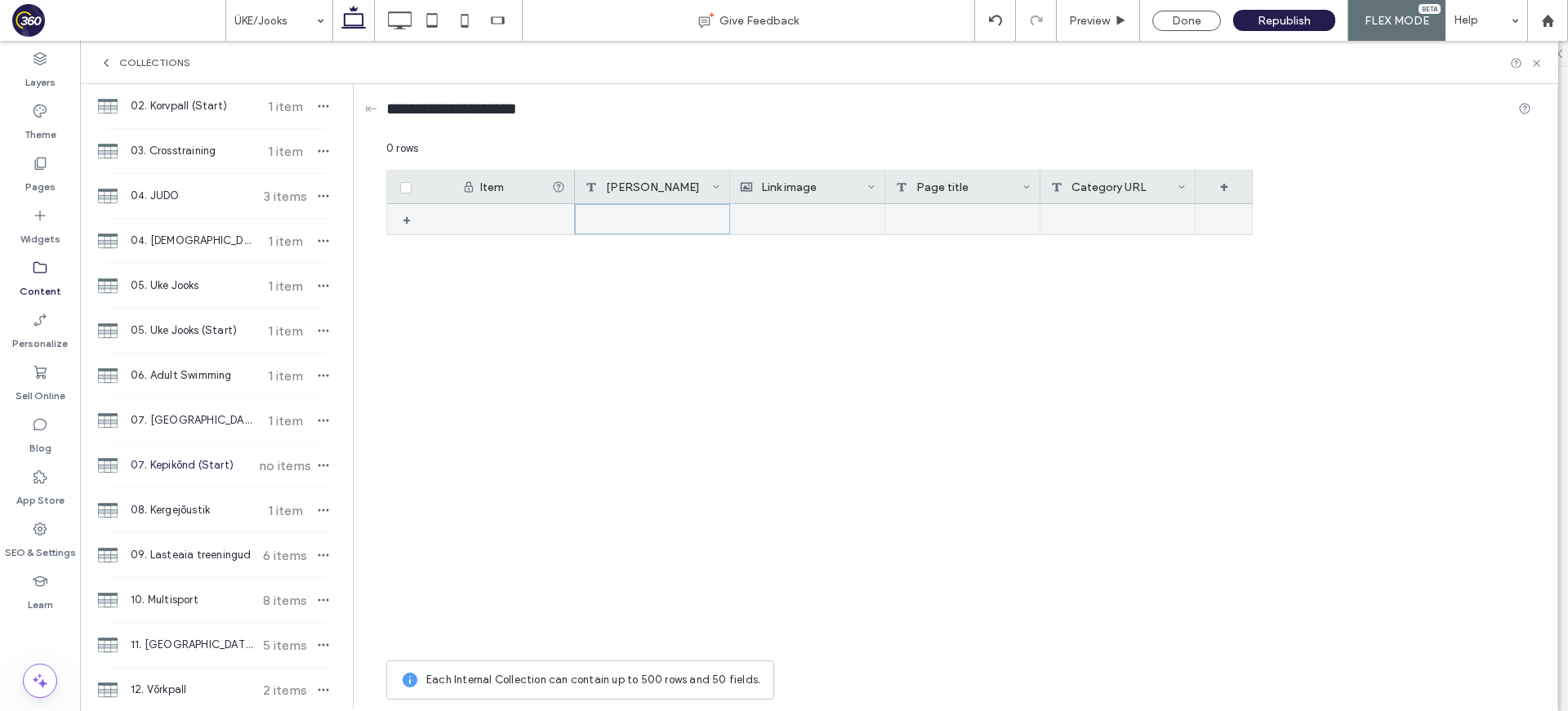
click at [675, 217] on div at bounding box center [652, 220] width 156 height 31
click at [700, 190] on div "[PERSON_NAME]" at bounding box center [648, 187] width 127 height 32
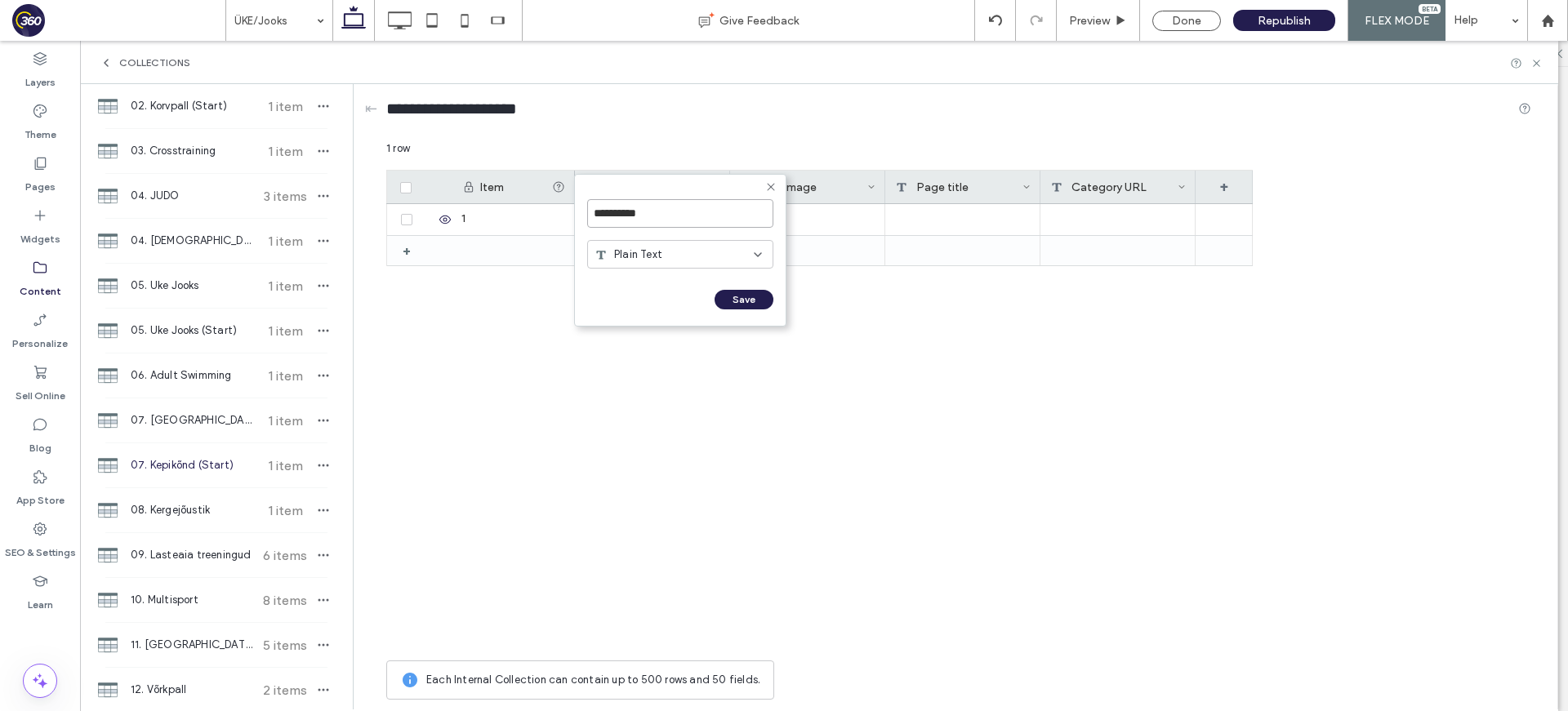
click at [662, 220] on input "**********" at bounding box center [679, 214] width 186 height 29
type input "*****"
click input "******" at bounding box center [605, 316] width 36 height 14
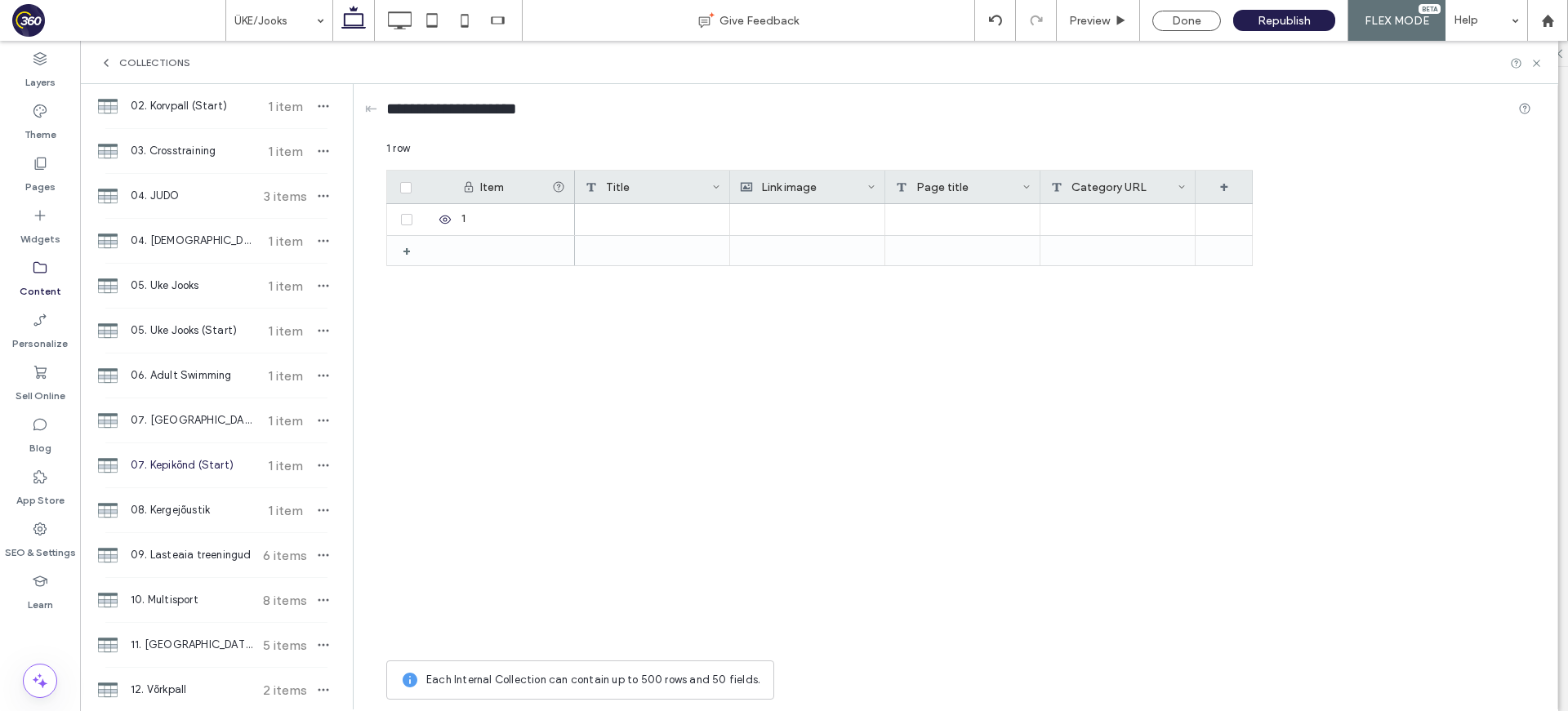
click at [791, 184] on div "Link image" at bounding box center [803, 187] width 127 height 32
click at [809, 255] on div "Image" at bounding box center [828, 254] width 159 height 16
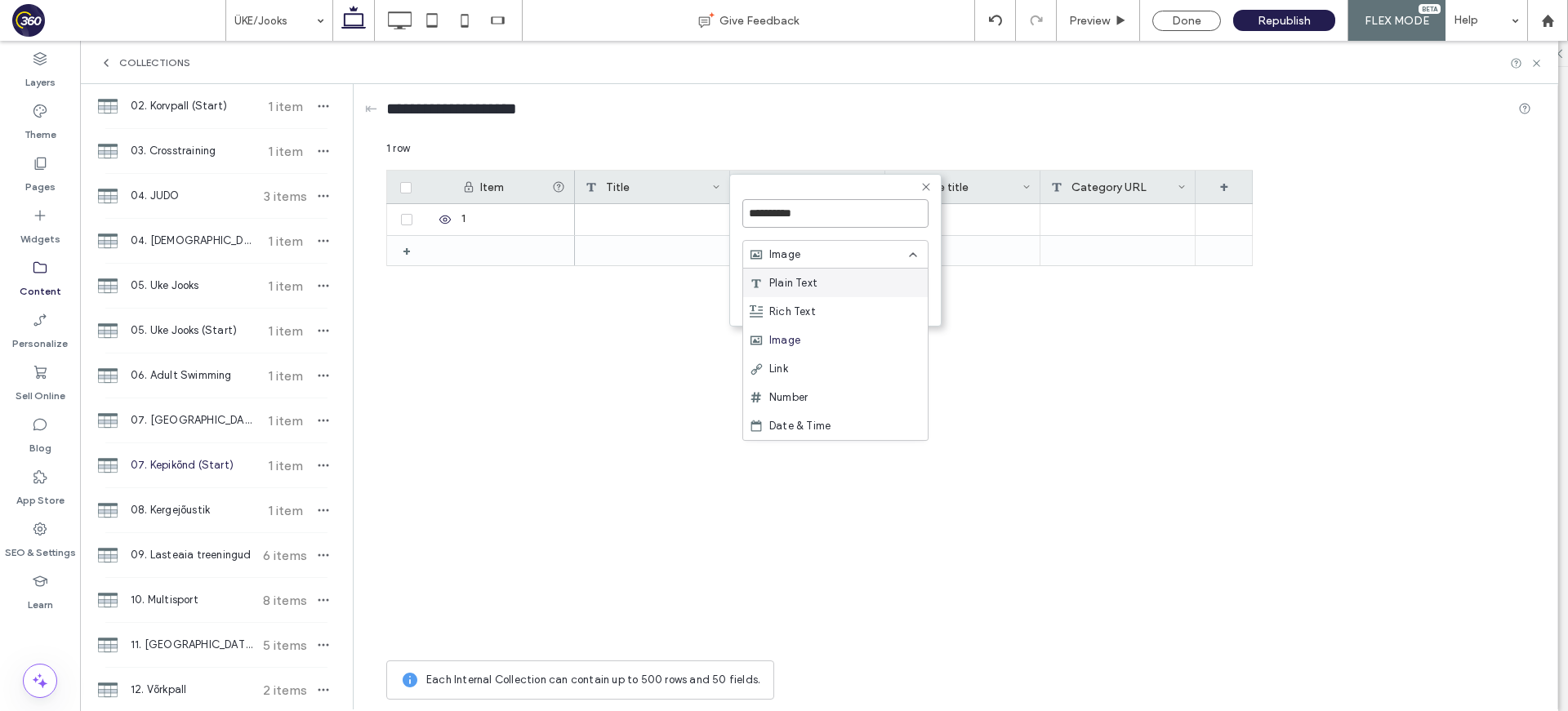
click at [818, 214] on input "**********" at bounding box center [835, 214] width 186 height 29
type input "*****"
click input "******" at bounding box center [761, 316] width 36 height 14
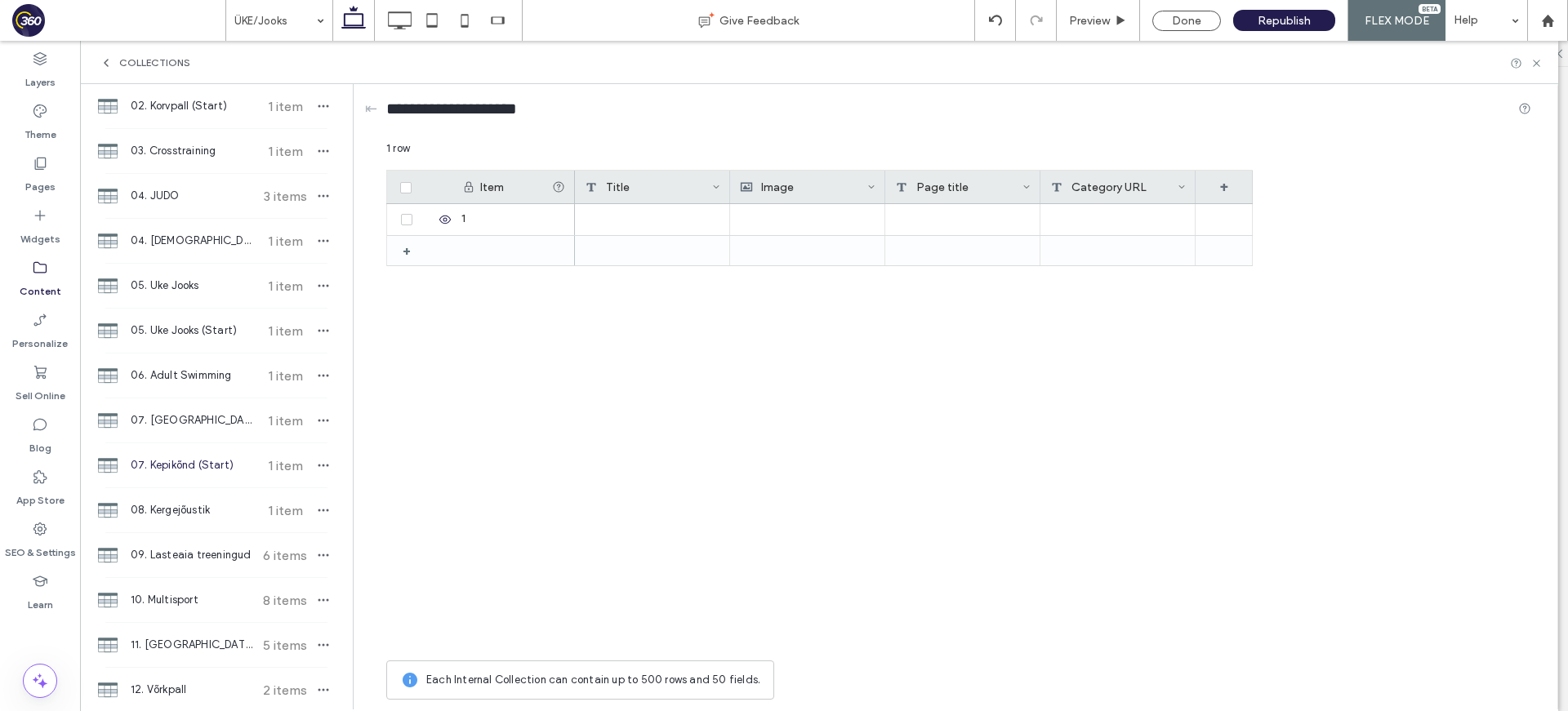
click at [966, 194] on div "Page title" at bounding box center [958, 187] width 127 height 32
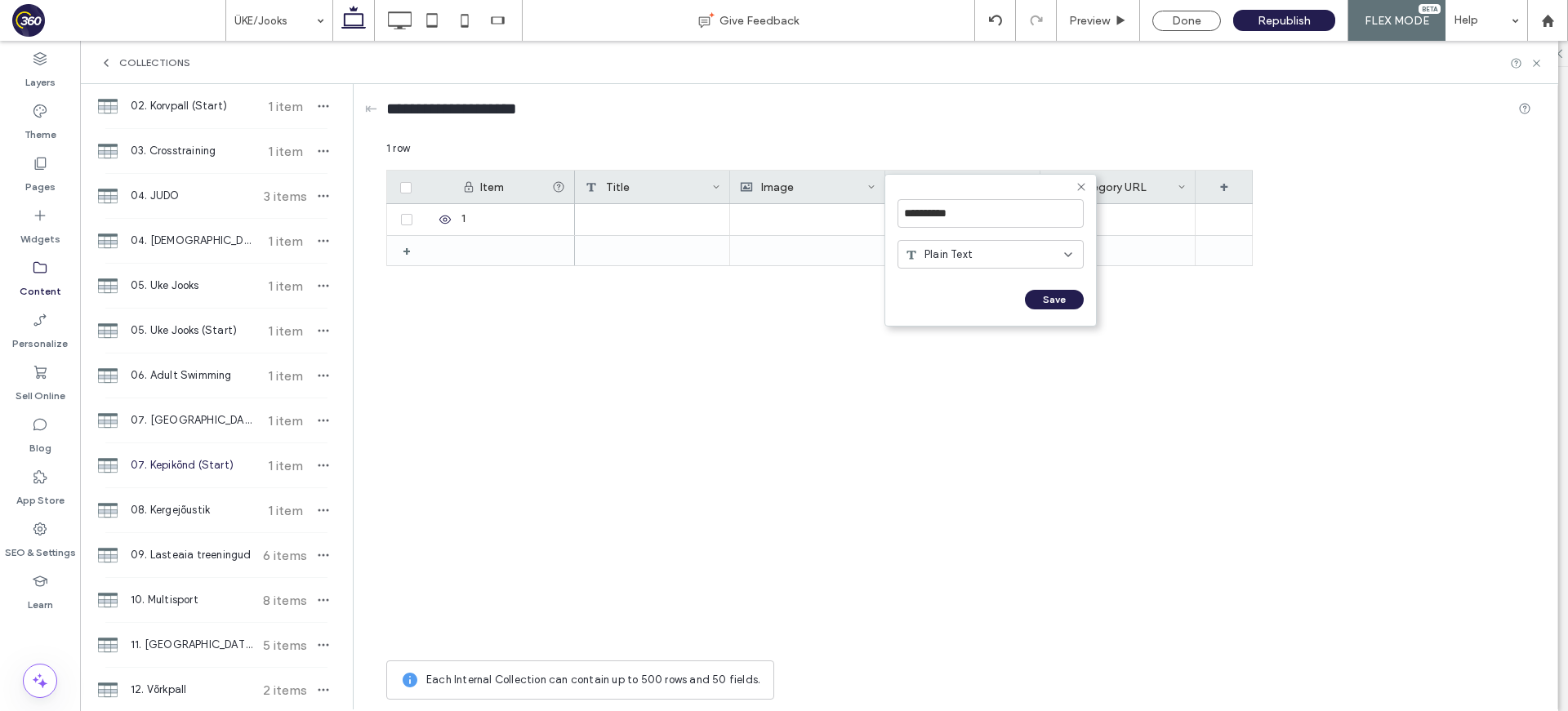
click at [1074, 187] on form "**********" at bounding box center [990, 250] width 212 height 153
click at [1079, 186] on icon at bounding box center [1081, 187] width 13 height 13
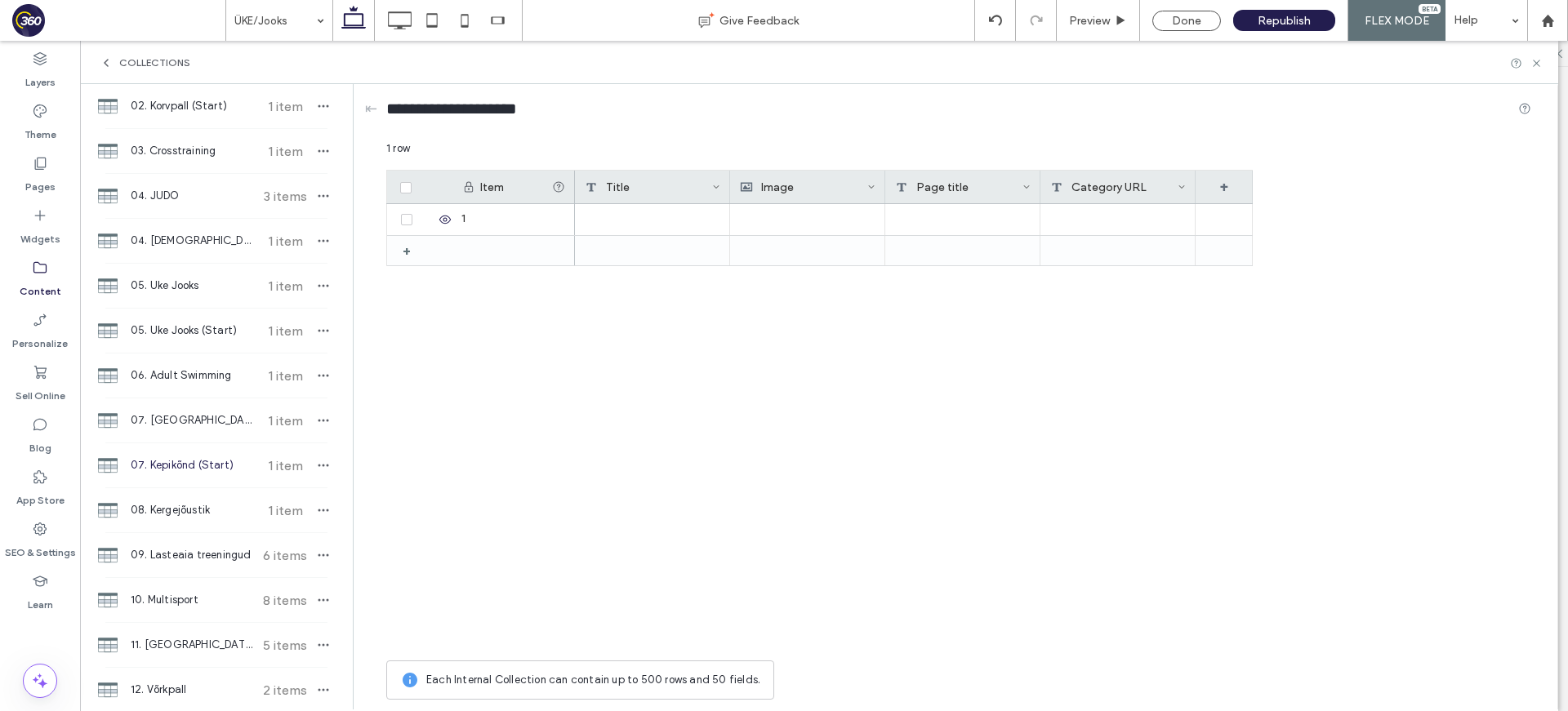
click at [1026, 186] on icon at bounding box center [1026, 187] width 9 height 9
click at [994, 224] on div "Delete Field" at bounding box center [960, 221] width 150 height 31
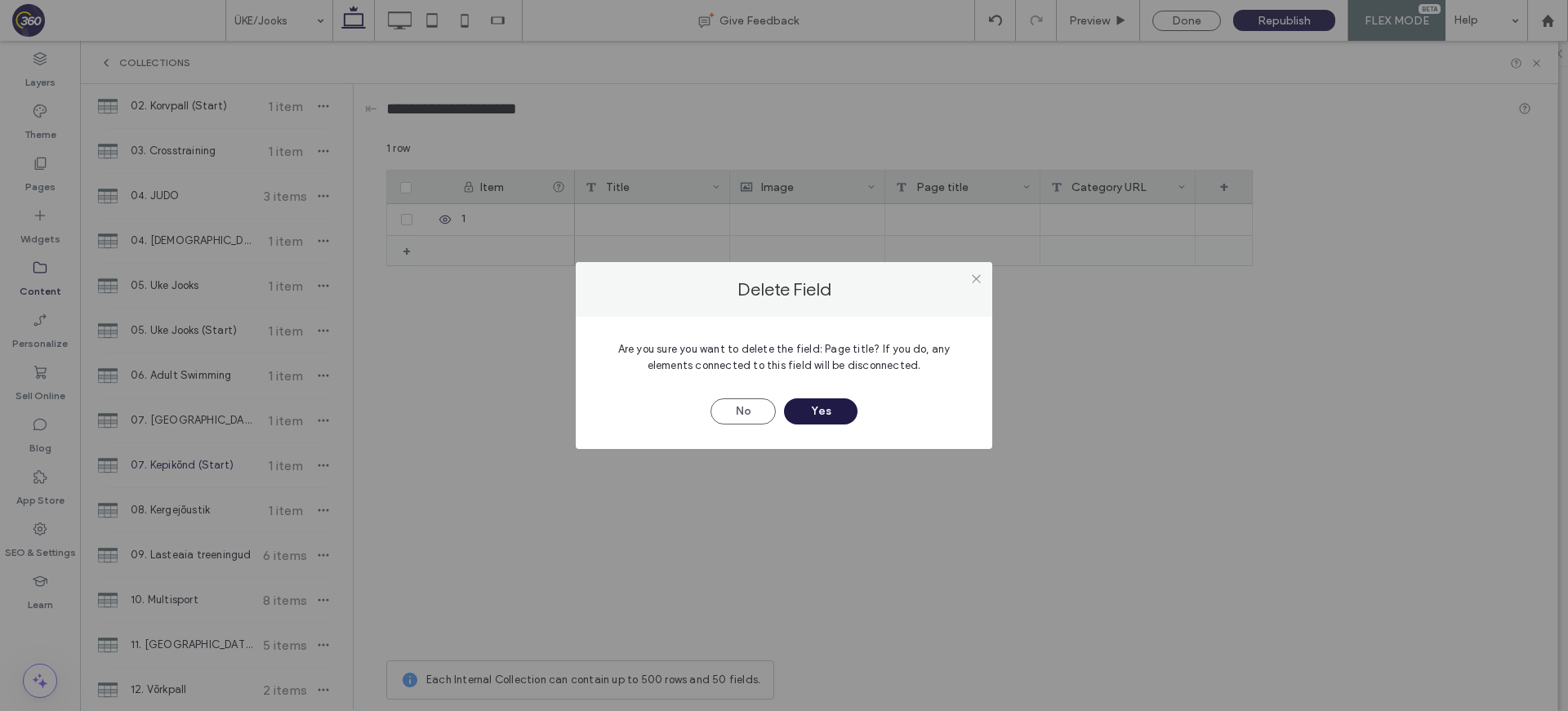
click at [837, 405] on button "Yes" at bounding box center [820, 410] width 73 height 26
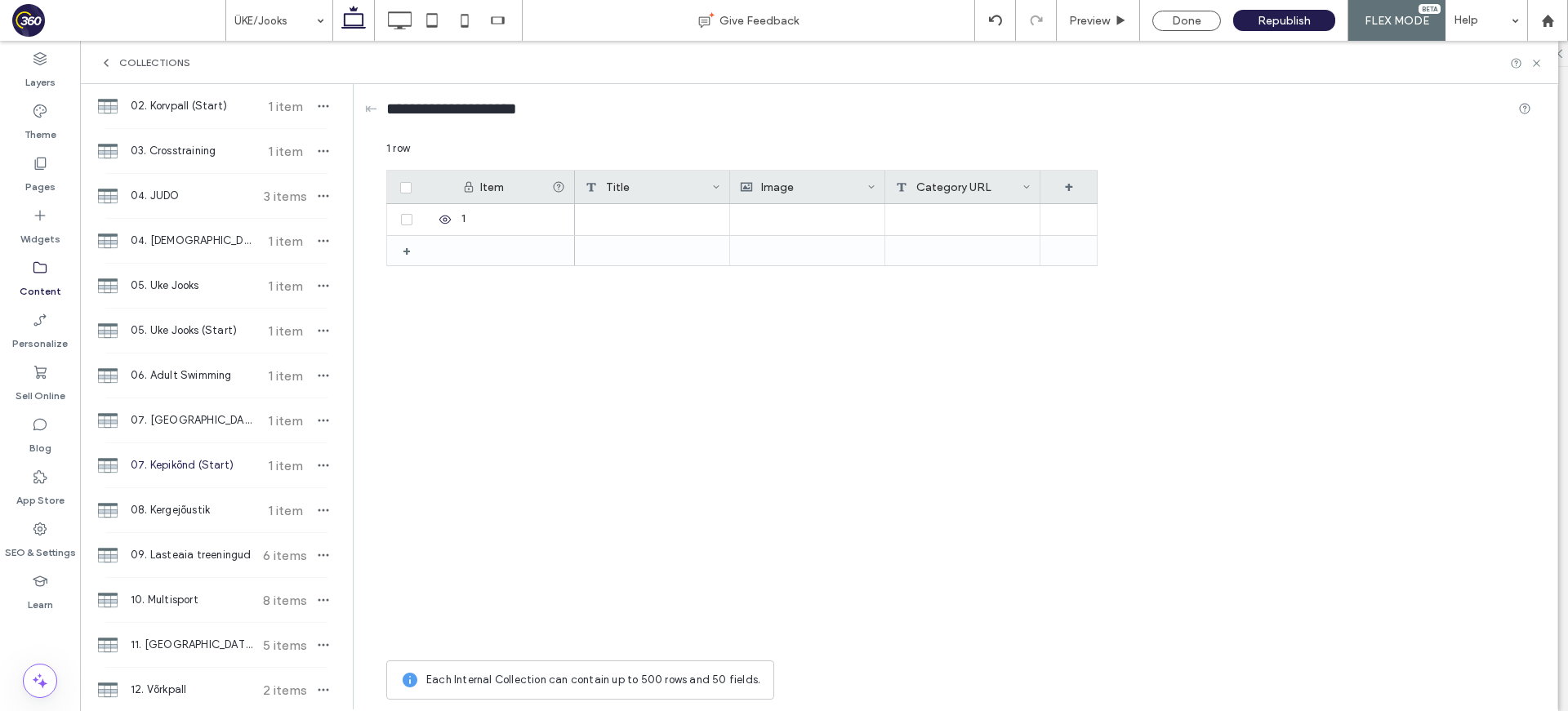
click at [1025, 184] on icon at bounding box center [1026, 187] width 9 height 9
click at [992, 220] on div "Delete Field" at bounding box center [960, 221] width 150 height 31
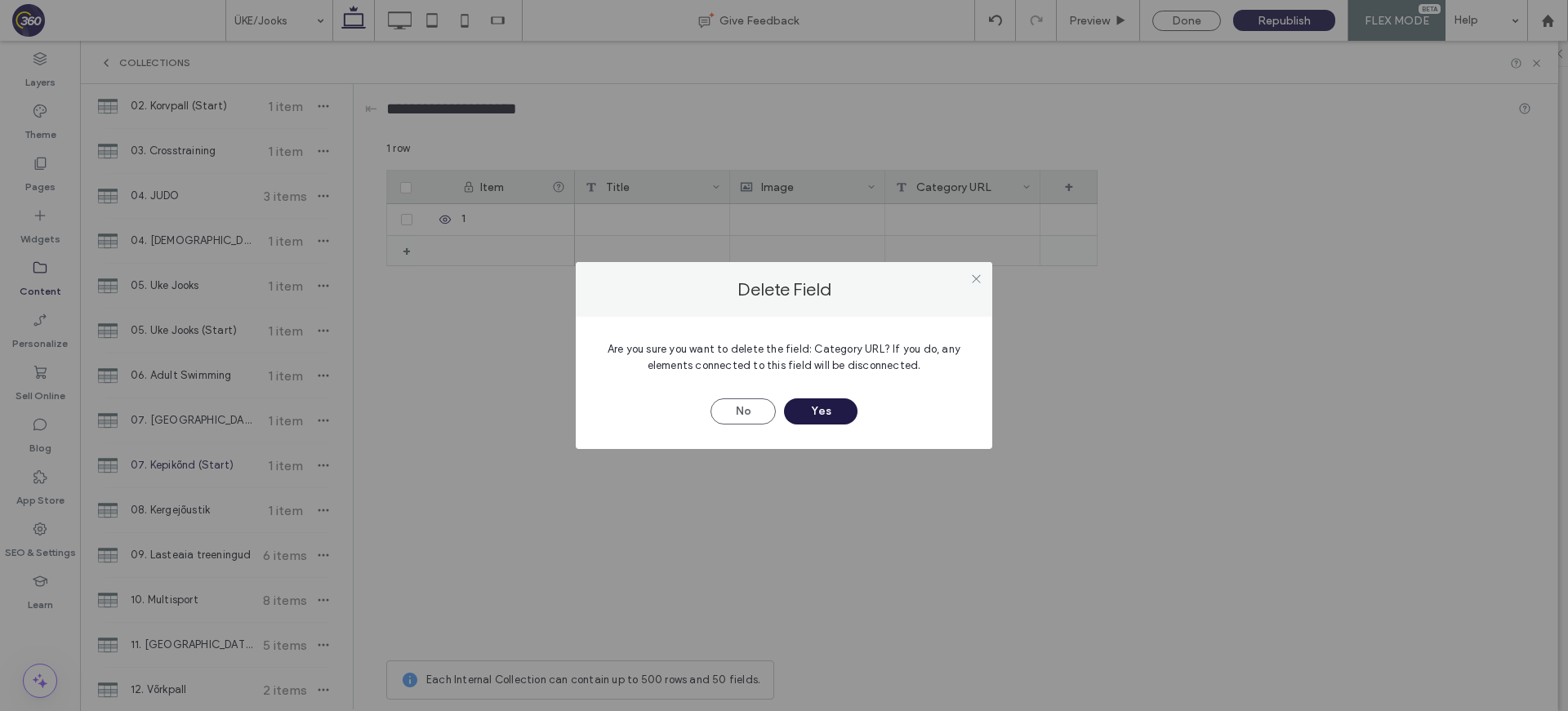
click at [823, 401] on button "Yes" at bounding box center [820, 410] width 73 height 26
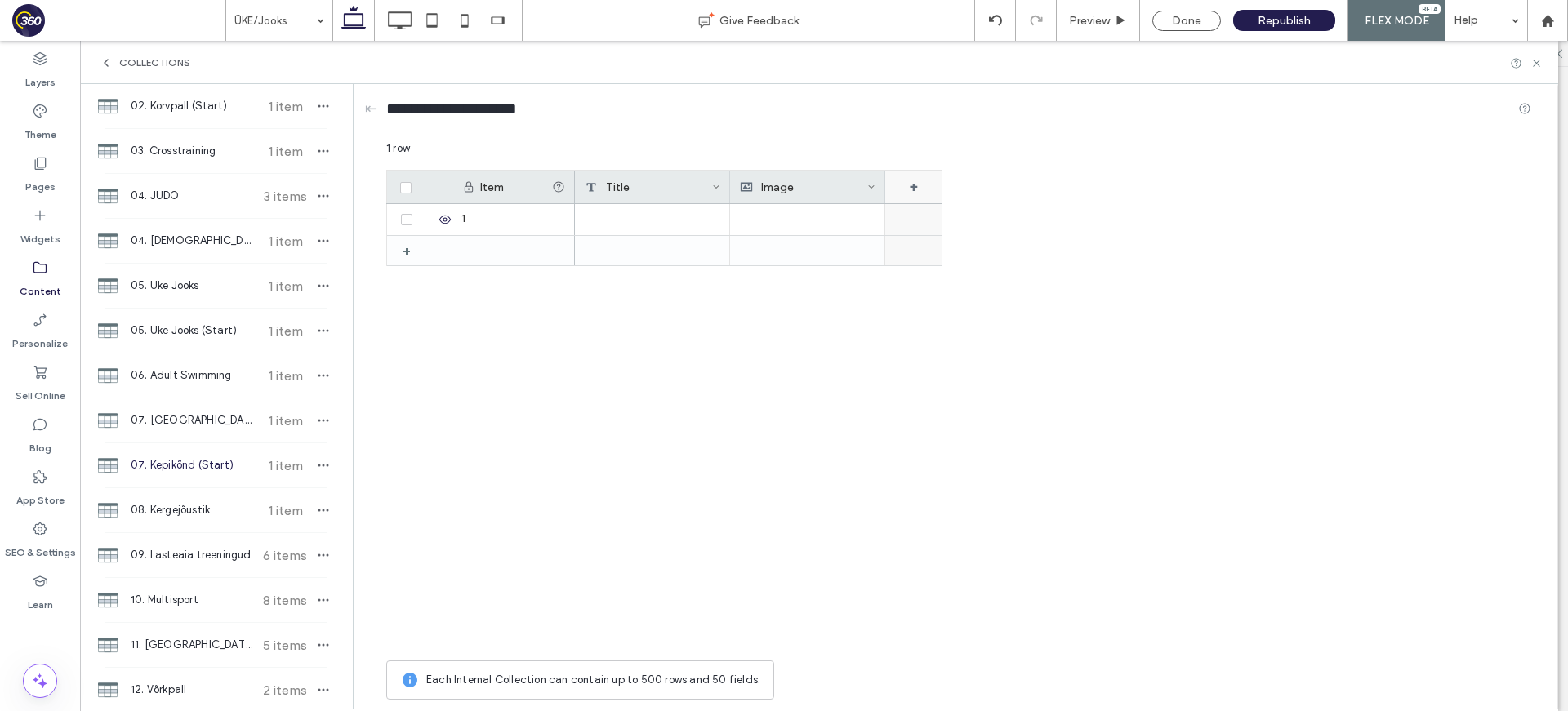
click at [914, 178] on div "+" at bounding box center [913, 187] width 57 height 32
click at [962, 212] on input "*******" at bounding box center [980, 214] width 186 height 29
click at [959, 211] on input "*******" at bounding box center [980, 214] width 186 height 29
type input "**********"
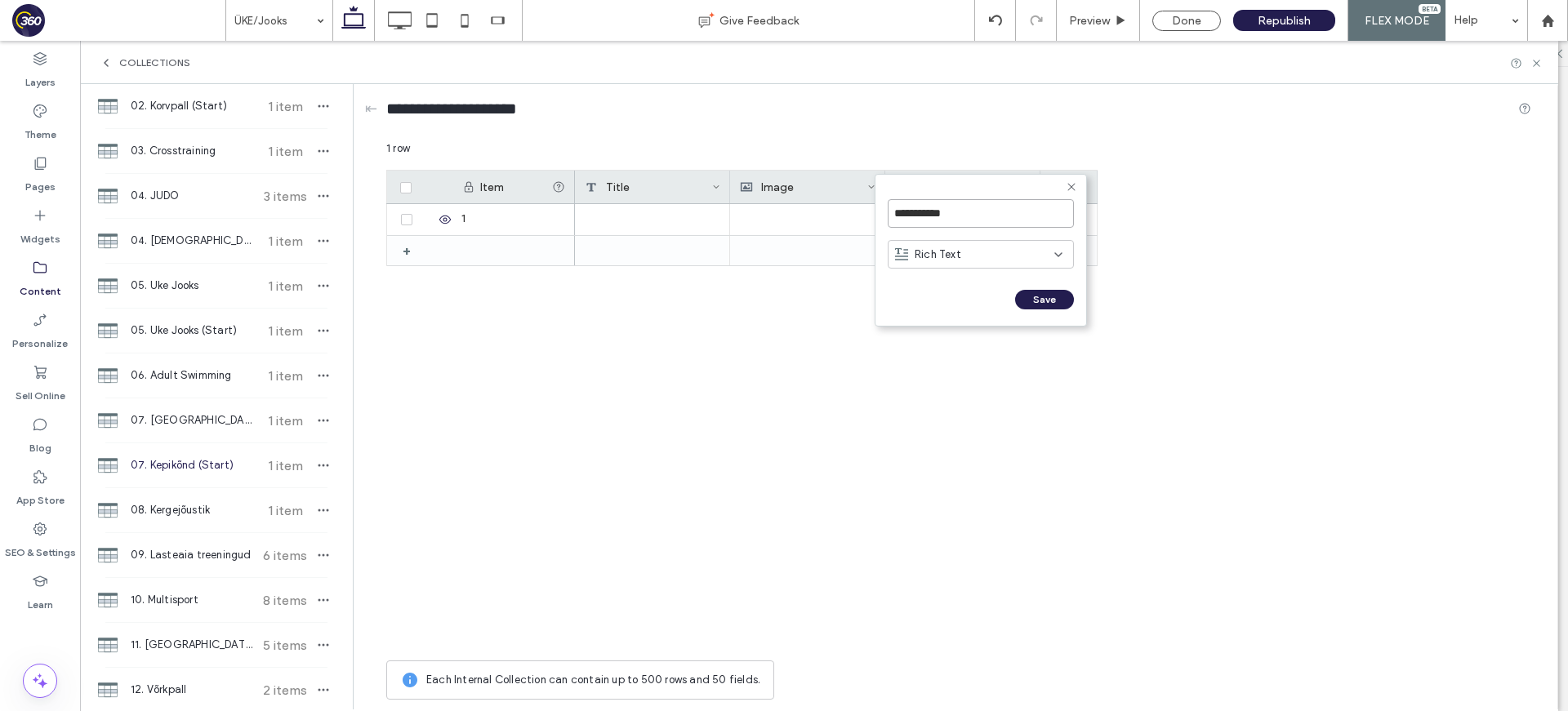
click input "******" at bounding box center [906, 316] width 36 height 14
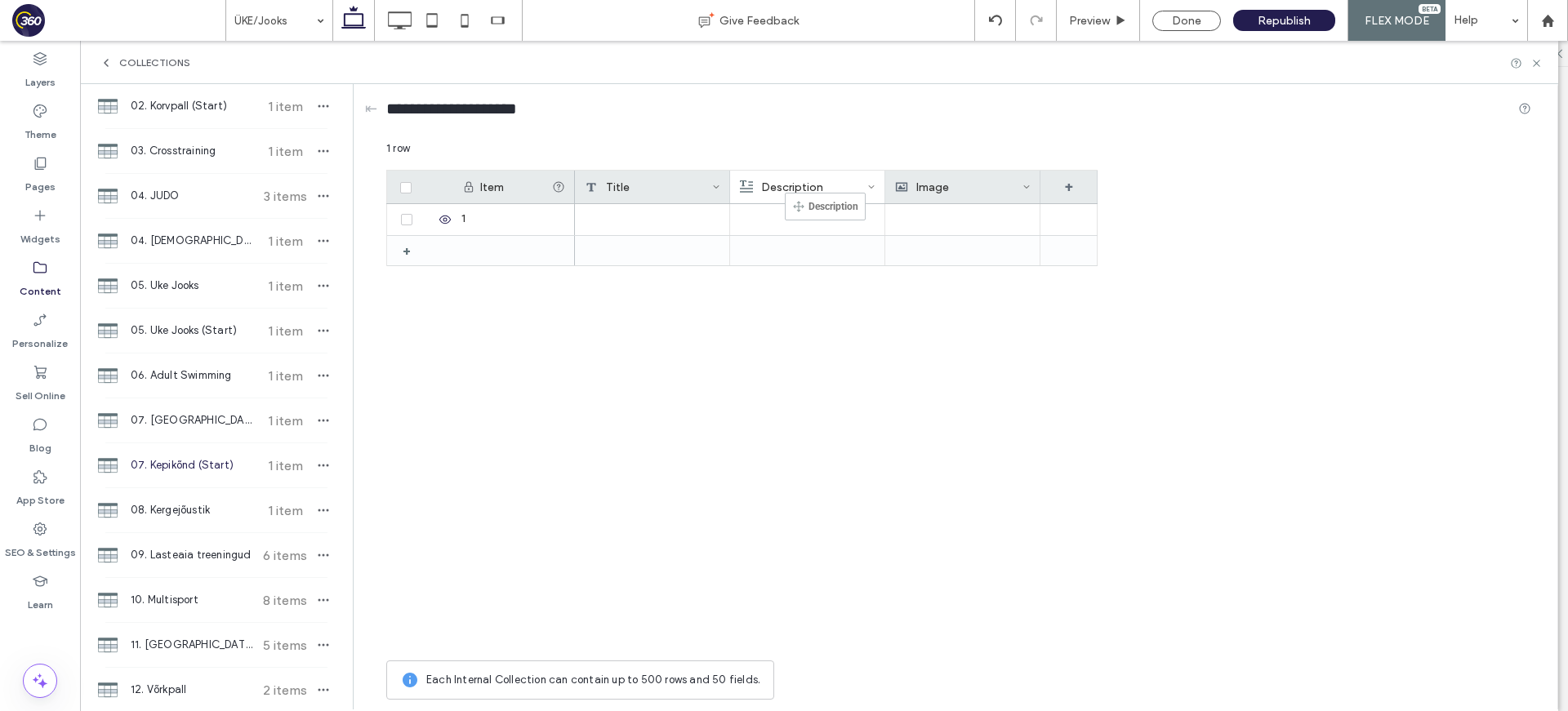
drag, startPoint x: 951, startPoint y: 198, endPoint x: 793, endPoint y: 192, distance: 158.1
drag, startPoint x: 415, startPoint y: 110, endPoint x: 484, endPoint y: 102, distance: 69.5
click at [484, 102] on input "**********" at bounding box center [468, 109] width 163 height 23
click at [646, 216] on div at bounding box center [652, 220] width 156 height 31
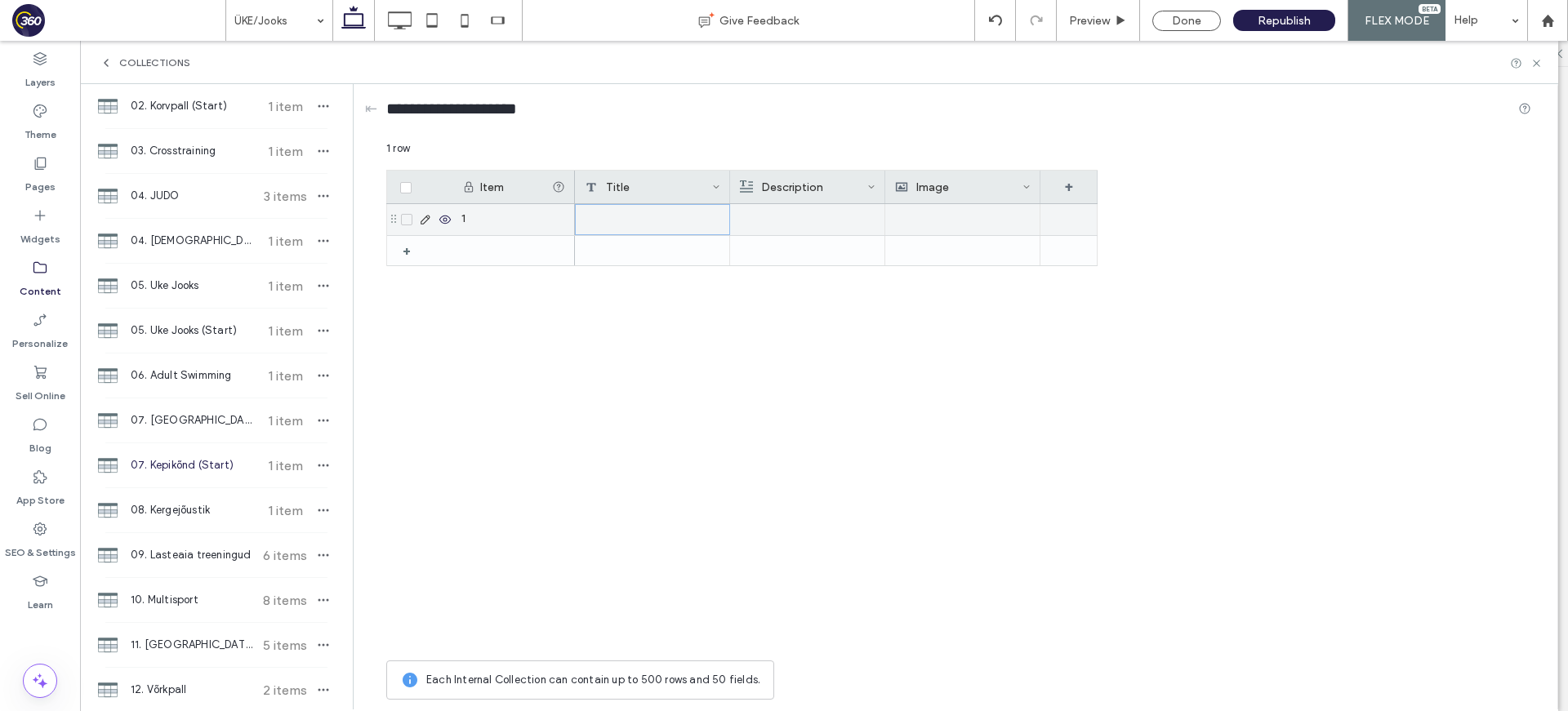
click at [646, 216] on div at bounding box center [652, 220] width 156 height 31
click at [656, 207] on textarea "plain-text-cell" at bounding box center [663, 198] width 179 height 49
paste textarea "********"
type textarea "********"
click at [696, 227] on div "Kepikõnd" at bounding box center [652, 220] width 156 height 31
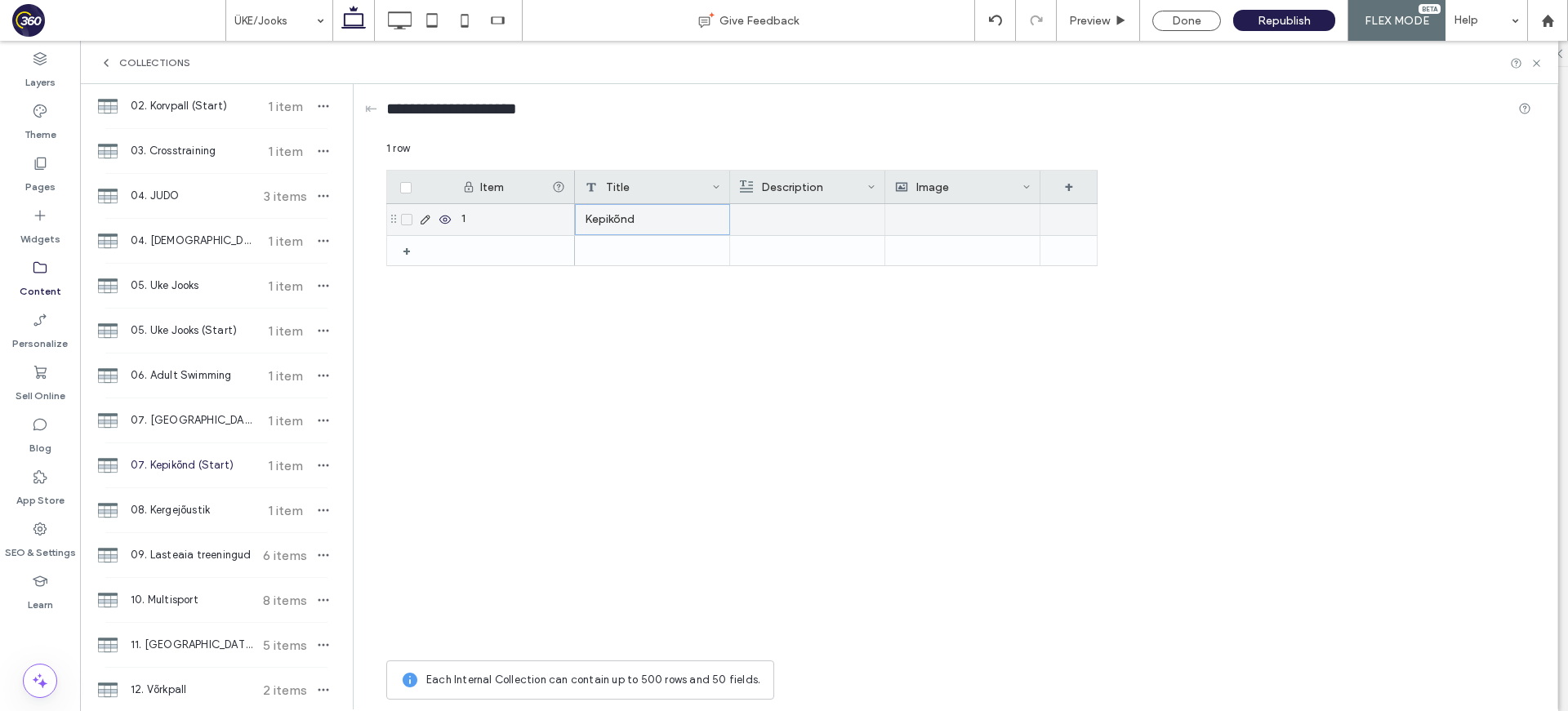
click at [696, 227] on div "Kepikõnd" at bounding box center [652, 220] width 156 height 31
click at [694, 200] on textarea "********" at bounding box center [663, 198] width 179 height 49
click at [820, 219] on div at bounding box center [807, 220] width 136 height 30
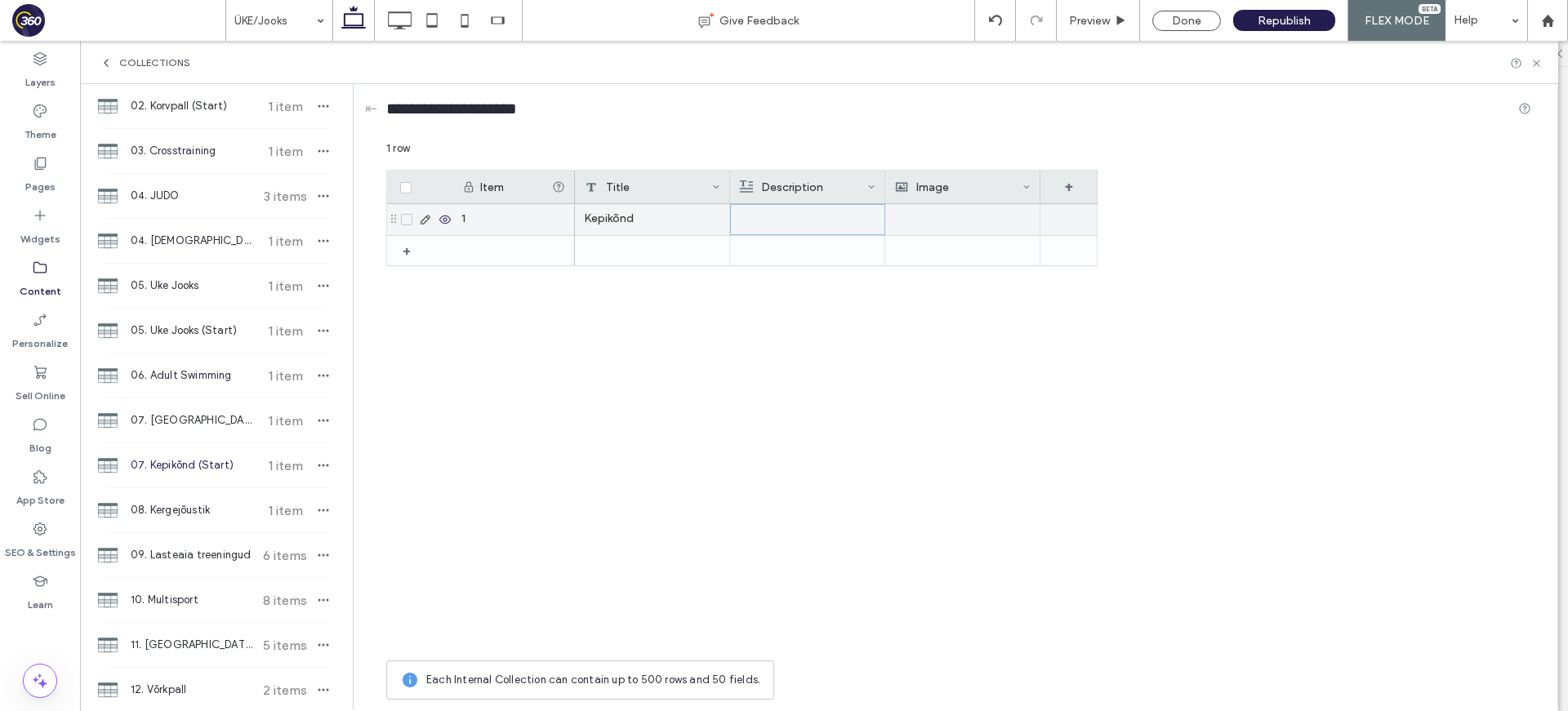
click at [820, 219] on div at bounding box center [807, 220] width 136 height 30
click at [977, 223] on div at bounding box center [962, 220] width 136 height 31
click at [977, 223] on div at bounding box center [963, 220] width 136 height 30
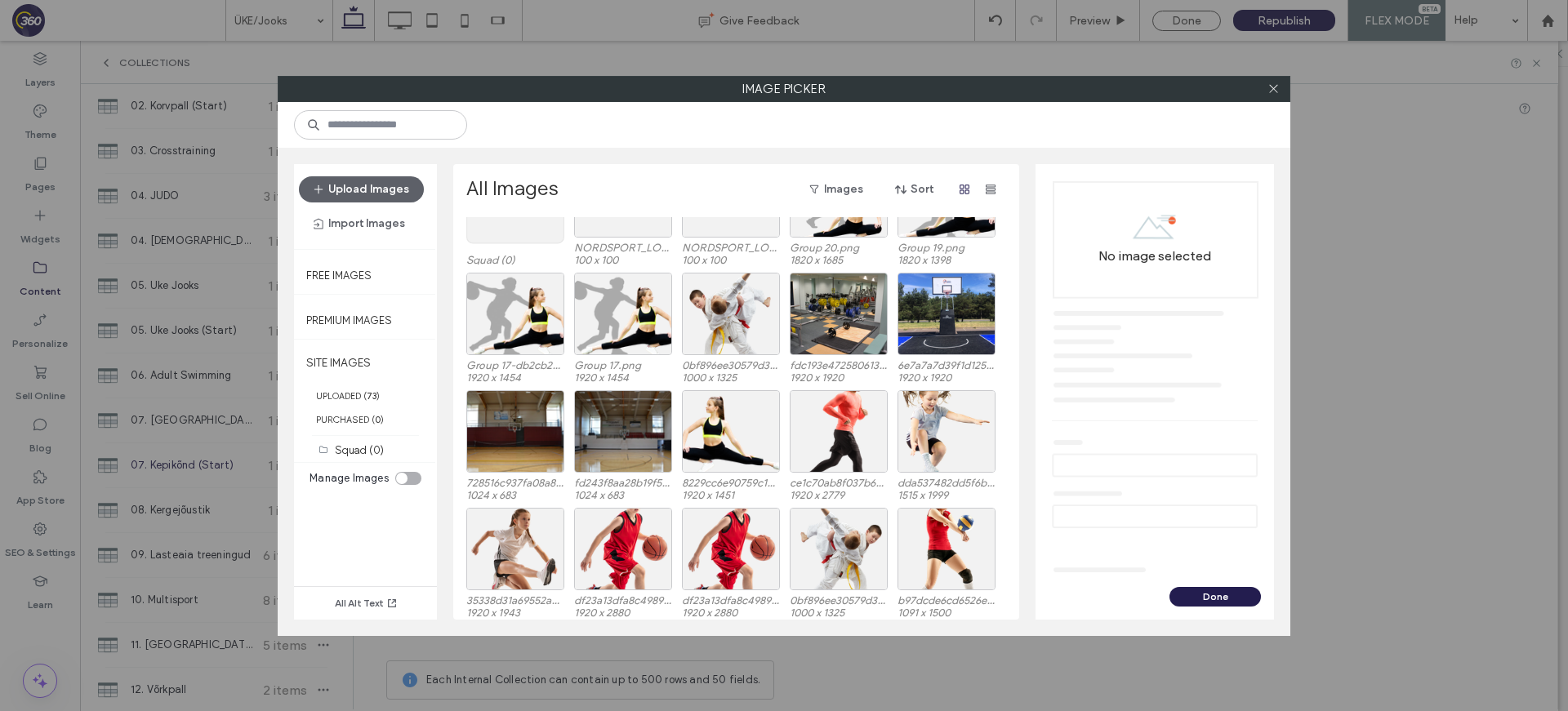
scroll to position [94, 0]
click at [853, 408] on div "Site Images Squad (0) NORDSPORT_LOGO_NEGATIIV_RGB.svg 100 x 100 NORDSPORT_LOGO_…" at bounding box center [740, 419] width 549 height 403
click at [850, 433] on div "Select" at bounding box center [838, 432] width 98 height 82
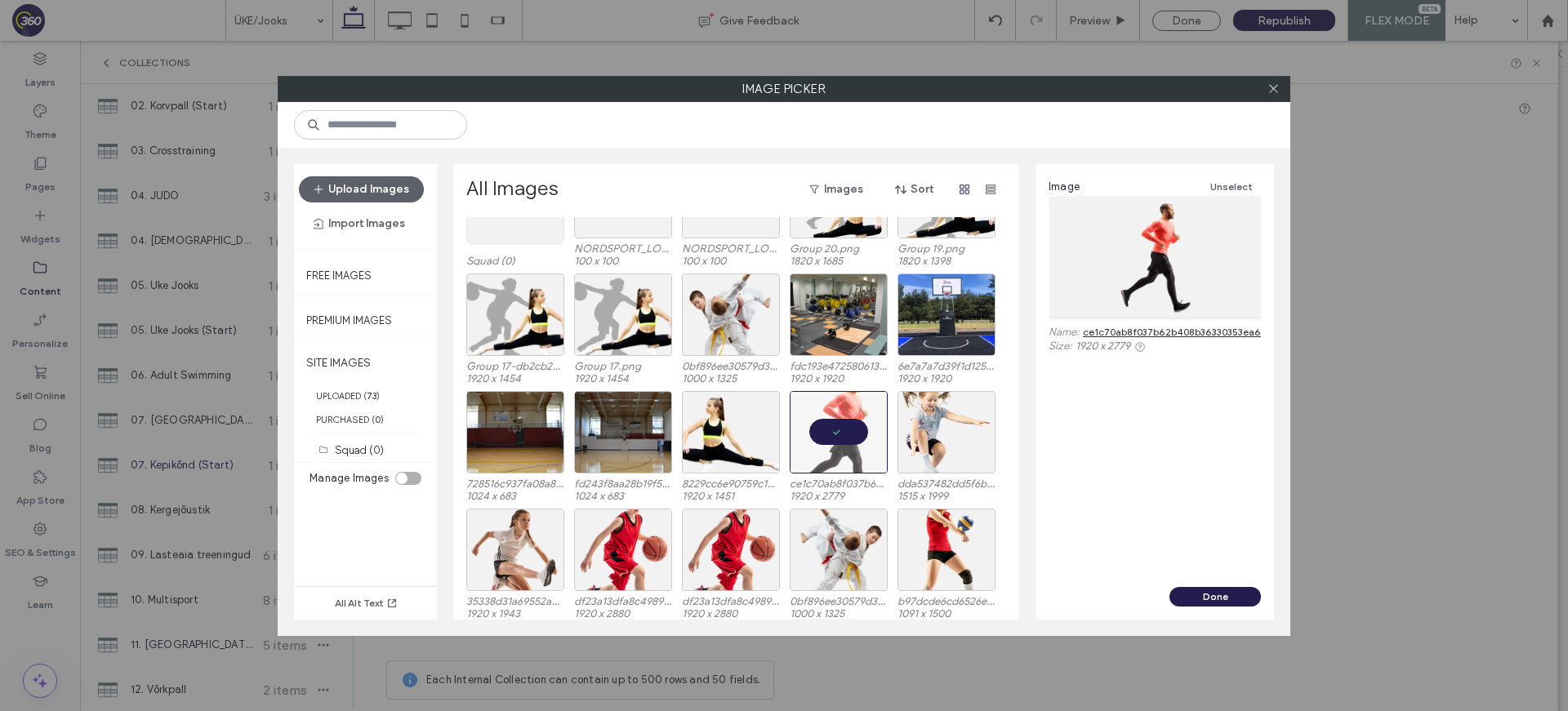
drag, startPoint x: 1226, startPoint y: 596, endPoint x: 1237, endPoint y: 591, distance: 12.1
click at [1226, 596] on button "Done" at bounding box center [1215, 596] width 92 height 20
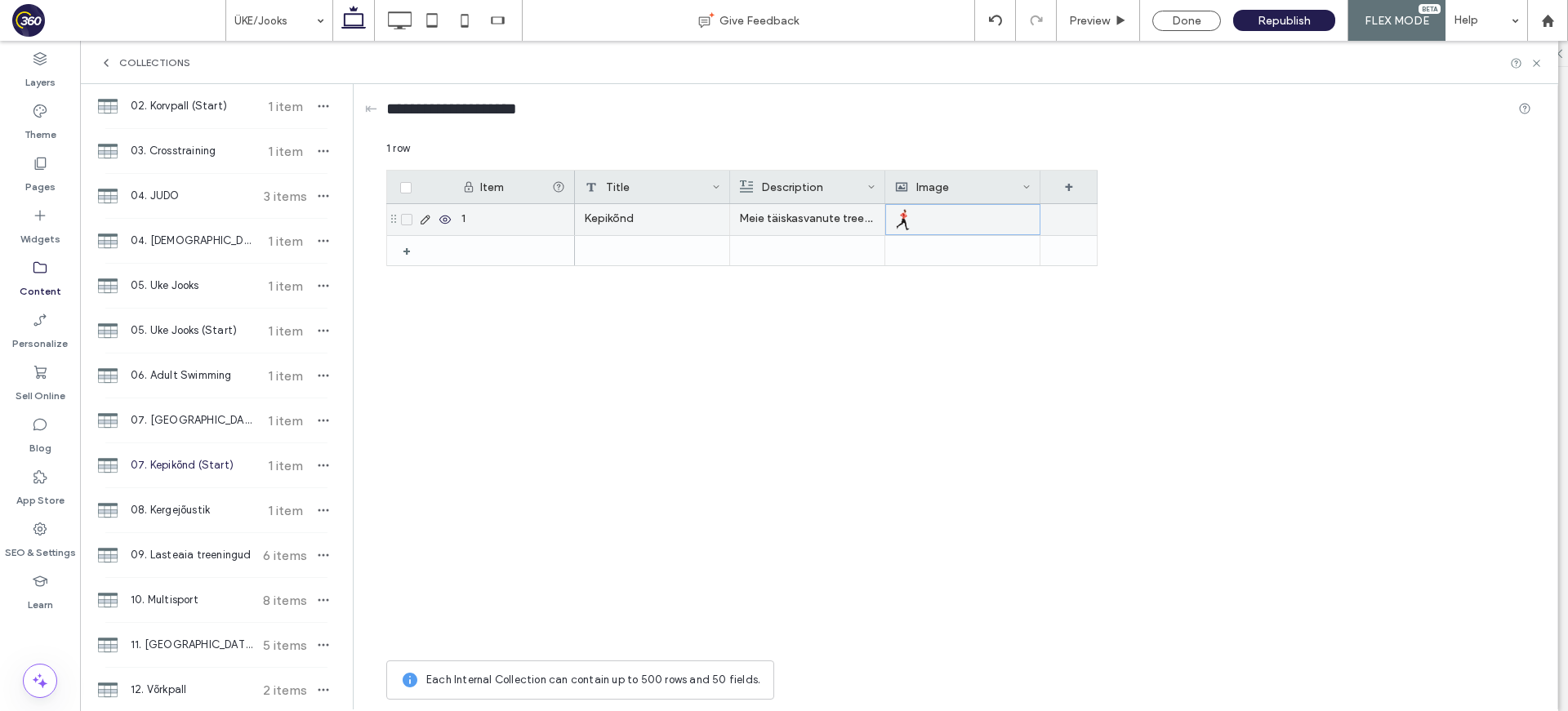
drag, startPoint x: 1534, startPoint y: 60, endPoint x: 1520, endPoint y: 62, distance: 14.1
click at [1534, 60] on icon at bounding box center [1536, 63] width 12 height 12
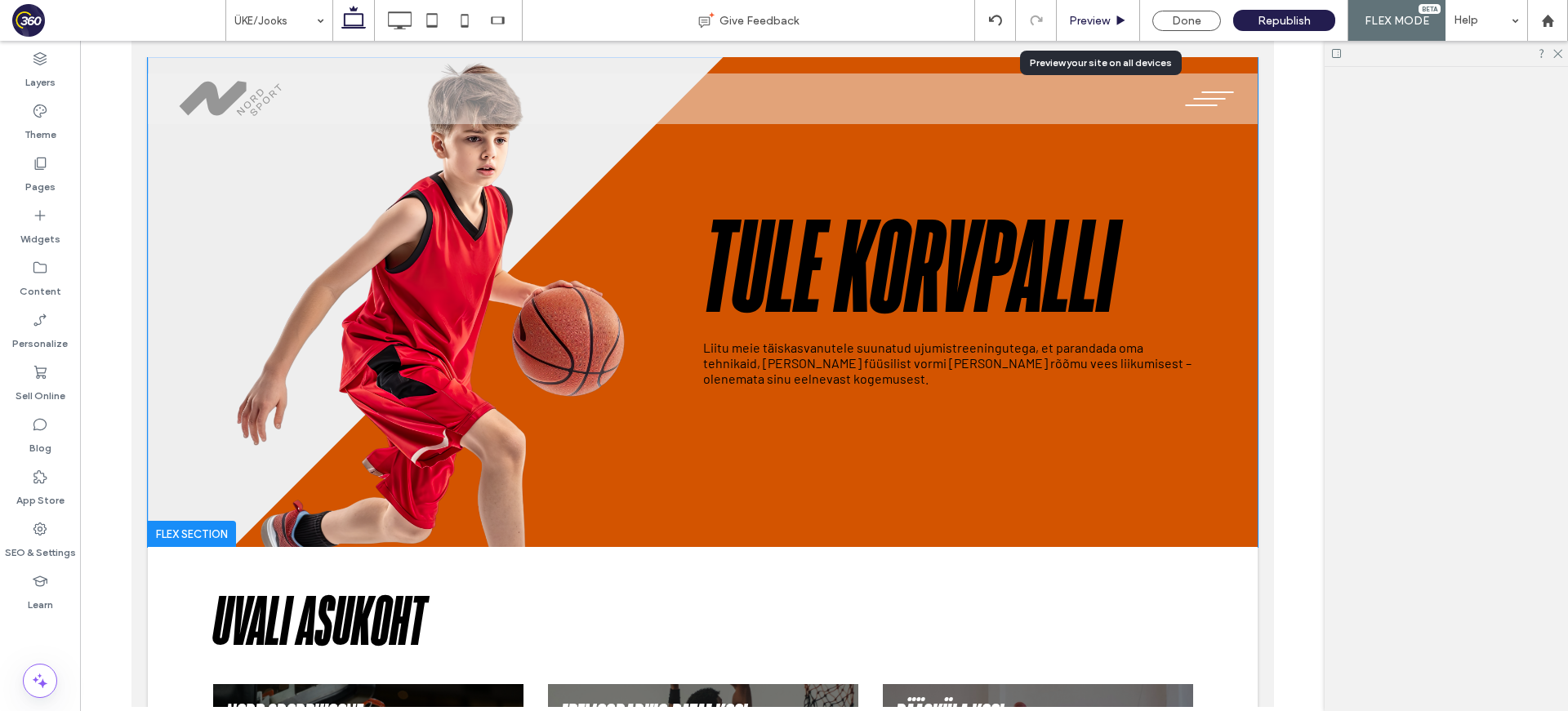
click at [1096, 18] on span "Preview" at bounding box center [1089, 21] width 41 height 14
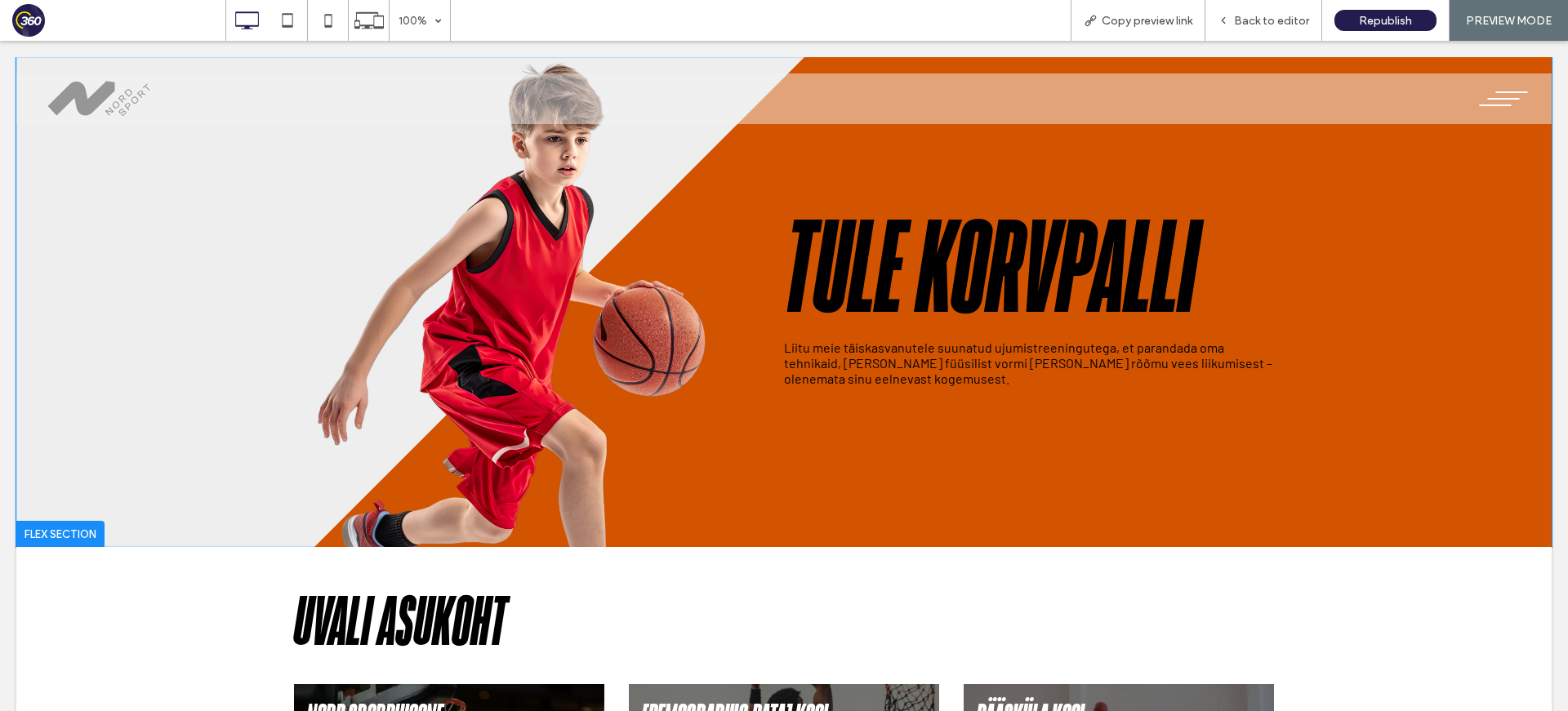
click at [1293, 22] on div at bounding box center [784, 355] width 1568 height 711
click at [1257, 24] on span "Back to editor" at bounding box center [1271, 21] width 75 height 14
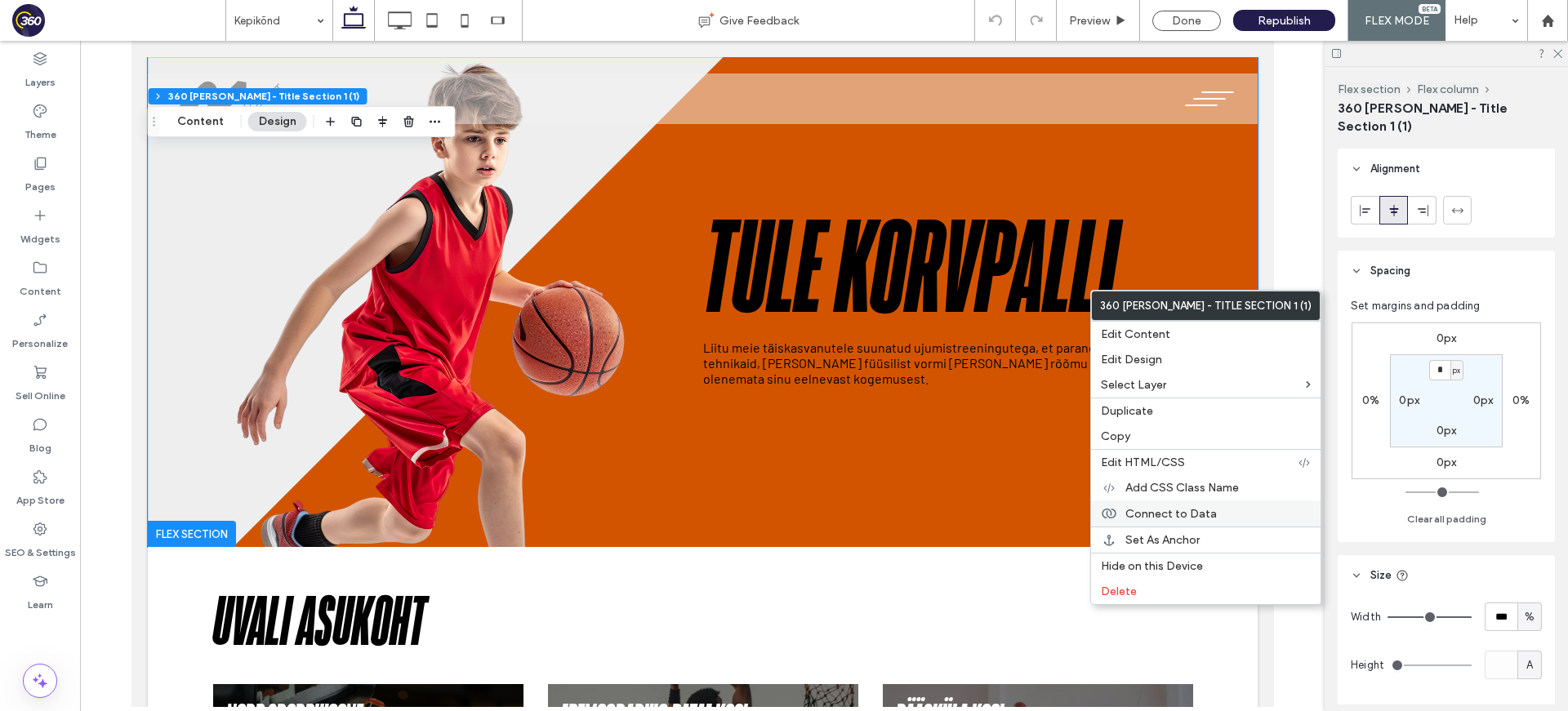
click at [1202, 512] on span "Connect to Data" at bounding box center [1171, 513] width 92 height 14
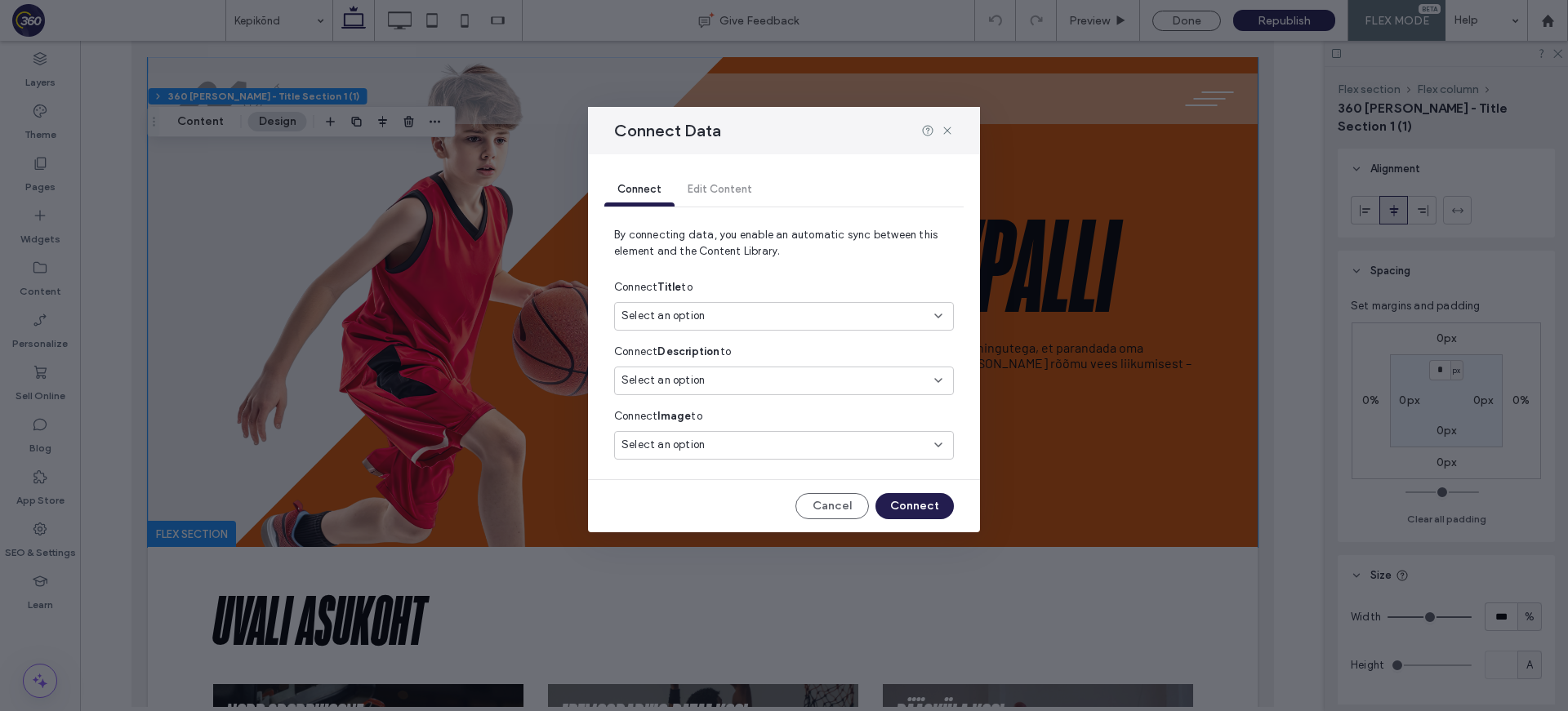
click at [810, 325] on div "Select an option" at bounding box center [784, 317] width 340 height 29
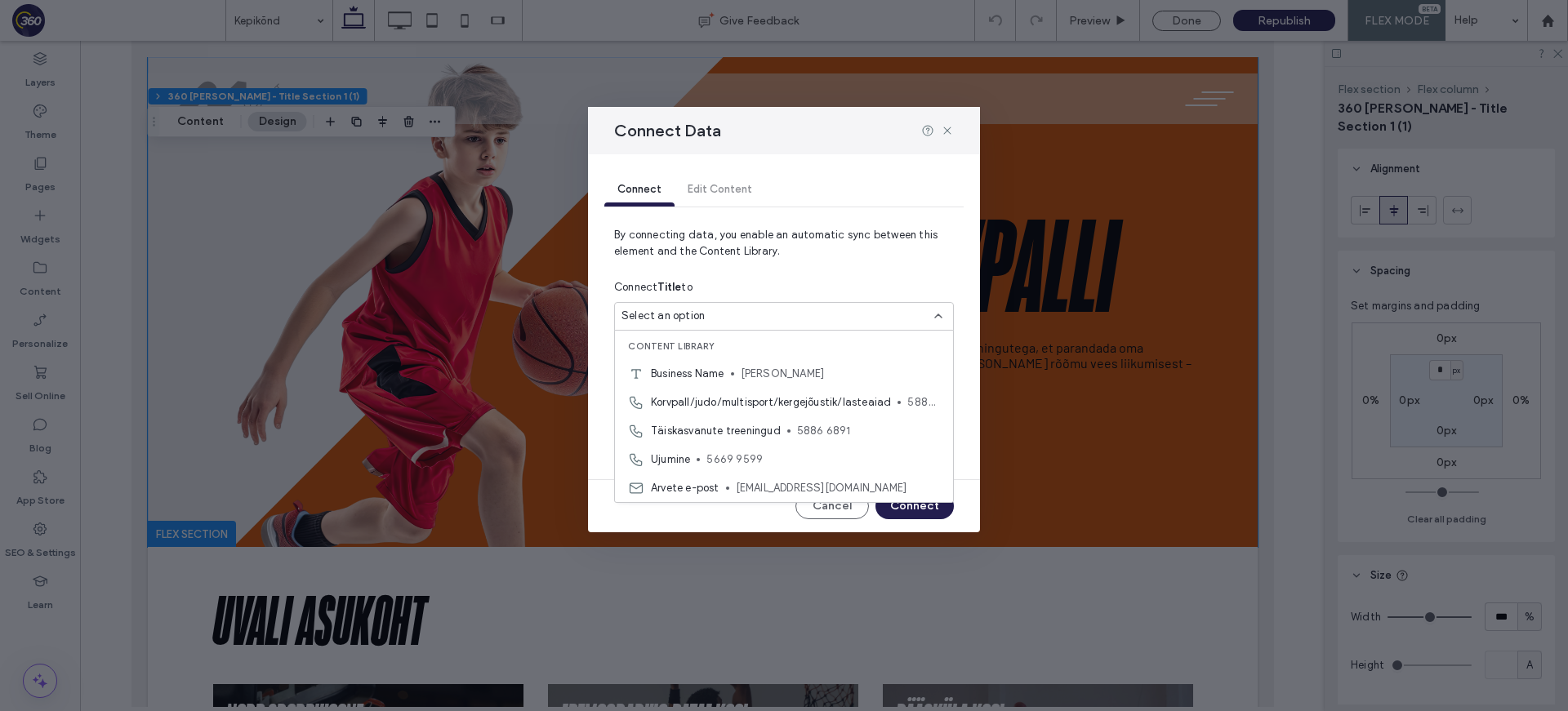
click at [827, 306] on div "Select an option" at bounding box center [784, 317] width 340 height 29
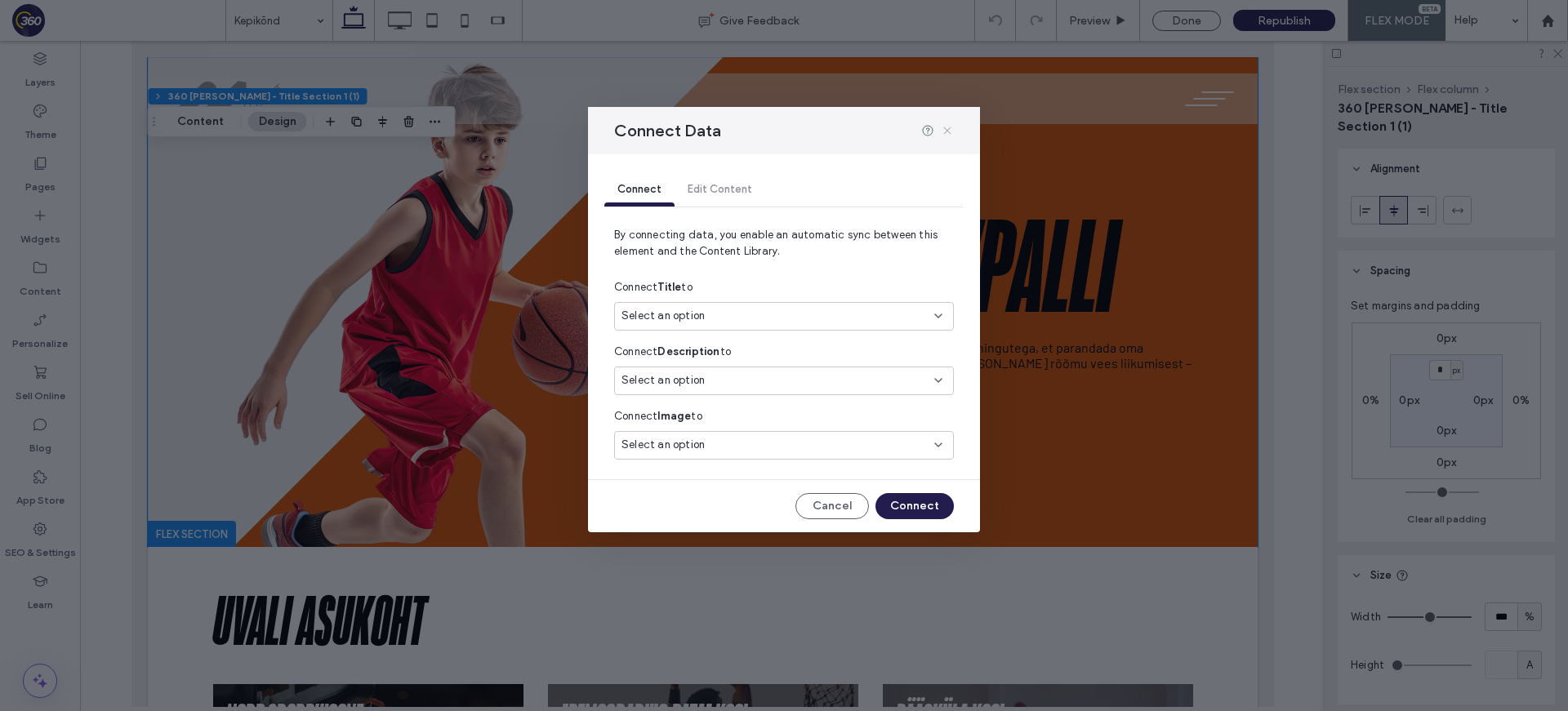
click at [951, 128] on icon at bounding box center [948, 131] width 13 height 13
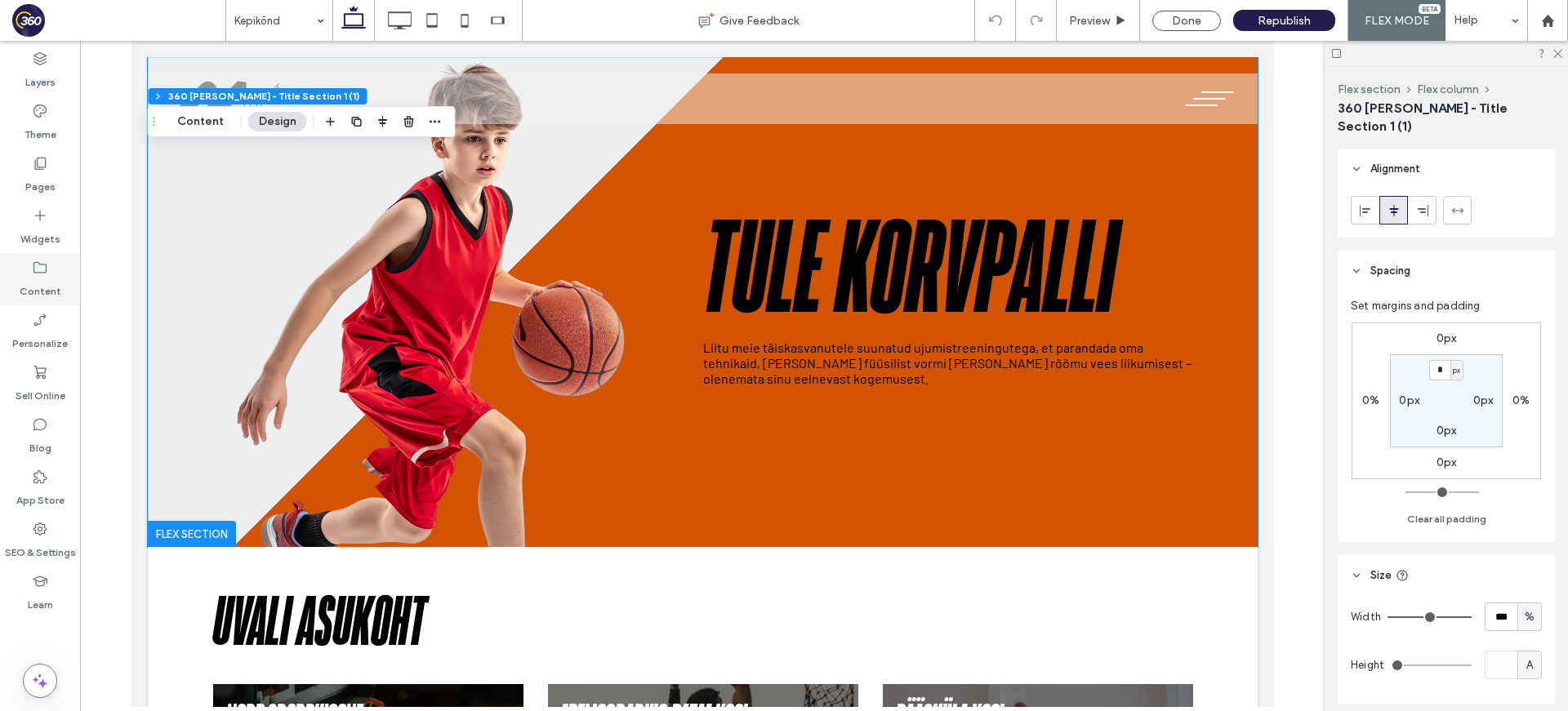
click at [58, 280] on label "Content" at bounding box center [41, 287] width 42 height 23
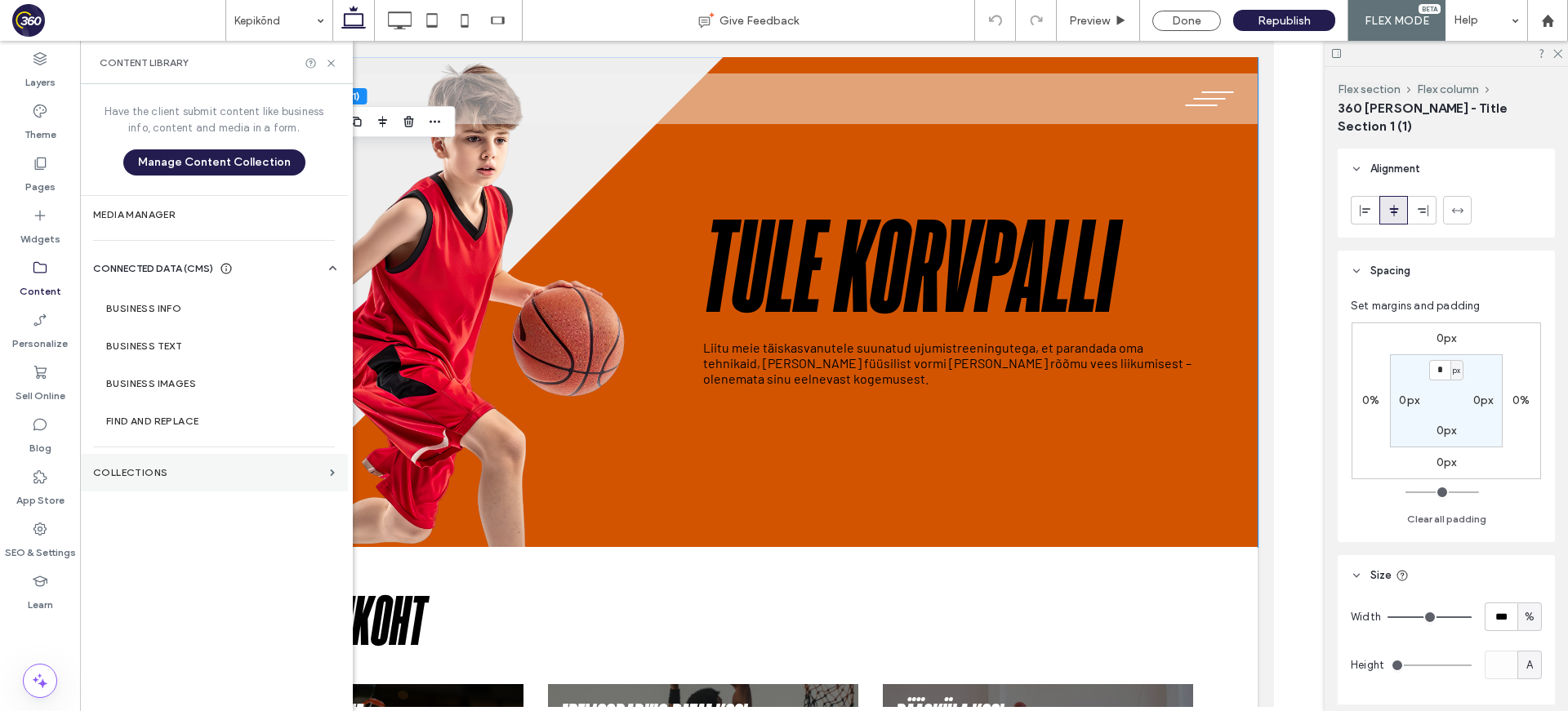
click at [153, 471] on label "Collections" at bounding box center [208, 472] width 230 height 11
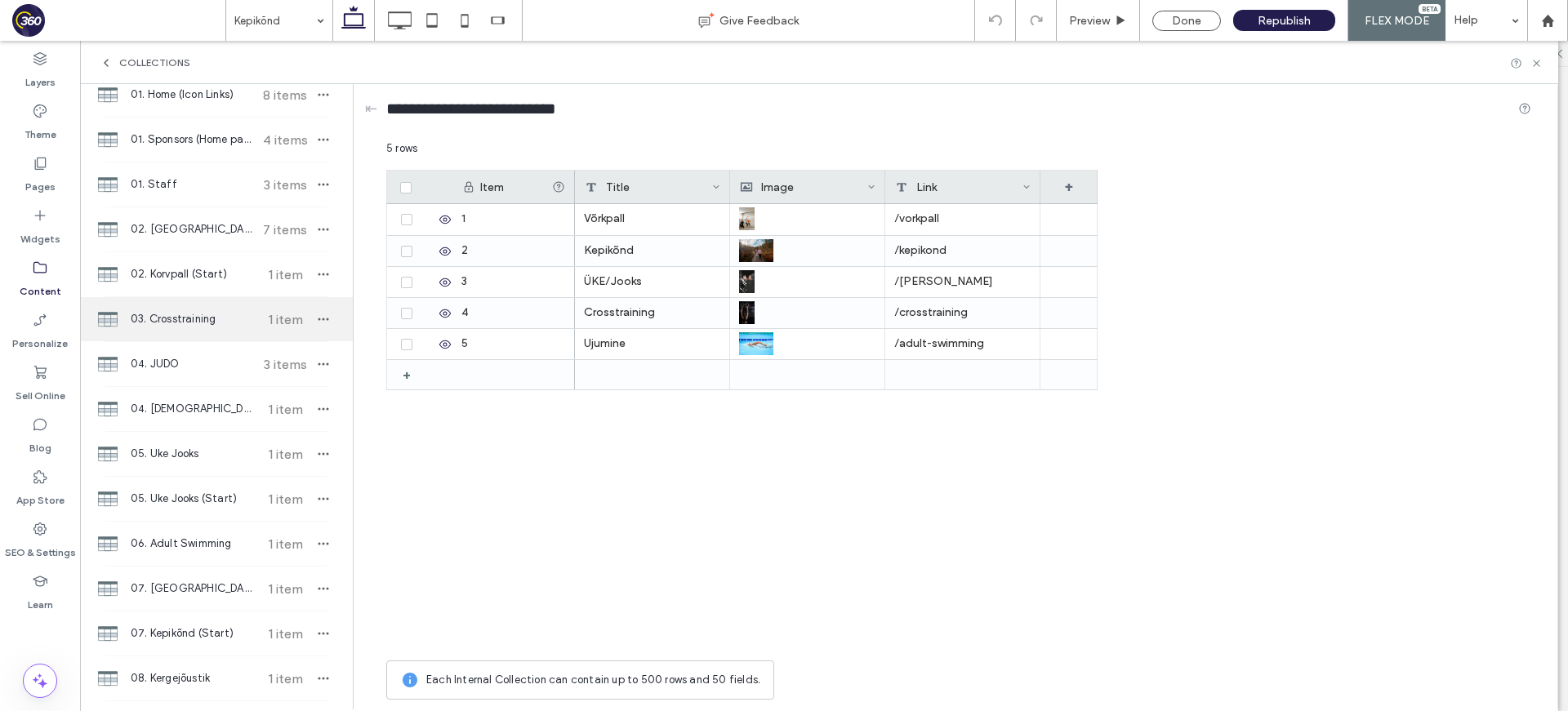
scroll to position [173, 0]
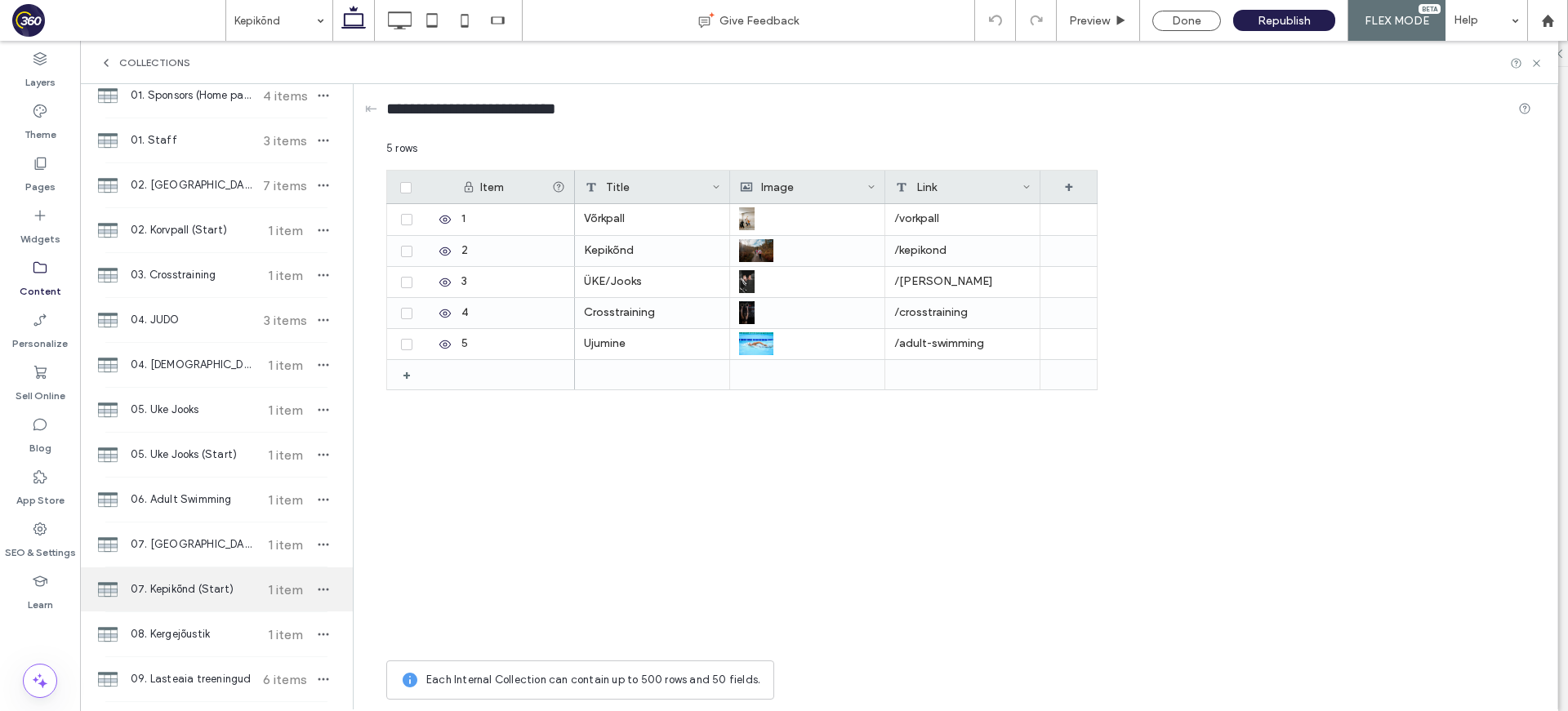
click at [189, 591] on span "07. Kepikõnd (Start)" at bounding box center [191, 589] width 121 height 16
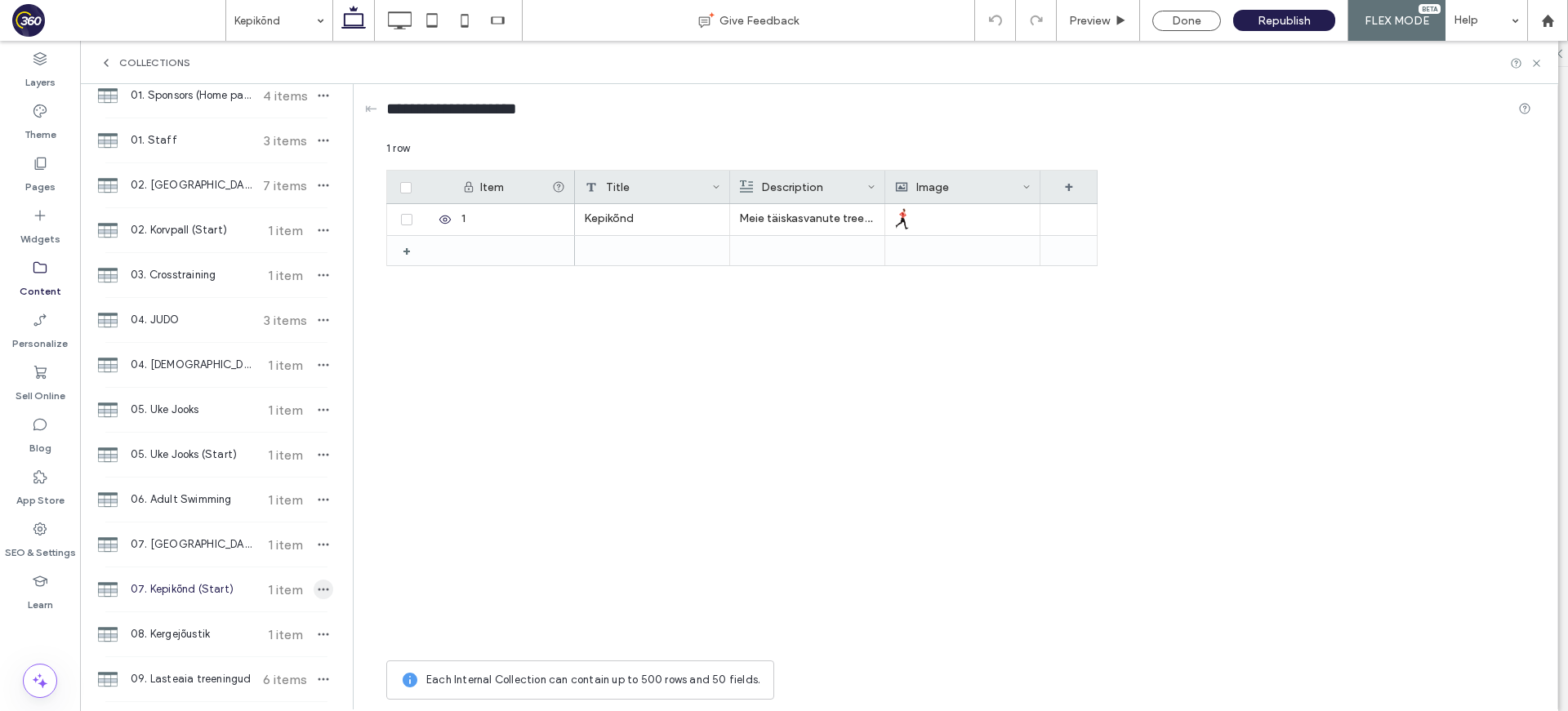
click at [317, 583] on icon "button" at bounding box center [324, 590] width 13 height 13
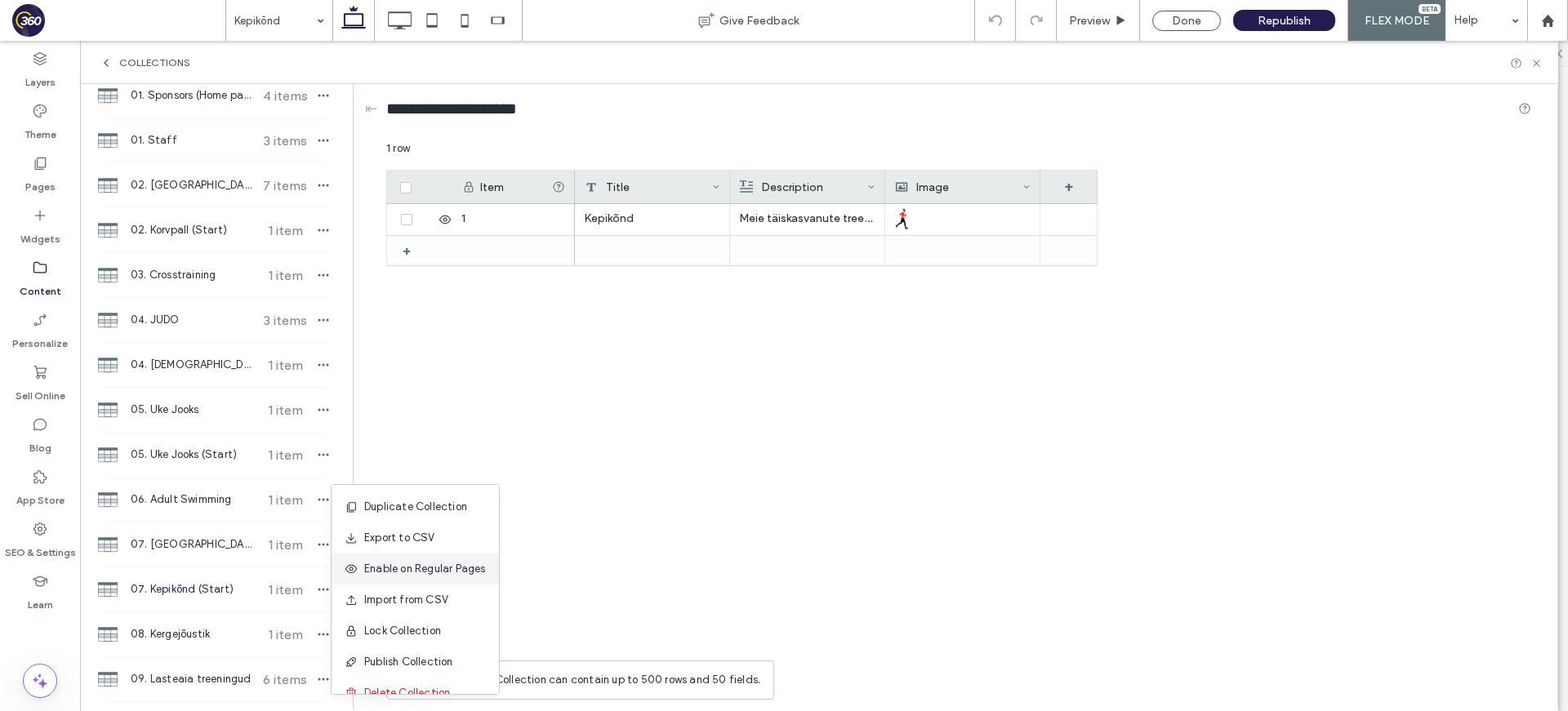
click at [458, 571] on span "Enable on Regular Pages" at bounding box center [425, 569] width 121 height 16
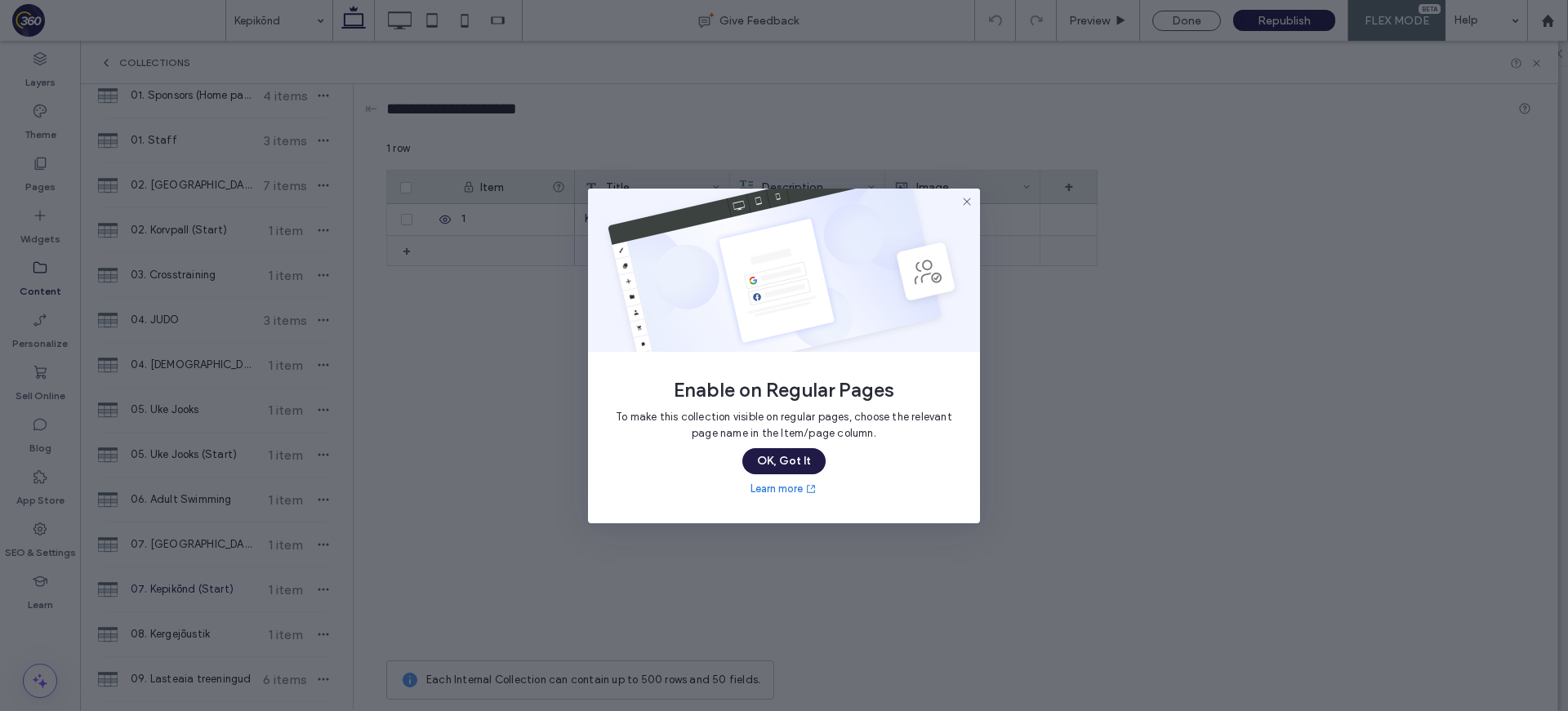
click at [793, 462] on button "OK, Got It" at bounding box center [784, 461] width 83 height 26
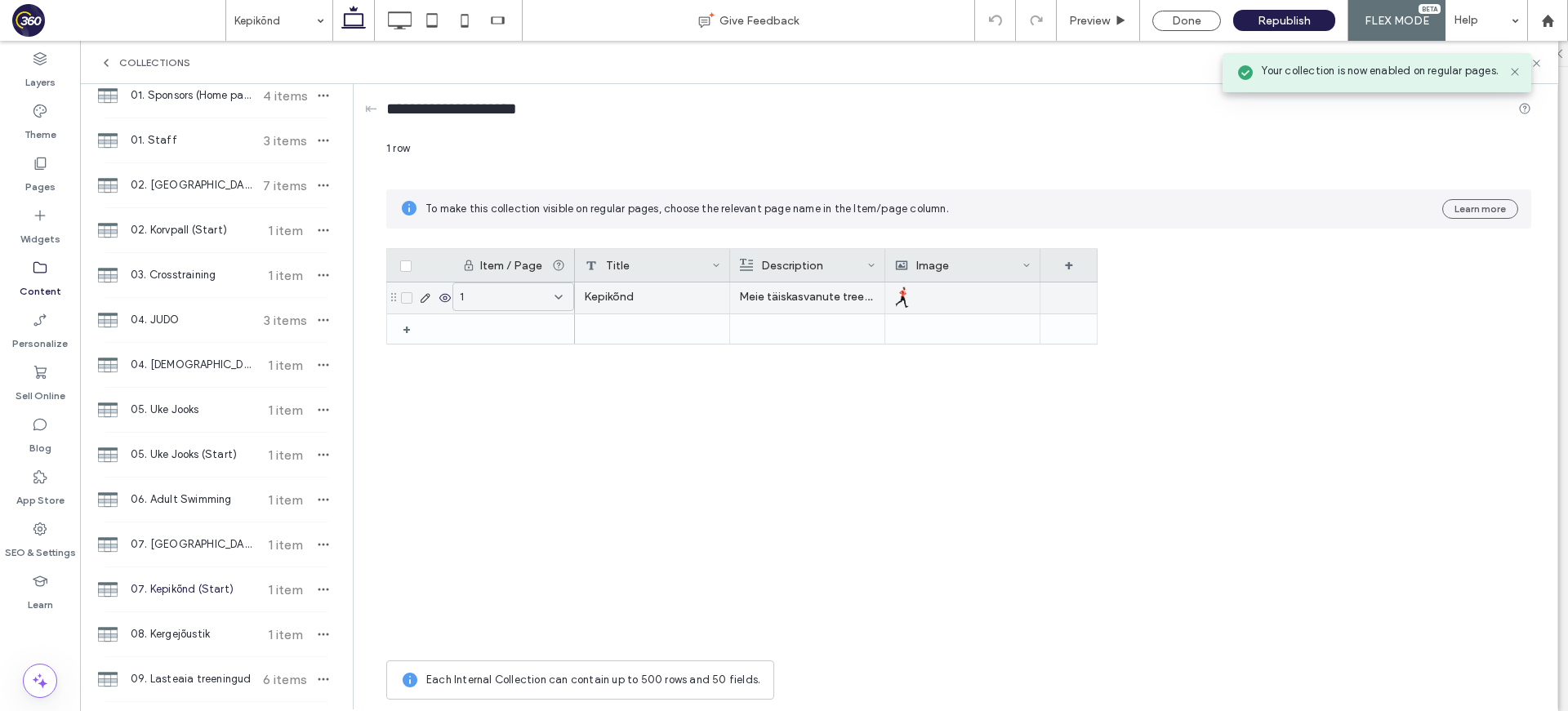
click at [542, 306] on div "1" at bounding box center [512, 297] width 121 height 29
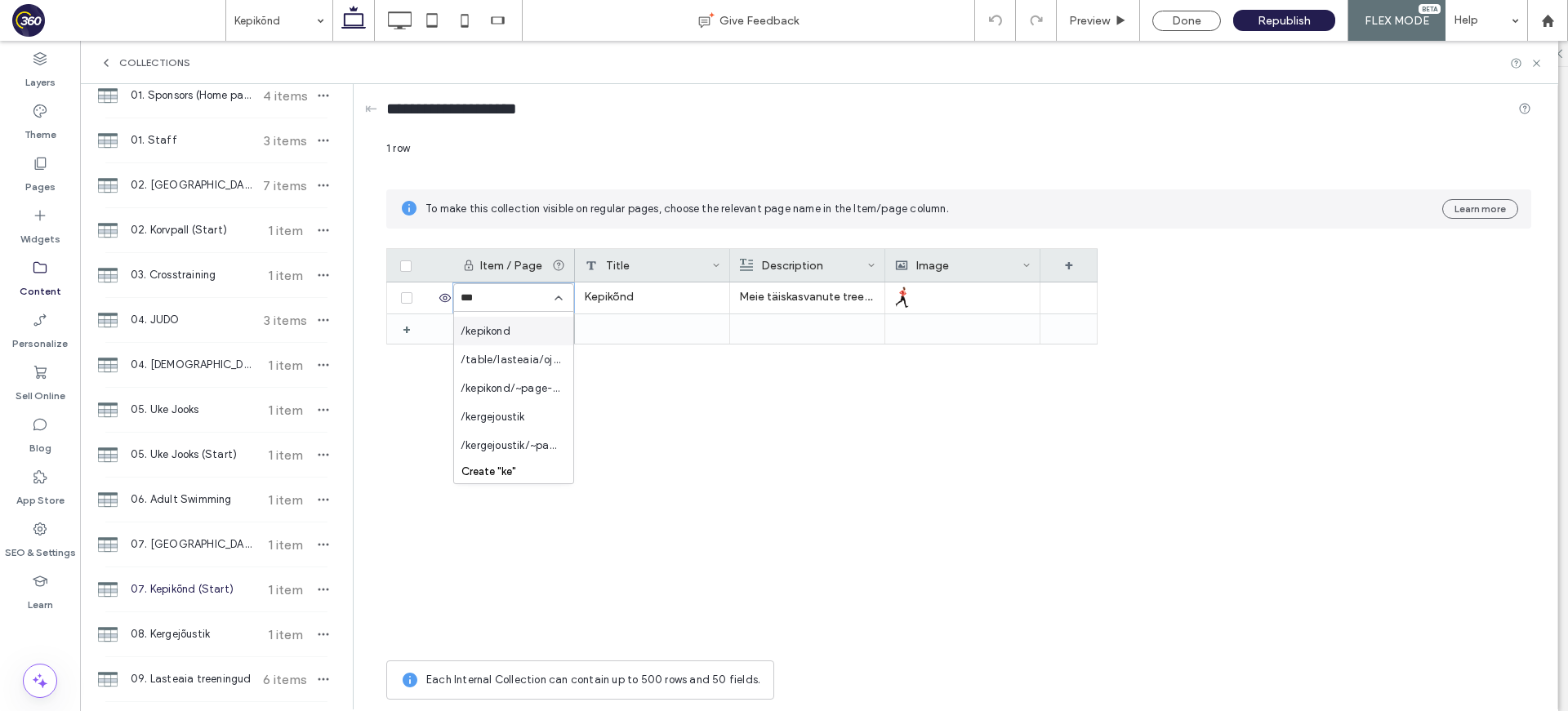
scroll to position [0, 0]
type input "****"
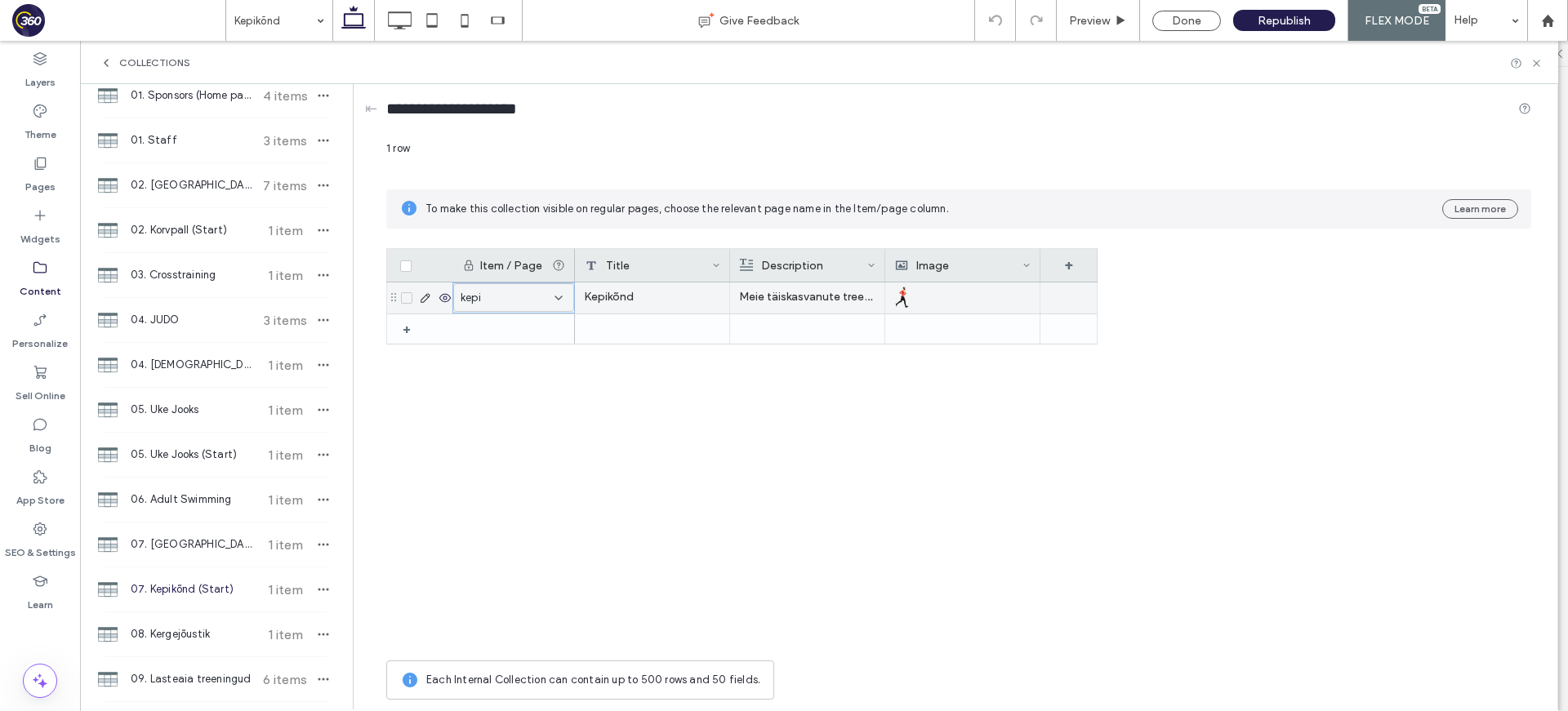
click at [513, 303] on div "kepi" at bounding box center [503, 298] width 87 height 16
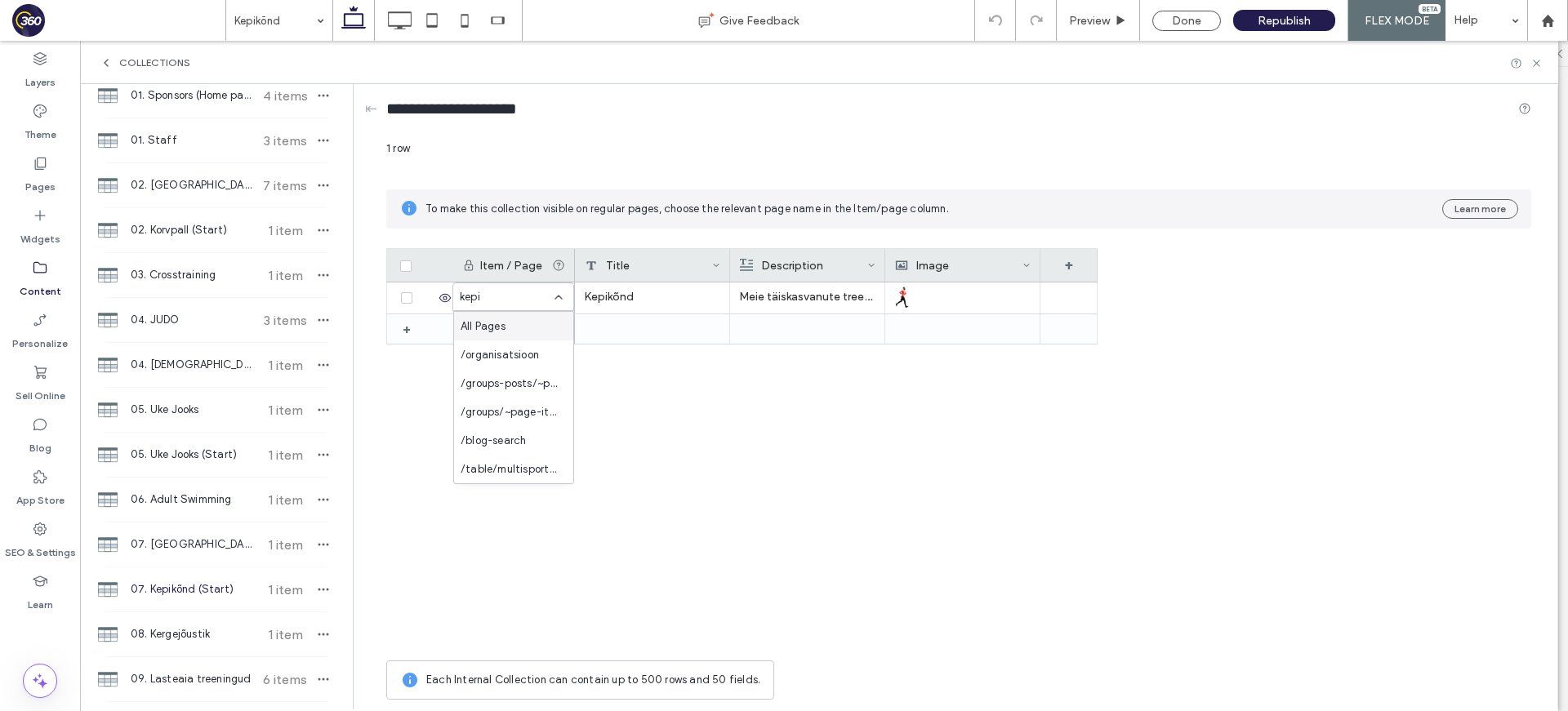
click at [1543, 67] on div "Collections" at bounding box center [819, 62] width 1477 height 43
click at [1535, 62] on icon at bounding box center [1536, 63] width 12 height 12
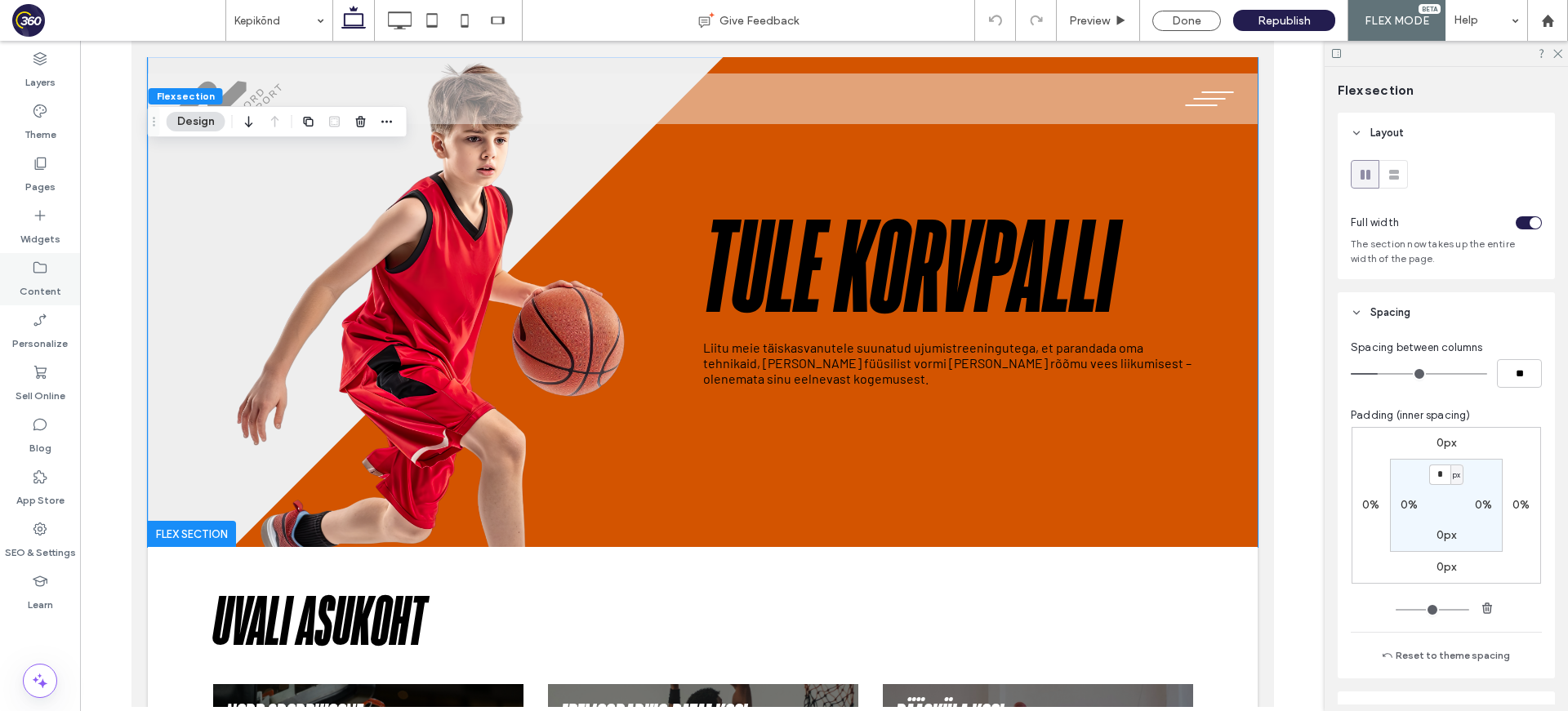
click at [25, 278] on label "Content" at bounding box center [41, 287] width 42 height 23
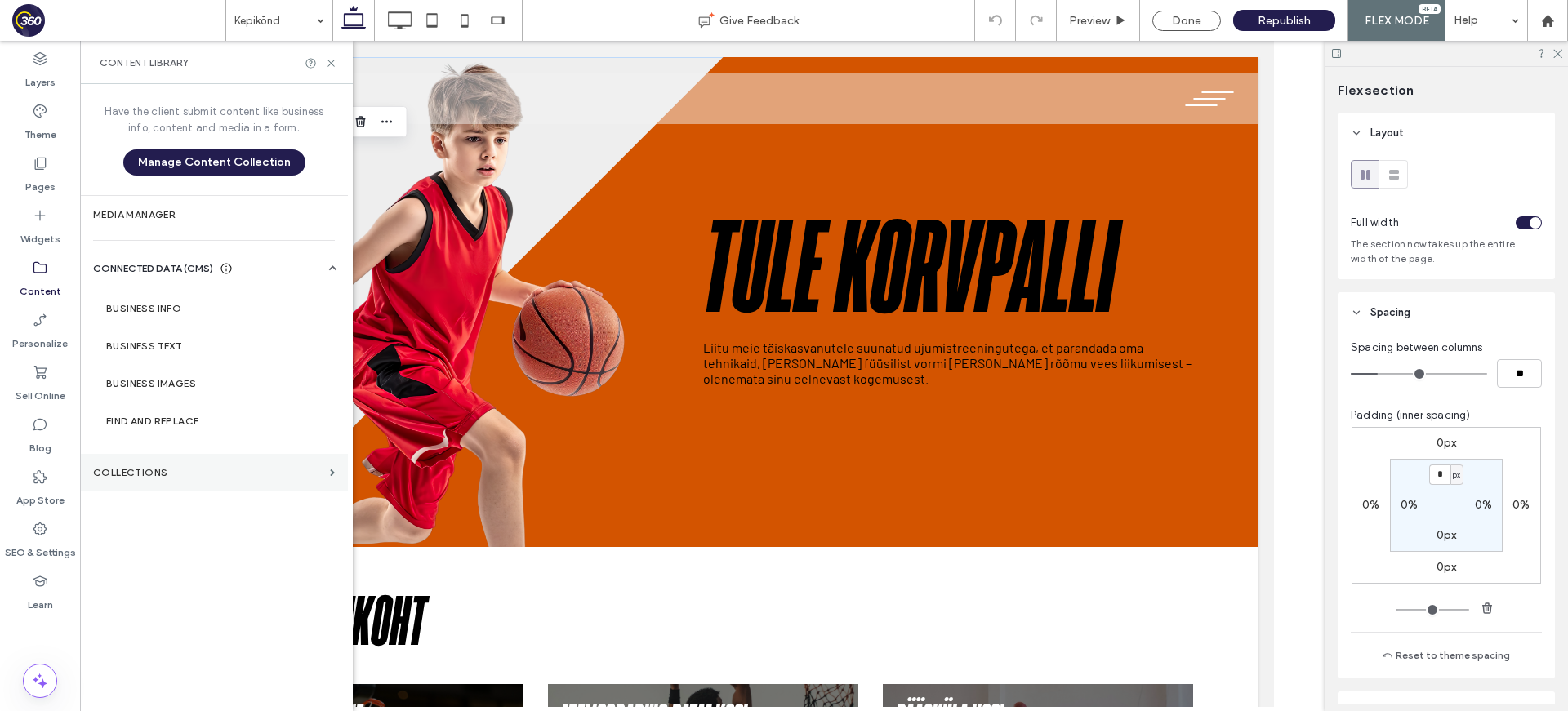
click at [181, 488] on section "Collections" at bounding box center [214, 472] width 268 height 37
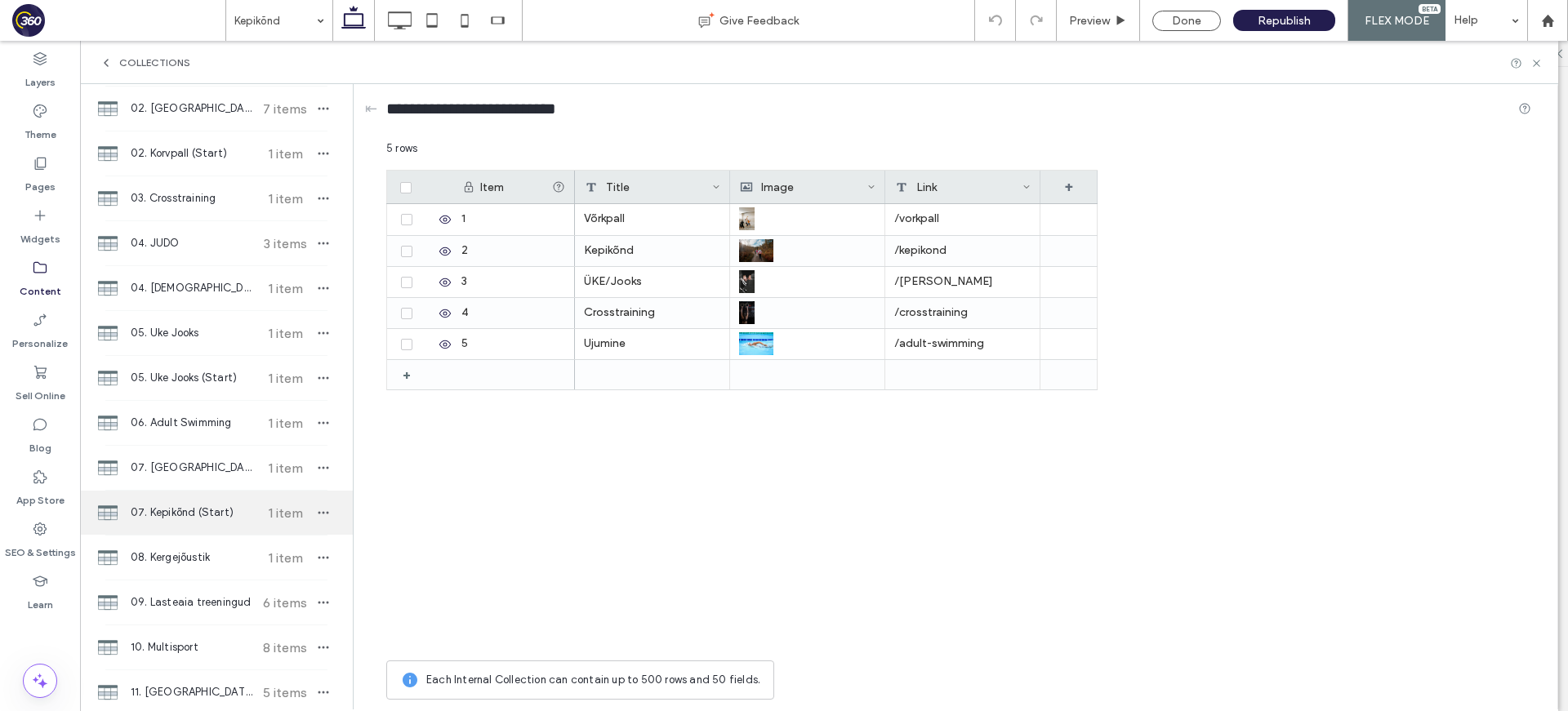
scroll to position [253, 0]
click at [212, 512] on span "07. Kepikõnd (Start)" at bounding box center [191, 509] width 121 height 16
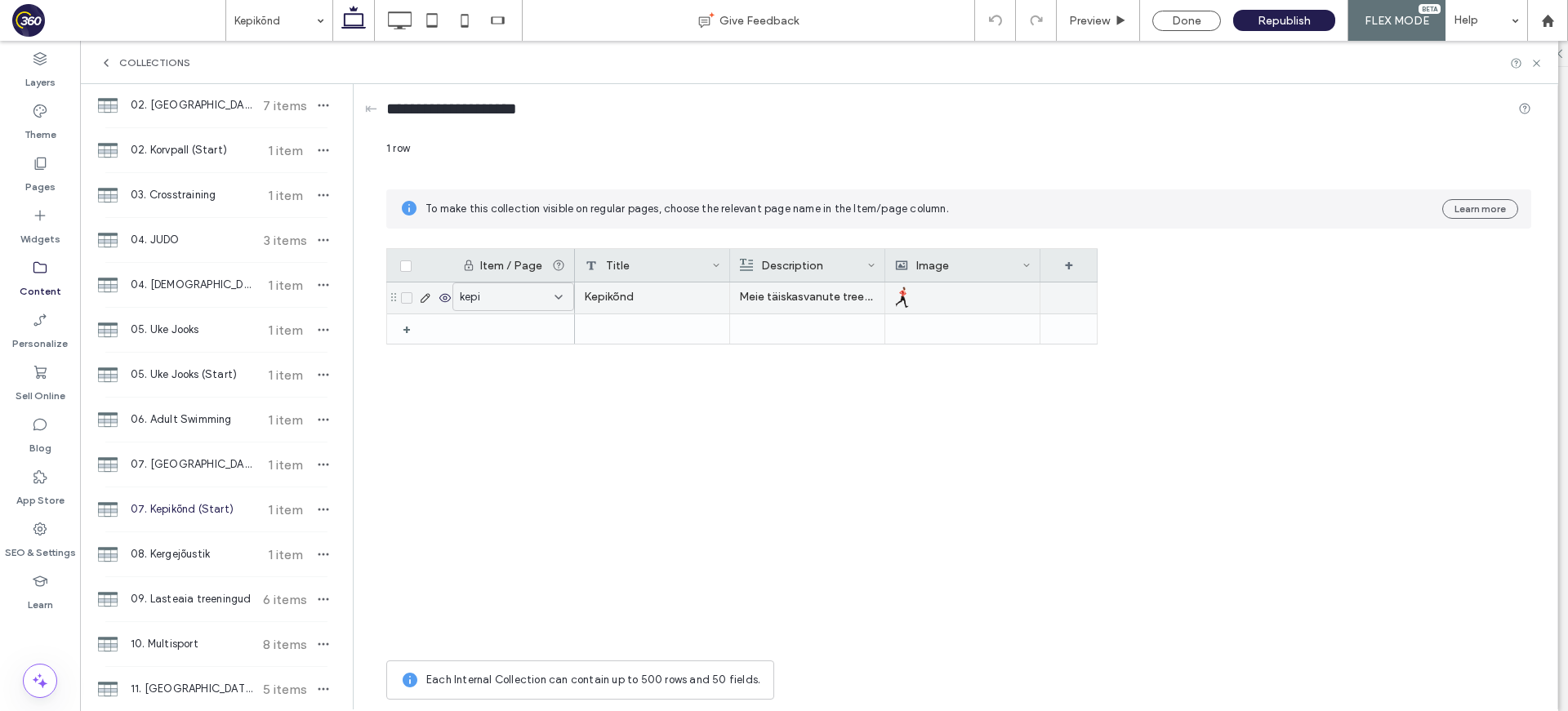
click at [510, 300] on div "kepi" at bounding box center [504, 297] width 88 height 16
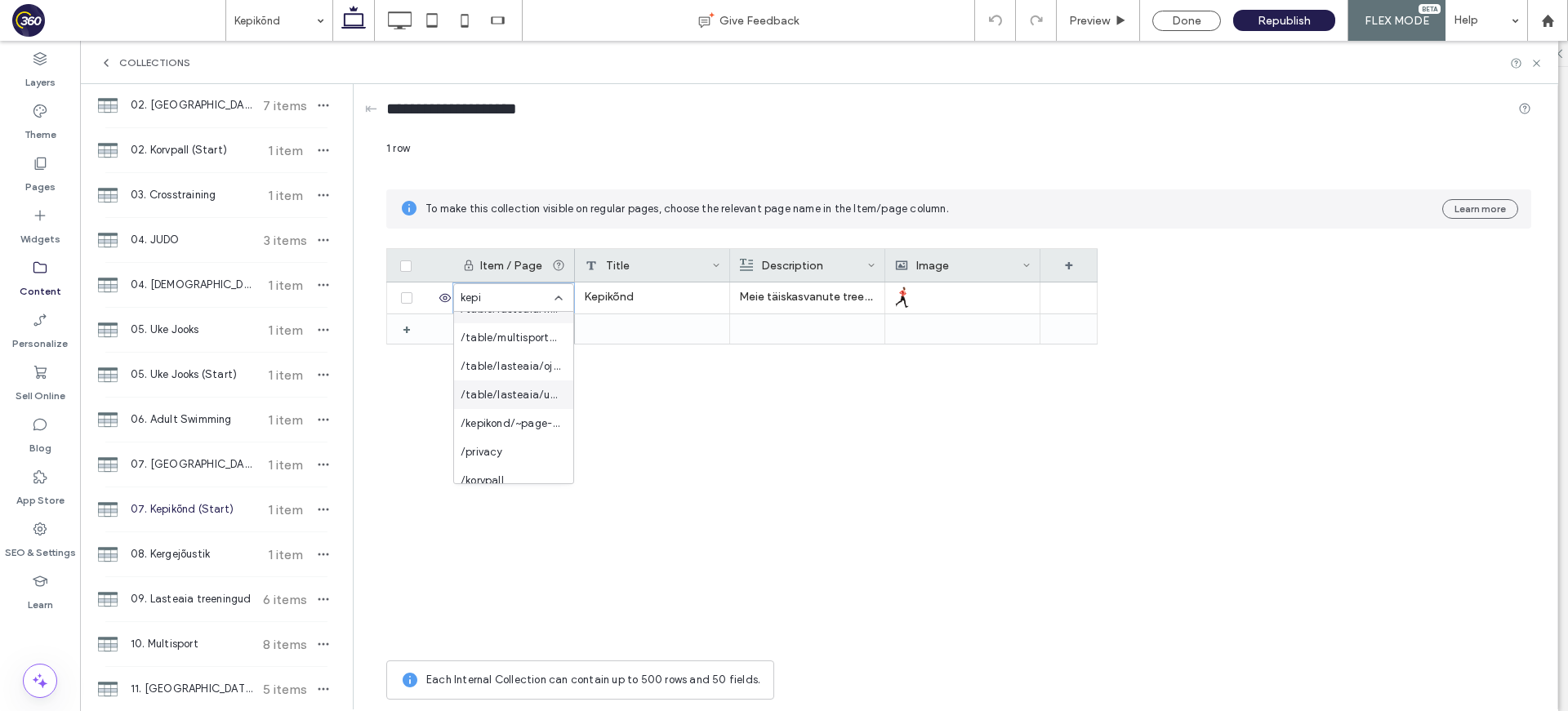
scroll to position [1056, 0]
click at [524, 348] on div "/kepikond" at bounding box center [513, 356] width 119 height 29
click at [1538, 66] on icon at bounding box center [1536, 63] width 12 height 12
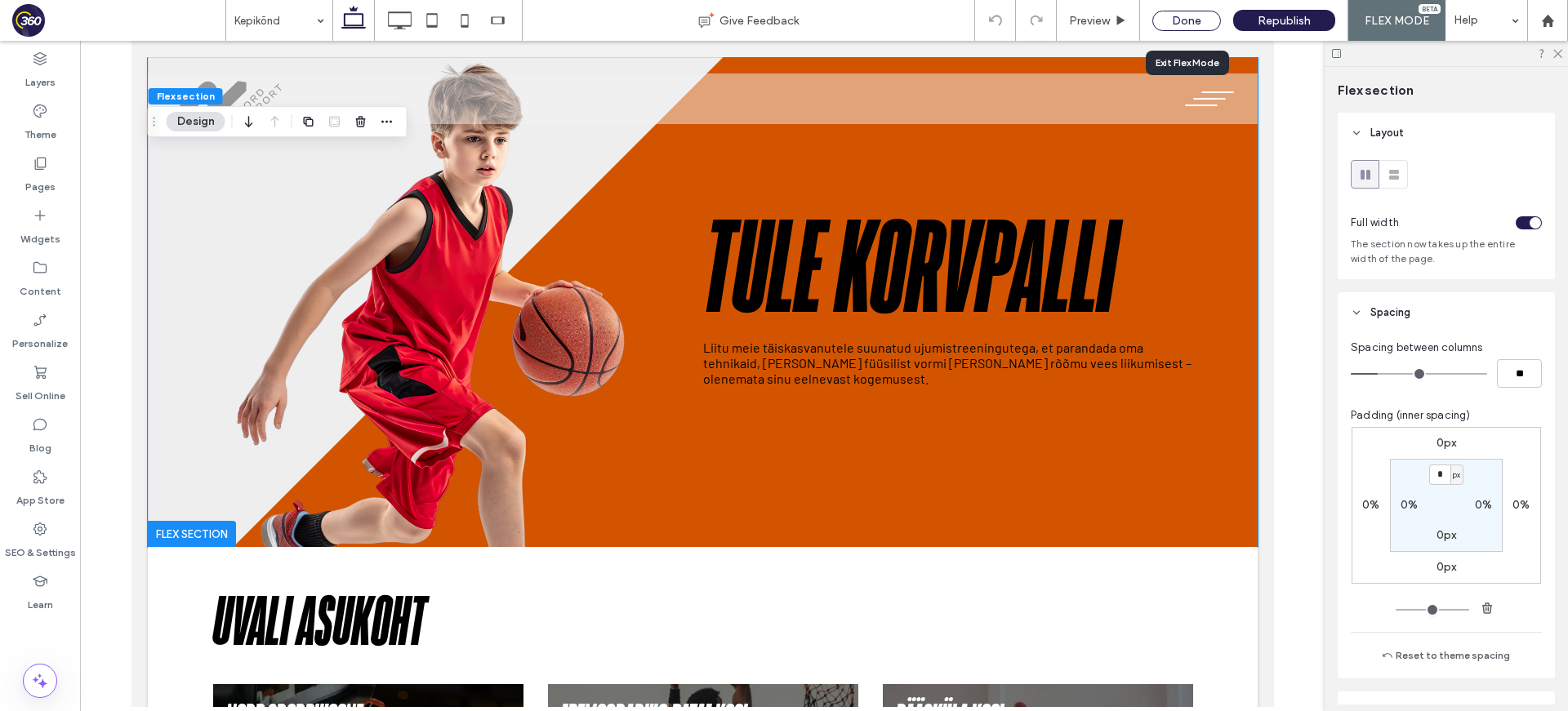
click at [1201, 19] on div "Done" at bounding box center [1186, 20] width 69 height 20
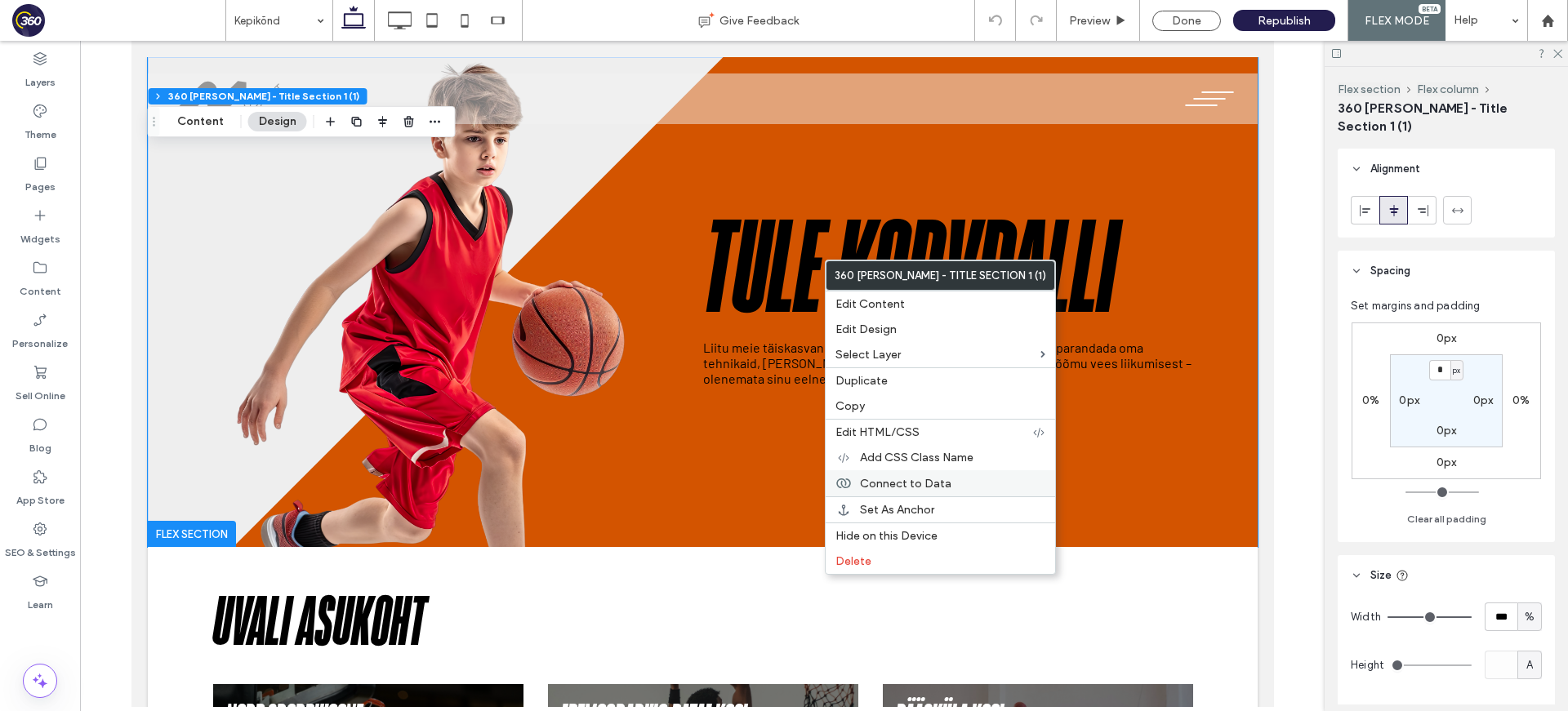
click at [941, 488] on span "Connect to Data" at bounding box center [906, 484] width 92 height 14
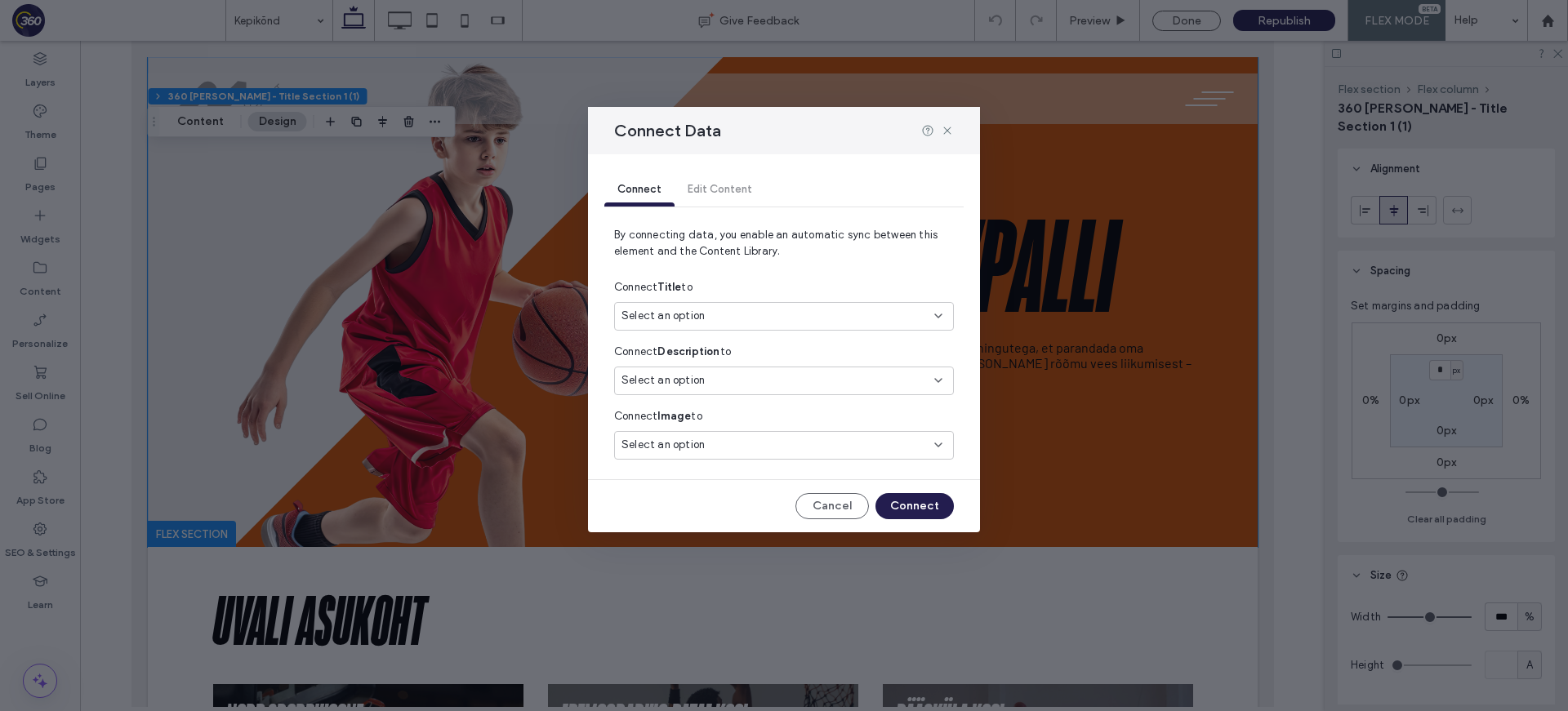
click at [784, 319] on div "Select an option" at bounding box center [774, 316] width 305 height 16
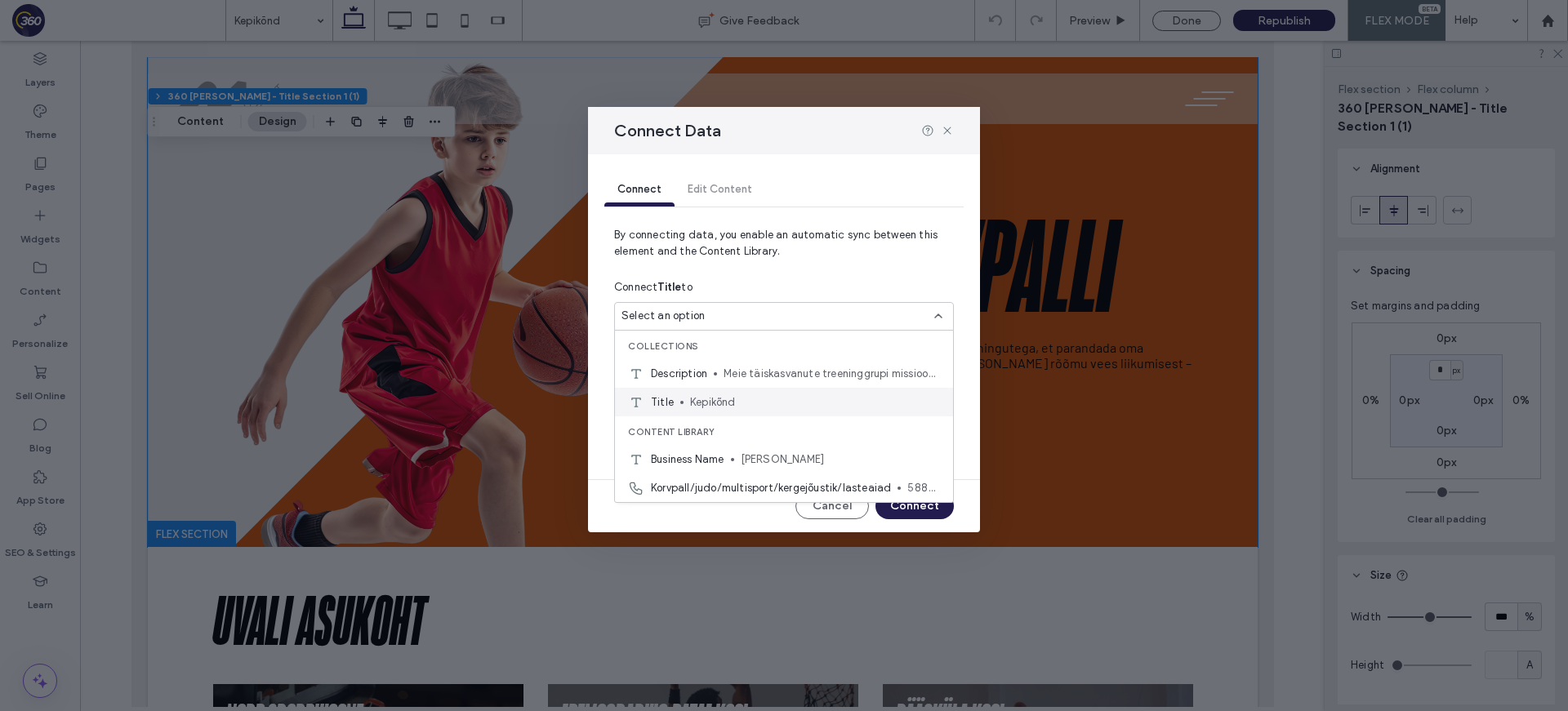
click at [782, 396] on span "Kepikõnd" at bounding box center [815, 402] width 250 height 16
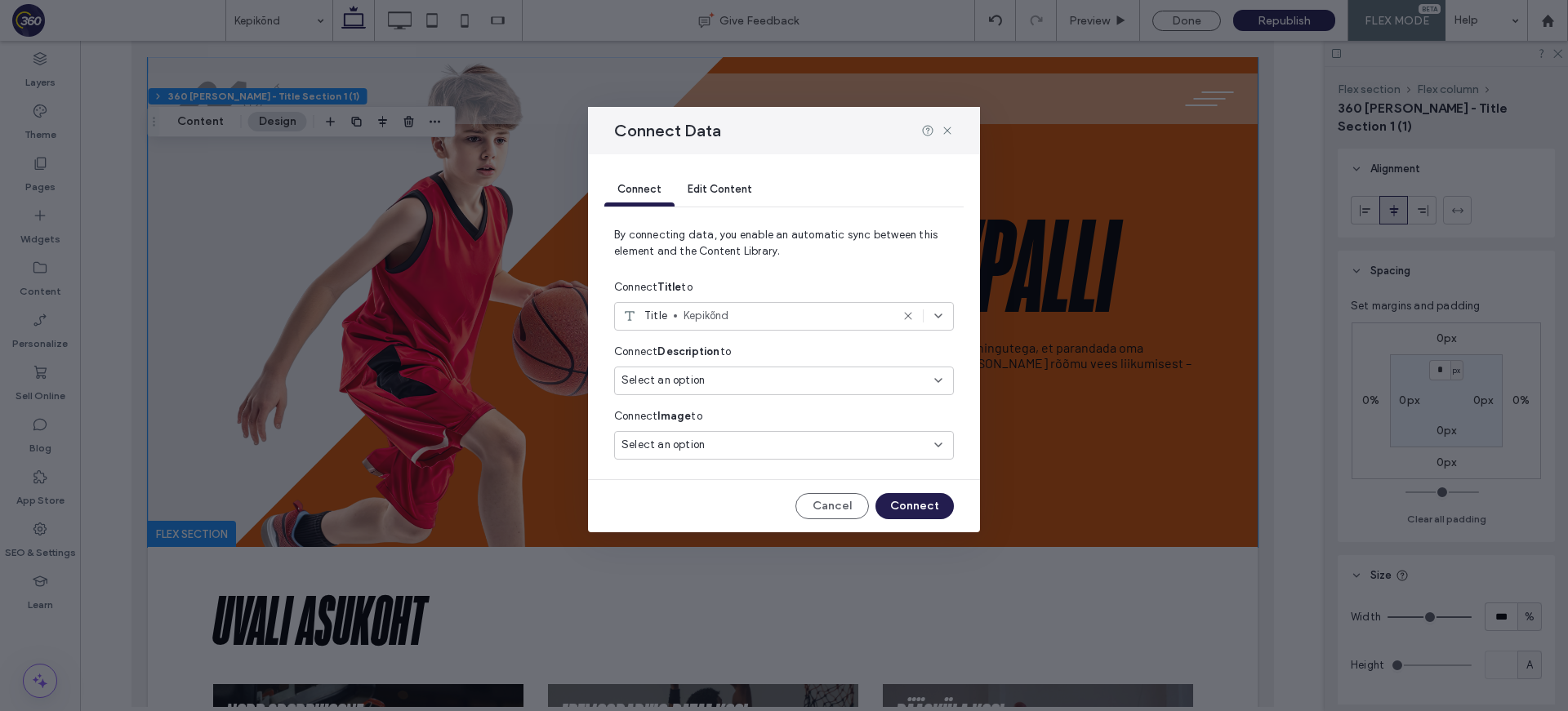
click at [758, 376] on div "Select an option" at bounding box center [774, 380] width 305 height 16
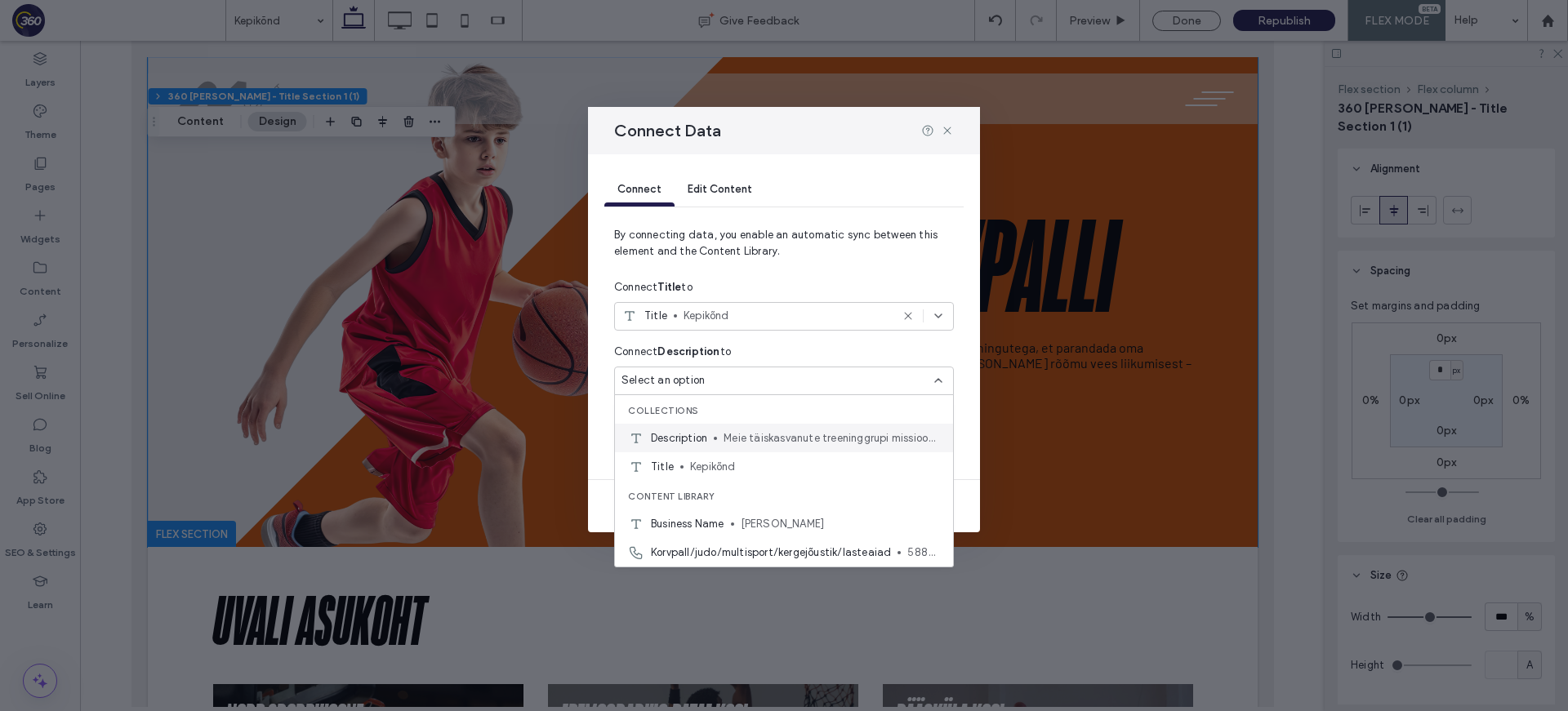
click at [777, 431] on span "Meie täiskasvanute treeninggrupi missiooniks on pakkuda rõõmu spordi tegemisest…" at bounding box center [831, 438] width 217 height 16
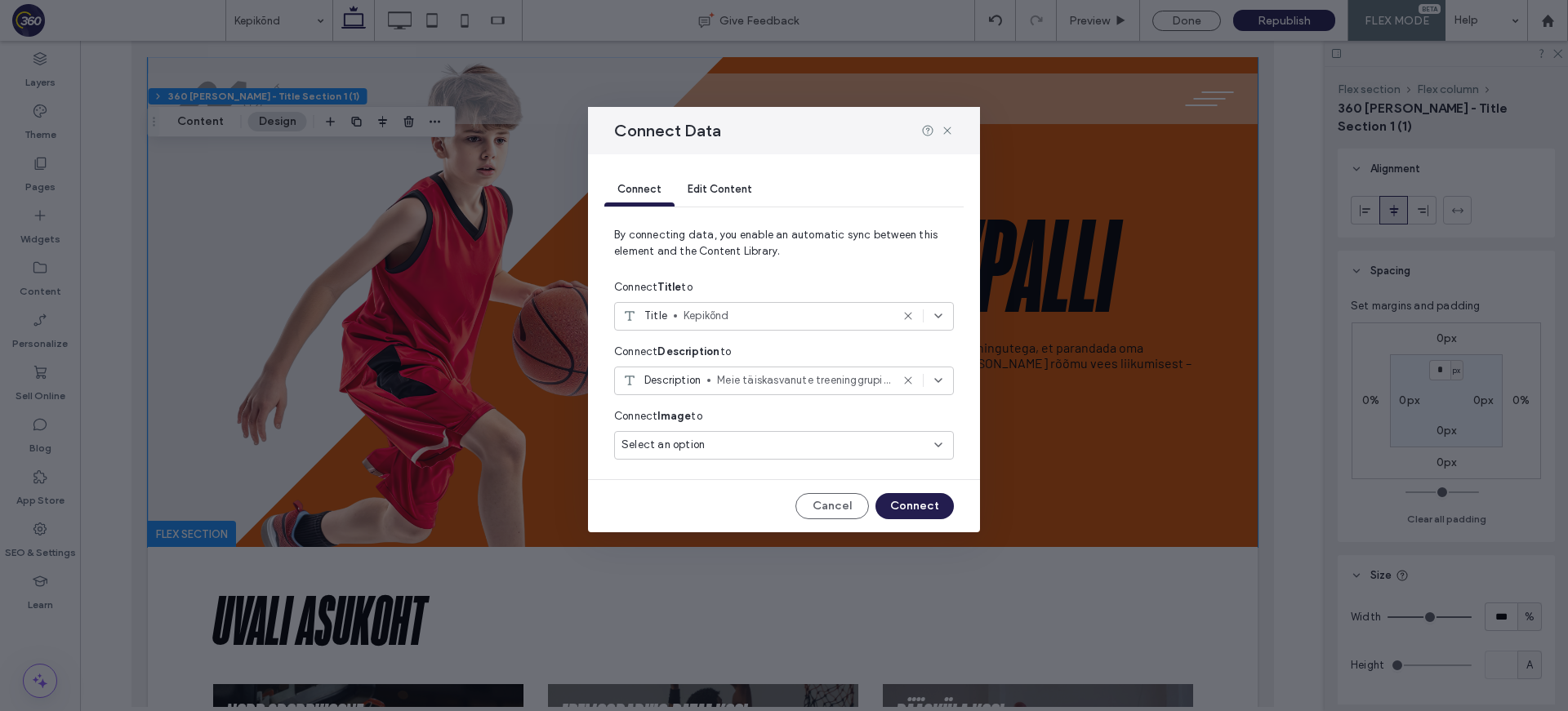
click at [770, 452] on div "Select an option" at bounding box center [774, 445] width 305 height 16
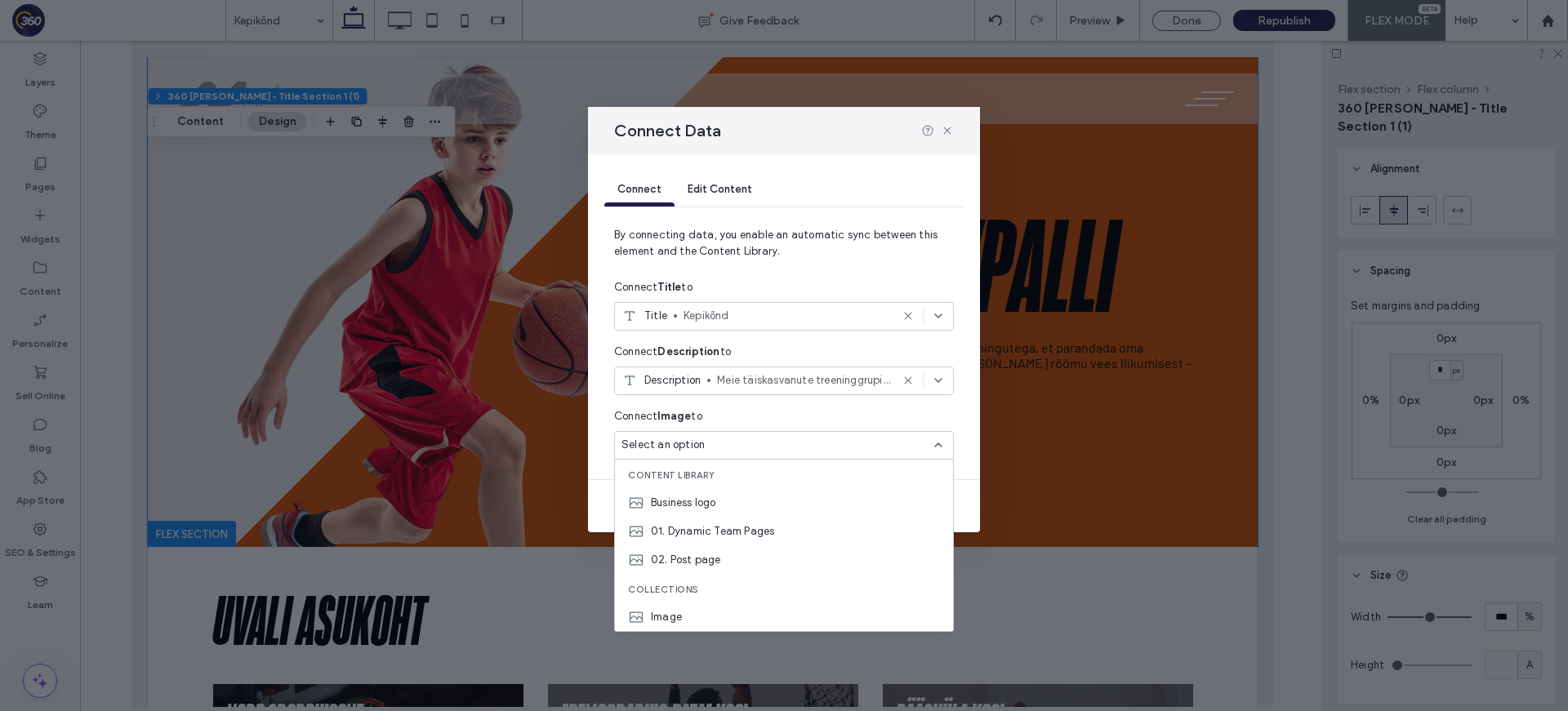
drag, startPoint x: 734, startPoint y: 617, endPoint x: 812, endPoint y: 605, distance: 78.9
click at [734, 617] on div "Image" at bounding box center [784, 617] width 338 height 29
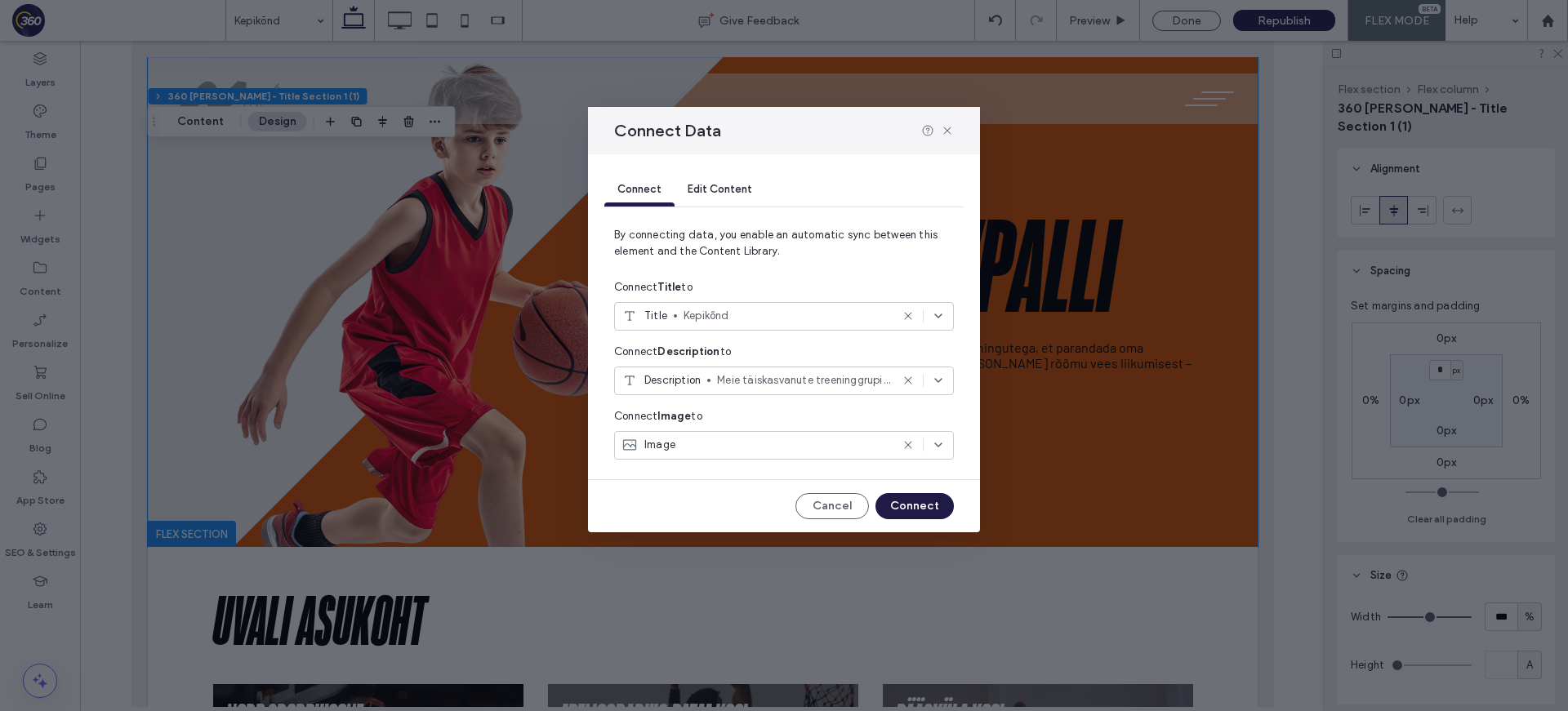
click at [932, 513] on button "Connect" at bounding box center [914, 506] width 78 height 26
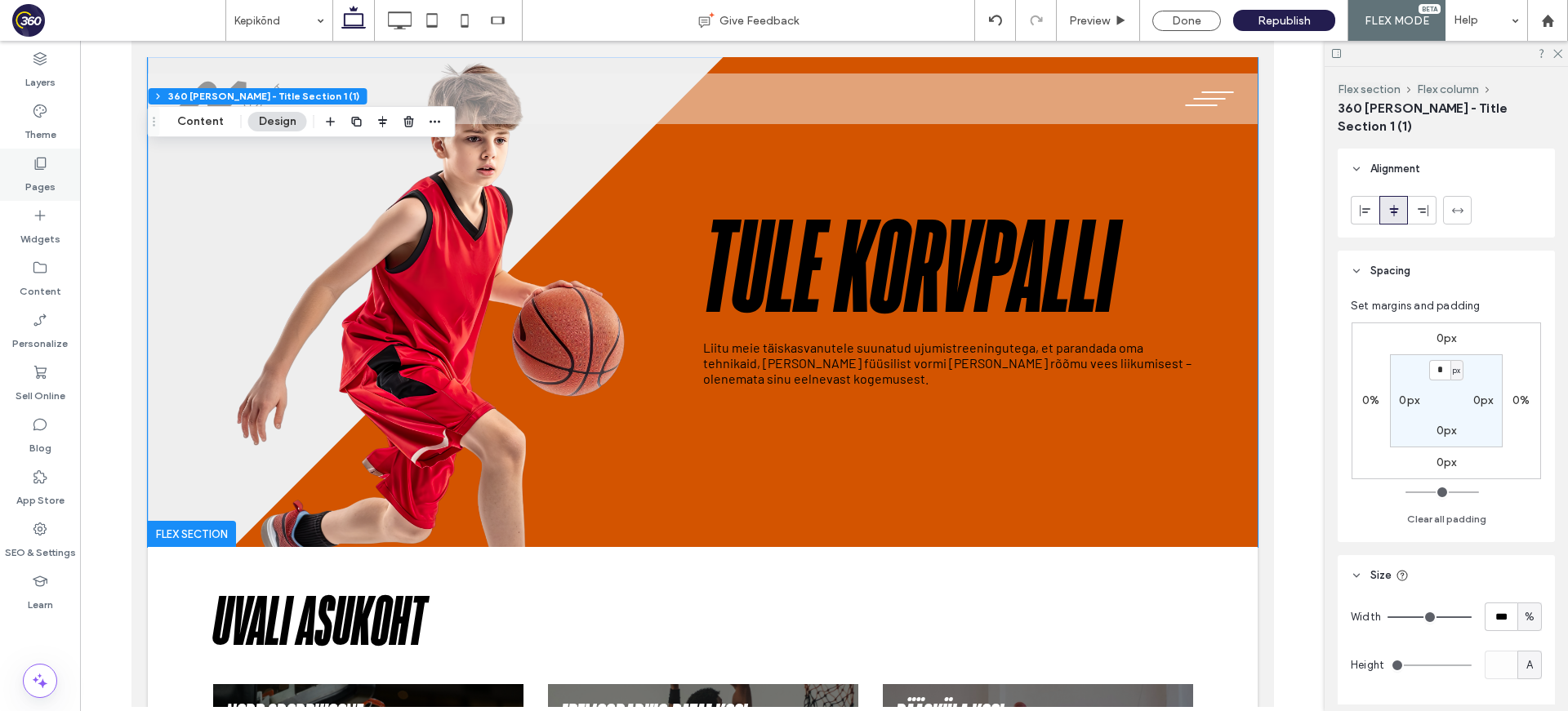
click at [30, 166] on div "Pages" at bounding box center [40, 175] width 80 height 52
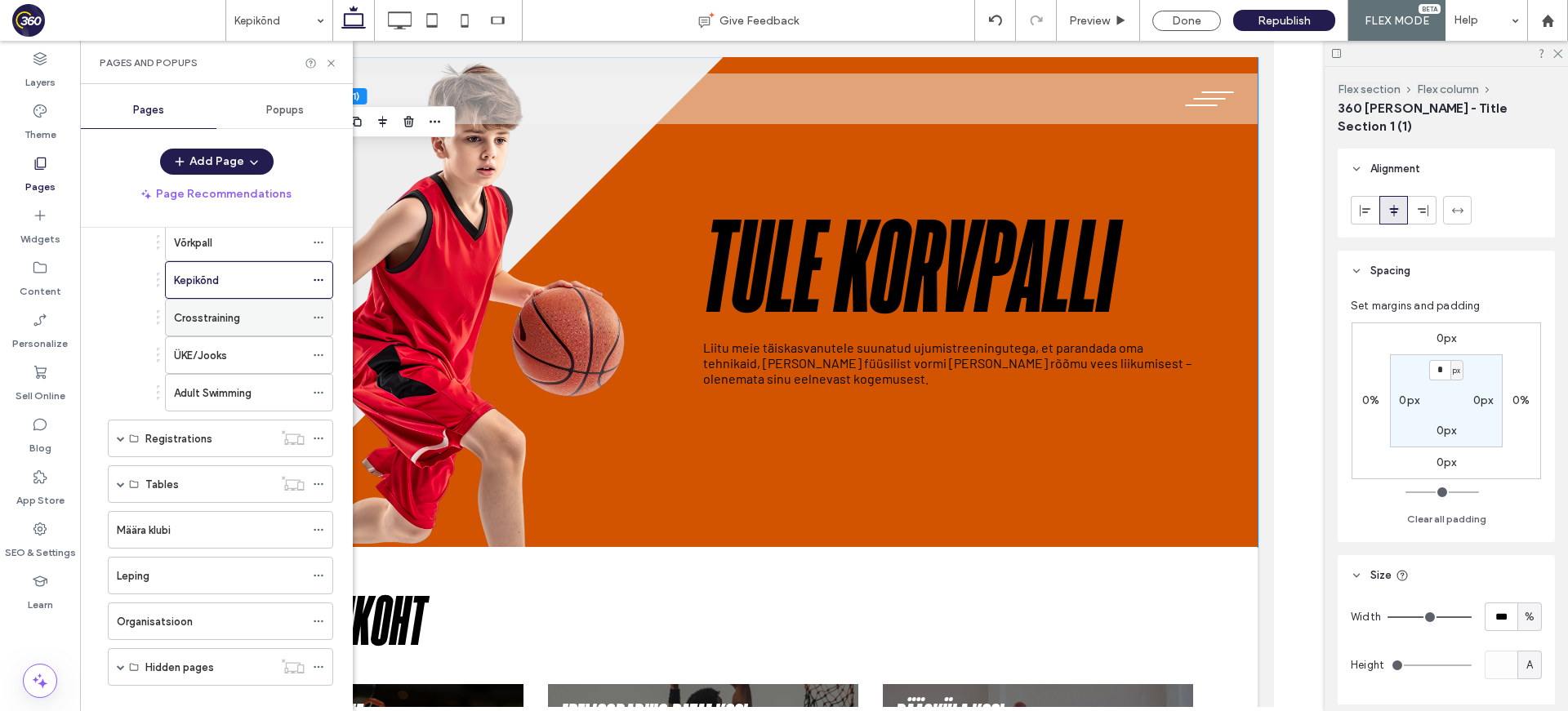
scroll to position [376, 0]
click at [266, 327] on div "Crosstraining" at bounding box center [239, 320] width 131 height 17
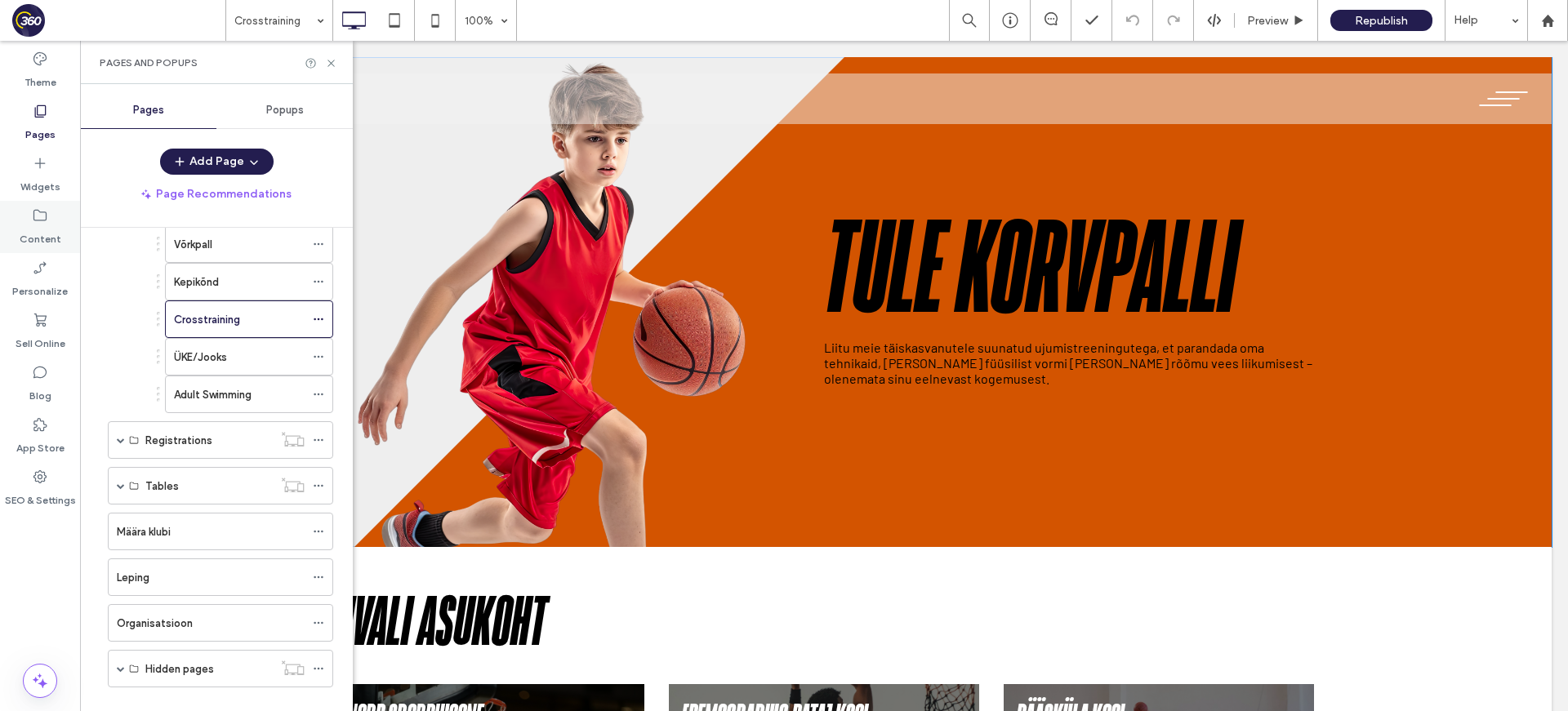
click at [40, 234] on label "Content" at bounding box center [41, 235] width 42 height 23
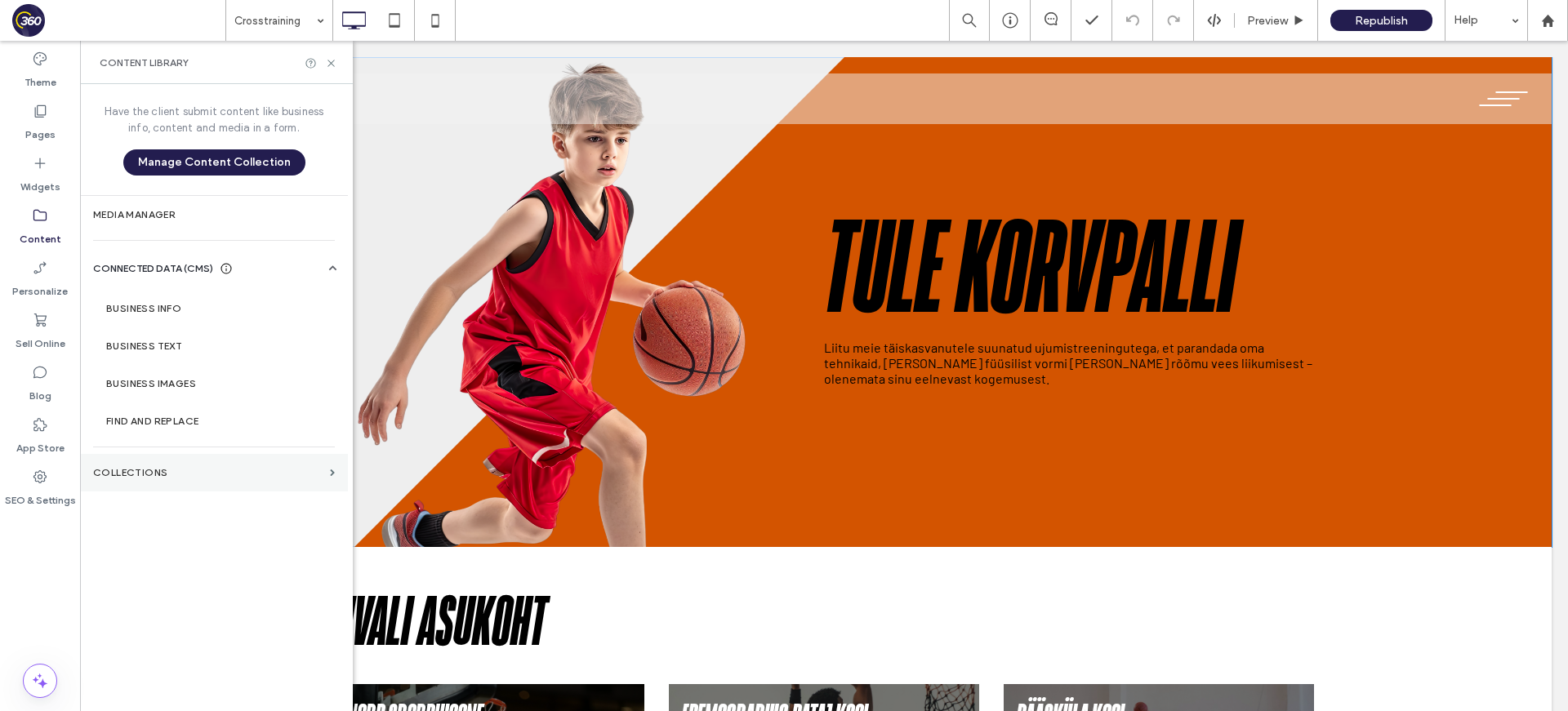
click at [235, 475] on label "Collections" at bounding box center [208, 472] width 230 height 11
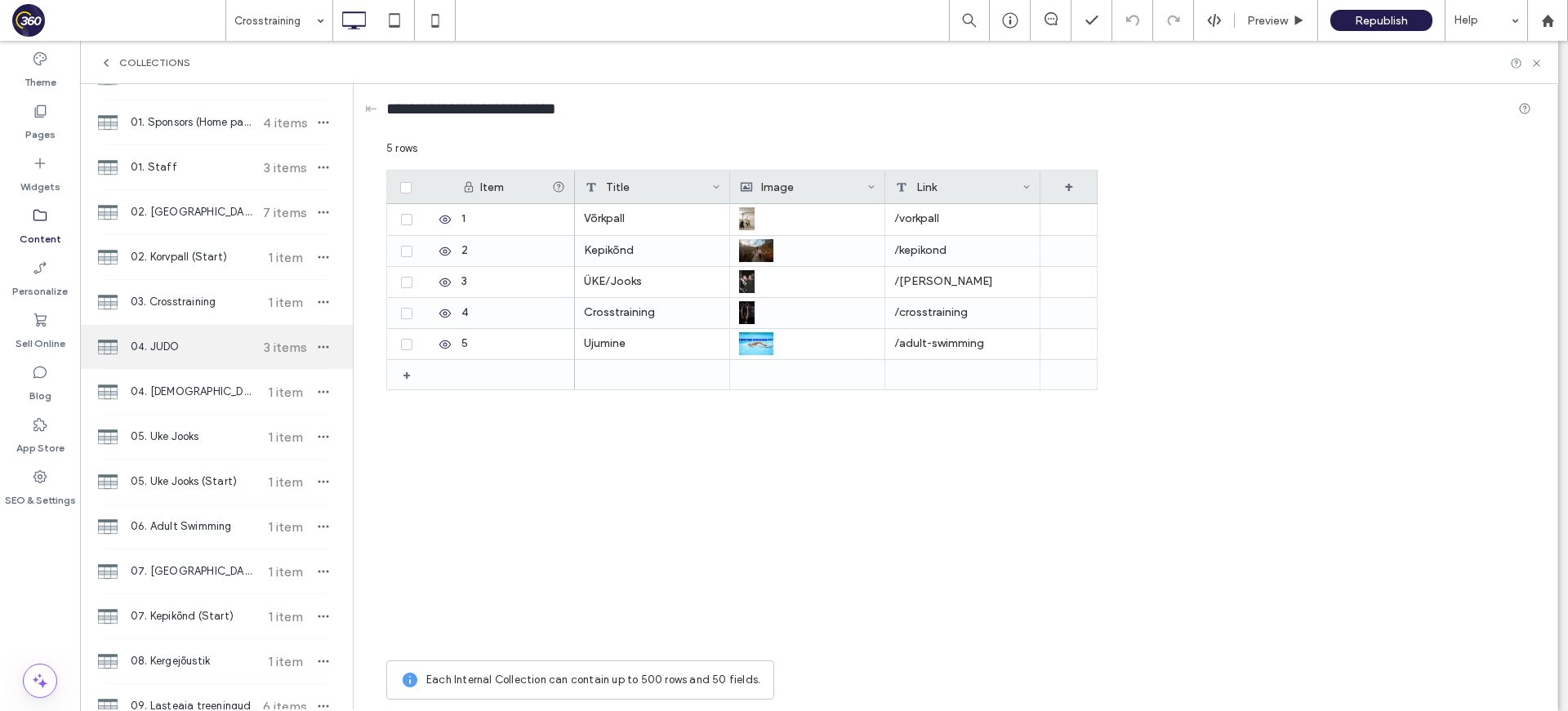
scroll to position [73, 0]
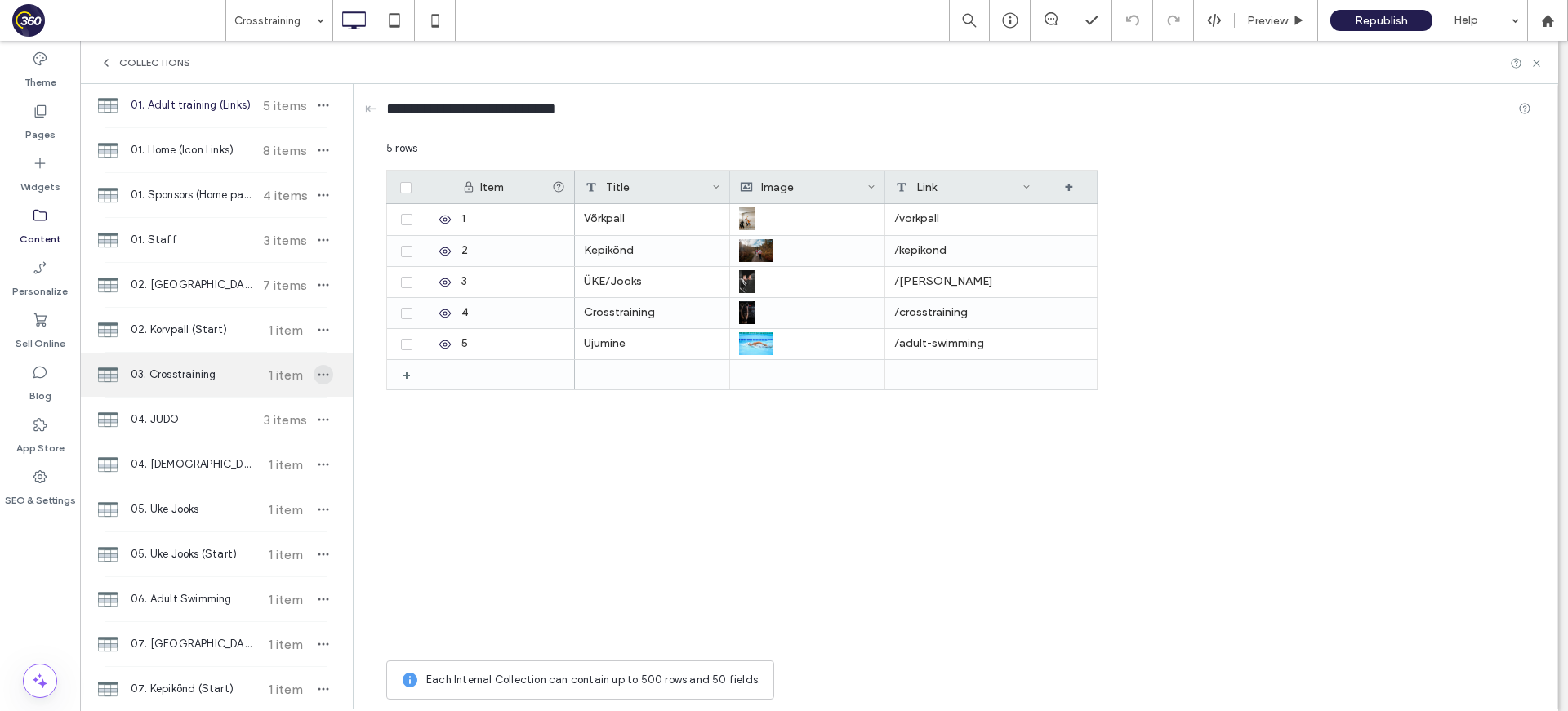
click at [317, 369] on icon "button" at bounding box center [324, 375] width 13 height 13
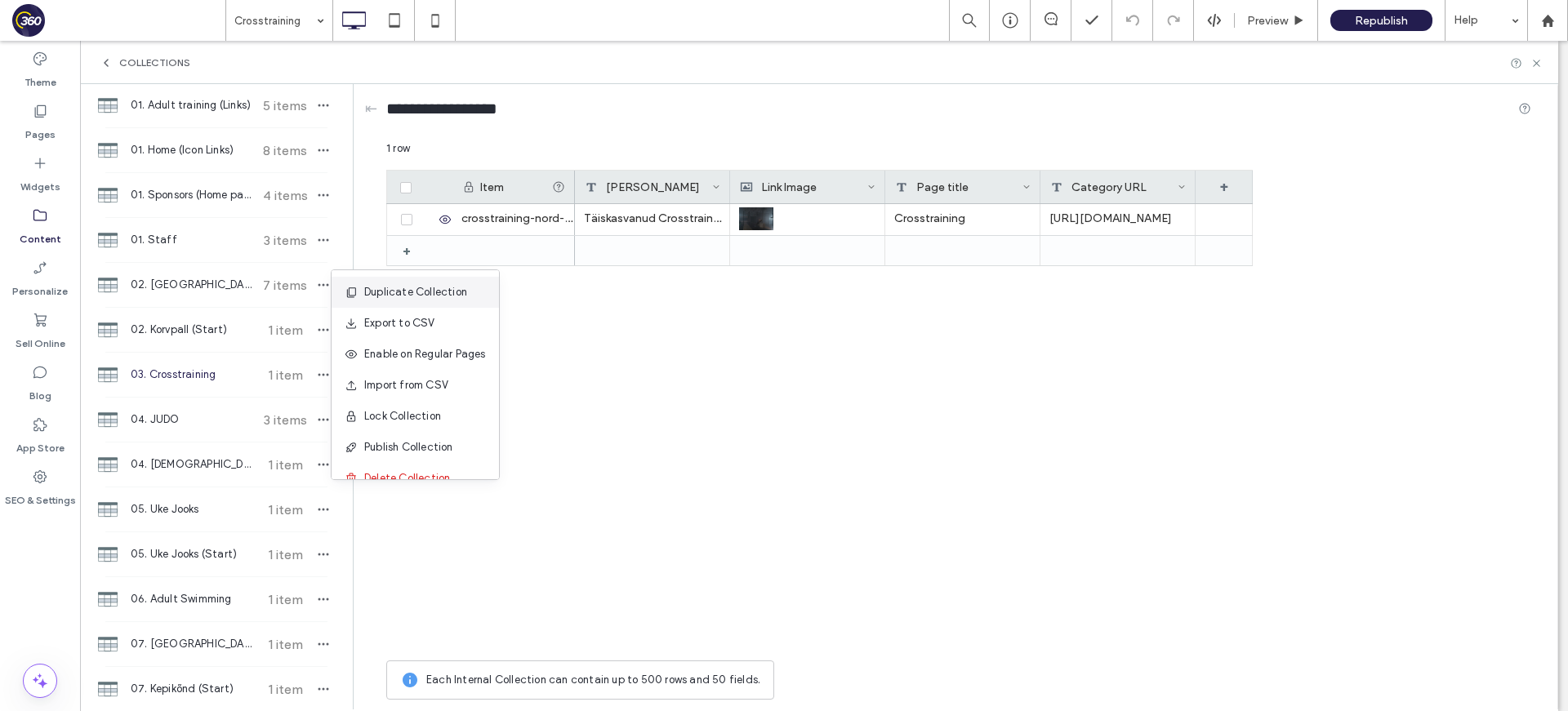
click at [387, 297] on span "Duplicate Collection" at bounding box center [416, 292] width 103 height 16
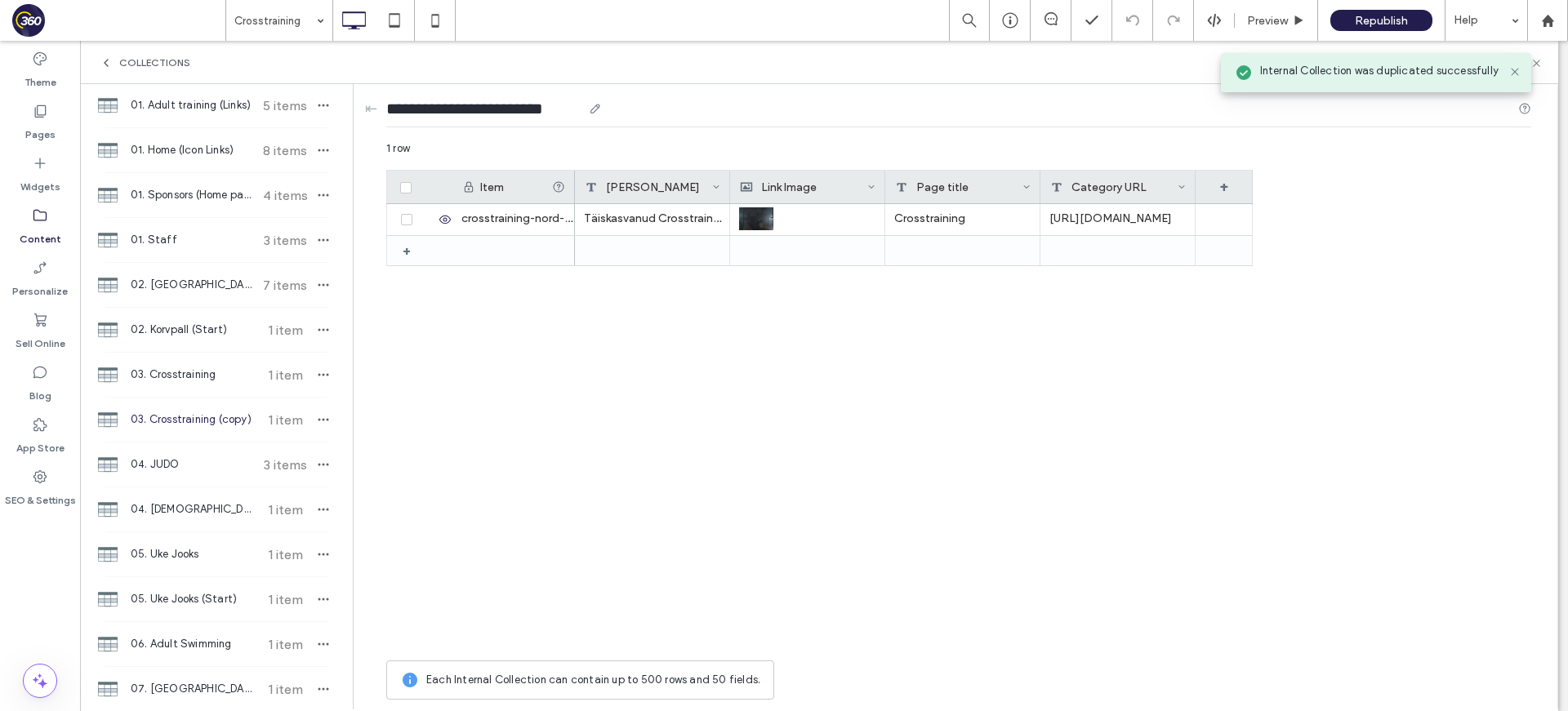
drag, startPoint x: 523, startPoint y: 105, endPoint x: 579, endPoint y: 99, distance: 56.3
click at [579, 100] on input "**********" at bounding box center [484, 109] width 196 height 23
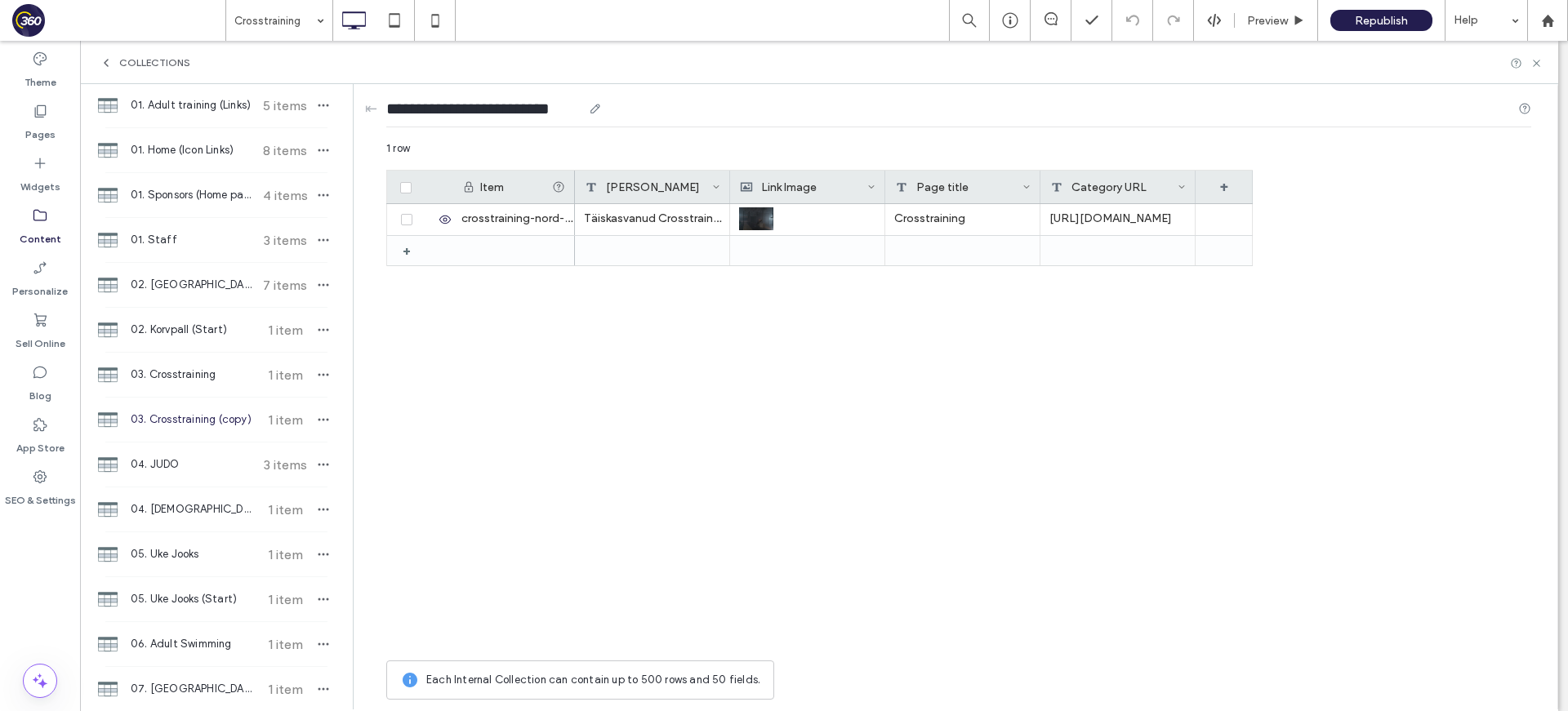
type input "**********"
drag, startPoint x: 665, startPoint y: 365, endPoint x: 505, endPoint y: 266, distance: 188.2
click at [650, 358] on div "Täiskasvanud Crosstraining Nord Spordihoone Crosstraining https://forms.360play…" at bounding box center [913, 429] width 678 height 449
click at [407, 185] on icon at bounding box center [406, 187] width 7 height 5
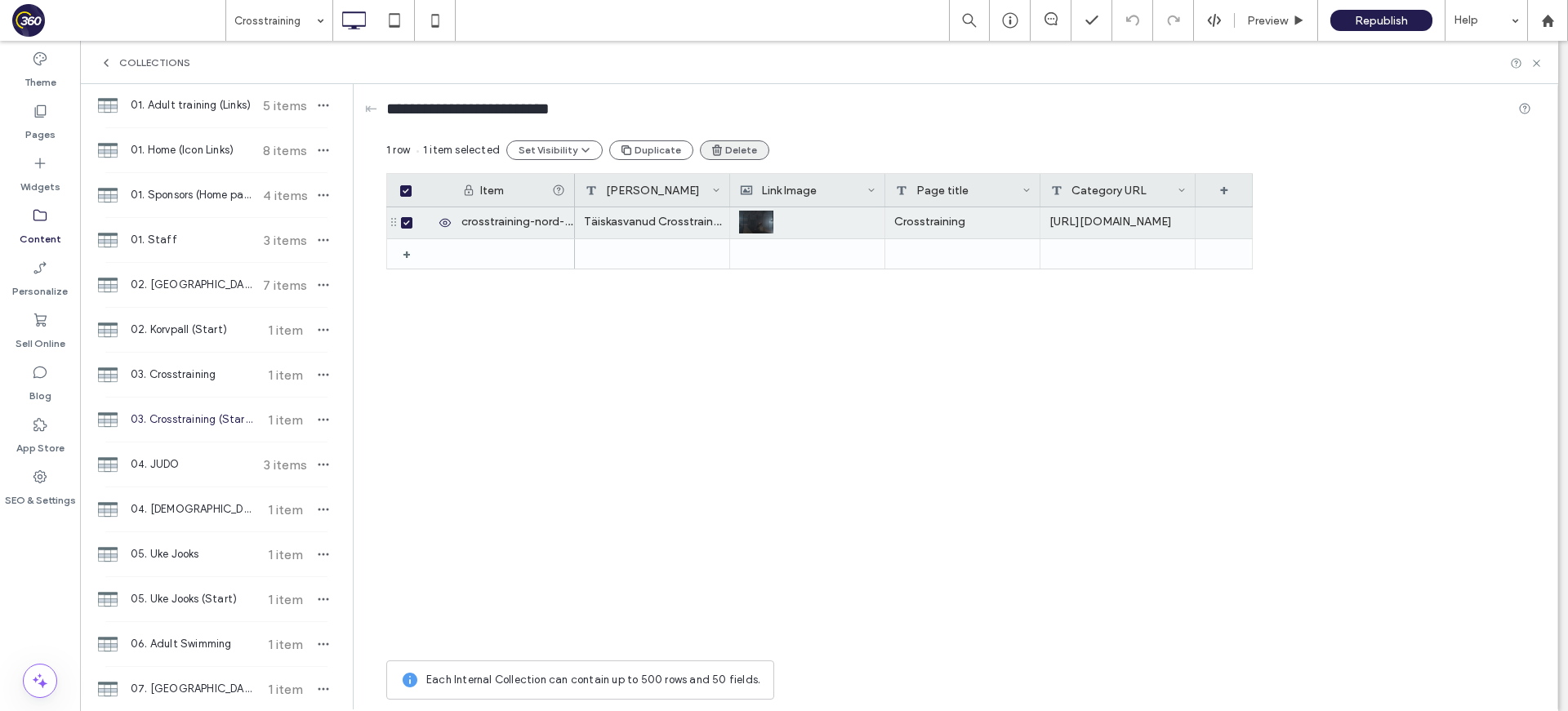
click at [723, 156] on button "Delete" at bounding box center [734, 150] width 70 height 20
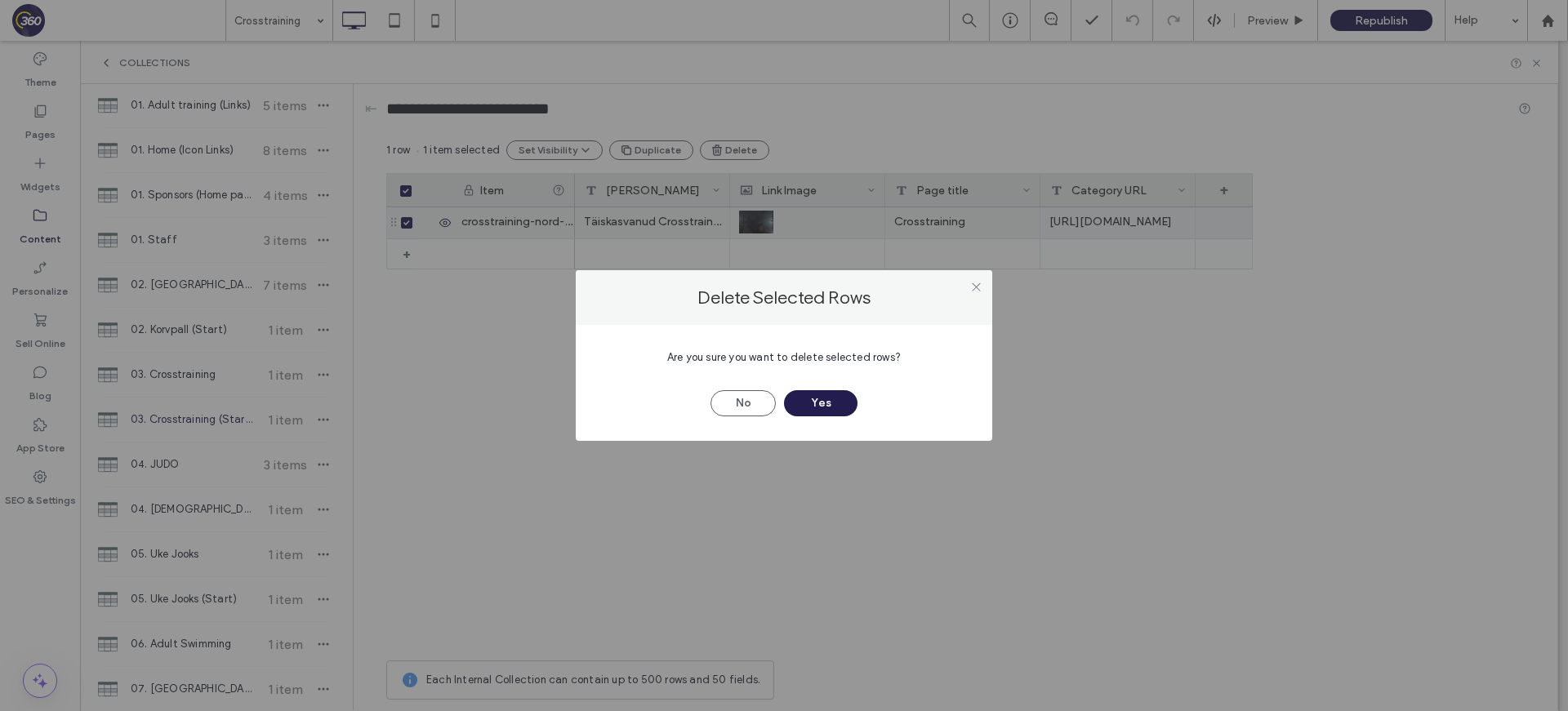
drag, startPoint x: 828, startPoint y: 401, endPoint x: 1168, endPoint y: 291, distance: 357.4
click at [836, 402] on button "Yes" at bounding box center [820, 403] width 73 height 26
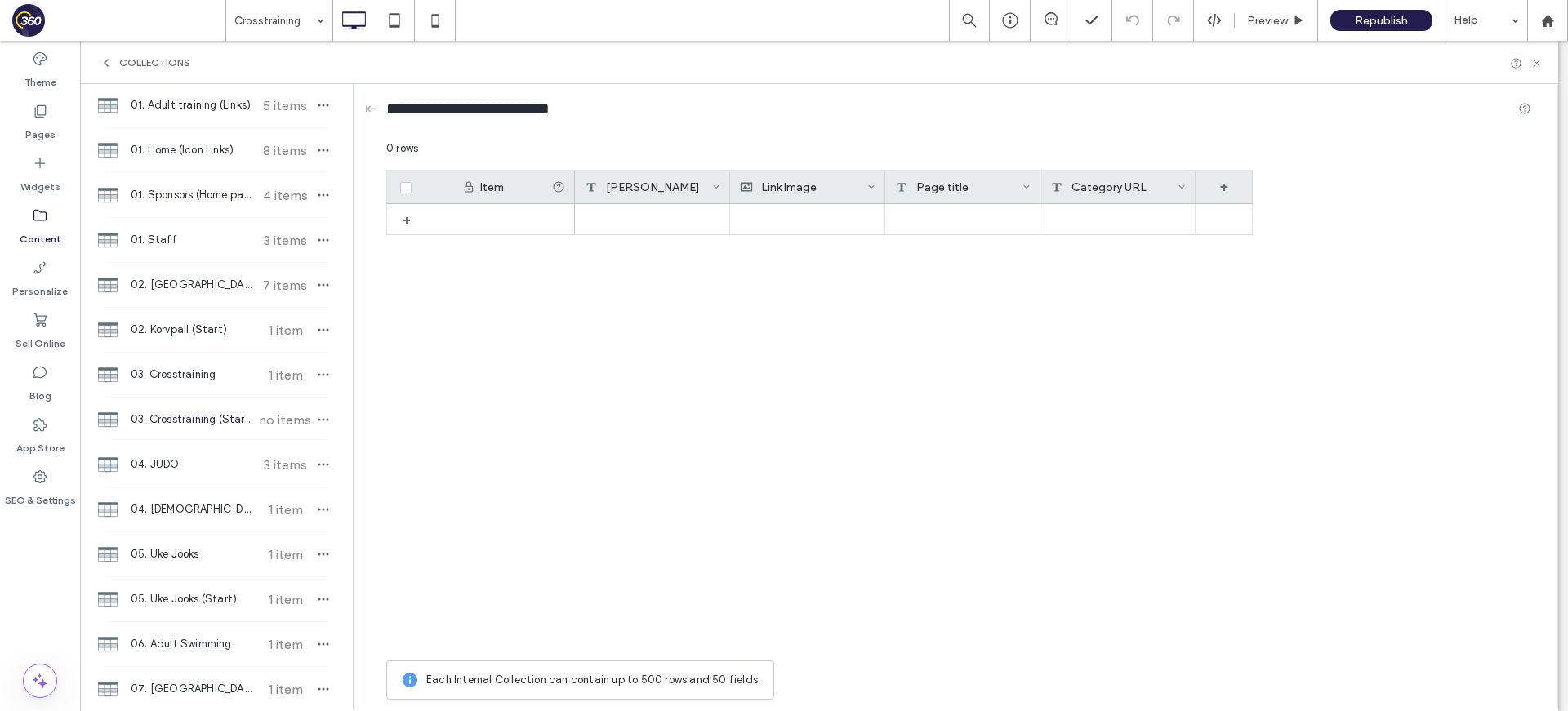
click at [633, 188] on div "[PERSON_NAME]" at bounding box center [648, 187] width 127 height 32
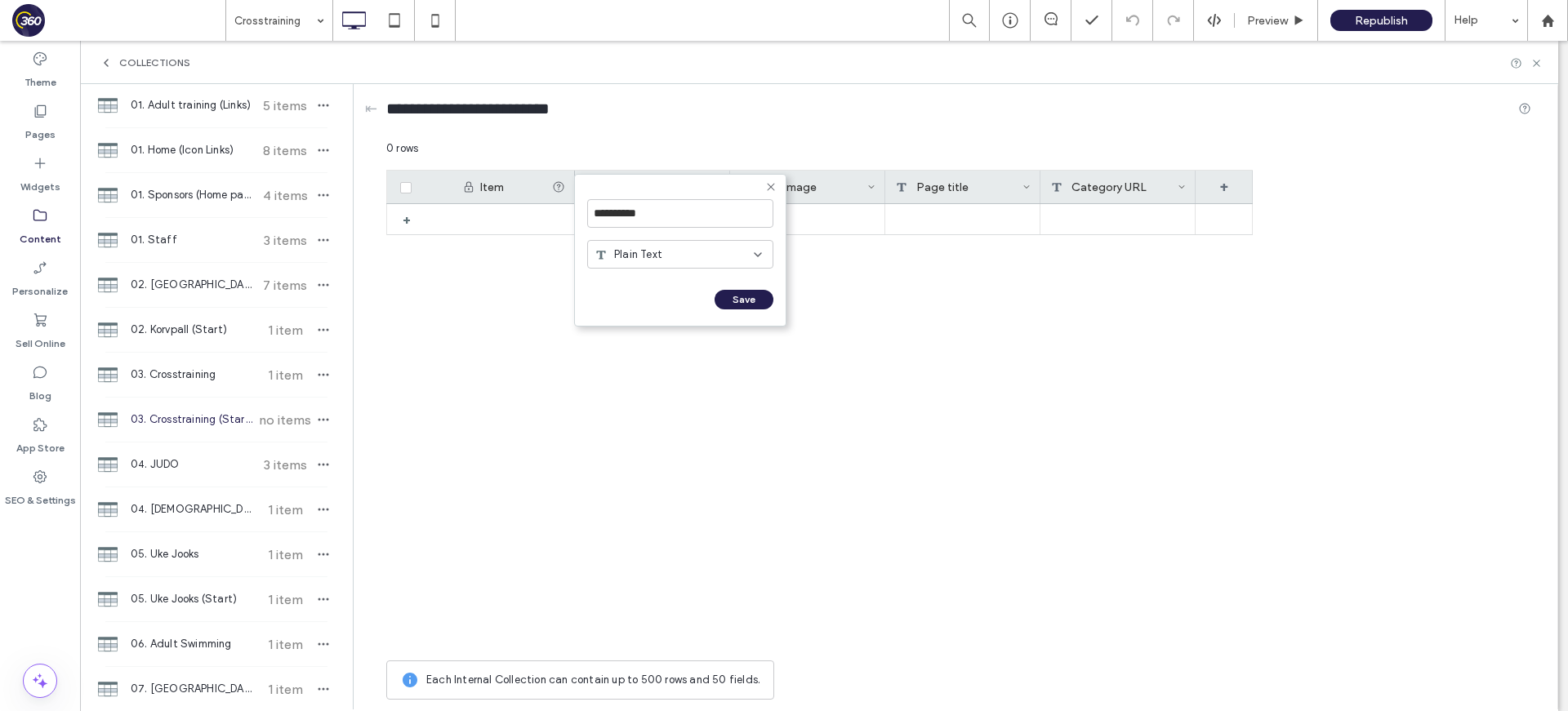
click at [678, 241] on div "Plain Text" at bounding box center [679, 255] width 186 height 29
click at [687, 220] on input "**********" at bounding box center [679, 214] width 186 height 29
type input "*****"
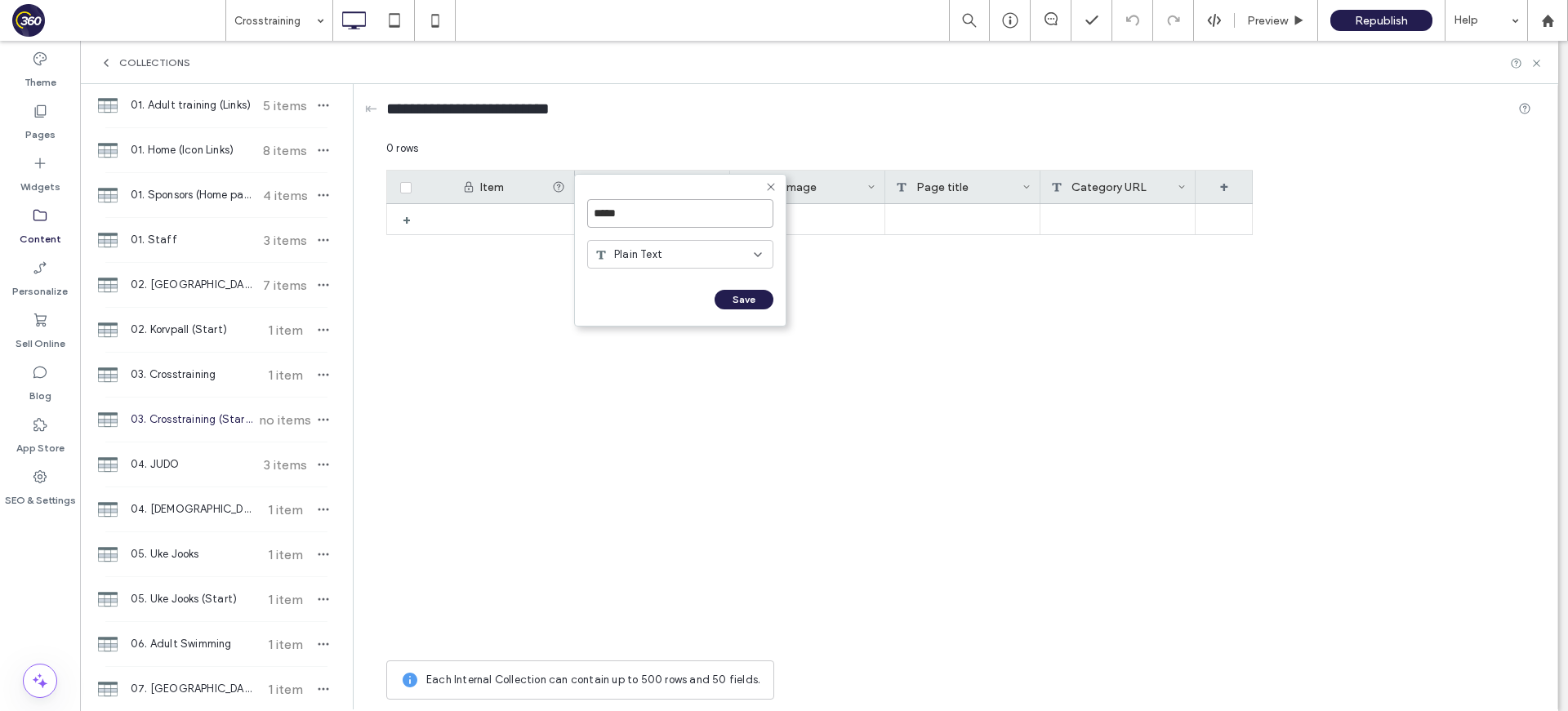
click input "******" at bounding box center [605, 316] width 36 height 14
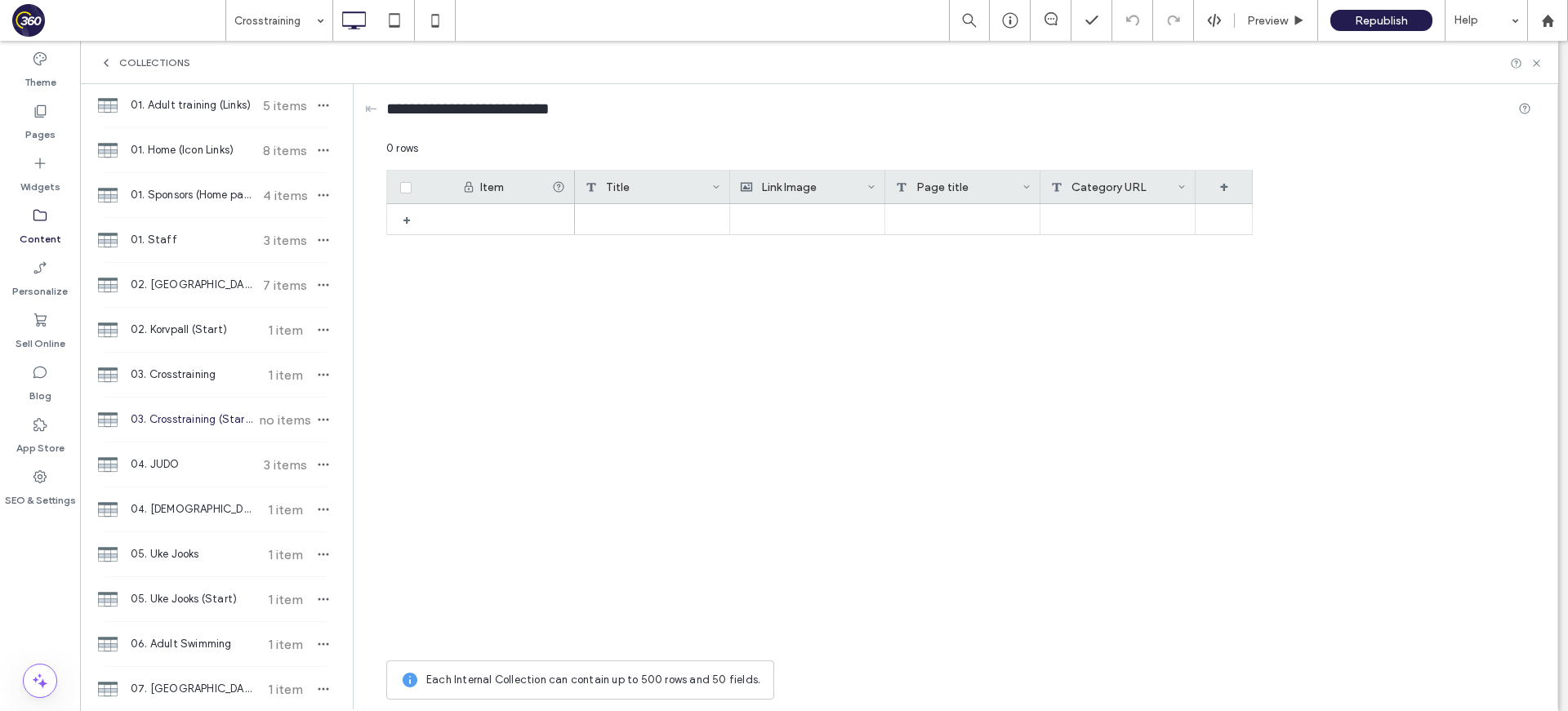
click at [829, 183] on div "Link Image" at bounding box center [803, 187] width 127 height 32
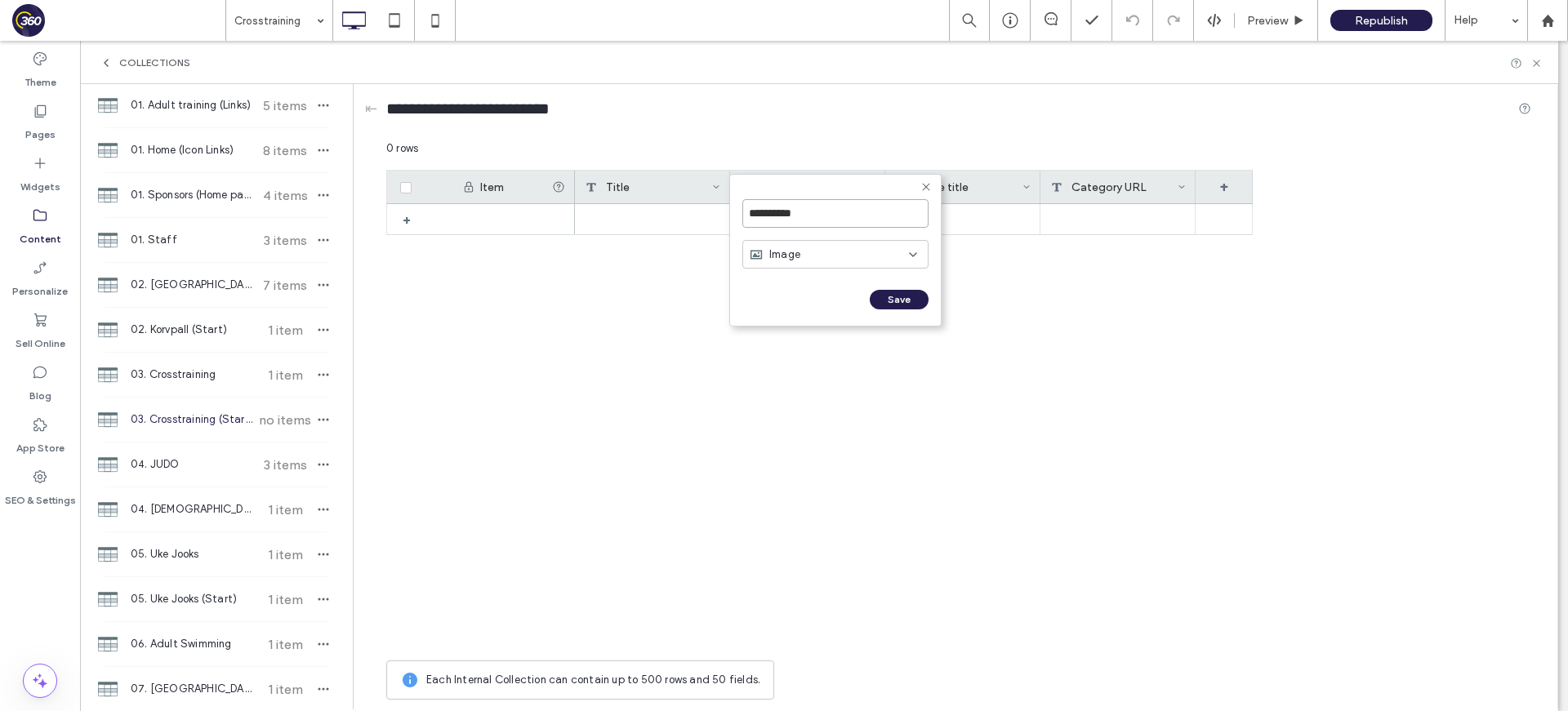
click at [807, 207] on input "**********" at bounding box center [835, 214] width 186 height 29
type input "*****"
click input "******" at bounding box center [761, 316] width 36 height 14
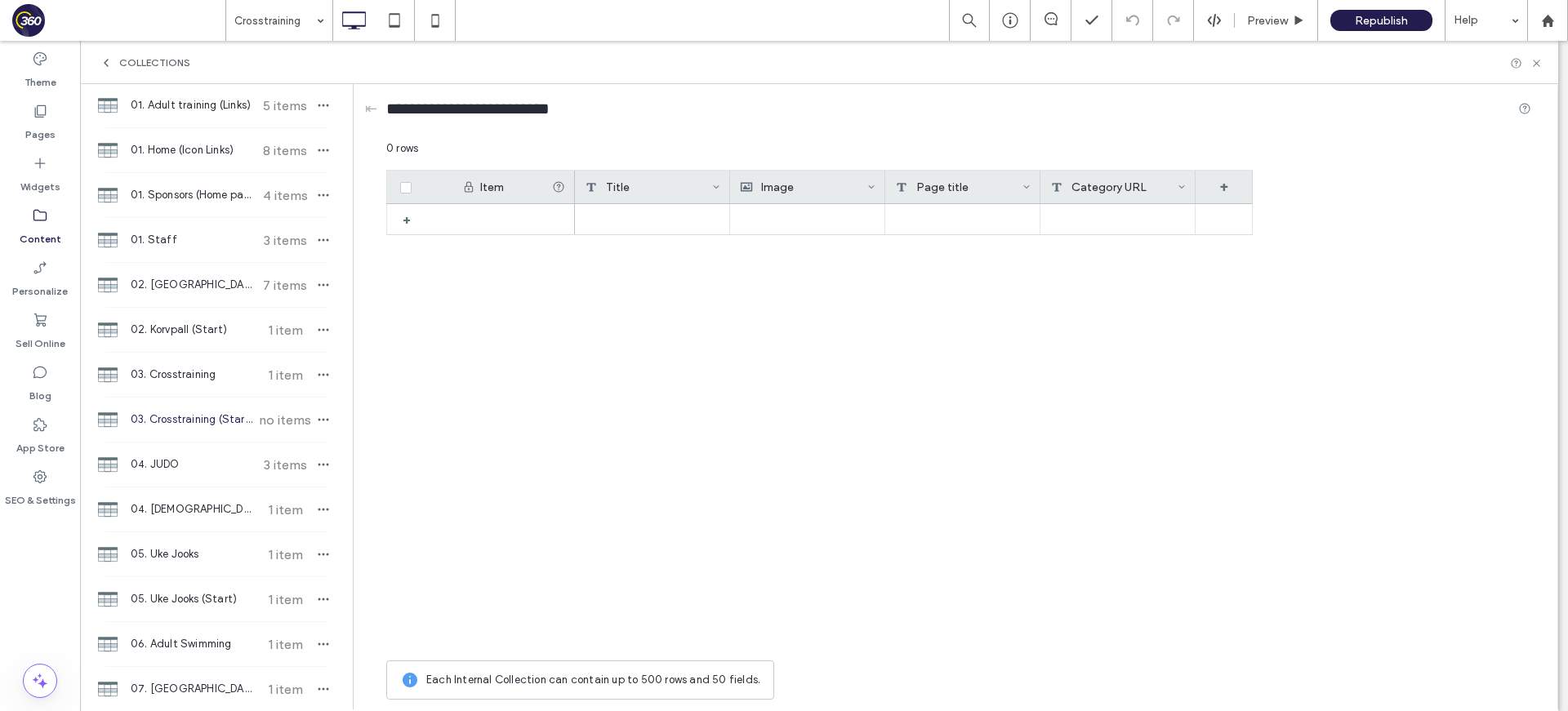
click at [1028, 186] on use at bounding box center [1026, 186] width 6 height 3
click at [999, 223] on div "Delete Field" at bounding box center [960, 221] width 150 height 31
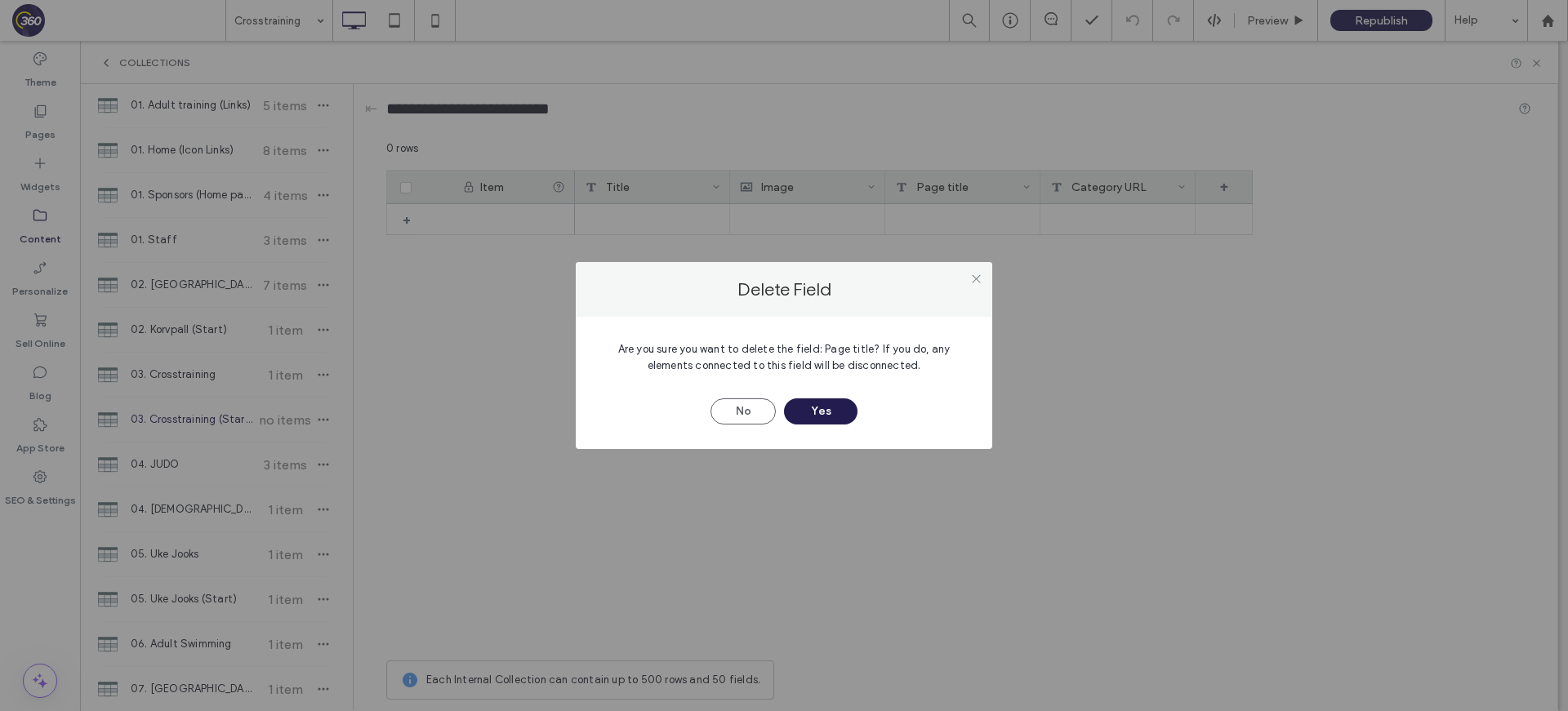
drag, startPoint x: 807, startPoint y: 411, endPoint x: 1149, endPoint y: 230, distance: 386.9
click at [813, 410] on button "Yes" at bounding box center [820, 410] width 73 height 26
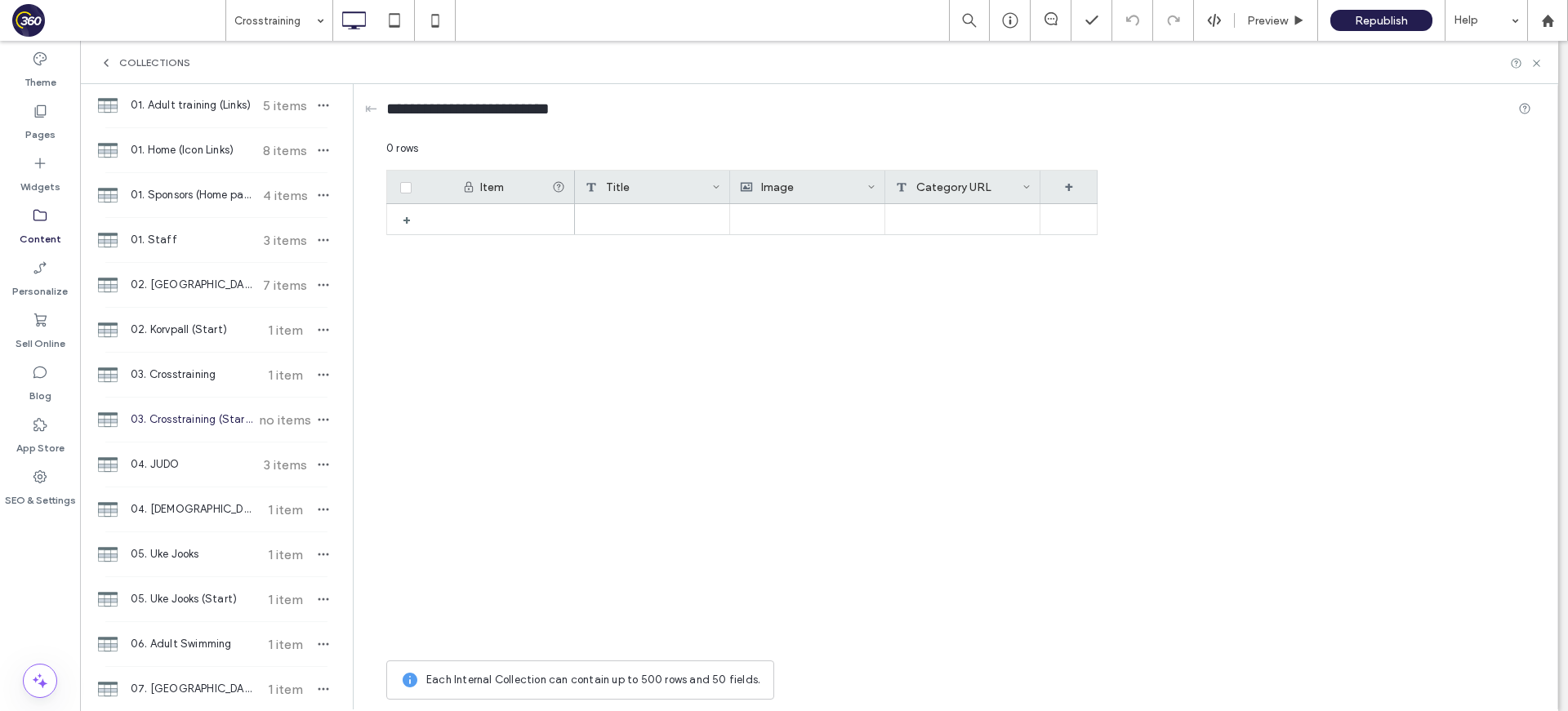
click at [1028, 189] on icon at bounding box center [1026, 187] width 9 height 9
click at [979, 228] on div "Delete Field" at bounding box center [960, 221] width 150 height 31
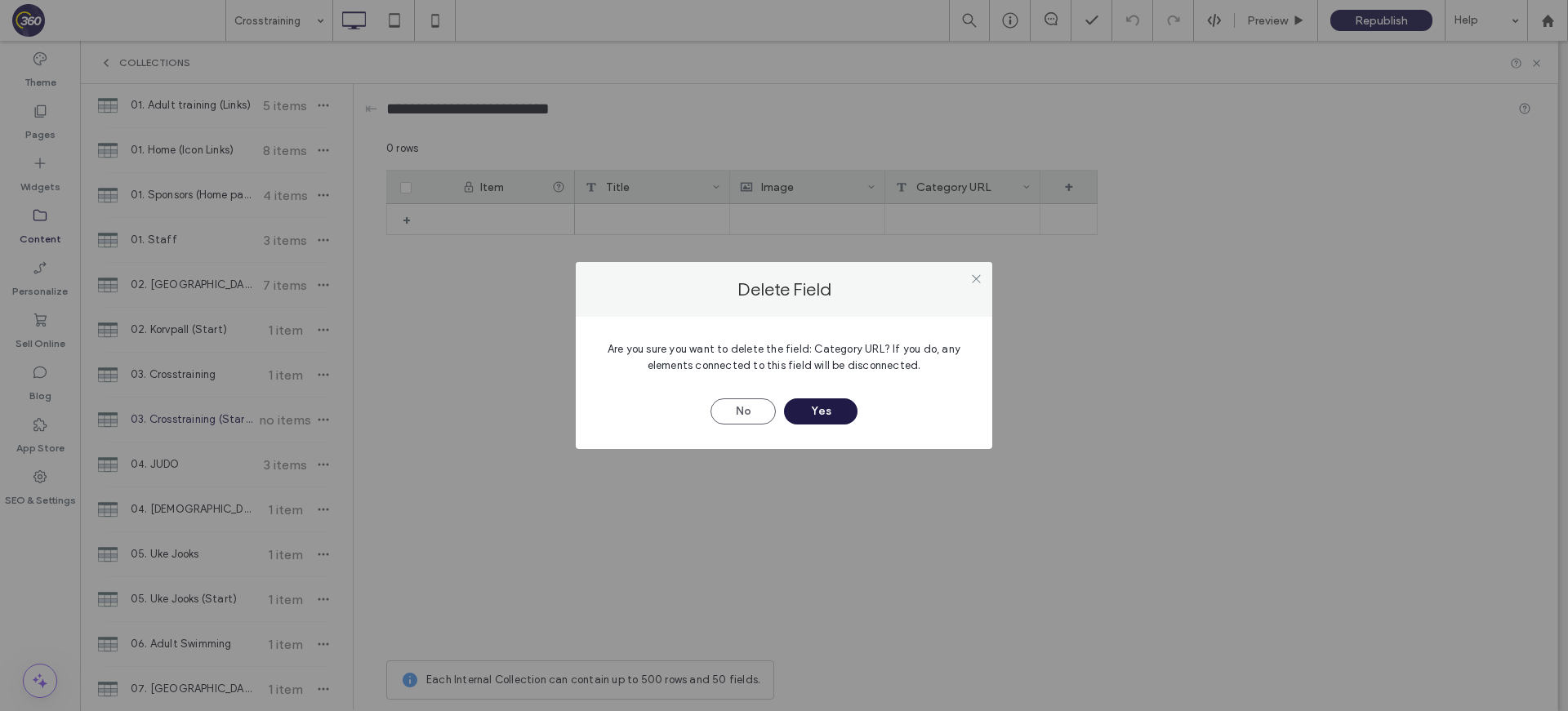
click at [852, 416] on button "Yes" at bounding box center [820, 410] width 73 height 26
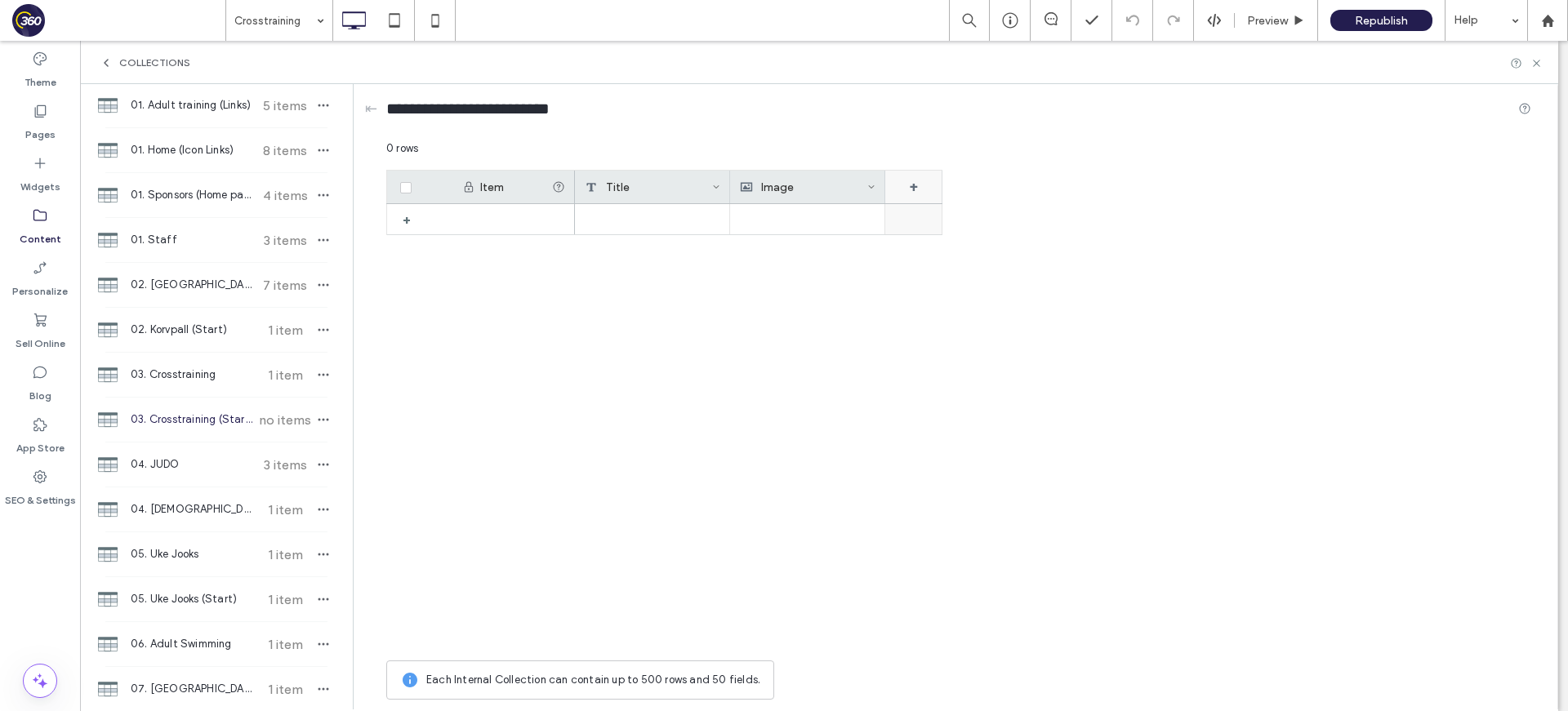
click at [914, 199] on div "+" at bounding box center [913, 187] width 57 height 32
click at [952, 217] on input "*******" at bounding box center [980, 214] width 186 height 29
type input "**********"
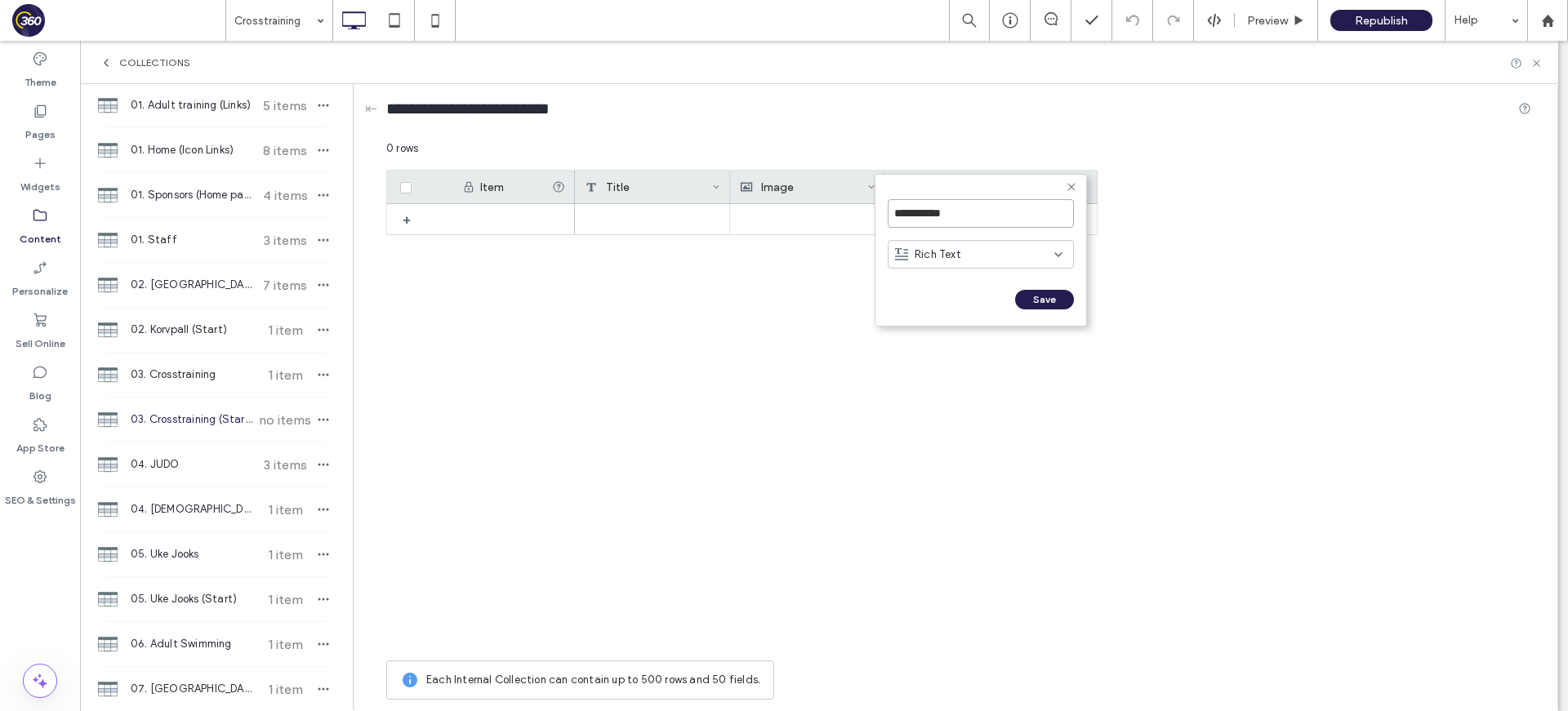
click input "******" at bounding box center [906, 316] width 36 height 14
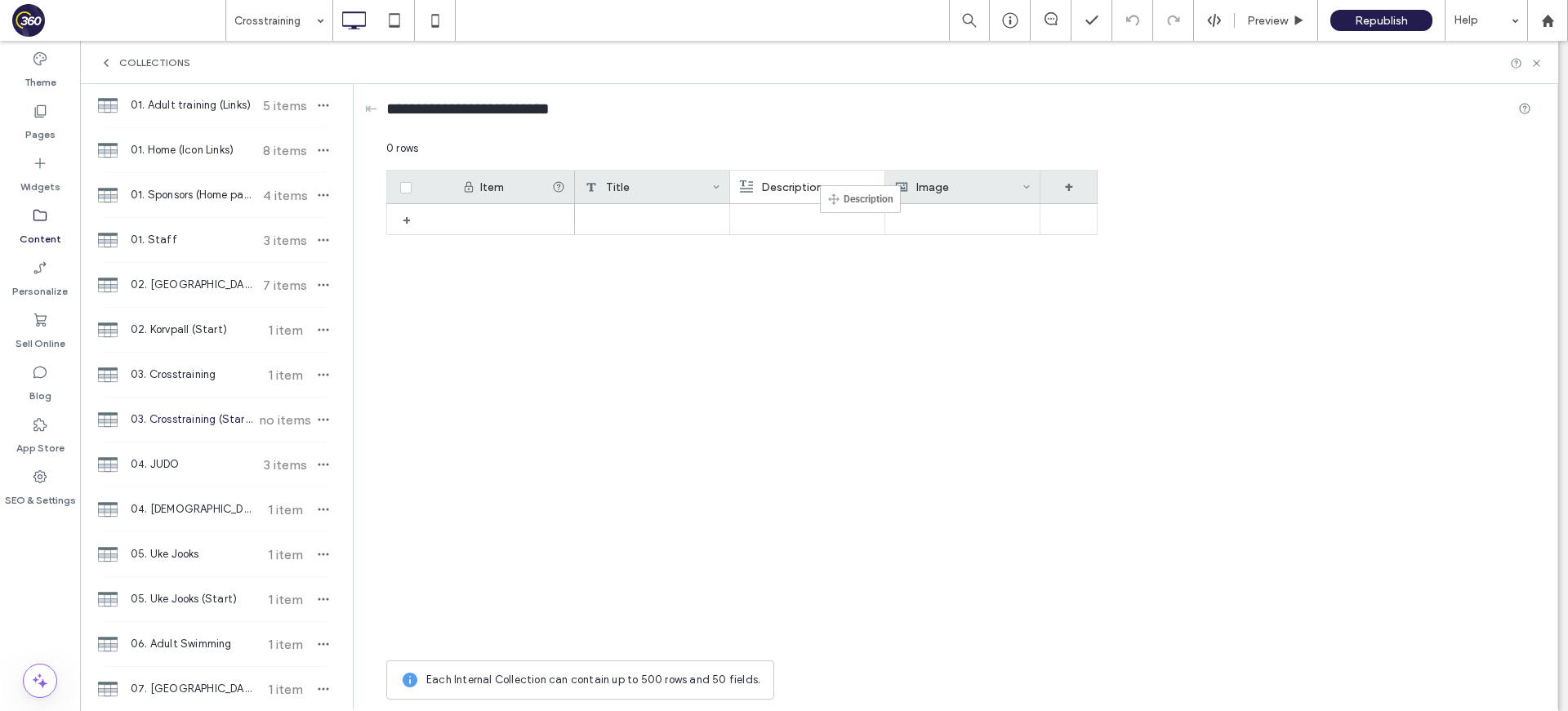
drag, startPoint x: 950, startPoint y: 190, endPoint x: 820, endPoint y: 194, distance: 130.1
click at [235, 376] on span "03. Crosstraining" at bounding box center [191, 374] width 121 height 16
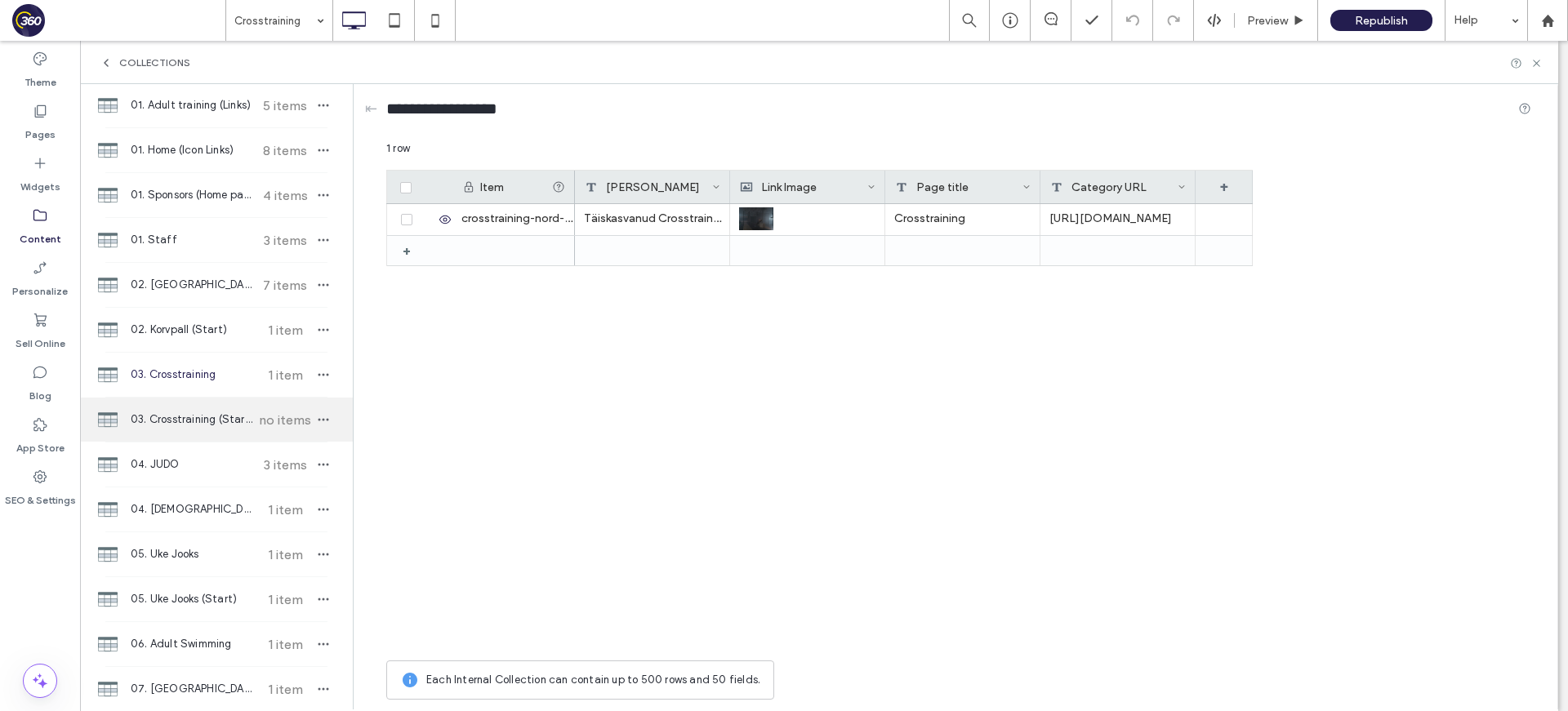
click at [223, 426] on span "03. Crosstraining (Start)" at bounding box center [191, 419] width 121 height 16
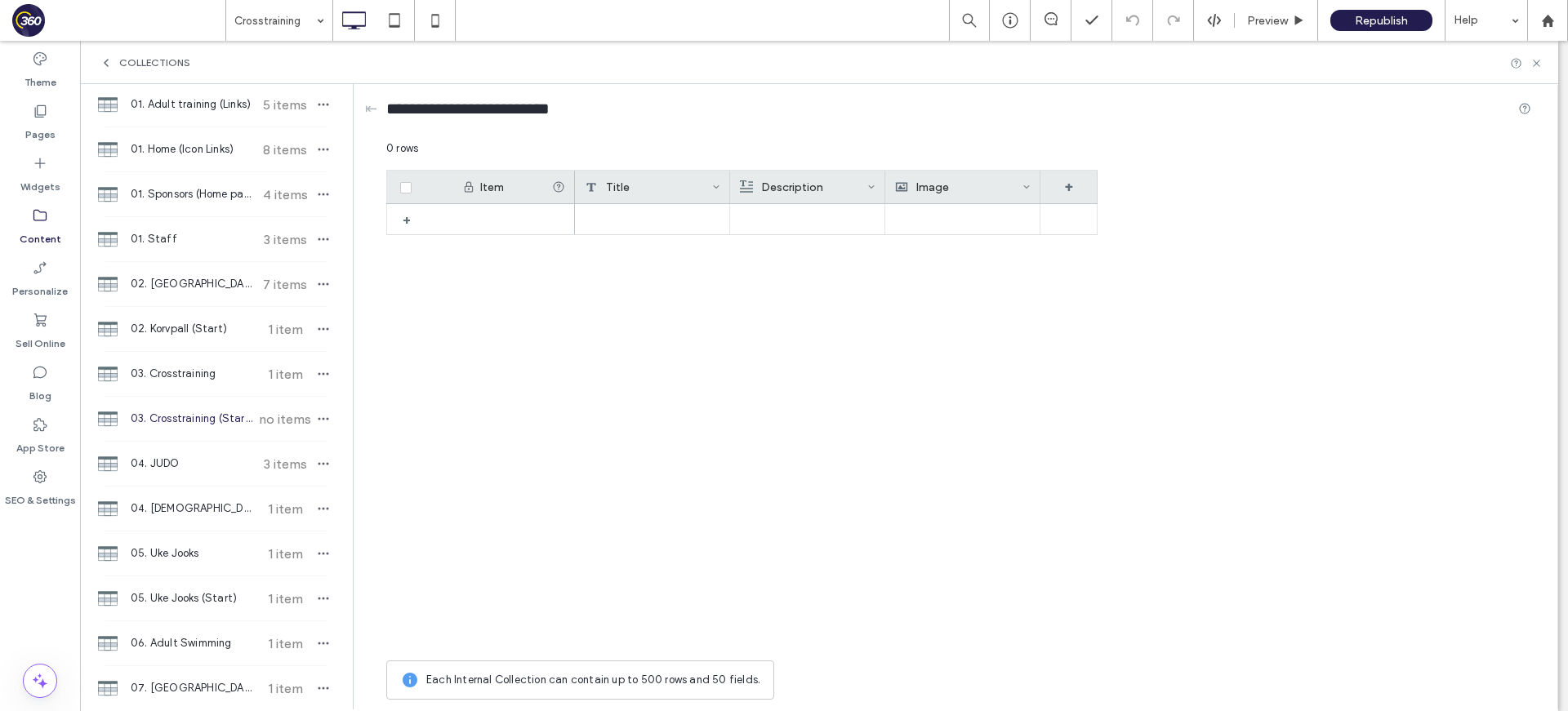
scroll to position [75, 0]
click at [227, 416] on span "03. Crosstraining (Start)" at bounding box center [191, 417] width 121 height 16
click at [233, 372] on span "03. Crosstraining" at bounding box center [191, 372] width 121 height 16
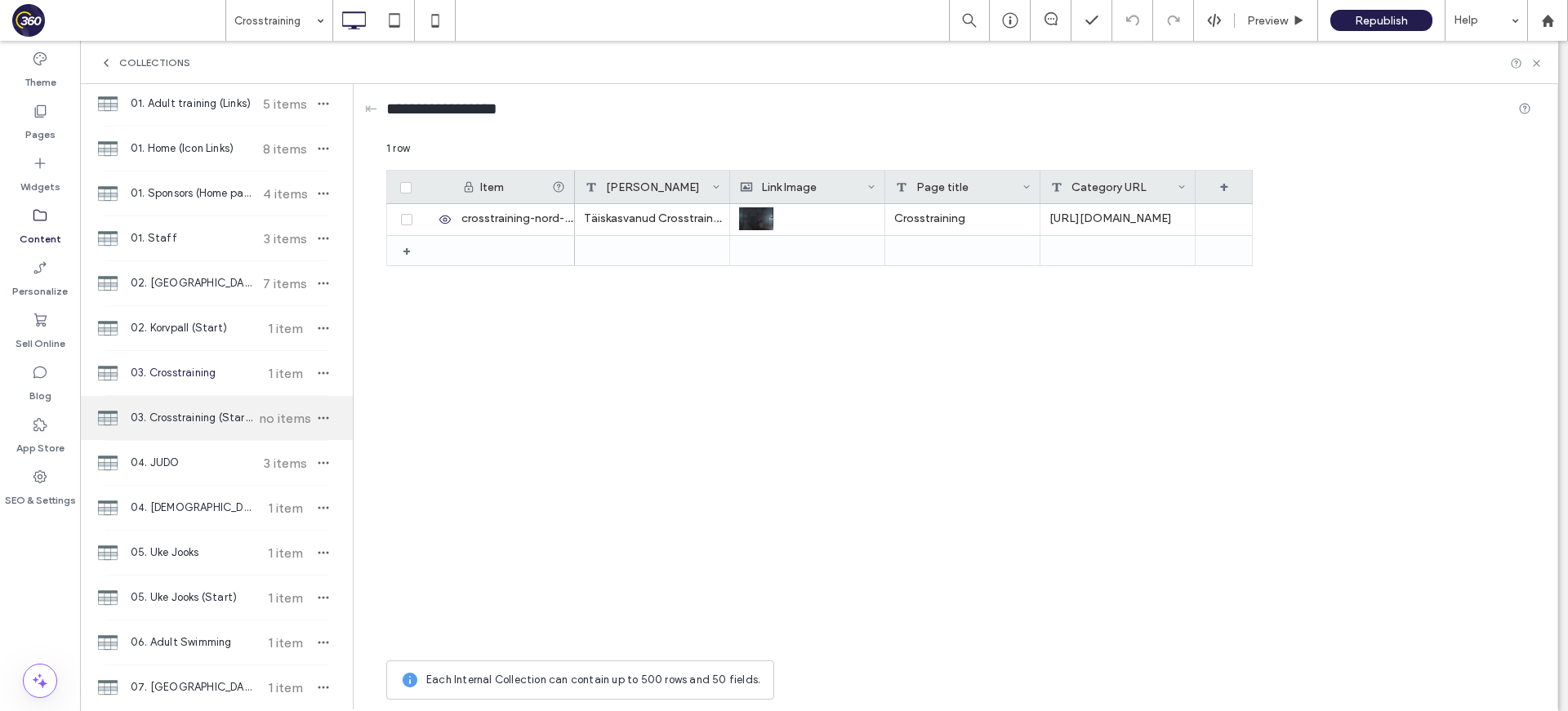
click at [227, 415] on span "03. Crosstraining (Start)" at bounding box center [191, 417] width 121 height 16
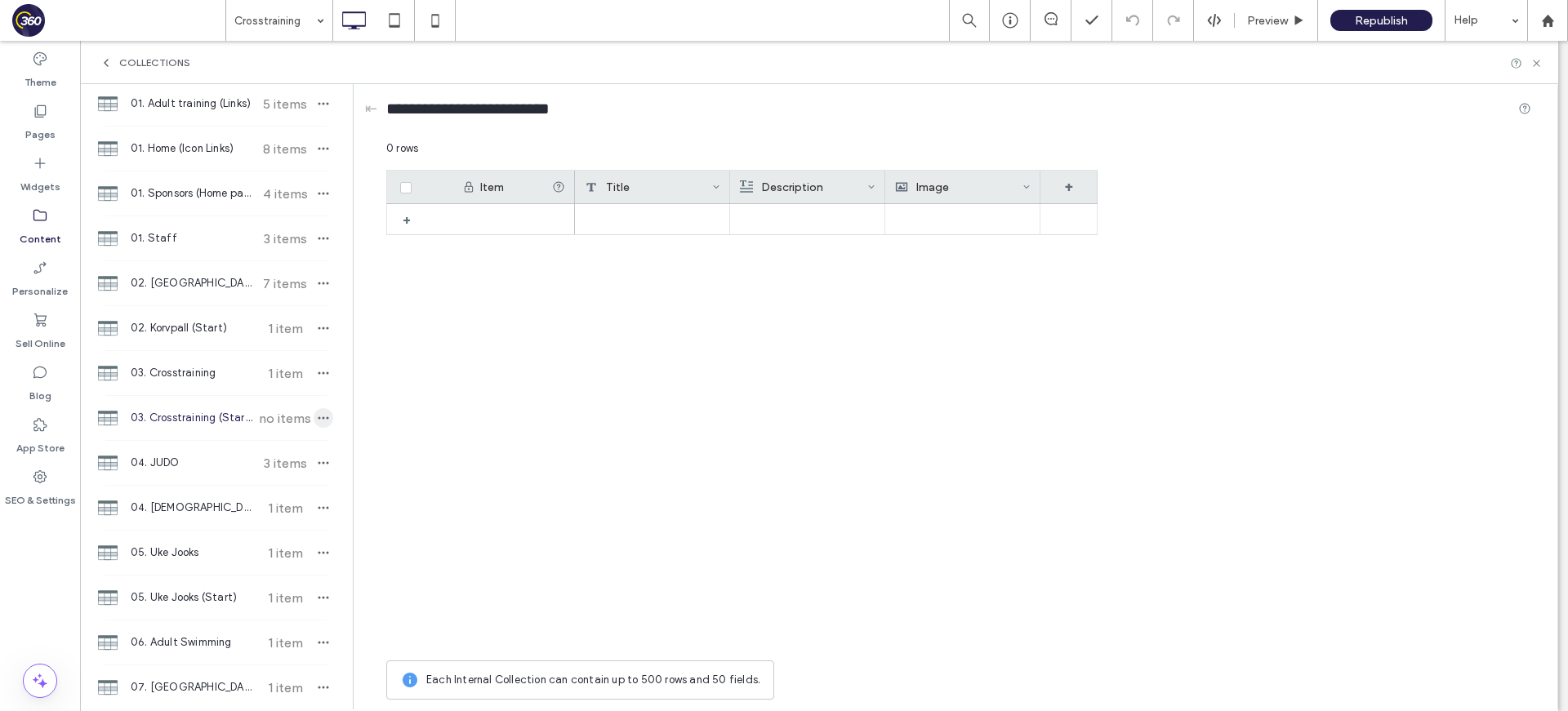
click at [317, 415] on icon "button" at bounding box center [324, 418] width 13 height 13
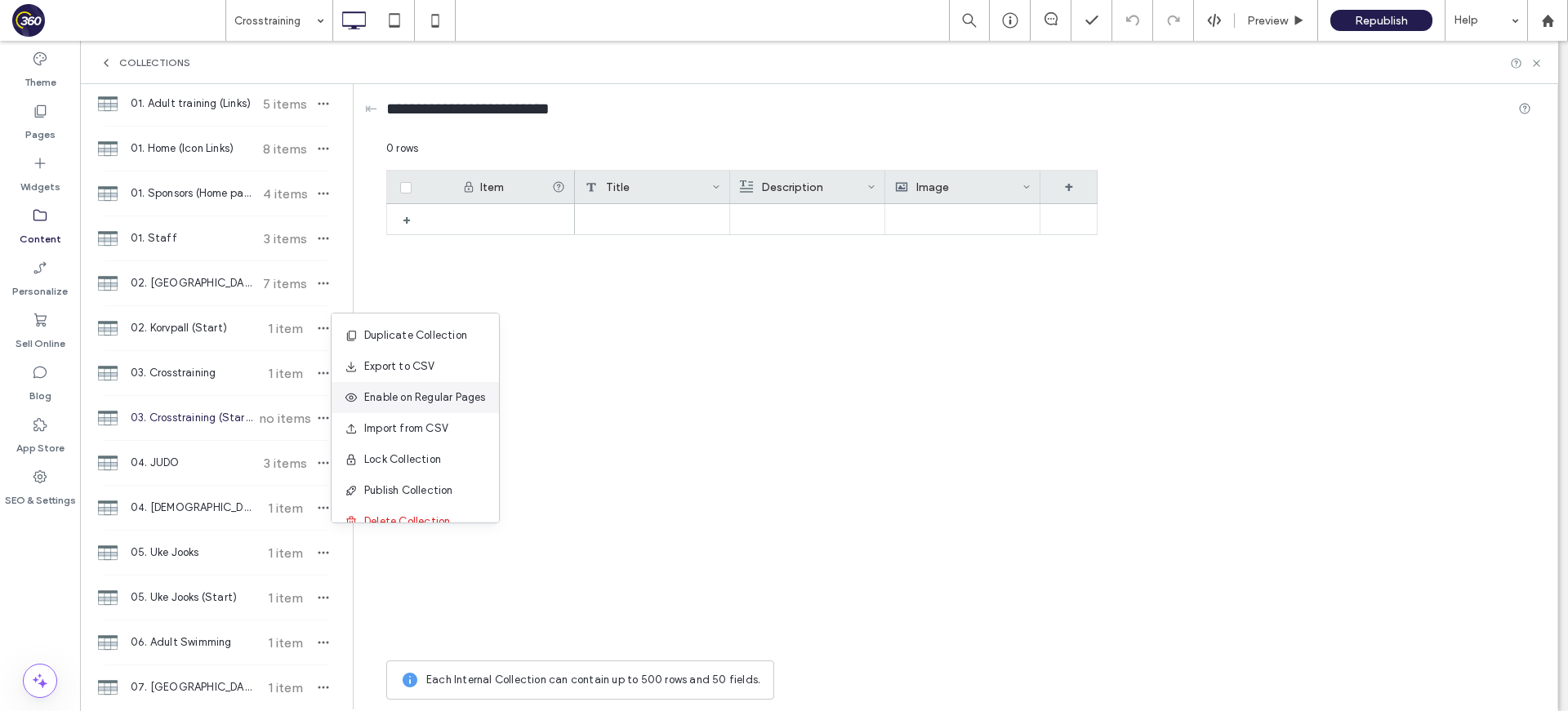
click at [392, 403] on span "Enable on Regular Pages" at bounding box center [425, 397] width 121 height 16
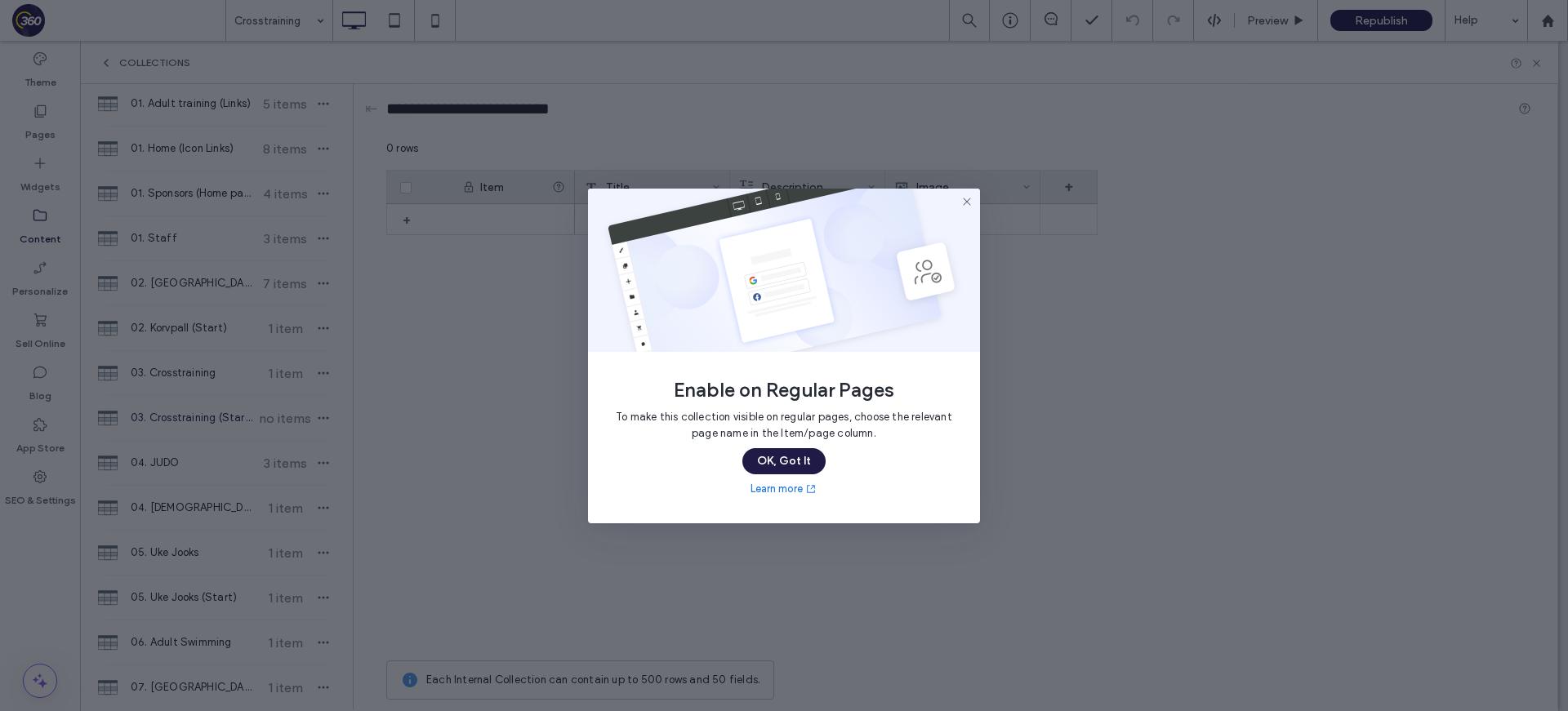
click at [790, 470] on button "OK, Got It" at bounding box center [784, 461] width 83 height 26
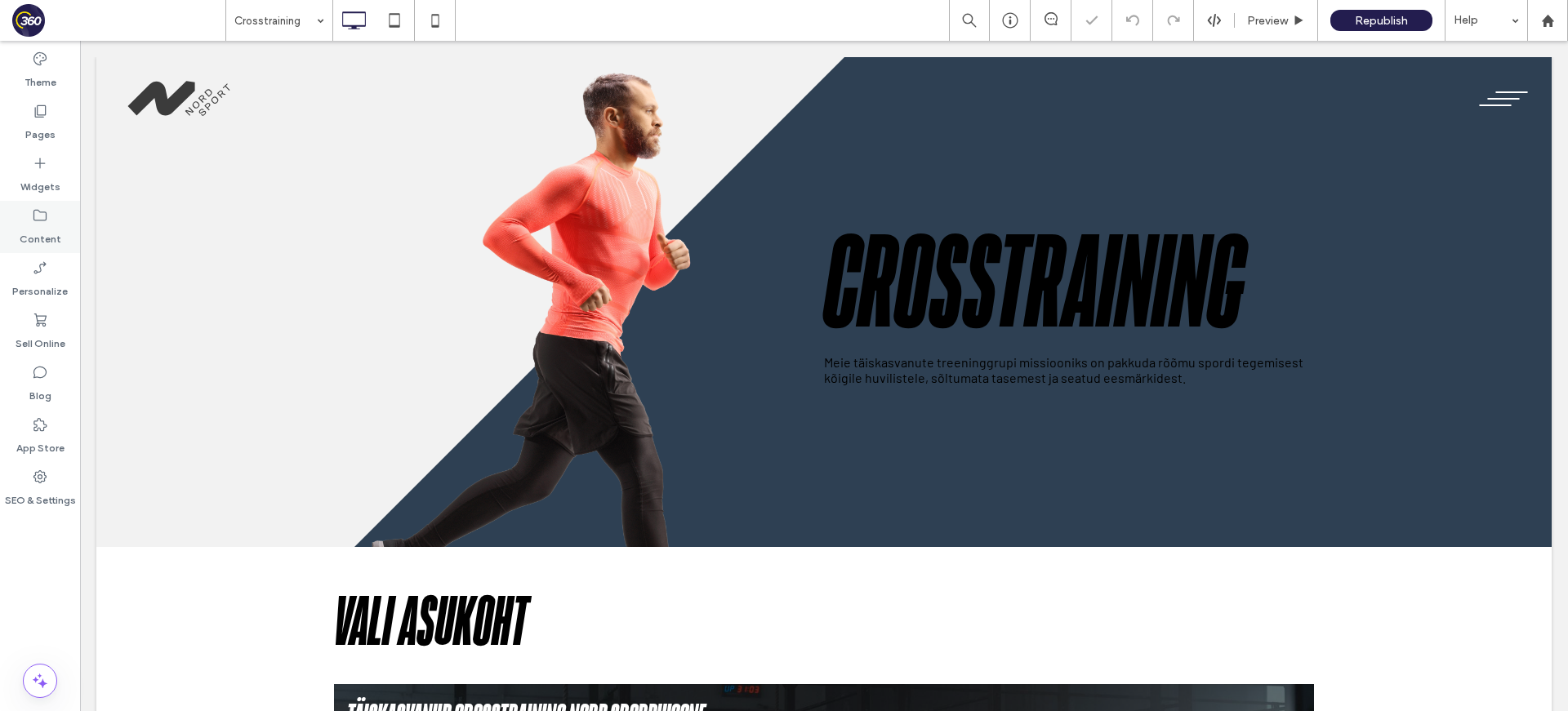
click at [45, 229] on label "Content" at bounding box center [41, 235] width 42 height 23
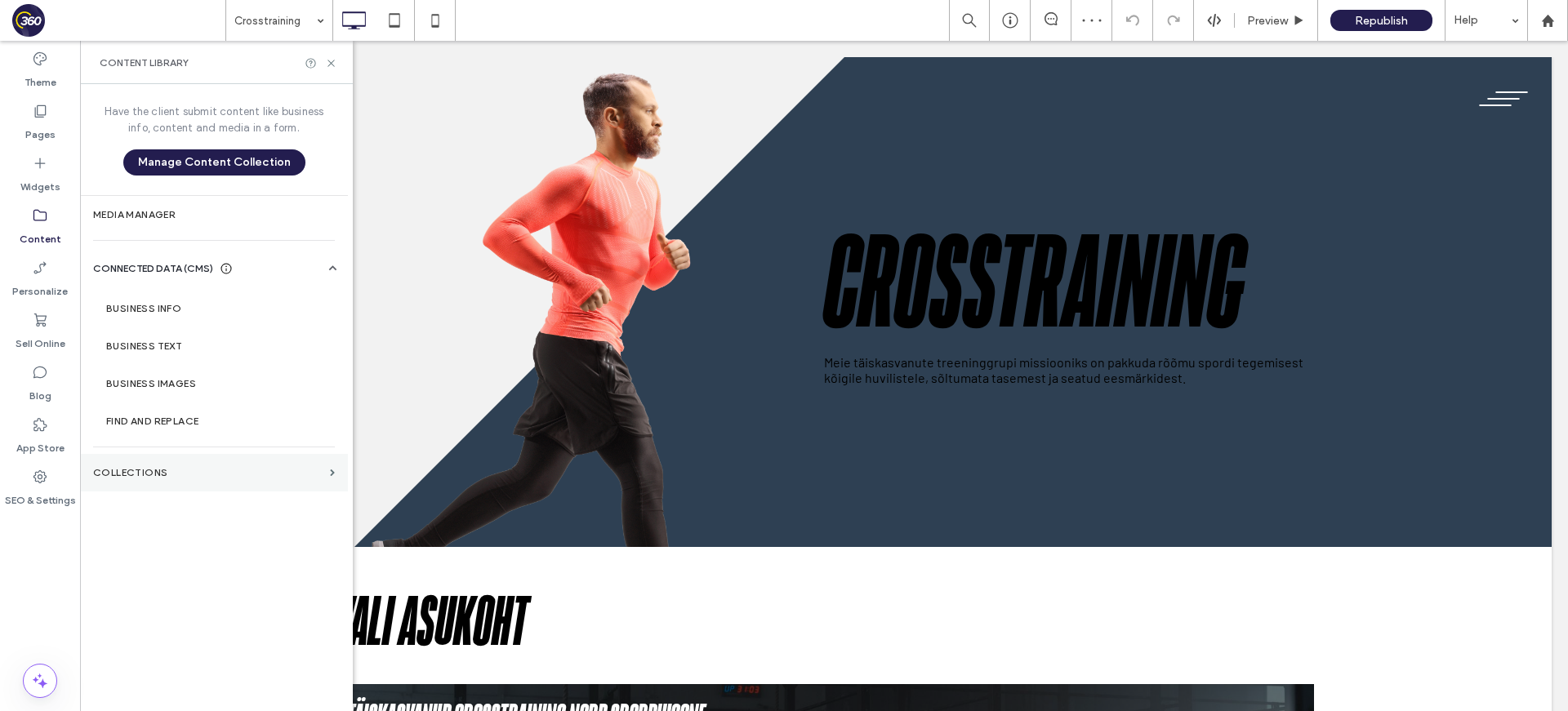
click at [218, 474] on label "Collections" at bounding box center [208, 472] width 230 height 11
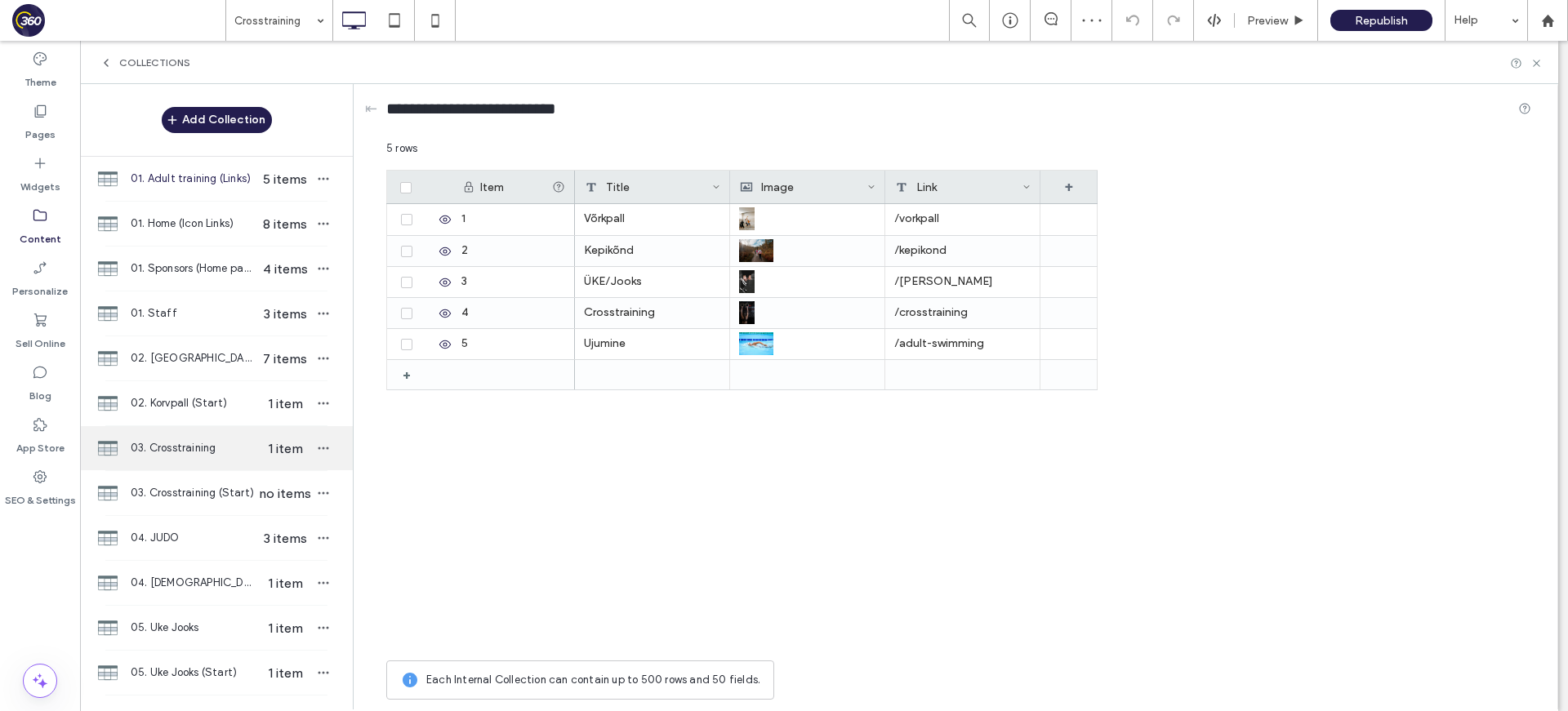
click at [225, 437] on div "03. Crosstraining 1 item" at bounding box center [217, 449] width 273 height 44
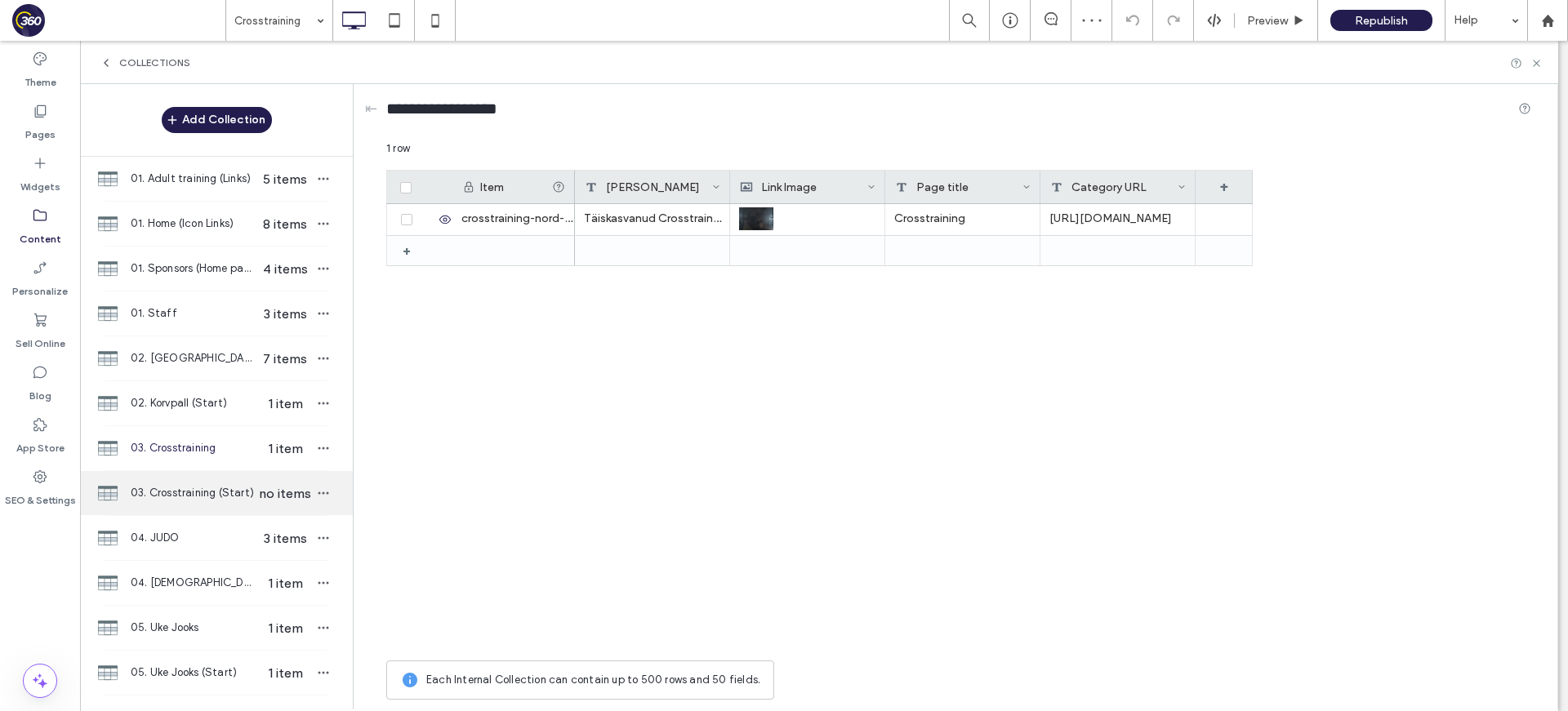
click at [229, 490] on span "03. Crosstraining (Start)" at bounding box center [194, 492] width 126 height 16
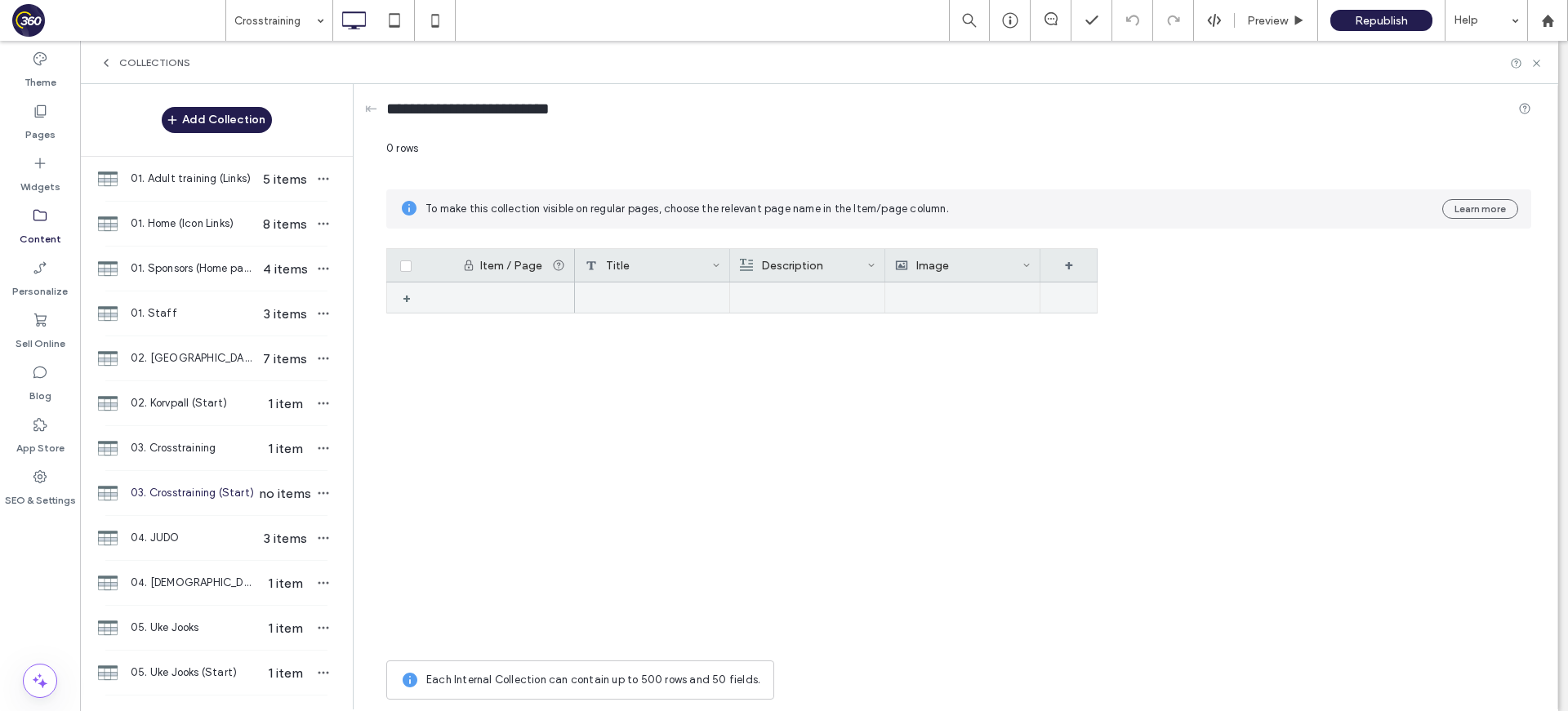
click at [524, 293] on div at bounding box center [513, 298] width 122 height 31
drag, startPoint x: 711, startPoint y: 298, endPoint x: 660, endPoint y: 300, distance: 51.0
click at [711, 298] on div at bounding box center [652, 298] width 156 height 31
click at [660, 300] on div at bounding box center [652, 298] width 156 height 31
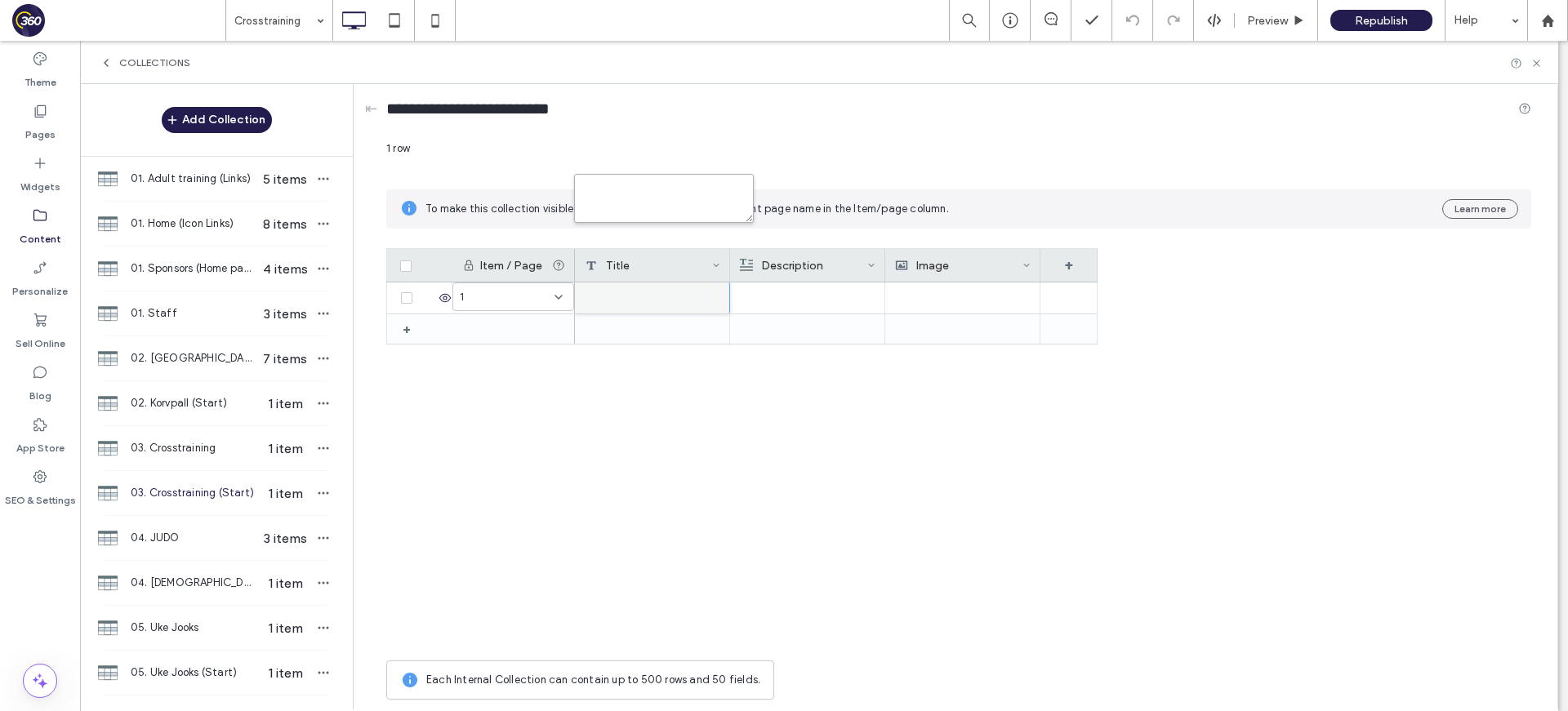
click at [676, 204] on textarea "plain-text-cell" at bounding box center [663, 198] width 179 height 49
type textarea "**********"
click at [774, 302] on div at bounding box center [806, 298] width 136 height 31
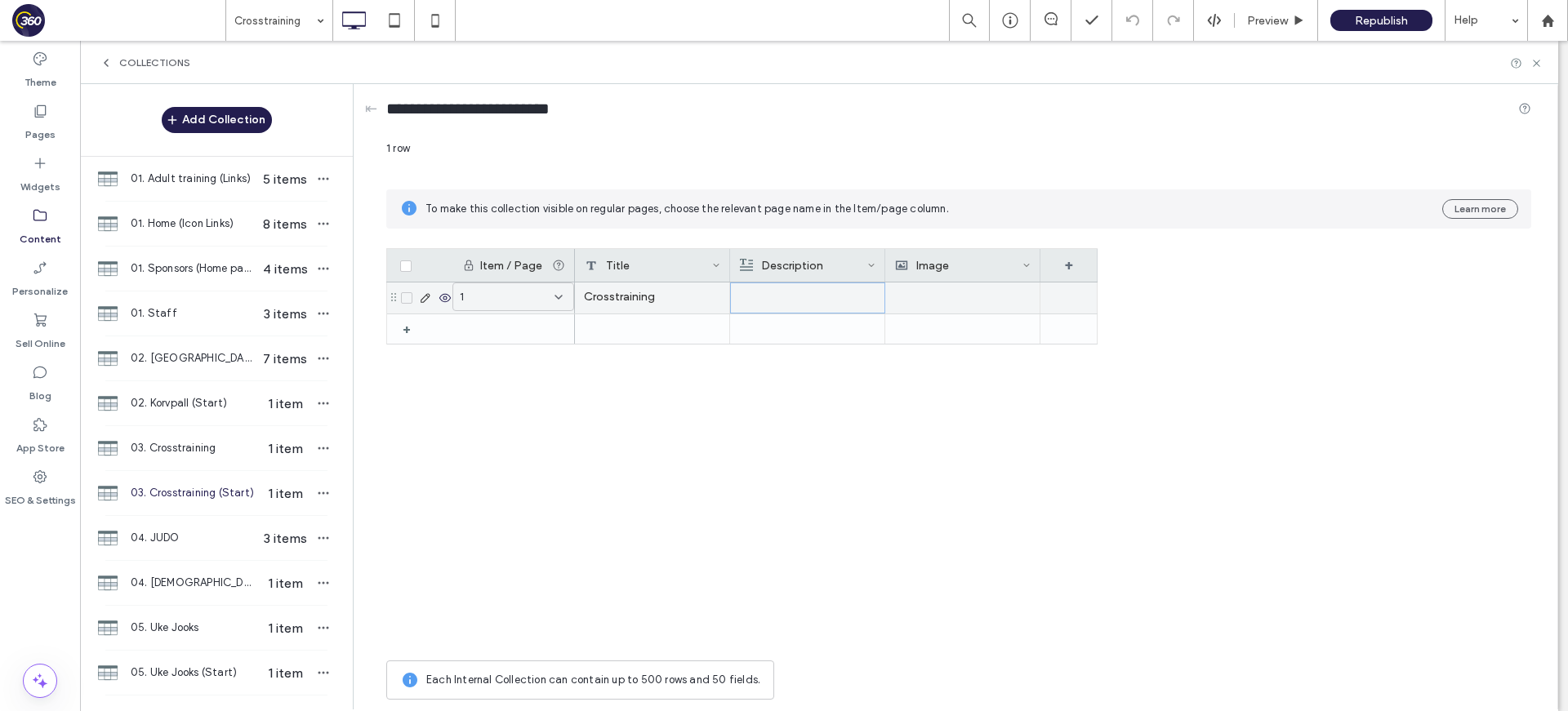
click at [774, 302] on div at bounding box center [807, 298] width 136 height 30
drag, startPoint x: 928, startPoint y: 302, endPoint x: 840, endPoint y: 304, distance: 88.0
click at [915, 302] on div at bounding box center [963, 298] width 136 height 30
click at [840, 304] on div at bounding box center [806, 298] width 136 height 31
click at [840, 304] on div at bounding box center [807, 298] width 136 height 30
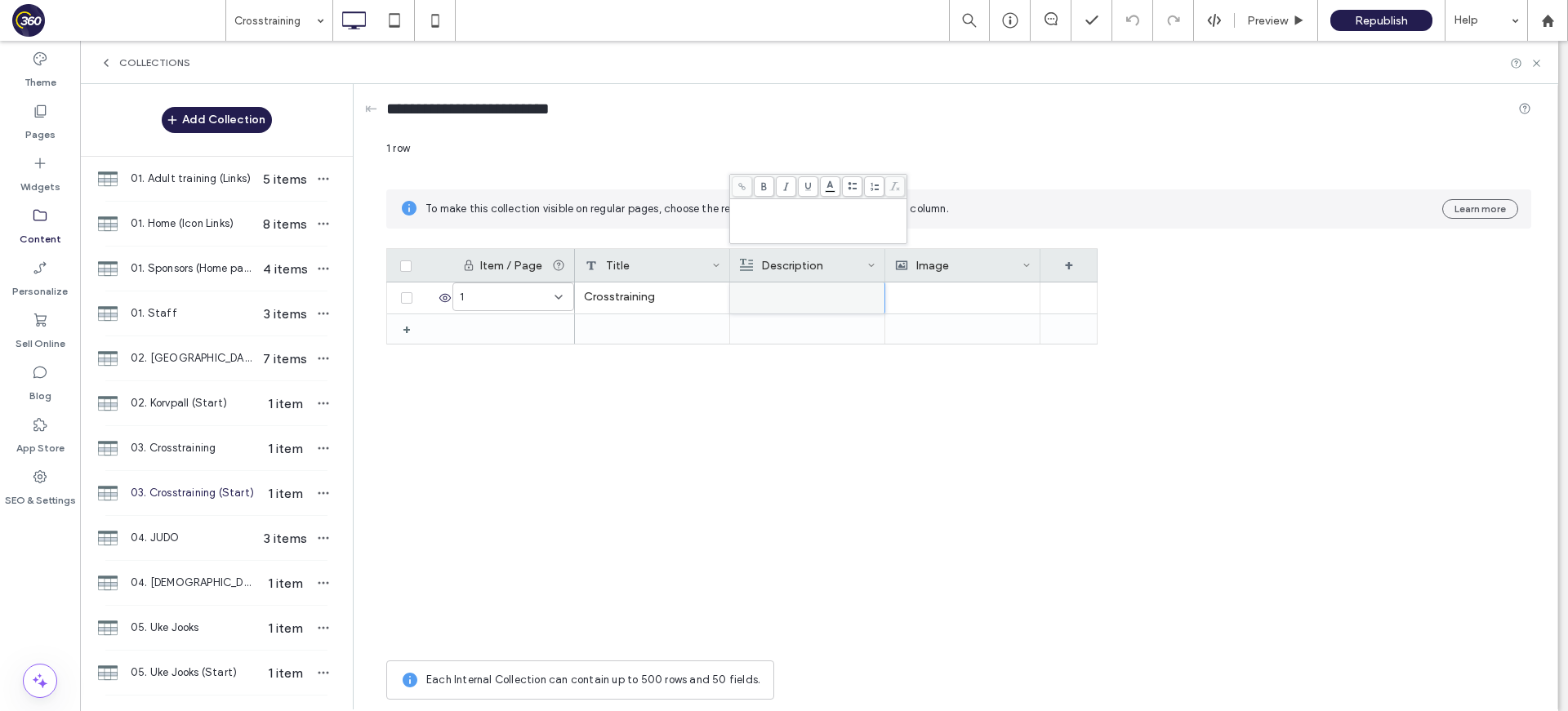
click at [836, 272] on div "Description" at bounding box center [803, 265] width 127 height 32
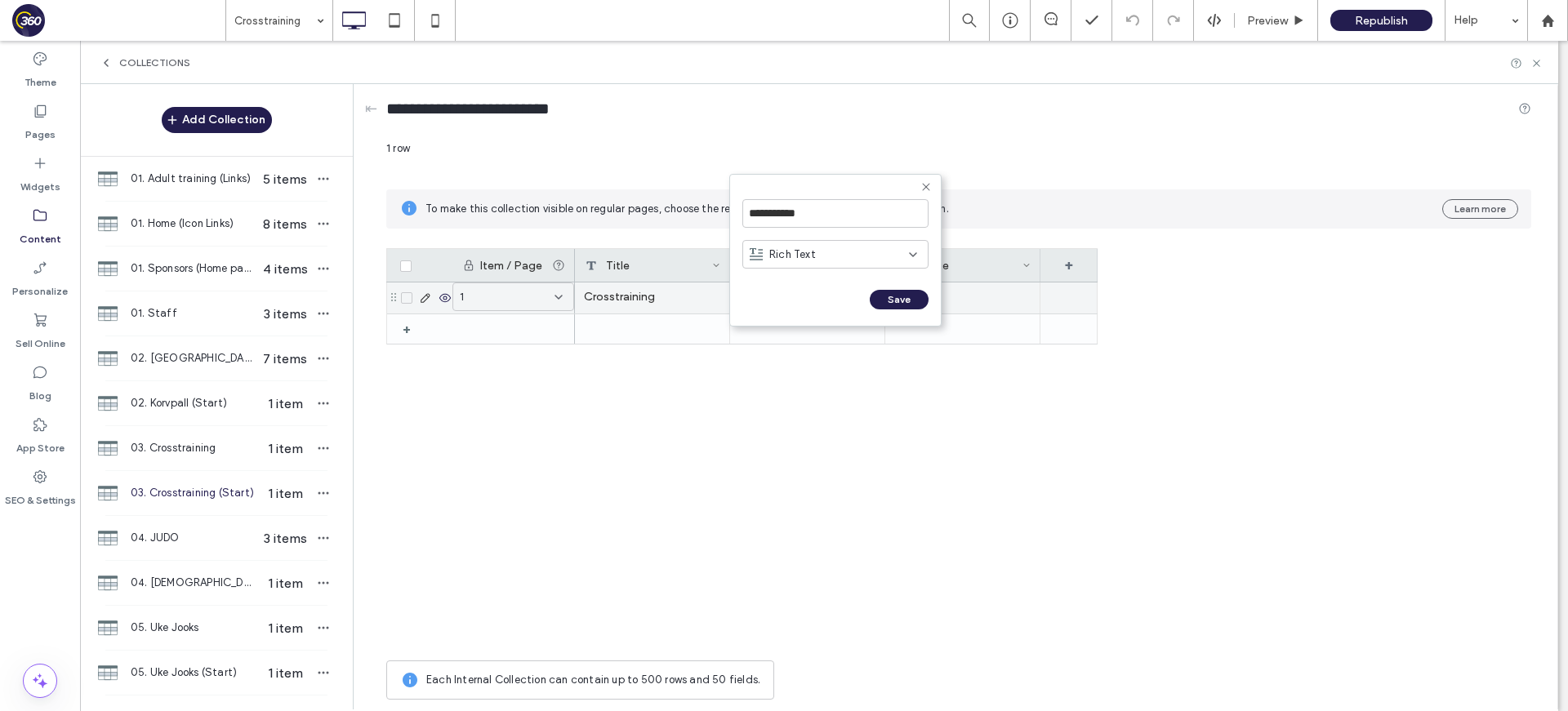
click at [959, 295] on div at bounding box center [962, 298] width 136 height 31
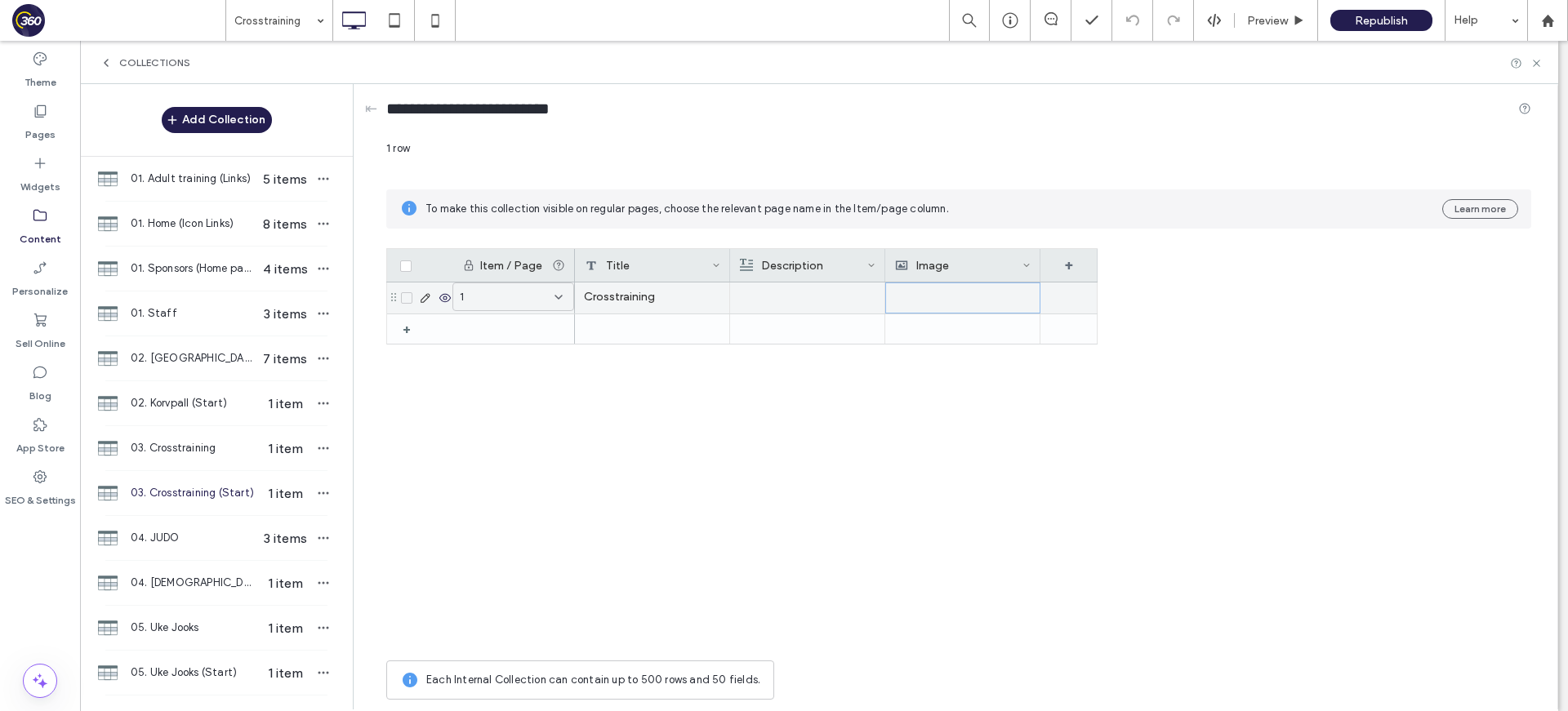
click at [827, 288] on div at bounding box center [806, 298] width 136 height 31
click at [823, 291] on div at bounding box center [807, 298] width 136 height 30
click at [816, 296] on div at bounding box center [807, 298] width 136 height 30
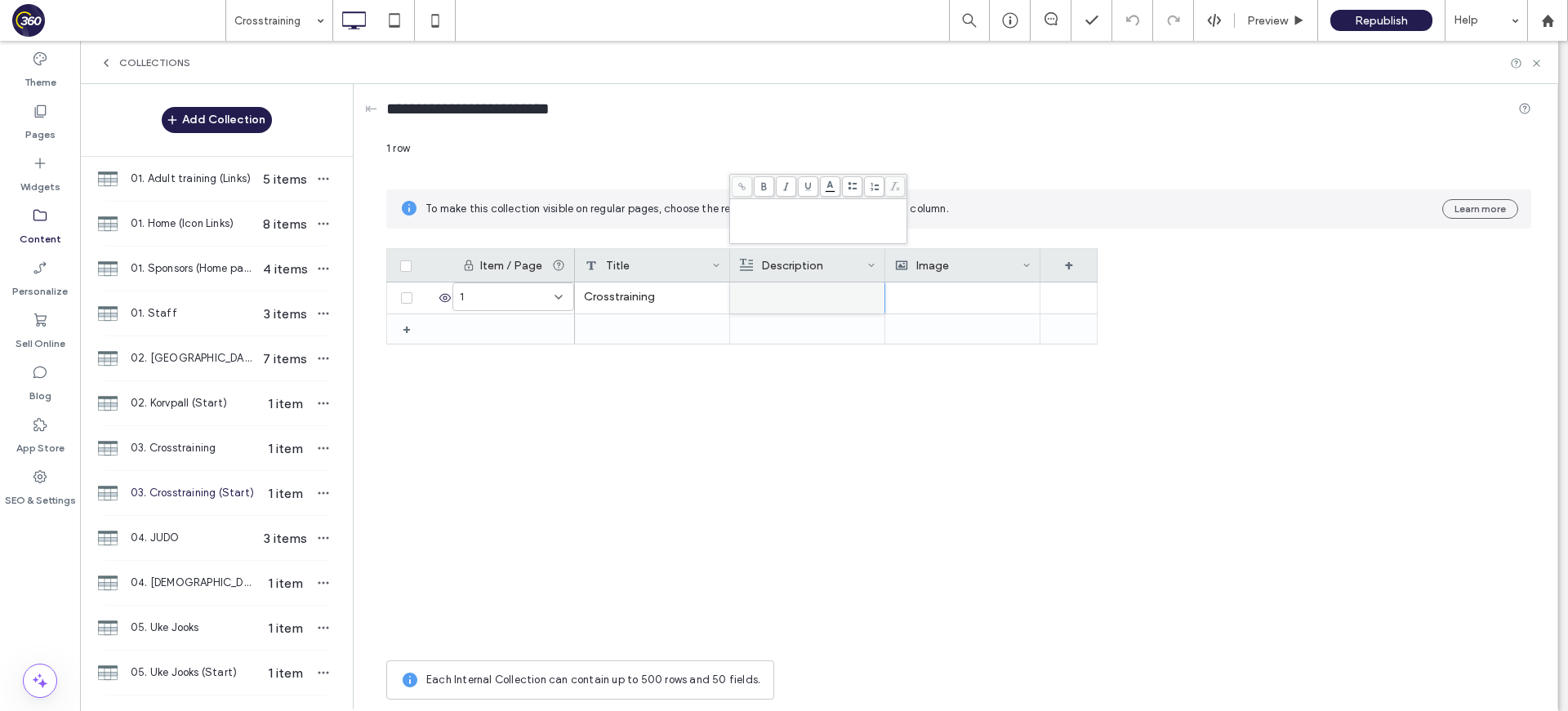
click at [816, 235] on div "Rich Text Editor" at bounding box center [818, 220] width 173 height 41
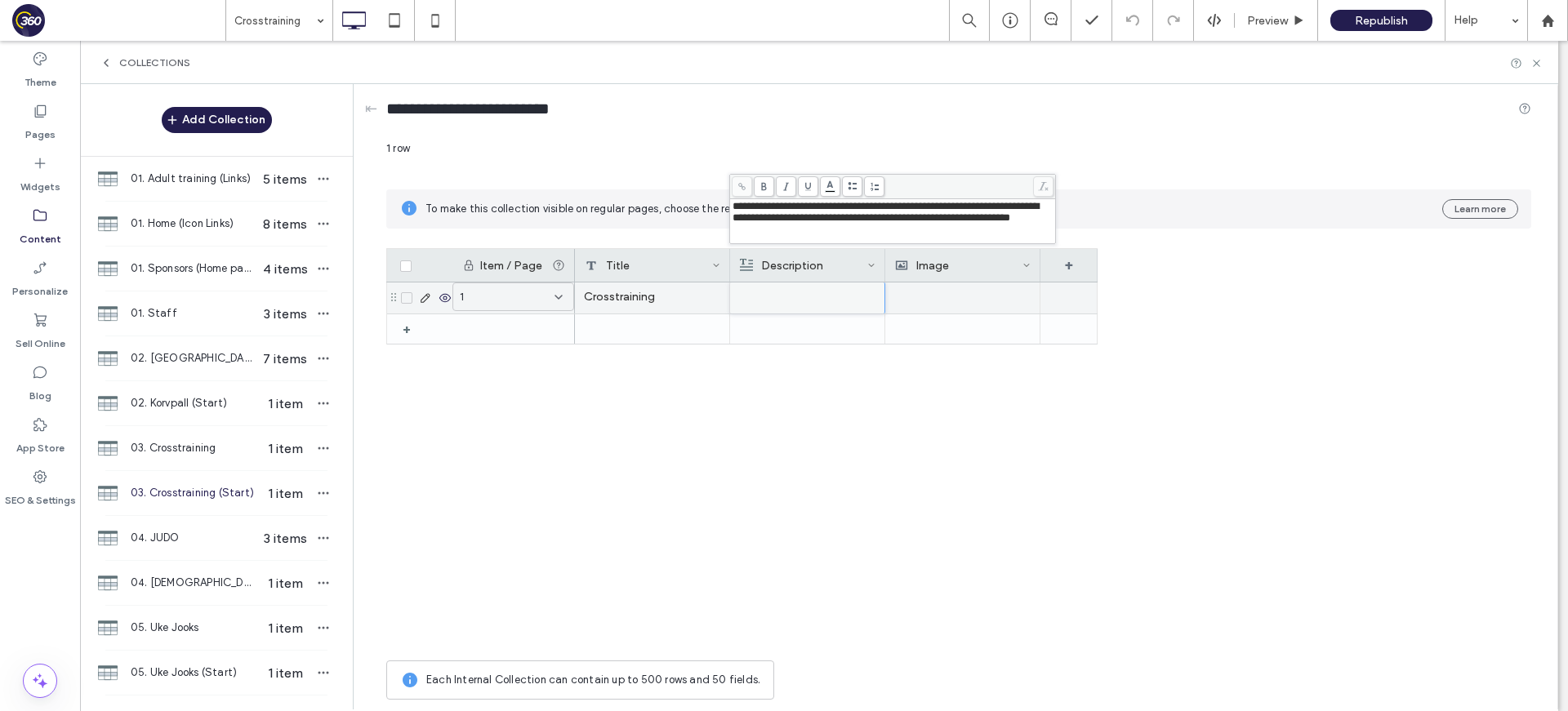
click at [951, 298] on div at bounding box center [962, 298] width 136 height 31
click at [951, 298] on div at bounding box center [963, 298] width 136 height 30
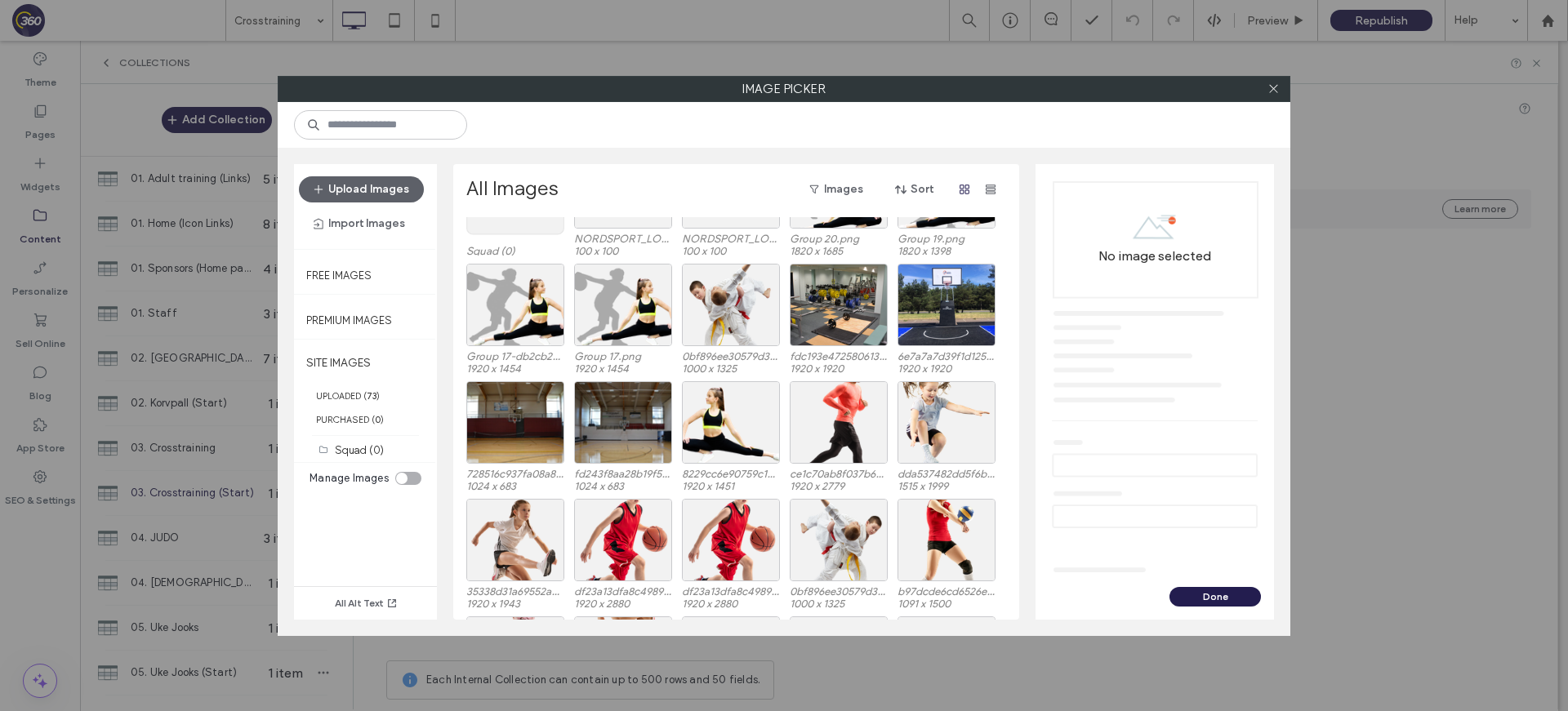
scroll to position [103, 0]
drag, startPoint x: 856, startPoint y: 410, endPoint x: 843, endPoint y: 422, distance: 17.7
click at [856, 410] on div "Site Images Squad (0) NORDSPORT_LOGO_NEGATIIV_RGB.svg 100 x 100 NORDSPORT_LOGO_…" at bounding box center [740, 419] width 549 height 403
drag, startPoint x: 841, startPoint y: 424, endPoint x: 832, endPoint y: 423, distance: 9.1
click at [841, 424] on div "Select" at bounding box center [838, 423] width 98 height 82
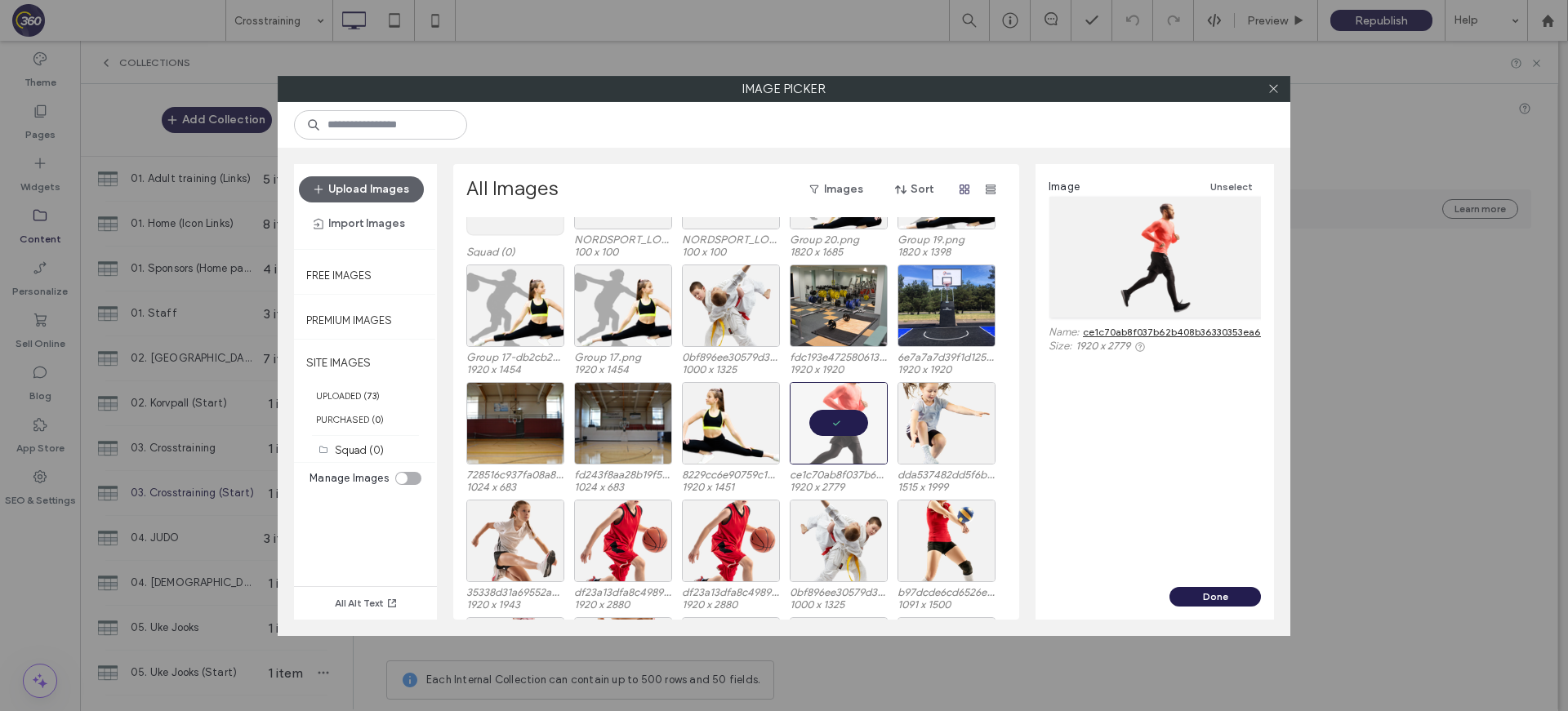
click at [1206, 601] on button "Done" at bounding box center [1215, 596] width 92 height 20
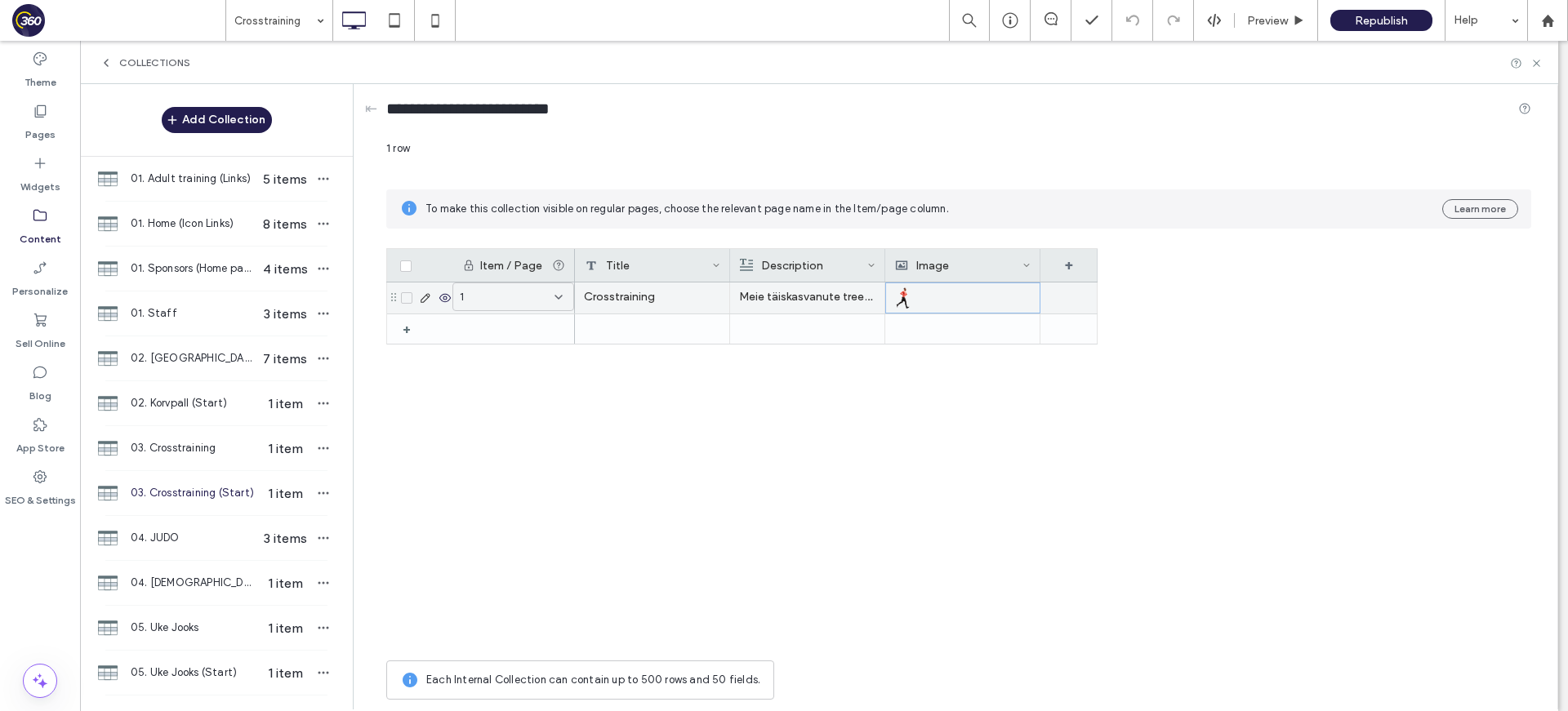
click at [479, 308] on div "1" at bounding box center [512, 297] width 121 height 29
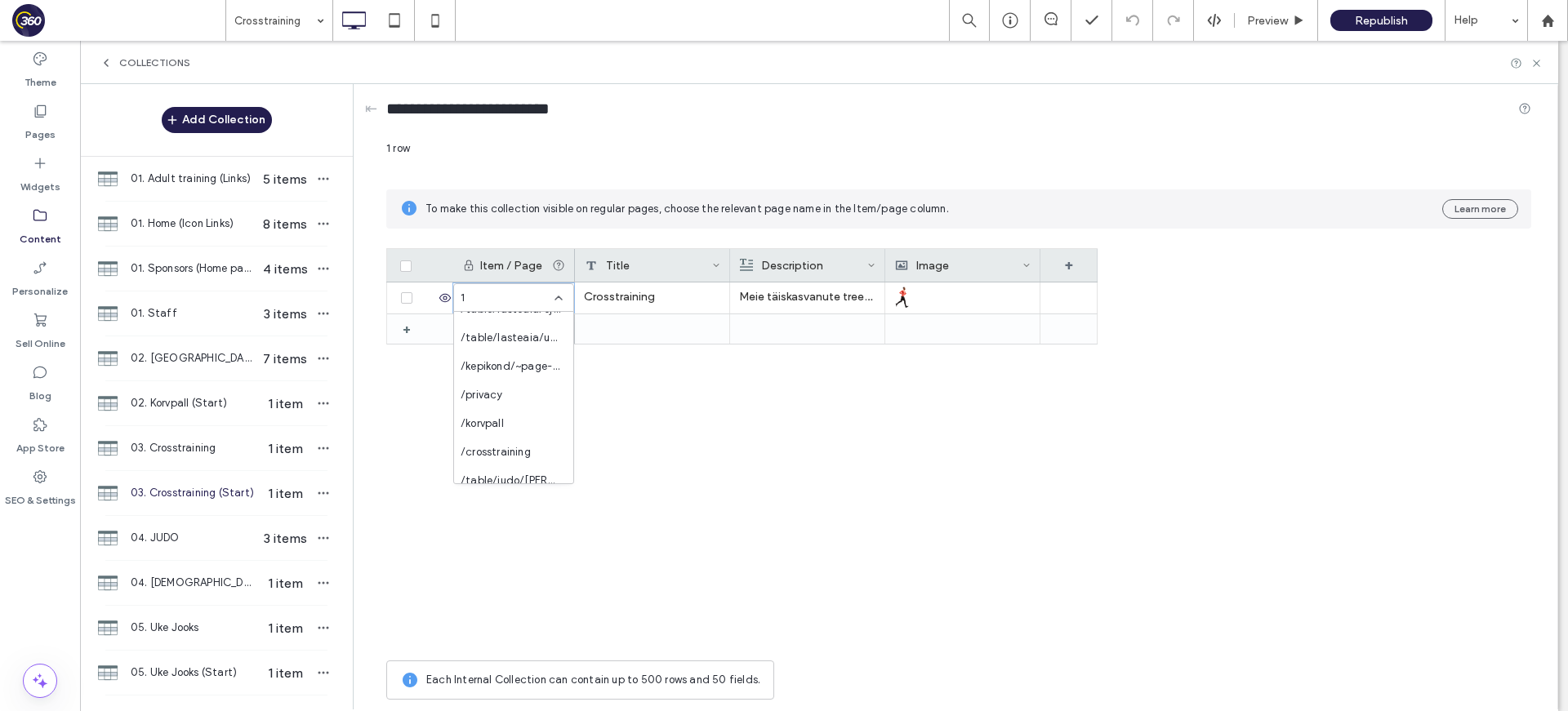
scroll to position [1215, 0]
click at [527, 427] on span "/crosstraining" at bounding box center [495, 426] width 71 height 16
click at [1542, 65] on div "Collections" at bounding box center [819, 62] width 1477 height 43
click at [1538, 65] on use at bounding box center [1536, 62] width 7 height 7
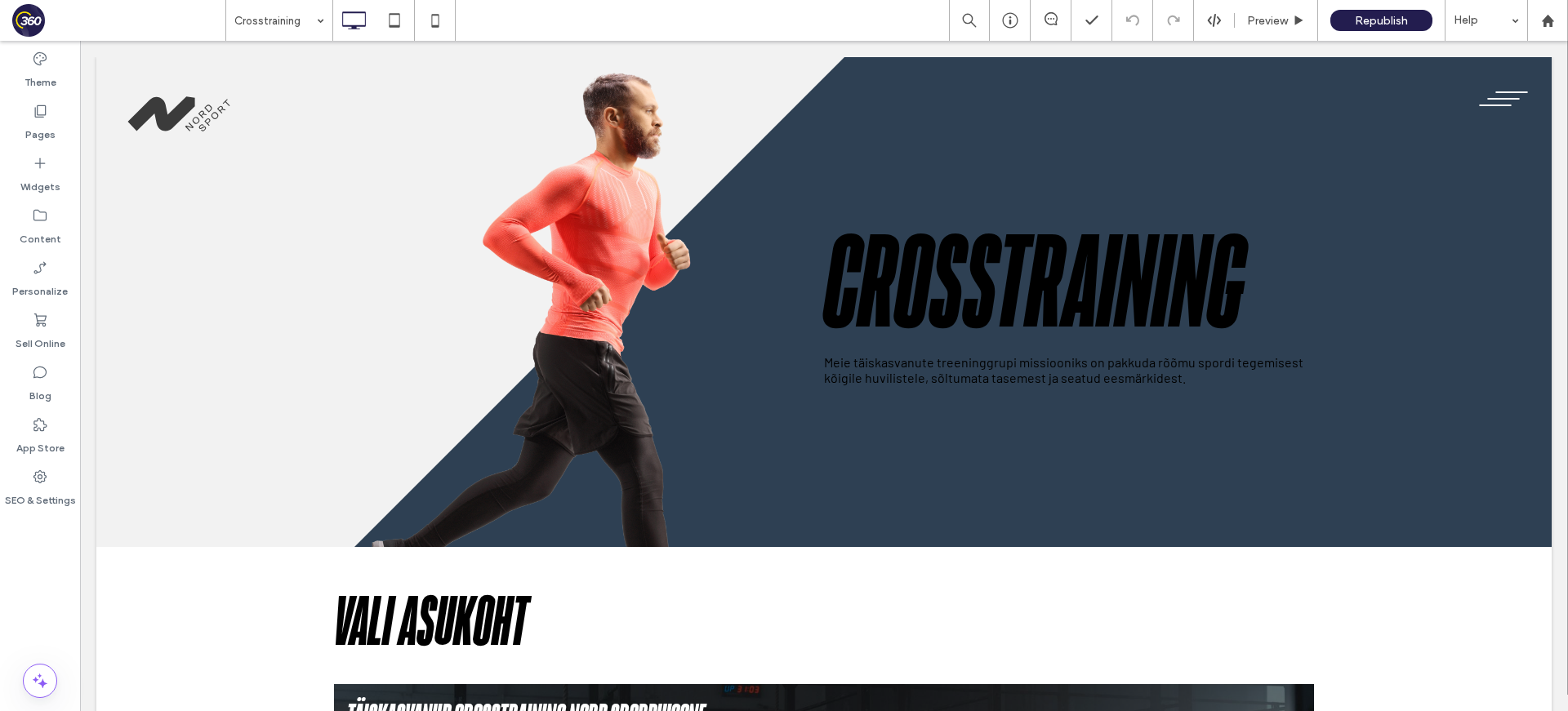
click at [908, 319] on h1 "Crosstraining" at bounding box center [1068, 286] width 490 height 135
drag, startPoint x: 863, startPoint y: 276, endPoint x: 1018, endPoint y: 180, distance: 182.3
click at [914, 242] on h1 "Crosstraining" at bounding box center [1068, 286] width 490 height 135
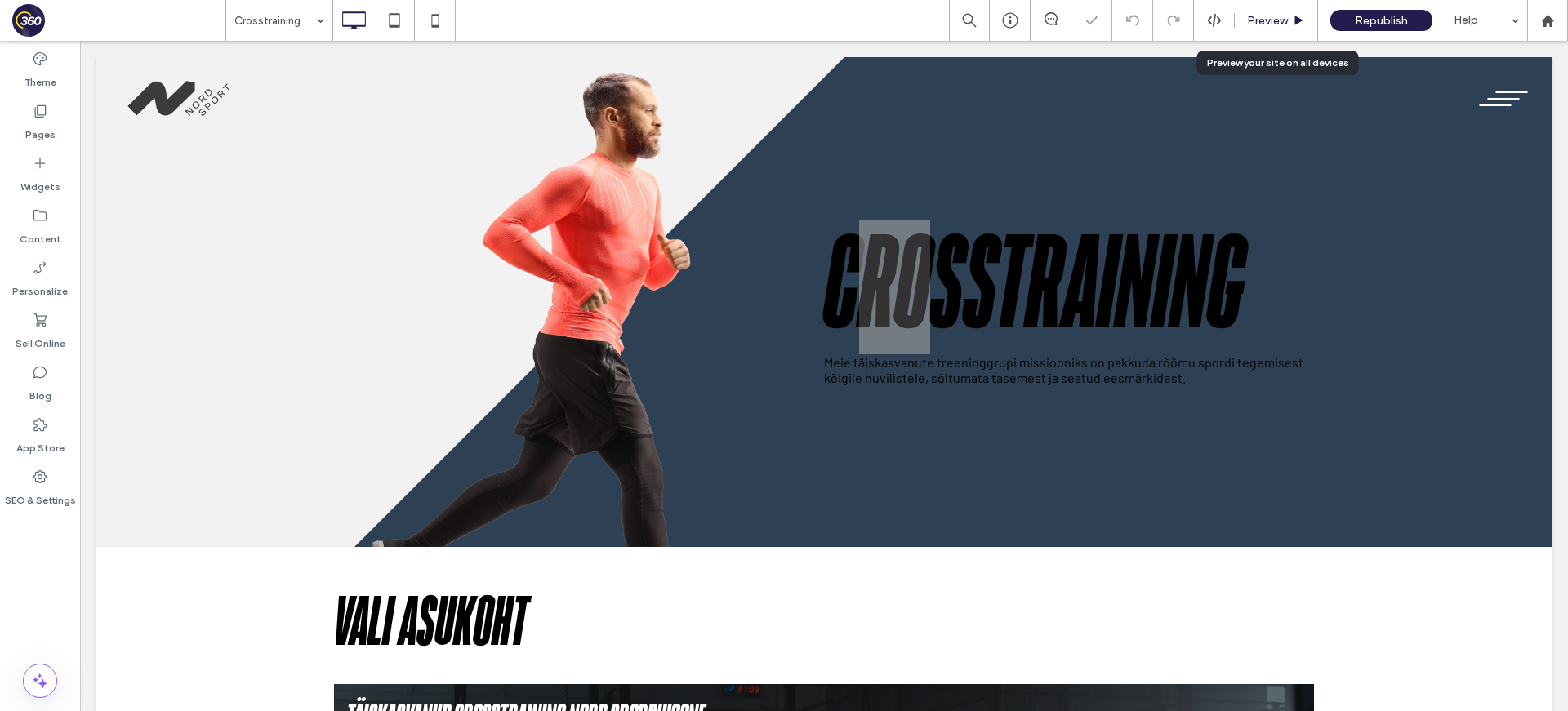
click at [1274, 9] on div "Preview" at bounding box center [1275, 20] width 83 height 41
click at [1271, 17] on span "Preview" at bounding box center [1266, 21] width 41 height 14
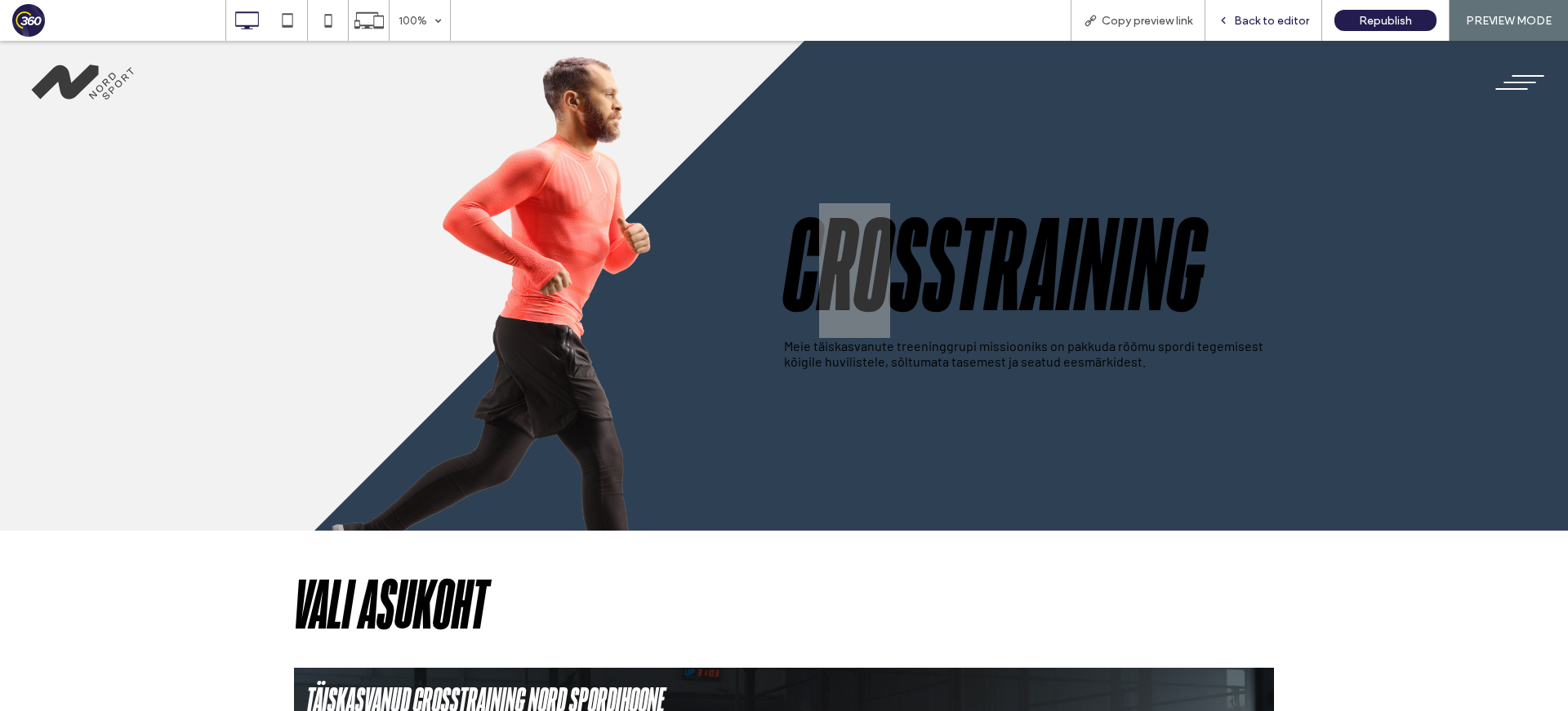
drag, startPoint x: 1271, startPoint y: 19, endPoint x: 845, endPoint y: 287, distance: 503.3
click at [1271, 19] on span "Back to editor" at bounding box center [1271, 21] width 75 height 14
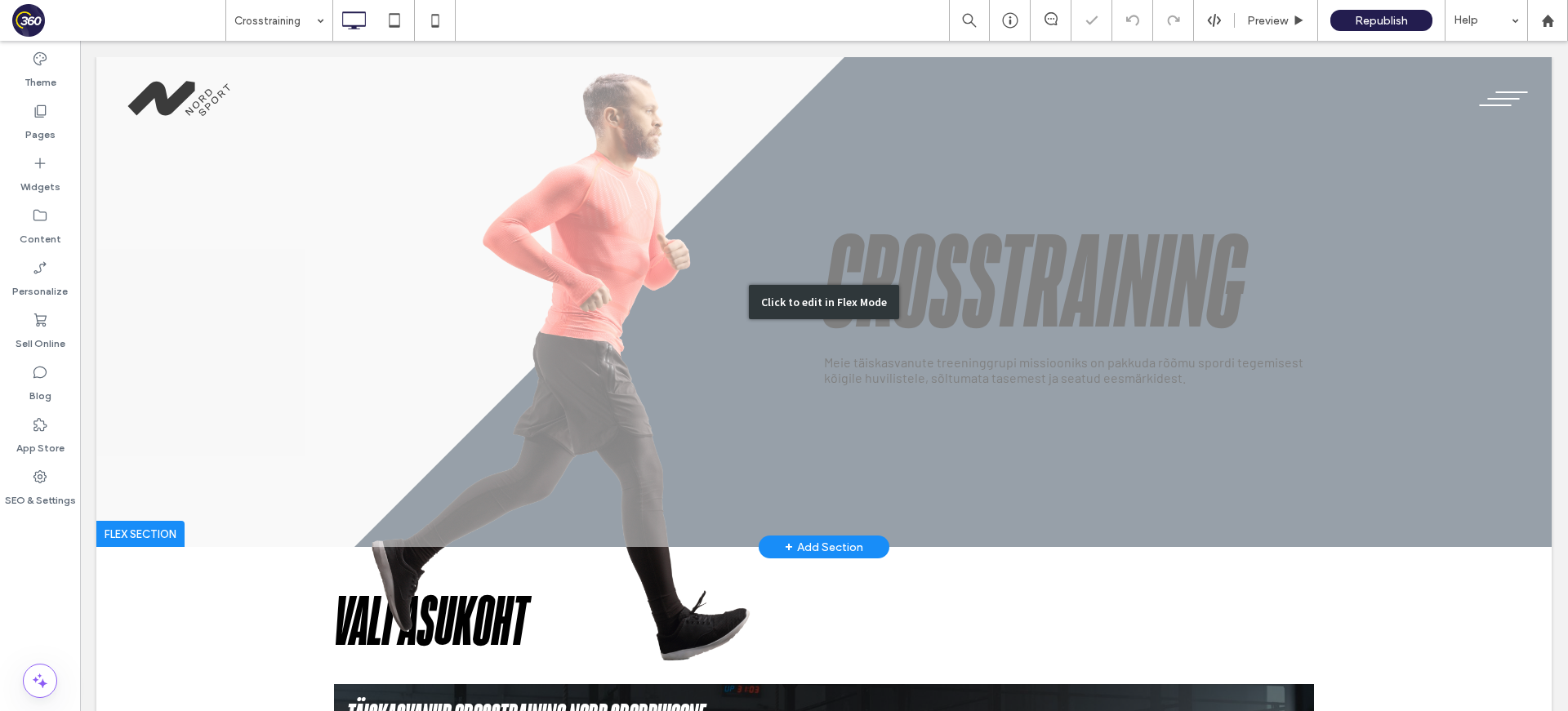
click at [906, 328] on div "Click to edit in Flex Mode" at bounding box center [824, 302] width 1454 height 490
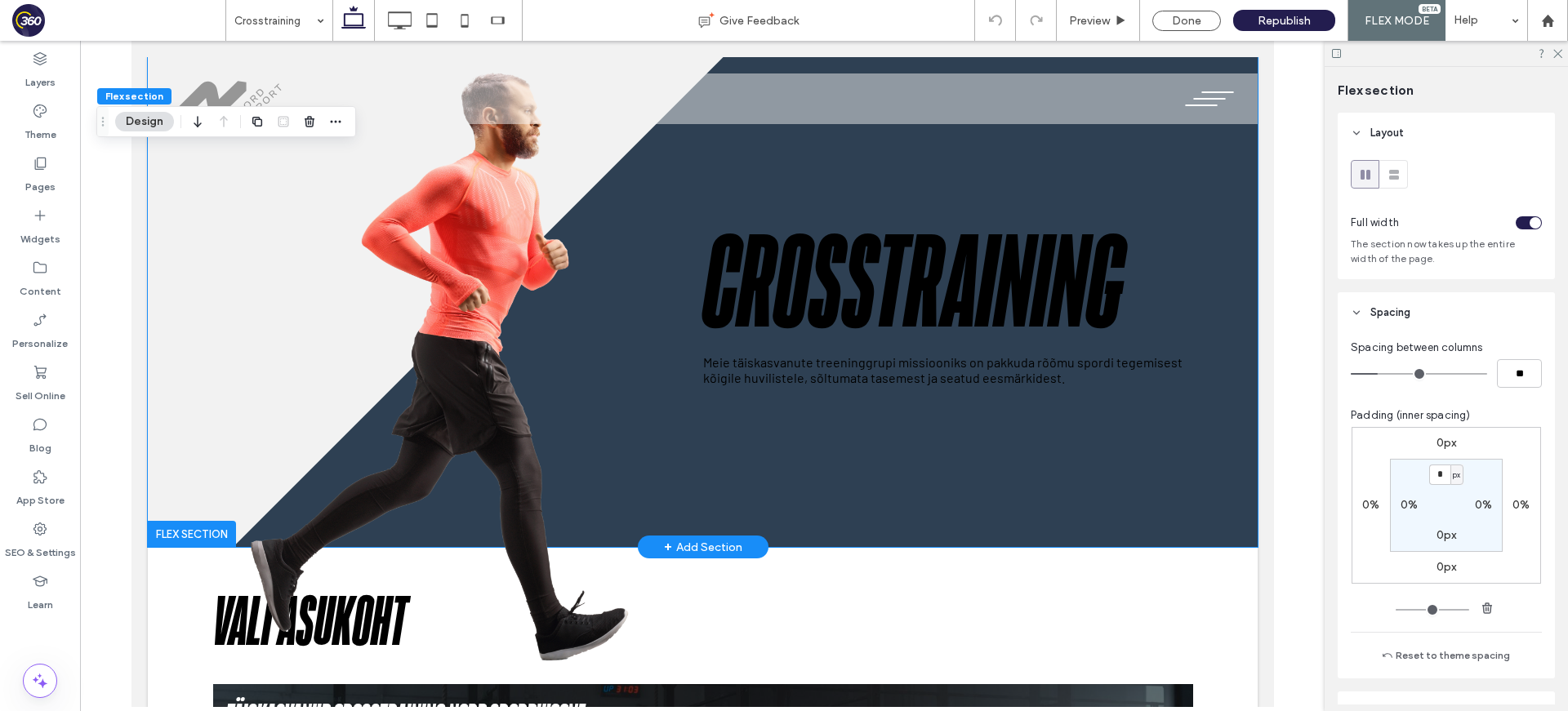
click at [906, 327] on h1 "Crosstraining" at bounding box center [947, 286] width 490 height 135
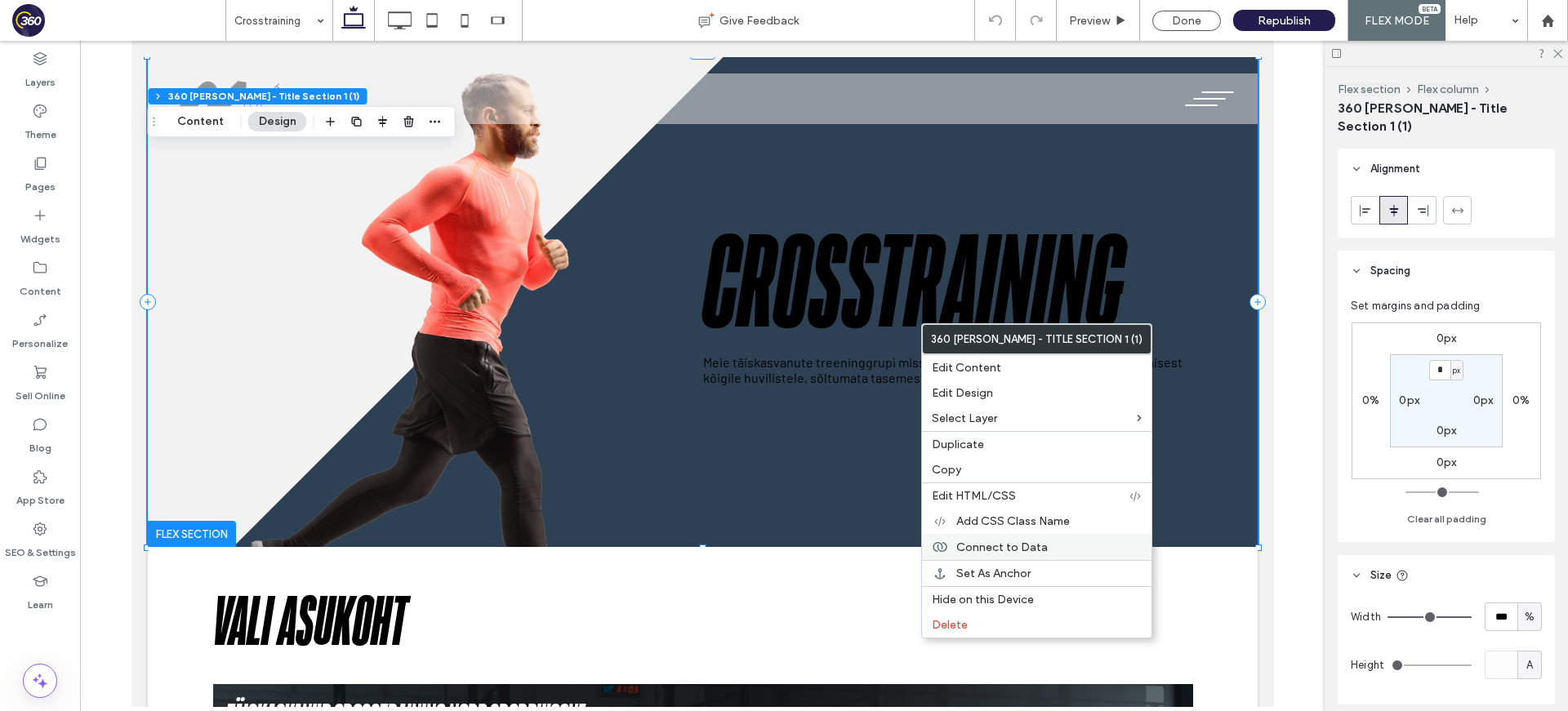
click at [1027, 539] on div "Connect to Data" at bounding box center [1036, 546] width 229 height 26
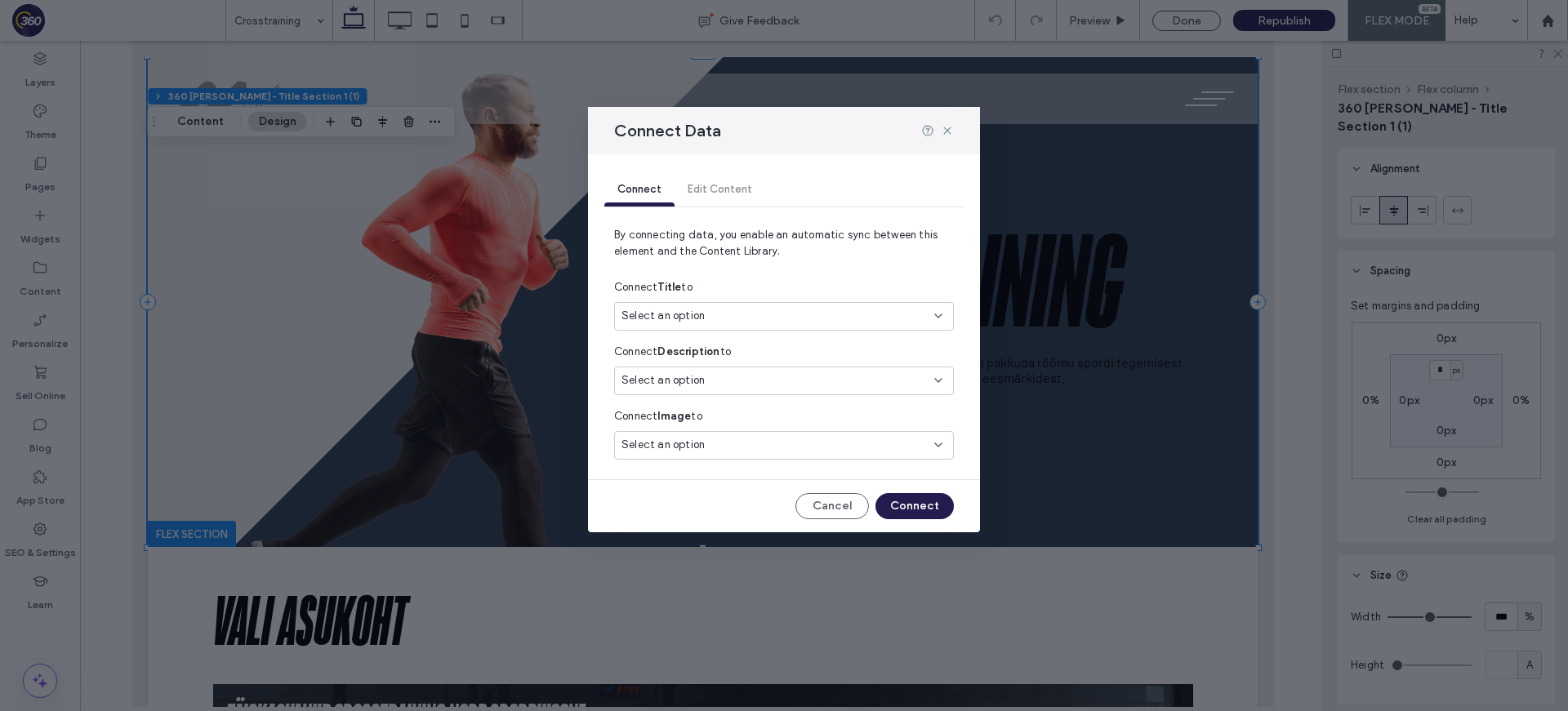
click at [784, 328] on div "Select an option" at bounding box center [784, 317] width 340 height 29
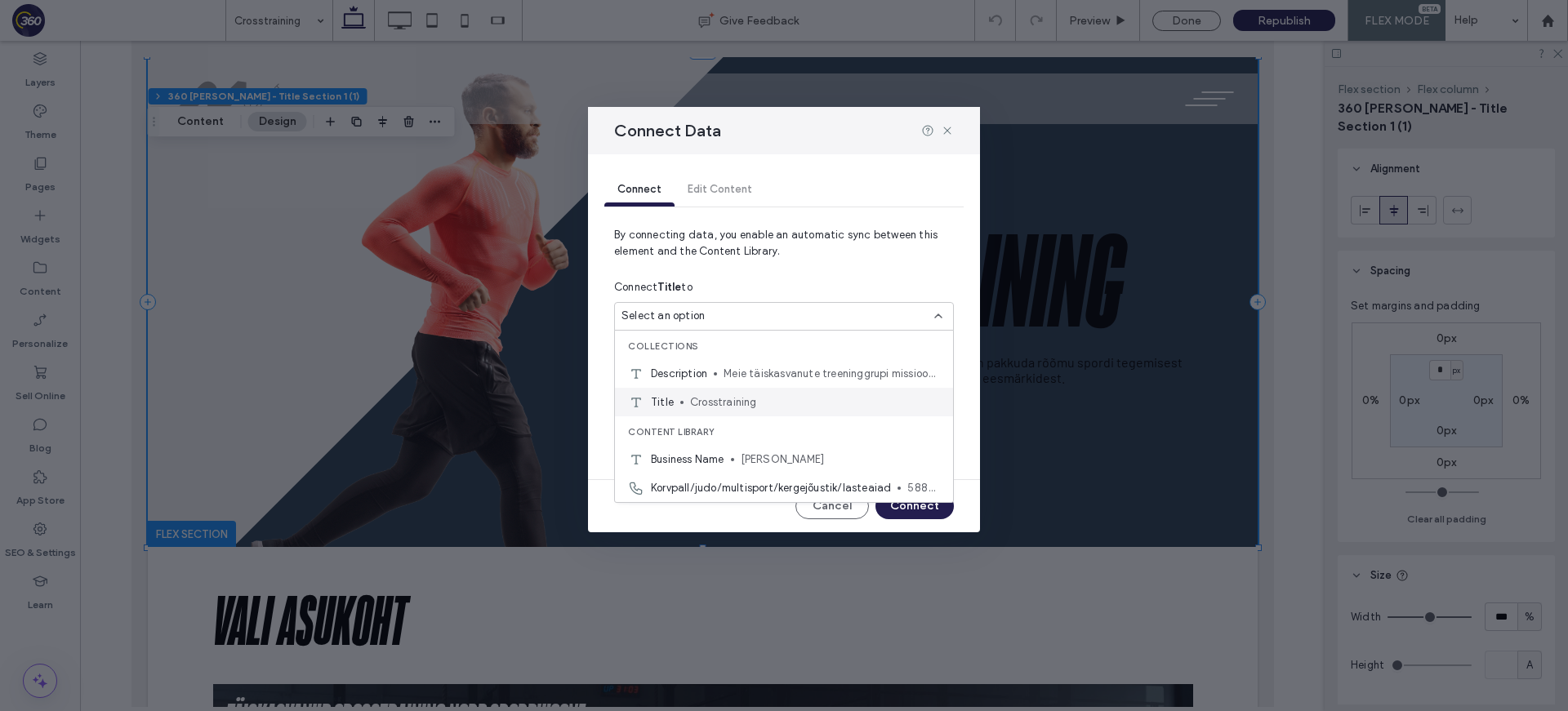
click at [792, 394] on span "Crosstraining" at bounding box center [815, 402] width 250 height 16
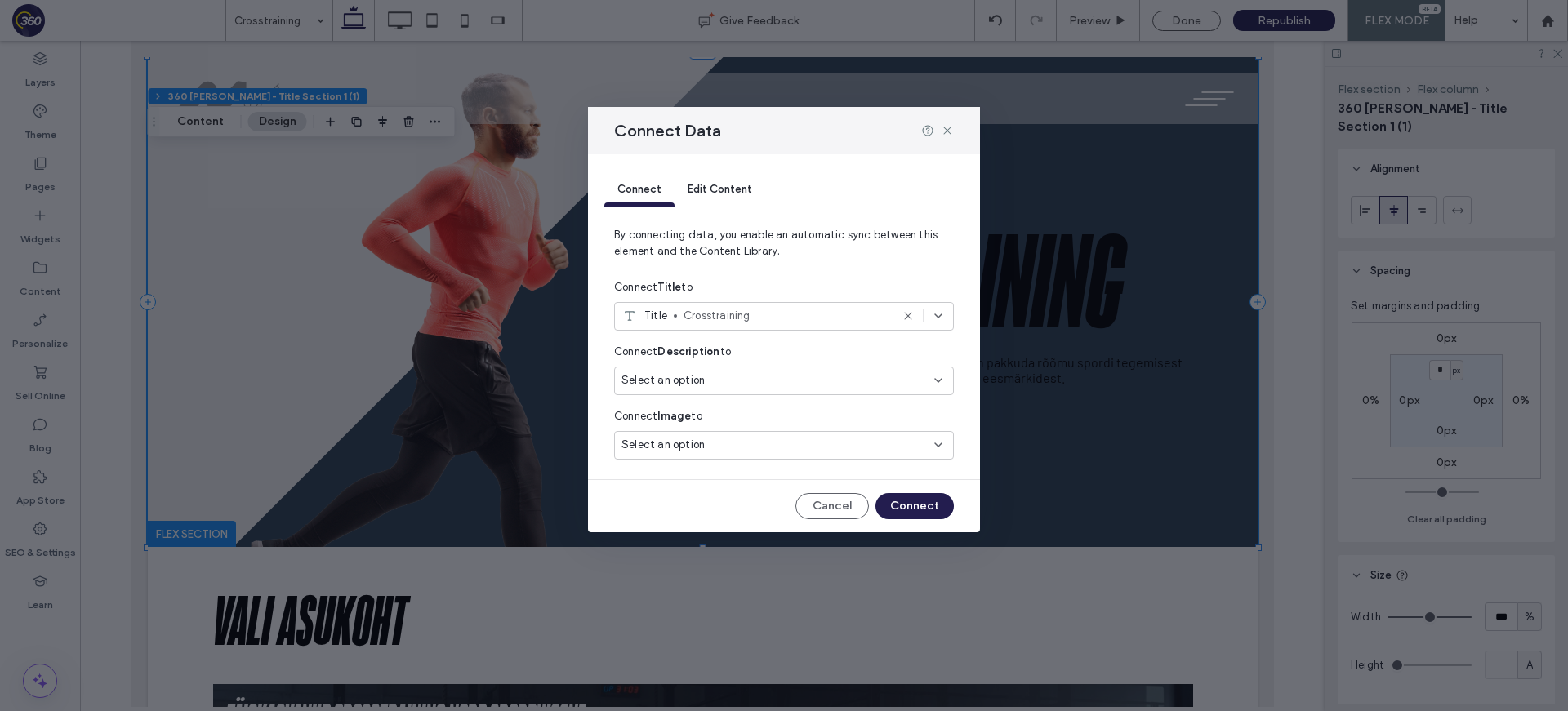
click at [793, 386] on div "Select an option" at bounding box center [774, 380] width 305 height 16
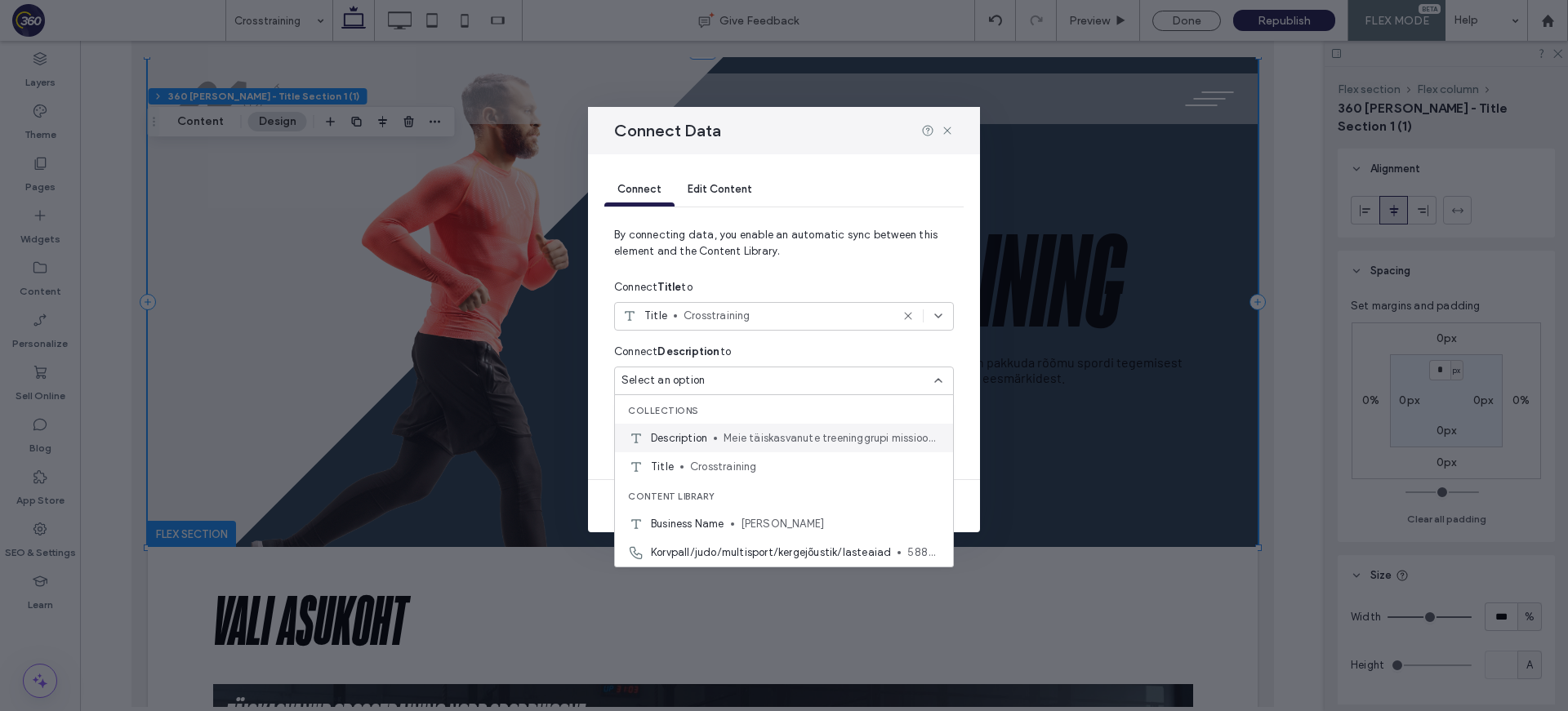
click at [800, 441] on span "Meie täiskasvanute treeninggrupi missiooniks on pakkuda rõõmu spordi tegemisest…" at bounding box center [831, 438] width 217 height 16
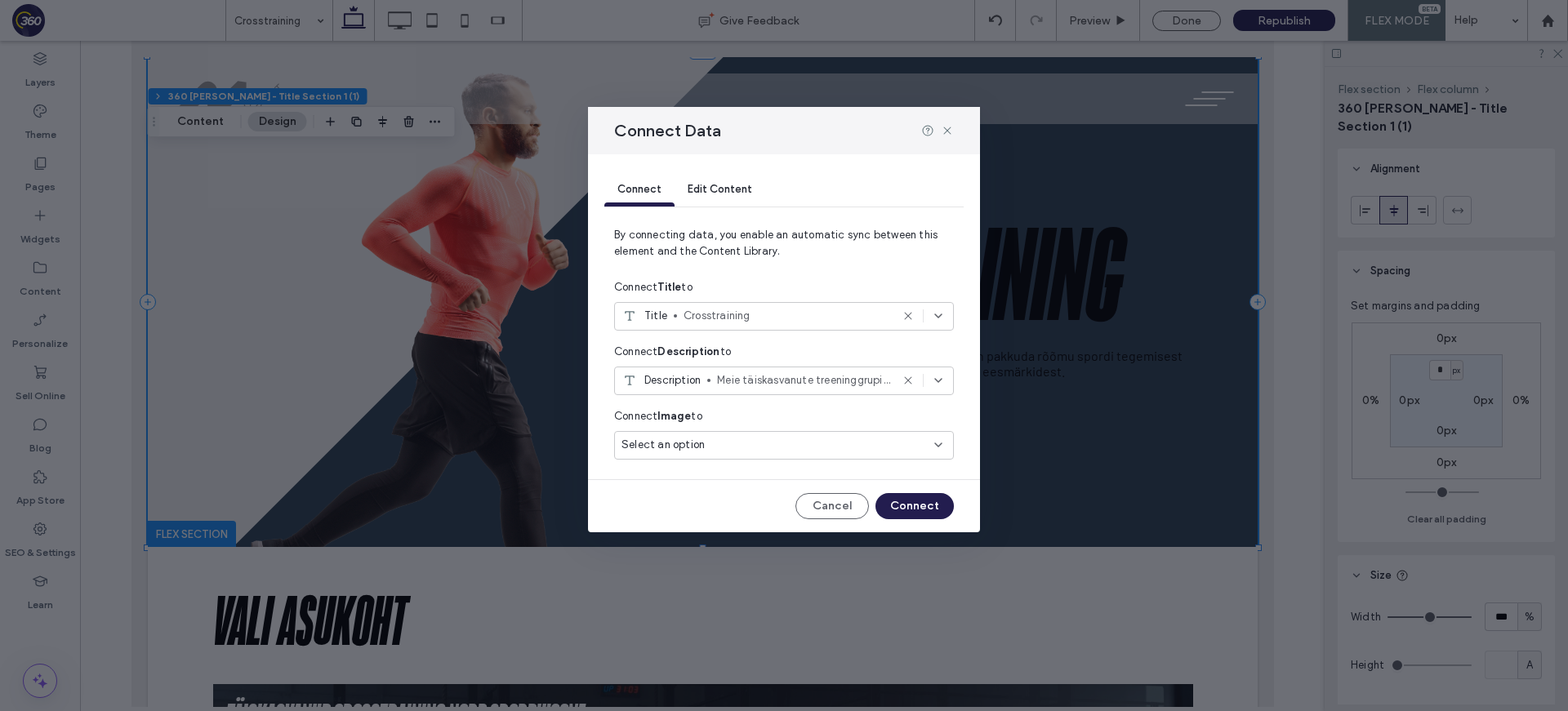
click at [814, 446] on div "Select an option" at bounding box center [774, 445] width 305 height 16
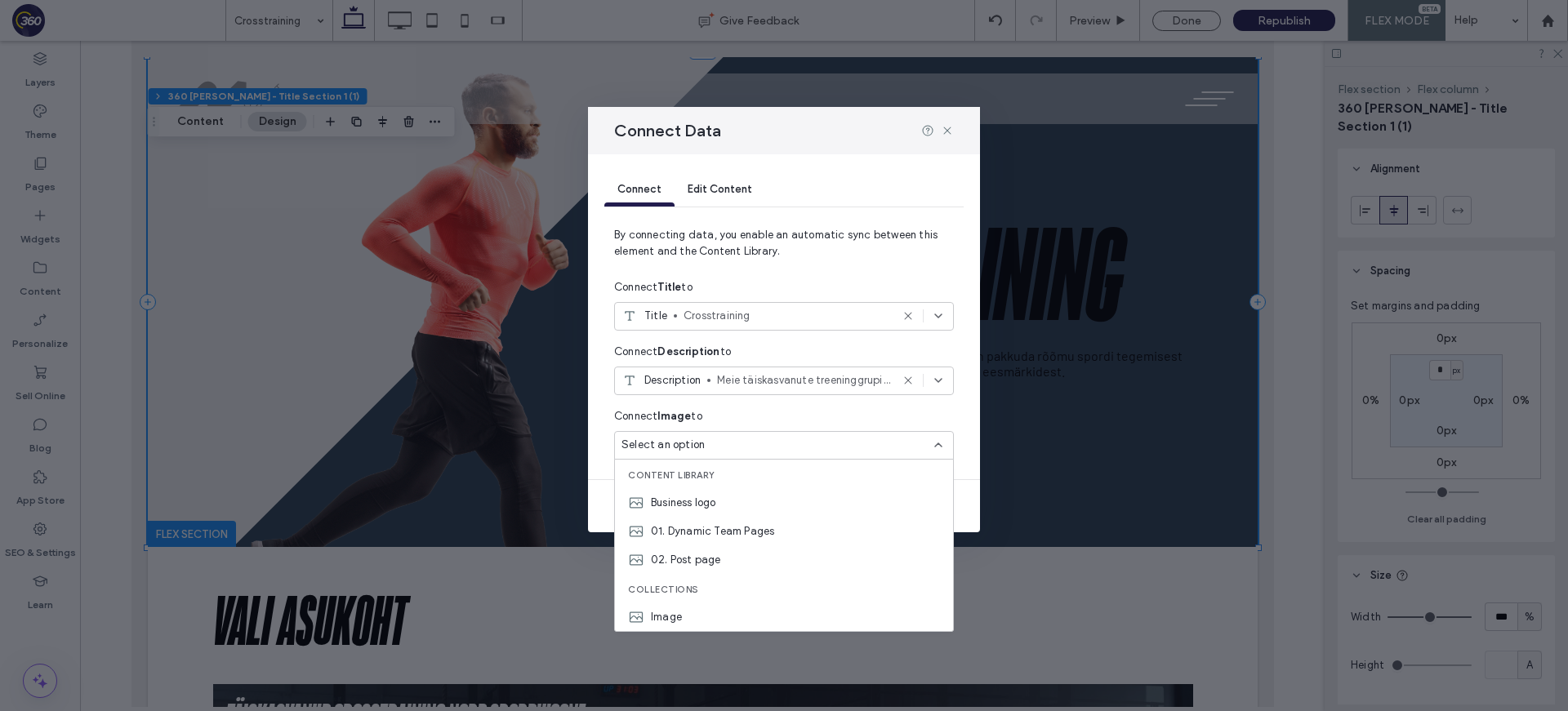
click at [732, 611] on div "Image" at bounding box center [784, 617] width 338 height 29
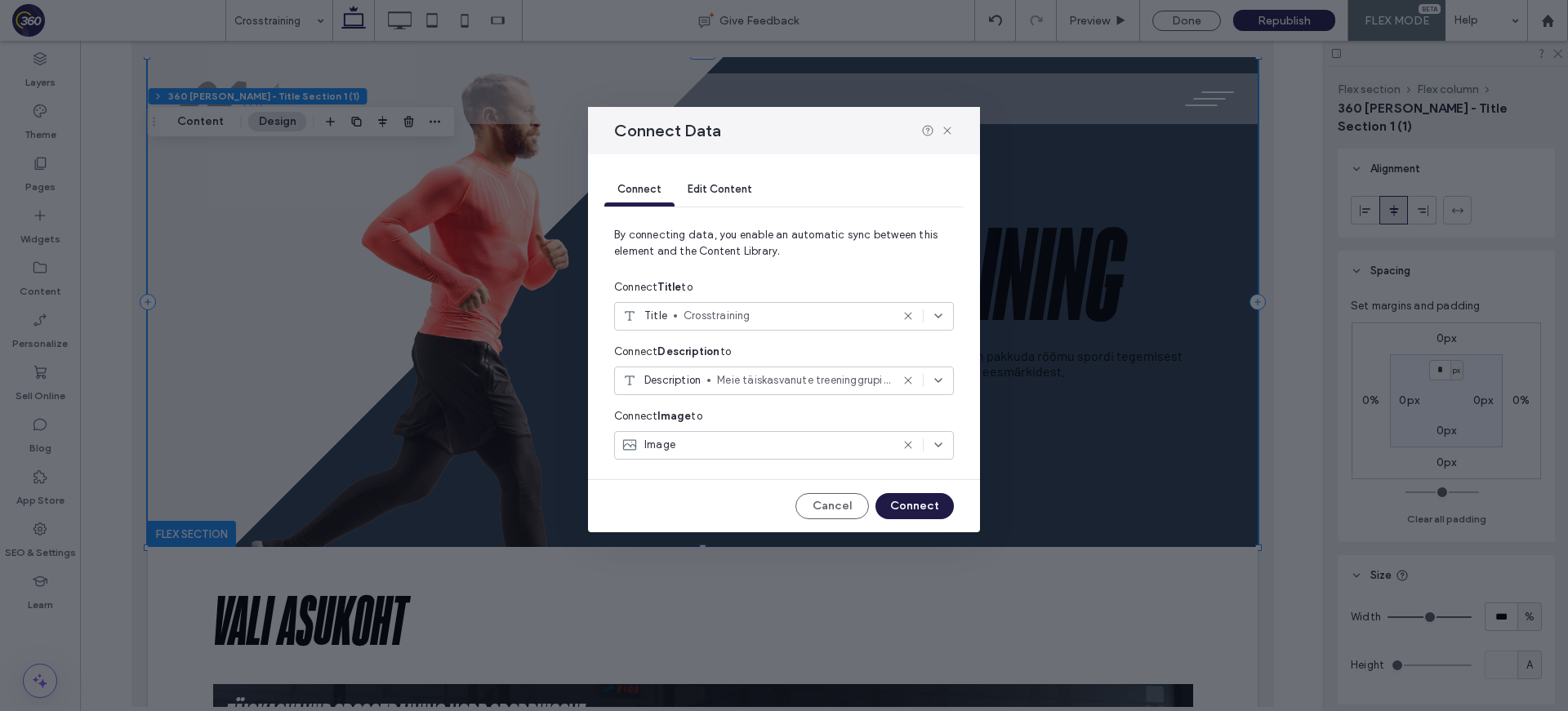
click at [909, 516] on button "Connect" at bounding box center [914, 506] width 78 height 26
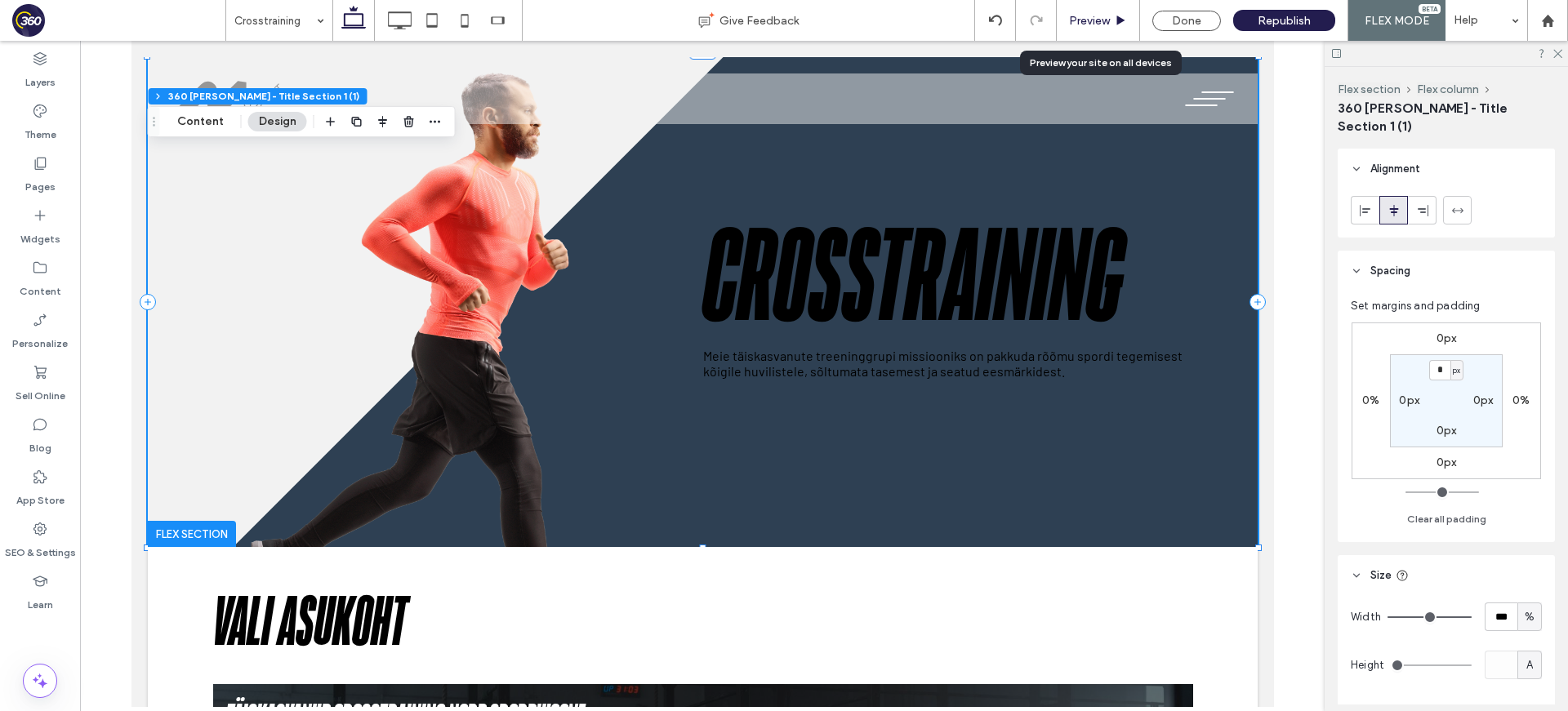
click at [1105, 26] on span "Preview" at bounding box center [1089, 21] width 41 height 14
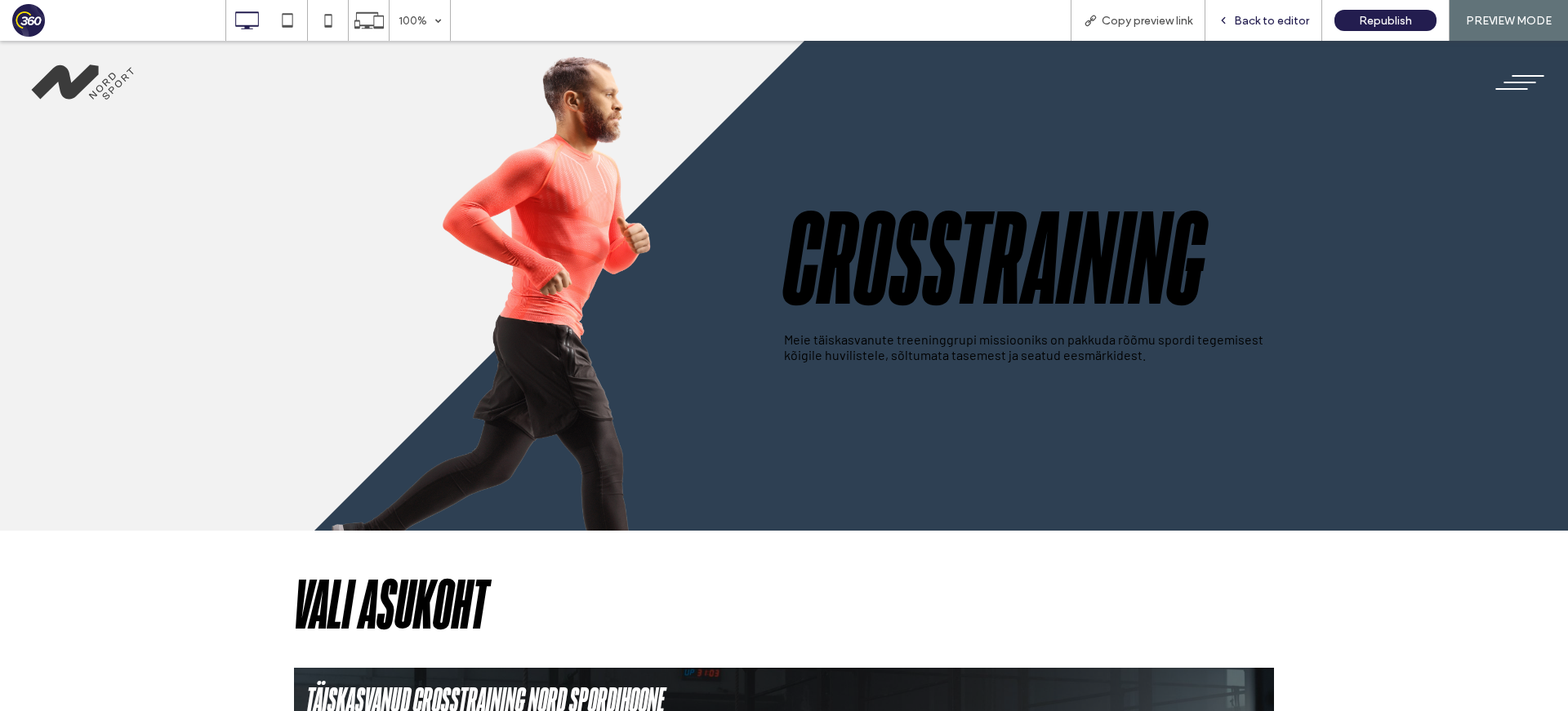
click at [1240, 25] on span "Back to editor" at bounding box center [1271, 21] width 75 height 14
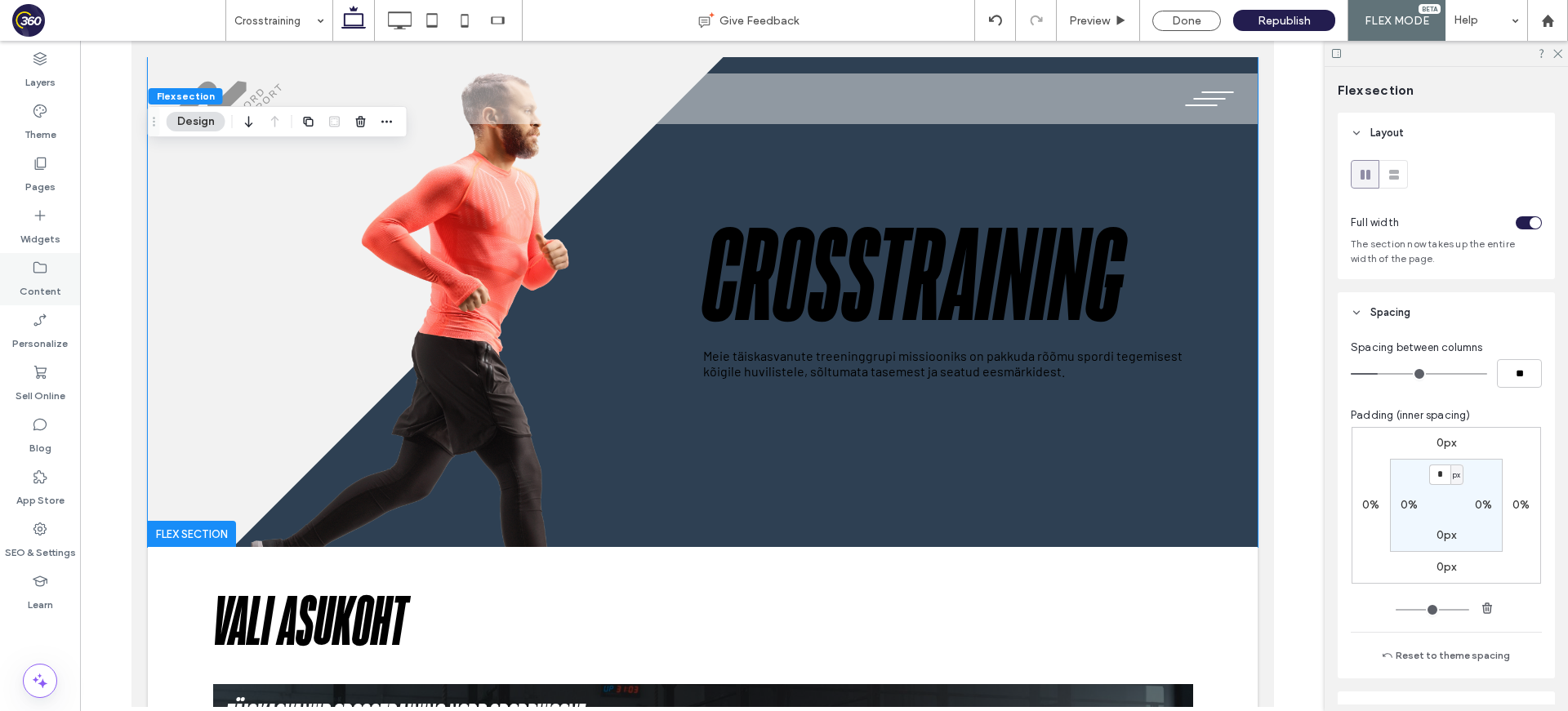
click at [39, 278] on label "Content" at bounding box center [41, 287] width 42 height 23
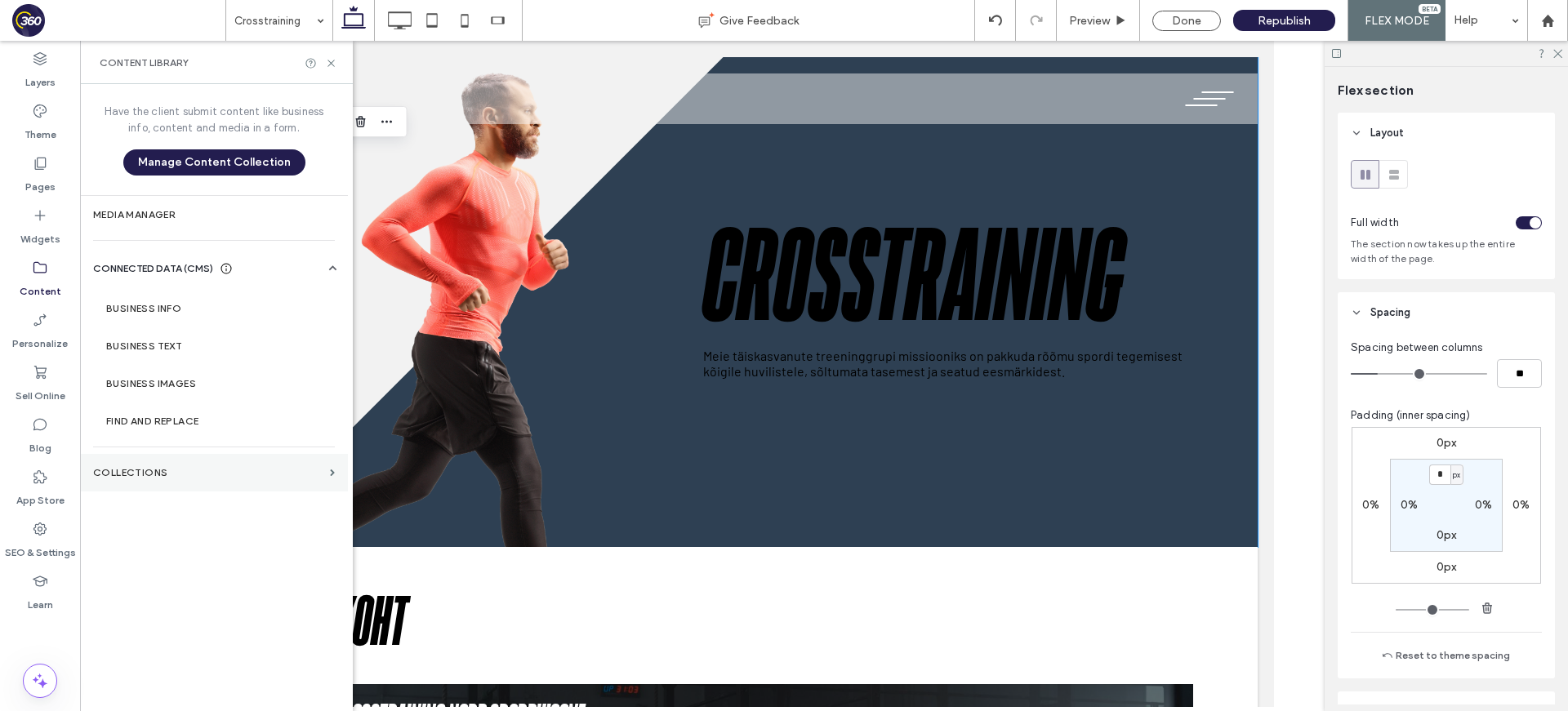
click at [150, 482] on section "Collections" at bounding box center [214, 472] width 268 height 37
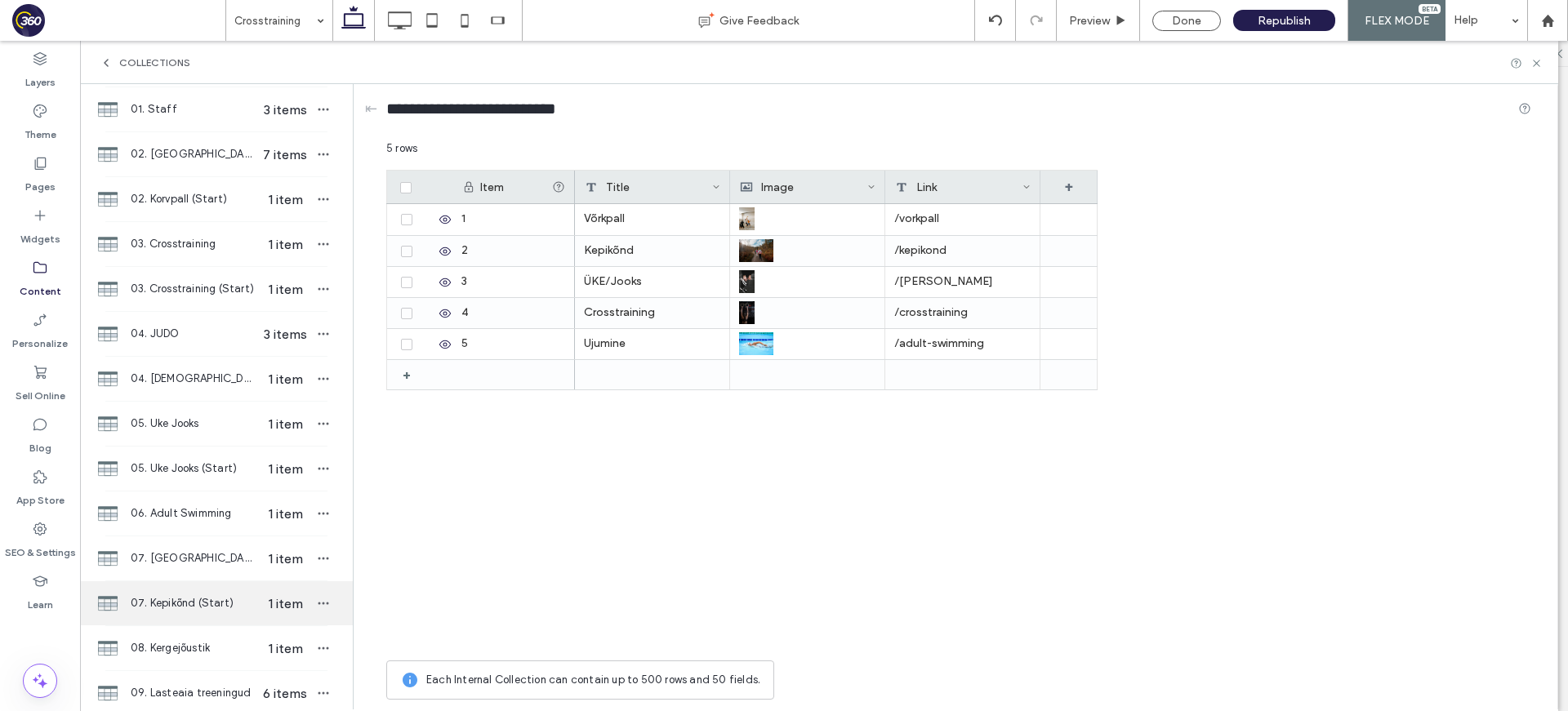
scroll to position [223, 0]
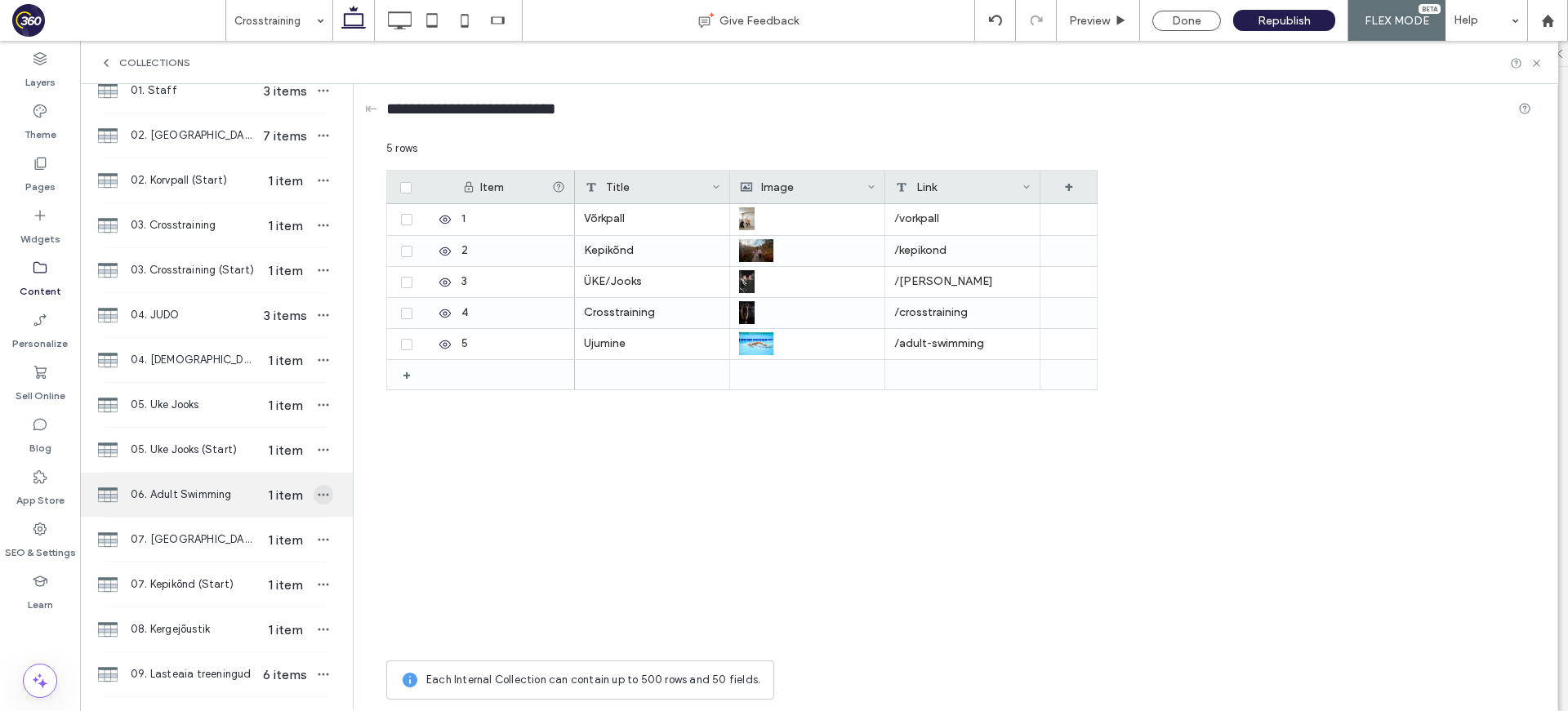
click at [317, 497] on icon "button" at bounding box center [324, 495] width 13 height 13
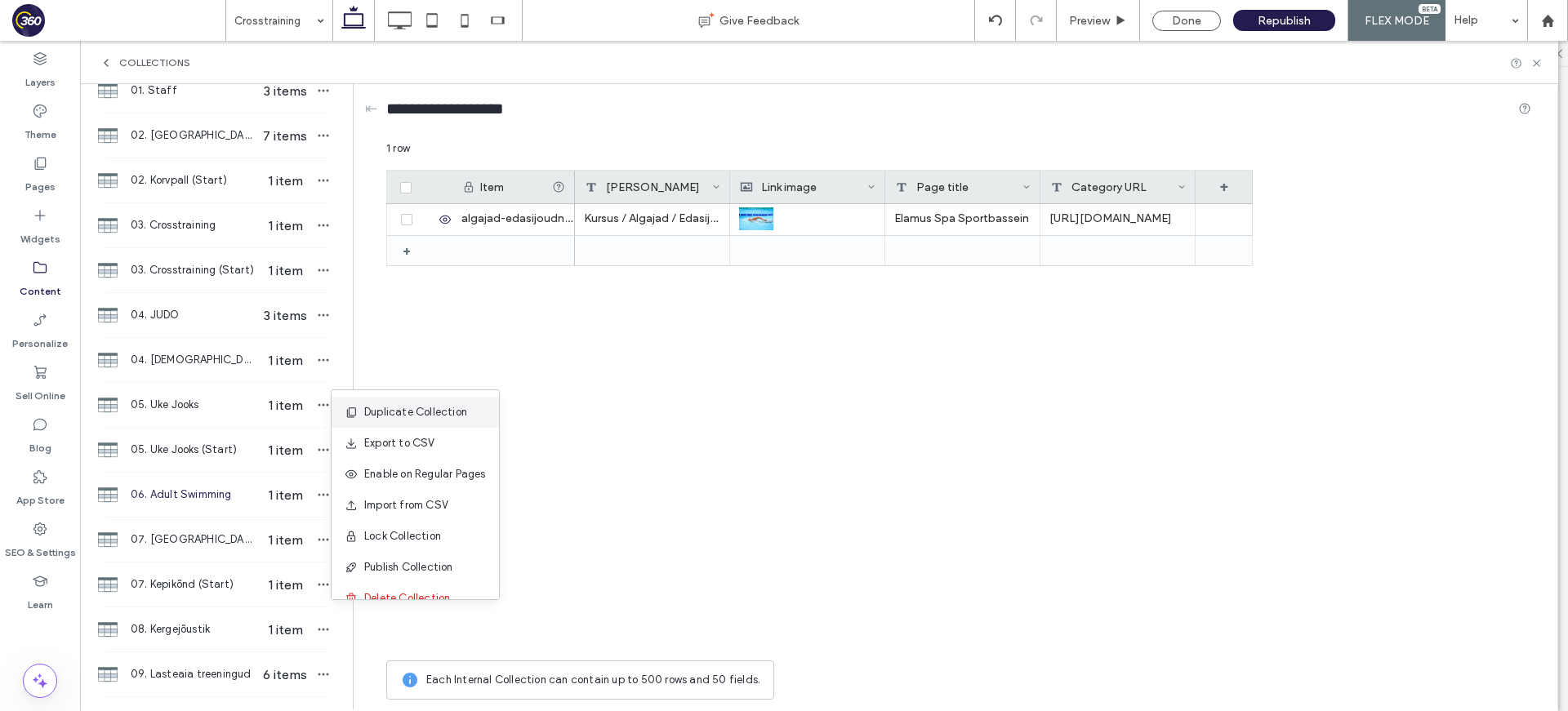
click at [387, 407] on span "Duplicate Collection" at bounding box center [416, 411] width 103 height 16
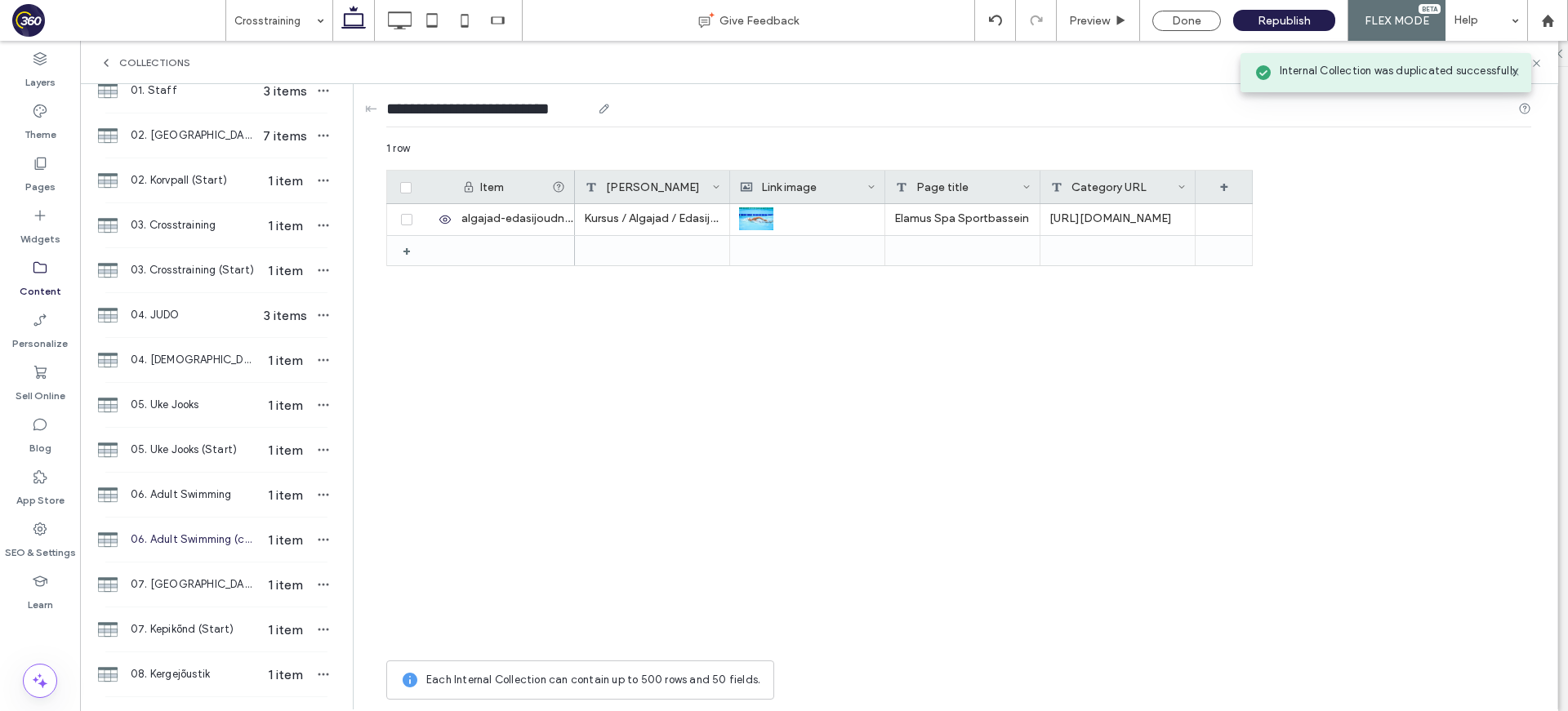
drag, startPoint x: 548, startPoint y: 107, endPoint x: 610, endPoint y: 110, distance: 62.1
click at [610, 110] on div "**********" at bounding box center [498, 109] width 224 height 23
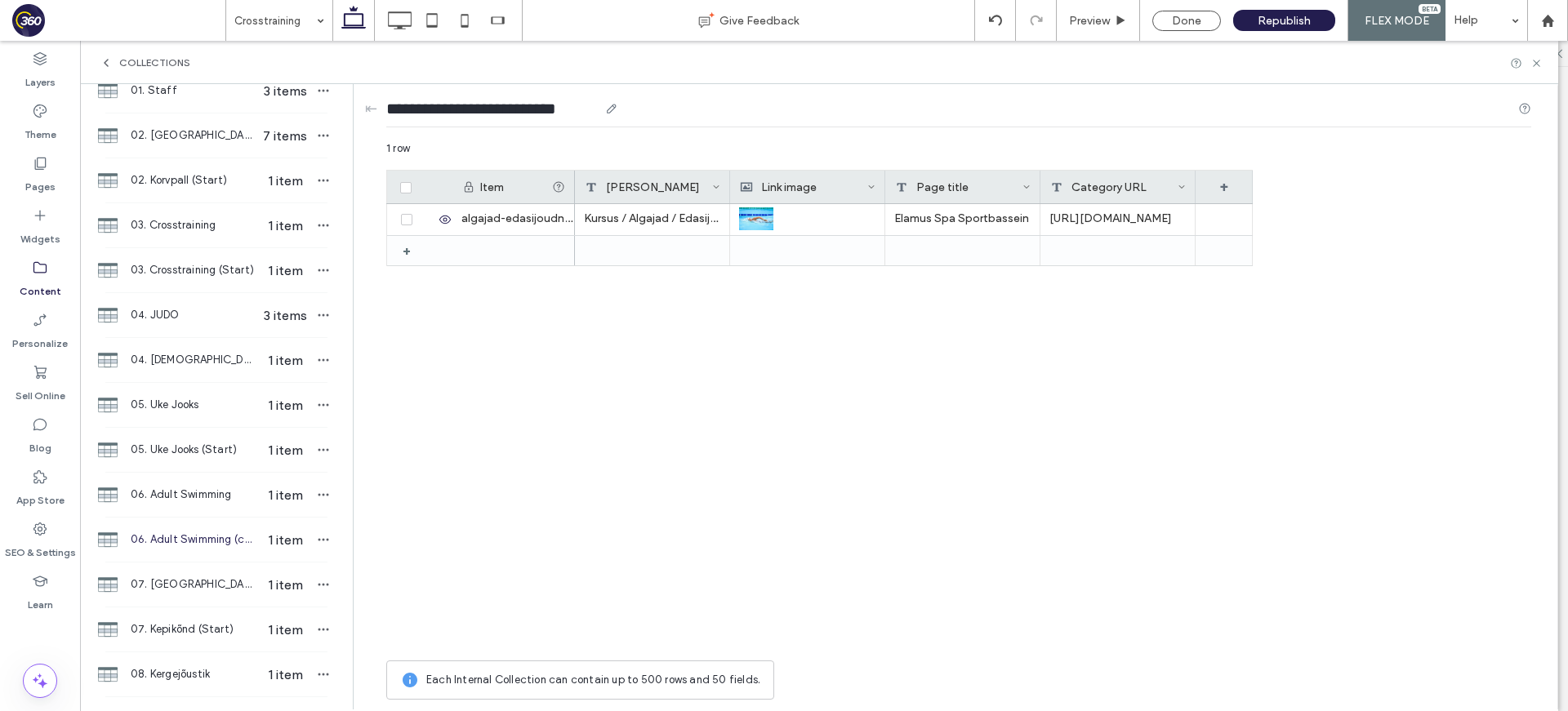
type input "**********"
click at [411, 181] on div at bounding box center [420, 187] width 46 height 12
drag, startPoint x: 406, startPoint y: 185, endPoint x: 555, endPoint y: 180, distance: 149.1
click at [414, 184] on div at bounding box center [420, 187] width 46 height 12
click at [408, 190] on span at bounding box center [406, 188] width 11 height 11
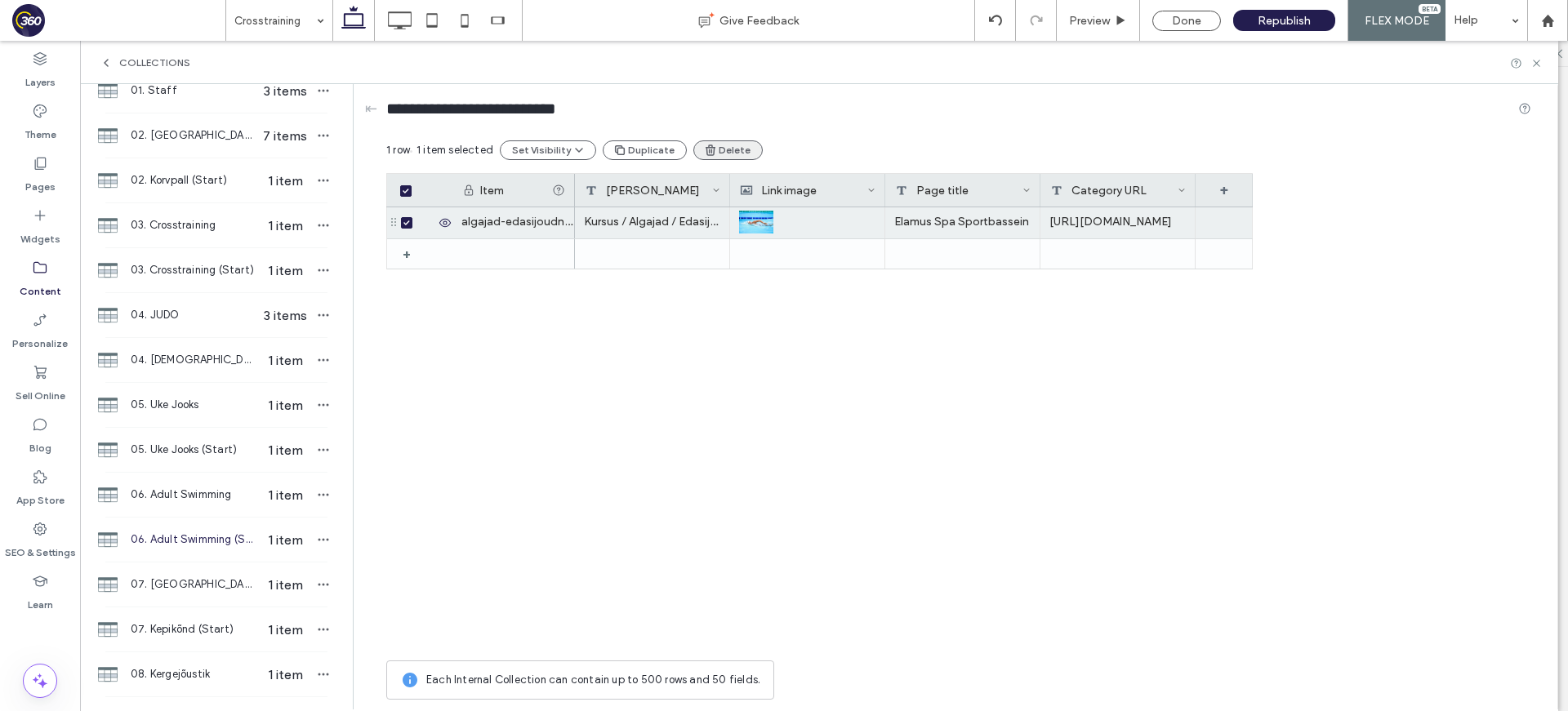
click at [714, 150] on button "Delete" at bounding box center [727, 150] width 70 height 20
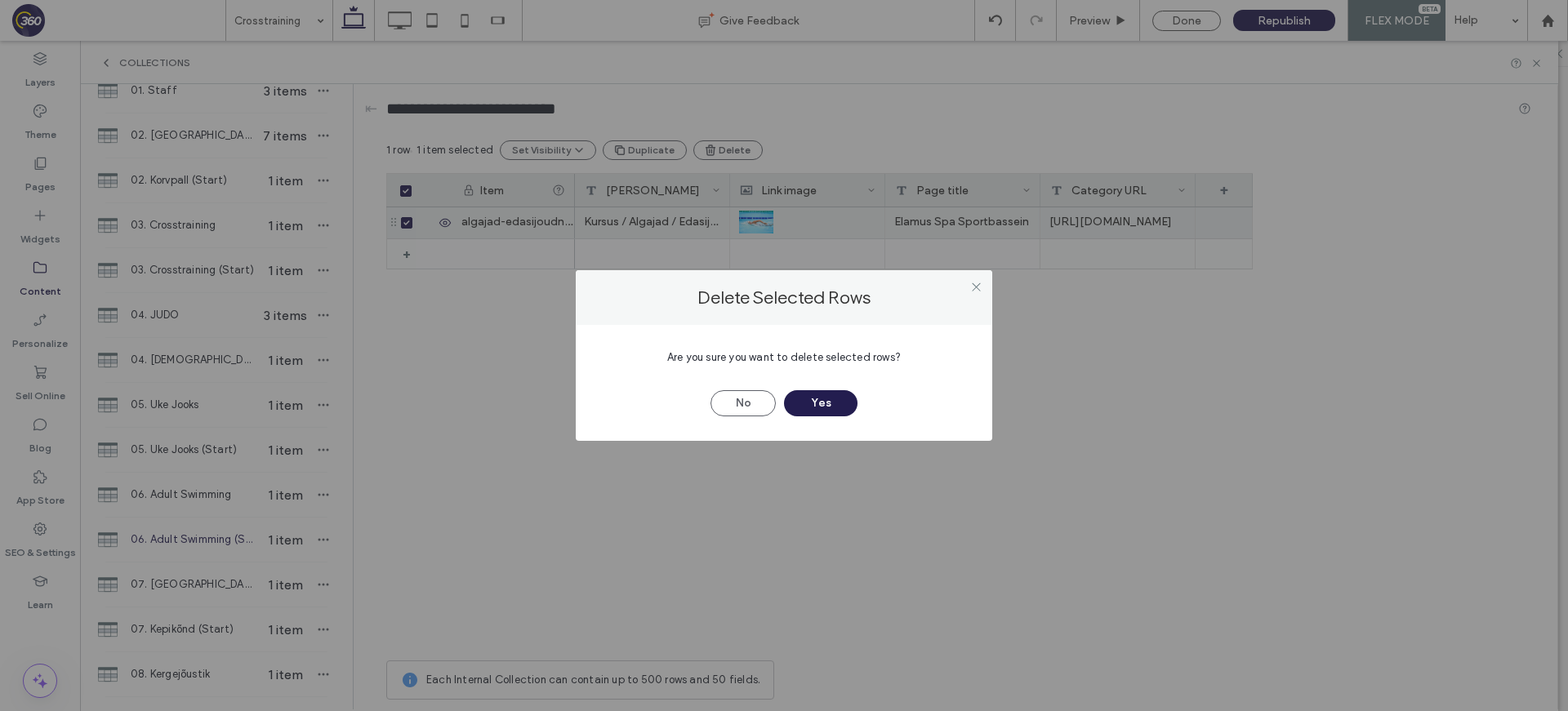
drag, startPoint x: 838, startPoint y: 402, endPoint x: 934, endPoint y: 316, distance: 128.9
click at [838, 402] on button "Yes" at bounding box center [820, 403] width 73 height 26
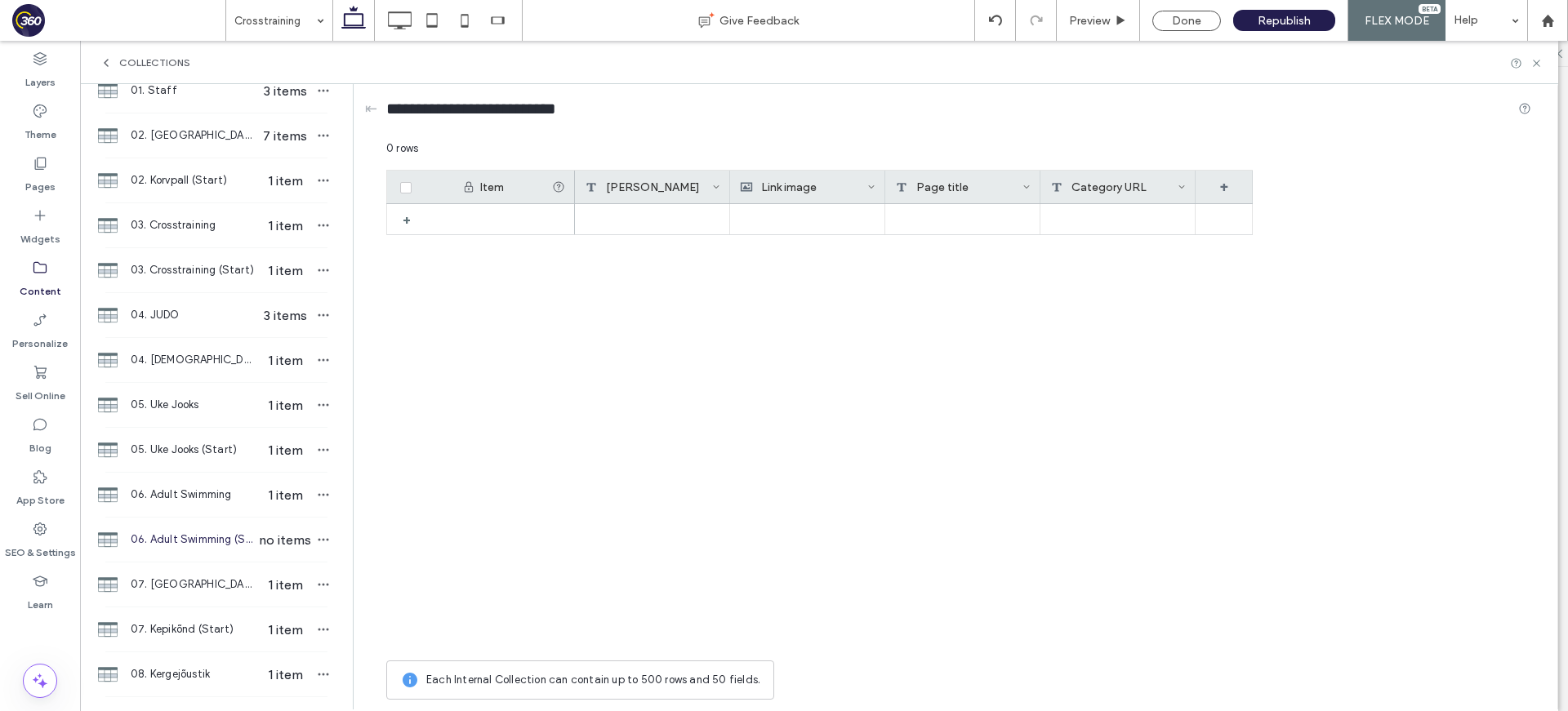
click at [672, 186] on div "[PERSON_NAME]" at bounding box center [648, 187] width 127 height 32
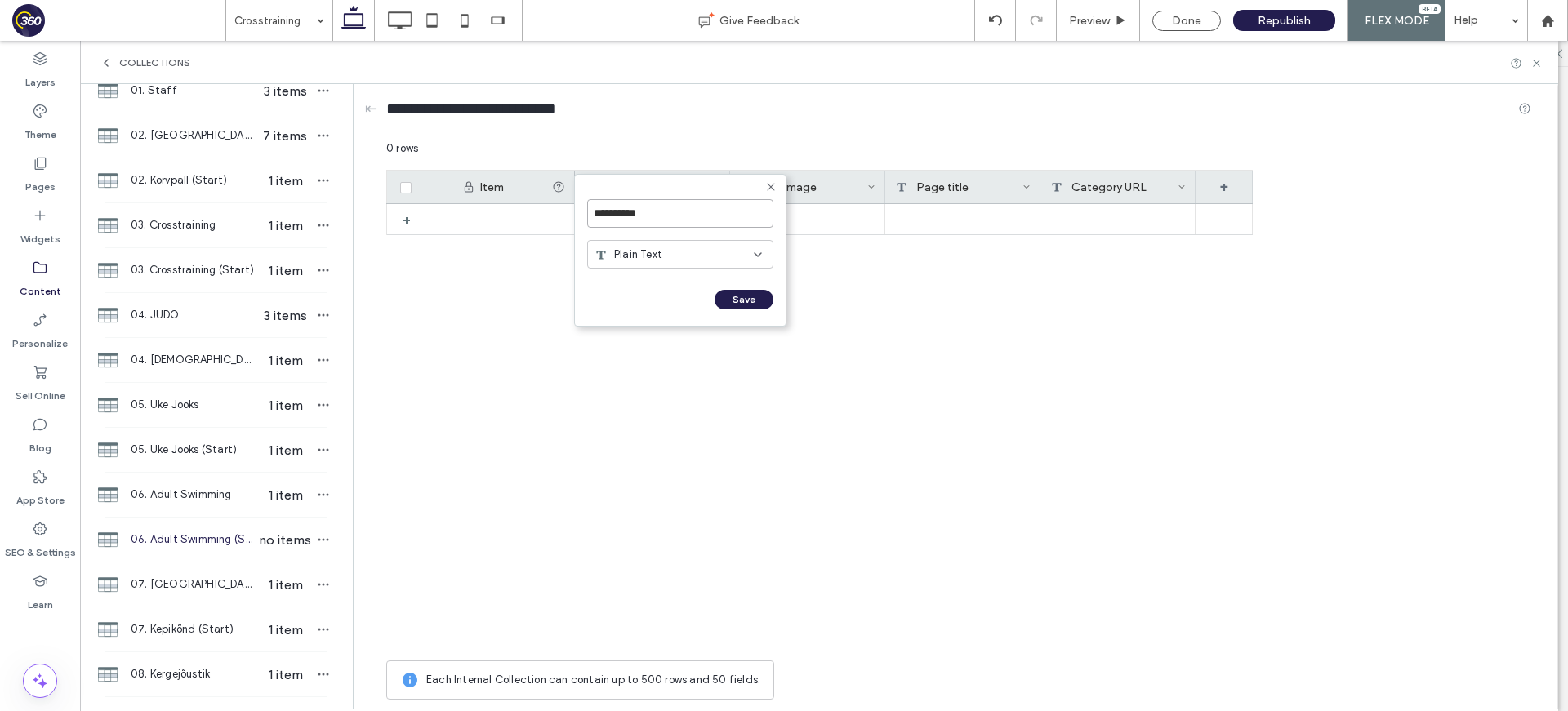
click at [674, 218] on input "**********" at bounding box center [679, 214] width 186 height 29
type input "*****"
click input "******" at bounding box center [605, 316] width 36 height 14
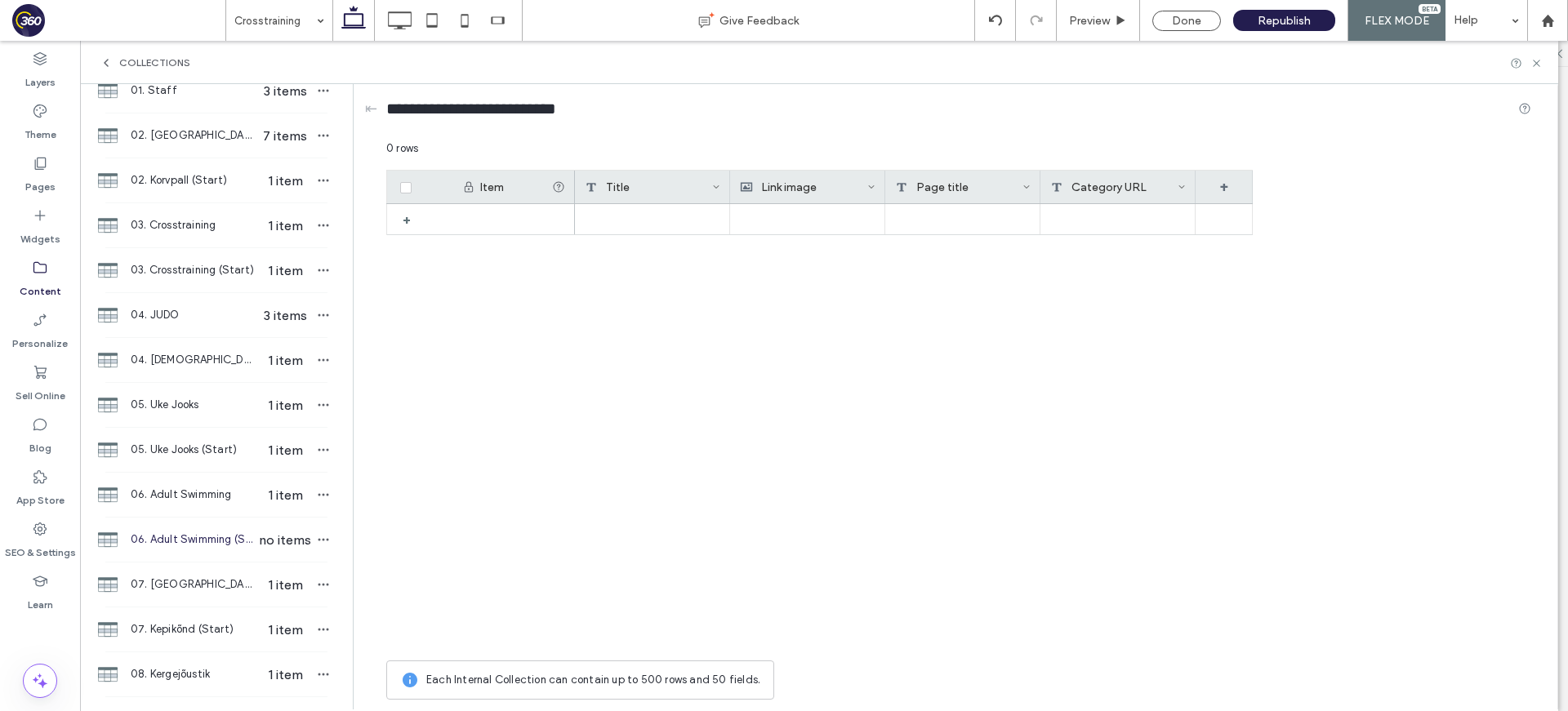
click at [844, 194] on div "Link image" at bounding box center [803, 187] width 127 height 32
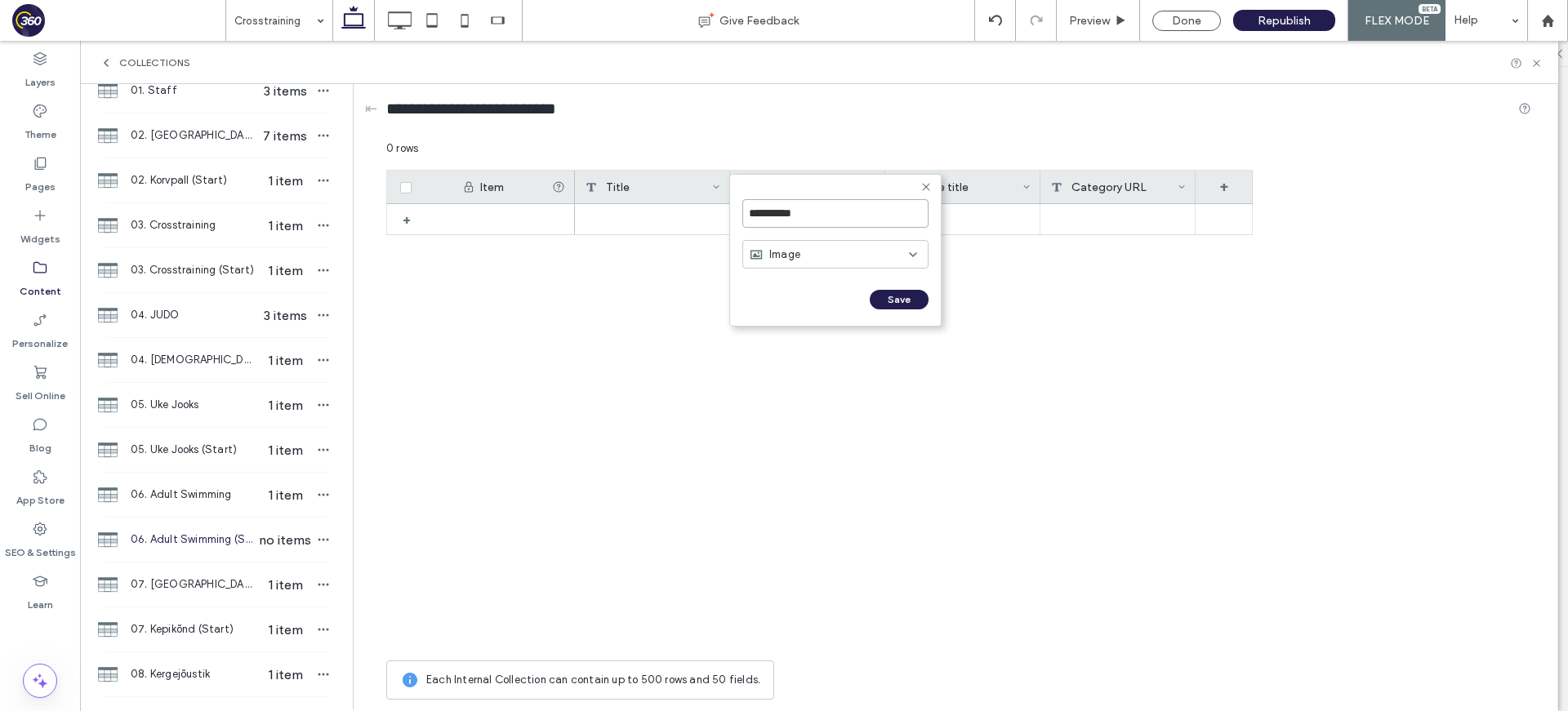
click at [806, 216] on input "**********" at bounding box center [835, 214] width 186 height 29
type input "*****"
click input "******" at bounding box center [761, 316] width 36 height 14
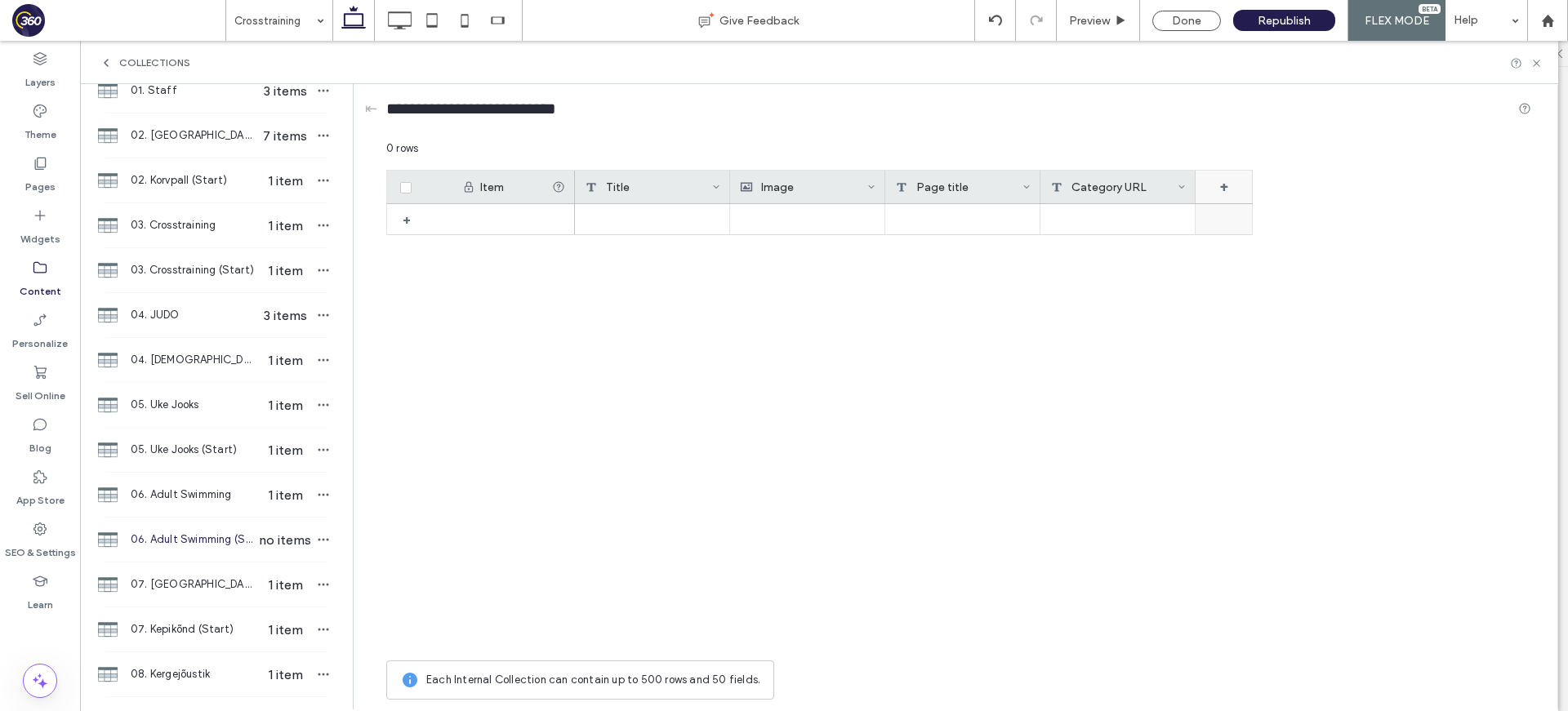
click at [1216, 188] on div "+" at bounding box center [1223, 187] width 57 height 32
click at [1252, 212] on input "*******" at bounding box center [1290, 214] width 186 height 29
type input "**********"
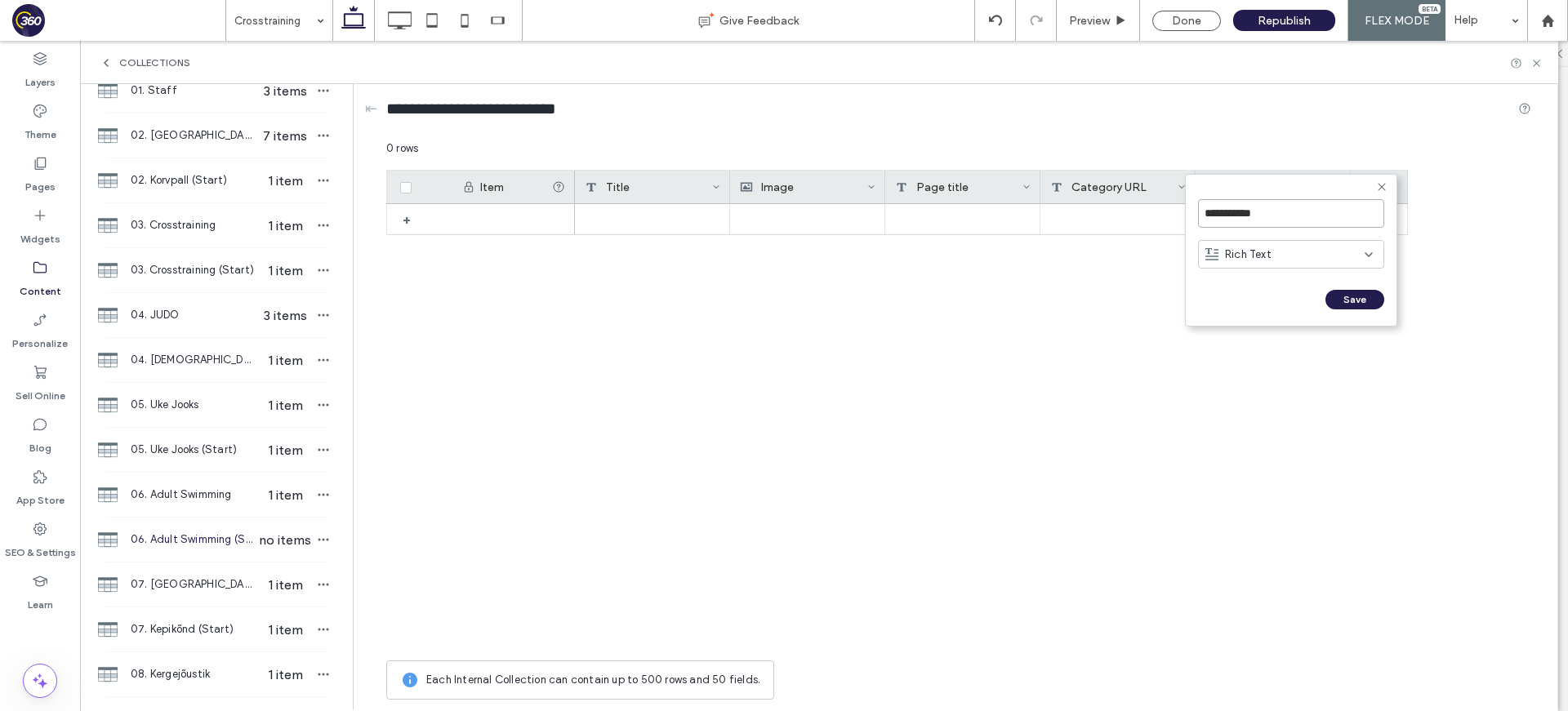
click input "******" at bounding box center [1216, 316] width 36 height 14
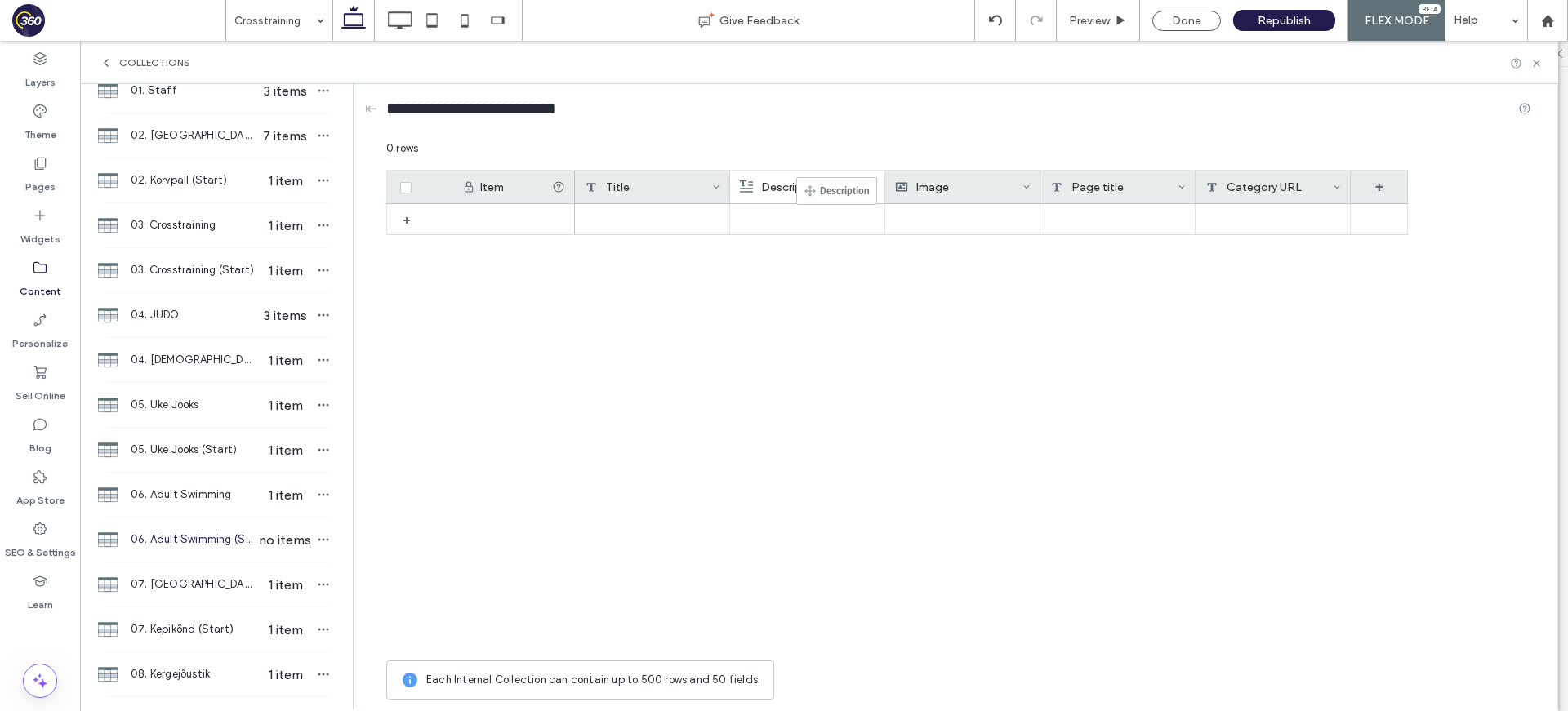
drag, startPoint x: 1277, startPoint y: 189, endPoint x: 821, endPoint y: 183, distance: 456.0
click at [1179, 183] on icon at bounding box center [1181, 187] width 9 height 9
click at [1160, 220] on div "Delete Field" at bounding box center [1116, 221] width 150 height 31
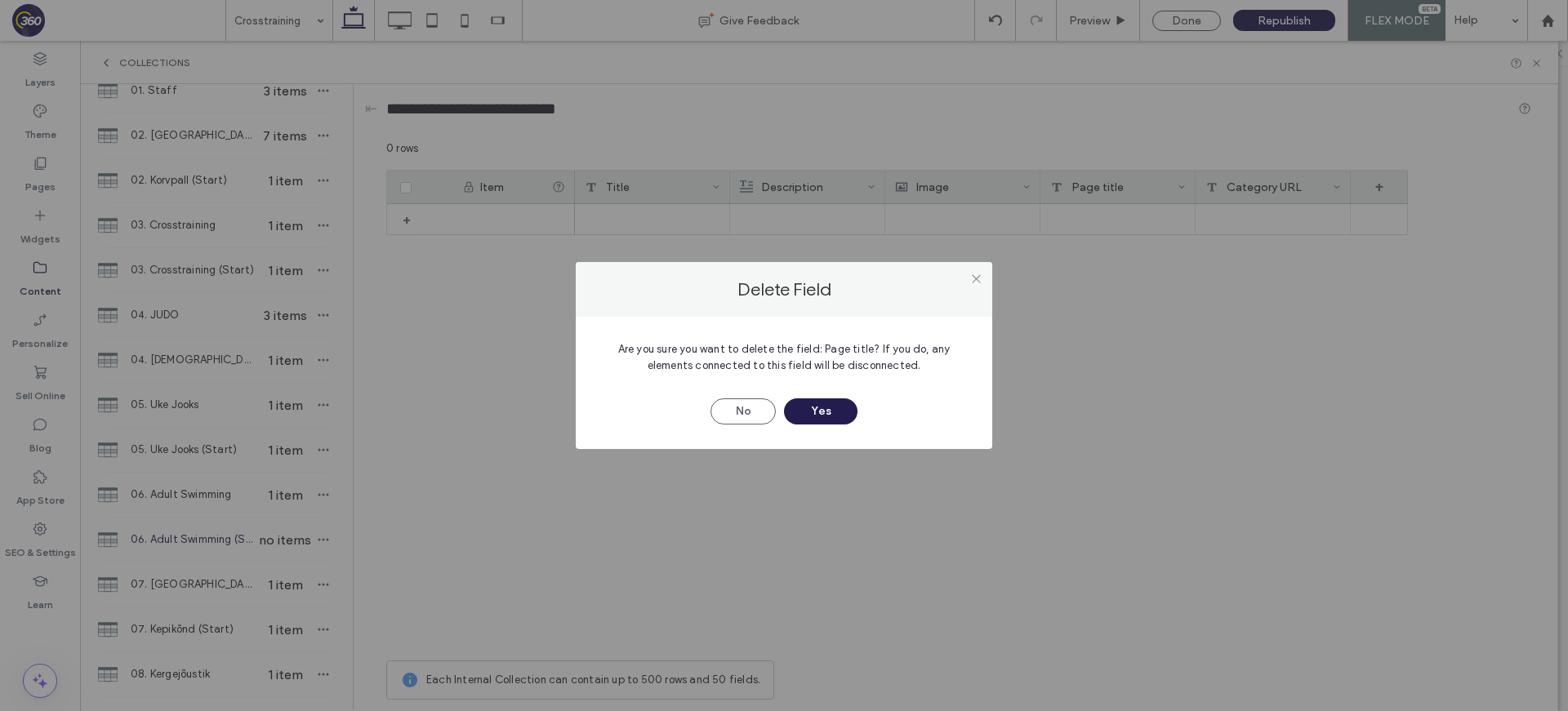
drag, startPoint x: 826, startPoint y: 411, endPoint x: 867, endPoint y: 409, distance: 41.0
click at [827, 410] on button "Yes" at bounding box center [820, 410] width 73 height 26
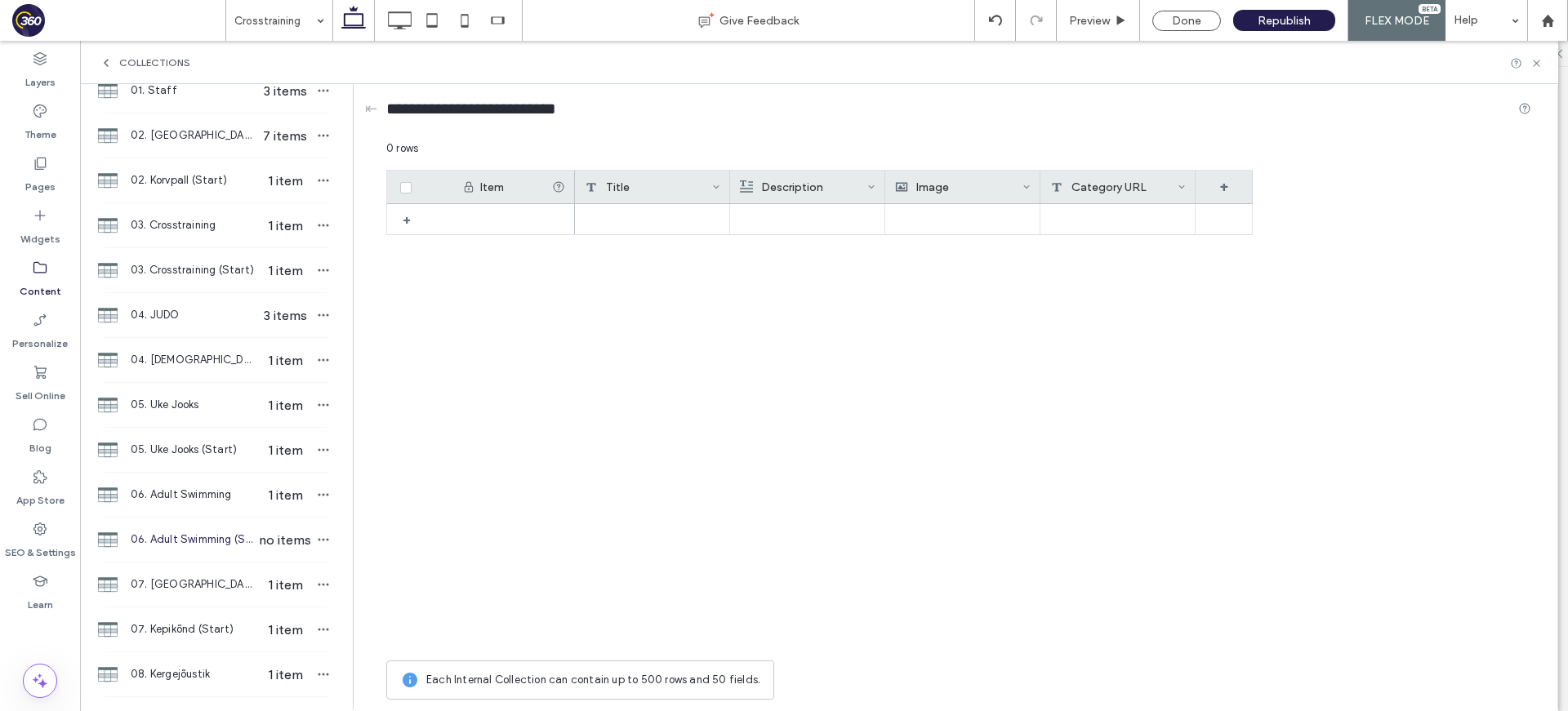
click at [1181, 187] on icon at bounding box center [1181, 187] width 9 height 9
click at [1113, 218] on div "Delete Field" at bounding box center [1116, 221] width 150 height 31
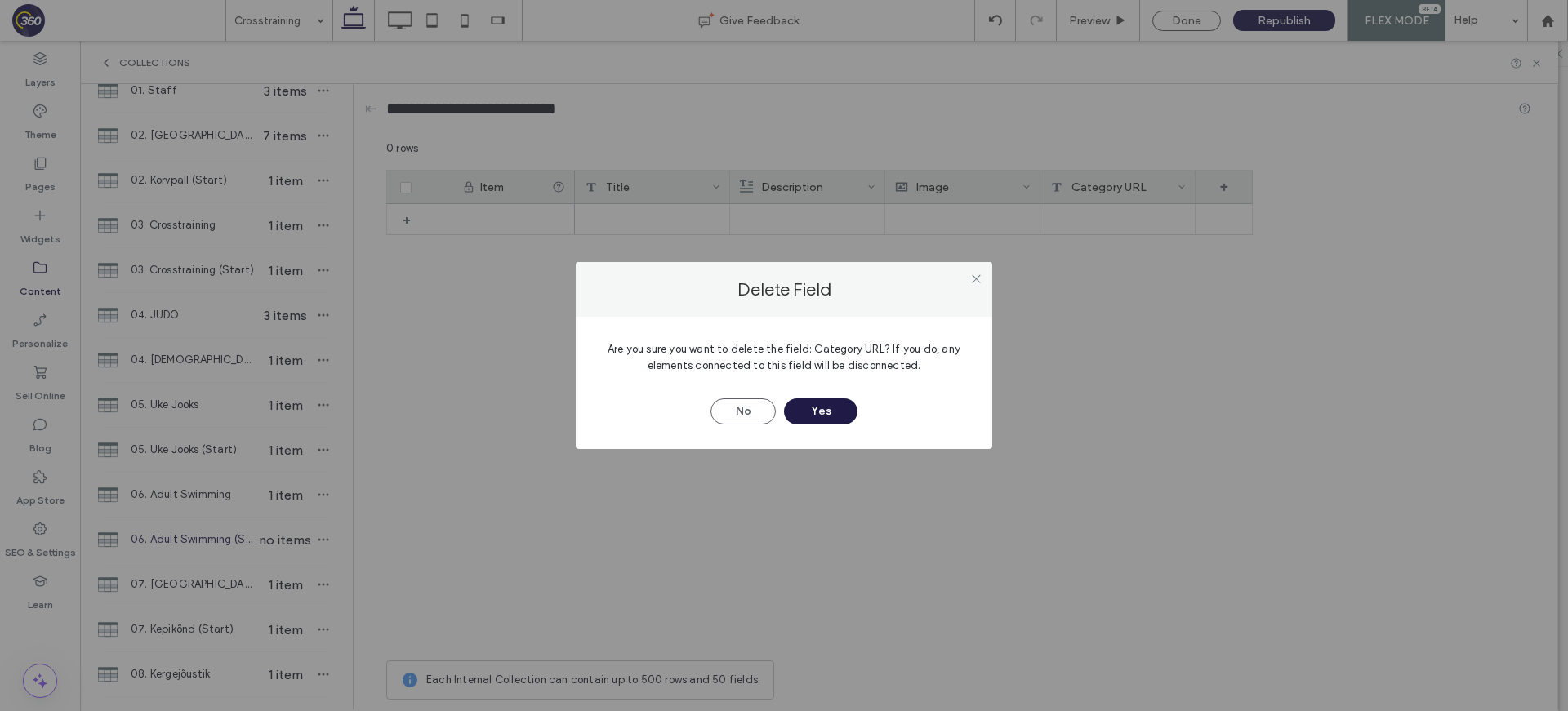
click at [811, 415] on button "Yes" at bounding box center [820, 410] width 73 height 26
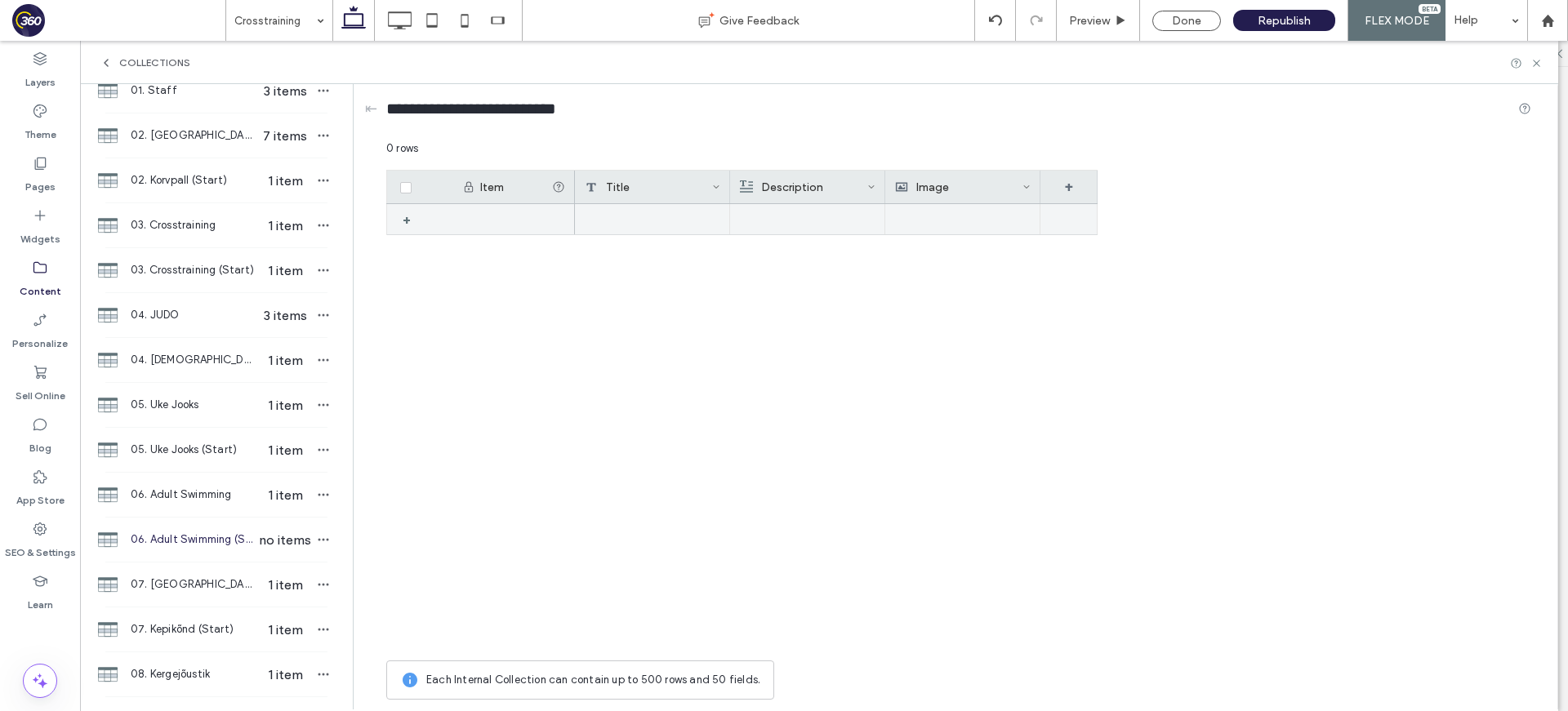
click at [639, 218] on div at bounding box center [652, 220] width 156 height 31
click at [648, 212] on div at bounding box center [652, 220] width 156 height 31
click at [676, 200] on textarea "plain-text-cell" at bounding box center [663, 198] width 179 height 49
type textarea "**********"
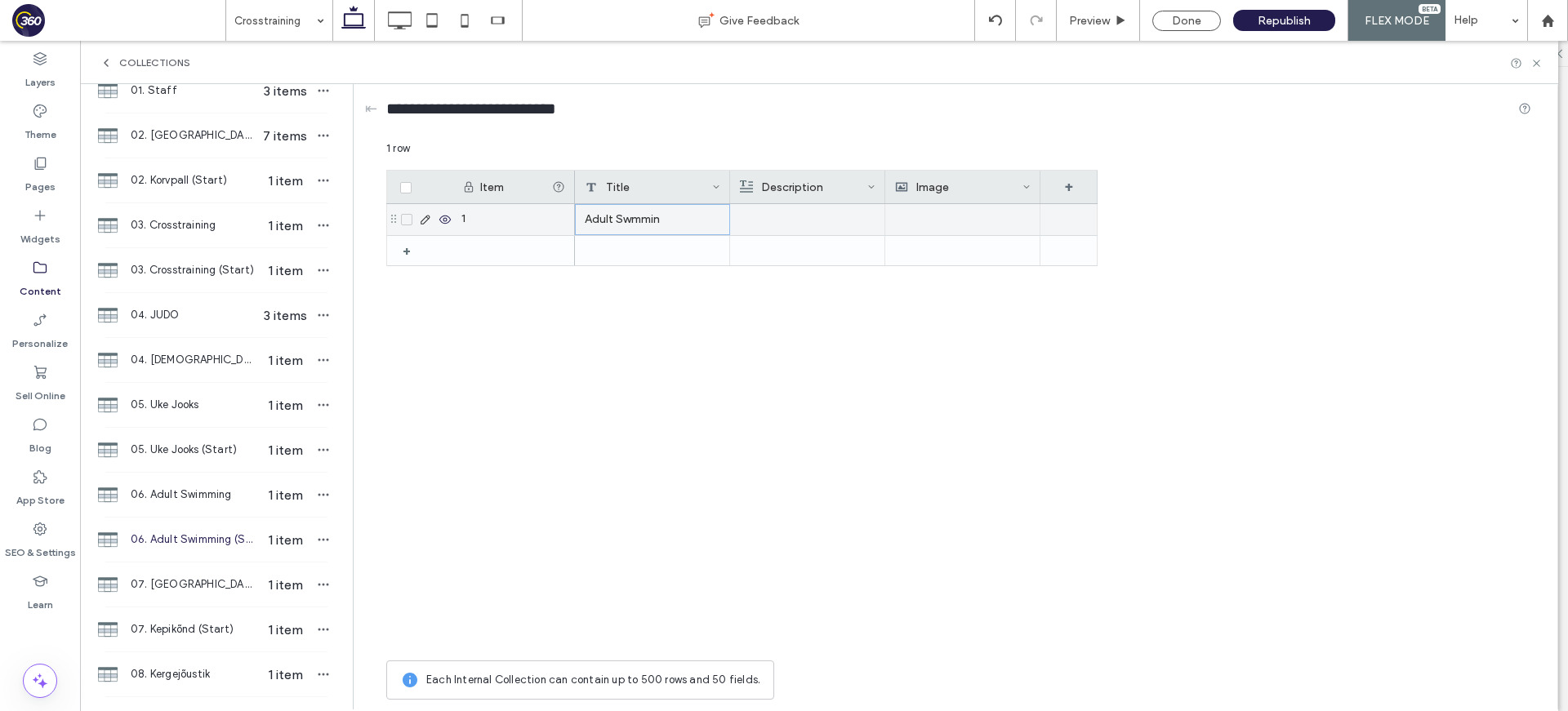
click at [705, 221] on div "Adult Swmmin" at bounding box center [652, 220] width 156 height 31
click at [692, 200] on textarea "**********" at bounding box center [663, 198] width 179 height 49
type textarea "**********"
click at [813, 223] on div at bounding box center [807, 220] width 136 height 30
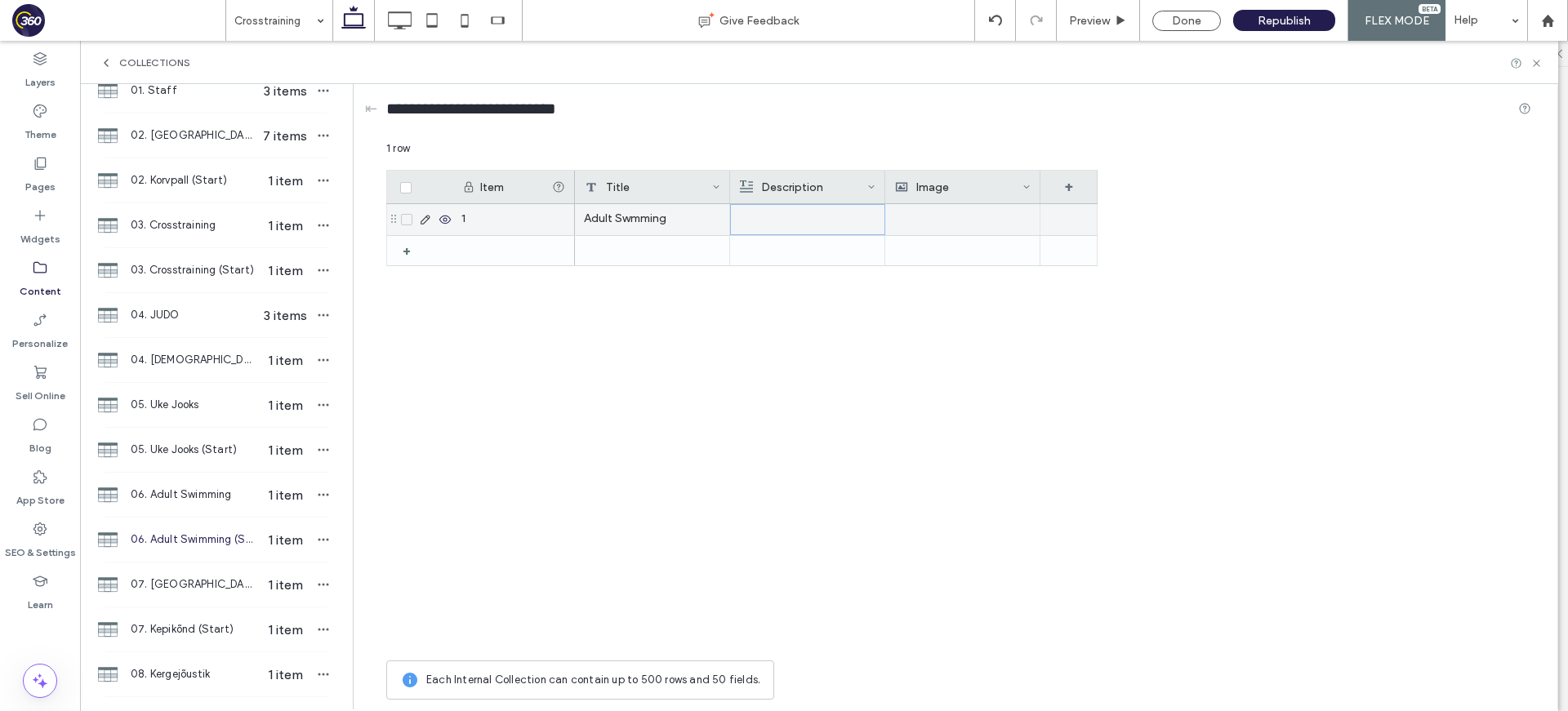
click at [813, 223] on div at bounding box center [807, 220] width 136 height 30
click at [817, 217] on div "Rich Text Editor" at bounding box center [818, 220] width 173 height 41
click at [948, 226] on div at bounding box center [962, 220] width 136 height 31
click at [948, 226] on div at bounding box center [963, 220] width 136 height 30
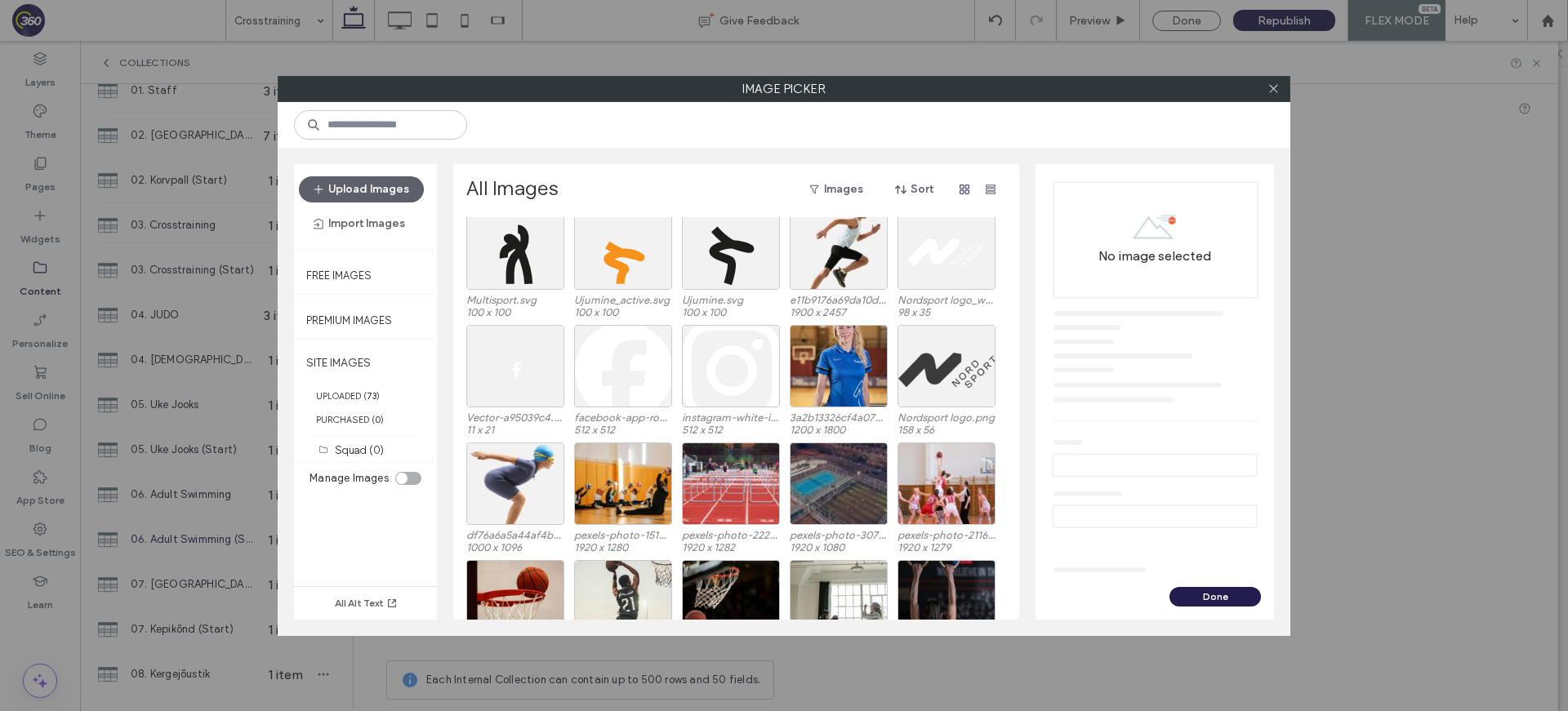
scroll to position [943, 0]
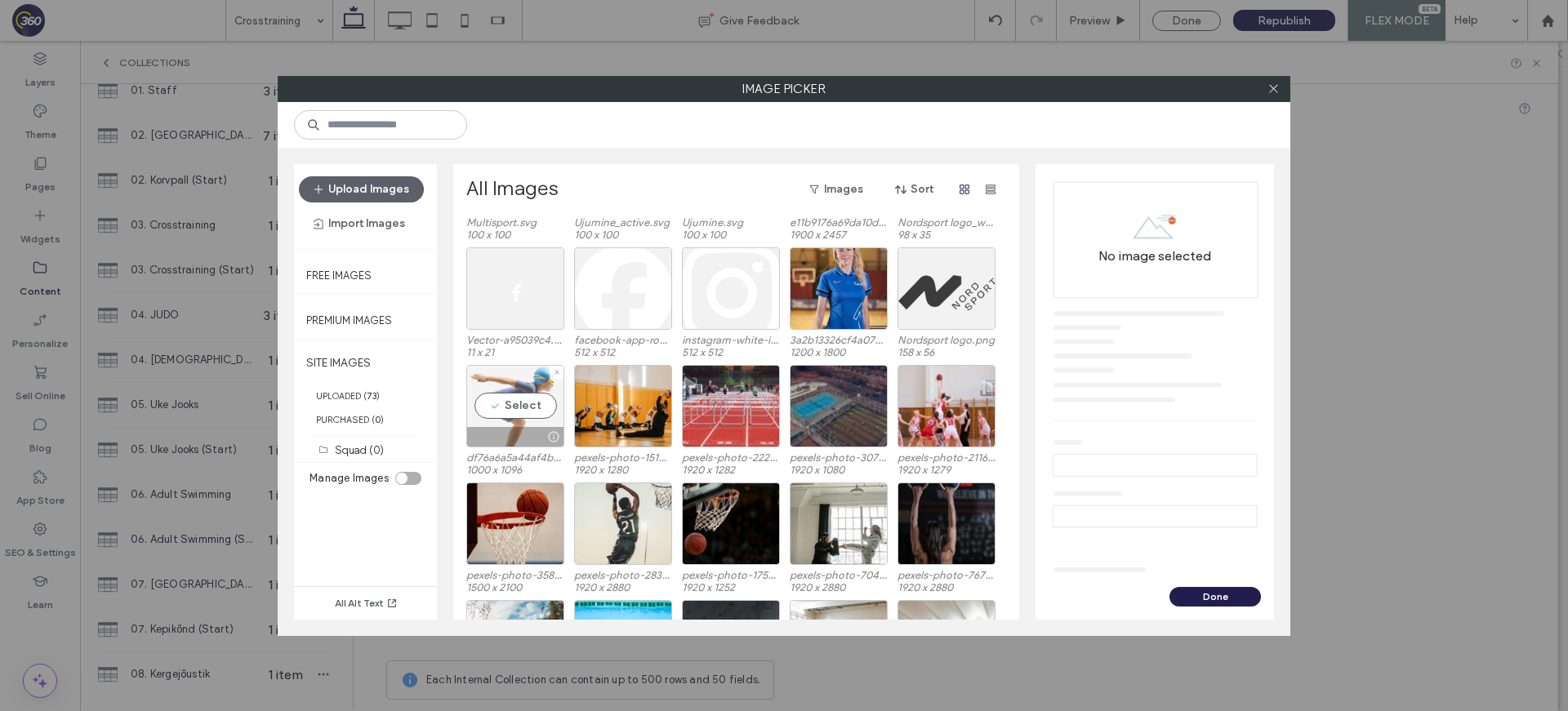
click at [523, 410] on div "Select" at bounding box center [514, 406] width 98 height 82
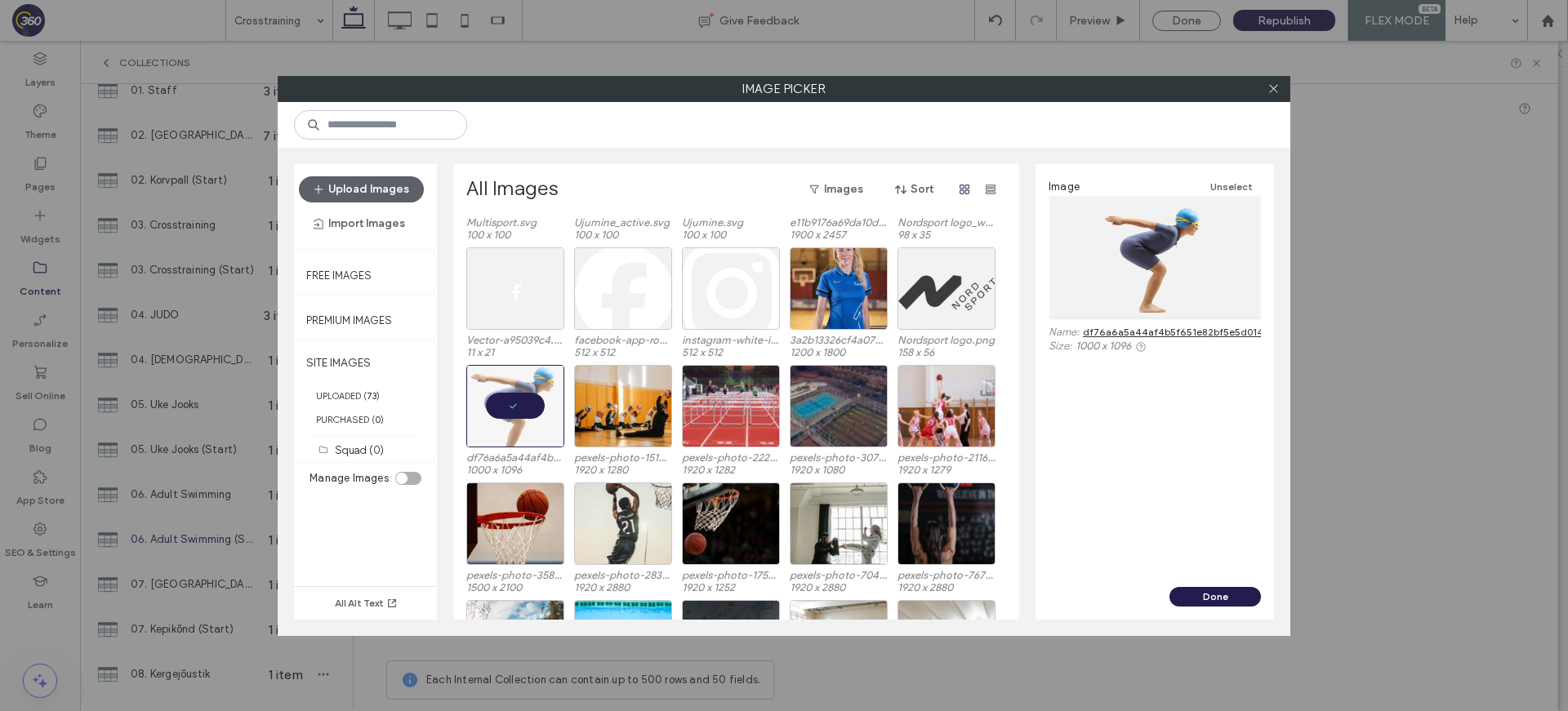
click at [1227, 593] on button "Done" at bounding box center [1215, 596] width 92 height 20
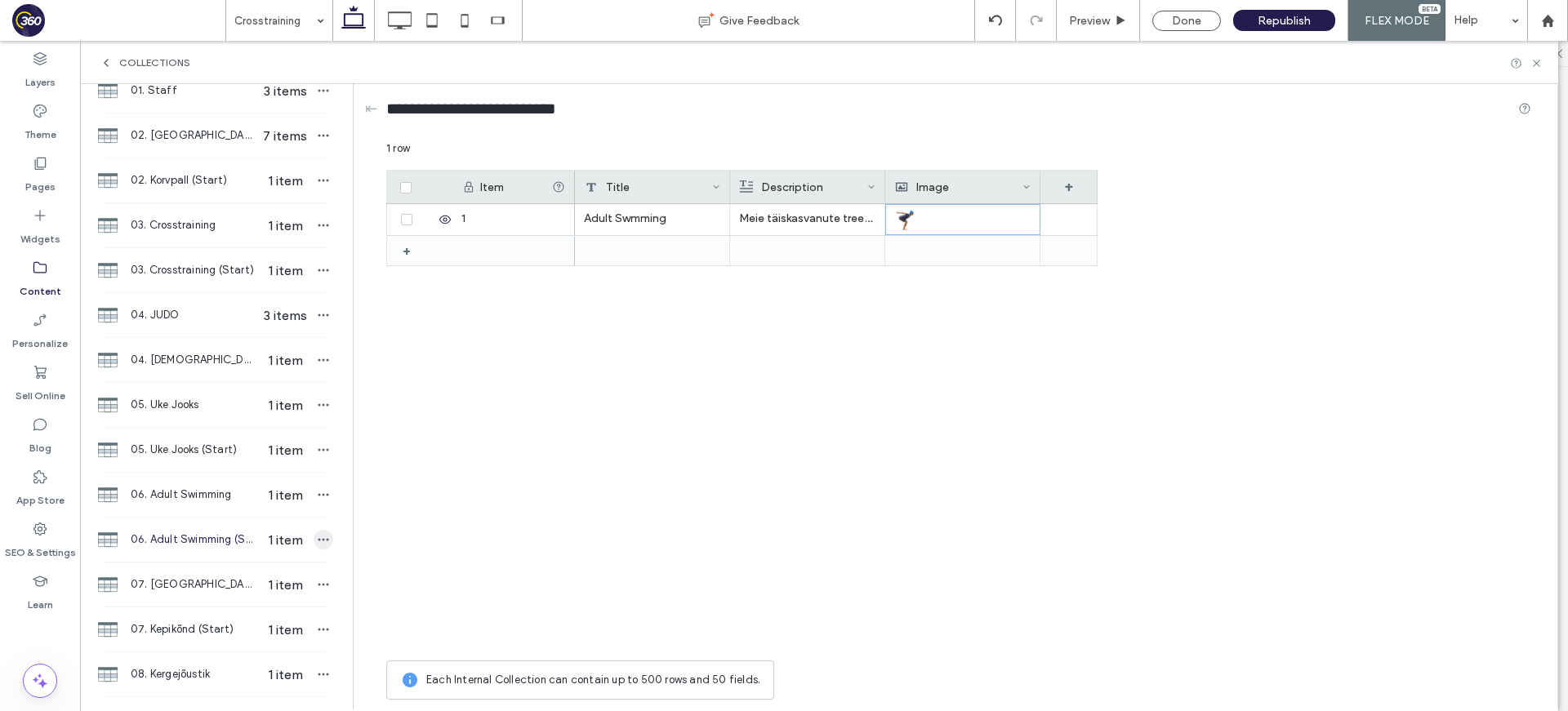
click at [314, 539] on span "button" at bounding box center [324, 539] width 20 height 20
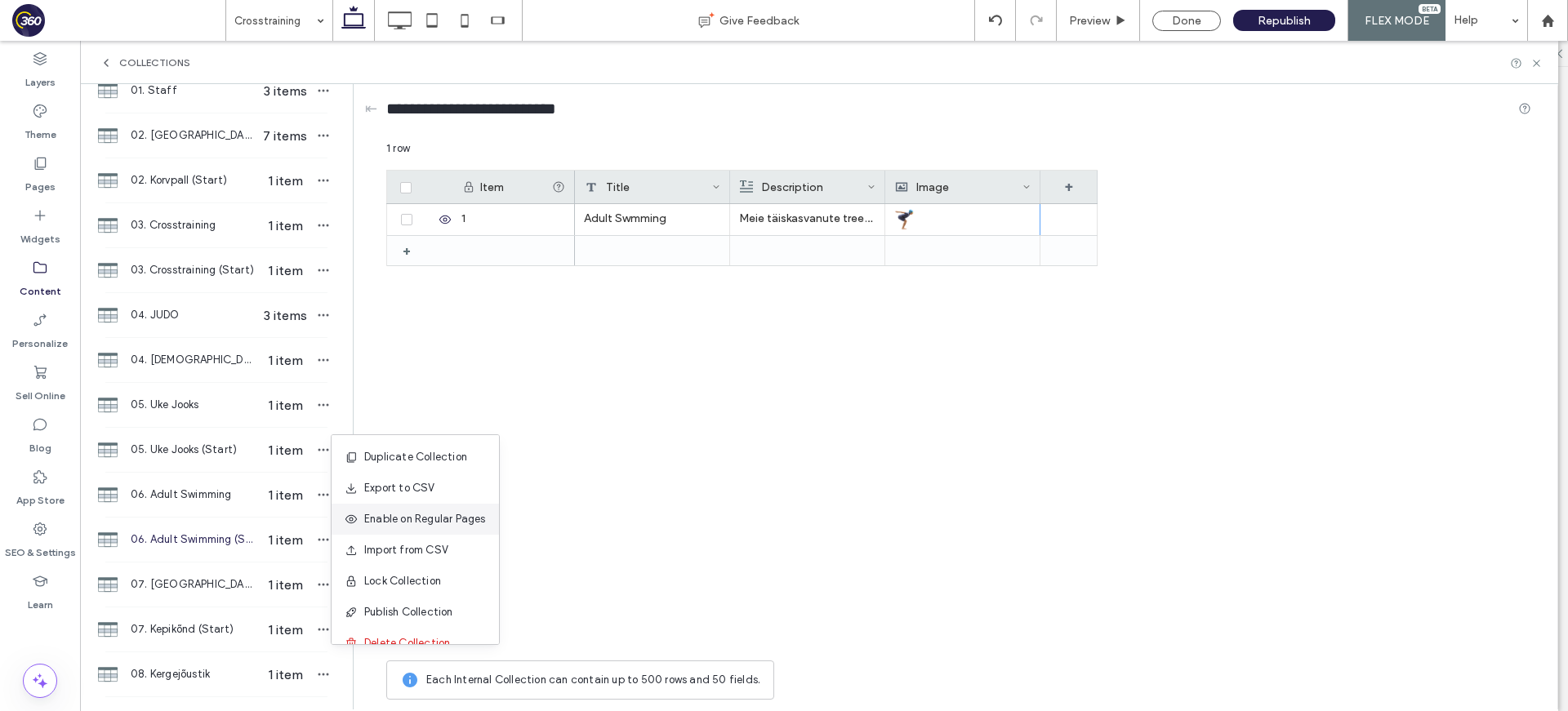
click at [387, 520] on span "Enable on Regular Pages" at bounding box center [425, 519] width 121 height 16
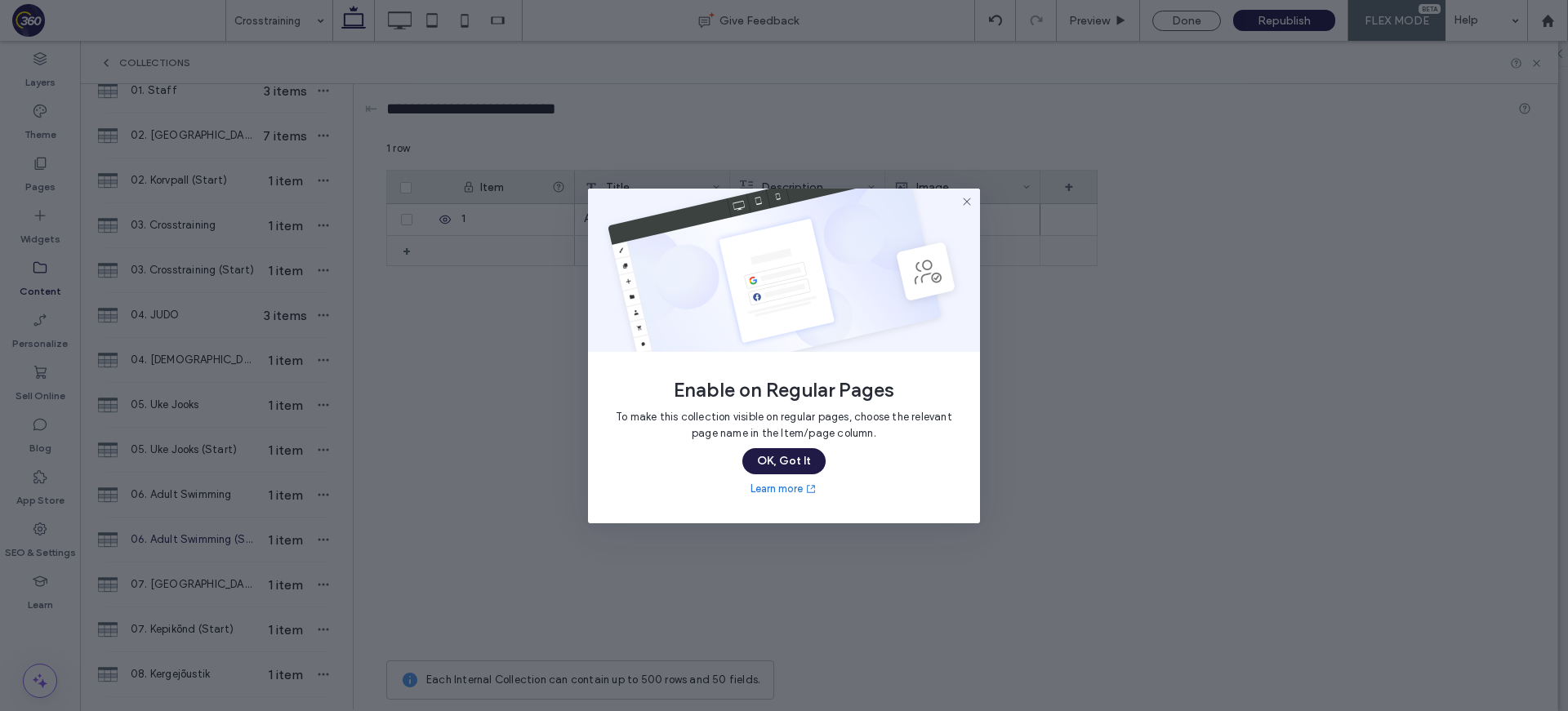
click at [776, 460] on button "OK, Got It" at bounding box center [784, 461] width 83 height 26
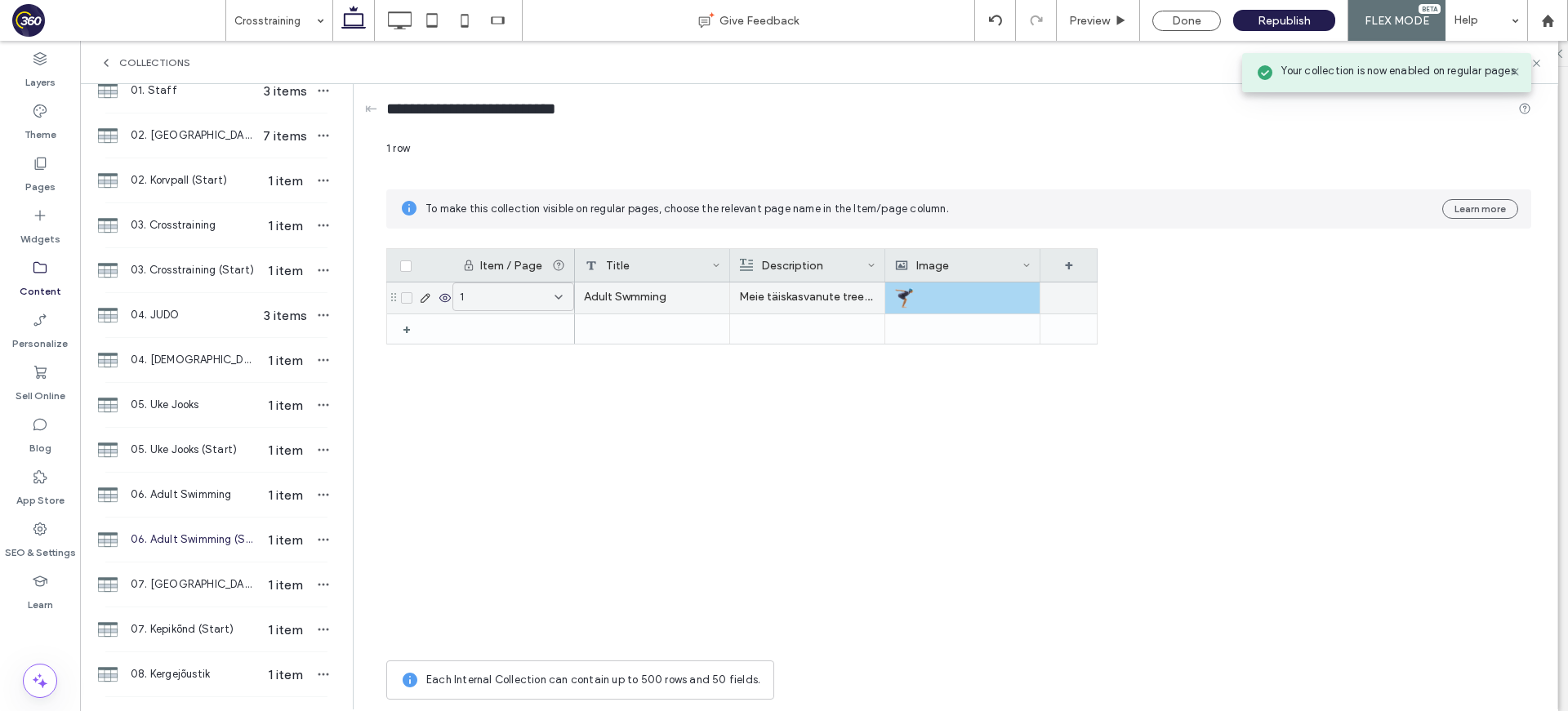
click at [540, 300] on div "1" at bounding box center [504, 297] width 88 height 16
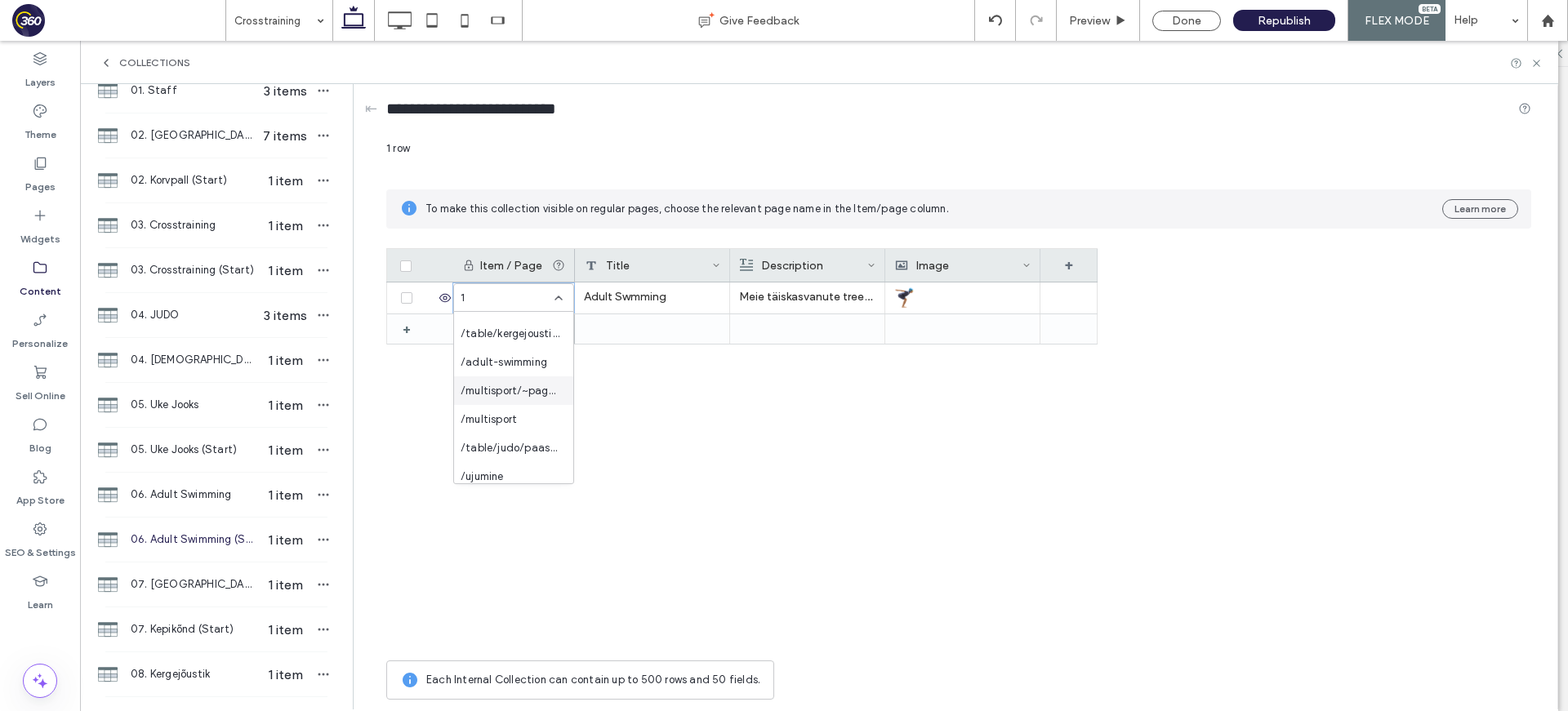
scroll to position [529, 0]
click at [523, 369] on span "/adult-swimming" at bounding box center [503, 368] width 87 height 16
click at [1537, 64] on icon at bounding box center [1536, 63] width 12 height 12
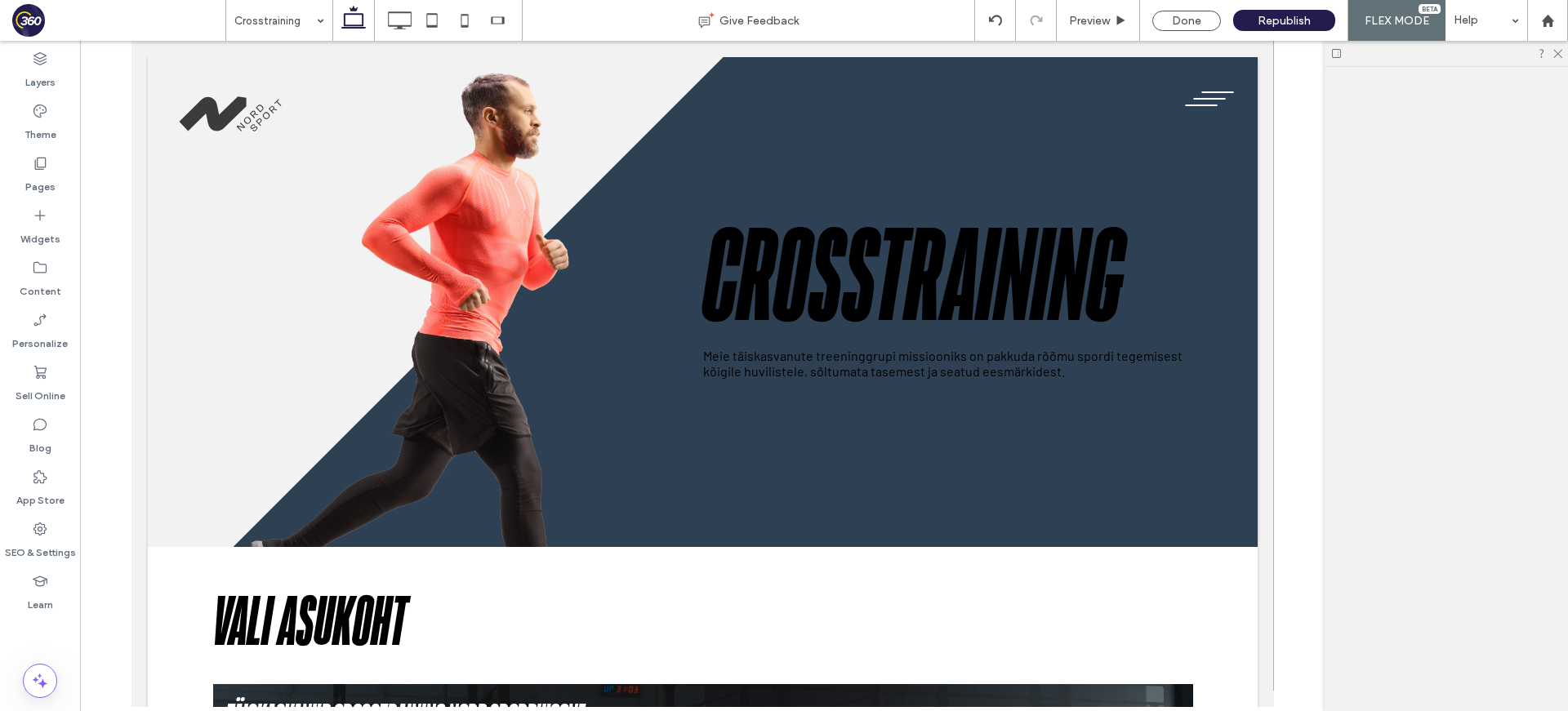
scroll to position [0, 0]
click at [1006, 273] on h1 "Crosstraining" at bounding box center [947, 280] width 490 height 135
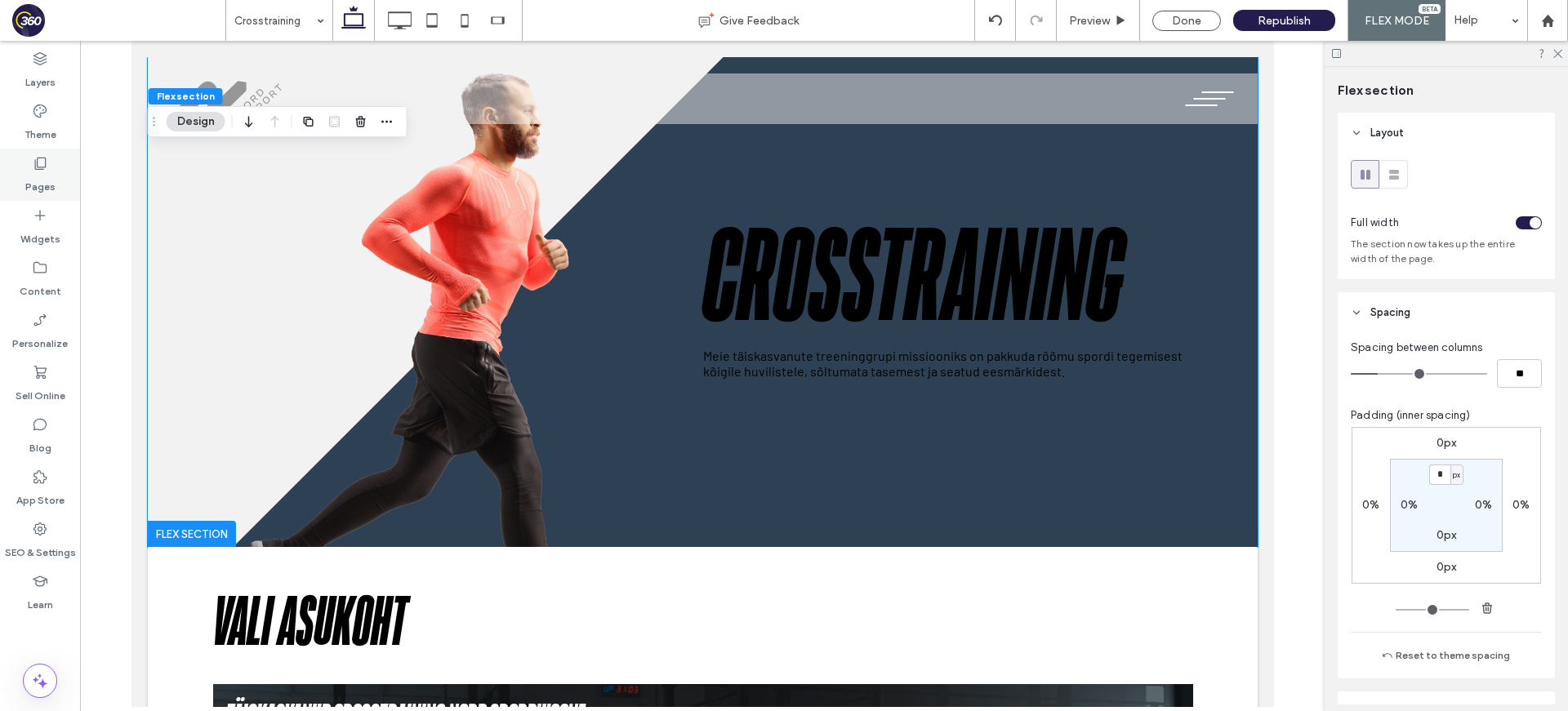
click at [52, 173] on label "Pages" at bounding box center [41, 183] width 31 height 23
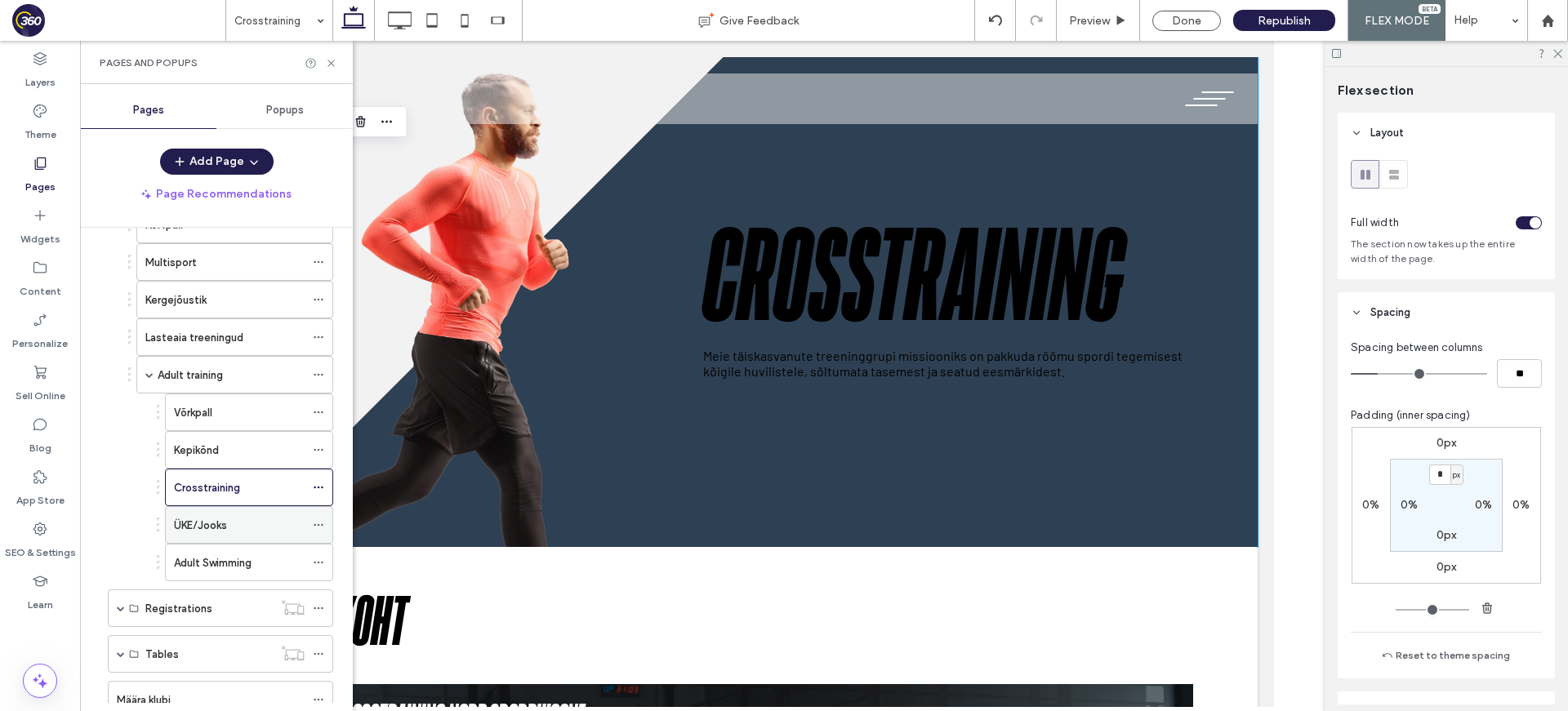
scroll to position [324, 0]
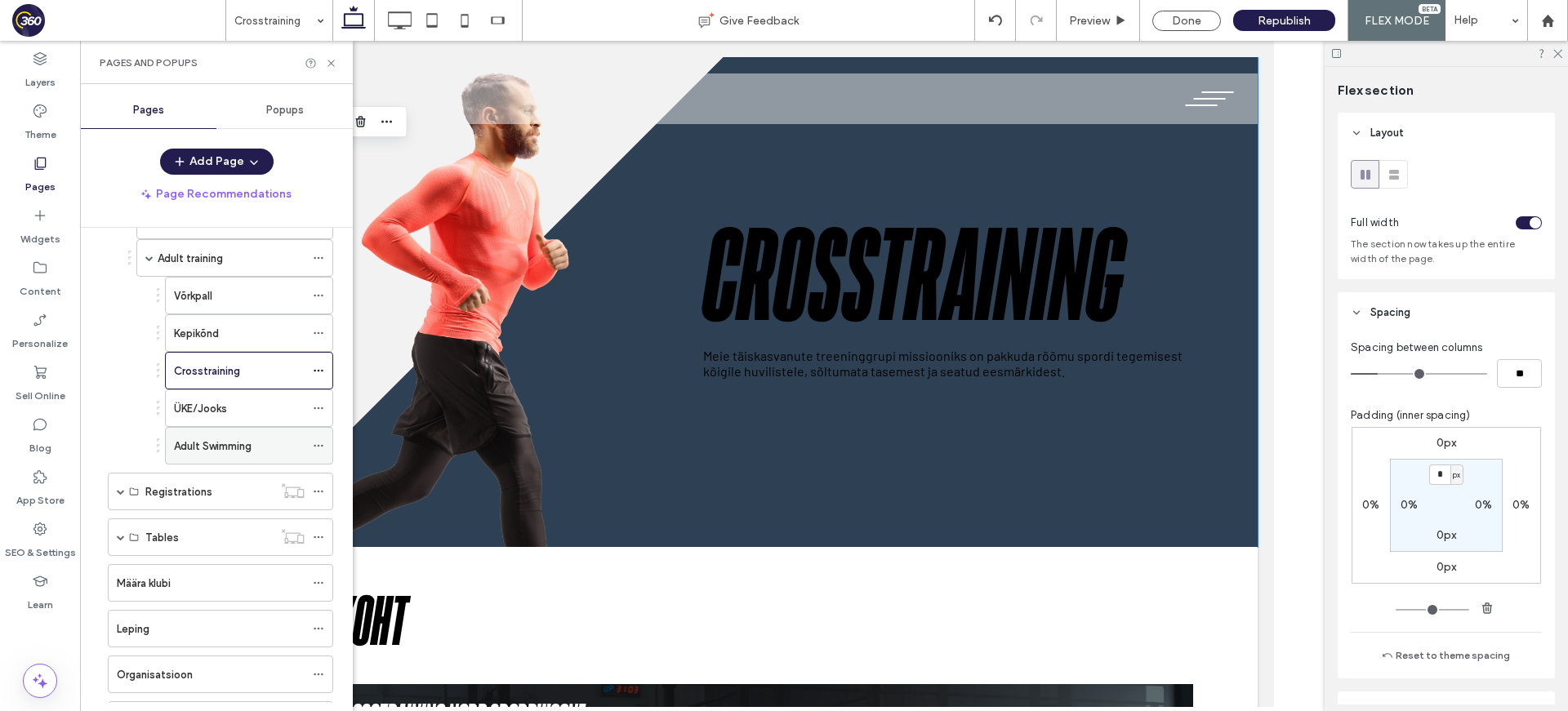
click at [240, 444] on label "Adult Swimming" at bounding box center [212, 447] width 77 height 29
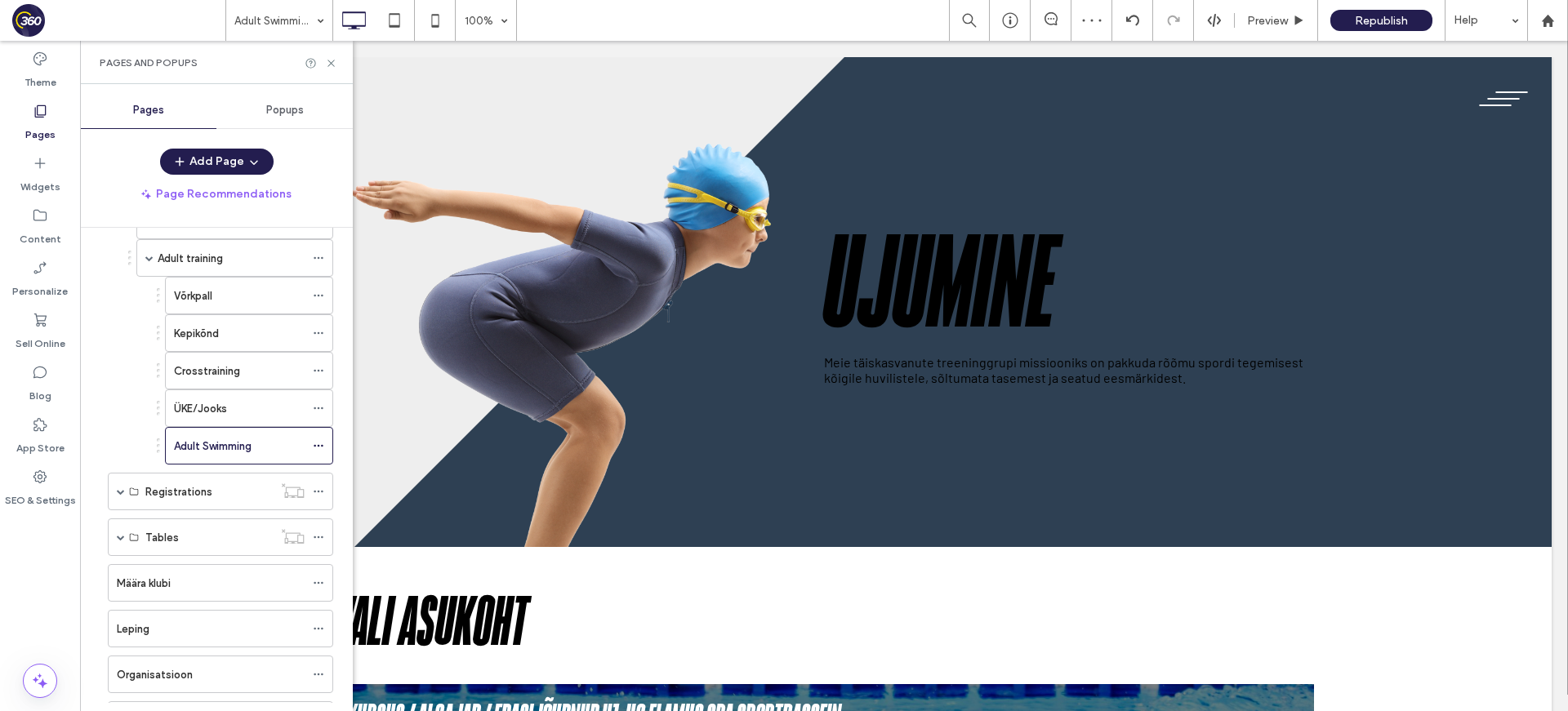
scroll to position [0, 0]
click at [332, 63] on div at bounding box center [784, 355] width 1568 height 711
click at [330, 67] on div at bounding box center [784, 355] width 1568 height 711
click at [330, 59] on icon at bounding box center [330, 63] width 12 height 12
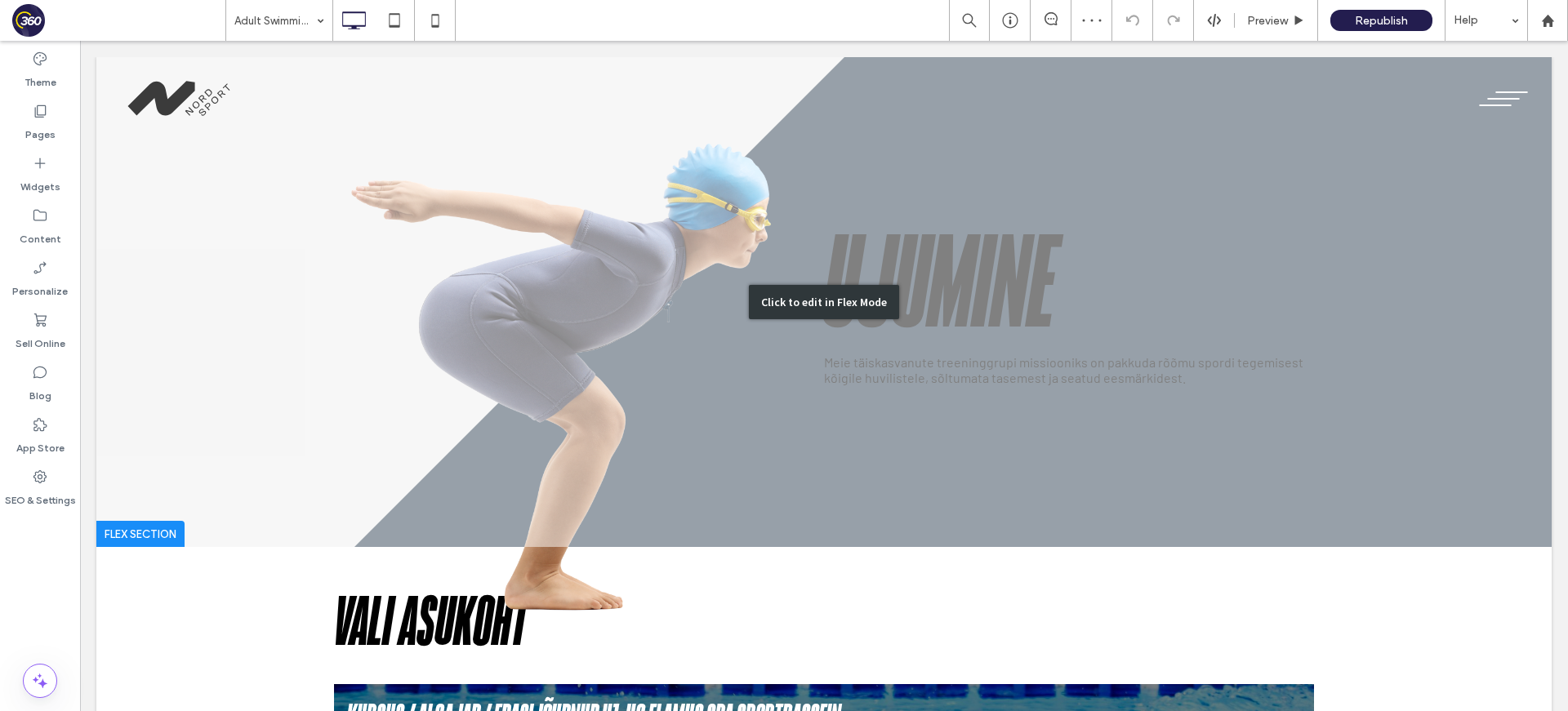
click at [547, 279] on div "Click to edit in Flex Mode" at bounding box center [824, 302] width 1454 height 490
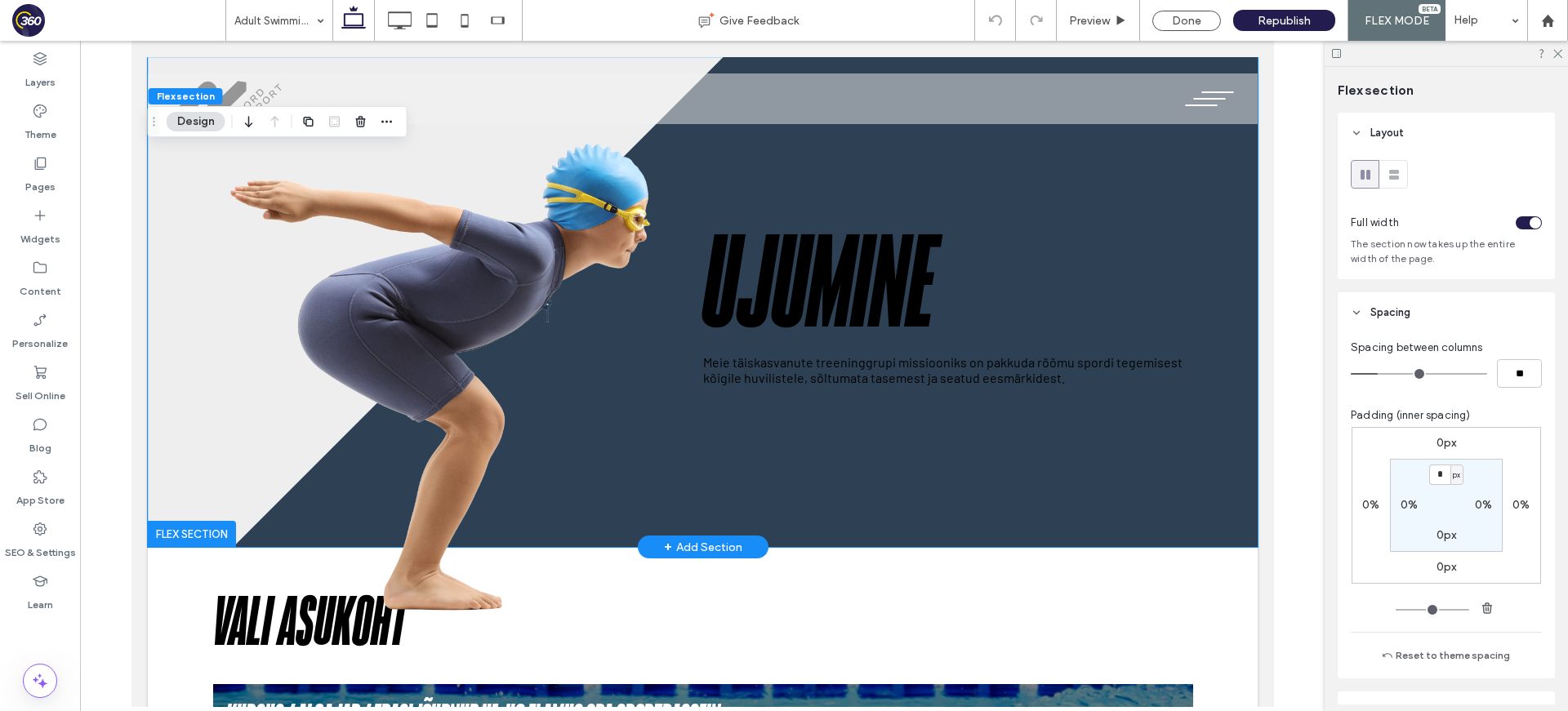
click at [544, 300] on img at bounding box center [456, 363] width 490 height 653
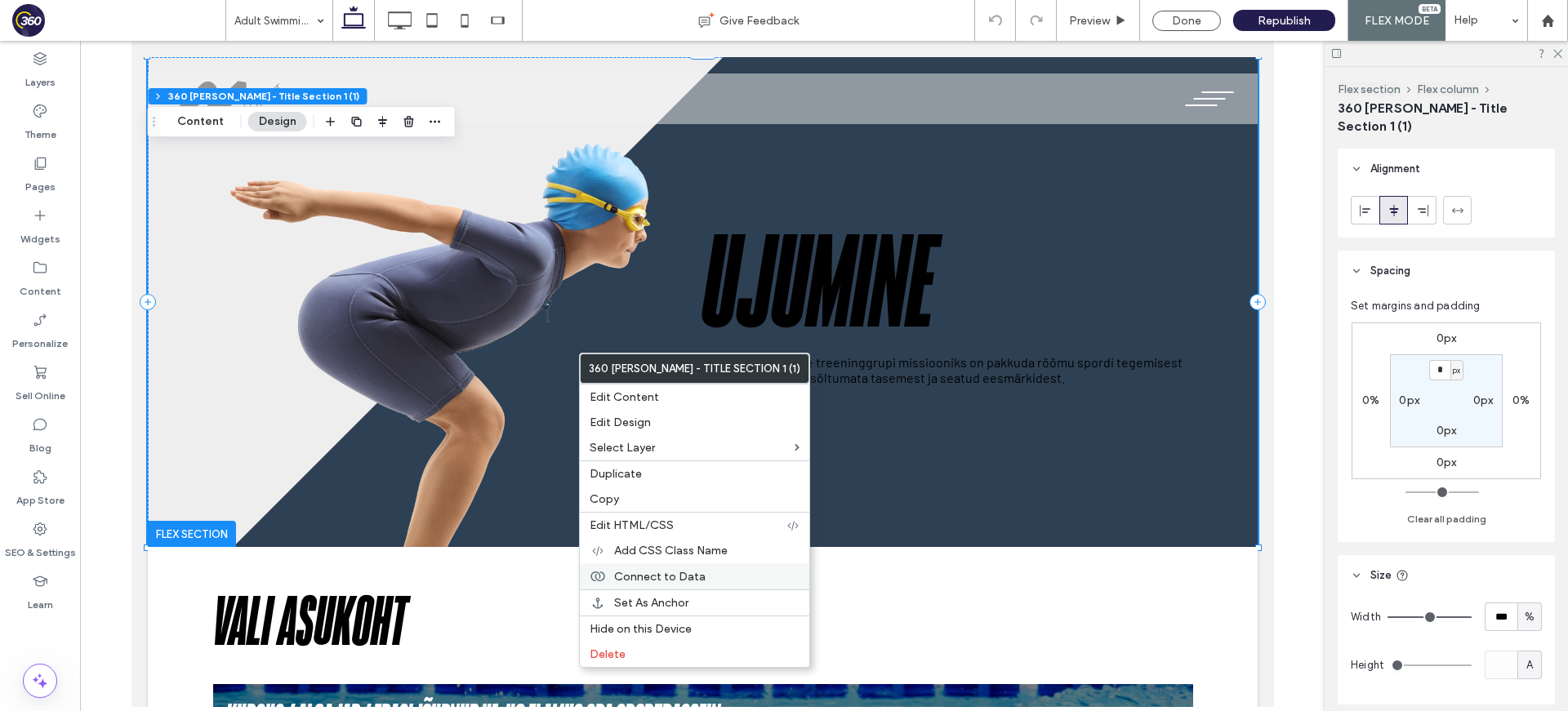
click at [721, 579] on label "Connect to Data" at bounding box center [706, 576] width 185 height 14
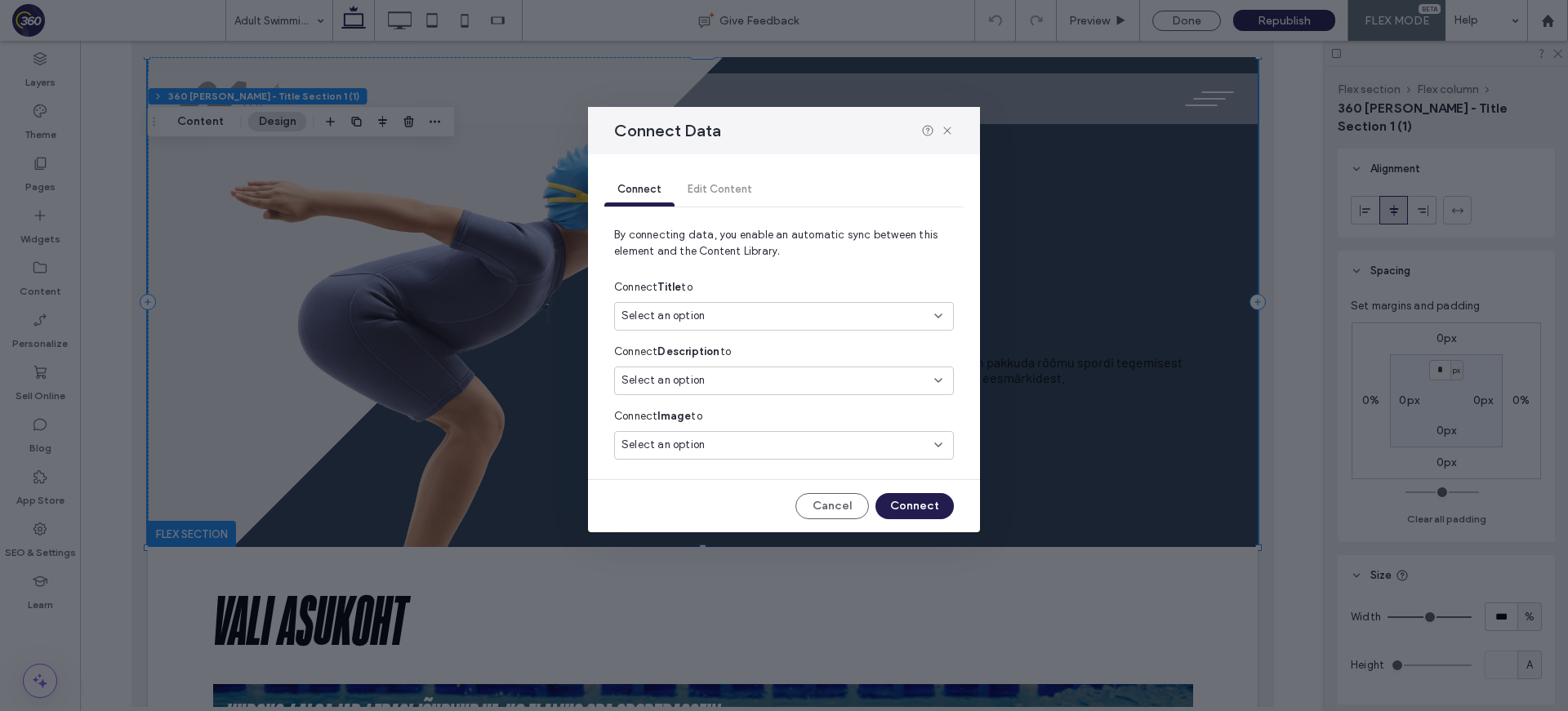
click at [748, 315] on div "Select an option" at bounding box center [774, 316] width 305 height 16
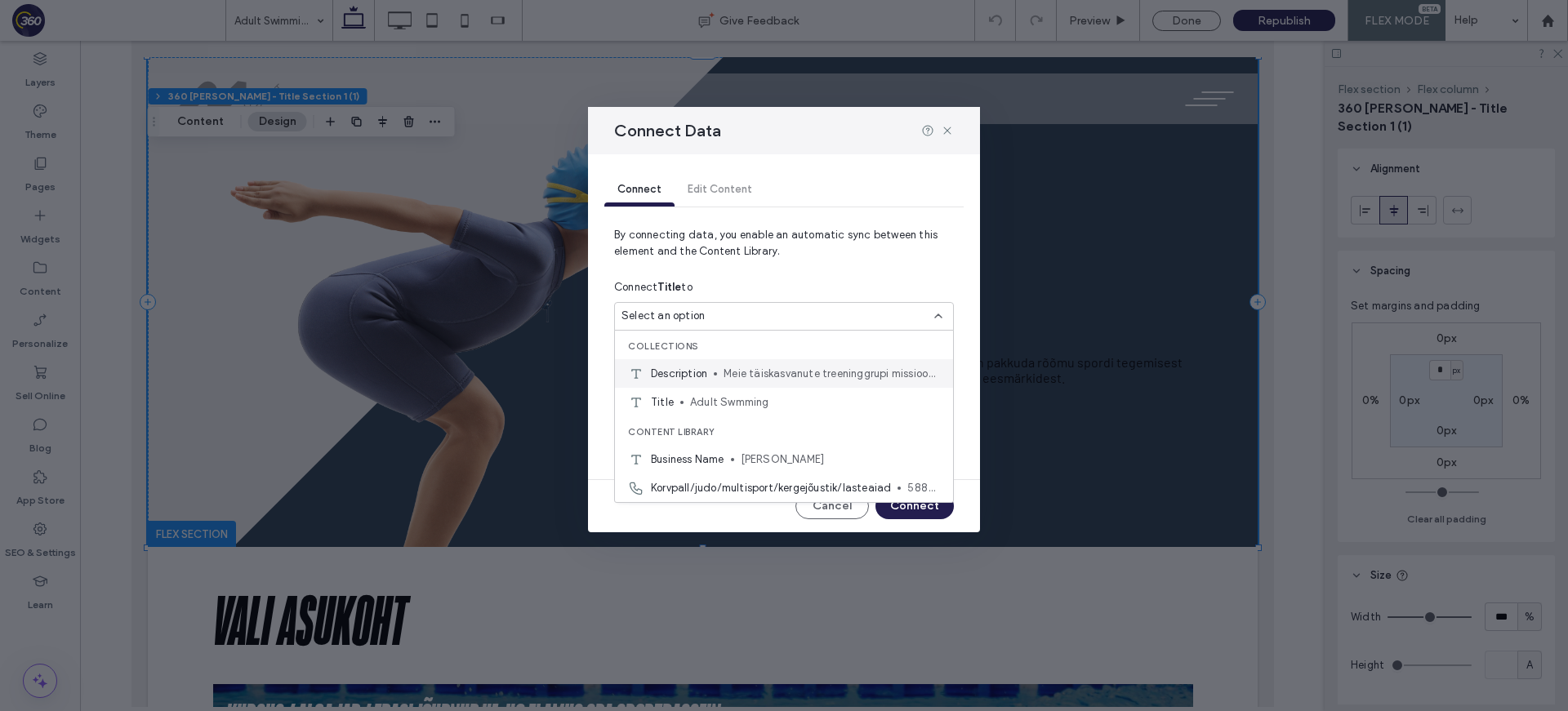
scroll to position [10, 0]
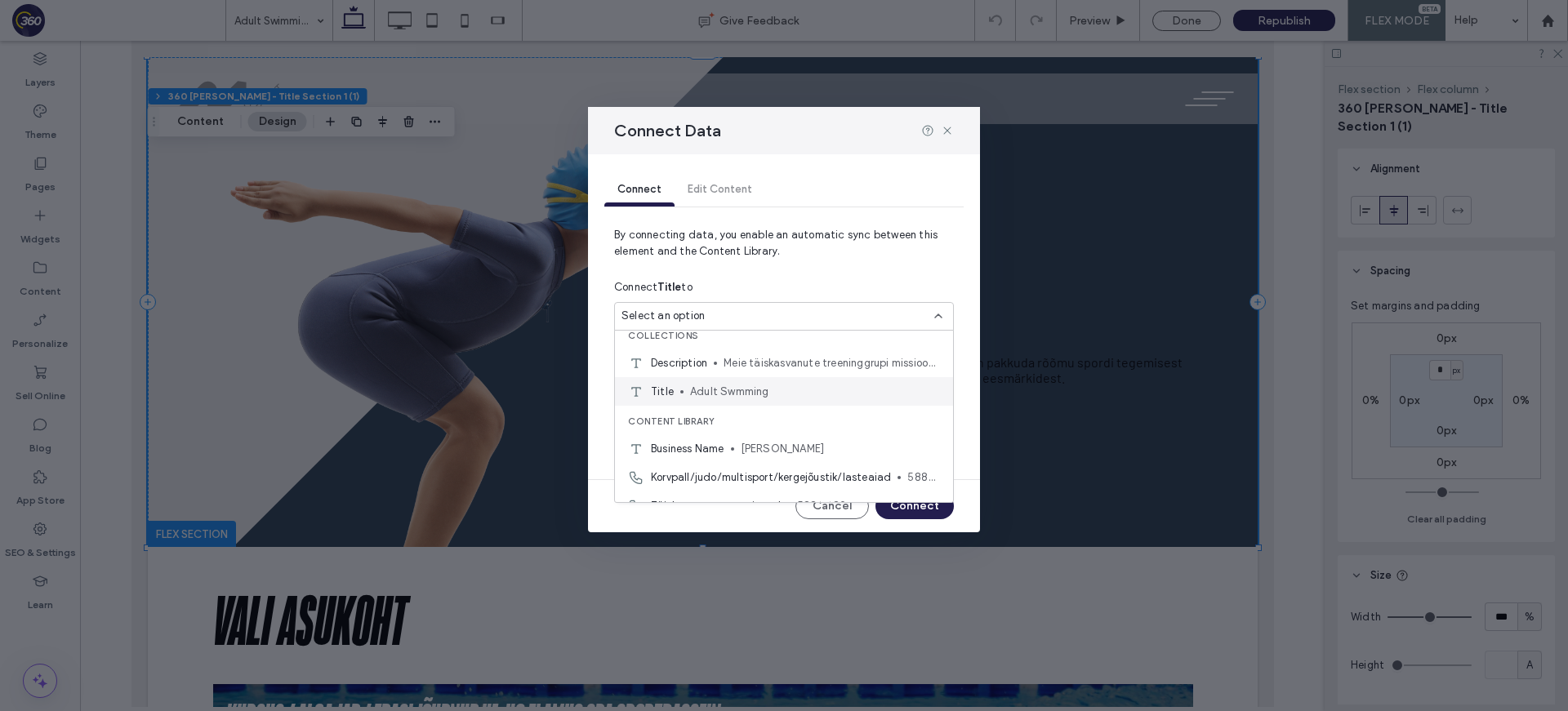
click at [789, 391] on span "Adult Swmming" at bounding box center [815, 391] width 250 height 16
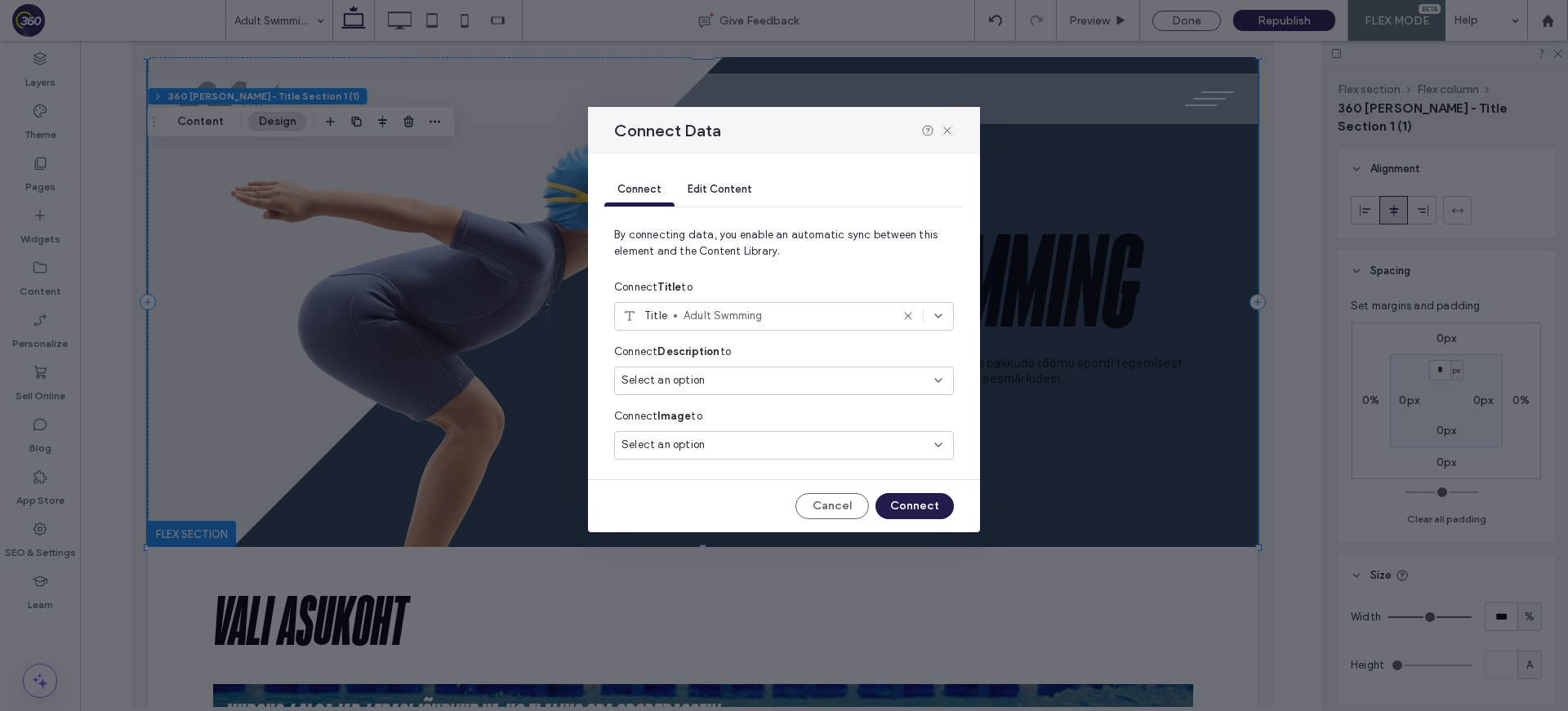
click at [810, 387] on div "Select an option" at bounding box center [774, 380] width 305 height 16
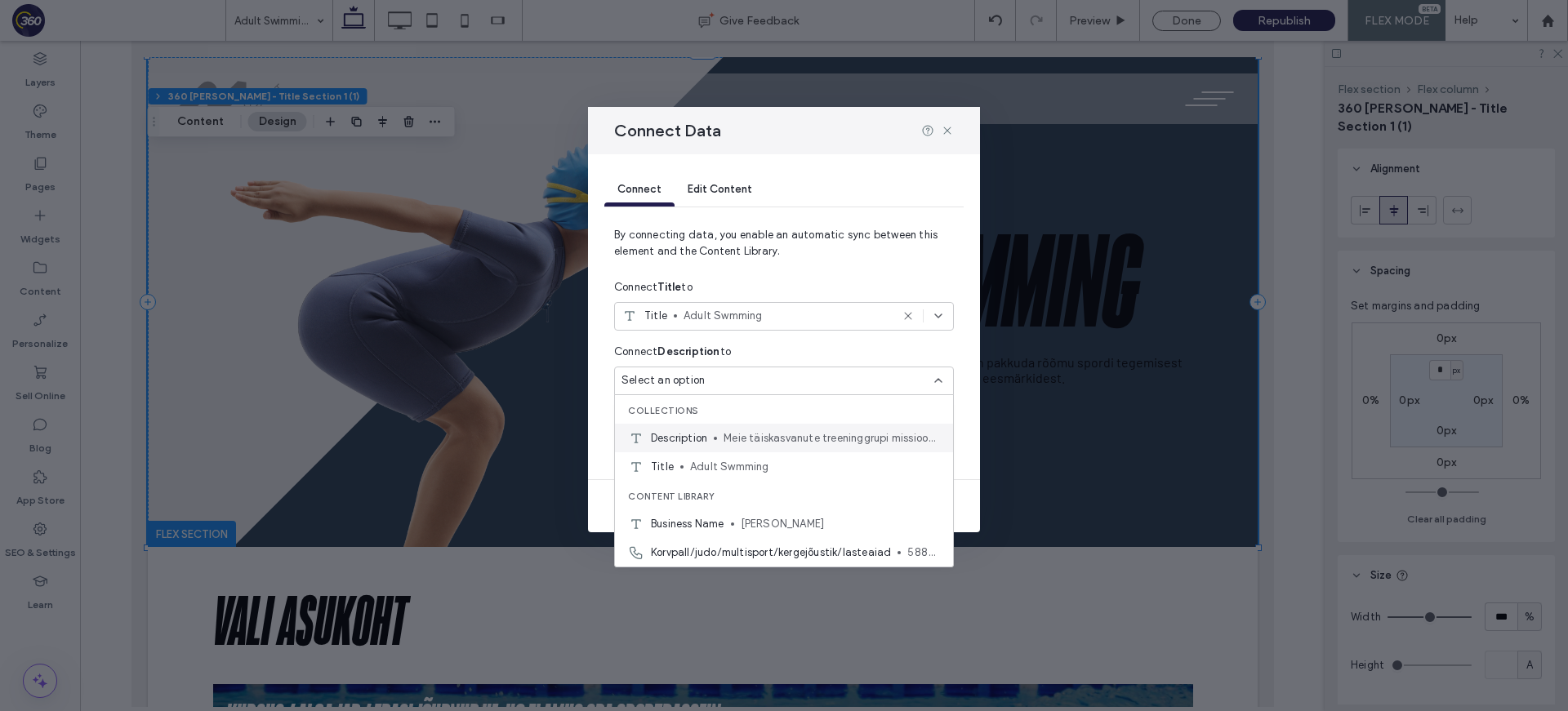
click at [804, 439] on span "Meie täiskasvanute treeninggrupi missiooniks on pakkuda rõõmu spordi tegemisest…" at bounding box center [831, 438] width 217 height 16
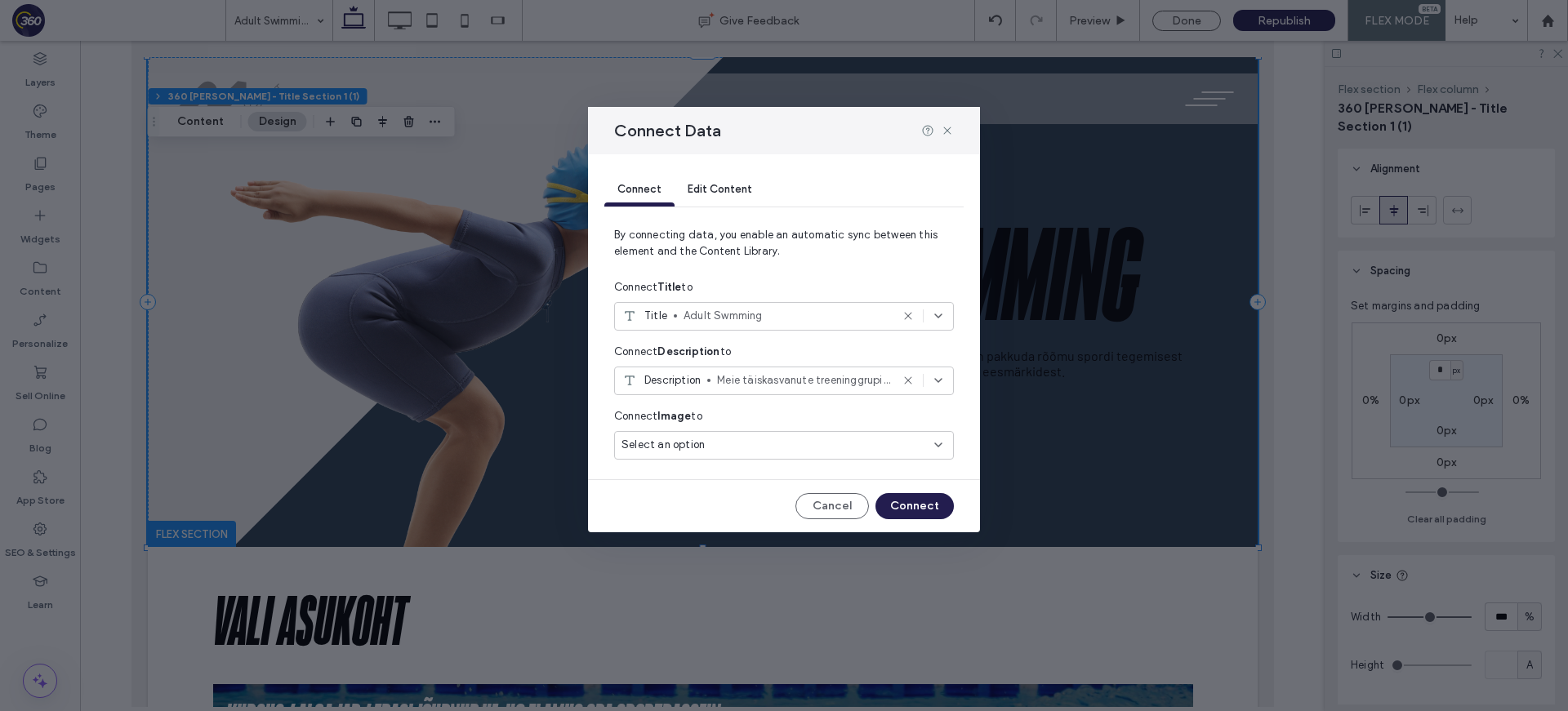
click at [812, 444] on div "Select an option" at bounding box center [774, 445] width 305 height 16
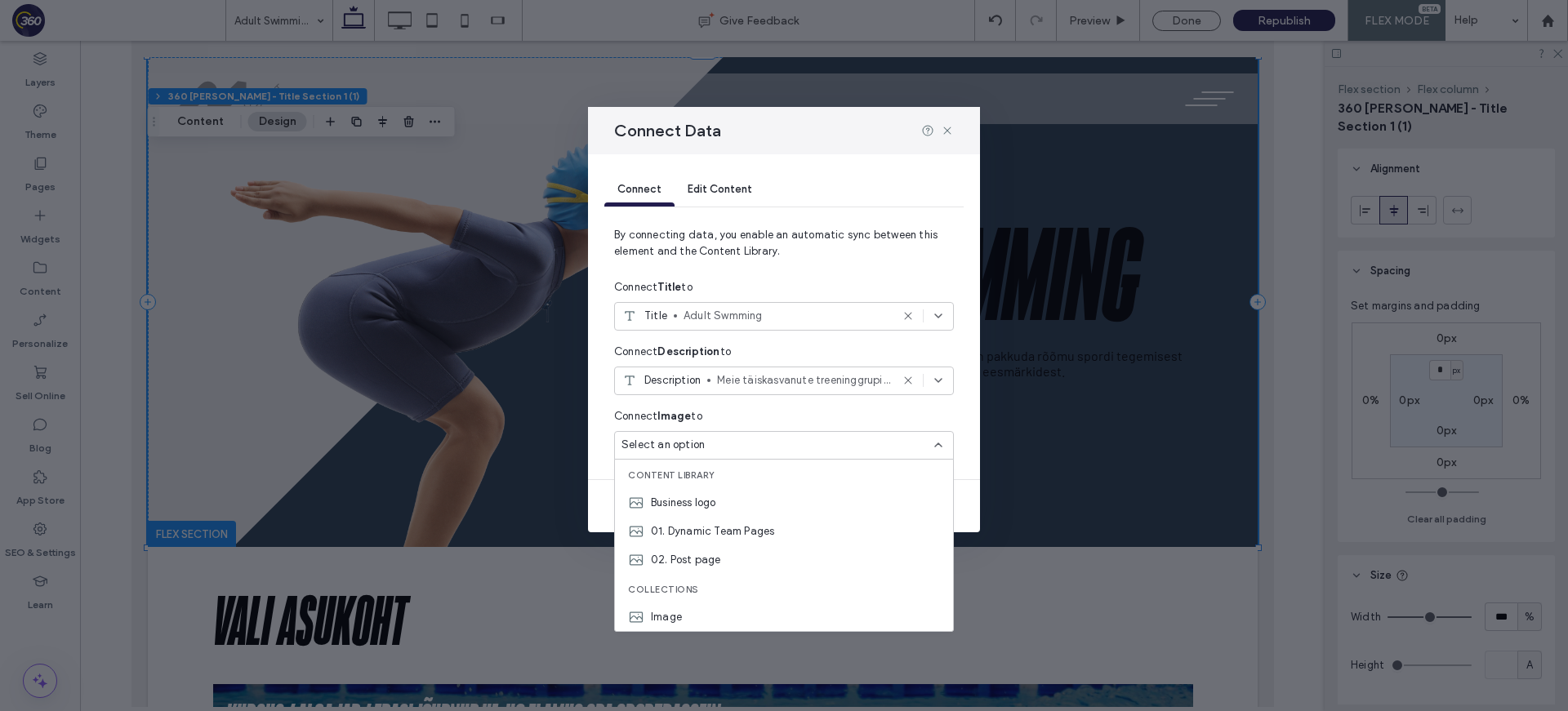
click at [764, 620] on div "Image" at bounding box center [784, 617] width 338 height 29
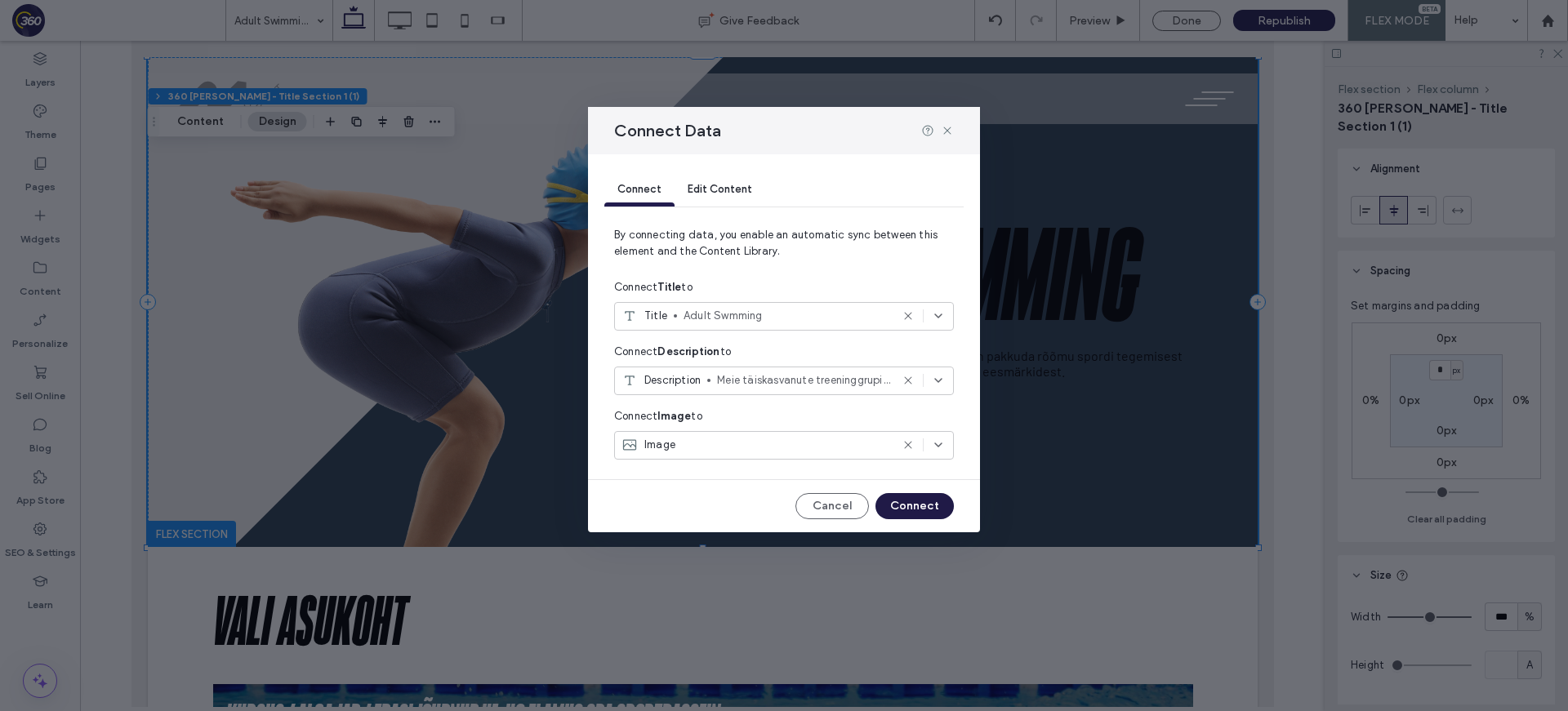
click at [930, 497] on button "Connect" at bounding box center [914, 506] width 78 height 26
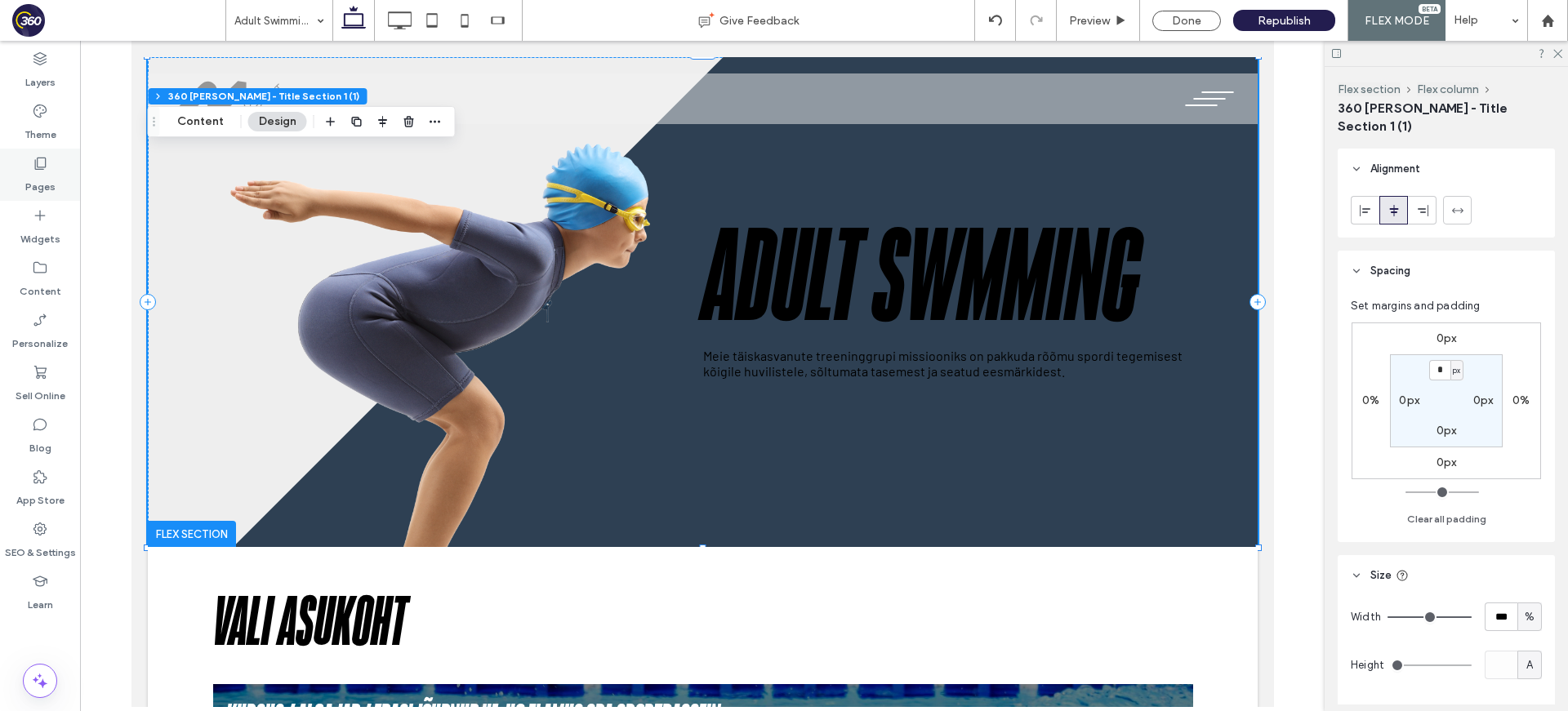
click at [27, 191] on label "Pages" at bounding box center [41, 183] width 31 height 23
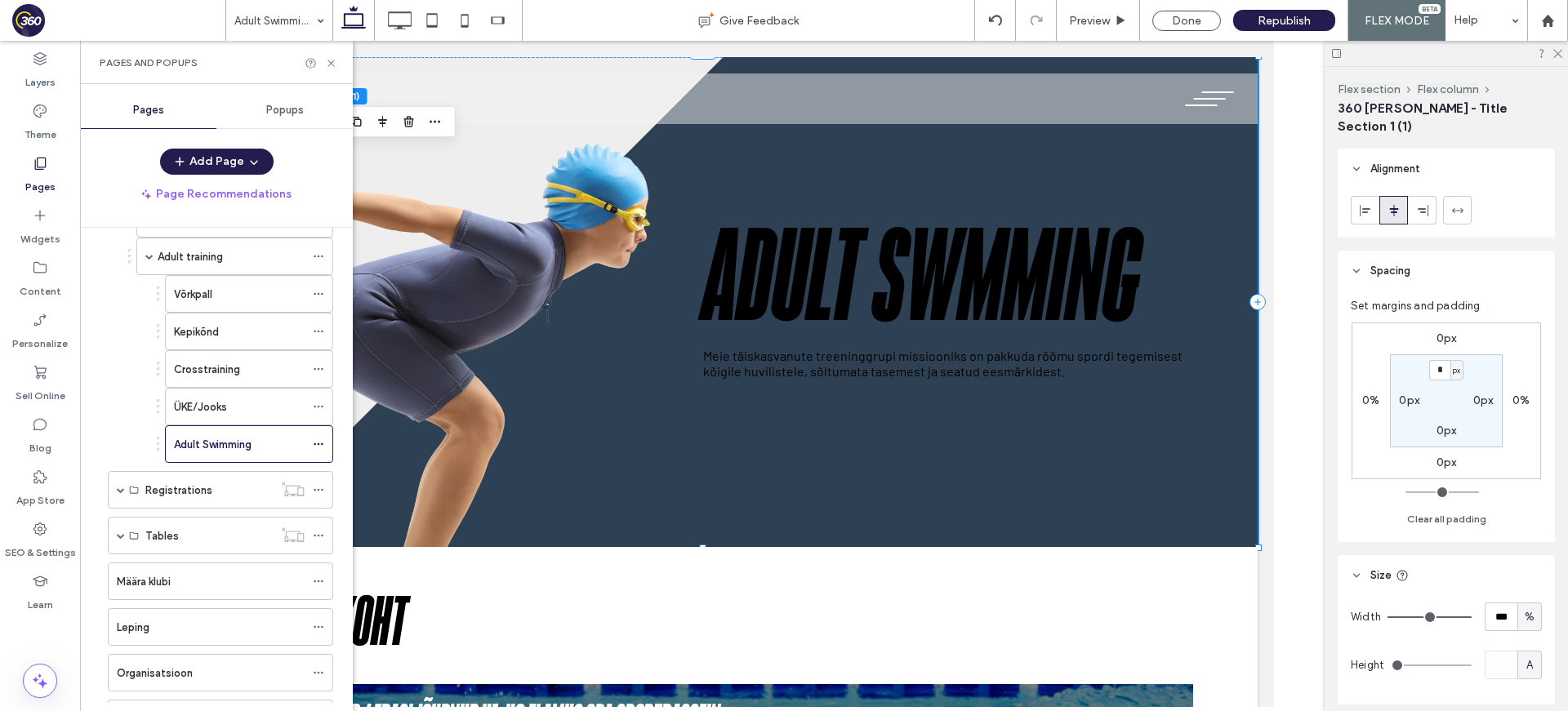
scroll to position [330, 0]
click at [257, 392] on div "ÜKE/Jooks" at bounding box center [239, 404] width 131 height 36
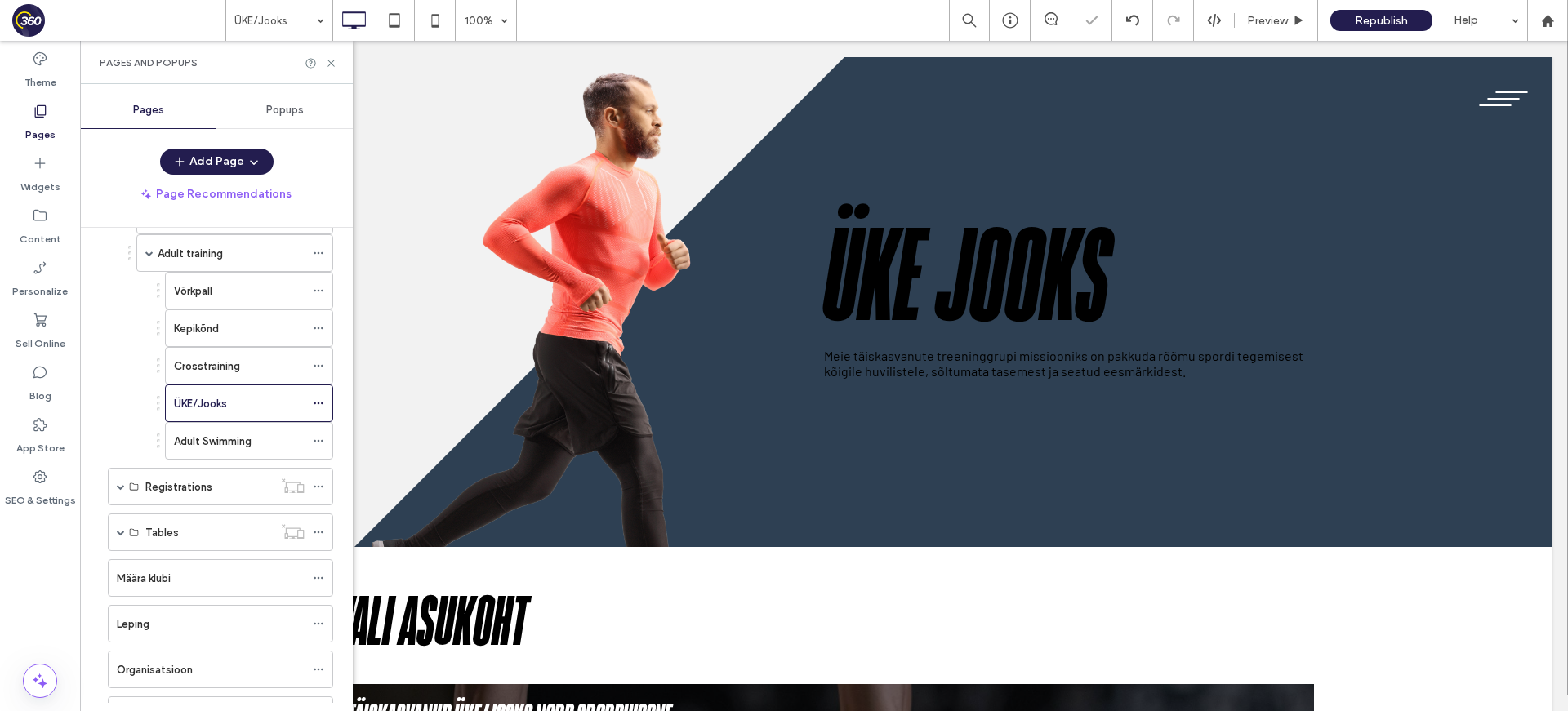
scroll to position [0, 0]
click at [42, 229] on label "Content" at bounding box center [41, 235] width 42 height 23
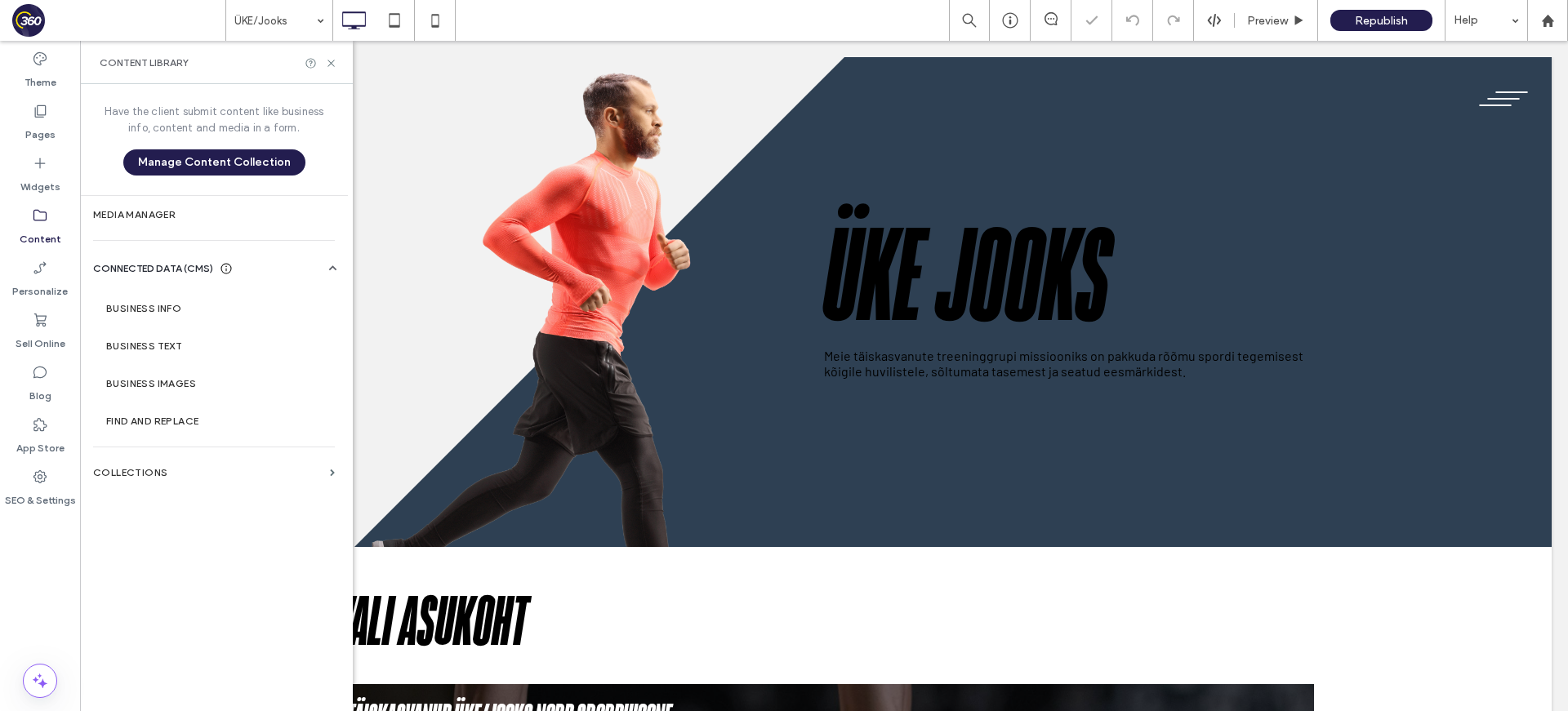
click at [41, 229] on label "Content" at bounding box center [41, 235] width 42 height 23
click at [187, 477] on label "Collections" at bounding box center [208, 472] width 230 height 11
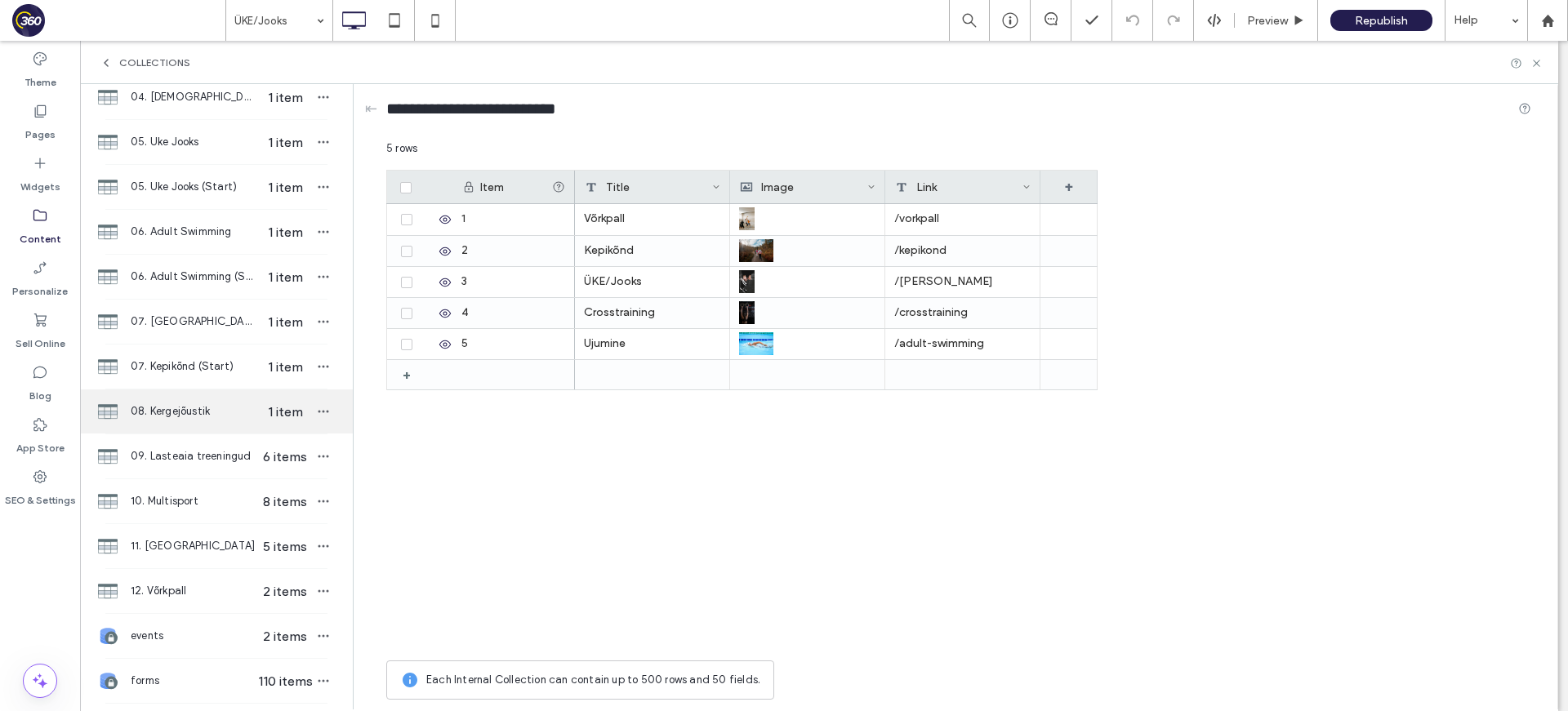
scroll to position [492, 0]
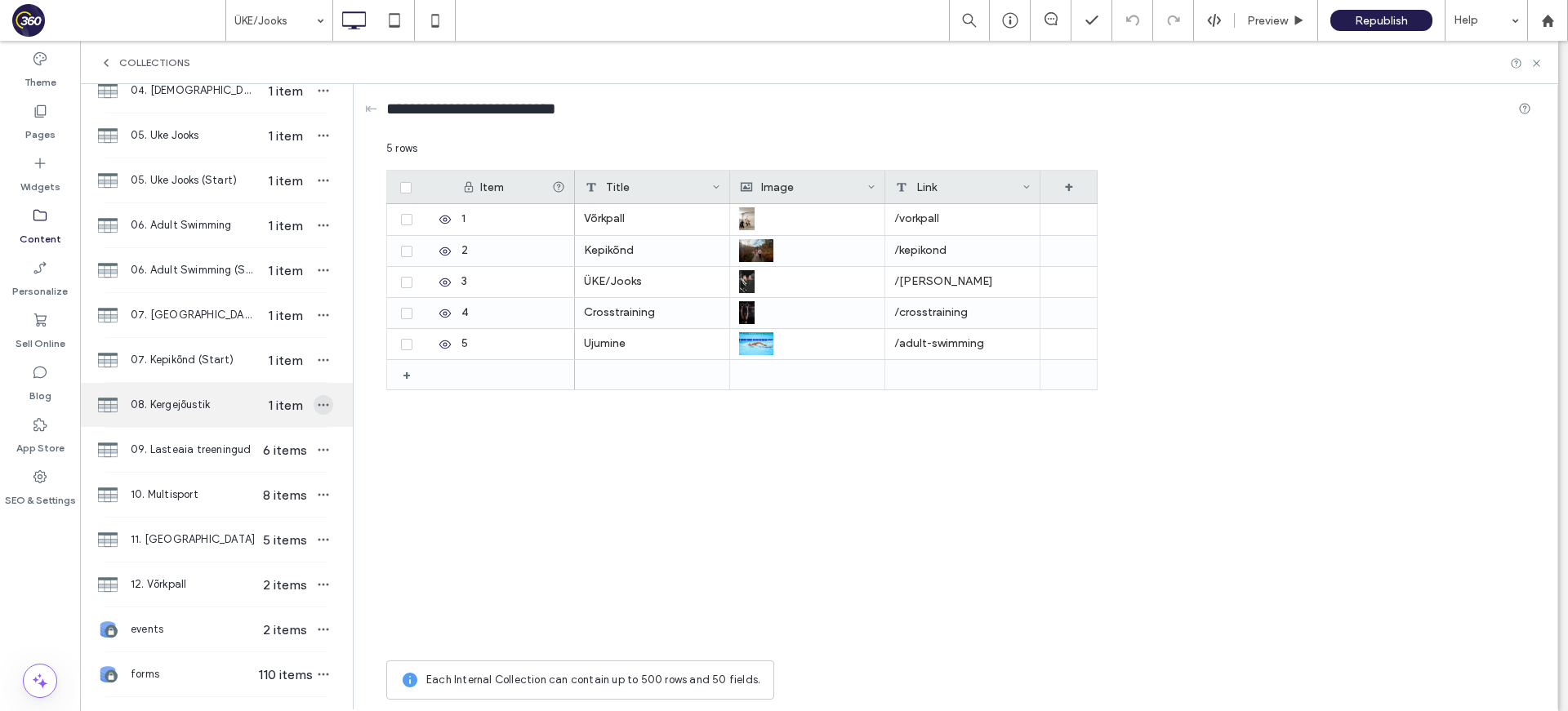
click at [314, 408] on span "button" at bounding box center [324, 405] width 20 height 20
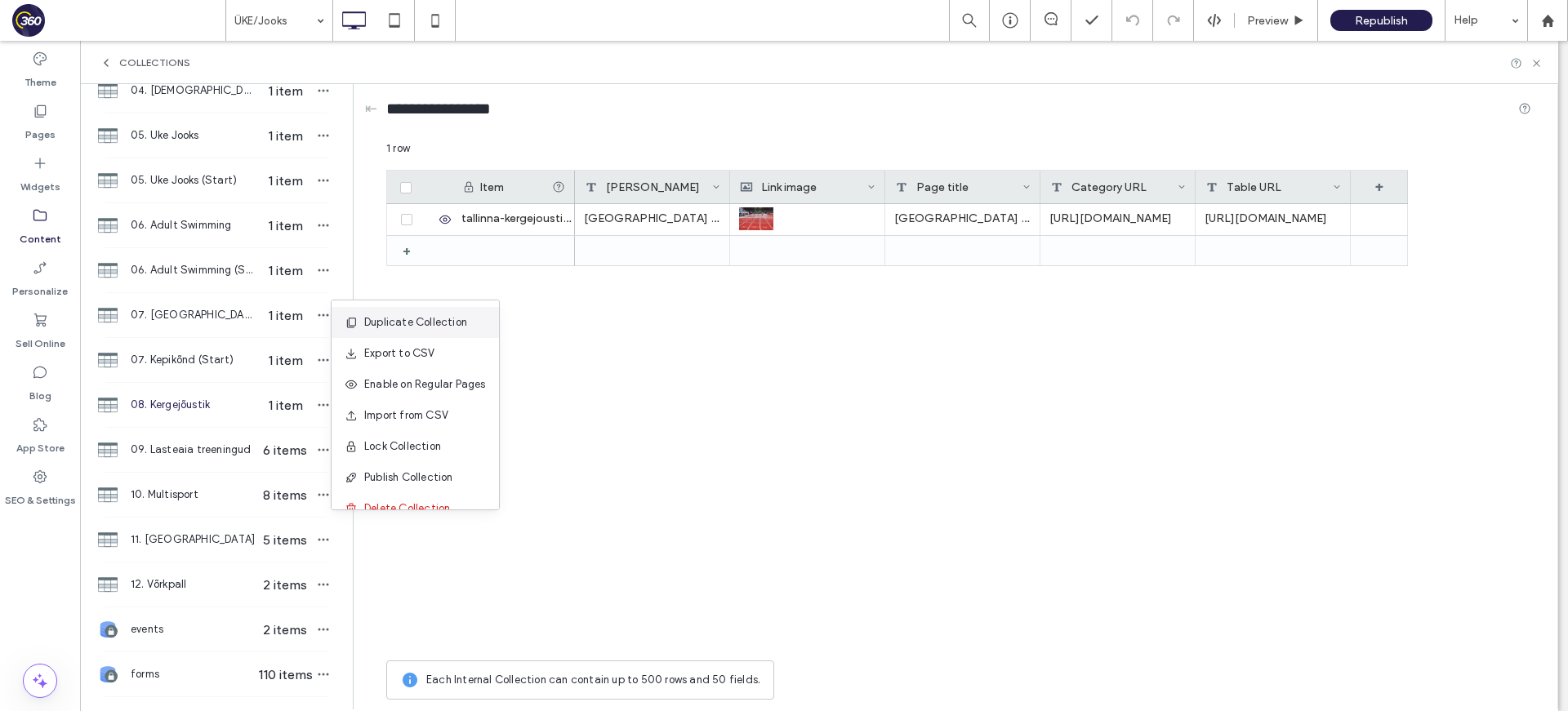
click at [378, 326] on span "Duplicate Collection" at bounding box center [416, 322] width 103 height 16
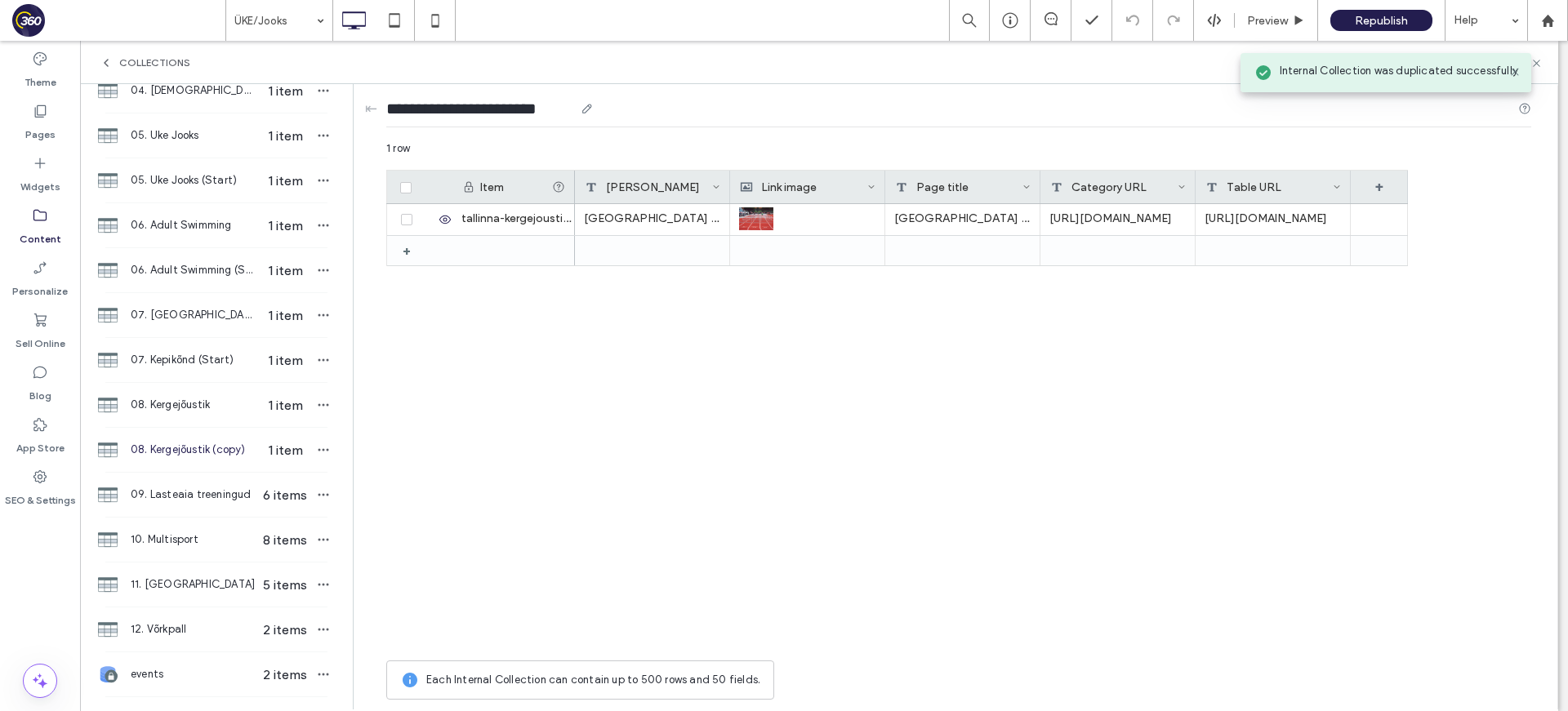
drag, startPoint x: 517, startPoint y: 105, endPoint x: 565, endPoint y: 106, distance: 48.0
click at [565, 106] on input "**********" at bounding box center [480, 109] width 188 height 23
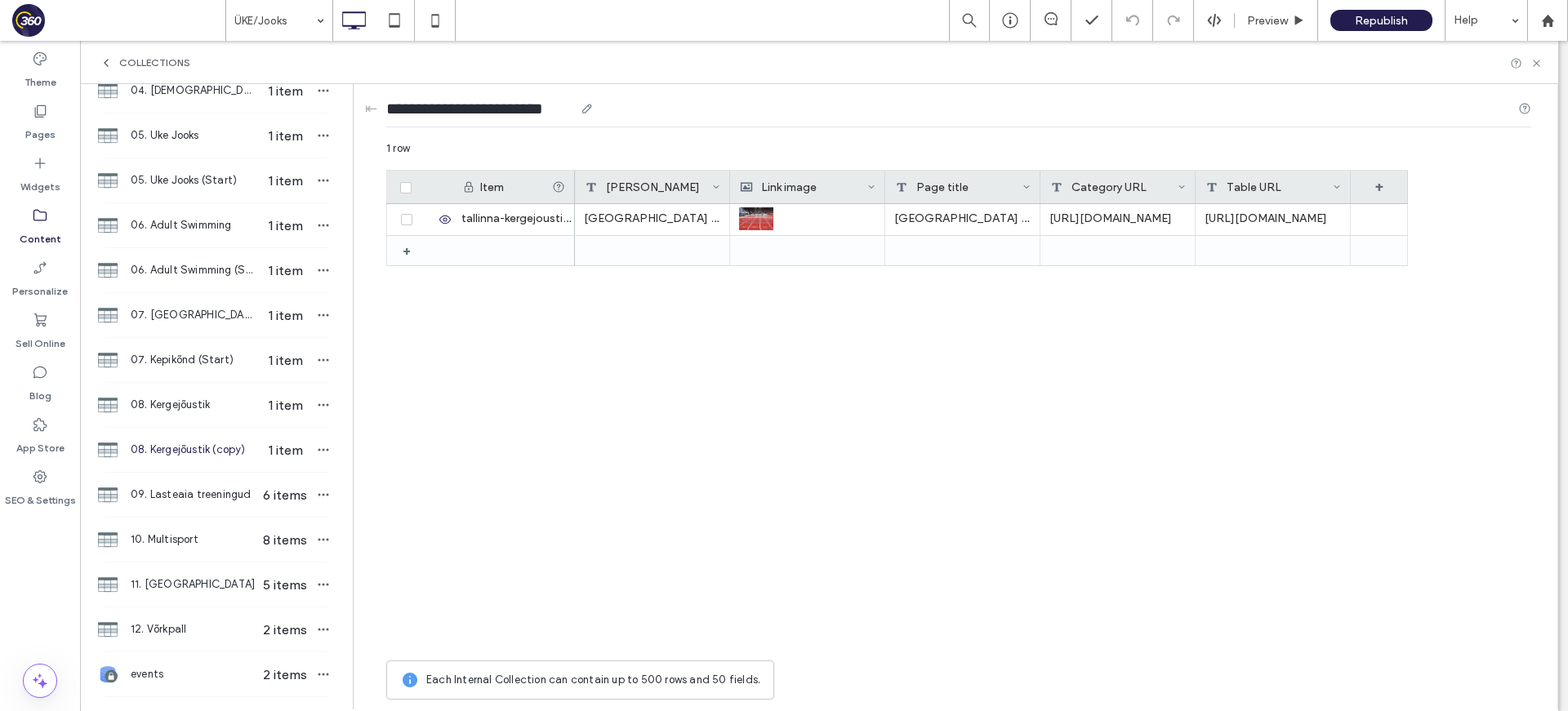
type input "**********"
drag, startPoint x: 593, startPoint y: 398, endPoint x: 496, endPoint y: 156, distance: 260.7
click at [586, 390] on div "Tallinna Kergejõustiku Hall / Kalevi Staadion Tallinna Kergejõustiku Hall / Kal…" at bounding box center [991, 429] width 833 height 449
drag, startPoint x: 415, startPoint y: 110, endPoint x: 505, endPoint y: 105, distance: 90.1
click at [506, 103] on input "**********" at bounding box center [484, 109] width 196 height 23
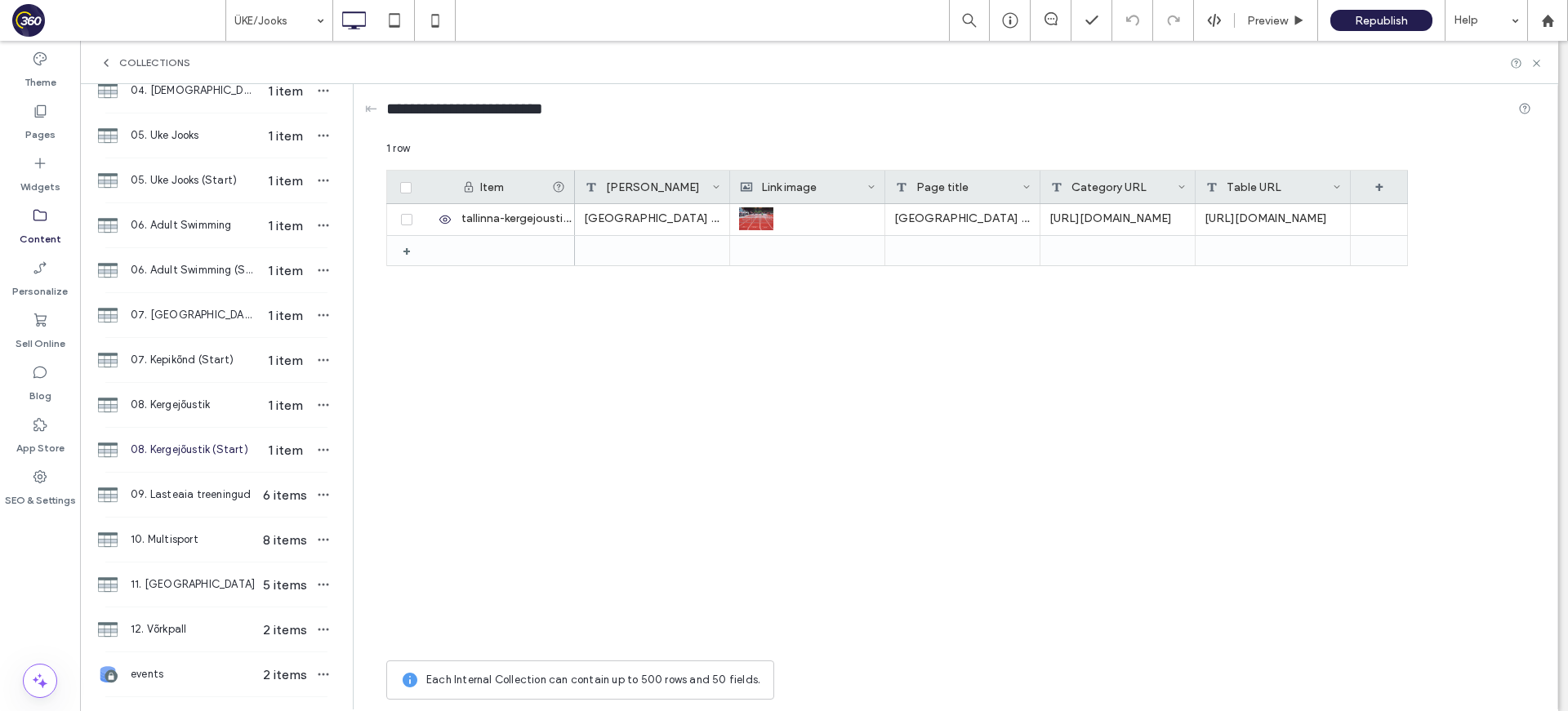
click at [408, 191] on span at bounding box center [406, 188] width 11 height 11
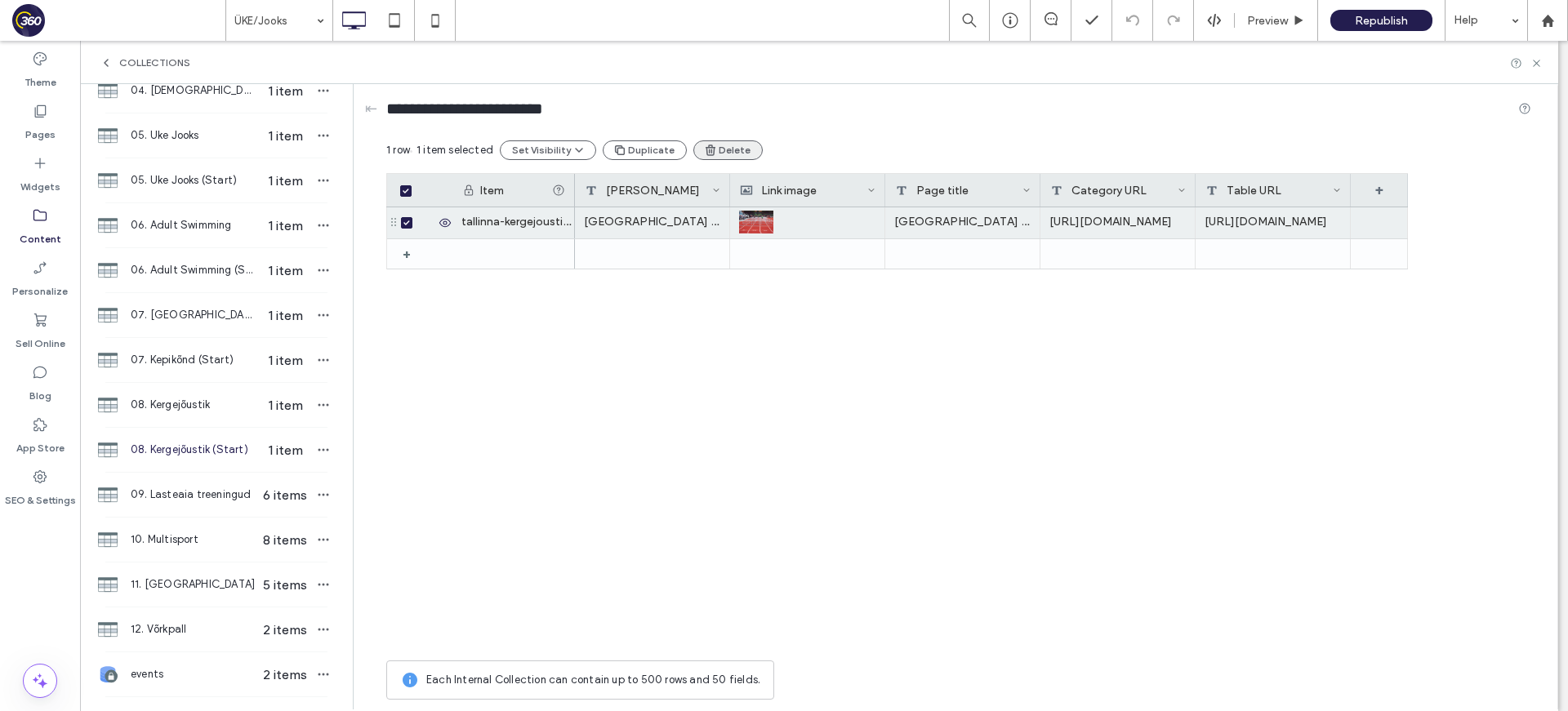
click at [716, 157] on button "Delete" at bounding box center [727, 150] width 70 height 20
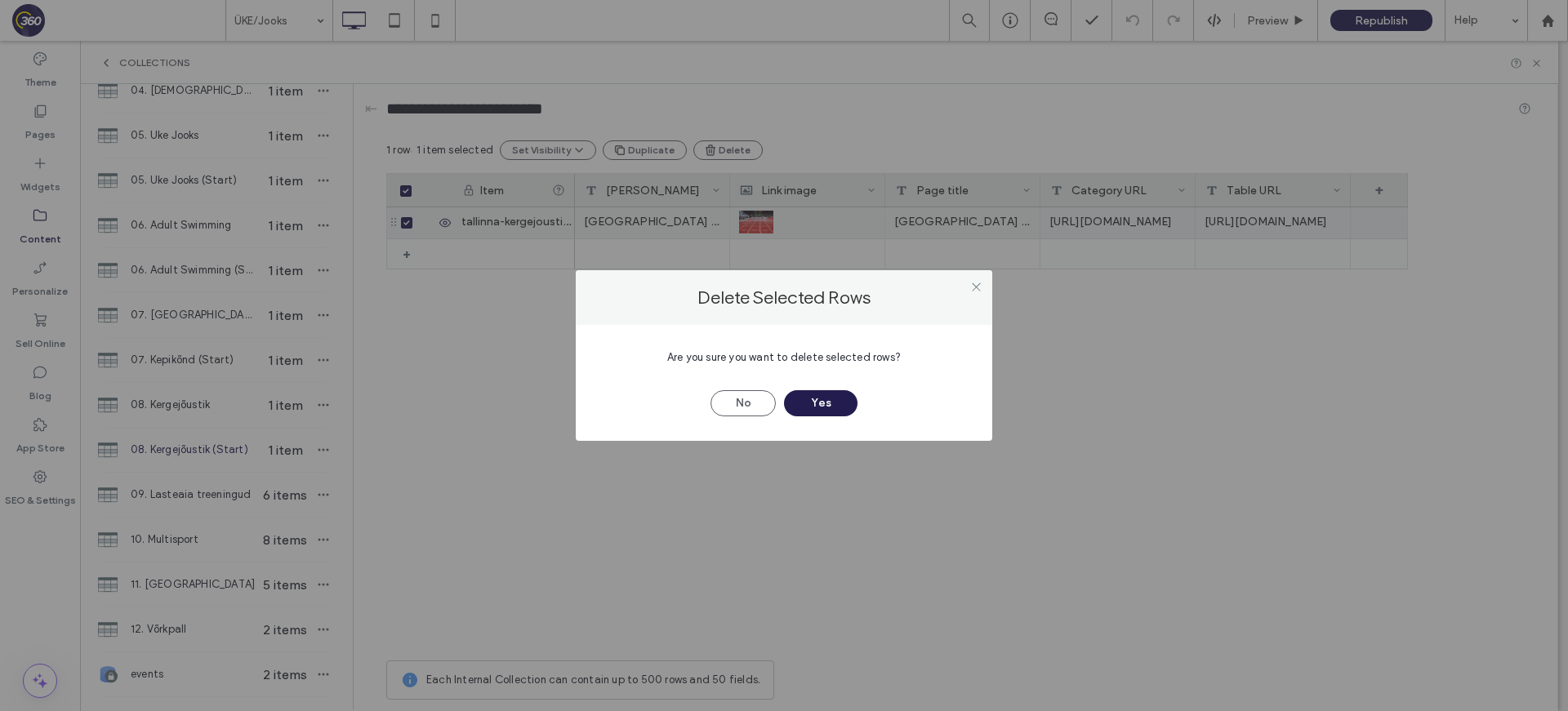
drag, startPoint x: 820, startPoint y: 397, endPoint x: 680, endPoint y: 285, distance: 179.3
click at [816, 396] on button "Yes" at bounding box center [820, 403] width 73 height 26
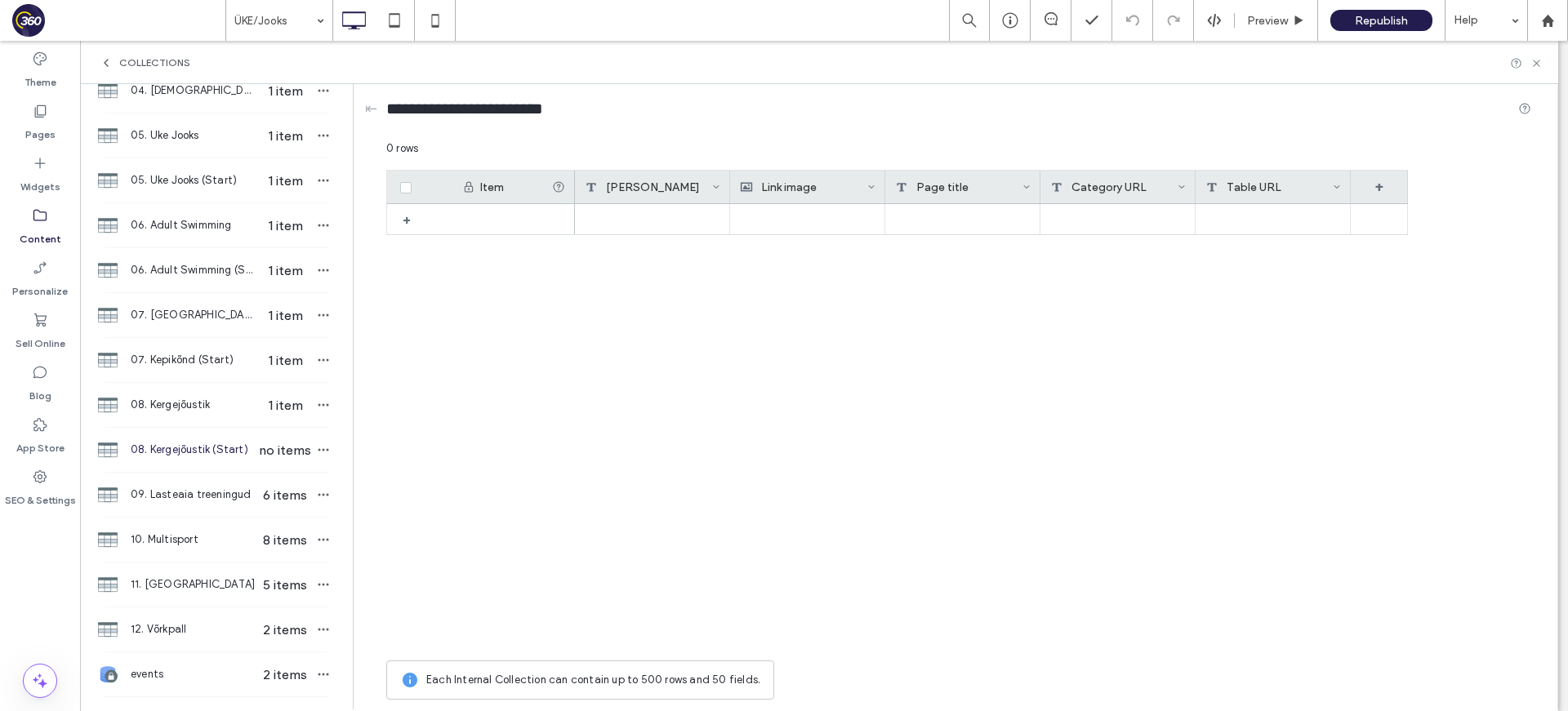
click at [649, 176] on div "Link Title" at bounding box center [648, 187] width 127 height 32
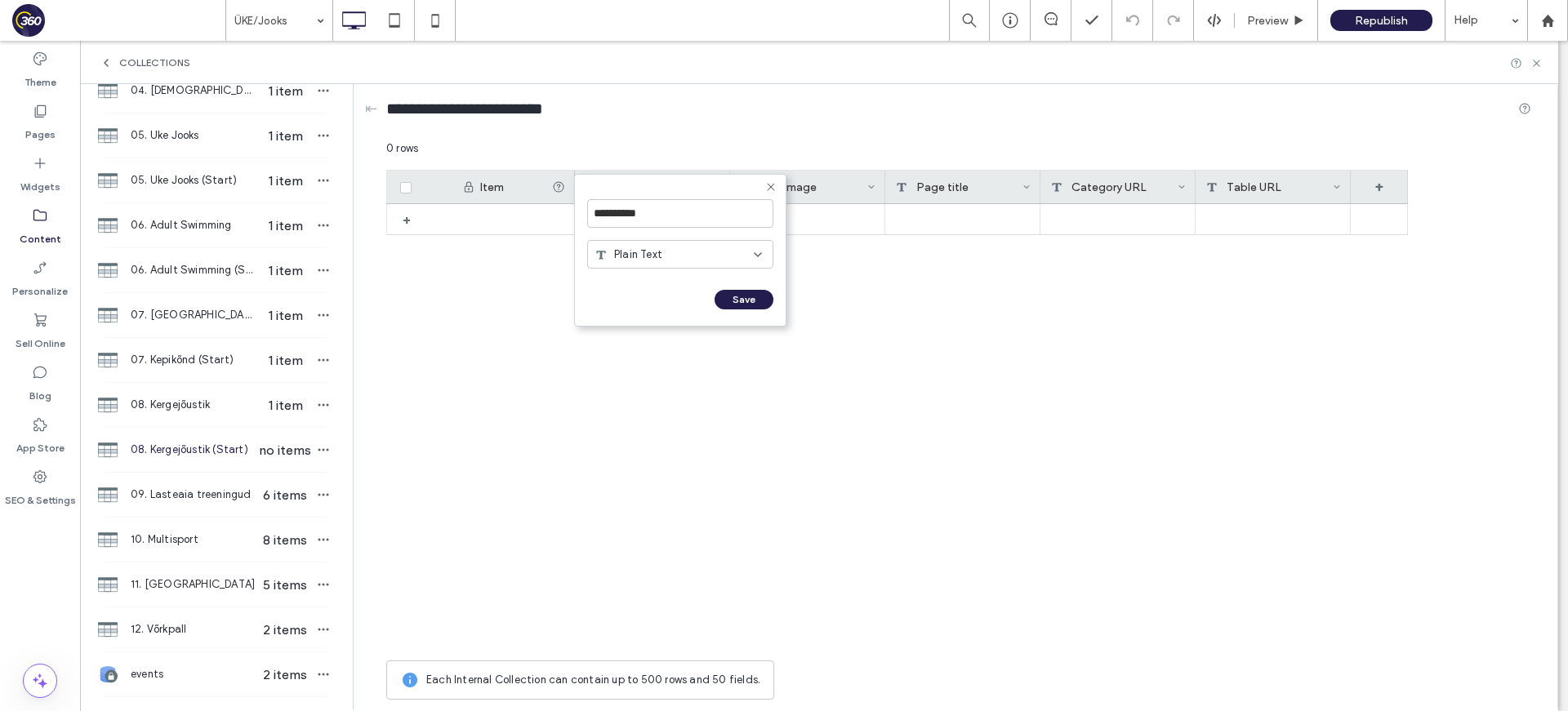
click at [653, 190] on form "**********" at bounding box center [679, 250] width 212 height 153
click at [656, 210] on input "**********" at bounding box center [679, 214] width 186 height 29
click at [655, 210] on input "**********" at bounding box center [679, 214] width 186 height 29
type input "*****"
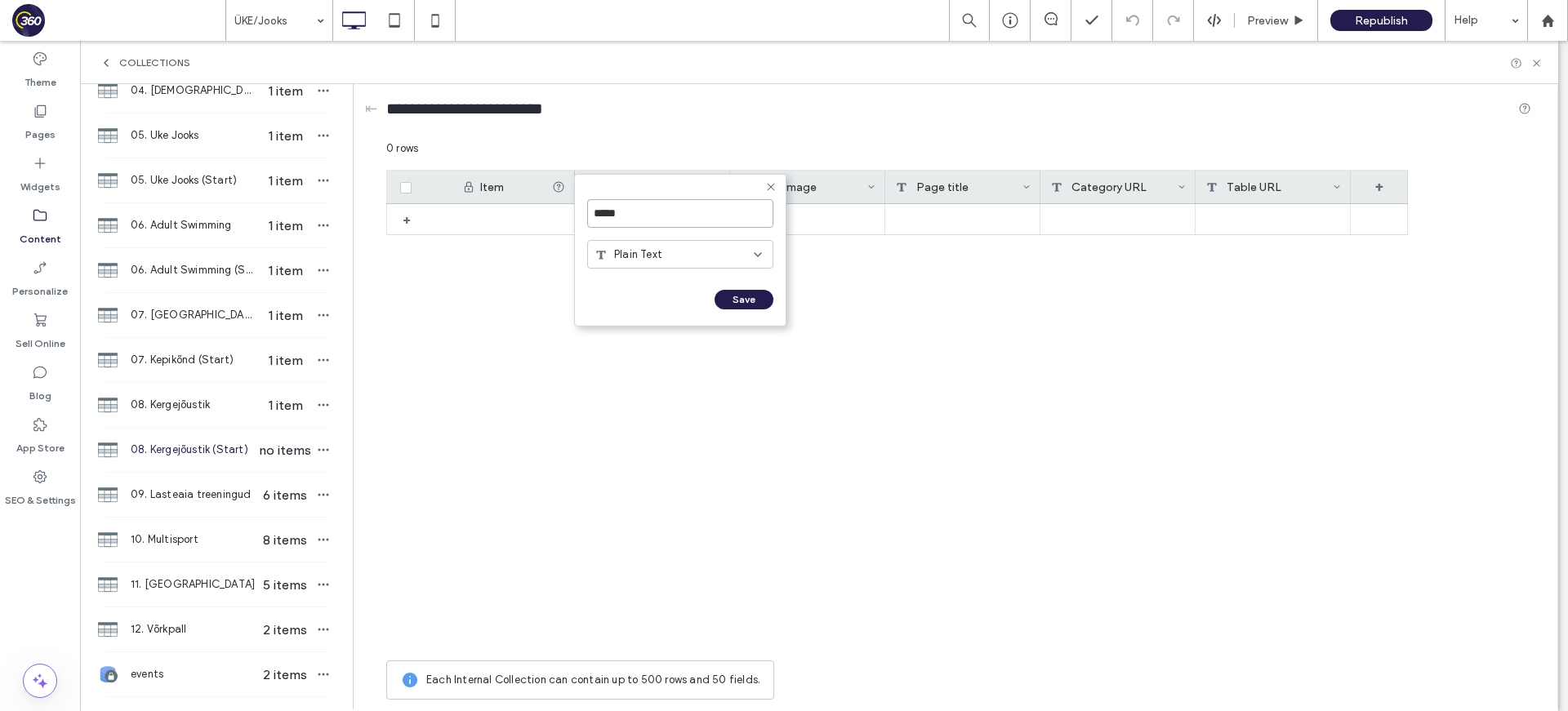
click input "******" at bounding box center [605, 316] width 36 height 14
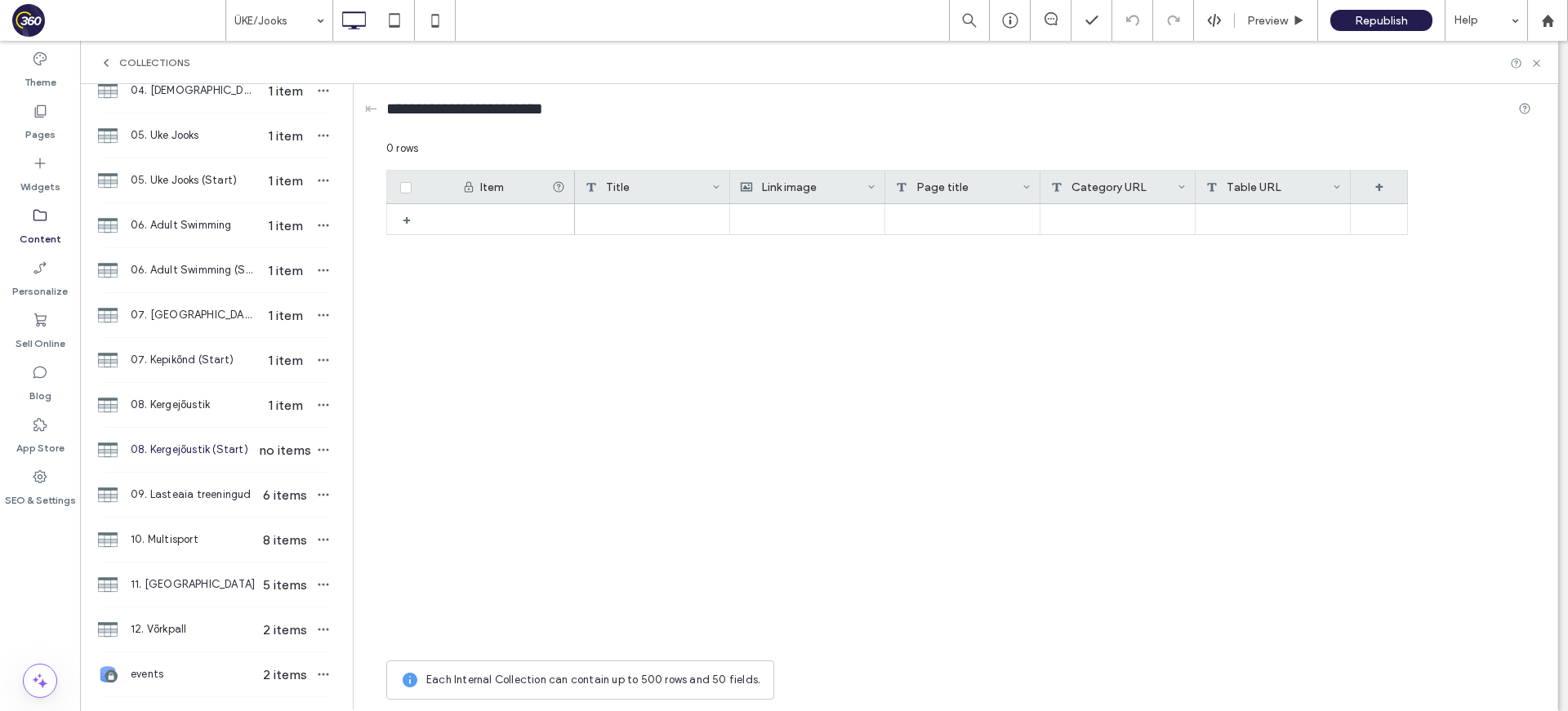
click at [868, 189] on icon at bounding box center [871, 187] width 9 height 9
click at [844, 192] on div "Edit Field" at bounding box center [805, 190] width 150 height 31
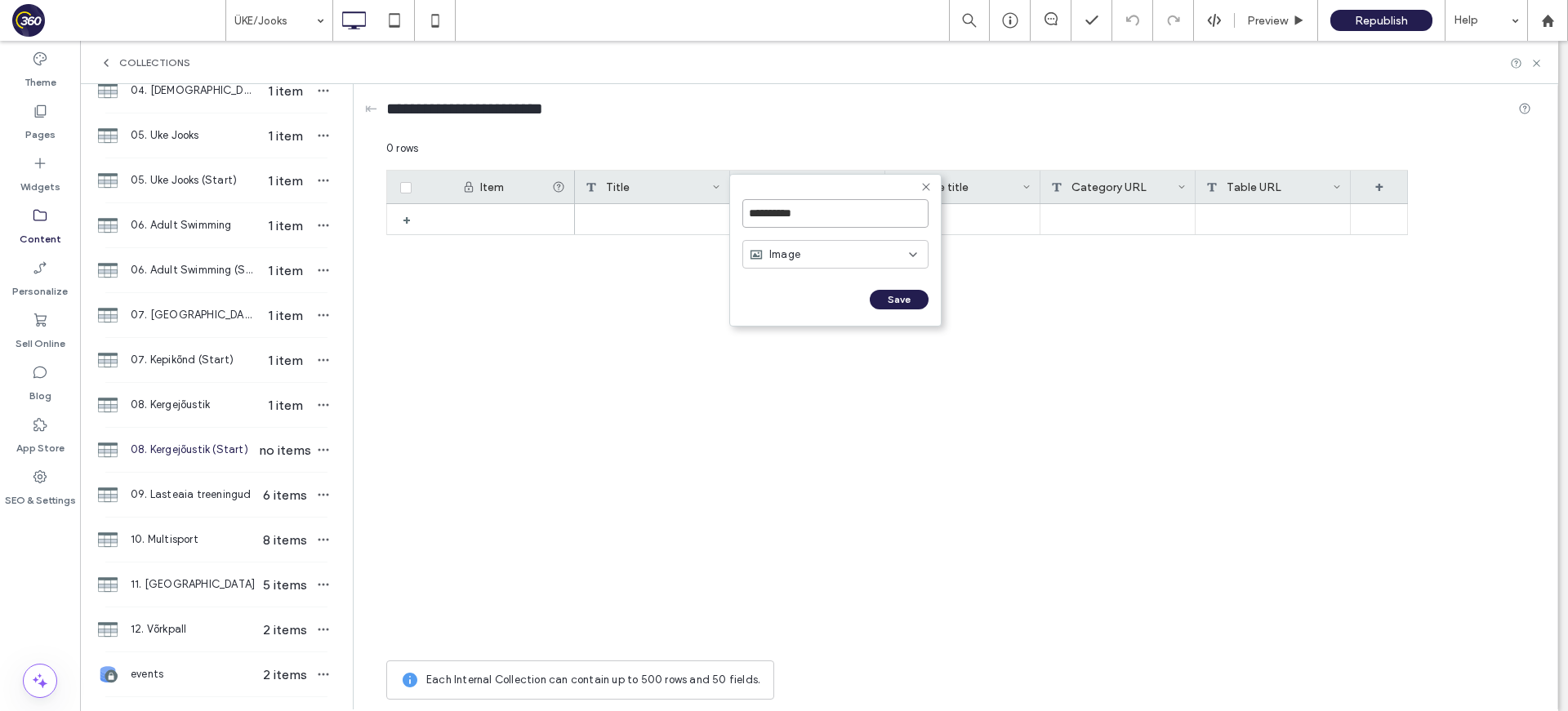
click at [805, 220] on input "**********" at bounding box center [835, 214] width 186 height 29
drag, startPoint x: 844, startPoint y: 192, endPoint x: 808, endPoint y: 220, distance: 45.6
click at [808, 220] on input "**********" at bounding box center [835, 214] width 186 height 29
type input "*****"
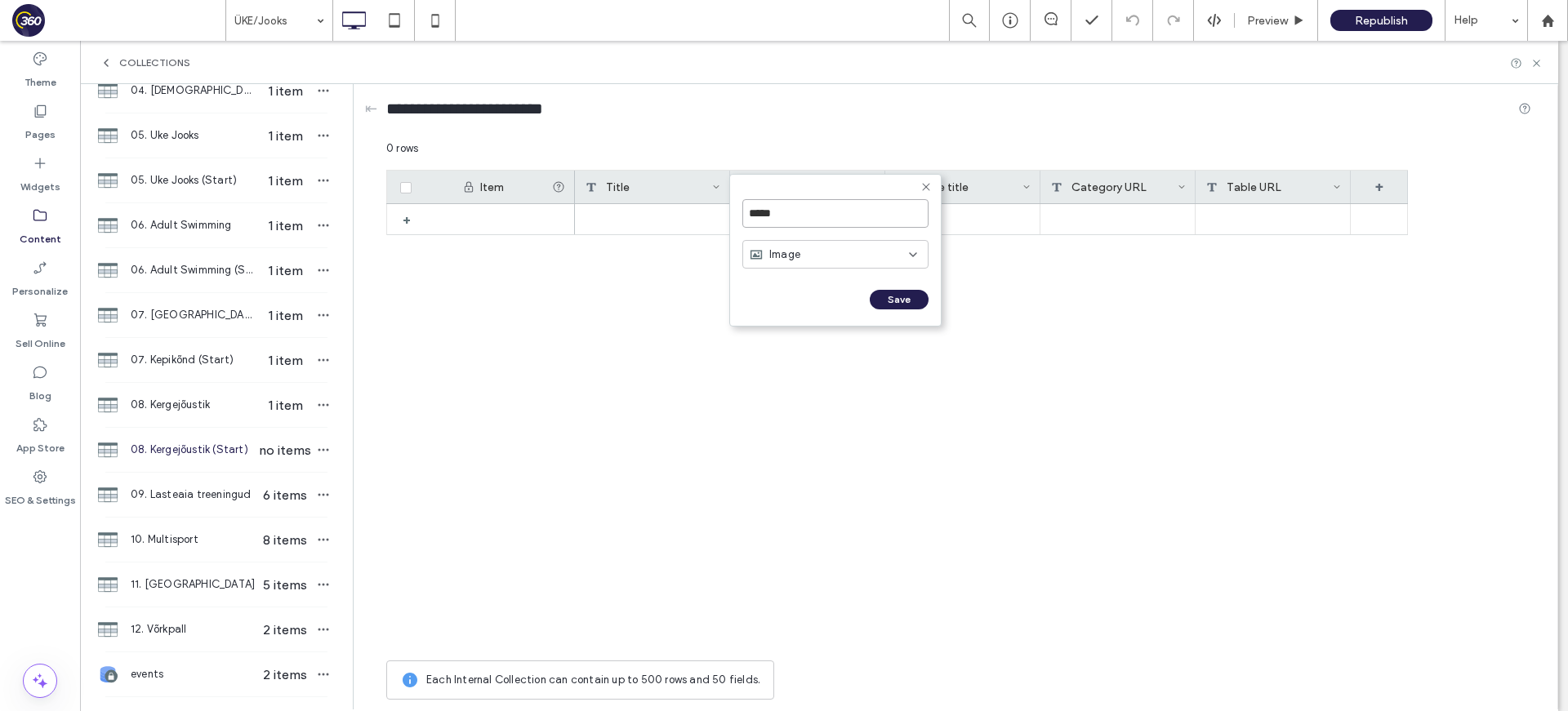
click input "******" at bounding box center [761, 316] width 36 height 14
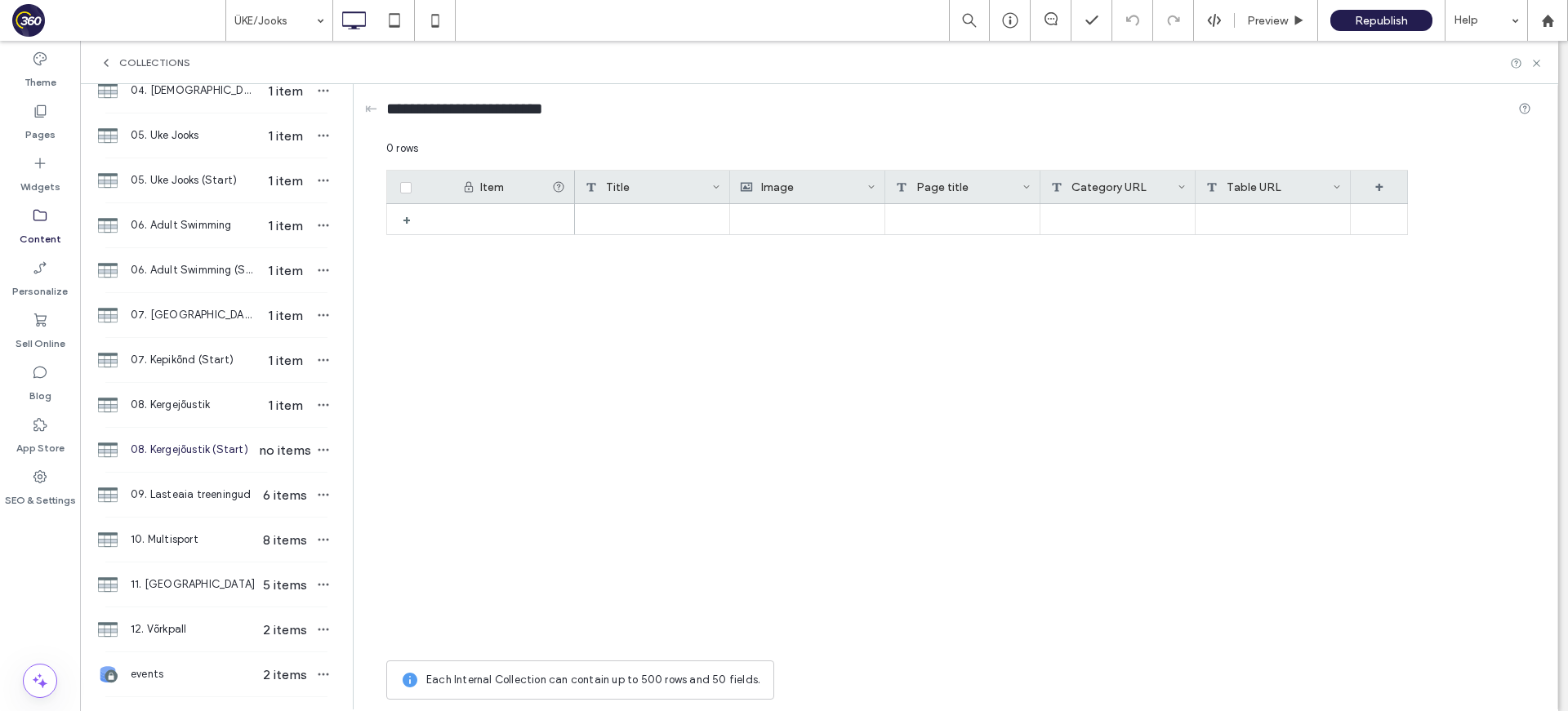
click at [1025, 185] on icon at bounding box center [1026, 187] width 9 height 9
click at [976, 232] on div "Delete Field" at bounding box center [960, 221] width 150 height 31
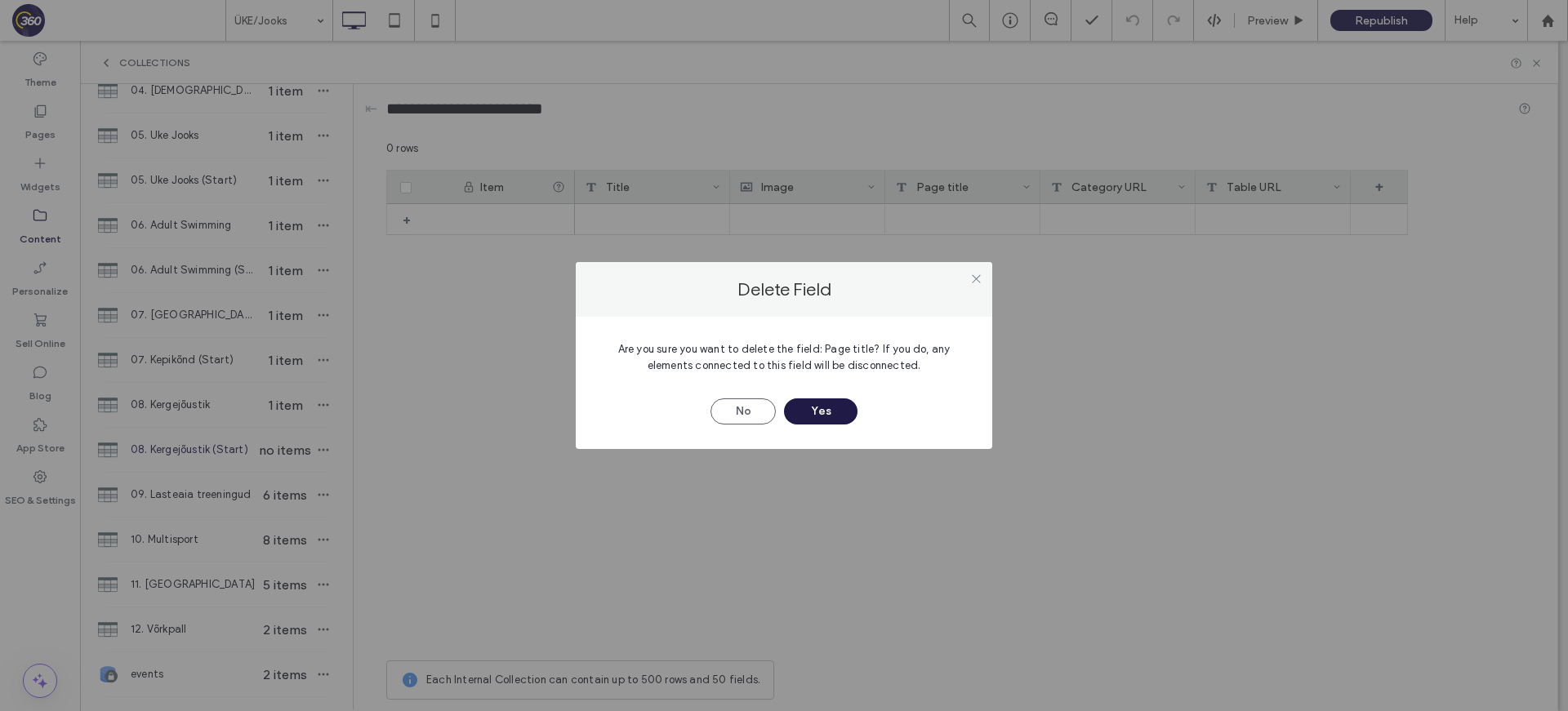
drag, startPoint x: 833, startPoint y: 414, endPoint x: 1065, endPoint y: 274, distance: 271.0
click at [841, 410] on button "Yes" at bounding box center [820, 410] width 73 height 26
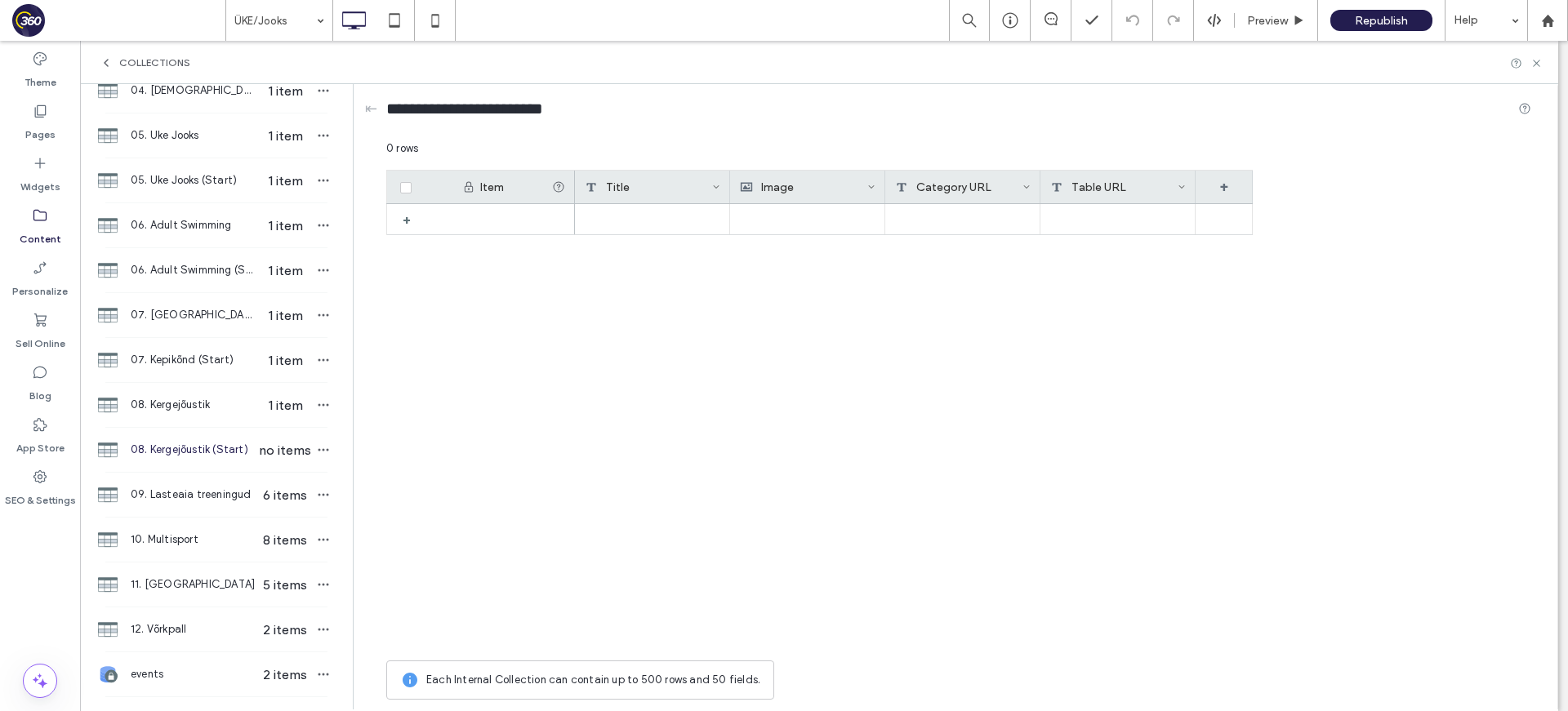
click at [1025, 185] on icon at bounding box center [1026, 187] width 9 height 9
click at [976, 229] on div "Delete Field" at bounding box center [960, 221] width 150 height 31
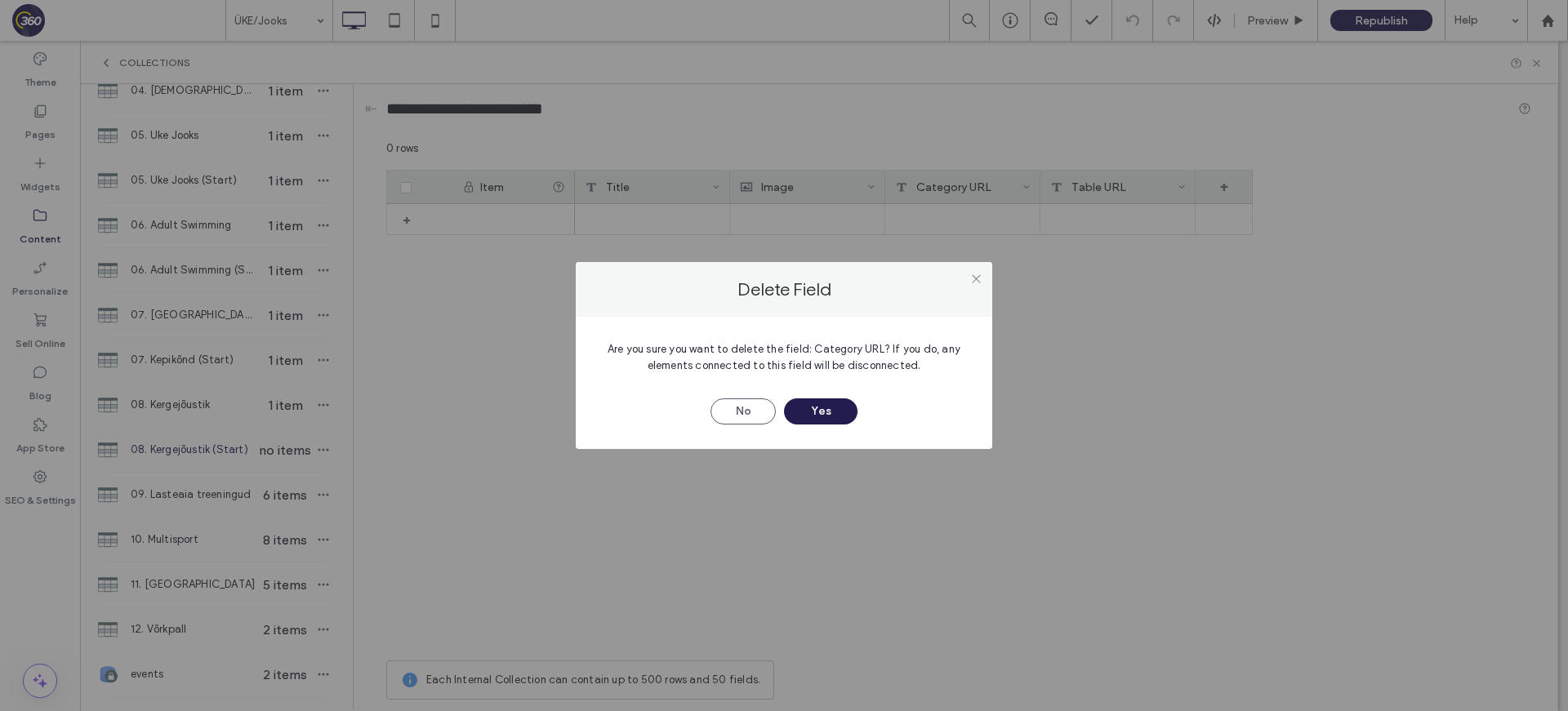
drag, startPoint x: 833, startPoint y: 415, endPoint x: 1054, endPoint y: 265, distance: 267.1
click at [835, 415] on button "Yes" at bounding box center [820, 410] width 73 height 26
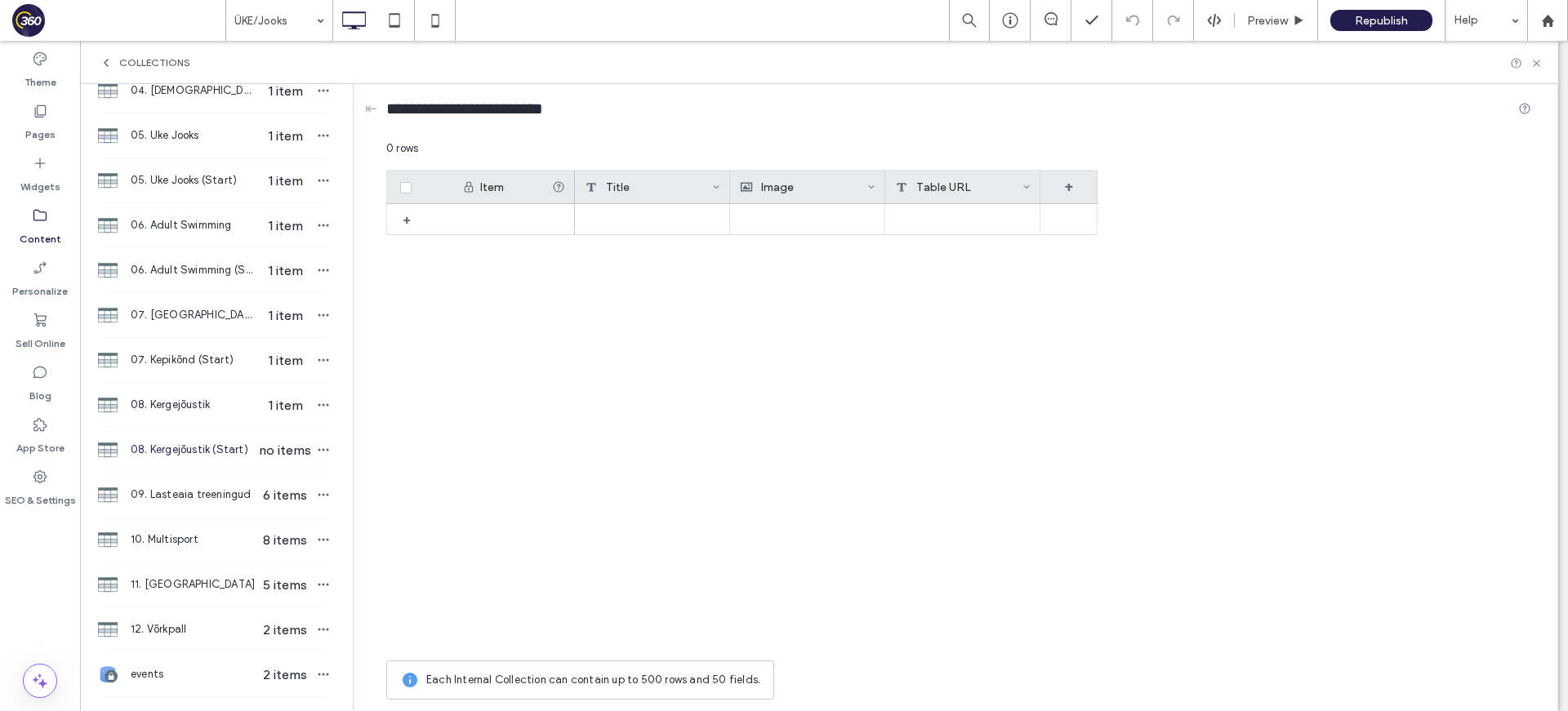
click at [1028, 180] on span at bounding box center [1026, 187] width 9 height 32
click at [1005, 219] on div "Delete Field" at bounding box center [960, 221] width 150 height 31
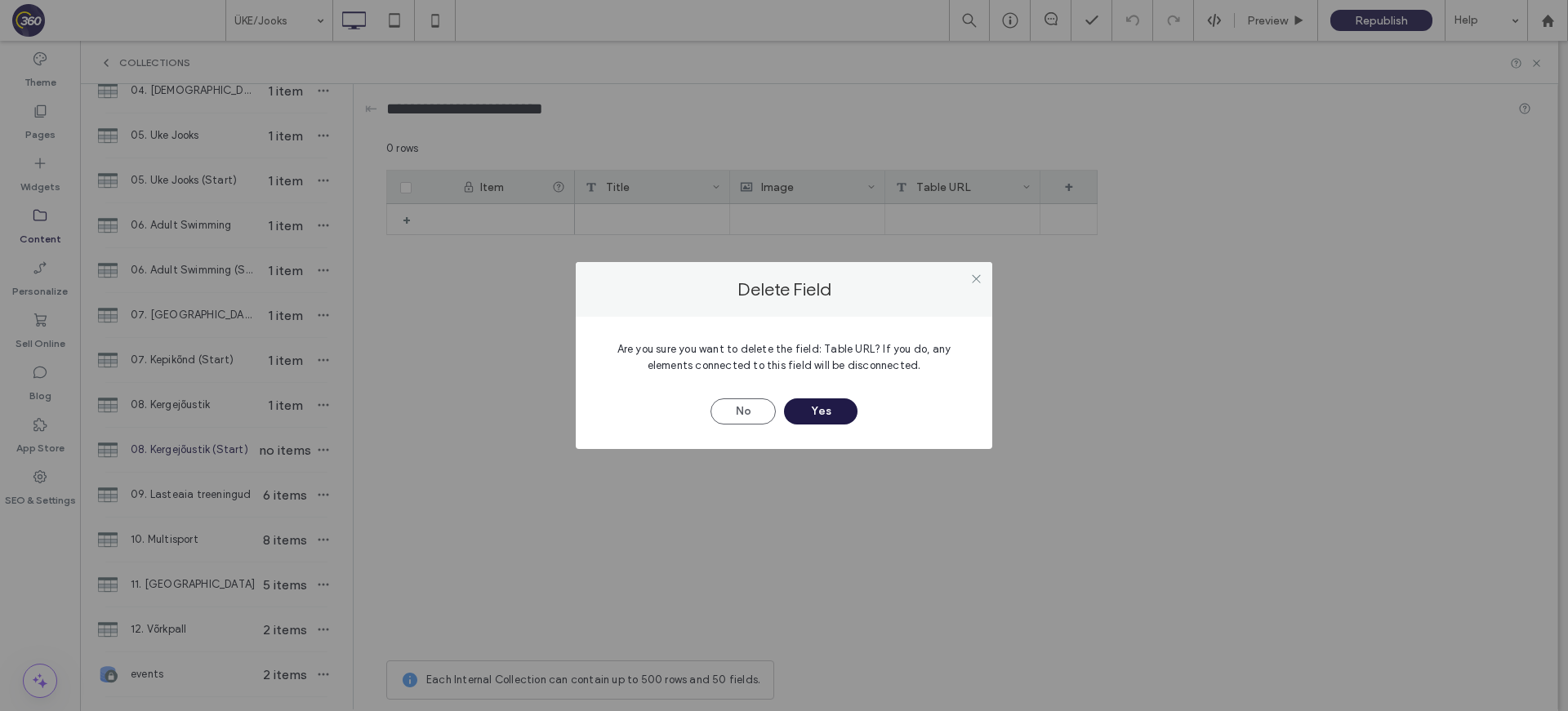
drag, startPoint x: 805, startPoint y: 405, endPoint x: 937, endPoint y: 224, distance: 224.0
click at [806, 404] on button "Yes" at bounding box center [820, 410] width 73 height 26
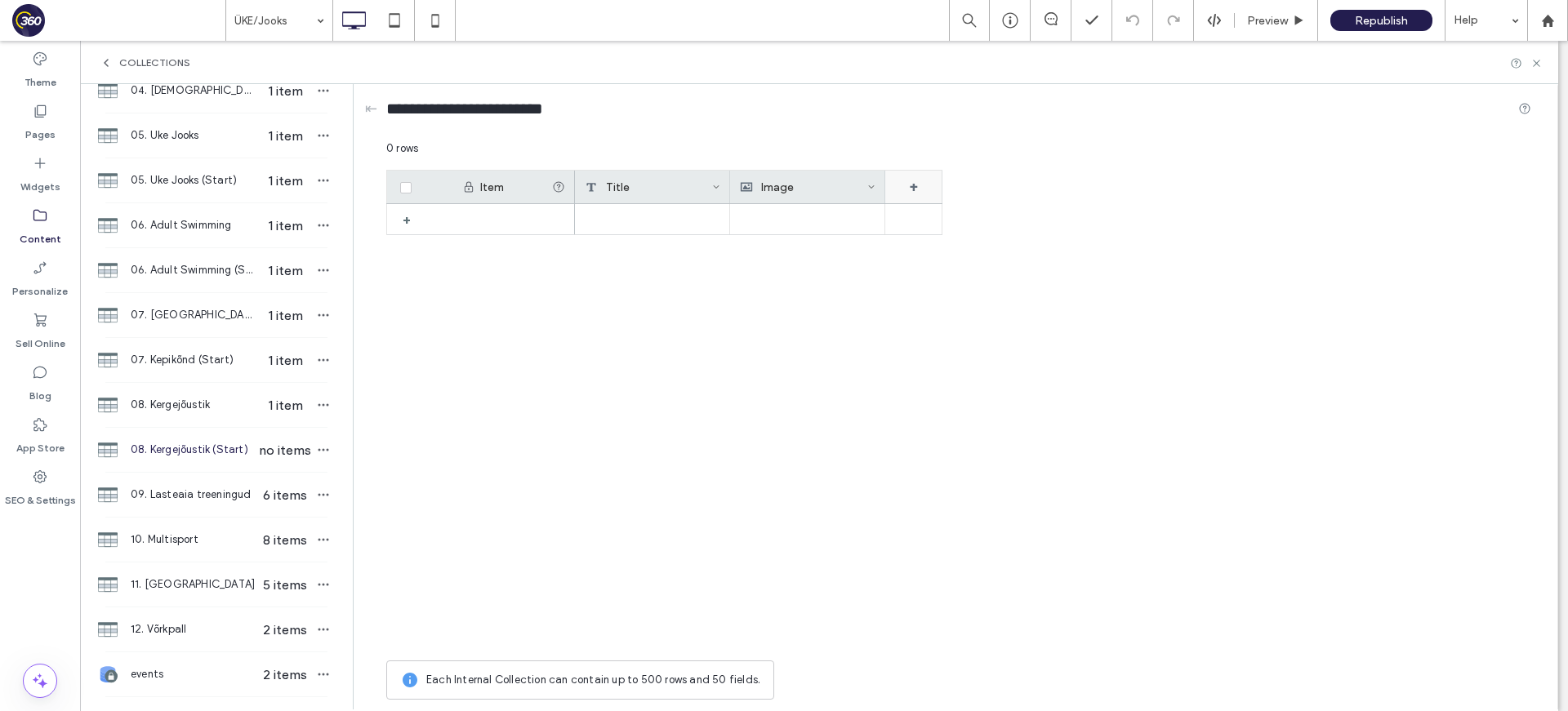
click at [909, 183] on div "+" at bounding box center [913, 187] width 57 height 32
click at [954, 216] on input "*******" at bounding box center [980, 214] width 186 height 29
click at [953, 215] on input "*******" at bounding box center [980, 214] width 186 height 29
type input "**********"
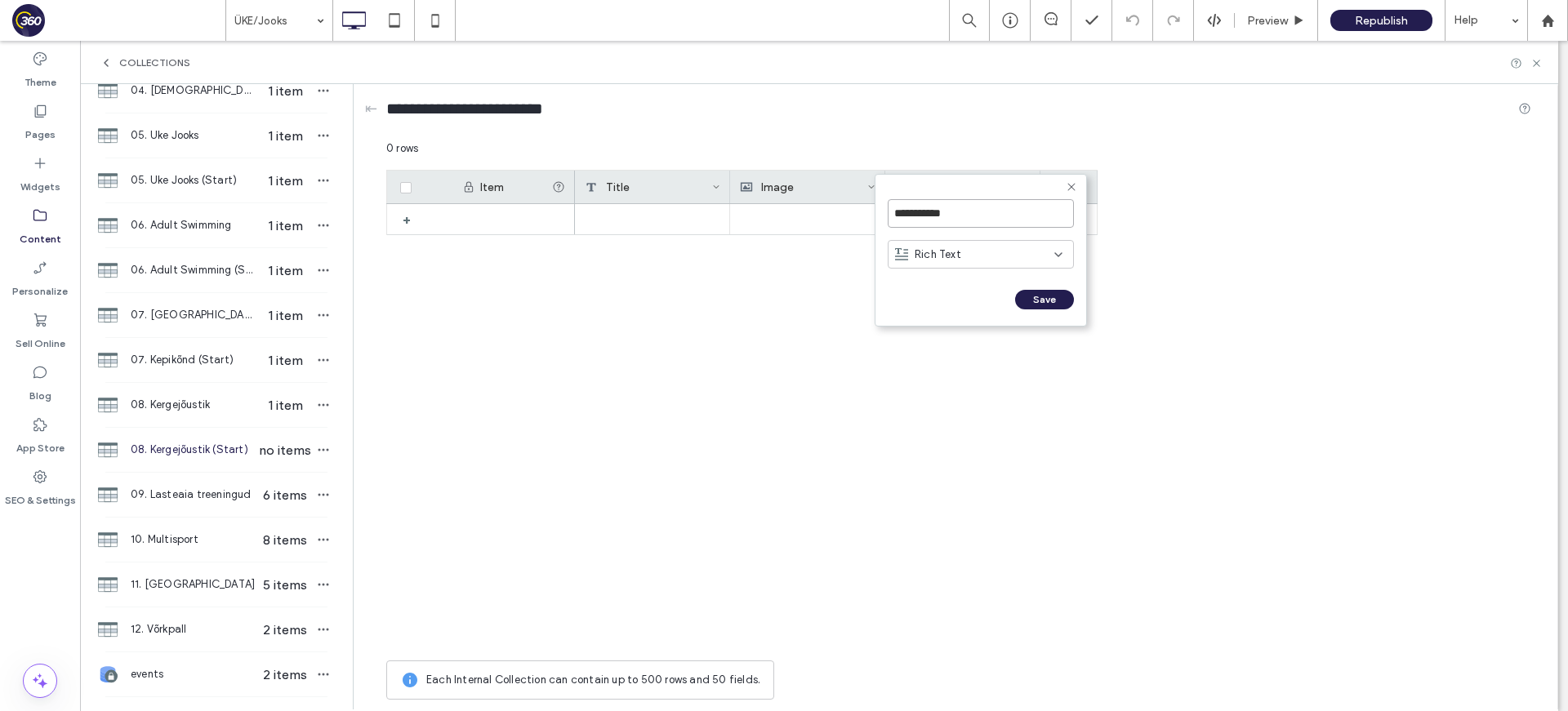
click input "******" at bounding box center [906, 316] width 36 height 14
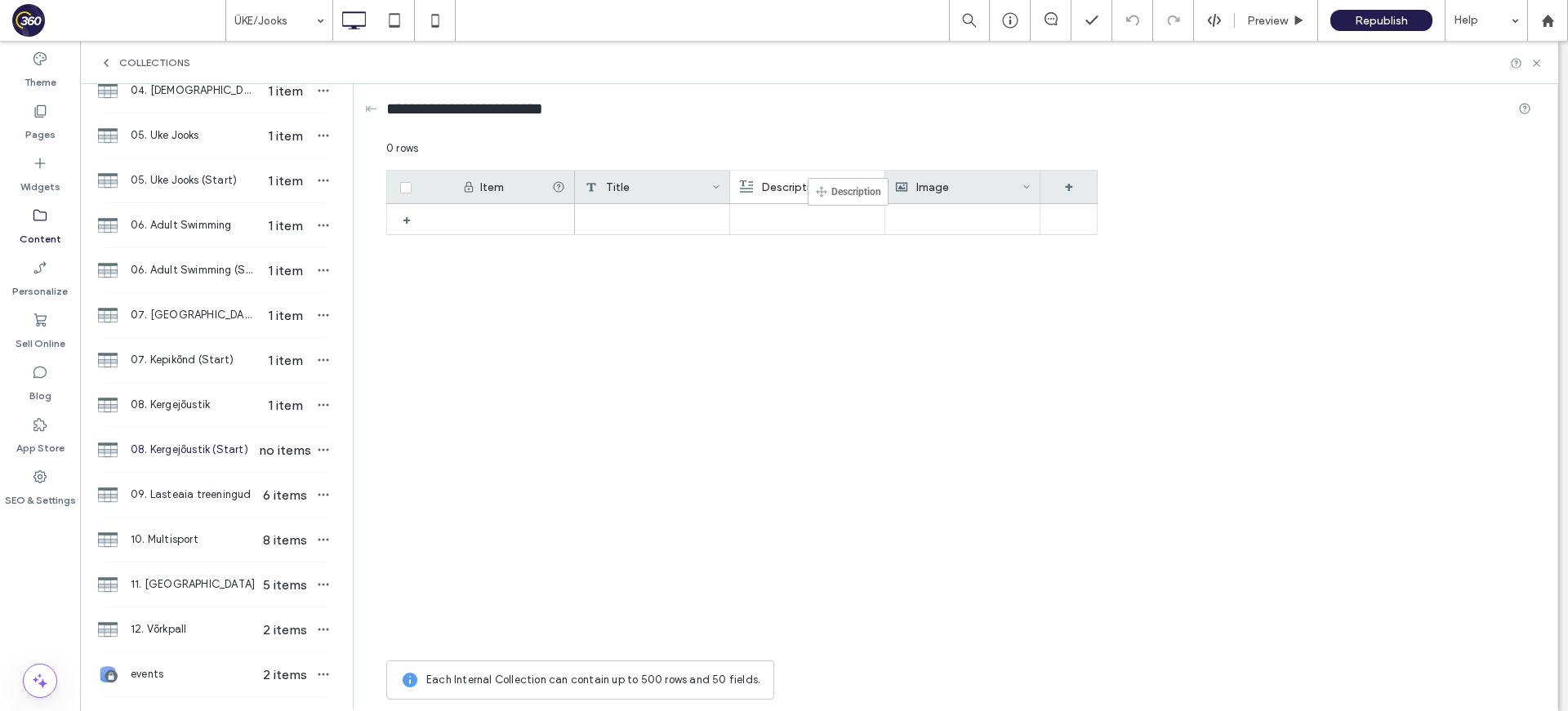
drag, startPoint x: 868, startPoint y: 185, endPoint x: 654, endPoint y: 240, distance: 221.0
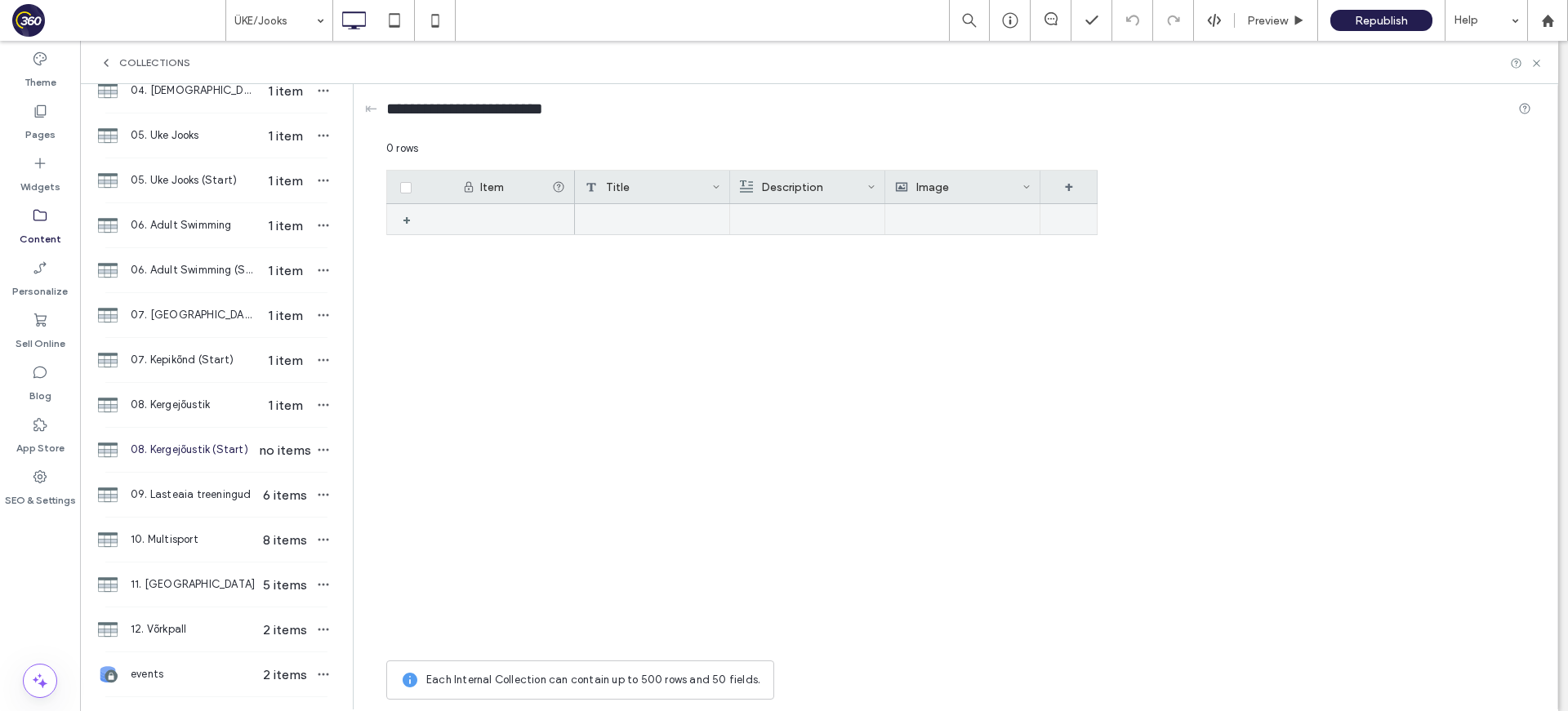
click at [624, 223] on div at bounding box center [652, 220] width 156 height 31
click at [638, 217] on div at bounding box center [652, 220] width 156 height 31
click at [645, 205] on textarea "plain-text-cell" at bounding box center [663, 198] width 179 height 49
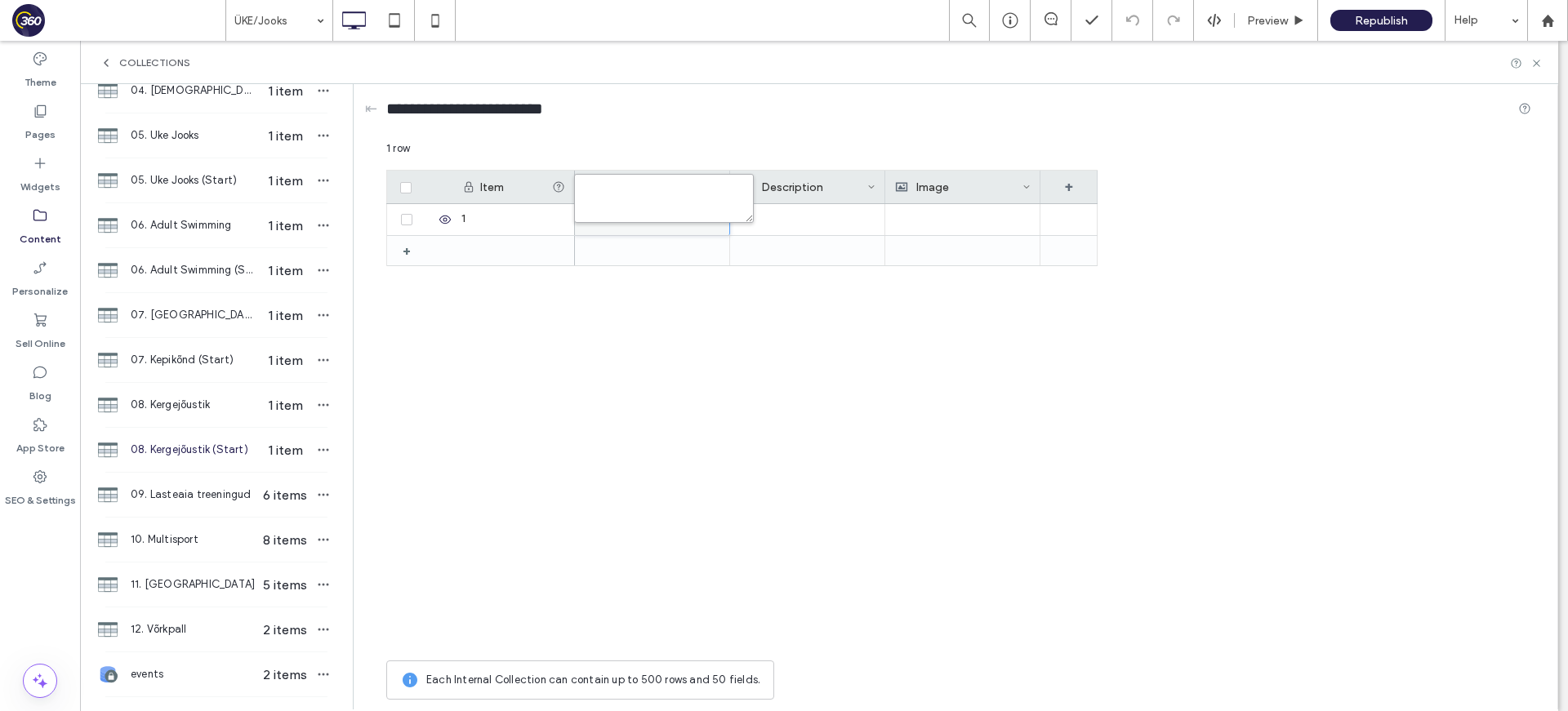
paste textarea "**********"
type textarea "**********"
click at [795, 220] on div at bounding box center [806, 220] width 136 height 31
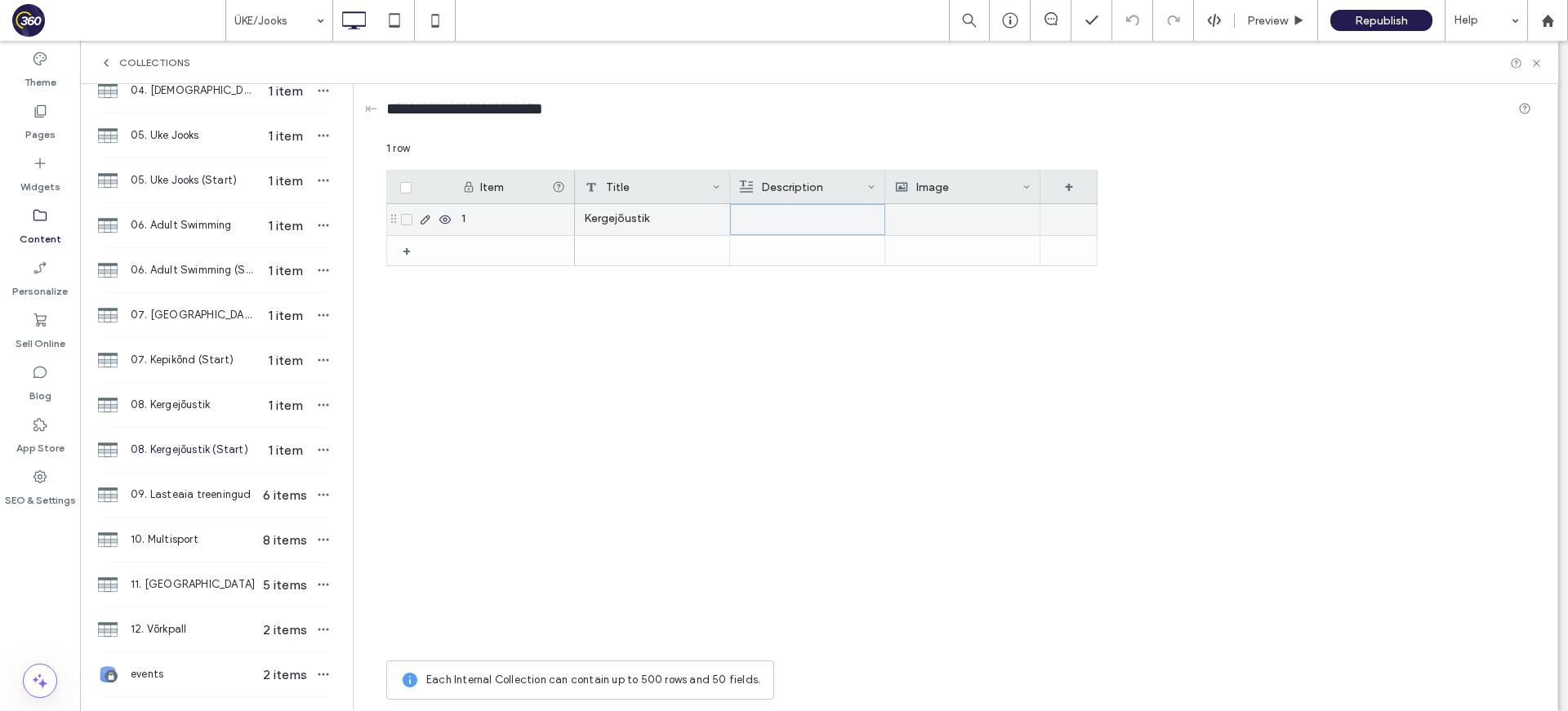
click at [795, 220] on div at bounding box center [807, 220] width 136 height 30
click at [804, 220] on div "Rich Text Editor" at bounding box center [818, 220] width 173 height 41
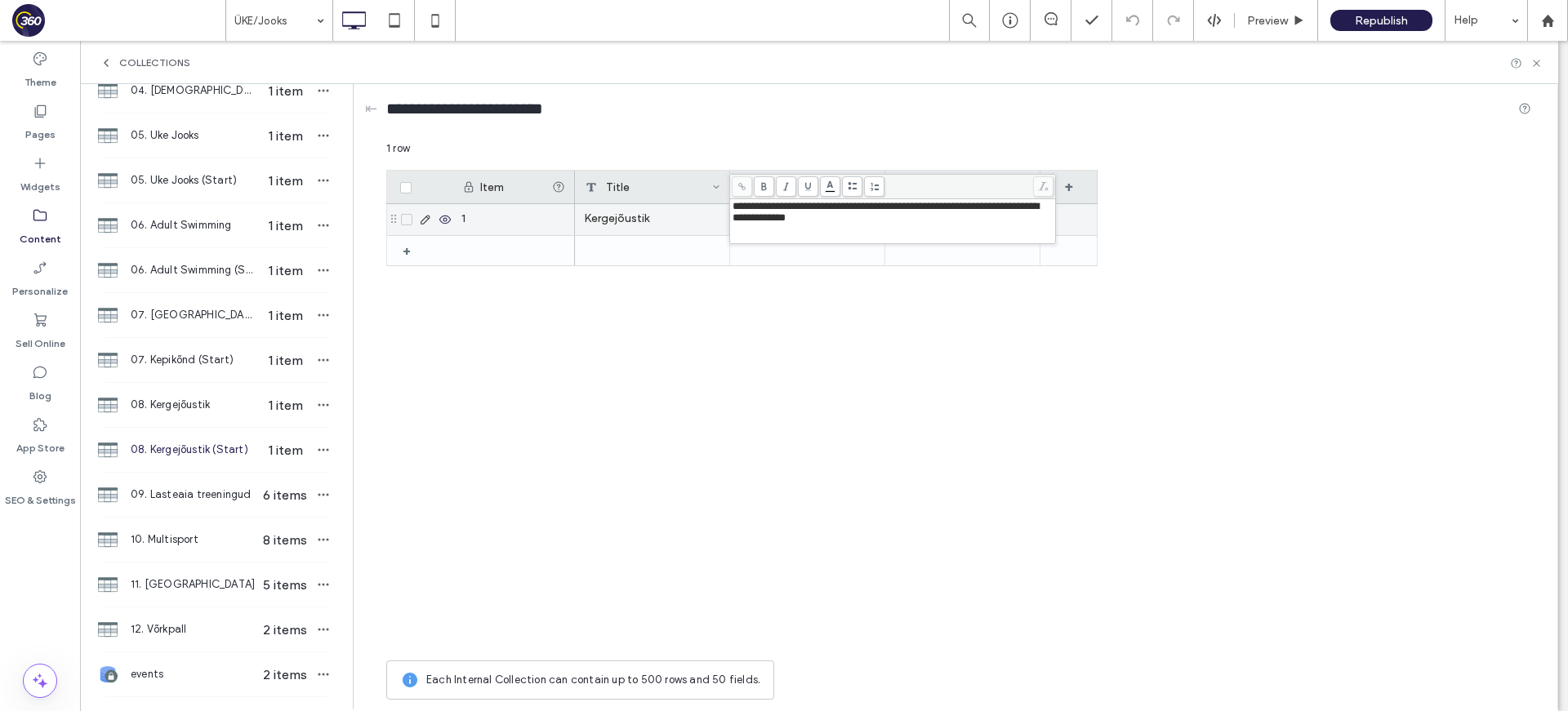
click at [953, 220] on div "**********" at bounding box center [892, 212] width 321 height 23
click at [974, 269] on div "Kergejõustik Tegemist on treeningutega, kus võtame aasta jooksul läbi kõikide k…" at bounding box center [836, 429] width 523 height 449
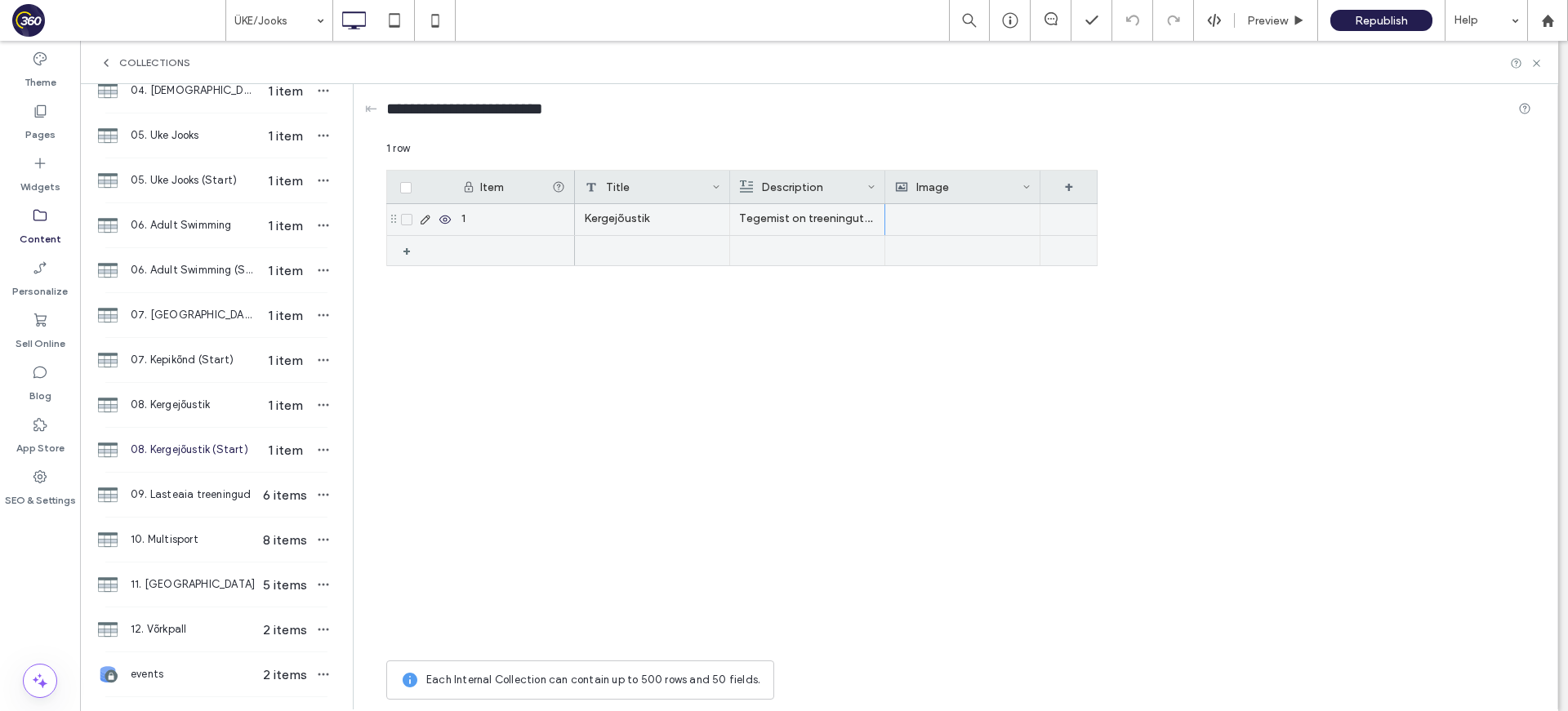
click at [966, 233] on div at bounding box center [962, 220] width 136 height 31
click at [966, 233] on div at bounding box center [963, 220] width 136 height 30
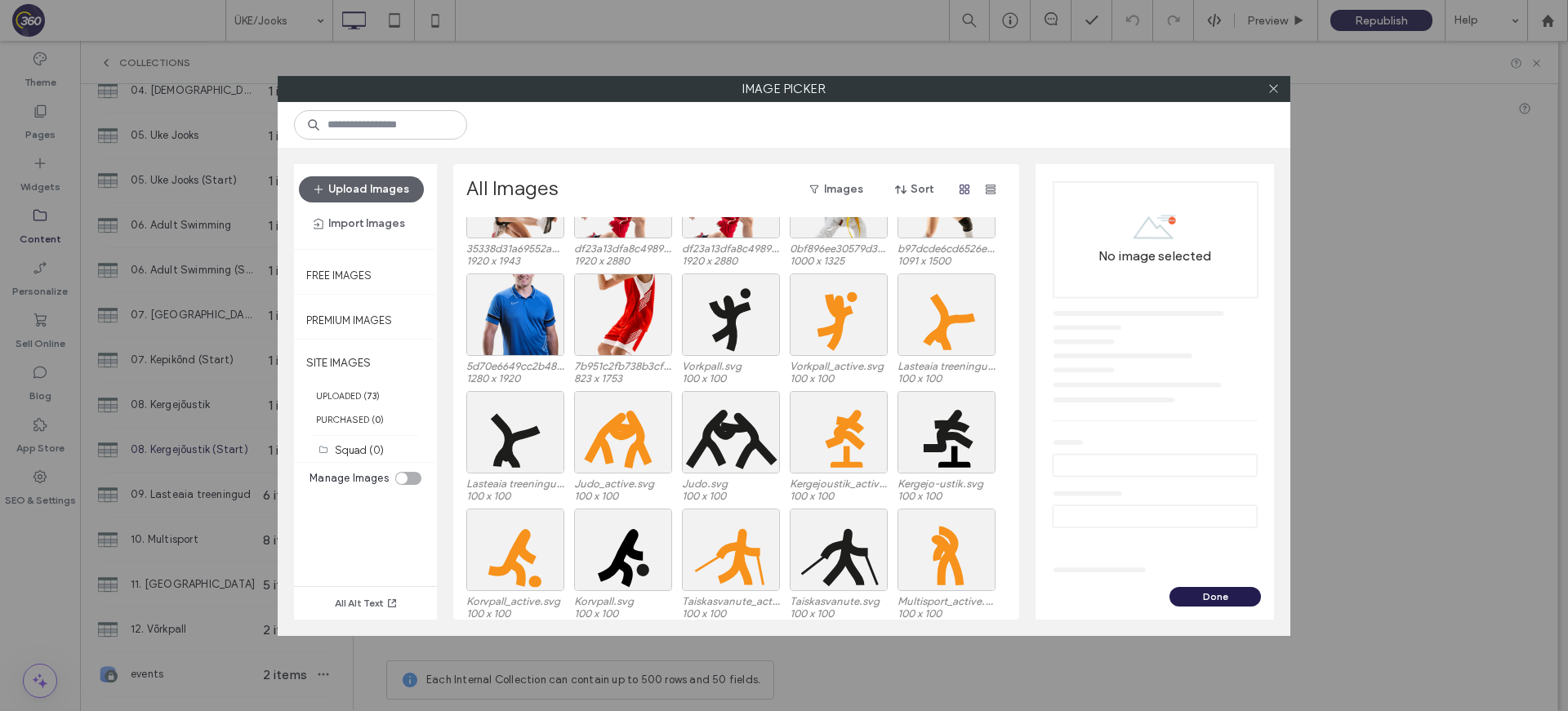
scroll to position [243, 0]
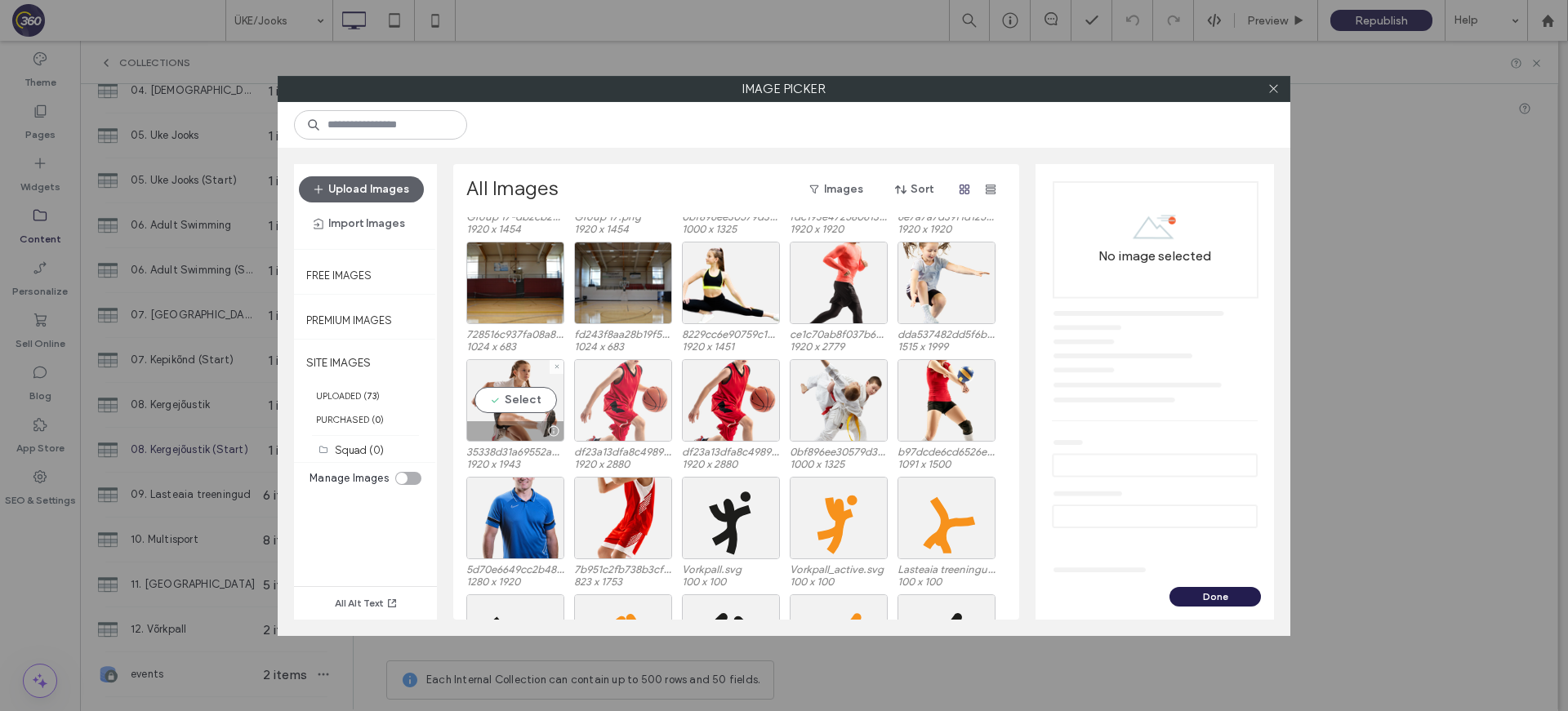
drag, startPoint x: 544, startPoint y: 410, endPoint x: 619, endPoint y: 429, distance: 77.4
click at [544, 410] on div "Select" at bounding box center [514, 400] width 98 height 82
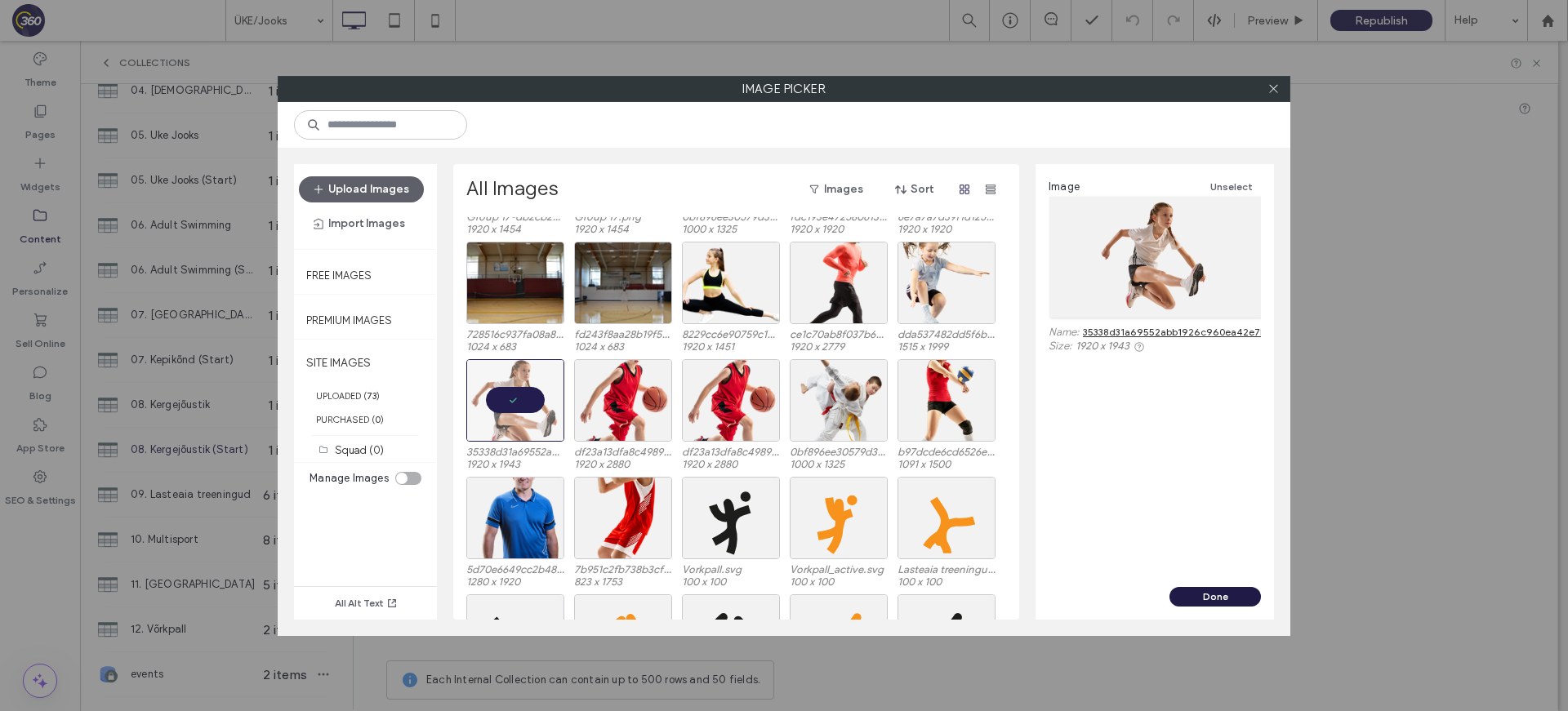
click at [1245, 600] on button "Done" at bounding box center [1215, 596] width 92 height 20
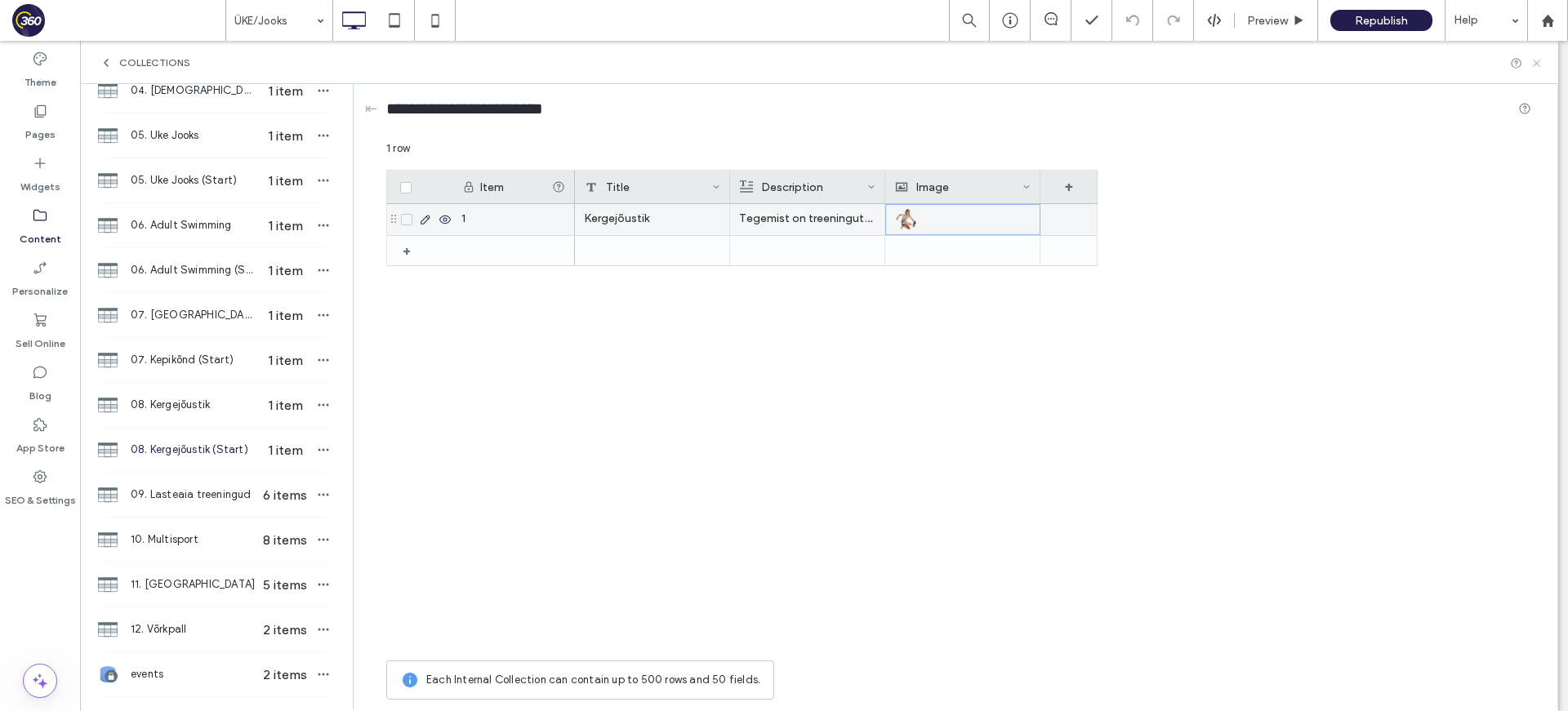
click at [1540, 65] on icon at bounding box center [1536, 63] width 12 height 12
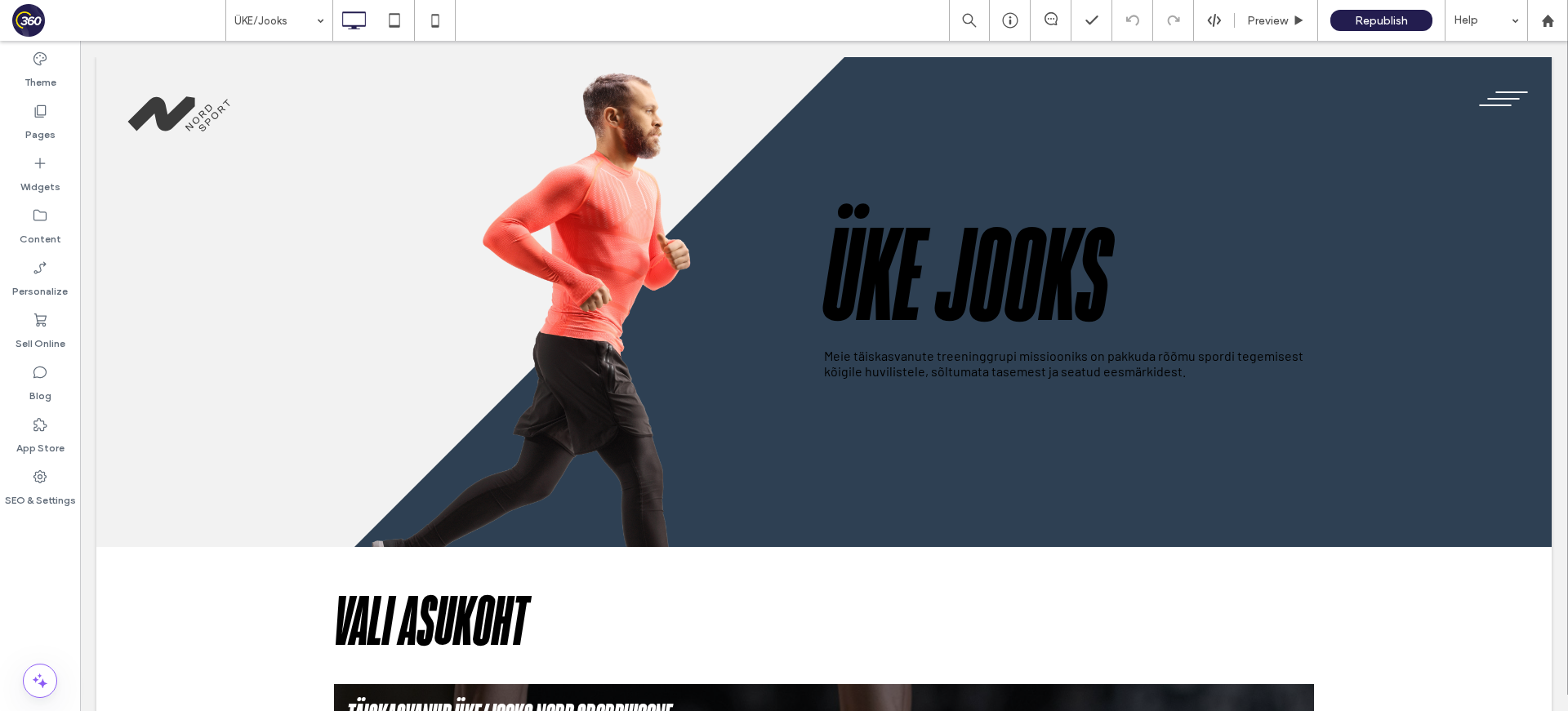
scroll to position [0, 0]
click at [45, 135] on label "Pages" at bounding box center [41, 131] width 31 height 23
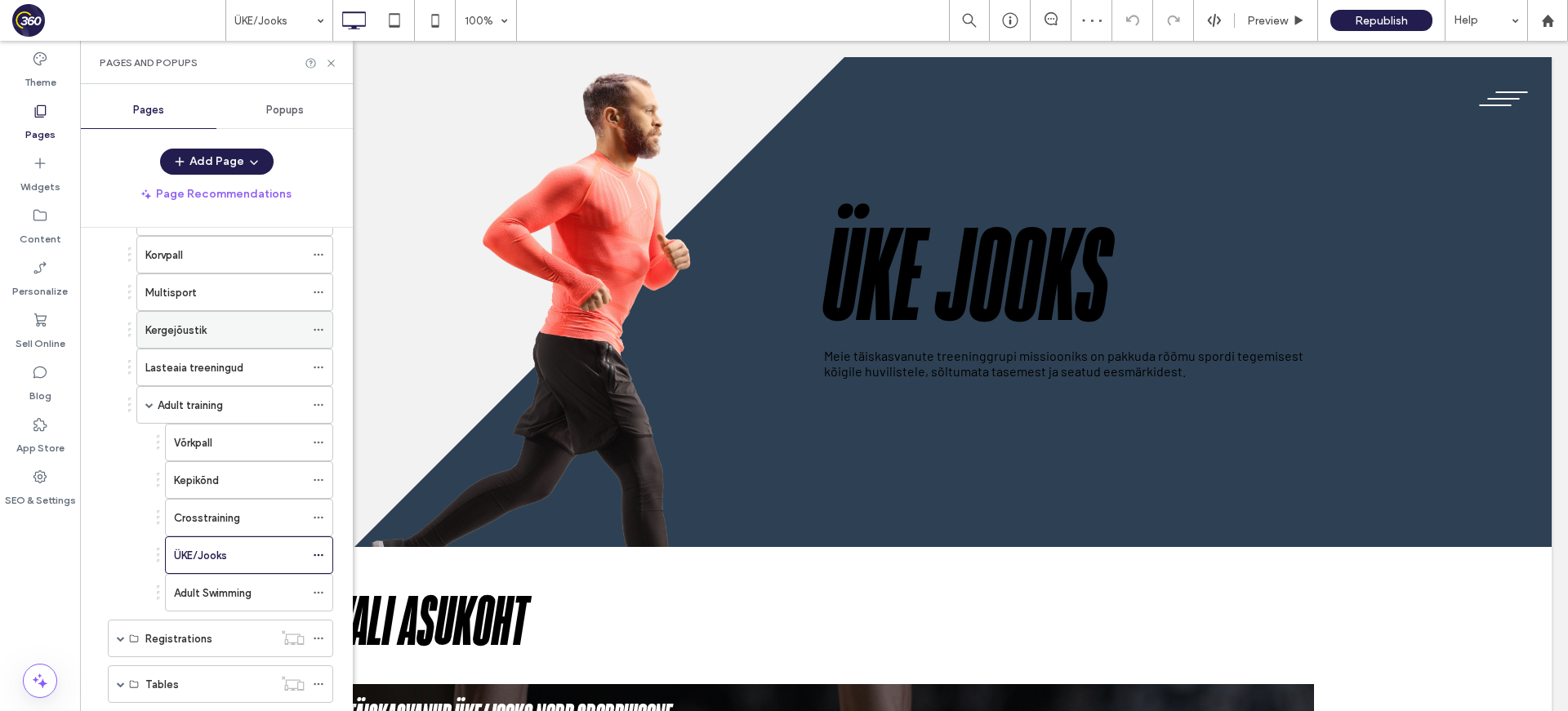
scroll to position [173, 0]
click at [227, 337] on div "Kergejõustik" at bounding box center [224, 336] width 159 height 17
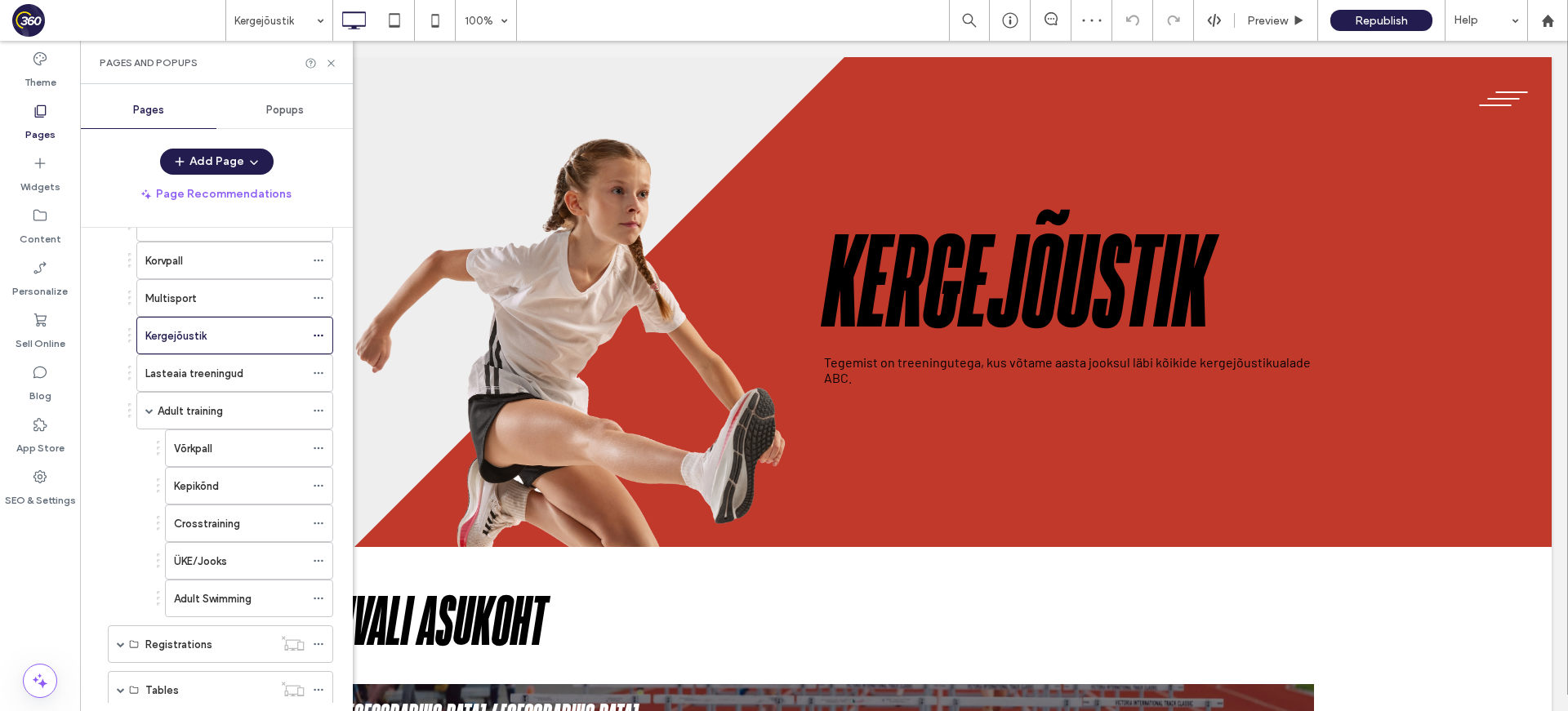
scroll to position [0, 0]
click at [332, 63] on div at bounding box center [784, 355] width 1568 height 711
drag, startPoint x: 333, startPoint y: 58, endPoint x: 253, endPoint y: 20, distance: 88.6
click at [333, 58] on icon at bounding box center [330, 63] width 12 height 12
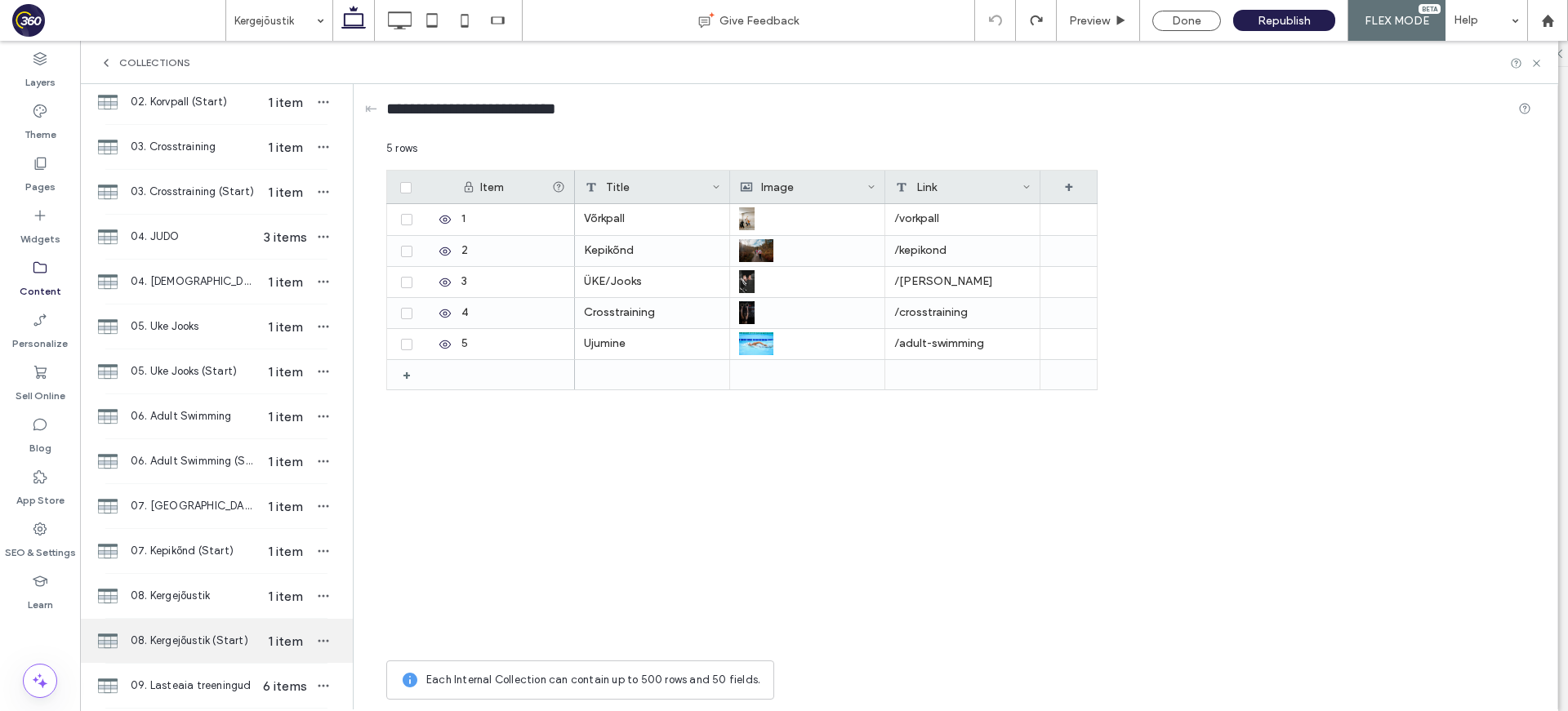
scroll to position [303, 0]
click at [230, 624] on div "08. Kergejõustik (Start) 1 item" at bounding box center [217, 639] width 273 height 44
